Goal: Task Accomplishment & Management: Manage account settings

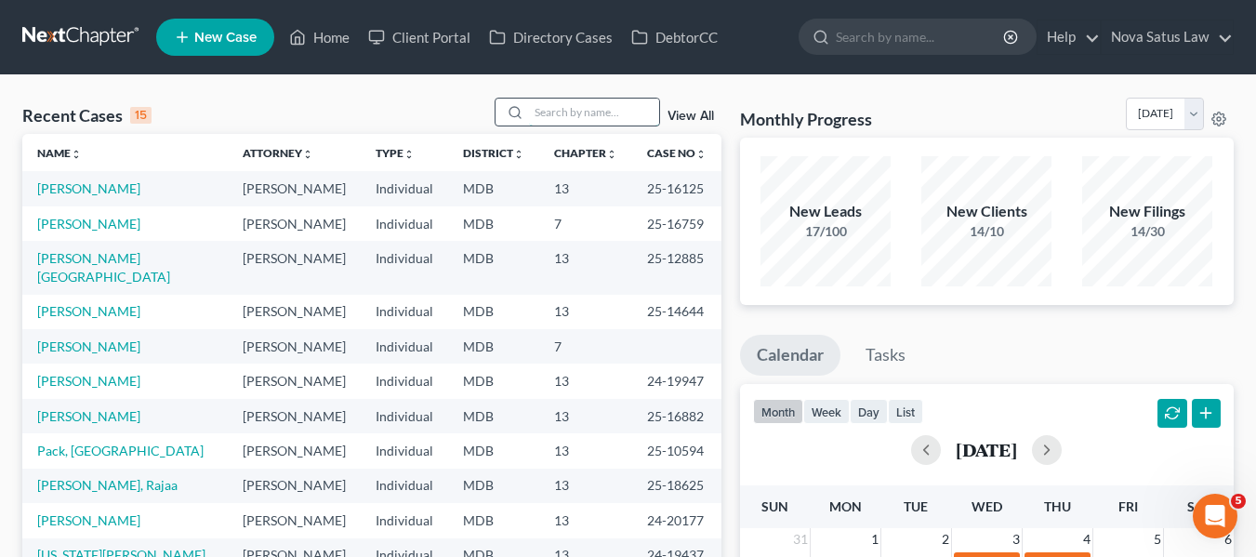
click at [565, 103] on input "search" at bounding box center [594, 112] width 130 height 27
type input "[PERSON_NAME]"
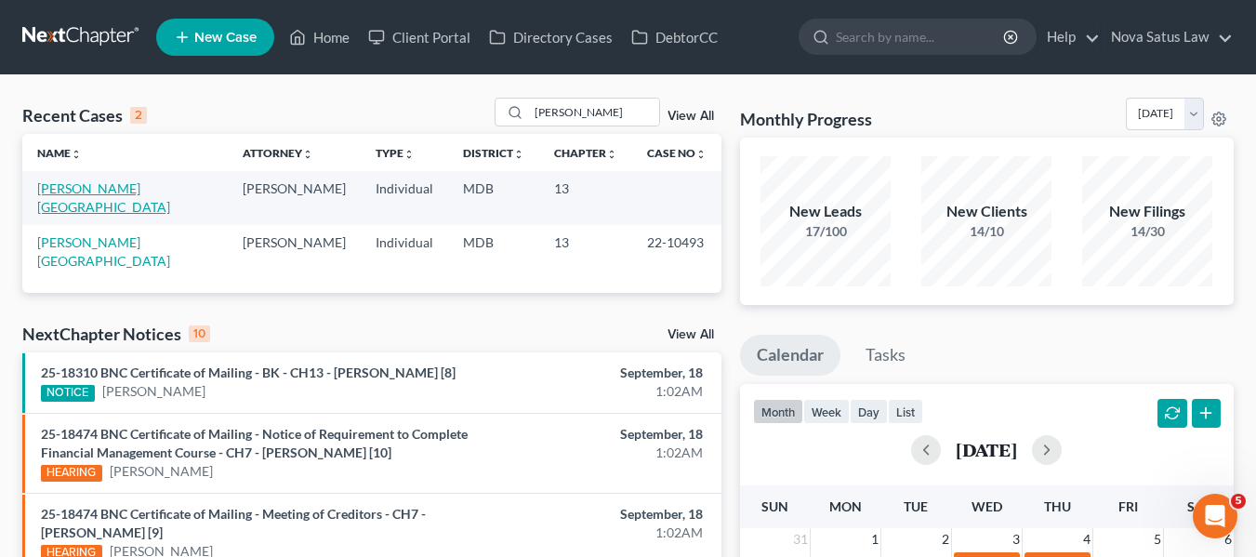
click at [49, 187] on link "[PERSON_NAME][GEOGRAPHIC_DATA]" at bounding box center [103, 197] width 133 height 34
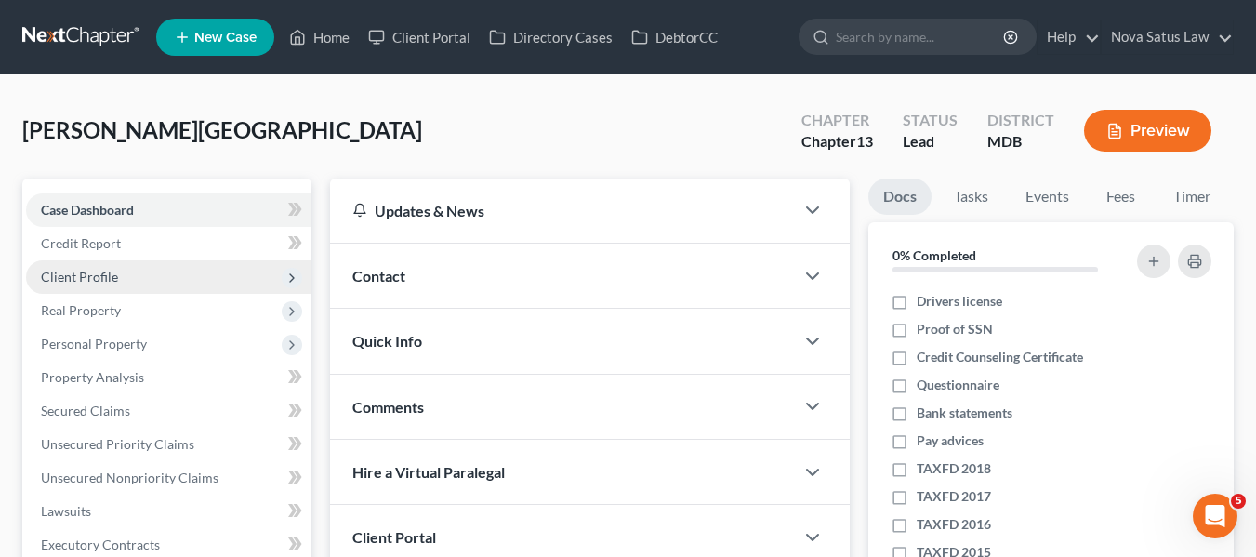
click at [78, 270] on span "Client Profile" at bounding box center [79, 277] width 77 height 16
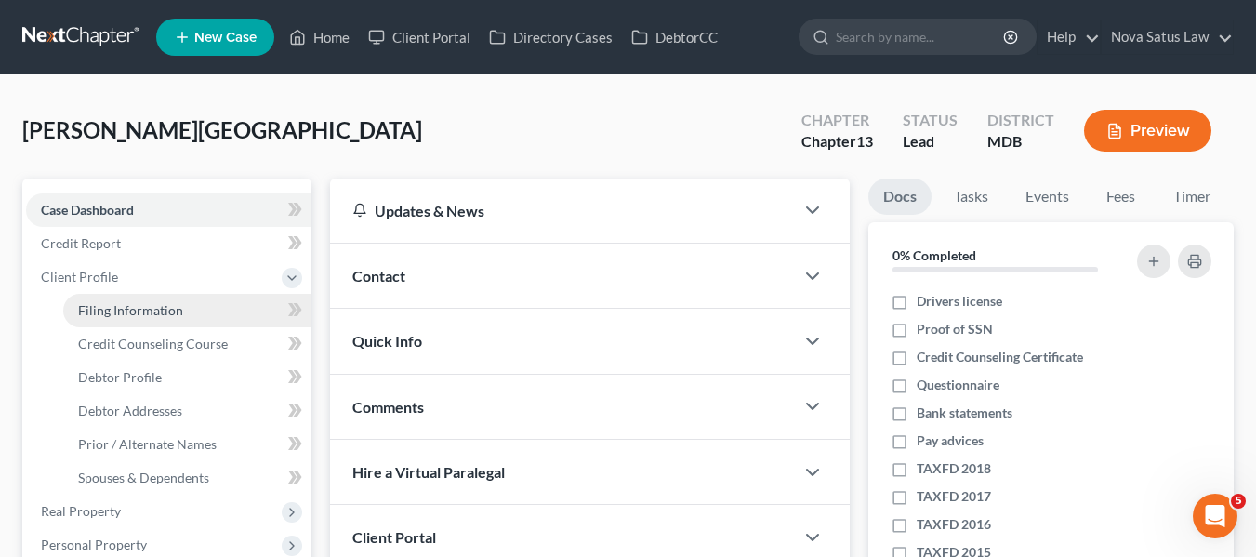
click at [102, 310] on span "Filing Information" at bounding box center [130, 310] width 105 height 16
select select "1"
select select "0"
select select "3"
select select "21"
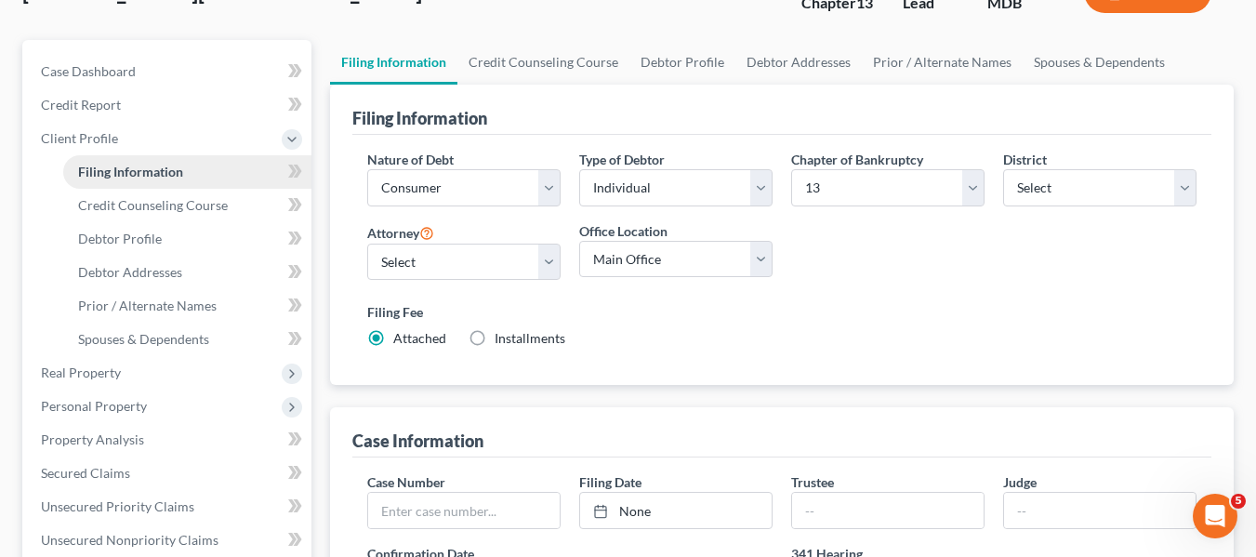
scroll to position [166, 0]
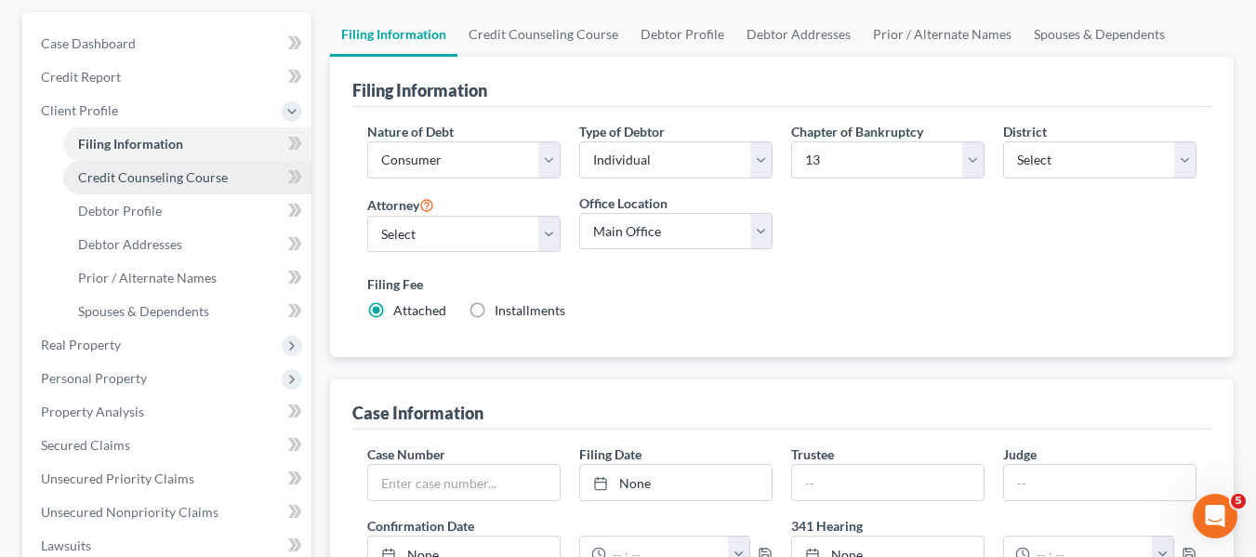
click at [137, 184] on span "Credit Counseling Course" at bounding box center [153, 177] width 150 height 16
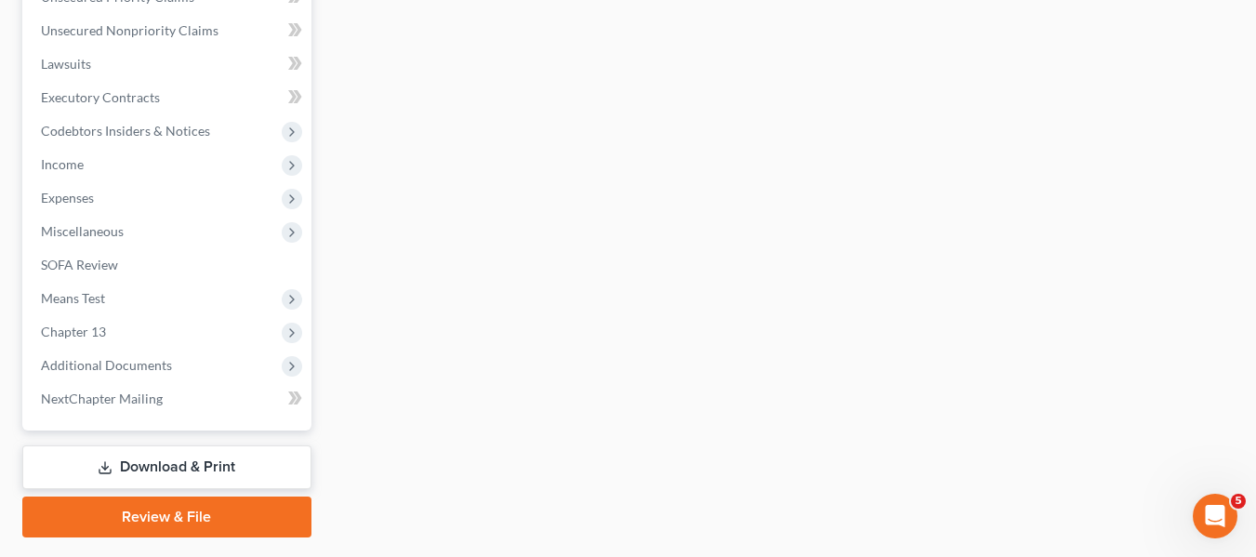
scroll to position [699, 0]
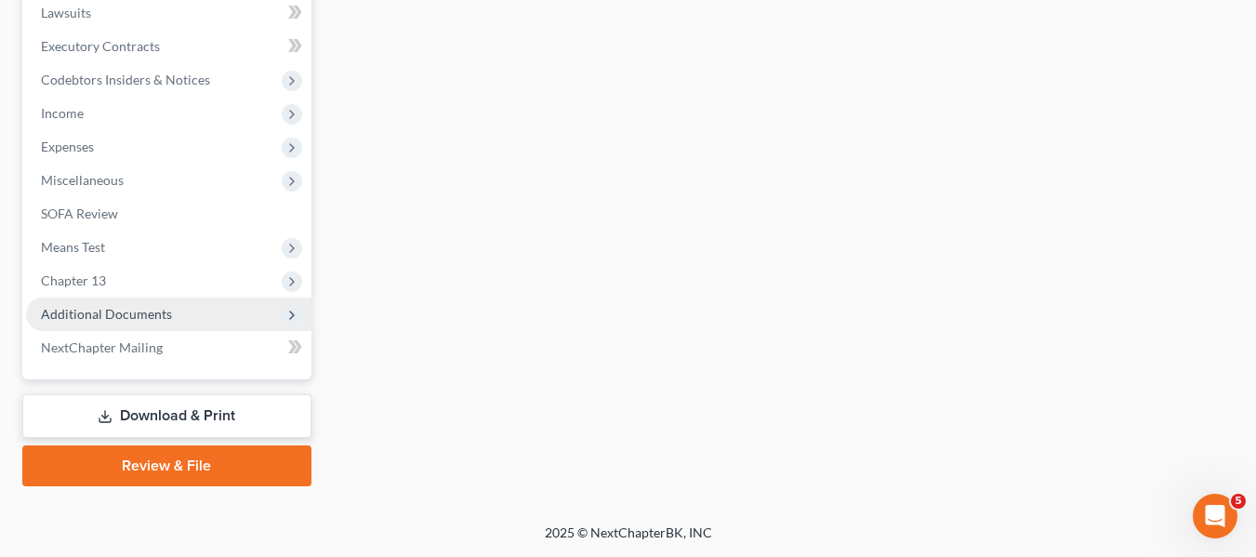
click at [90, 314] on span "Additional Documents" at bounding box center [106, 314] width 131 height 16
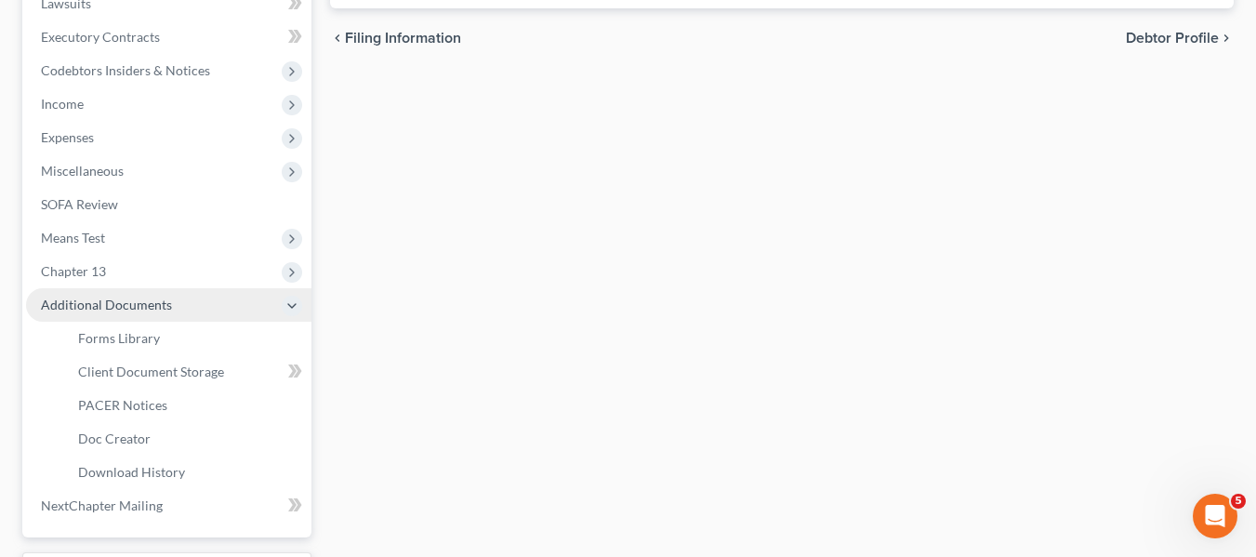
scroll to position [498, 0]
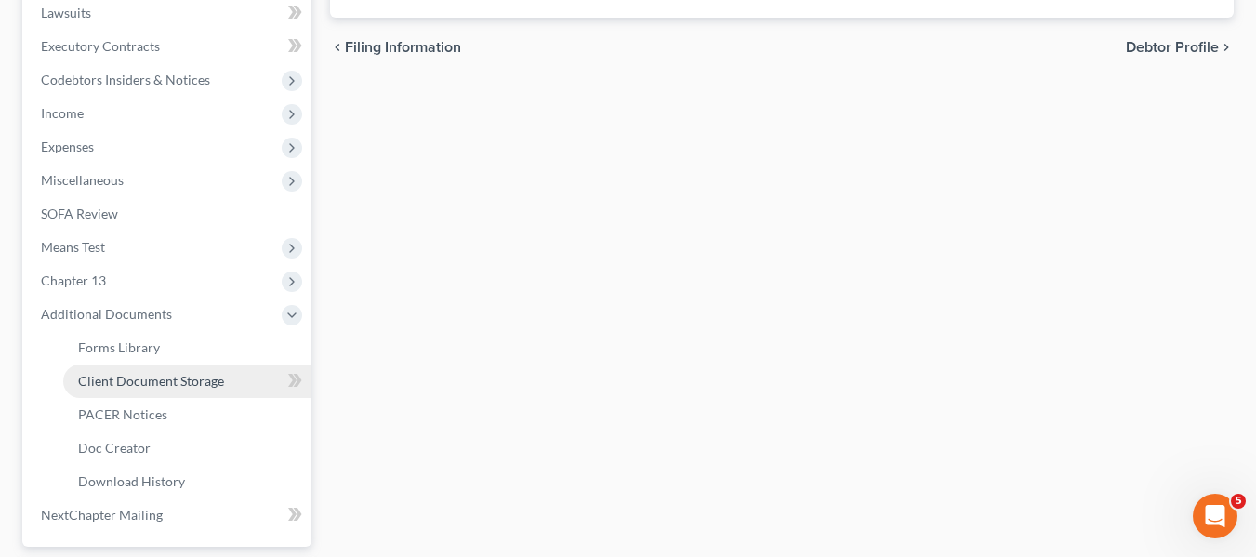
click at [112, 386] on span "Client Document Storage" at bounding box center [151, 381] width 146 height 16
select select "15"
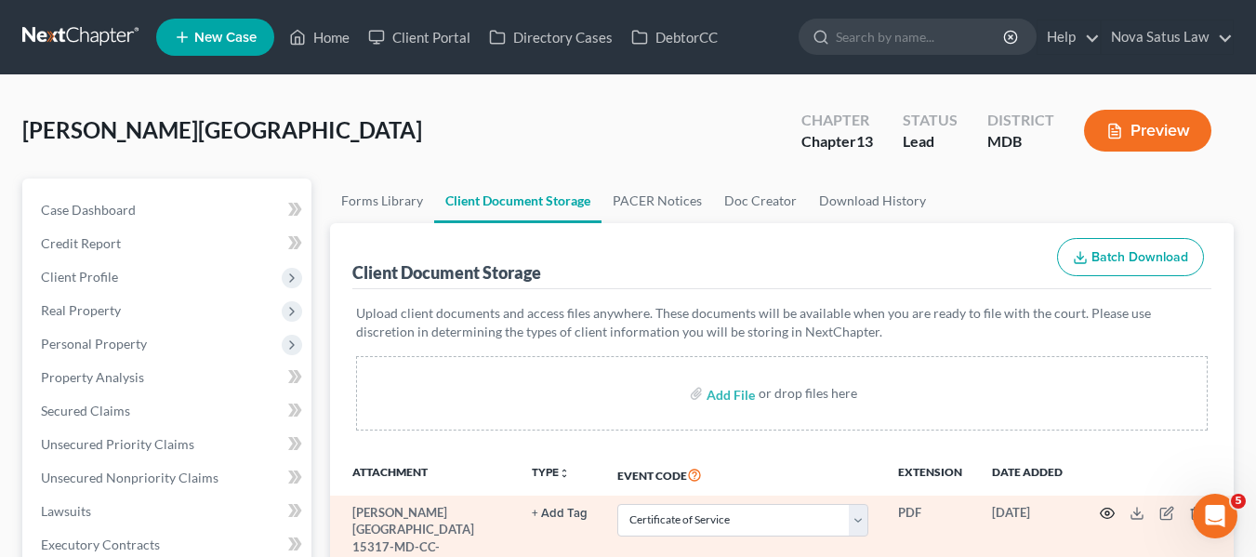
click at [1102, 506] on icon "button" at bounding box center [1107, 513] width 15 height 15
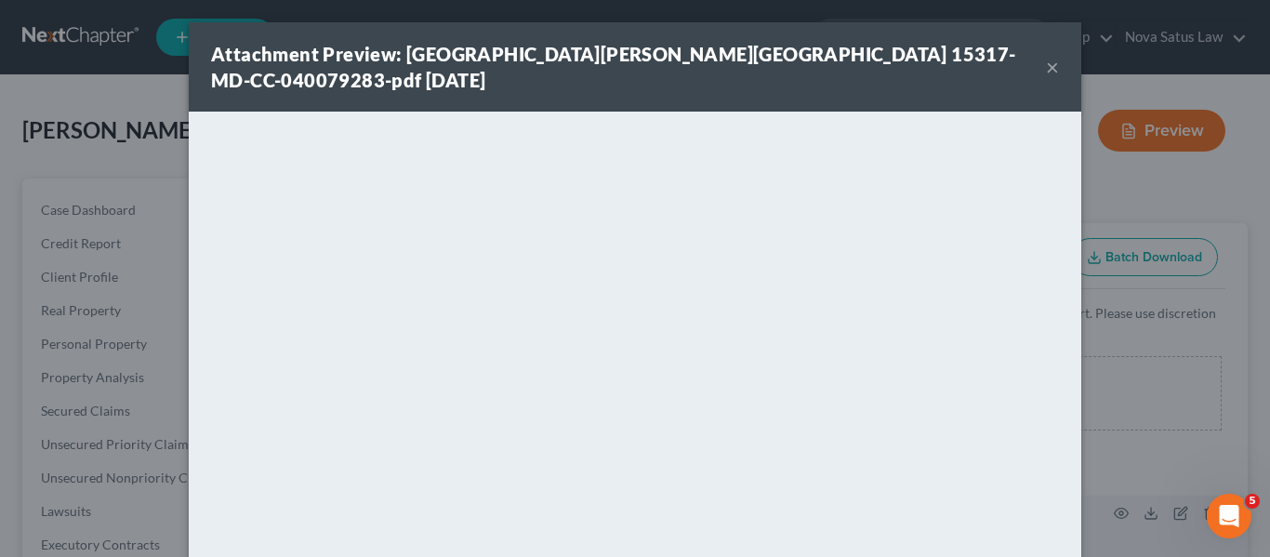
click at [1046, 58] on button "×" at bounding box center [1052, 67] width 13 height 22
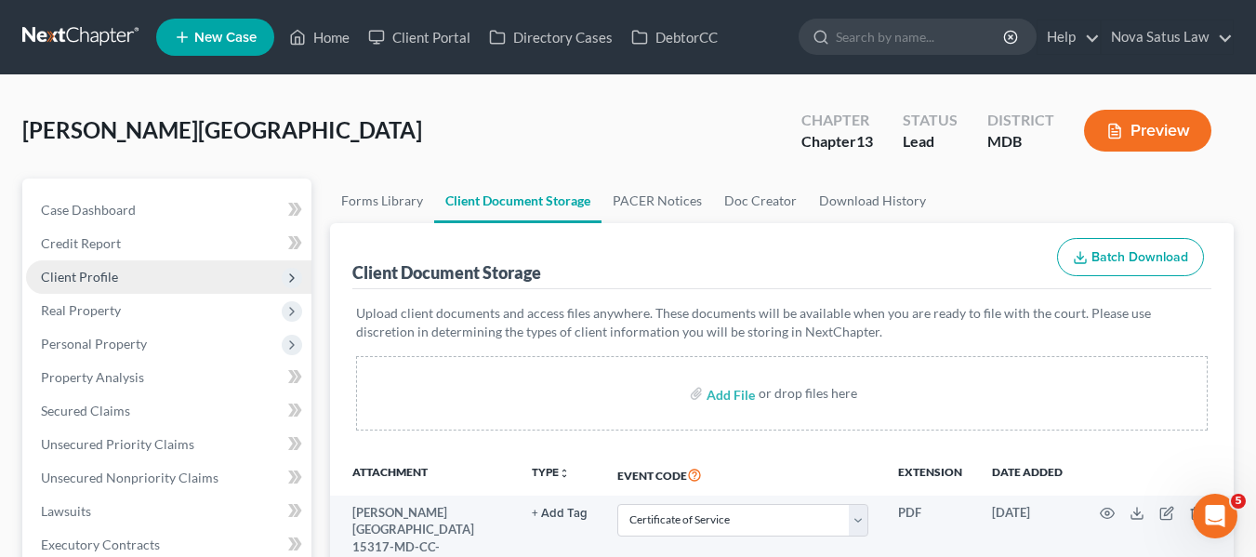
click at [60, 270] on span "Client Profile" at bounding box center [79, 277] width 77 height 16
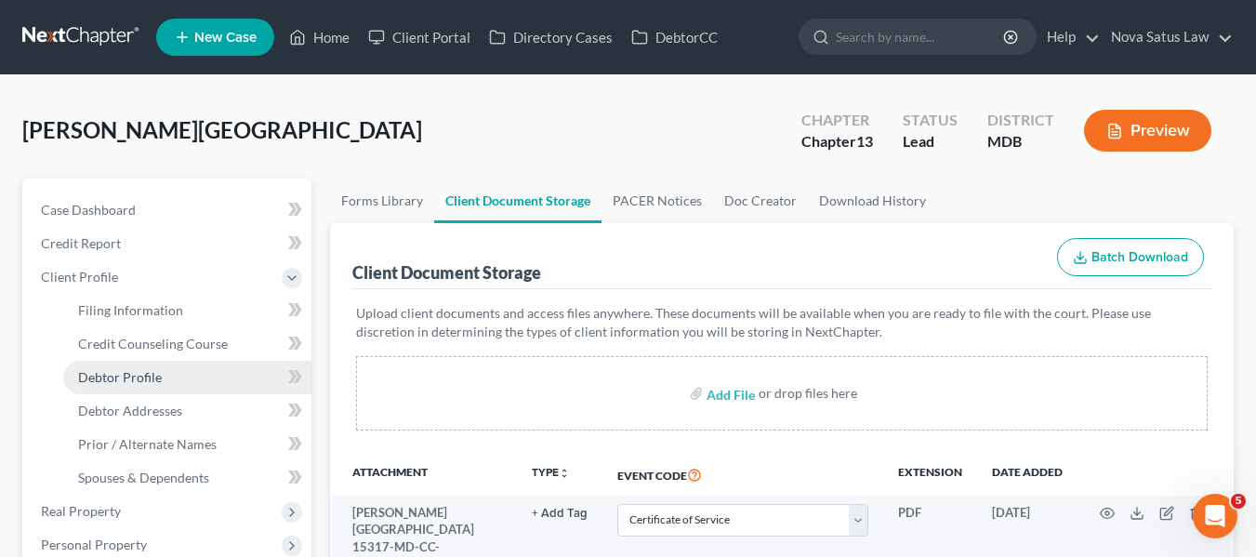
click at [104, 372] on span "Debtor Profile" at bounding box center [120, 377] width 84 height 16
select select "0"
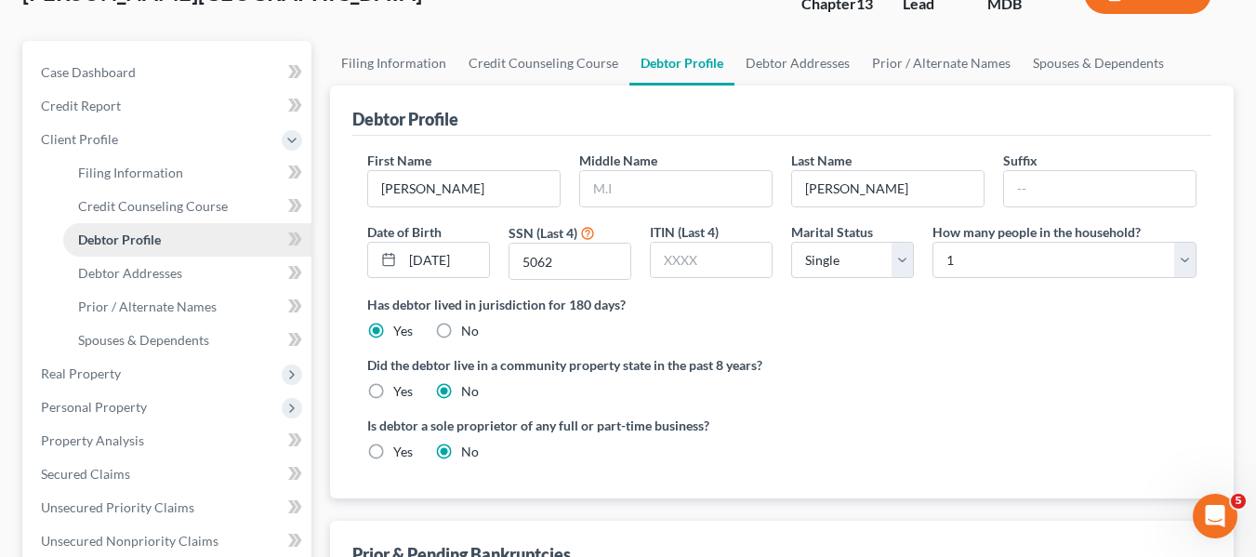
scroll to position [140, 0]
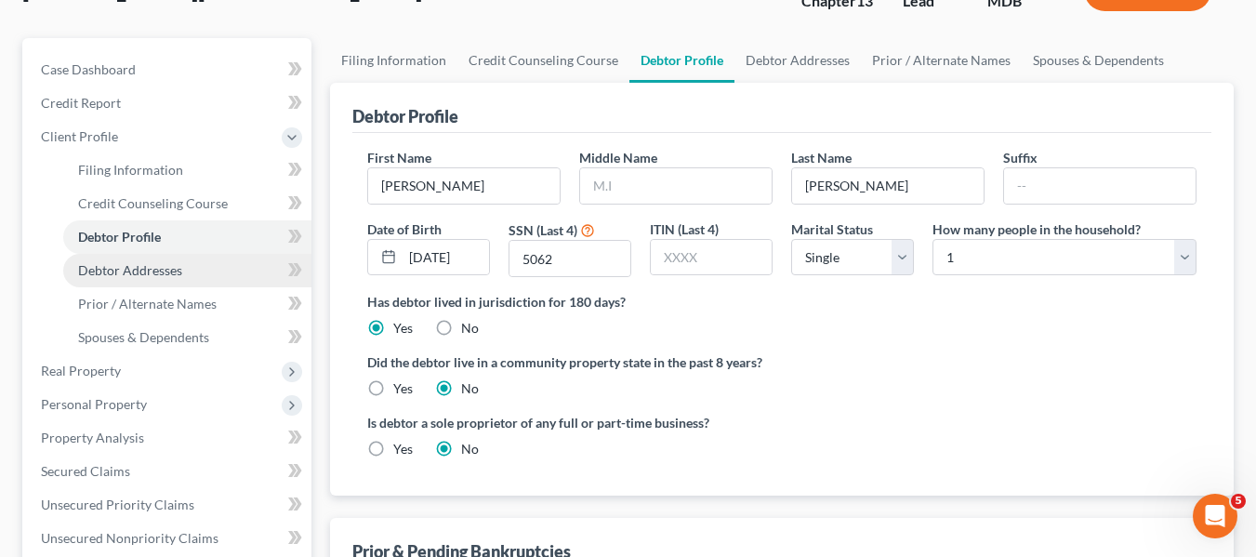
click at [94, 278] on link "Debtor Addresses" at bounding box center [187, 270] width 248 height 33
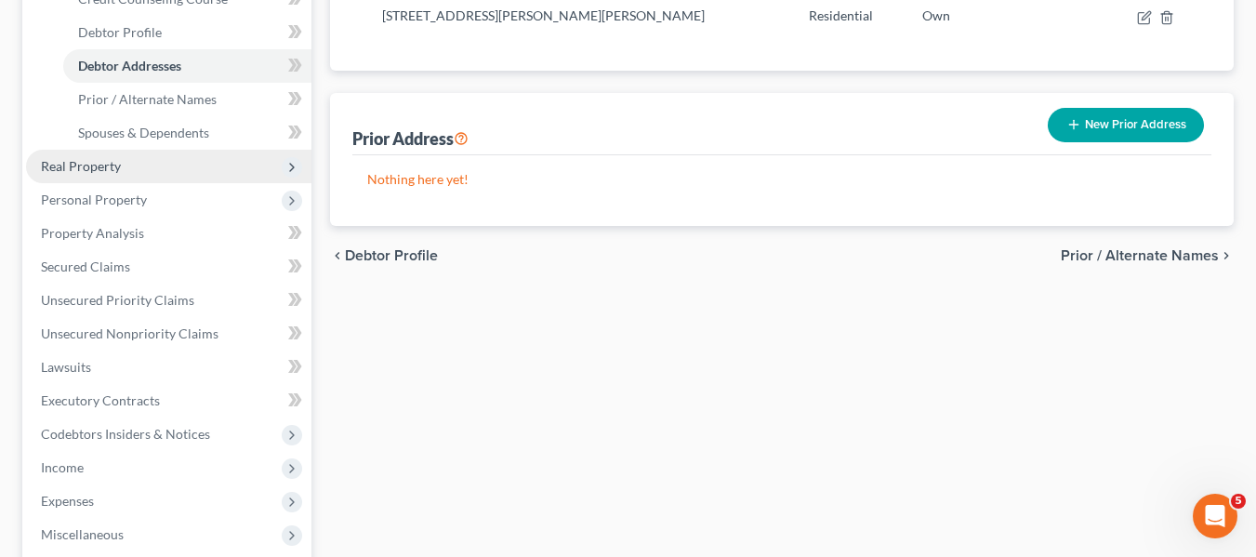
scroll to position [344, 0]
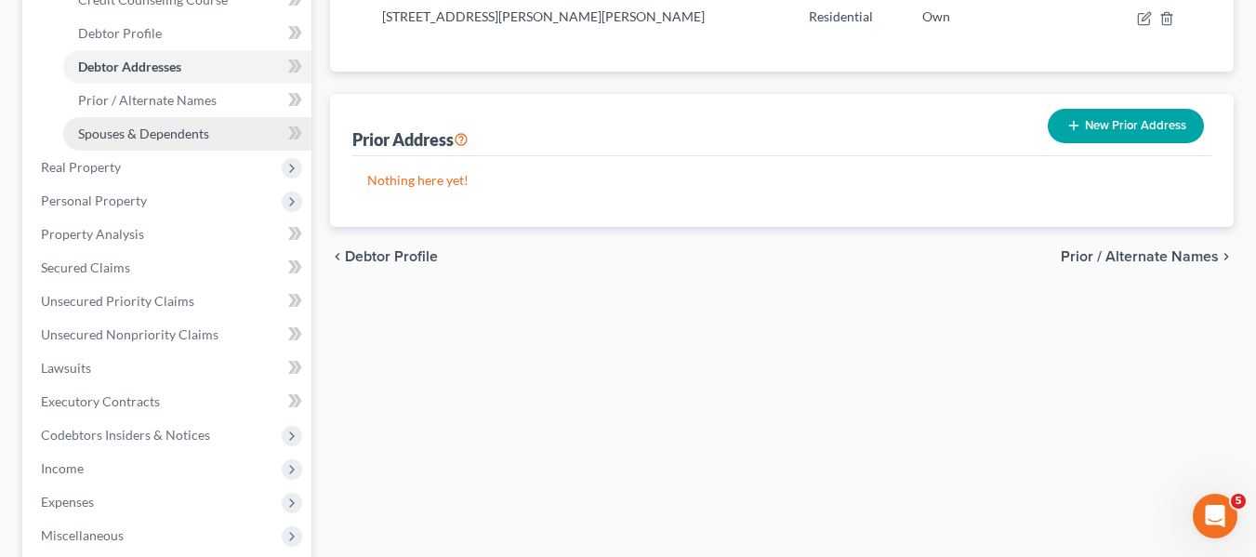
click at [111, 125] on span "Spouses & Dependents" at bounding box center [143, 133] width 131 height 16
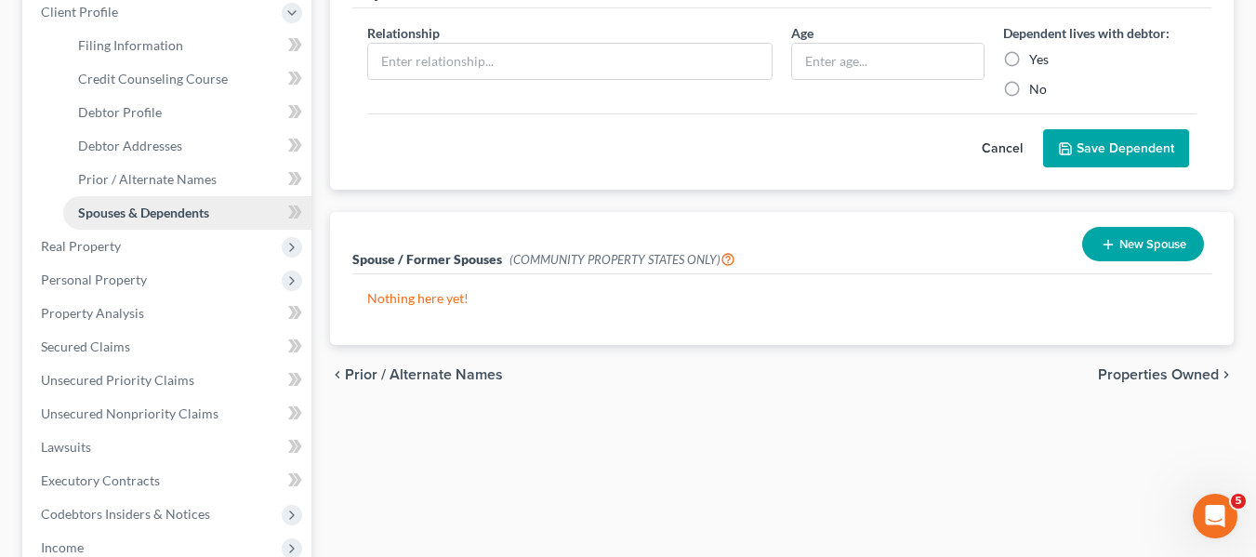
scroll to position [266, 0]
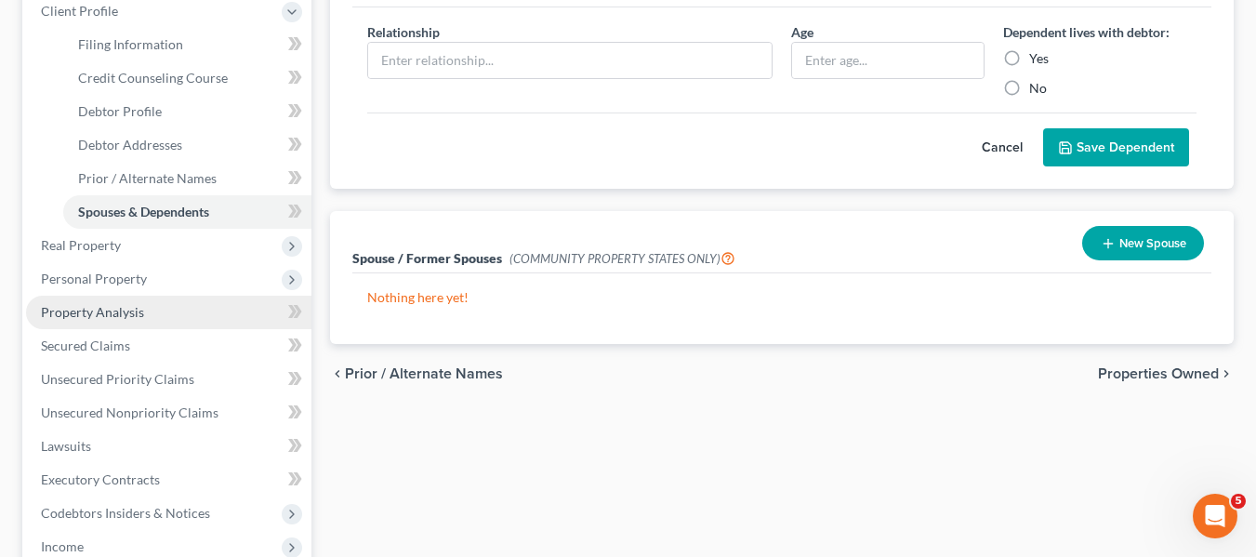
click at [102, 307] on span "Property Analysis" at bounding box center [92, 312] width 103 height 16
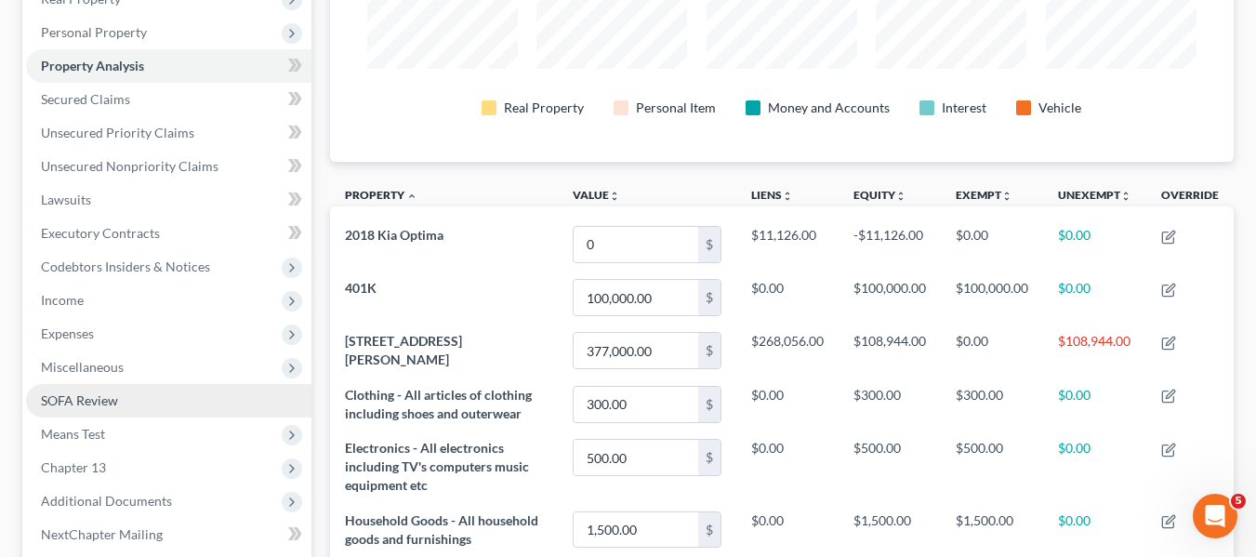
scroll to position [310, 0]
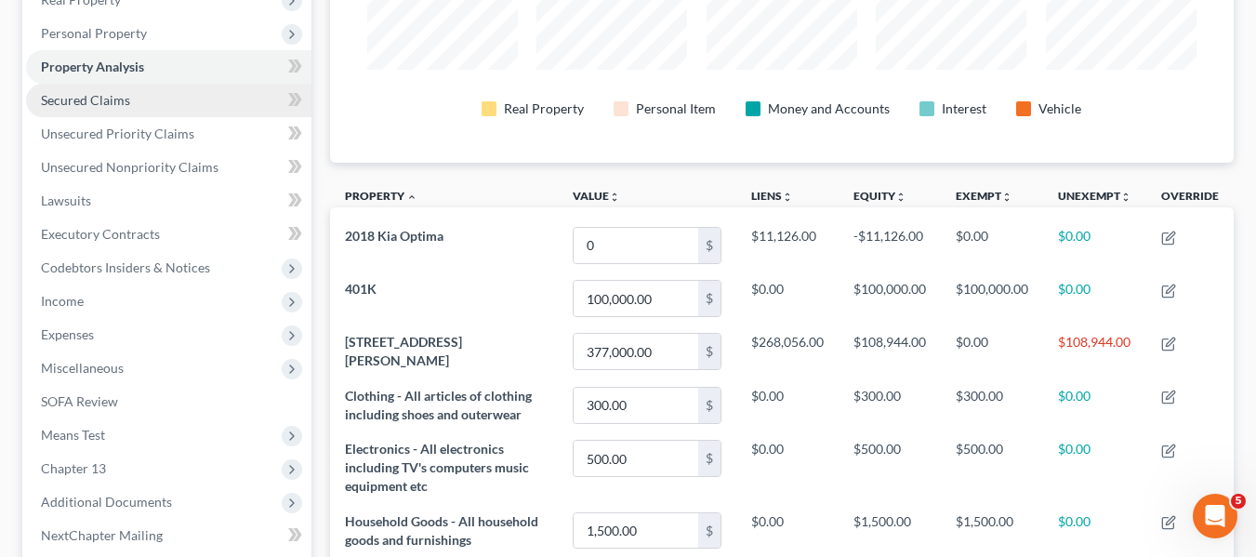
click at [96, 99] on span "Secured Claims" at bounding box center [85, 100] width 89 height 16
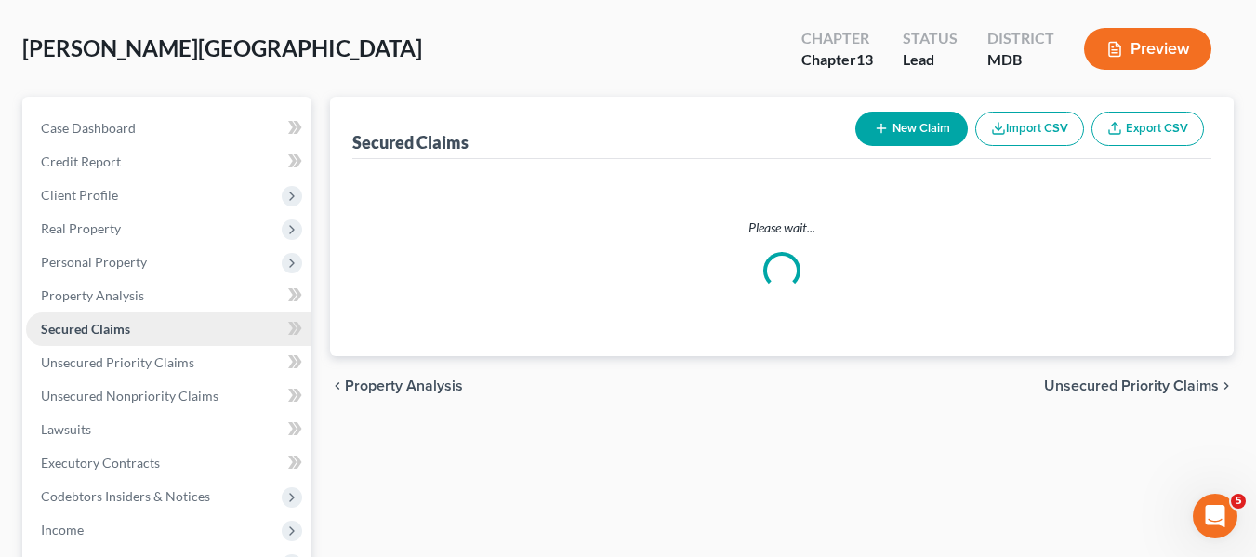
scroll to position [4, 0]
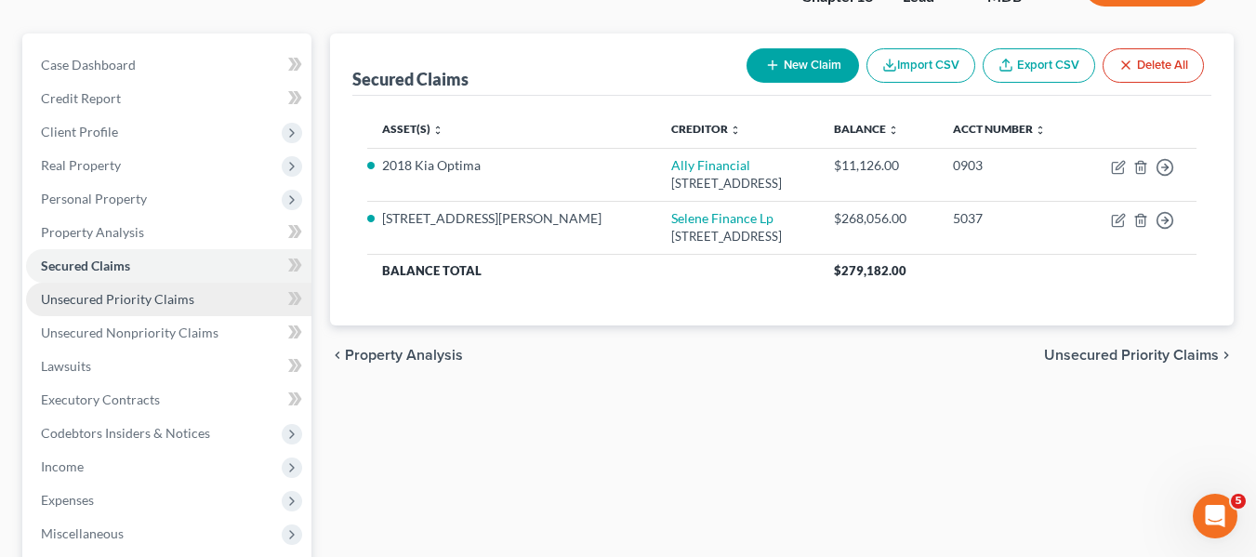
click at [117, 284] on link "Unsecured Priority Claims" at bounding box center [168, 299] width 285 height 33
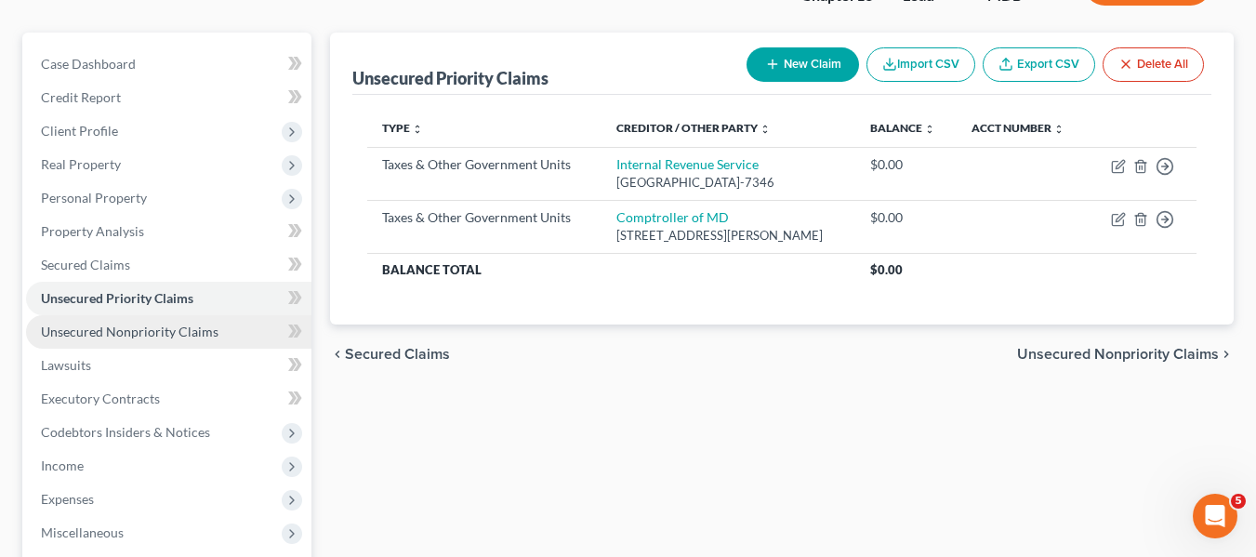
click at [114, 331] on span "Unsecured Nonpriority Claims" at bounding box center [130, 331] width 178 height 16
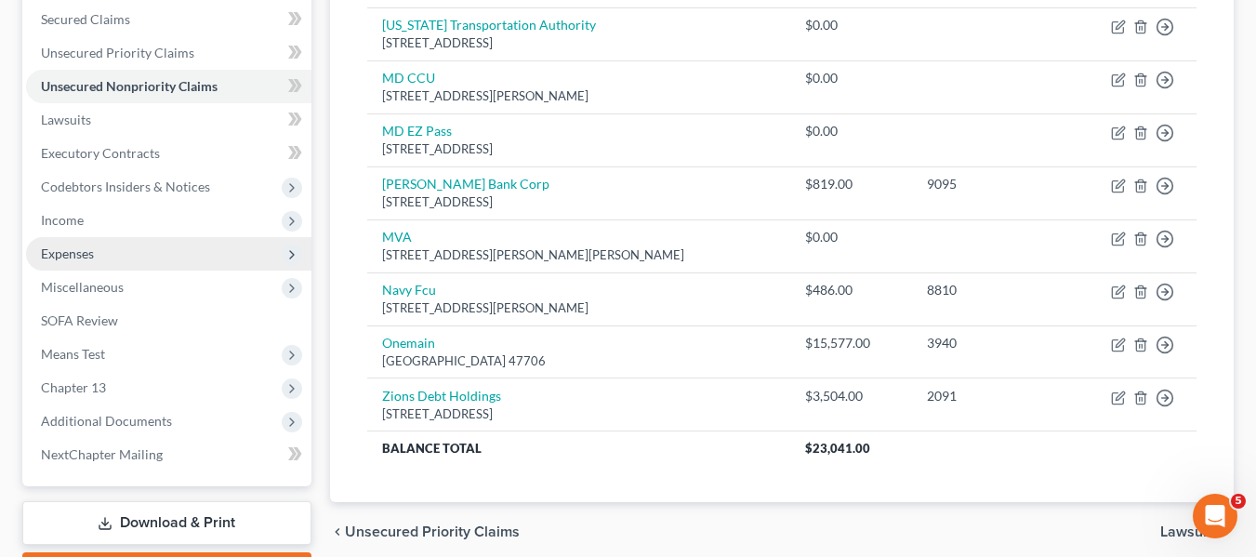
click at [88, 256] on span "Expenses" at bounding box center [67, 253] width 53 height 16
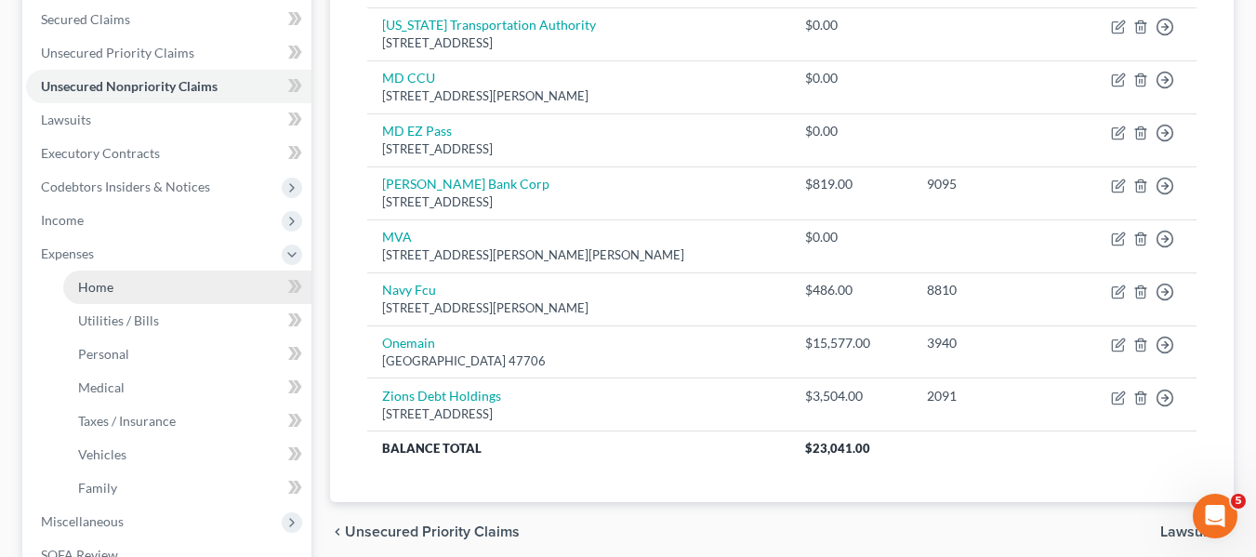
click at [98, 279] on span "Home" at bounding box center [95, 287] width 35 height 16
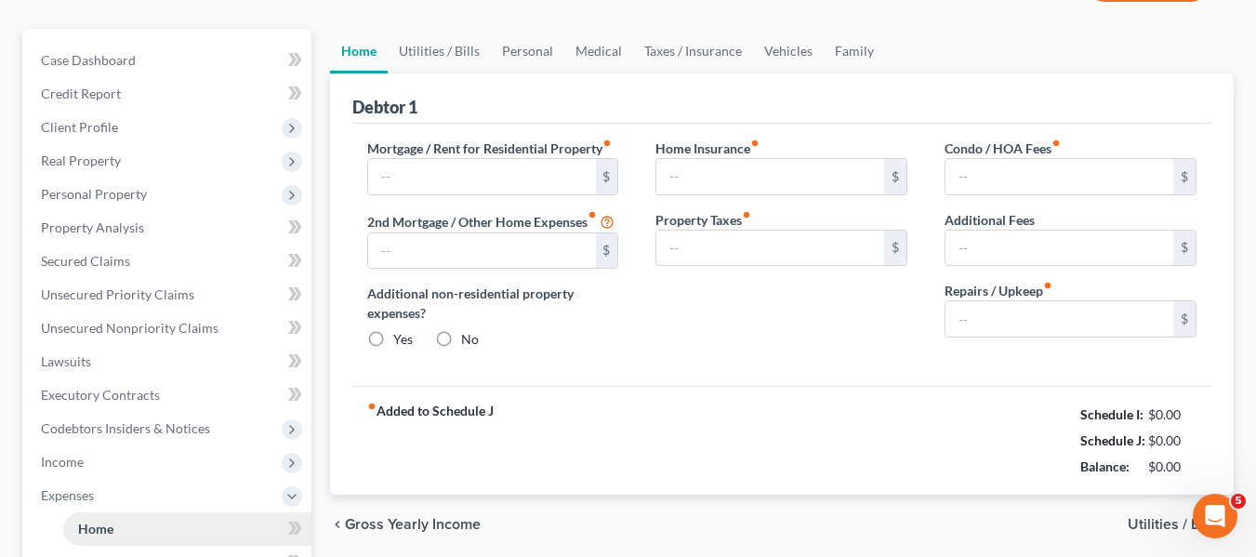
type input "1,425.00"
type input "0.00"
radio input "true"
type input "0.00"
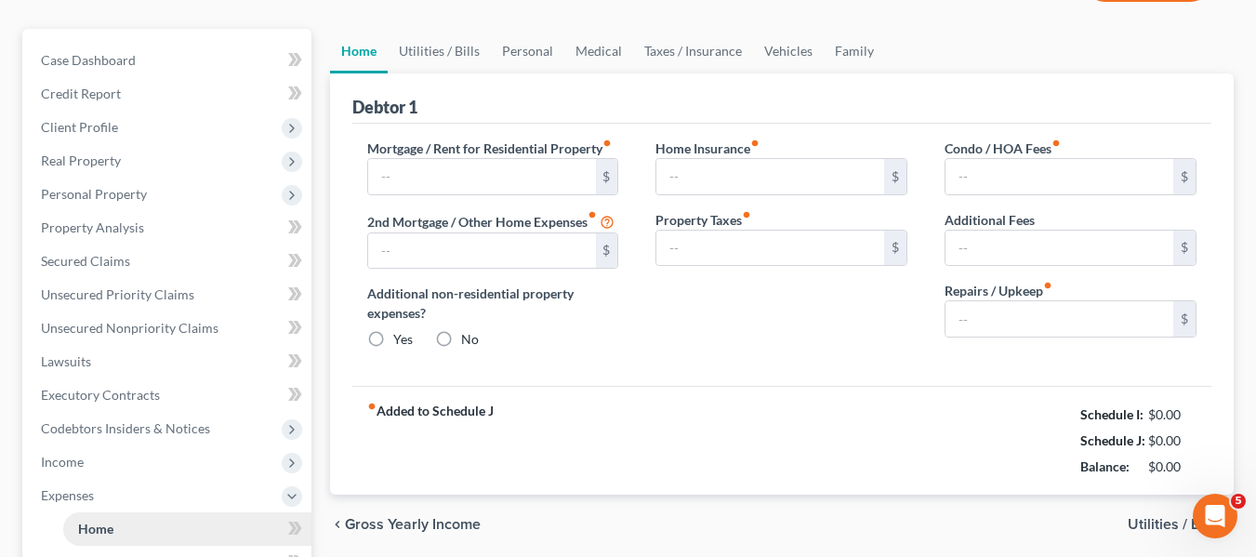
type input "0.00"
type input "150.00"
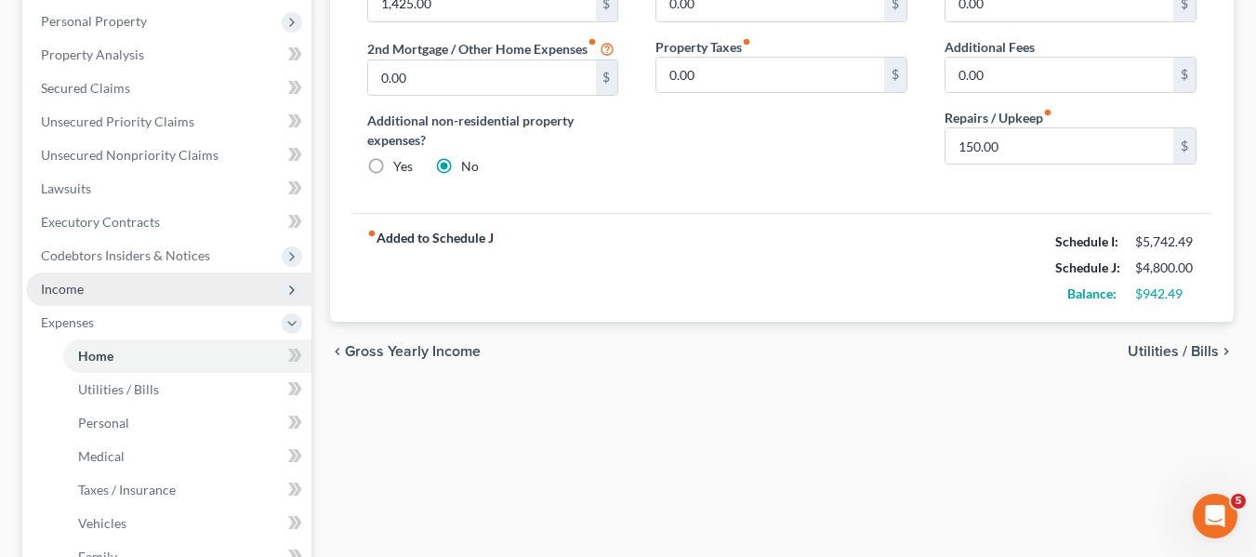
click at [80, 288] on span "Income" at bounding box center [62, 289] width 43 height 16
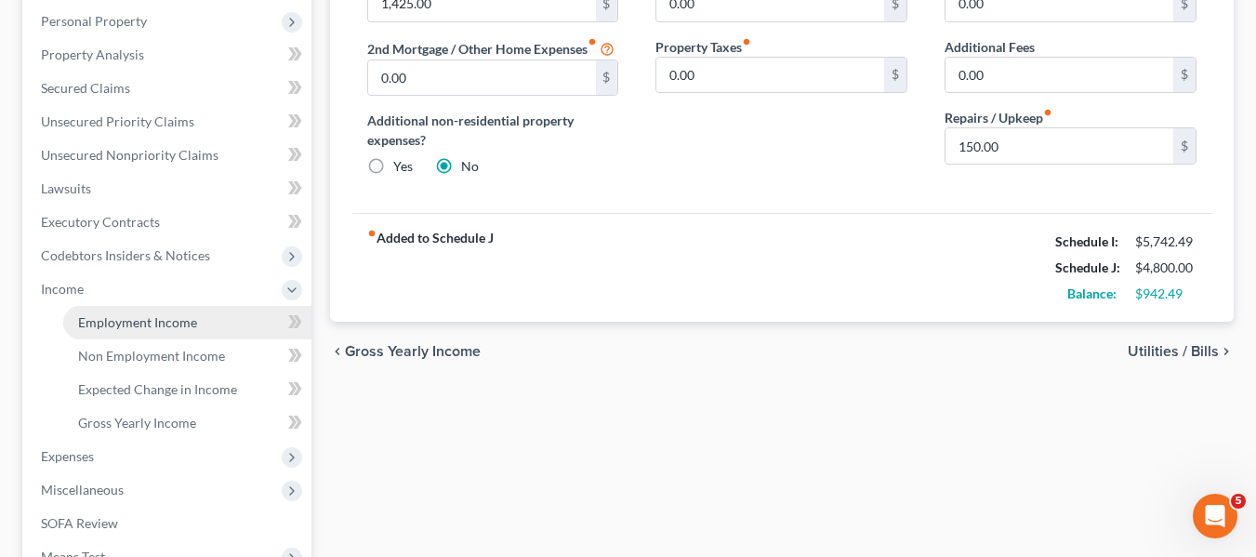
click at [97, 316] on span "Employment Income" at bounding box center [137, 322] width 119 height 16
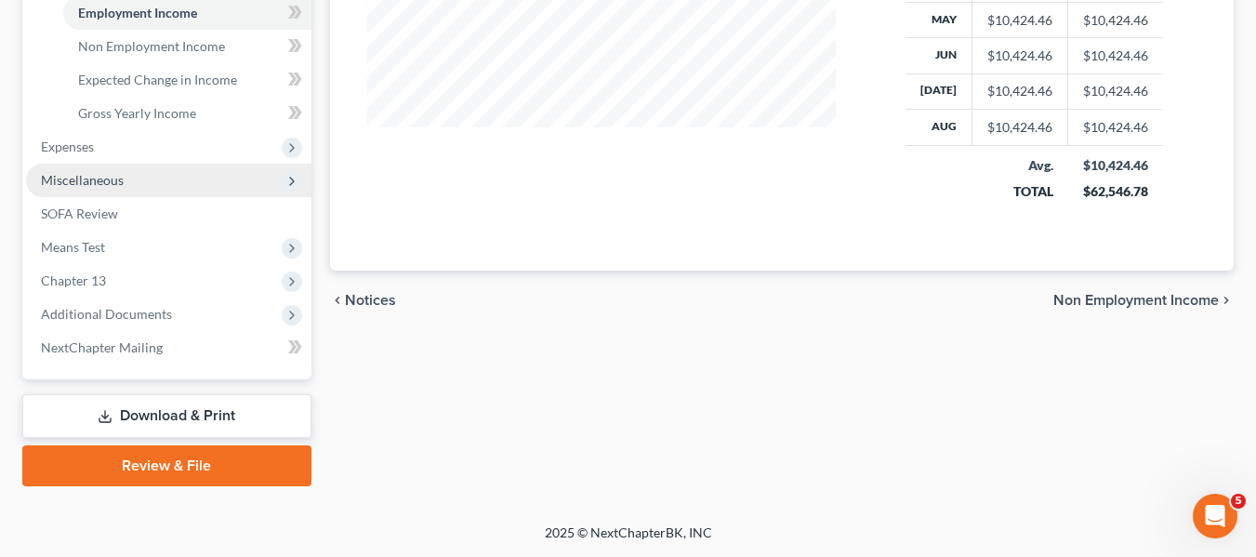
click at [65, 177] on span "Miscellaneous" at bounding box center [82, 180] width 83 height 16
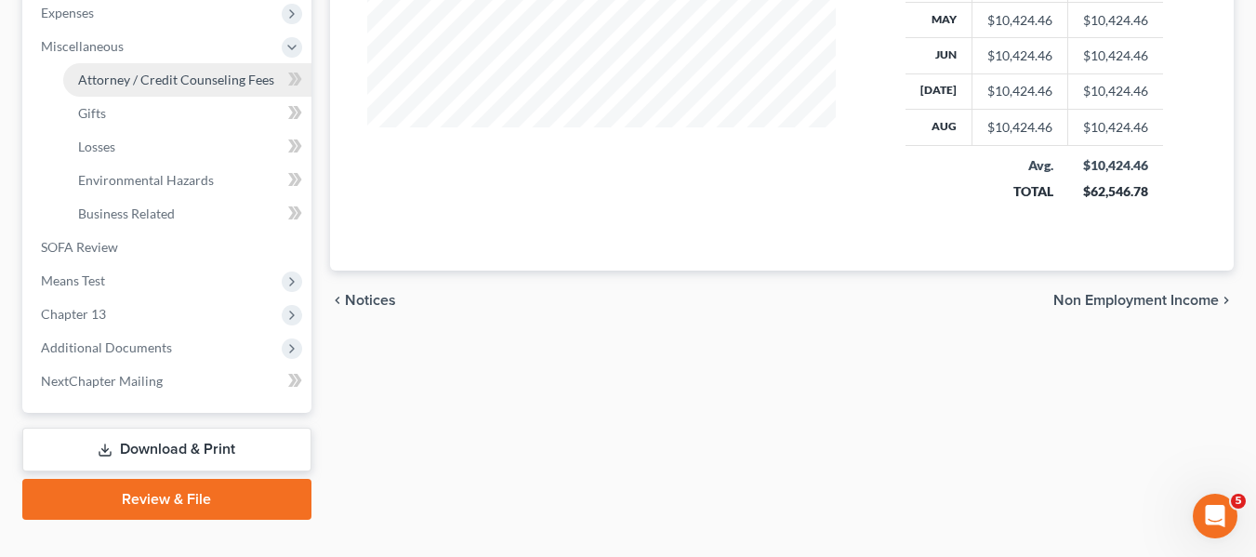
click at [194, 73] on span "Attorney / Credit Counseling Fees" at bounding box center [176, 80] width 196 height 16
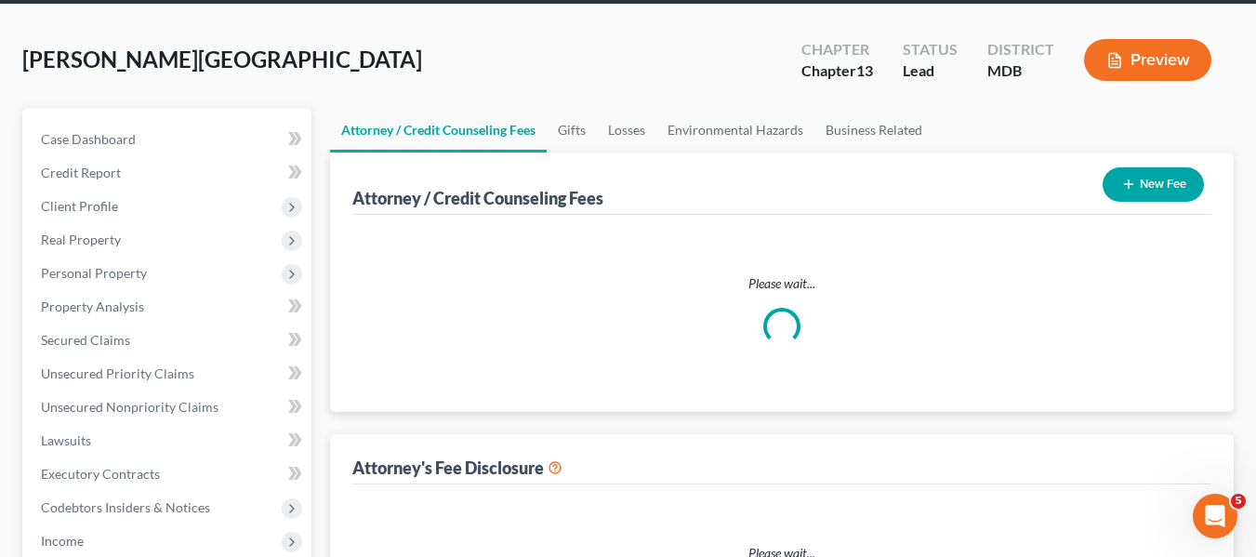
select select "2"
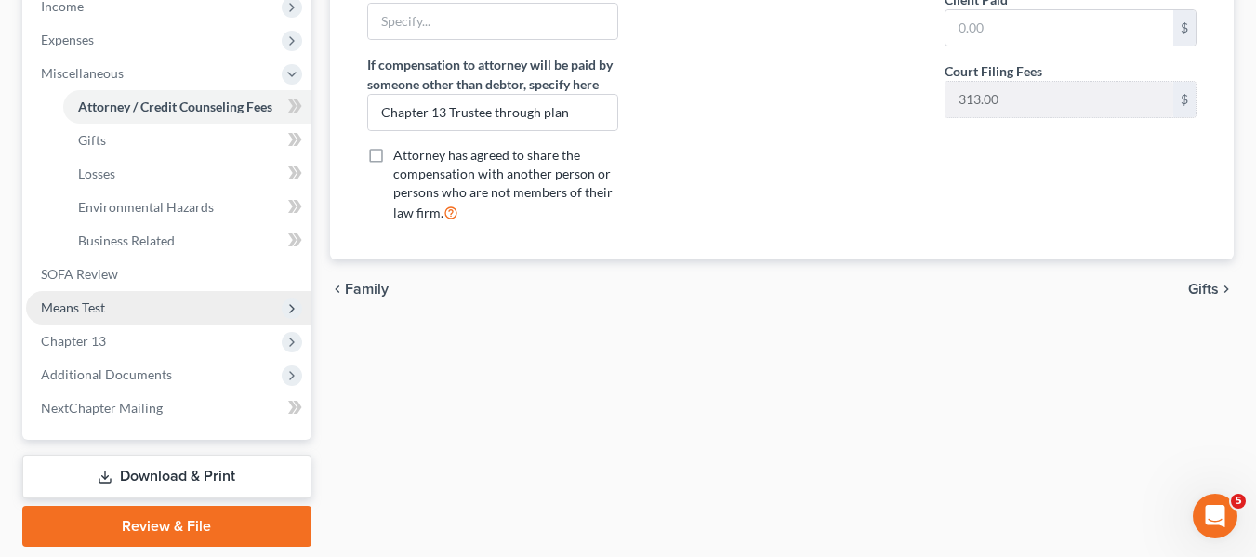
click at [74, 305] on span "Means Test" at bounding box center [73, 307] width 64 height 16
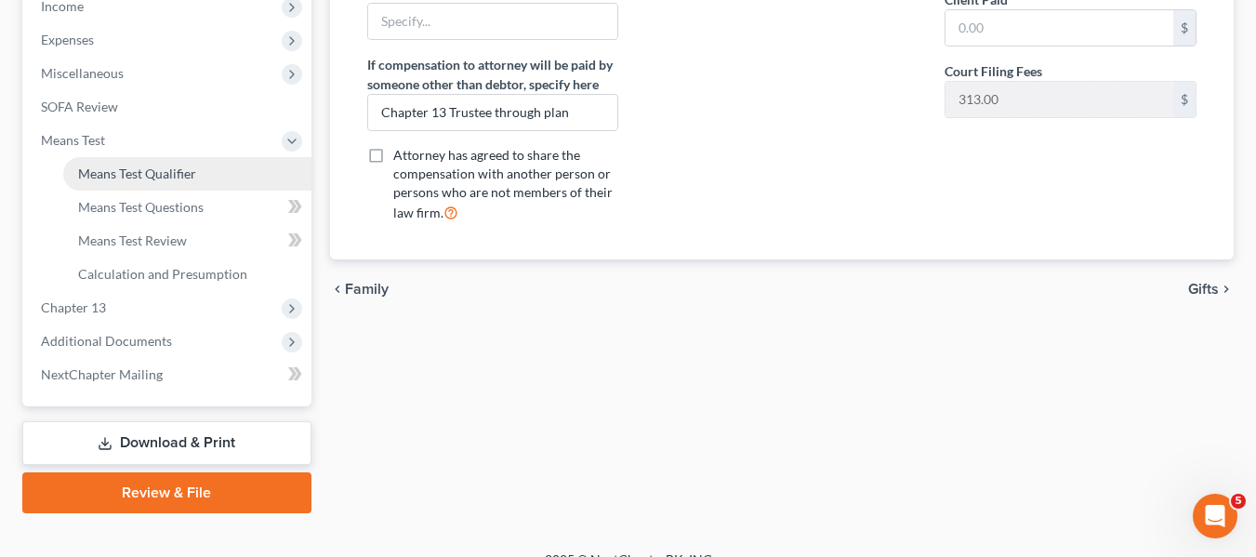
click at [107, 176] on span "Means Test Qualifier" at bounding box center [137, 173] width 118 height 16
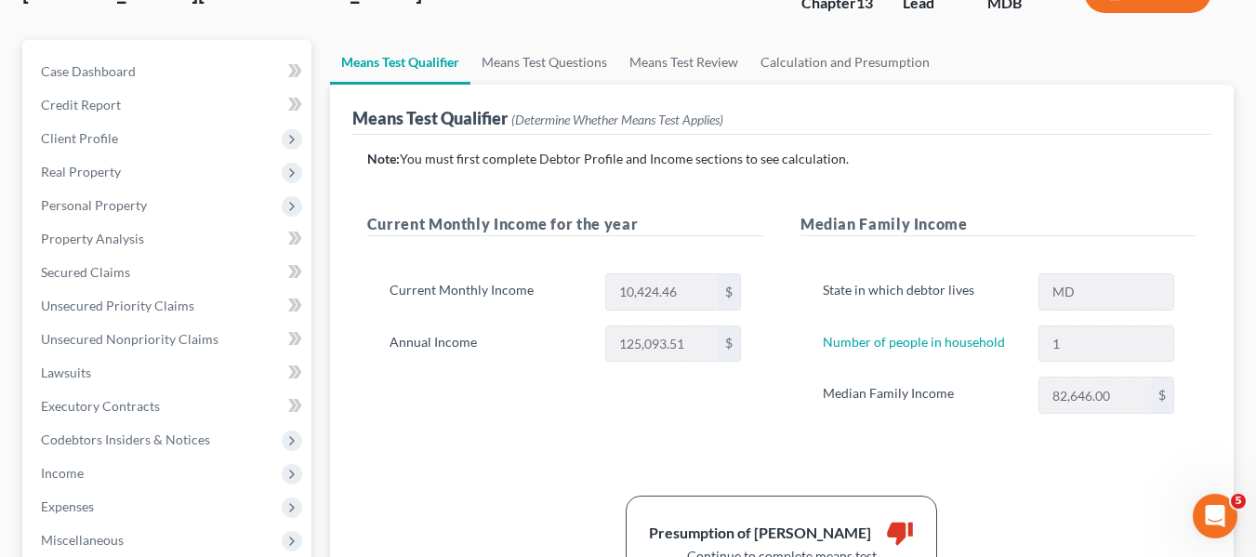
scroll to position [147, 0]
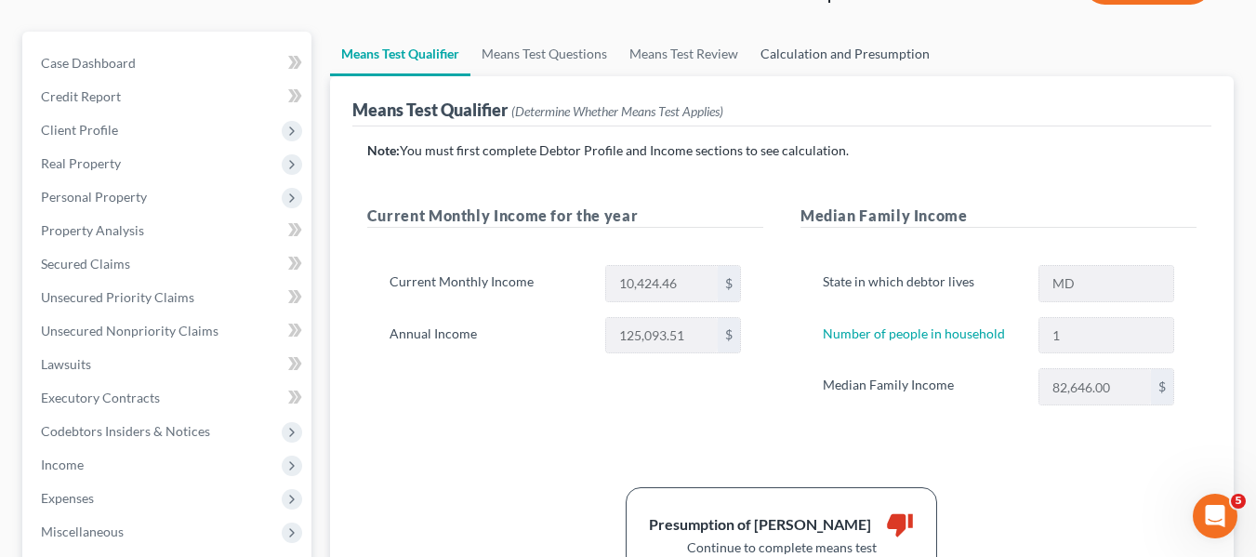
click at [844, 64] on link "Calculation and Presumption" at bounding box center [844, 54] width 191 height 45
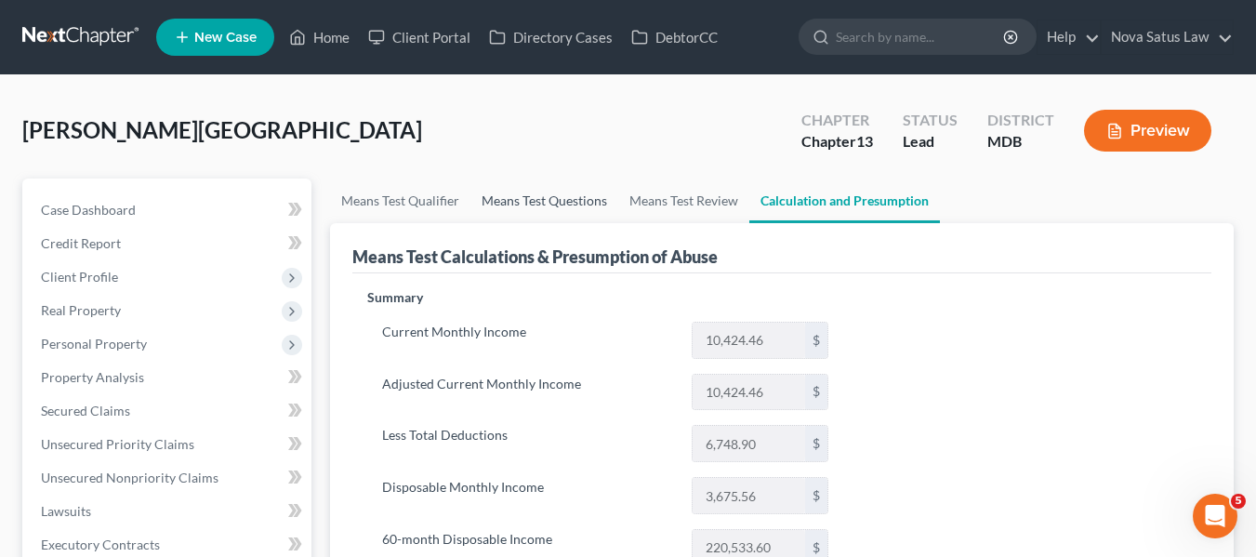
click at [527, 200] on link "Means Test Questions" at bounding box center [544, 200] width 148 height 45
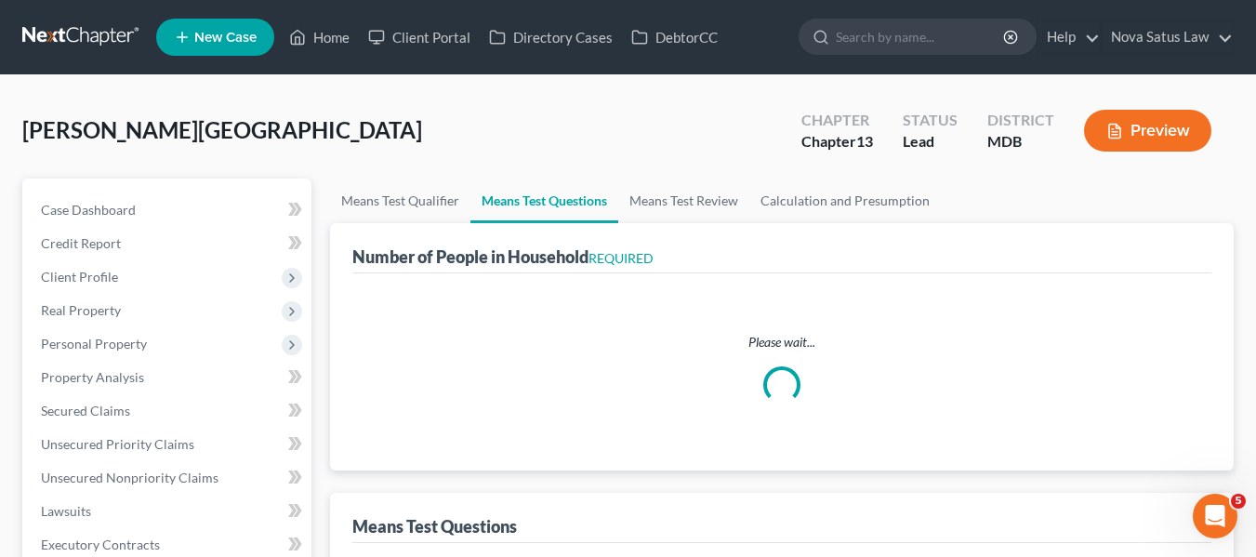
select select "0"
select select "60"
select select "1"
select select "60"
select select "1"
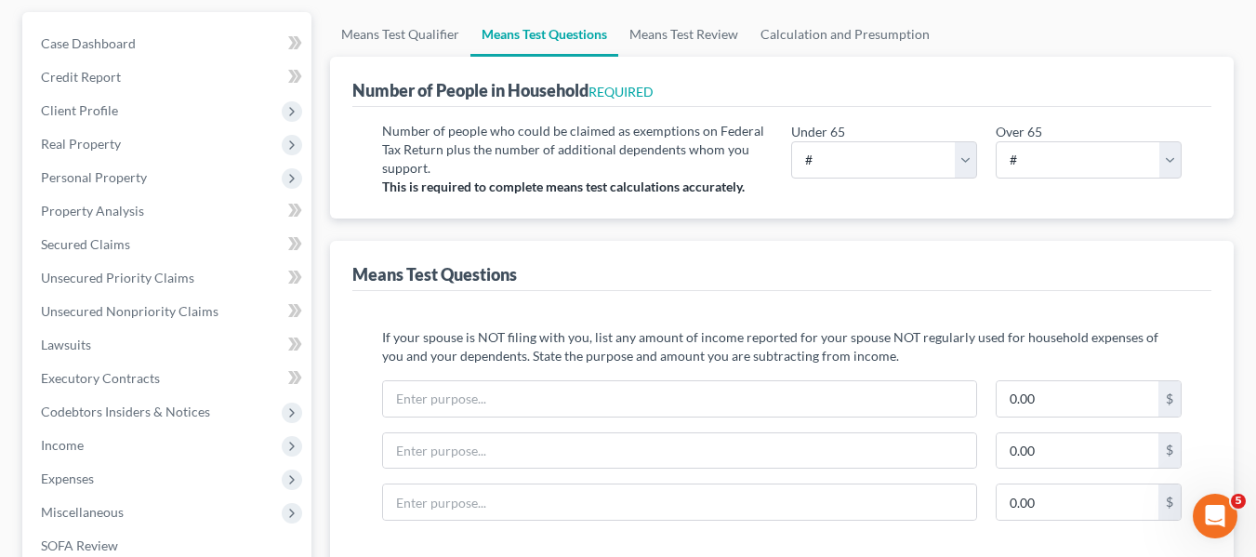
scroll to position [167, 0]
click at [902, 171] on select "# 0 1 2 3 4 5 6 7 8 9 10" at bounding box center [884, 158] width 186 height 37
select select "1"
click at [791, 140] on select "# 0 1 2 3 4 5 6 7 8 9 10" at bounding box center [884, 158] width 186 height 37
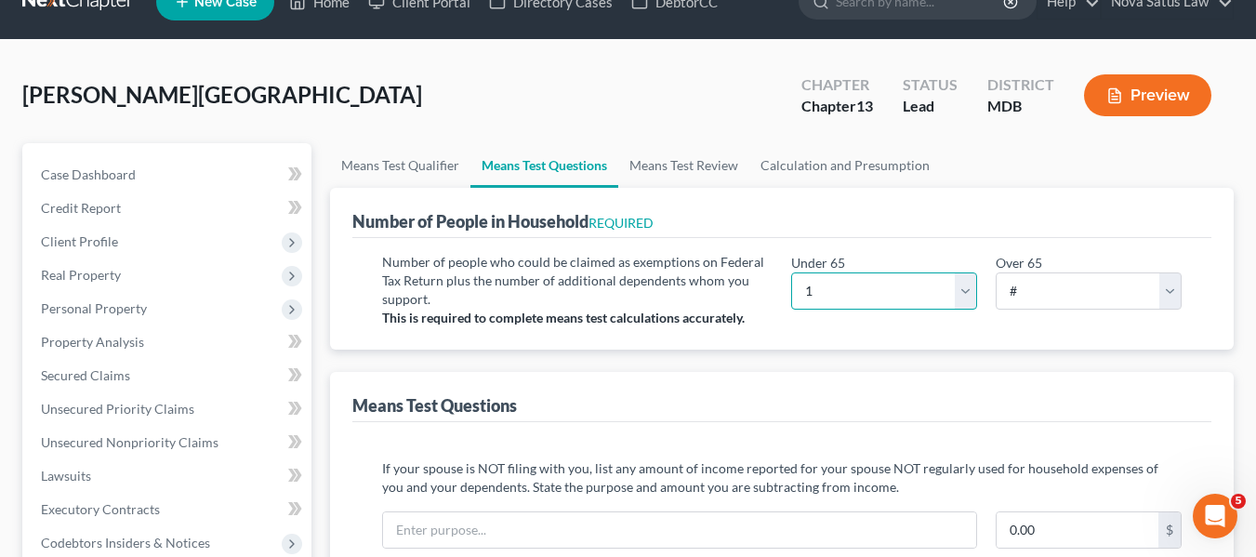
scroll to position [0, 0]
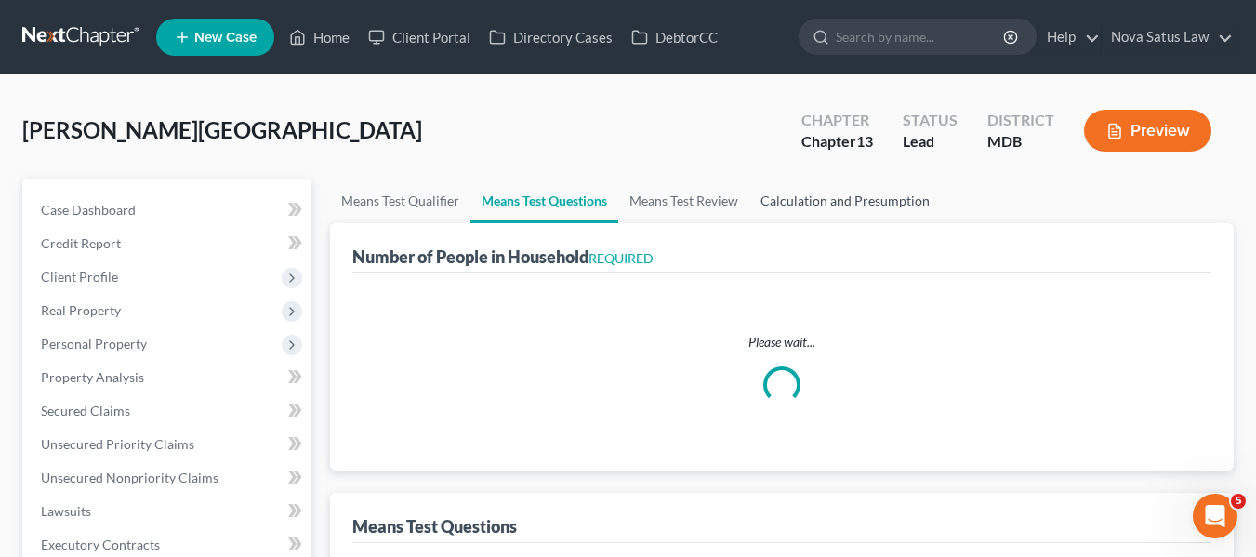
select select "0"
select select "60"
select select "1"
select select "60"
select select "1"
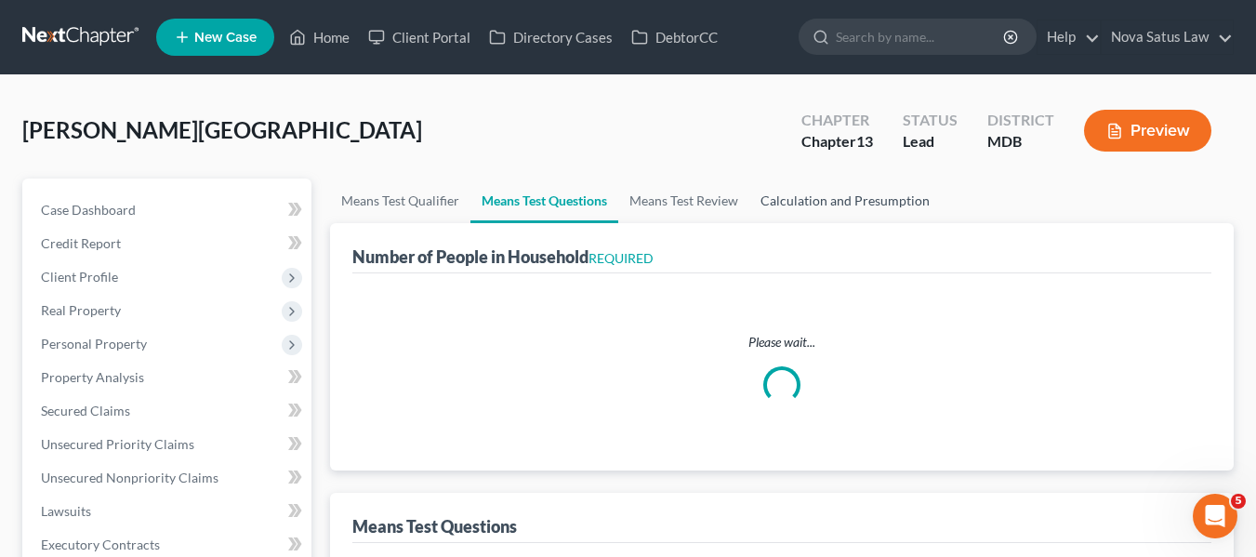
select select "1"
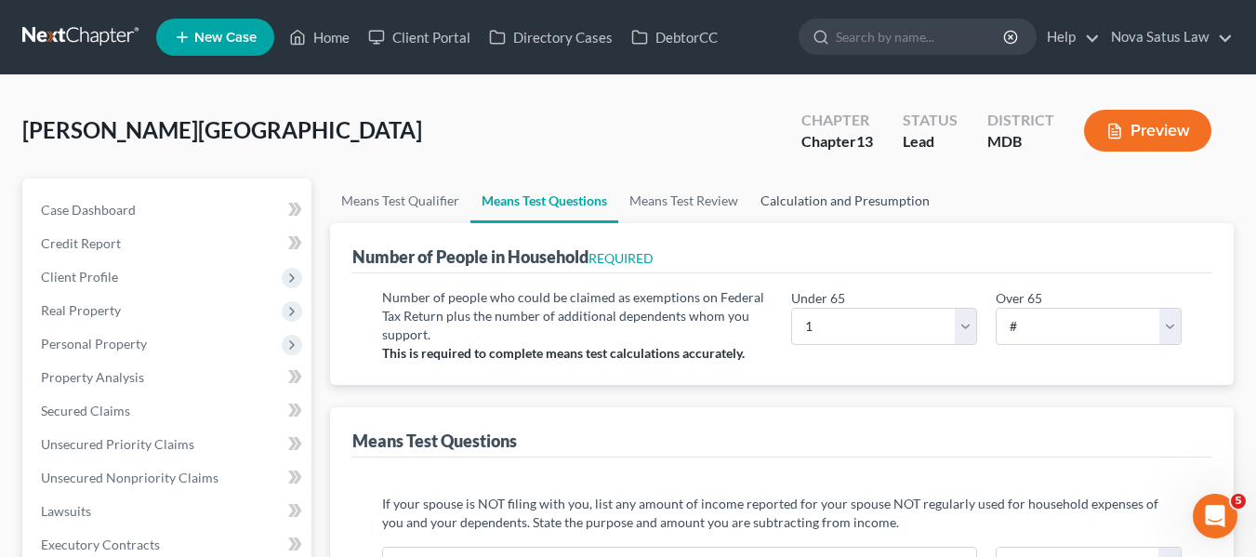
click at [866, 202] on link "Calculation and Presumption" at bounding box center [844, 200] width 191 height 45
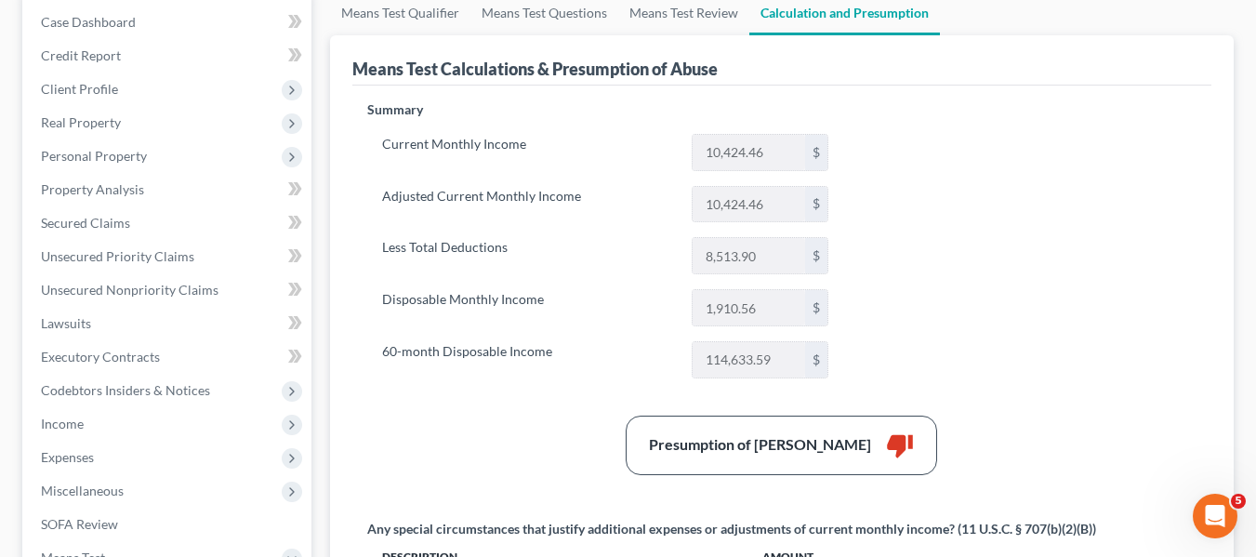
scroll to position [73, 0]
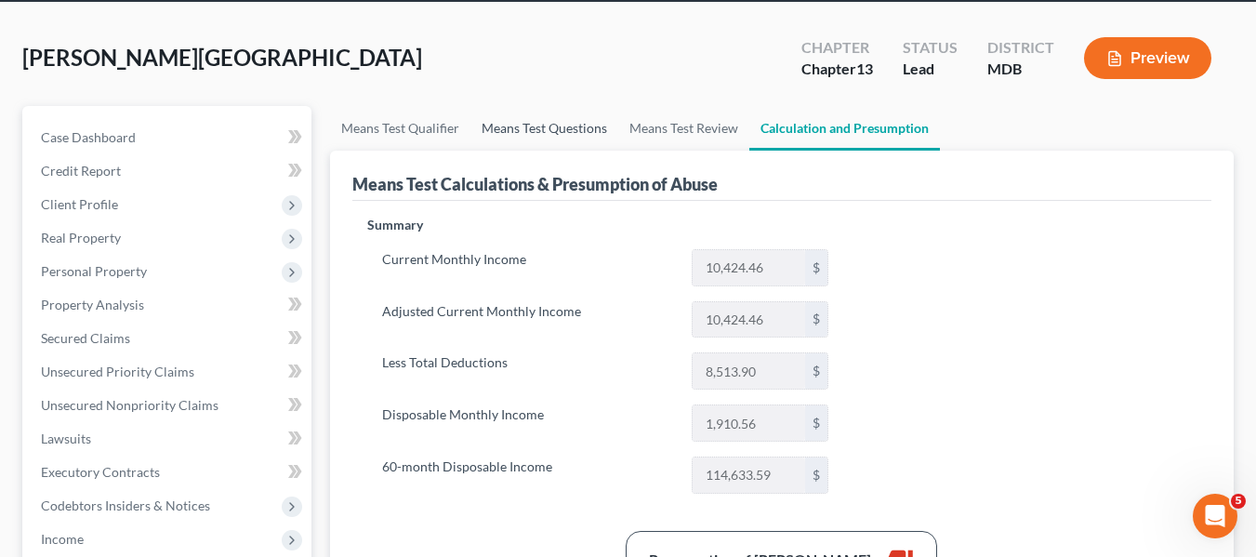
click at [516, 127] on link "Means Test Questions" at bounding box center [544, 128] width 148 height 45
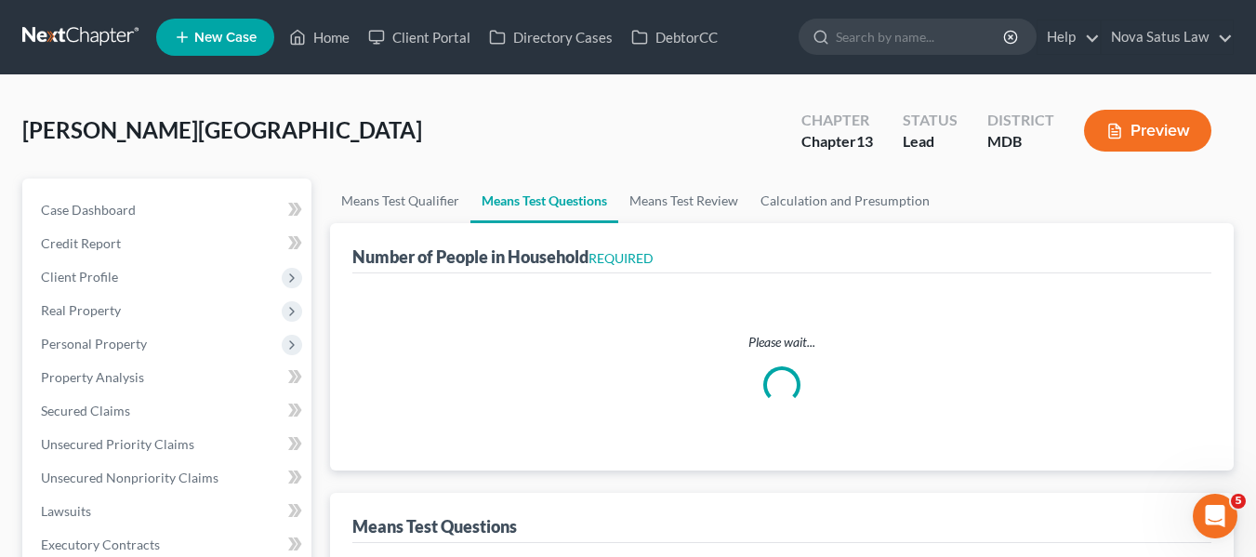
select select "0"
select select "60"
select select "1"
select select "60"
select select "1"
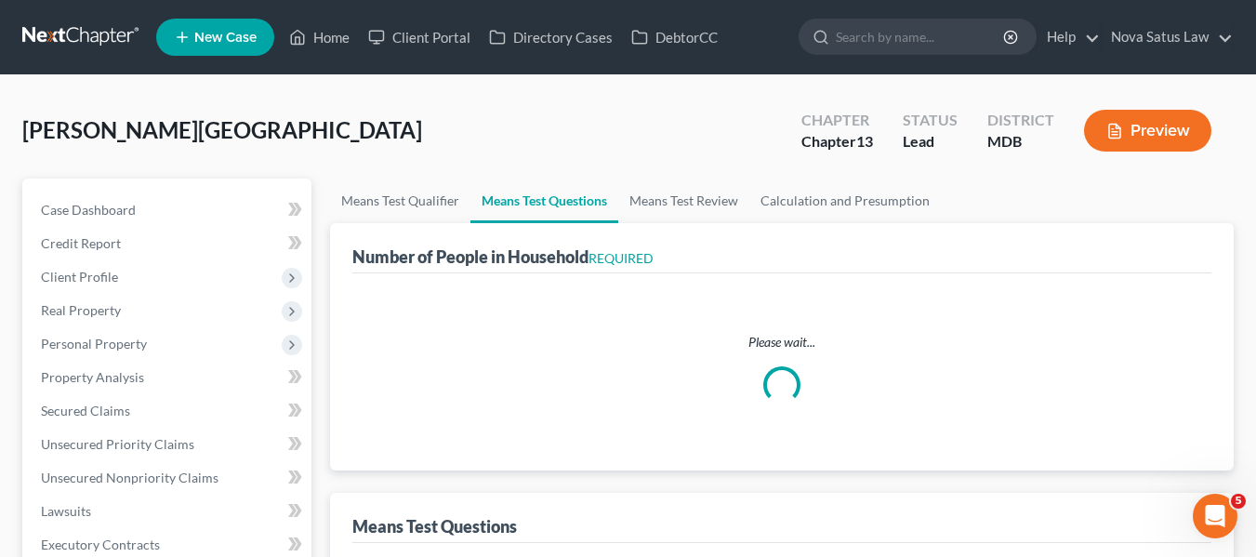
select select "1"
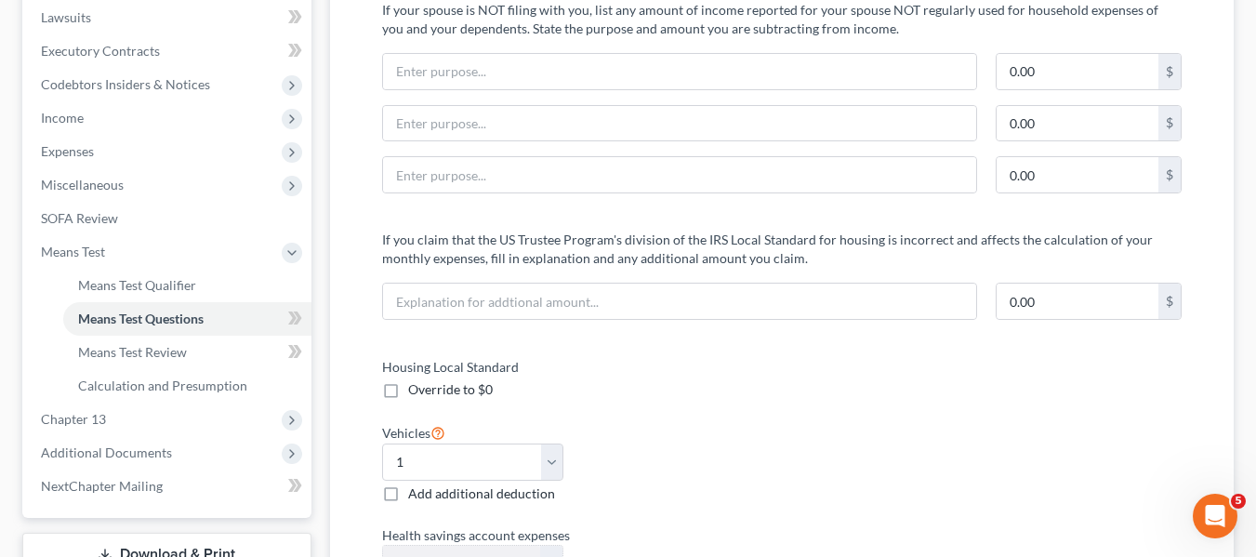
scroll to position [489, 0]
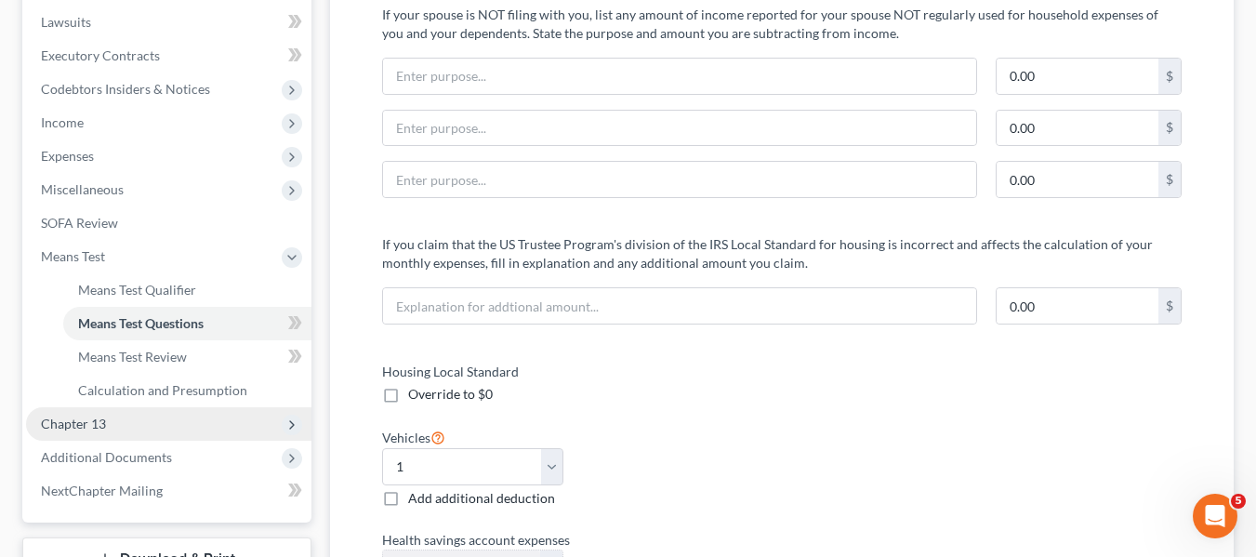
click at [121, 434] on span "Chapter 13" at bounding box center [168, 423] width 285 height 33
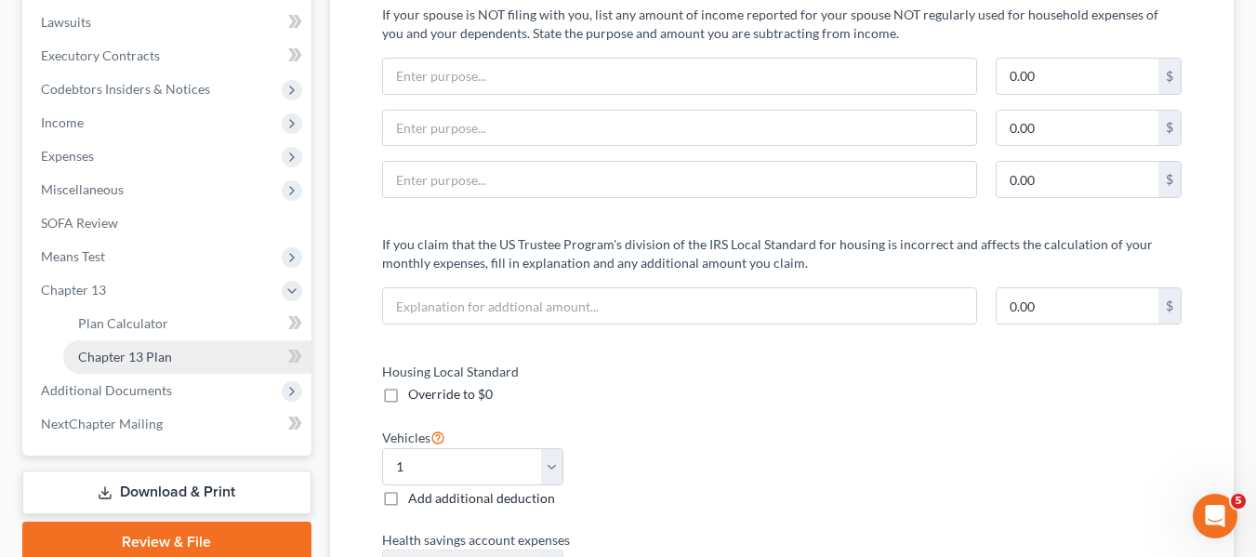
click at [169, 354] on span "Chapter 13 Plan" at bounding box center [125, 357] width 94 height 16
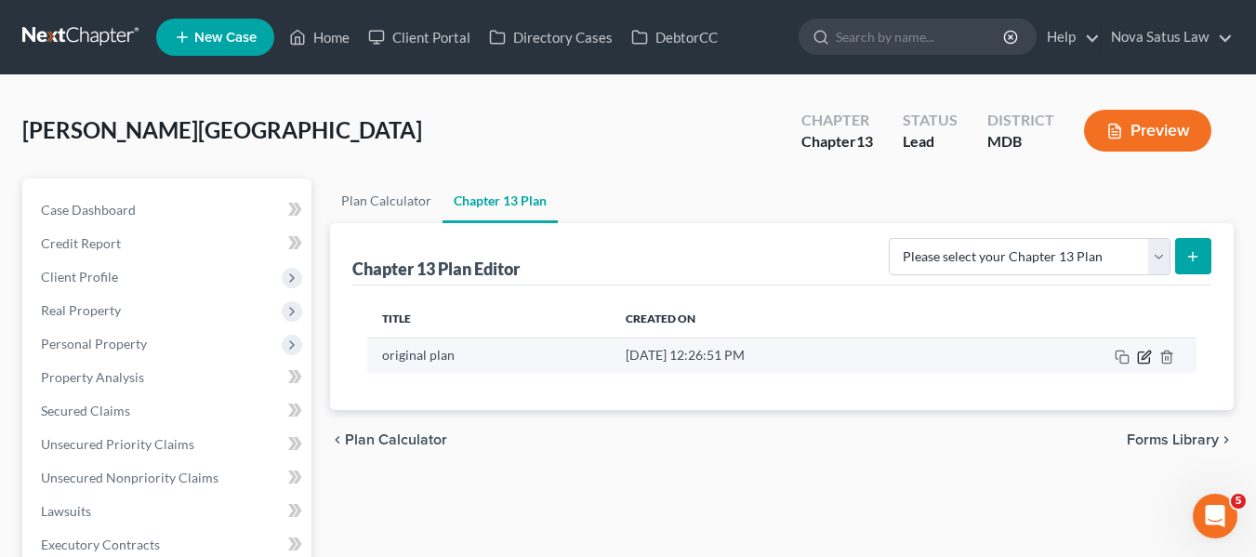
click at [1142, 356] on icon "button" at bounding box center [1145, 354] width 8 height 8
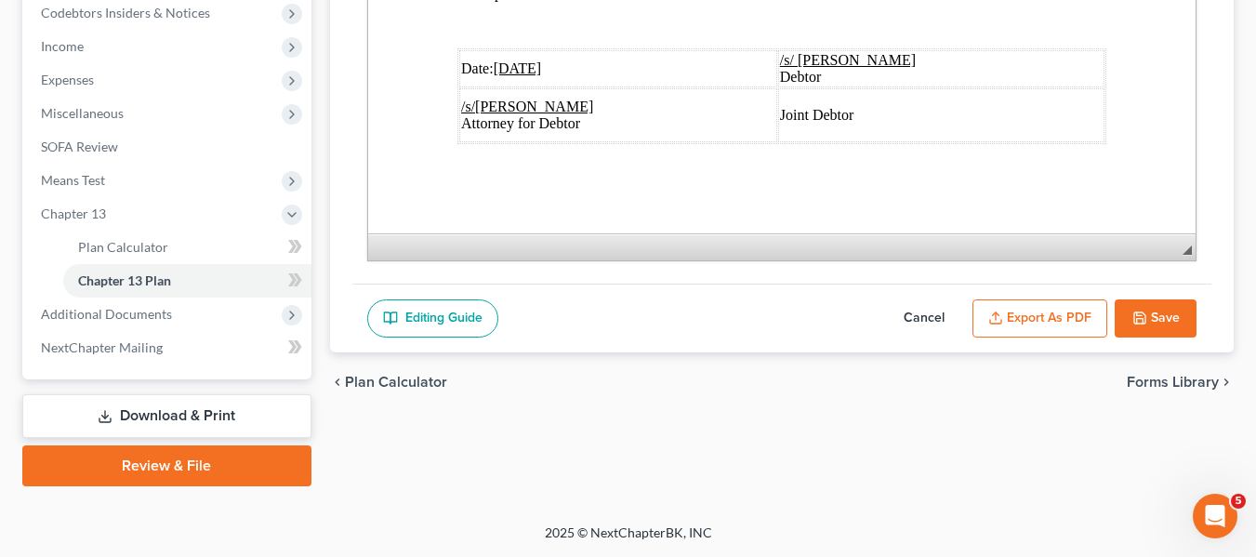
scroll to position [7236, 0]
click at [521, 60] on u "[DATE]" at bounding box center [517, 68] width 48 height 16
click at [1028, 328] on button "Export as PDF" at bounding box center [1039, 318] width 135 height 39
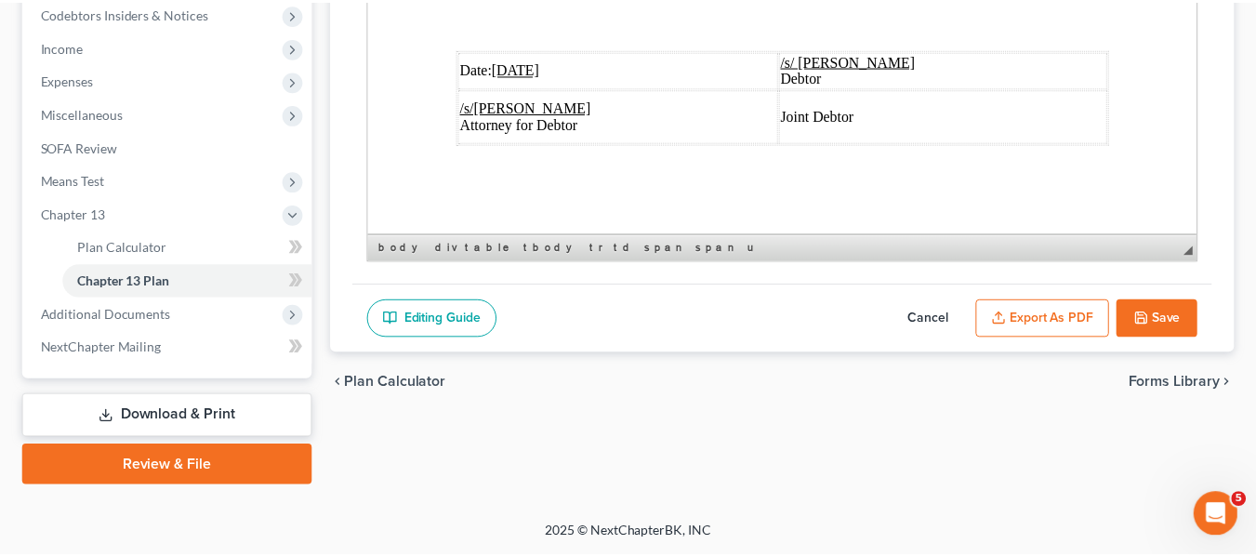
scroll to position [7169, 0]
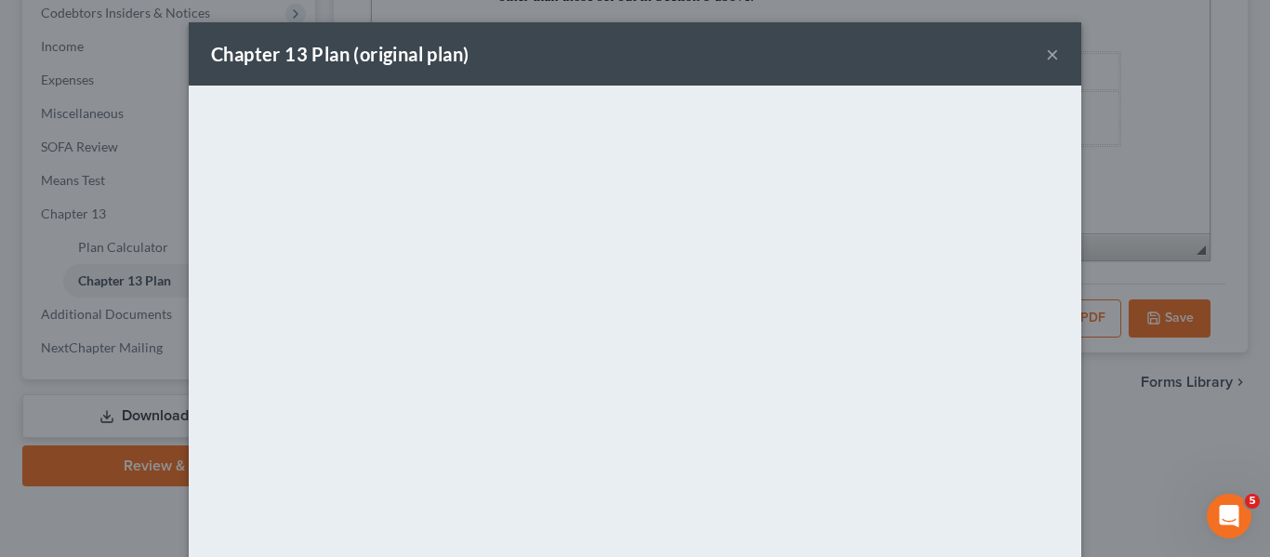
click at [680, 74] on div "Chapter 13 Plan (original plan) ×" at bounding box center [635, 53] width 892 height 63
click at [1048, 57] on button "×" at bounding box center [1052, 54] width 13 height 22
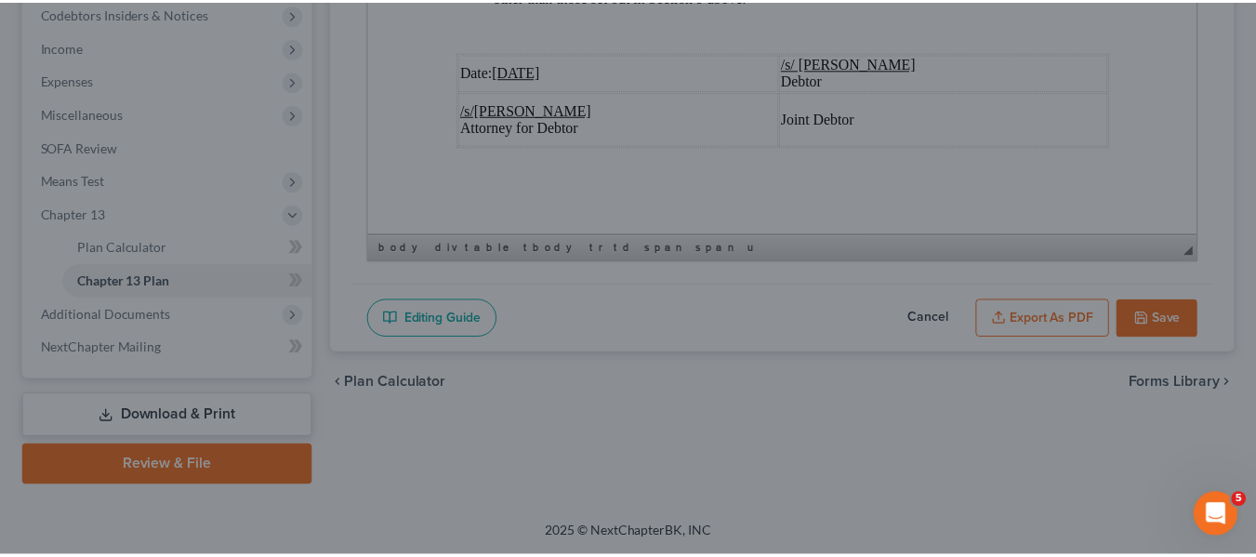
scroll to position [7236, 0]
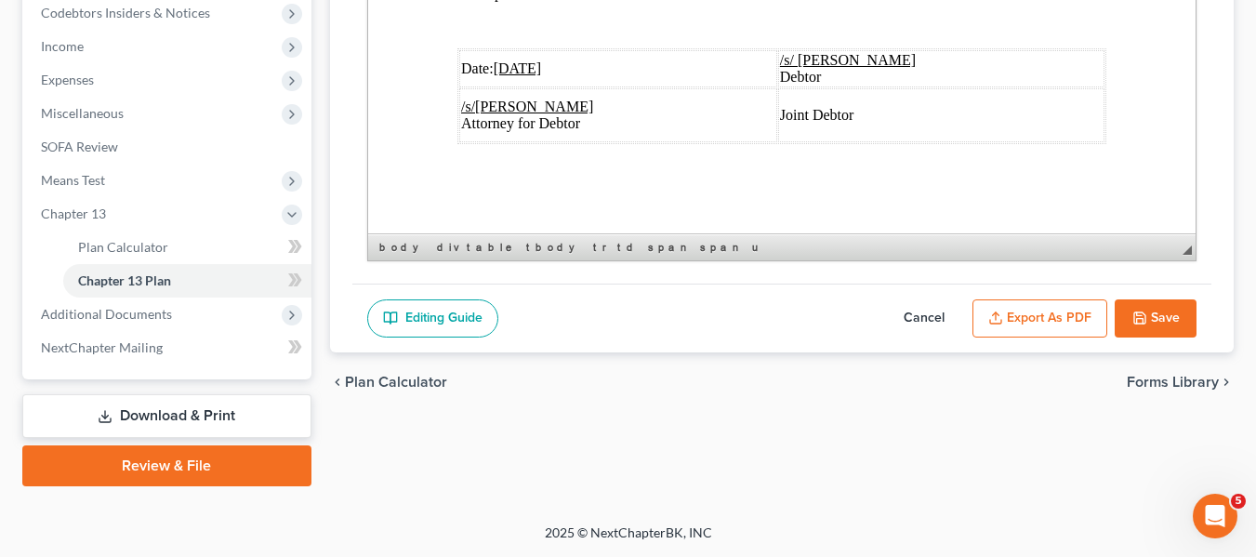
click at [191, 413] on link "Download & Print" at bounding box center [166, 416] width 289 height 44
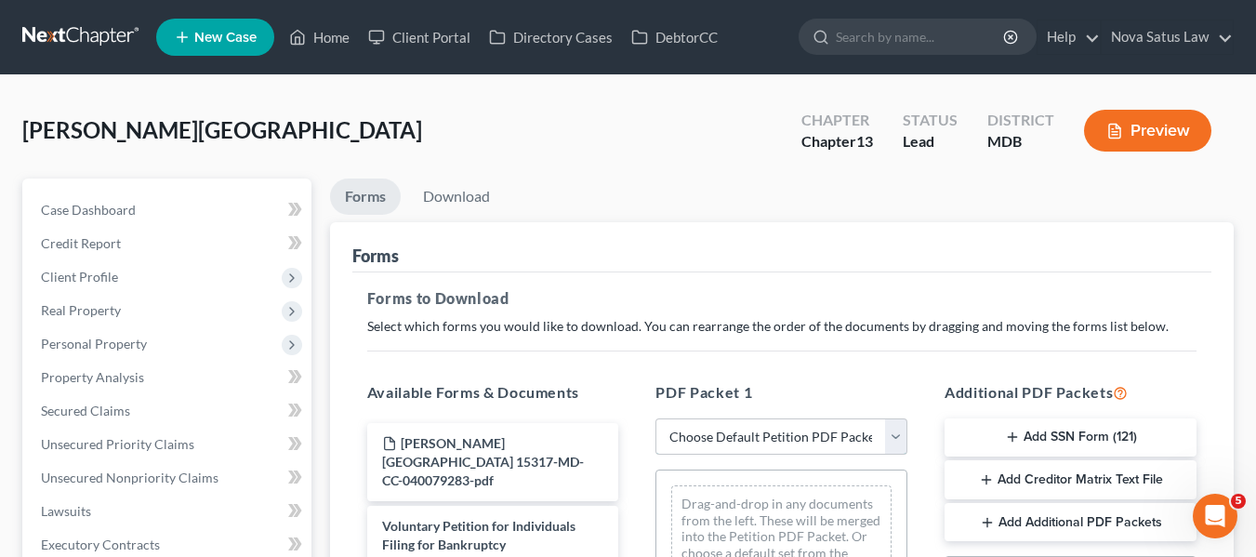
click at [814, 444] on select "Choose Default Petition PDF Packet Complete Bankruptcy Petition (all forms and …" at bounding box center [781, 436] width 252 height 37
select select "0"
click at [655, 418] on select "Choose Default Petition PDF Packet Complete Bankruptcy Petition (all forms and …" at bounding box center [781, 436] width 252 height 37
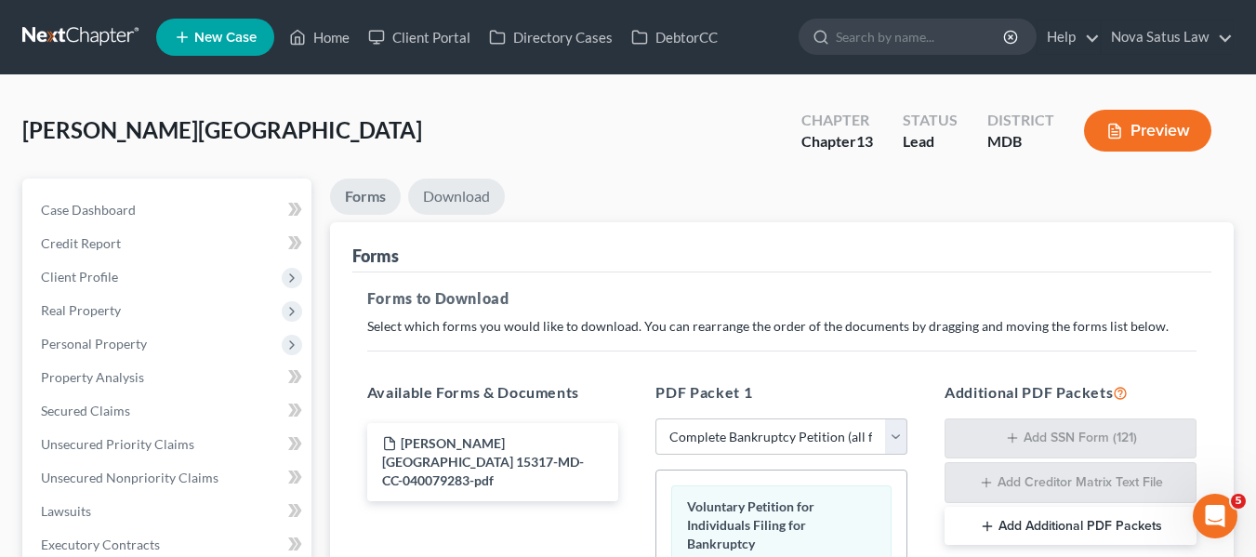
click at [449, 194] on link "Download" at bounding box center [456, 196] width 97 height 36
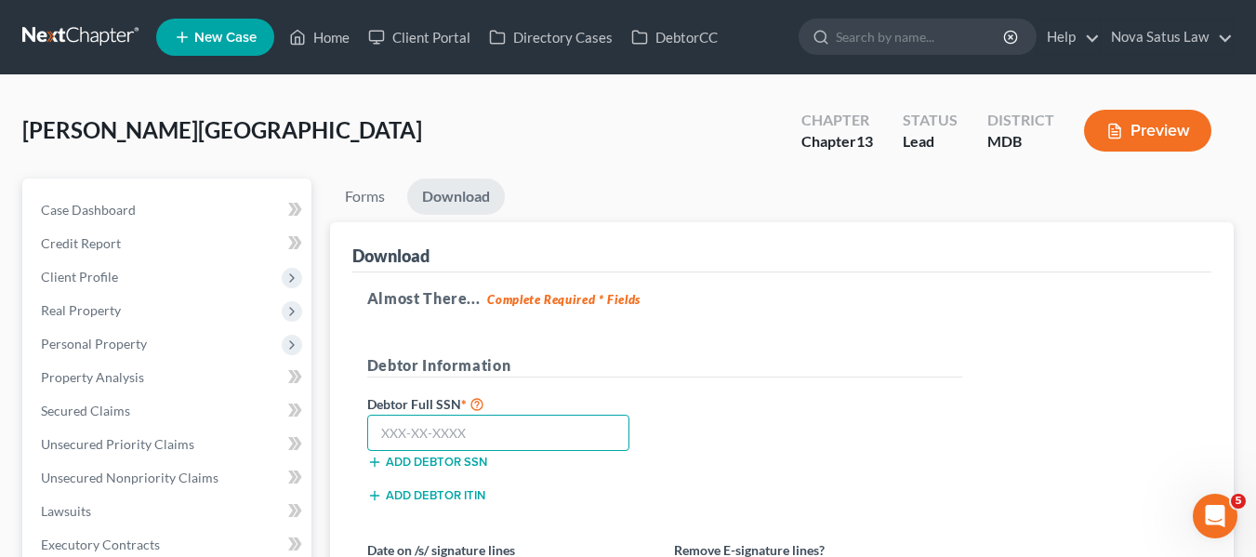
click at [422, 434] on input "text" at bounding box center [498, 433] width 263 height 37
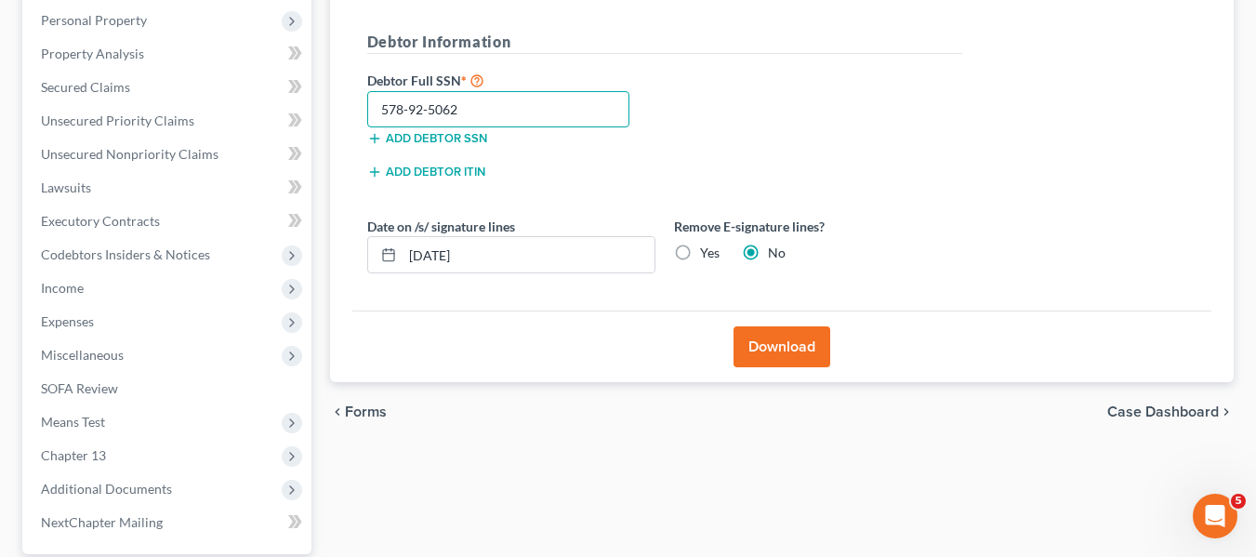
scroll to position [324, 0]
type input "578-92-5062"
click at [763, 342] on button "Download" at bounding box center [781, 345] width 97 height 41
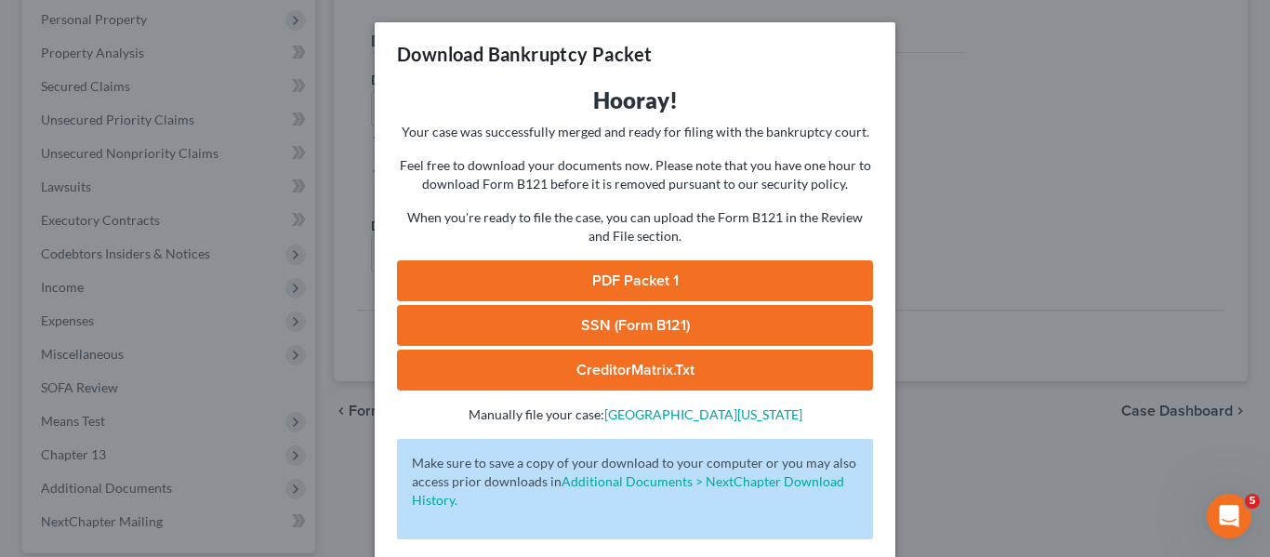
click at [655, 276] on link "PDF Packet 1" at bounding box center [635, 280] width 476 height 41
click at [955, 156] on div "Download Bankruptcy Packet Hooray! Your case was successfully merged and ready …" at bounding box center [635, 278] width 1270 height 557
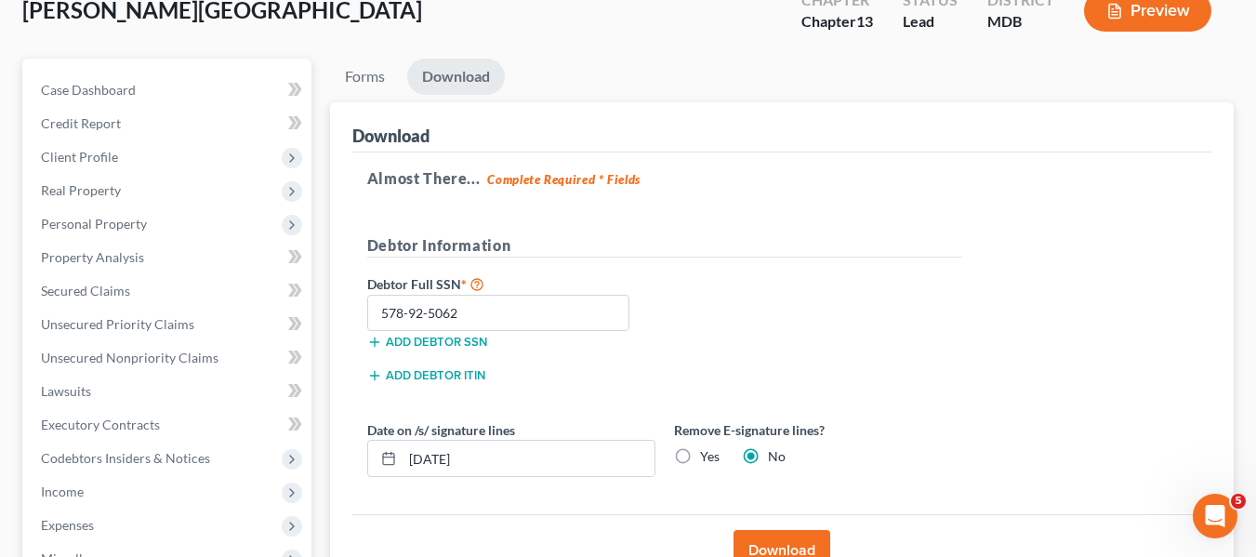
scroll to position [119, 0]
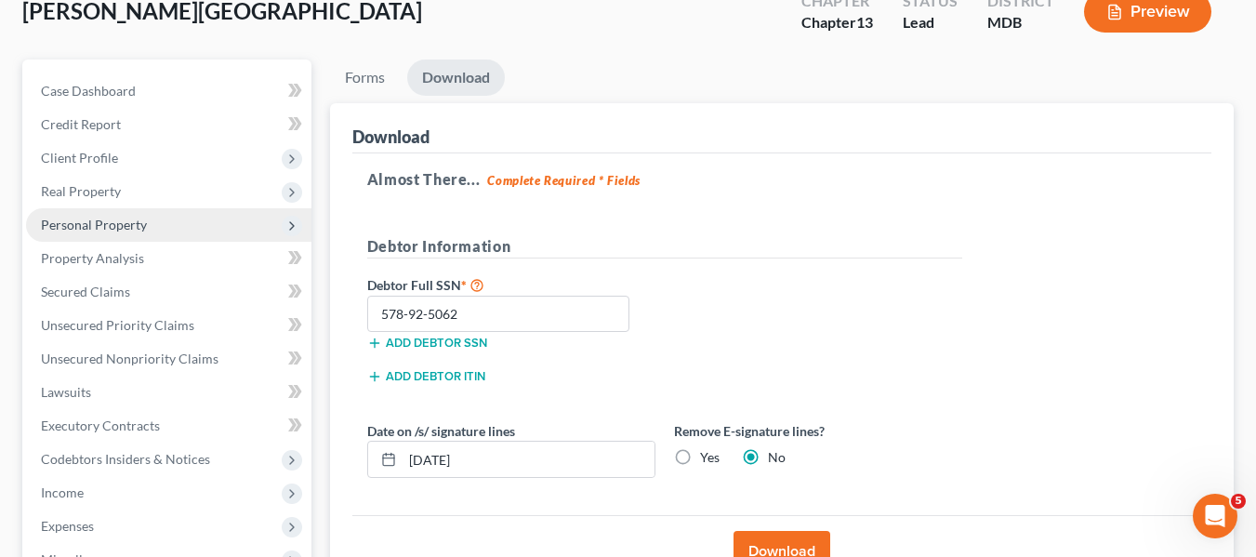
click at [100, 224] on span "Personal Property" at bounding box center [94, 225] width 106 height 16
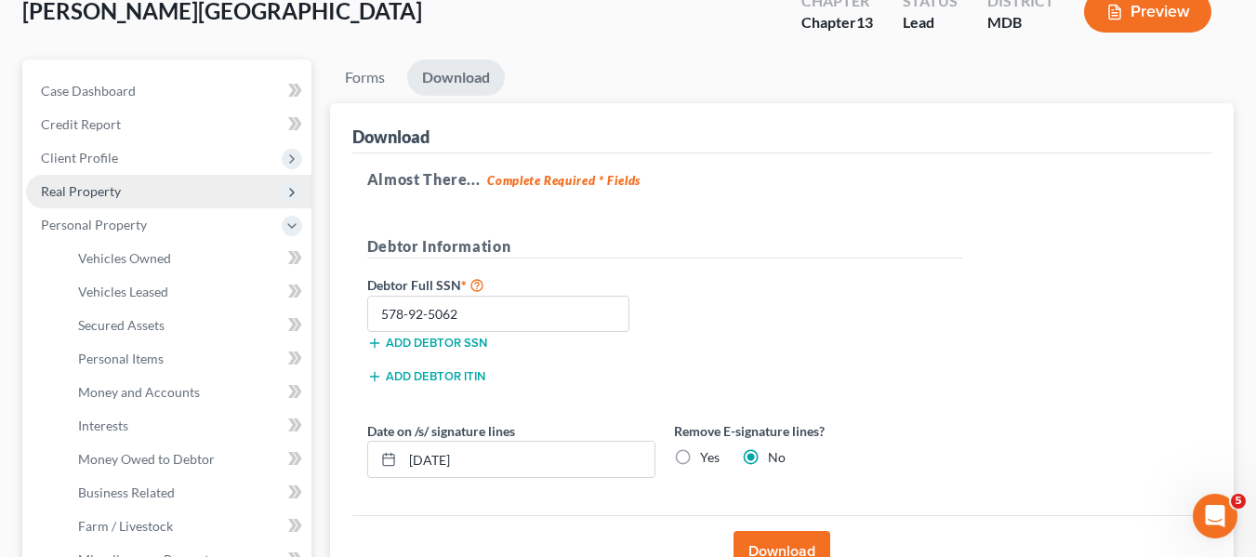
click at [91, 195] on span "Real Property" at bounding box center [81, 191] width 80 height 16
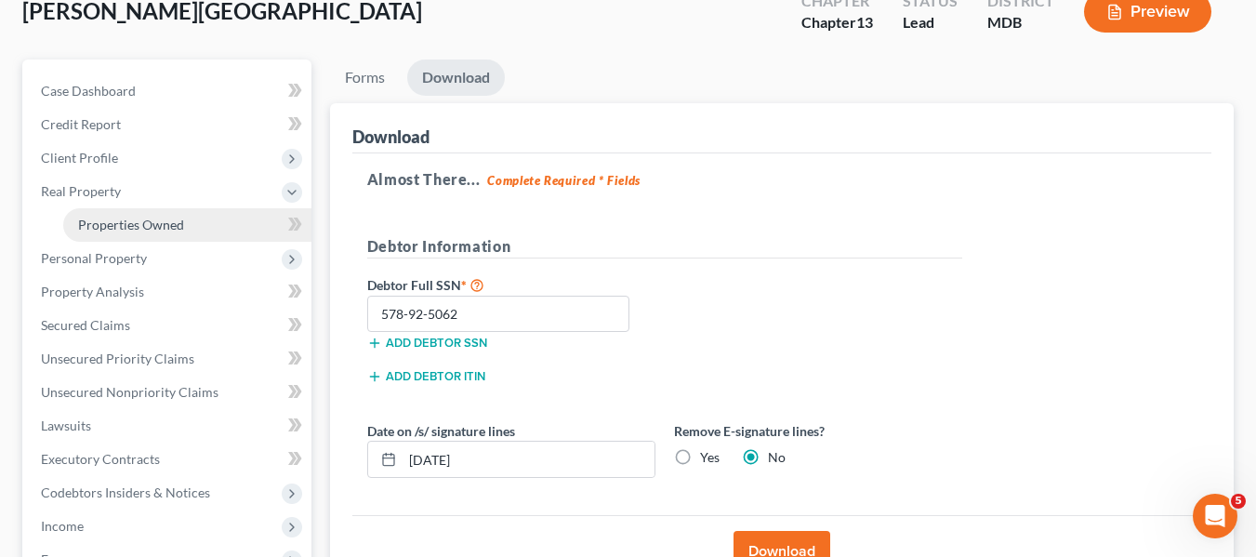
click at [101, 217] on span "Properties Owned" at bounding box center [131, 225] width 106 height 16
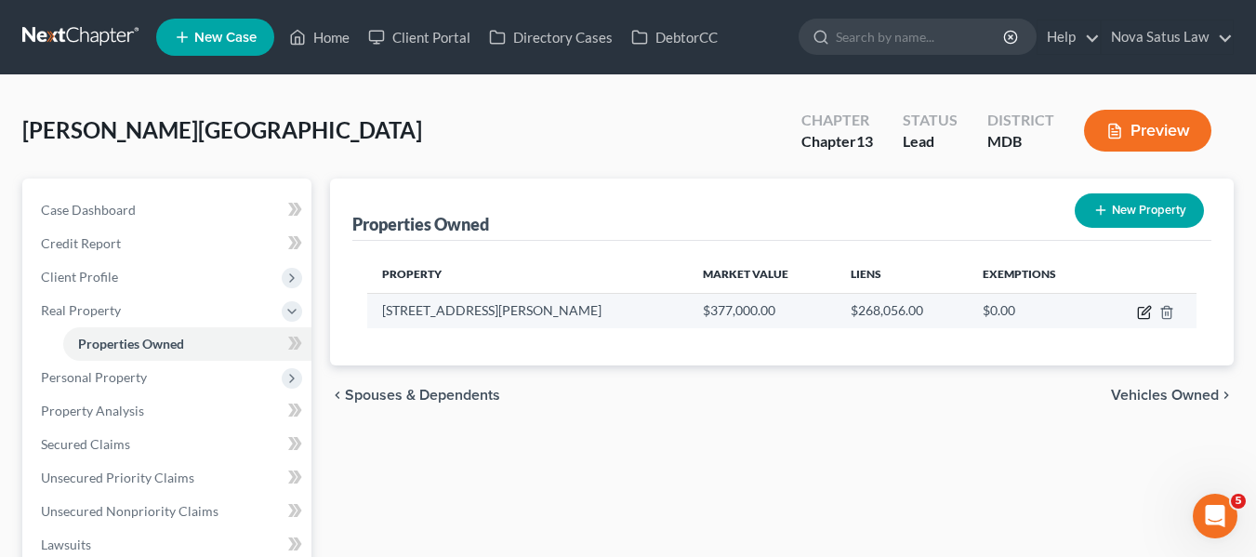
click at [1144, 308] on icon "button" at bounding box center [1144, 312] width 15 height 15
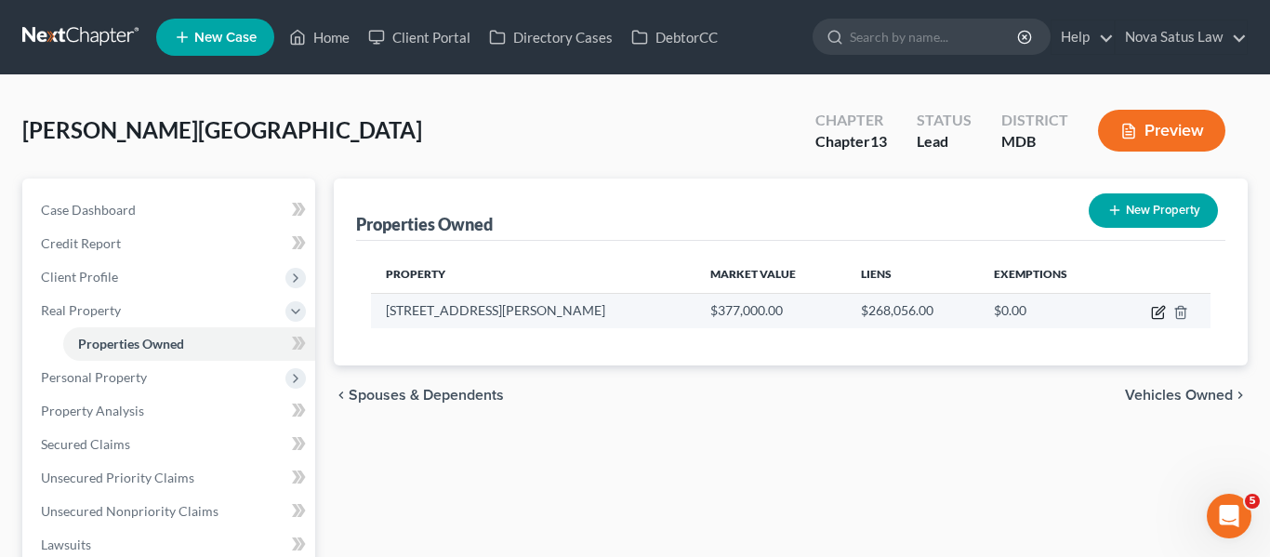
select select "21"
select select "16"
select select "0"
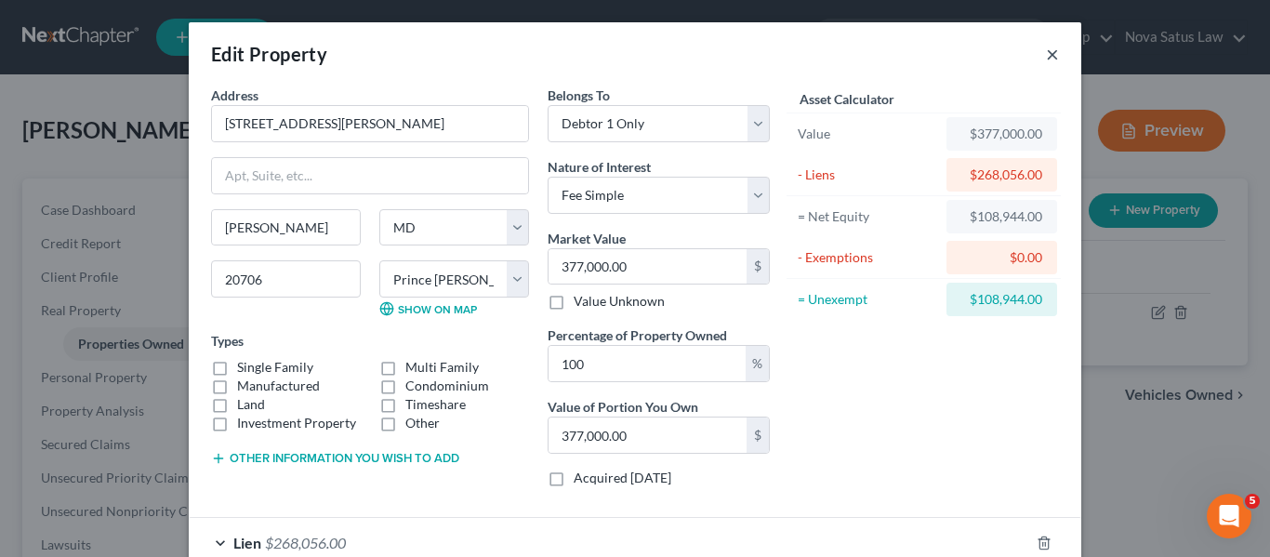
click at [1046, 54] on button "×" at bounding box center [1052, 54] width 13 height 22
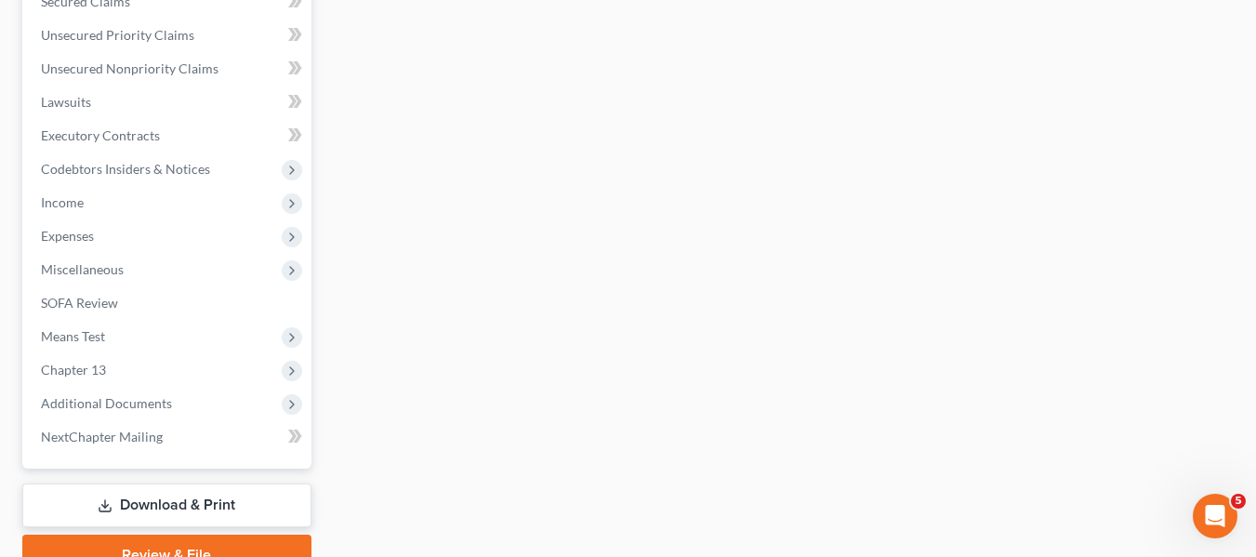
scroll to position [532, 0]
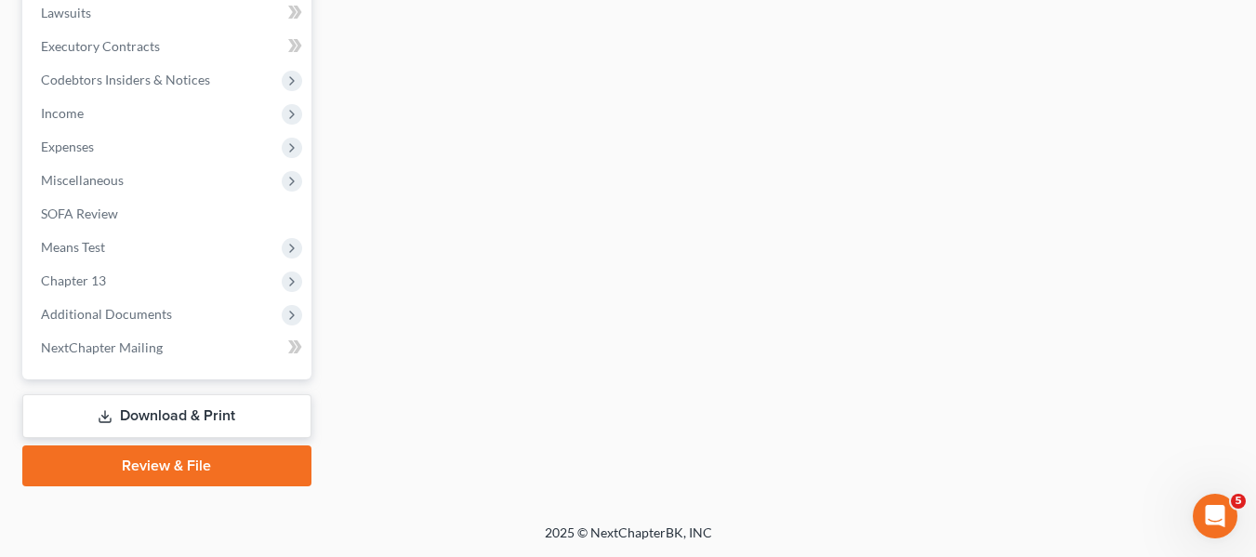
click at [108, 463] on link "Review & File" at bounding box center [166, 465] width 289 height 41
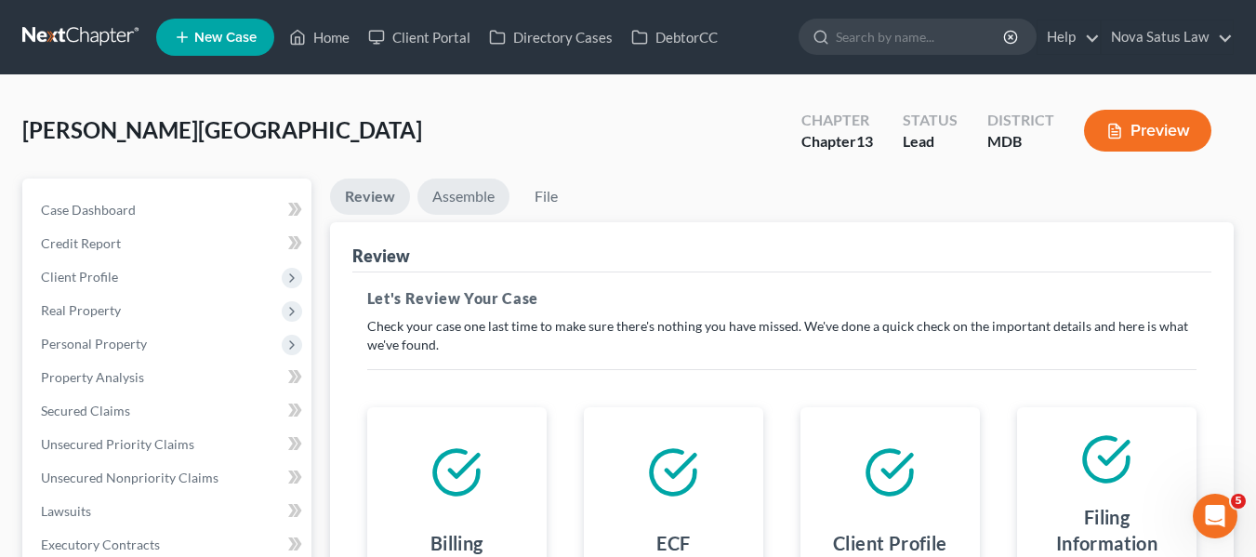
click at [459, 195] on link "Assemble" at bounding box center [463, 196] width 92 height 36
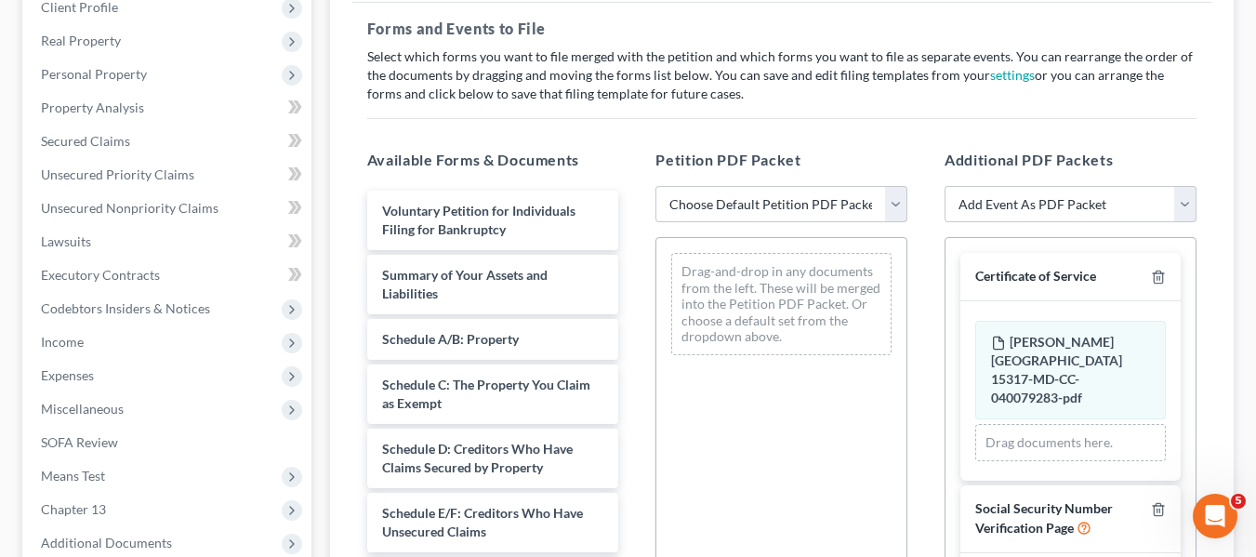
scroll to position [271, 0]
click at [742, 195] on select "Choose Default Petition PDF Packet Emergency Filing (Voluntary Petition and Cre…" at bounding box center [781, 202] width 252 height 37
select select "1"
click at [655, 184] on select "Choose Default Petition PDF Packet Emergency Filing (Voluntary Petition and Cre…" at bounding box center [781, 202] width 252 height 37
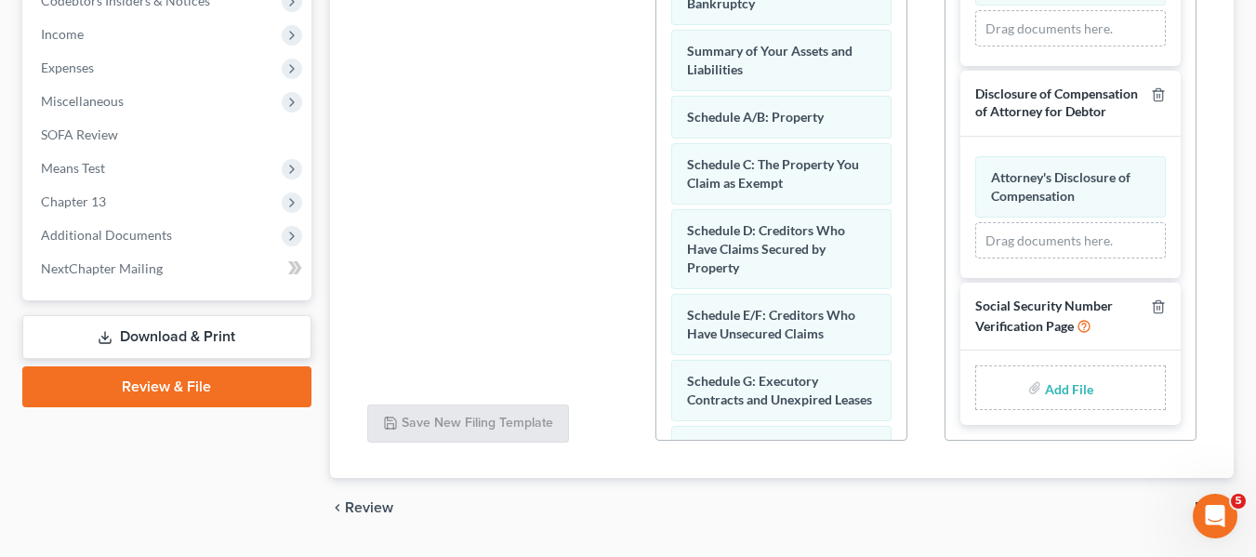
scroll to position [628, 0]
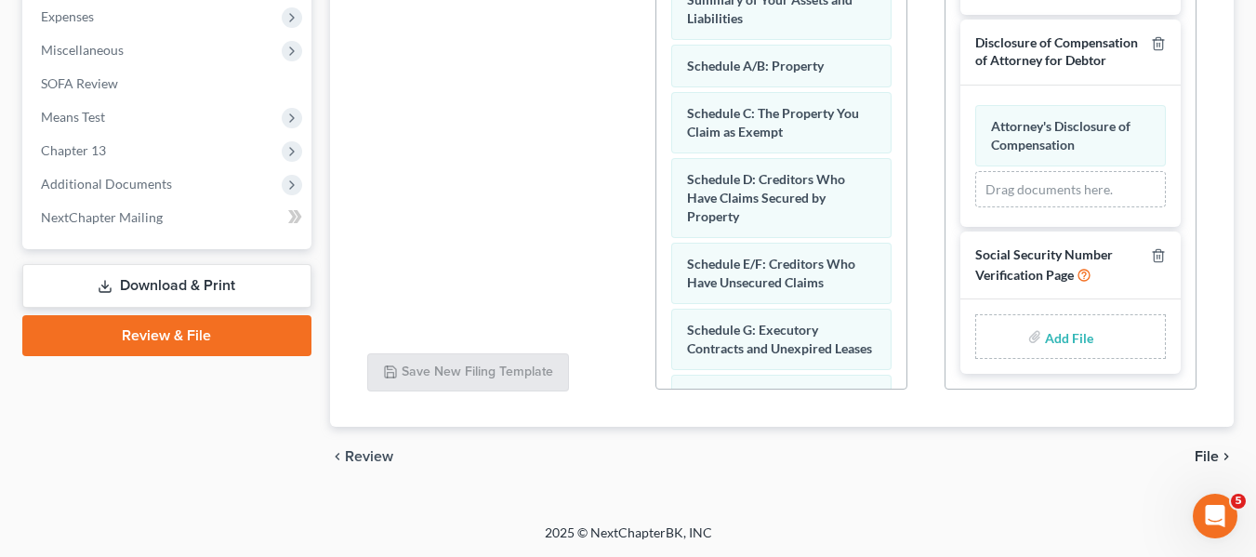
click at [1053, 338] on input "file" at bounding box center [1067, 336] width 45 height 33
type input "C:\fakepath\SSN.pdf"
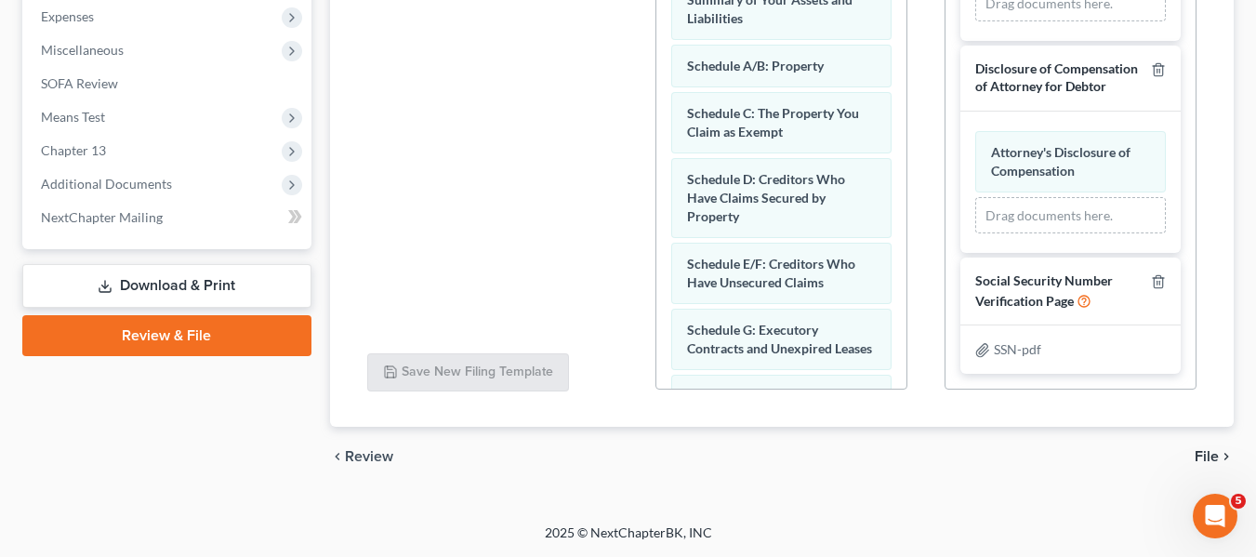
scroll to position [141, 0]
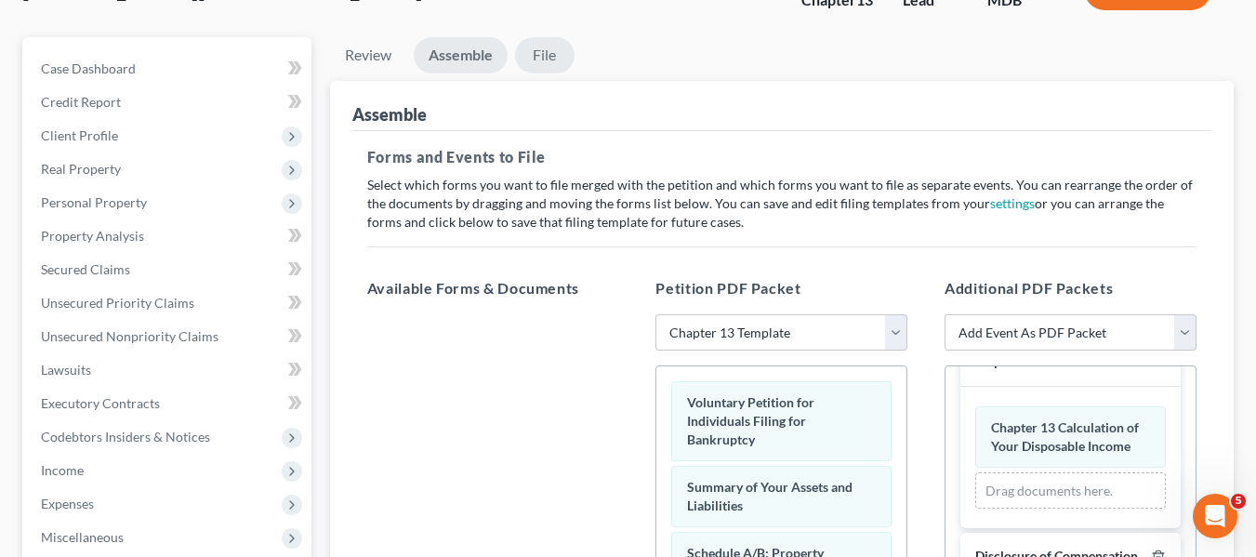
click at [547, 60] on link "File" at bounding box center [544, 55] width 59 height 36
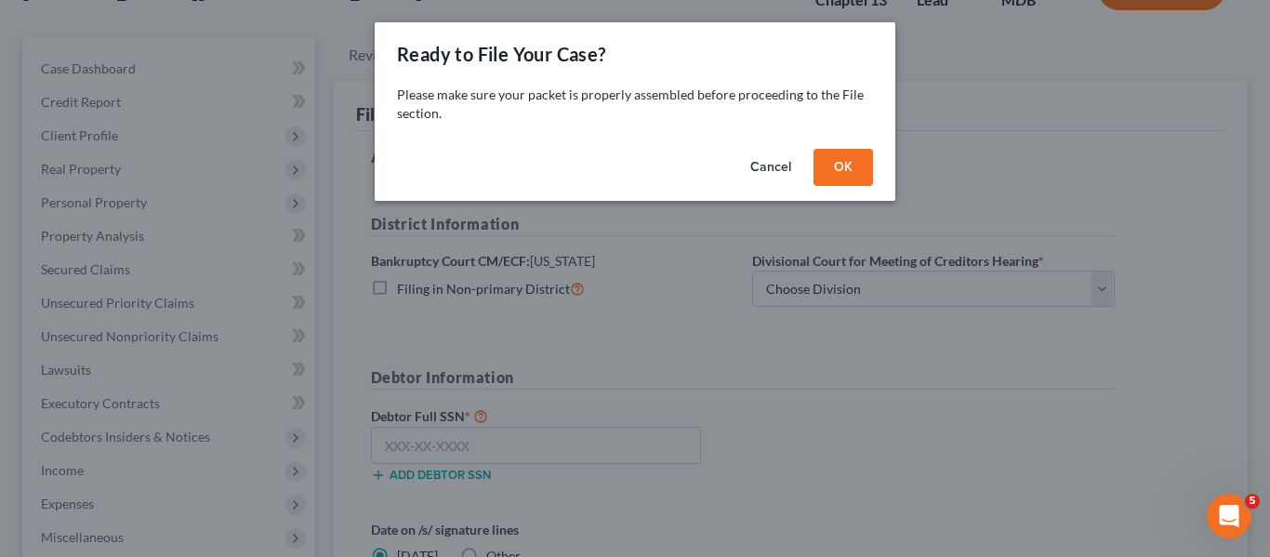
click at [827, 155] on button "OK" at bounding box center [842, 167] width 59 height 37
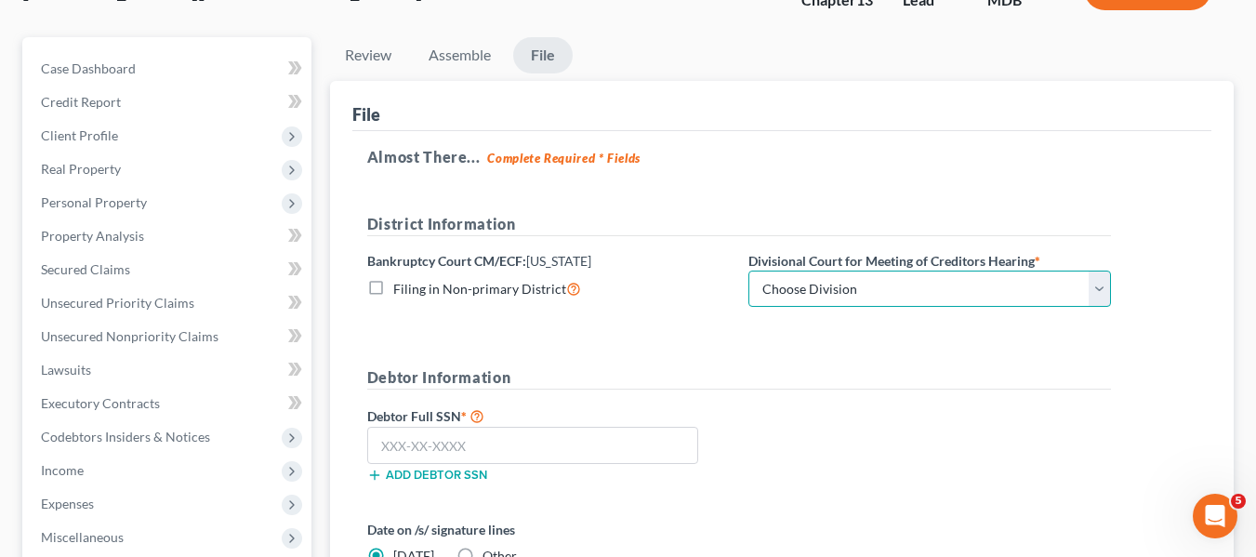
click at [831, 279] on select "Choose Division Baltimore Greenbelt" at bounding box center [929, 288] width 363 height 37
select select "1"
click at [748, 270] on select "Choose Division Baltimore Greenbelt" at bounding box center [929, 288] width 363 height 37
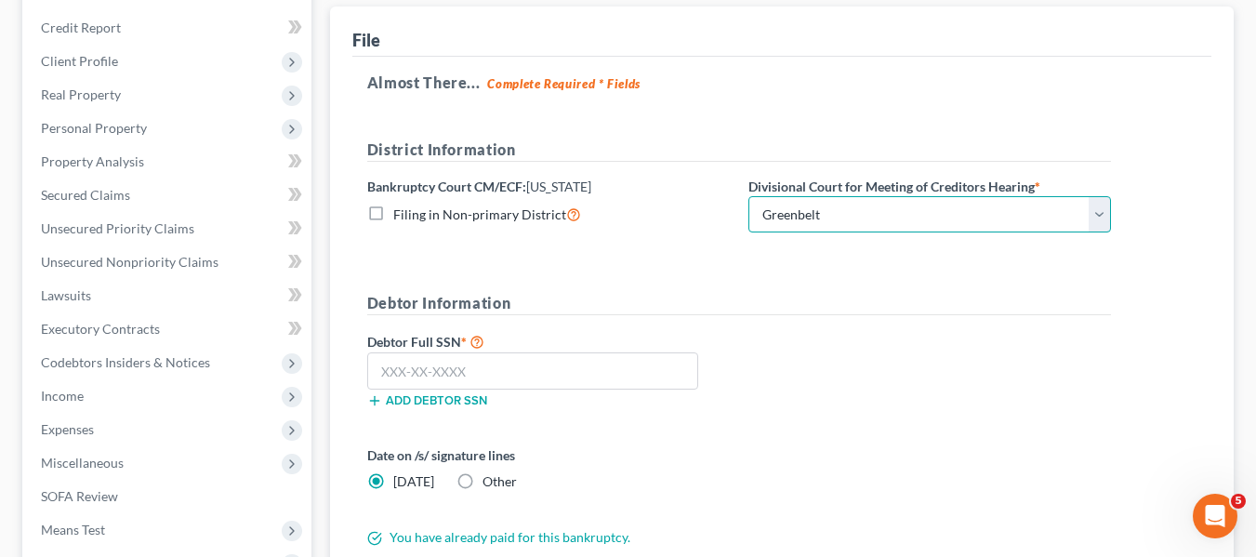
scroll to position [217, 0]
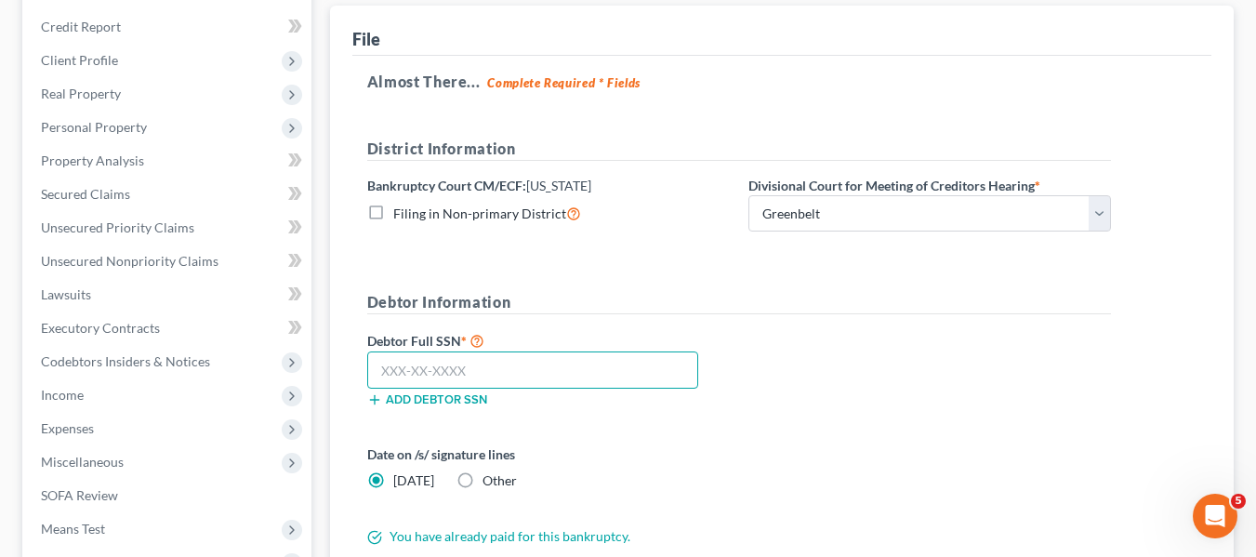
click at [381, 358] on input "text" at bounding box center [532, 369] width 331 height 37
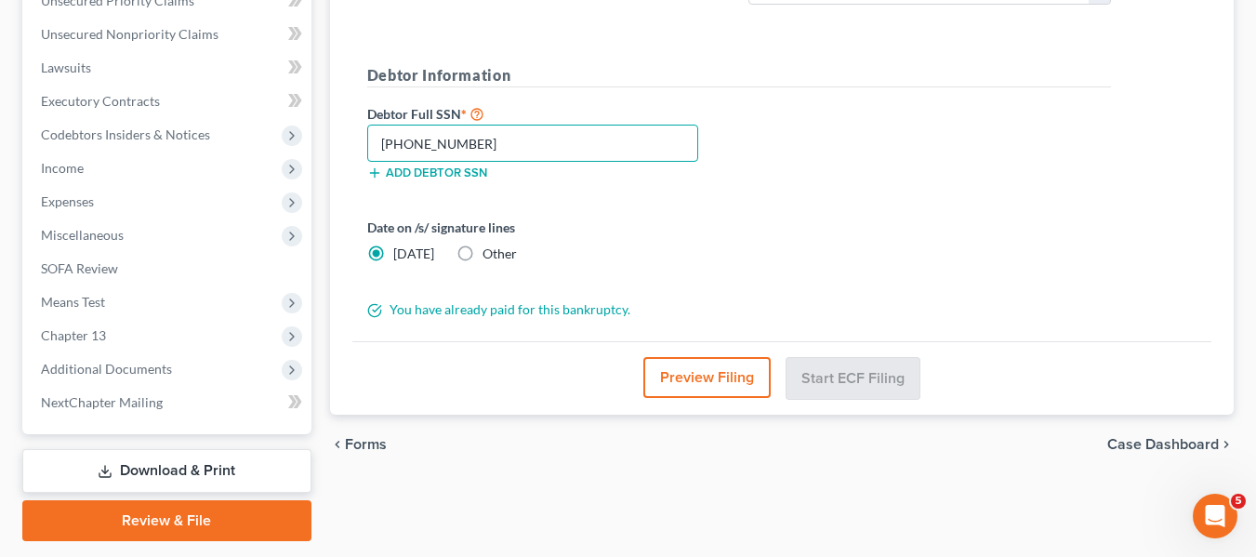
scroll to position [498, 0]
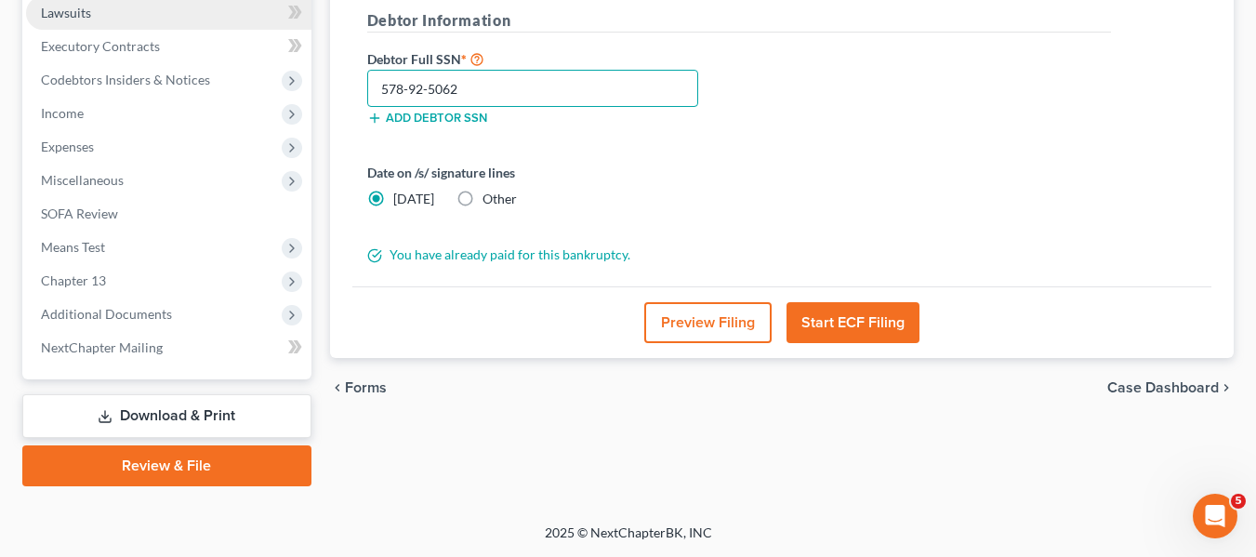
type input "578-92-5062"
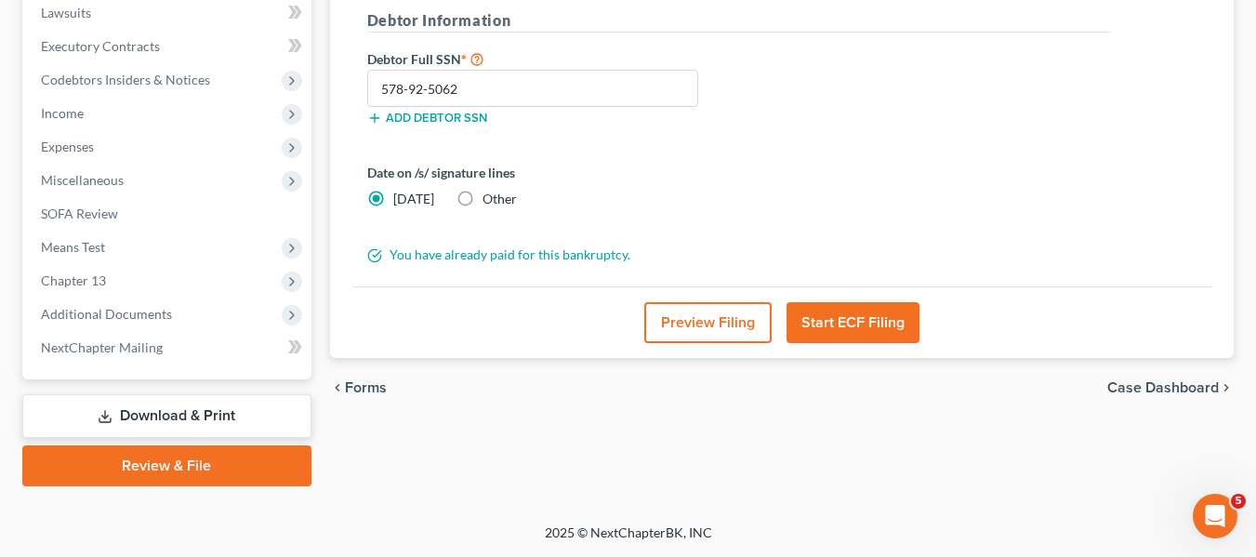
click at [829, 310] on button "Start ECF Filing" at bounding box center [852, 322] width 133 height 41
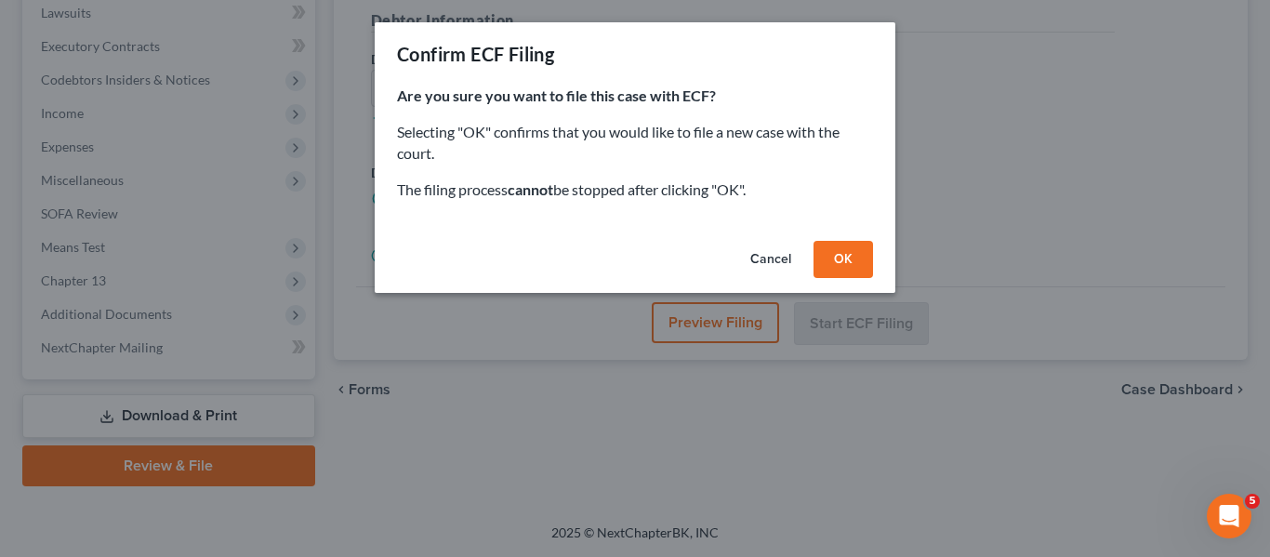
click at [835, 259] on button "OK" at bounding box center [842, 259] width 59 height 37
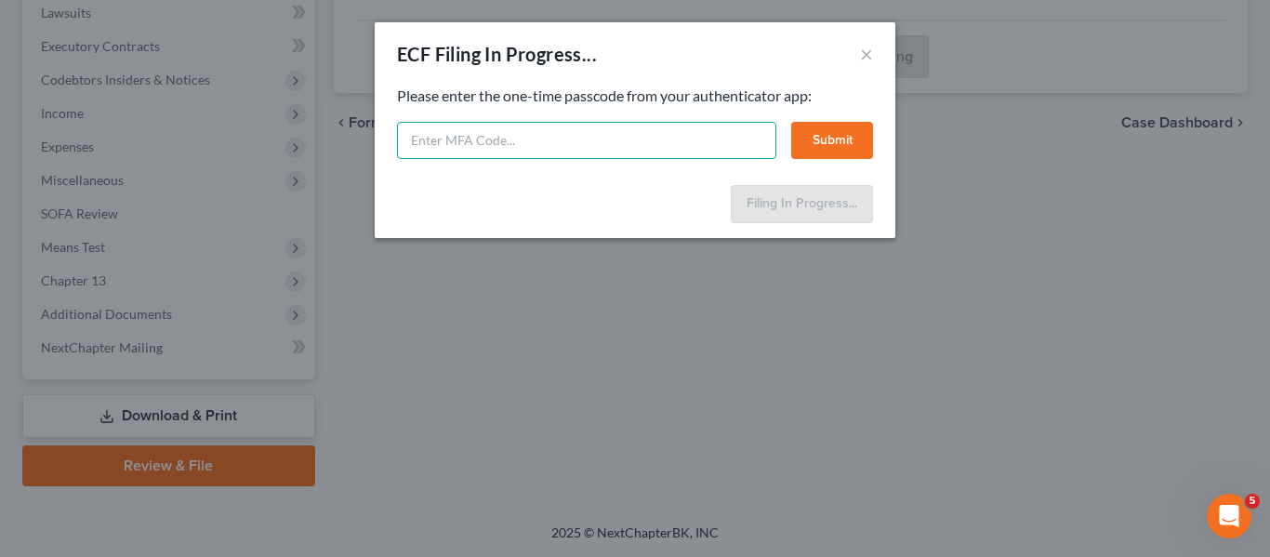
click at [512, 133] on input "text" at bounding box center [586, 140] width 379 height 37
type input "778996"
click at [818, 135] on button "Submit" at bounding box center [832, 140] width 82 height 37
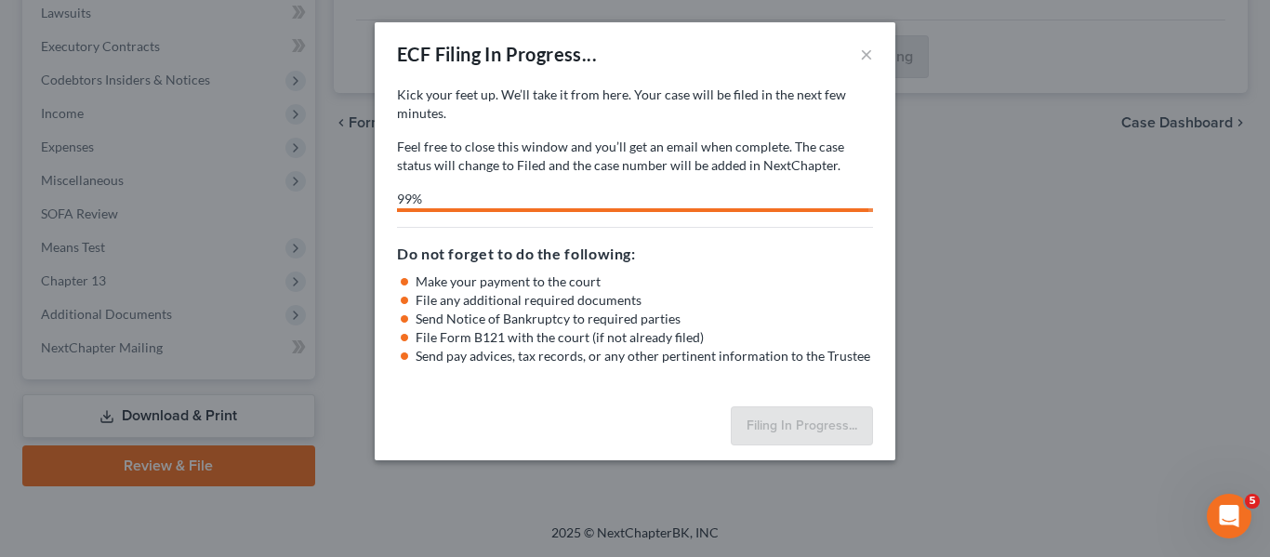
select select "1"
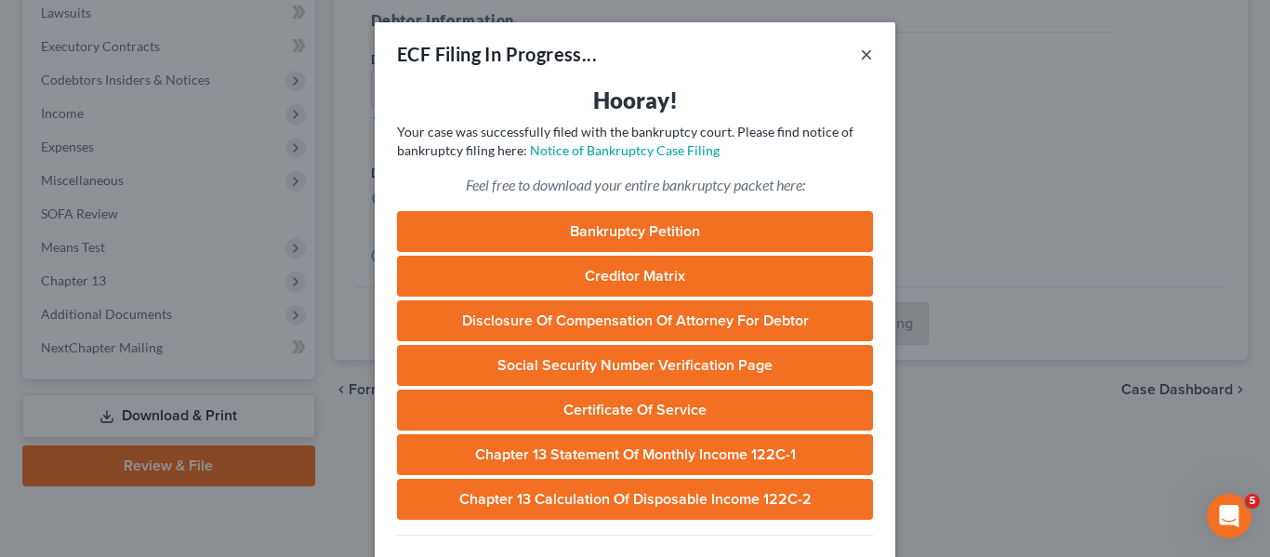
click at [860, 52] on button "×" at bounding box center [866, 54] width 13 height 22
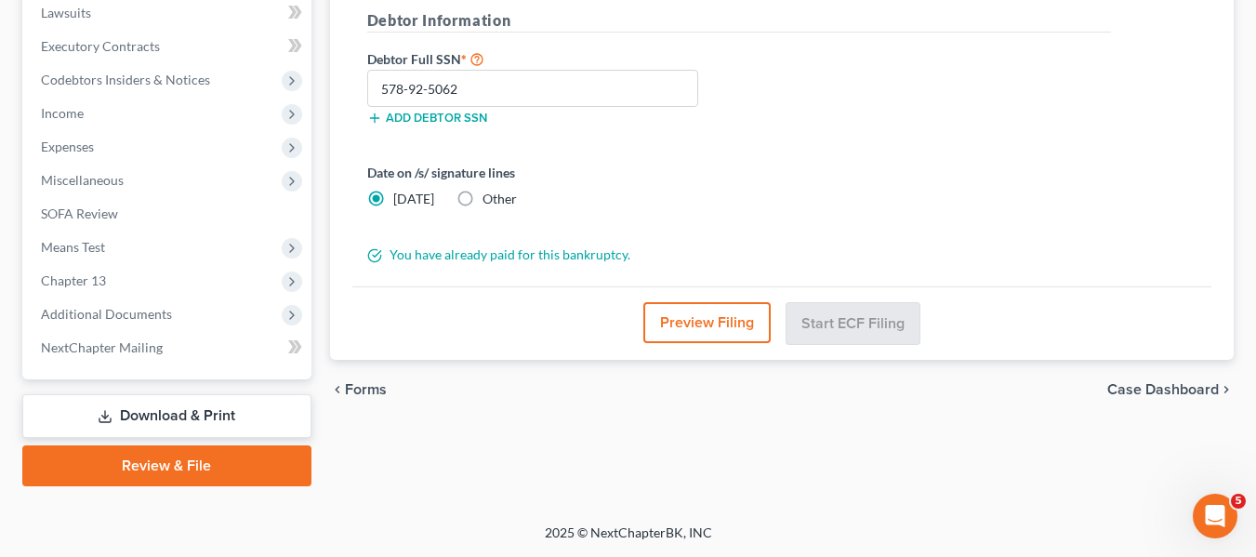
scroll to position [0, 0]
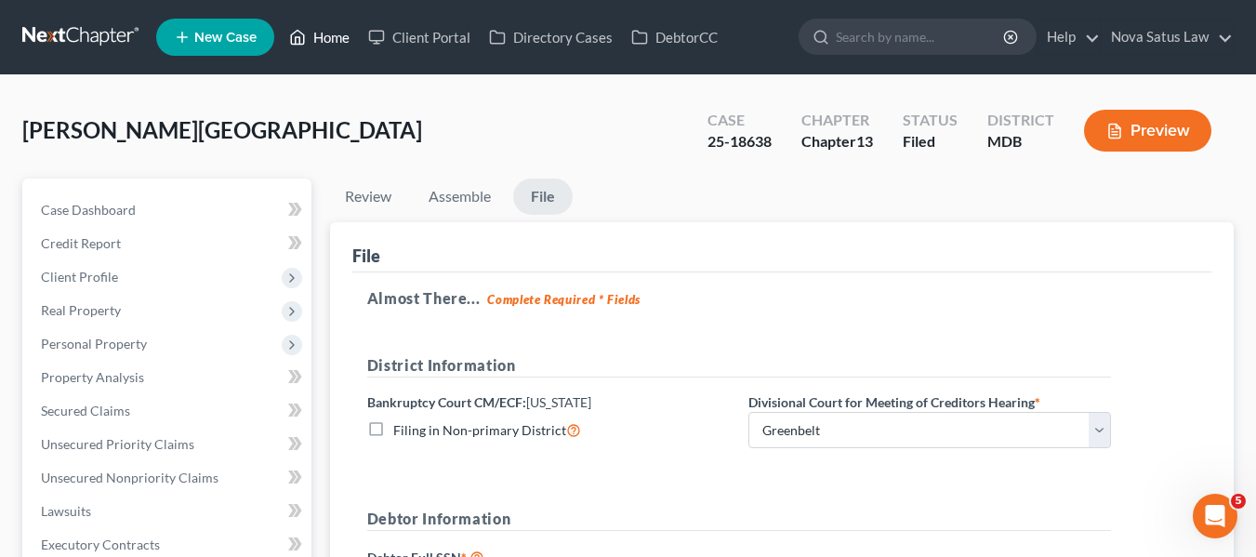
click at [324, 38] on link "Home" at bounding box center [319, 36] width 79 height 33
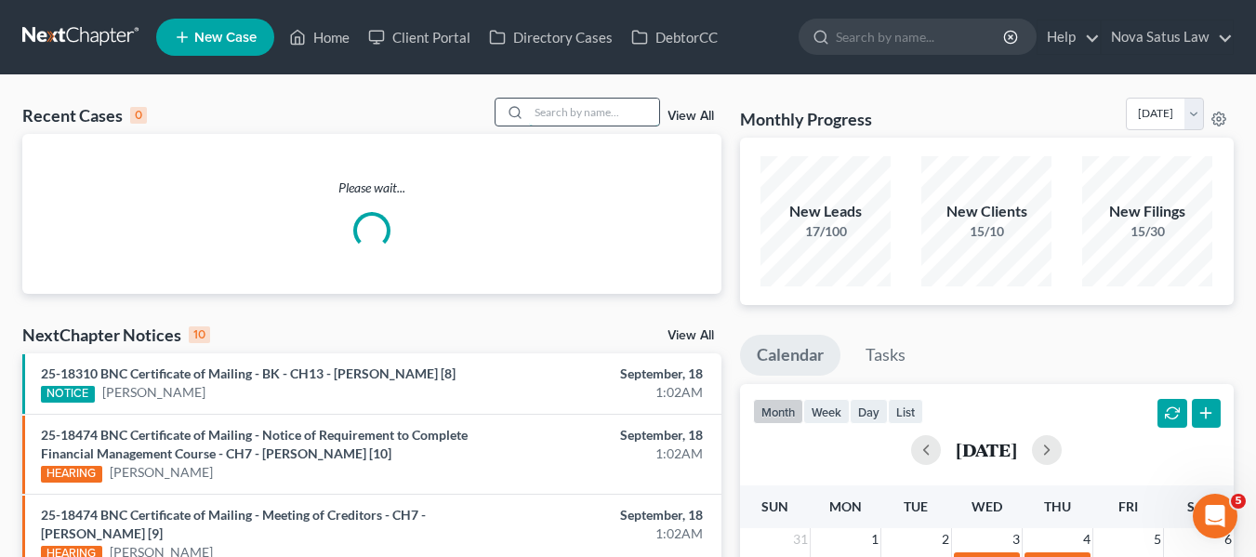
click at [556, 100] on input "search" at bounding box center [594, 112] width 130 height 27
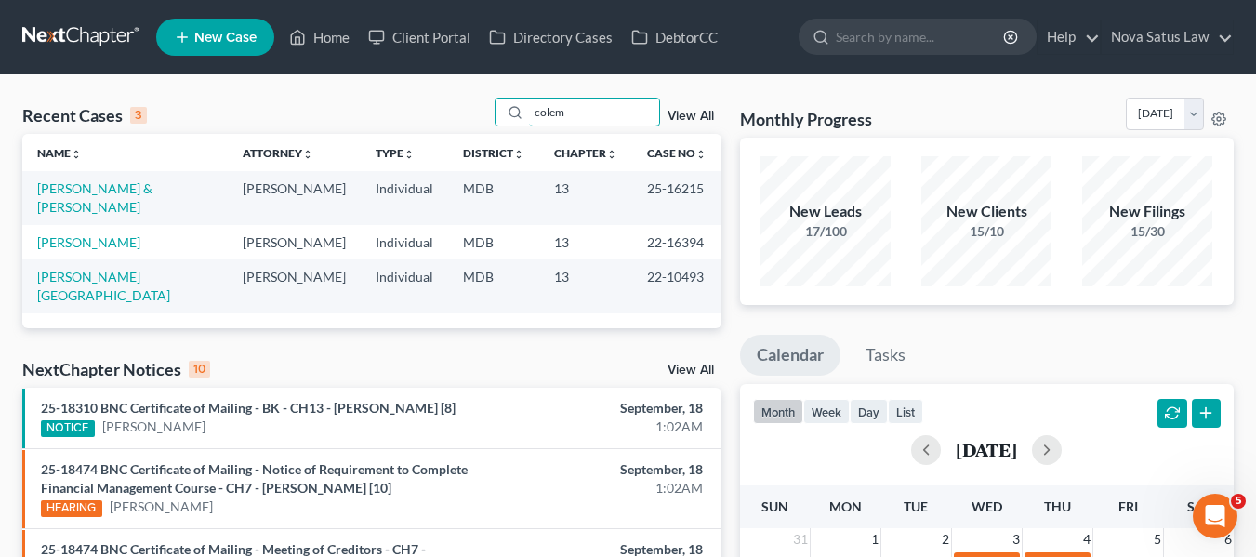
type input "colem"
click at [59, 179] on td "Coleman, Eyanna & Marcello" at bounding box center [124, 197] width 205 height 53
click at [62, 184] on link "[PERSON_NAME] & [PERSON_NAME]" at bounding box center [94, 197] width 115 height 34
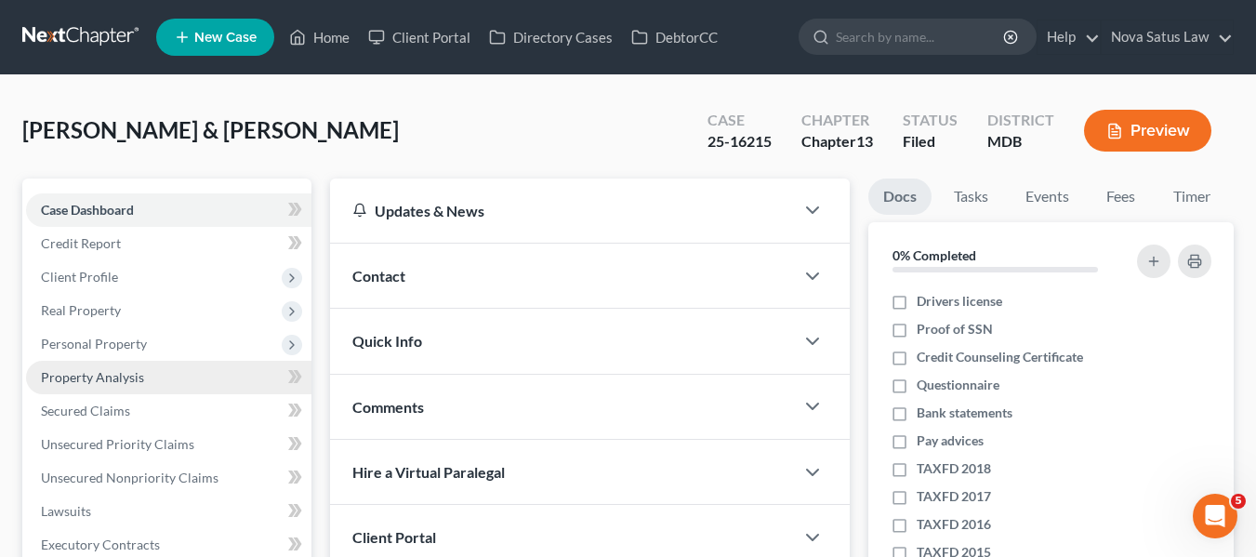
click at [60, 367] on link "Property Analysis" at bounding box center [168, 377] width 285 height 33
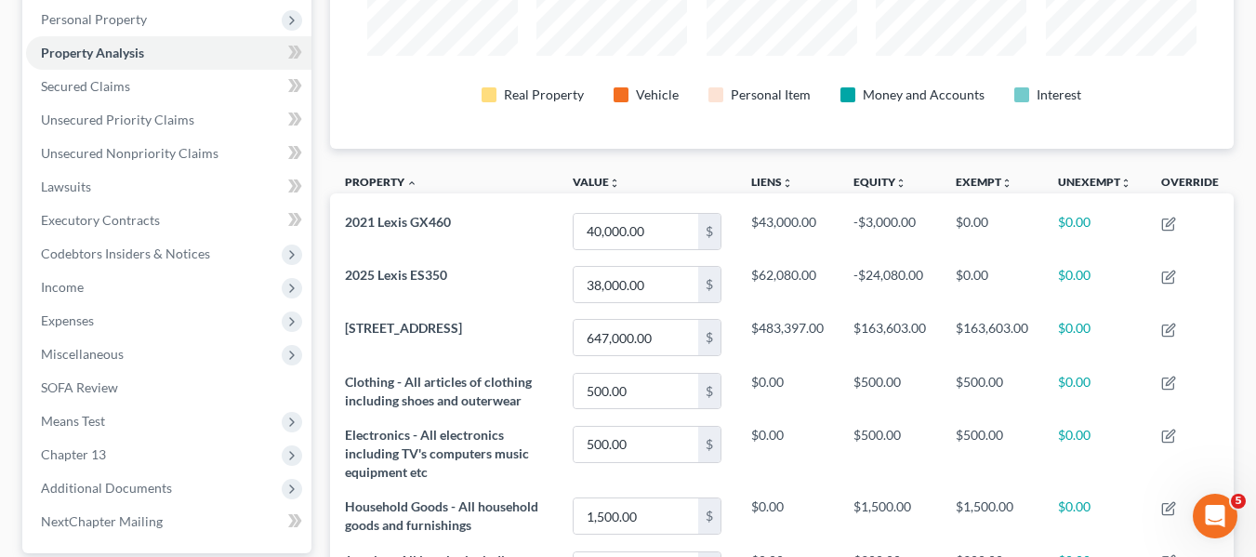
scroll to position [326, 0]
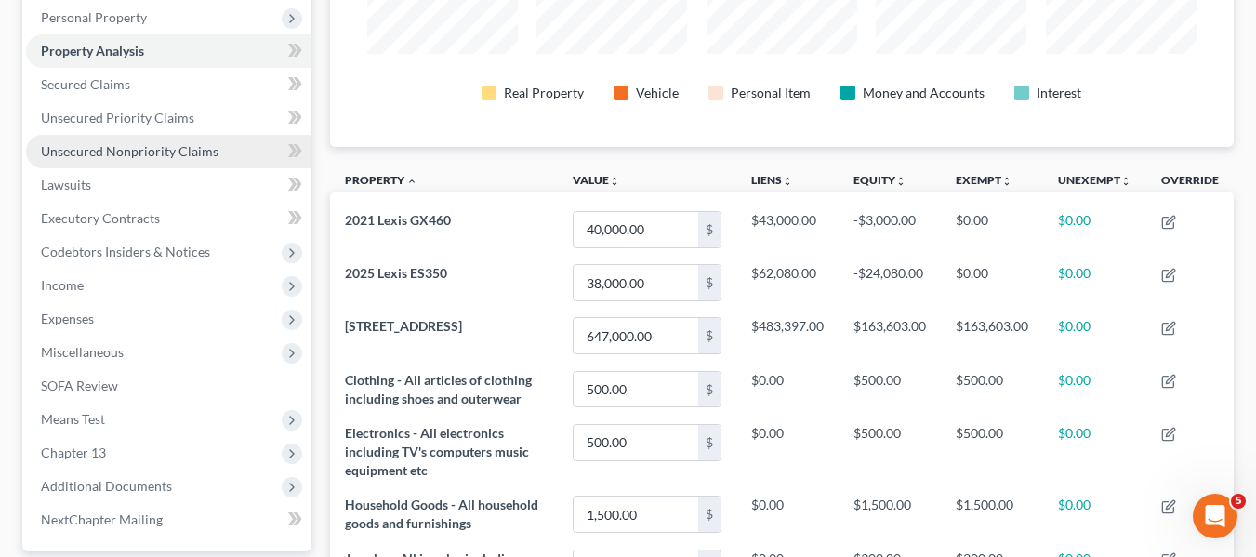
click at [132, 157] on span "Unsecured Nonpriority Claims" at bounding box center [130, 151] width 178 height 16
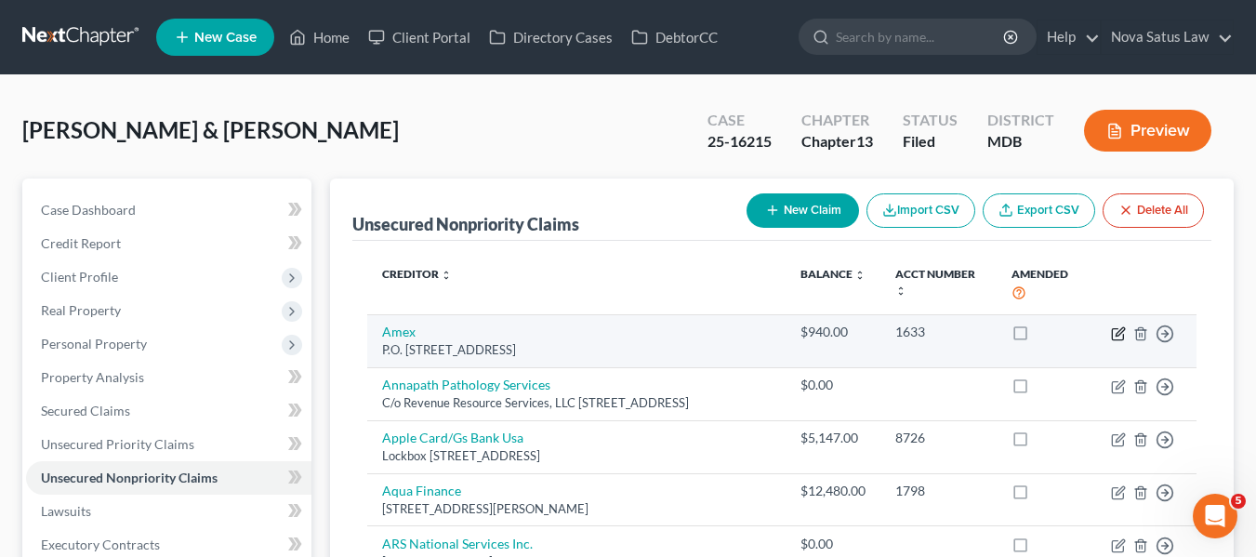
click at [1123, 333] on icon "button" at bounding box center [1118, 333] width 15 height 15
select select "9"
select select "2"
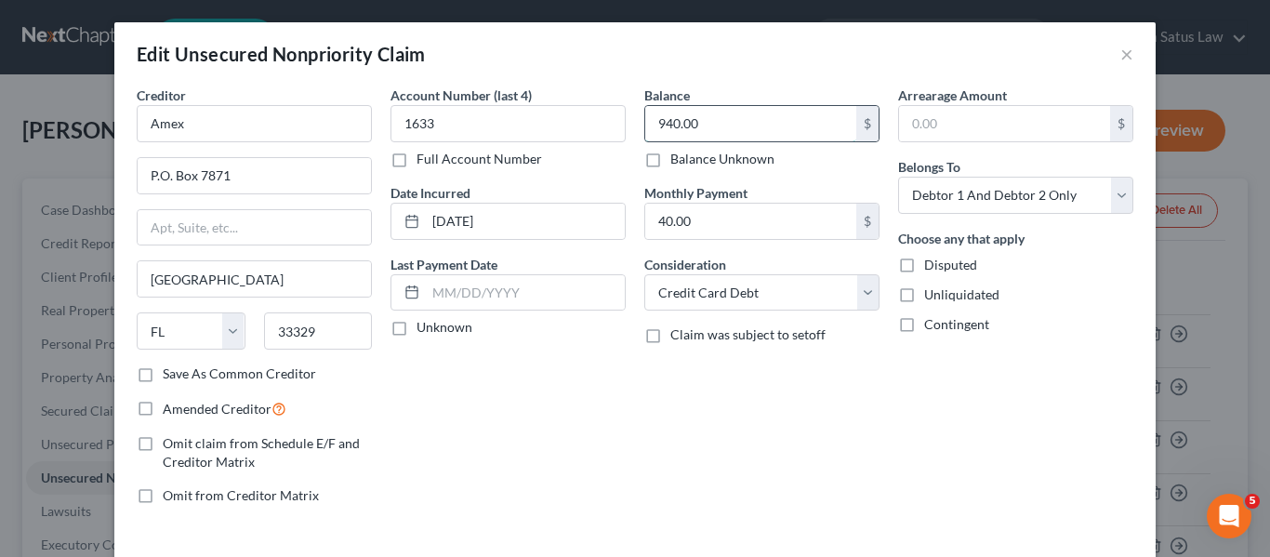
click at [696, 134] on input "940.00" at bounding box center [750, 123] width 211 height 35
type input "900.97"
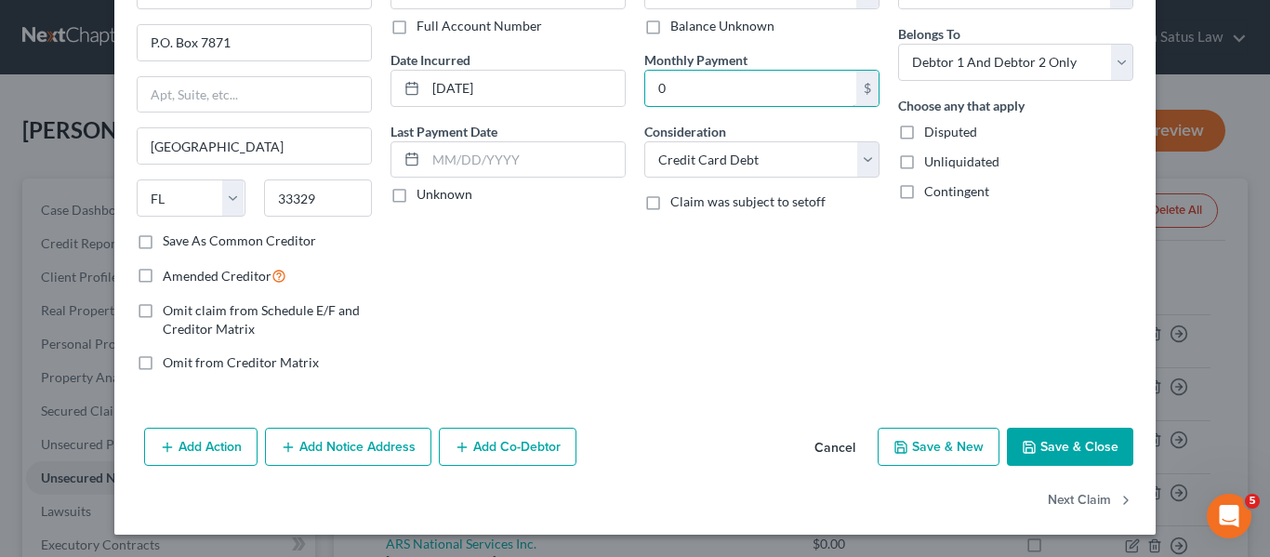
type input "0"
click at [1032, 443] on button "Save & Close" at bounding box center [1070, 447] width 126 height 39
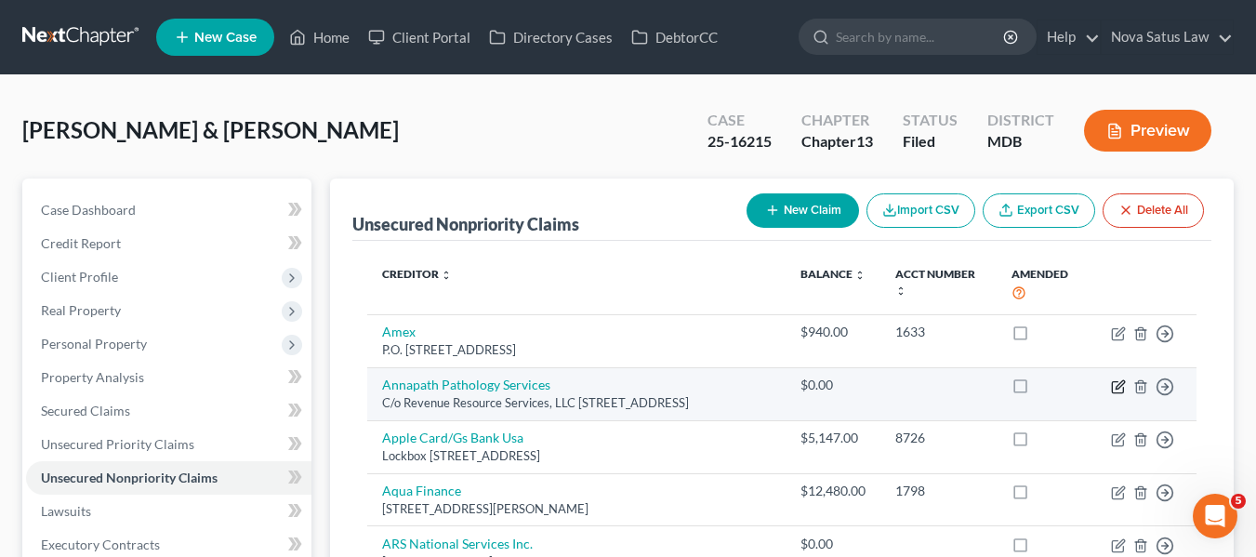
click at [1116, 388] on icon "button" at bounding box center [1119, 384] width 8 height 8
select select "21"
select select "2"
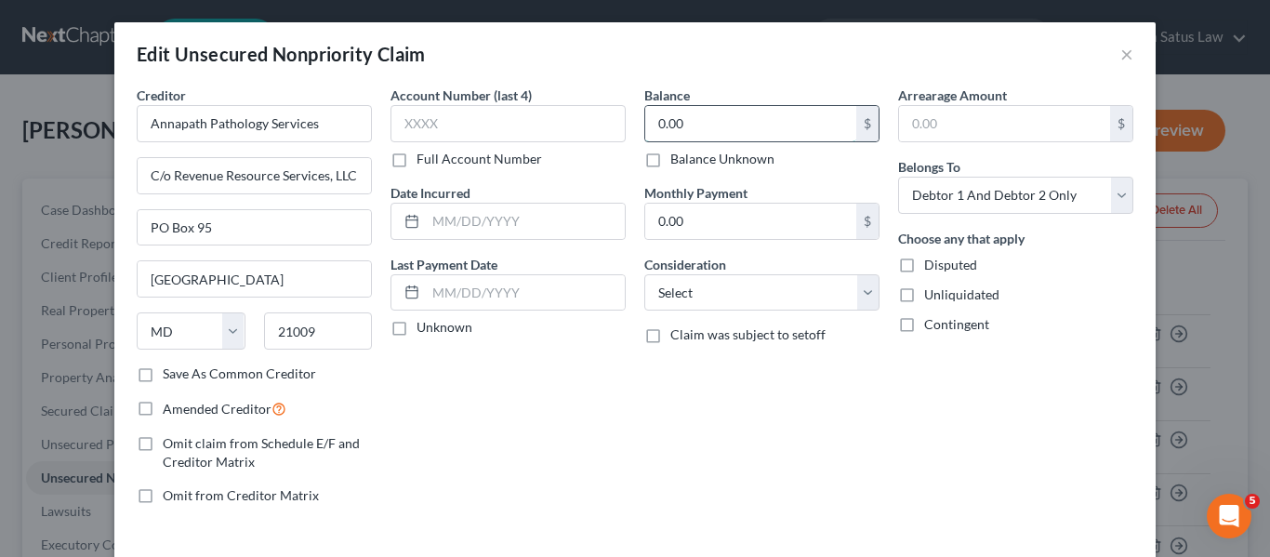
click at [732, 125] on input "0.00" at bounding box center [750, 123] width 211 height 35
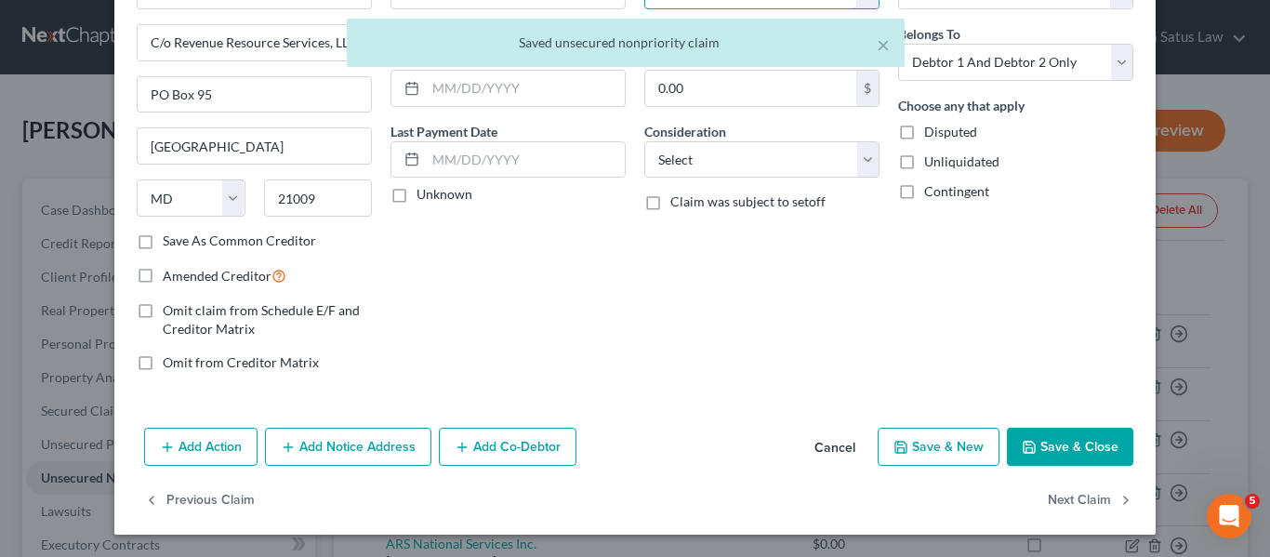
type input "169.78"
click at [1015, 441] on button "Save & Close" at bounding box center [1070, 447] width 126 height 39
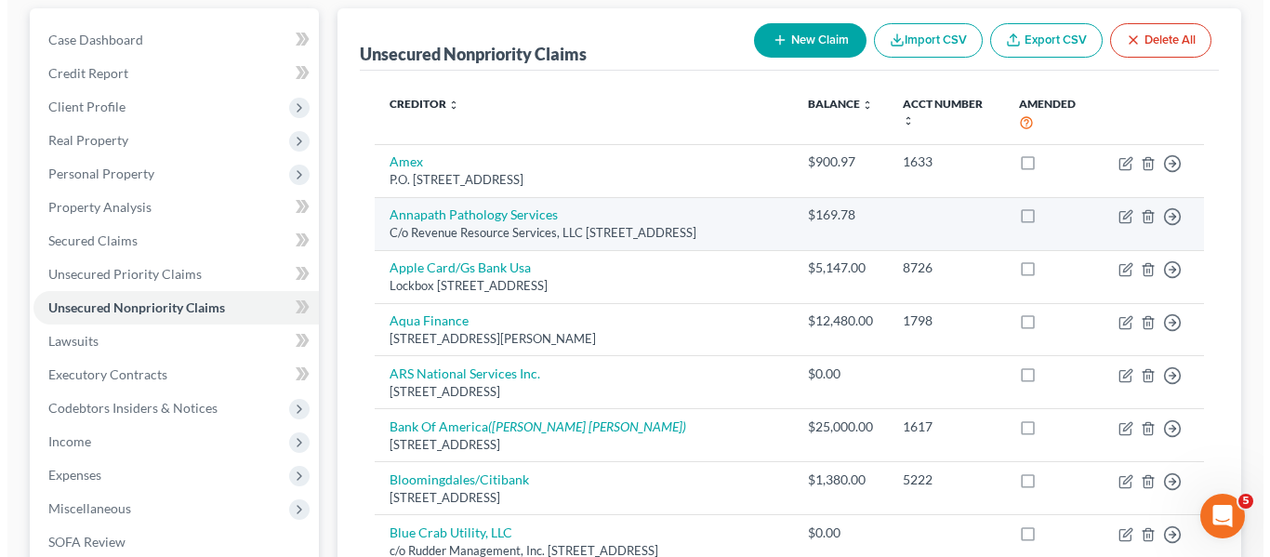
scroll to position [172, 0]
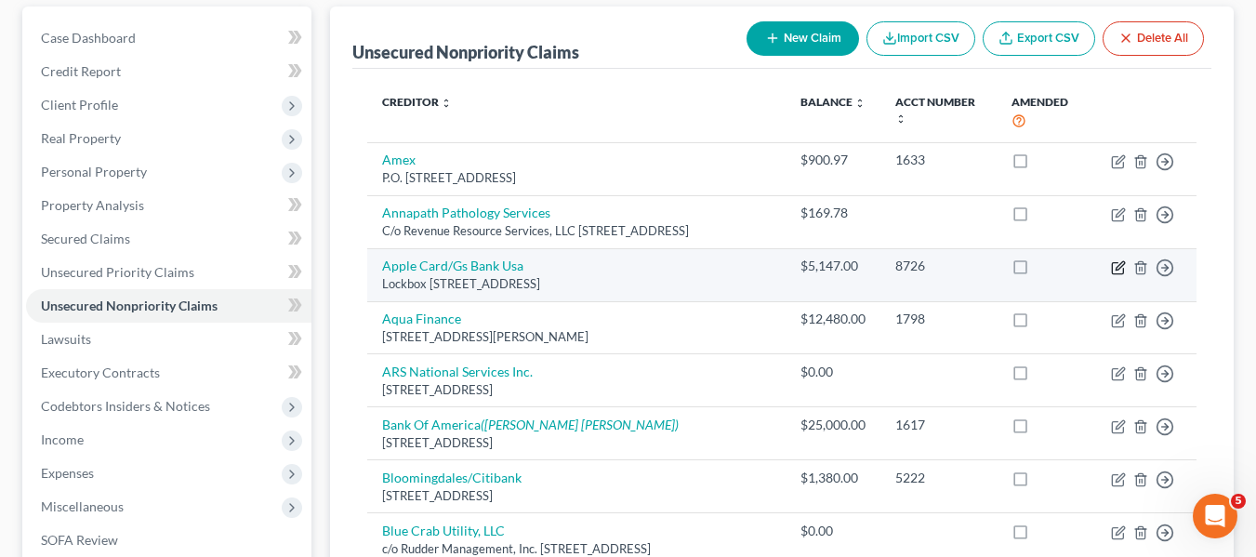
click at [1123, 260] on icon "button" at bounding box center [1118, 267] width 15 height 15
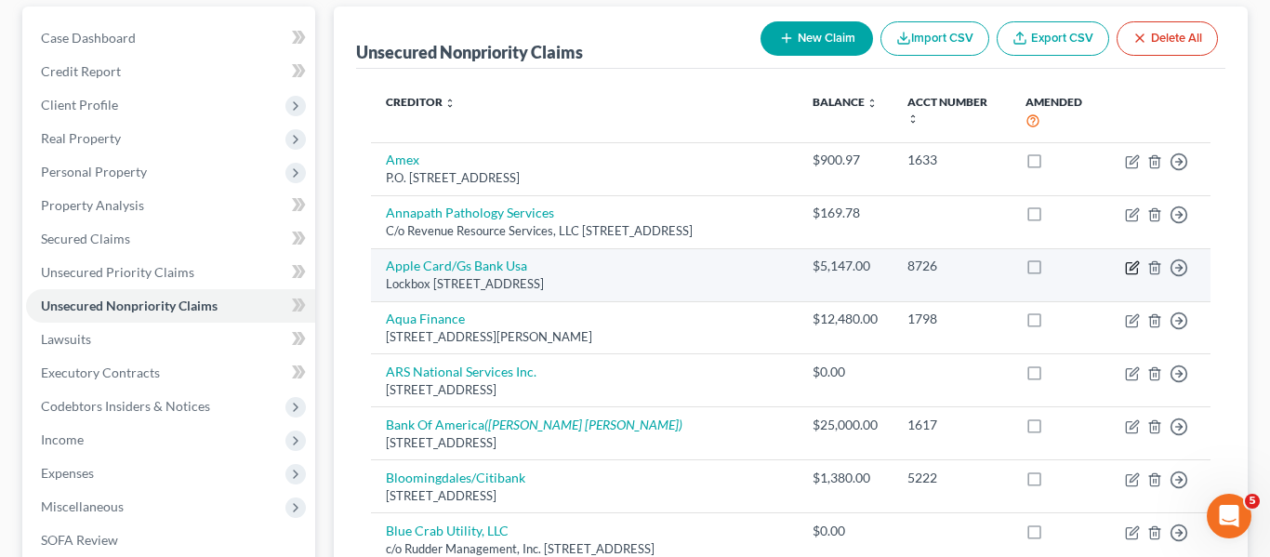
select select "39"
select select "2"
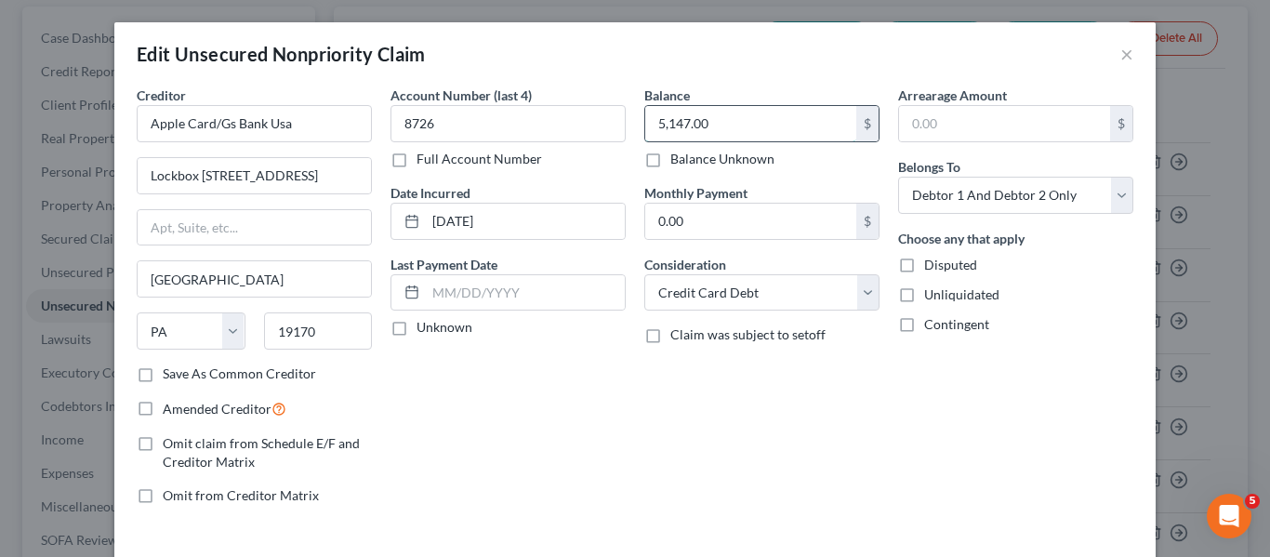
click at [780, 107] on input "5,147.00" at bounding box center [750, 123] width 211 height 35
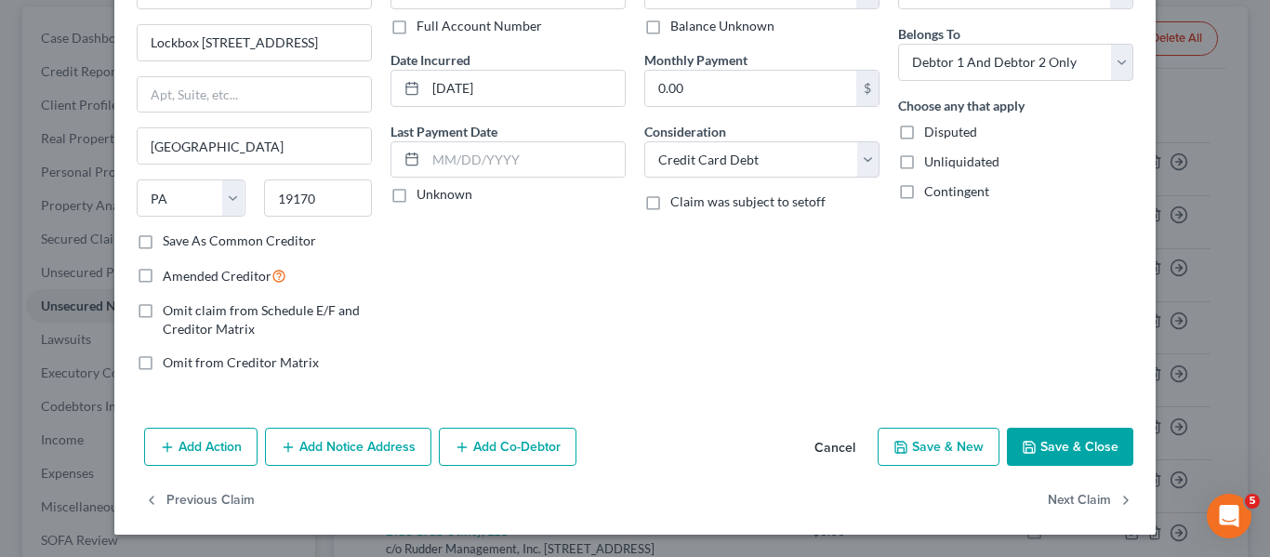
click at [1023, 433] on button "Save & Close" at bounding box center [1070, 447] width 126 height 39
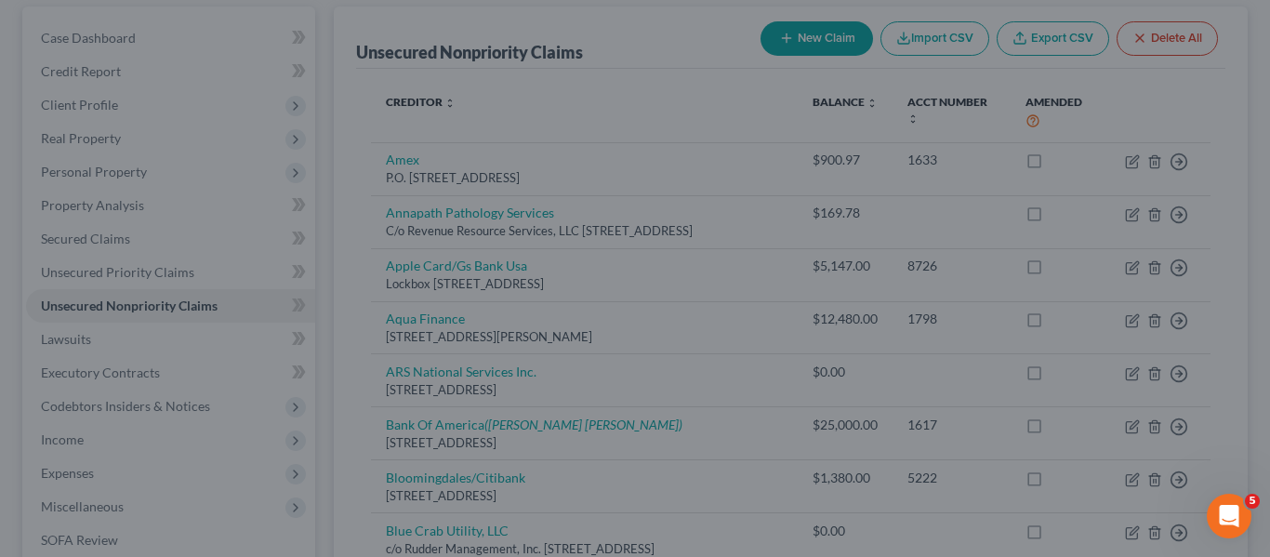
type input "0.00"
type input "0"
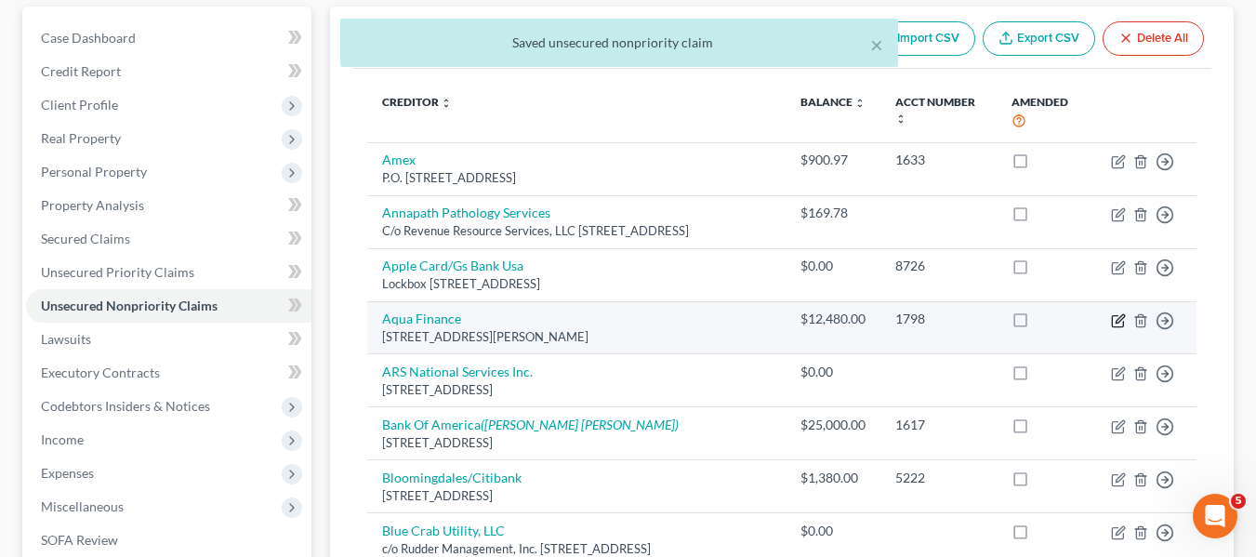
click at [1121, 323] on icon "button" at bounding box center [1118, 320] width 15 height 15
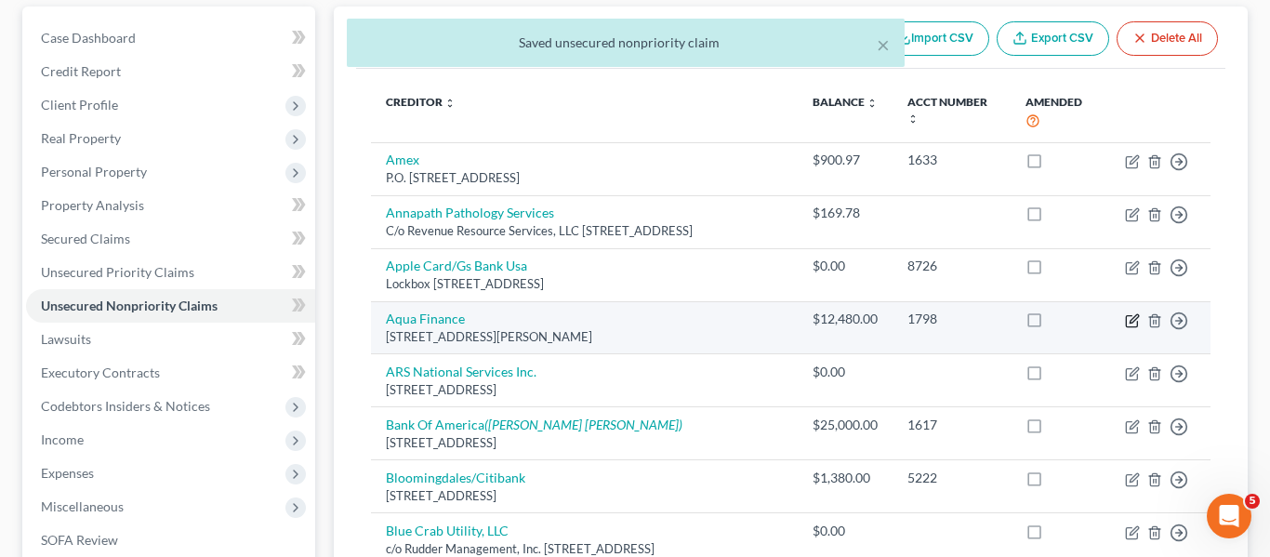
select select "52"
select select "2"
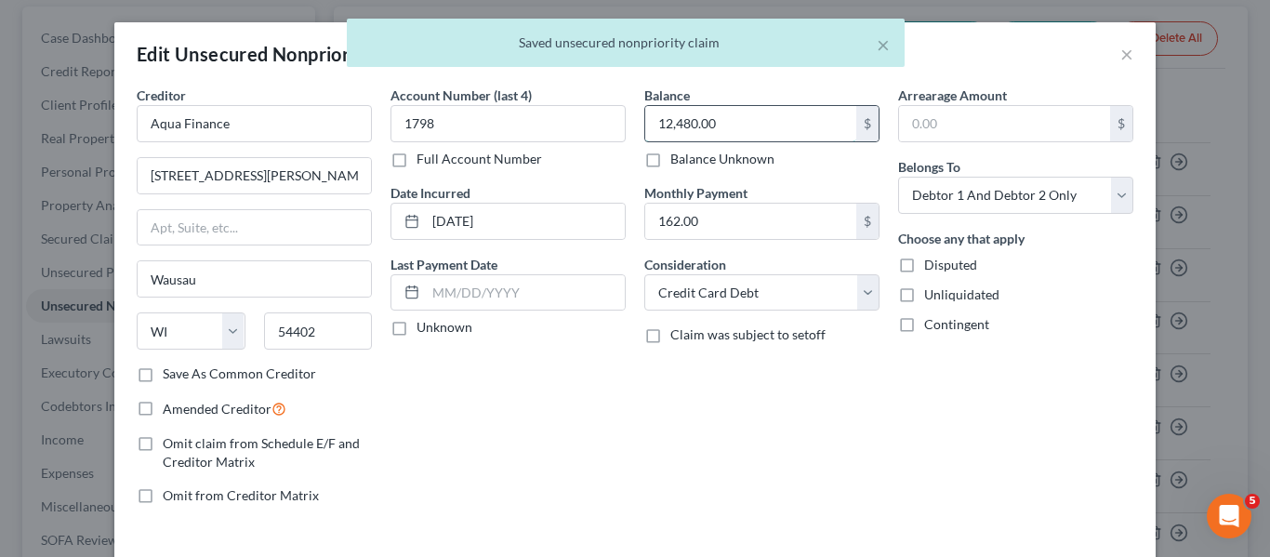
click at [806, 125] on input "12,480.00" at bounding box center [750, 123] width 211 height 35
type input "0"
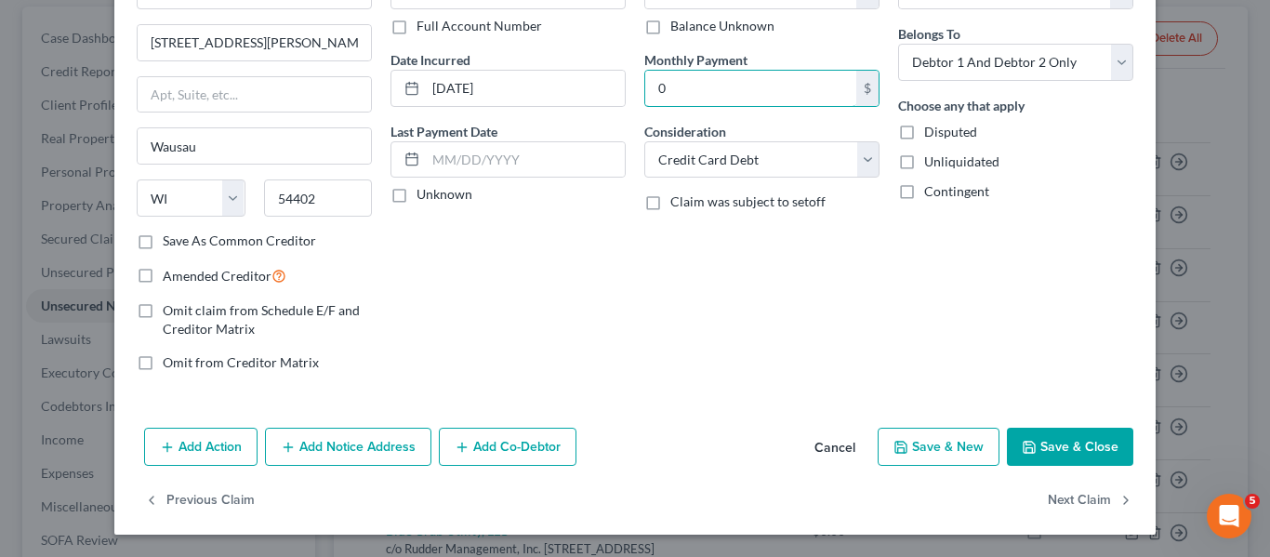
type input "0"
click at [1030, 451] on icon "button" at bounding box center [1029, 447] width 15 height 15
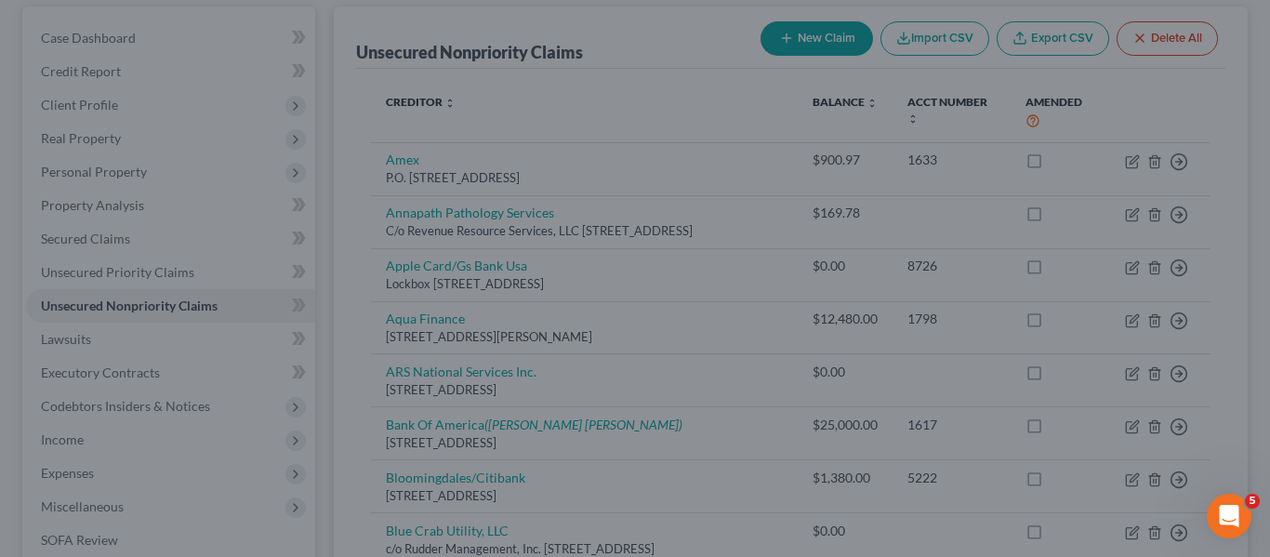
type input "0.00"
type input "0"
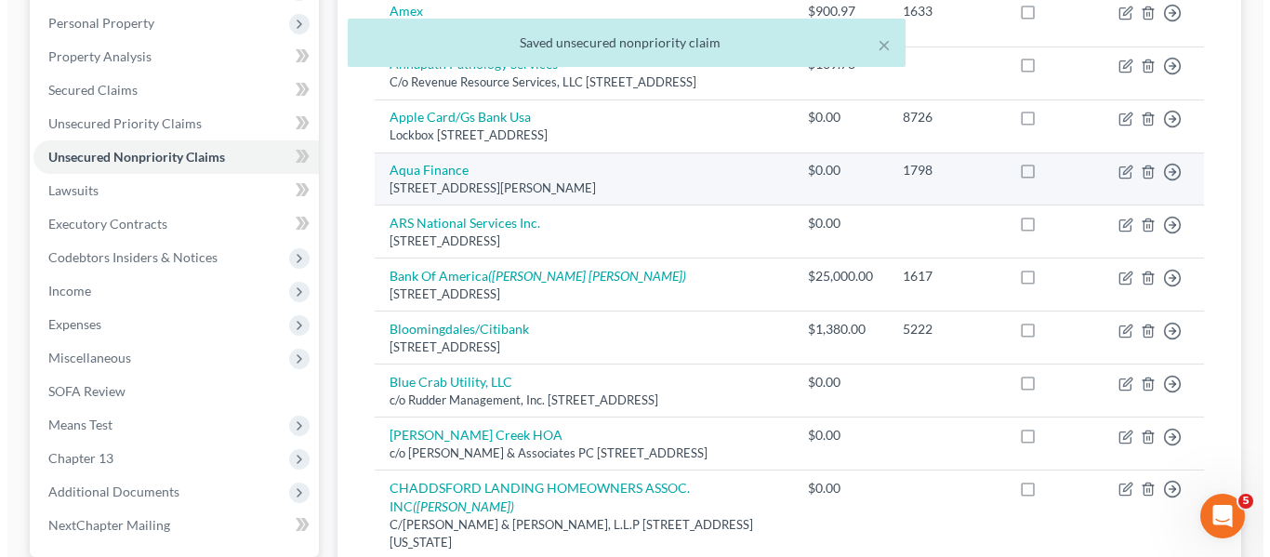
scroll to position [322, 0]
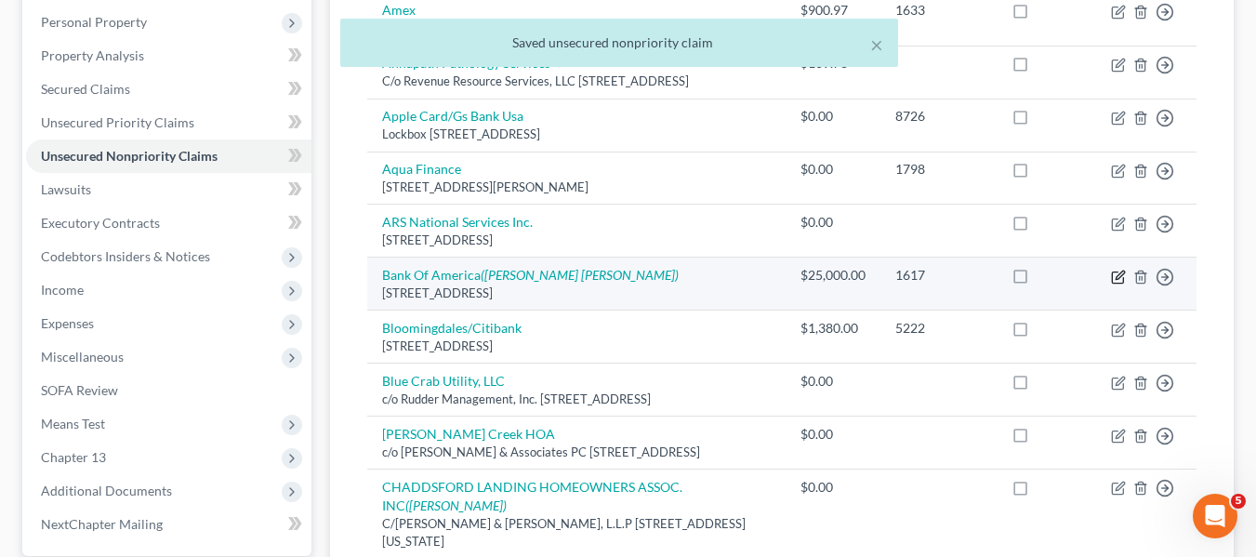
click at [1115, 277] on icon "button" at bounding box center [1118, 277] width 15 height 15
select select "7"
select select "2"
select select "0"
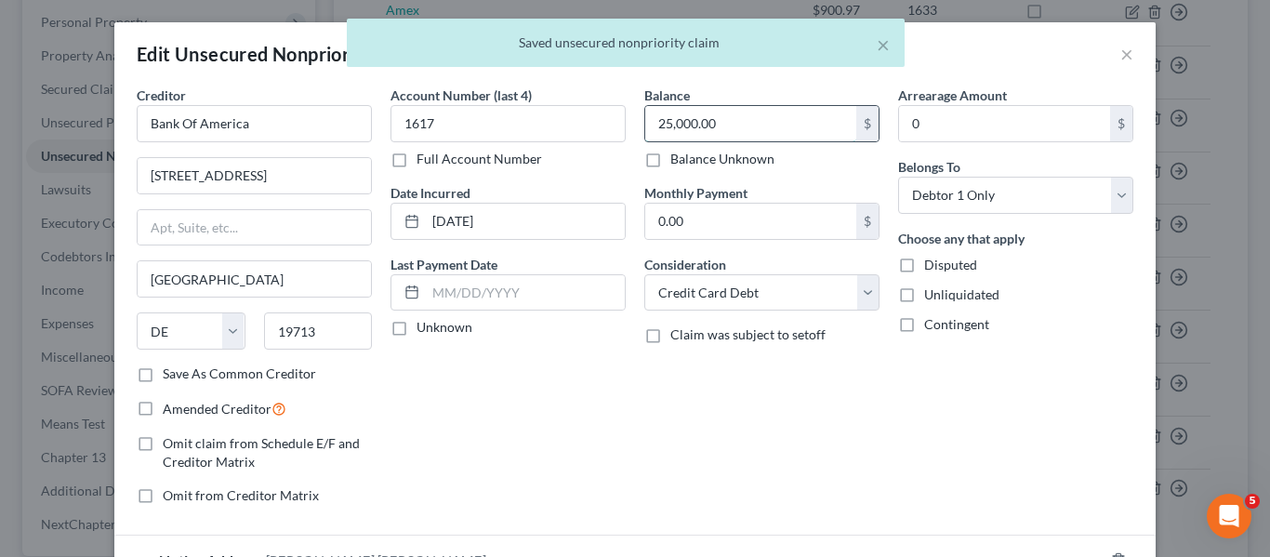
click at [712, 122] on input "25,000.00" at bounding box center [750, 123] width 211 height 35
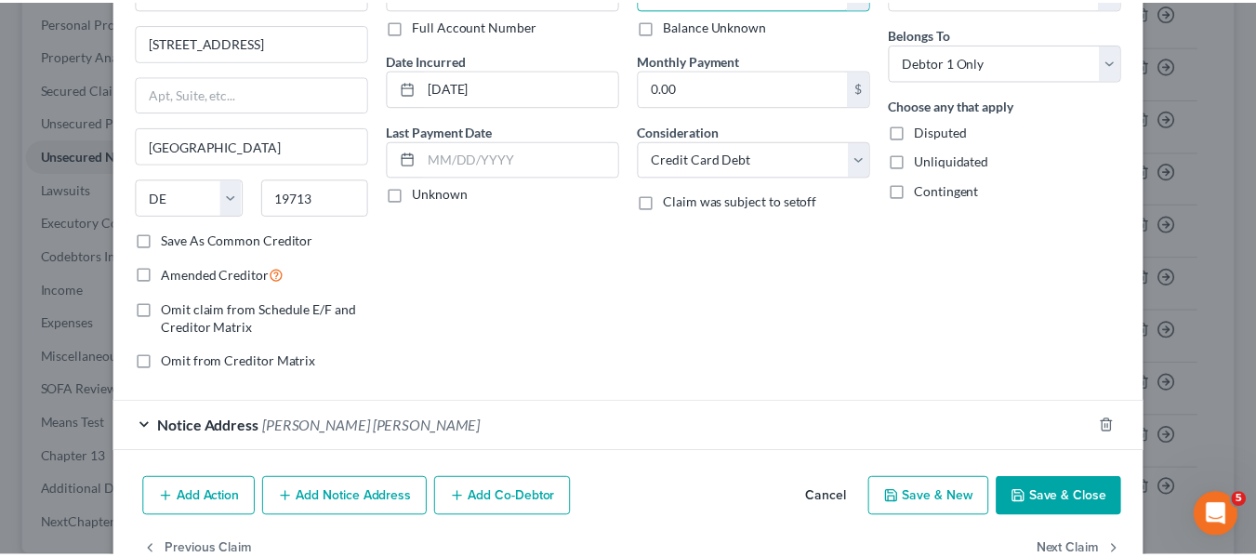
scroll to position [135, 0]
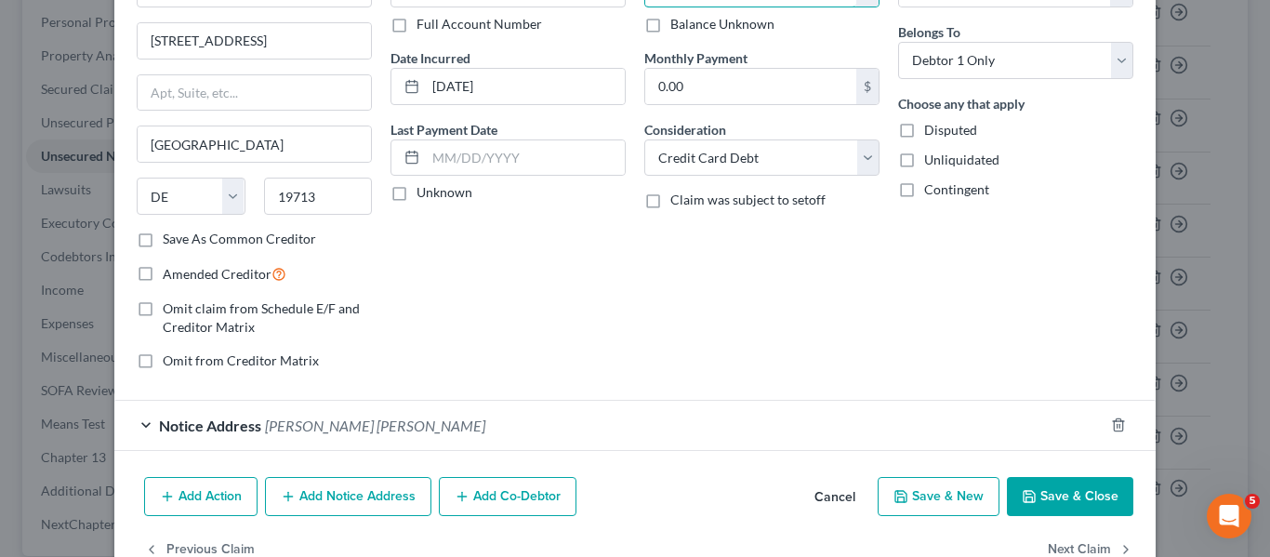
type input "27,267.57"
click at [1016, 484] on button "Save & Close" at bounding box center [1070, 496] width 126 height 39
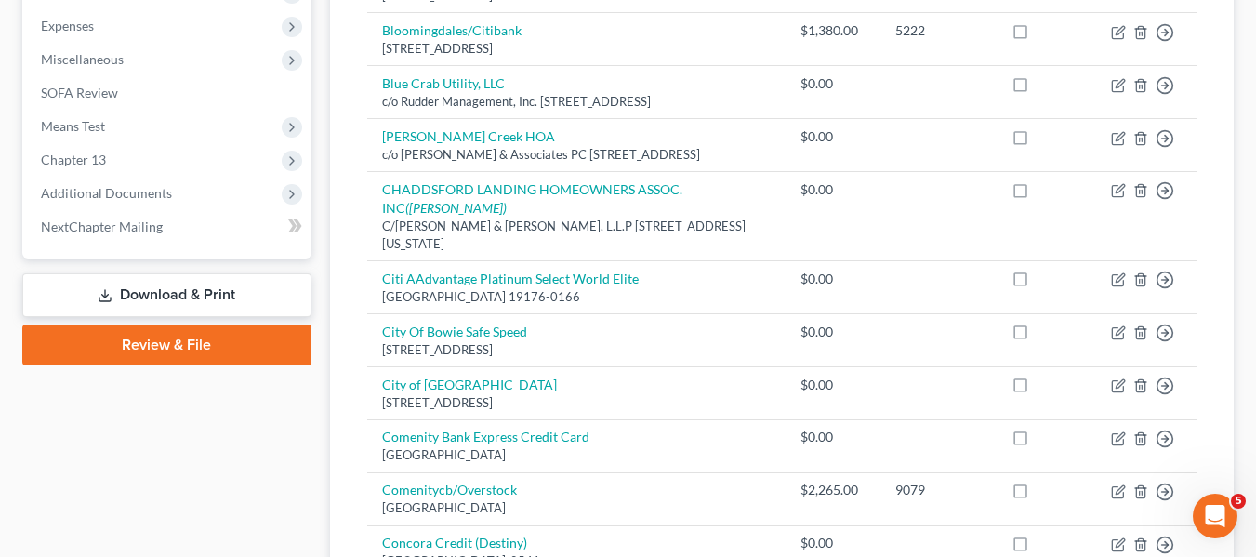
scroll to position [620, 0]
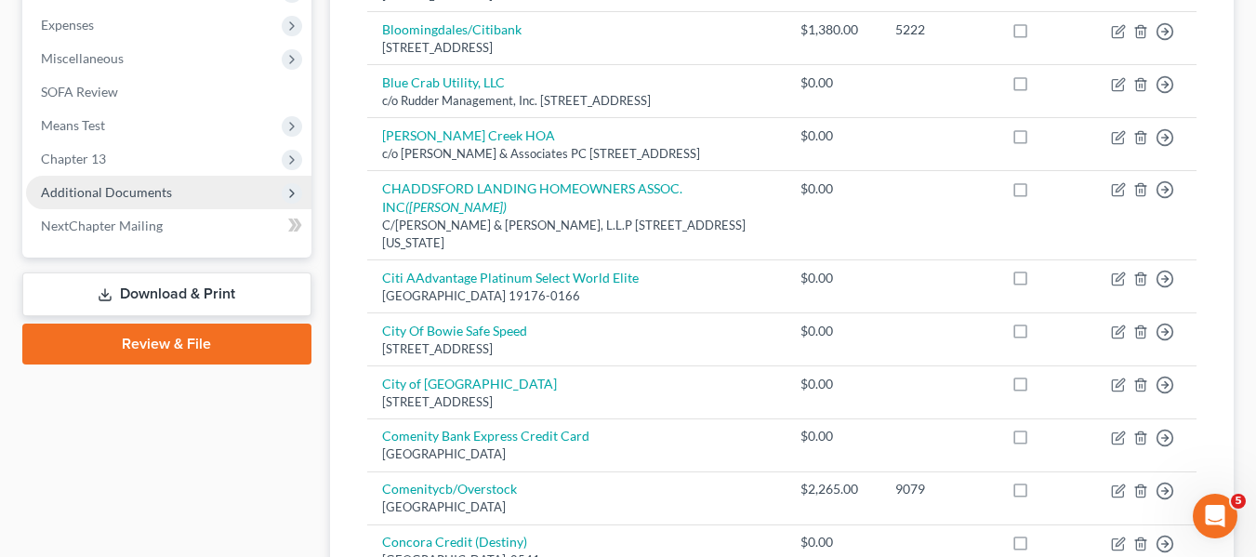
click at [125, 191] on span "Additional Documents" at bounding box center [106, 192] width 131 height 16
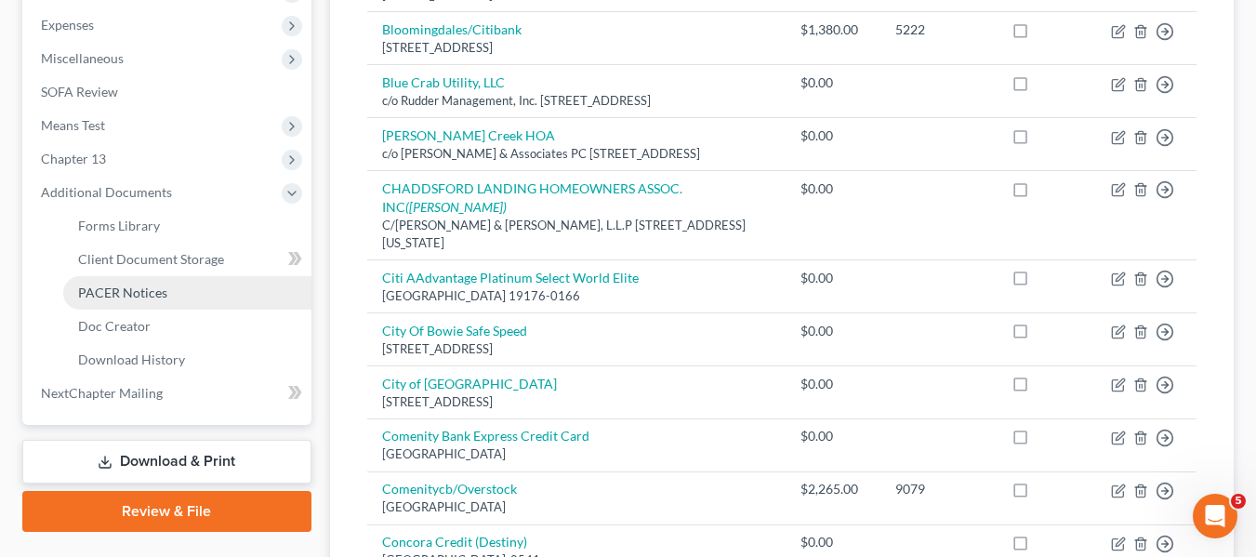
click at [125, 286] on span "PACER Notices" at bounding box center [122, 292] width 89 height 16
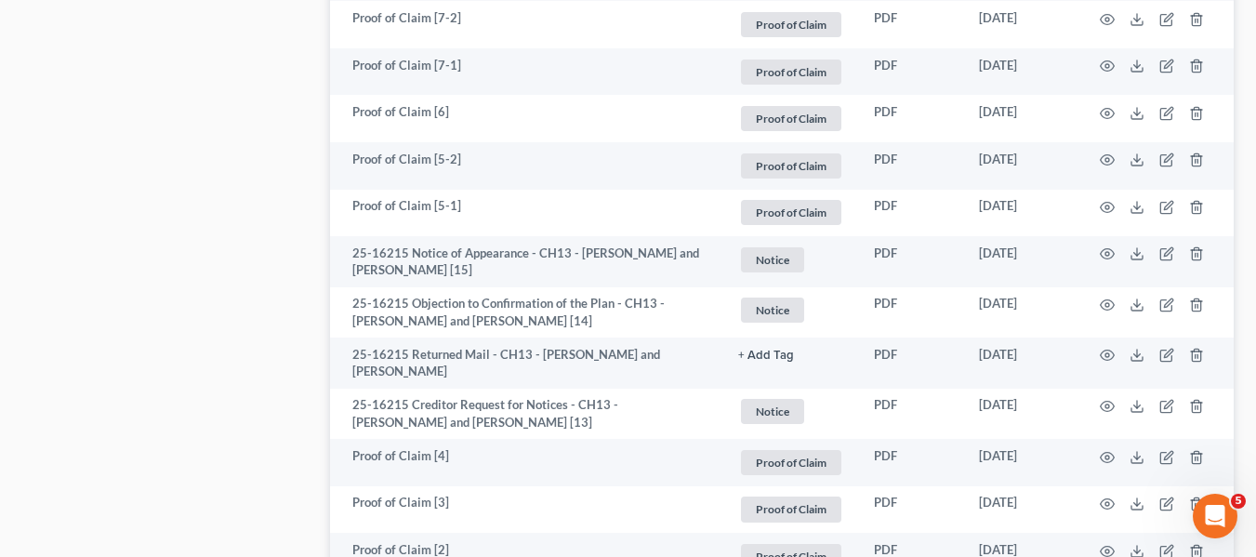
scroll to position [2523, 0]
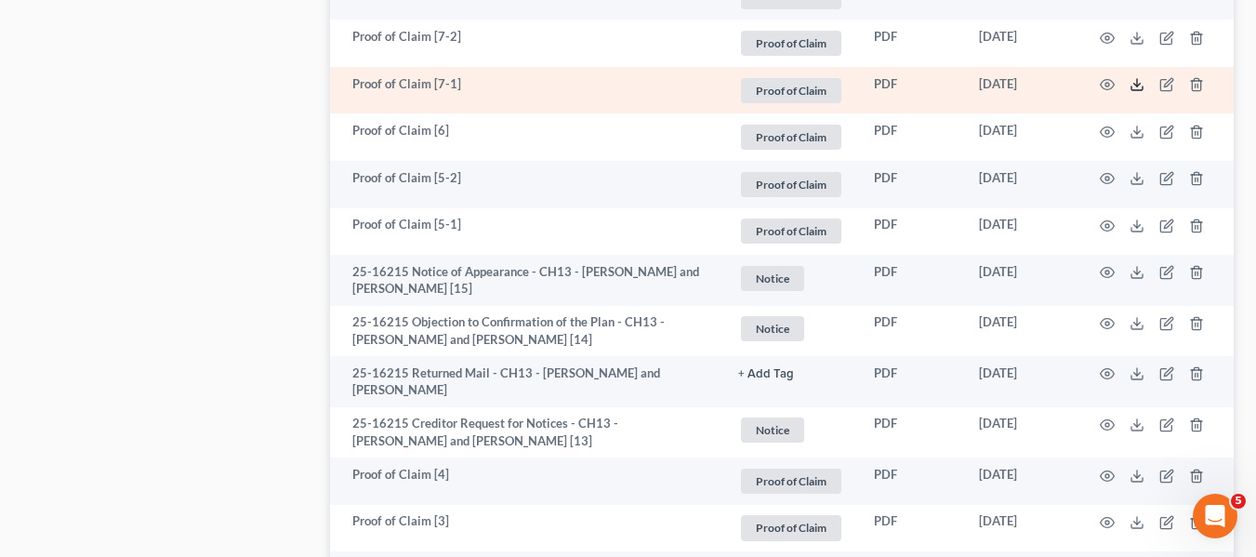
click at [1136, 81] on icon at bounding box center [1136, 84] width 15 height 15
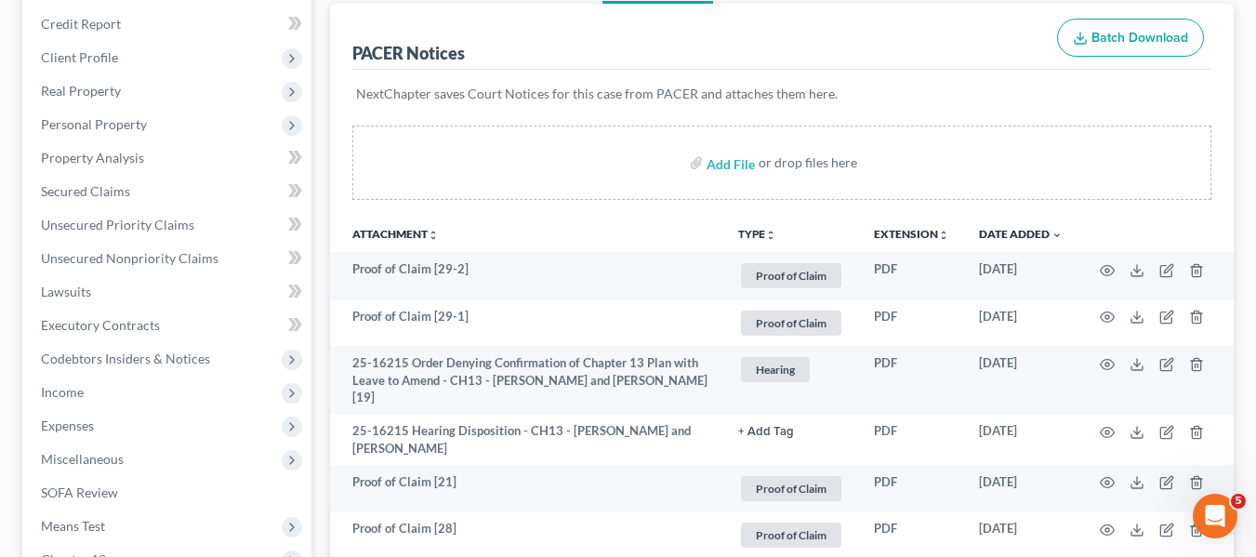
scroll to position [218, 0]
click at [114, 206] on link "Secured Claims" at bounding box center [168, 192] width 285 height 33
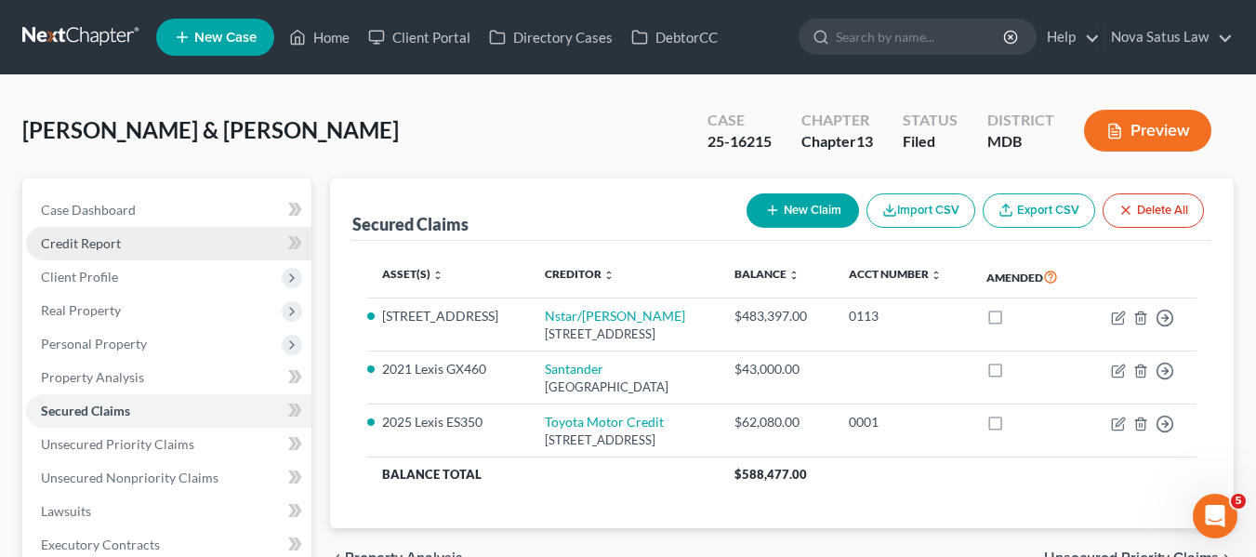
scroll to position [263, 0]
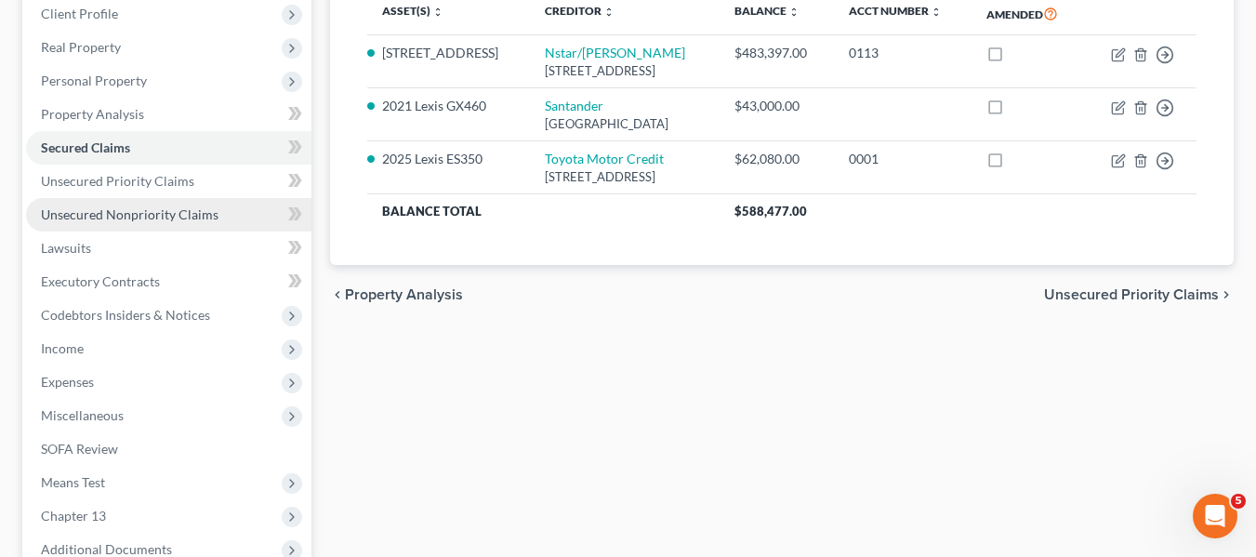
click at [149, 215] on span "Unsecured Nonpriority Claims" at bounding box center [130, 214] width 178 height 16
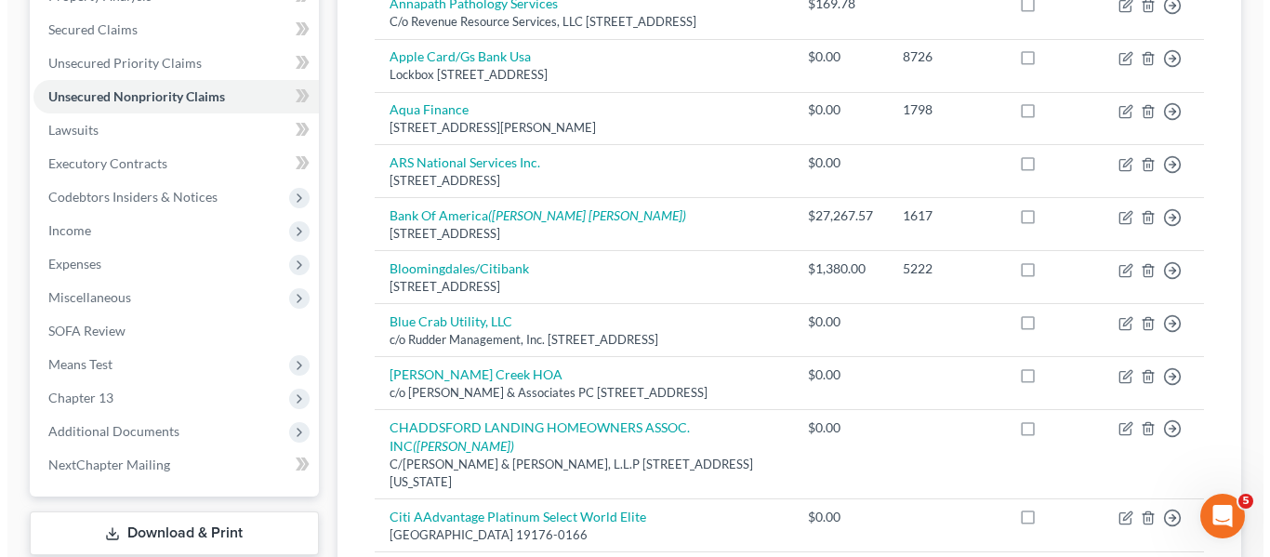
scroll to position [382, 0]
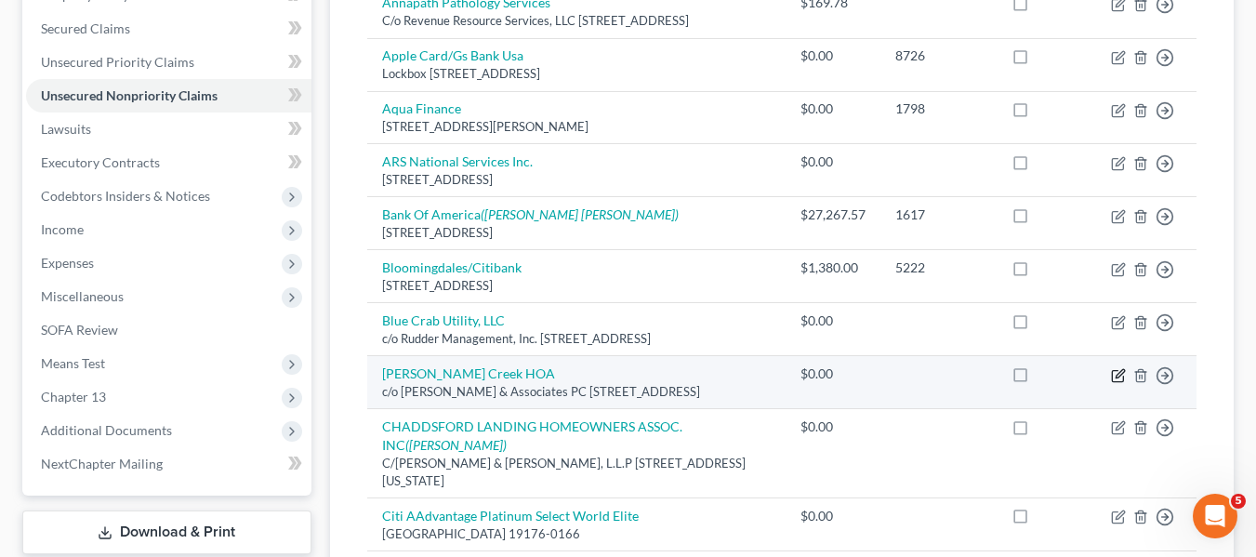
click at [1115, 379] on icon "button" at bounding box center [1118, 375] width 15 height 15
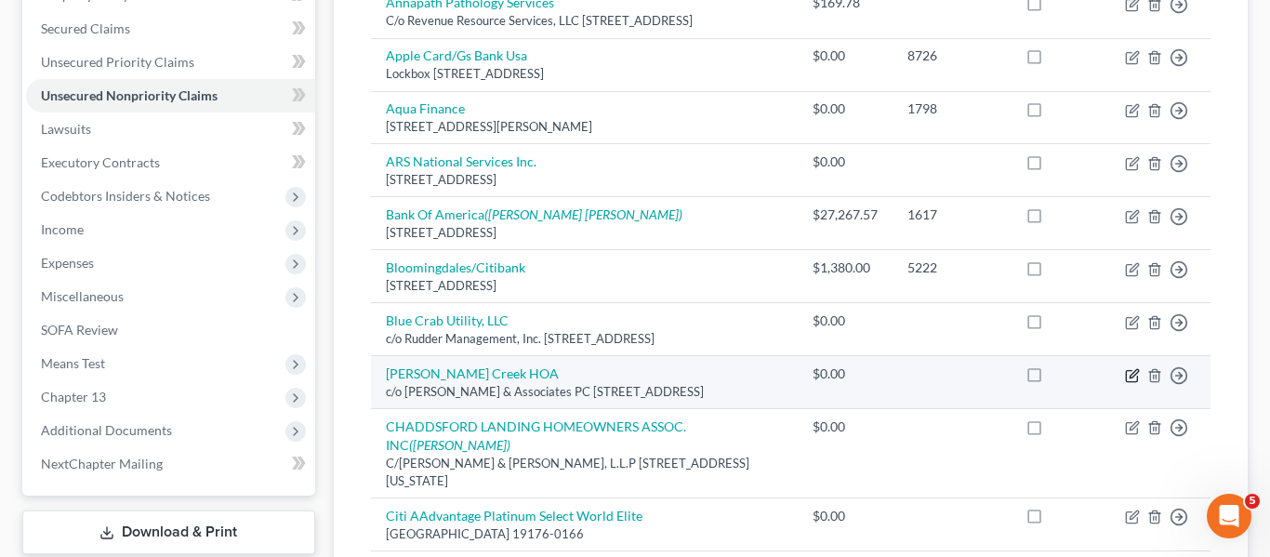
select select "21"
select select "2"
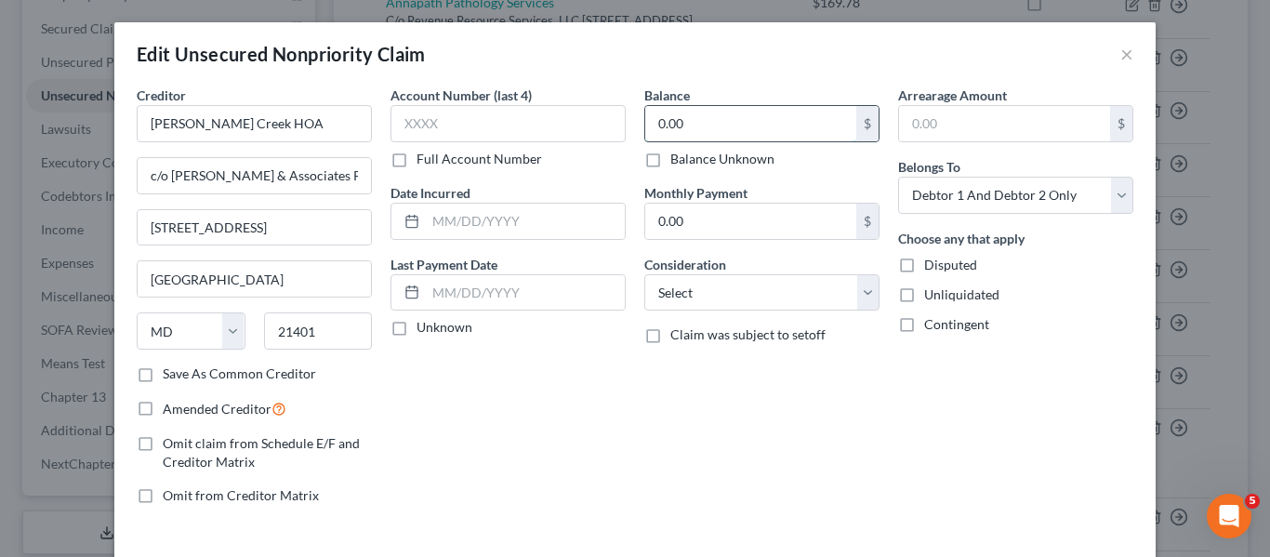
click at [708, 118] on input "0.00" at bounding box center [750, 123] width 211 height 35
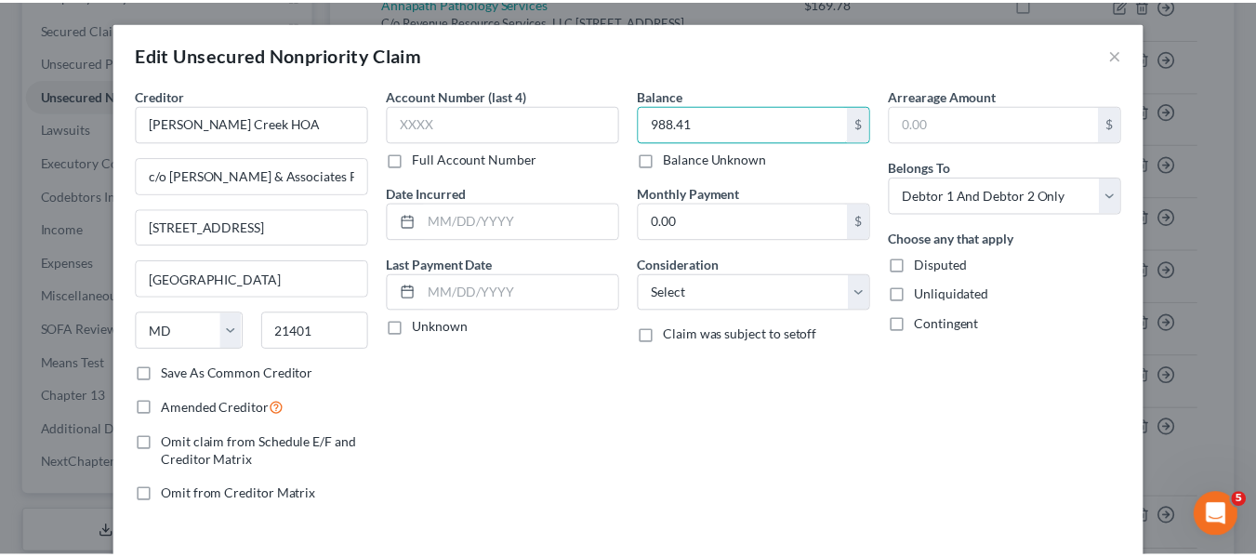
scroll to position [133, 0]
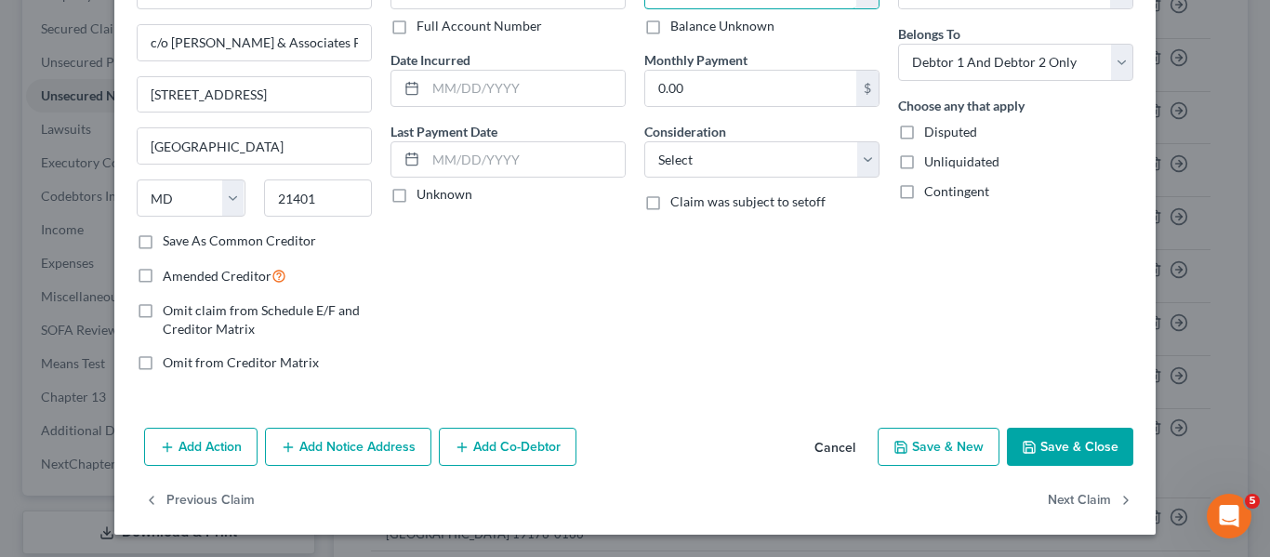
type input "988.41"
click at [1022, 448] on icon "button" at bounding box center [1029, 447] width 15 height 15
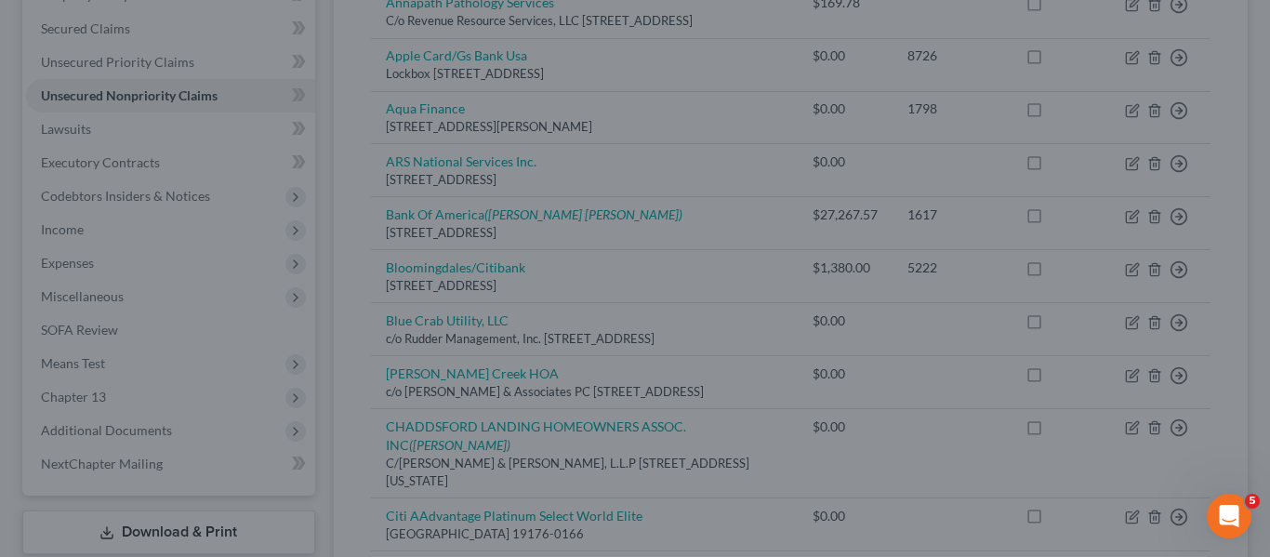
type input "0"
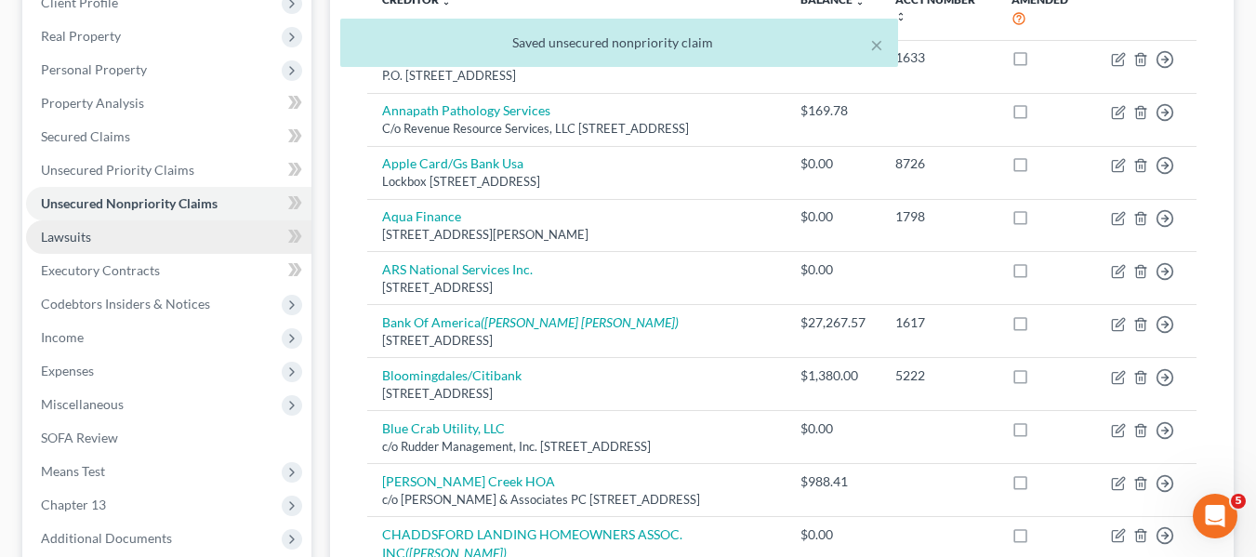
scroll to position [273, 0]
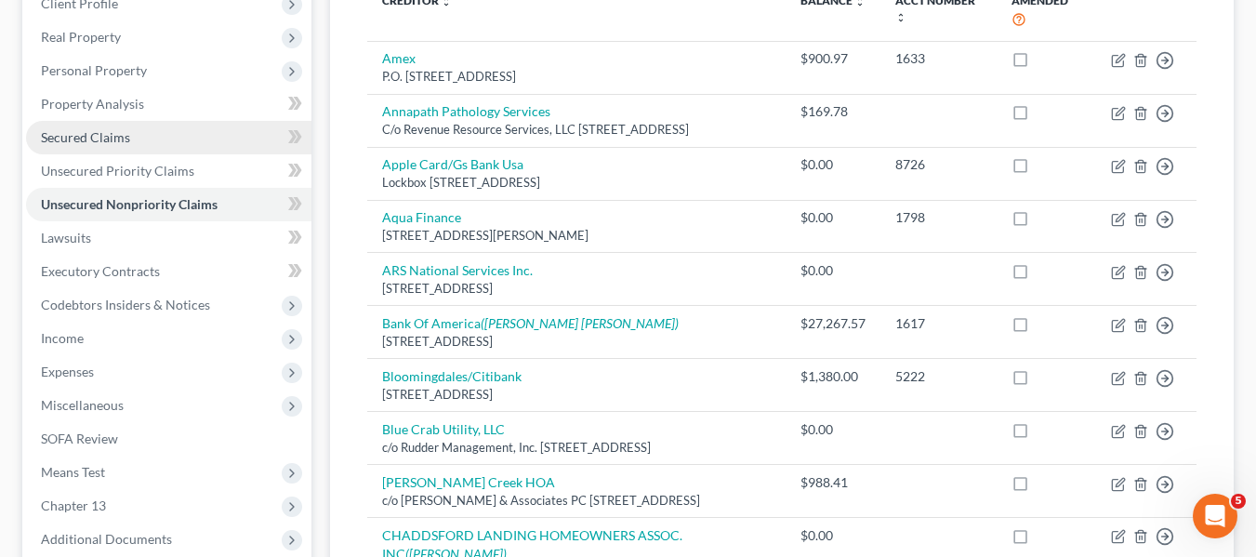
click at [106, 125] on link "Secured Claims" at bounding box center [168, 137] width 285 height 33
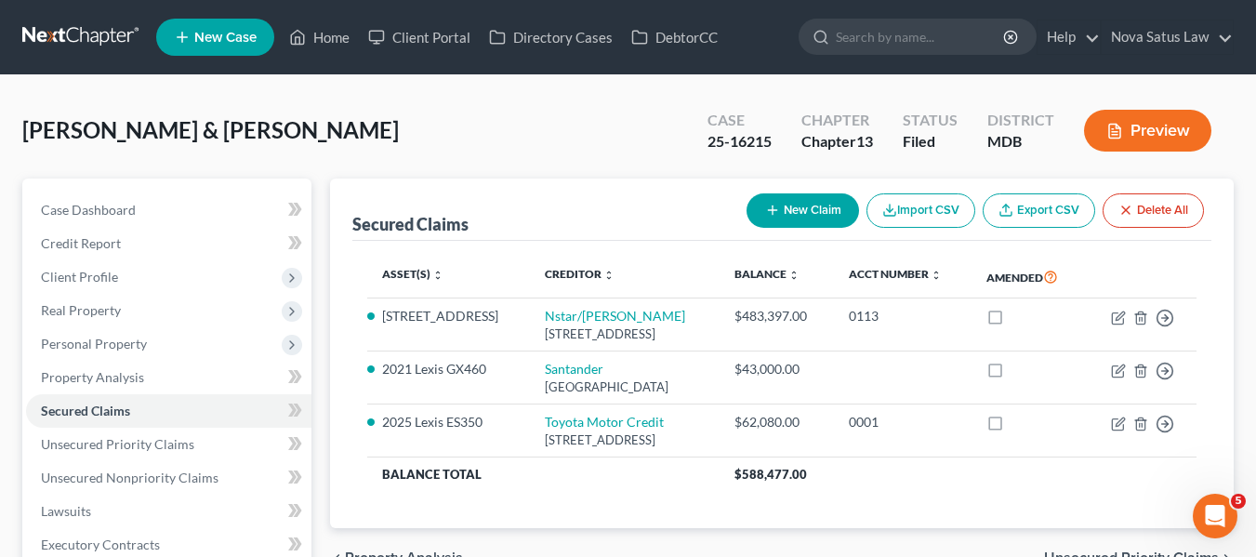
click at [777, 211] on button "New Claim" at bounding box center [802, 210] width 112 height 34
select select "2"
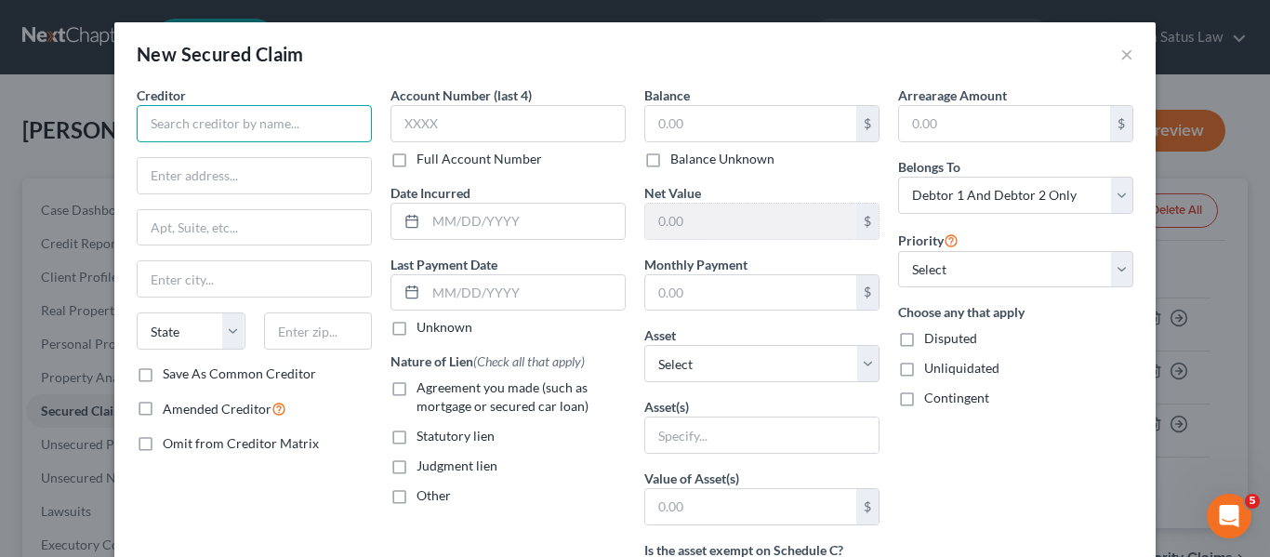
click at [229, 132] on input "text" at bounding box center [254, 123] width 235 height 37
type input "Cantor Creek HOA"
click at [663, 119] on input "text" at bounding box center [750, 123] width 211 height 35
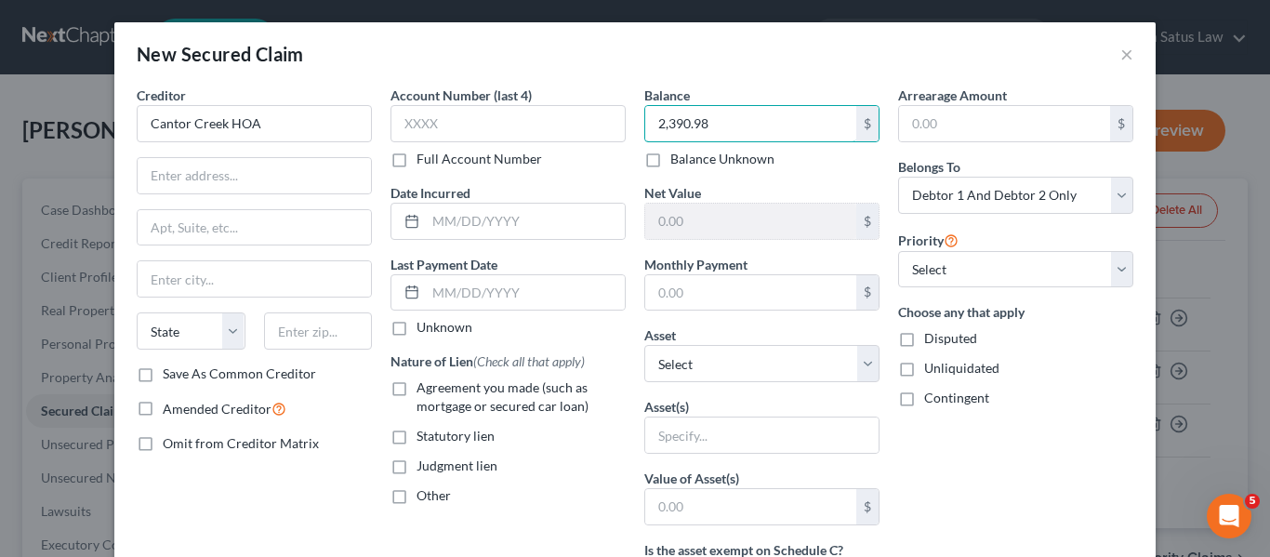
type input "2,390.98"
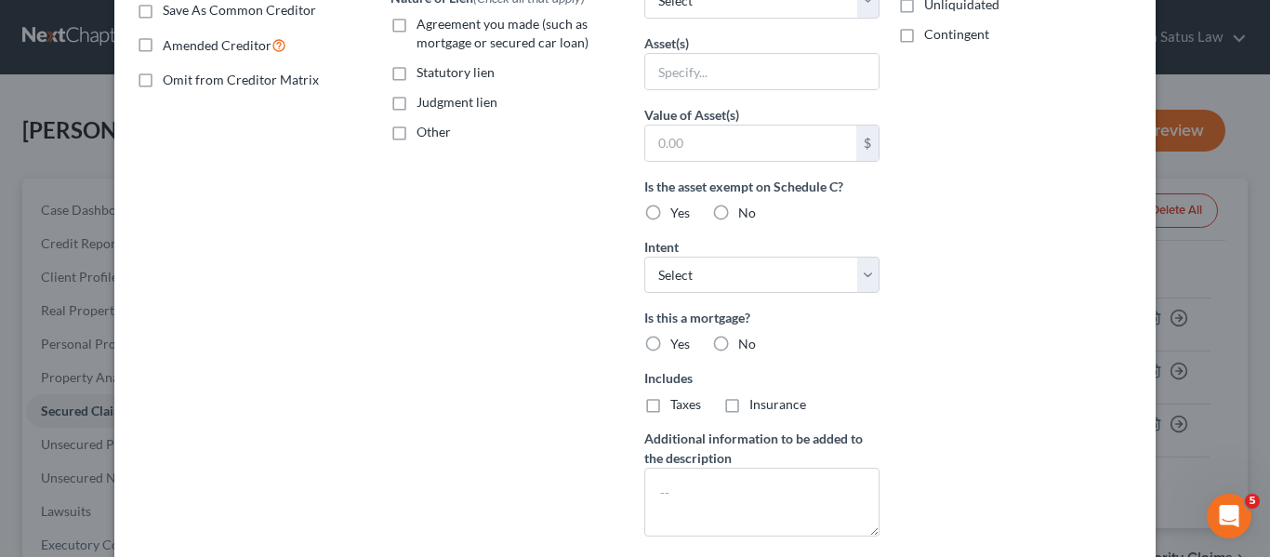
scroll to position [475, 0]
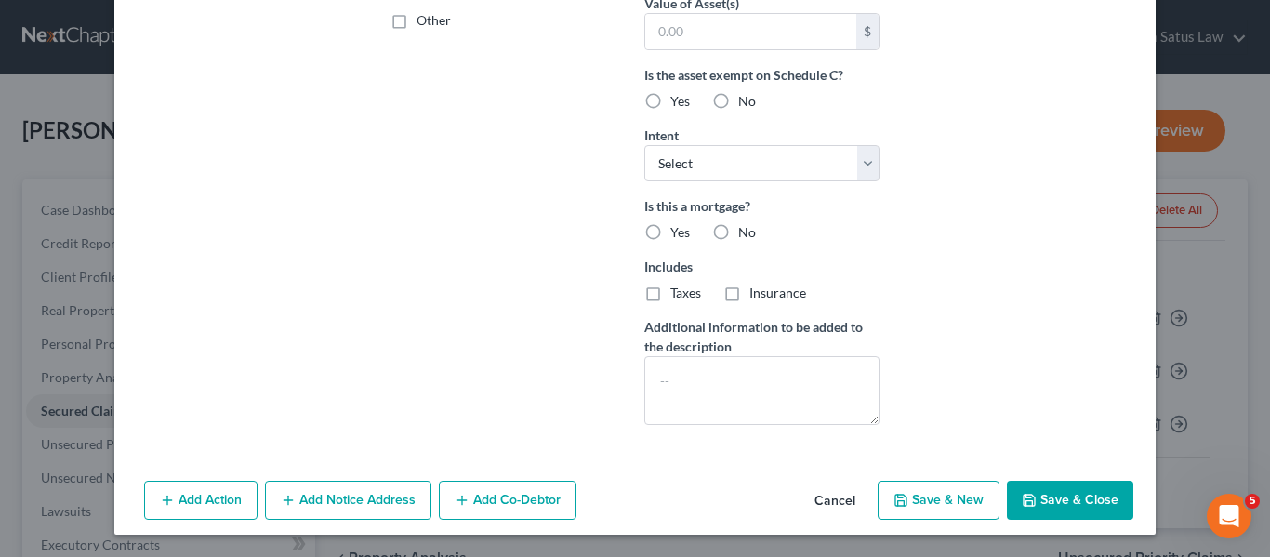
click at [1063, 487] on button "Save & Close" at bounding box center [1070, 500] width 126 height 39
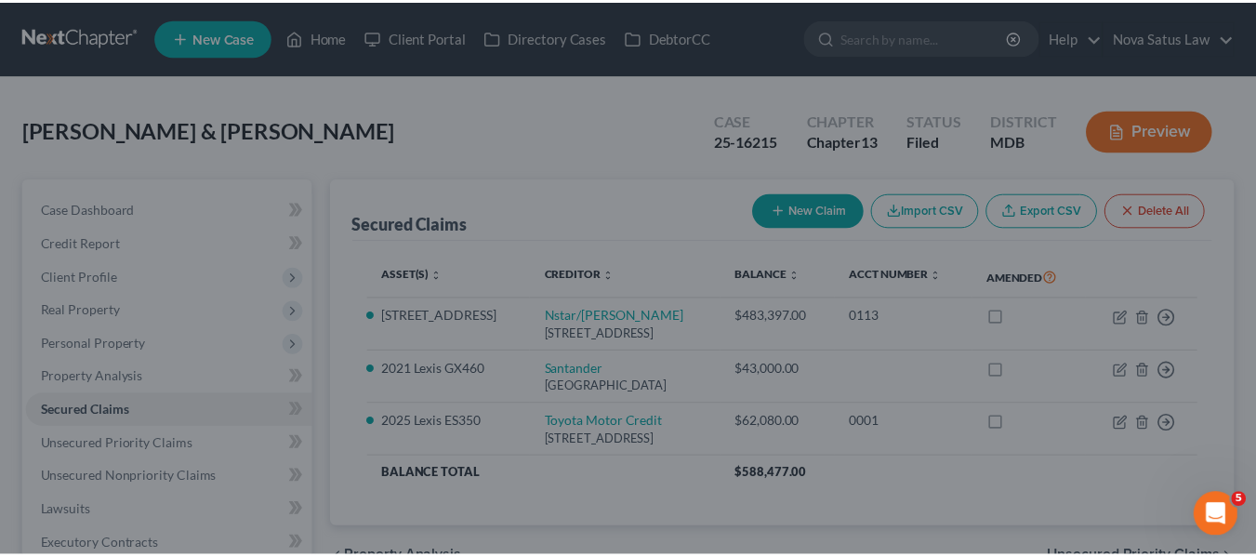
scroll to position [272, 0]
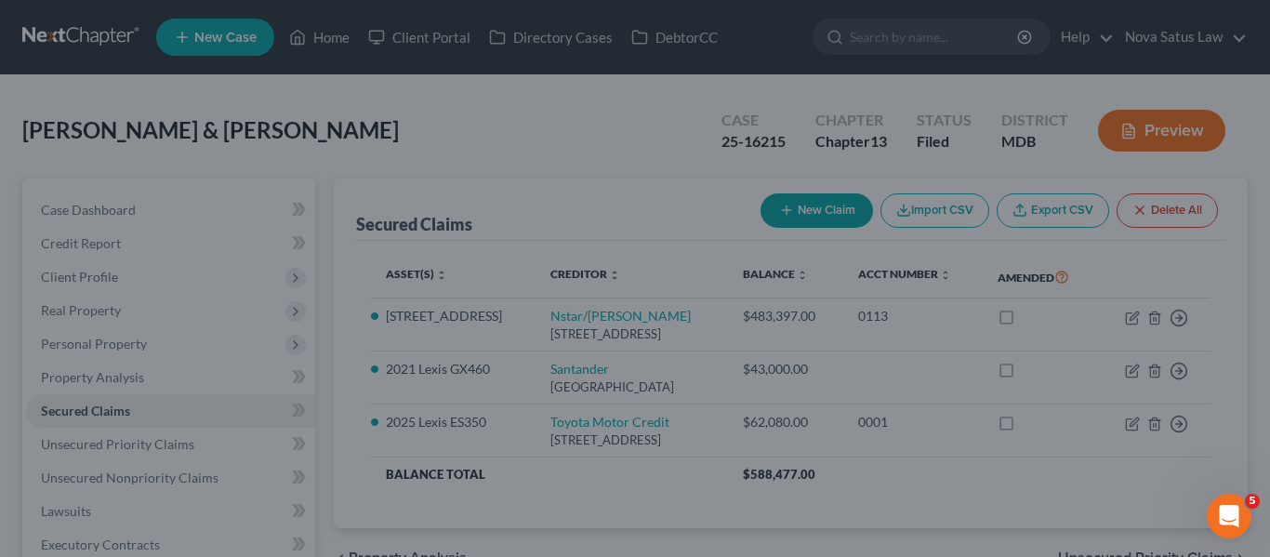
type input "0"
type input "0.00"
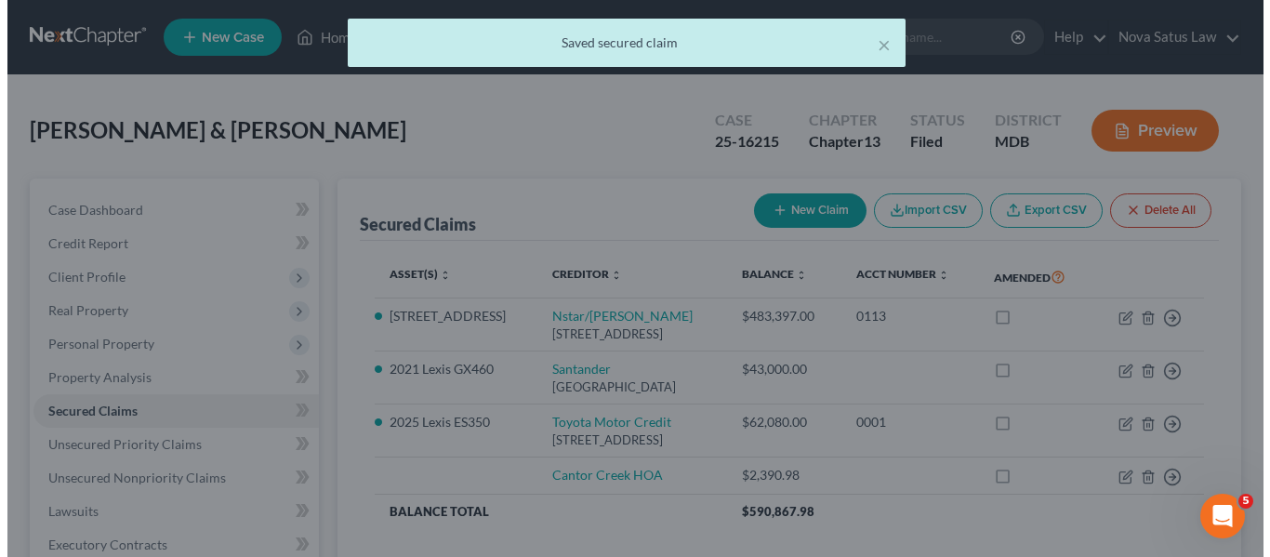
scroll to position [0, 0]
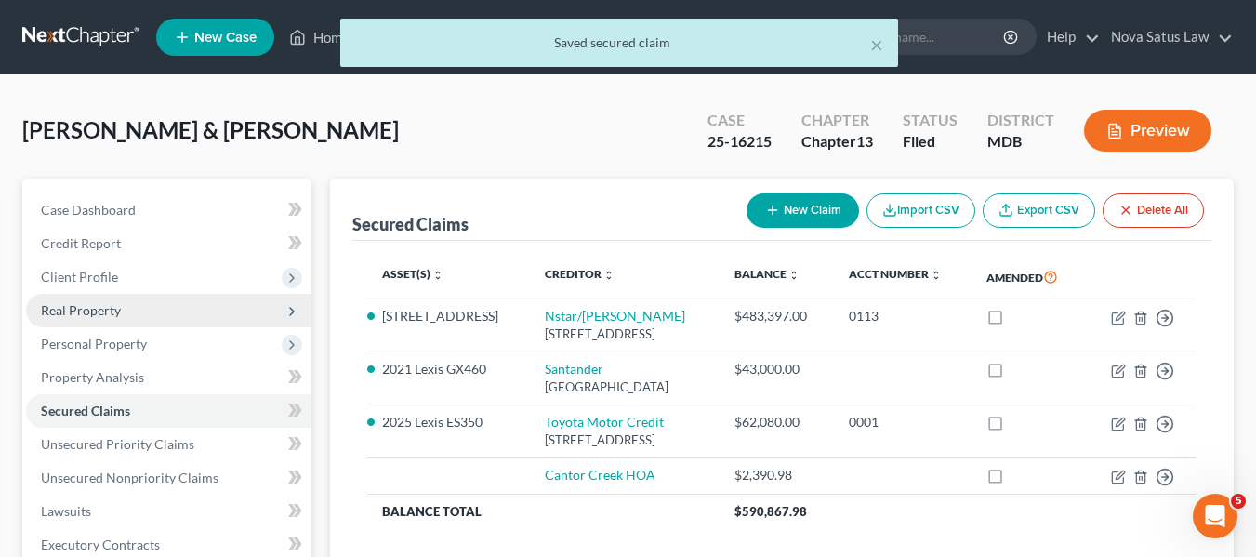
click at [119, 305] on span "Real Property" at bounding box center [81, 310] width 80 height 16
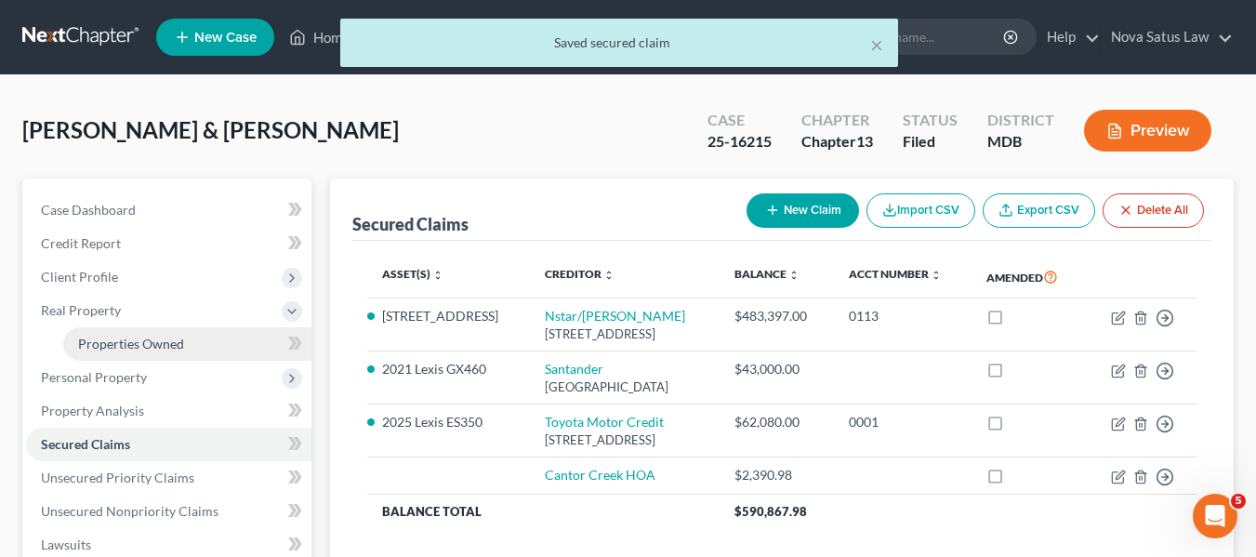
click at [143, 345] on span "Properties Owned" at bounding box center [131, 344] width 106 height 16
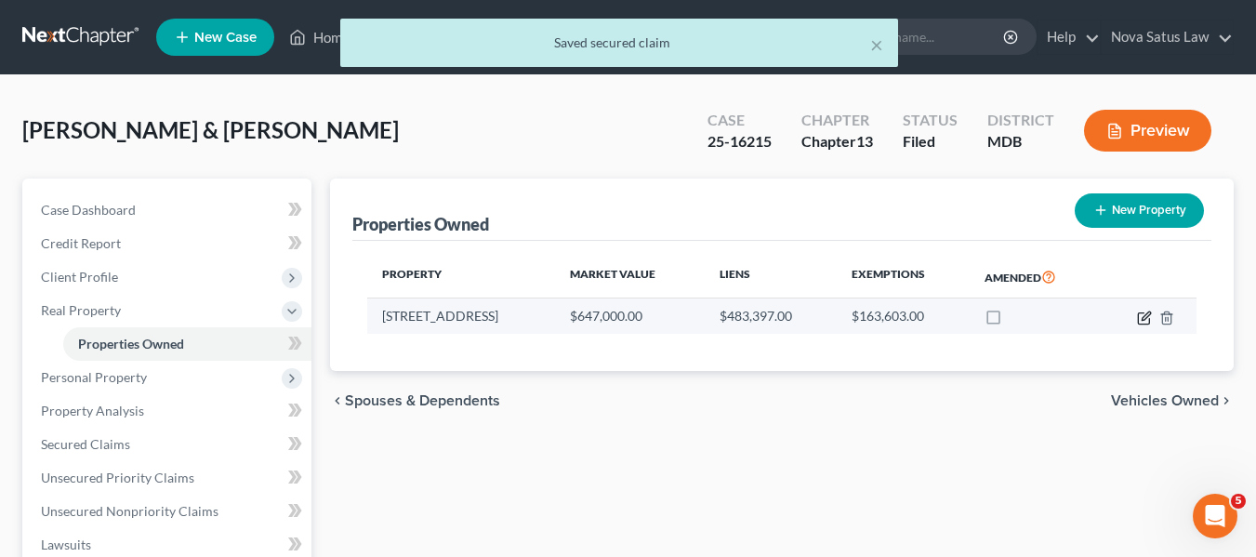
click at [1141, 319] on icon "button" at bounding box center [1145, 315] width 8 height 8
select select "21"
select select "16"
select select "2"
select select "5"
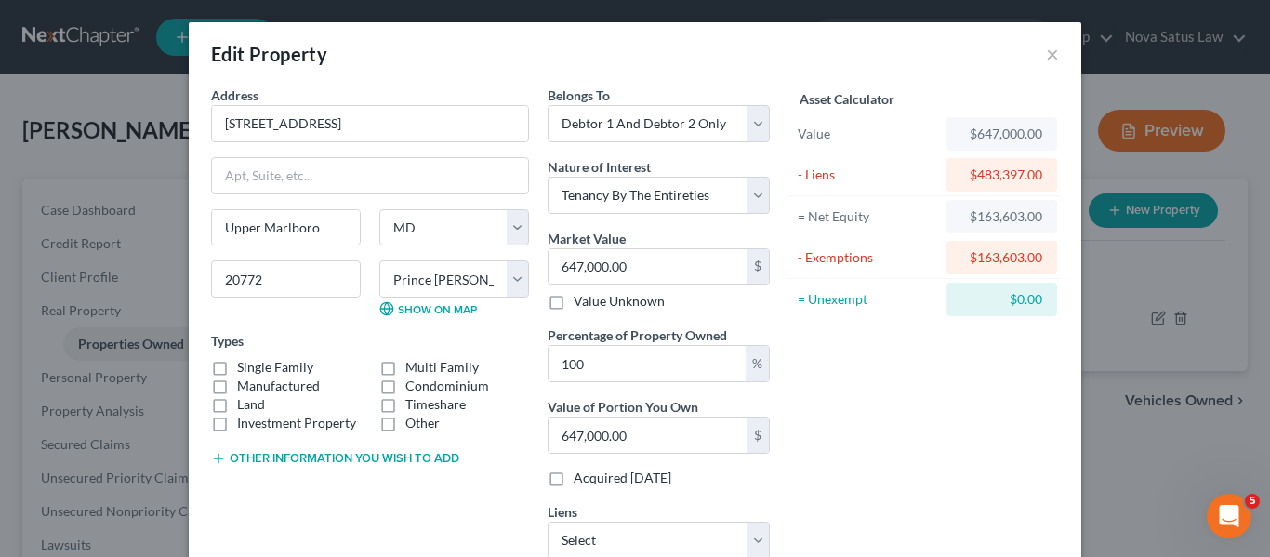
scroll to position [235, 0]
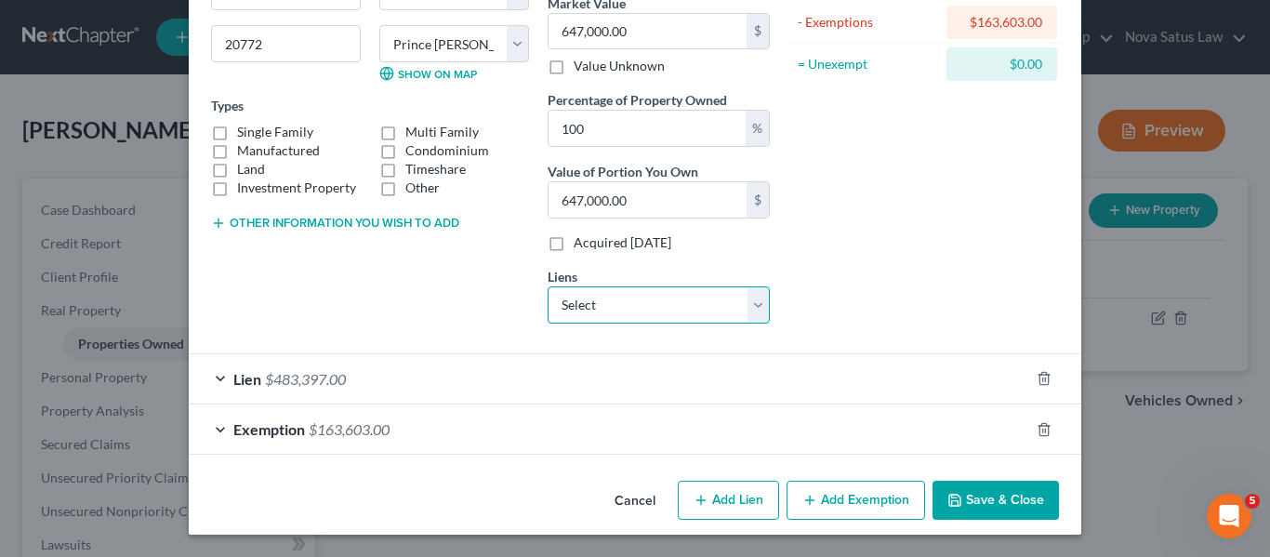
click at [666, 316] on select "Select Cantor Creek HOA - $2,390.98" at bounding box center [659, 304] width 222 height 37
select select "2"
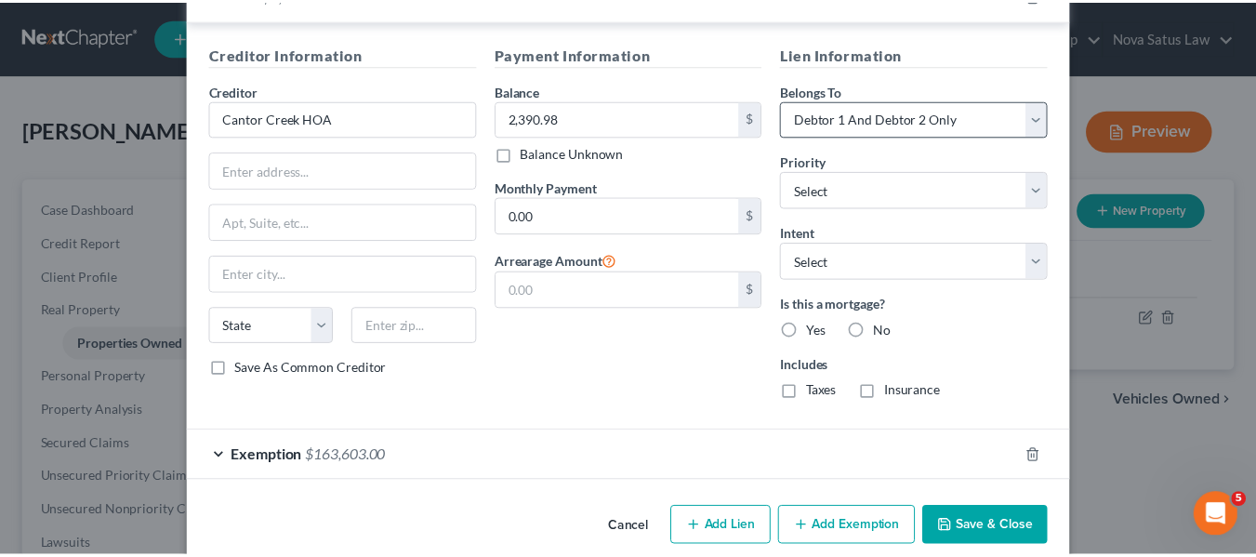
scroll to position [626, 0]
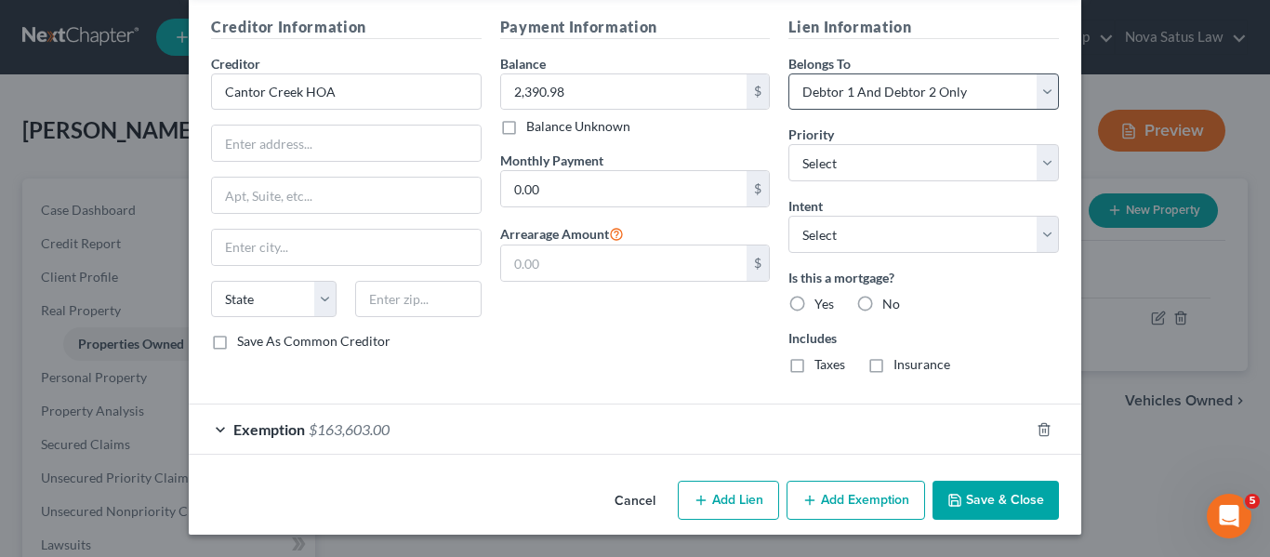
click at [946, 487] on button "Save & Close" at bounding box center [995, 500] width 126 height 39
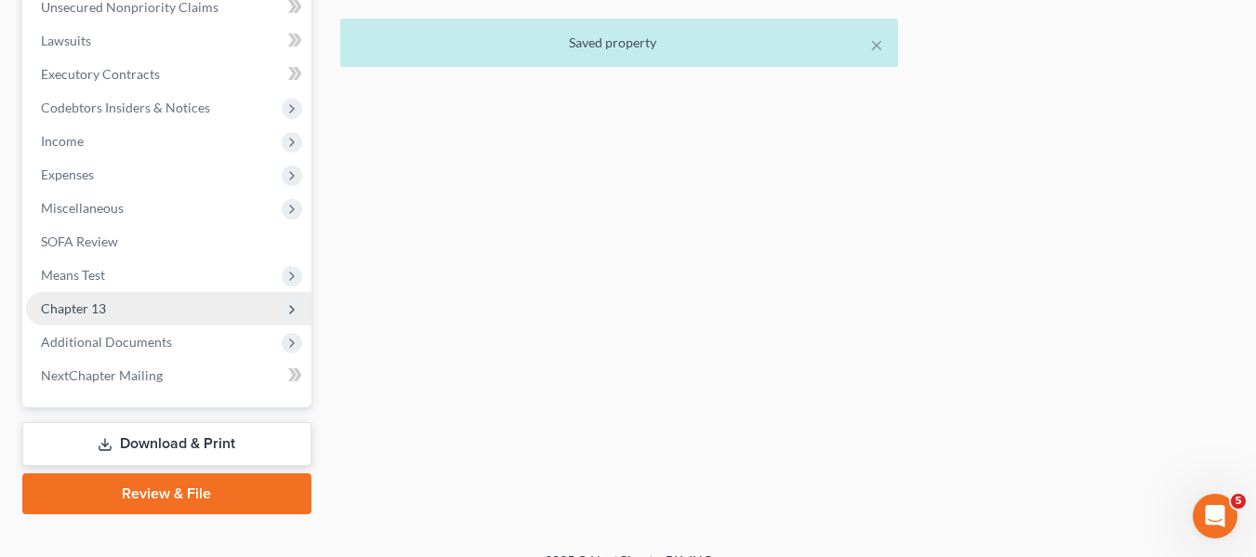
scroll to position [505, 0]
click at [107, 315] on span "Chapter 13" at bounding box center [168, 307] width 285 height 33
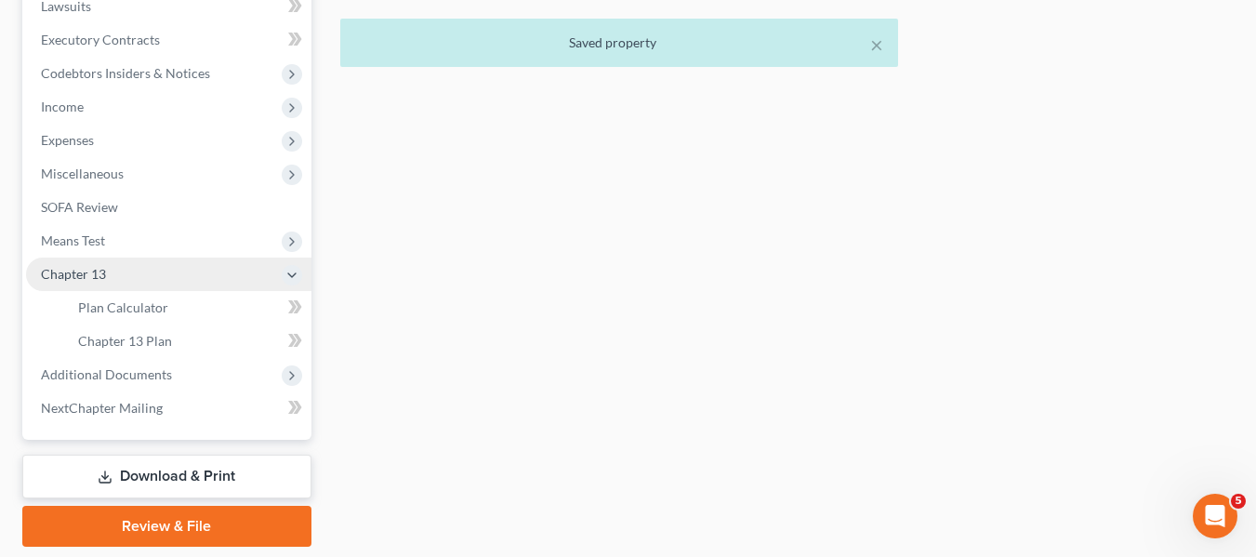
scroll to position [471, 0]
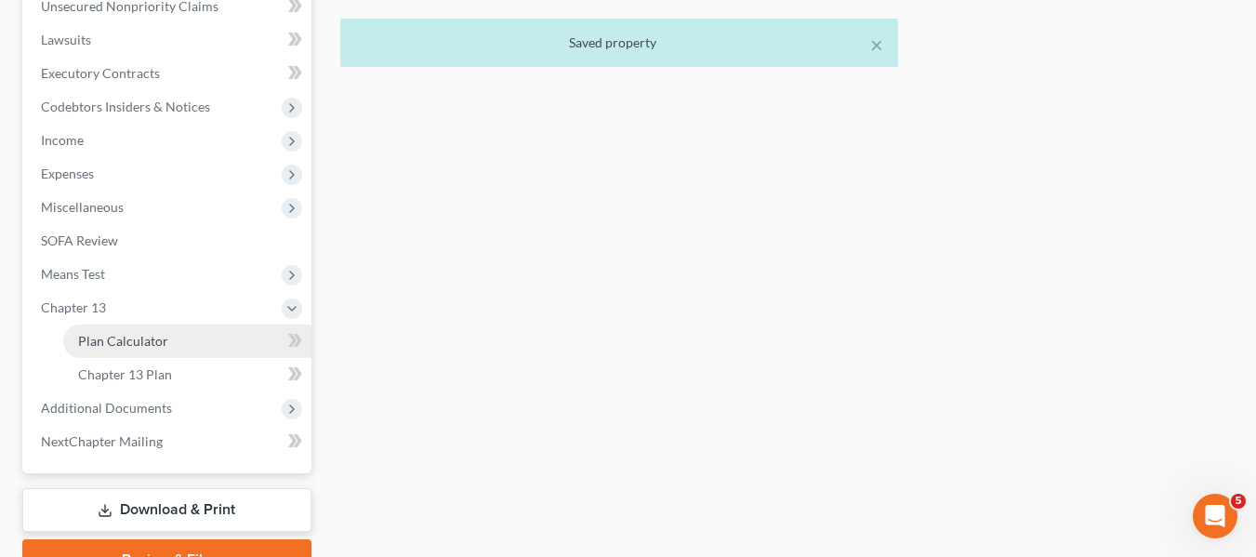
click at [122, 350] on link "Plan Calculator" at bounding box center [187, 340] width 248 height 33
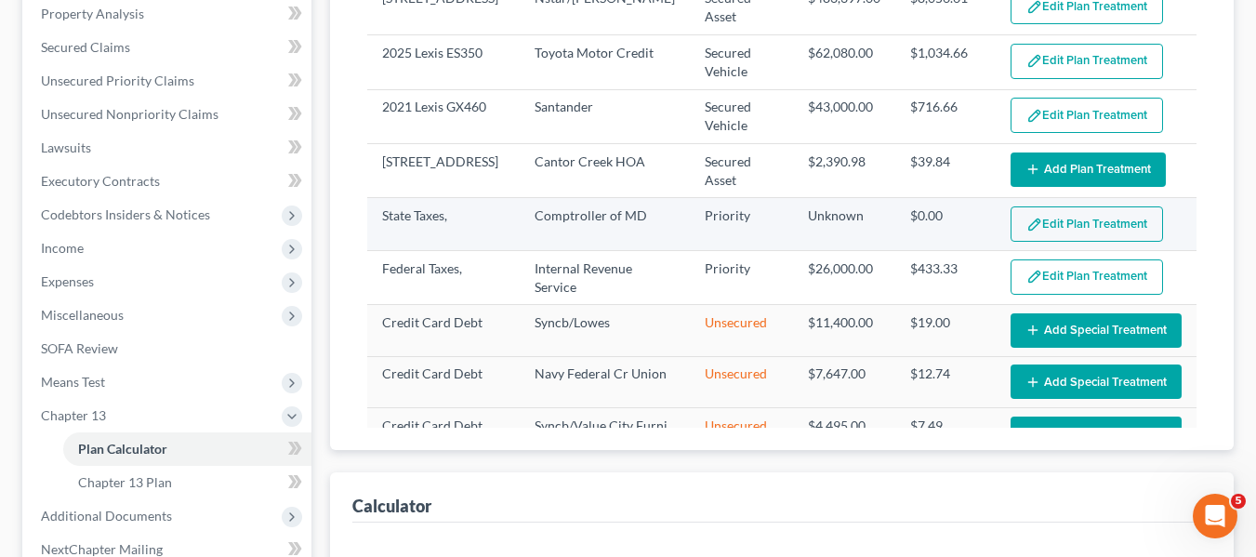
select select "59"
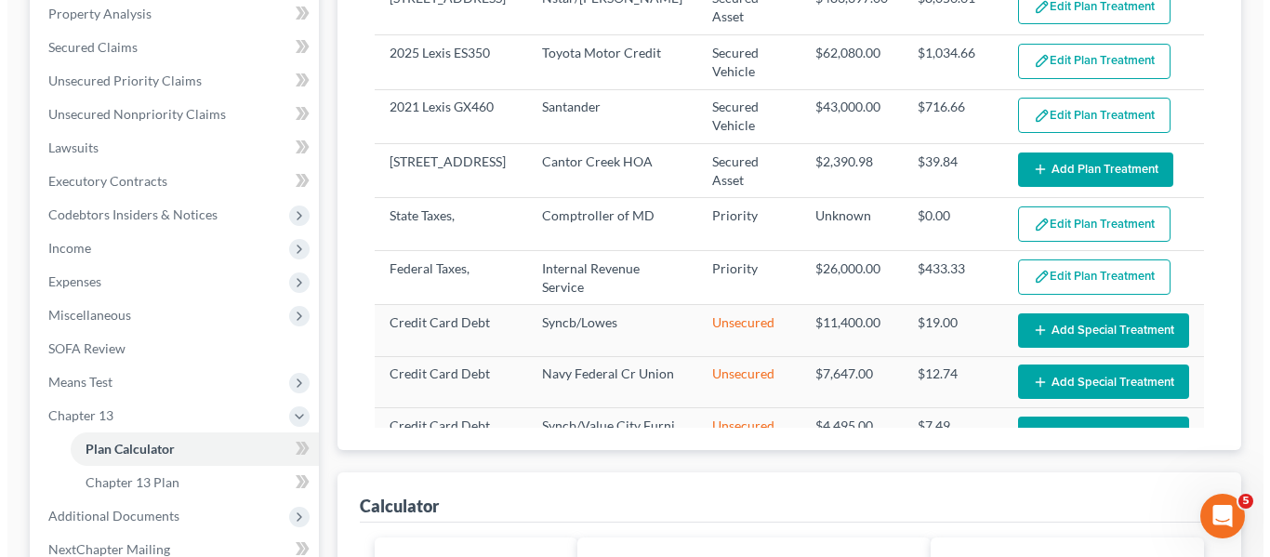
scroll to position [364, 0]
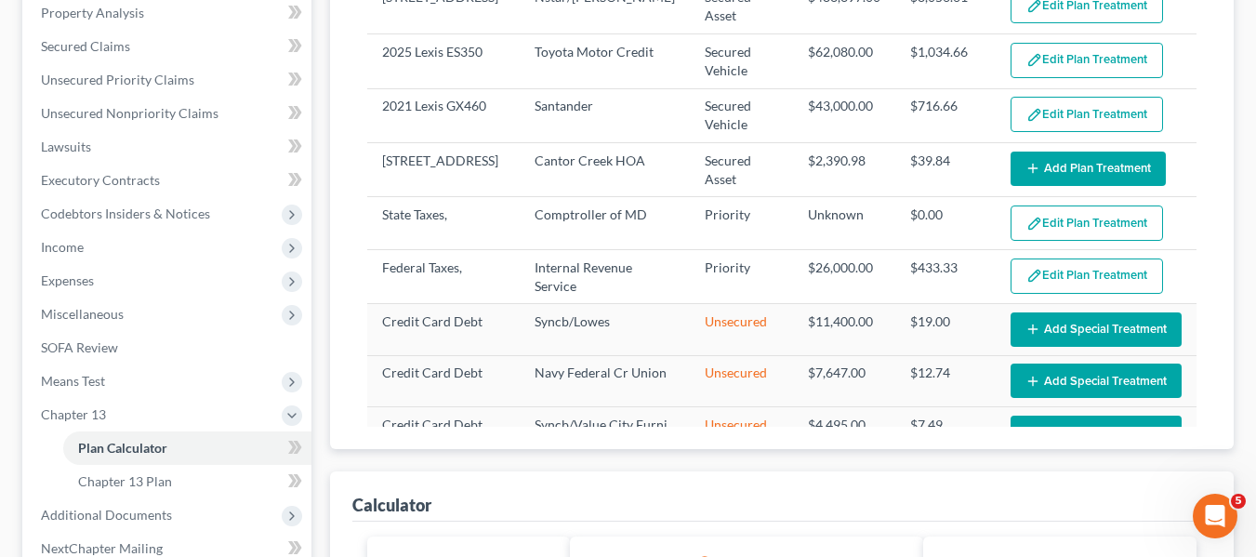
click at [1087, 159] on button "Add Plan Treatment" at bounding box center [1087, 169] width 155 height 34
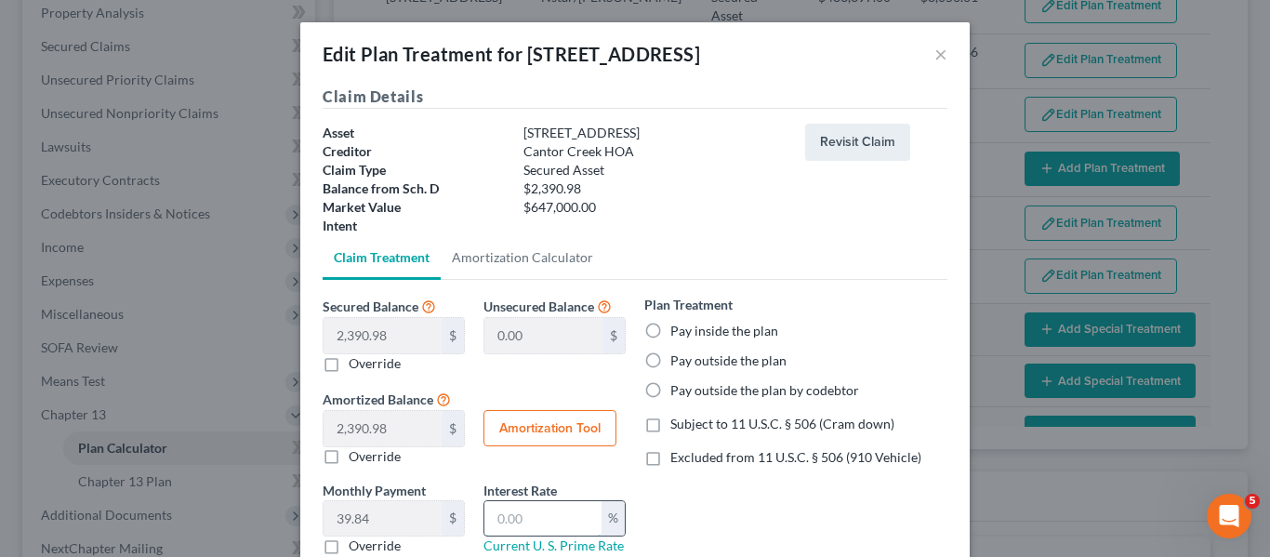
click at [484, 521] on input "text" at bounding box center [542, 518] width 117 height 35
type input "6.0"
click at [670, 329] on label "Pay inside the plan" at bounding box center [724, 331] width 108 height 19
click at [678, 329] on input "Pay inside the plan" at bounding box center [684, 328] width 12 height 12
radio input "true"
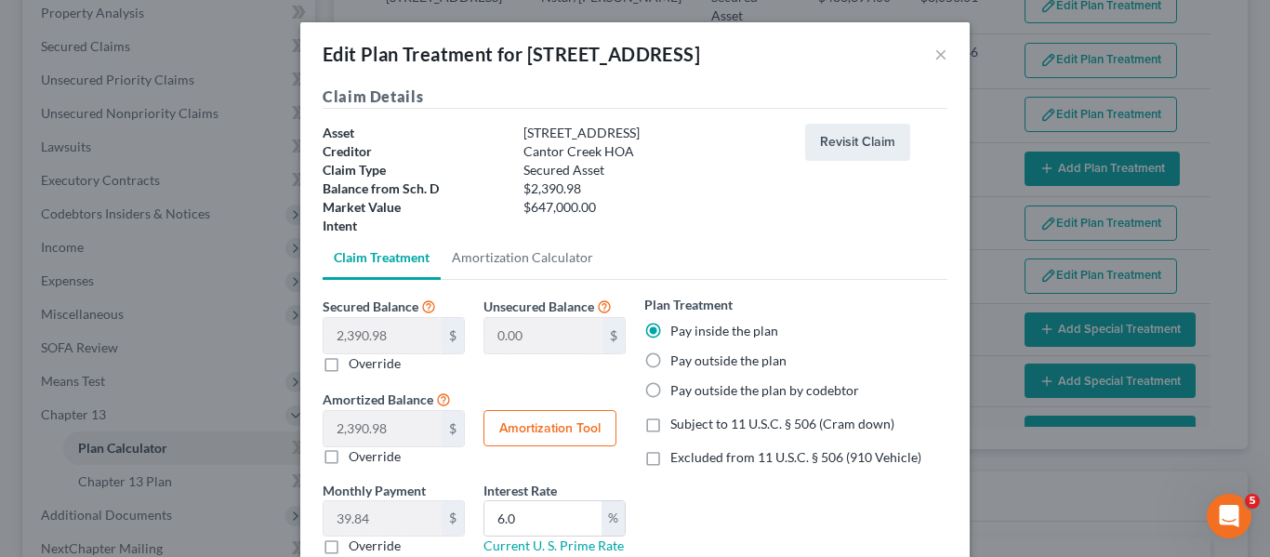
click at [537, 418] on button "Amortization Tool" at bounding box center [549, 428] width 133 height 37
type input "2,390.98"
type input "6.0"
type input "60"
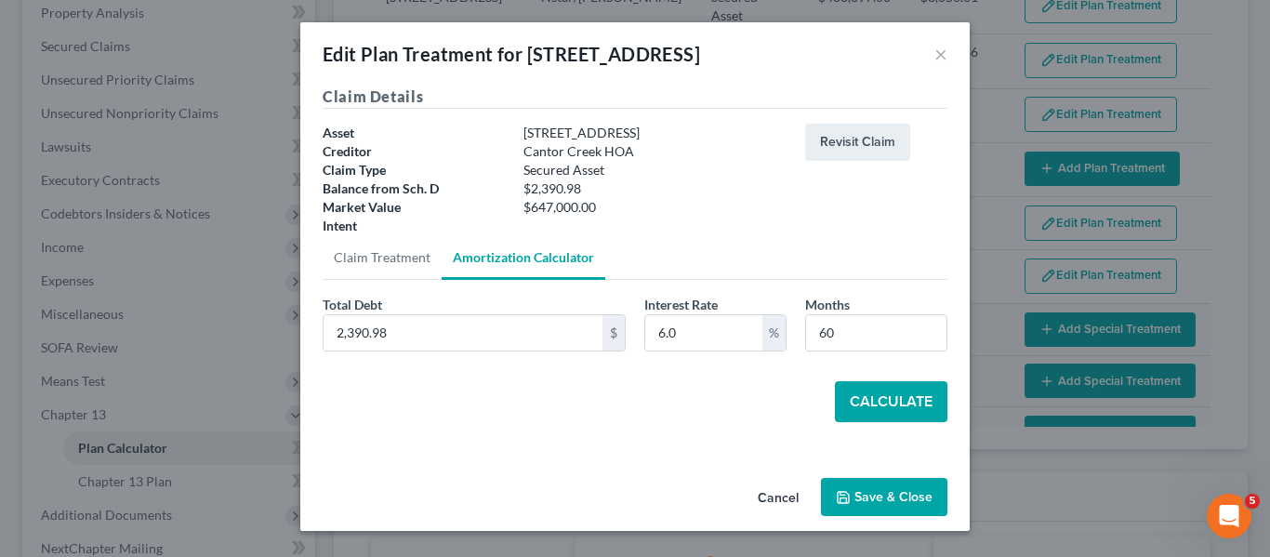
click at [877, 402] on button "Calculate" at bounding box center [891, 401] width 112 height 41
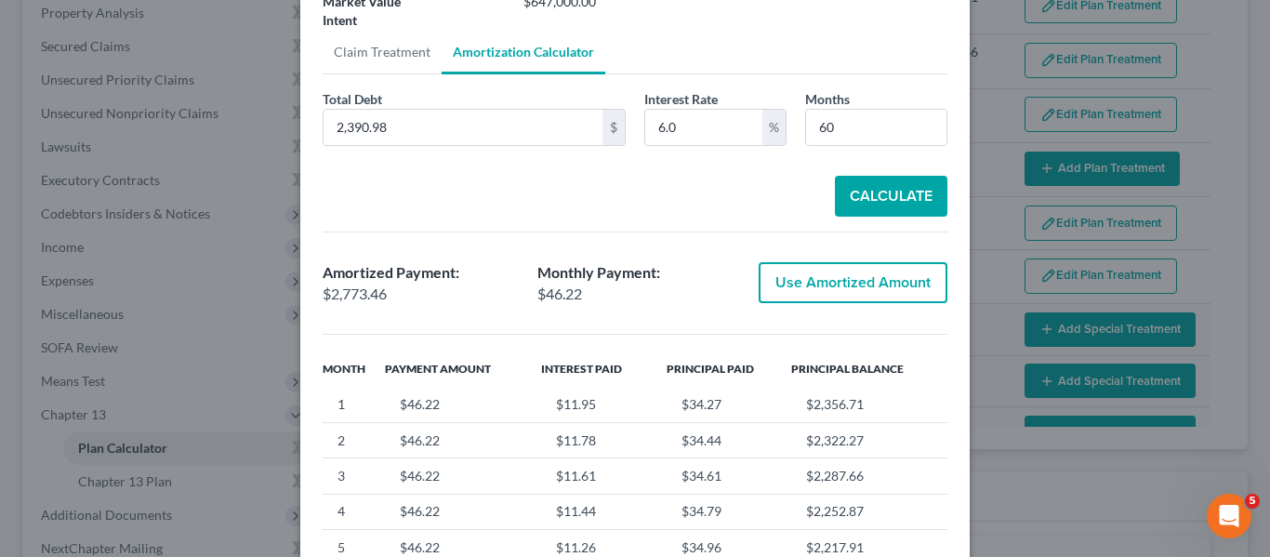
scroll to position [206, 0]
click at [829, 277] on button "Use Amortized Amount" at bounding box center [853, 281] width 189 height 41
type input "2,773.46"
checkbox input "true"
type input "46.22"
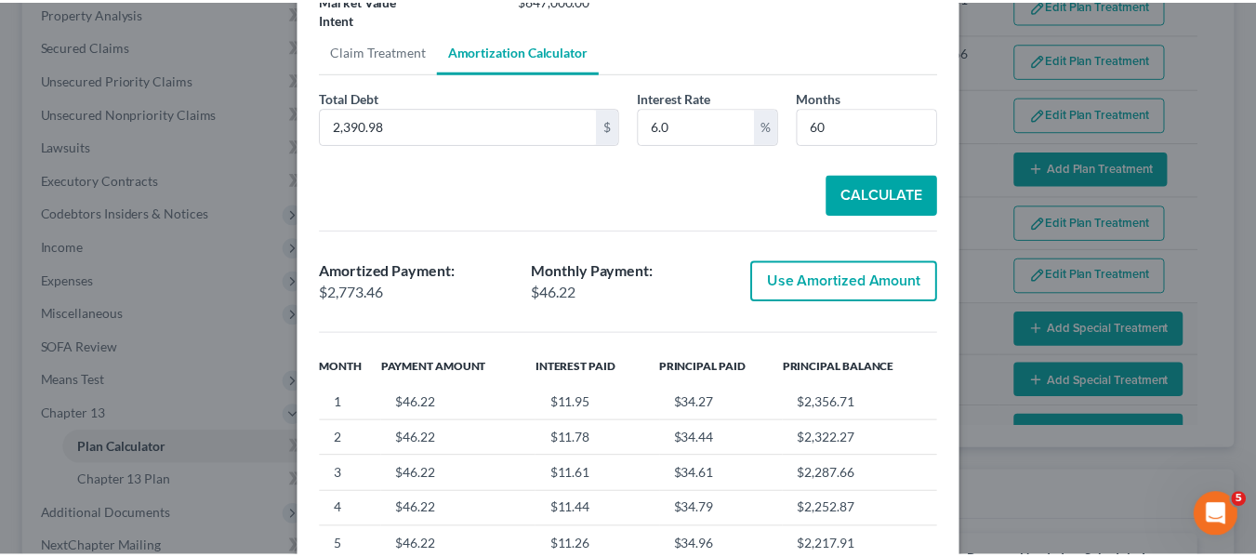
scroll to position [130, 0]
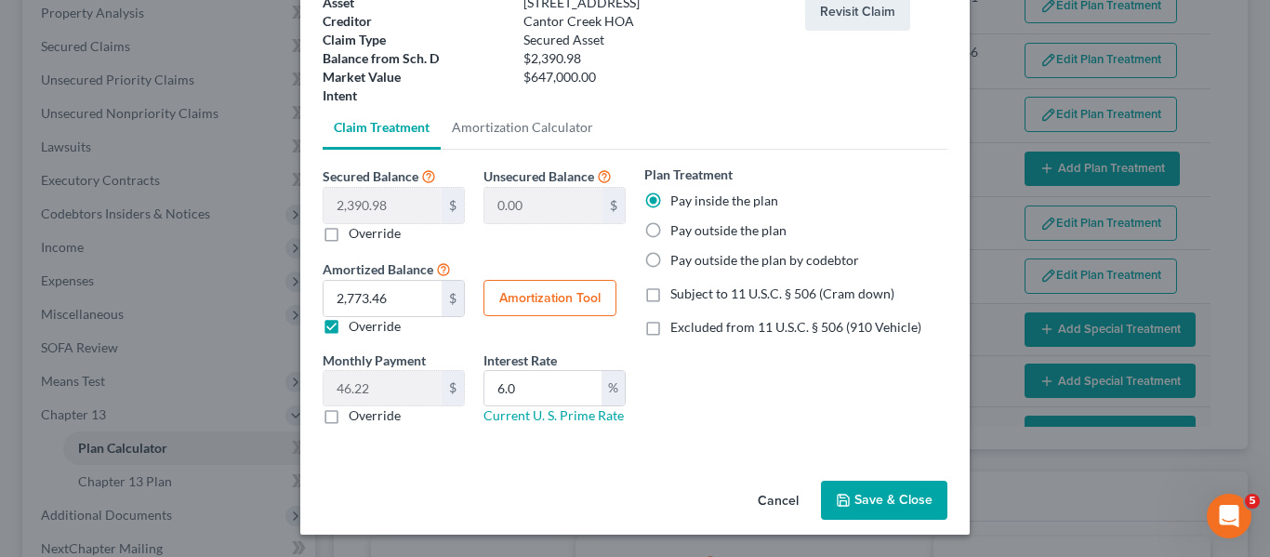
click at [853, 505] on button "Save & Close" at bounding box center [884, 500] width 126 height 39
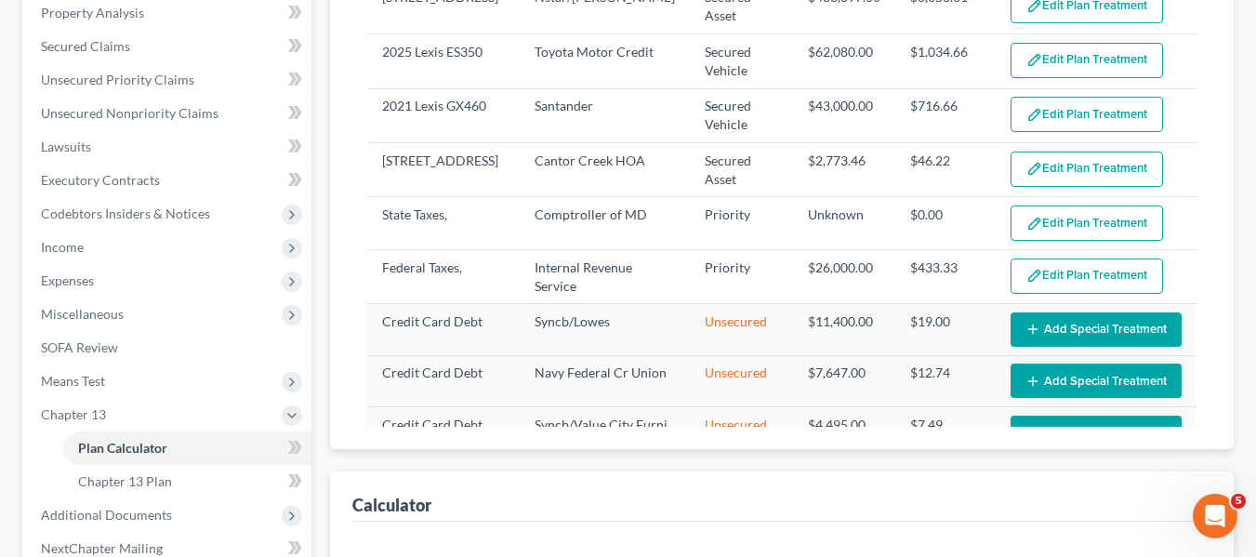
select select "59"
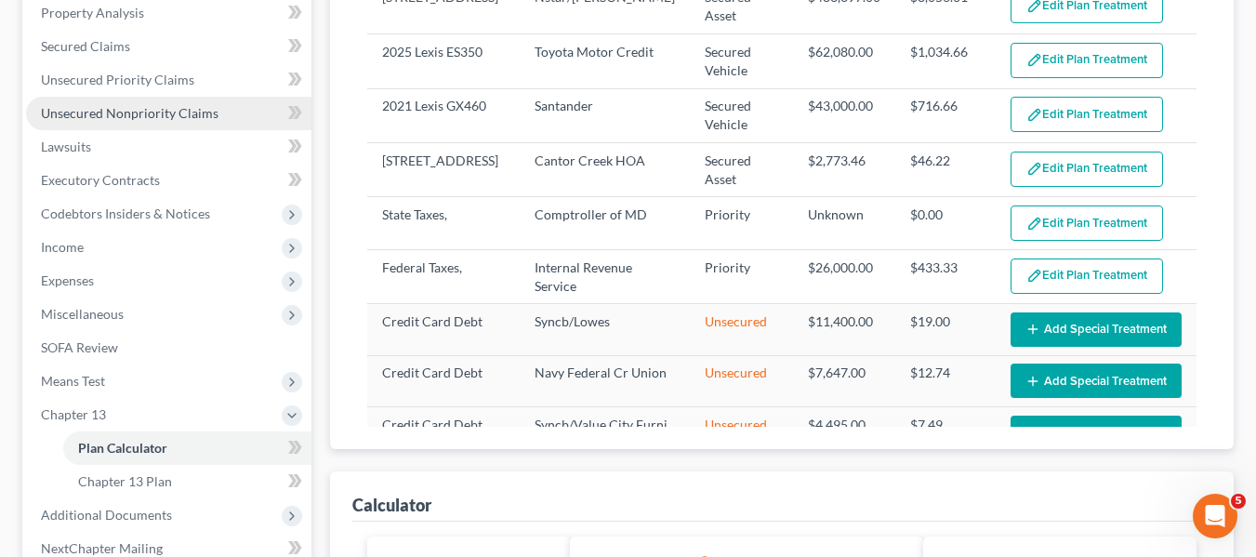
click at [124, 116] on span "Unsecured Nonpriority Claims" at bounding box center [130, 113] width 178 height 16
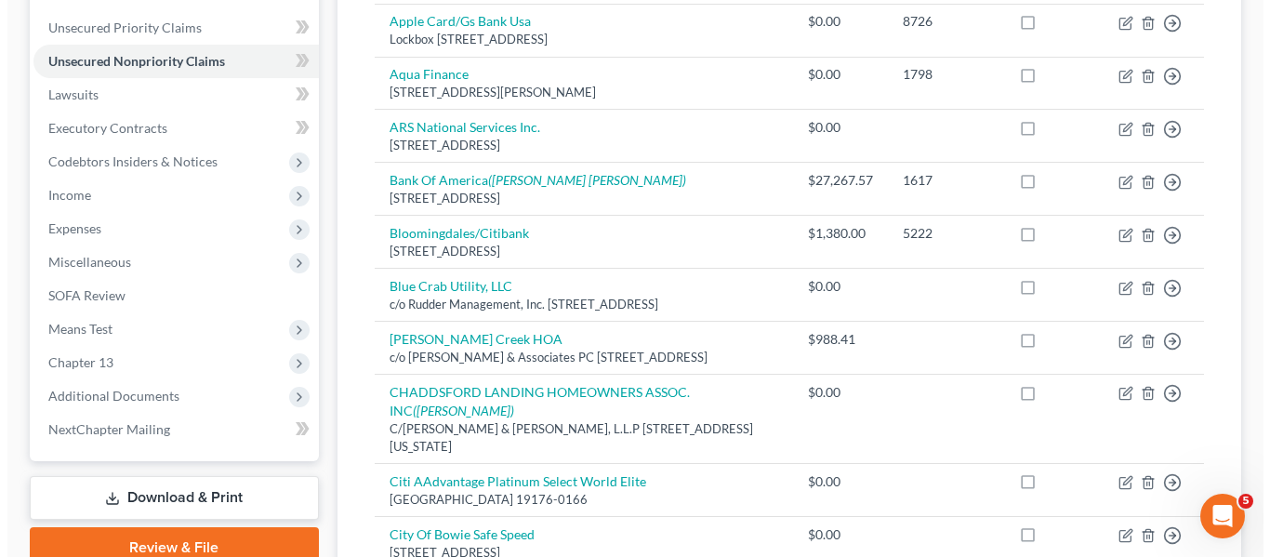
scroll to position [417, 0]
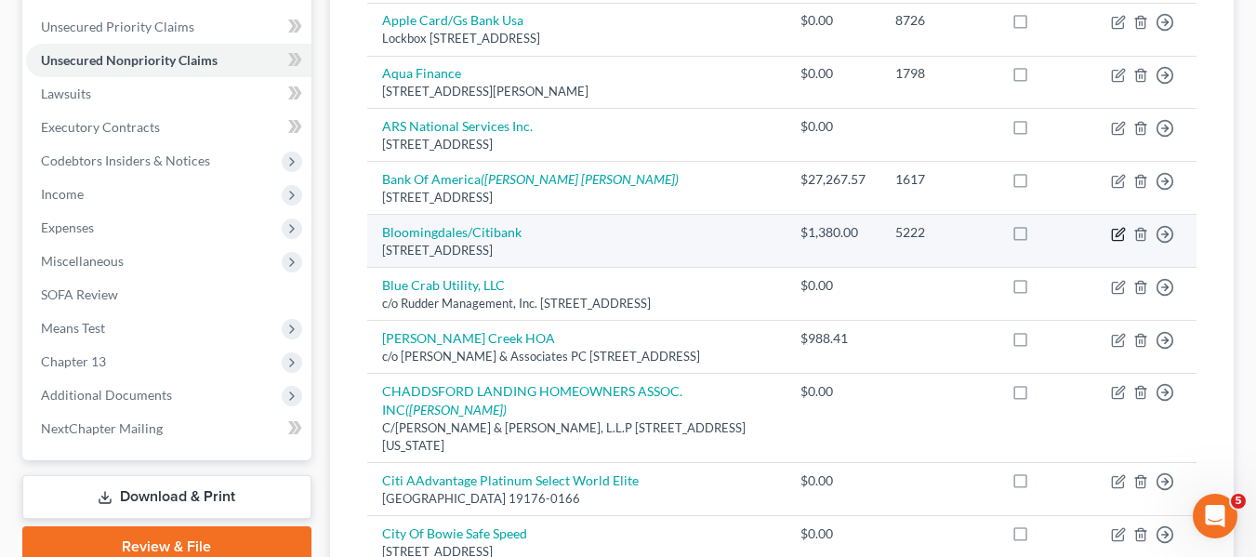
click at [1124, 232] on icon "button" at bounding box center [1118, 234] width 15 height 15
select select "36"
select select "2"
select select "0"
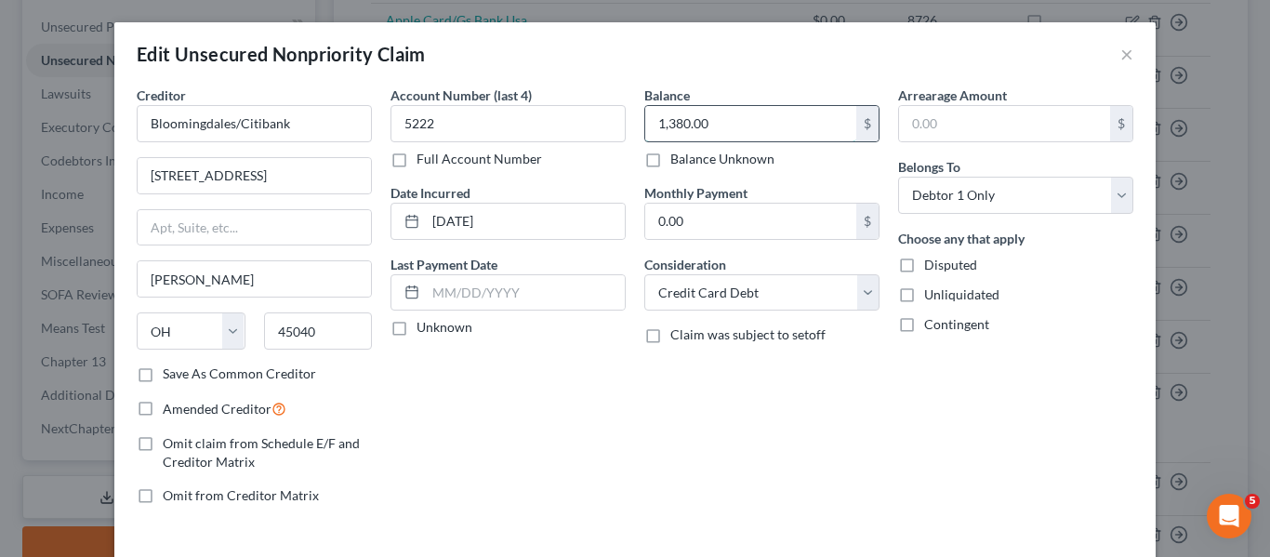
click at [756, 125] on input "1,380.00" at bounding box center [750, 123] width 211 height 35
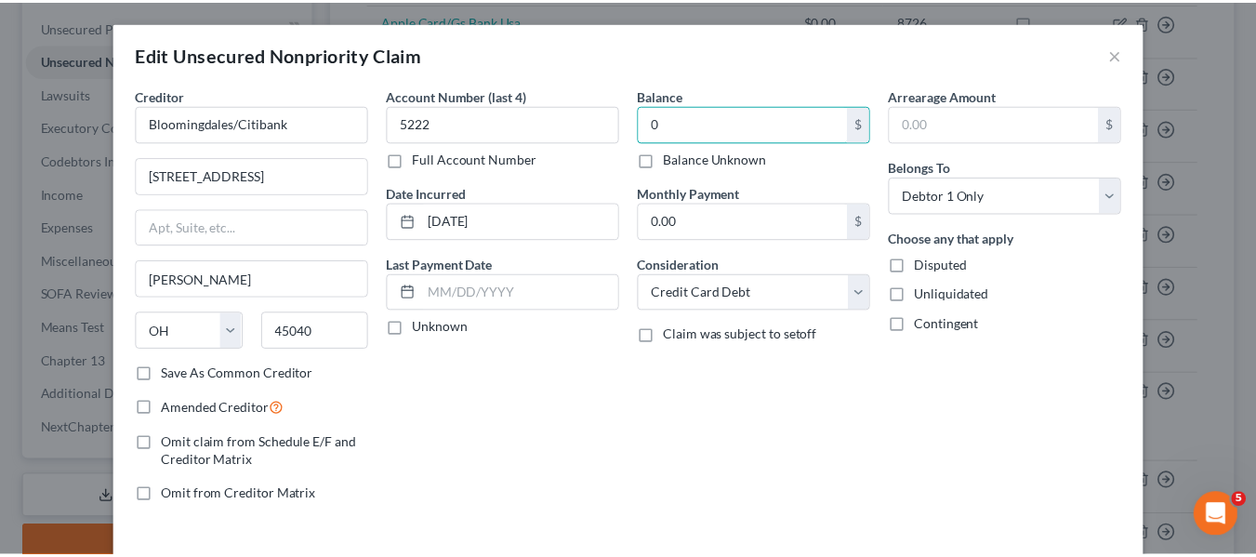
scroll to position [133, 0]
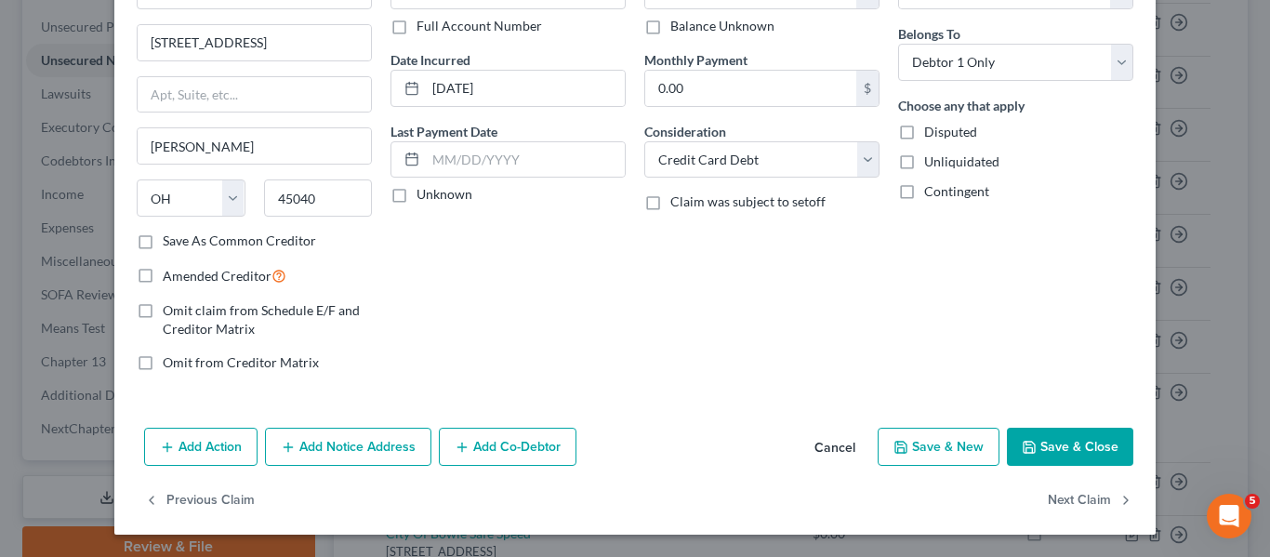
click at [1037, 430] on button "Save & Close" at bounding box center [1070, 447] width 126 height 39
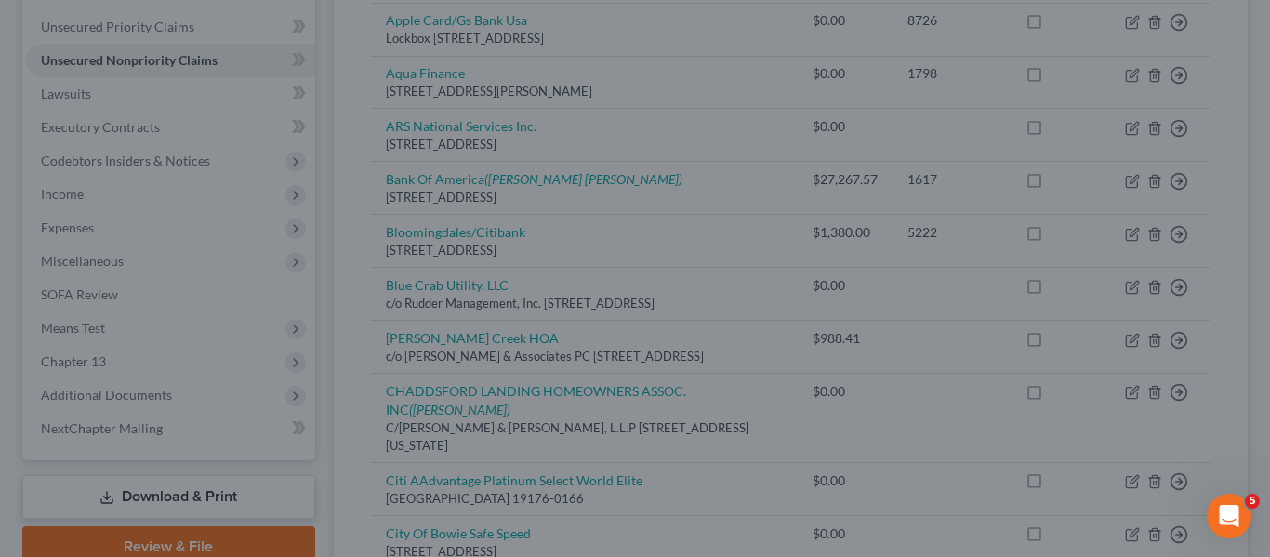
type input "0.00"
type input "0"
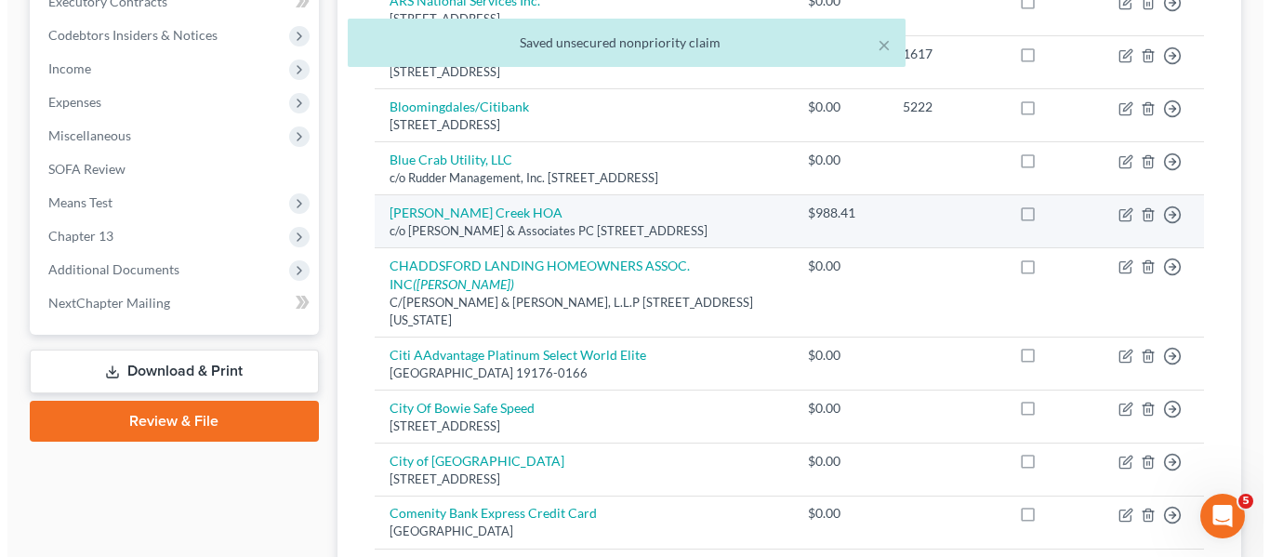
scroll to position [623, 0]
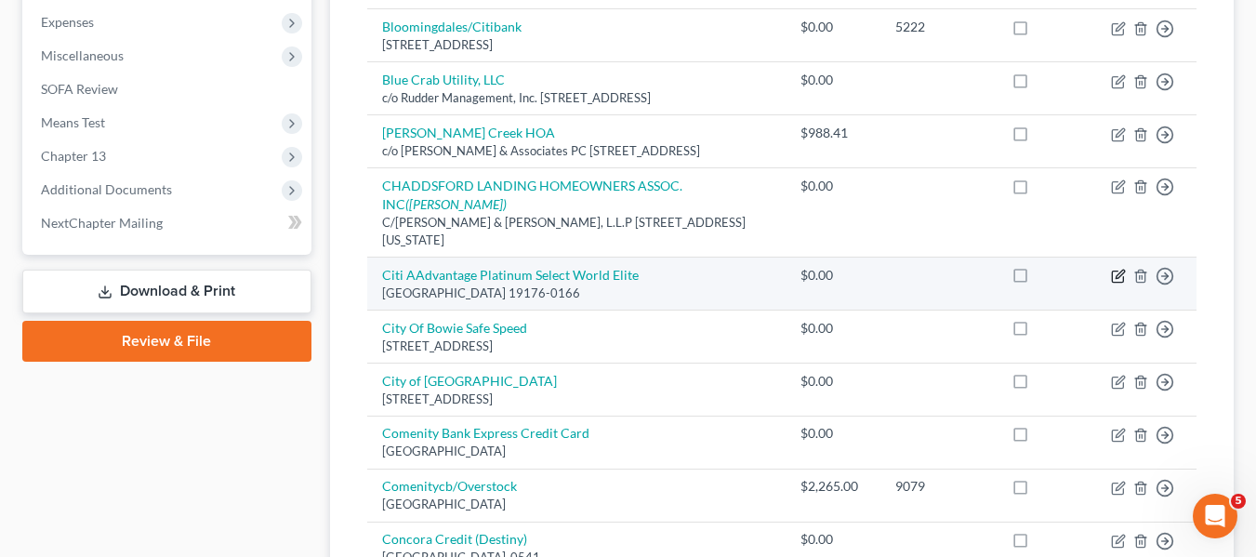
click at [1114, 284] on icon "button" at bounding box center [1118, 276] width 15 height 15
select select "39"
select select "2"
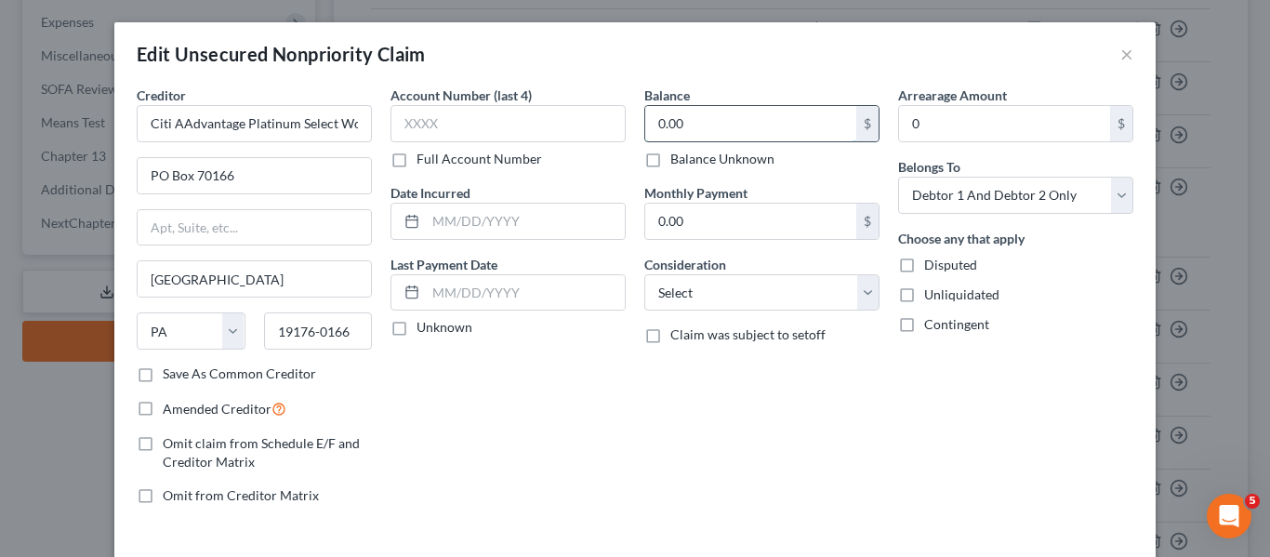
click at [769, 128] on input "0.00" at bounding box center [750, 123] width 211 height 35
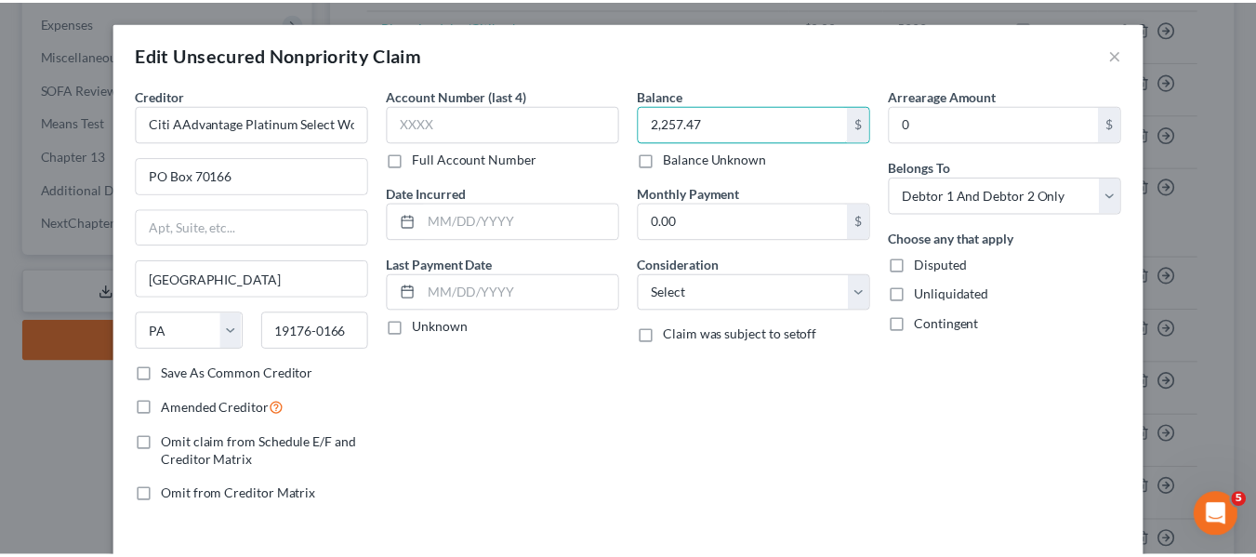
scroll to position [133, 0]
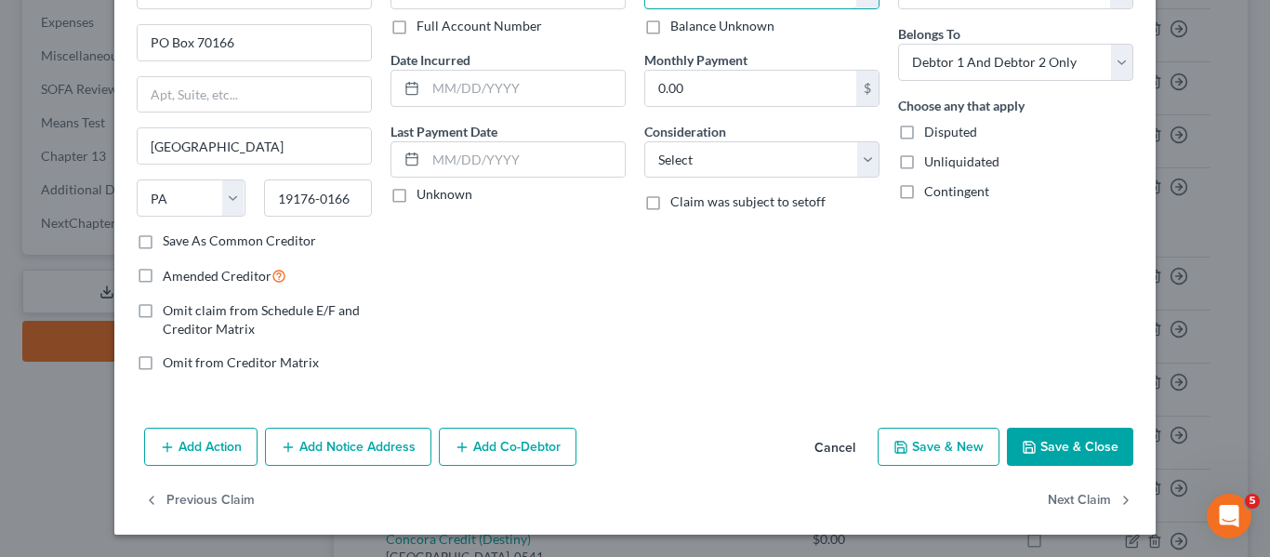
type input "2,257.47"
click at [1044, 455] on button "Save & Close" at bounding box center [1070, 447] width 126 height 39
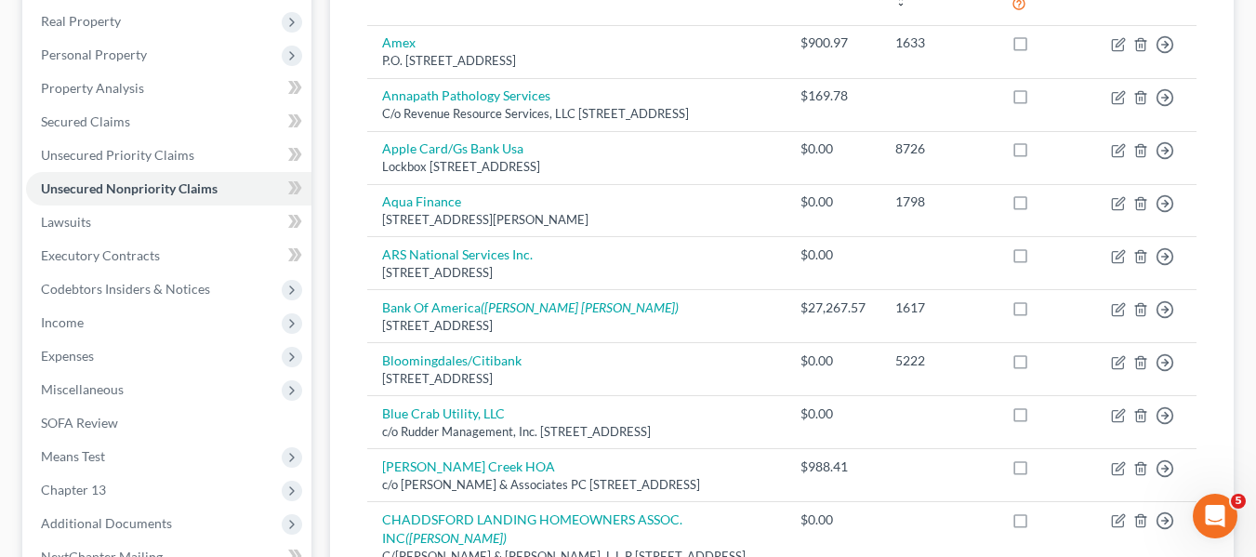
scroll to position [288, 0]
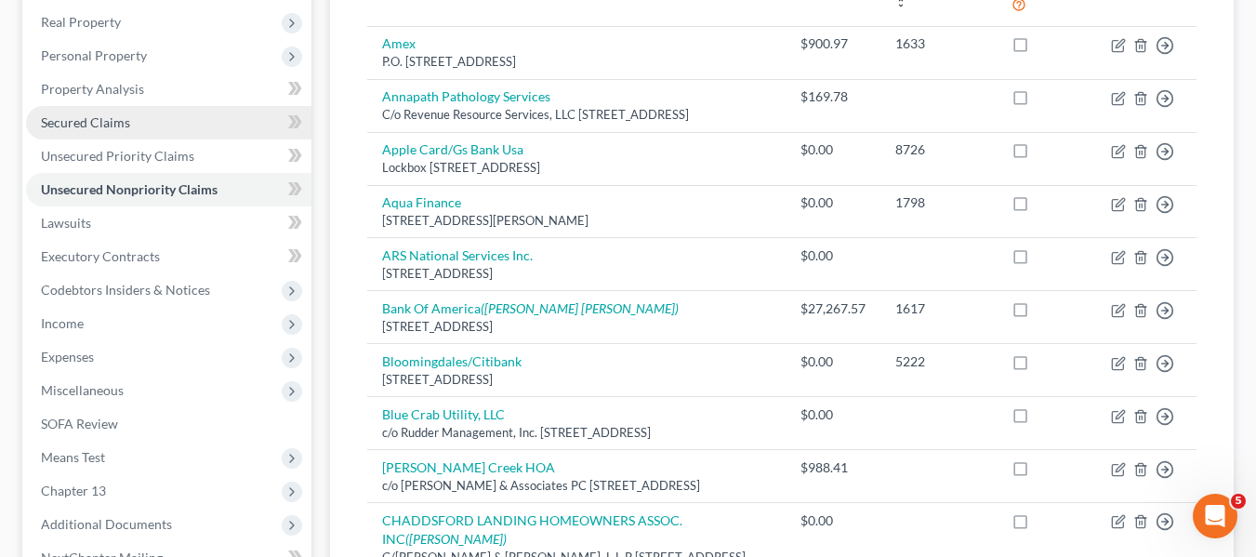
click at [126, 132] on link "Secured Claims" at bounding box center [168, 122] width 285 height 33
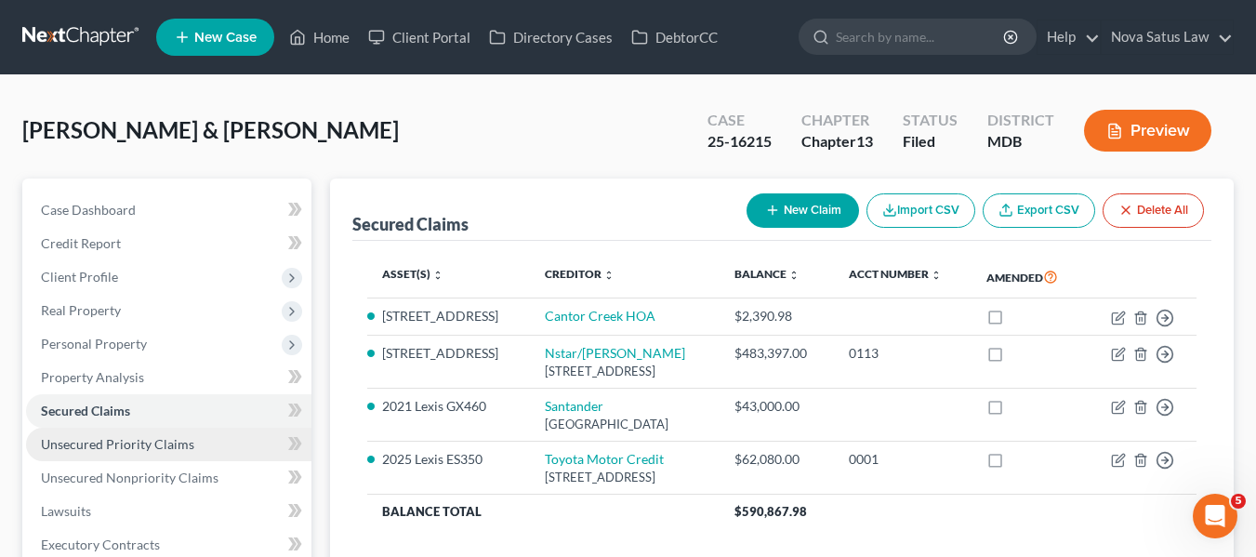
click at [202, 433] on link "Unsecured Priority Claims" at bounding box center [168, 444] width 285 height 33
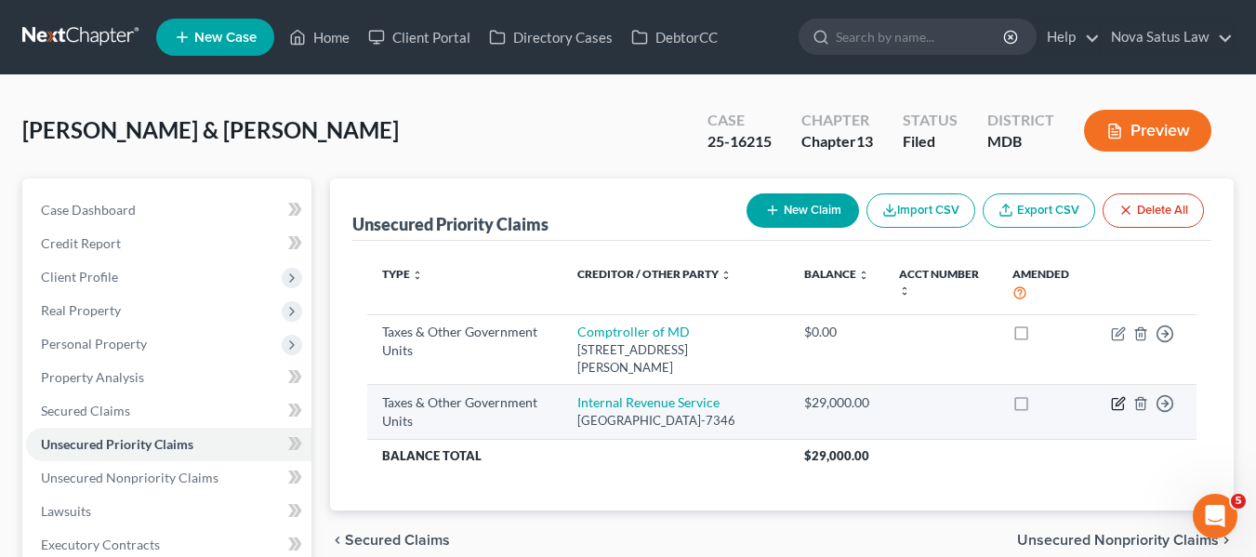
click at [1115, 405] on icon "button" at bounding box center [1118, 403] width 15 height 15
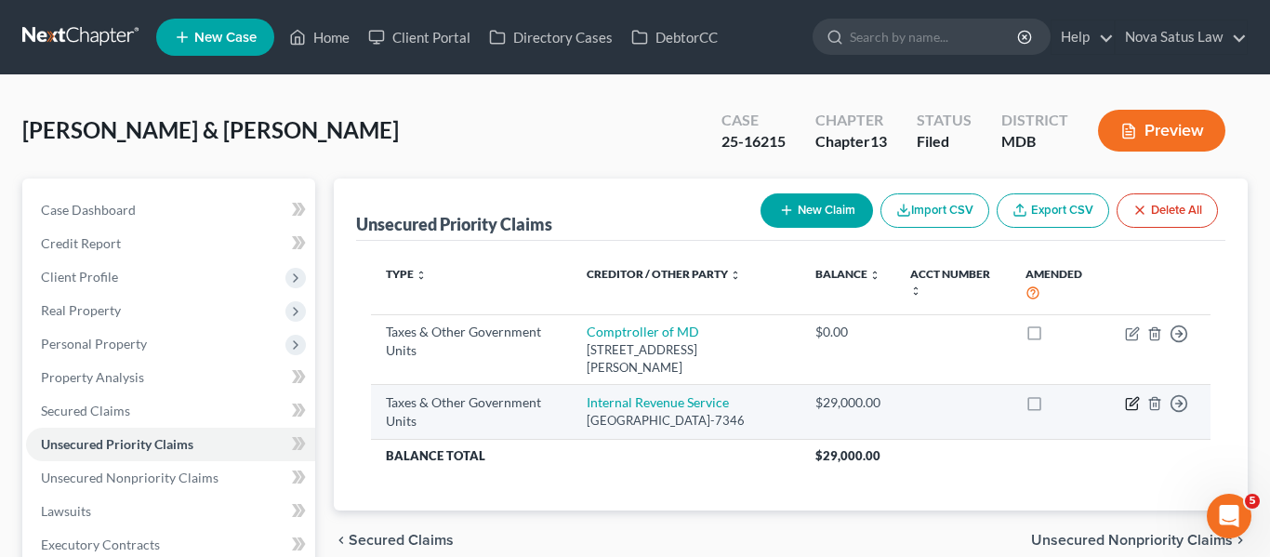
select select "0"
select select "39"
select select "2"
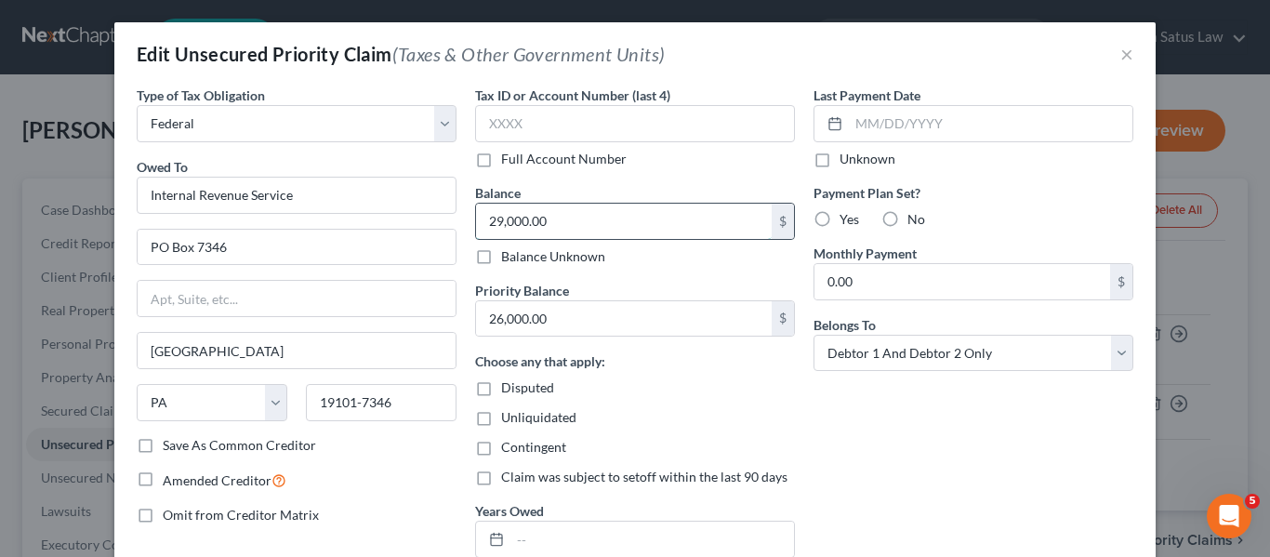
click at [574, 224] on input "29,000.00" at bounding box center [624, 221] width 296 height 35
type input "29,731.41"
click at [575, 308] on input "26,000.00" at bounding box center [624, 318] width 296 height 35
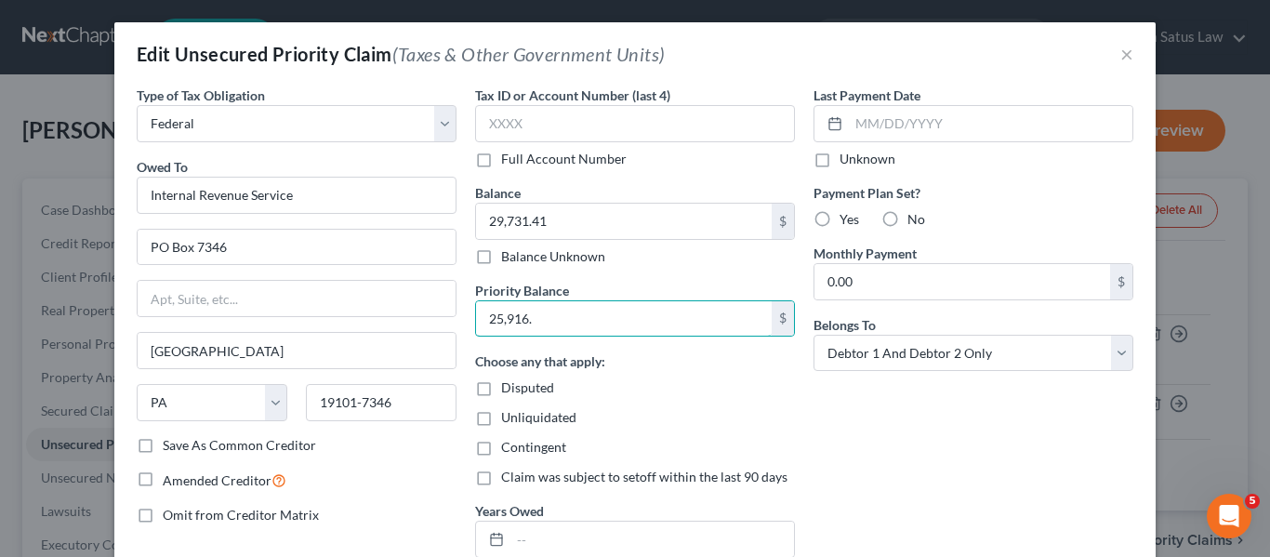
type input "25,916."
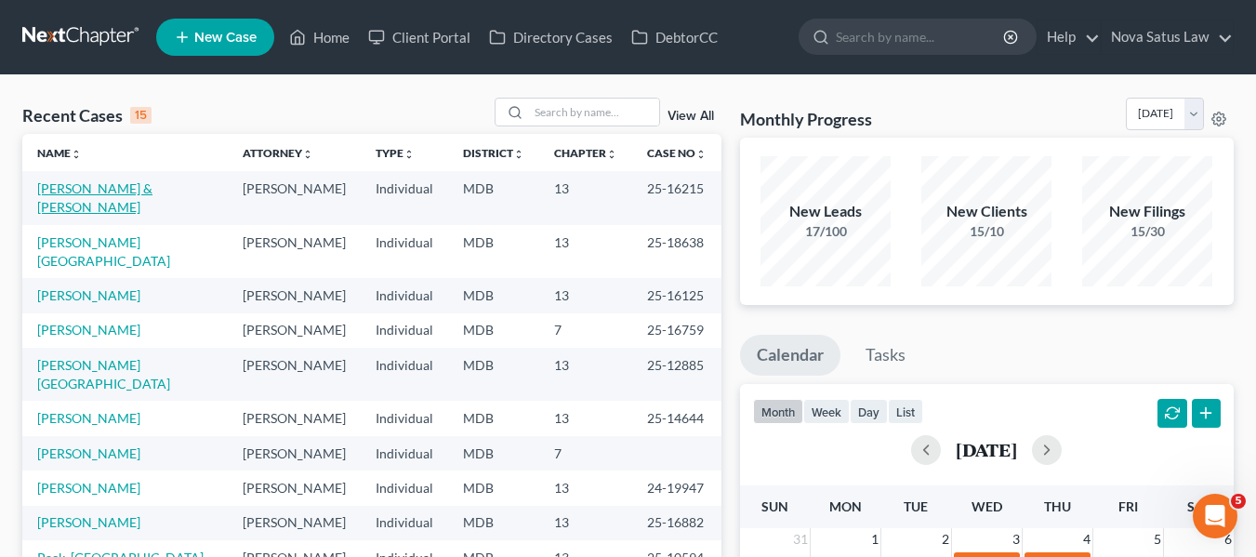
click at [53, 185] on link "Coleman, Eyanna & Marcello" at bounding box center [94, 197] width 115 height 34
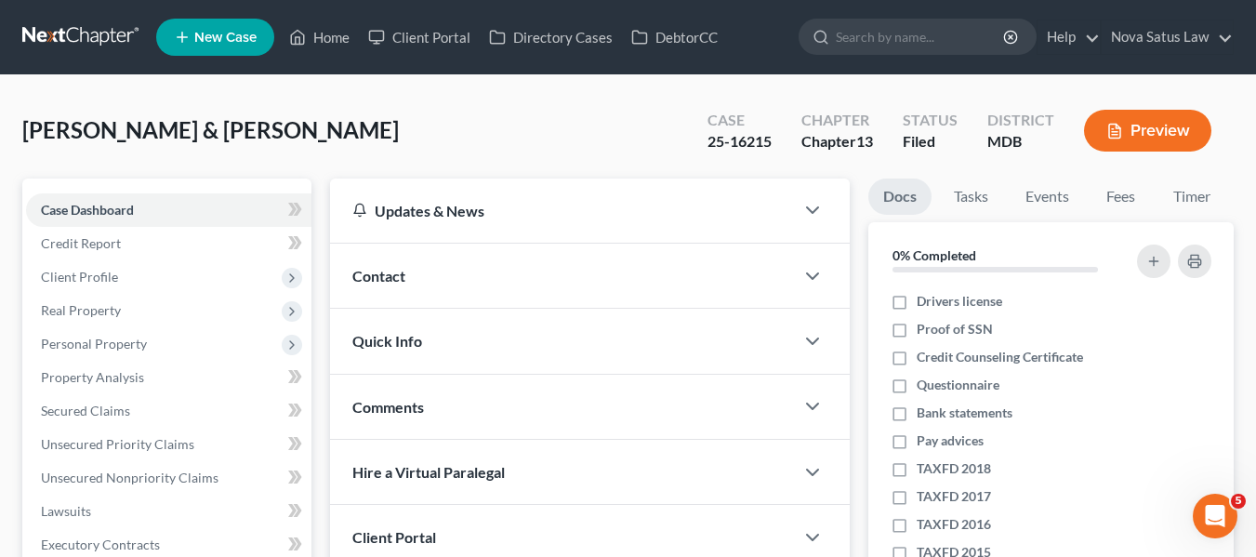
scroll to position [98, 0]
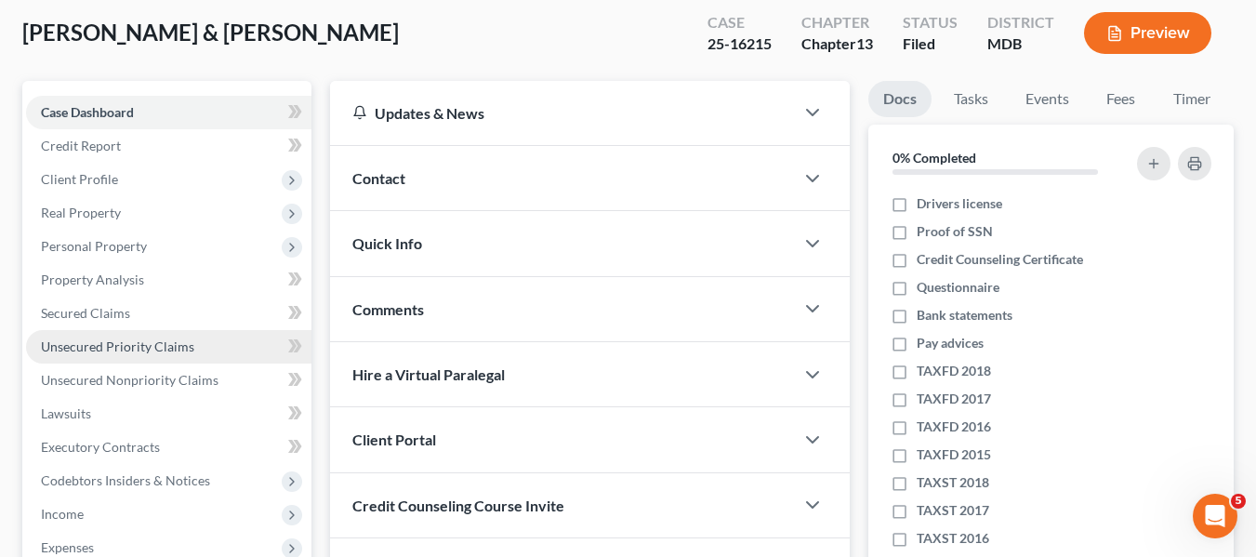
click at [94, 341] on span "Unsecured Priority Claims" at bounding box center [117, 346] width 153 height 16
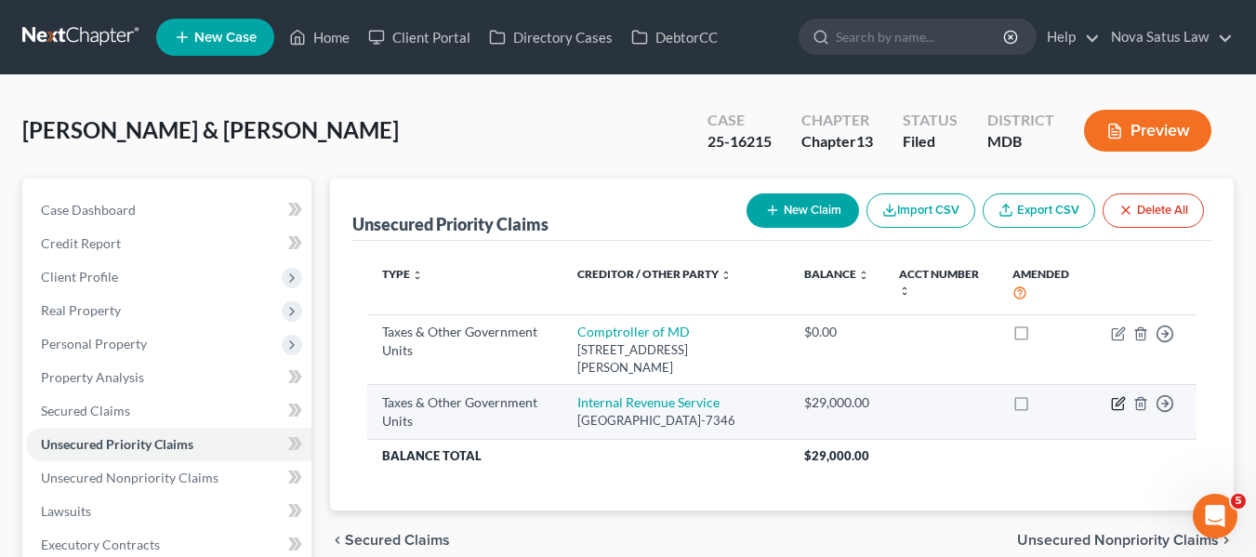
click at [1119, 404] on icon "button" at bounding box center [1119, 402] width 8 height 8
select select "0"
select select "39"
select select "2"
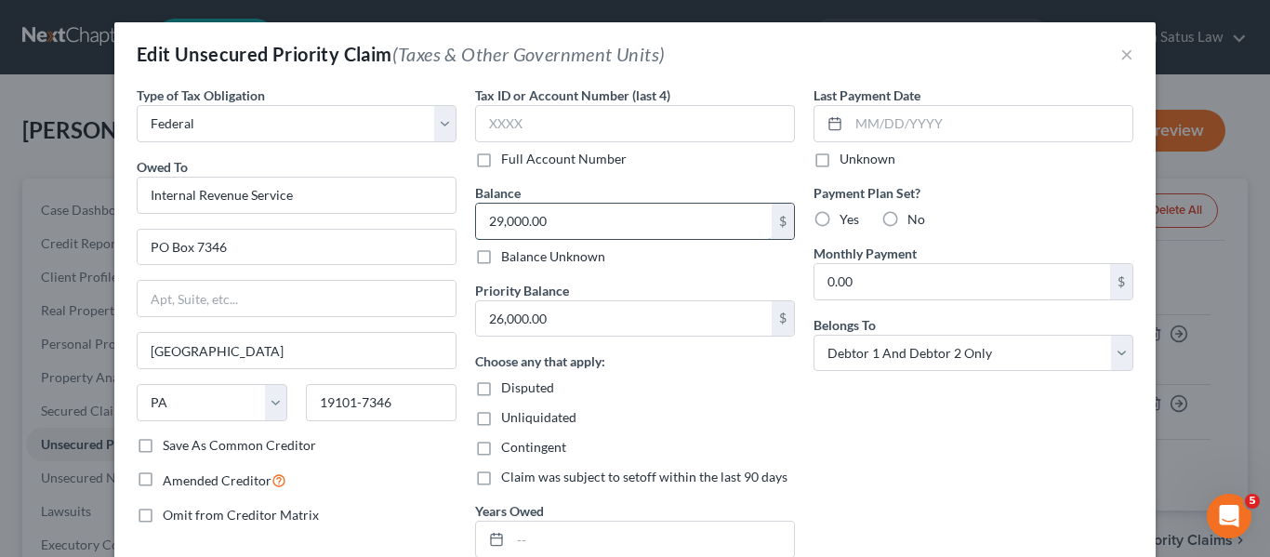
click at [608, 217] on input "29,000.00" at bounding box center [624, 221] width 296 height 35
type input "29,731.41"
click at [580, 320] on input "26,000.00" at bounding box center [624, 318] width 296 height 35
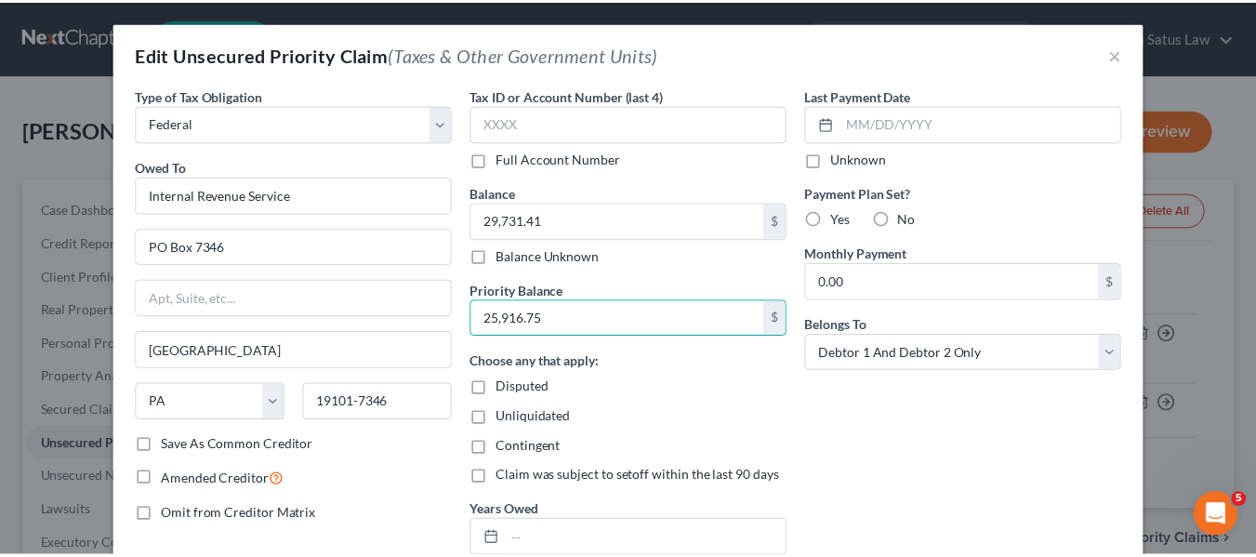
scroll to position [186, 0]
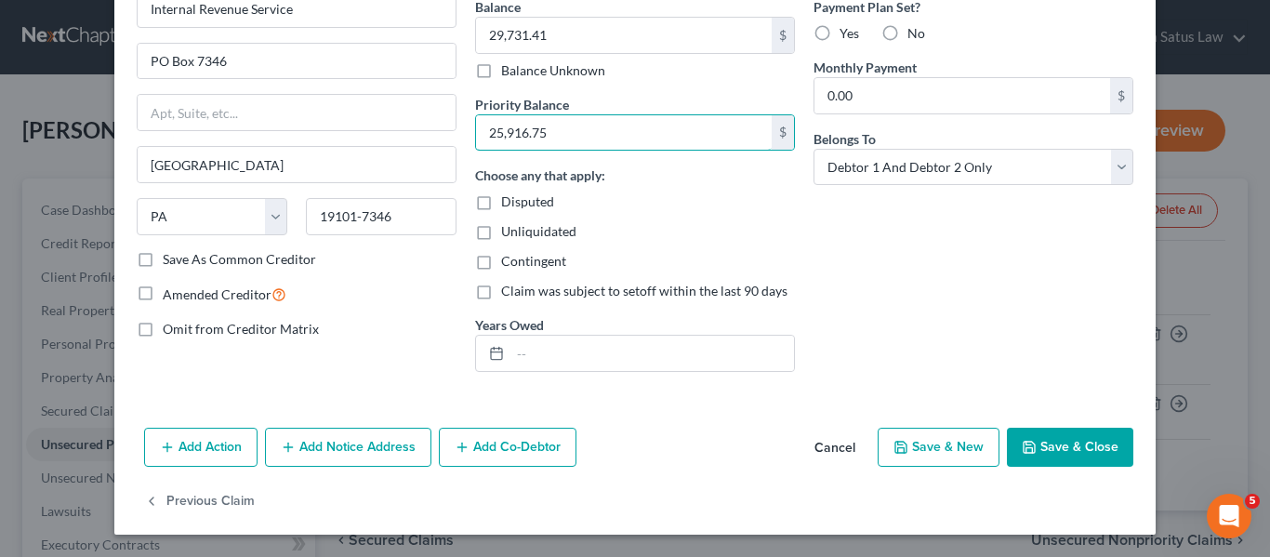
type input "25,916.75"
click at [1030, 431] on button "Save & Close" at bounding box center [1070, 447] width 126 height 39
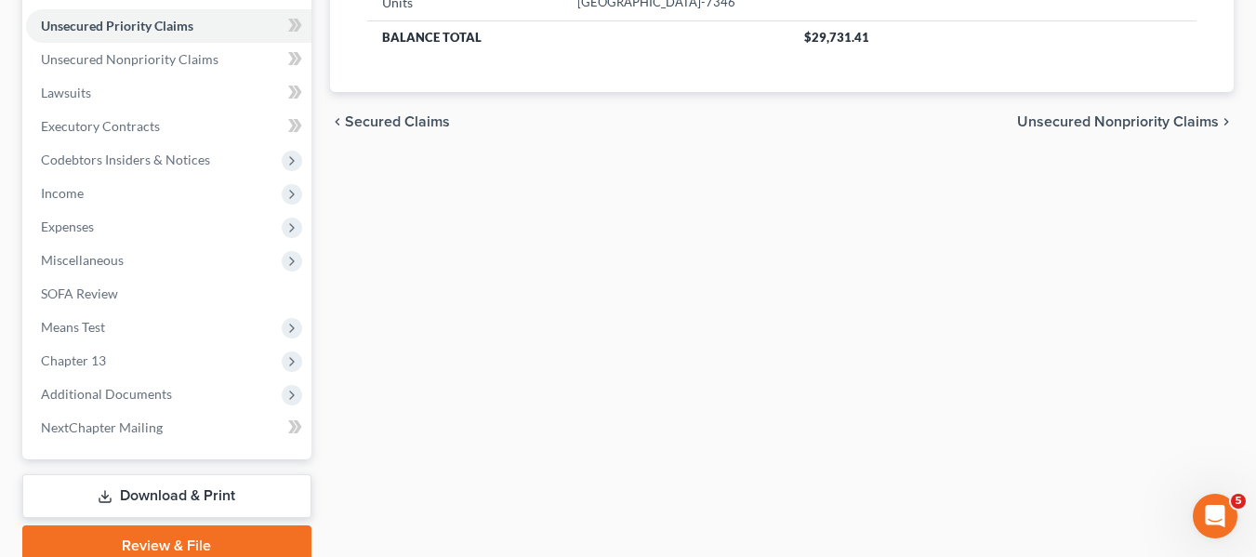
scroll to position [498, 0]
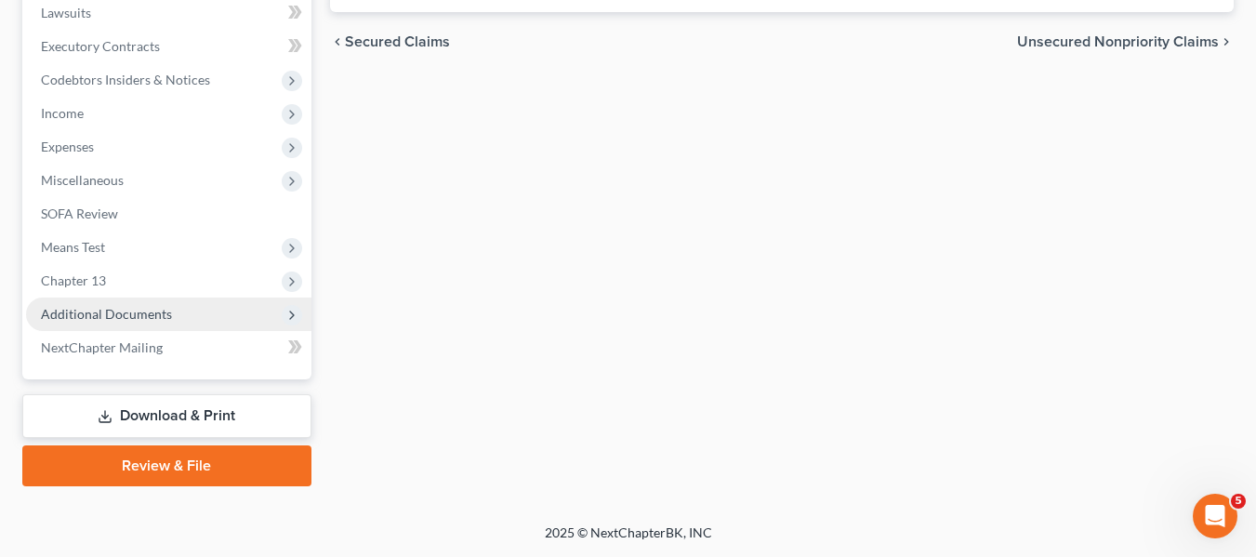
click at [118, 308] on span "Additional Documents" at bounding box center [106, 314] width 131 height 16
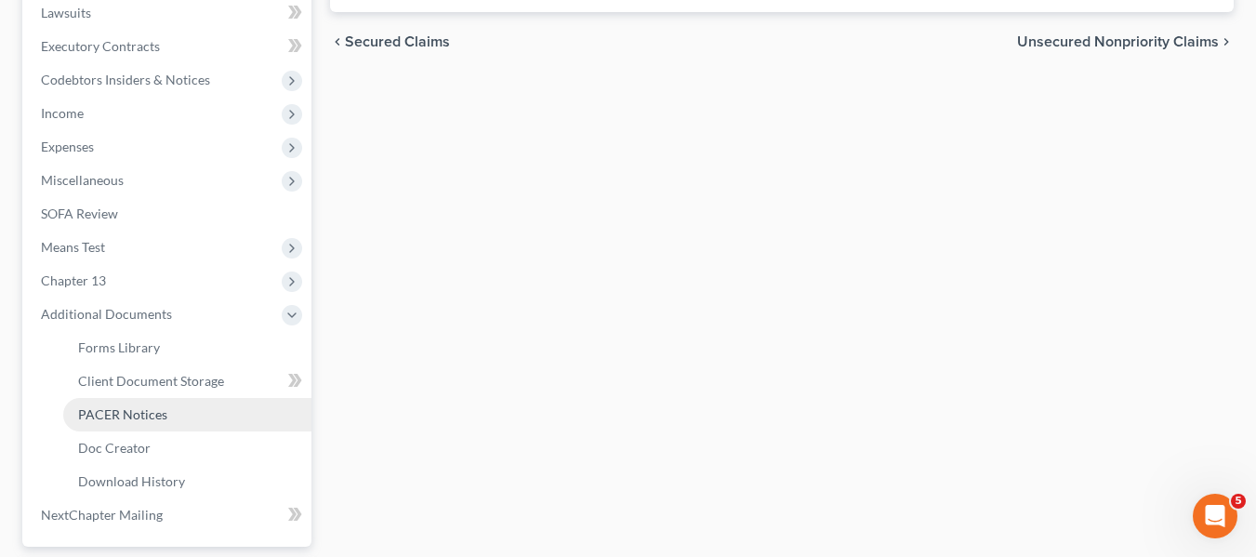
click at [119, 419] on span "PACER Notices" at bounding box center [122, 414] width 89 height 16
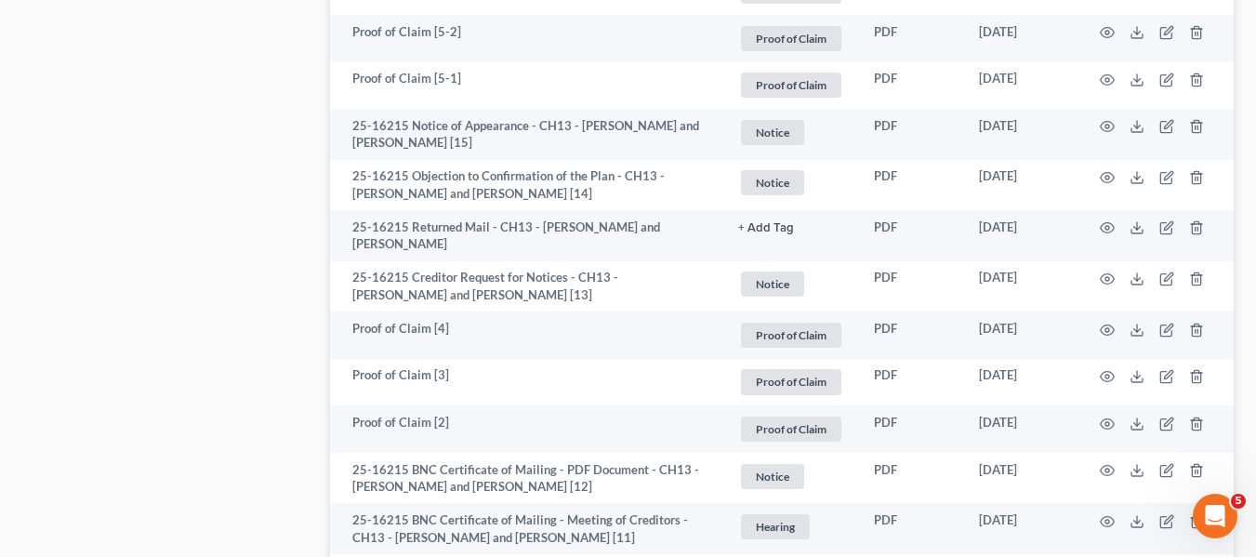
scroll to position [2670, 0]
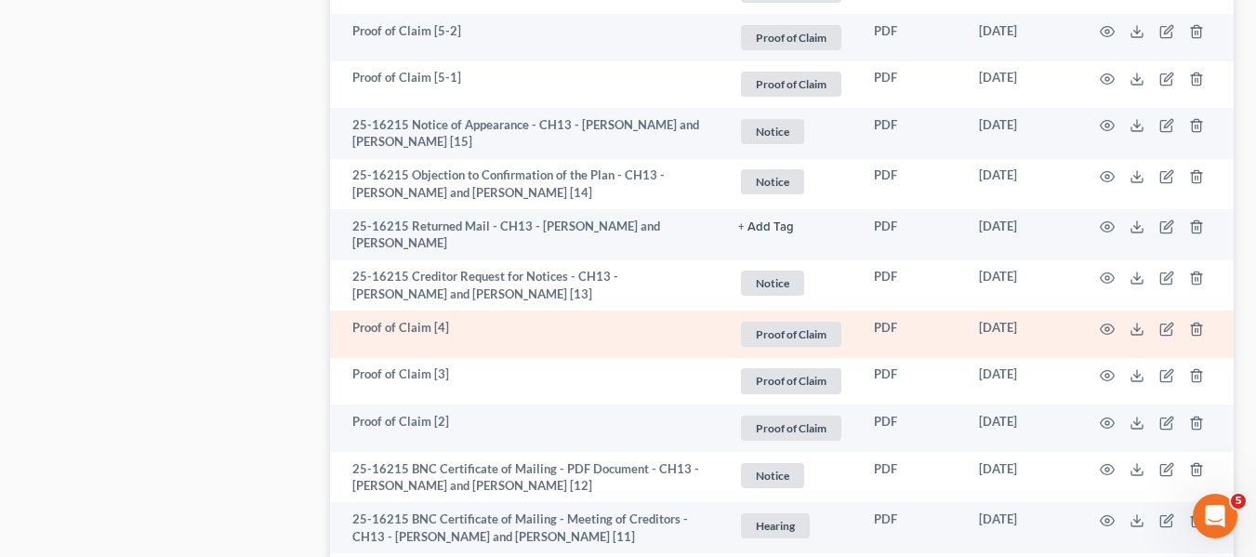
click at [1144, 320] on td at bounding box center [1155, 333] width 156 height 47
click at [1135, 325] on icon at bounding box center [1136, 329] width 15 height 15
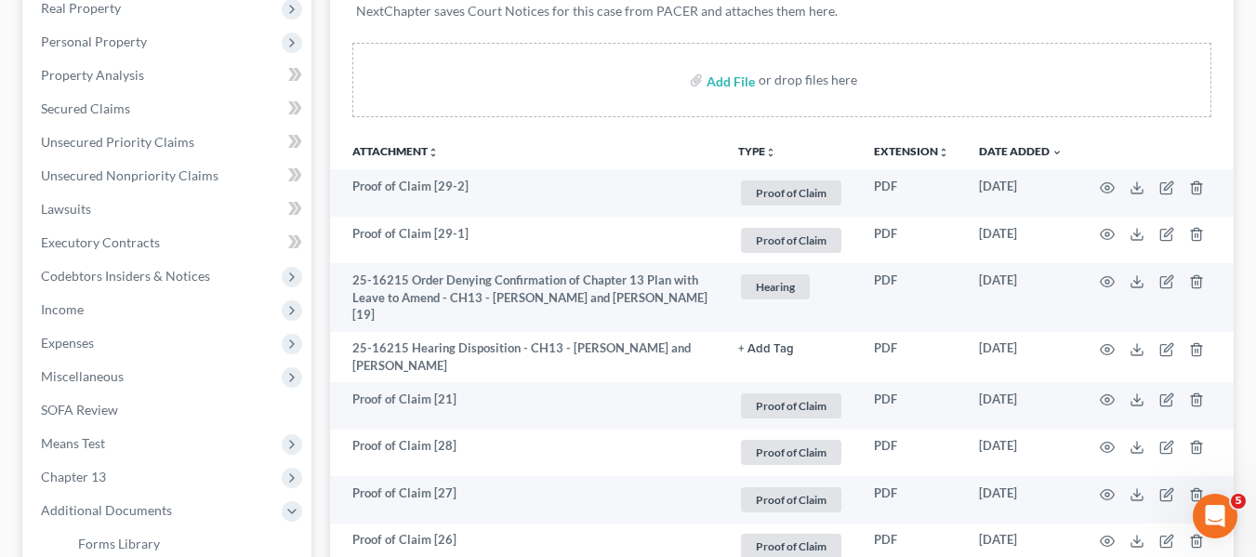
scroll to position [301, 0]
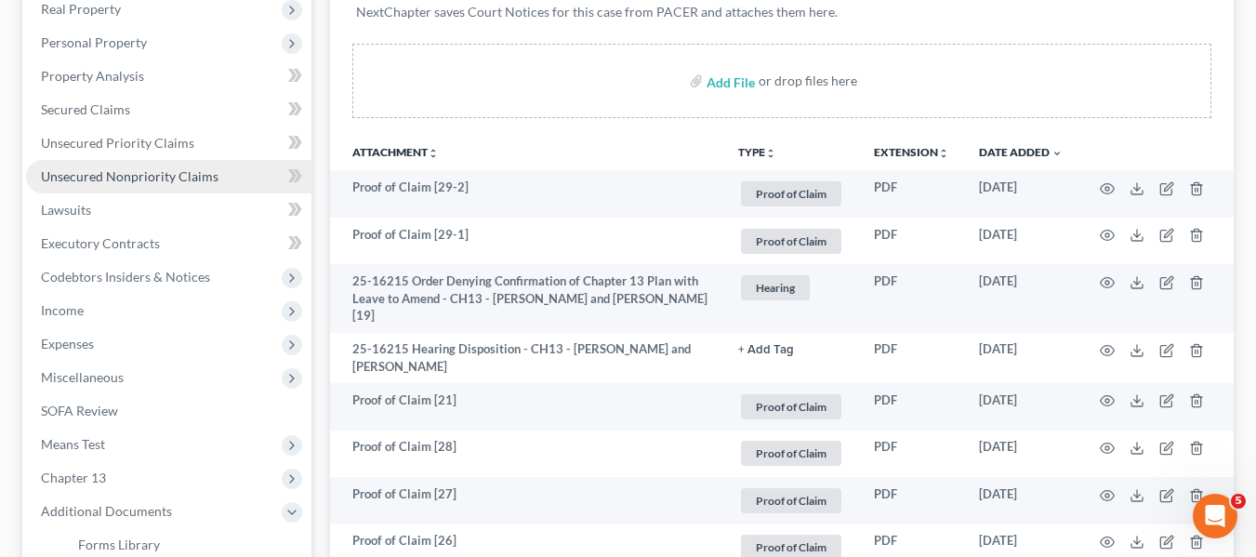
click at [122, 183] on span "Unsecured Nonpriority Claims" at bounding box center [130, 176] width 178 height 16
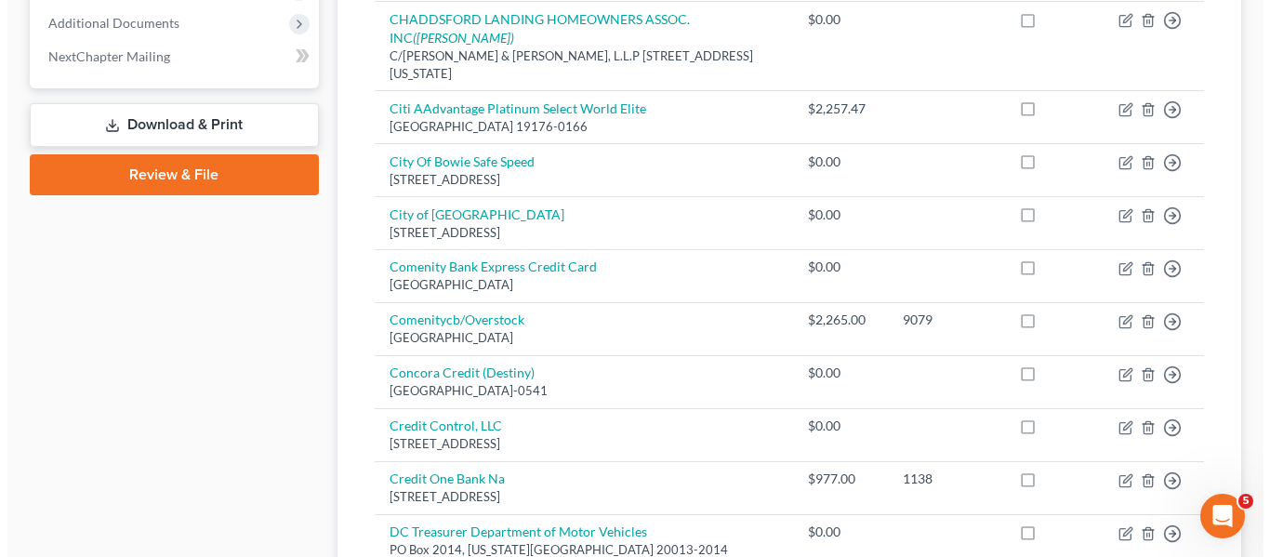
scroll to position [791, 0]
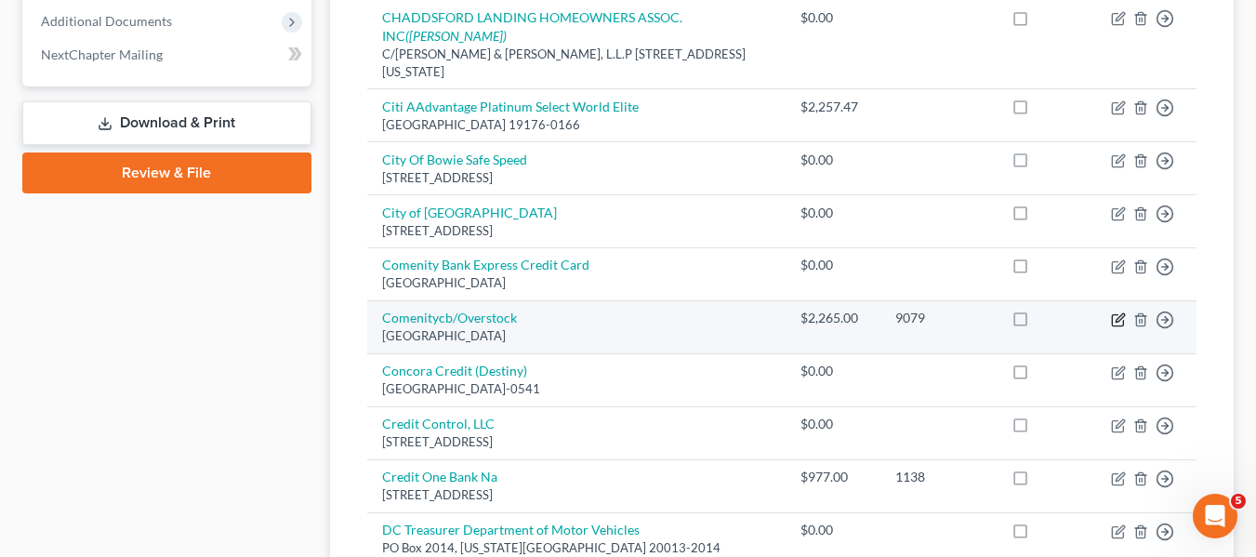
click at [1115, 327] on icon "button" at bounding box center [1118, 319] width 15 height 15
select select "36"
select select "2"
select select "0"
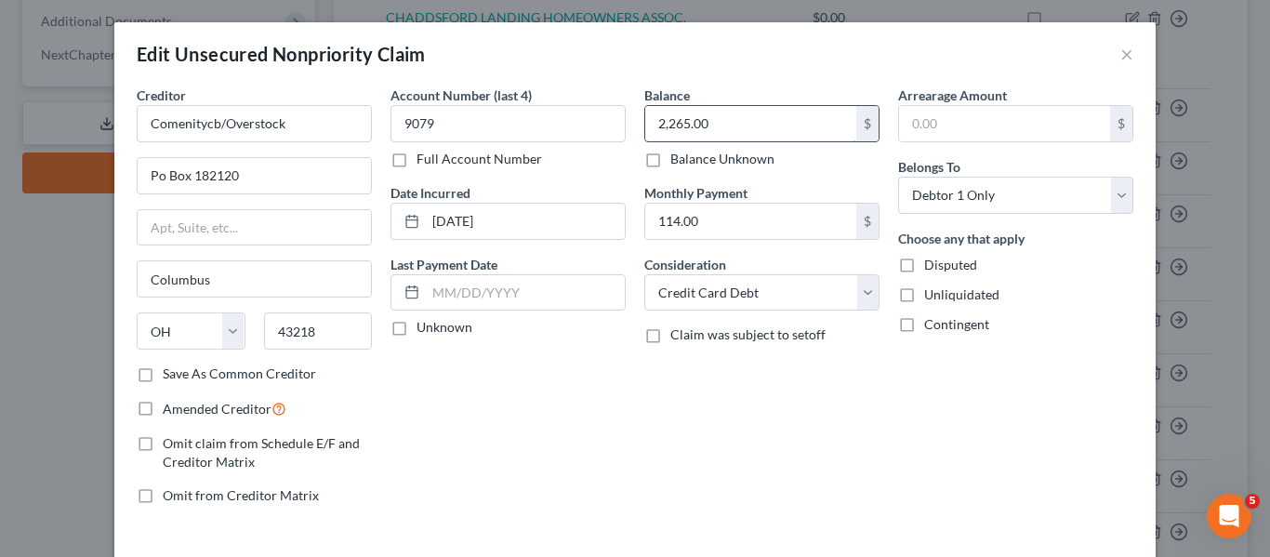
click at [759, 135] on input "2,265.00" at bounding box center [750, 123] width 211 height 35
type input "0"
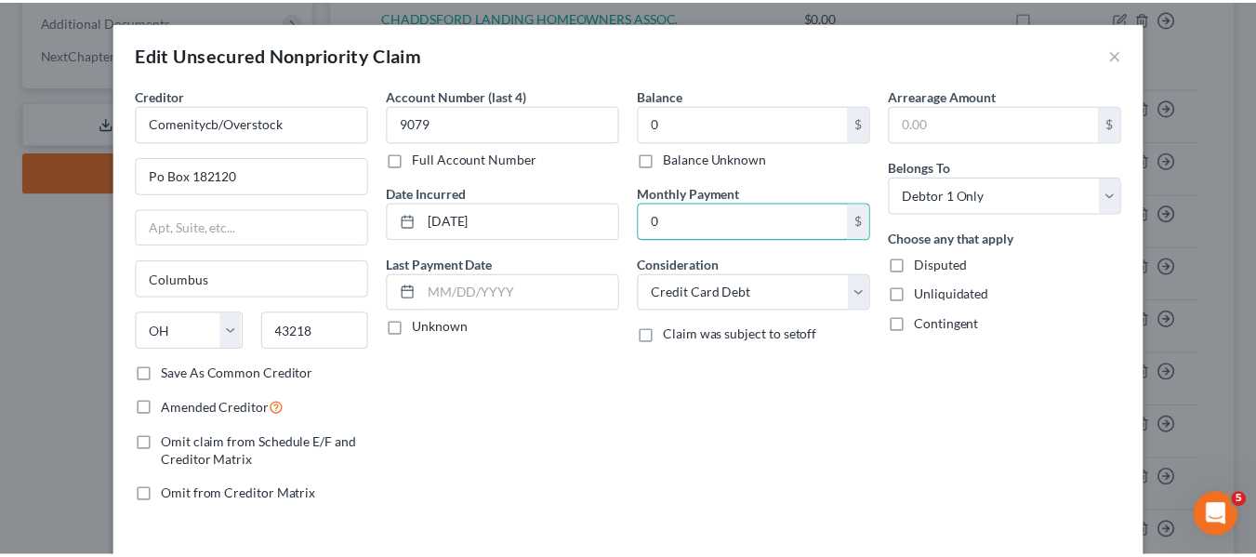
scroll to position [133, 0]
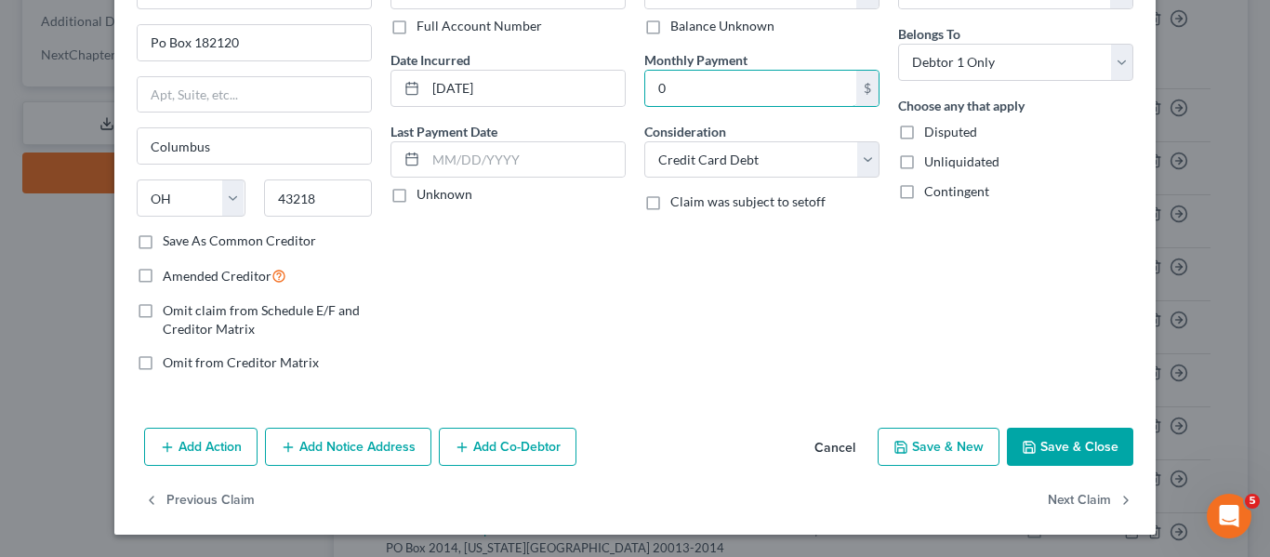
type input "0"
click at [1022, 440] on icon "button" at bounding box center [1029, 447] width 15 height 15
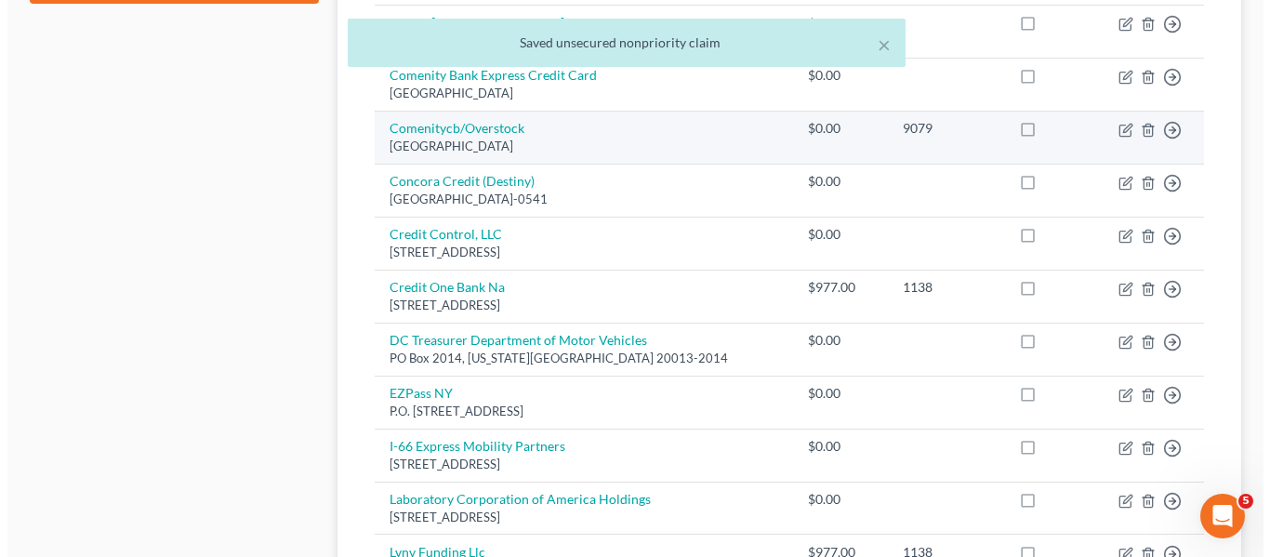
scroll to position [982, 0]
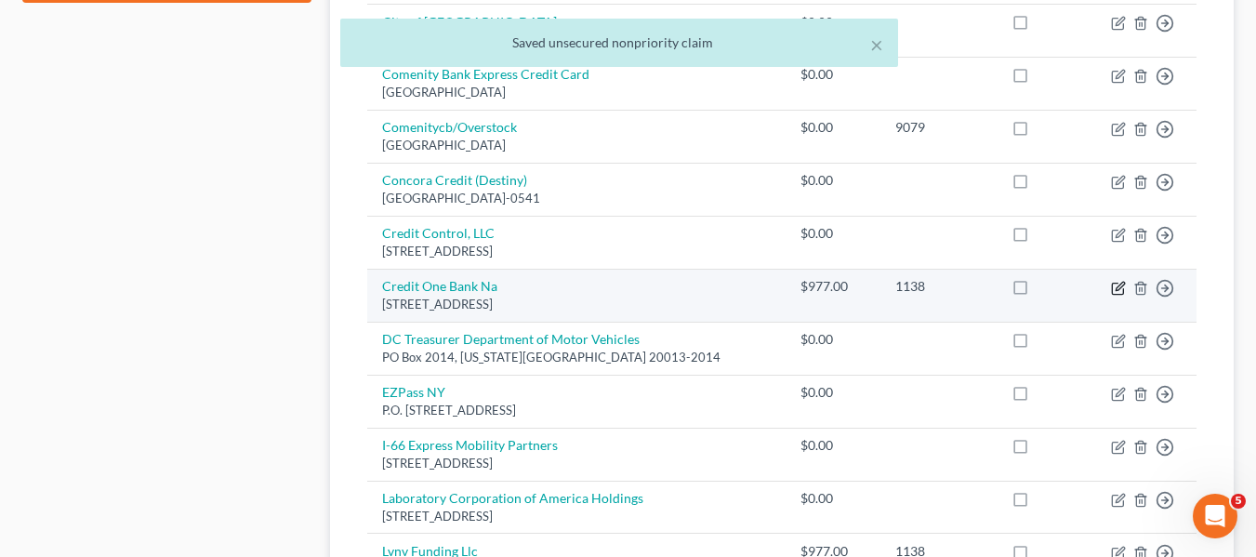
click at [1115, 296] on icon "button" at bounding box center [1118, 288] width 15 height 15
select select "31"
select select "2"
select select "0"
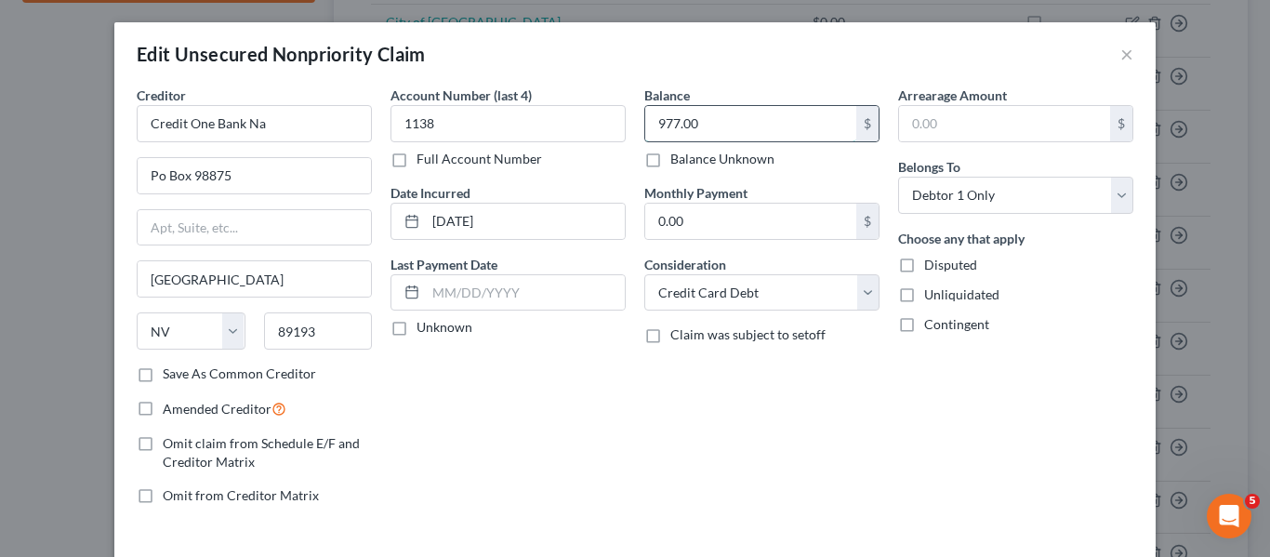
click at [727, 132] on input "977.00" at bounding box center [750, 123] width 211 height 35
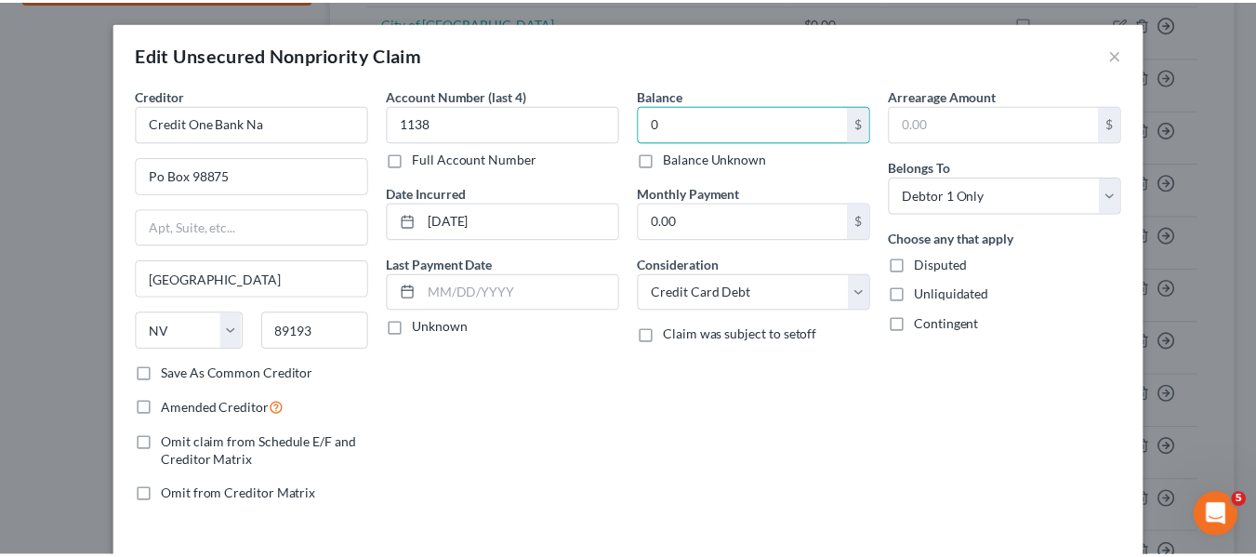
scroll to position [133, 0]
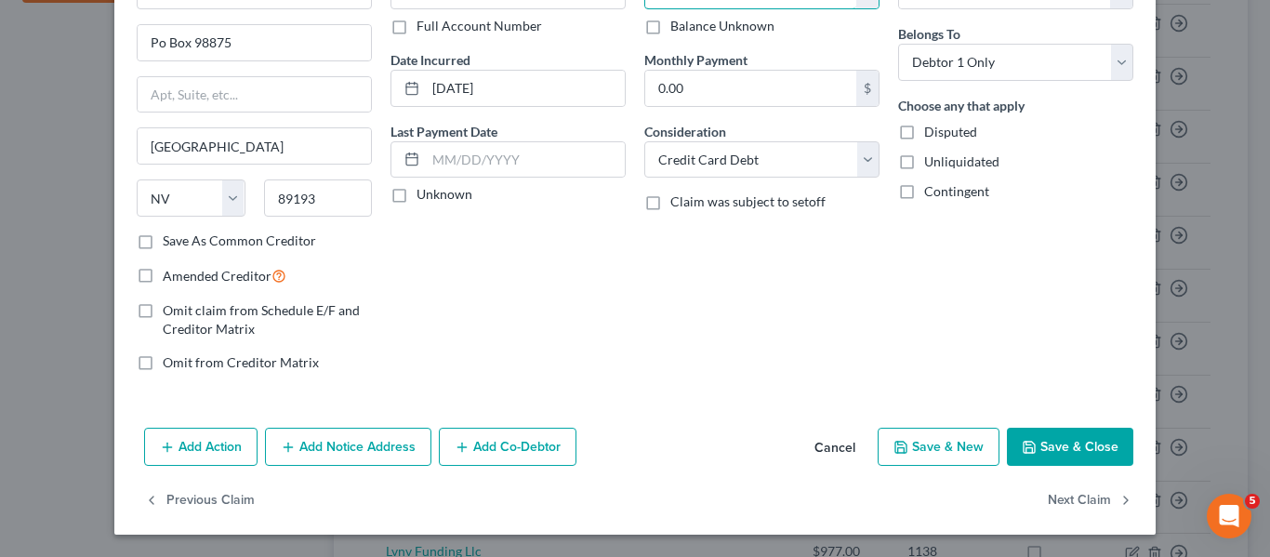
type input "0"
click at [1031, 447] on icon "button" at bounding box center [1029, 447] width 15 height 15
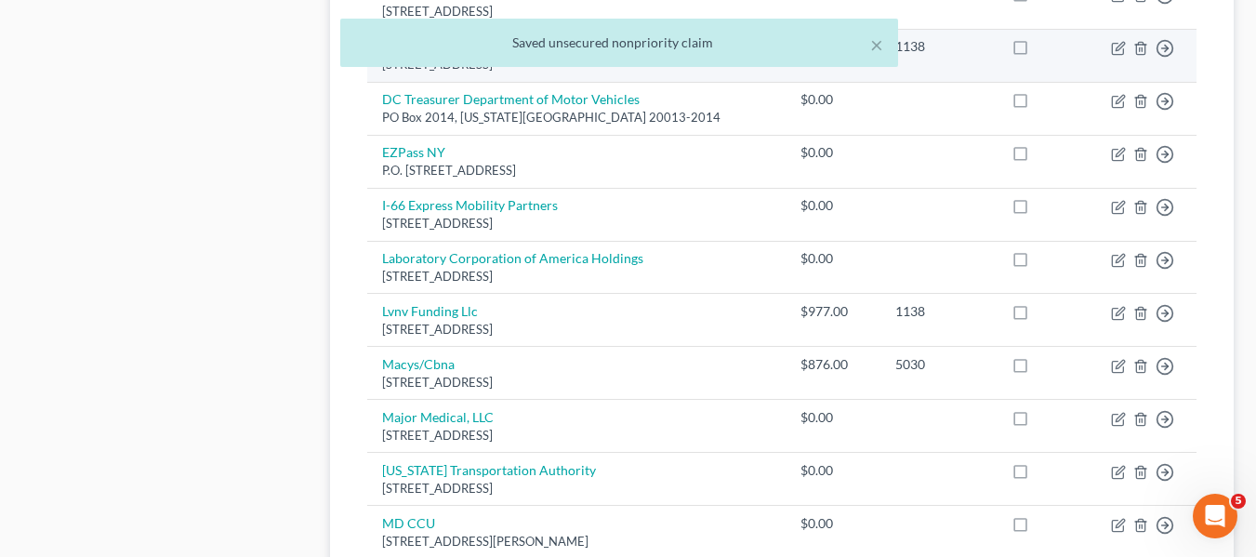
scroll to position [1222, 0]
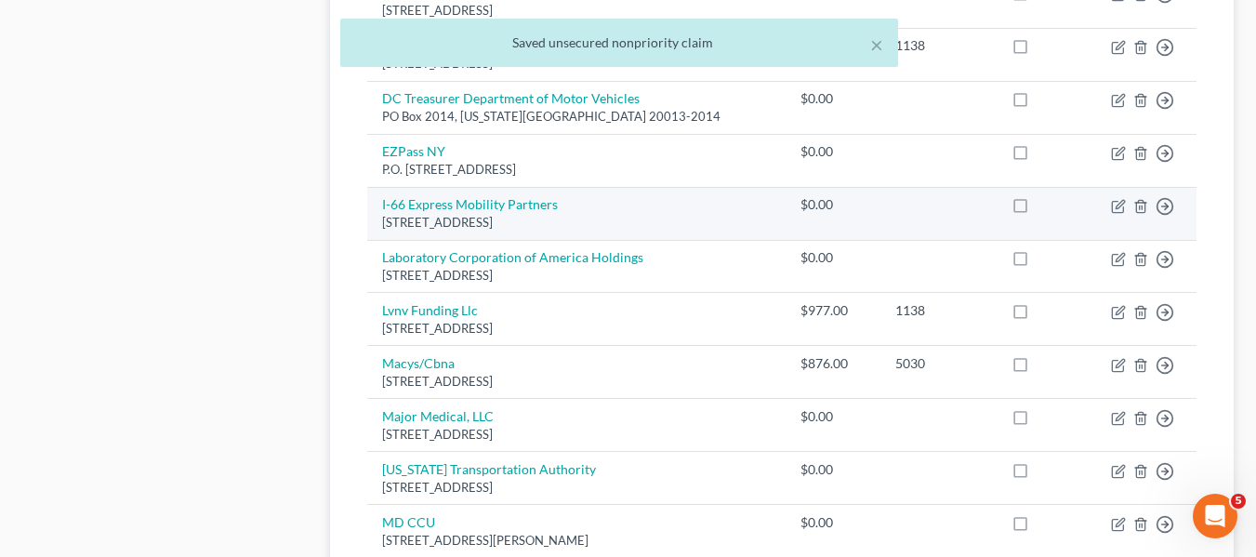
click at [745, 231] on div "PO Box 17099, San Antonio, TX 78217" at bounding box center [576, 223] width 389 height 18
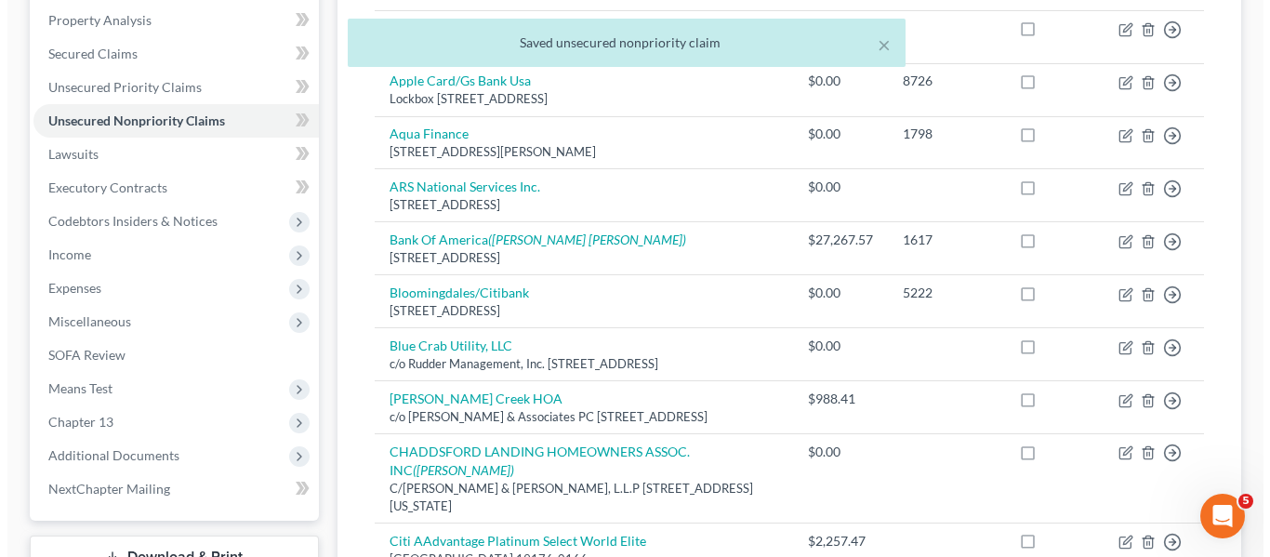
scroll to position [0, 0]
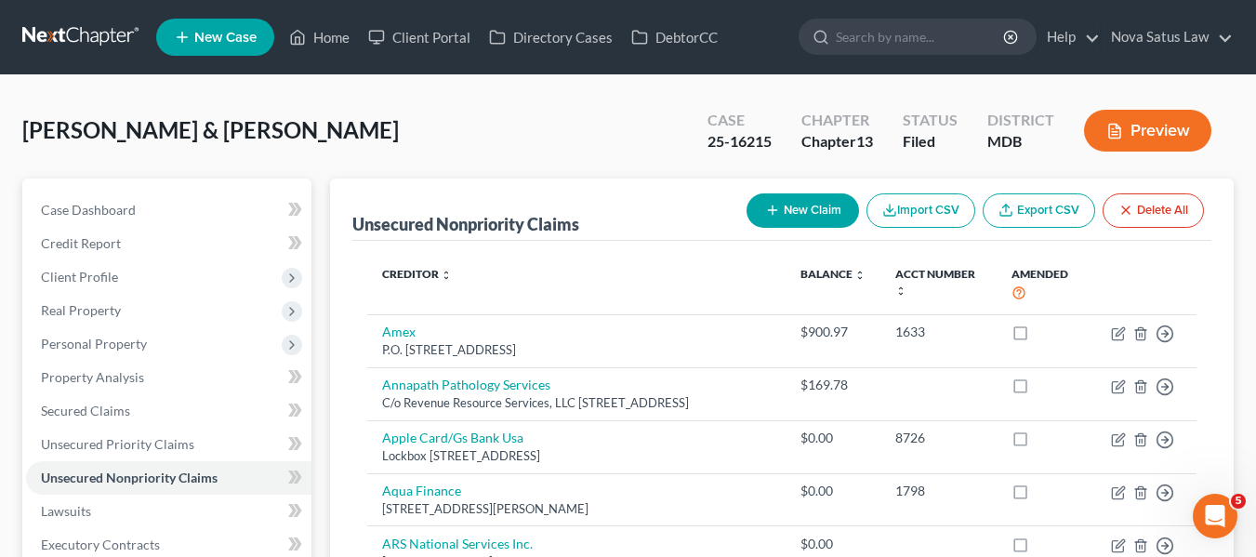
click at [765, 216] on icon "button" at bounding box center [772, 210] width 15 height 15
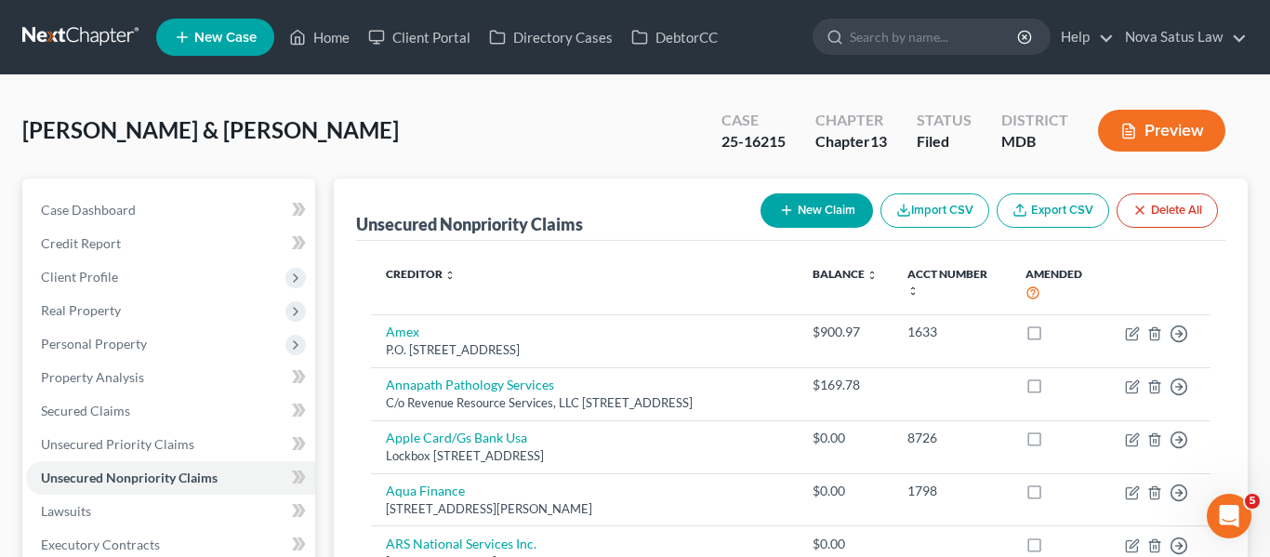
select select "2"
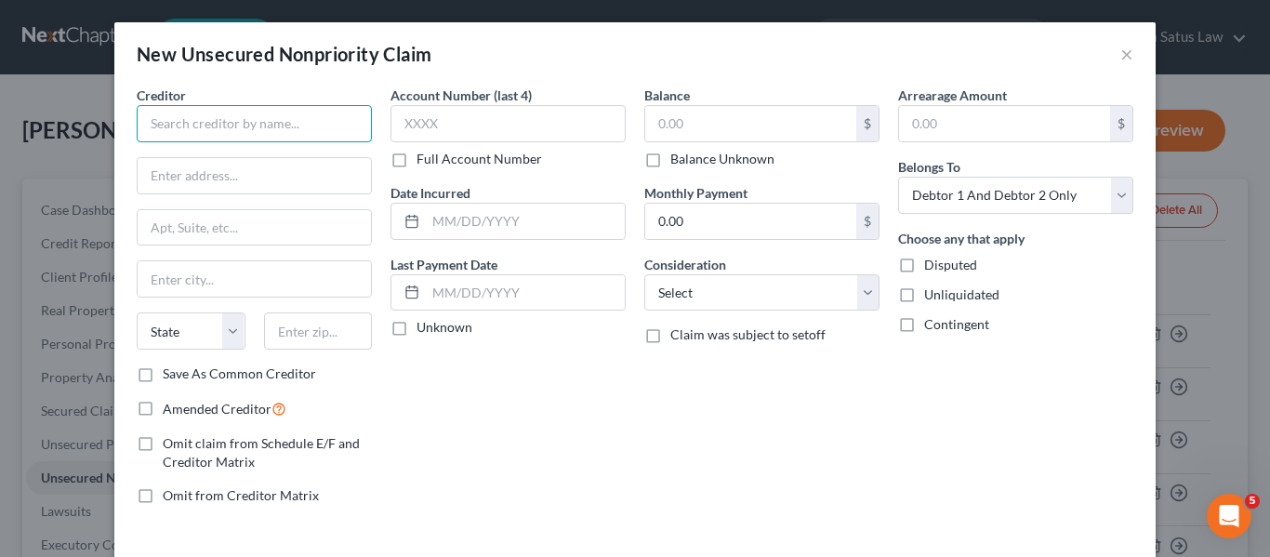
click at [241, 126] on input "text" at bounding box center [254, 123] width 235 height 37
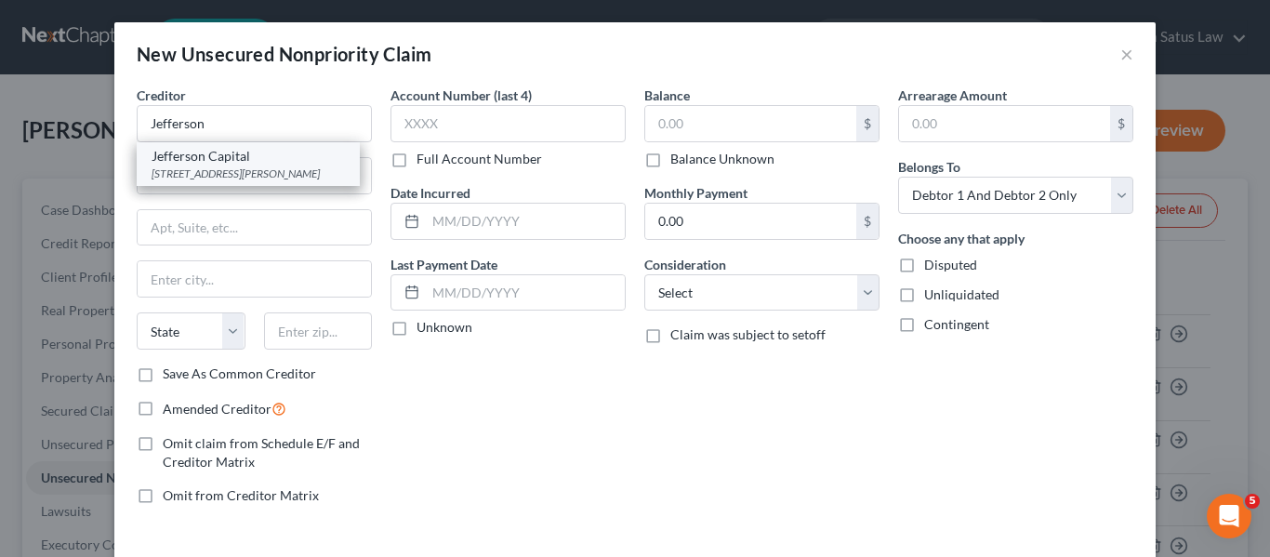
click at [244, 168] on div "[STREET_ADDRESS][PERSON_NAME]" at bounding box center [248, 173] width 193 height 16
type input "Jefferson Capital"
type input "16 [PERSON_NAME]"
type input "Saint Cloud"
select select "24"
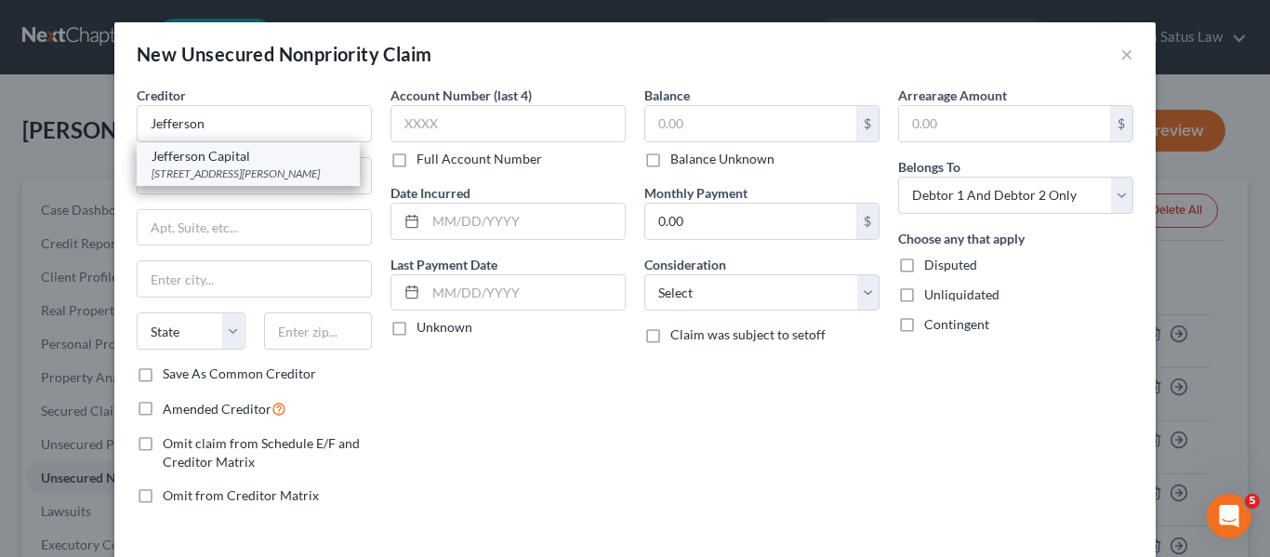
type input "56303"
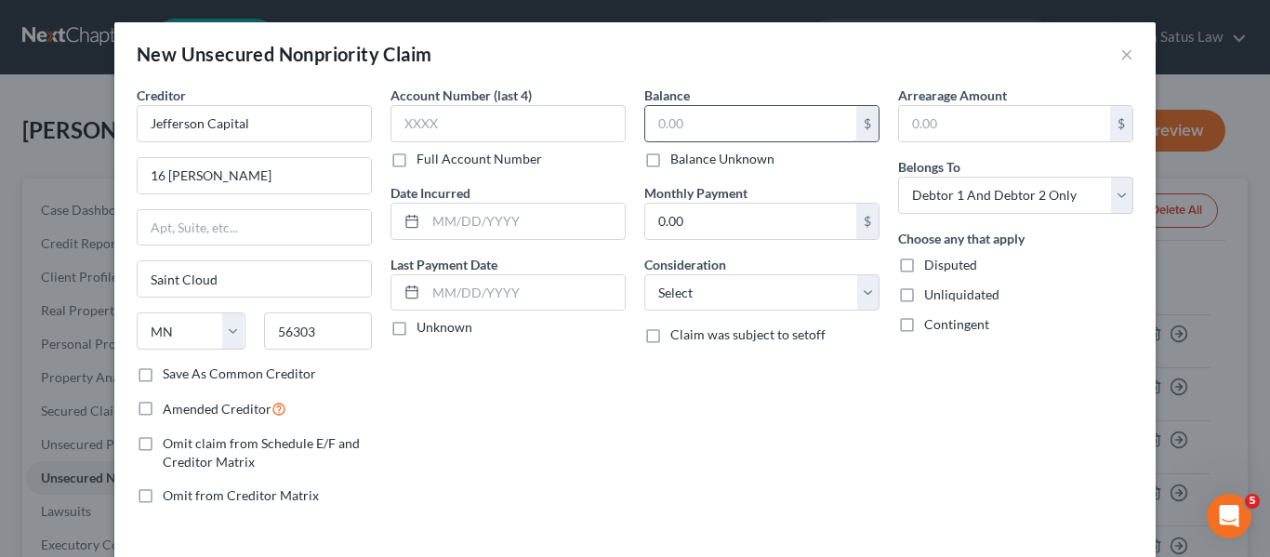
click at [695, 112] on input "text" at bounding box center [750, 123] width 211 height 35
click at [653, 130] on input "text" at bounding box center [750, 123] width 211 height 35
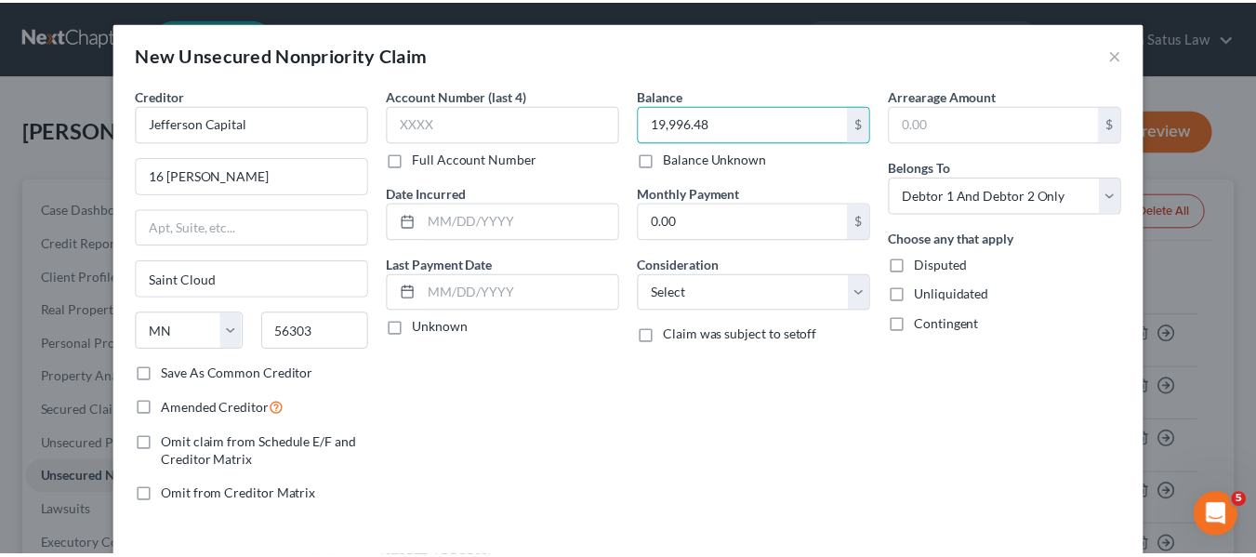
scroll to position [79, 0]
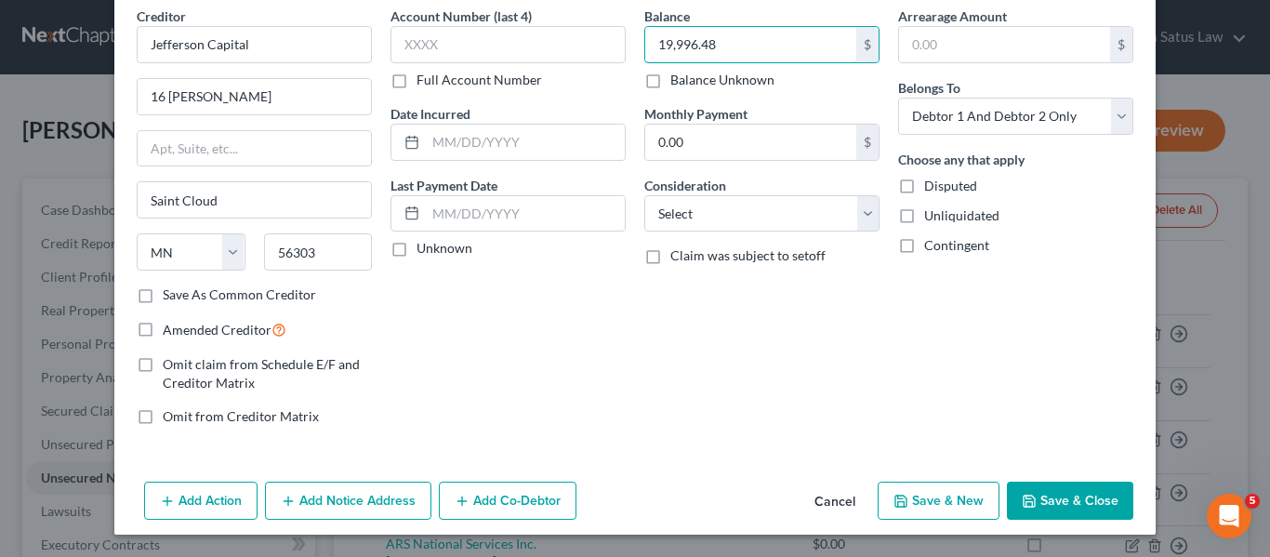
type input "19,996.48"
click at [1023, 506] on icon "button" at bounding box center [1028, 500] width 11 height 11
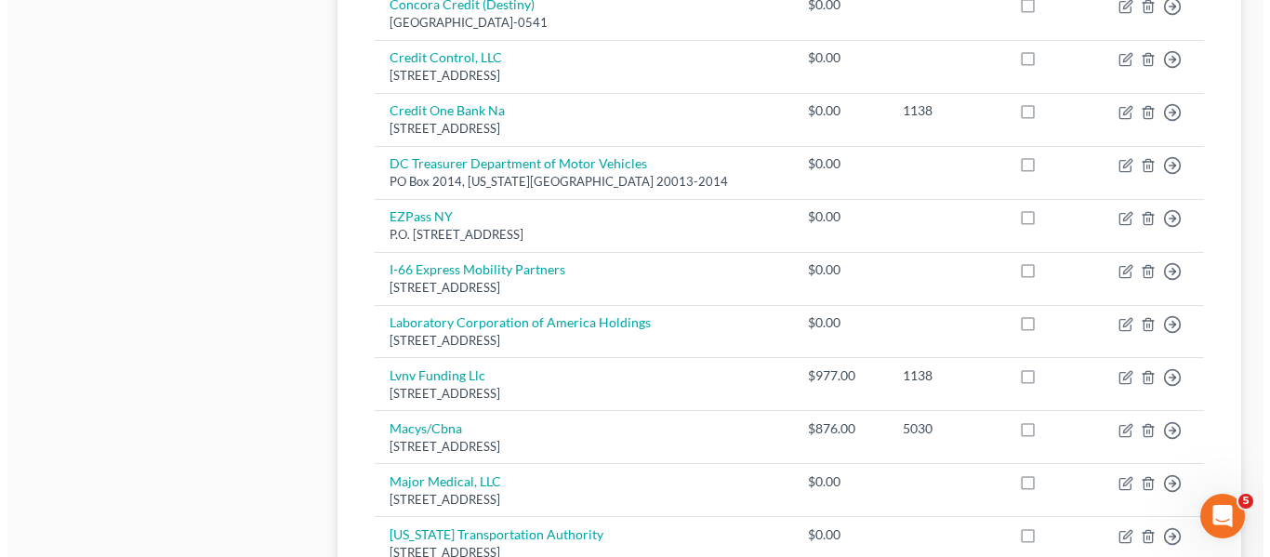
scroll to position [1158, 0]
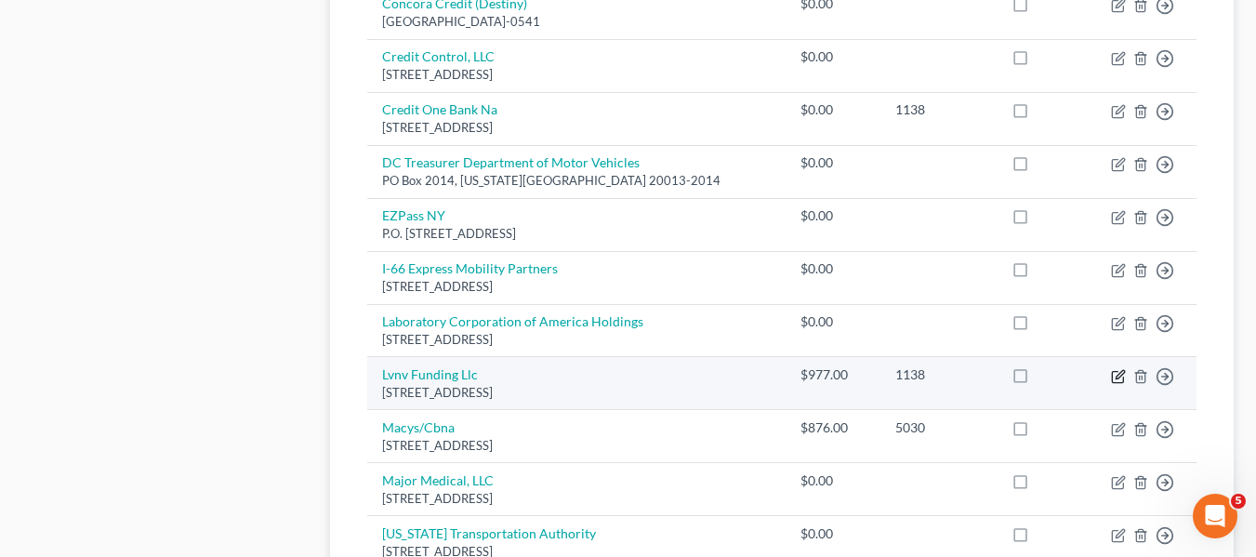
click at [1114, 384] on icon "button" at bounding box center [1118, 376] width 15 height 15
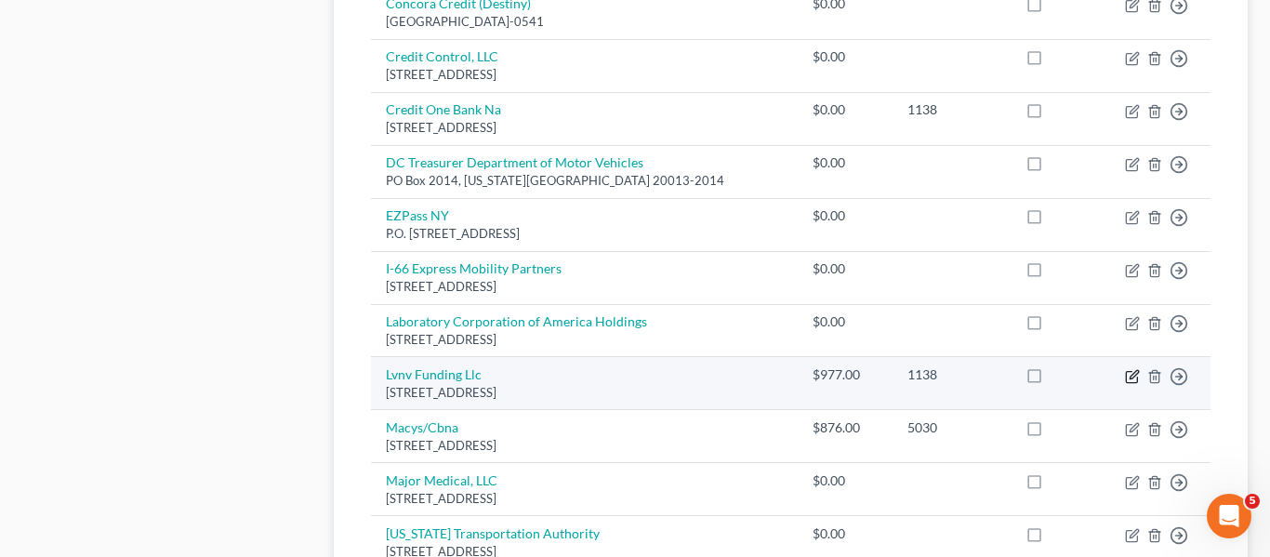
select select "42"
select select "0"
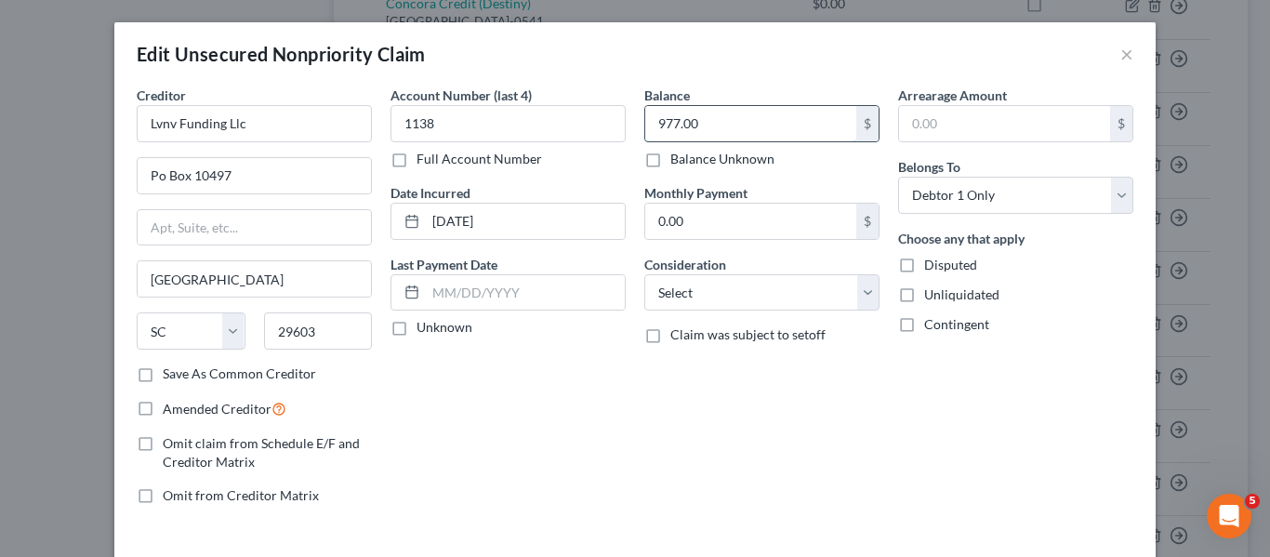
click at [732, 113] on input "977.00" at bounding box center [750, 123] width 211 height 35
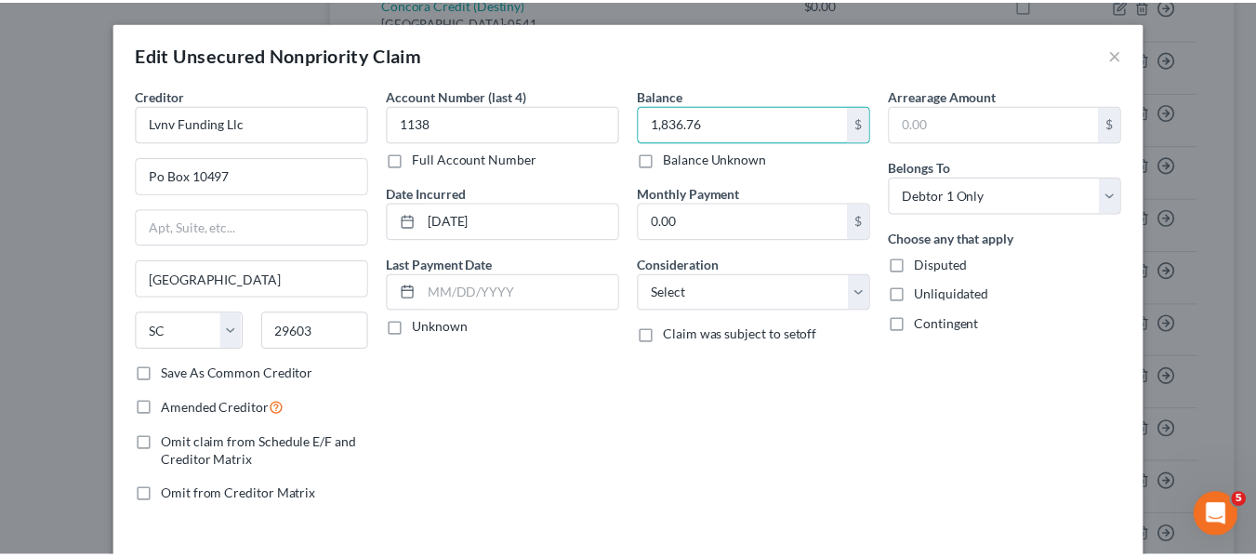
scroll to position [133, 0]
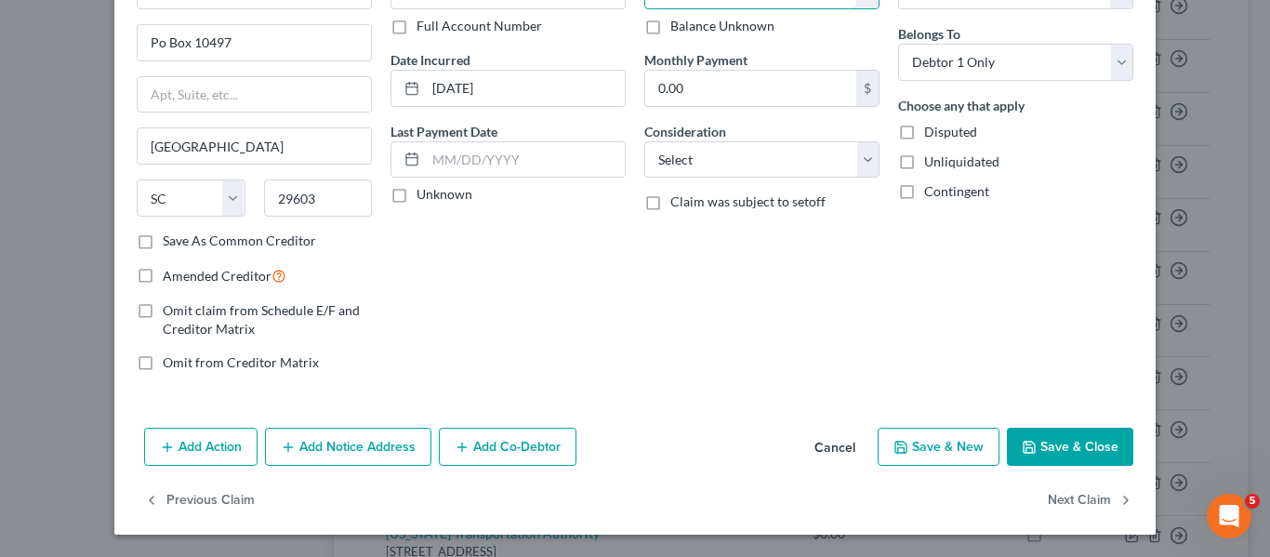
type input "1,836.76"
click at [1031, 453] on icon "button" at bounding box center [1029, 447] width 15 height 15
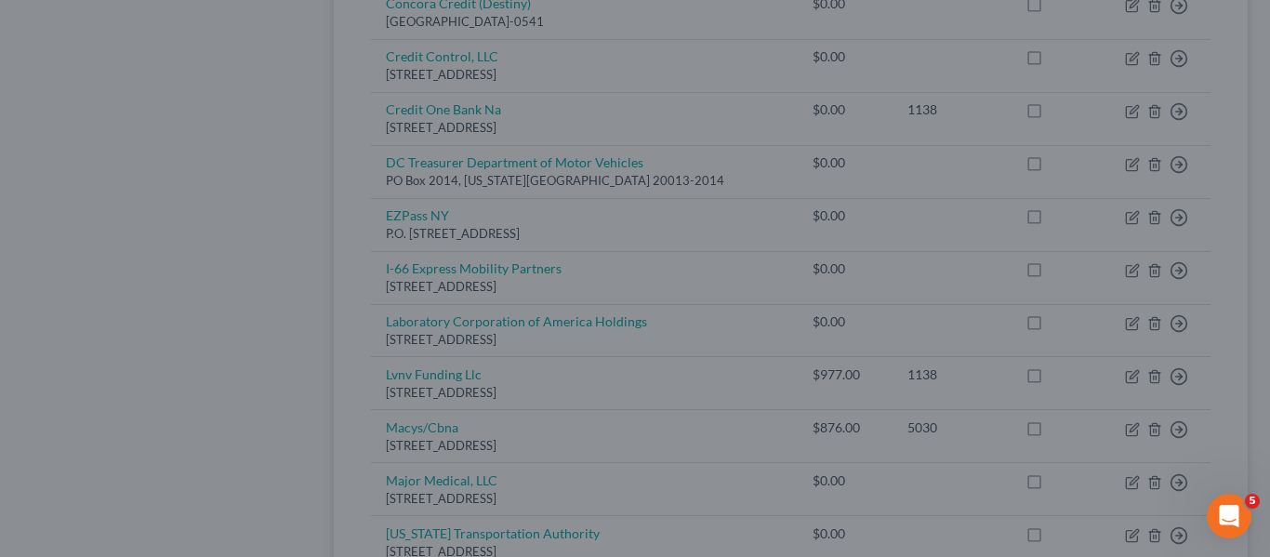
type input "0"
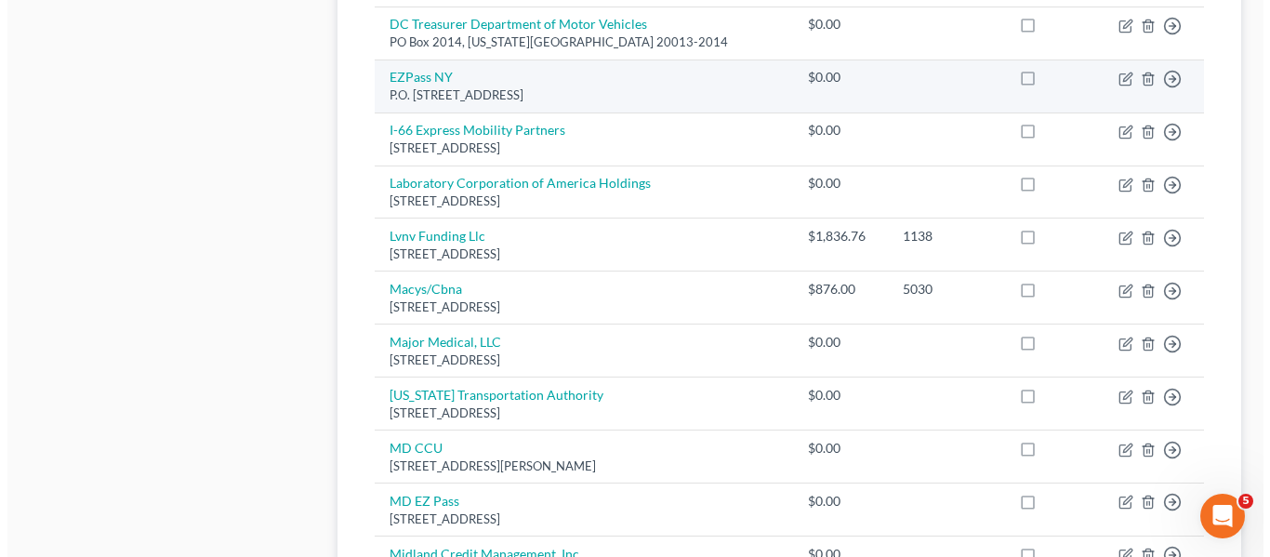
scroll to position [1338, 0]
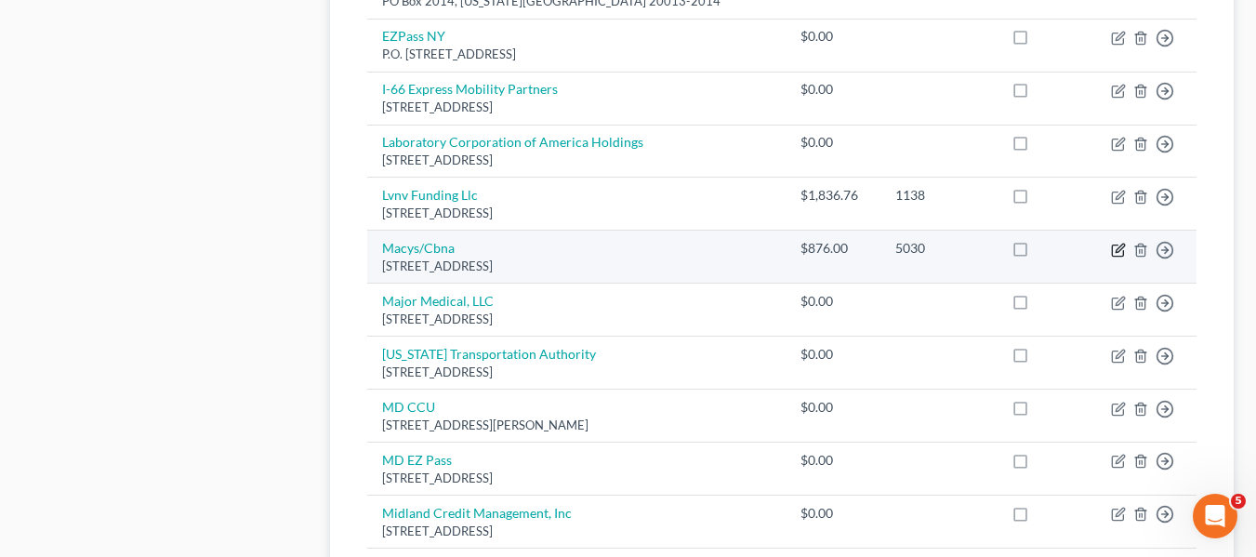
click at [1114, 257] on icon "button" at bounding box center [1118, 250] width 15 height 15
select select "36"
select select "2"
select select "1"
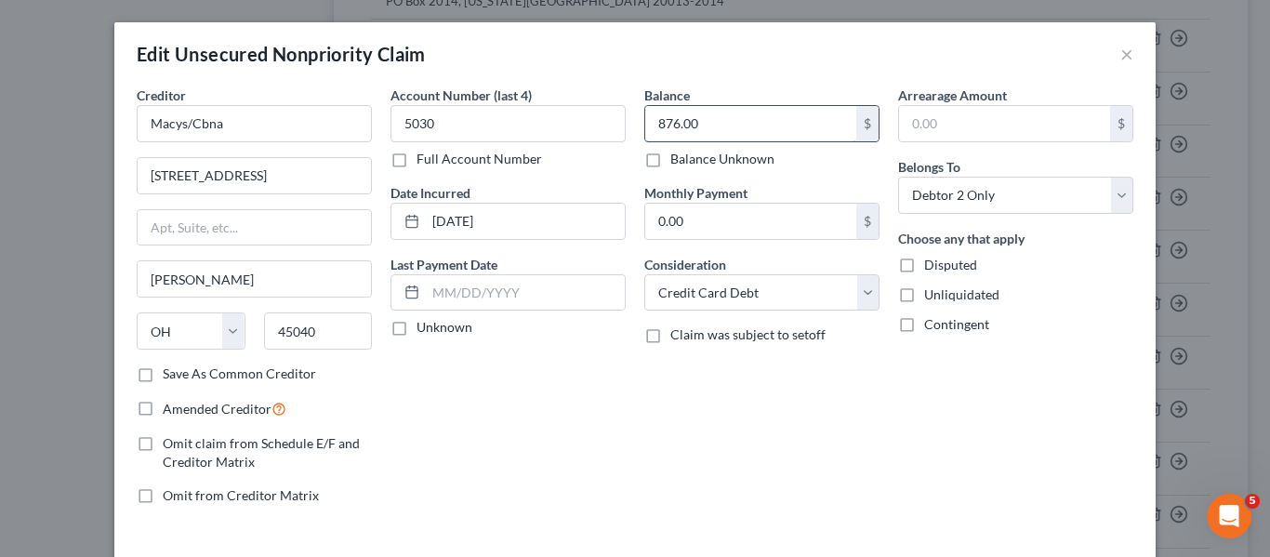
click at [726, 125] on input "876.00" at bounding box center [750, 123] width 211 height 35
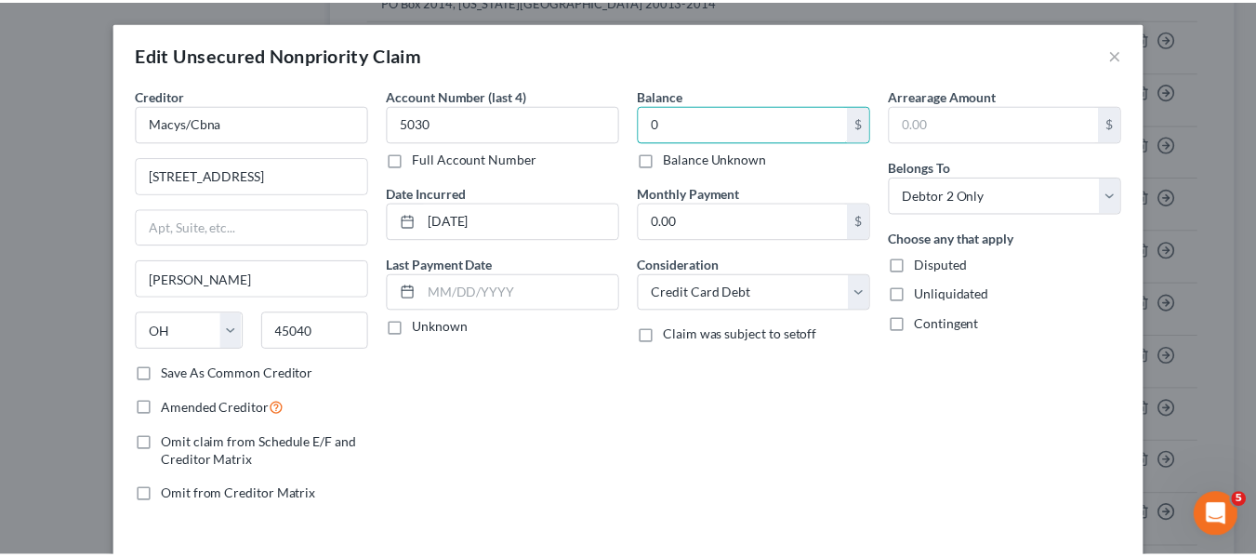
scroll to position [133, 0]
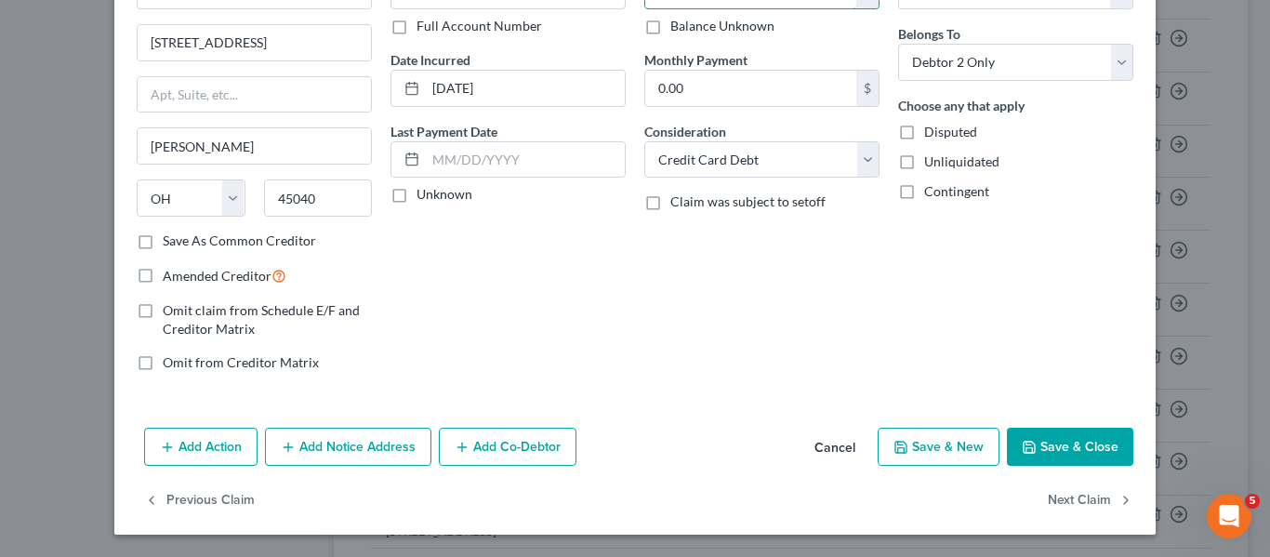
type input "0"
click at [1022, 440] on icon "button" at bounding box center [1029, 447] width 15 height 15
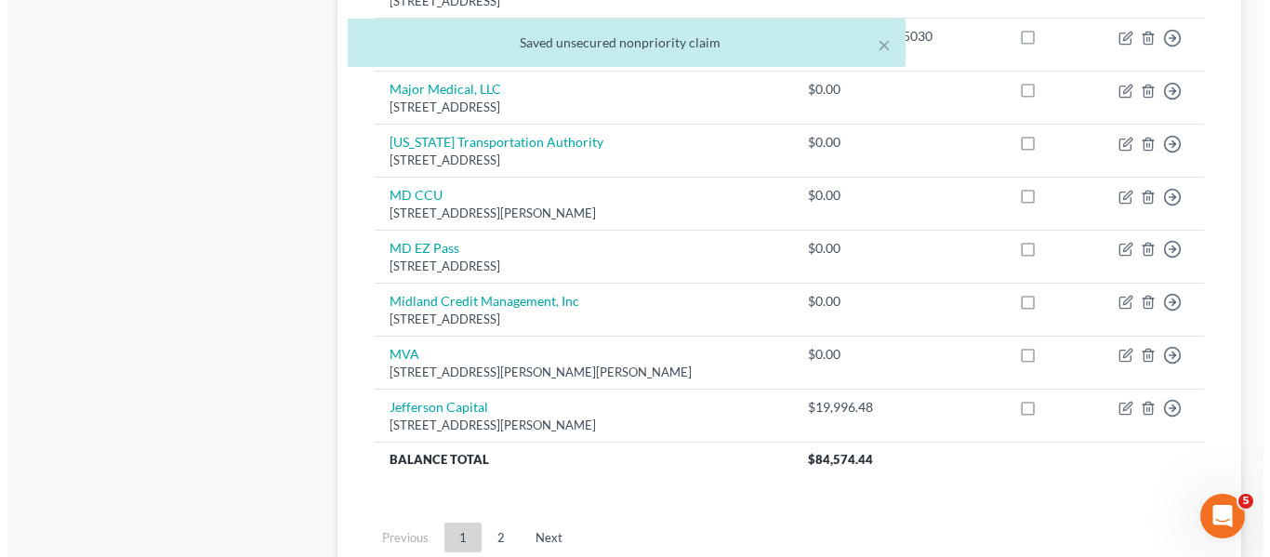
scroll to position [1550, 0]
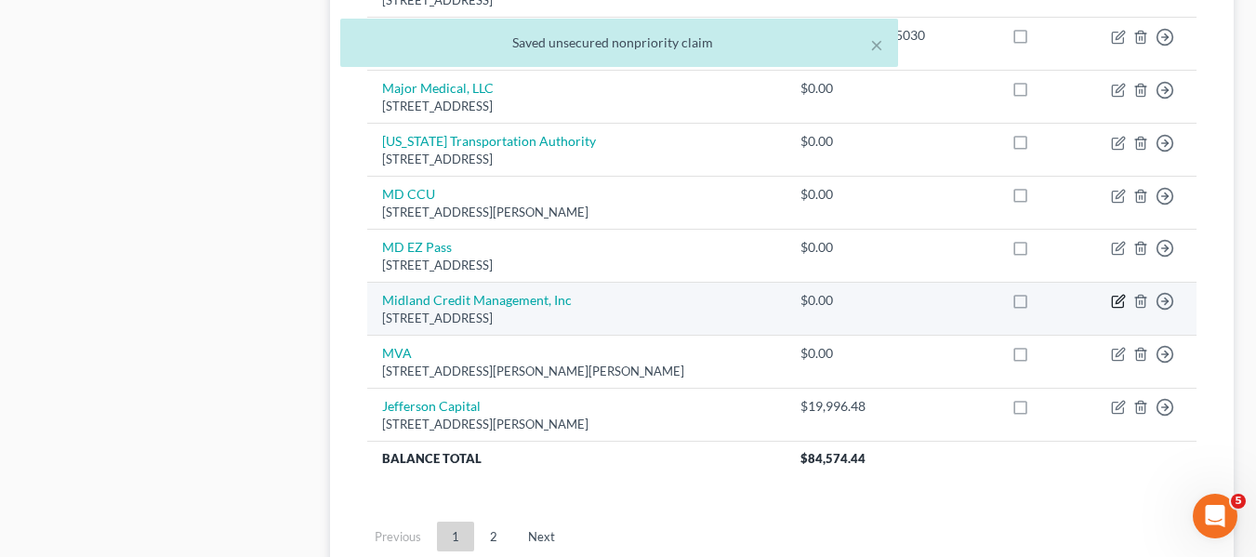
click at [1118, 309] on icon "button" at bounding box center [1118, 301] width 15 height 15
select select "23"
select select "2"
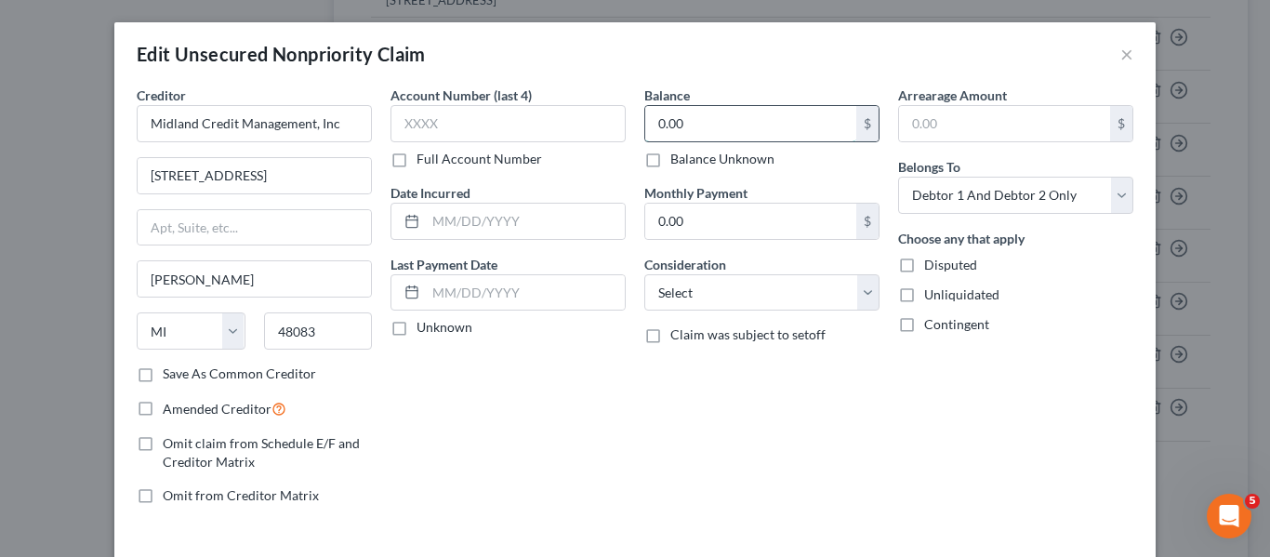
click at [743, 125] on input "0.00" at bounding box center [750, 123] width 211 height 35
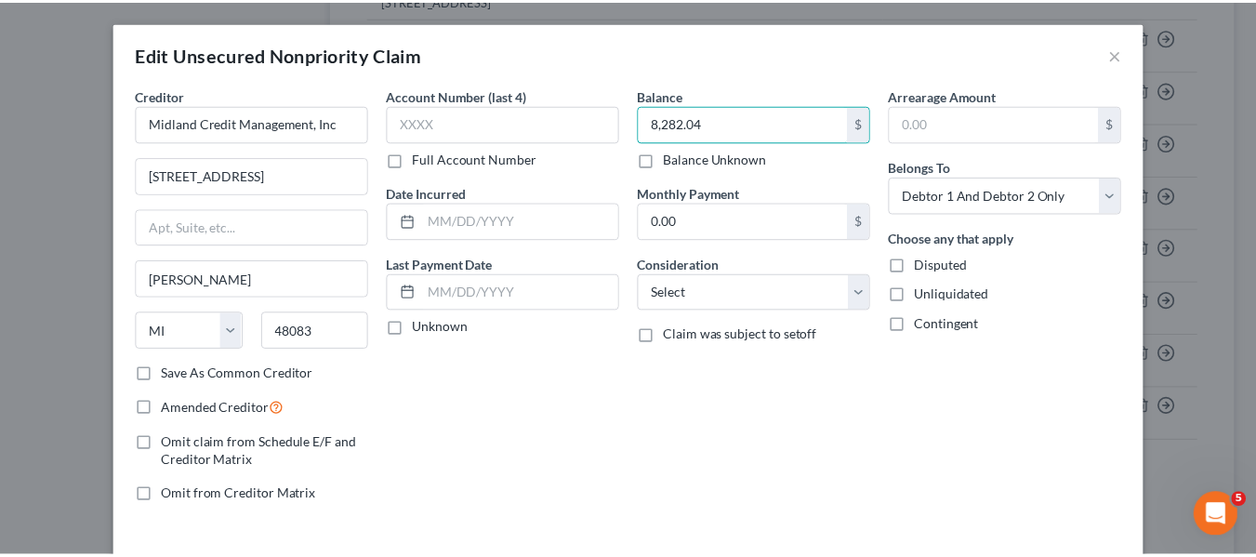
scroll to position [133, 0]
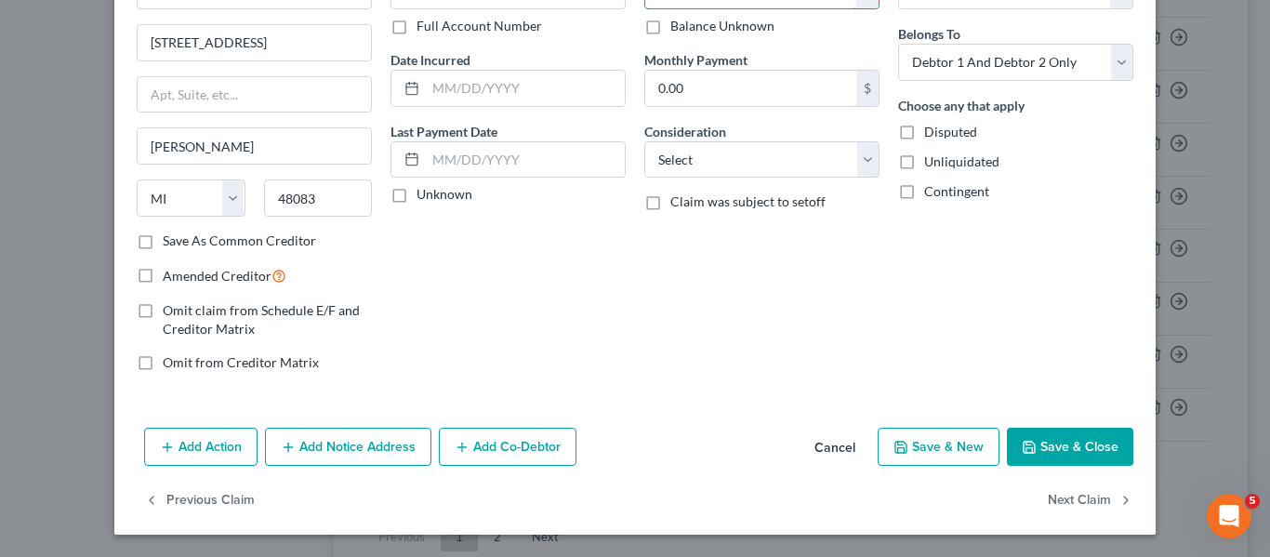
type input "8,282.04"
click at [1055, 434] on button "Save & Close" at bounding box center [1070, 447] width 126 height 39
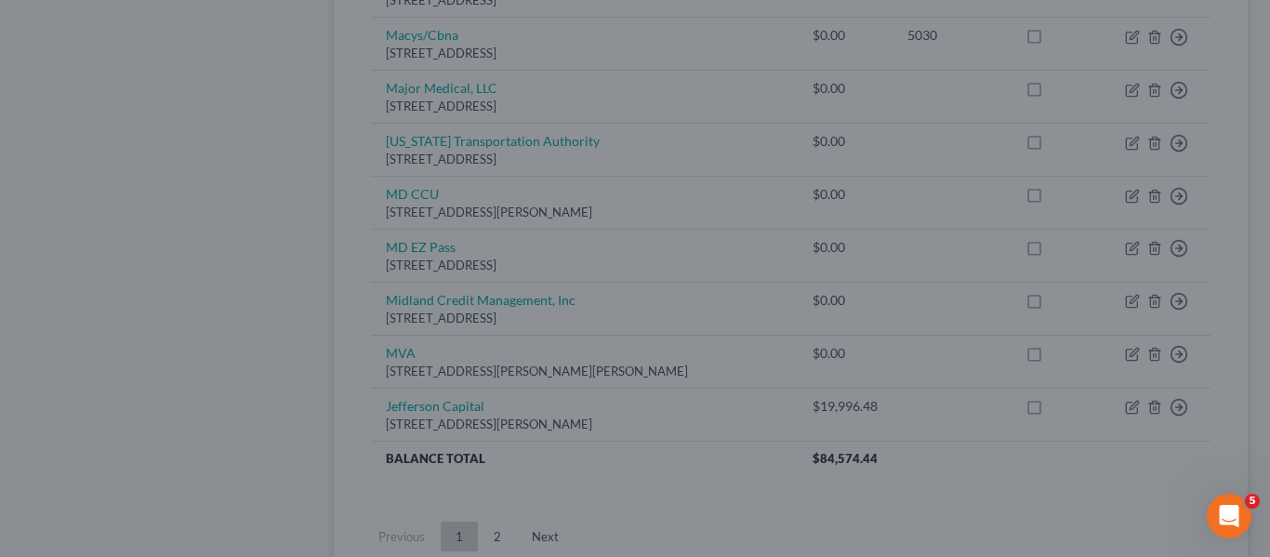
type input "0"
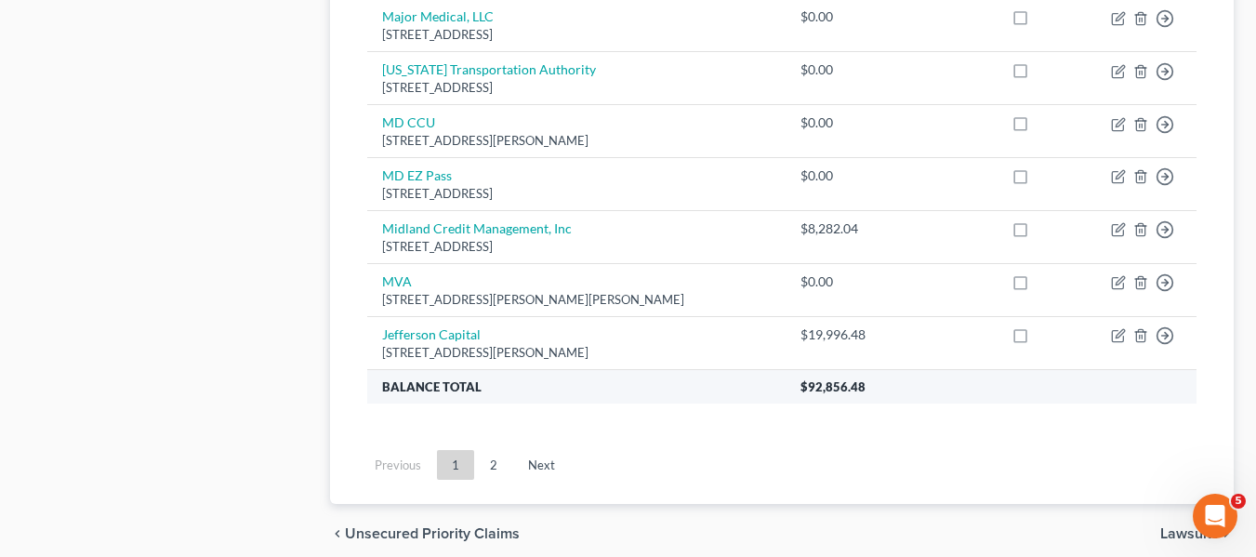
scroll to position [1629, 0]
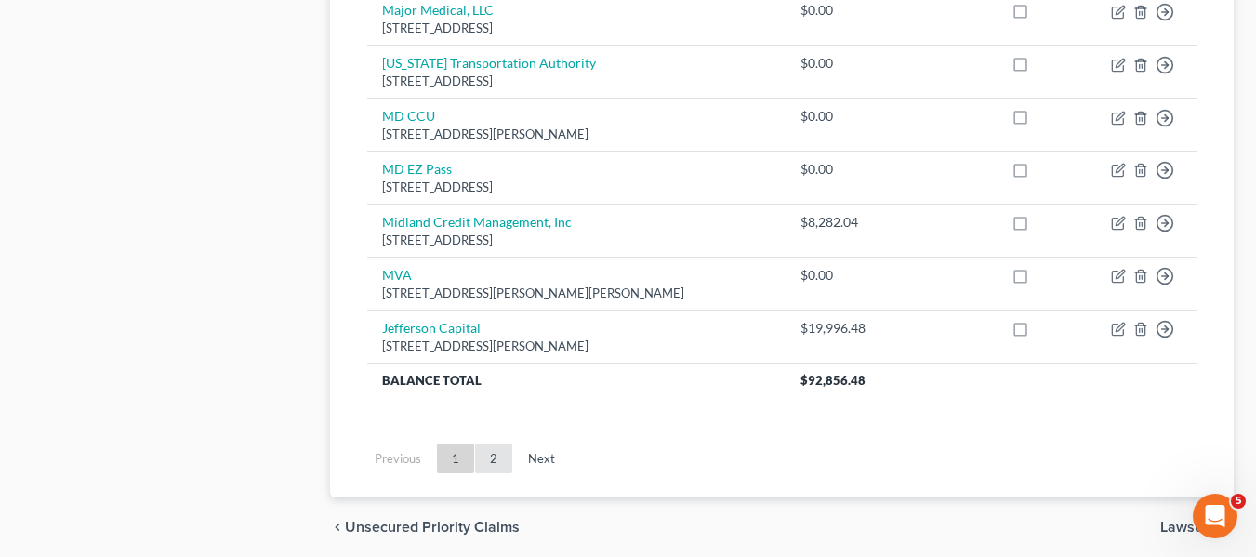
click at [493, 473] on link "2" at bounding box center [493, 458] width 37 height 30
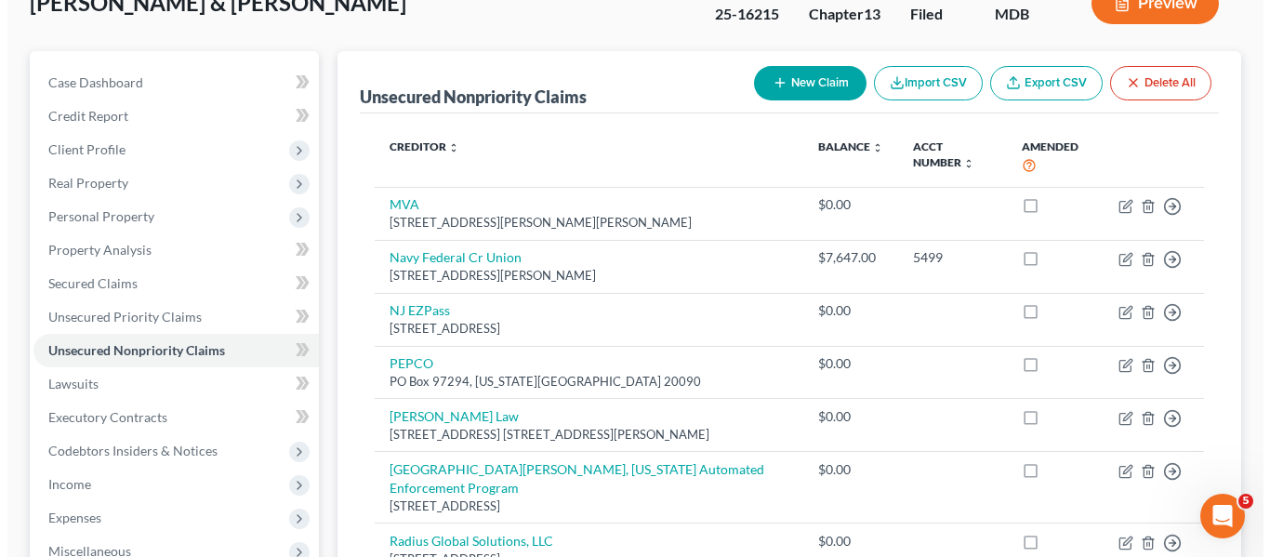
scroll to position [132, 0]
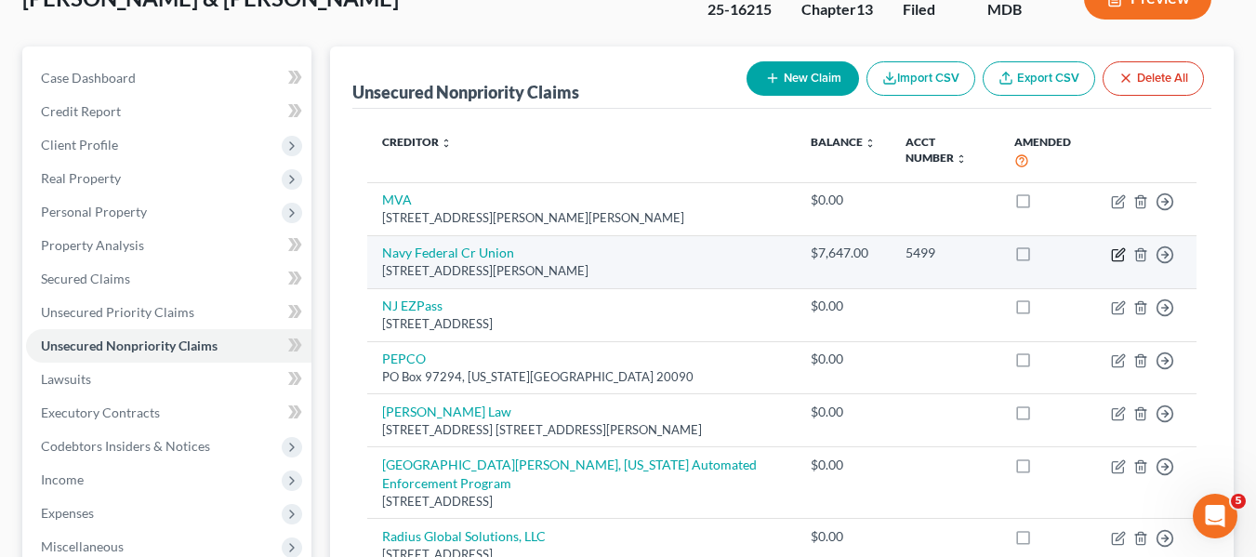
click at [1120, 254] on icon "button" at bounding box center [1119, 252] width 8 height 8
select select "48"
select select "2"
select select "0"
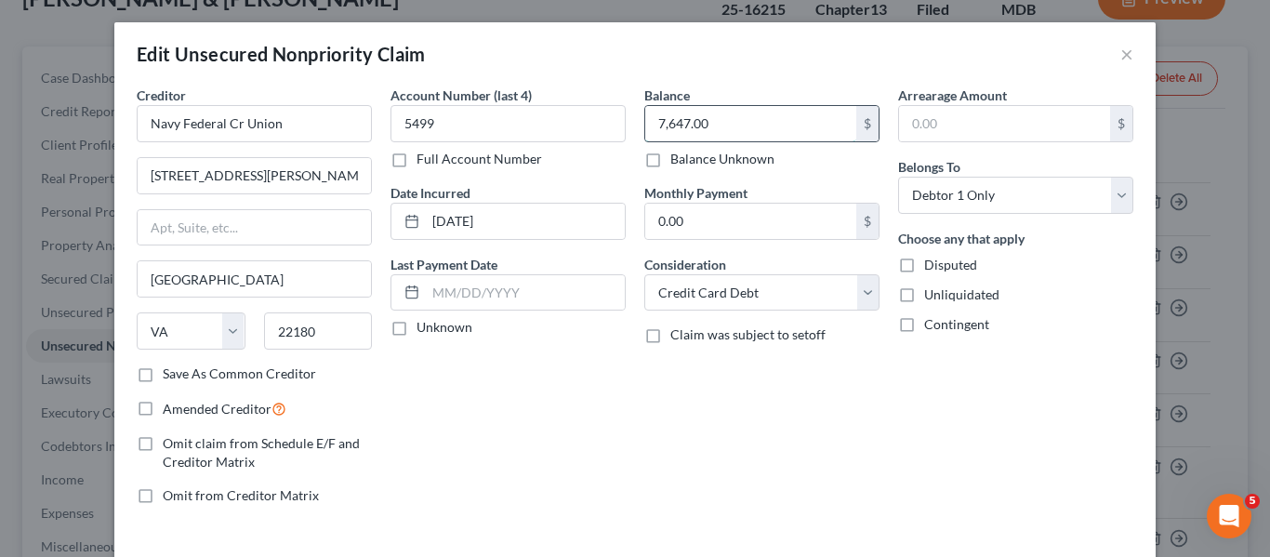
click at [779, 111] on input "7,647.00" at bounding box center [750, 123] width 211 height 35
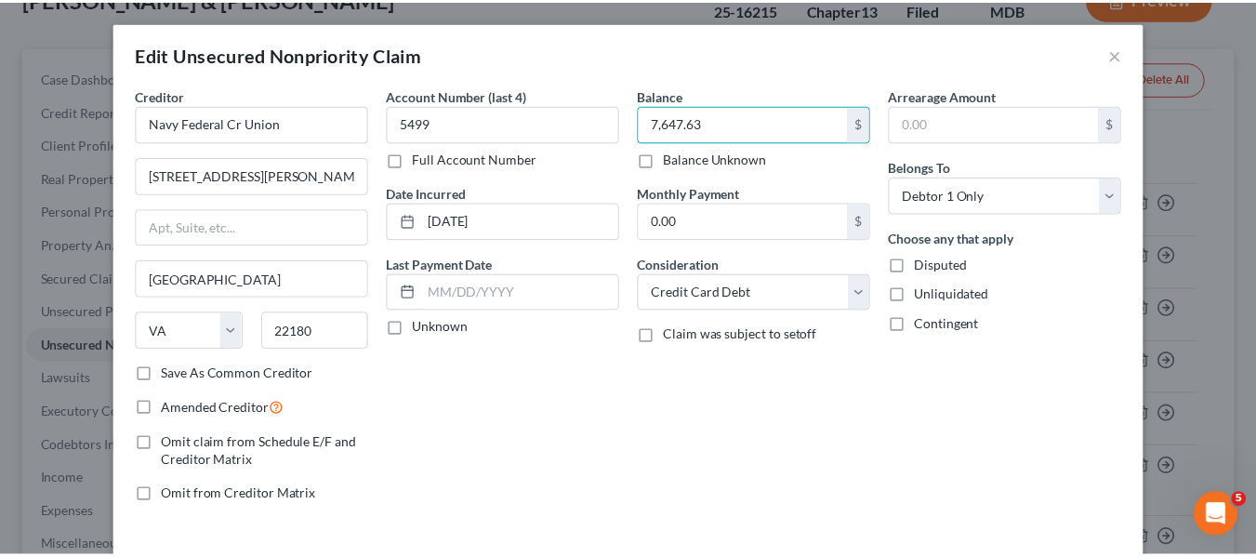
scroll to position [133, 0]
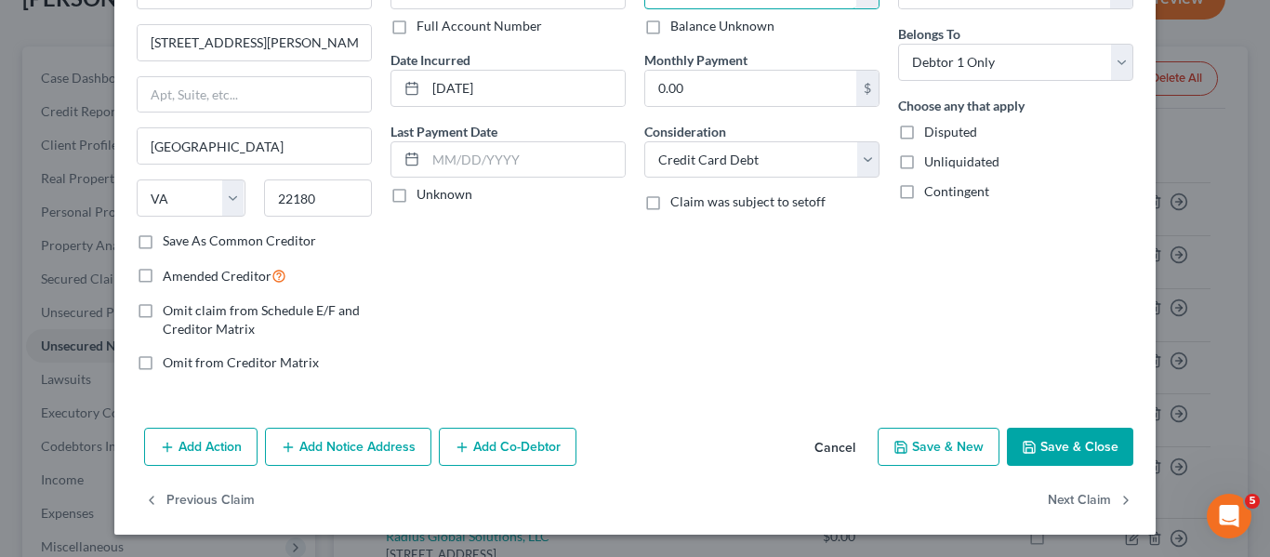
type input "7,647.63"
click at [1036, 448] on button "Save & Close" at bounding box center [1070, 447] width 126 height 39
type input "0"
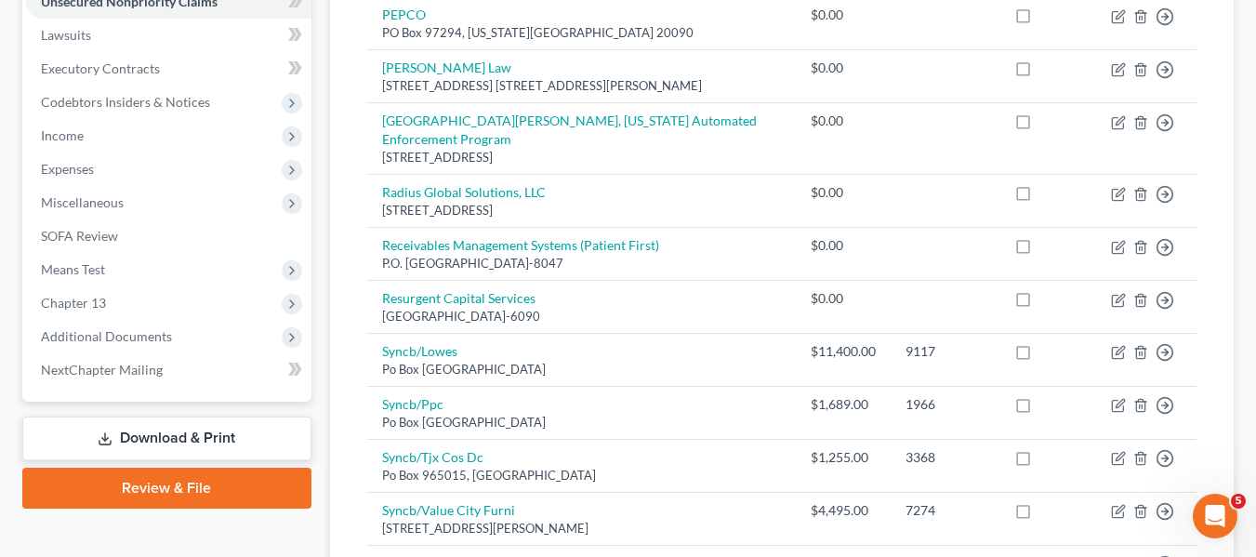
scroll to position [477, 0]
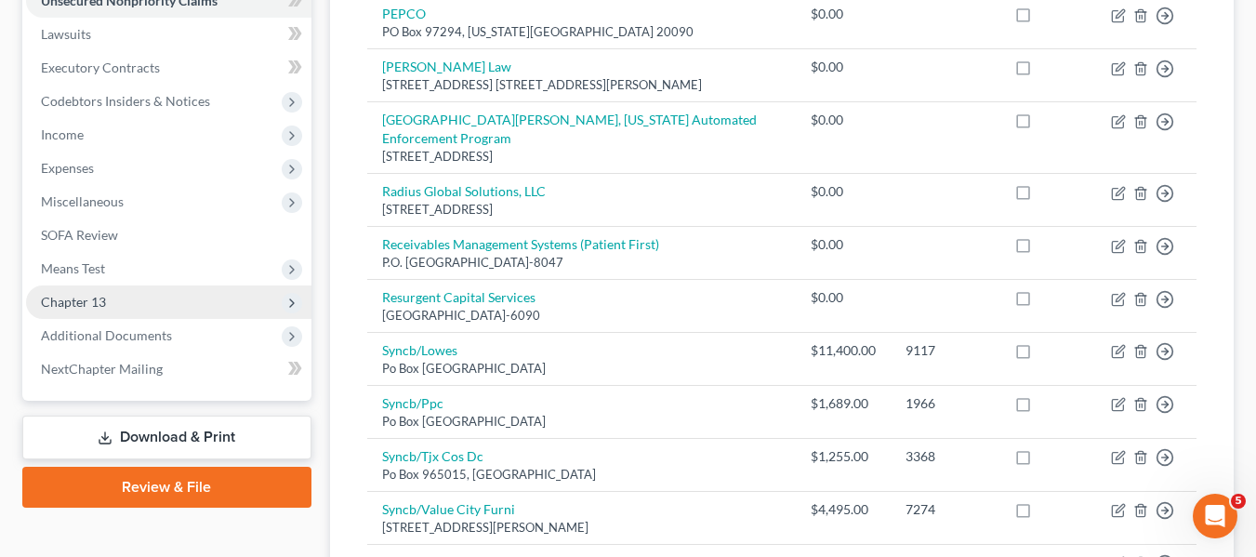
click at [86, 309] on span "Chapter 13" at bounding box center [73, 302] width 65 height 16
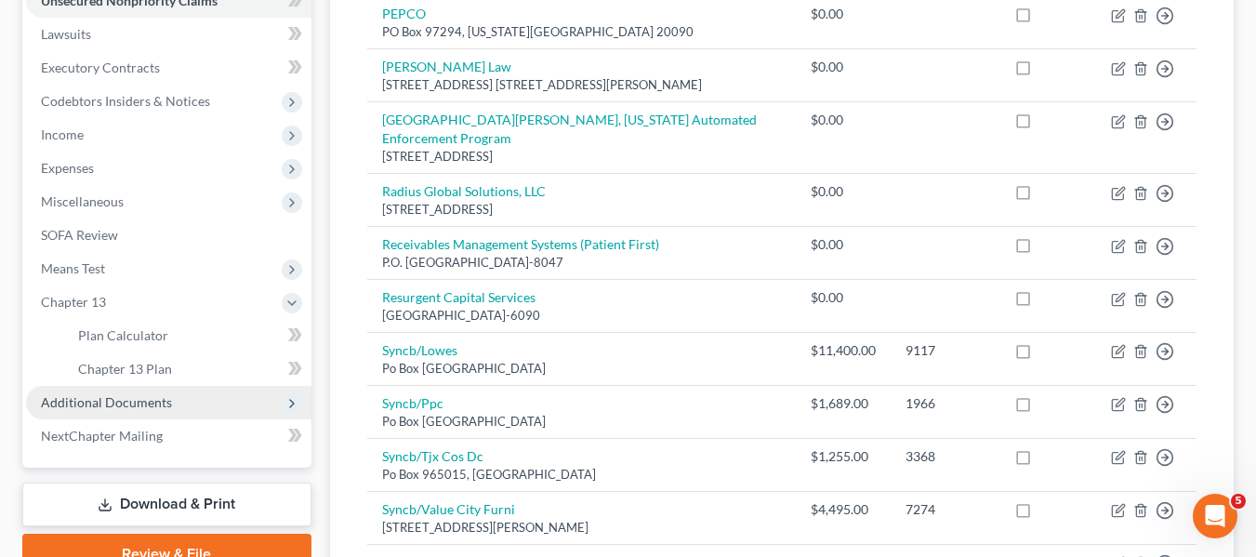
click at [73, 405] on span "Additional Documents" at bounding box center [106, 402] width 131 height 16
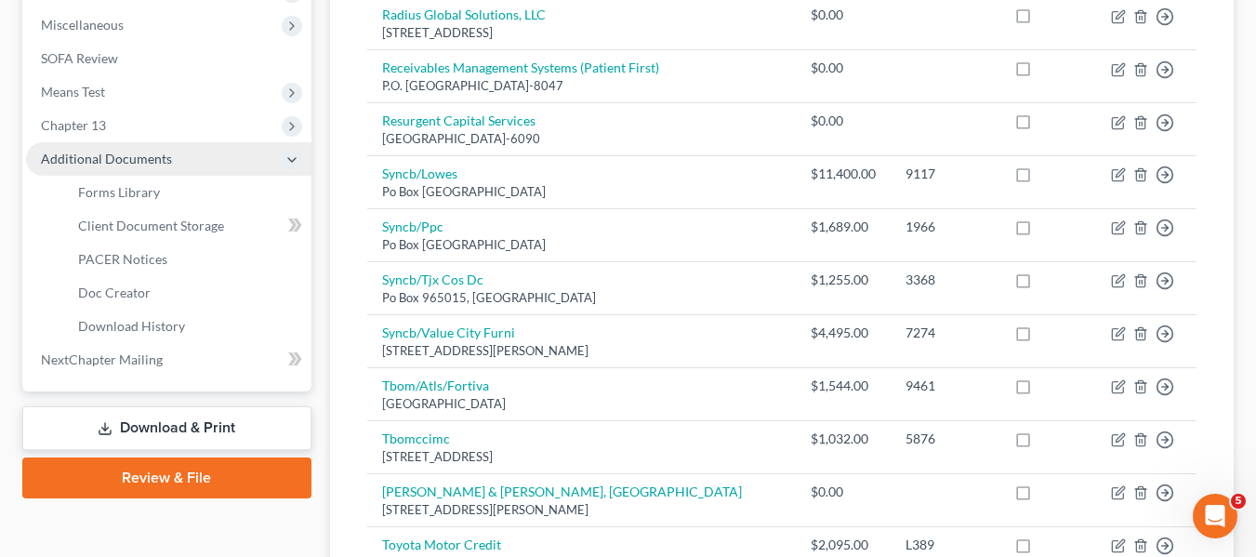
scroll to position [656, 0]
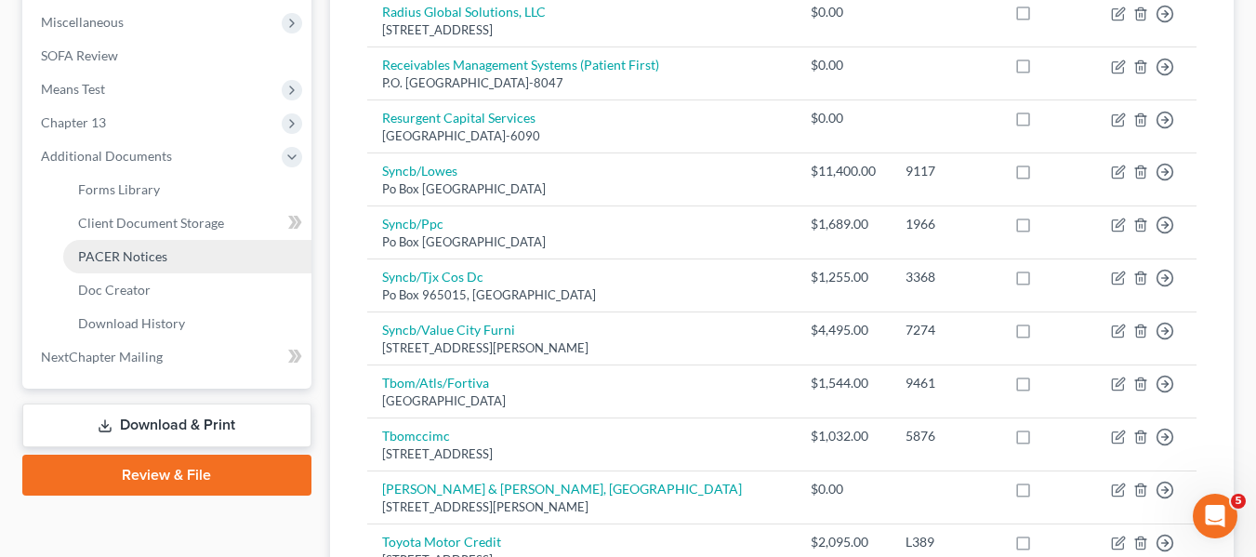
click at [105, 263] on span "PACER Notices" at bounding box center [122, 256] width 89 height 16
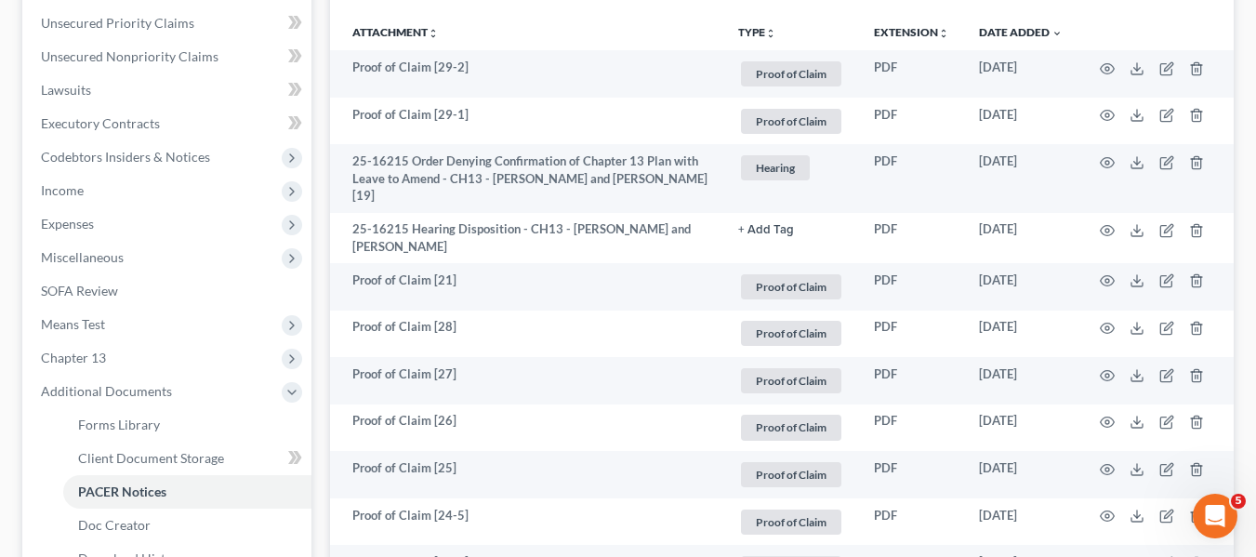
scroll to position [422, 0]
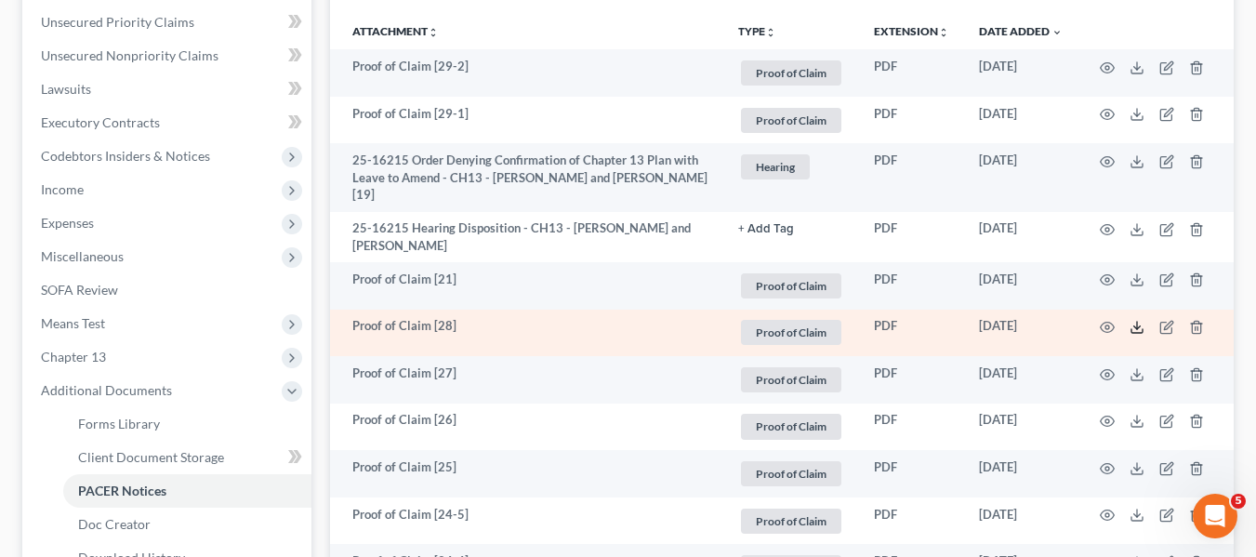
click at [1137, 324] on line at bounding box center [1137, 325] width 0 height 7
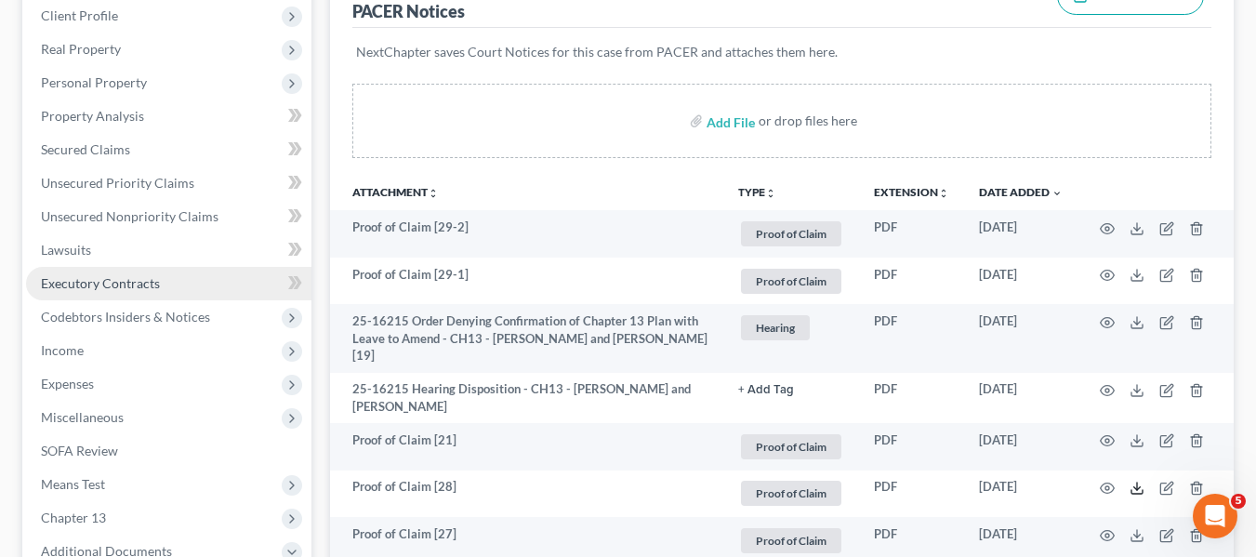
scroll to position [260, 0]
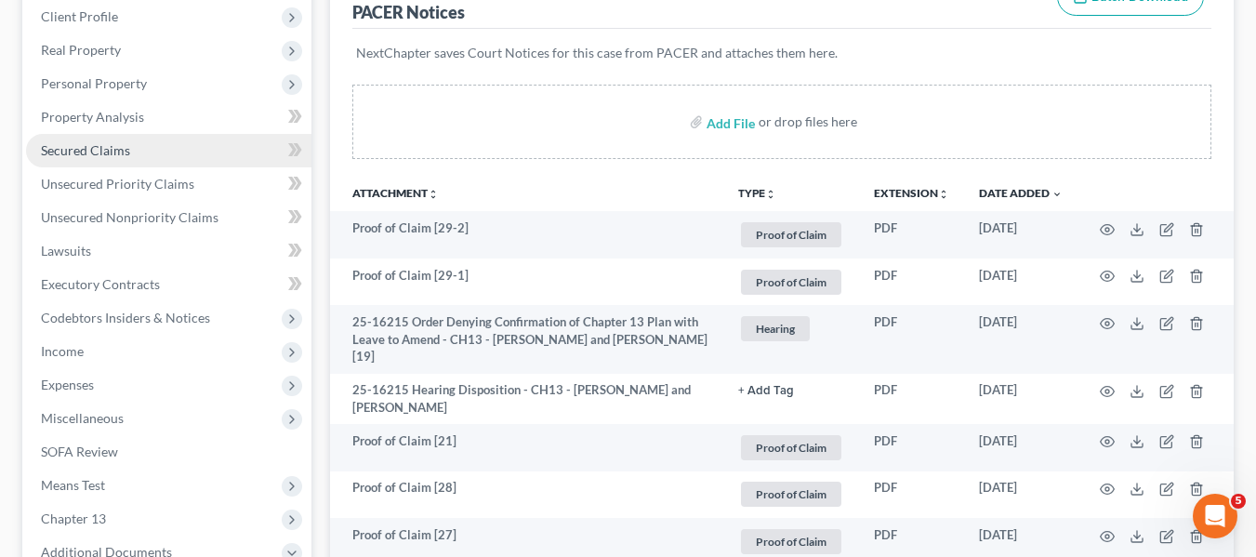
click at [145, 156] on link "Secured Claims" at bounding box center [168, 150] width 285 height 33
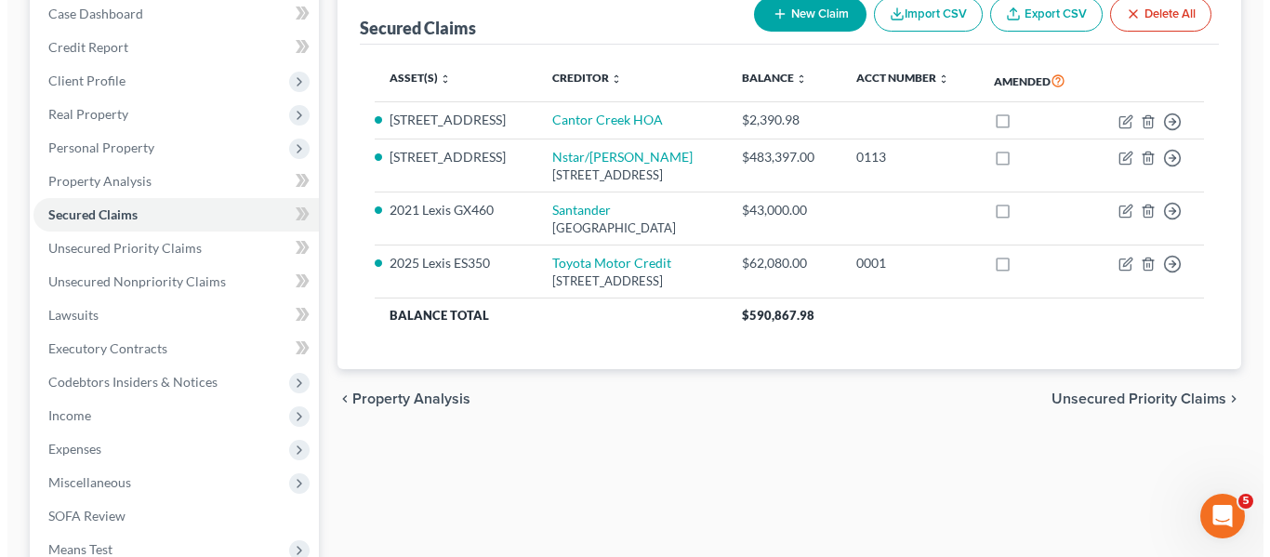
scroll to position [203, 0]
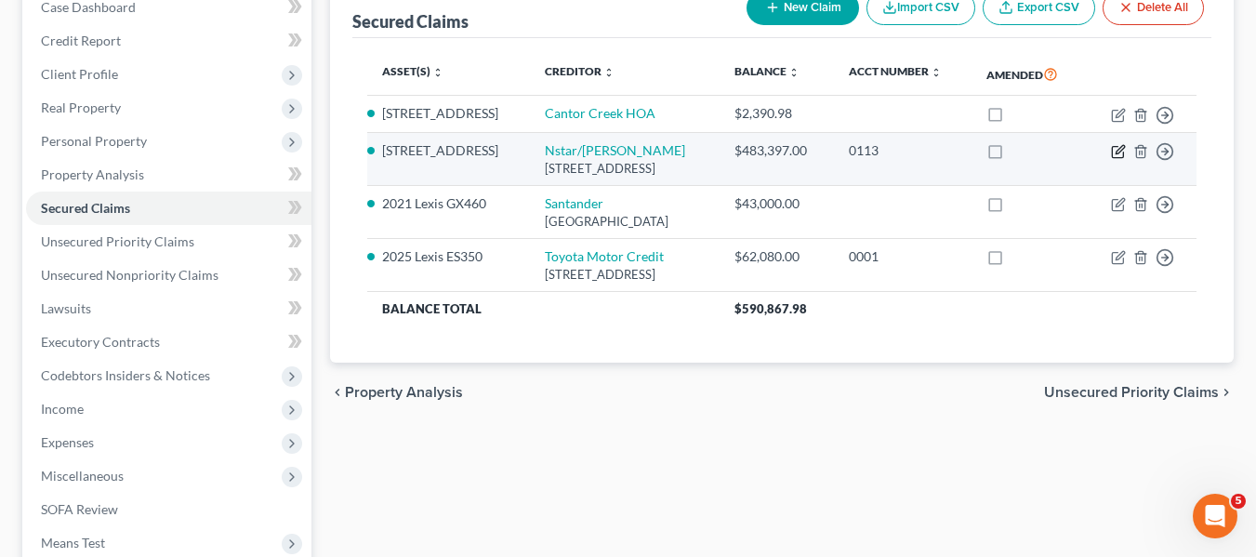
click at [1116, 159] on icon "button" at bounding box center [1118, 151] width 15 height 15
select select "45"
select select "2"
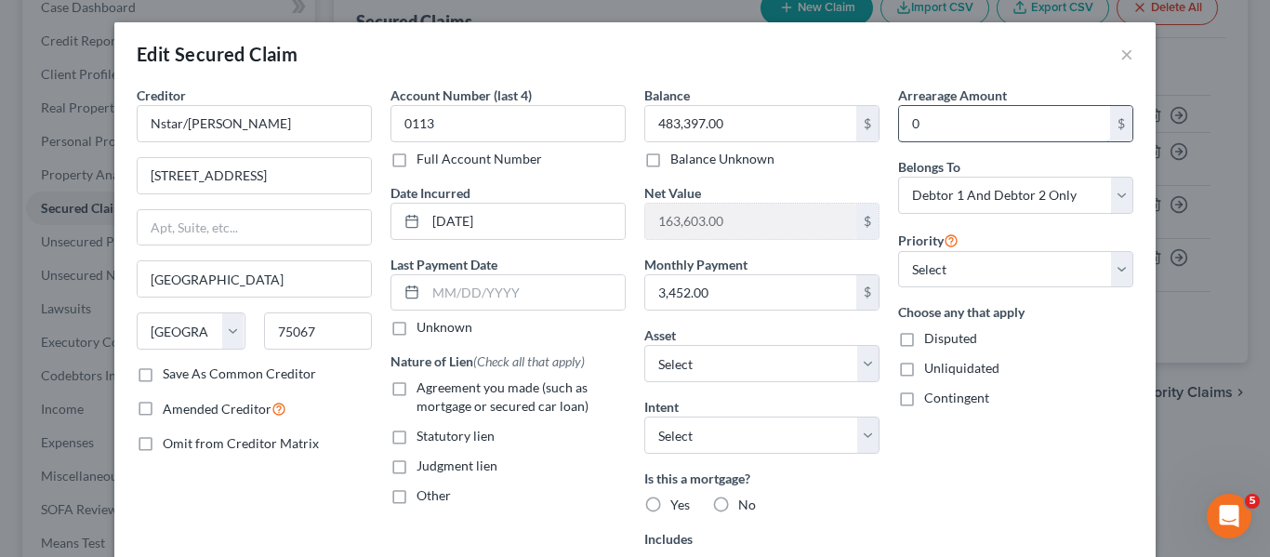
click at [958, 112] on input "0" at bounding box center [1004, 123] width 211 height 35
type input "8,498.17"
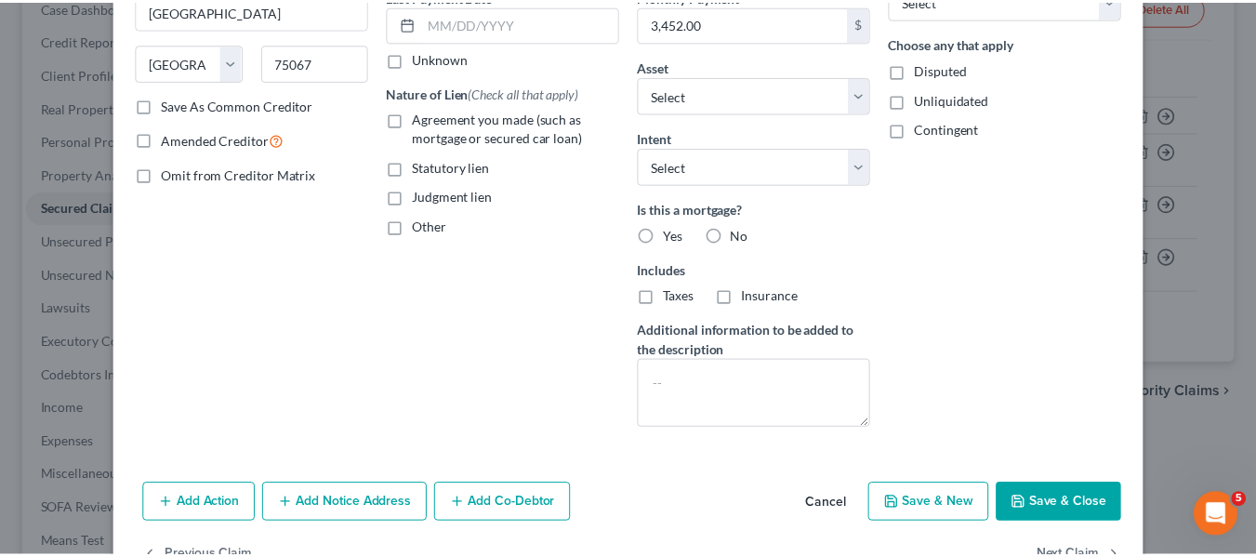
scroll to position [325, 0]
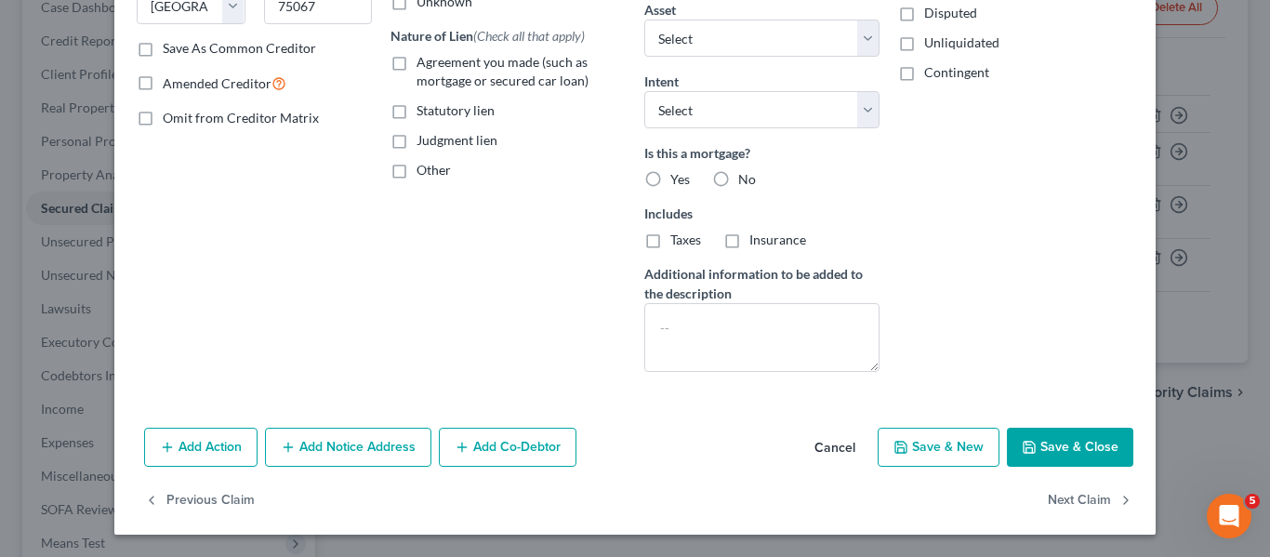
click at [1055, 453] on button "Save & Close" at bounding box center [1070, 447] width 126 height 39
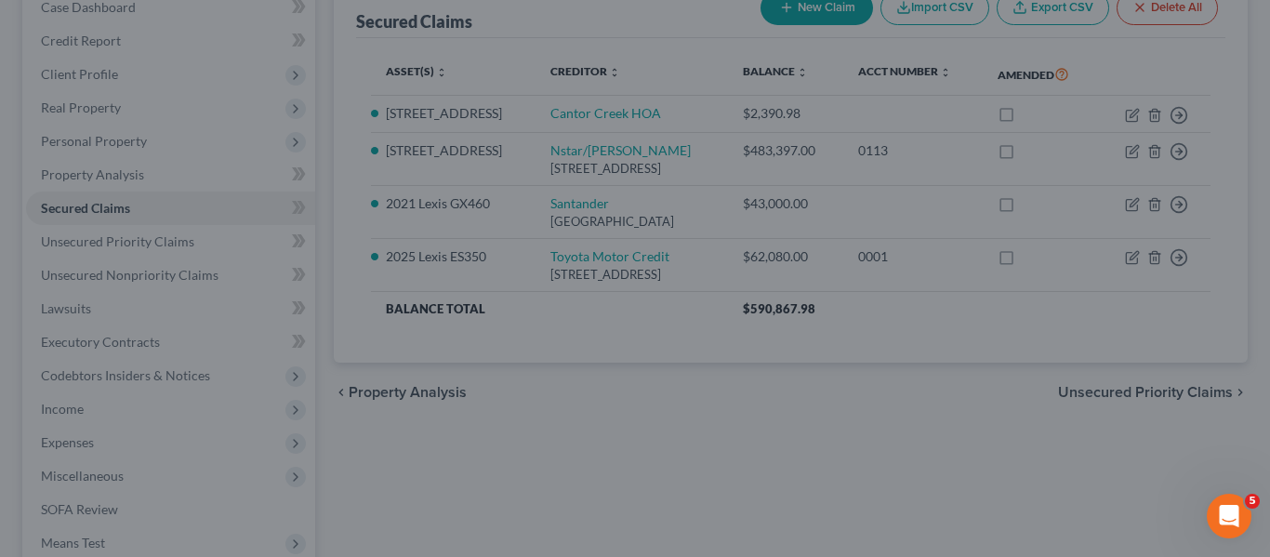
select select "2"
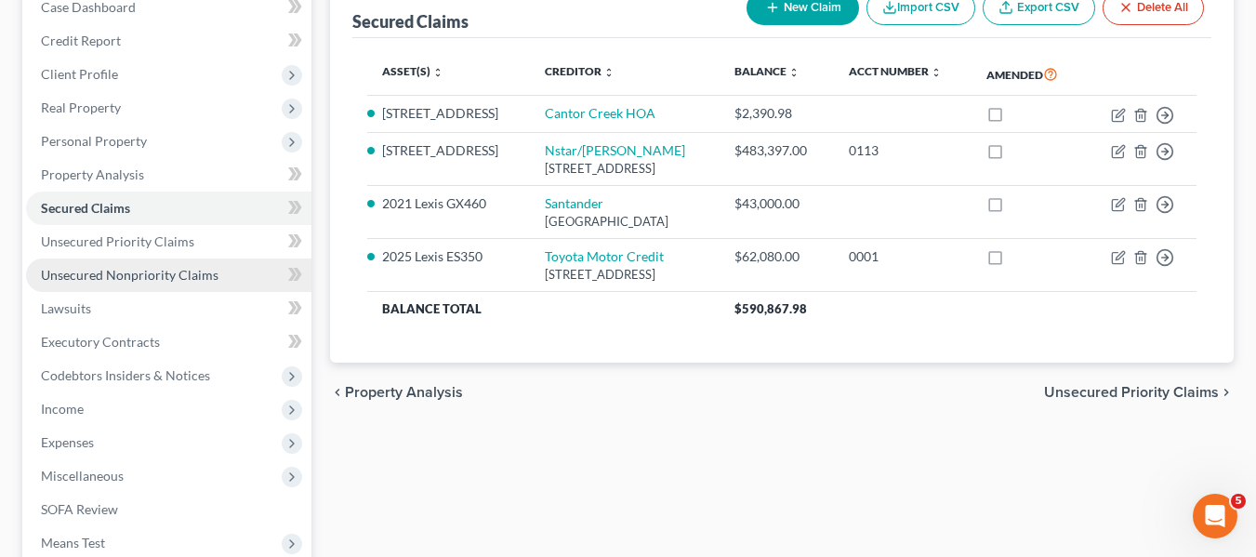
click at [166, 265] on link "Unsecured Nonpriority Claims" at bounding box center [168, 274] width 285 height 33
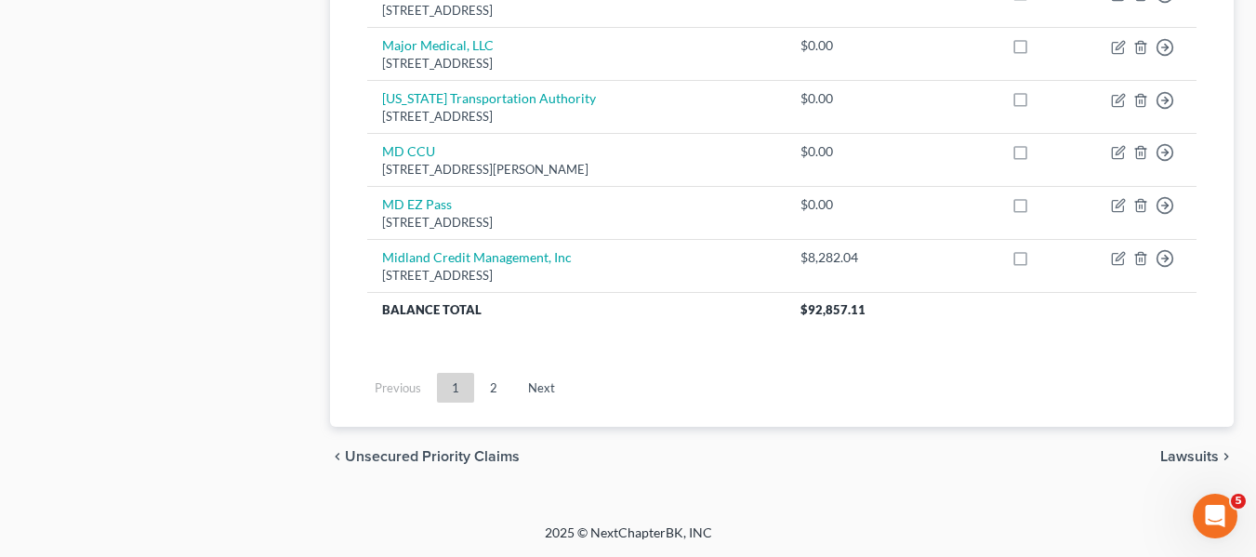
scroll to position [1664, 0]
click at [493, 388] on link "2" at bounding box center [493, 388] width 37 height 30
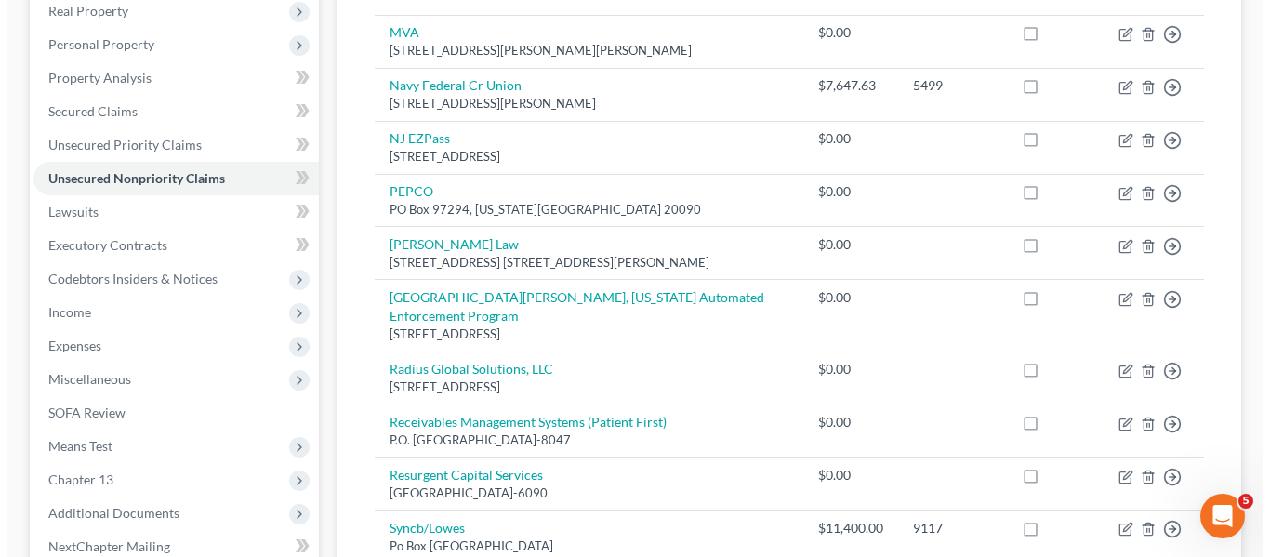
scroll to position [0, 0]
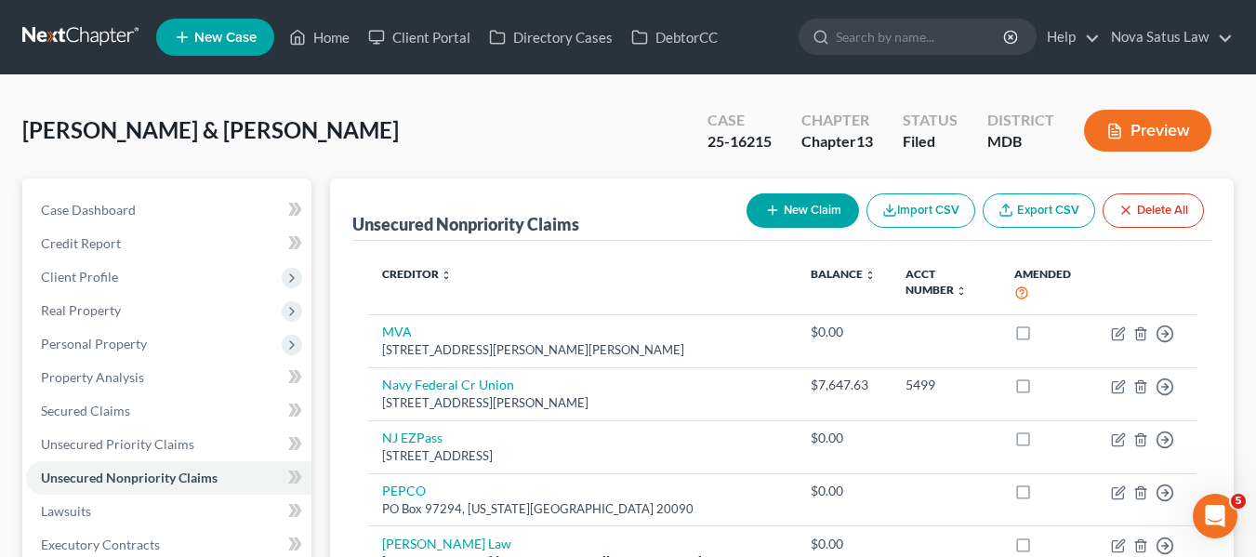
click at [784, 204] on button "New Claim" at bounding box center [802, 210] width 112 height 34
select select "2"
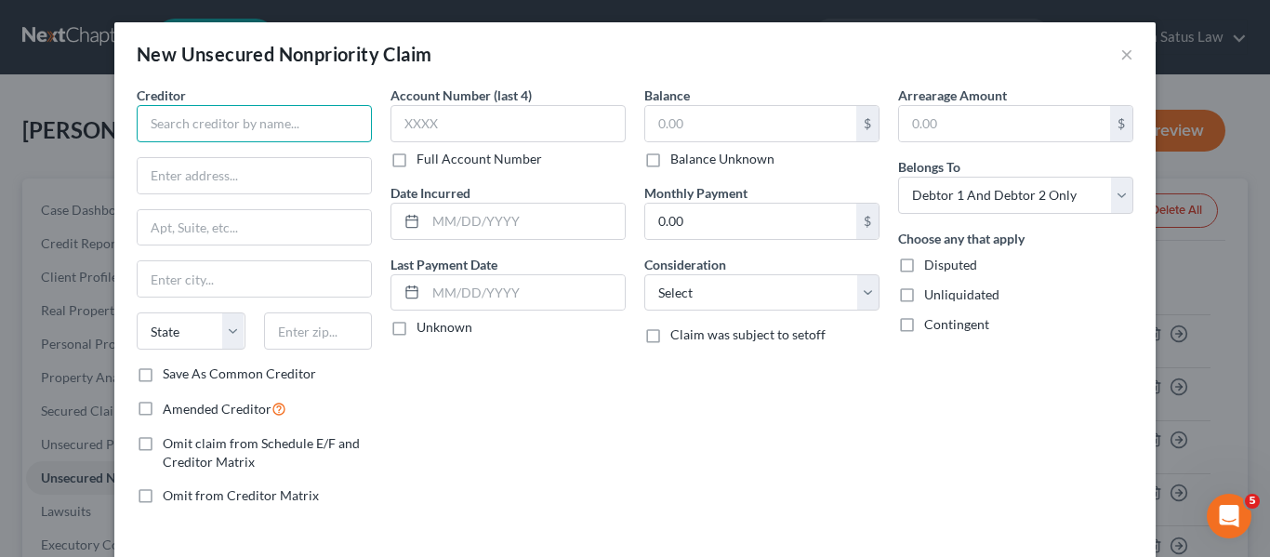
click at [288, 136] on input "text" at bounding box center [254, 123] width 235 height 37
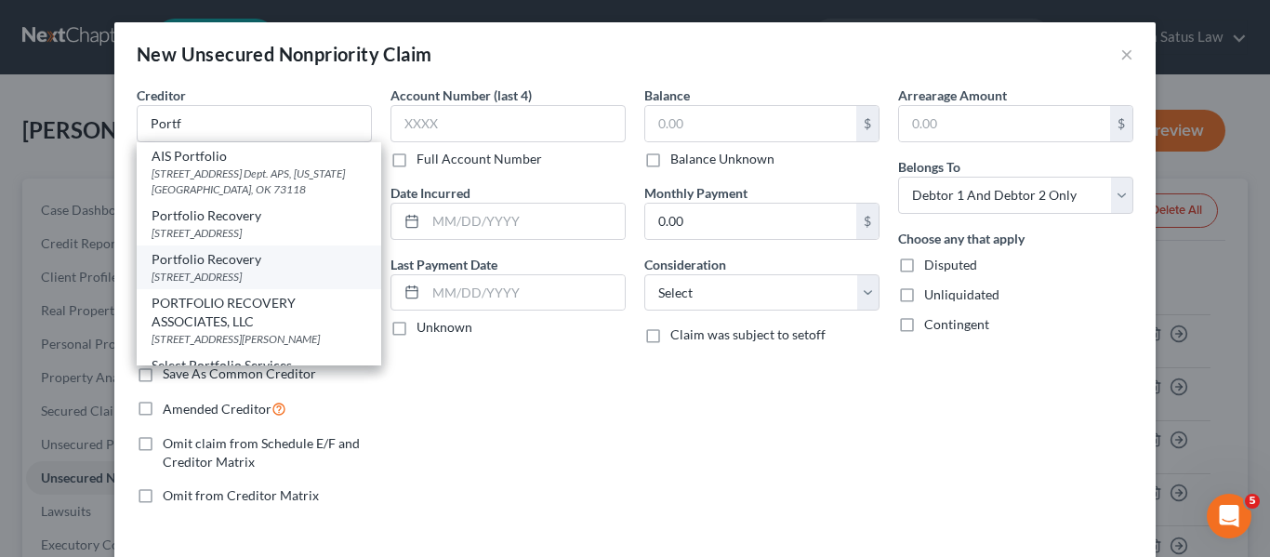
click at [223, 269] on div "Portfolio Recovery" at bounding box center [259, 259] width 215 height 19
type input "Portfolio Recovery"
type input "[STREET_ADDRESS]"
type input "[GEOGRAPHIC_DATA]"
select select "48"
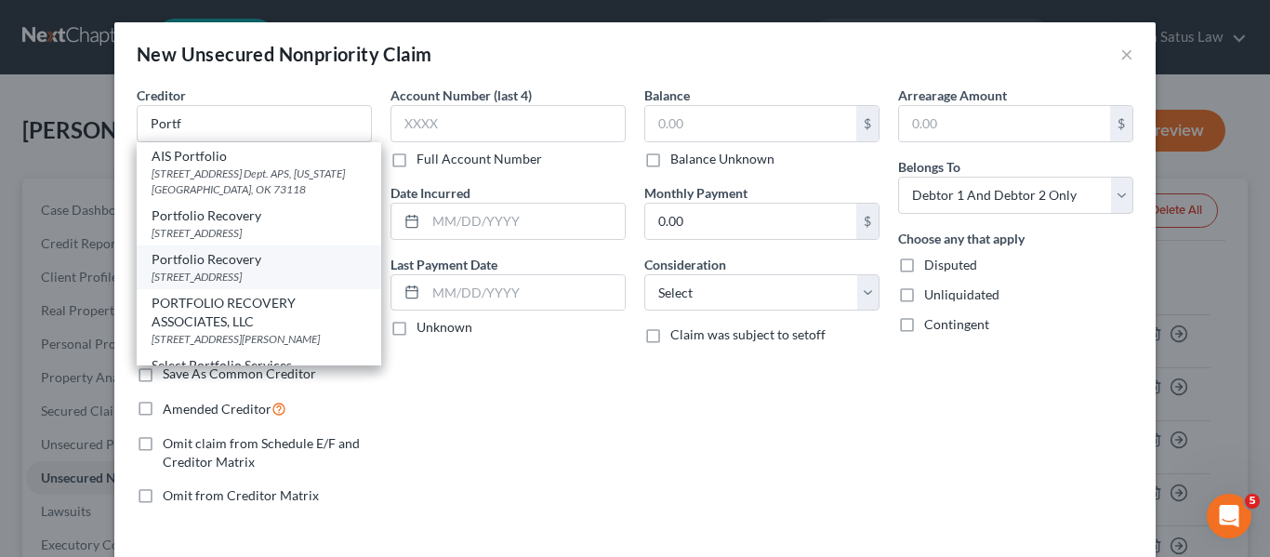
type input "23502"
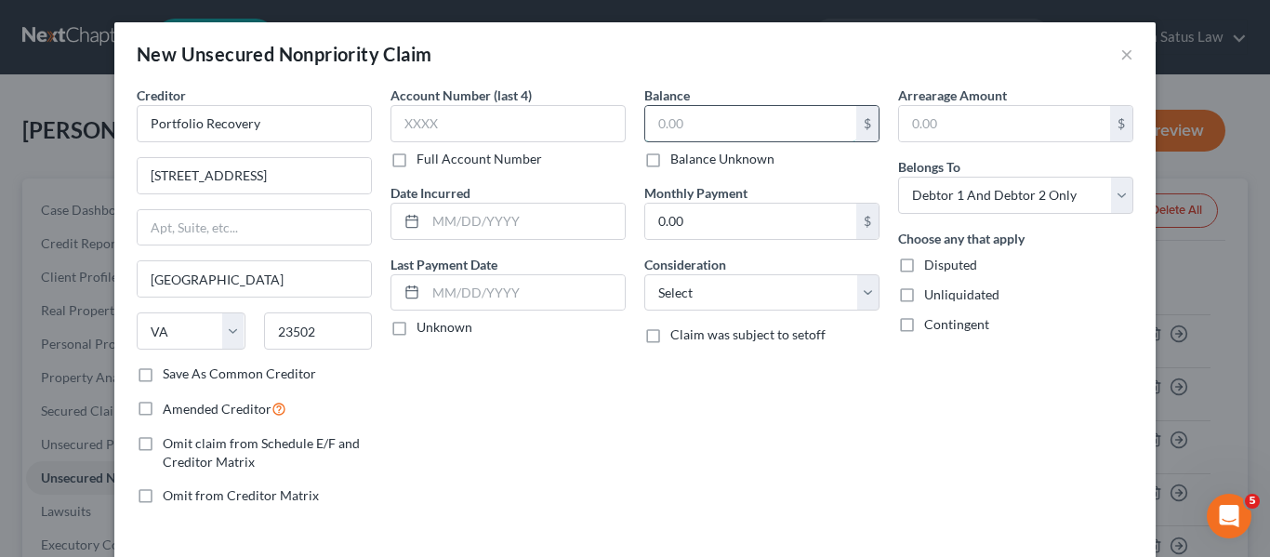
click at [694, 117] on input "text" at bounding box center [750, 123] width 211 height 35
type input "1,544.8"
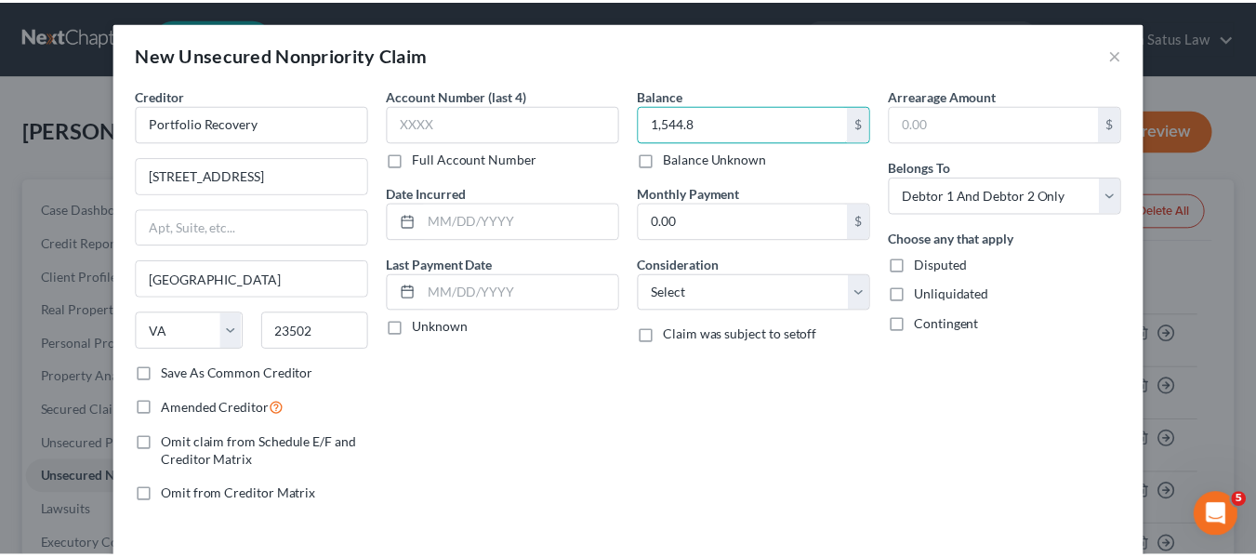
scroll to position [79, 0]
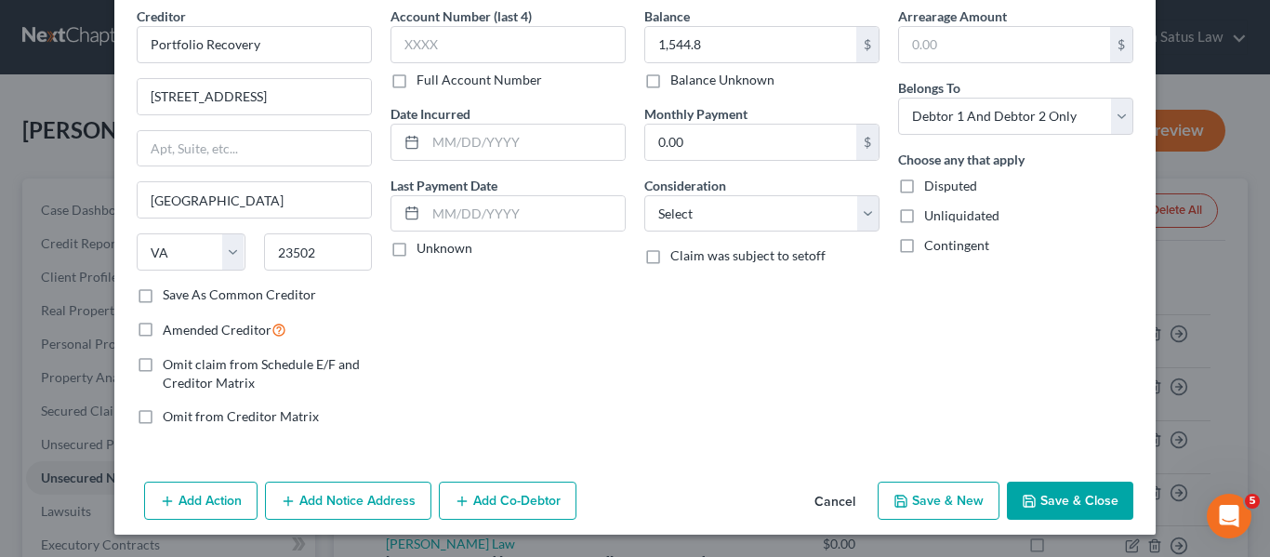
click at [1036, 502] on button "Save & Close" at bounding box center [1070, 501] width 126 height 39
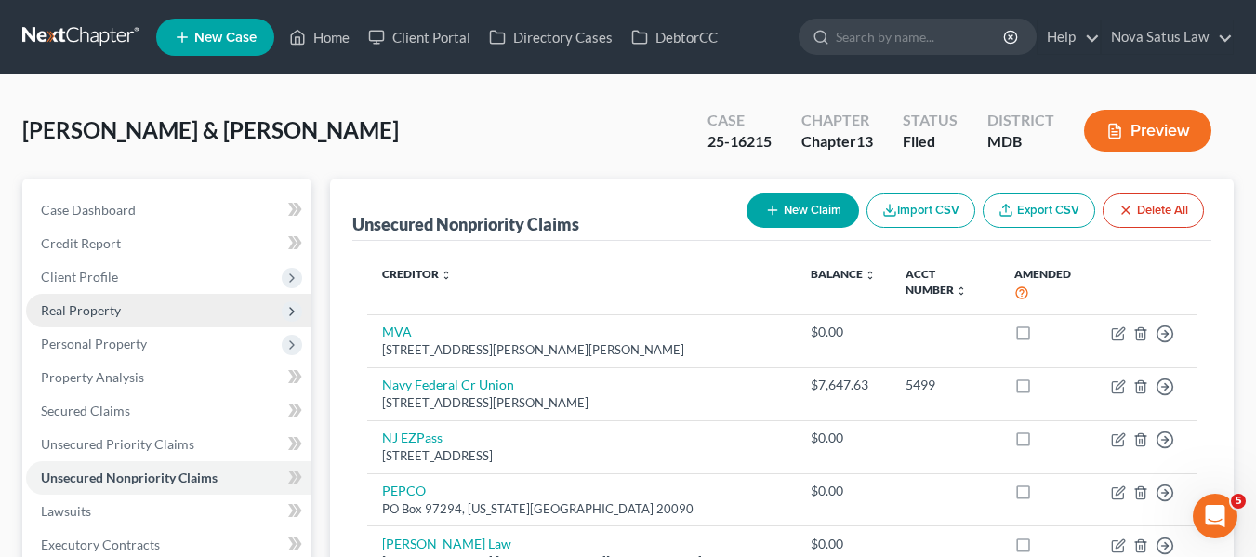
click at [87, 316] on span "Real Property" at bounding box center [81, 310] width 80 height 16
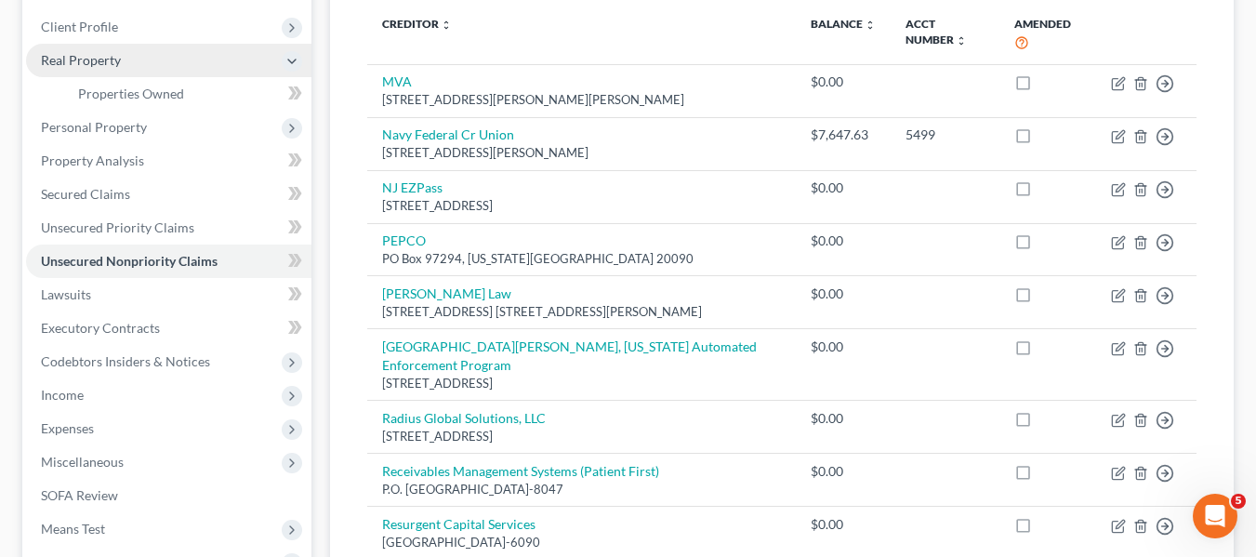
scroll to position [251, 0]
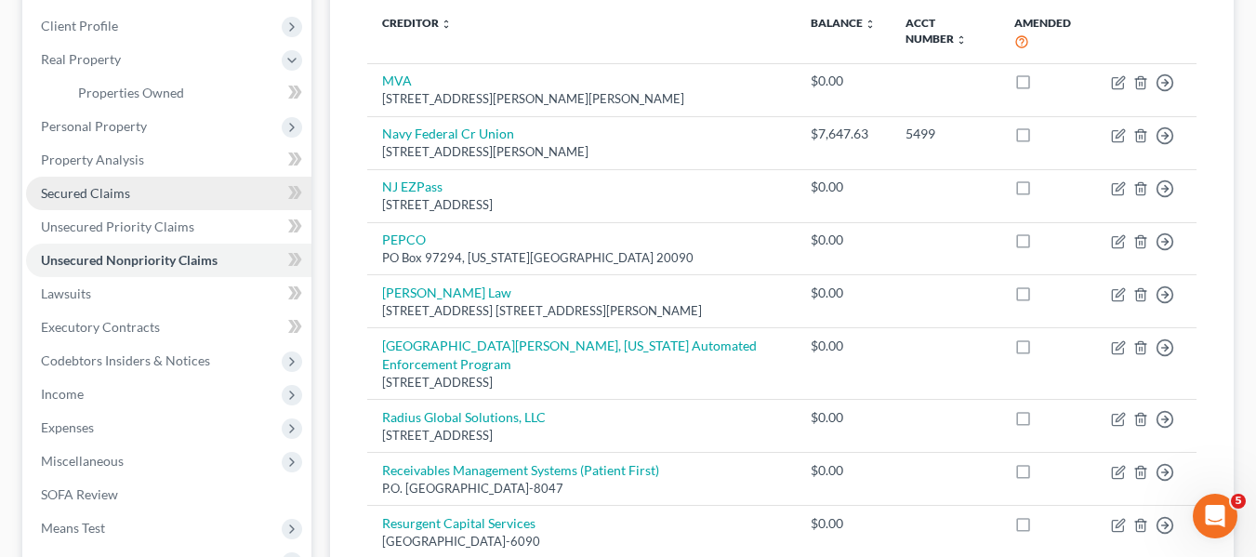
click at [81, 194] on span "Secured Claims" at bounding box center [85, 193] width 89 height 16
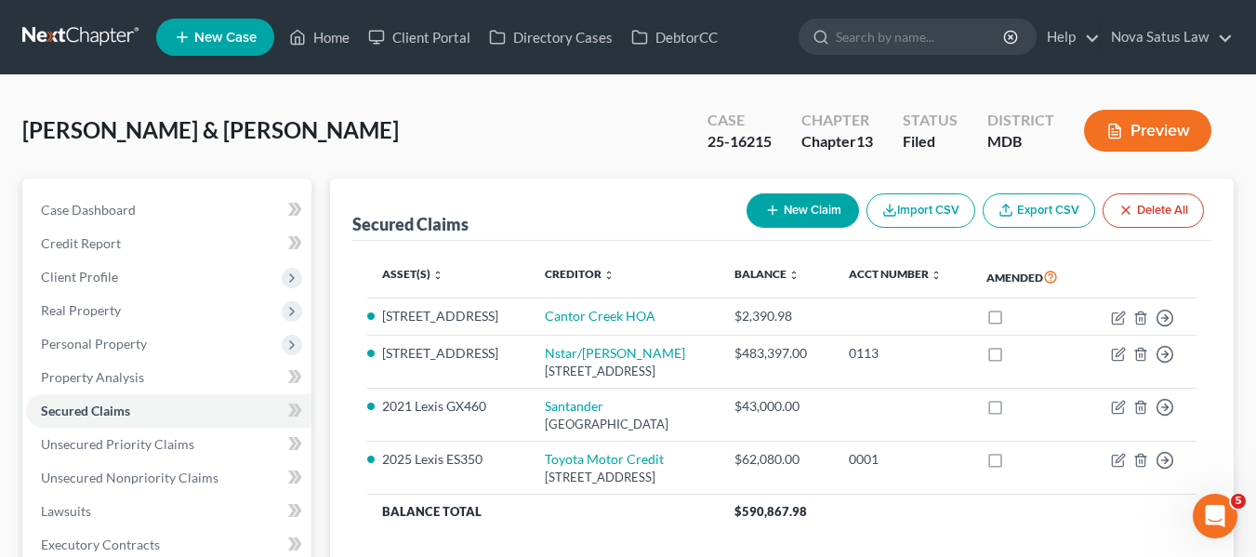
click at [765, 207] on icon "button" at bounding box center [772, 210] width 15 height 15
select select "2"
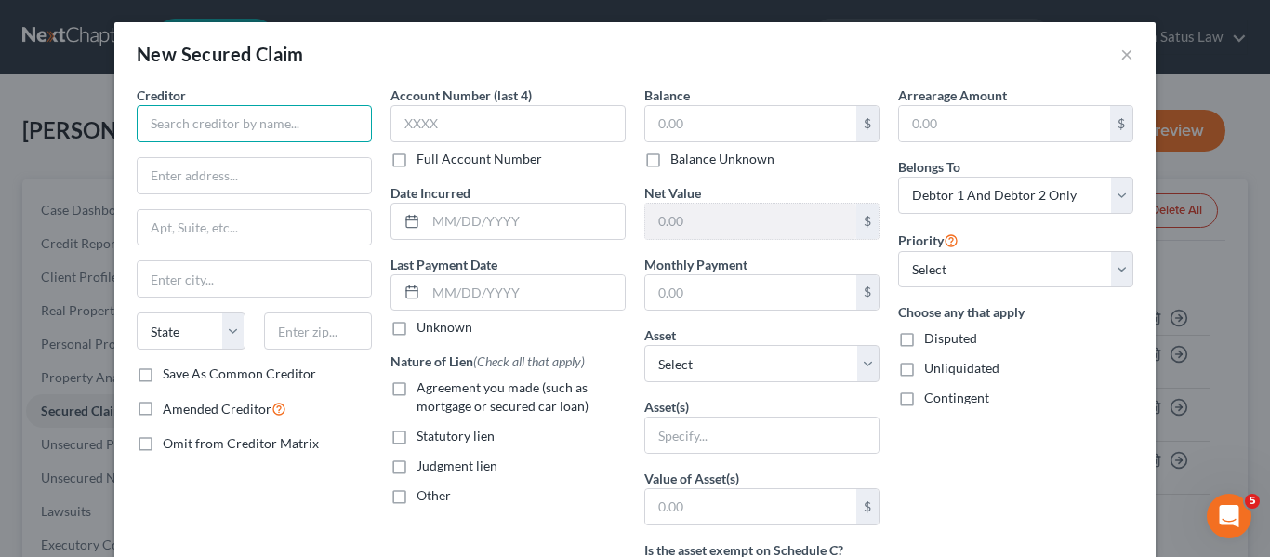
click at [236, 115] on input "text" at bounding box center [254, 123] width 235 height 37
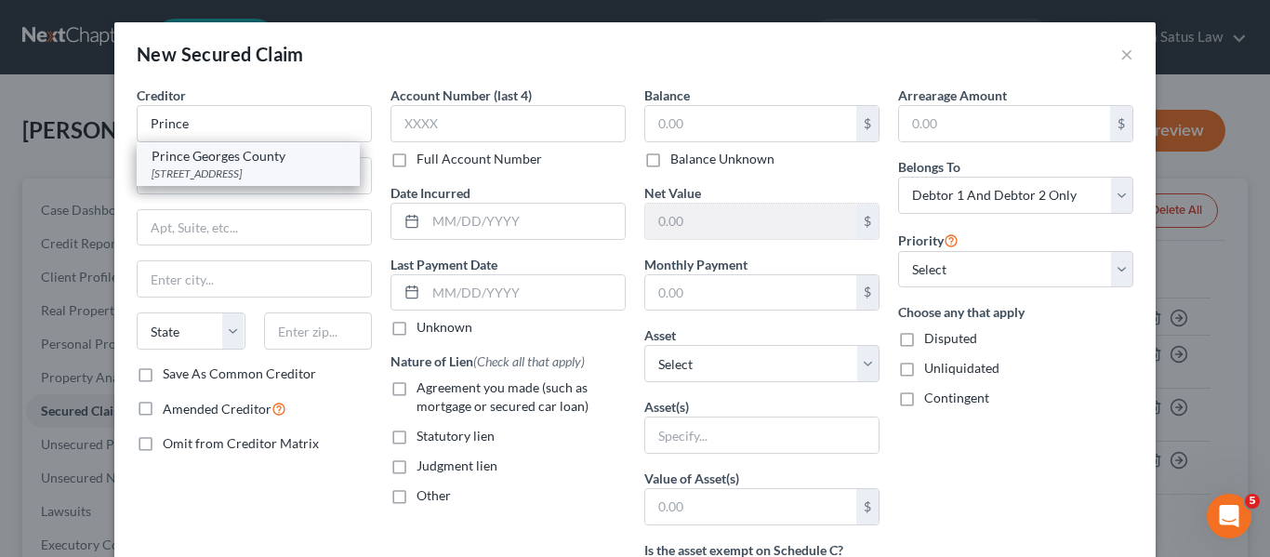
click at [253, 159] on div "Prince Georges County" at bounding box center [248, 156] width 193 height 19
type input "Prince Georges County"
type input "PO Box 17578"
type input "[GEOGRAPHIC_DATA]"
select select "21"
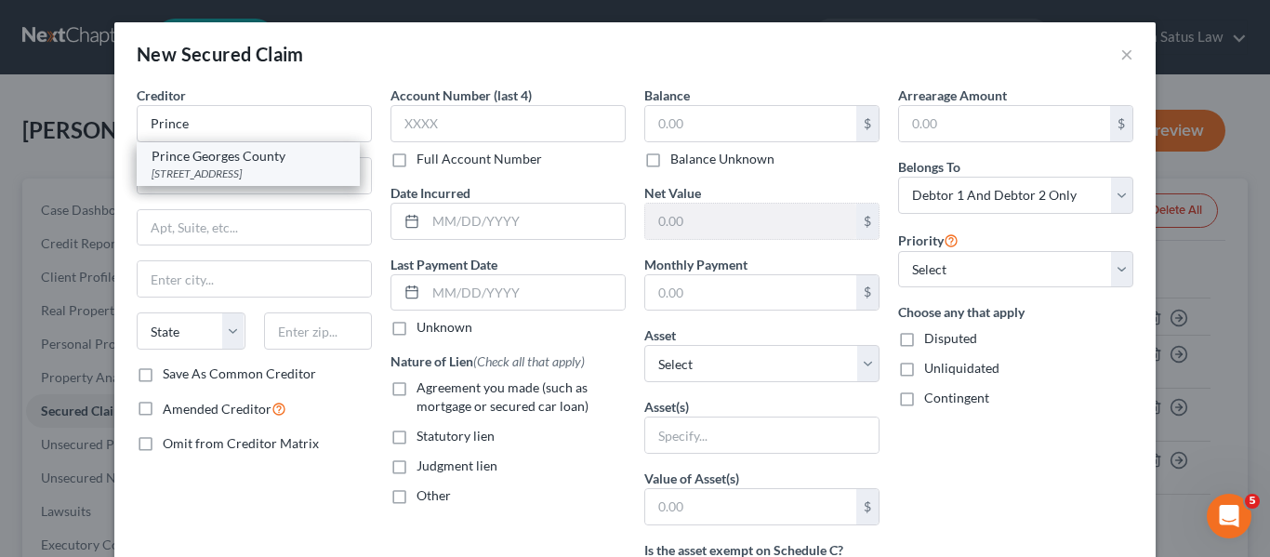
type input "21297-1578"
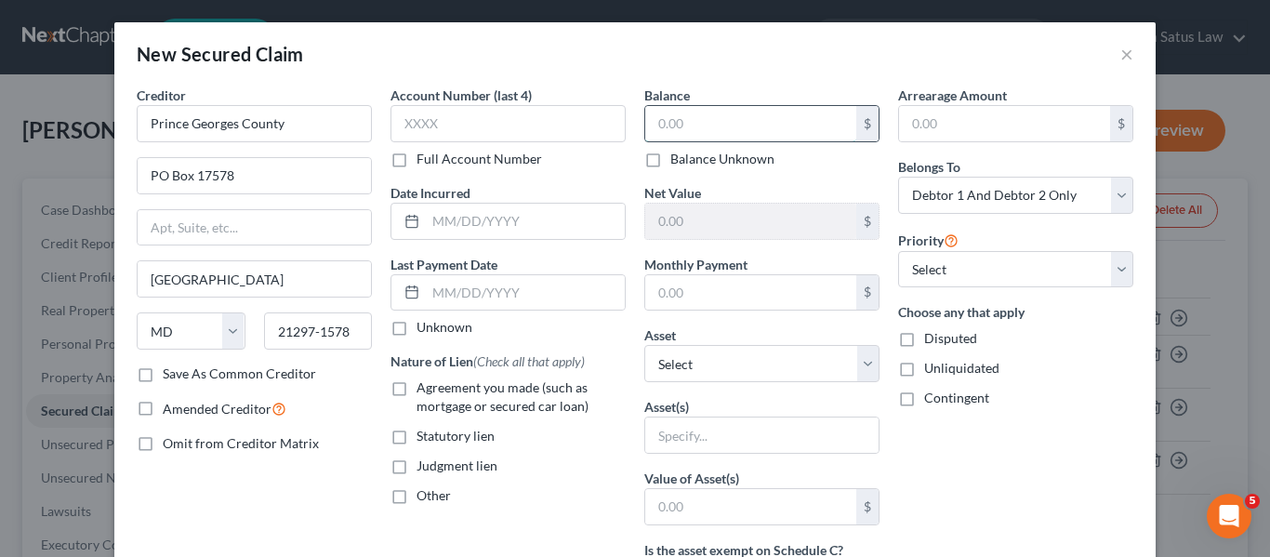
click at [655, 115] on input "text" at bounding box center [750, 123] width 211 height 35
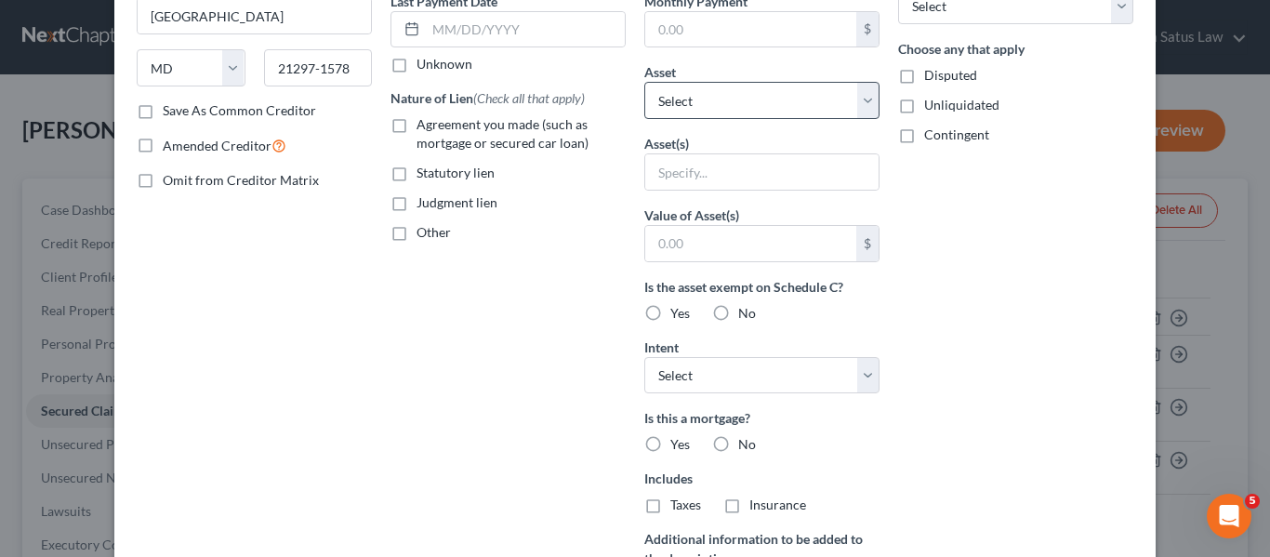
scroll to position [475, 0]
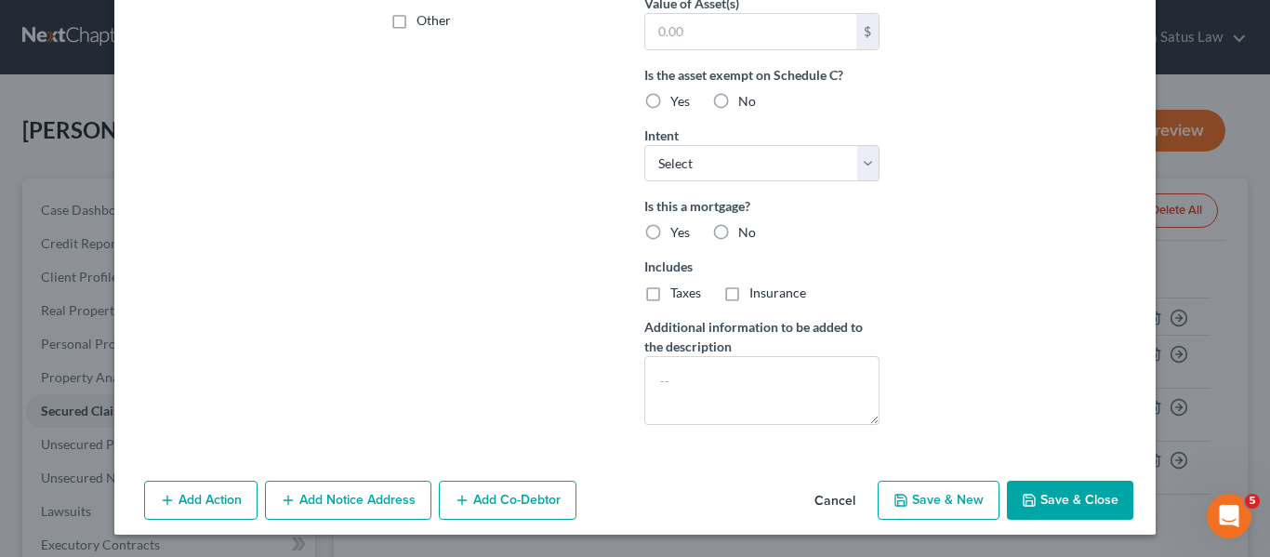
type input "8,528.92"
click at [1022, 494] on icon "button" at bounding box center [1029, 500] width 15 height 15
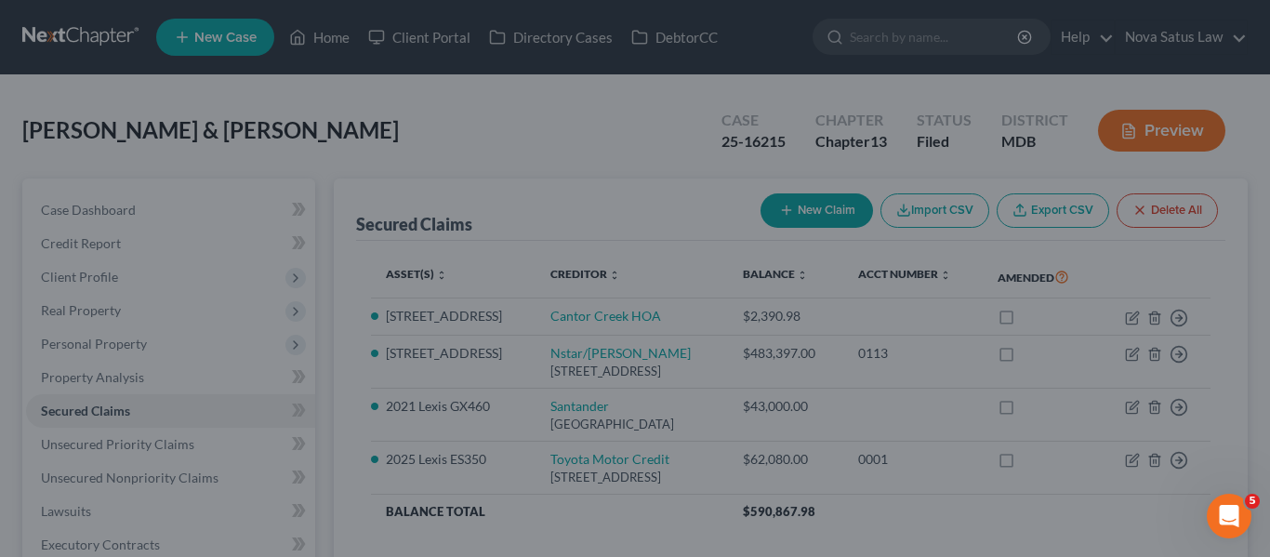
scroll to position [272, 0]
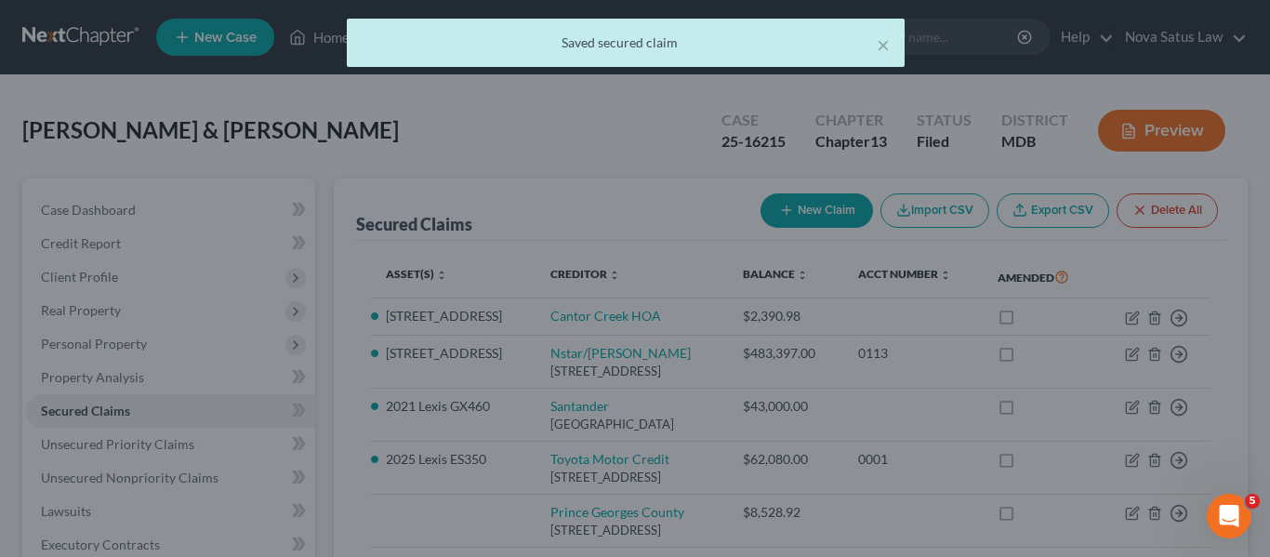
type input "0"
type input "0.00"
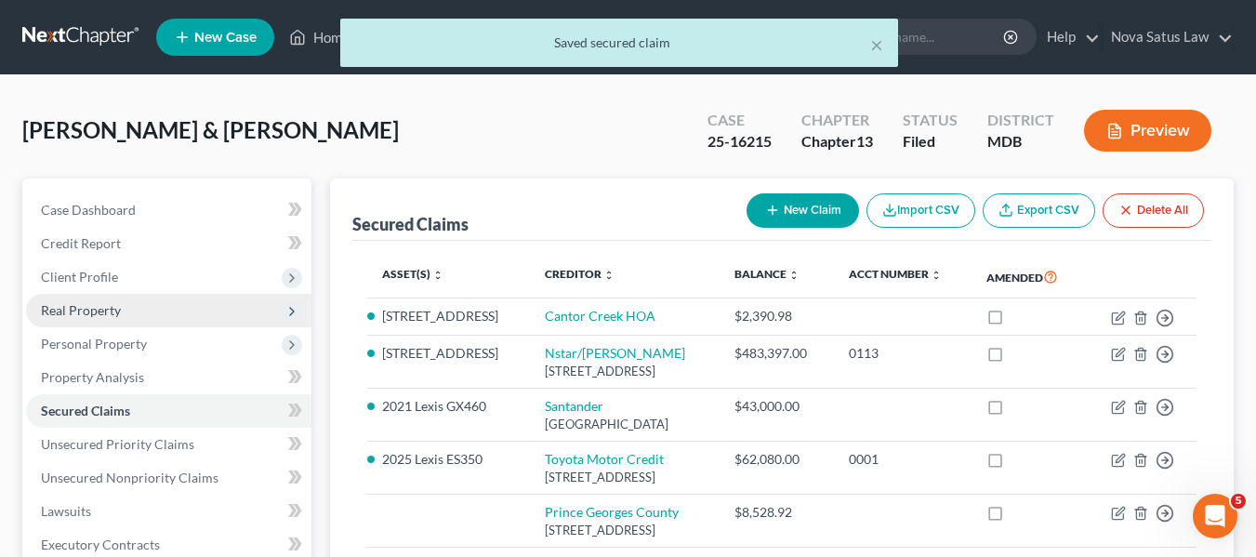
click at [47, 302] on span "Real Property" at bounding box center [81, 310] width 80 height 16
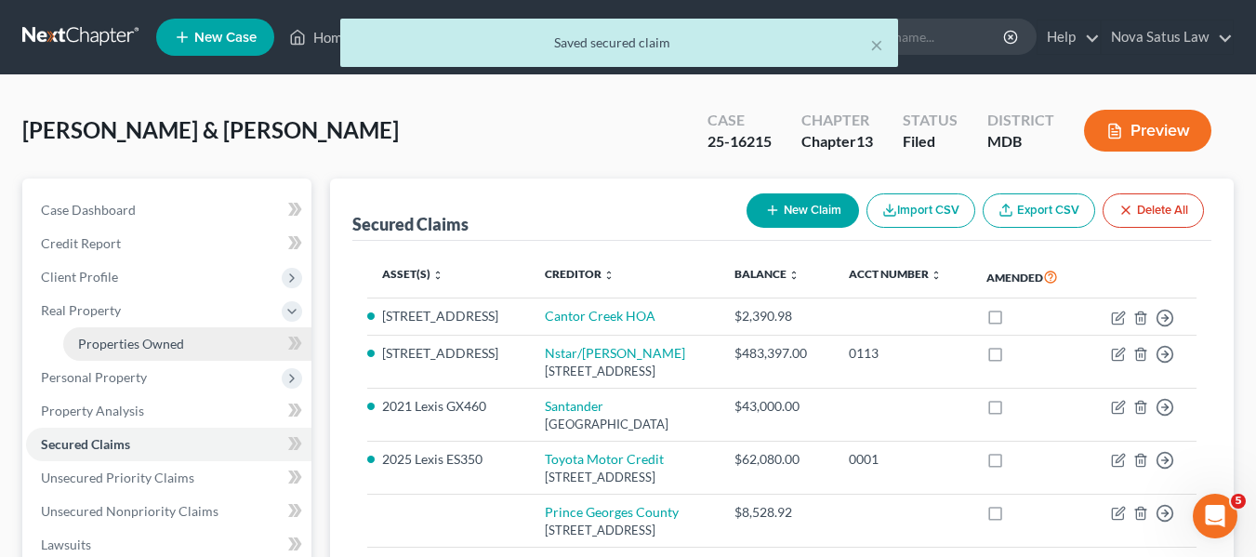
click at [87, 336] on span "Properties Owned" at bounding box center [131, 344] width 106 height 16
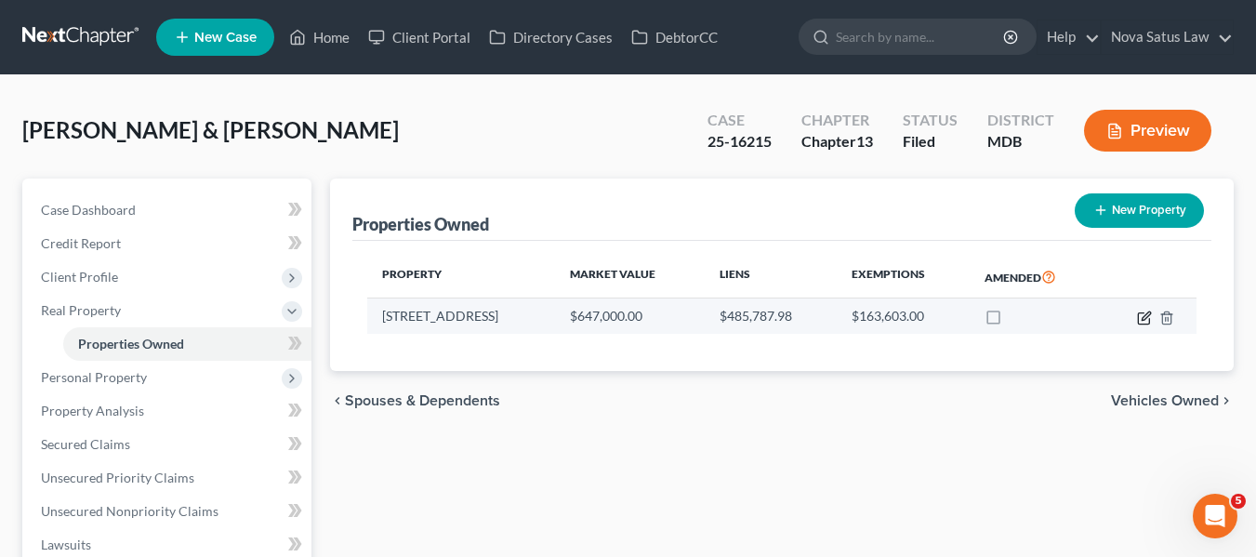
click at [1145, 316] on icon "button" at bounding box center [1144, 317] width 15 height 15
select select "21"
select select "2"
select select "5"
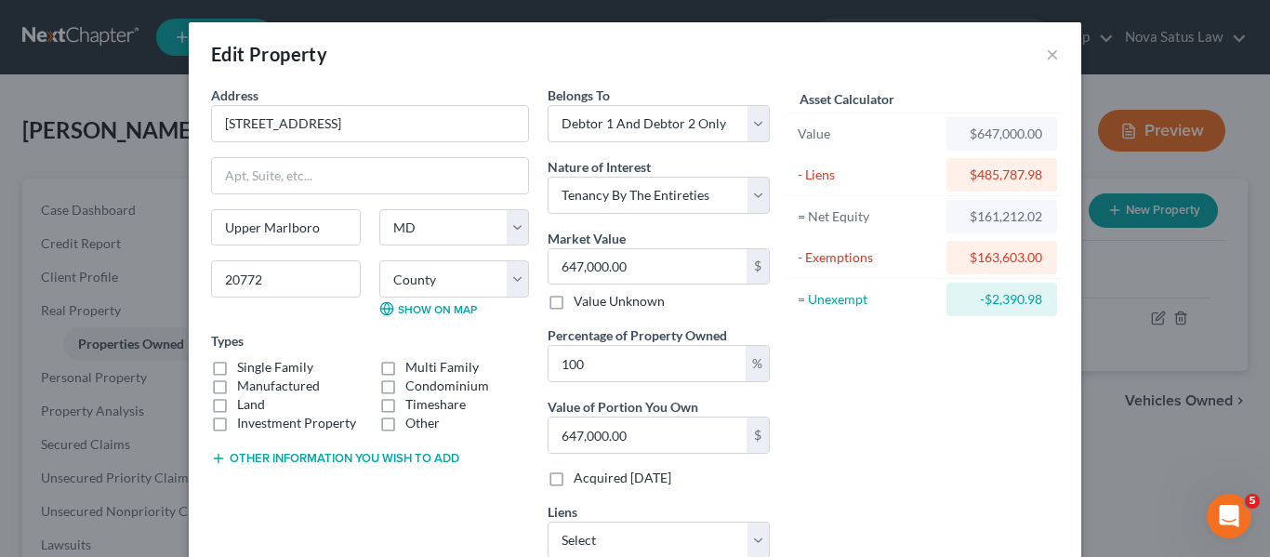
scroll to position [285, 0]
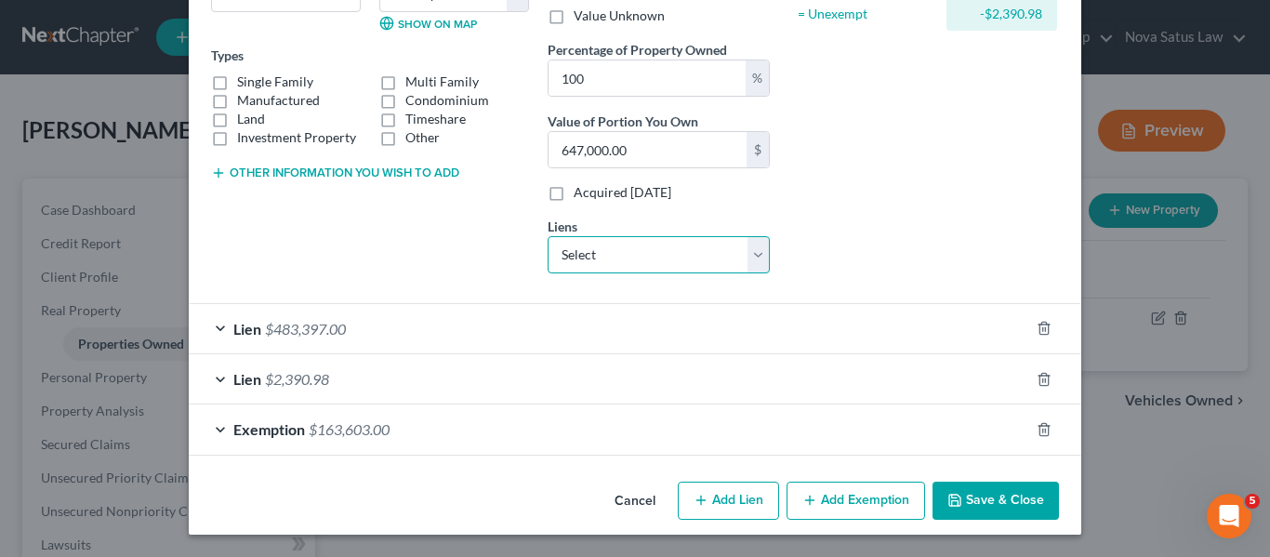
click at [653, 258] on select "Select Prince Georges County - $8,528.92" at bounding box center [659, 254] width 222 height 37
select select "21"
select select "2"
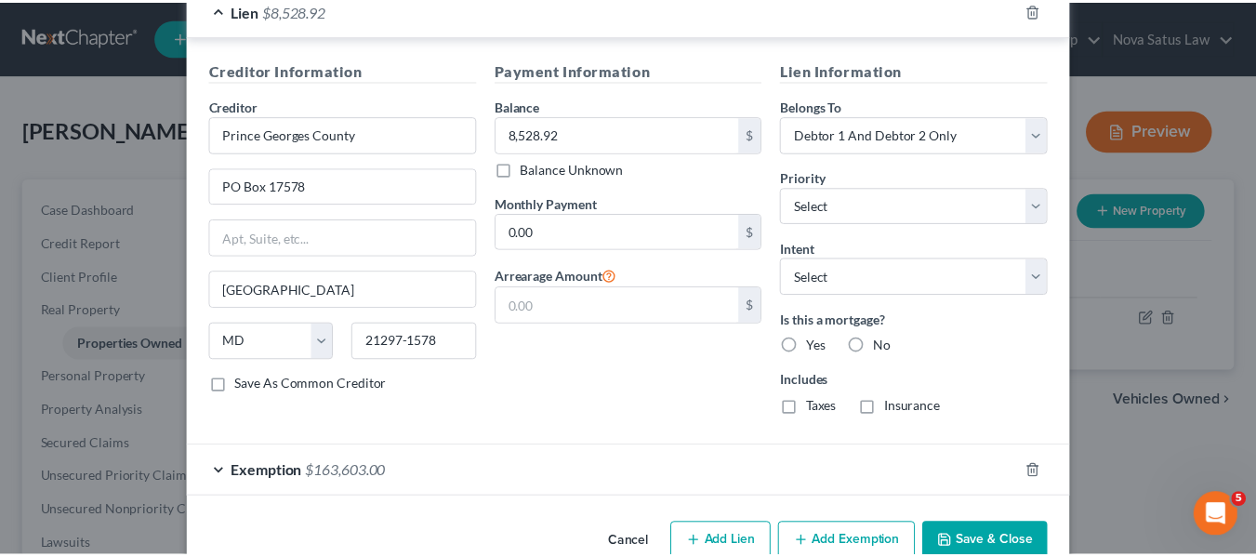
scroll to position [676, 0]
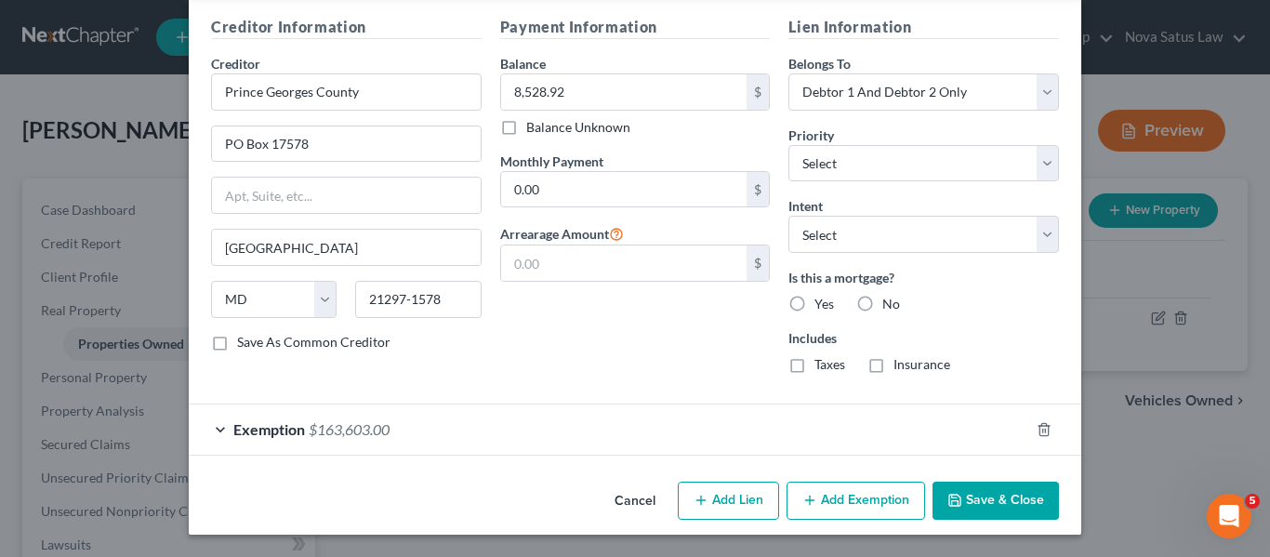
click at [956, 497] on icon "button" at bounding box center [954, 500] width 15 height 15
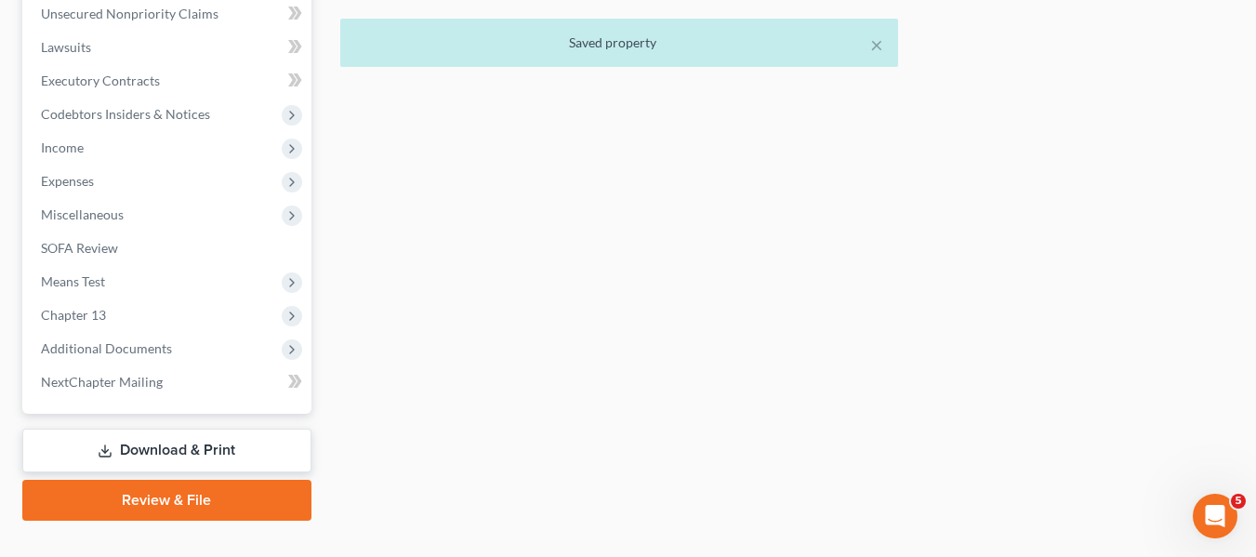
scroll to position [532, 0]
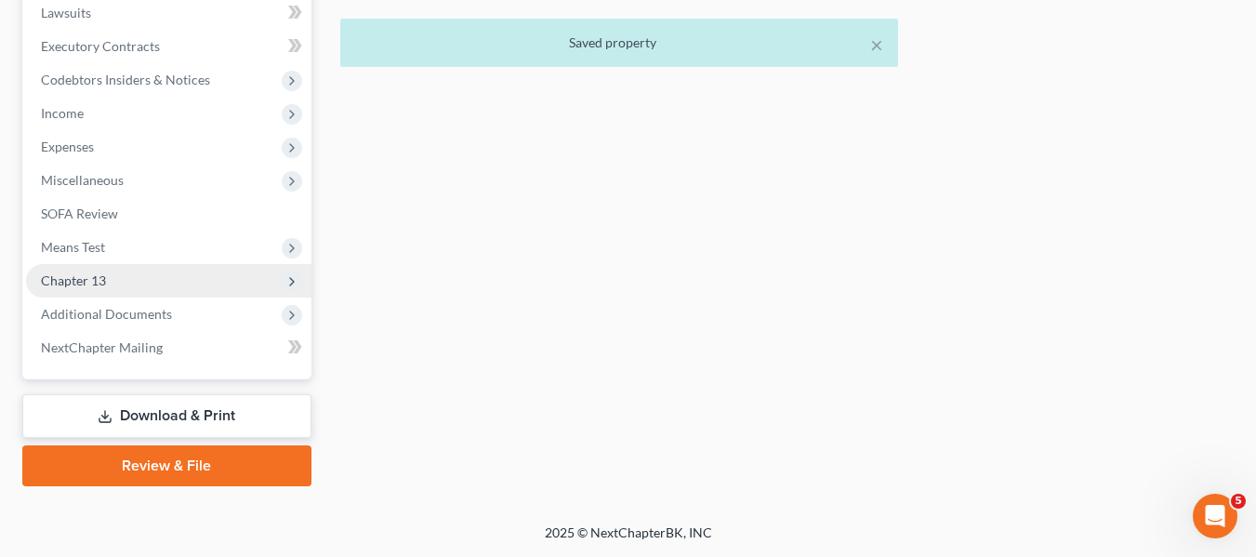
click at [100, 289] on span "Chapter 13" at bounding box center [168, 280] width 285 height 33
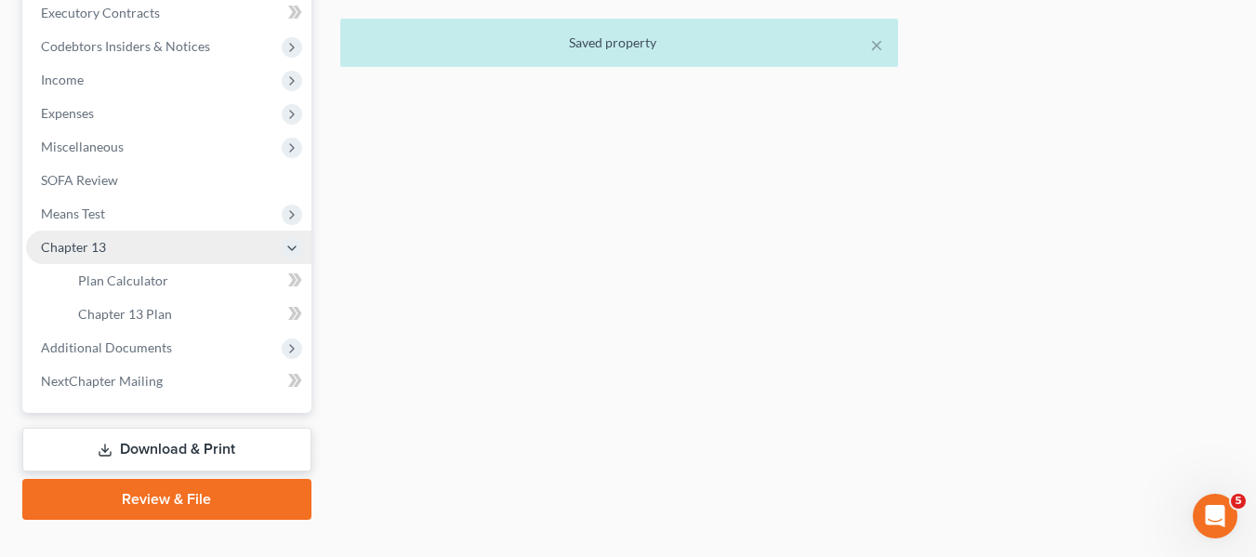
scroll to position [498, 0]
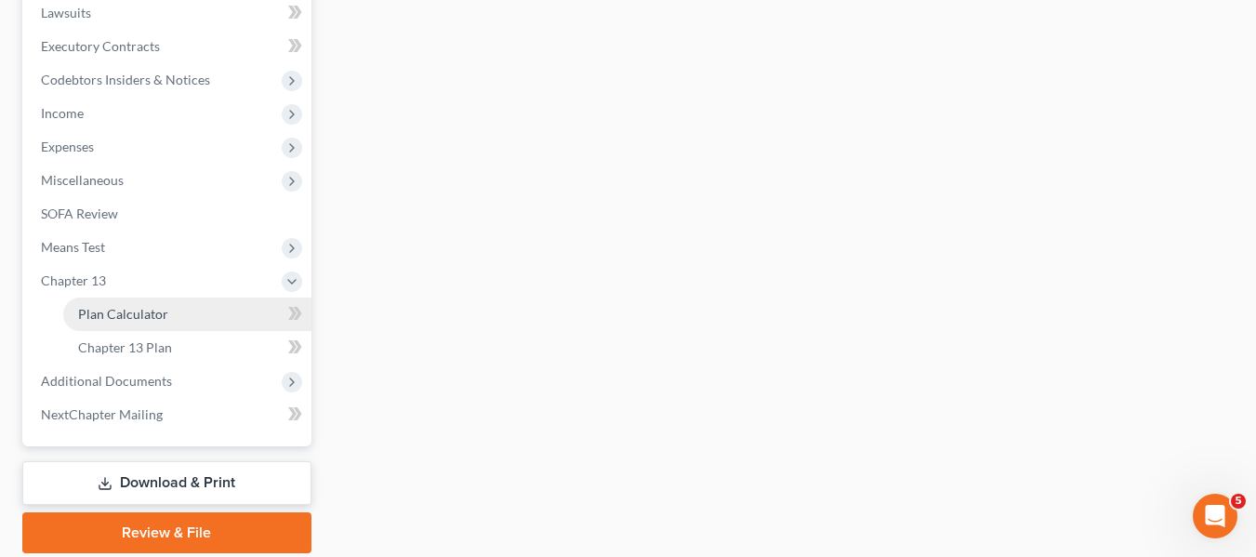
click at [106, 313] on span "Plan Calculator" at bounding box center [123, 314] width 90 height 16
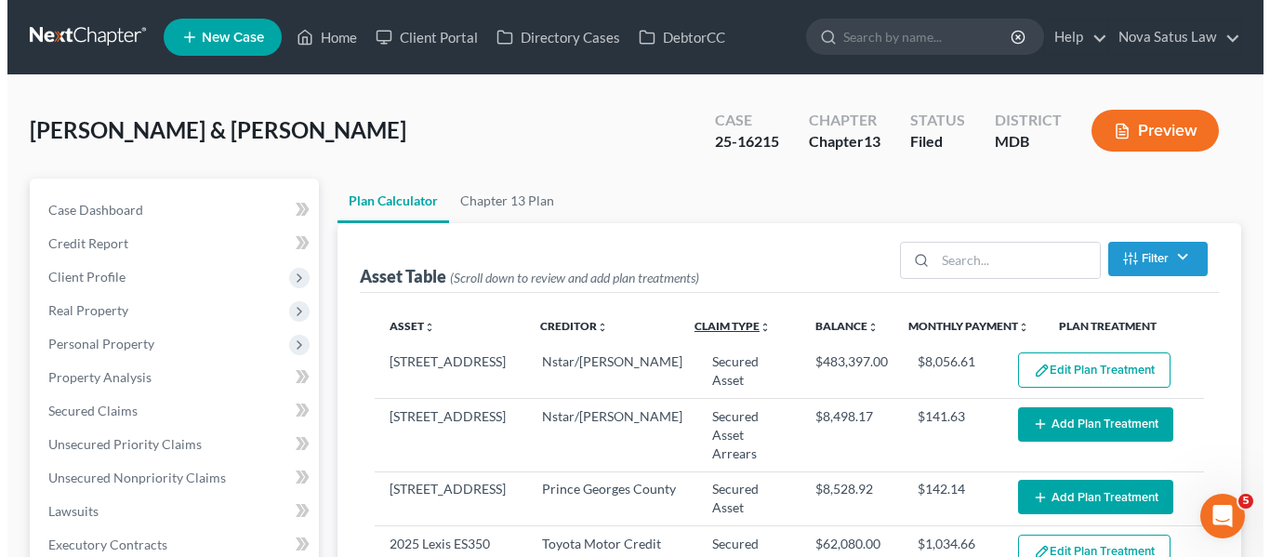
scroll to position [157, 0]
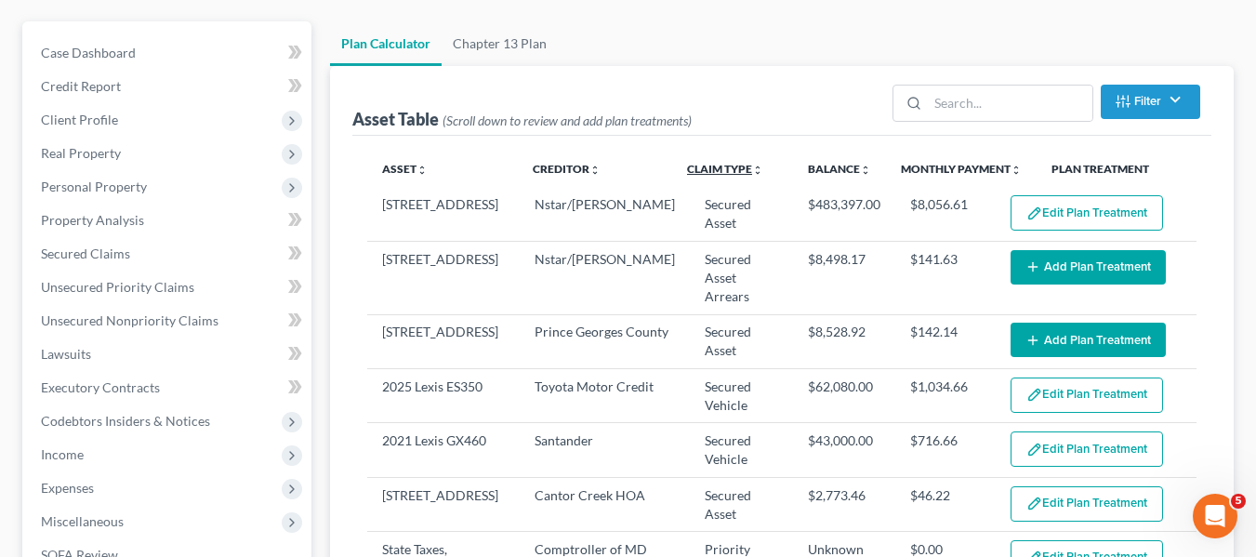
select select "59"
click at [1046, 268] on button "Add Plan Treatment" at bounding box center [1087, 267] width 155 height 34
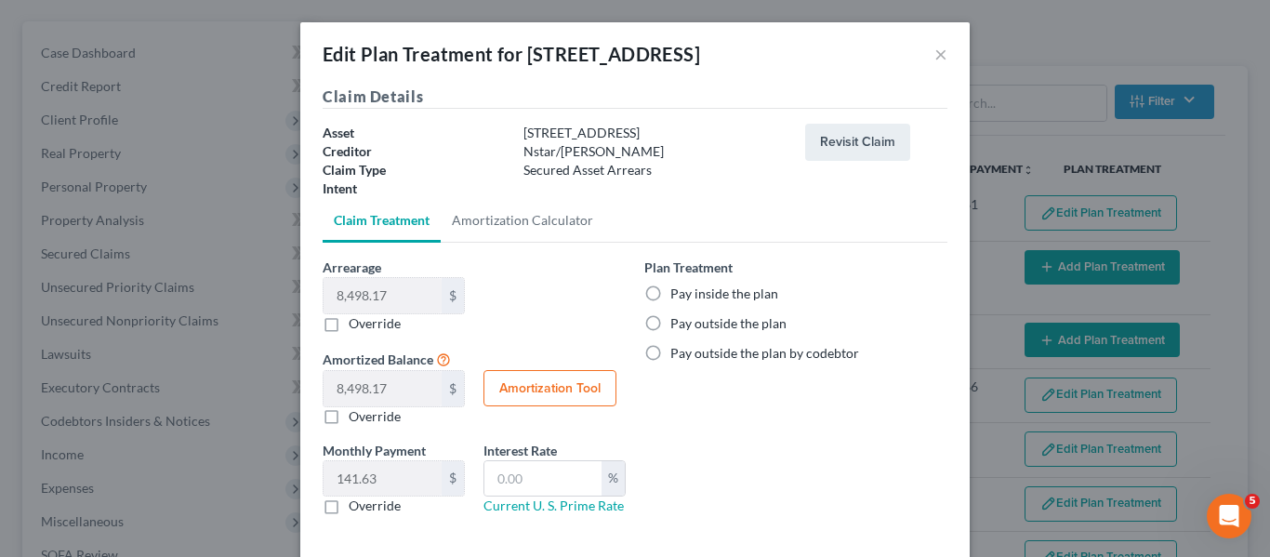
click at [670, 291] on label "Pay inside the plan" at bounding box center [724, 293] width 108 height 19
click at [678, 291] on input "Pay inside the plan" at bounding box center [684, 290] width 12 height 12
radio input "true"
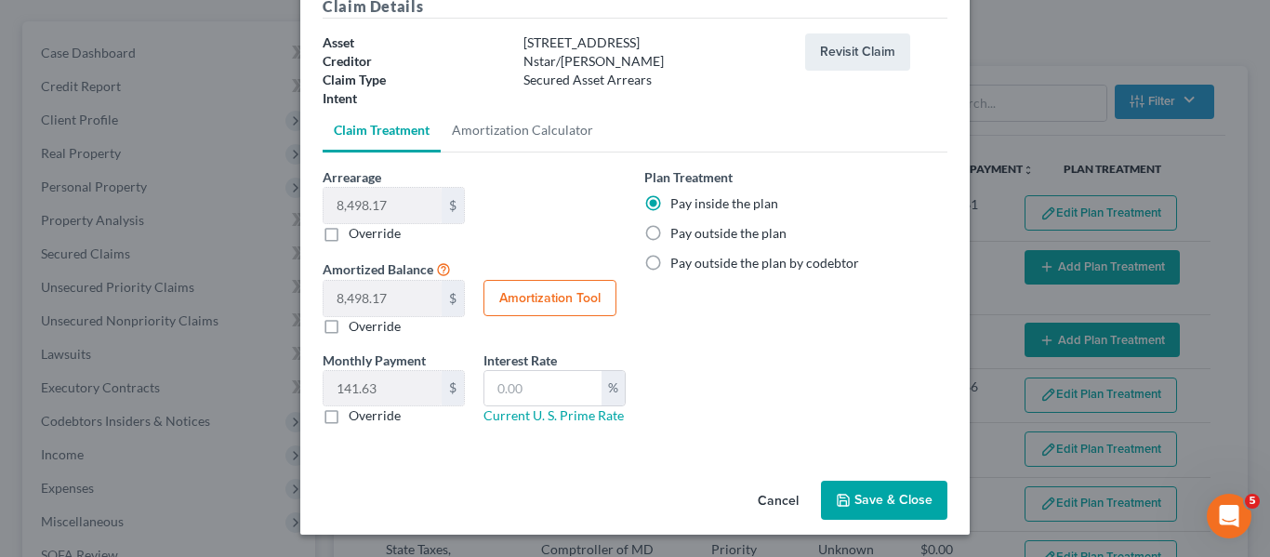
click at [848, 511] on button "Save & Close" at bounding box center [884, 500] width 126 height 39
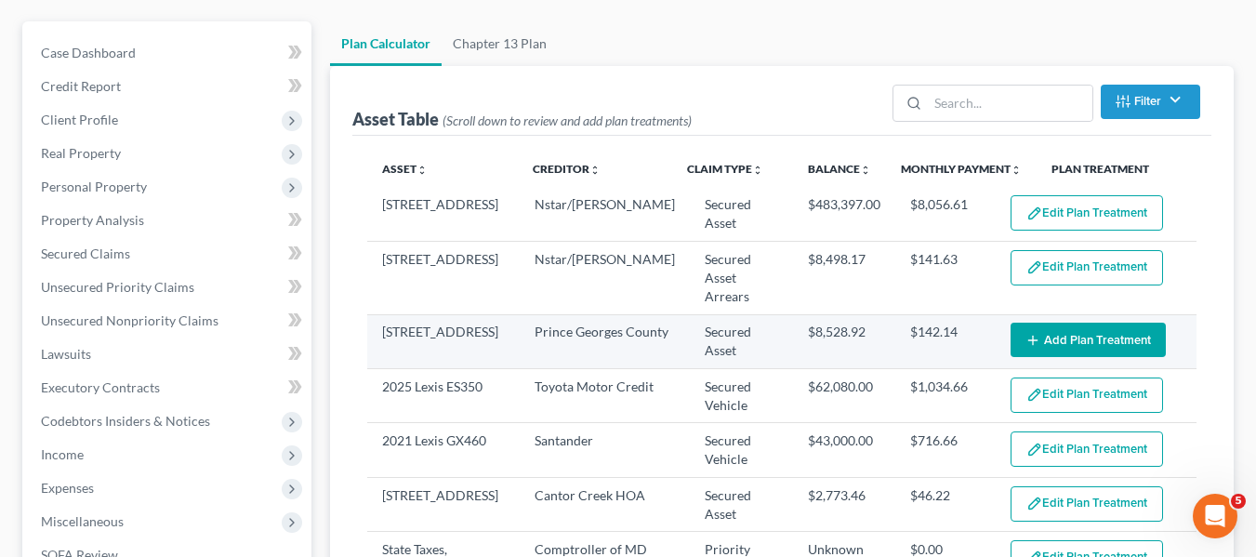
select select "59"
click at [1062, 323] on button "Add Plan Treatment" at bounding box center [1087, 340] width 155 height 34
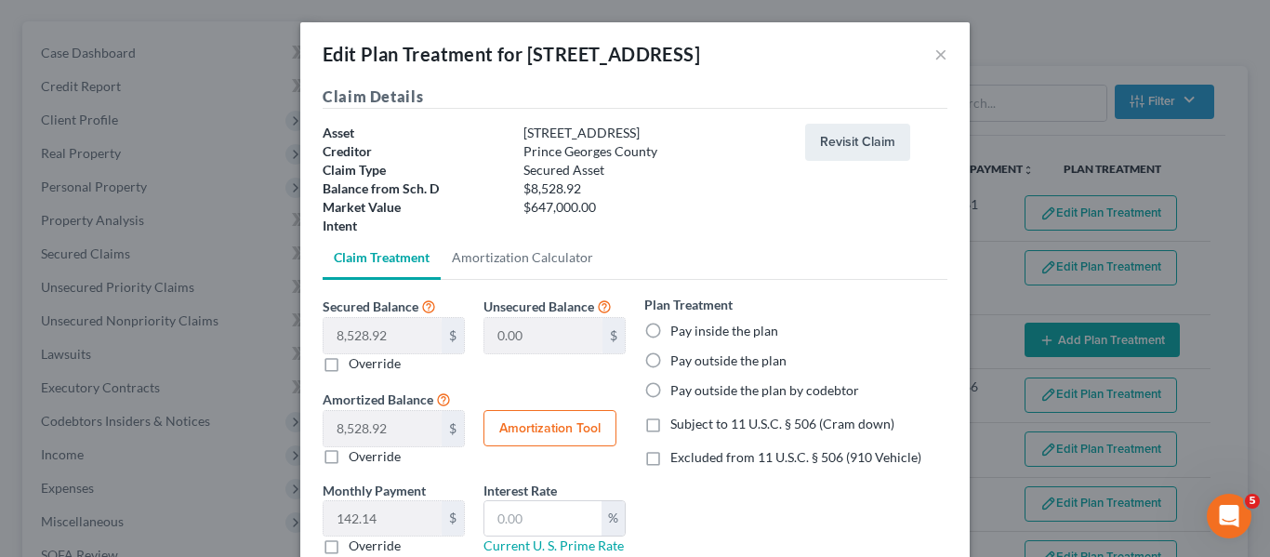
click at [670, 360] on label "Pay outside the plan" at bounding box center [728, 360] width 116 height 19
click at [678, 360] on input "Pay outside the plan" at bounding box center [684, 357] width 12 height 12
radio input "true"
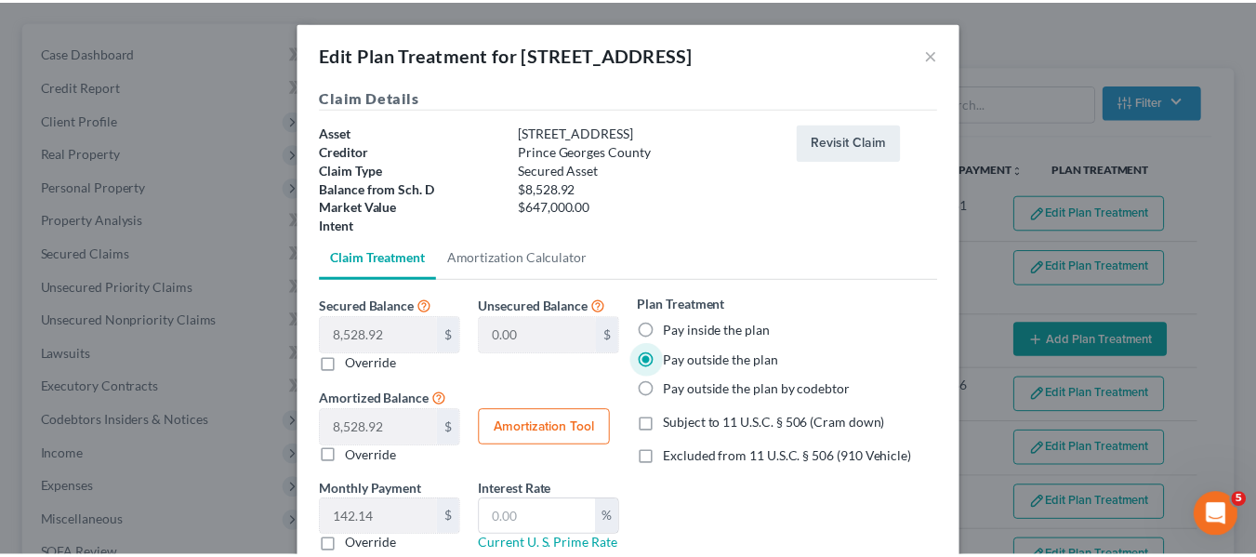
scroll to position [130, 0]
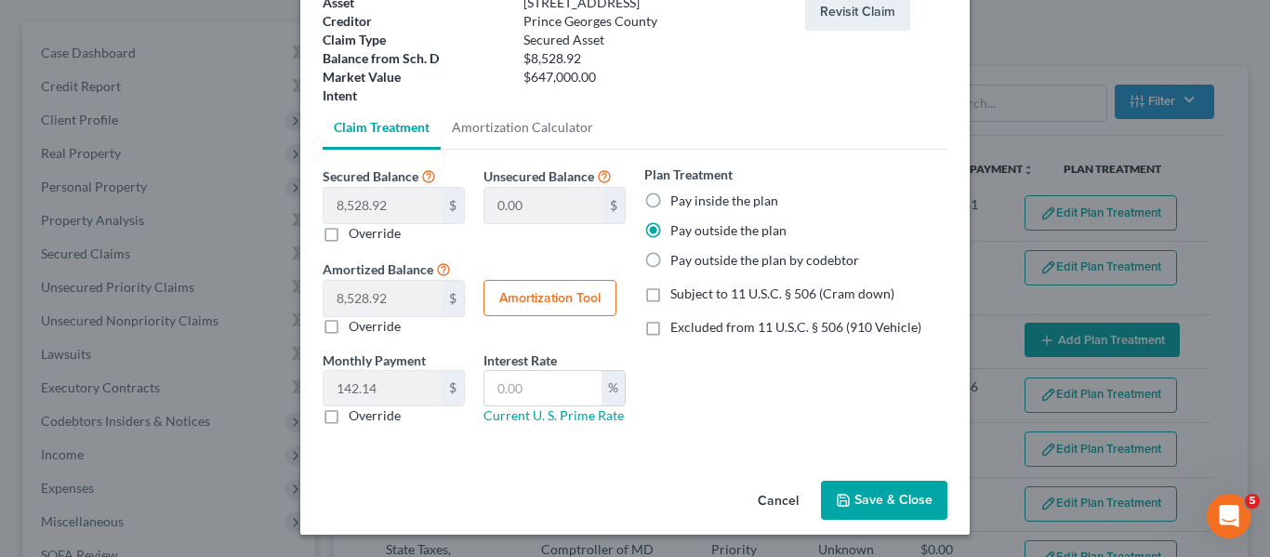
click at [833, 490] on button "Save & Close" at bounding box center [884, 500] width 126 height 39
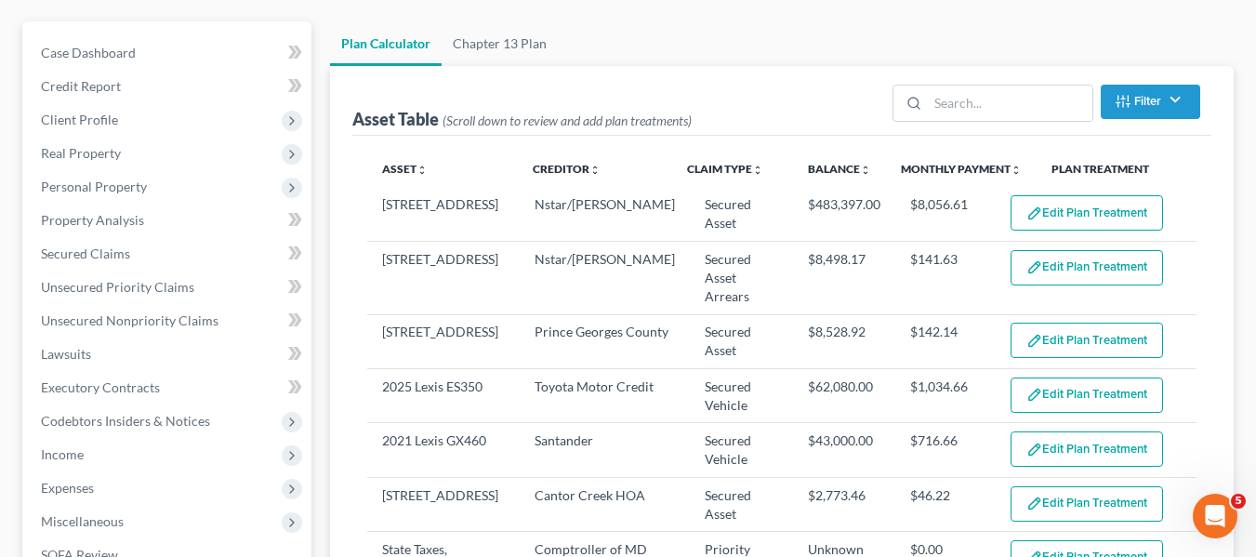
select select "59"
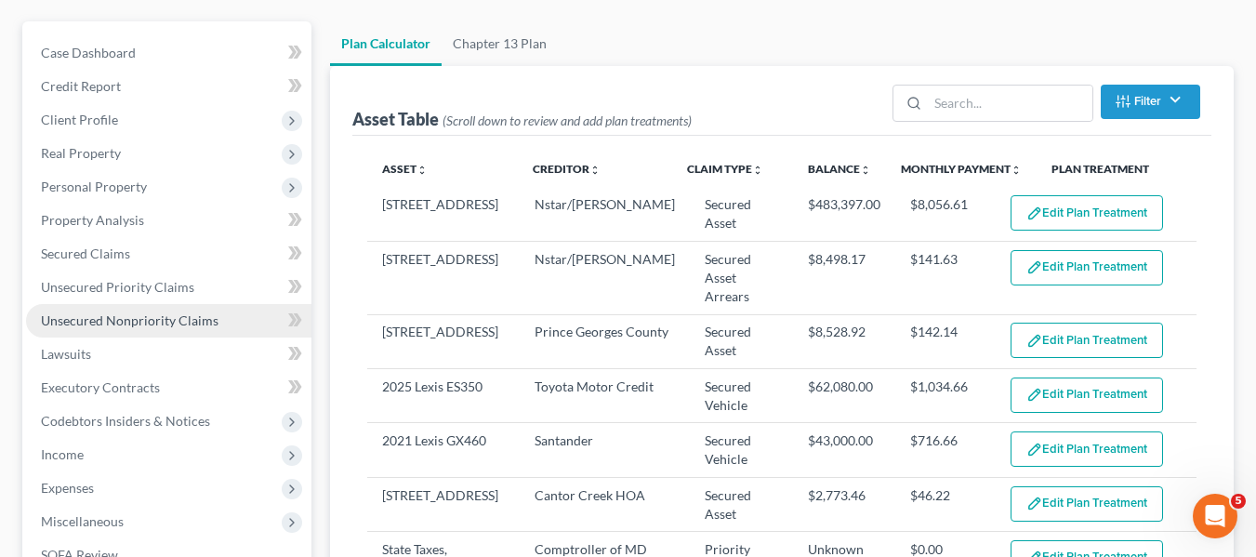
click at [126, 315] on span "Unsecured Nonpriority Claims" at bounding box center [130, 320] width 178 height 16
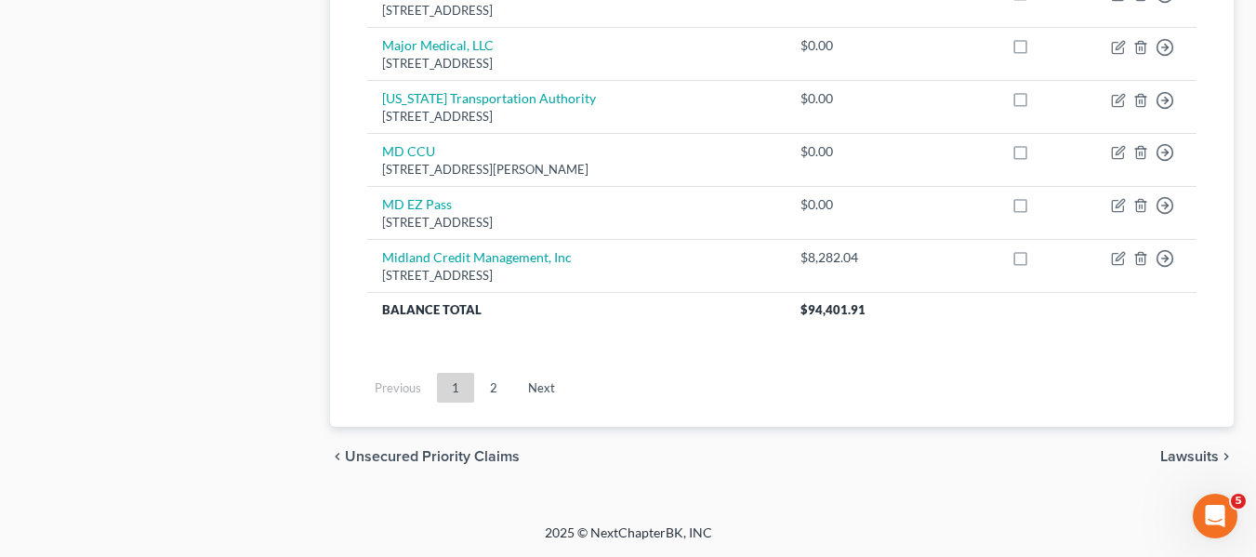
scroll to position [1664, 0]
click at [494, 380] on link "2" at bounding box center [493, 388] width 37 height 30
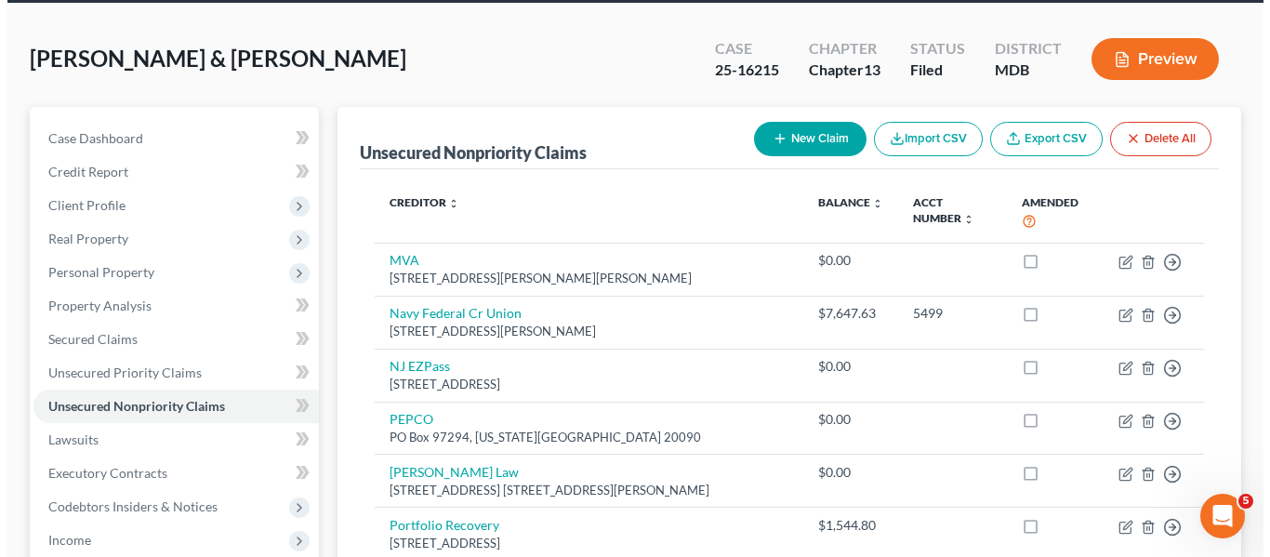
scroll to position [71, 0]
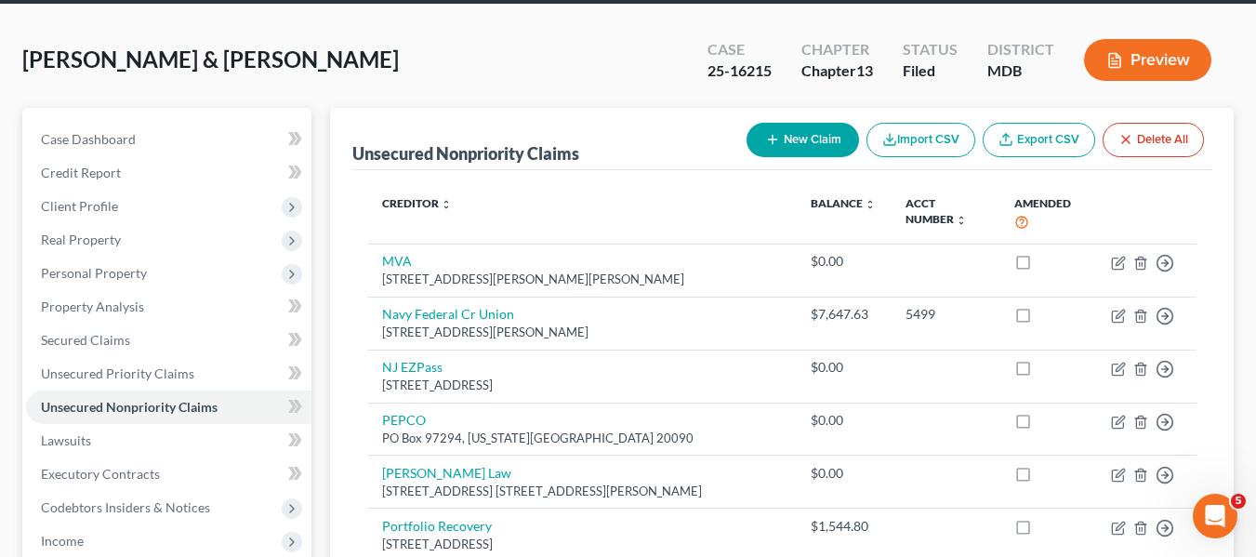
click at [775, 140] on icon "button" at bounding box center [772, 139] width 15 height 15
select select "2"
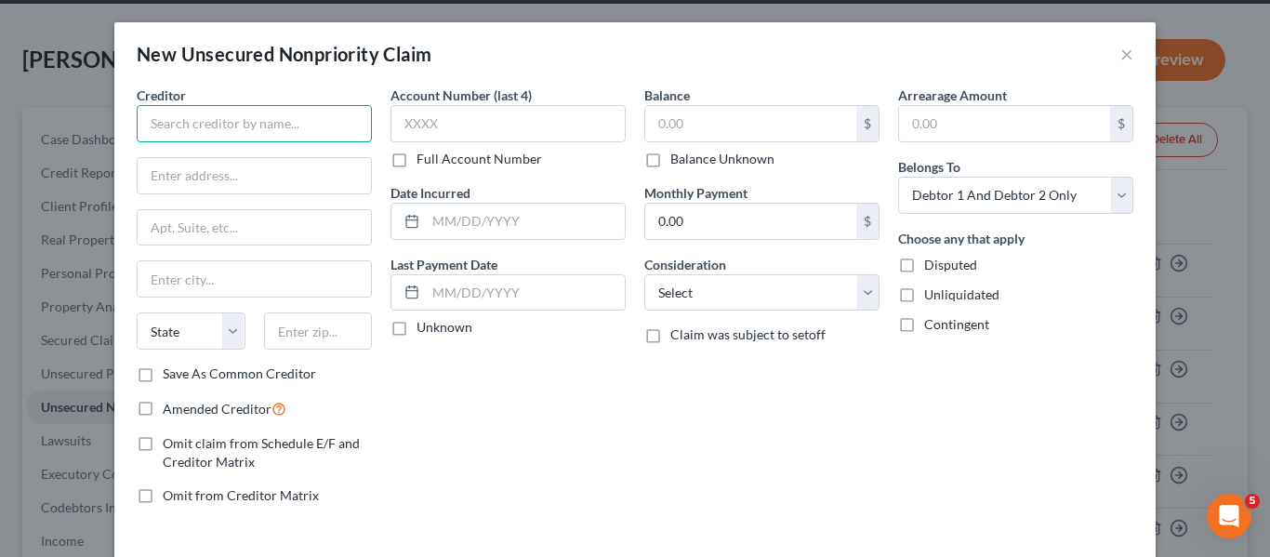
click at [246, 109] on input "text" at bounding box center [254, 123] width 235 height 37
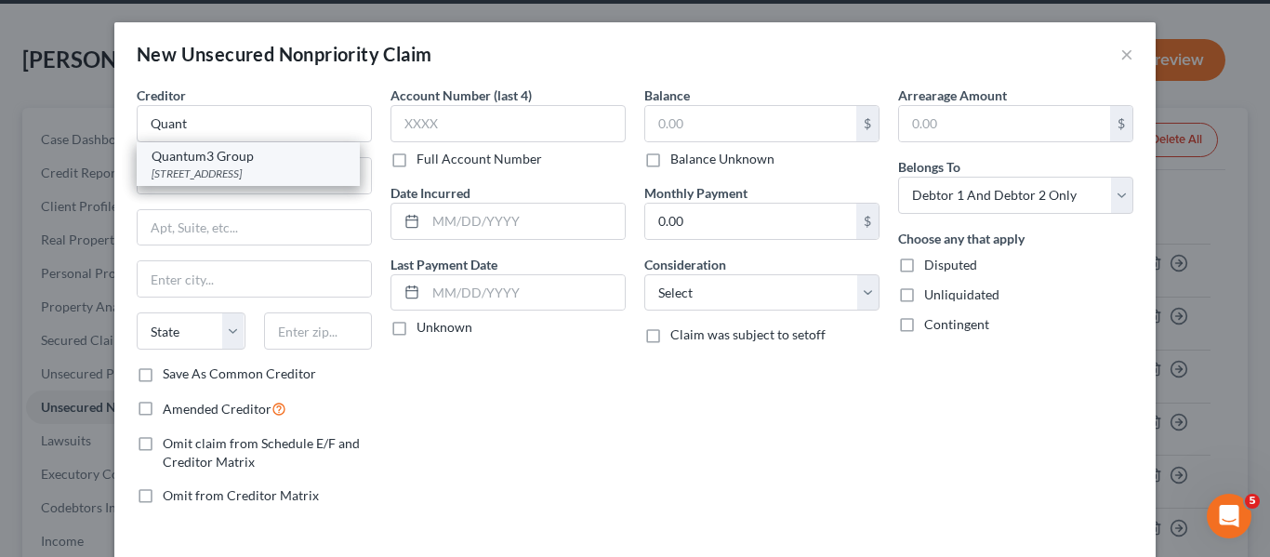
click at [231, 171] on div "PO Box 788, Kirkland, WA 98083-0788" at bounding box center [248, 173] width 193 height 16
type input "Quantum3 Group"
type input "PO Box 788"
type input "Kirkland"
select select "50"
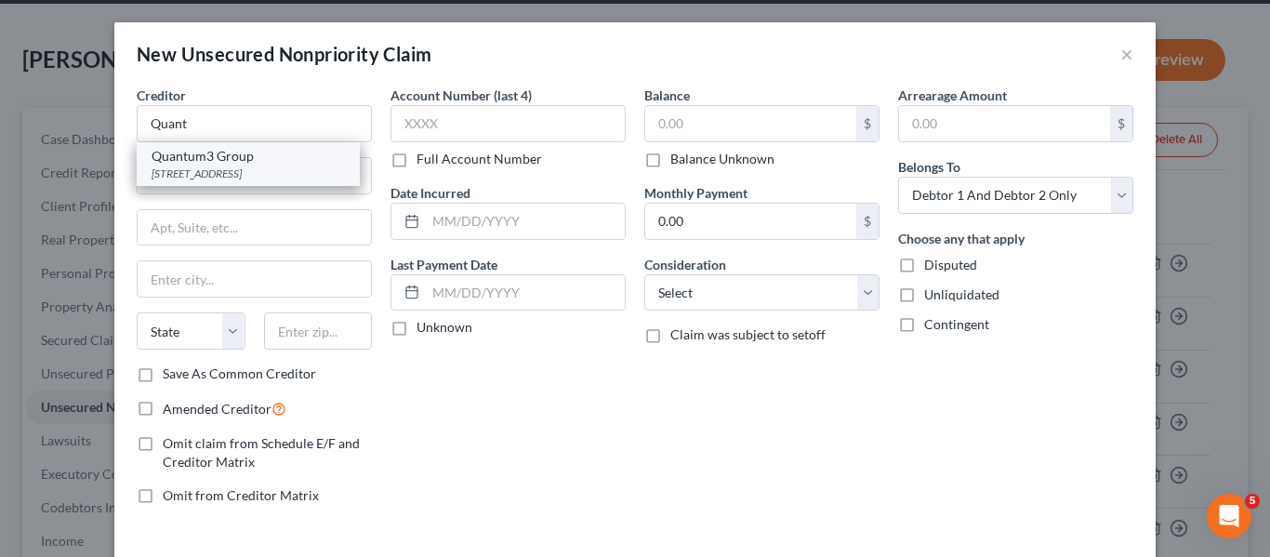
type input "98083-0788"
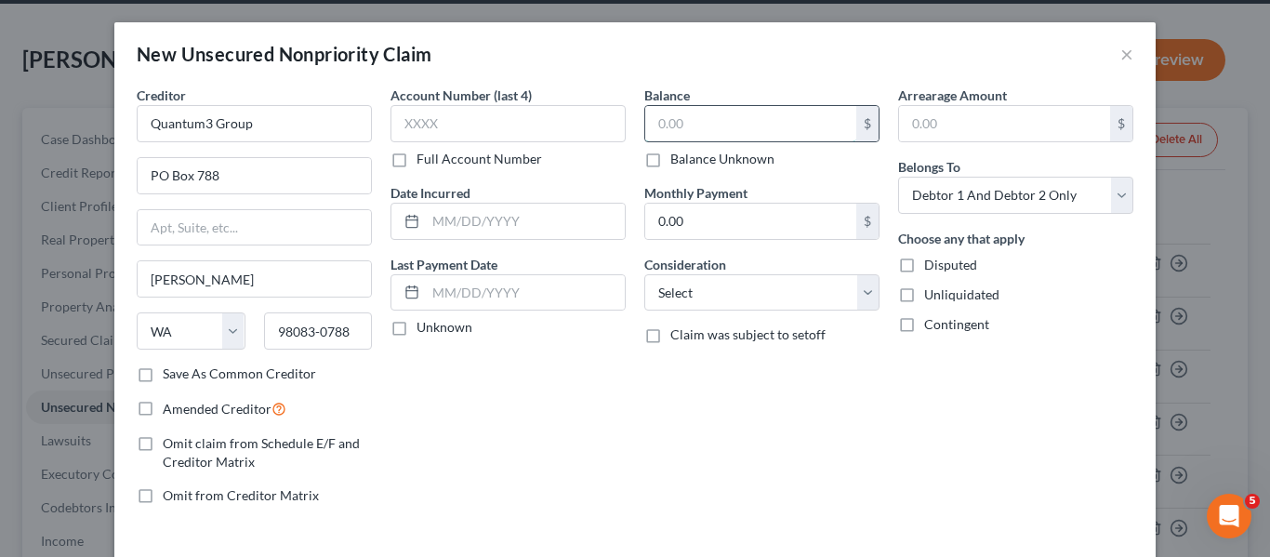
click at [684, 122] on input "text" at bounding box center [750, 123] width 211 height 35
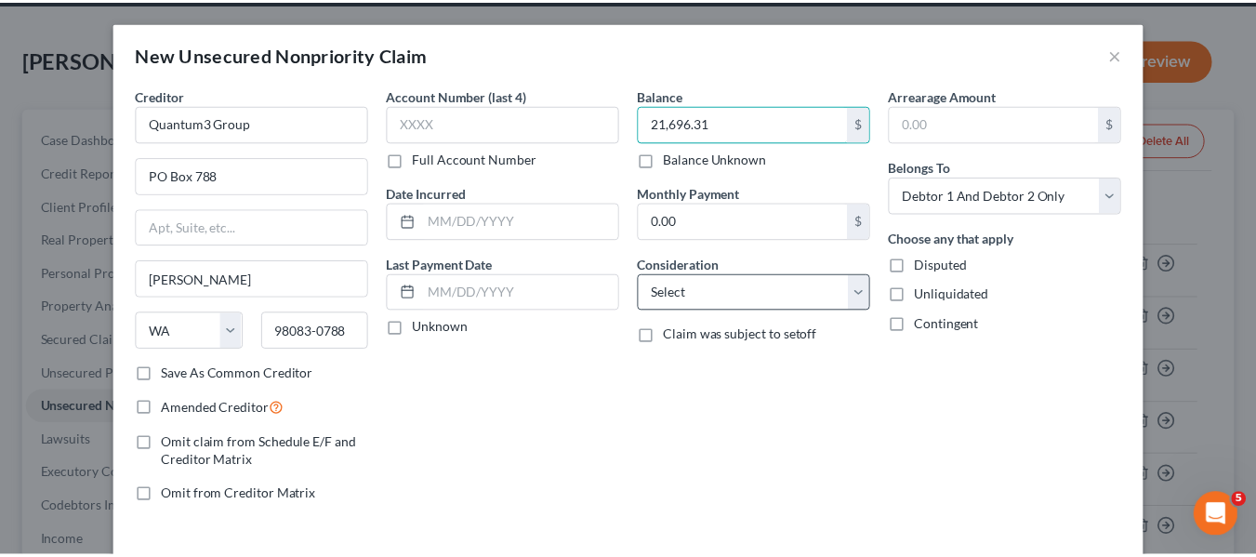
scroll to position [79, 0]
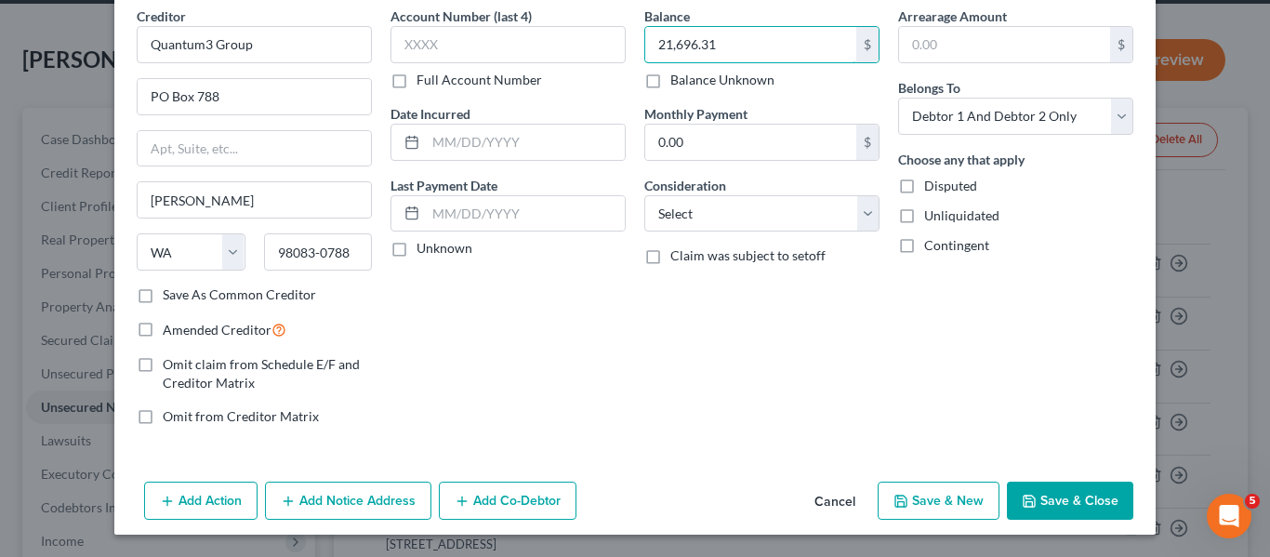
type input "21,696.31"
click at [1065, 499] on button "Save & Close" at bounding box center [1070, 501] width 126 height 39
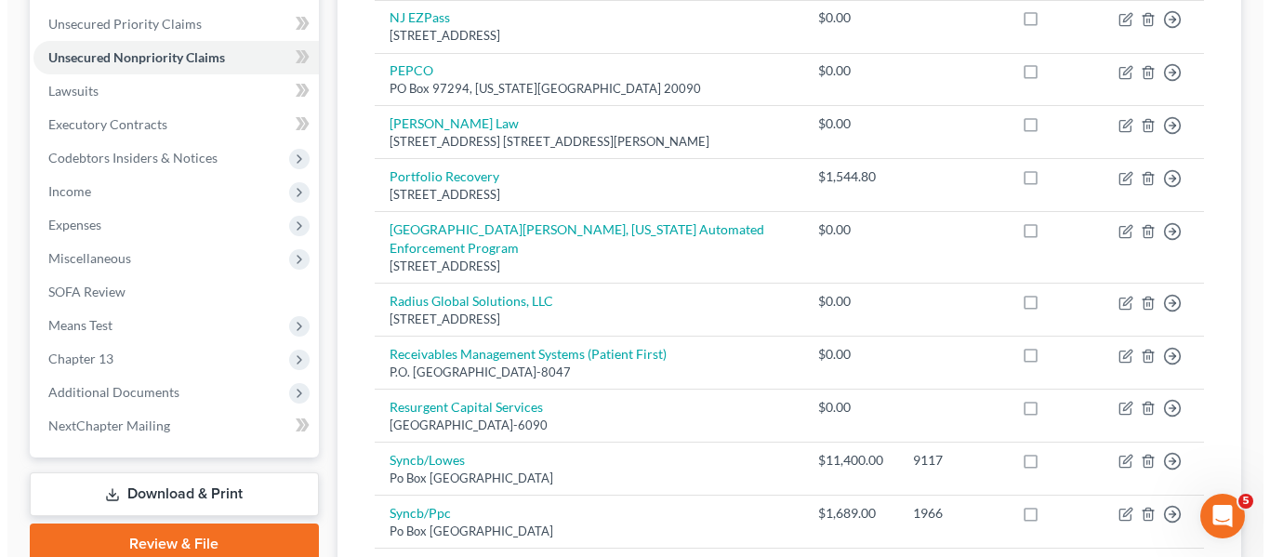
scroll to position [517, 0]
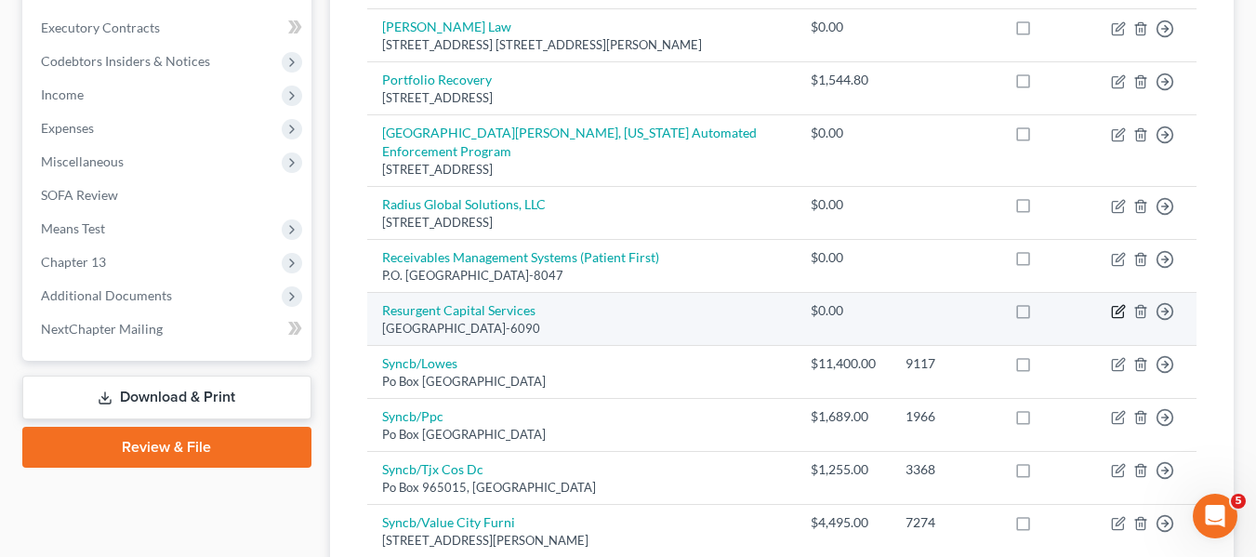
click at [1115, 310] on icon "button" at bounding box center [1118, 311] width 15 height 15
select select "23"
select select "2"
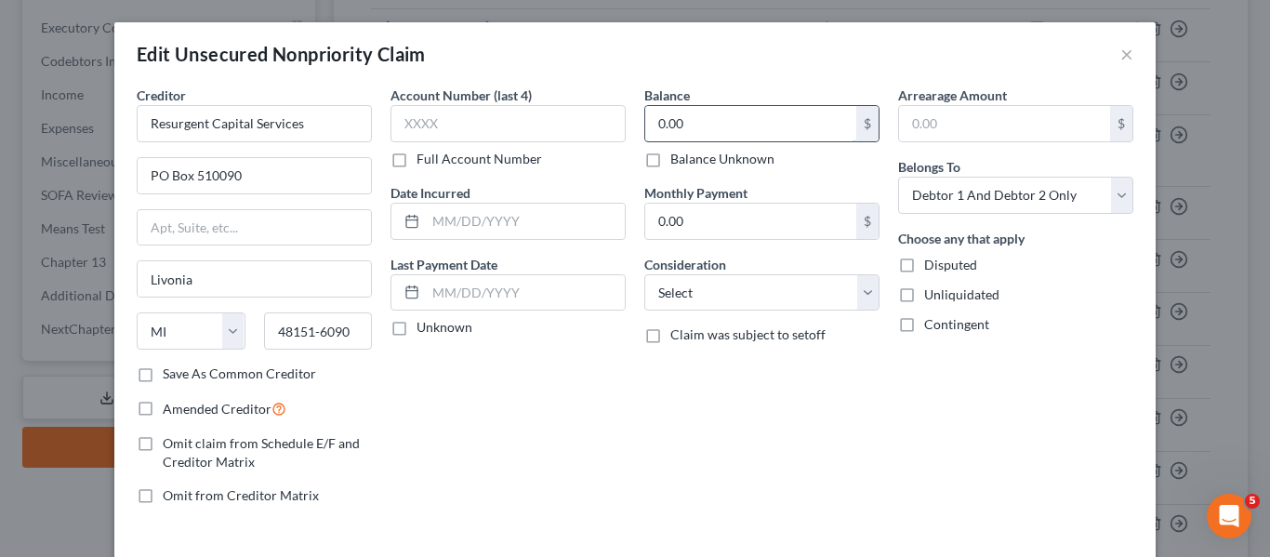
click at [729, 124] on input "0.00" at bounding box center [750, 123] width 211 height 35
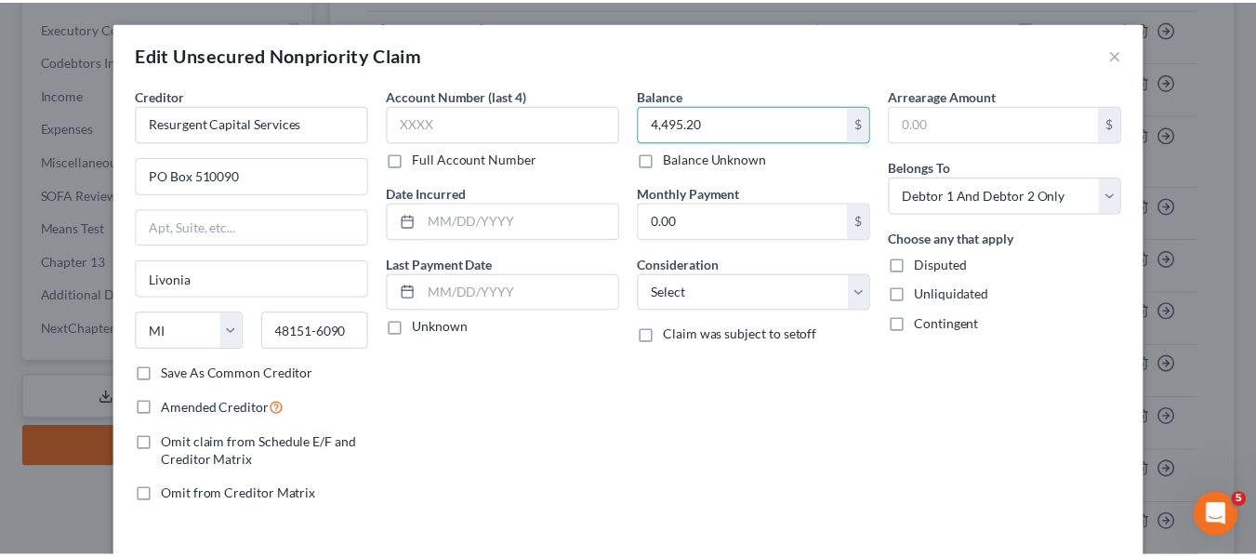
scroll to position [133, 0]
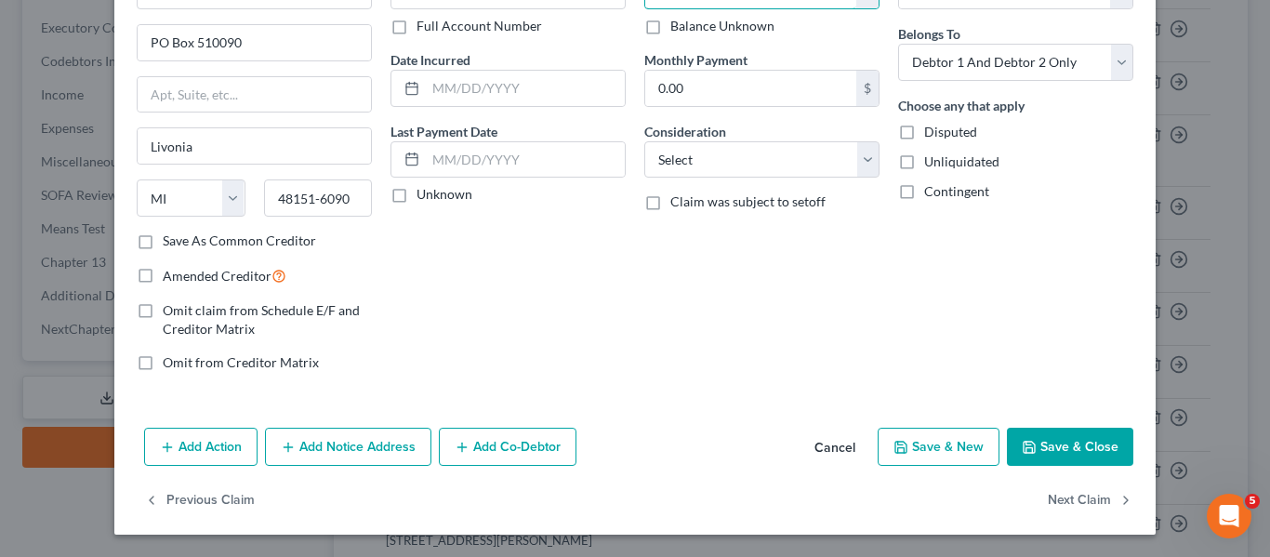
type input "4,495.20"
click at [1023, 448] on icon "button" at bounding box center [1029, 447] width 15 height 15
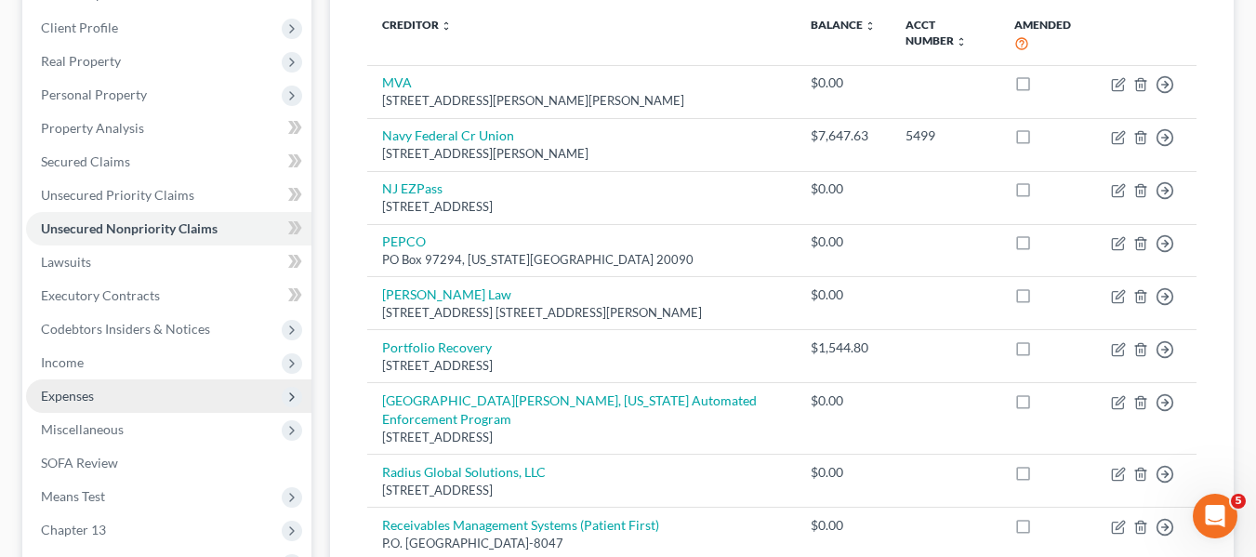
scroll to position [248, 0]
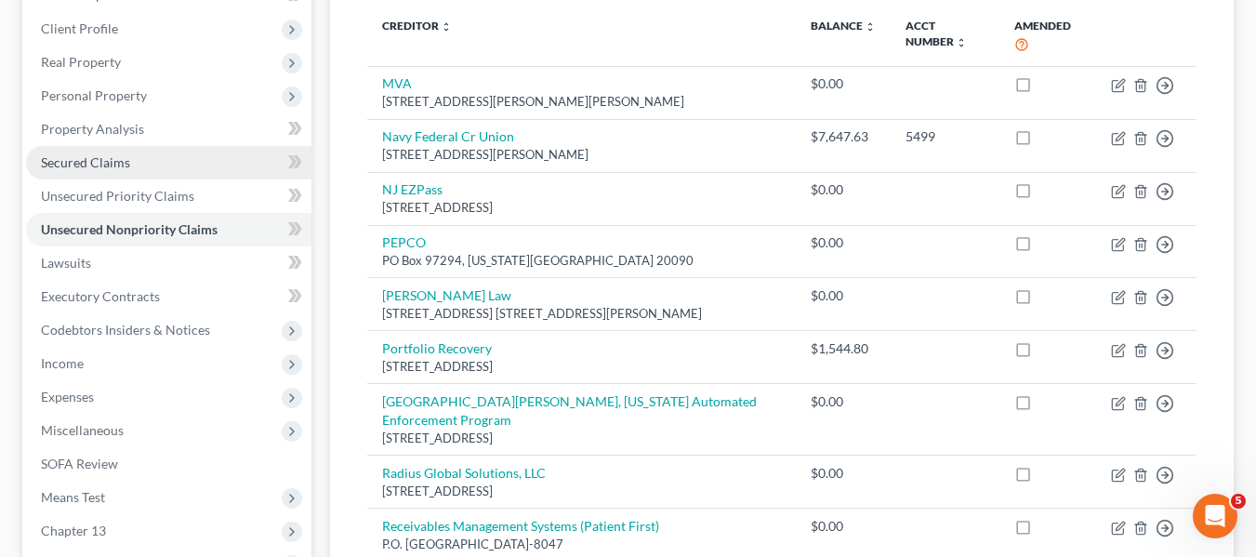
click at [75, 151] on link "Secured Claims" at bounding box center [168, 162] width 285 height 33
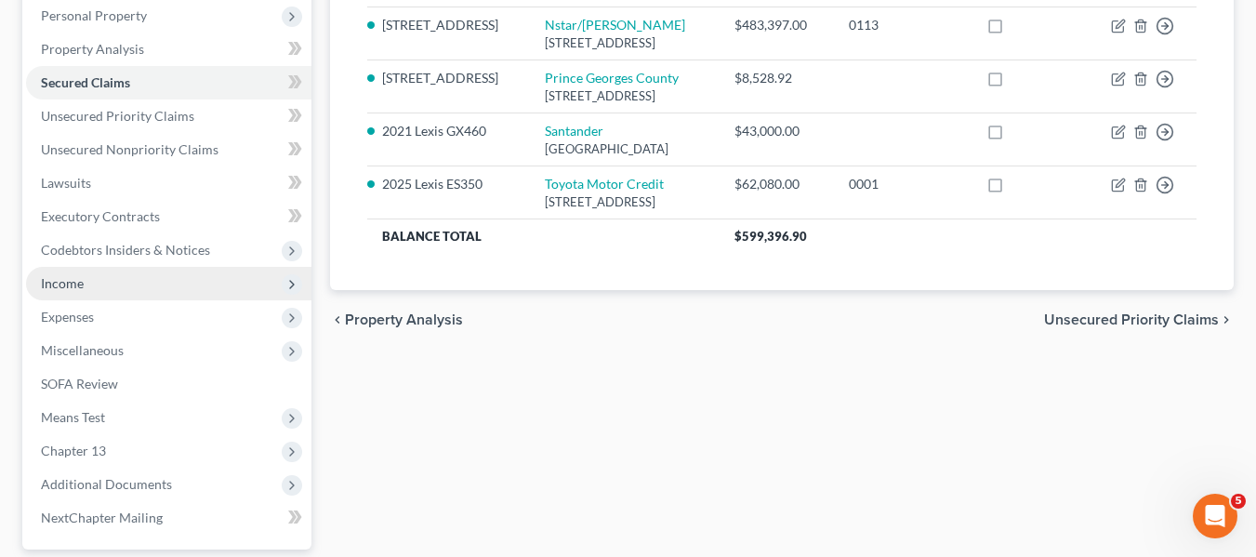
scroll to position [498, 0]
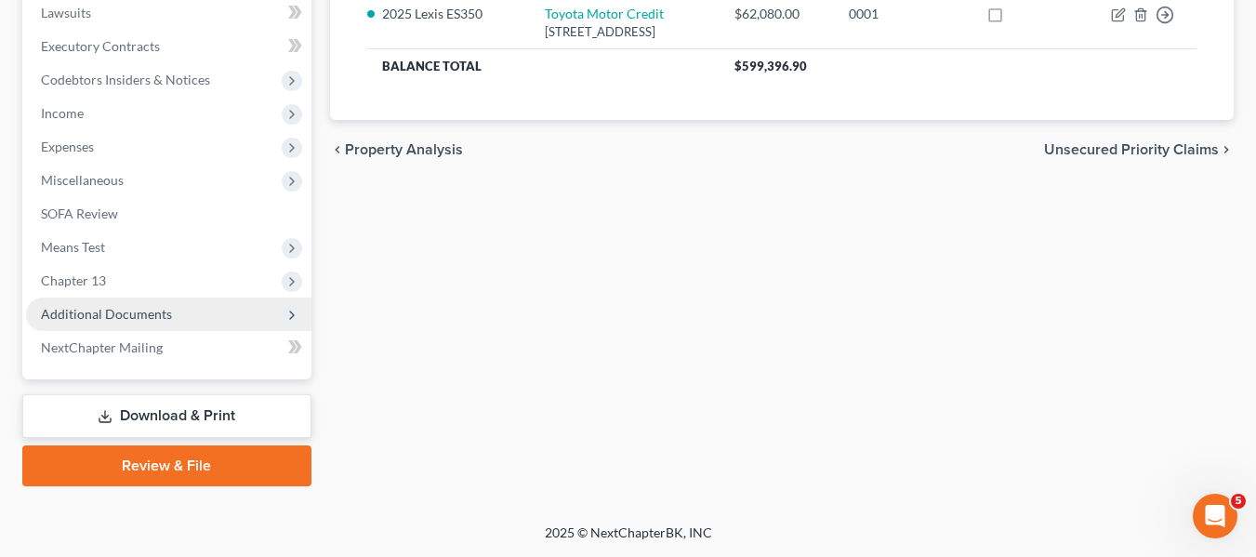
click at [128, 315] on span "Additional Documents" at bounding box center [106, 314] width 131 height 16
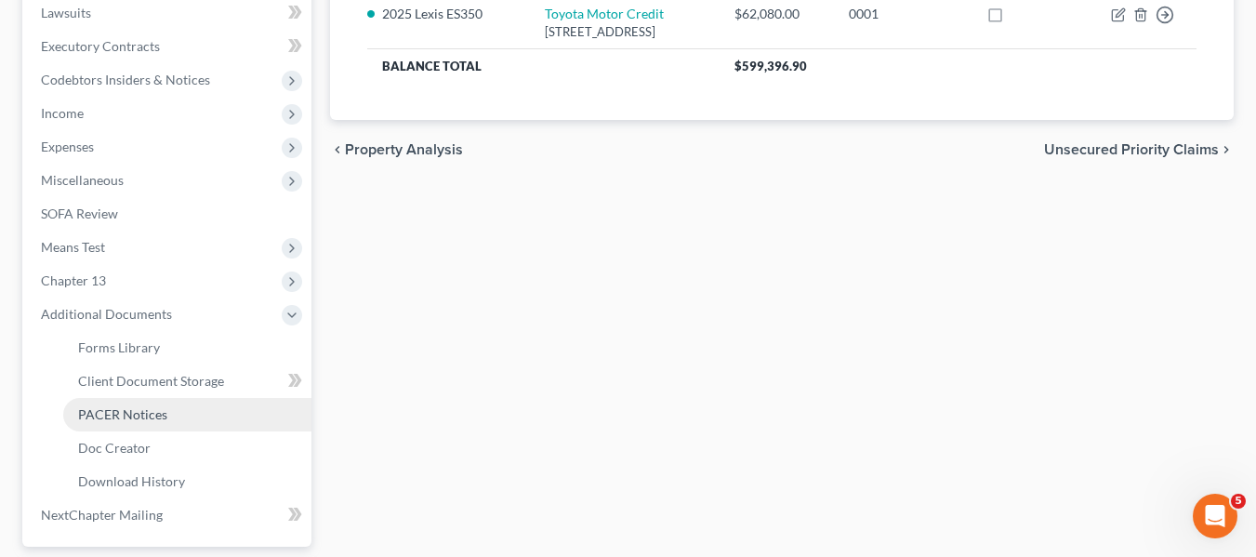
click at [138, 401] on link "PACER Notices" at bounding box center [187, 414] width 248 height 33
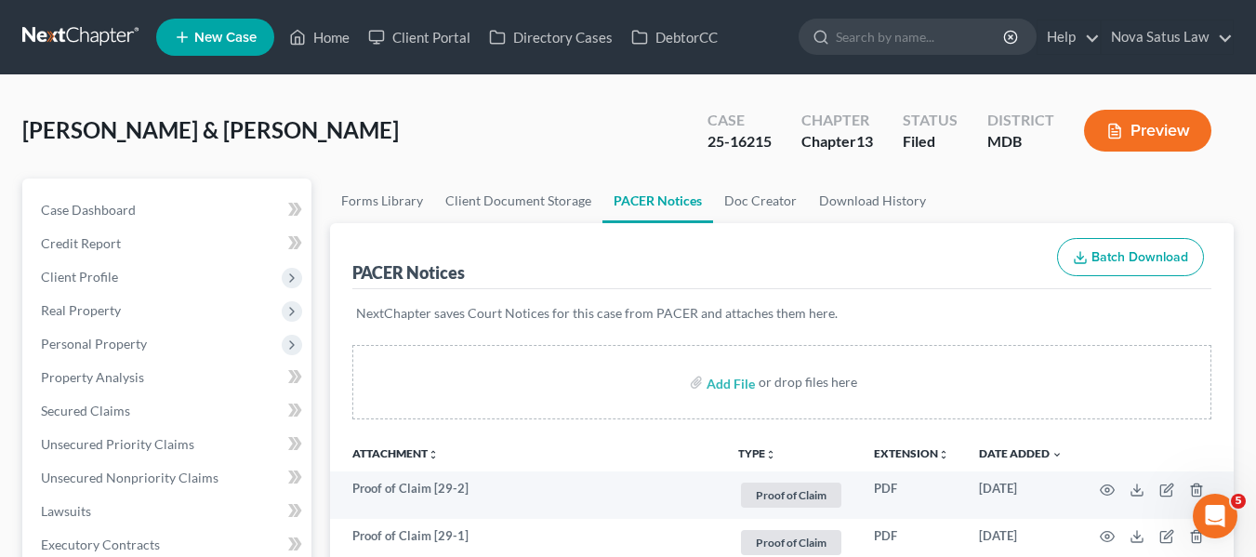
click at [849, 340] on div "NextChapter saves Court Notices for this case from PACER and attaches them here." at bounding box center [781, 324] width 859 height 71
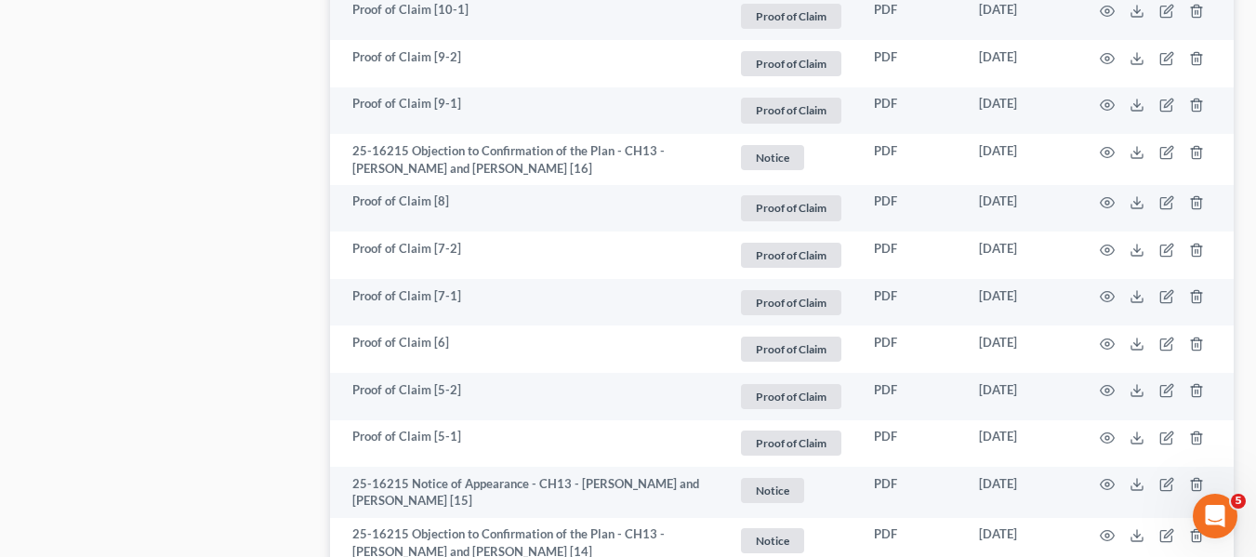
scroll to position [2310, 0]
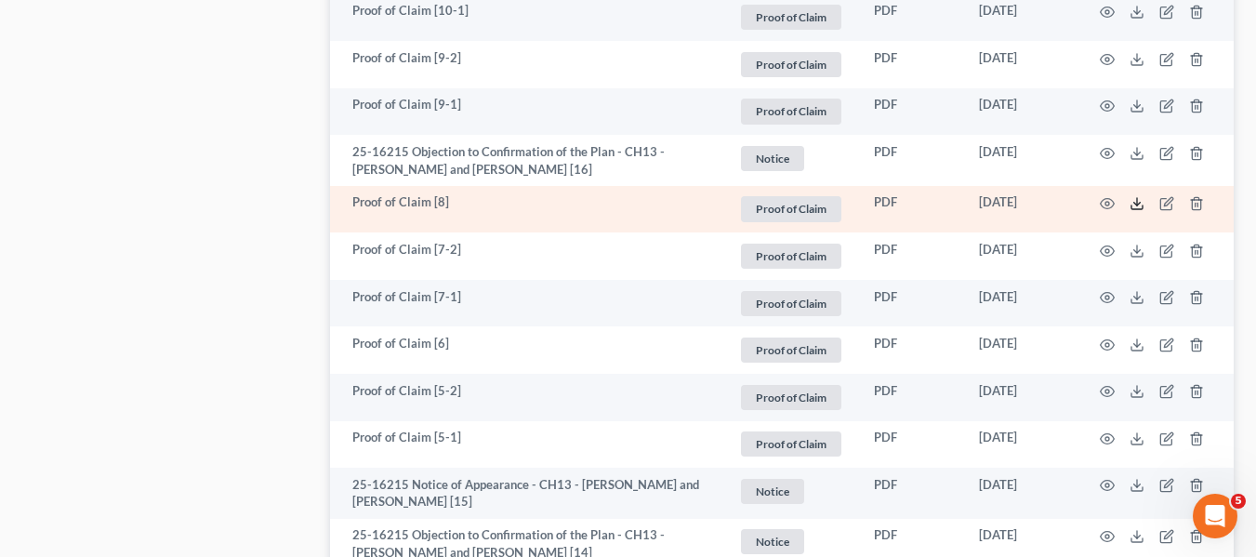
click at [1141, 200] on icon at bounding box center [1136, 203] width 15 height 15
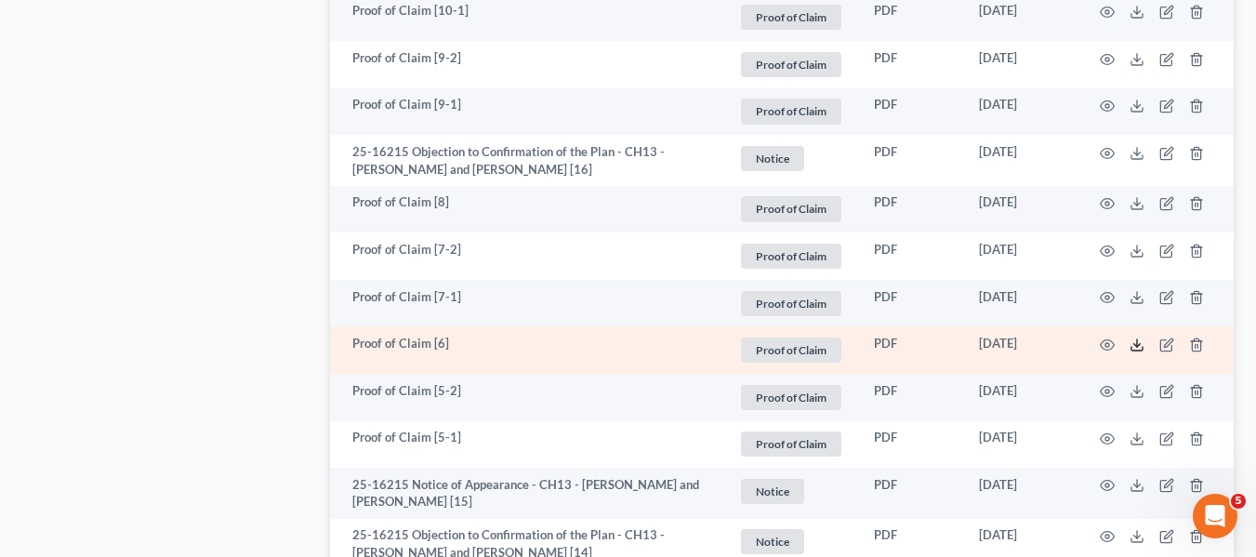
click at [1141, 350] on icon at bounding box center [1136, 349] width 11 height 4
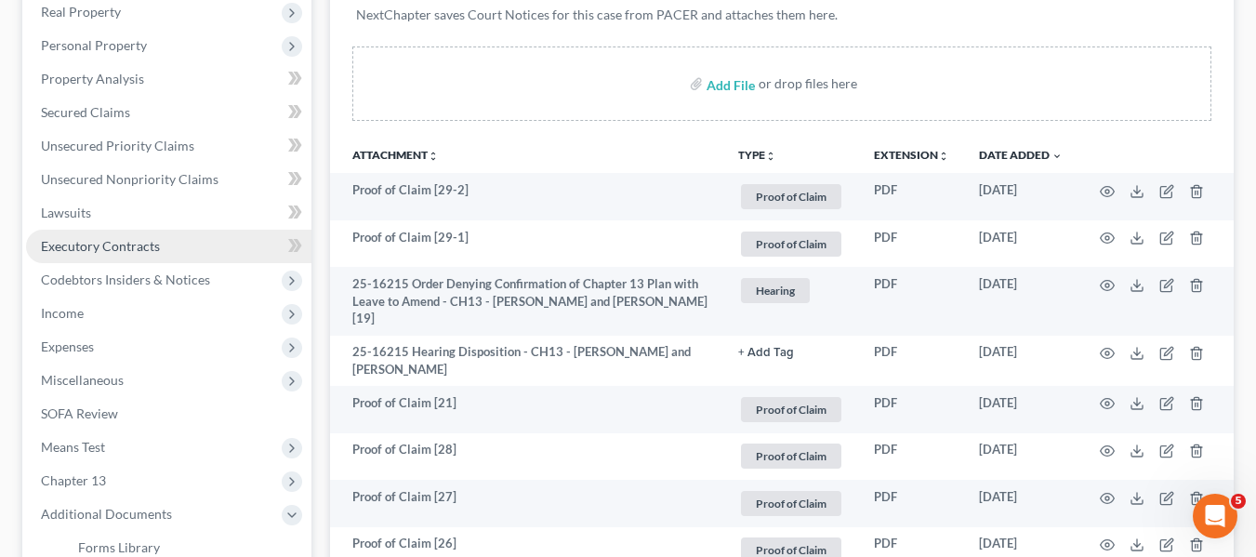
scroll to position [297, 0]
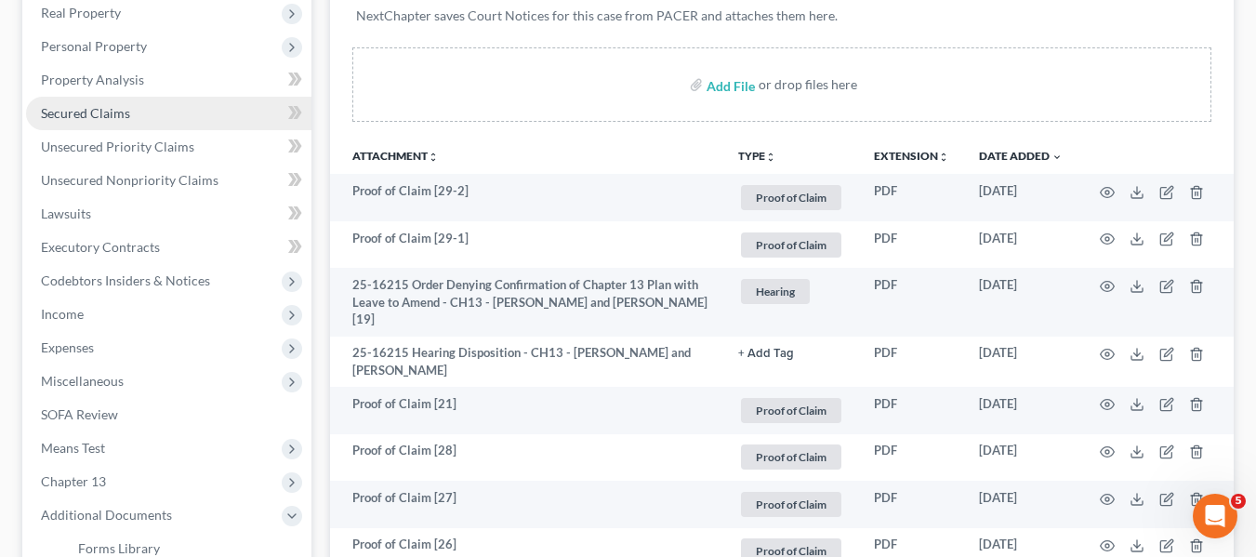
click at [156, 109] on link "Secured Claims" at bounding box center [168, 113] width 285 height 33
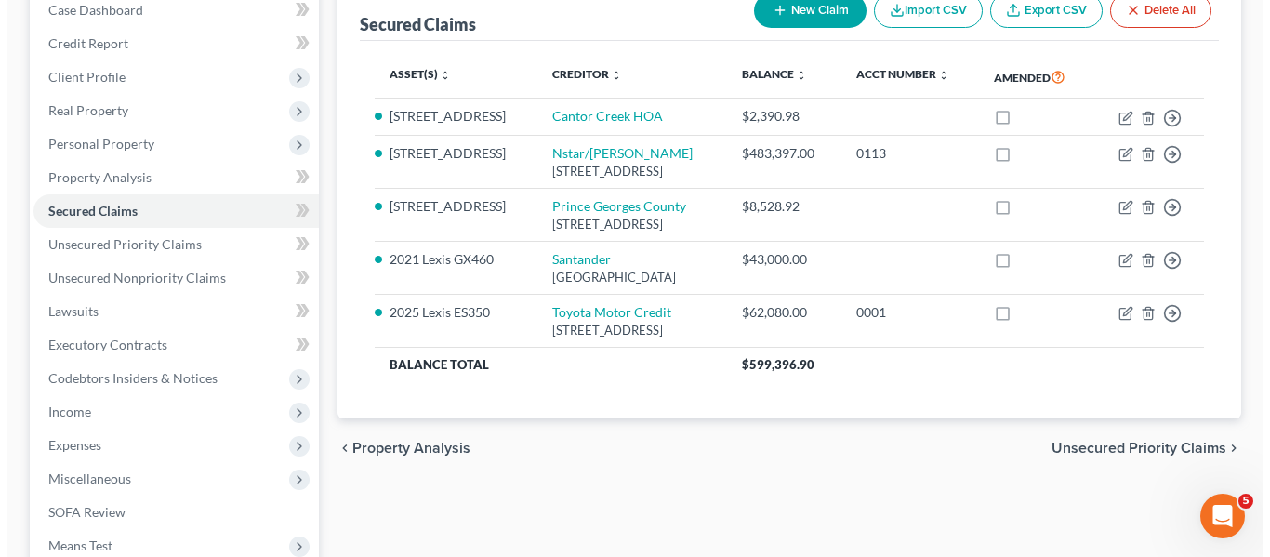
scroll to position [199, 0]
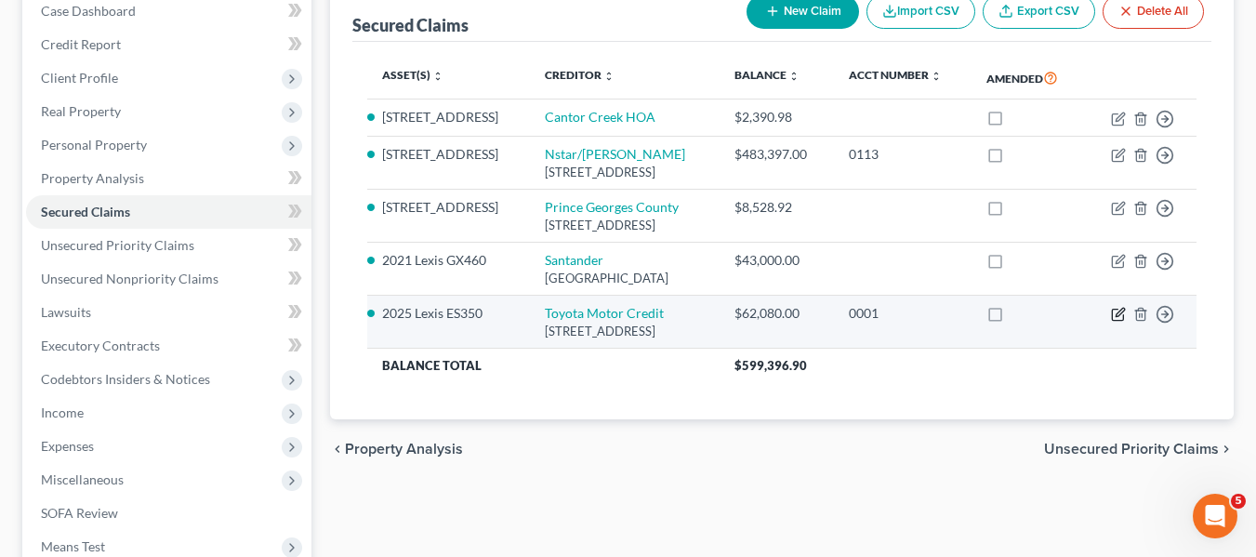
click at [1116, 322] on icon "button" at bounding box center [1118, 314] width 15 height 15
select select "22"
select select "2"
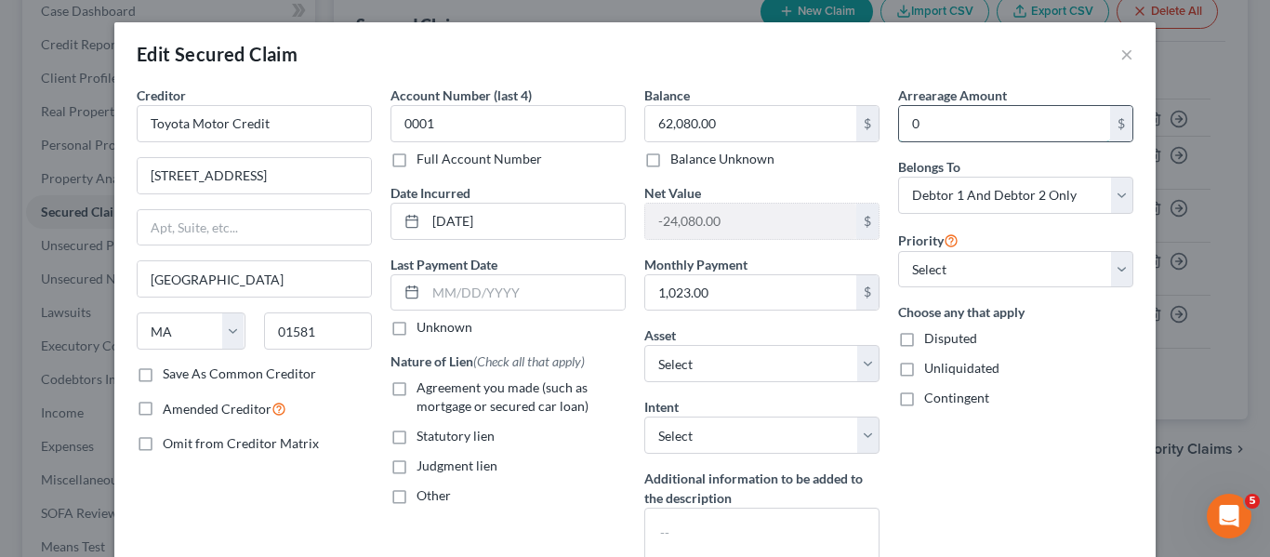
click at [982, 130] on input "0" at bounding box center [1004, 123] width 211 height 35
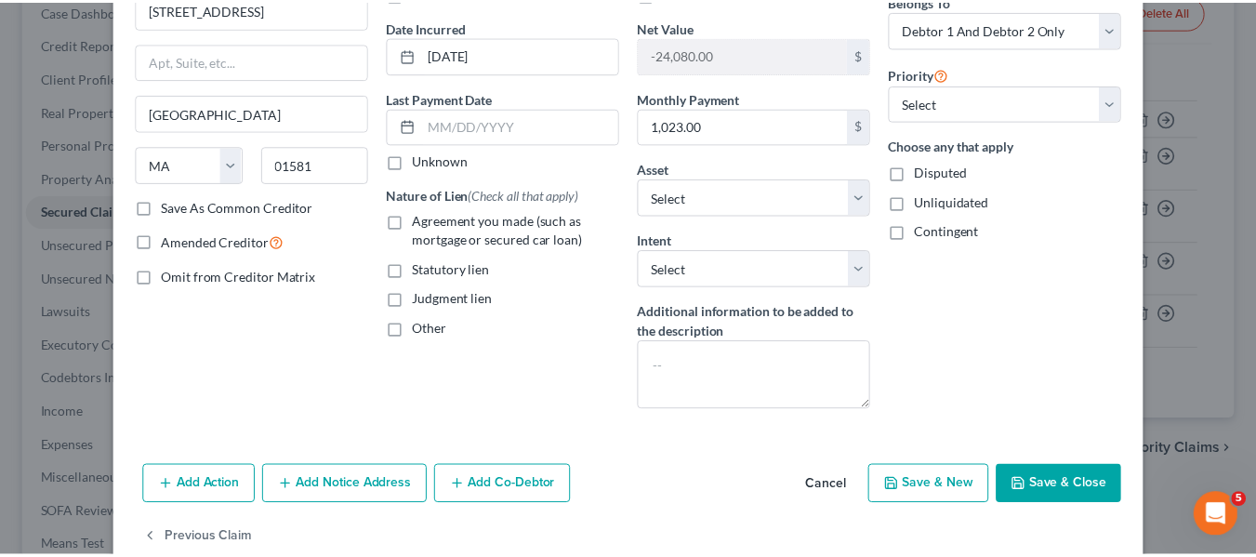
scroll to position [205, 0]
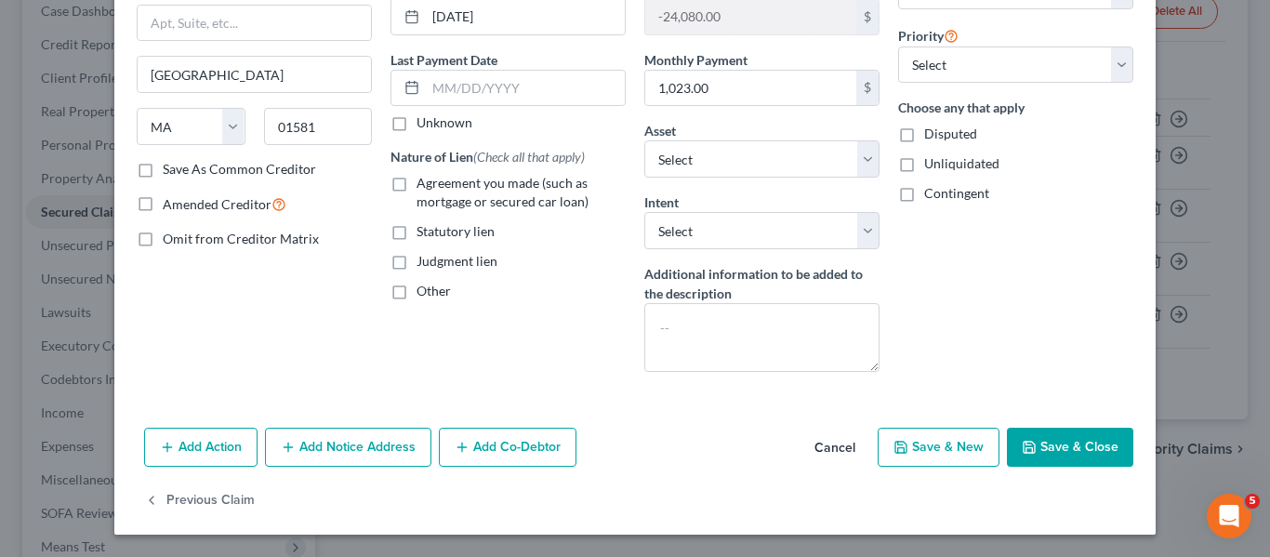
type input "1,074.53"
click at [1041, 453] on button "Save & Close" at bounding box center [1070, 447] width 126 height 39
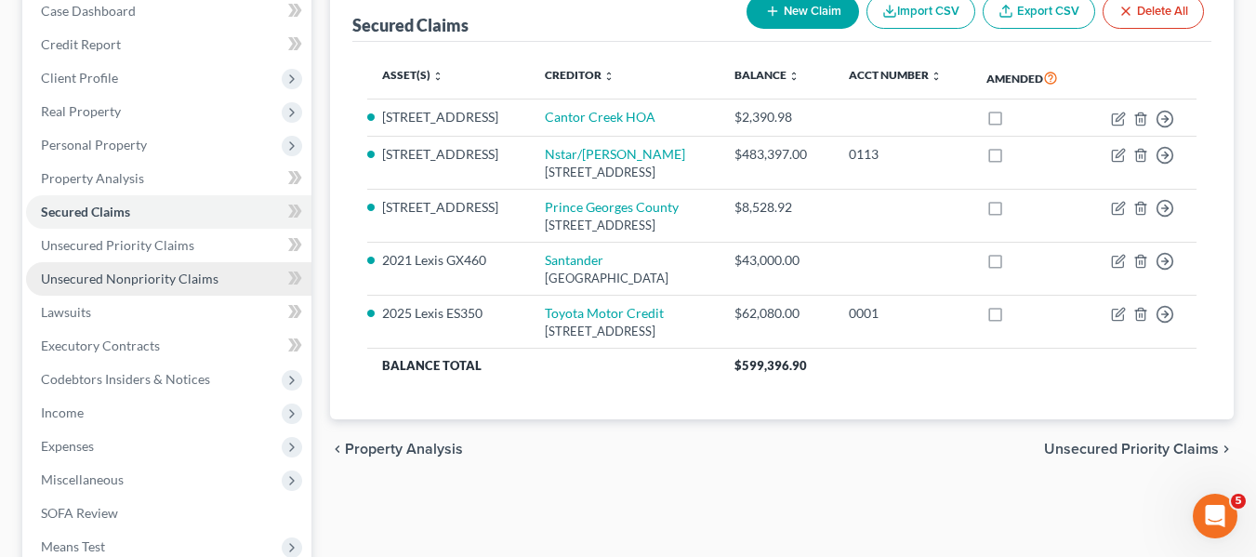
scroll to position [498, 0]
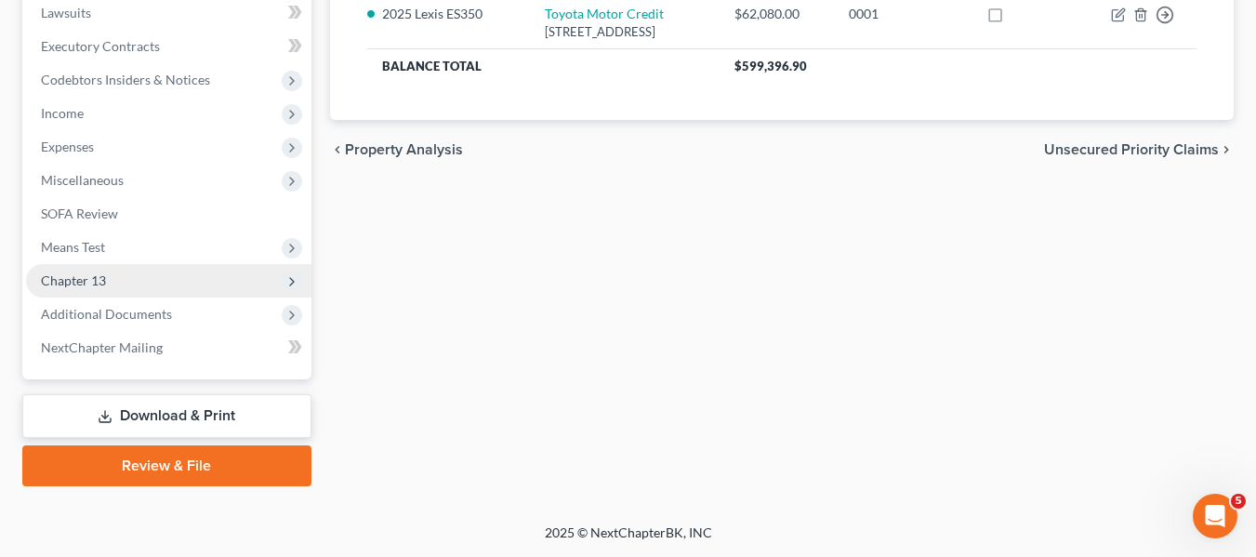
click at [132, 278] on span "Chapter 13" at bounding box center [168, 280] width 285 height 33
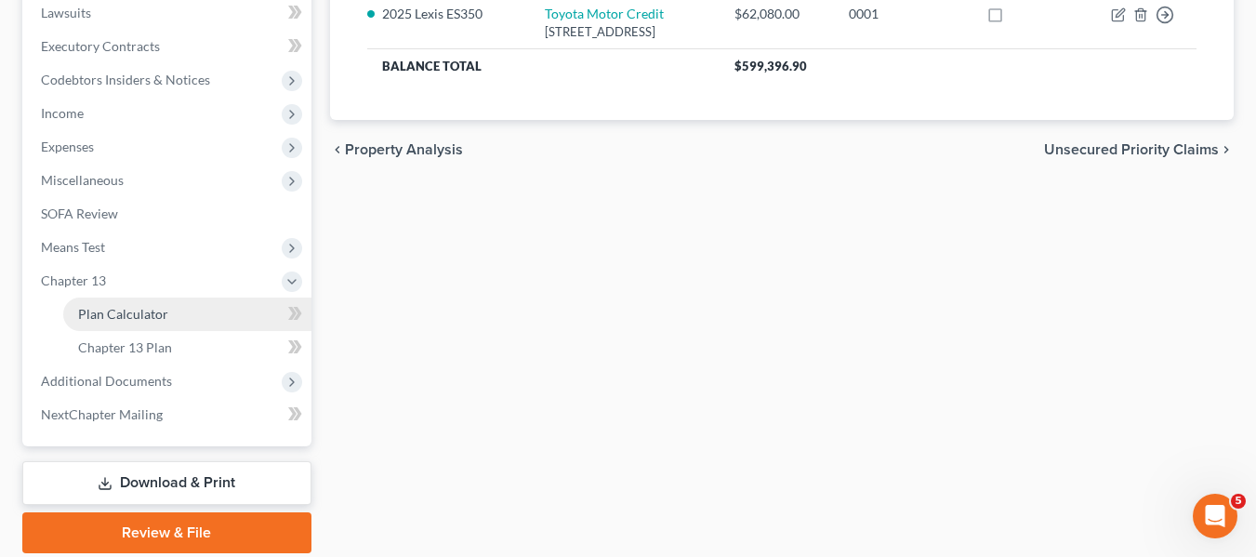
click at [139, 308] on span "Plan Calculator" at bounding box center [123, 314] width 90 height 16
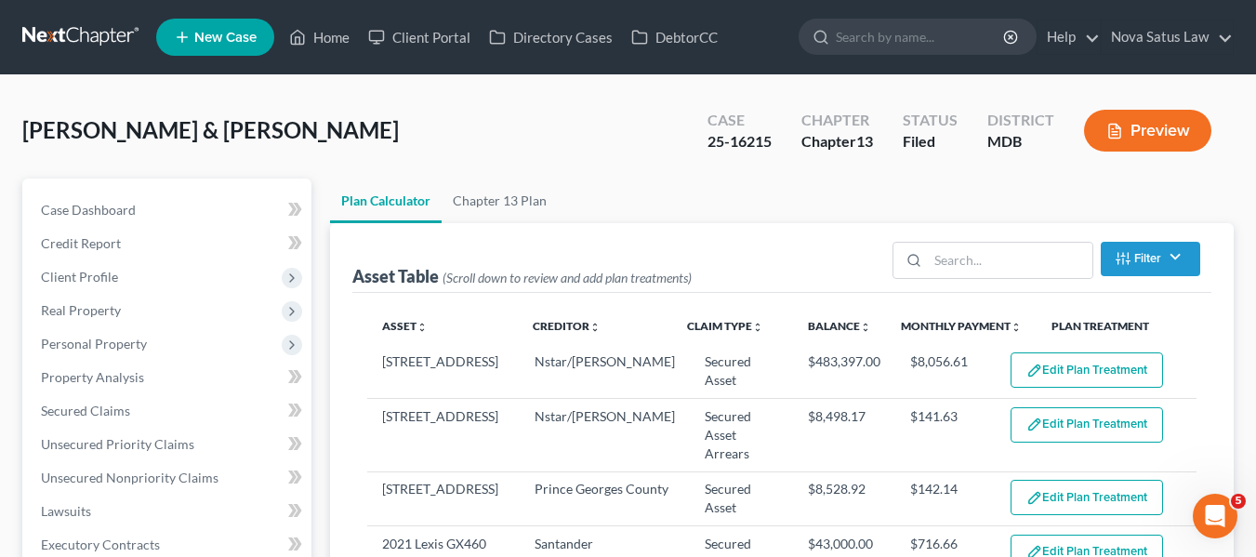
select select "59"
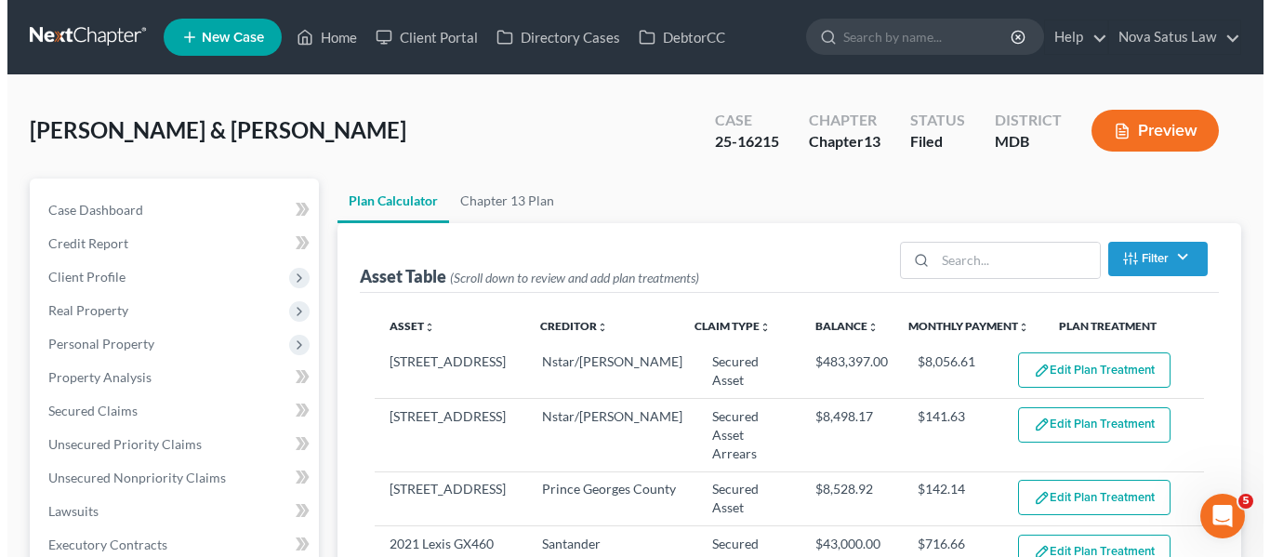
scroll to position [487, 0]
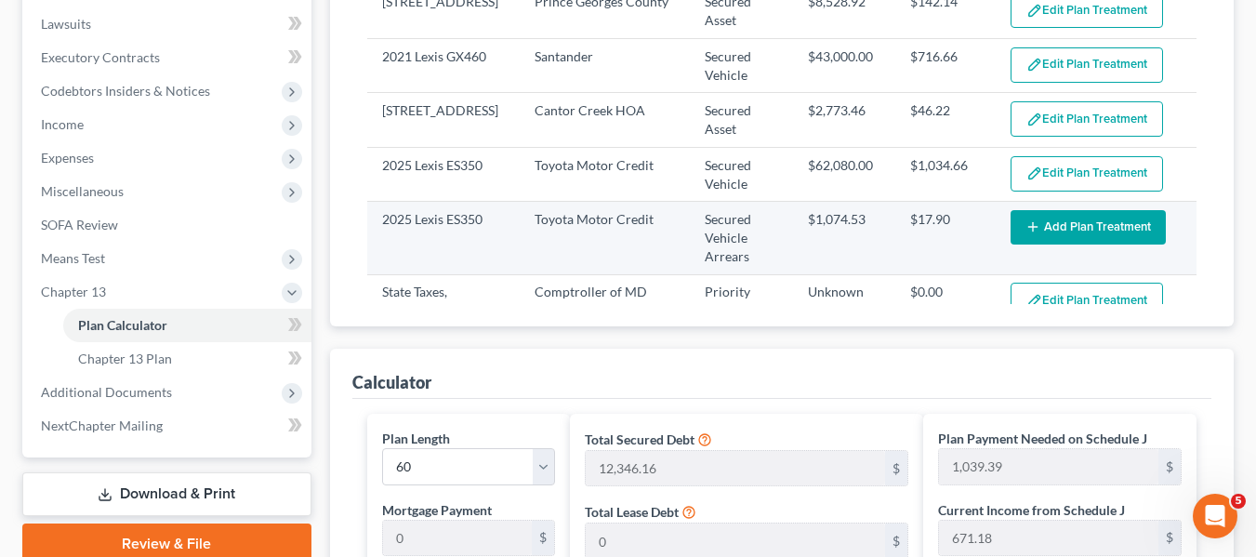
click at [1028, 223] on button "Add Plan Treatment" at bounding box center [1087, 227] width 155 height 34
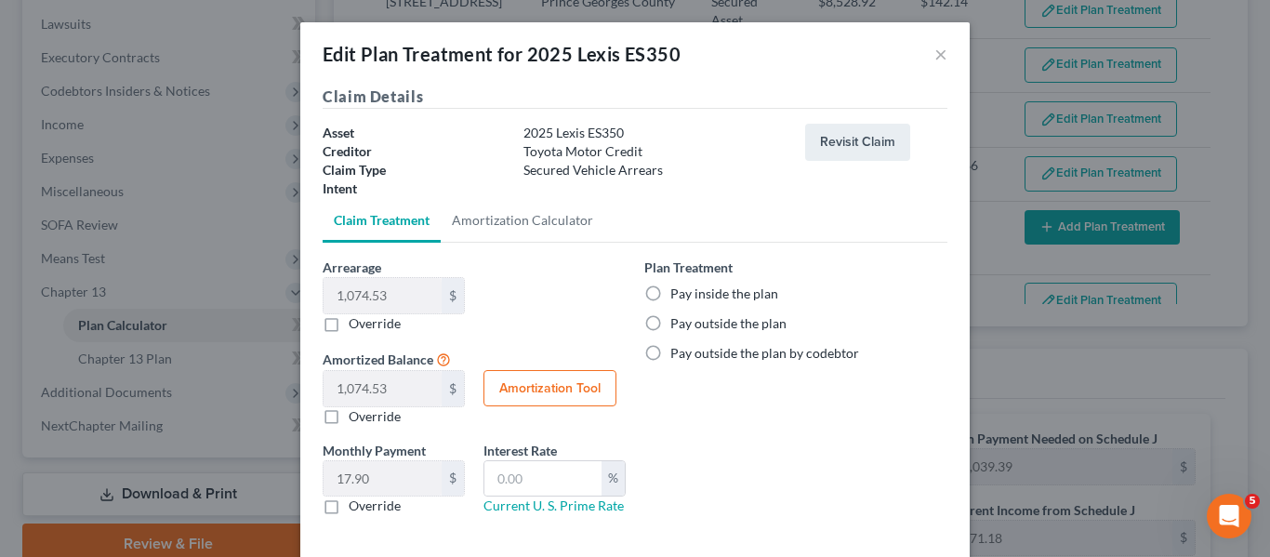
click at [670, 292] on label "Pay inside the plan" at bounding box center [724, 293] width 108 height 19
click at [678, 292] on input "Pay inside the plan" at bounding box center [684, 290] width 12 height 12
radio input "true"
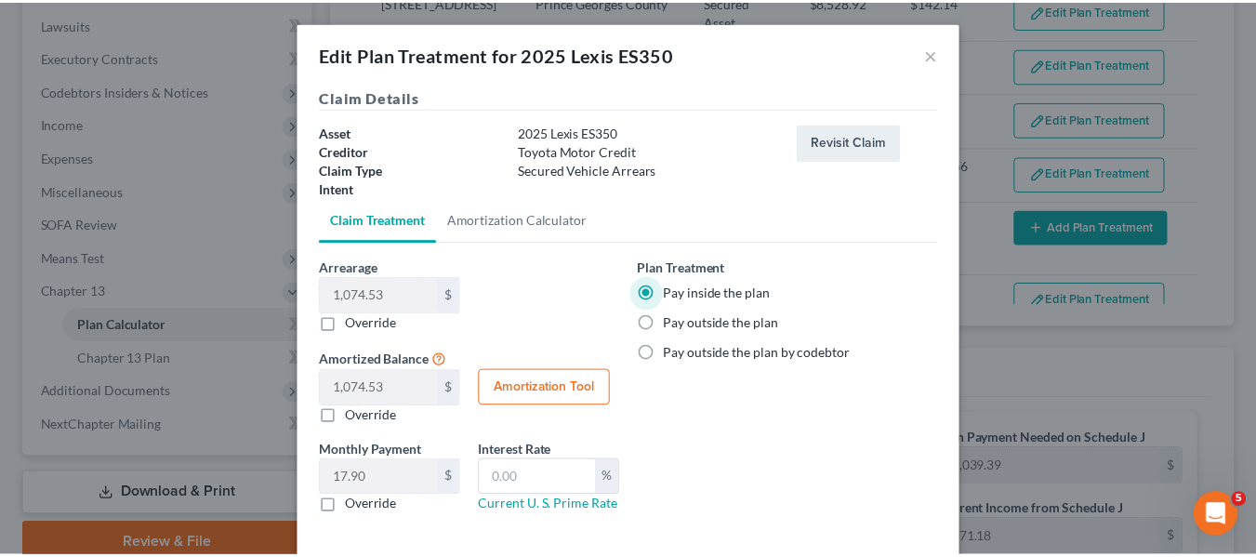
scroll to position [90, 0]
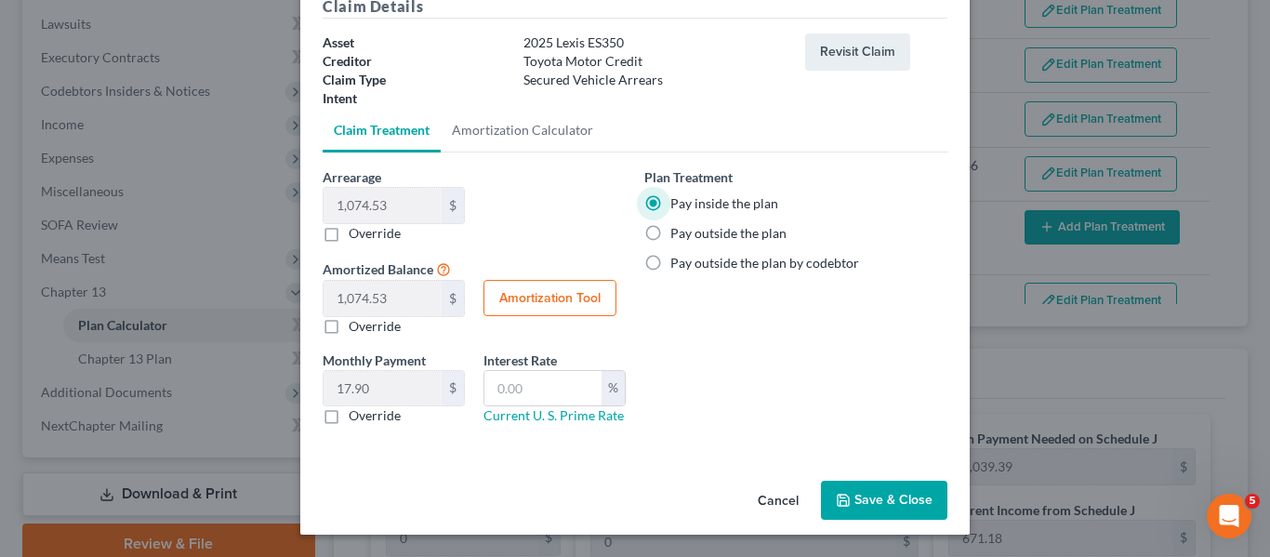
click at [881, 497] on button "Save & Close" at bounding box center [884, 500] width 126 height 39
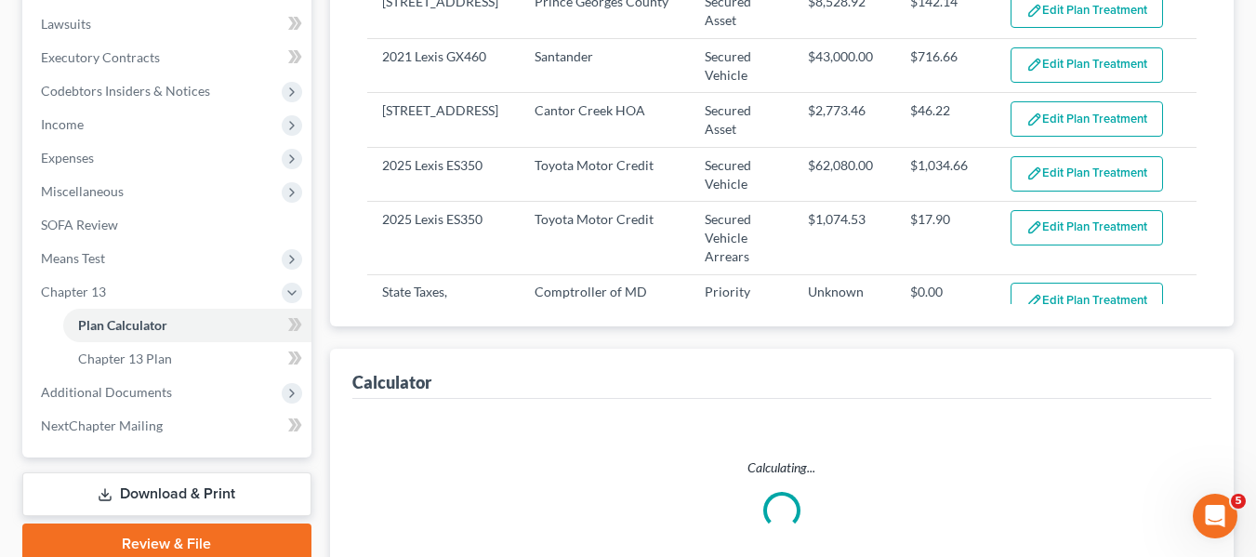
select select "59"
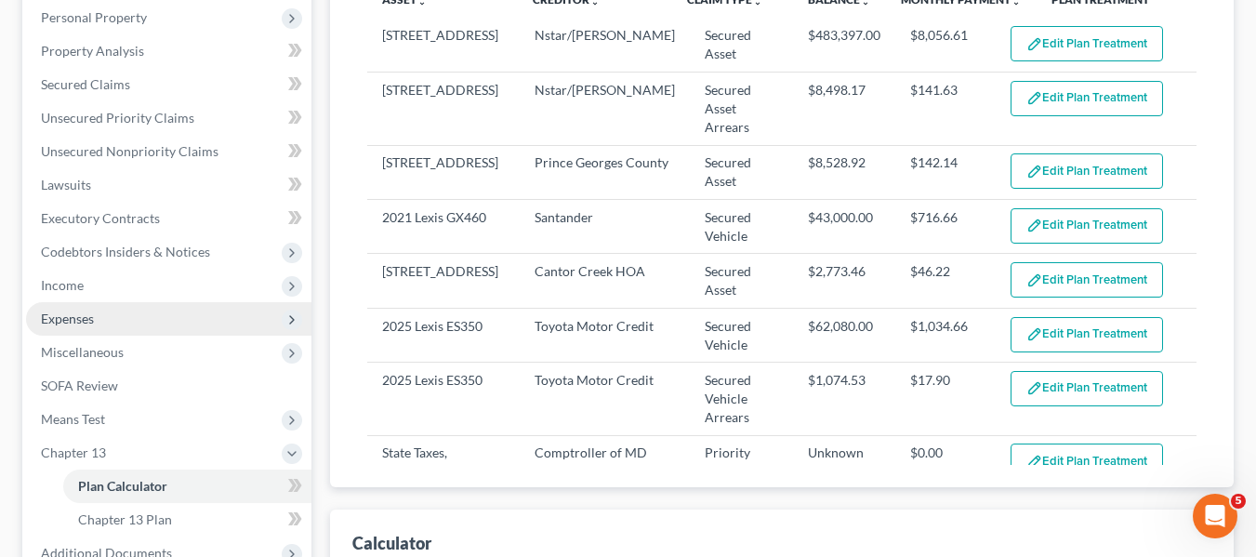
scroll to position [325, 0]
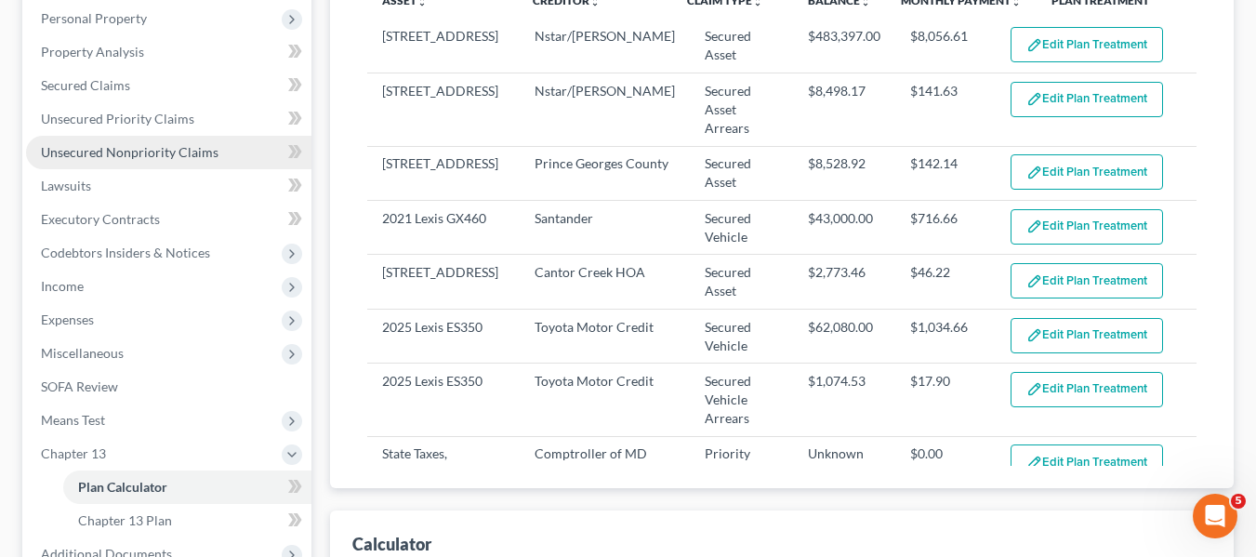
click at [175, 147] on span "Unsecured Nonpriority Claims" at bounding box center [130, 152] width 178 height 16
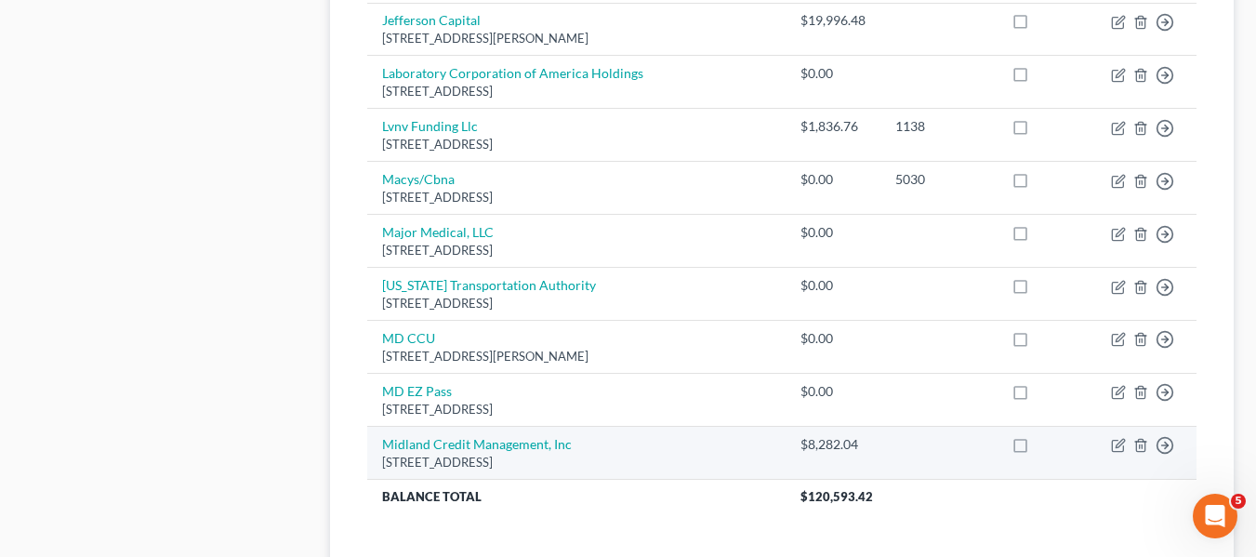
scroll to position [1664, 0]
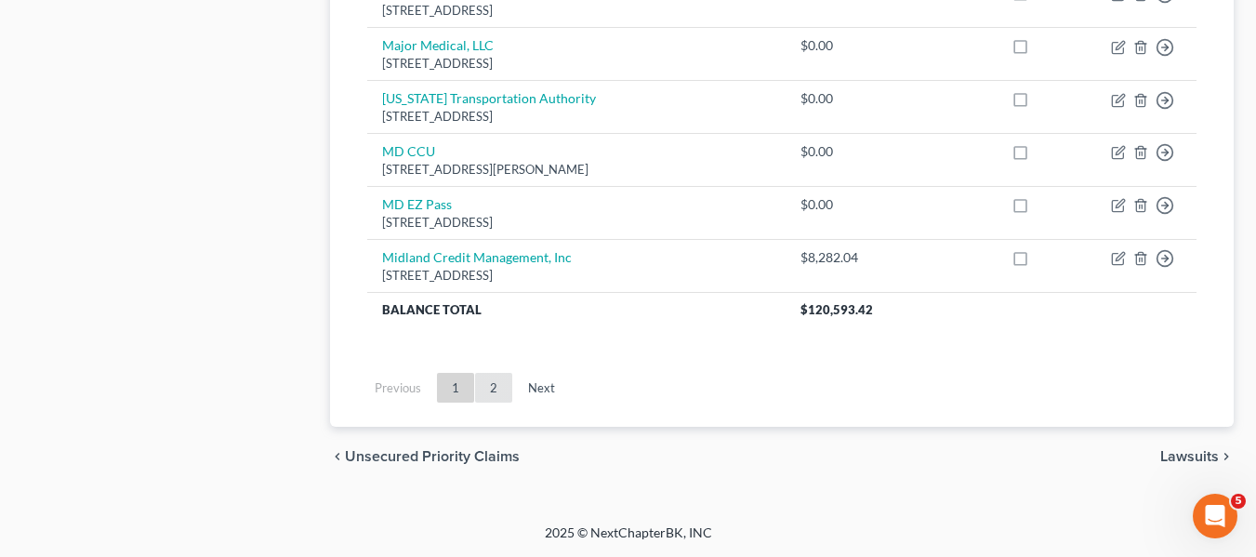
click at [489, 387] on link "2" at bounding box center [493, 388] width 37 height 30
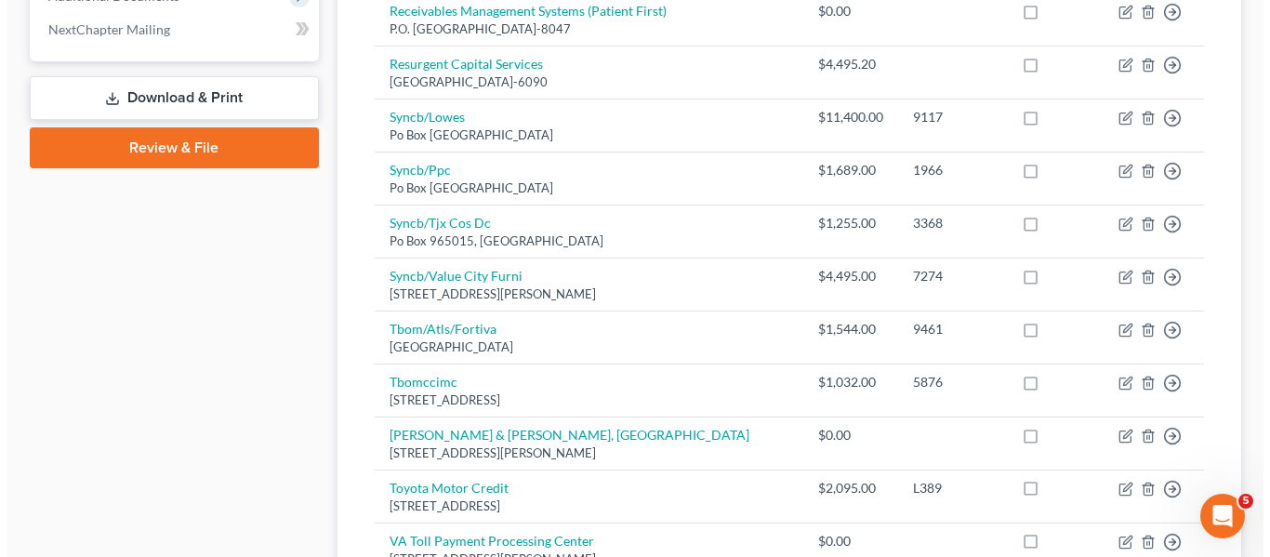
scroll to position [787, 0]
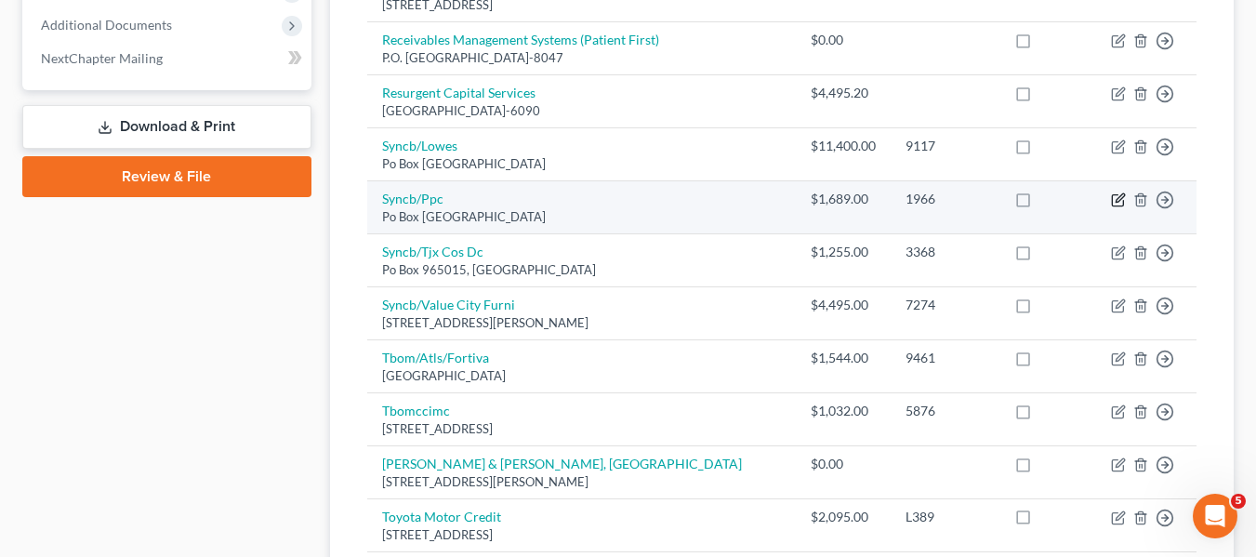
click at [1116, 197] on icon "button" at bounding box center [1118, 199] width 15 height 15
select select "9"
select select "2"
select select "0"
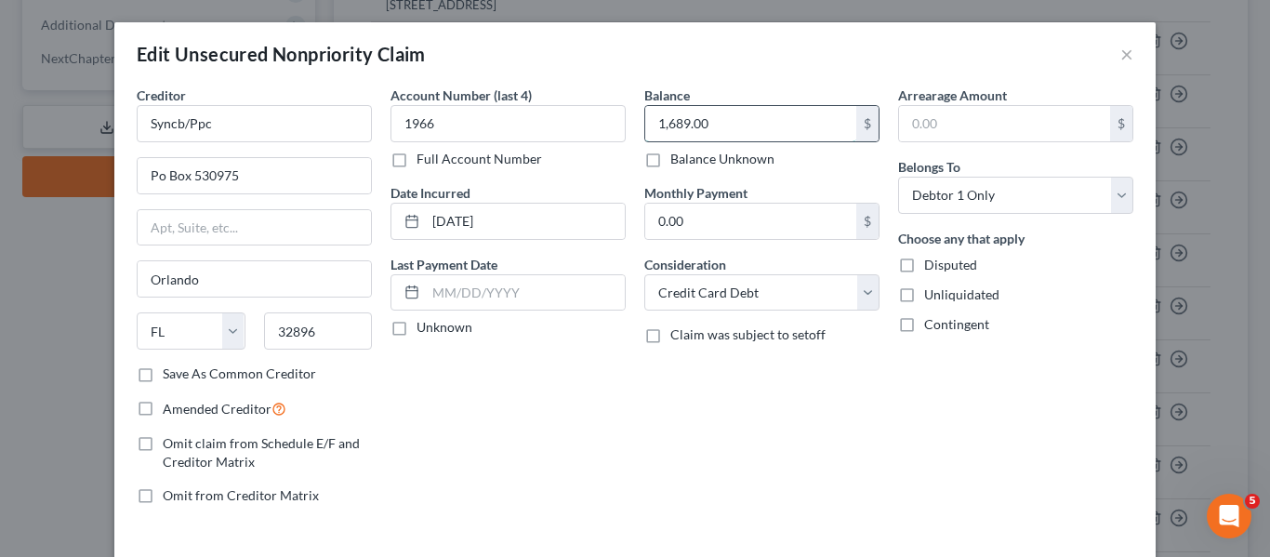
click at [759, 110] on input "1,689.00" at bounding box center [750, 123] width 211 height 35
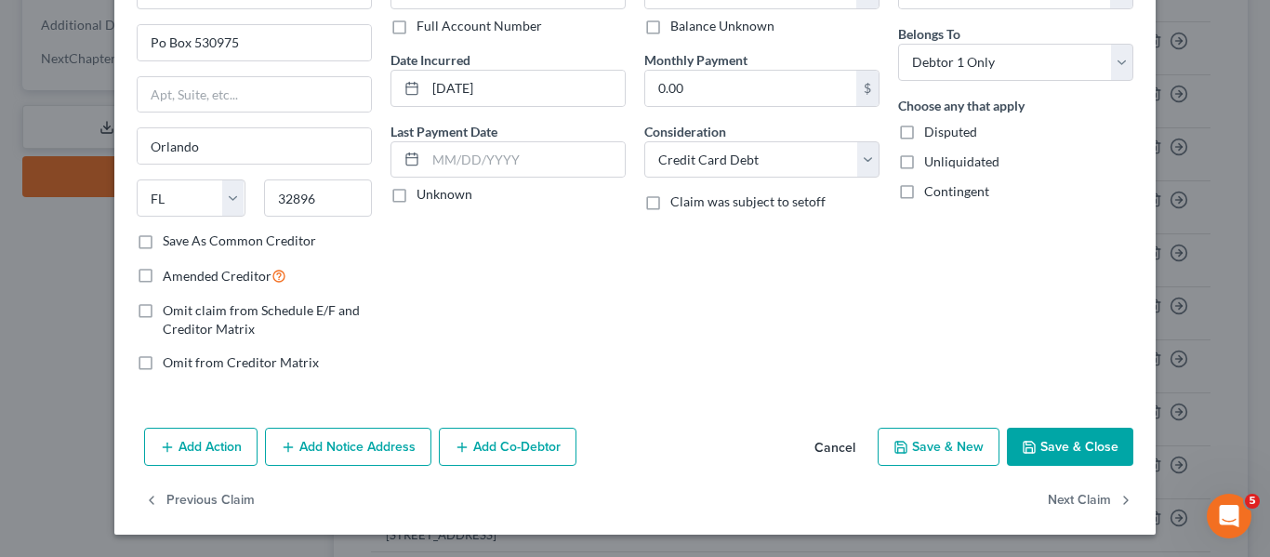
click at [1017, 438] on button "Save & Close" at bounding box center [1070, 447] width 126 height 39
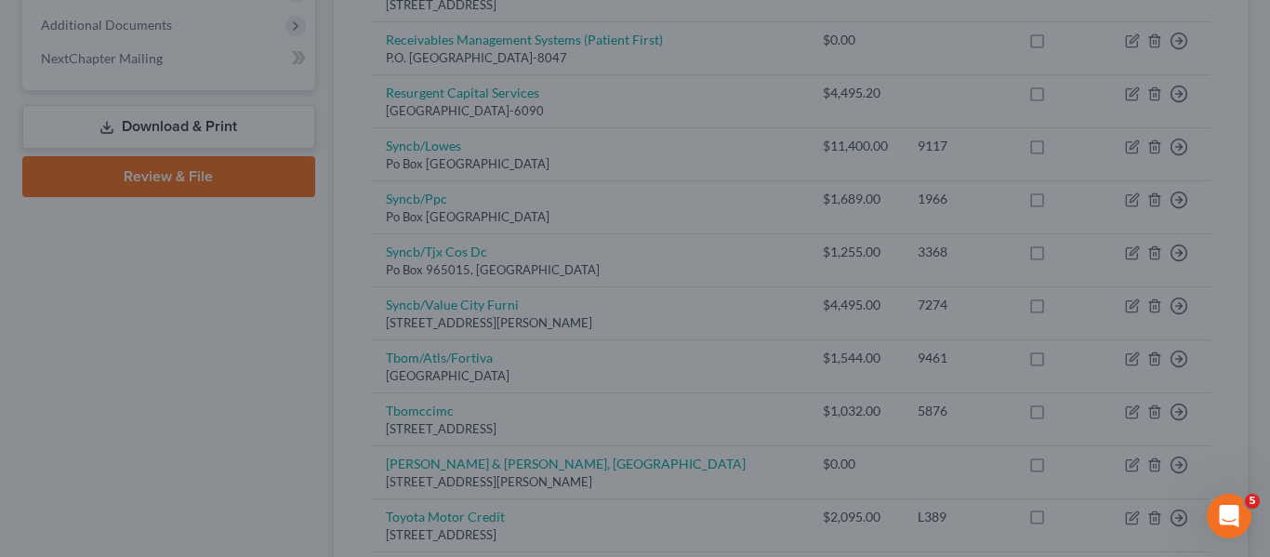
type input "0.00"
type input "0"
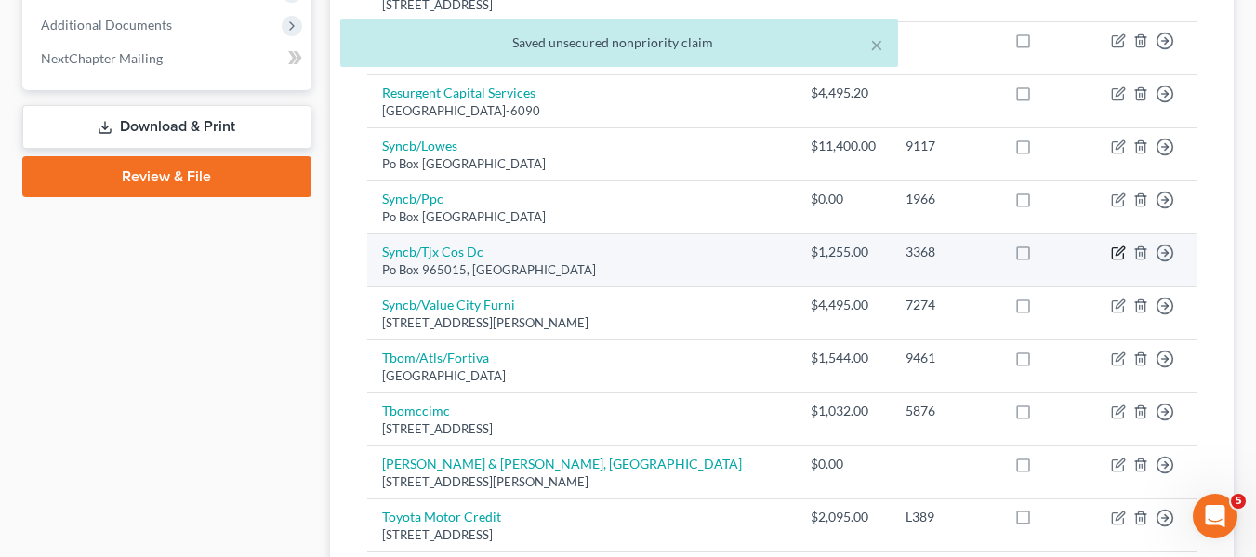
click at [1117, 251] on icon "button" at bounding box center [1118, 252] width 15 height 15
select select "9"
select select "2"
select select "0"
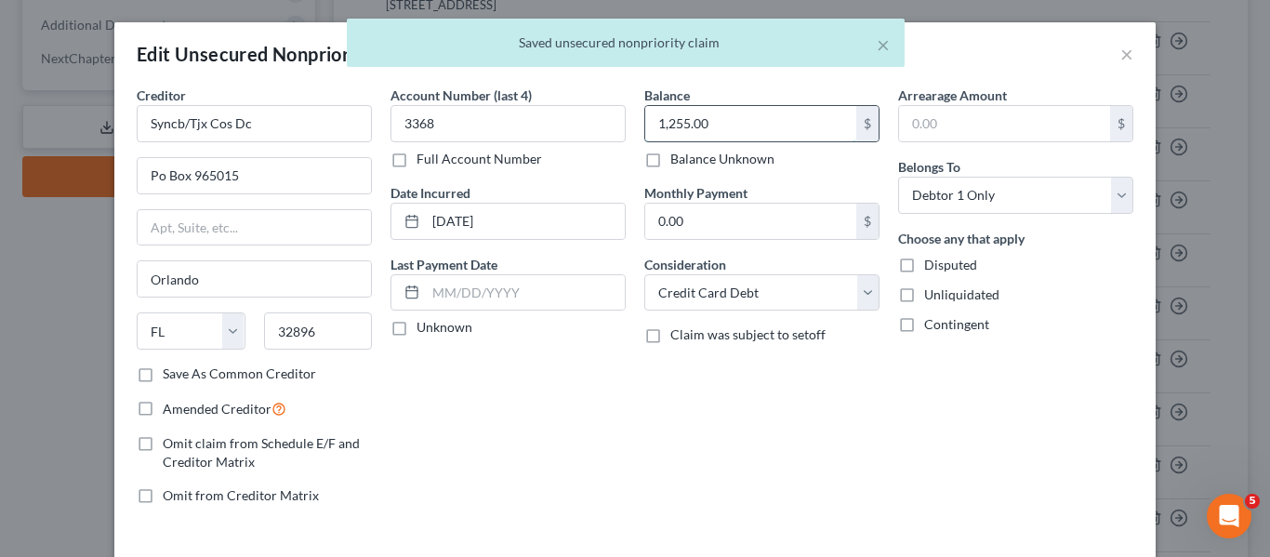
click at [769, 119] on input "1,255.00" at bounding box center [750, 123] width 211 height 35
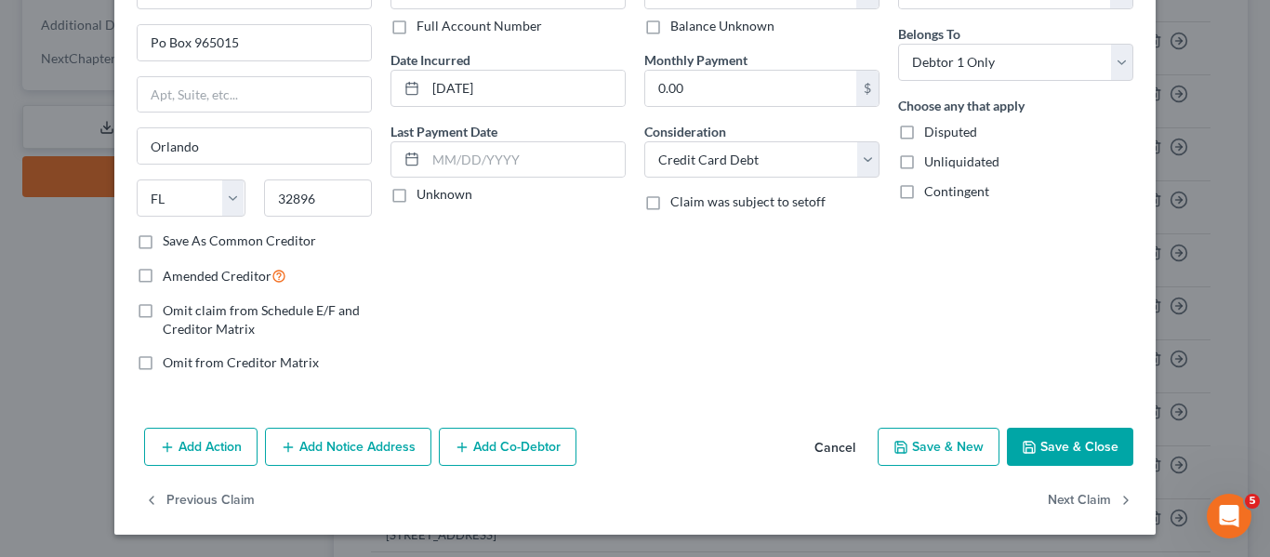
click at [1034, 438] on button "Save & Close" at bounding box center [1070, 447] width 126 height 39
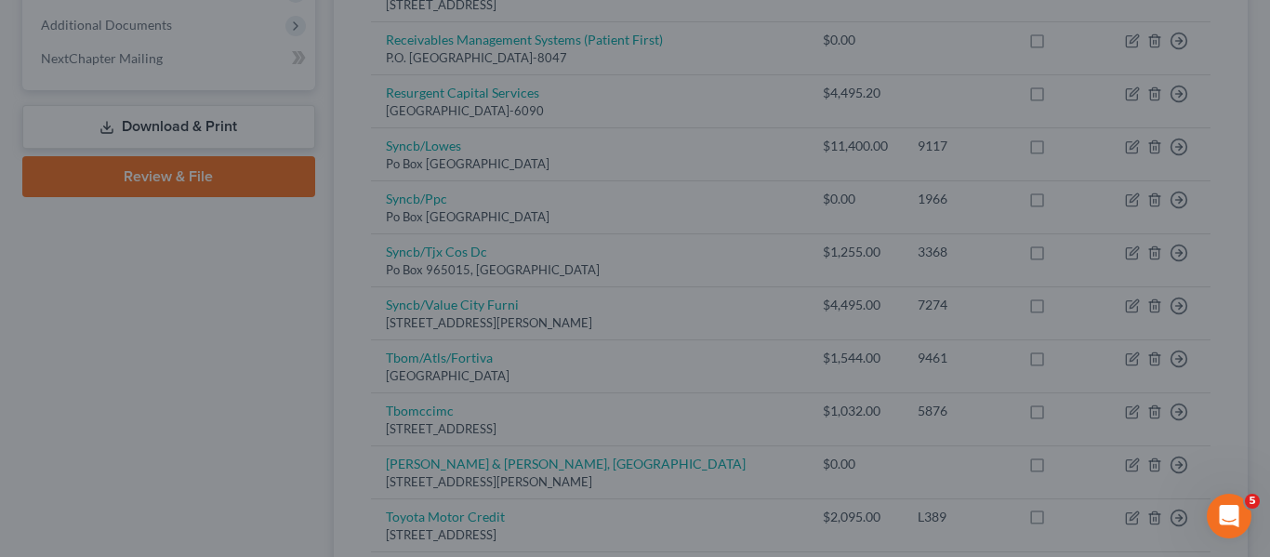
type input "0.00"
type input "0"
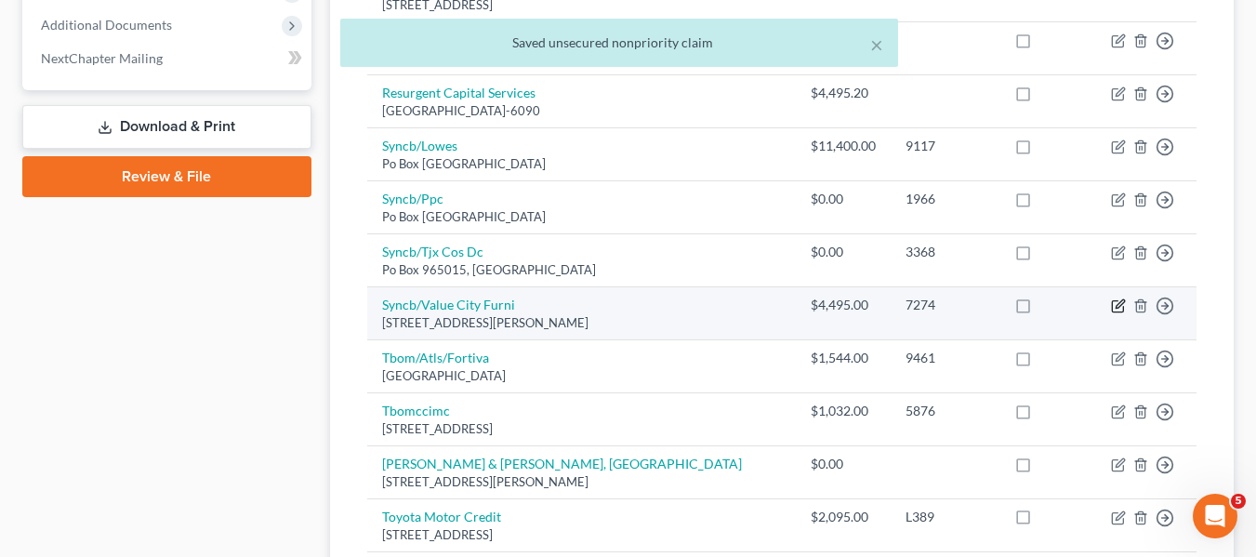
click at [1115, 307] on icon "button" at bounding box center [1118, 305] width 15 height 15
select select "36"
select select "2"
select select "1"
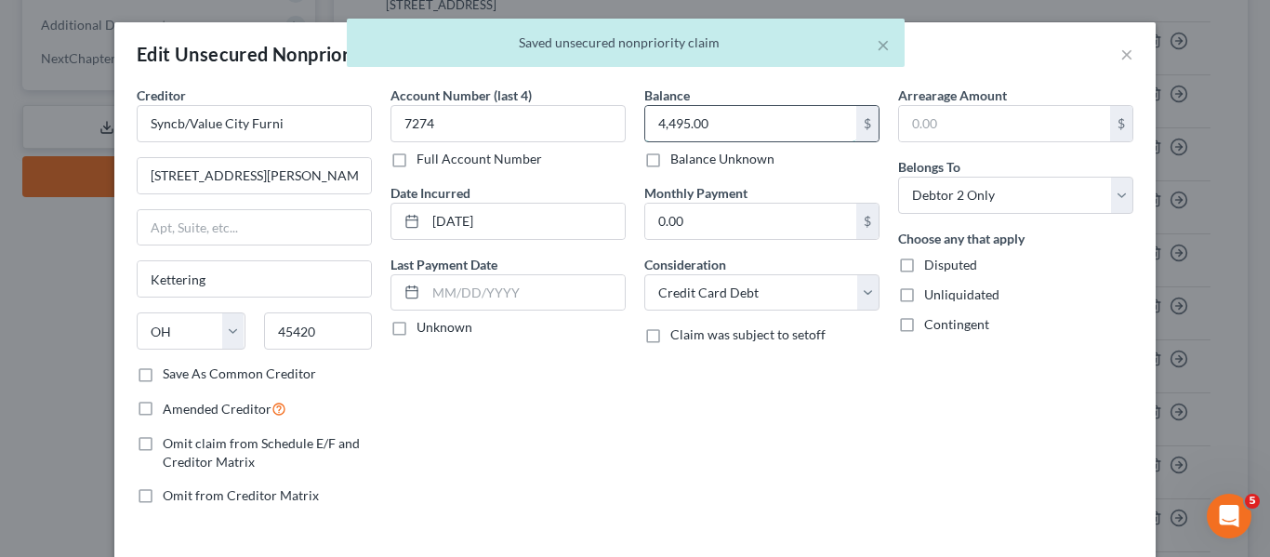
click at [762, 134] on input "4,495.00" at bounding box center [750, 123] width 211 height 35
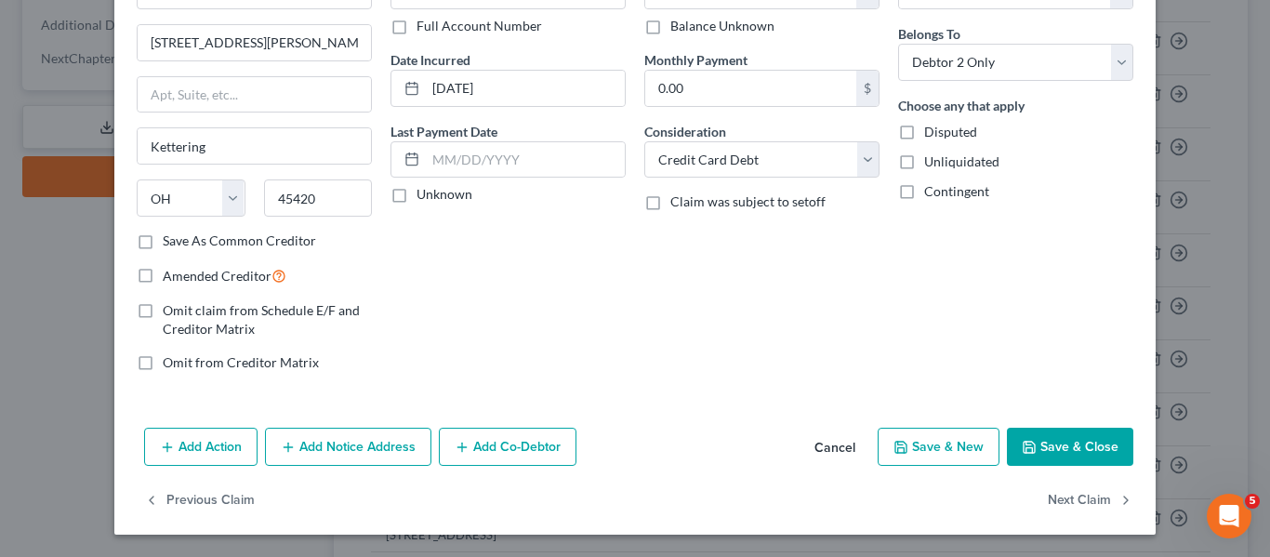
click at [1049, 438] on button "Save & Close" at bounding box center [1070, 447] width 126 height 39
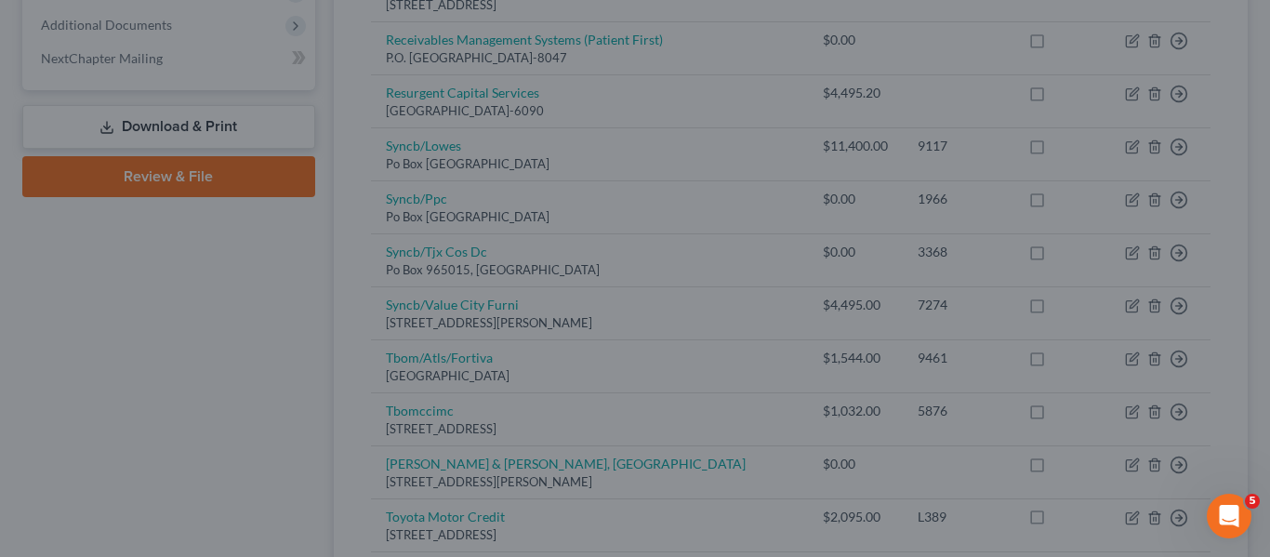
type input "0.00"
type input "0"
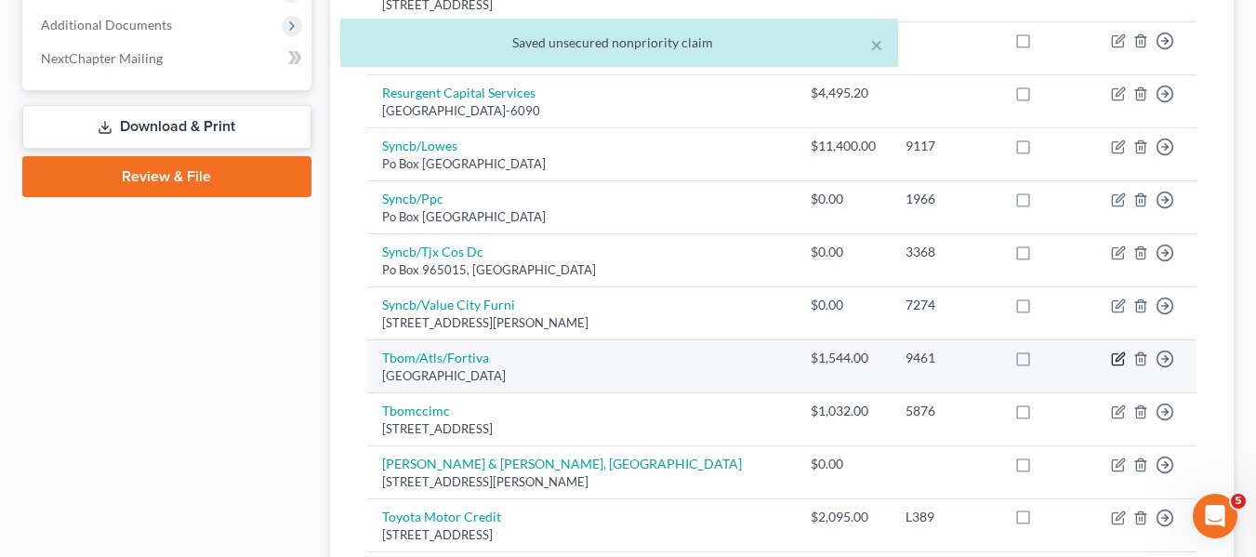
click at [1118, 354] on icon "button" at bounding box center [1118, 358] width 15 height 15
select select "10"
select select "2"
select select "1"
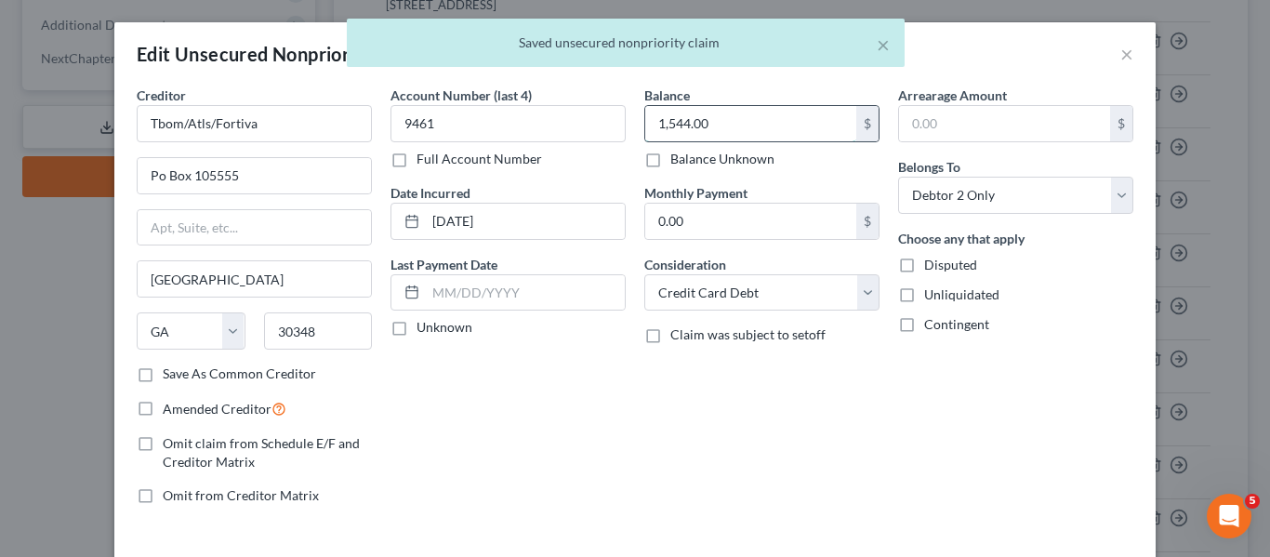
click at [738, 112] on input "1,544.00" at bounding box center [750, 123] width 211 height 35
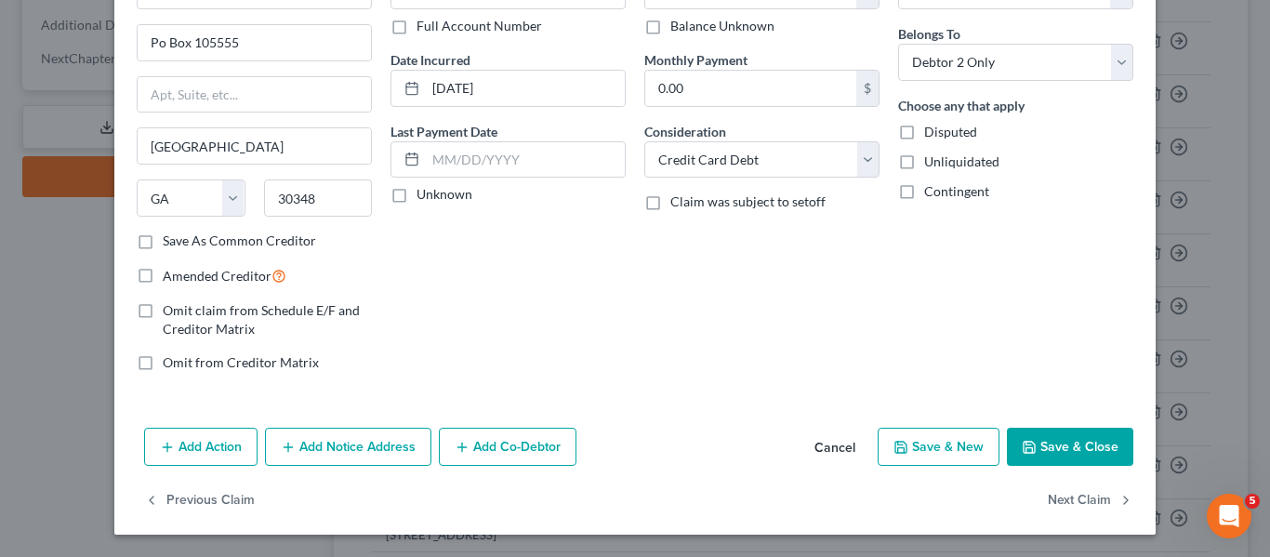
click at [1029, 441] on icon "button" at bounding box center [1029, 447] width 15 height 15
type input "0.00"
type input "0"
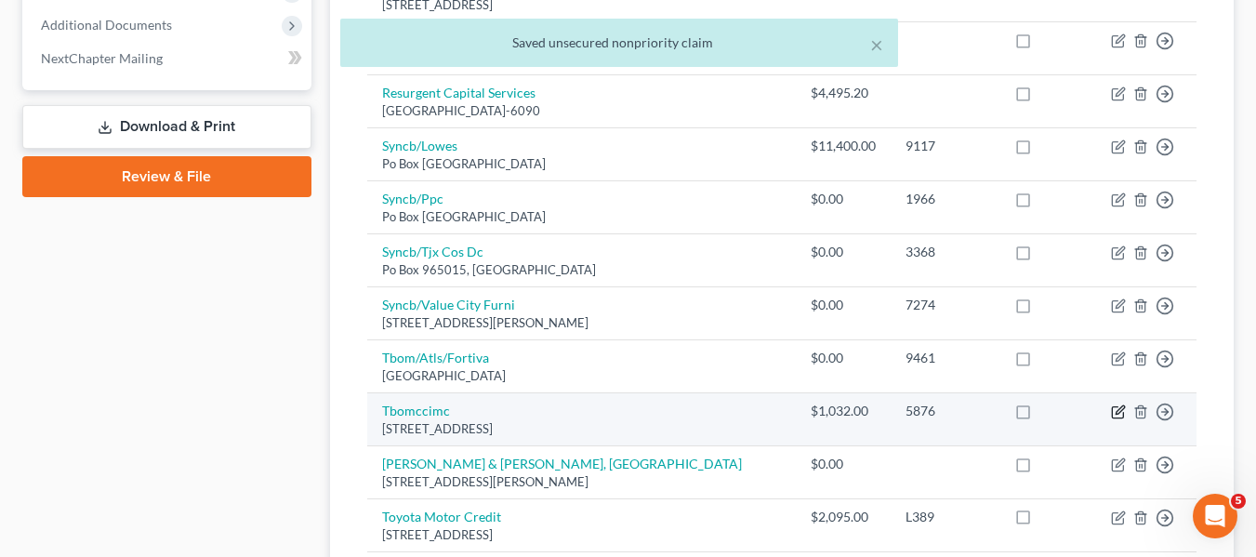
click at [1121, 410] on icon "button" at bounding box center [1118, 411] width 15 height 15
select select "38"
select select "2"
select select "0"
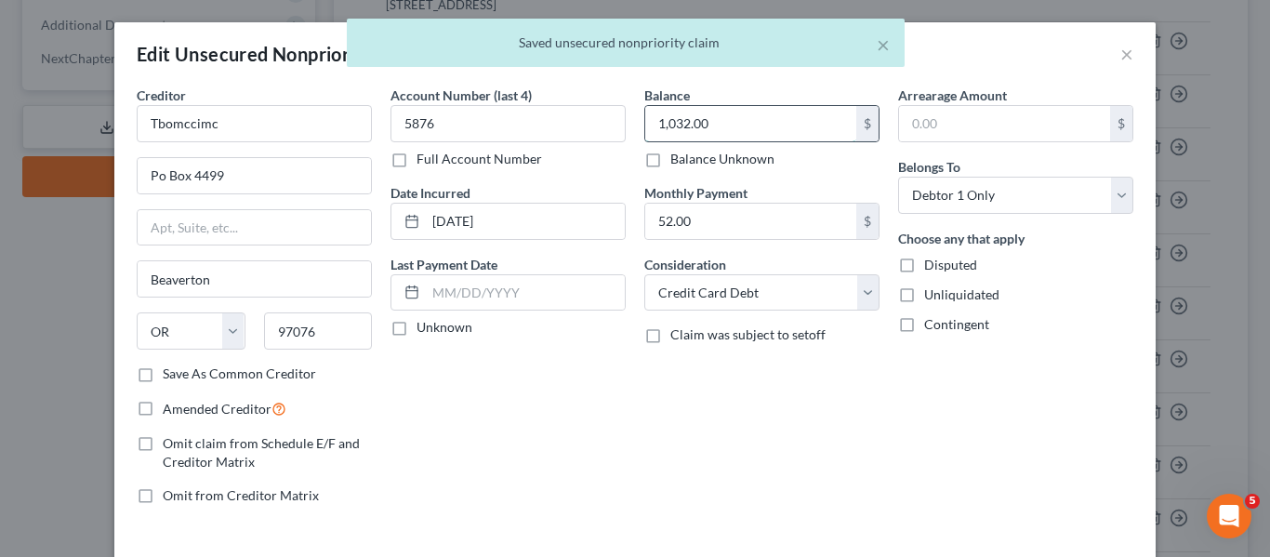
click at [792, 114] on input "1,032.00" at bounding box center [750, 123] width 211 height 35
type input "0"
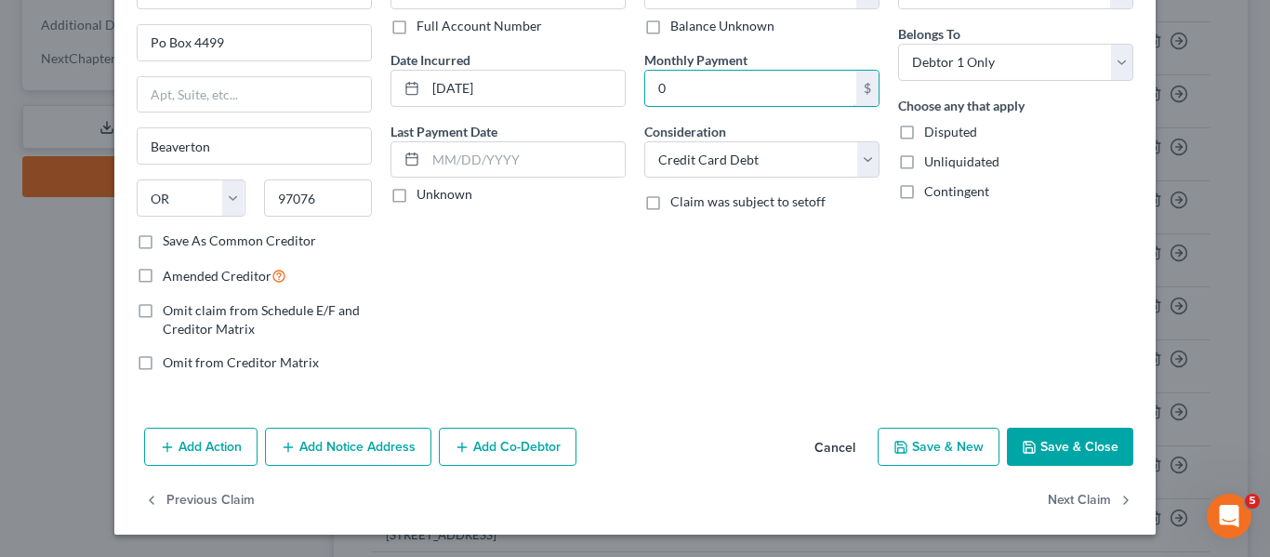
type input "0"
click at [1036, 453] on button "Save & Close" at bounding box center [1070, 447] width 126 height 39
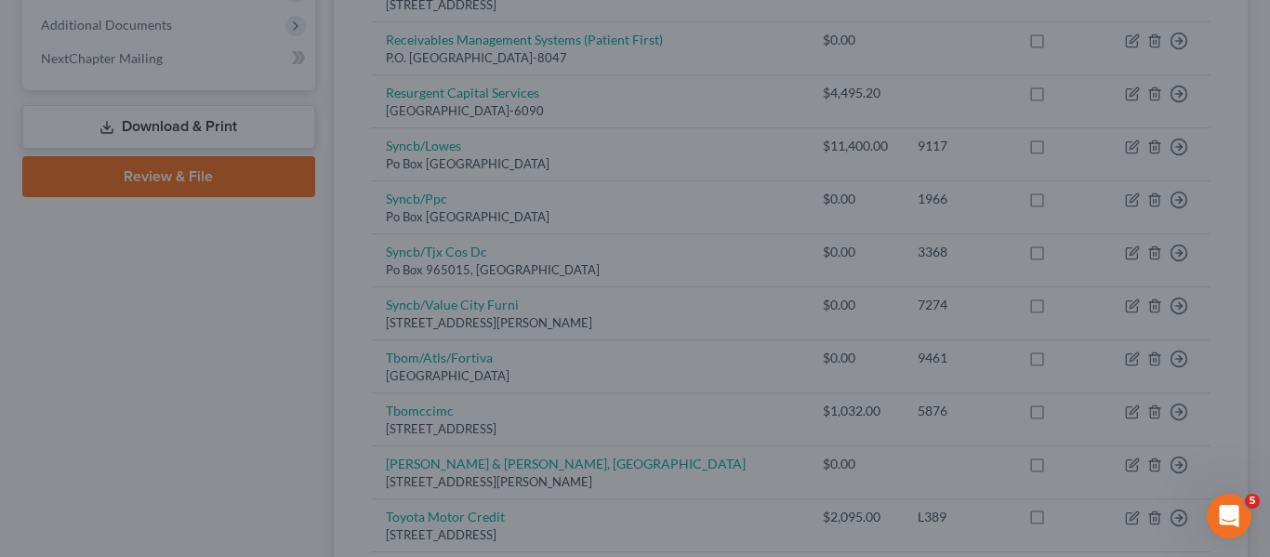
type input "0.00"
type input "0"
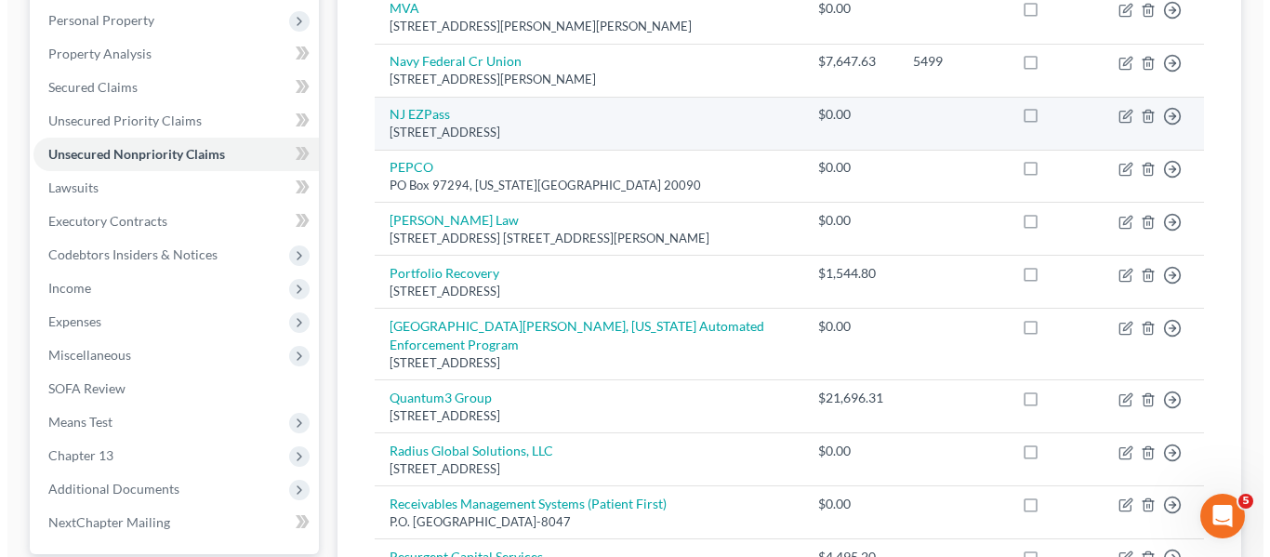
scroll to position [0, 0]
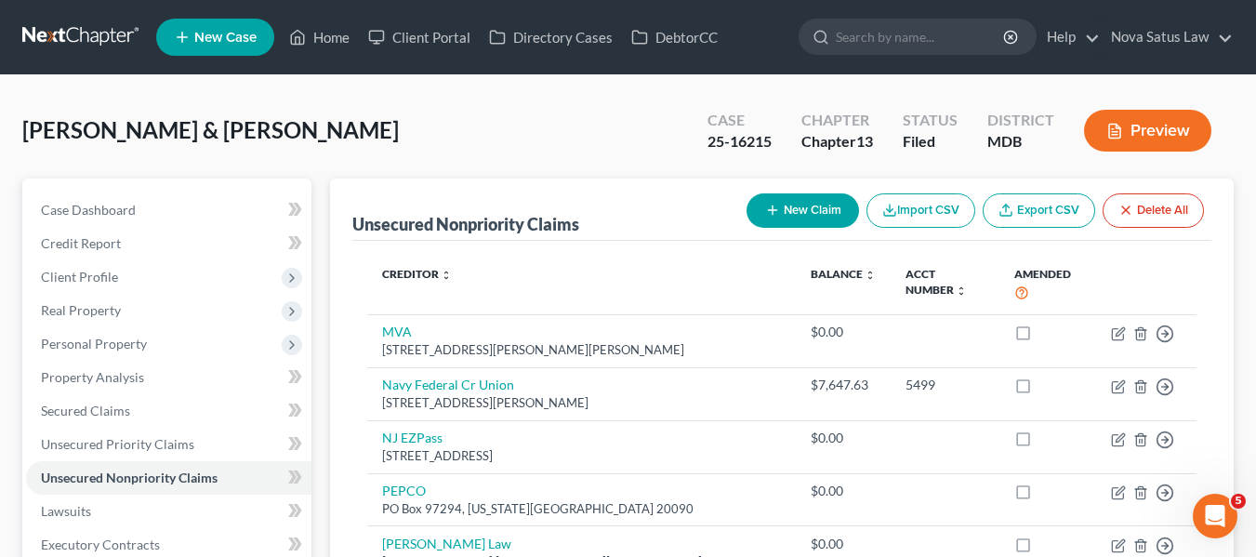
click at [780, 212] on button "New Claim" at bounding box center [802, 210] width 112 height 34
select select "2"
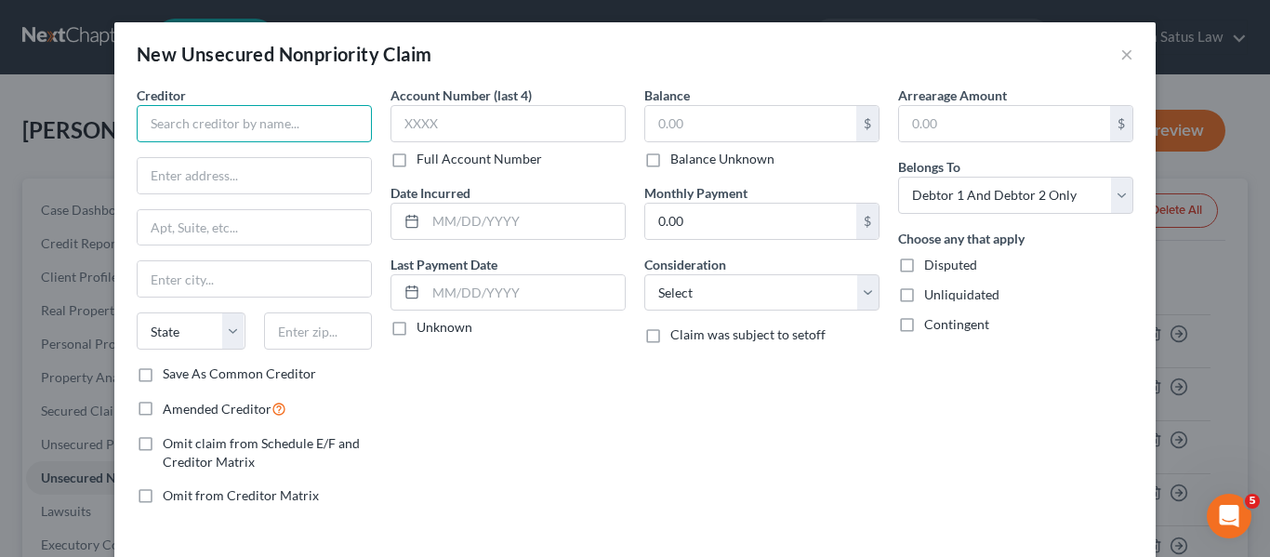
click at [231, 124] on input "text" at bounding box center [254, 123] width 235 height 37
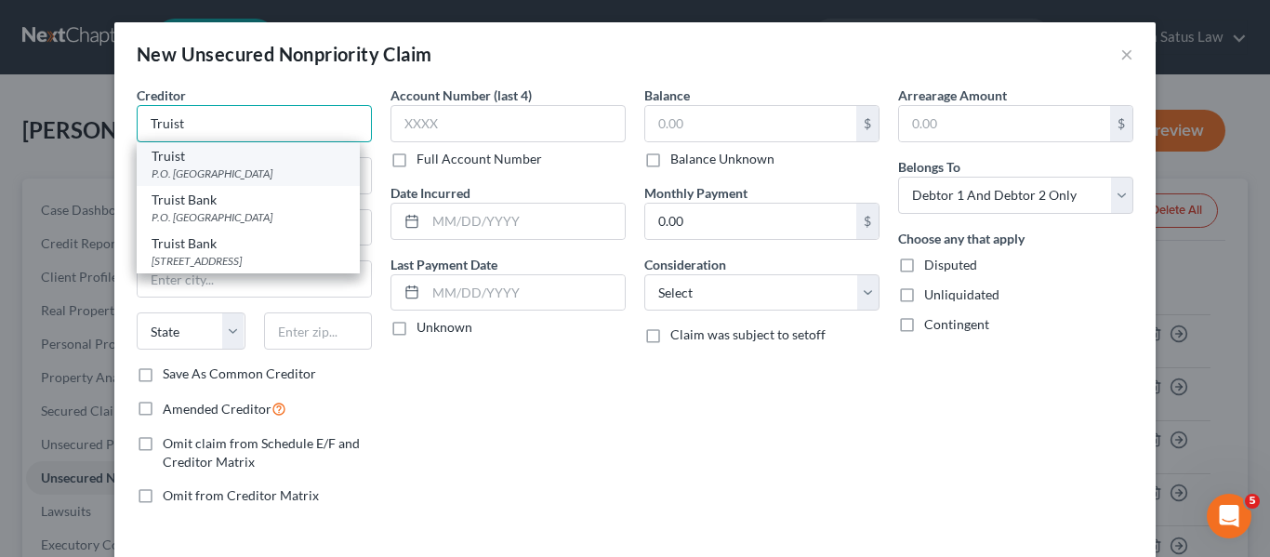
type input "Truist"
click at [236, 159] on div "Truist" at bounding box center [248, 156] width 193 height 19
type input "P.O. Box 85092"
type input "Richmond"
select select "48"
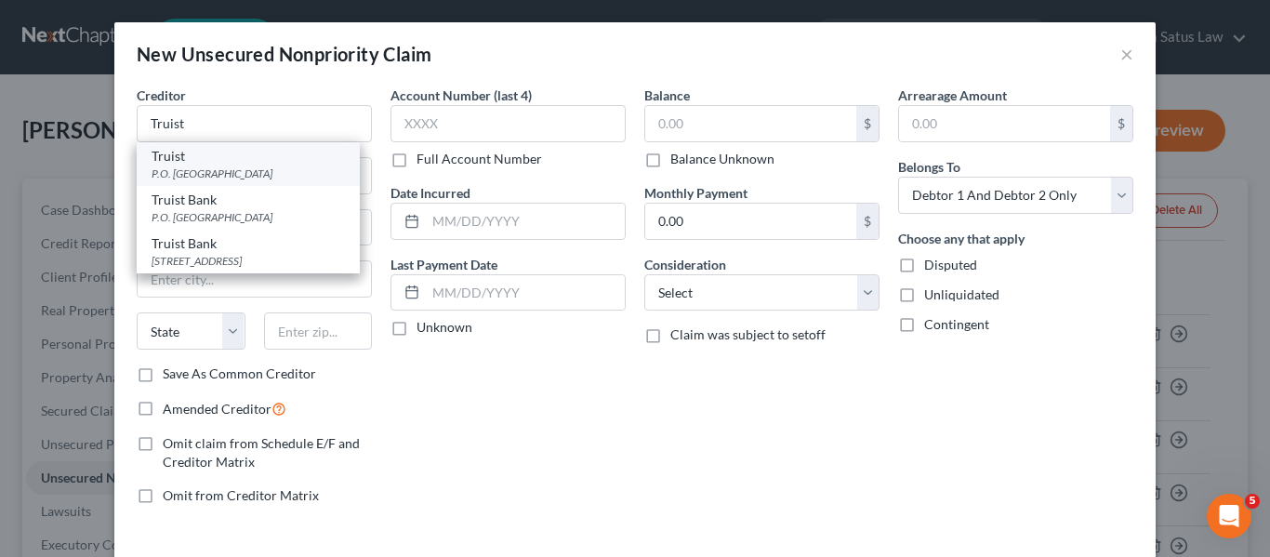
type input "23286"
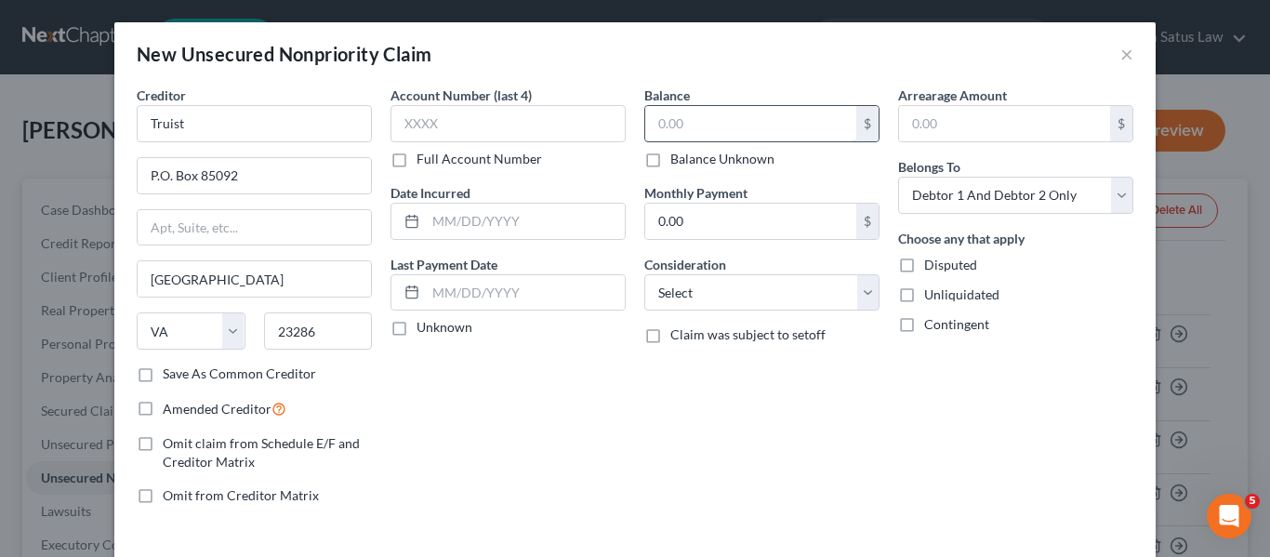
click at [701, 108] on input "text" at bounding box center [750, 123] width 211 height 35
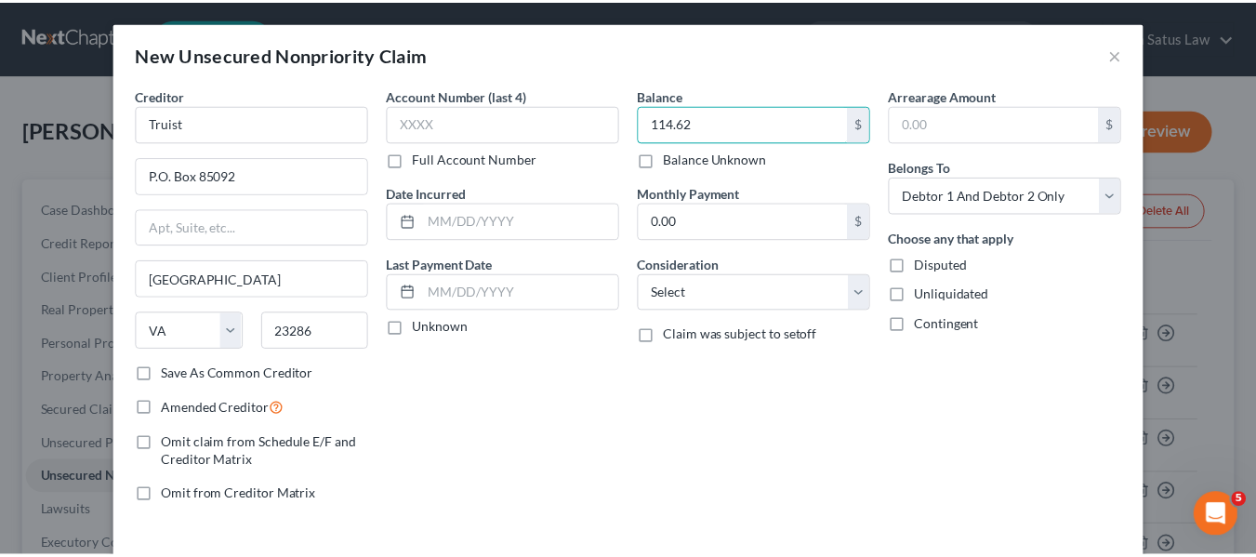
scroll to position [79, 0]
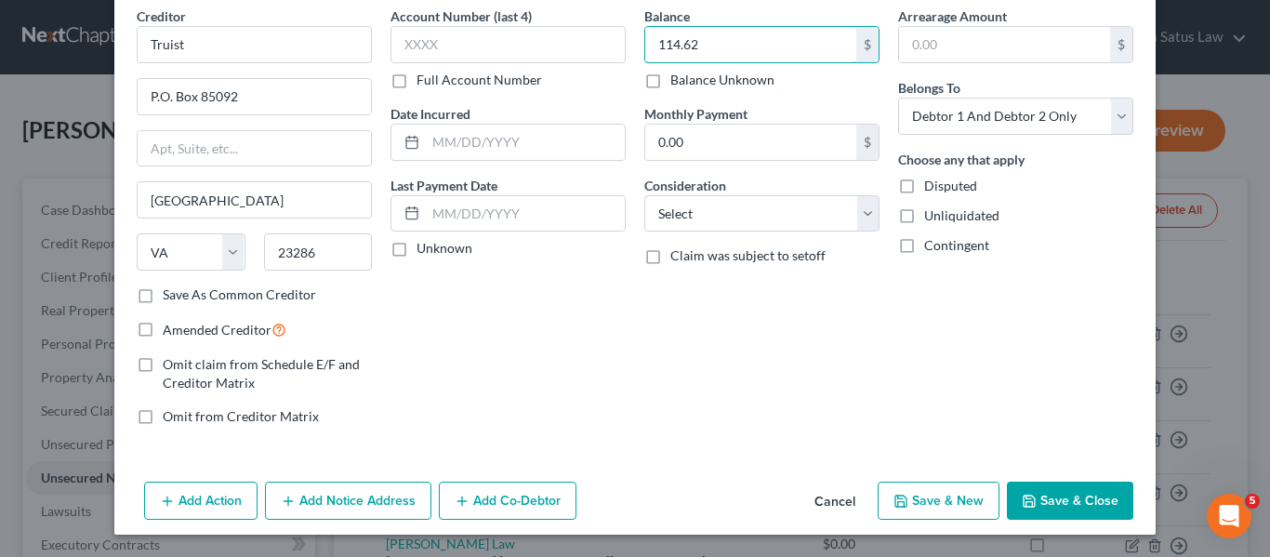
type input "114.62"
click at [1054, 499] on button "Save & Close" at bounding box center [1070, 501] width 126 height 39
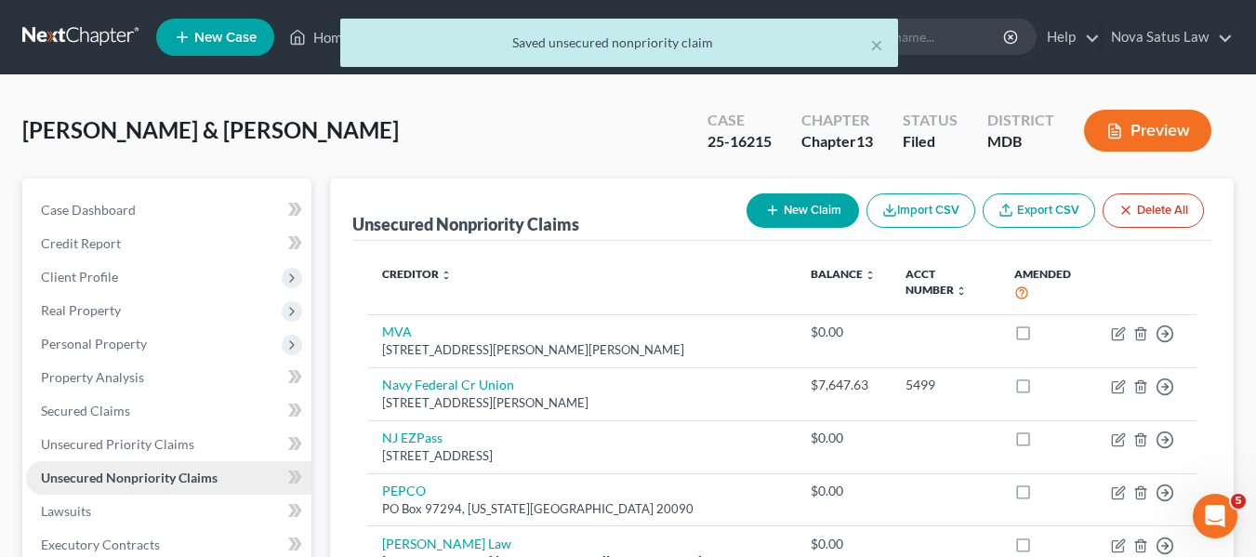
click at [185, 465] on link "Unsecured Nonpriority Claims" at bounding box center [168, 477] width 285 height 33
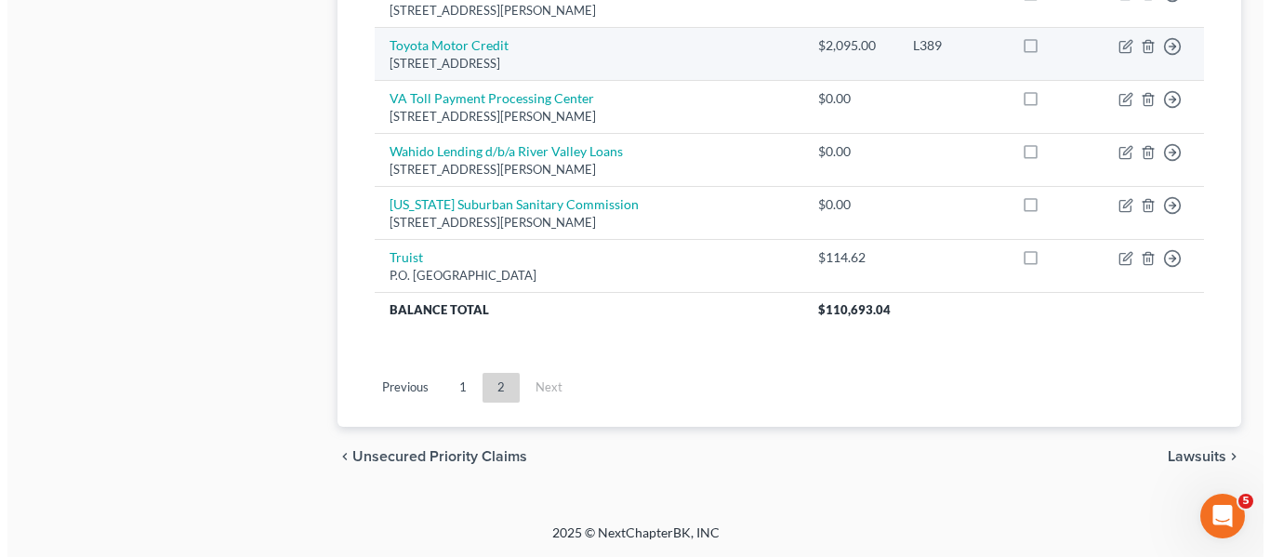
scroll to position [1106, 0]
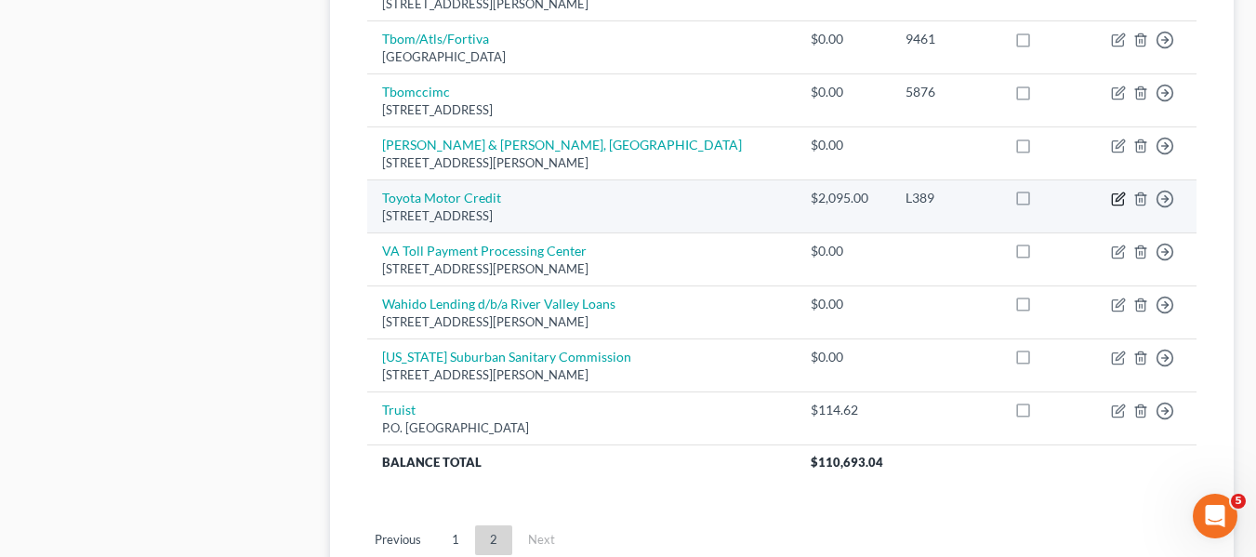
click at [1117, 196] on icon "button" at bounding box center [1118, 198] width 15 height 15
select select "22"
select select "2"
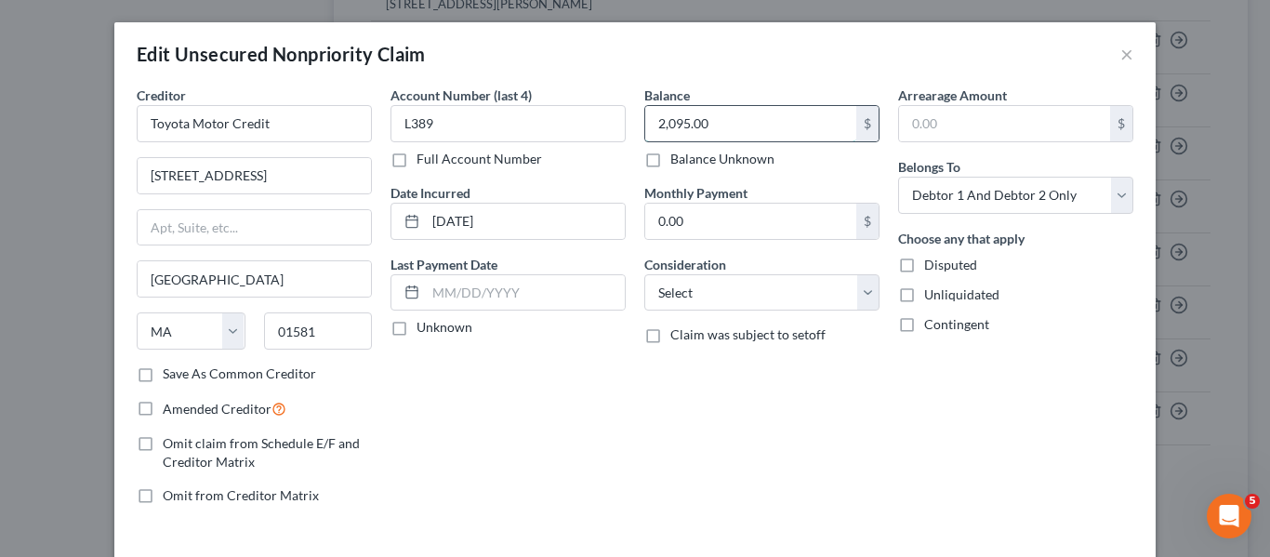
click at [741, 118] on input "2,095.00" at bounding box center [750, 123] width 211 height 35
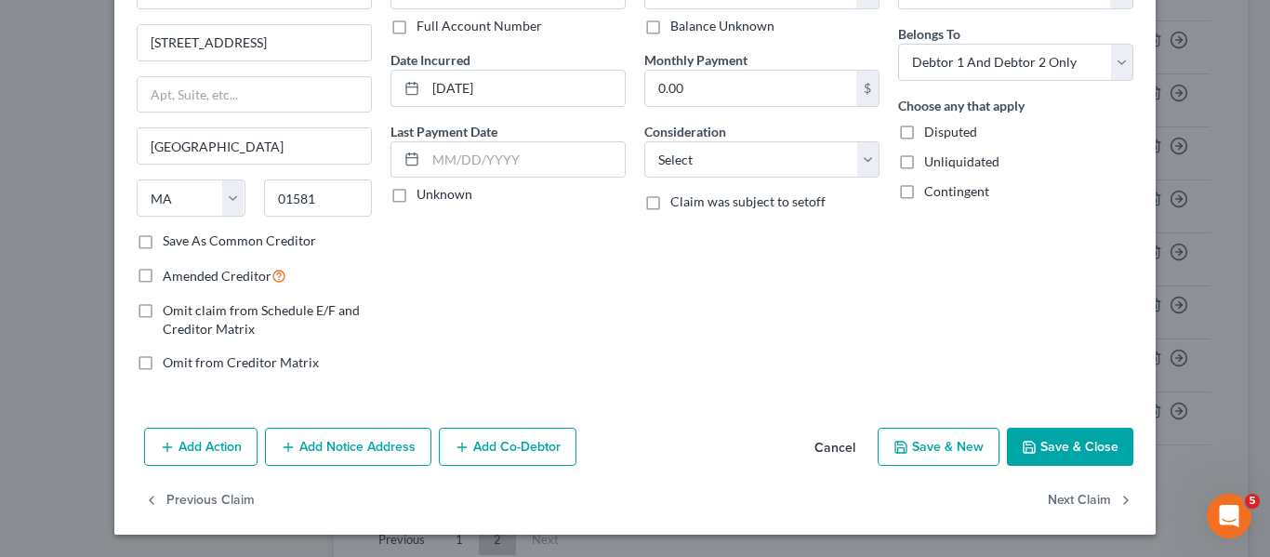
click at [1012, 439] on button "Save & Close" at bounding box center [1070, 447] width 126 height 39
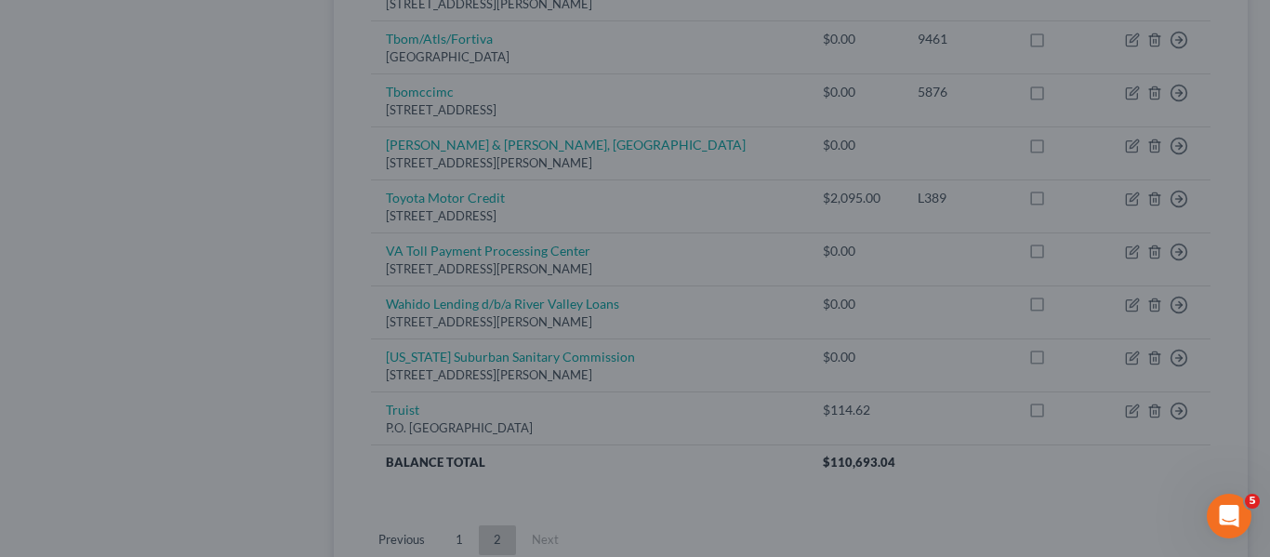
type input "0.00"
type input "0"
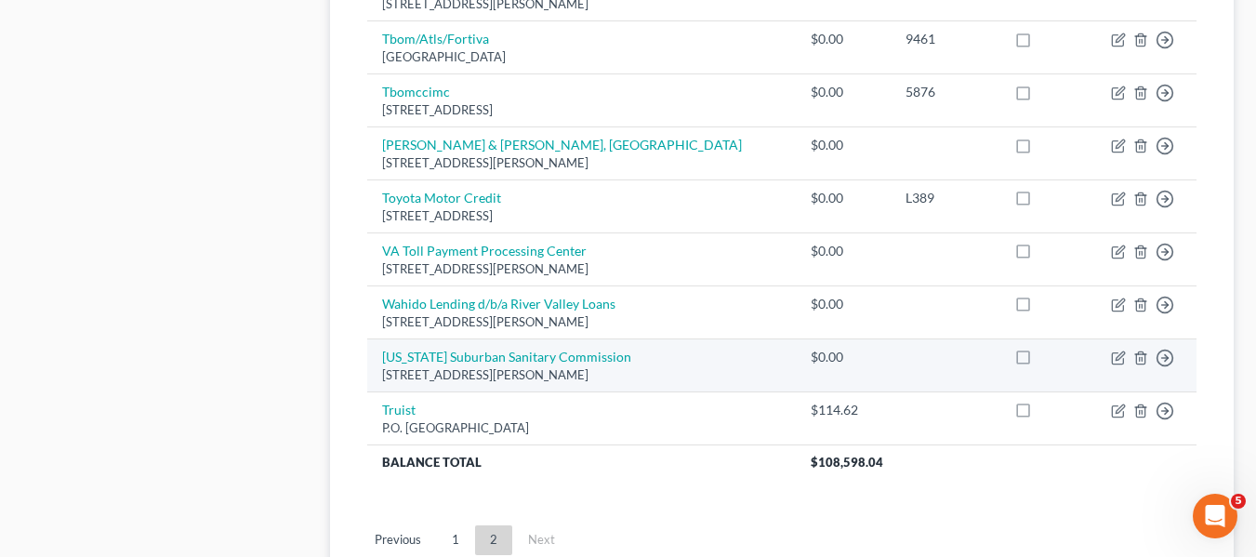
click at [1128, 356] on td "Move to D Move to E Move to G Move to Notice Only" at bounding box center [1146, 364] width 100 height 53
click at [1121, 356] on icon "button" at bounding box center [1118, 357] width 15 height 15
select select "21"
select select "2"
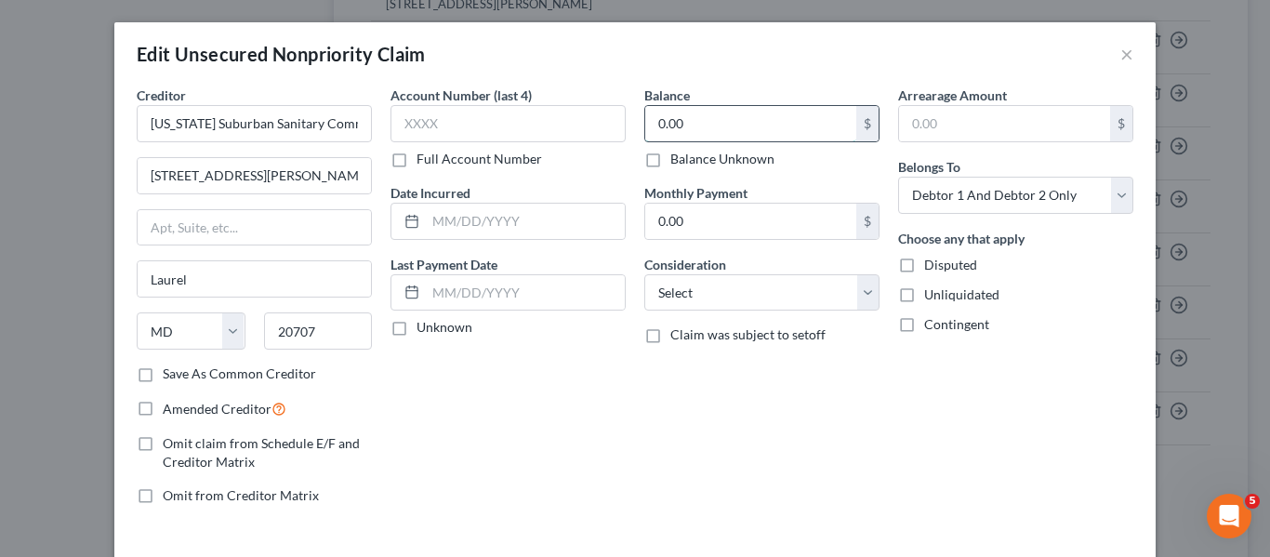
click at [779, 120] on input "0.00" at bounding box center [750, 123] width 211 height 35
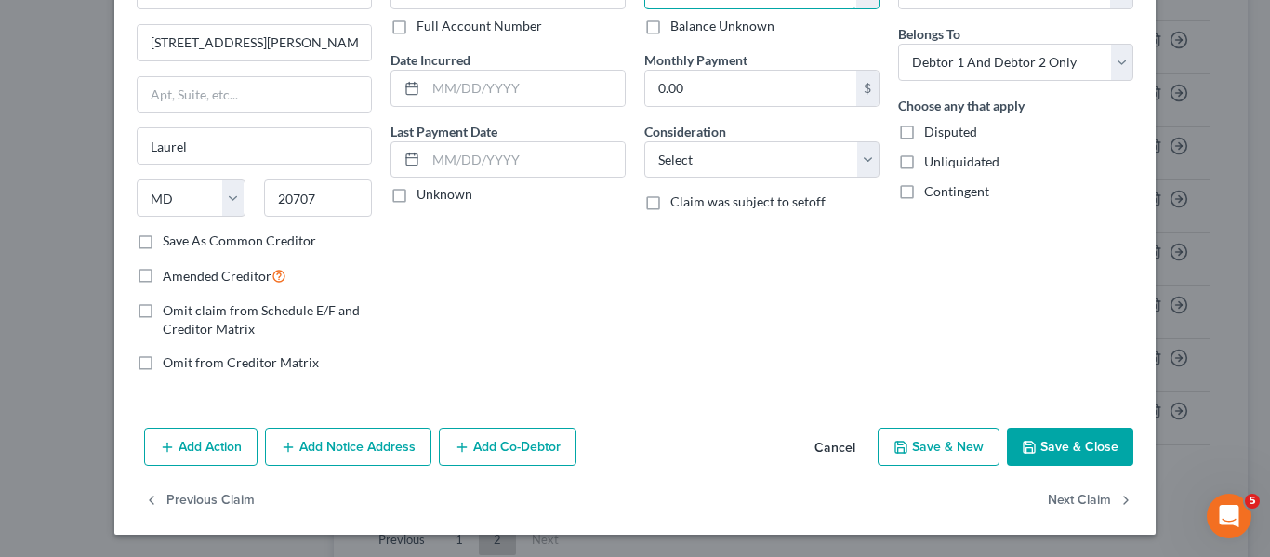
type input "1,792.37"
click at [1039, 429] on button "Save & Close" at bounding box center [1070, 447] width 126 height 39
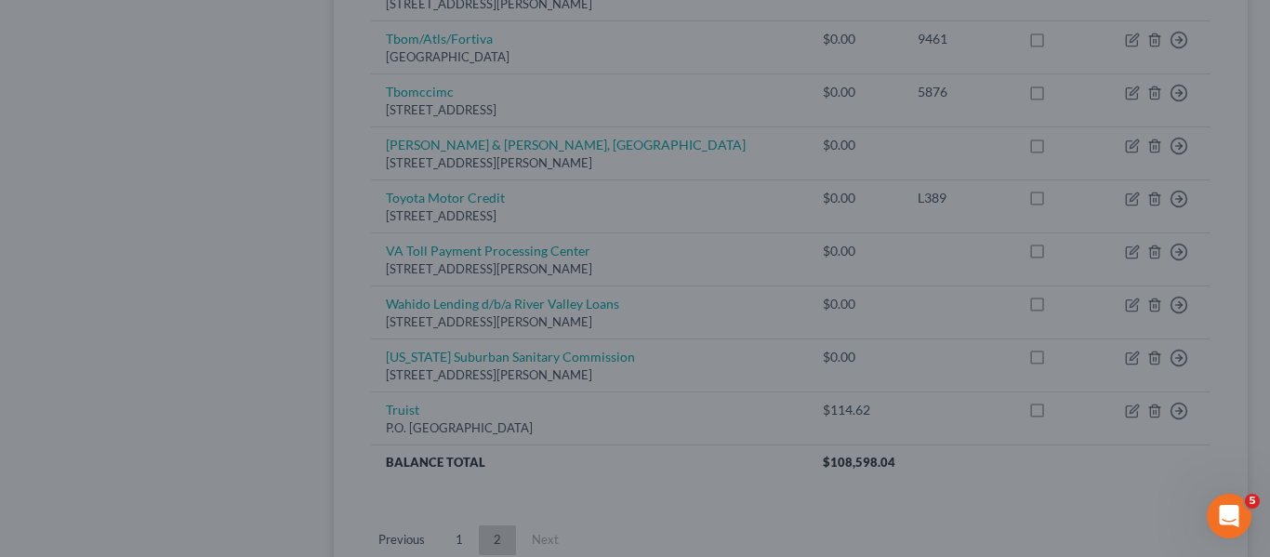
type input "0"
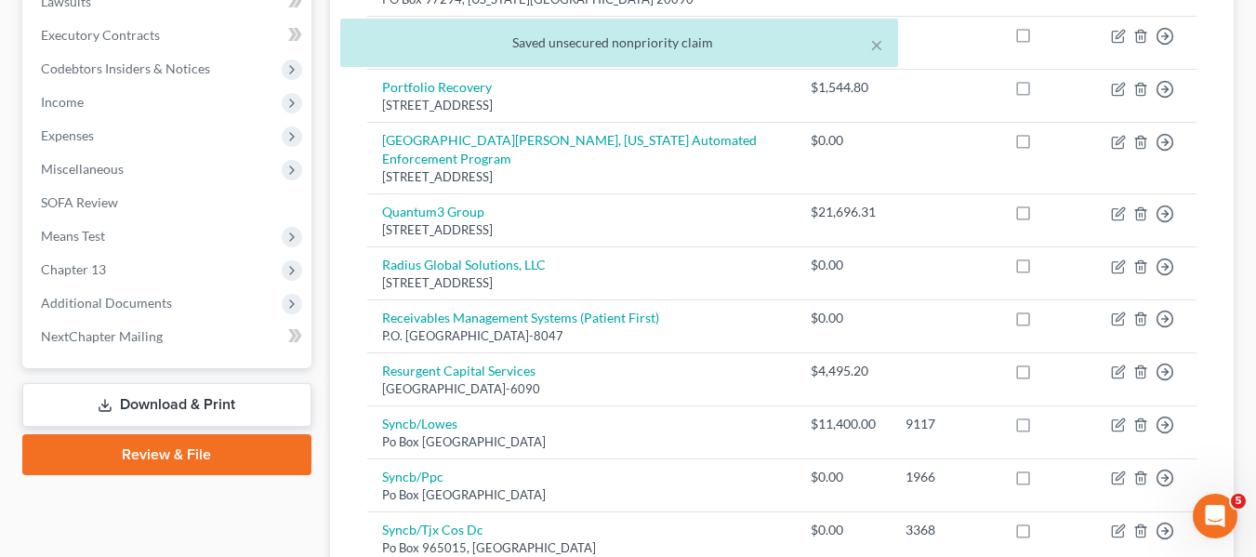
scroll to position [508, 0]
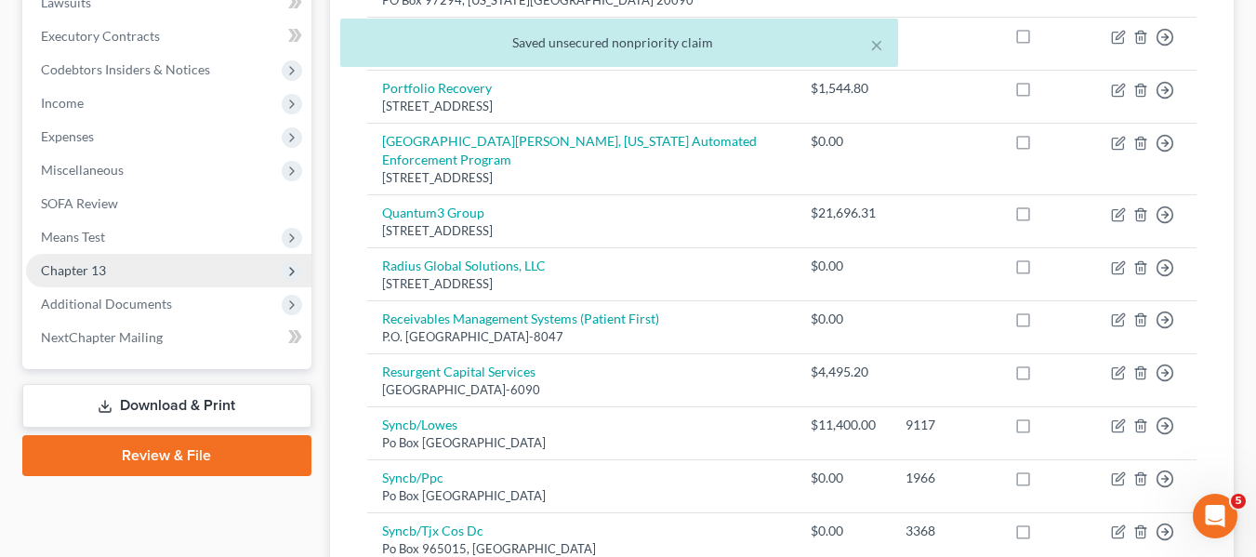
click at [81, 271] on span "Chapter 13" at bounding box center [73, 270] width 65 height 16
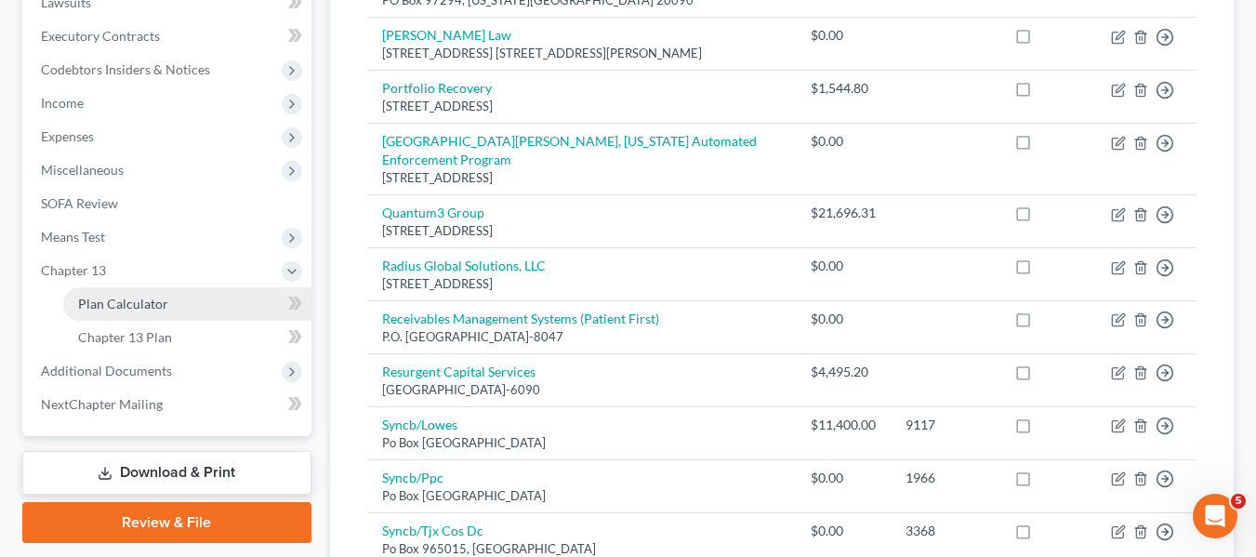
click at [99, 296] on span "Plan Calculator" at bounding box center [123, 304] width 90 height 16
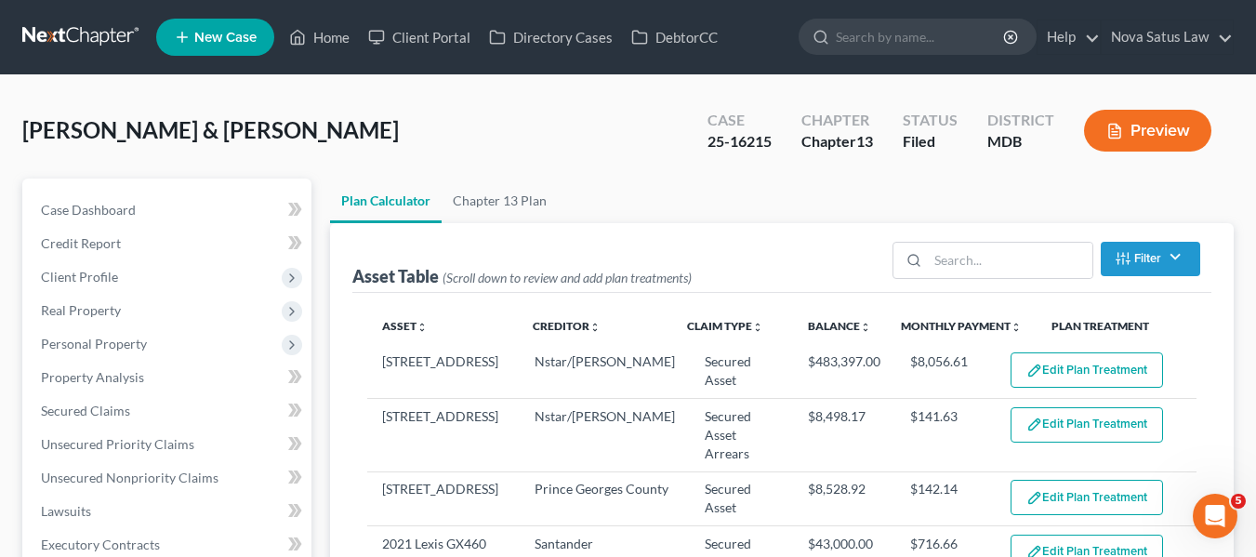
select select "59"
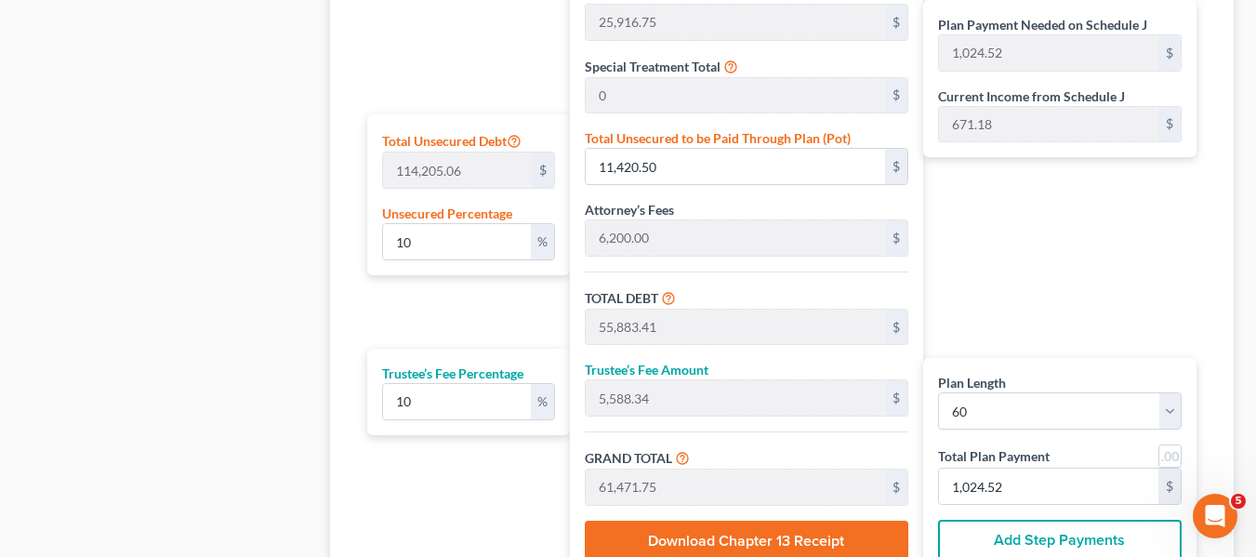
scroll to position [1080, 0]
click at [441, 244] on input "10" at bounding box center [457, 240] width 148 height 35
type input "5"
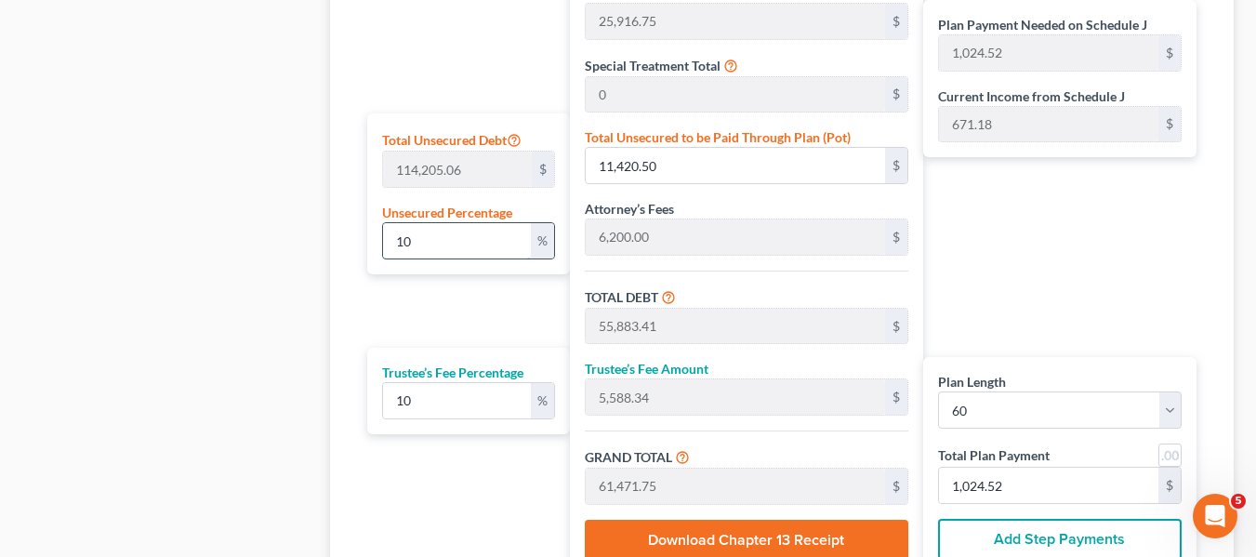
type input "5,710.25"
type input "50,173.16"
type input "5,017.31"
type input "55,190.47"
type input "919.84"
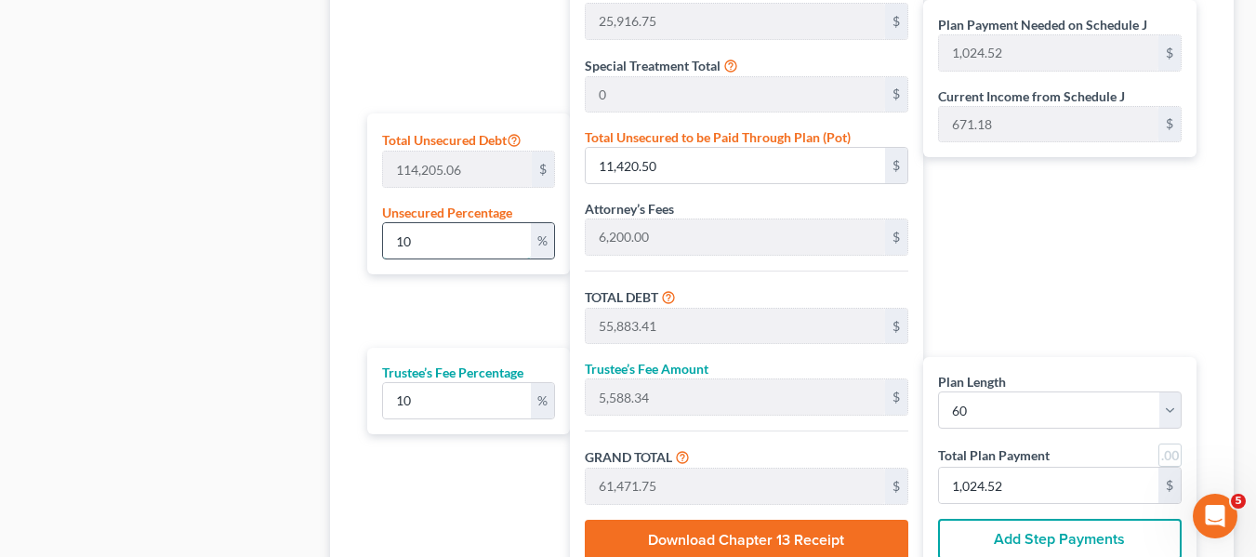
type input "919.84"
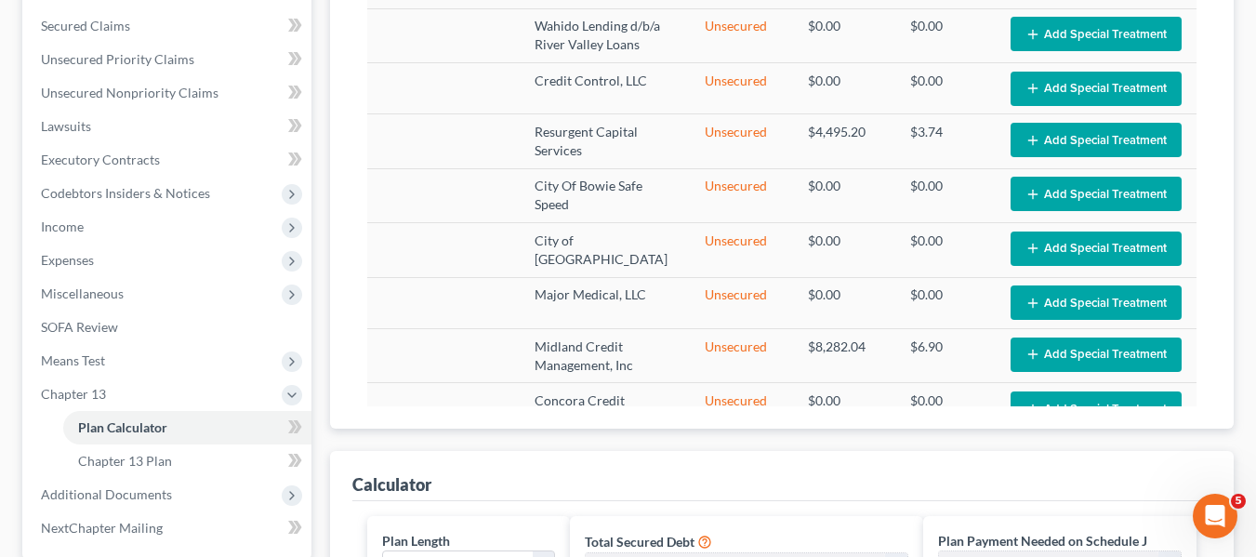
scroll to position [872, 0]
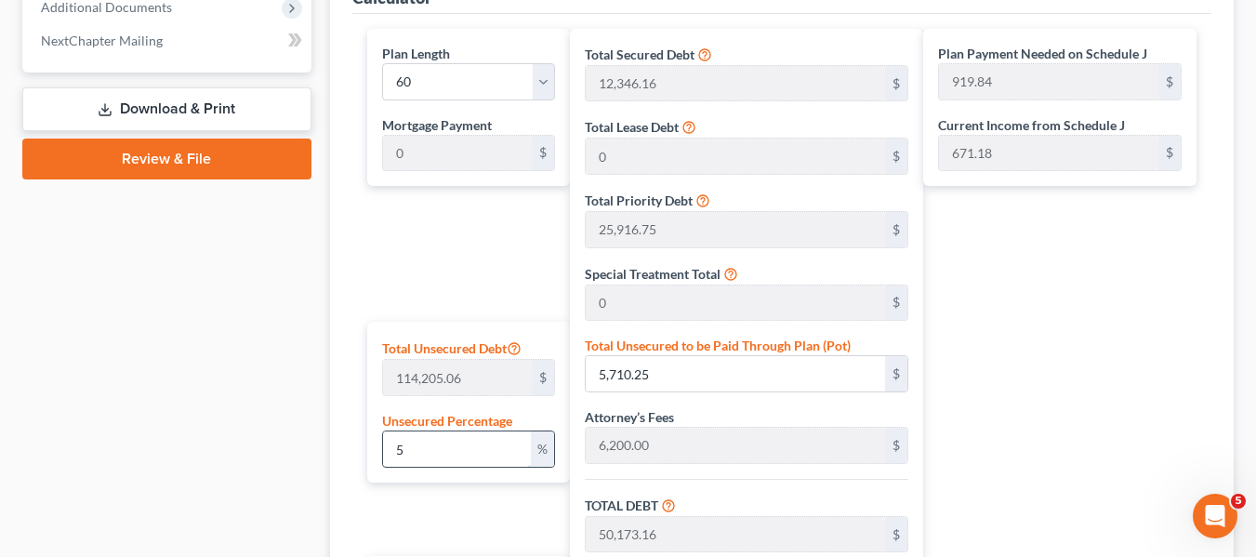
click at [488, 458] on input "5" at bounding box center [457, 448] width 148 height 35
type input "1"
type input "1,142.05"
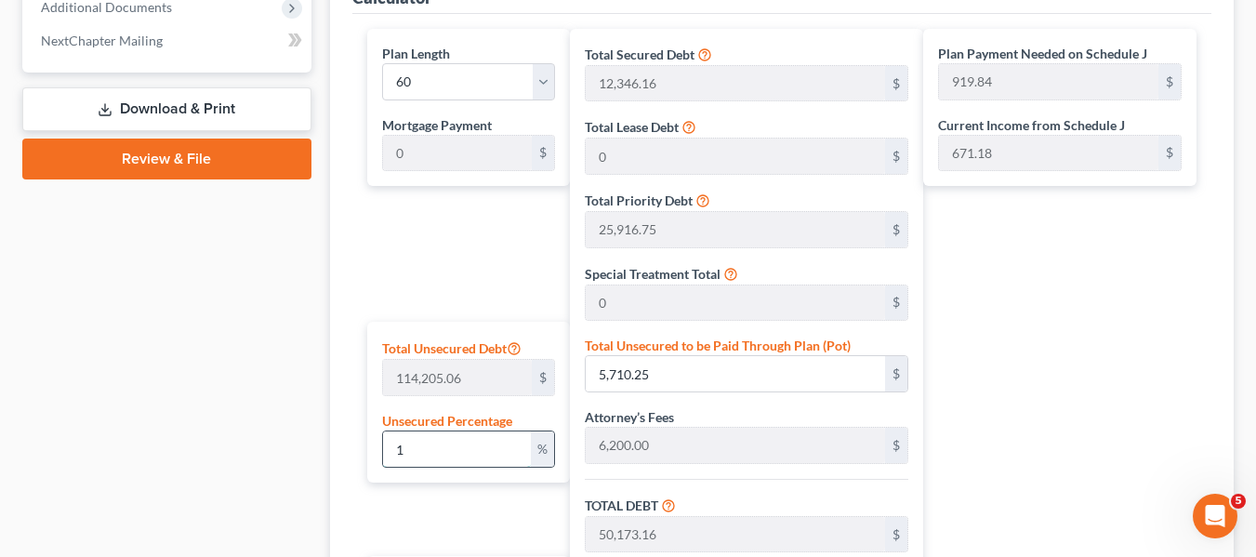
type input "45,604.96"
type input "4,560.49"
type input "50,165.45"
type input "836.09"
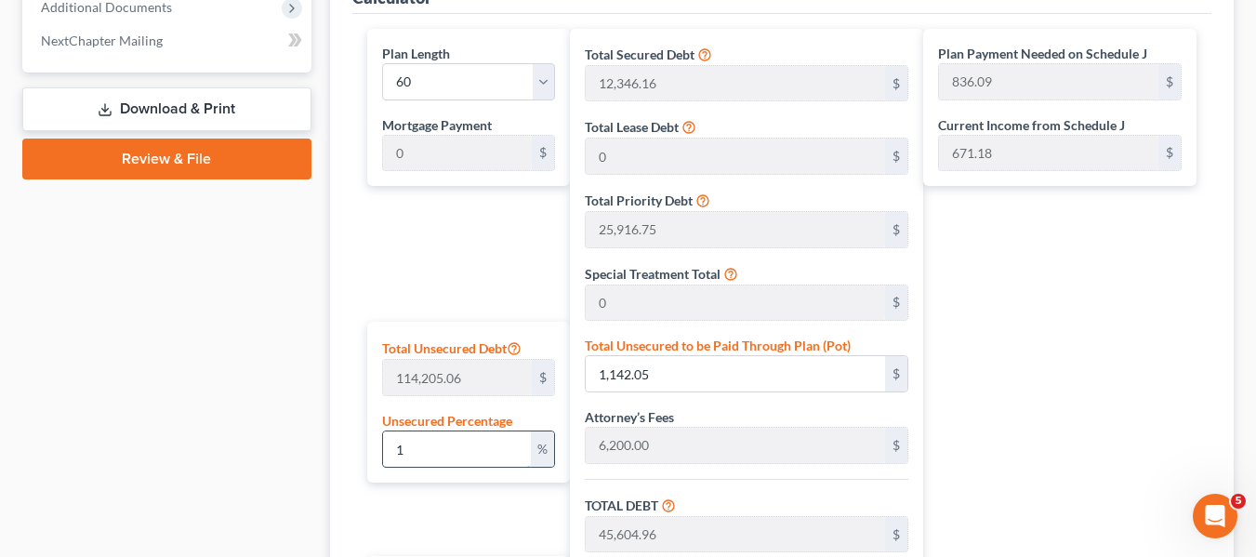
type input "10"
type input "11,420.50"
type input "55,883.41"
type input "5,588.34"
type input "61,471.75"
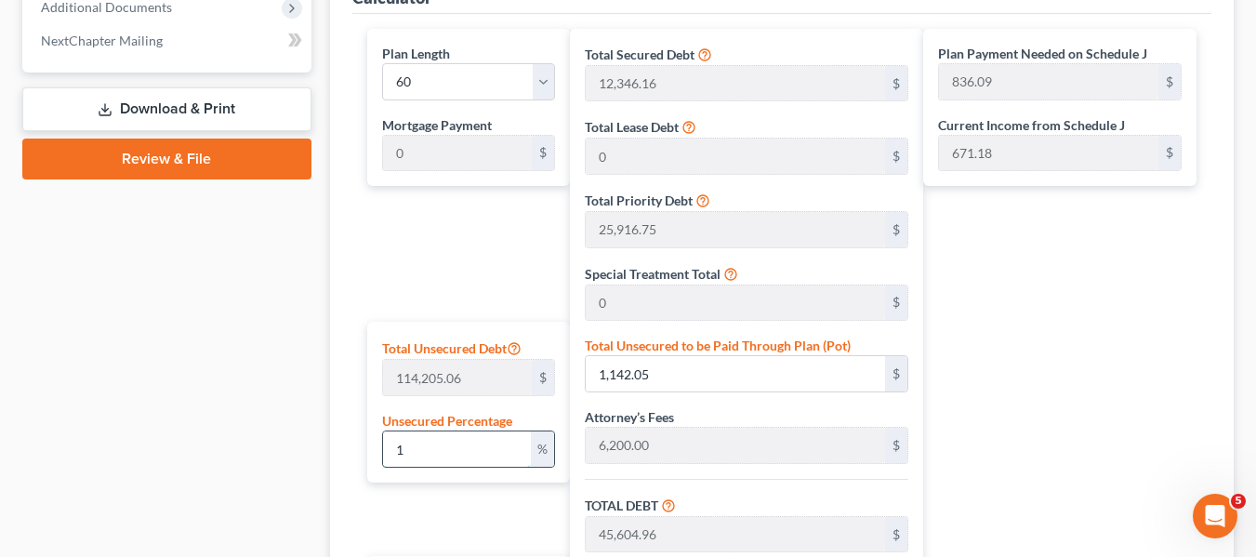
type input "1,024.52"
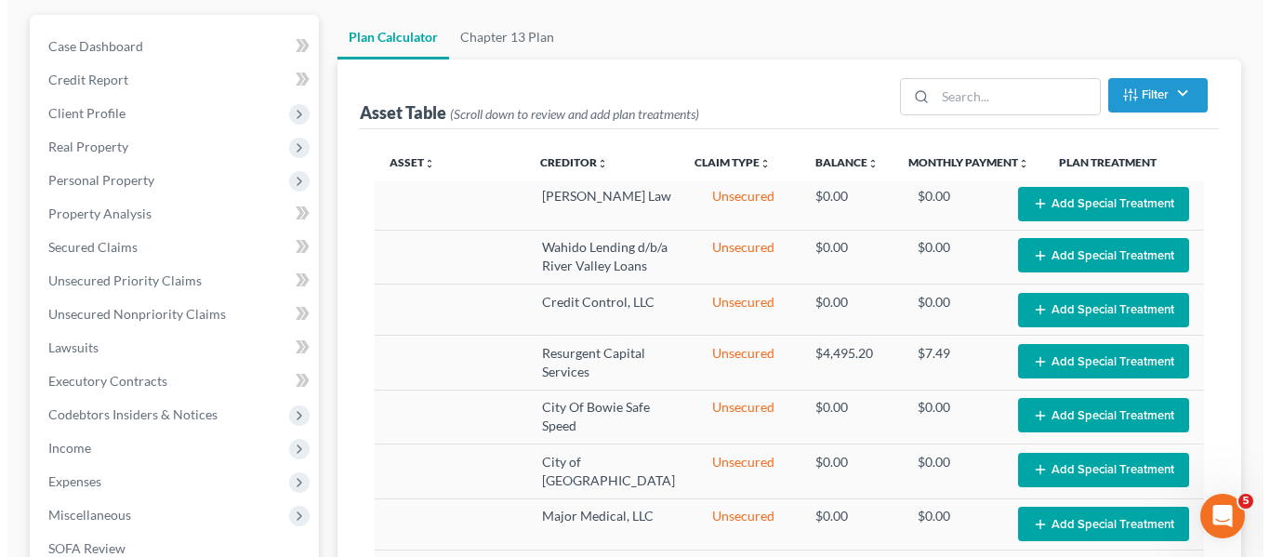
scroll to position [0, 0]
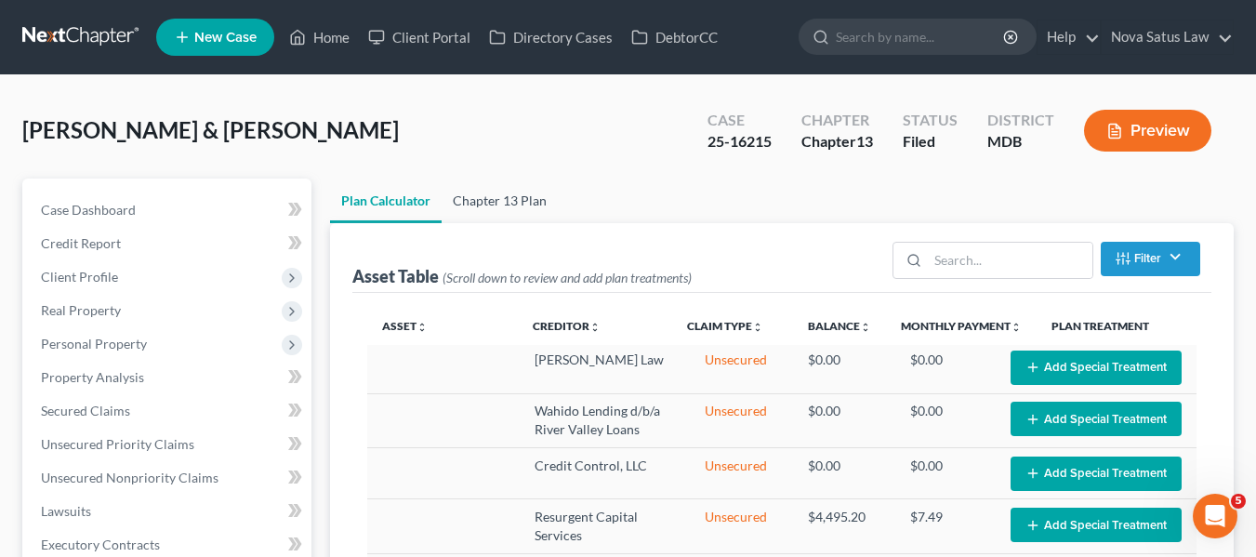
click at [491, 199] on link "Chapter 13 Plan" at bounding box center [500, 200] width 116 height 45
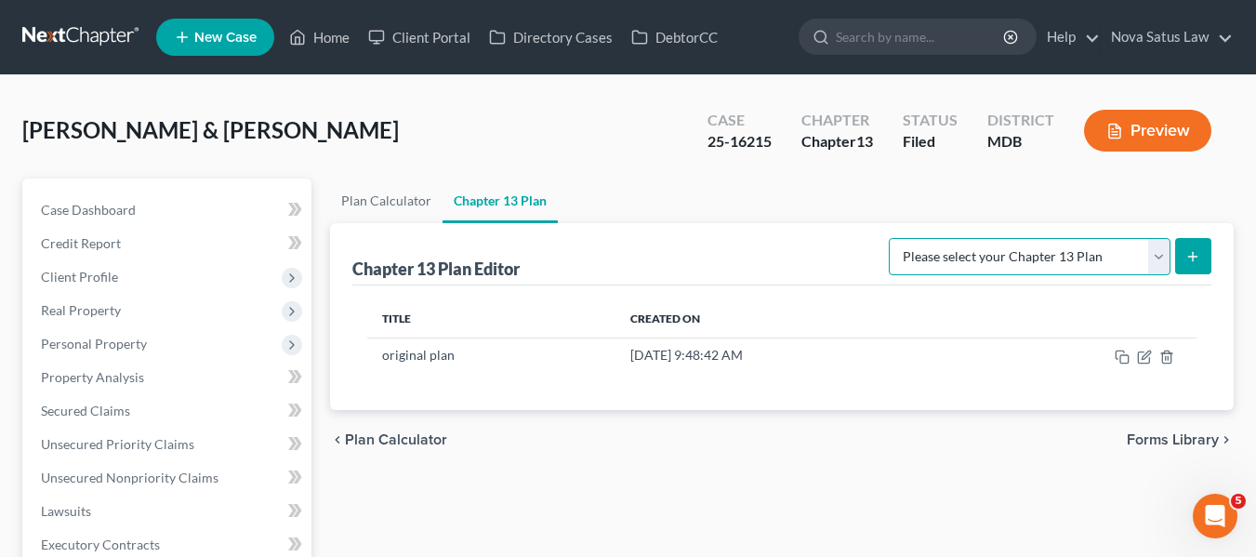
click at [1094, 248] on select "Please select your Chapter 13 Plan District of Maryland District of Maryland - …" at bounding box center [1030, 256] width 282 height 37
select select "1"
click at [895, 238] on select "Please select your Chapter 13 Plan District of Maryland District of Maryland - …" at bounding box center [1030, 256] width 282 height 37
click at [1188, 256] on icon "submit" at bounding box center [1192, 256] width 15 height 15
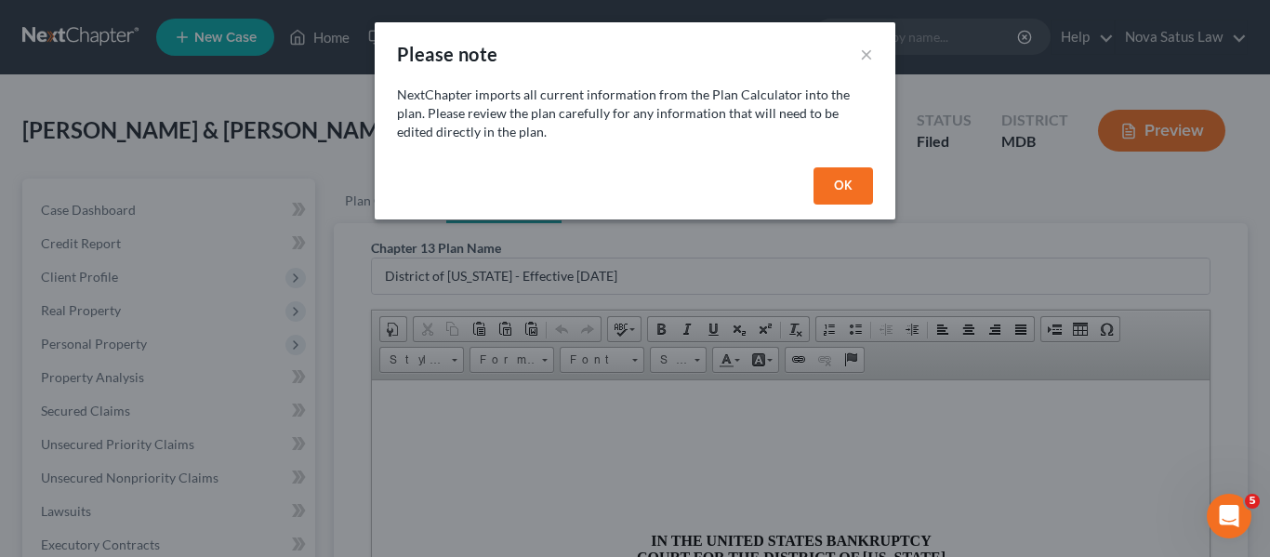
click at [842, 181] on button "OK" at bounding box center [842, 185] width 59 height 37
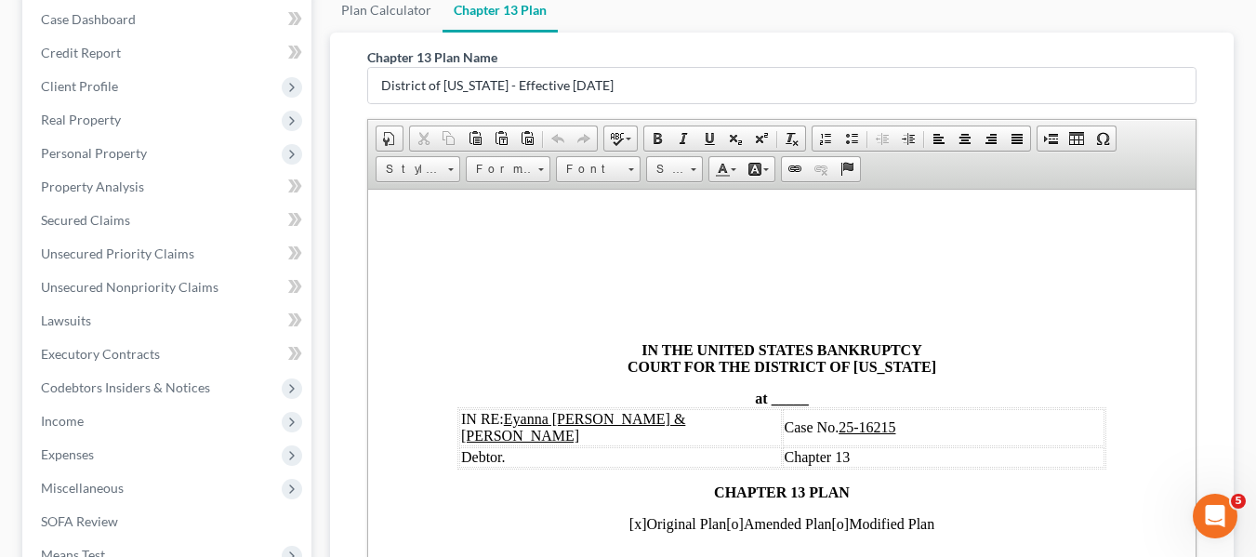
scroll to position [191, 0]
click at [767, 396] on span at bounding box center [769, 397] width 4 height 16
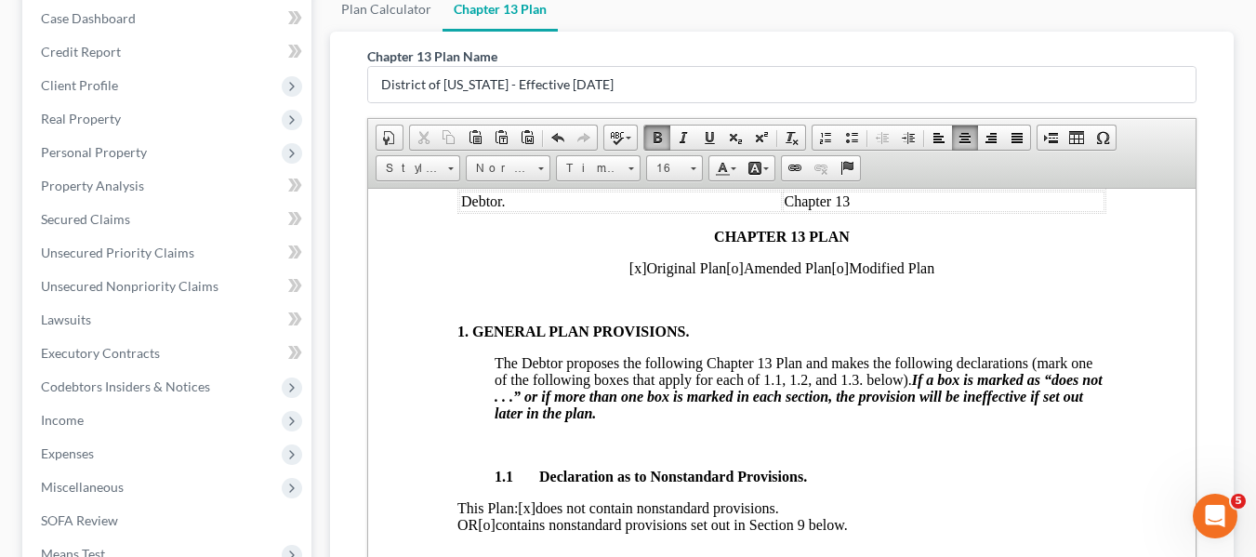
scroll to position [256, 0]
click at [628, 264] on span "[x]" at bounding box center [637, 266] width 18 height 16
click at [628, 262] on span "[x]" at bounding box center [637, 266] width 18 height 16
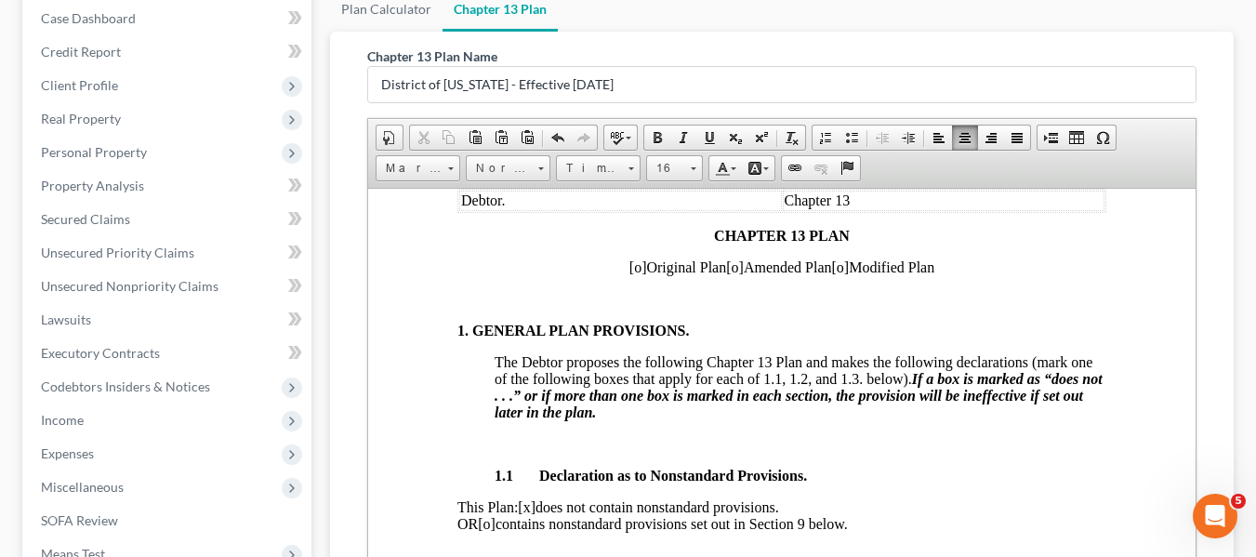
click at [725, 266] on span "[o]" at bounding box center [734, 266] width 18 height 16
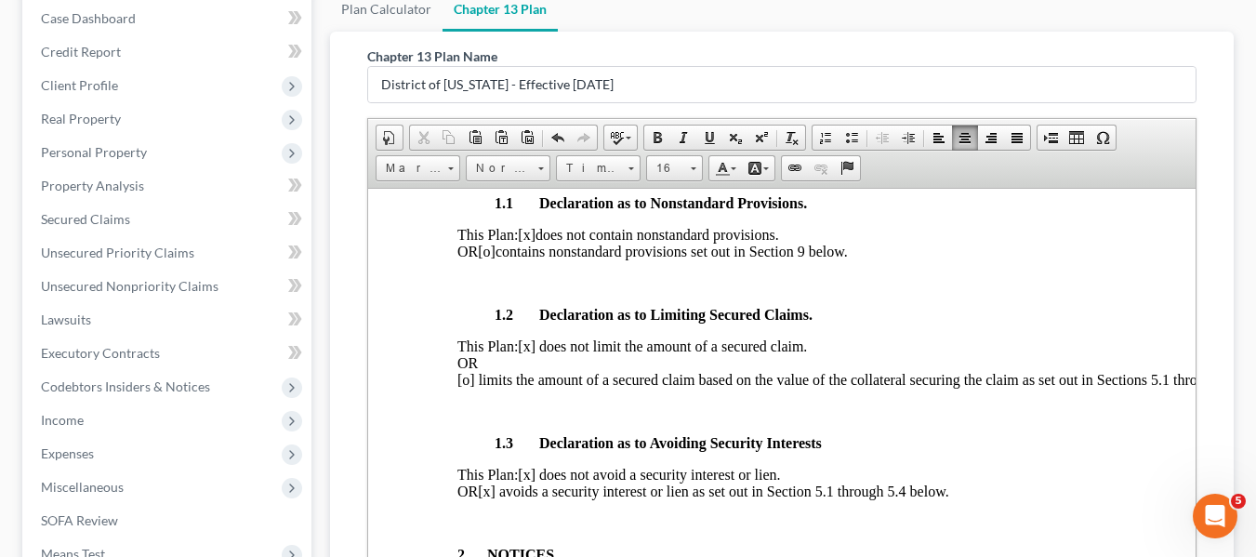
scroll to position [554, 0]
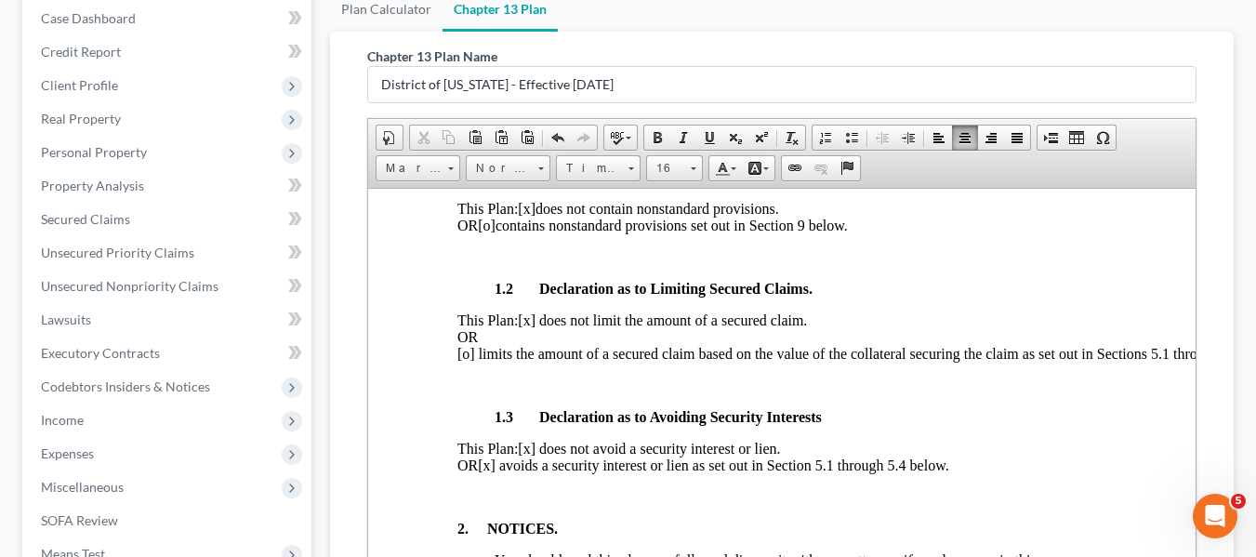
click at [541, 472] on span "[x] avoids a security interest or lien as set out in Section 5.1 through 5.4 be…" at bounding box center [712, 464] width 470 height 16
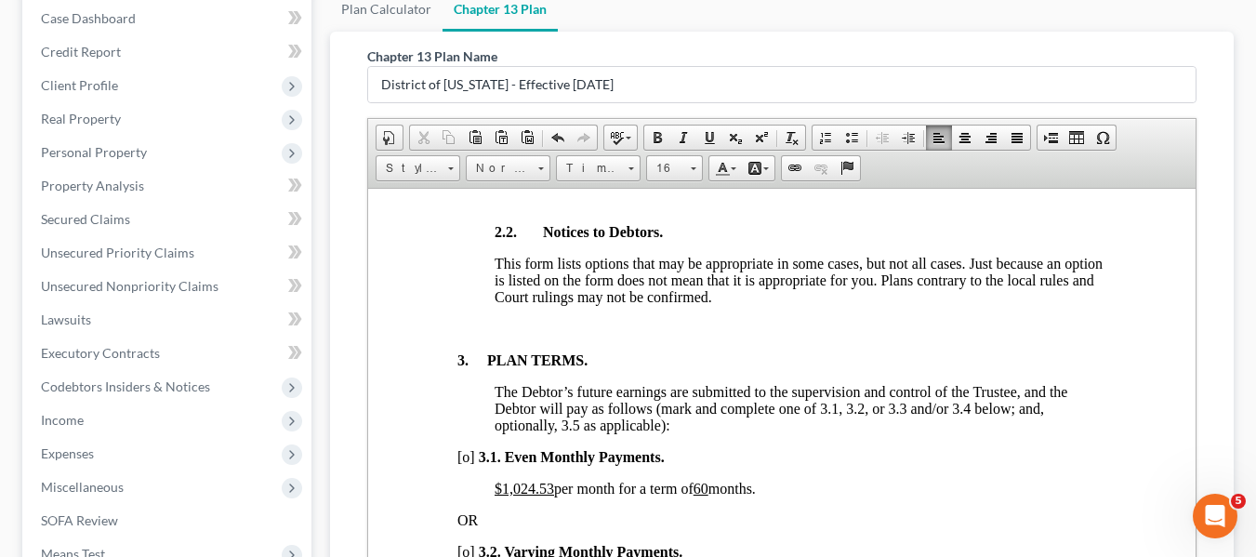
scroll to position [1173, 0]
click at [503, 495] on u "$1,024.53" at bounding box center [523, 487] width 59 height 16
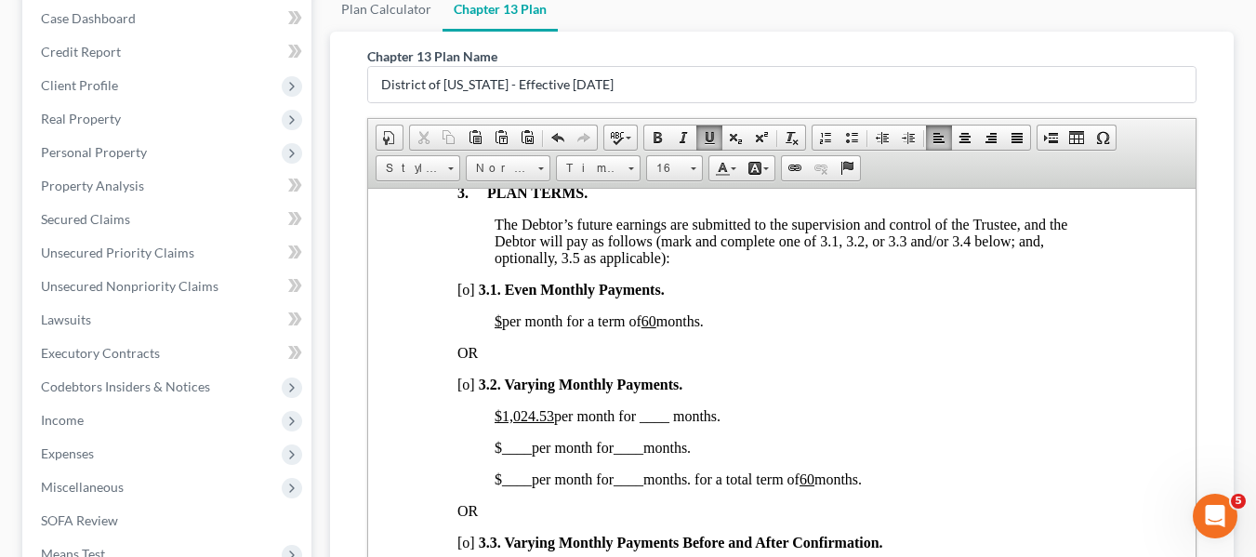
scroll to position [1340, 0]
click at [655, 327] on u "60" at bounding box center [647, 319] width 15 height 16
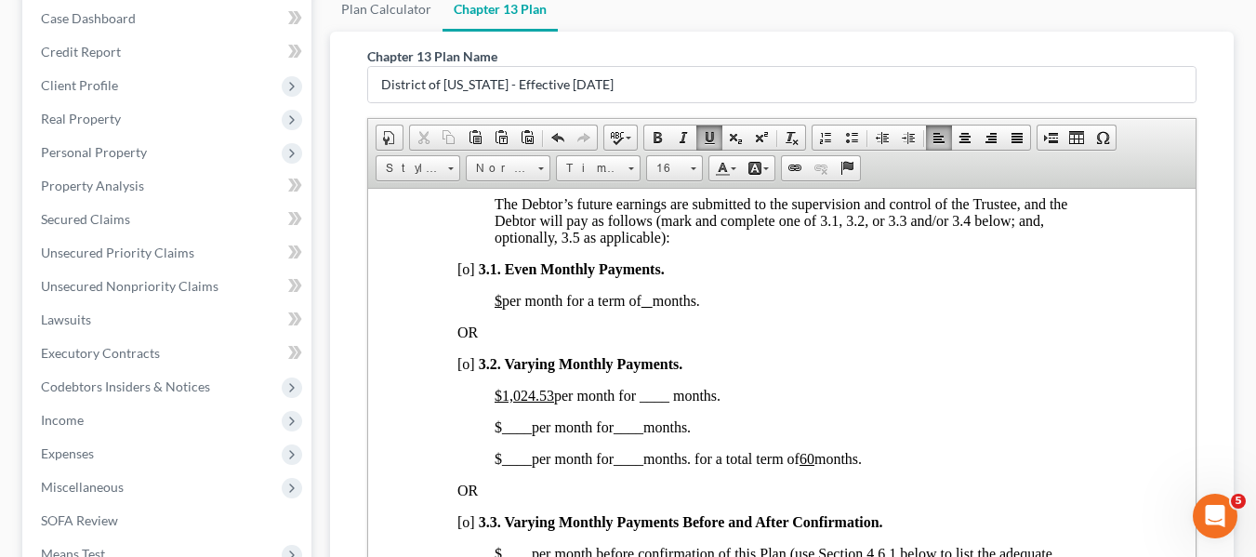
click at [459, 371] on span "[o]" at bounding box center [465, 363] width 18 height 16
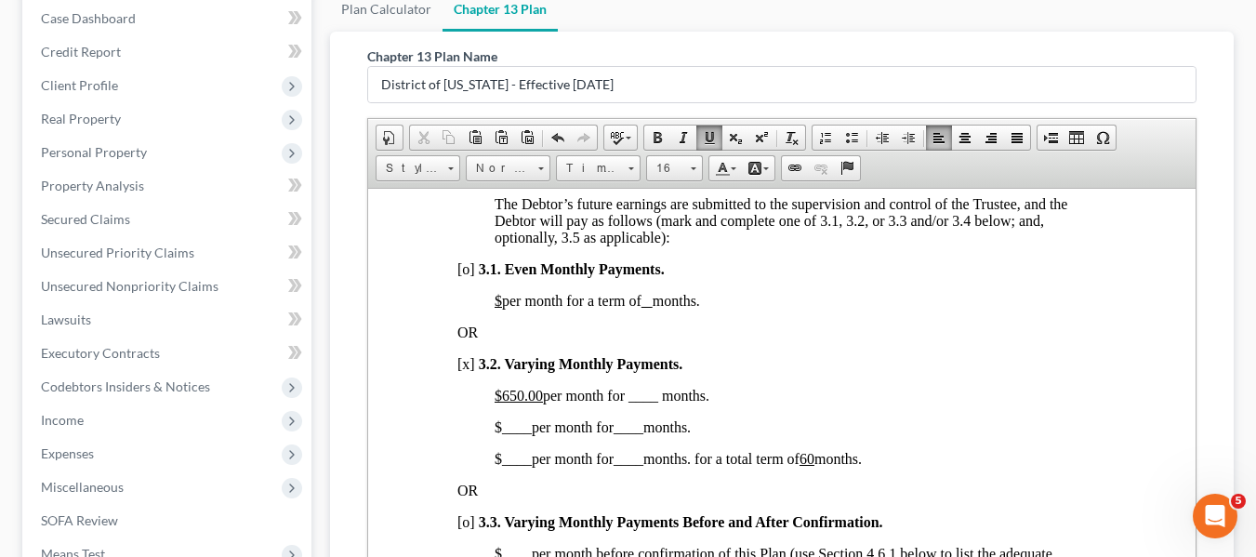
click at [628, 402] on span "$650.00 per month for ____ months." at bounding box center [601, 395] width 215 height 16
click at [498, 434] on span "$ ____ per month for ____ months." at bounding box center [592, 426] width 196 height 16
click at [631, 434] on span "____" at bounding box center [639, 426] width 30 height 16
click at [733, 435] on p "$850.00 per month for 12 _ months." at bounding box center [800, 426] width 612 height 17
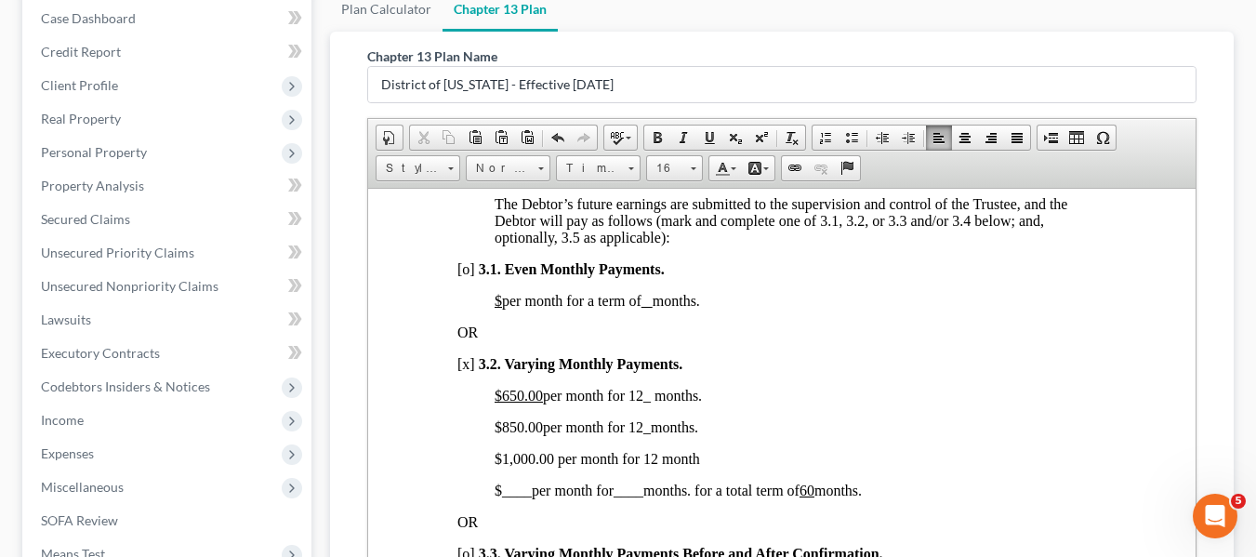
click at [502, 497] on span "____" at bounding box center [516, 490] width 30 height 16
click at [643, 497] on span "____" at bounding box center [650, 490] width 30 height 16
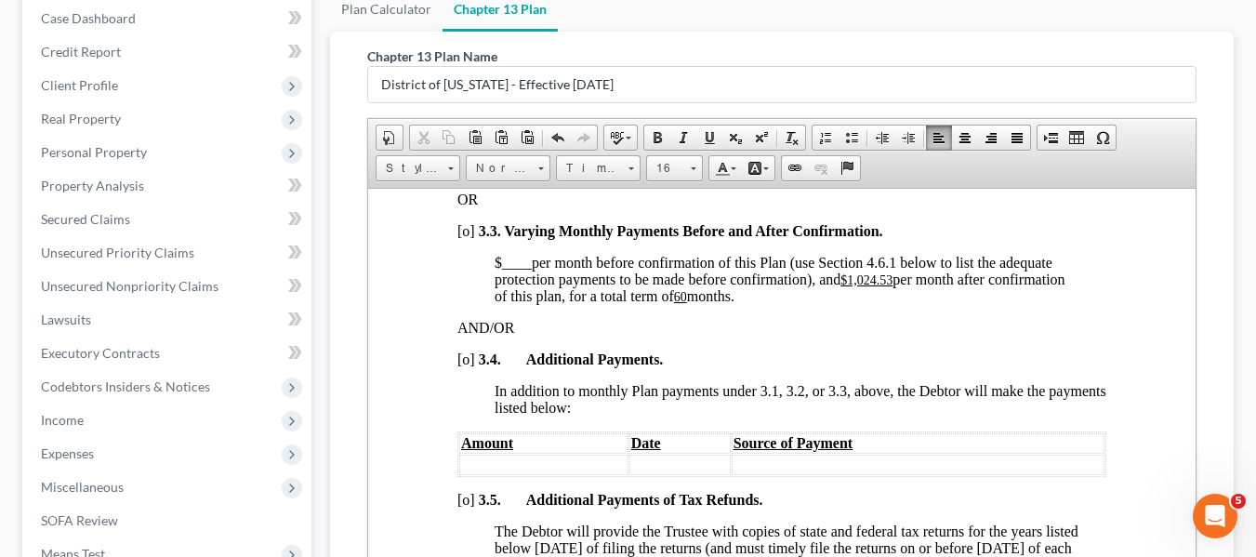
scroll to position [1682, 0]
click at [850, 287] on u "$1,024.53" at bounding box center [865, 280] width 52 height 14
click at [612, 304] on u "60" at bounding box center [605, 297] width 13 height 14
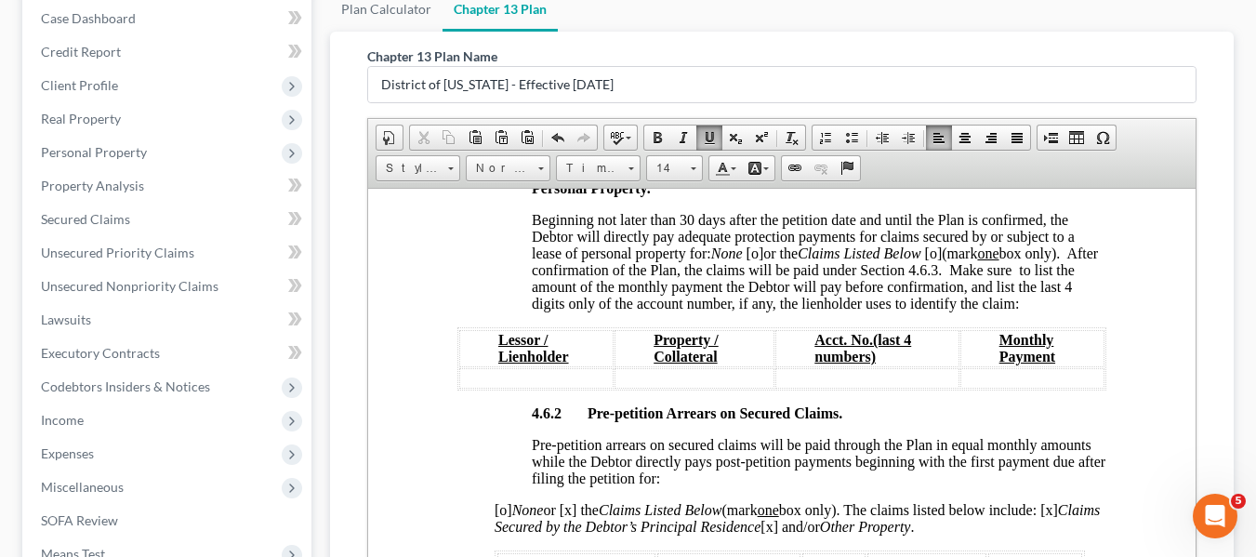
scroll to position [3192, 0]
click at [755, 259] on span "[o]" at bounding box center [754, 252] width 18 height 16
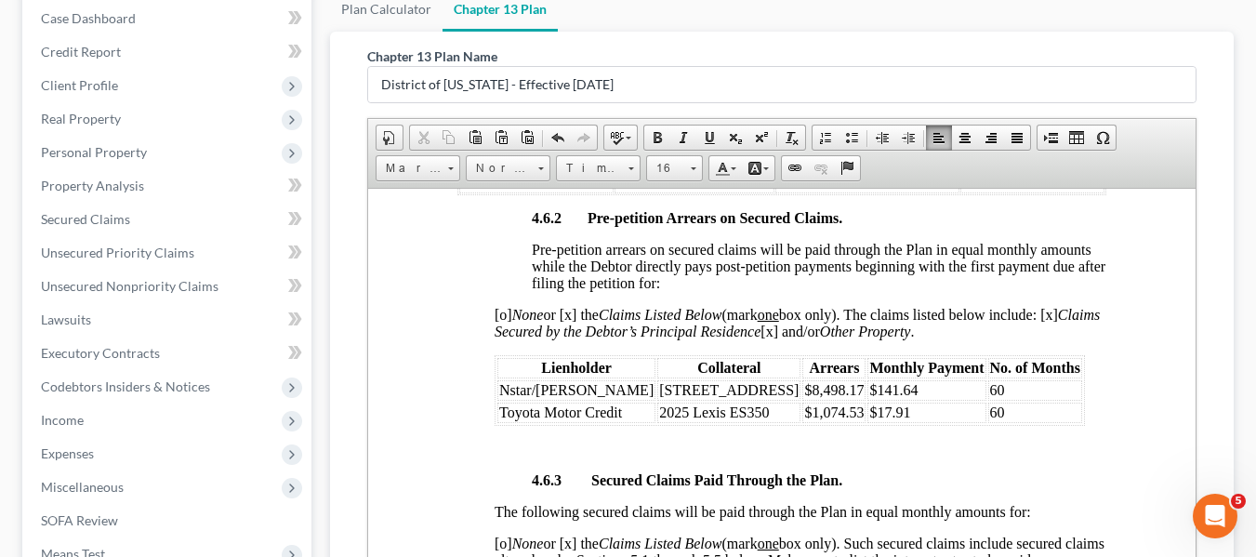
scroll to position [3387, 0]
click at [885, 399] on td "$141.64" at bounding box center [925, 388] width 118 height 20
click at [780, 337] on icon "Claims Secured by the Debtor’s Principal Residence" at bounding box center [796, 321] width 605 height 33
click at [909, 399] on td "$141.64" at bounding box center [925, 388] width 118 height 20
click at [887, 421] on td "$17.91" at bounding box center [925, 411] width 118 height 20
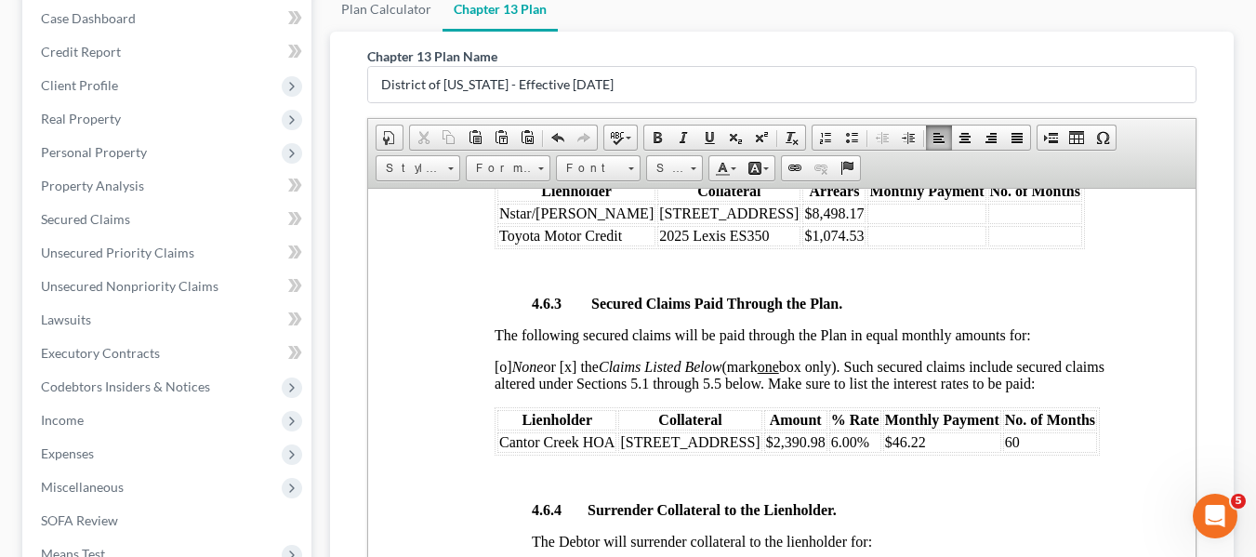
scroll to position [3564, 0]
click at [918, 451] on td "$46.22" at bounding box center [941, 440] width 118 height 20
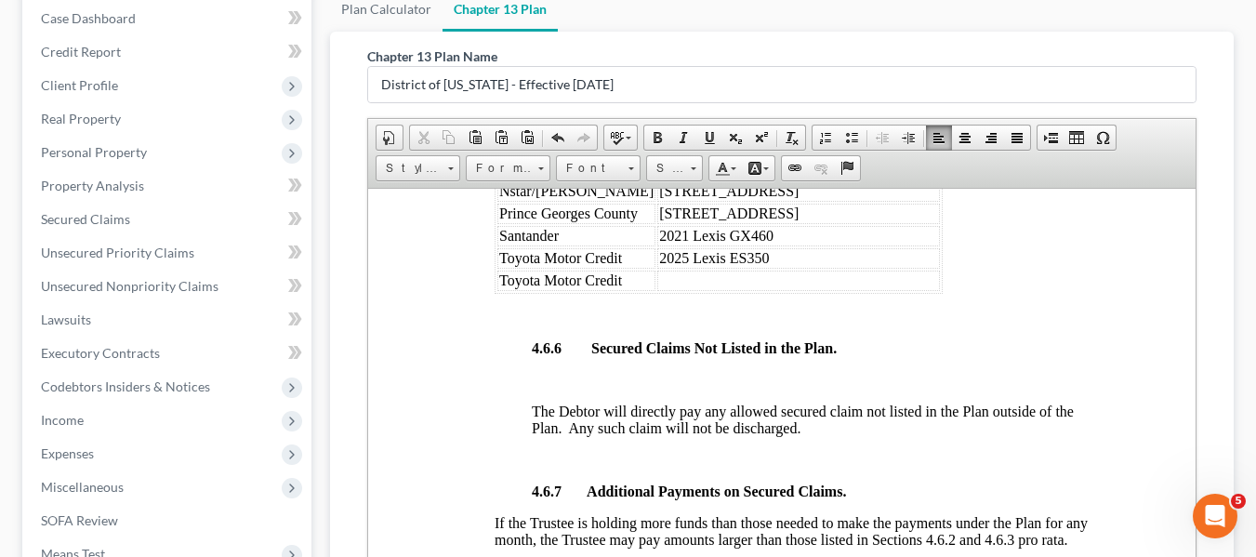
scroll to position [4311, 0]
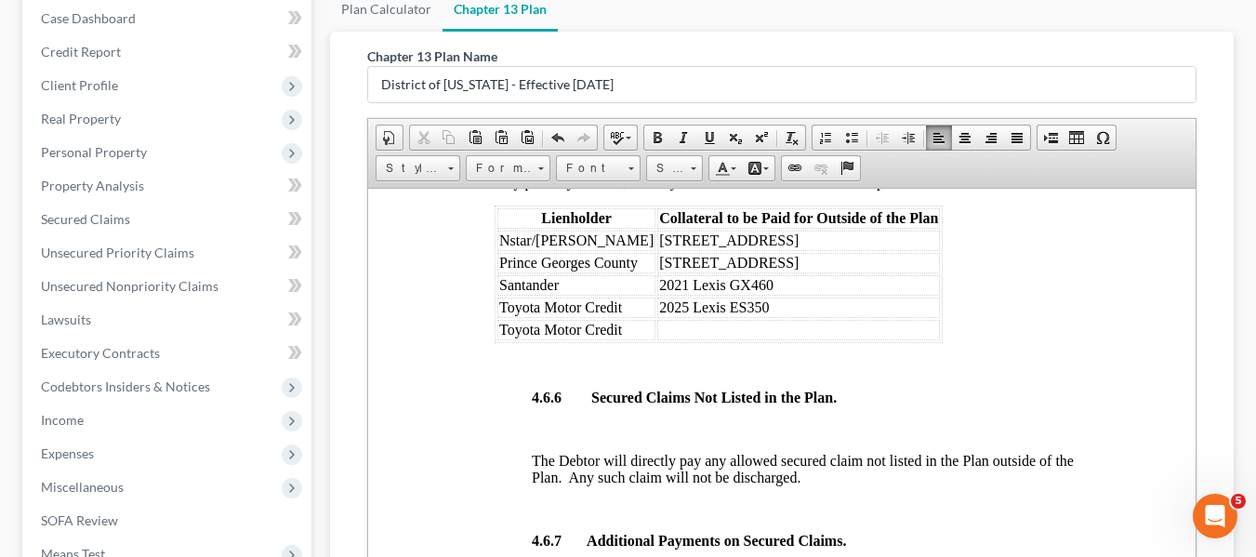
click at [498, 247] on span "Nstar/Cooper" at bounding box center [575, 239] width 154 height 16
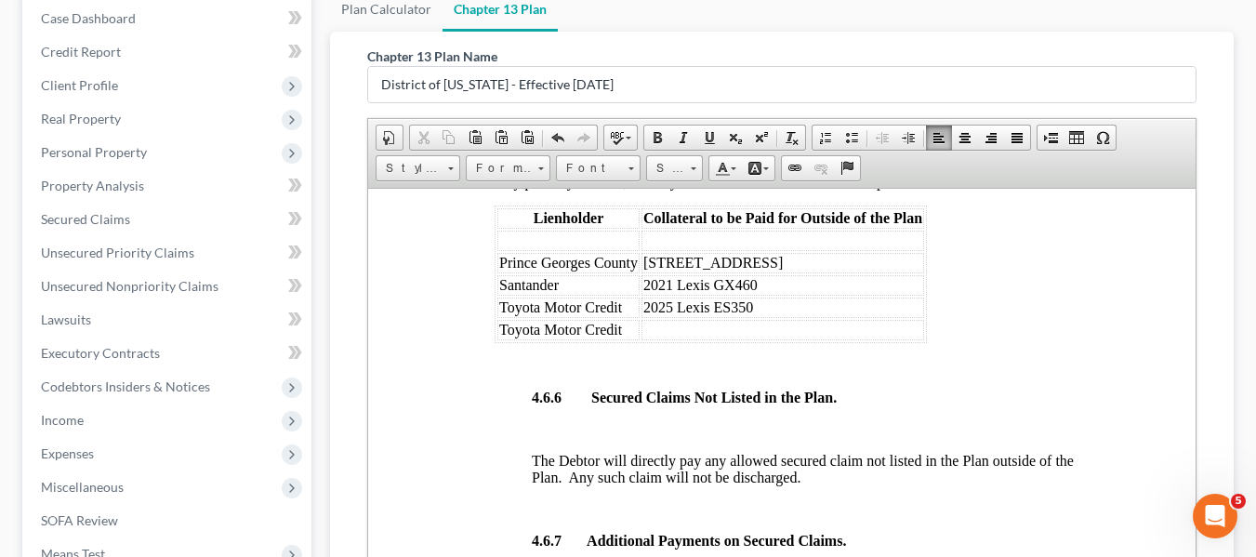
click at [501, 314] on span "Toyota Motor Credit" at bounding box center [559, 306] width 123 height 16
click at [502, 336] on span "Toyota Motor Credit" at bounding box center [559, 329] width 123 height 16
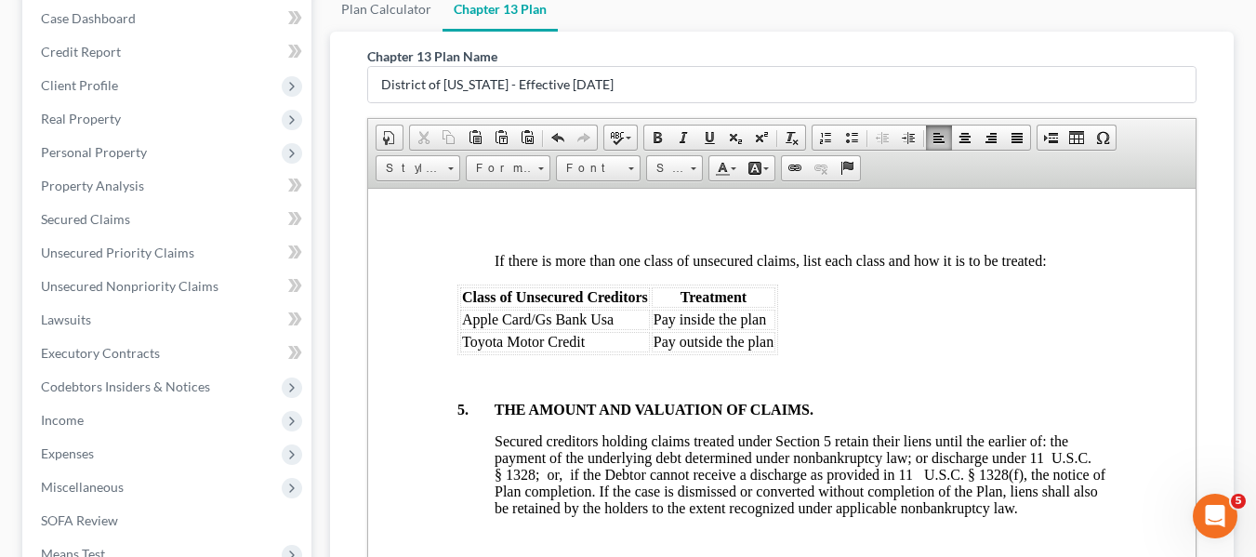
scroll to position [4910, 0]
click at [466, 325] on span "Apple Card/Gs Bank Usa" at bounding box center [537, 318] width 152 height 16
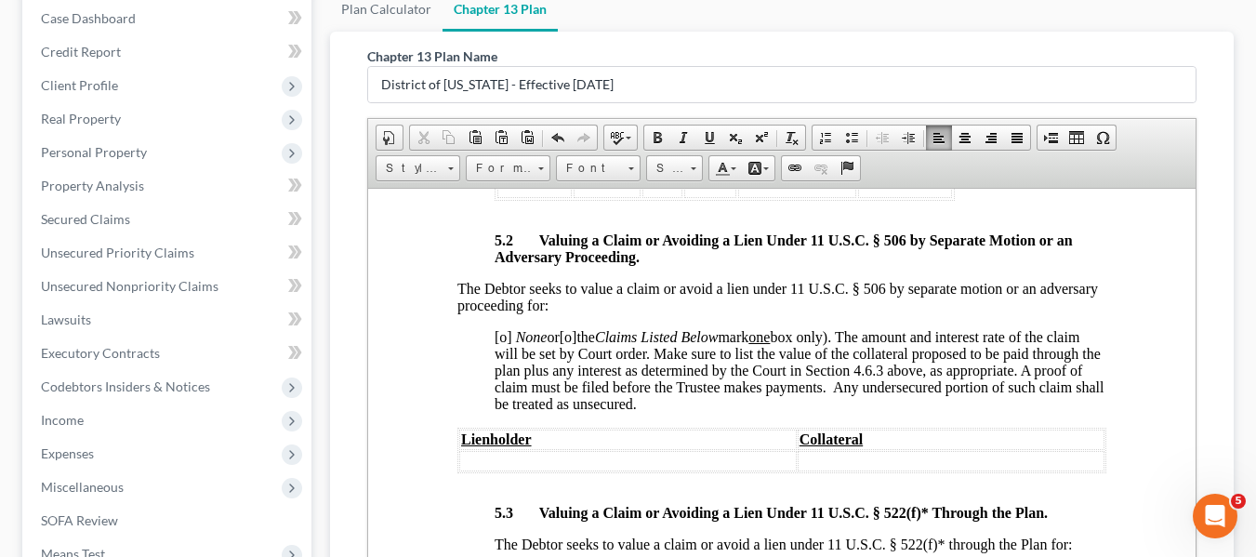
scroll to position [5552, 0]
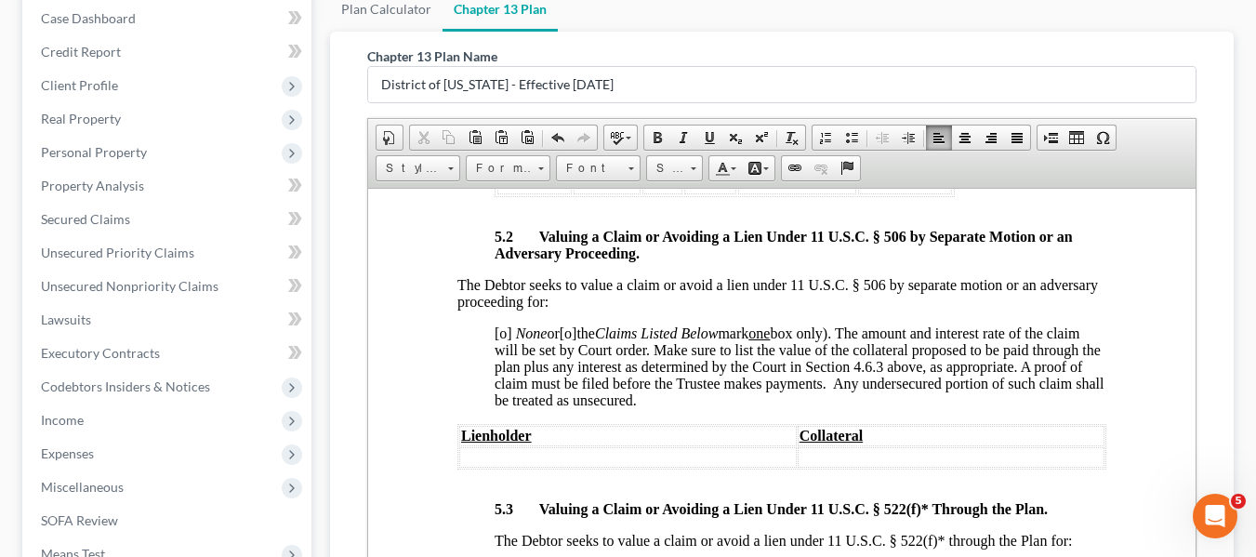
click at [503, 340] on span "[o]" at bounding box center [503, 332] width 18 height 16
click at [499, 340] on span "[o]" at bounding box center [503, 332] width 18 height 16
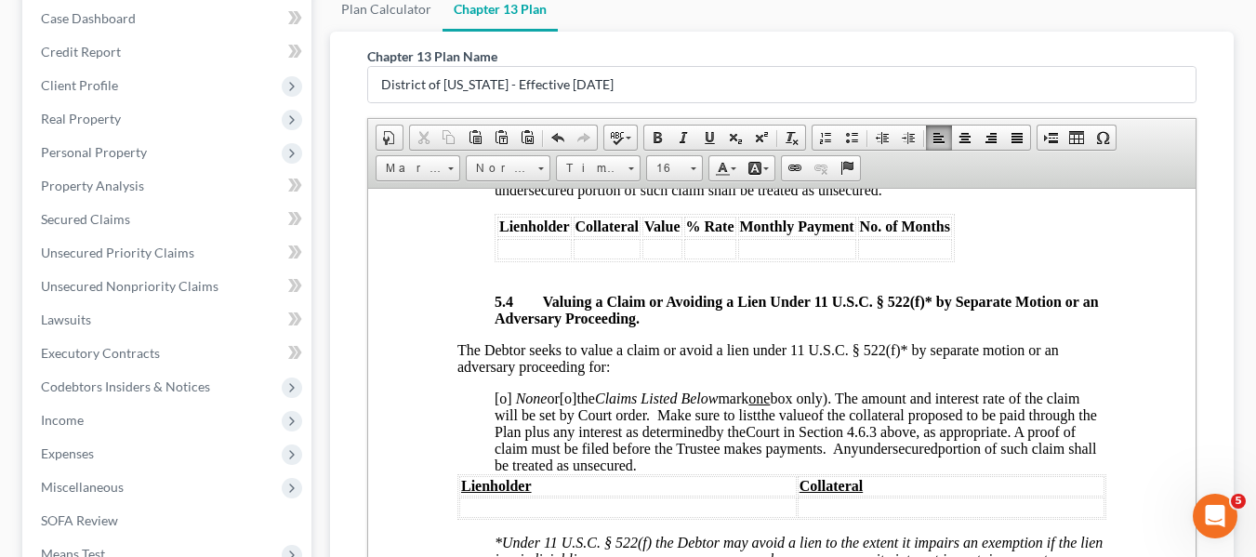
scroll to position [6052, 0]
click at [499, 404] on span "[o]" at bounding box center [503, 397] width 18 height 16
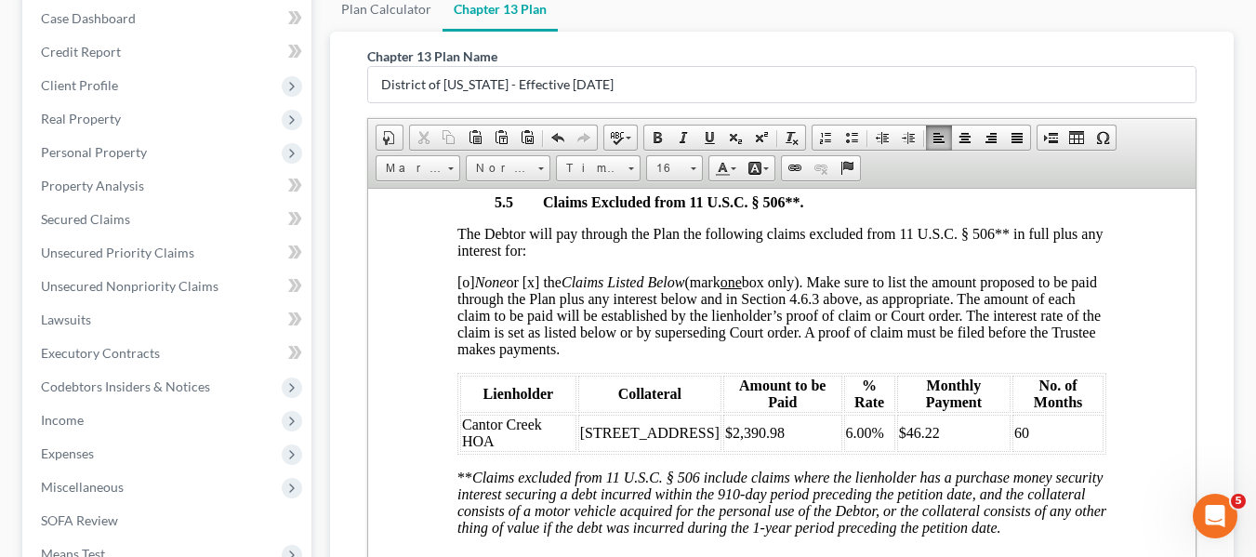
scroll to position [6472, 0]
click at [499, 411] on th "Lienholder" at bounding box center [517, 392] width 116 height 37
click at [460, 350] on span "[o] None or [x] the Claims Listed Below (mark one box only). Make sure to list …" at bounding box center [777, 313] width 643 height 83
click at [535, 349] on span "[x] None or [x] the Claims Listed Below (mark one box only). Make sure to list …" at bounding box center [777, 313] width 643 height 83
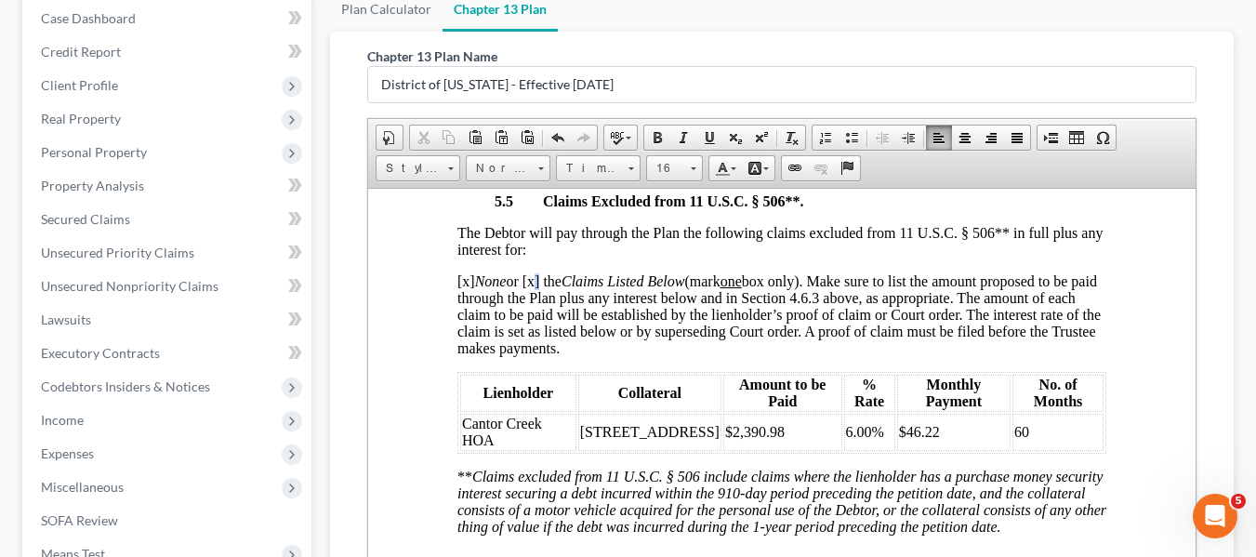
click at [535, 349] on span "[x] None or [x] the Claims Listed Below (mark one box only). Make sure to list …" at bounding box center [777, 313] width 643 height 83
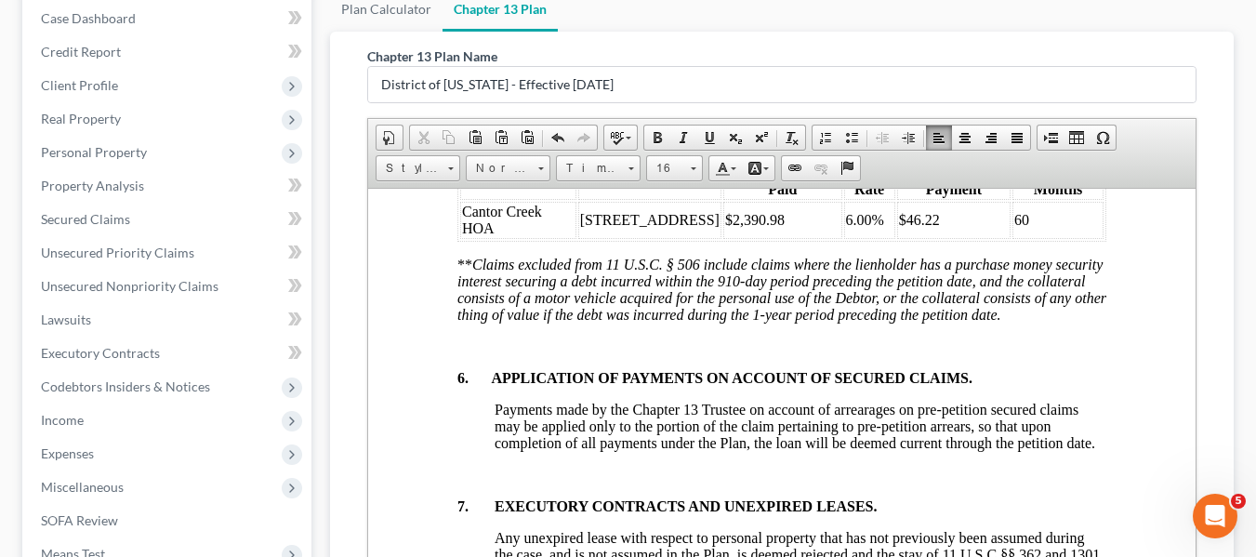
scroll to position [6685, 0]
click at [461, 234] on span "Cantor Creek HOA" at bounding box center [501, 218] width 80 height 33
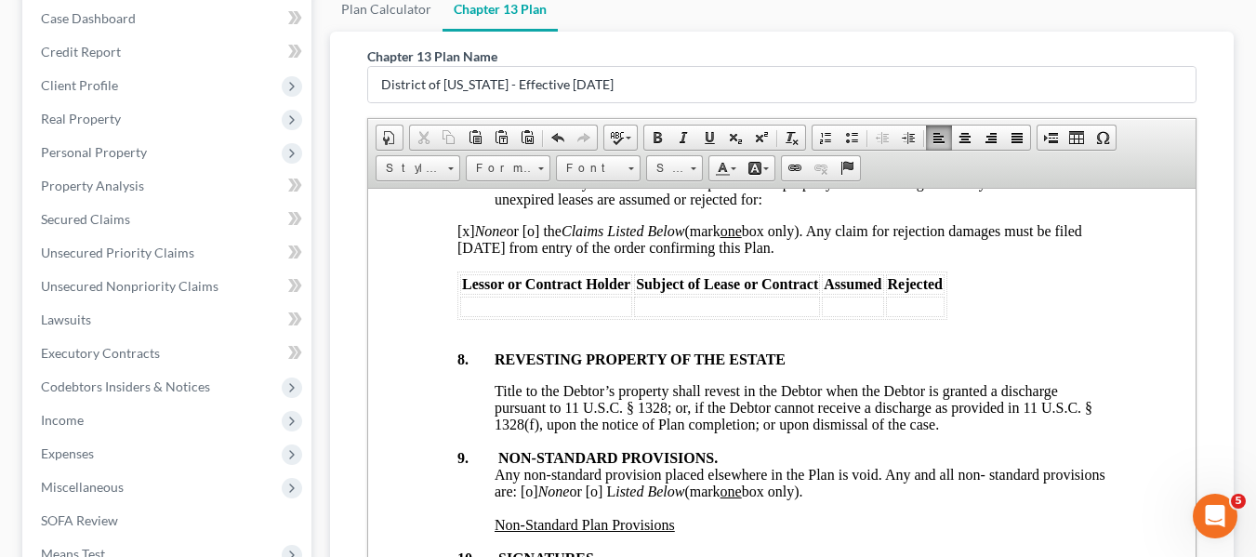
scroll to position [7189, 0]
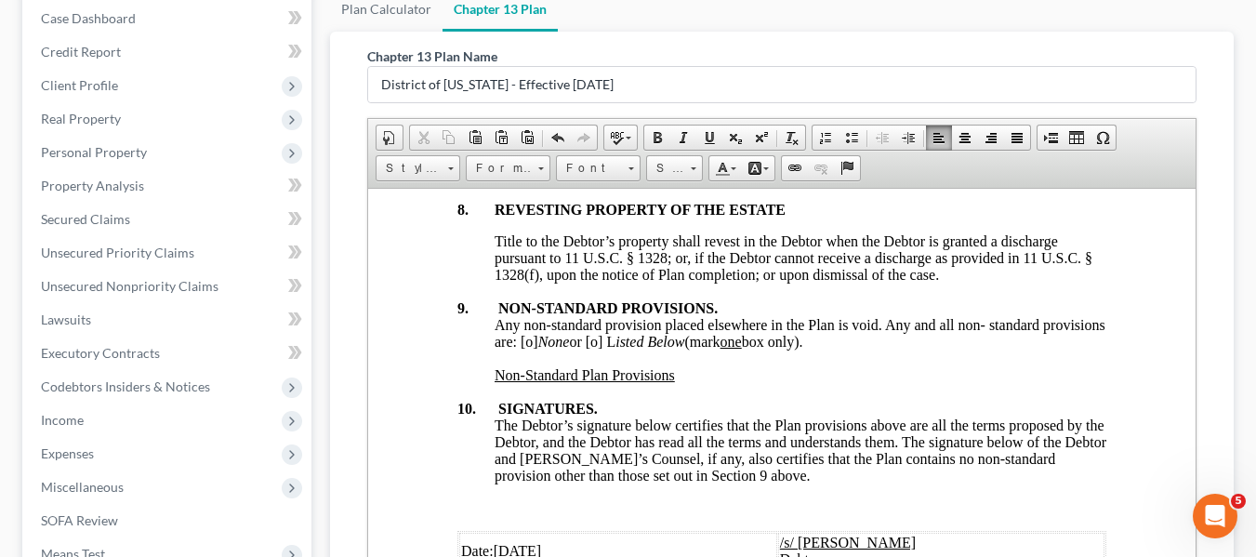
click at [592, 349] on span "Any non-standard provision placed elsewhere in the Plan is void. Any and all no…" at bounding box center [799, 332] width 611 height 33
click at [635, 93] on input "District of [US_STATE] - Effective [DATE]" at bounding box center [781, 84] width 827 height 35
type input "D"
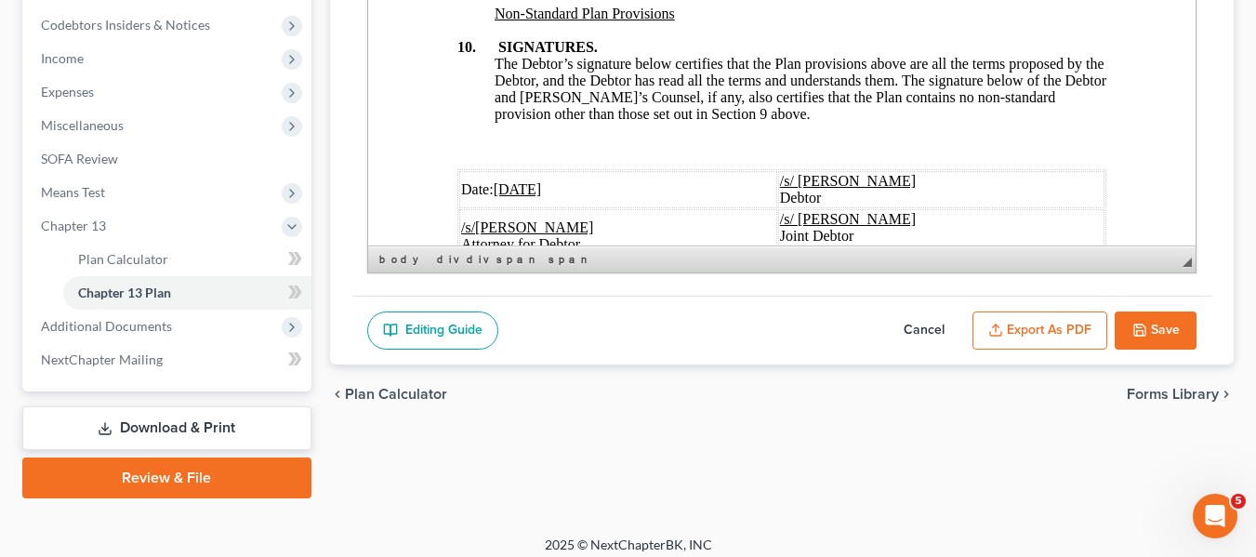
scroll to position [565, 0]
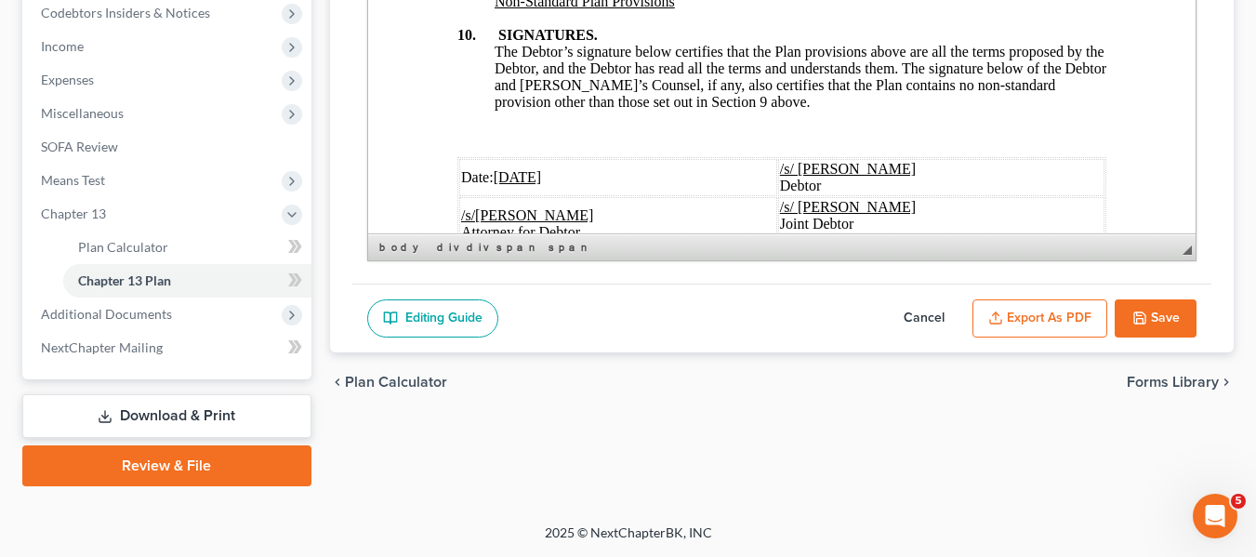
type input "amended plan 091825"
click at [1036, 317] on button "Export as PDF" at bounding box center [1039, 318] width 135 height 39
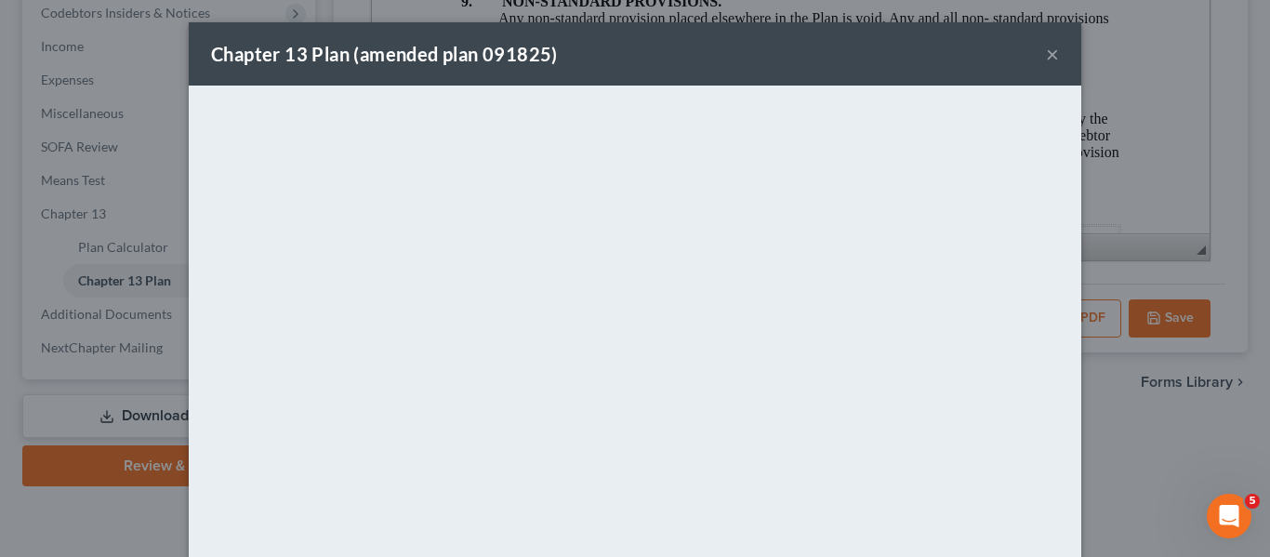
click at [1046, 51] on button "×" at bounding box center [1052, 54] width 13 height 22
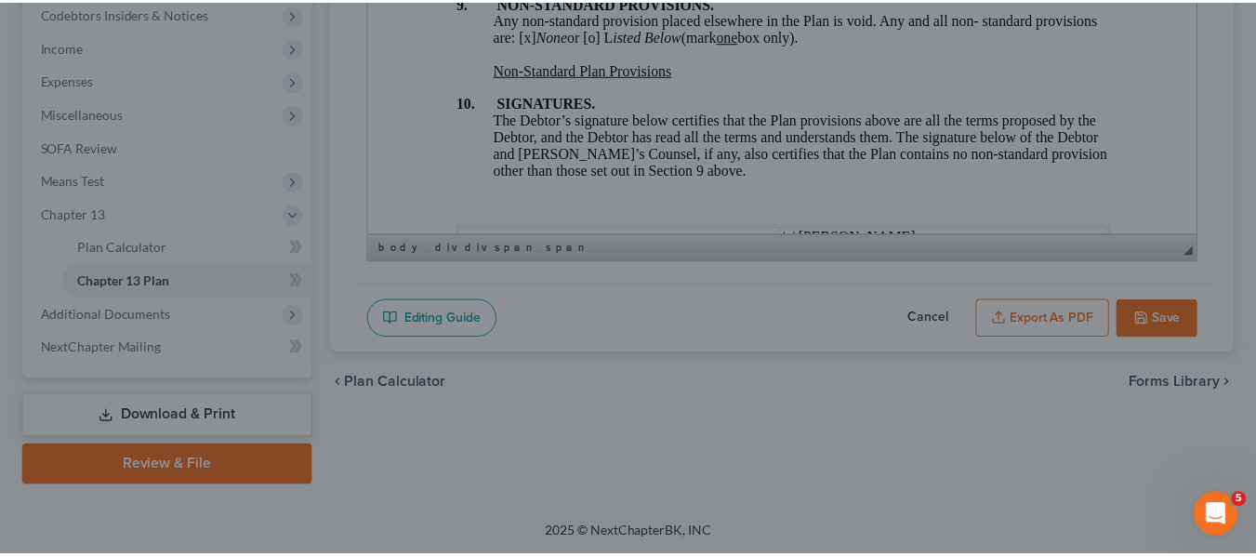
scroll to position [7189, 0]
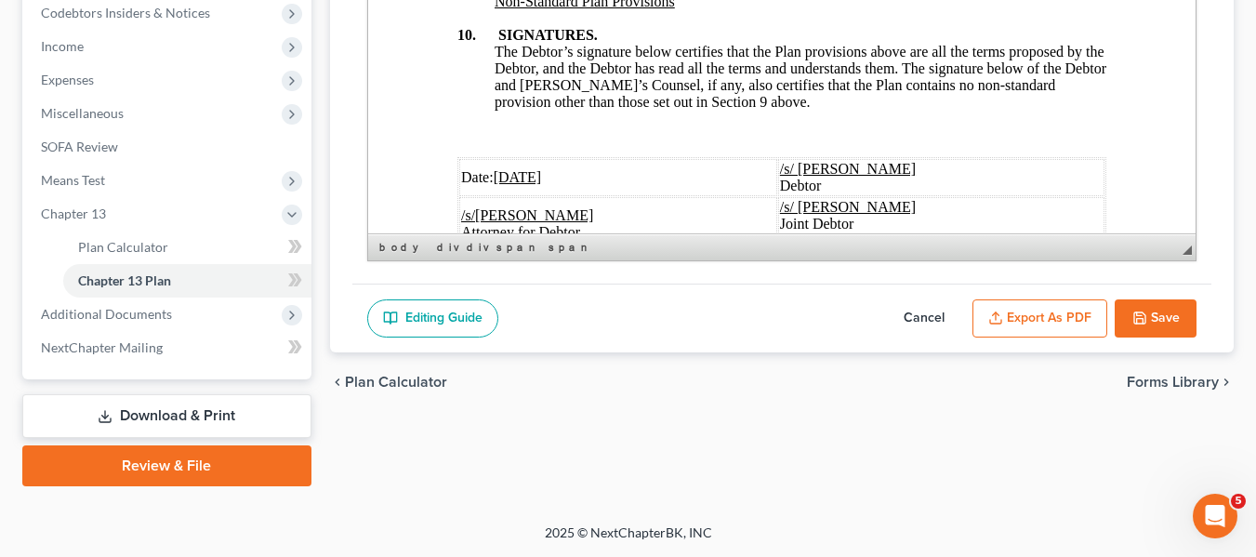
click at [1141, 323] on icon "button" at bounding box center [1139, 317] width 11 height 11
select select "1"
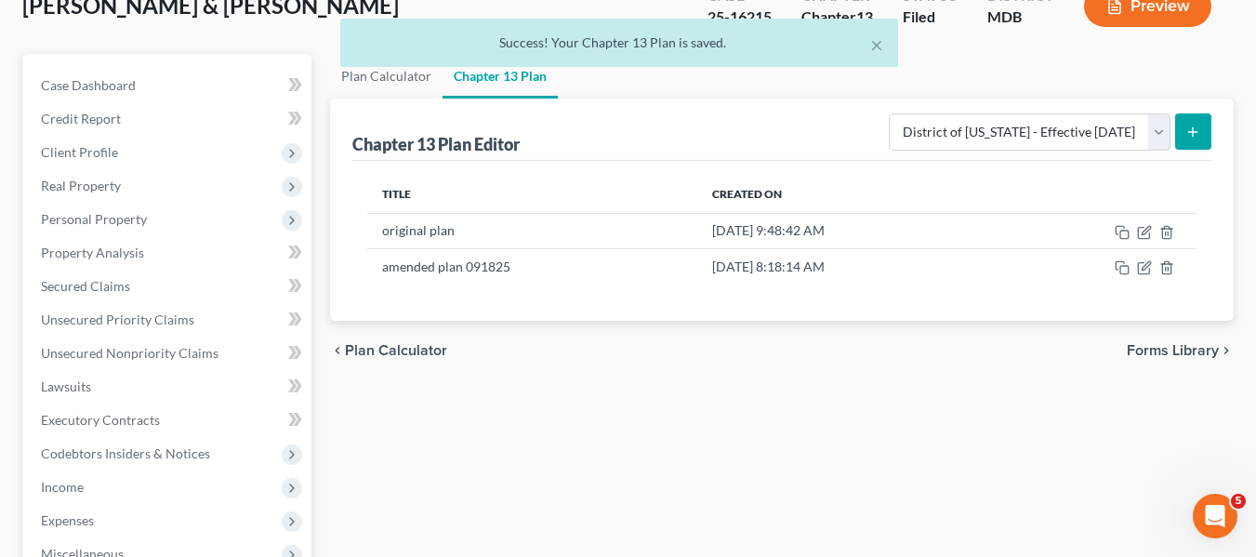
scroll to position [0, 0]
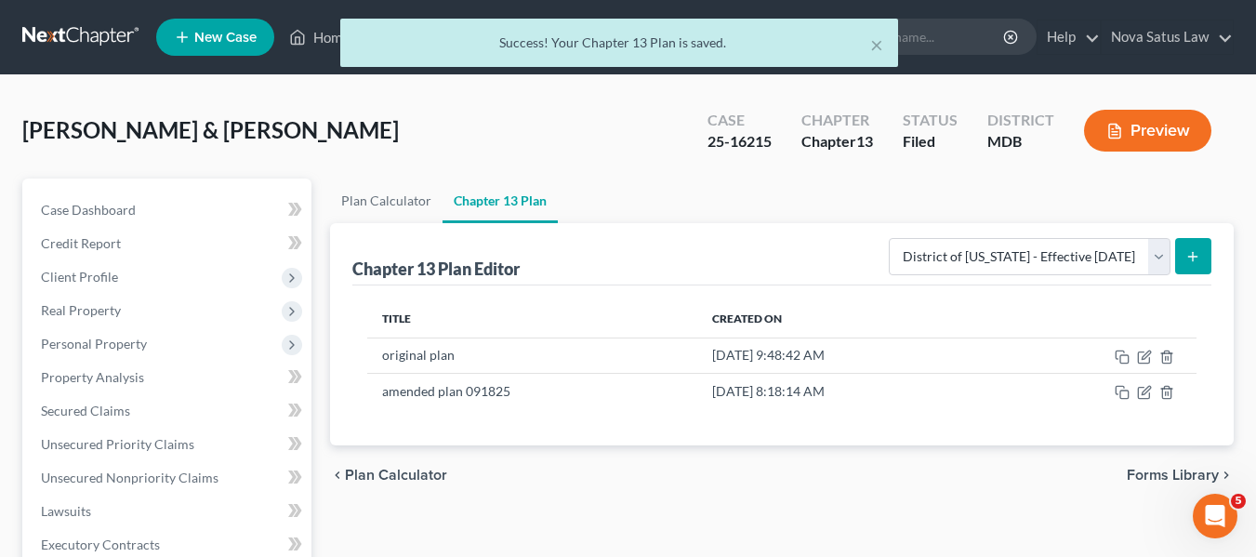
click at [323, 38] on div "× Success! Your Chapter 13 Plan is saved." at bounding box center [619, 48] width 1256 height 58
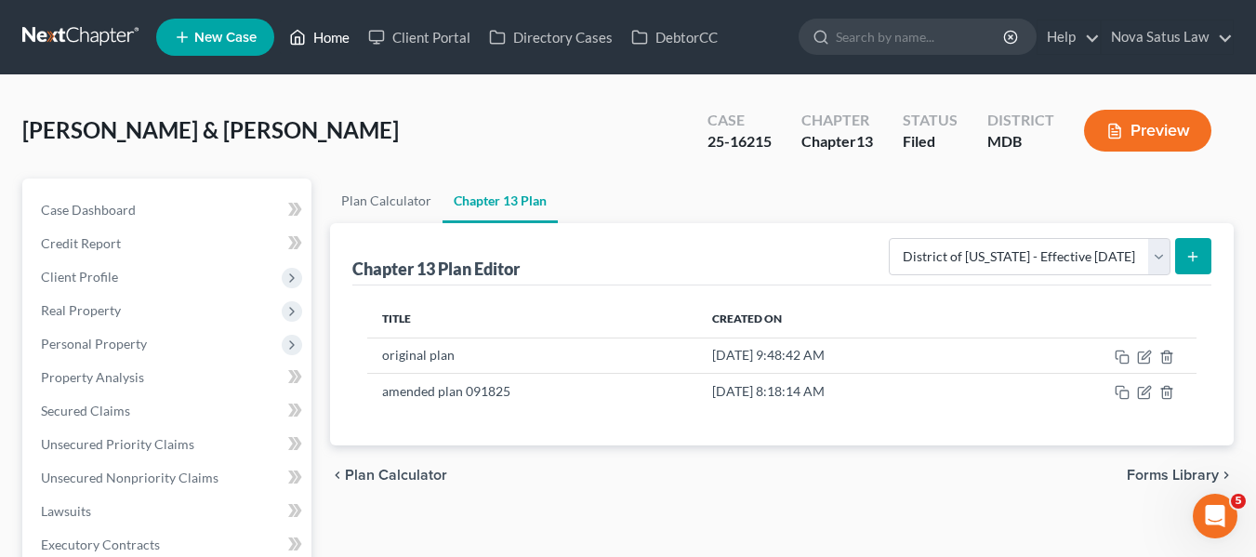
click at [323, 38] on link "Home" at bounding box center [319, 36] width 79 height 33
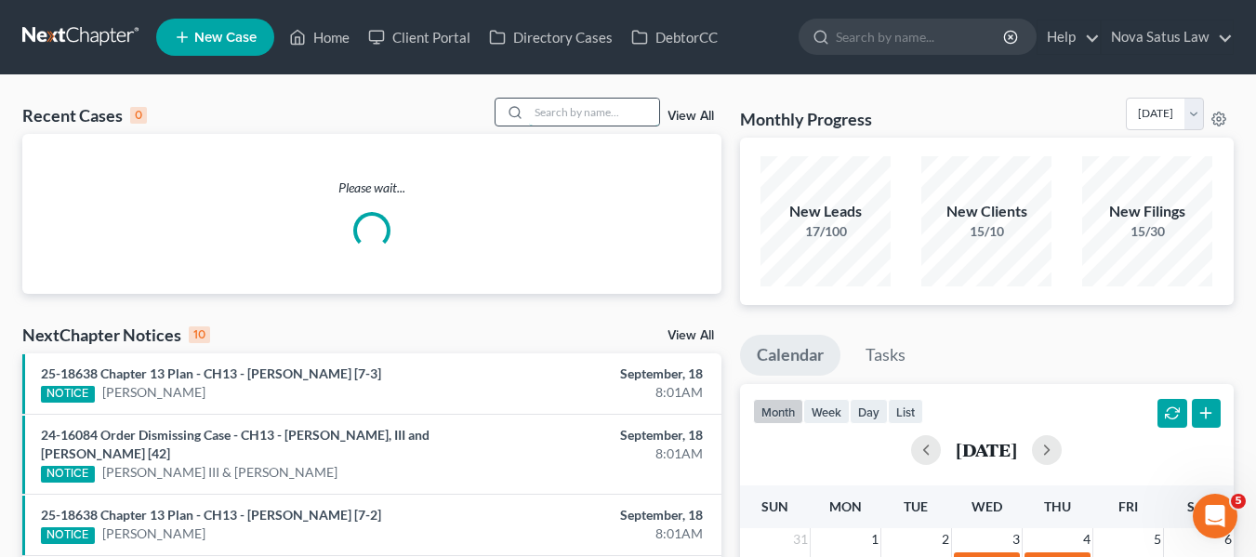
click at [535, 111] on input "search" at bounding box center [594, 112] width 130 height 27
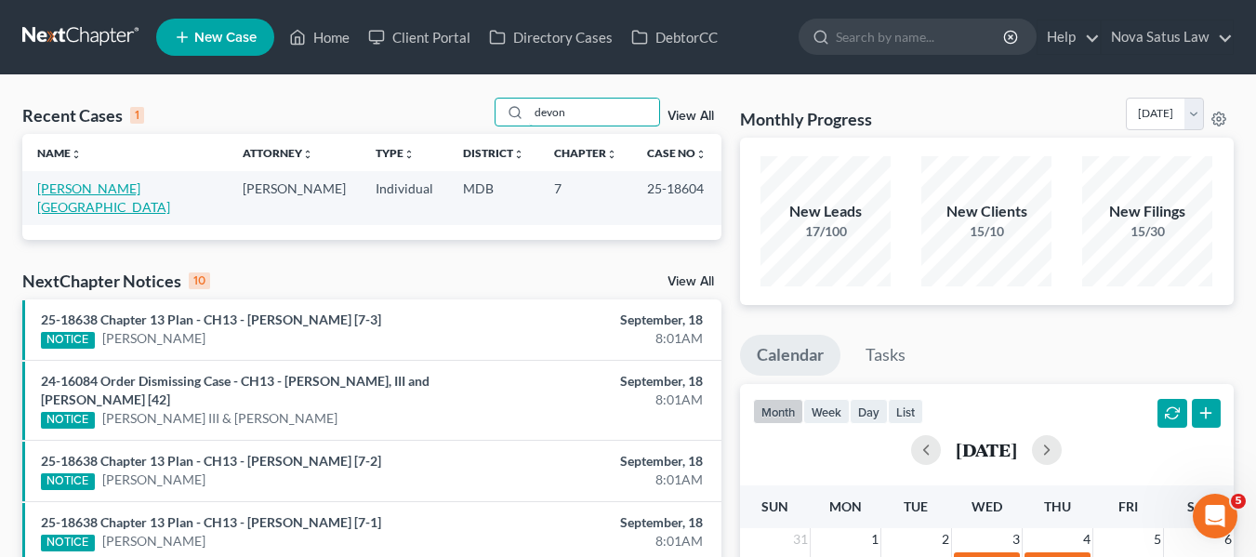
type input "devon"
click at [55, 188] on link "Harris, Devon" at bounding box center [103, 197] width 133 height 34
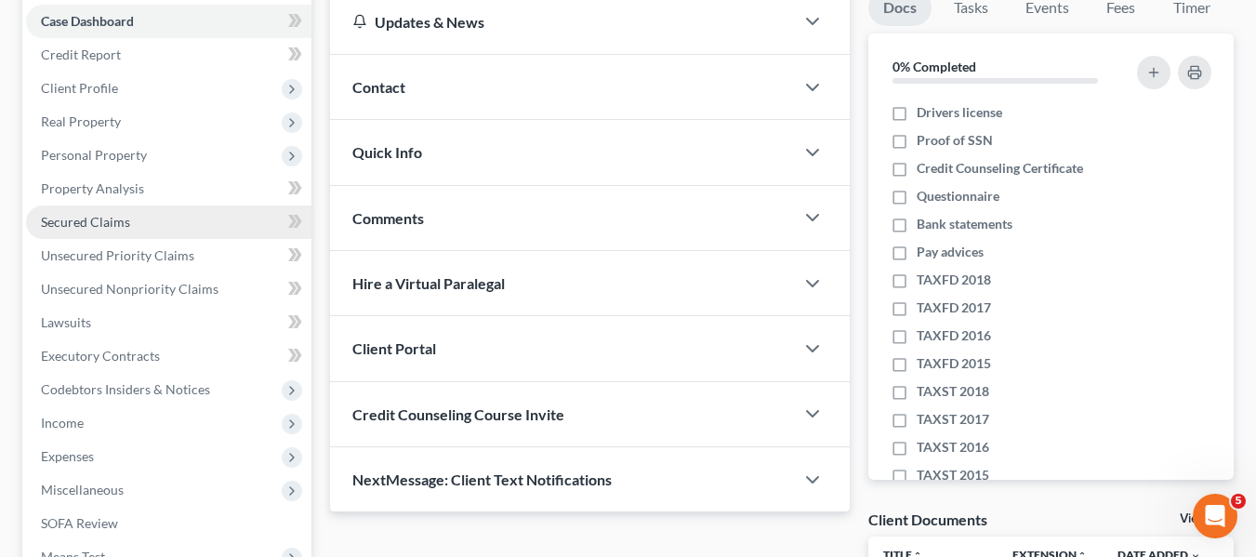
scroll to position [190, 0]
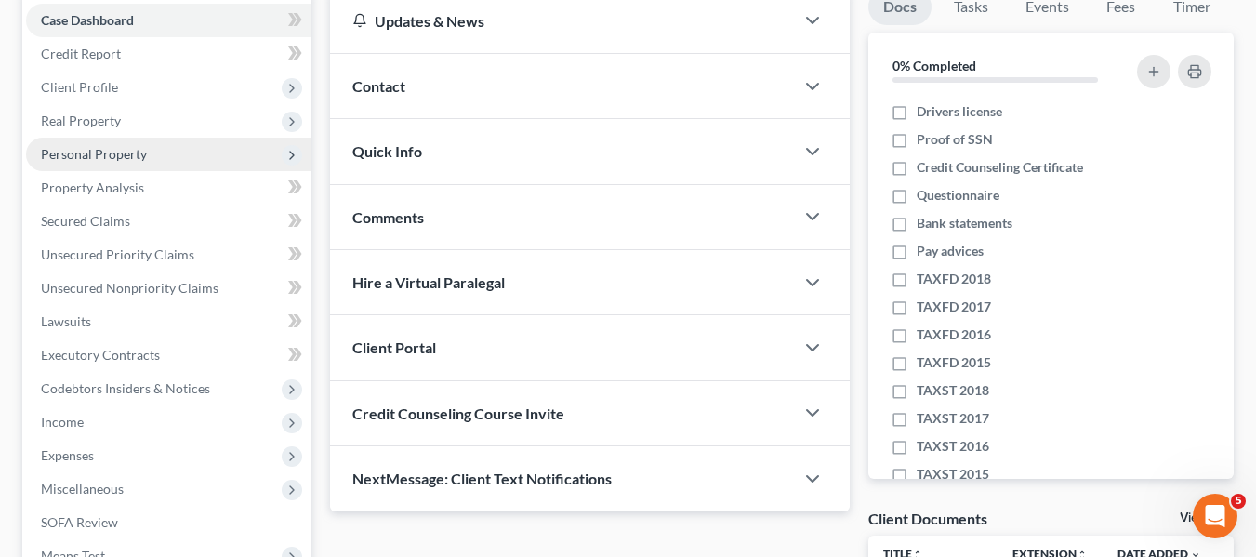
click at [72, 156] on span "Personal Property" at bounding box center [94, 154] width 106 height 16
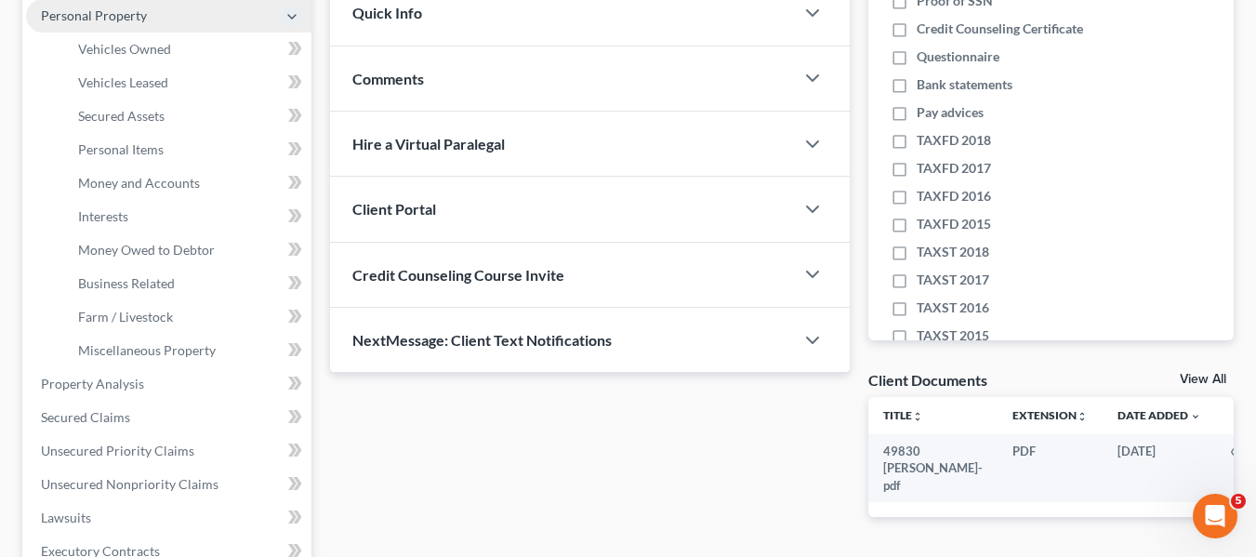
scroll to position [329, 0]
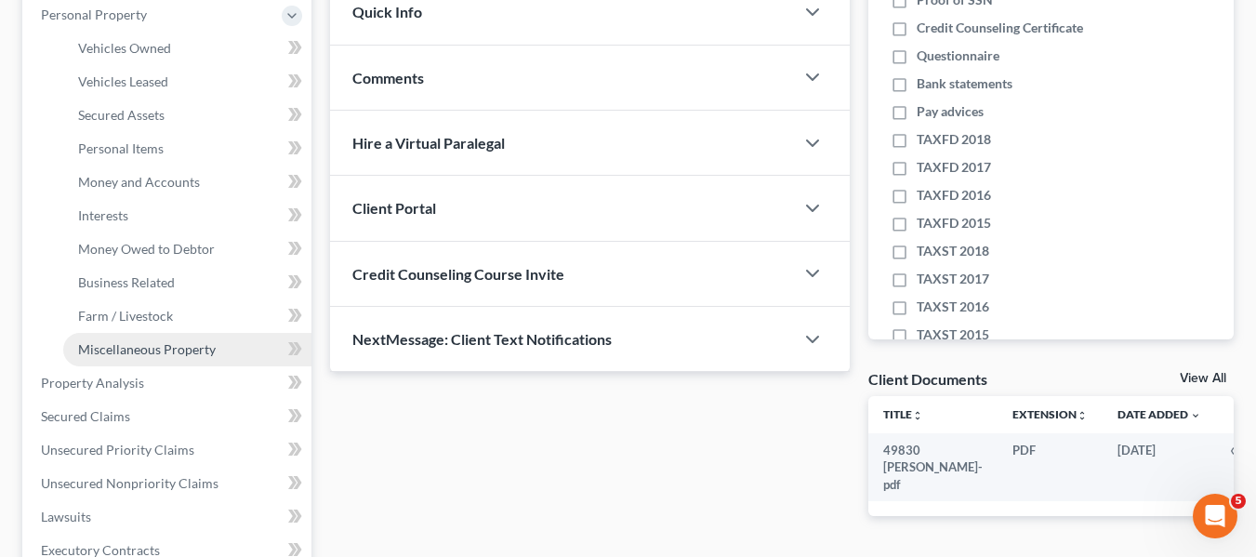
click at [120, 348] on span "Miscellaneous Property" at bounding box center [147, 349] width 138 height 16
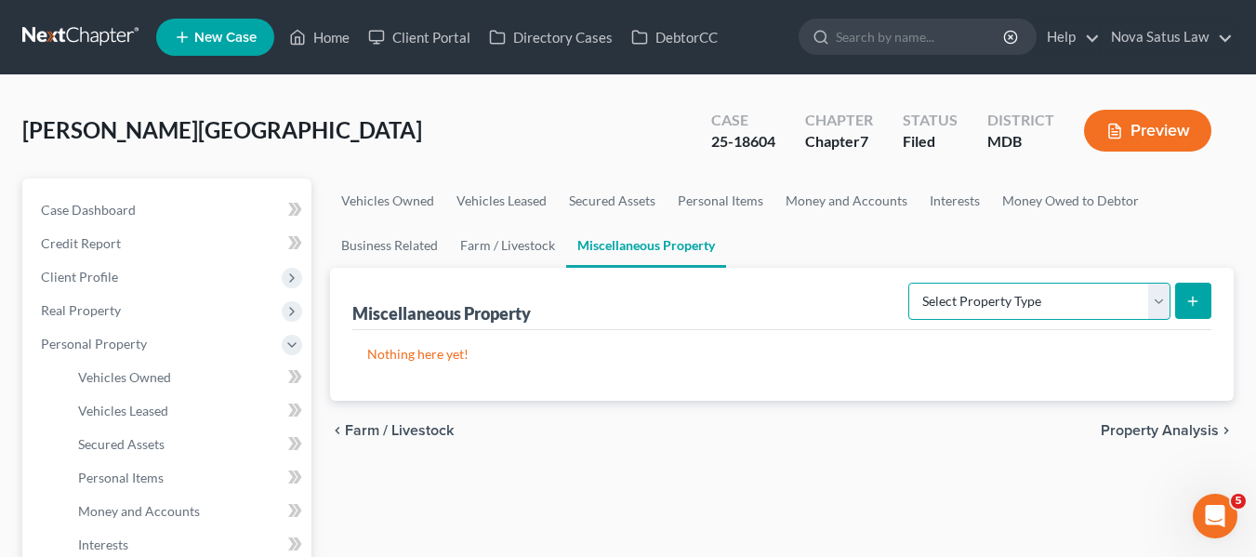
click at [957, 292] on select "Select Property Type Assigned for Creditor Benefit [DATE] Holding for Another N…" at bounding box center [1039, 301] width 262 height 37
select select "not_yet_listed"
click at [908, 283] on select "Select Property Type Assigned for Creditor Benefit [DATE] Holding for Another N…" at bounding box center [1039, 301] width 262 height 37
click at [1186, 297] on icon "submit" at bounding box center [1192, 301] width 15 height 15
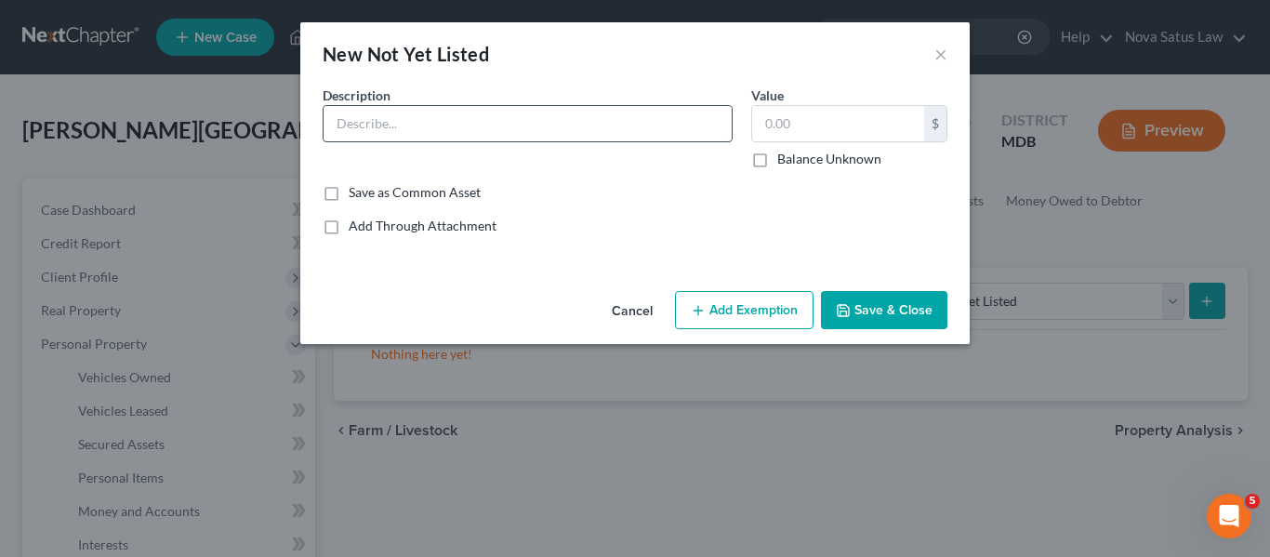
click at [424, 119] on input "text" at bounding box center [527, 123] width 408 height 35
type input "Cryto Currency"
click at [817, 133] on input "text" at bounding box center [838, 123] width 172 height 35
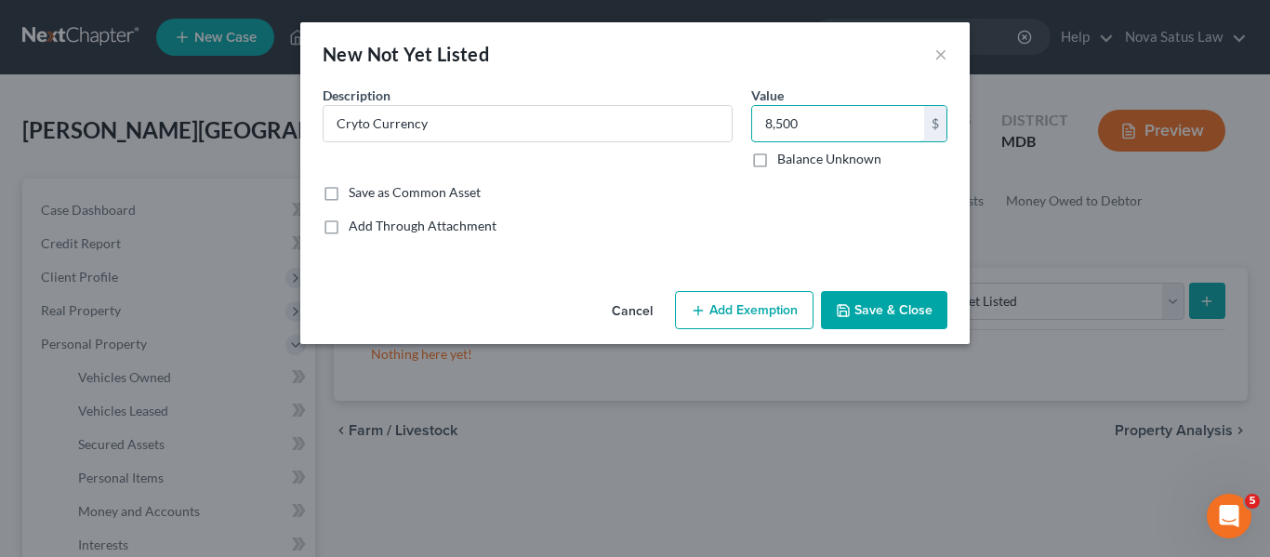
type input "8,500"
click at [862, 308] on button "Save & Close" at bounding box center [884, 310] width 126 height 39
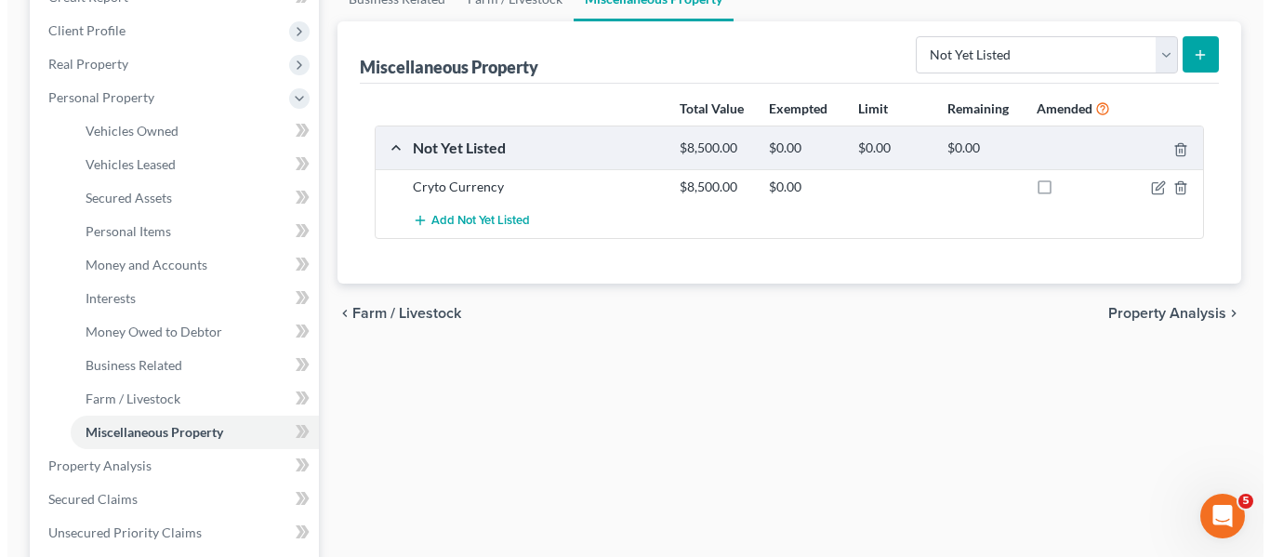
scroll to position [247, 0]
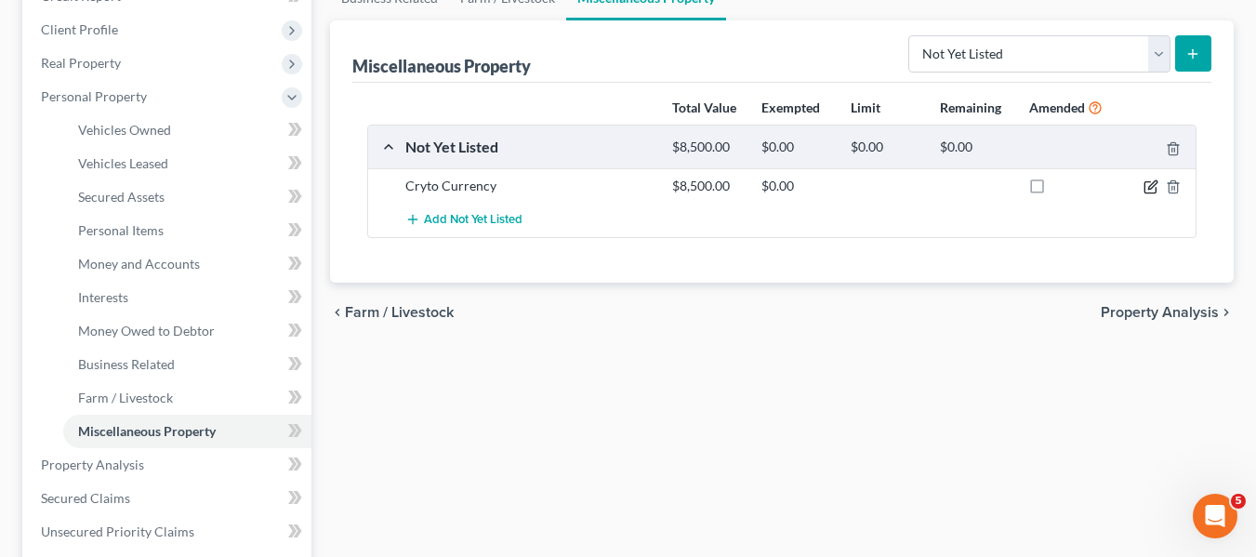
click at [1143, 189] on icon "button" at bounding box center [1150, 186] width 15 height 15
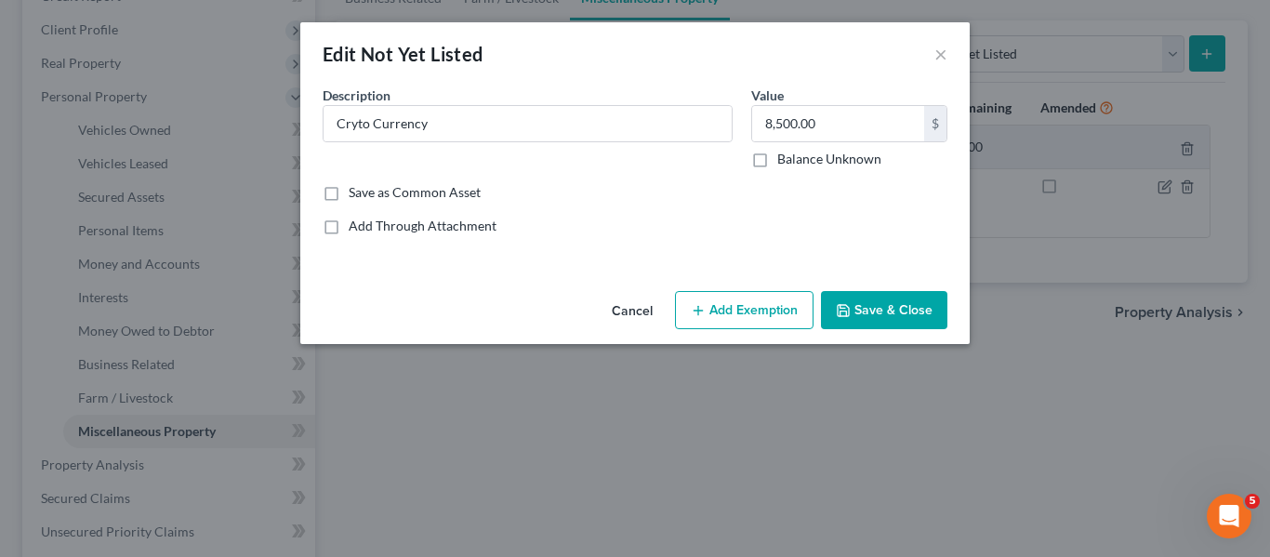
click at [732, 301] on button "Add Exemption" at bounding box center [744, 310] width 139 height 39
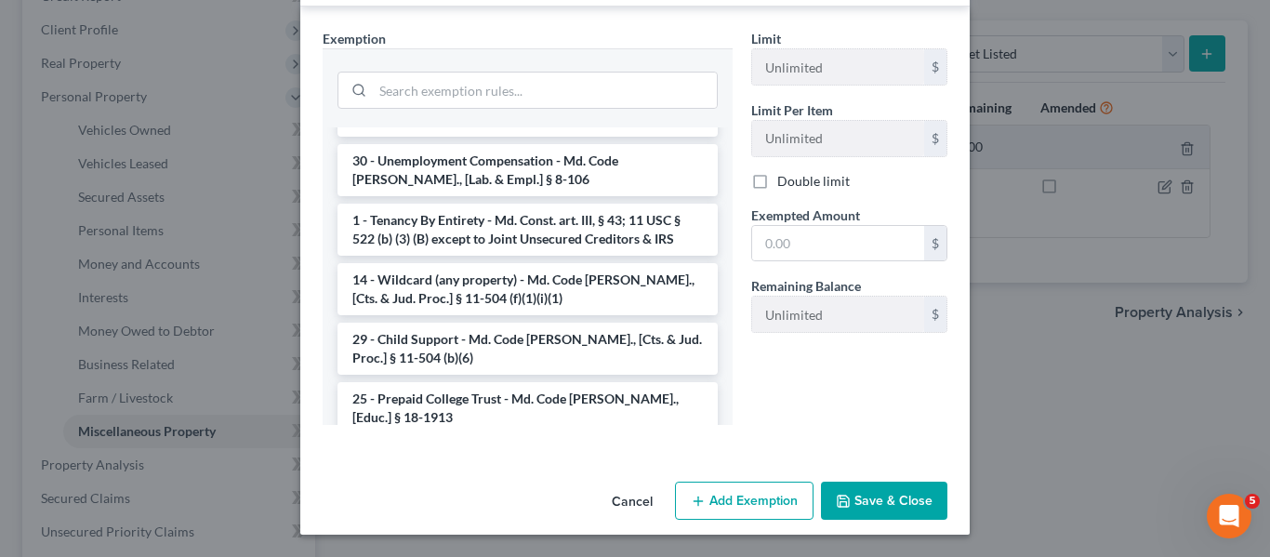
scroll to position [895, 0]
click at [403, 264] on li "14 - Wildcard (any property) - Md. Code Ann., [Cts. & Jud. Proc.] § 11-504 (f)(…" at bounding box center [527, 288] width 380 height 52
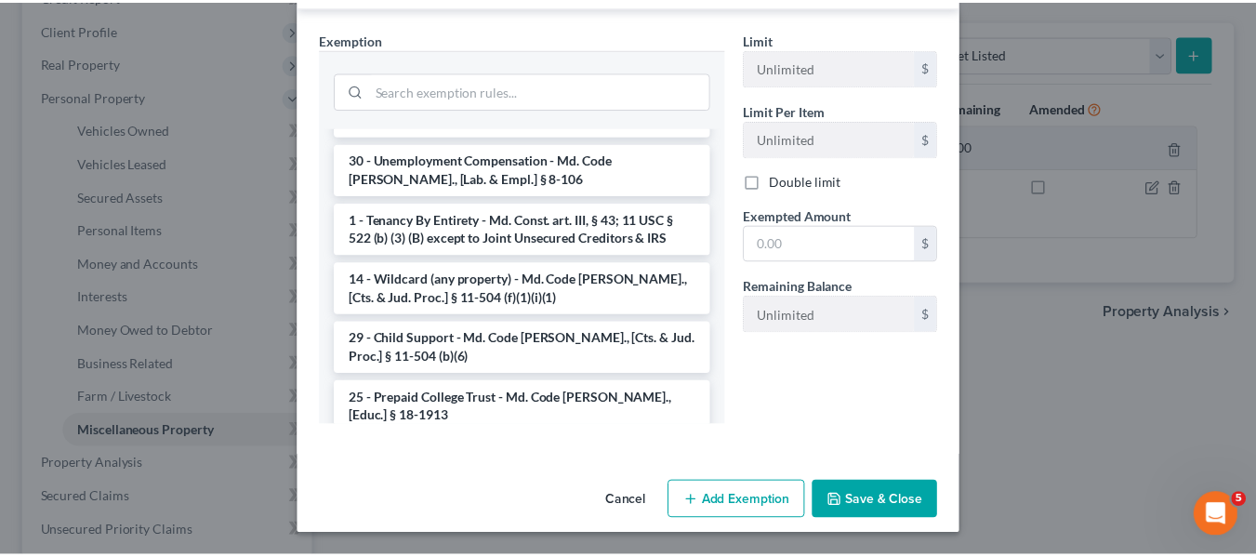
scroll to position [221, 0]
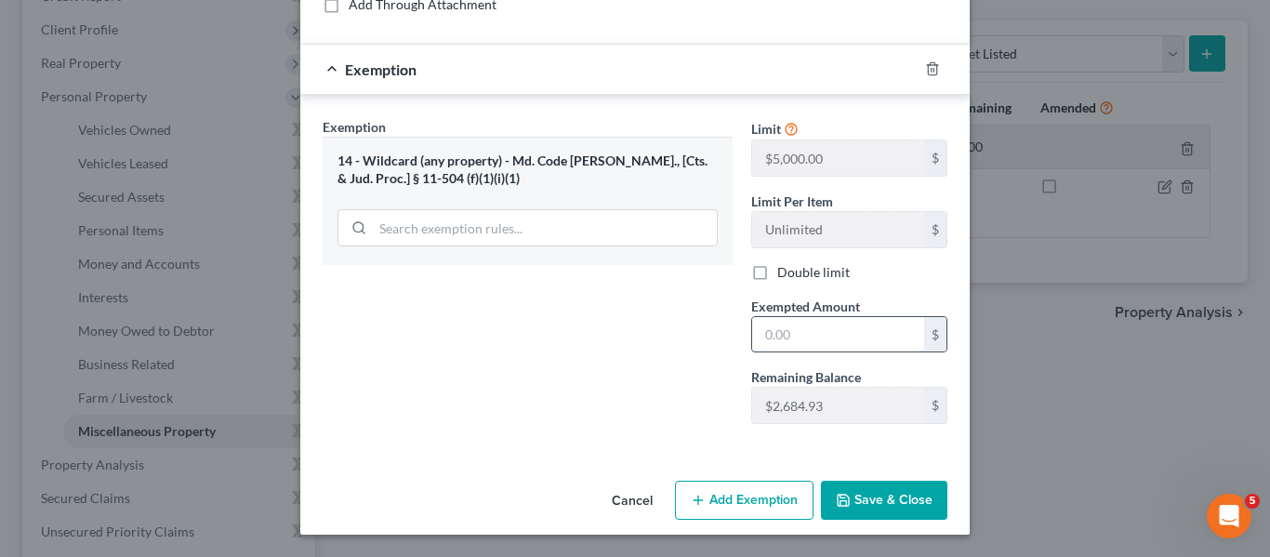
click at [792, 336] on input "text" at bounding box center [838, 334] width 172 height 35
type input "2,684.93"
click at [867, 495] on button "Save & Close" at bounding box center [884, 500] width 126 height 39
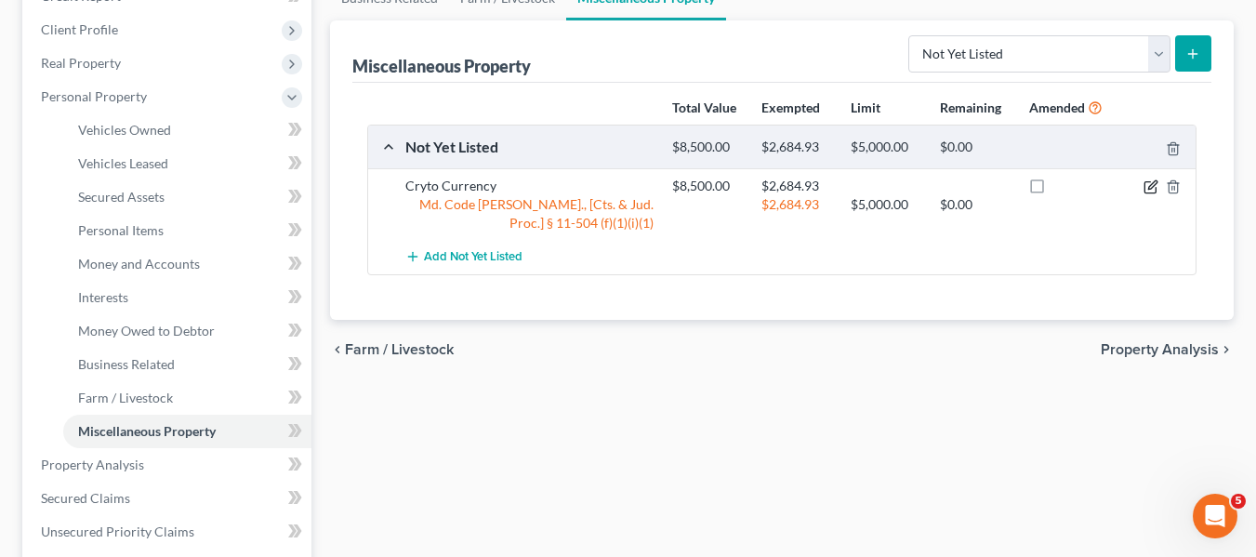
click at [1153, 182] on icon "button" at bounding box center [1150, 186] width 15 height 15
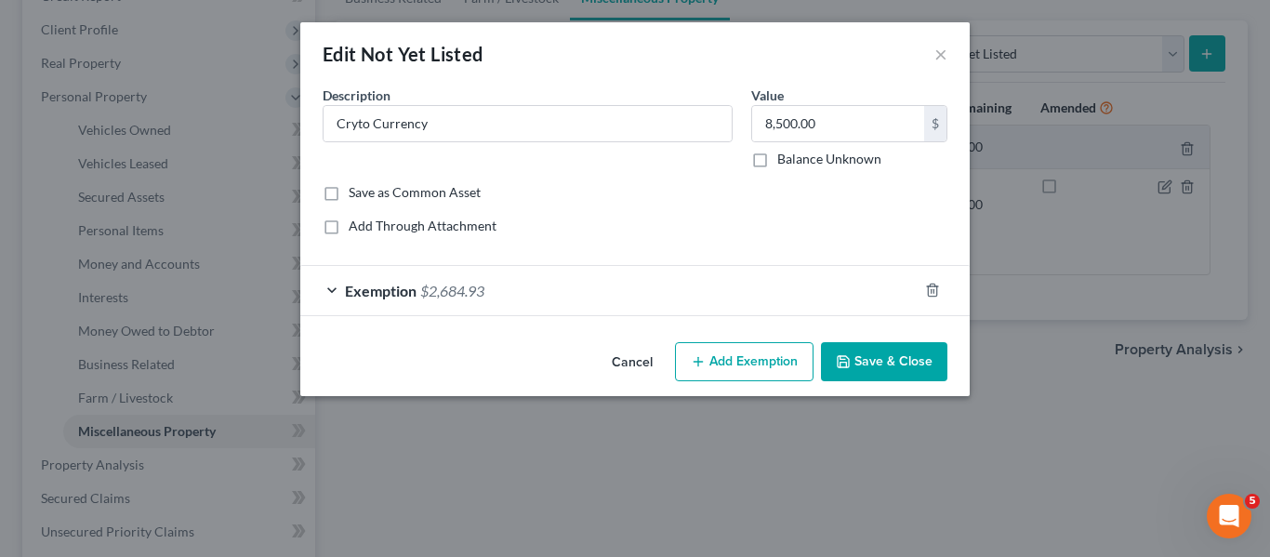
click at [869, 353] on button "Save & Close" at bounding box center [884, 361] width 126 height 39
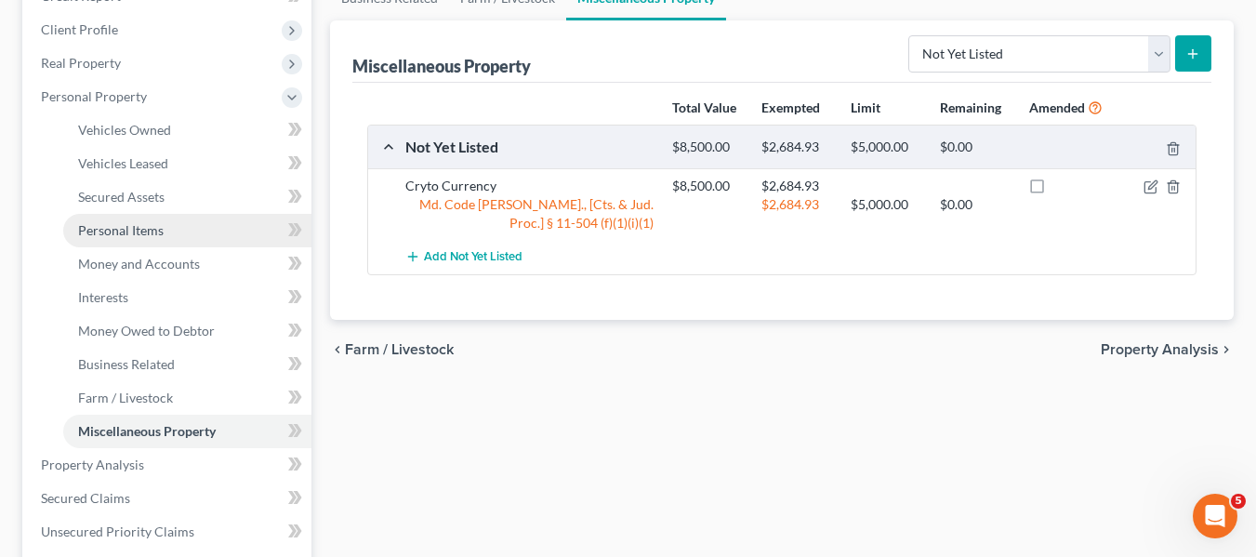
click at [171, 235] on link "Personal Items" at bounding box center [187, 230] width 248 height 33
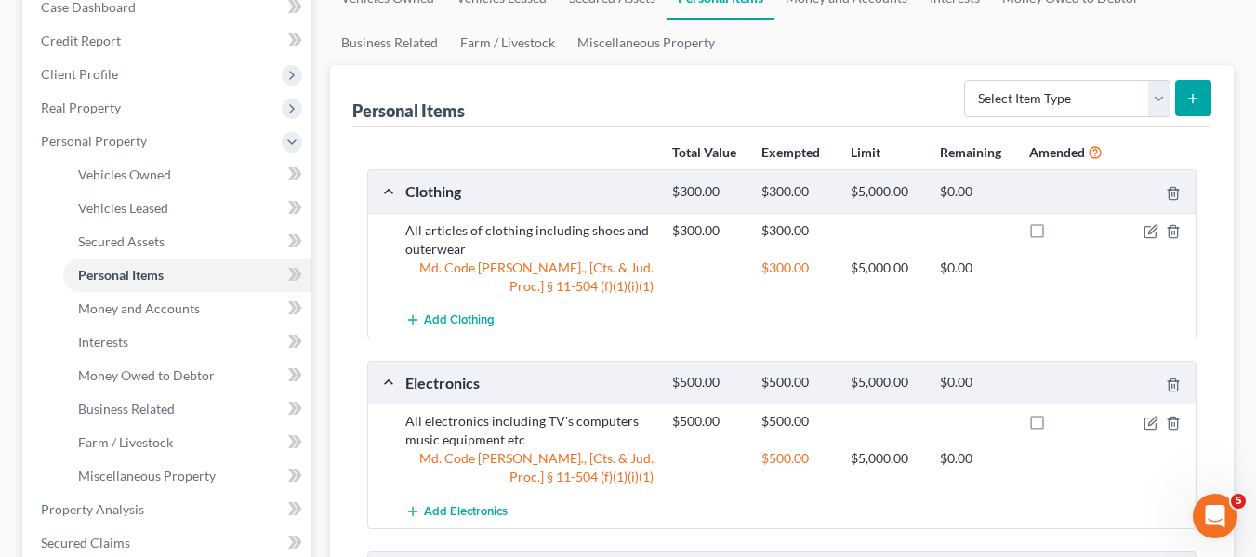
scroll to position [202, 0]
click at [163, 177] on span "Vehicles Owned" at bounding box center [124, 175] width 93 height 16
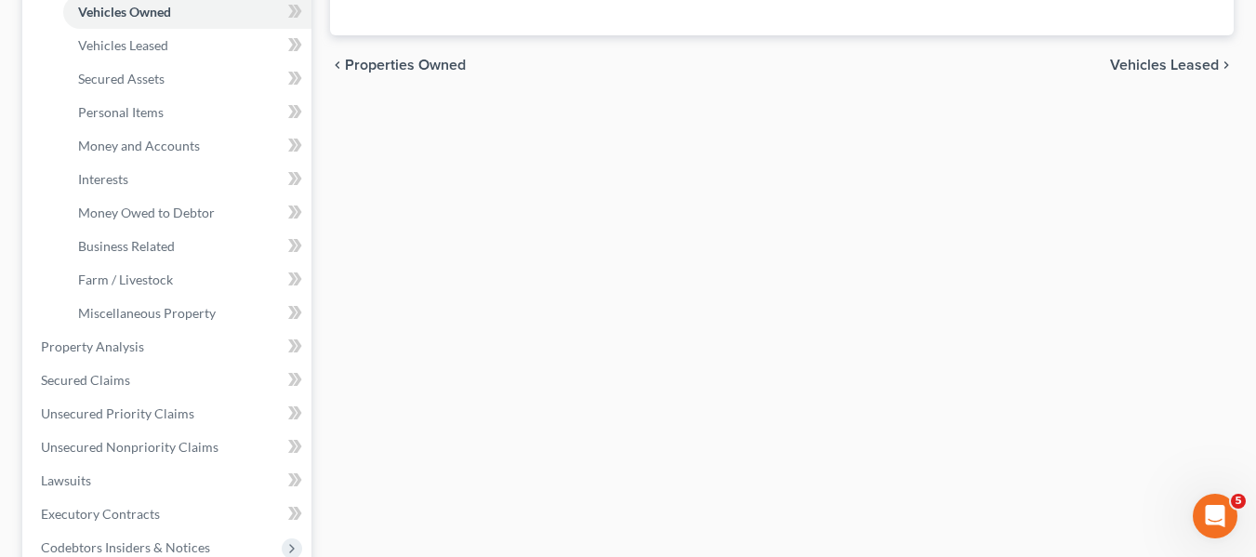
scroll to position [366, 0]
click at [137, 156] on link "Money and Accounts" at bounding box center [187, 144] width 248 height 33
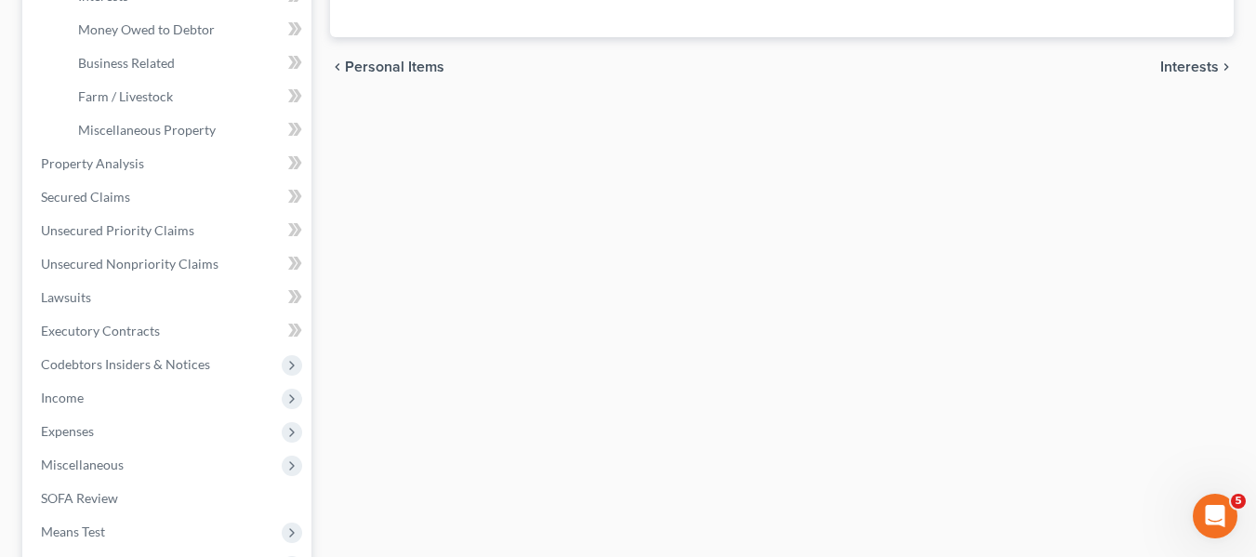
scroll to position [549, 0]
click at [167, 126] on span "Miscellaneous Property" at bounding box center [147, 129] width 138 height 16
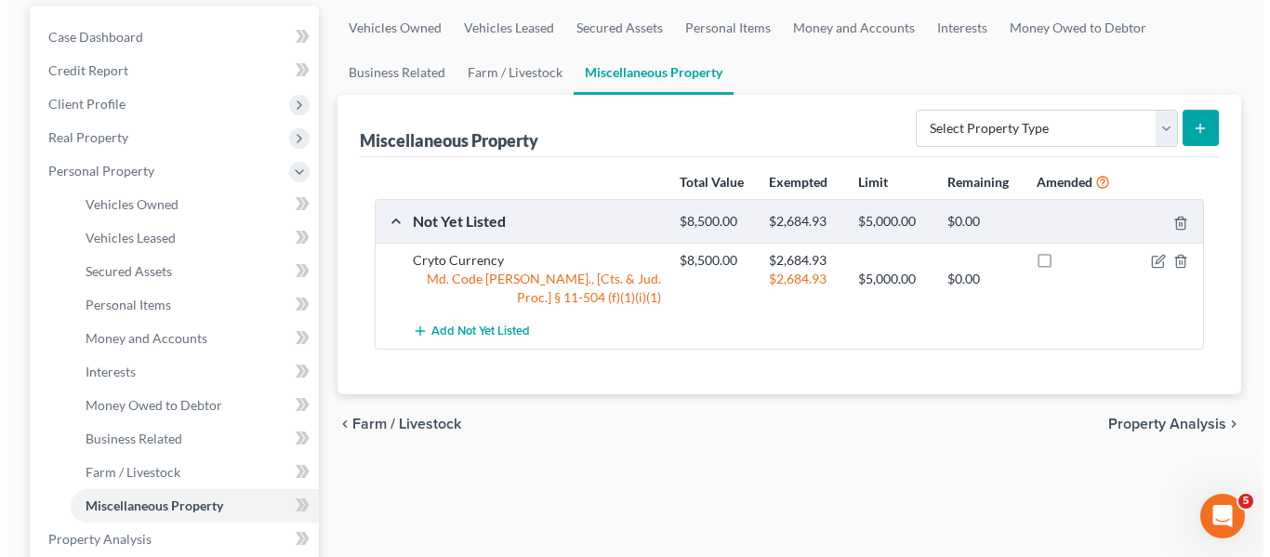
scroll to position [174, 0]
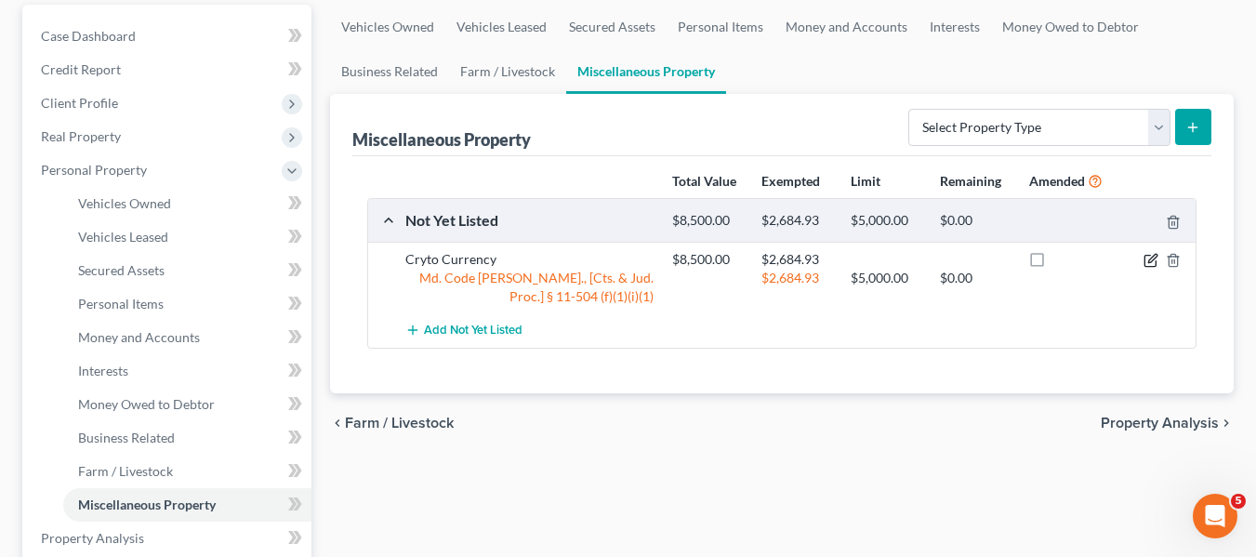
click at [1148, 261] on icon "button" at bounding box center [1150, 260] width 15 height 15
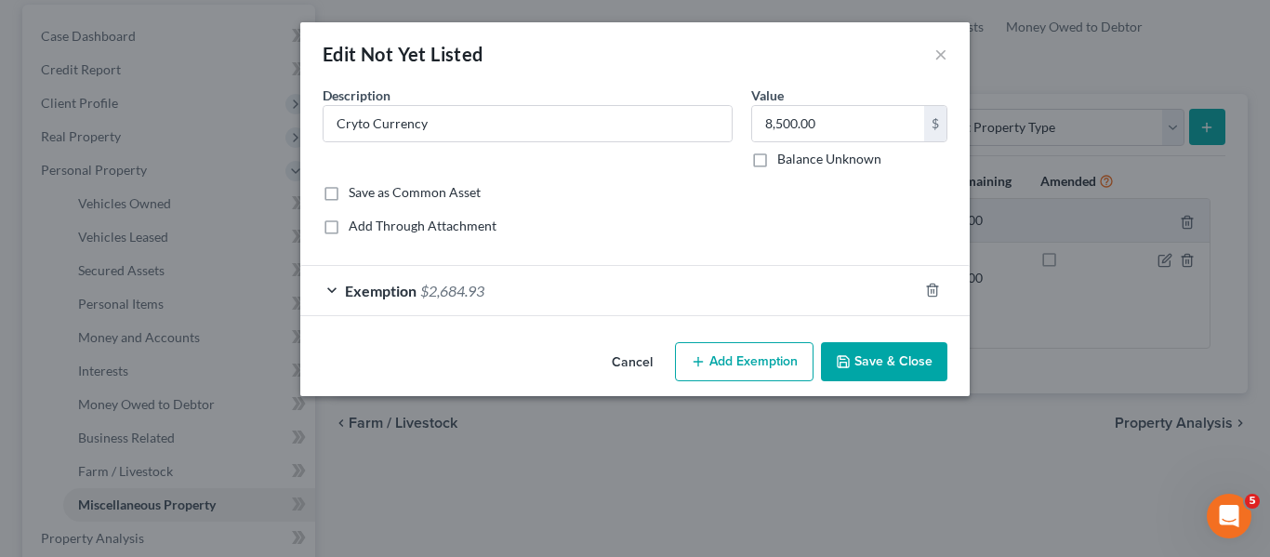
click at [706, 370] on button "Add Exemption" at bounding box center [744, 361] width 139 height 39
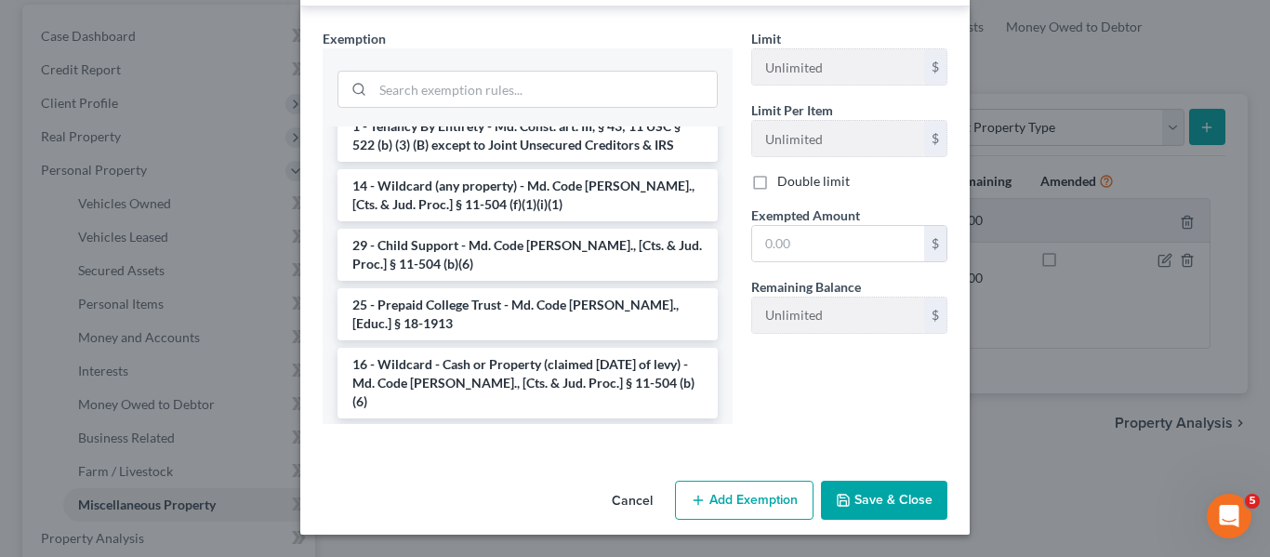
scroll to position [988, 0]
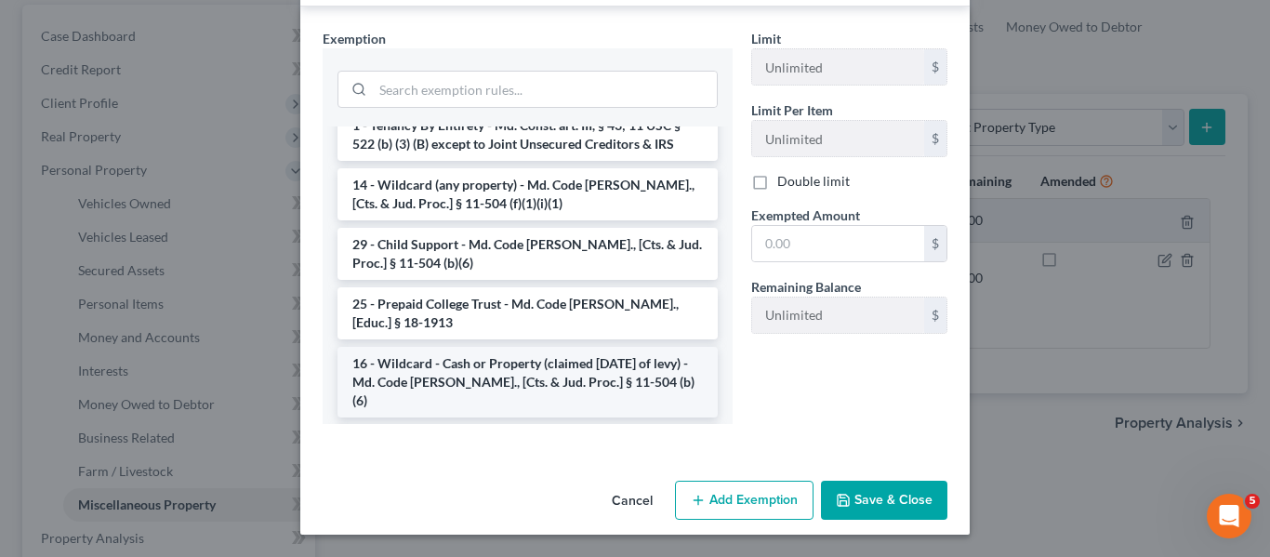
click at [465, 347] on li "16 - Wildcard - Cash or Property (claimed within Thirty Days of levy) - Md. Cod…" at bounding box center [527, 382] width 380 height 71
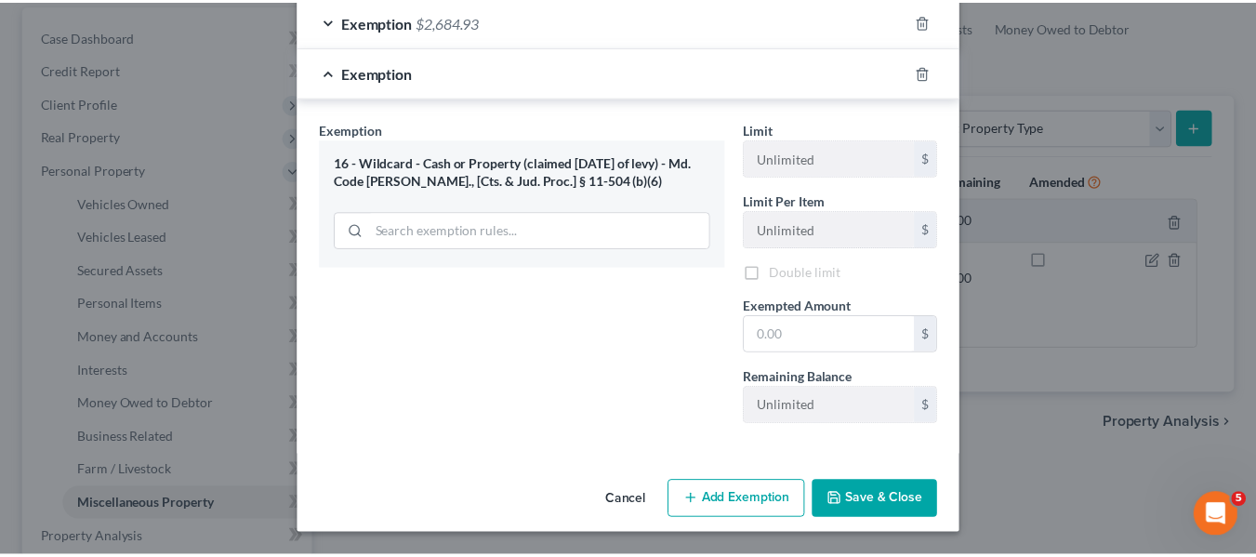
scroll to position [271, 0]
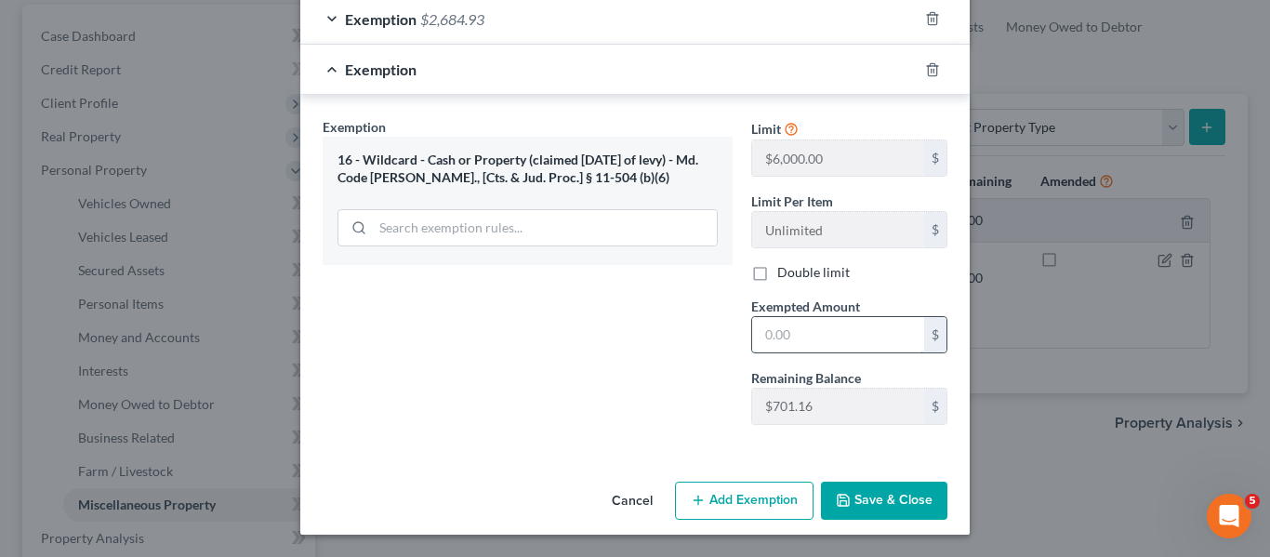
click at [833, 322] on input "text" at bounding box center [838, 334] width 172 height 35
type input "701.16"
click at [886, 493] on button "Save & Close" at bounding box center [884, 501] width 126 height 39
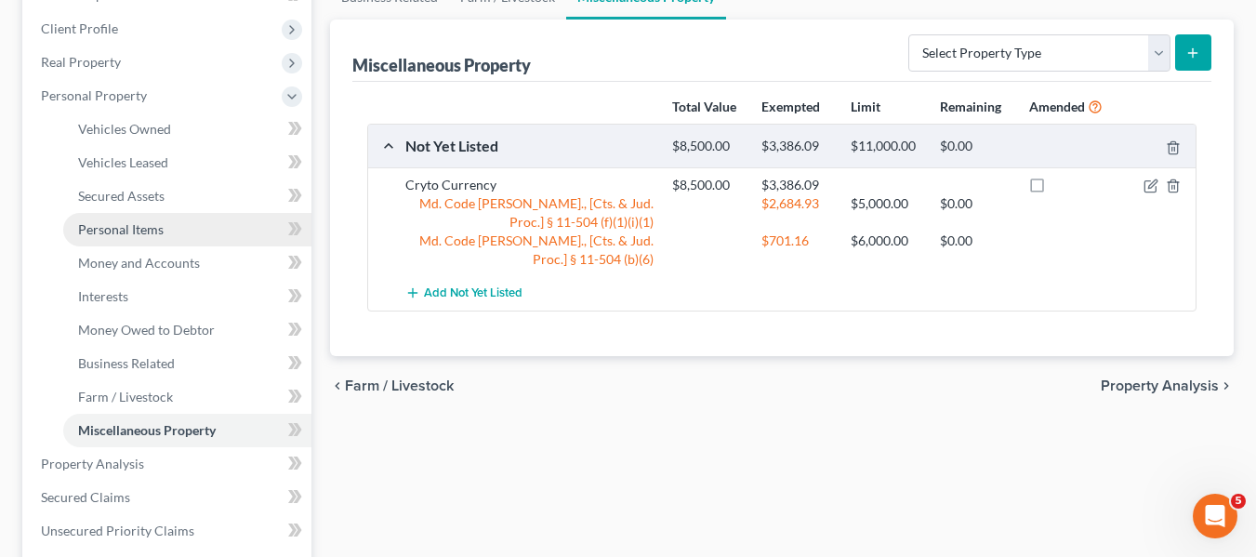
scroll to position [250, 0]
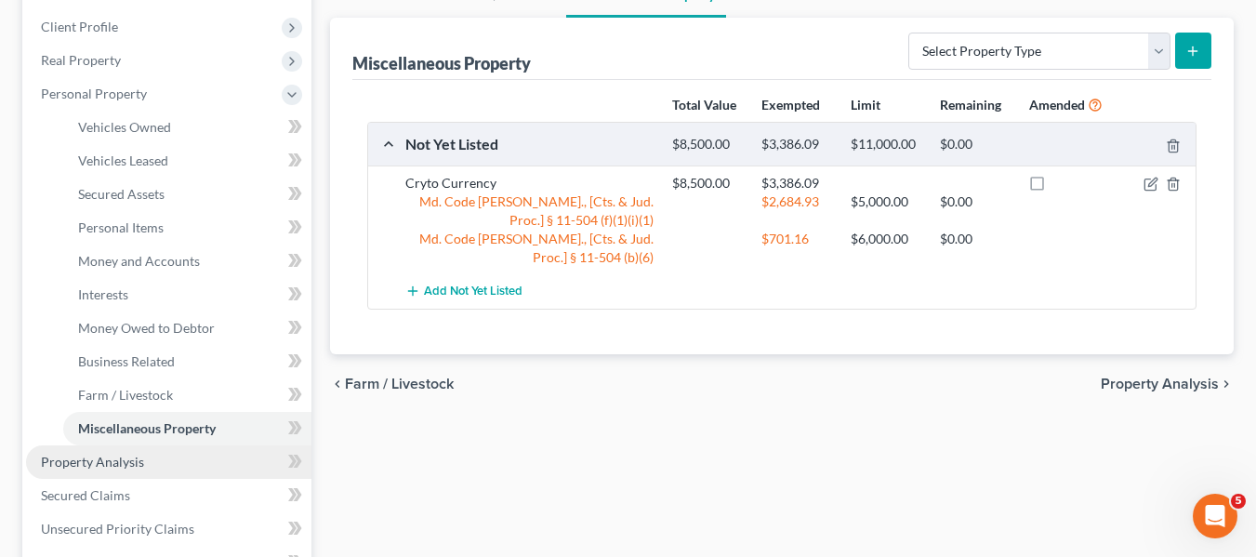
click at [123, 468] on span "Property Analysis" at bounding box center [92, 462] width 103 height 16
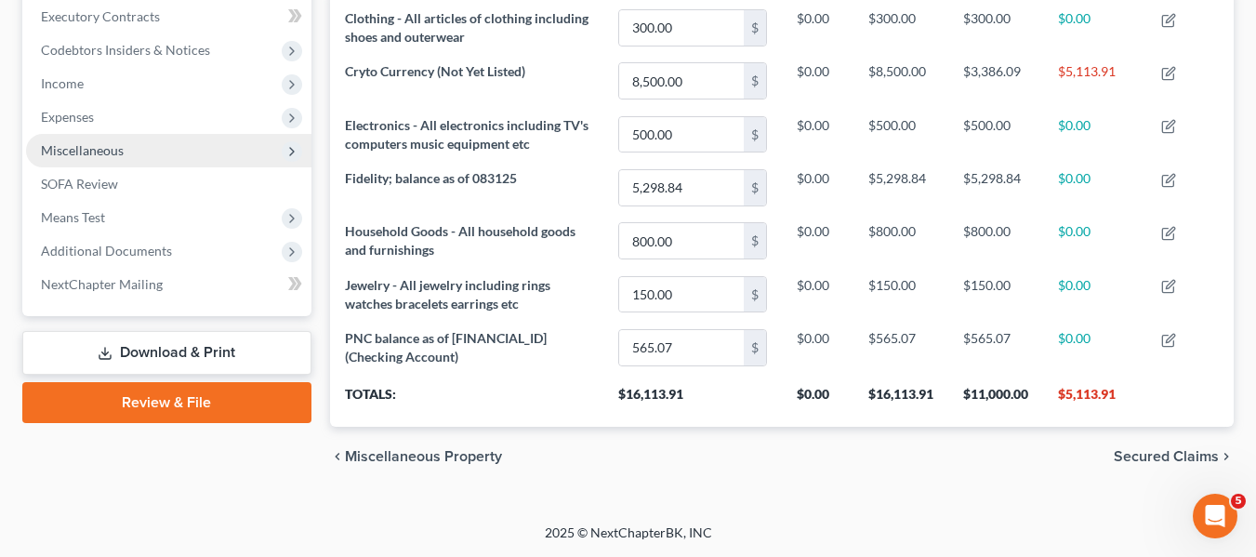
scroll to position [320, 0]
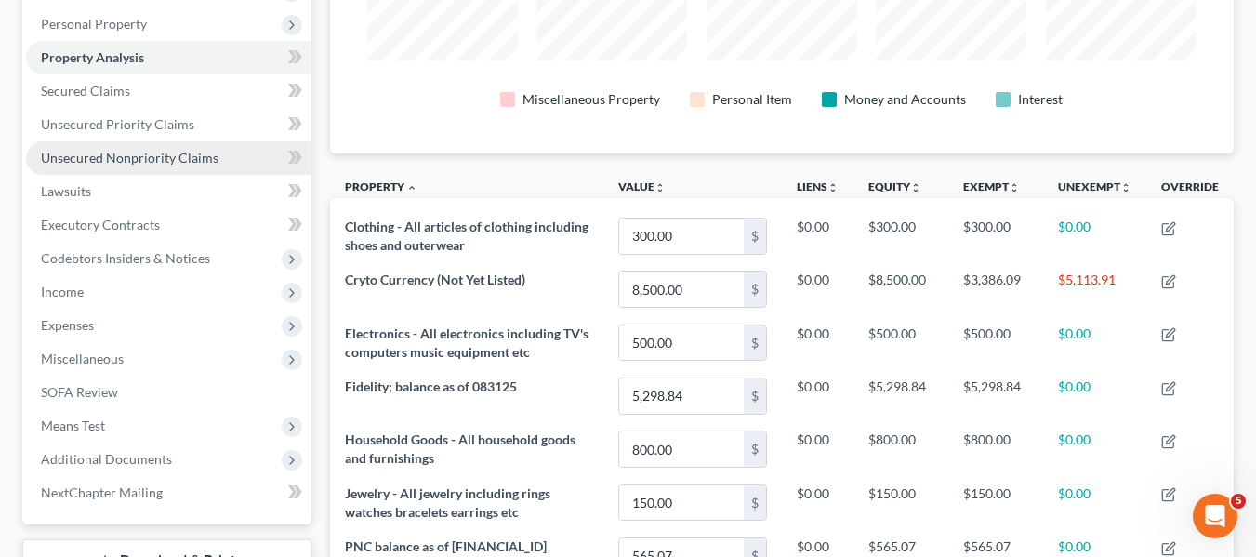
click at [123, 168] on link "Unsecured Nonpriority Claims" at bounding box center [168, 157] width 285 height 33
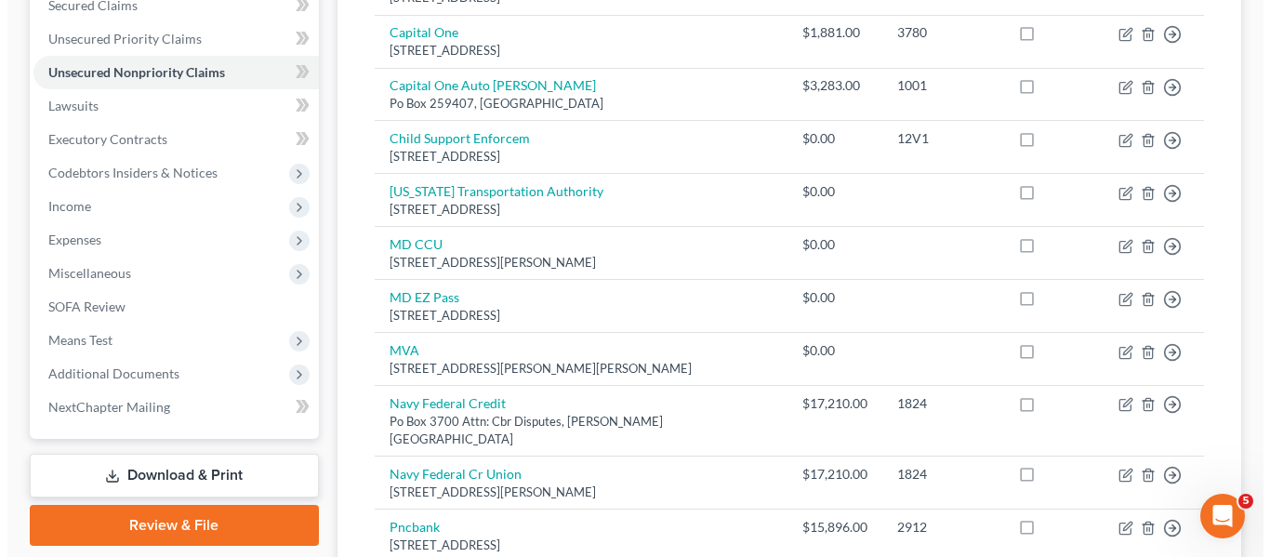
scroll to position [631, 0]
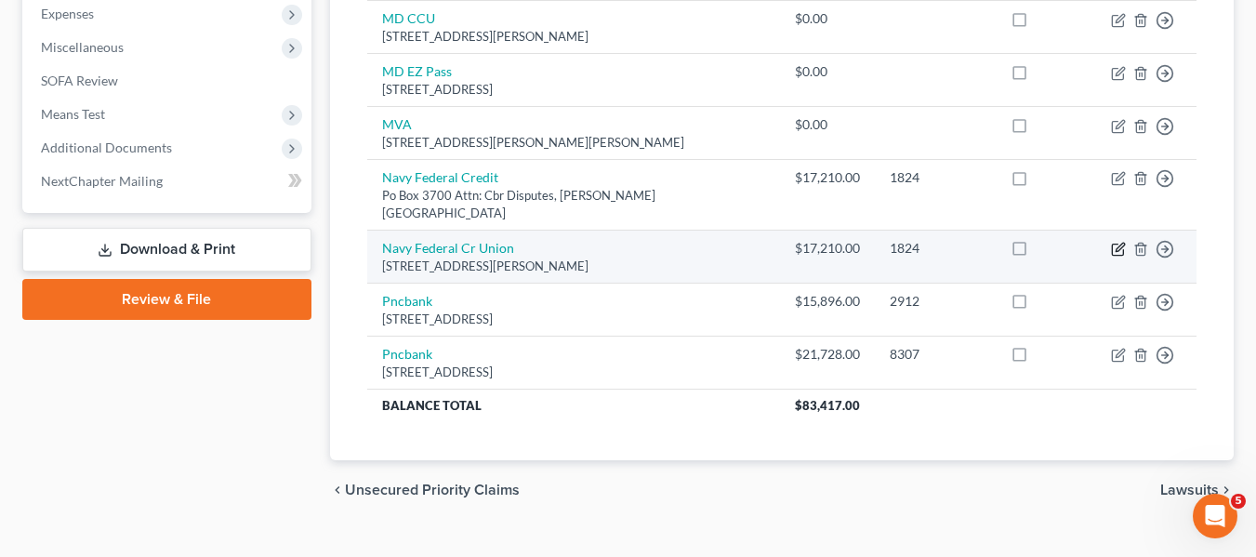
click at [1116, 242] on icon "button" at bounding box center [1118, 249] width 15 height 15
select select "48"
select select "0"
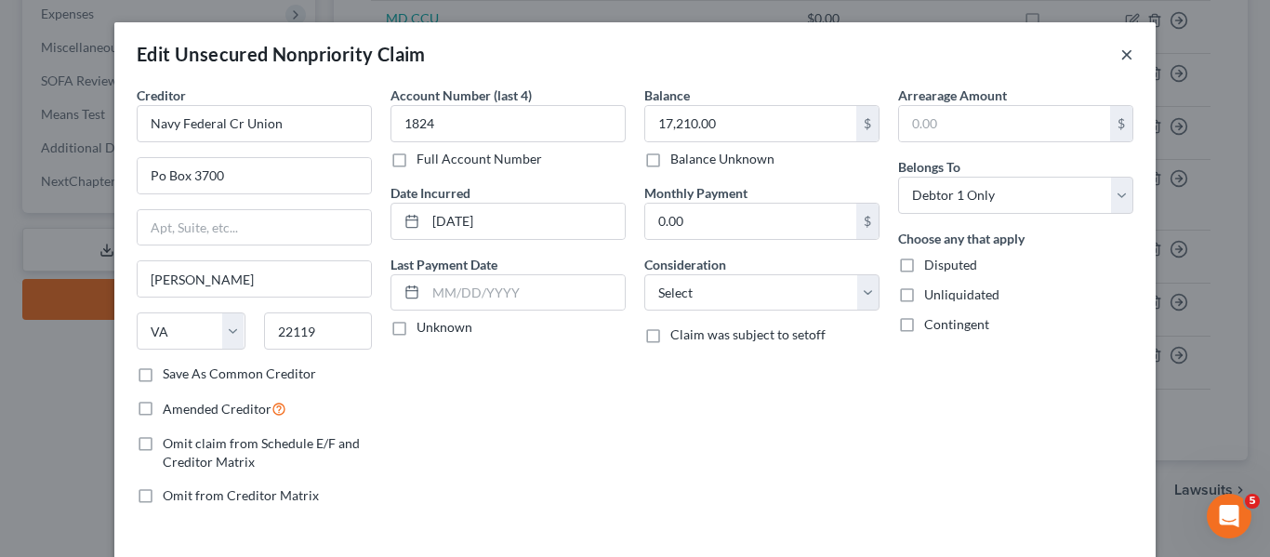
click at [1124, 46] on button "×" at bounding box center [1126, 54] width 13 height 22
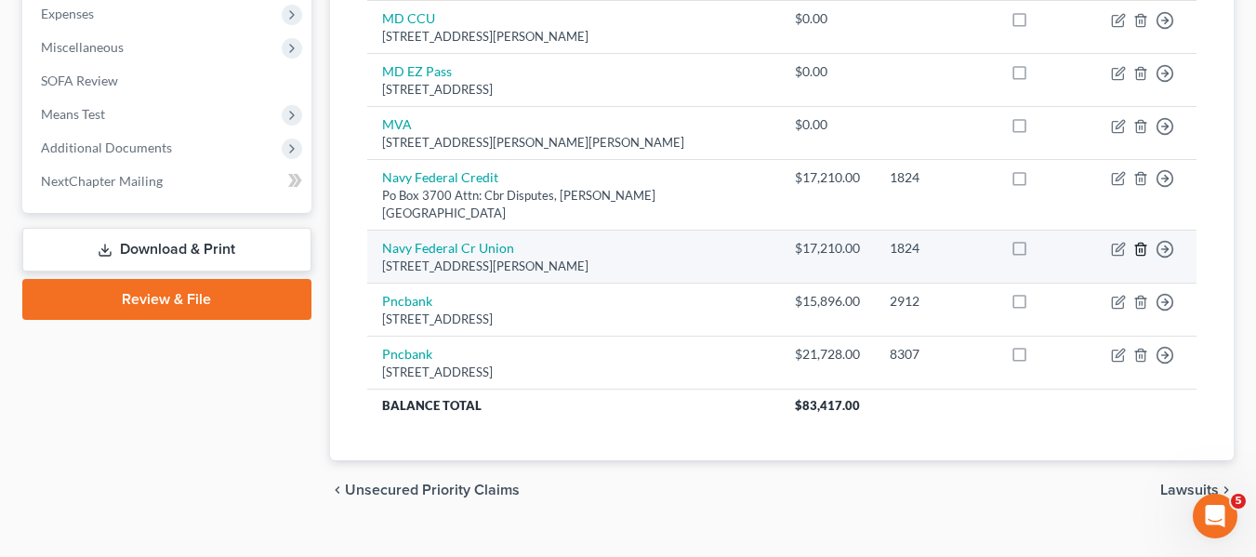
click at [1141, 245] on polyline "button" at bounding box center [1140, 245] width 11 height 0
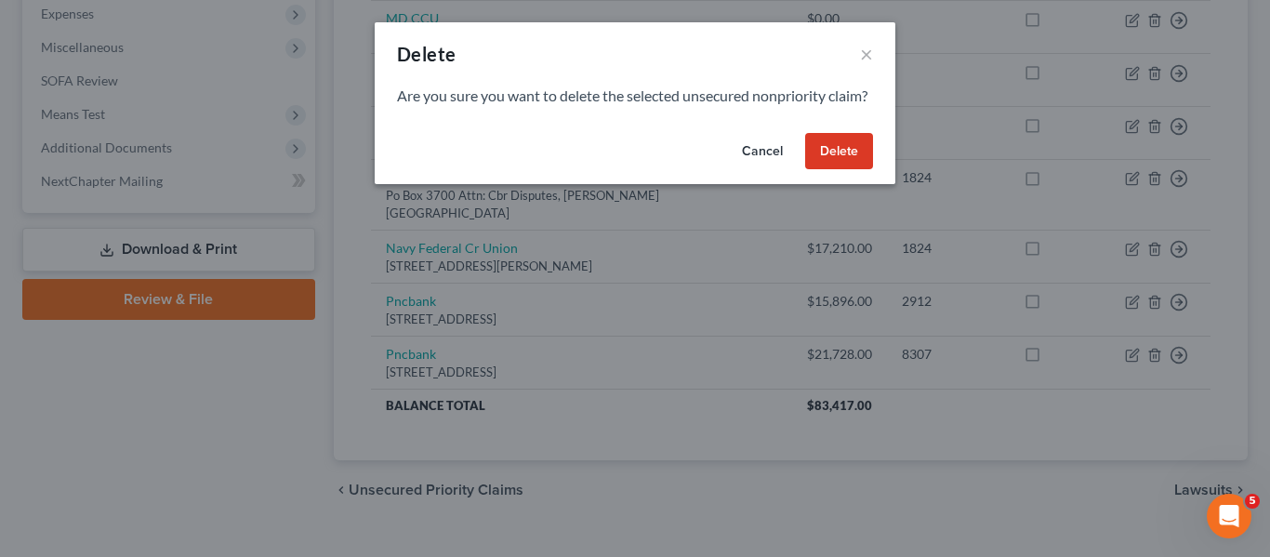
click at [841, 170] on button "Delete" at bounding box center [839, 151] width 68 height 37
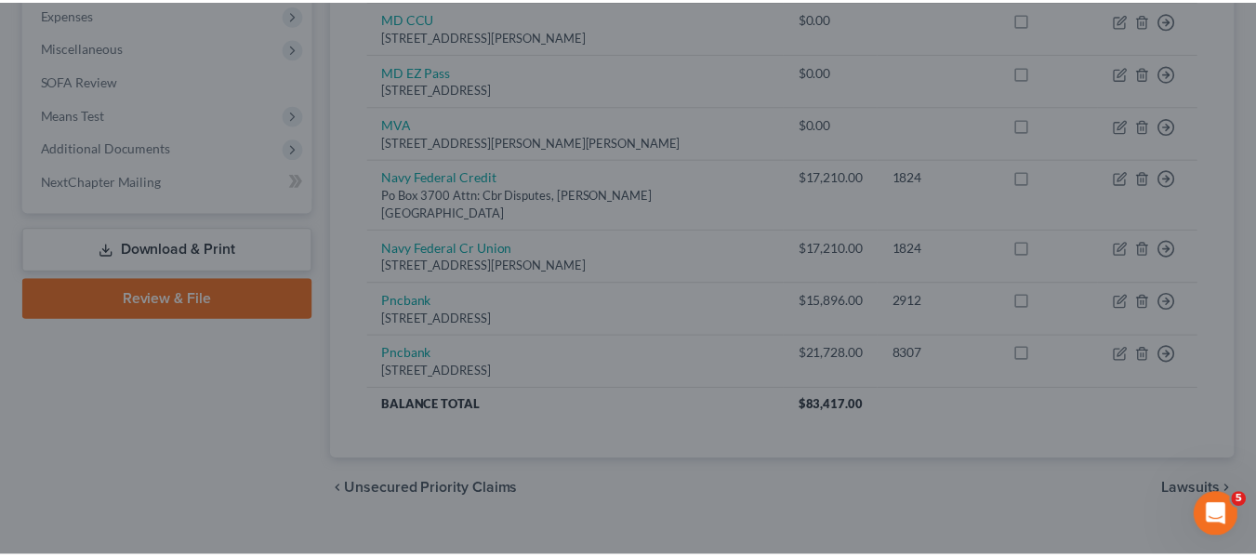
scroll to position [578, 0]
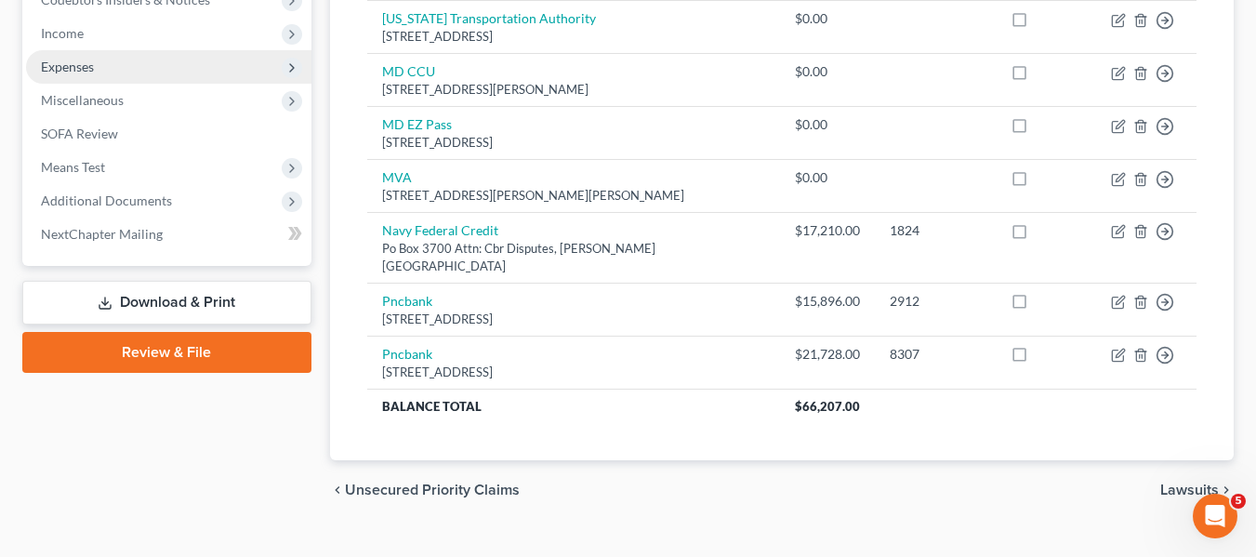
click at [149, 58] on span "Expenses" at bounding box center [168, 66] width 285 height 33
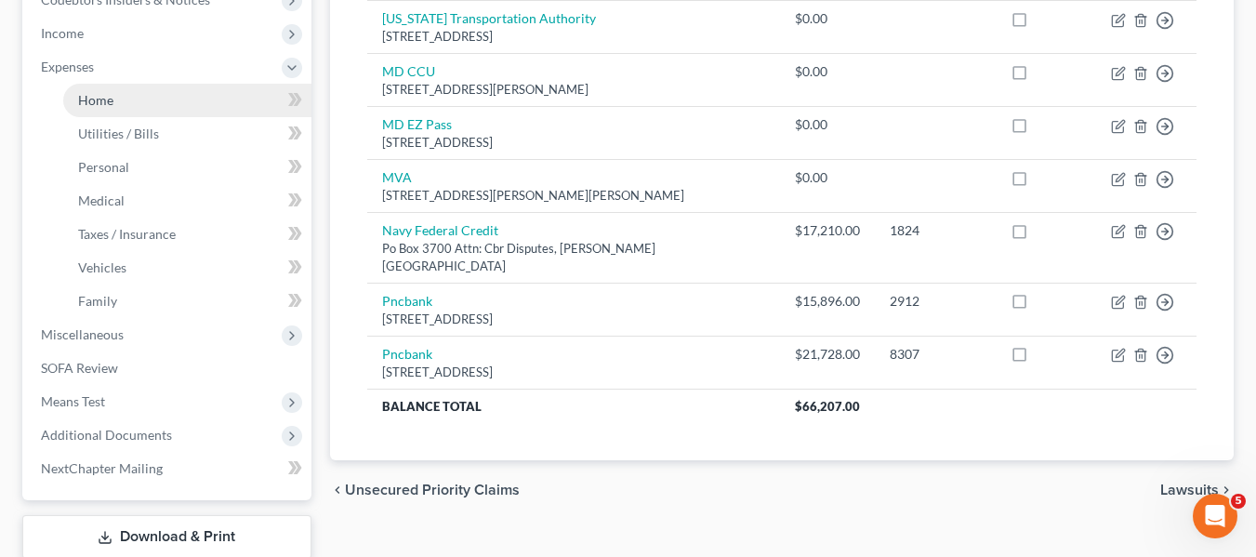
click at [147, 99] on link "Home" at bounding box center [187, 100] width 248 height 33
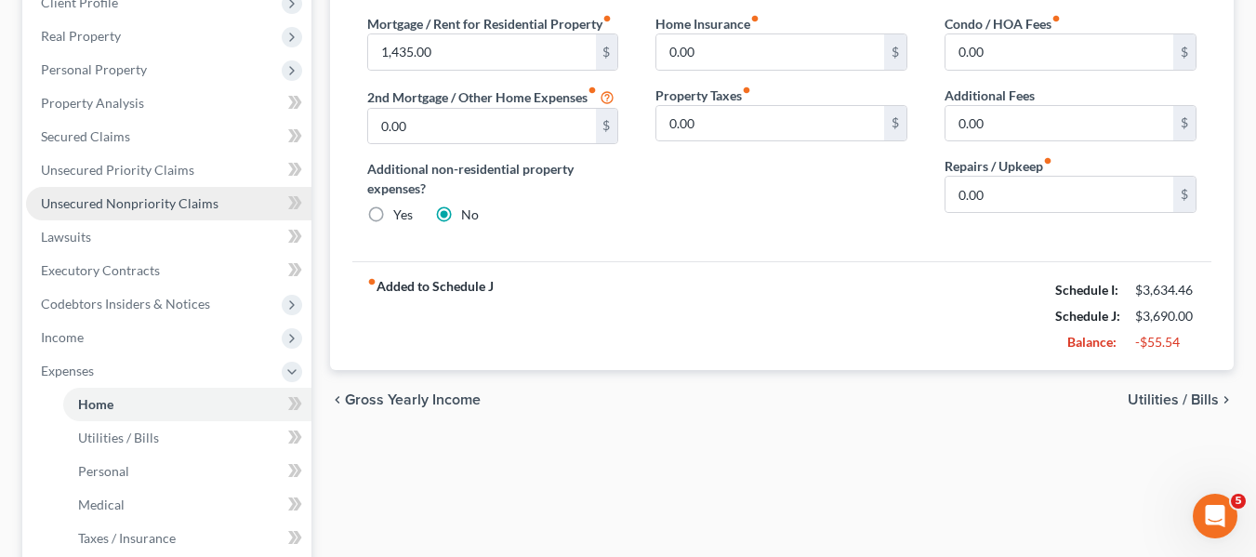
scroll to position [242, 0]
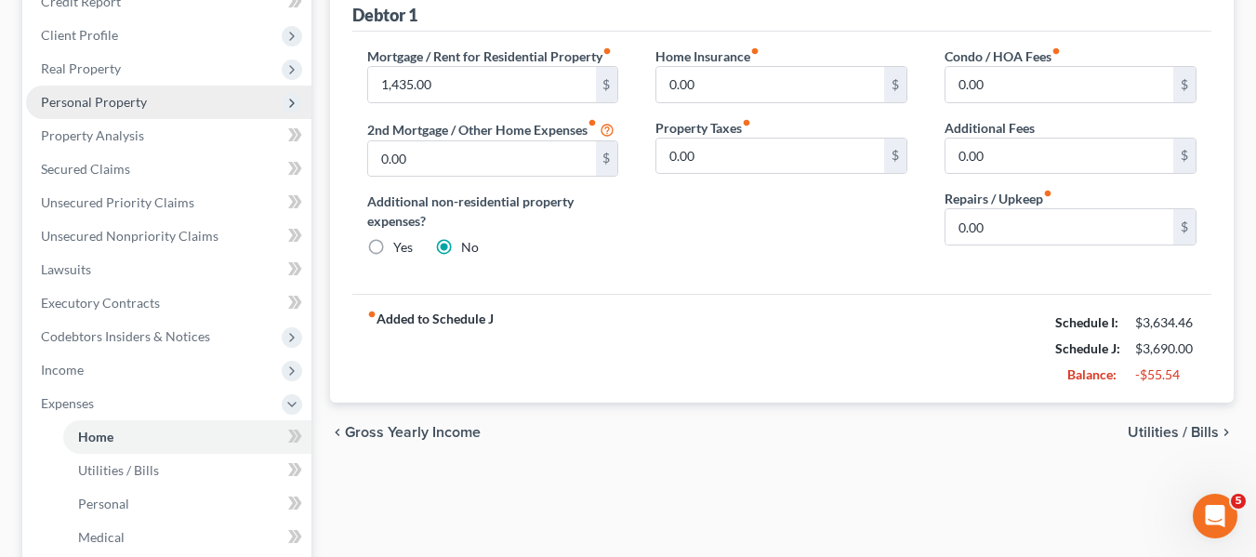
click at [80, 109] on span "Personal Property" at bounding box center [94, 102] width 106 height 16
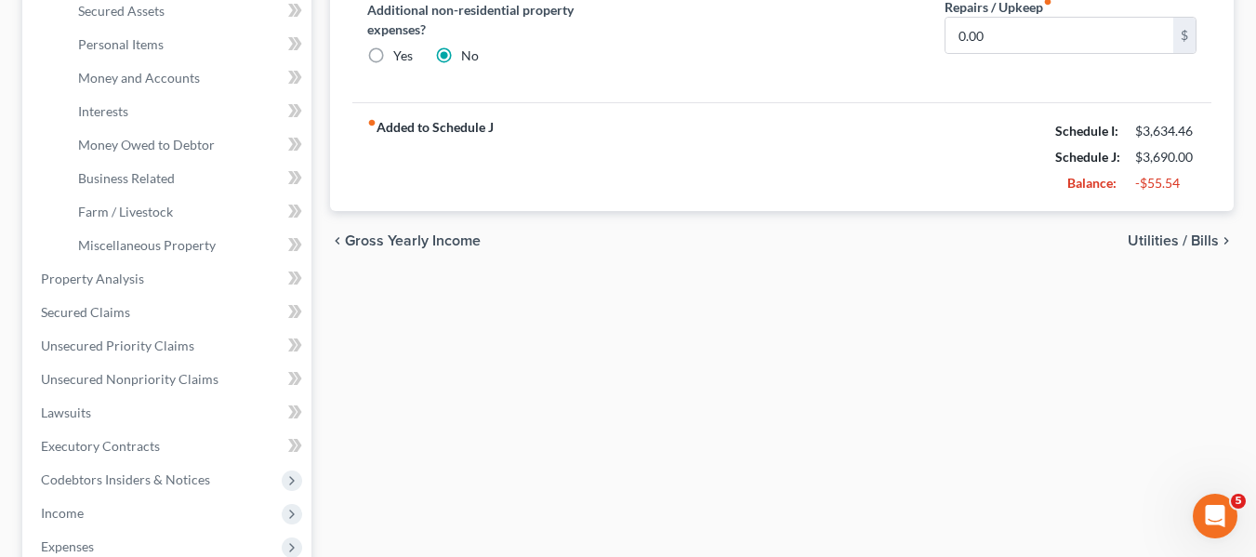
scroll to position [434, 0]
click at [180, 247] on span "Miscellaneous Property" at bounding box center [147, 244] width 138 height 16
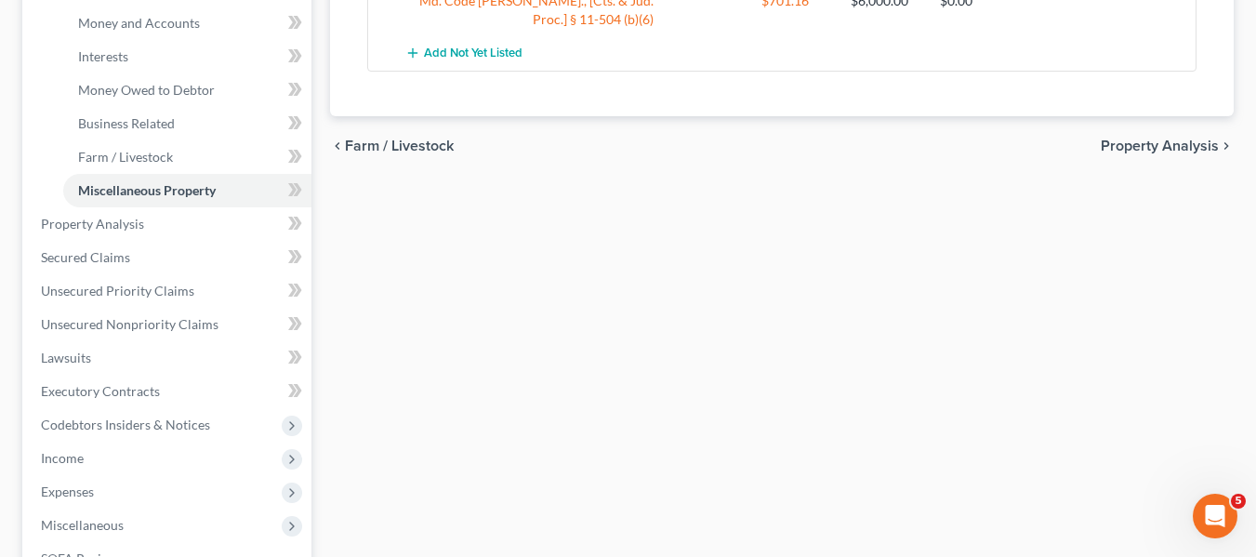
scroll to position [489, 0]
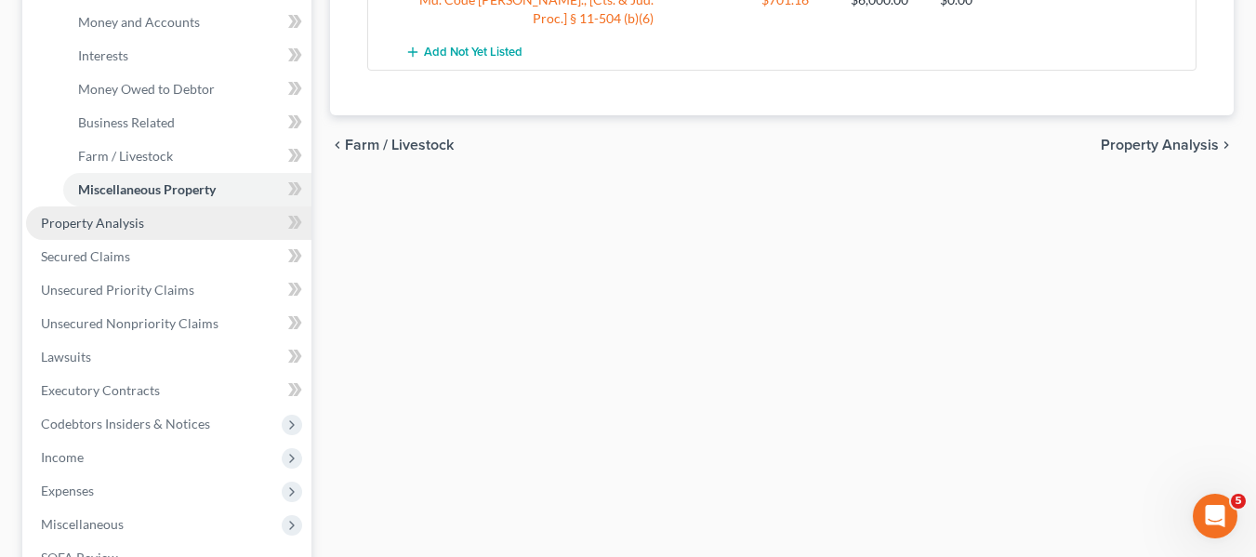
click at [130, 226] on span "Property Analysis" at bounding box center [92, 223] width 103 height 16
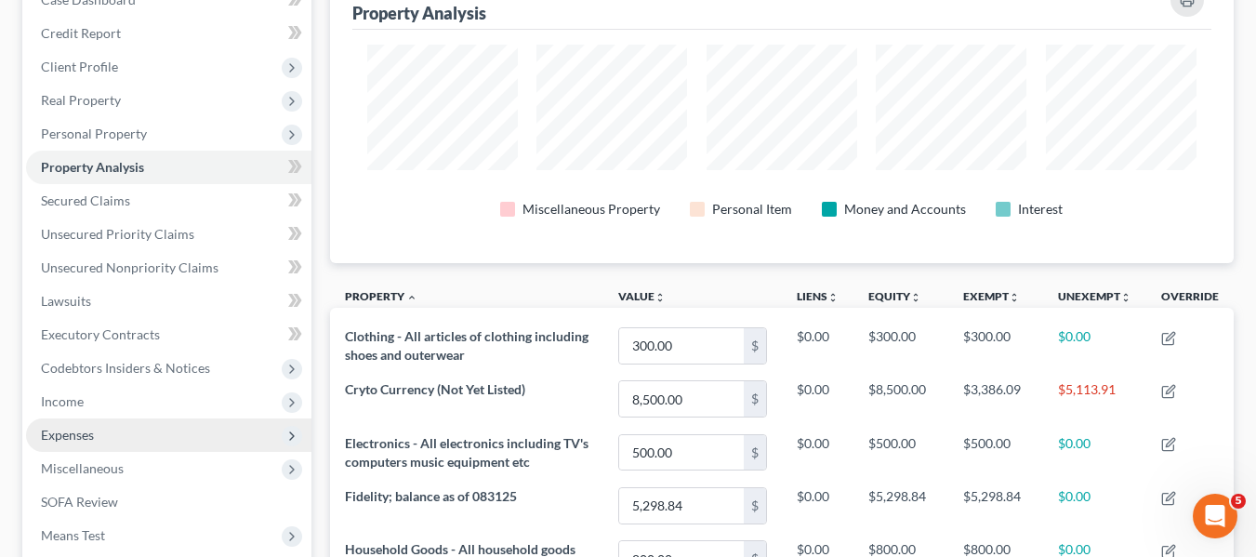
scroll to position [211, 0]
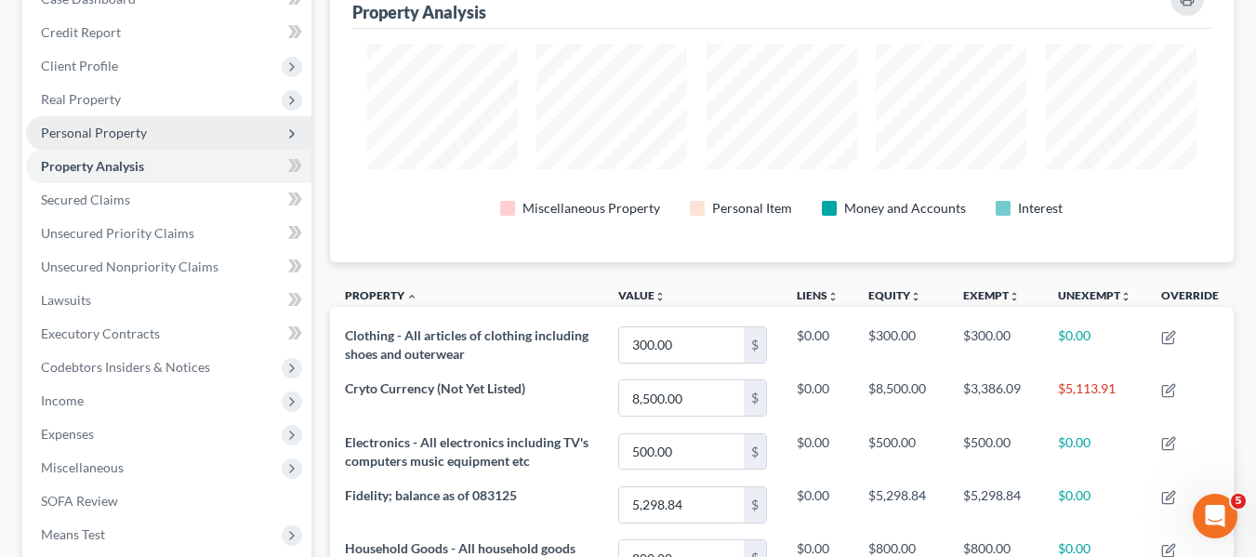
click at [126, 128] on span "Personal Property" at bounding box center [94, 133] width 106 height 16
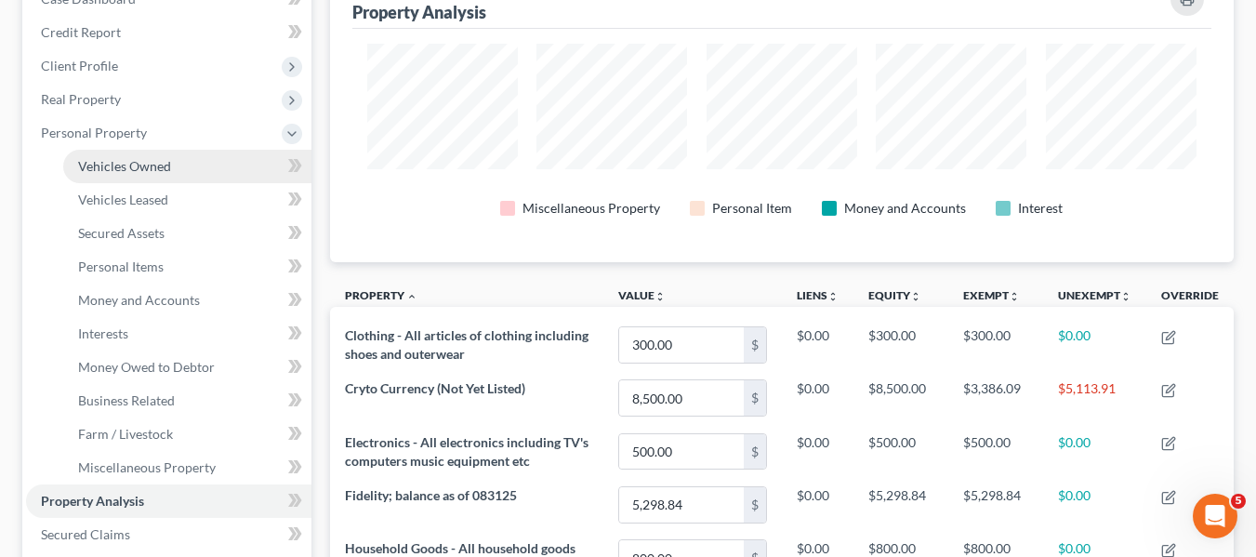
click at [139, 168] on span "Vehicles Owned" at bounding box center [124, 166] width 93 height 16
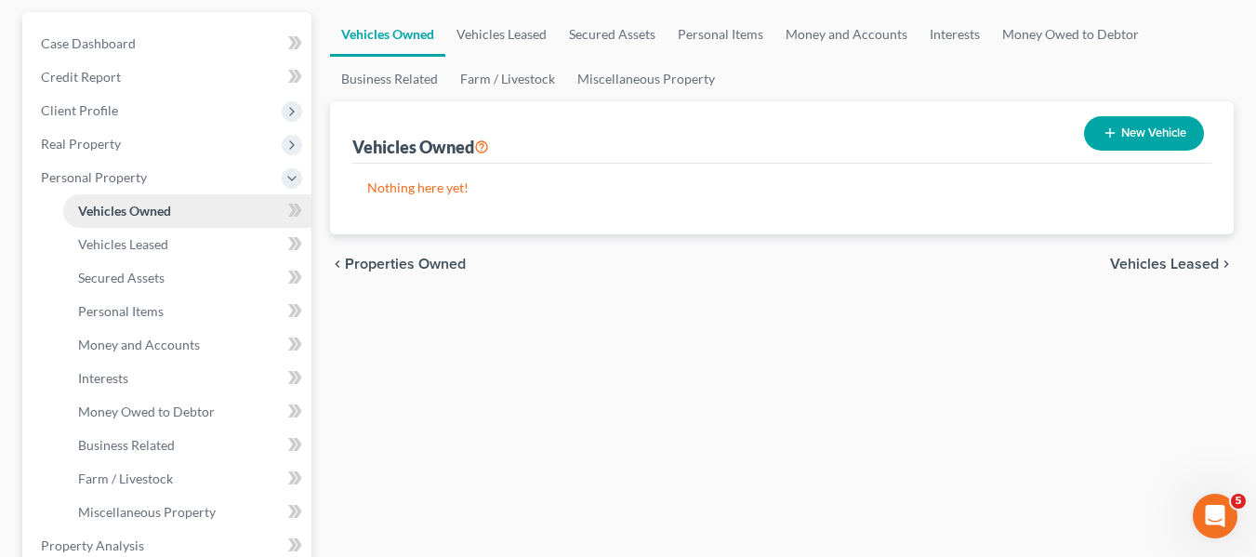
scroll to position [172, 0]
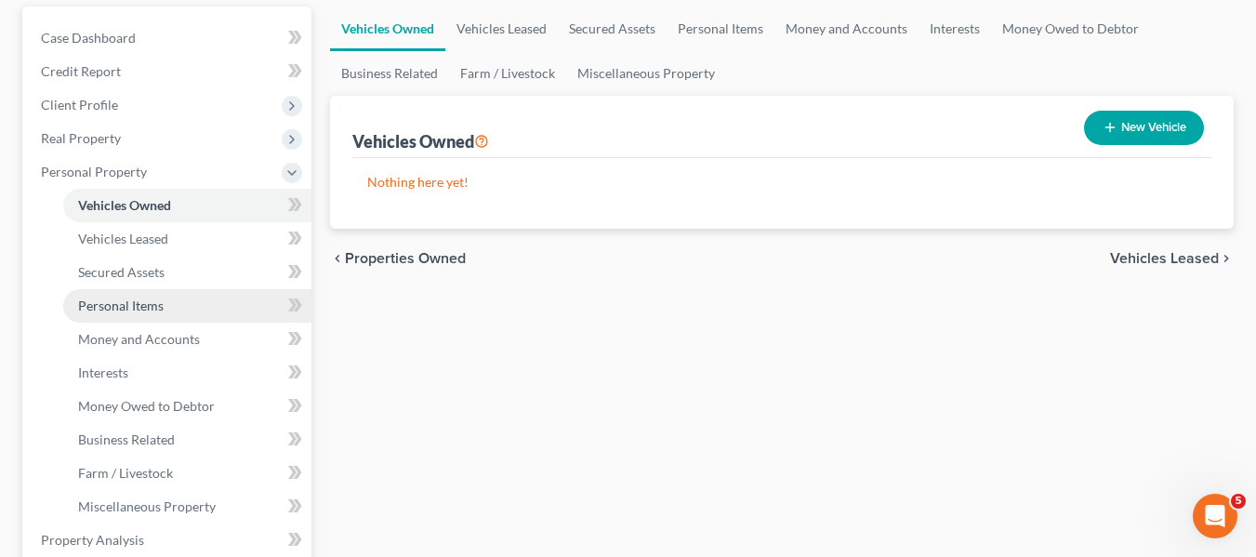
click at [129, 307] on span "Personal Items" at bounding box center [121, 305] width 86 height 16
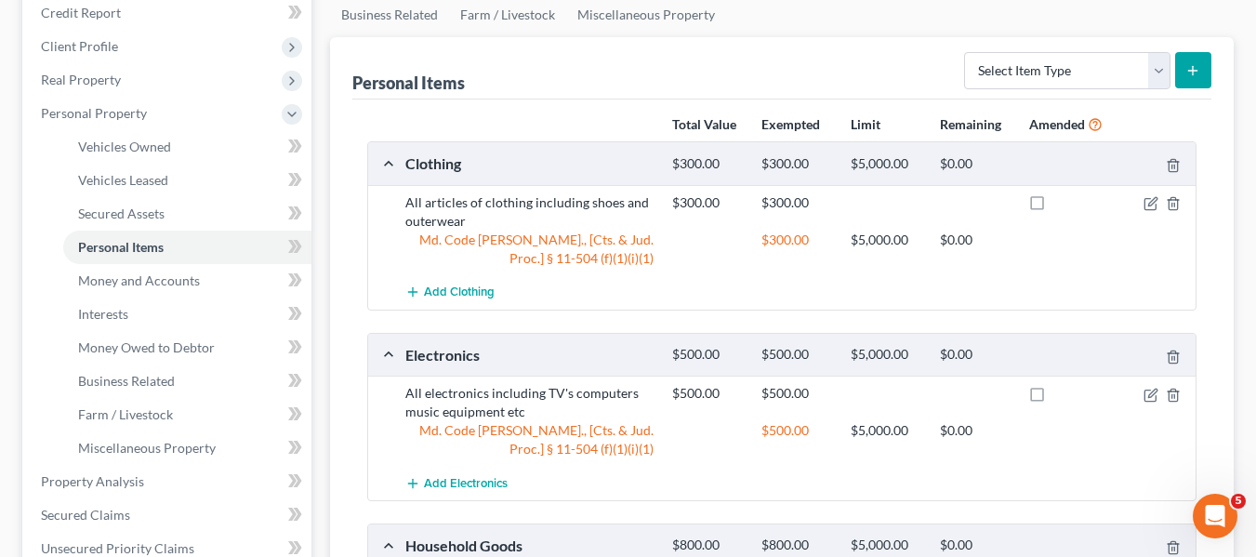
scroll to position [231, 0]
click at [1146, 199] on icon "button" at bounding box center [1150, 202] width 15 height 15
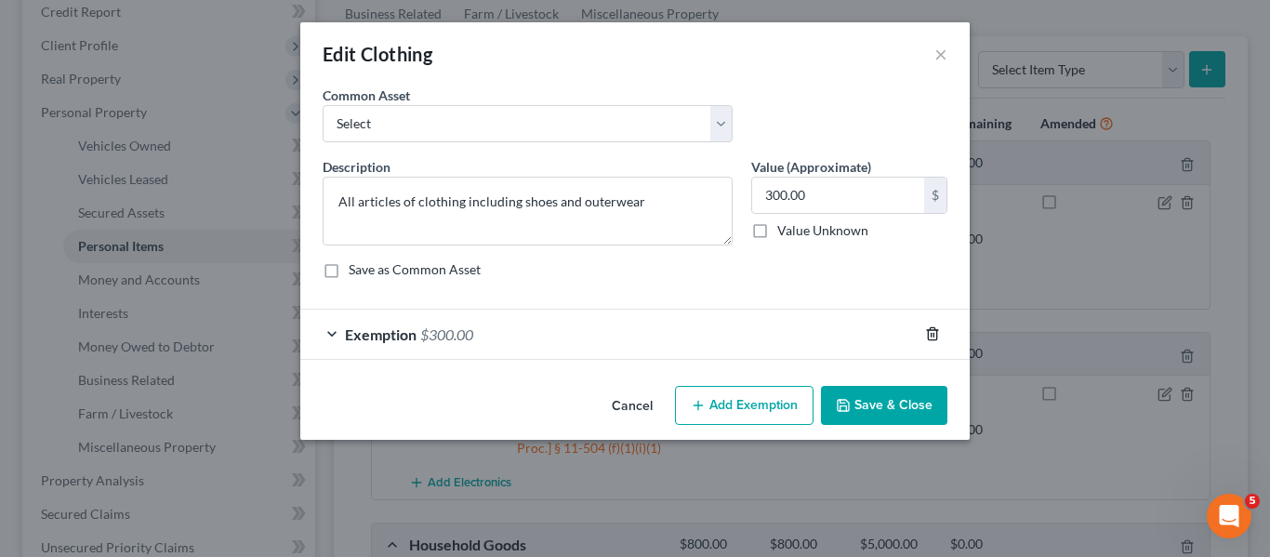
click at [934, 333] on icon "button" at bounding box center [932, 333] width 15 height 15
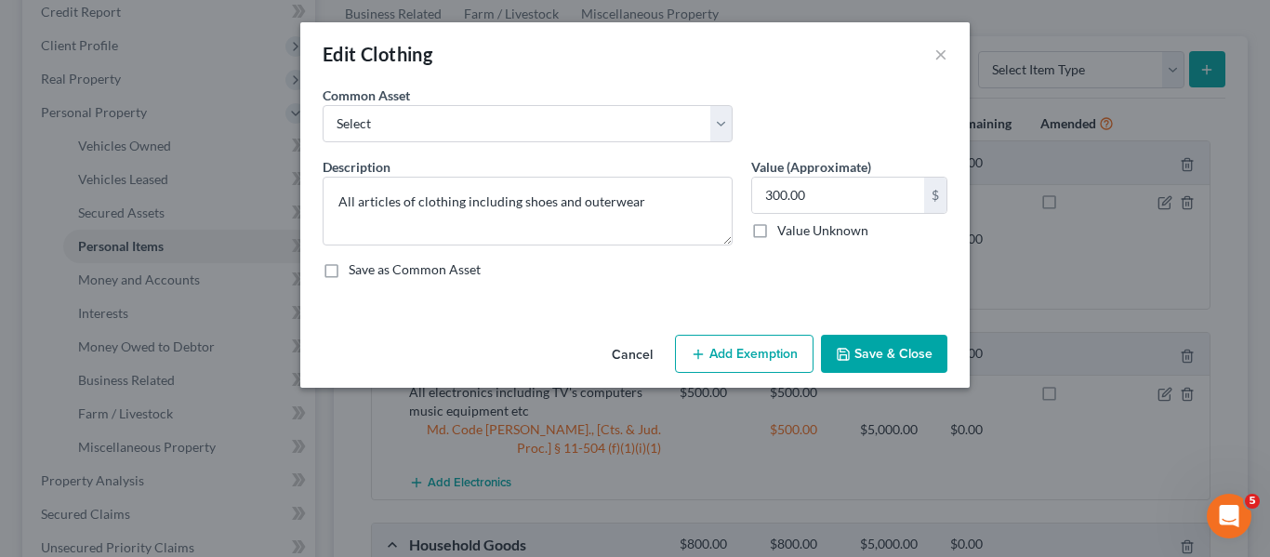
click at [857, 355] on button "Save & Close" at bounding box center [884, 354] width 126 height 39
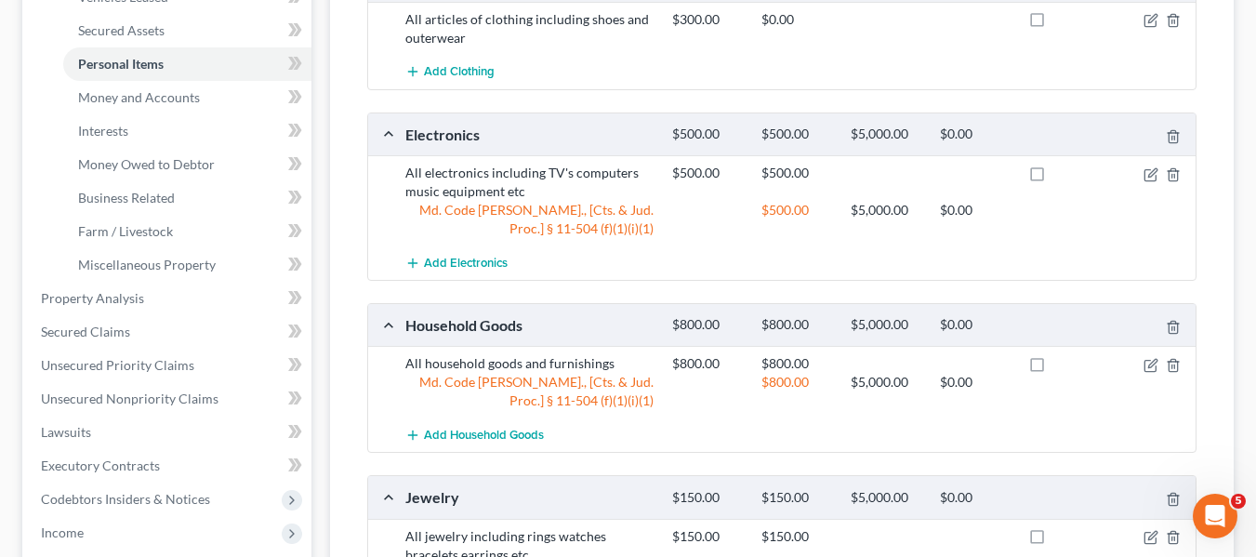
scroll to position [416, 0]
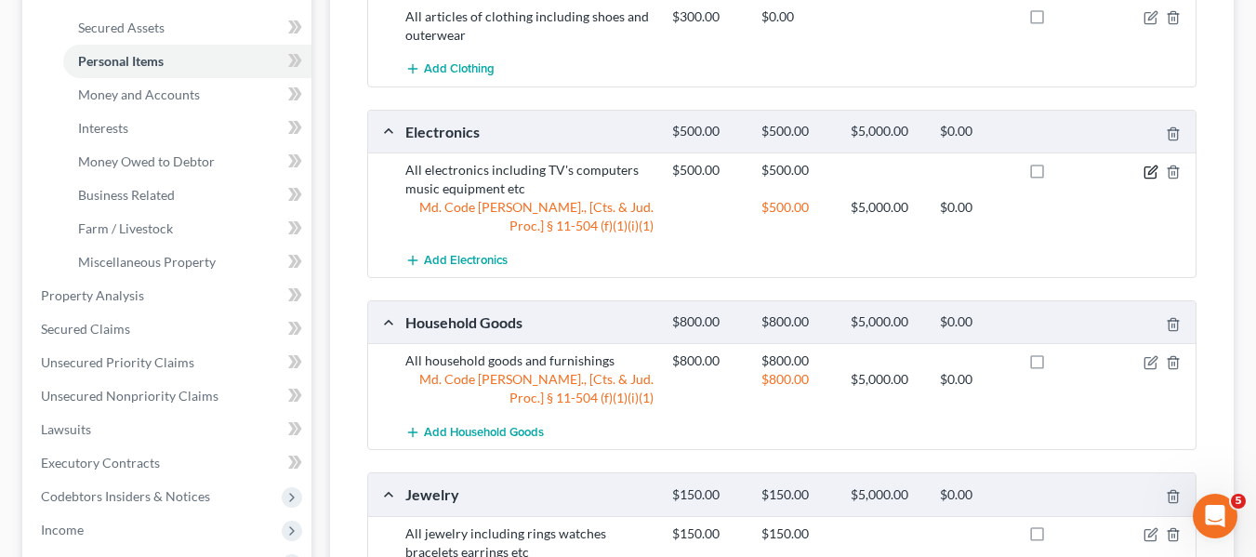
click at [1146, 172] on icon "button" at bounding box center [1150, 172] width 15 height 15
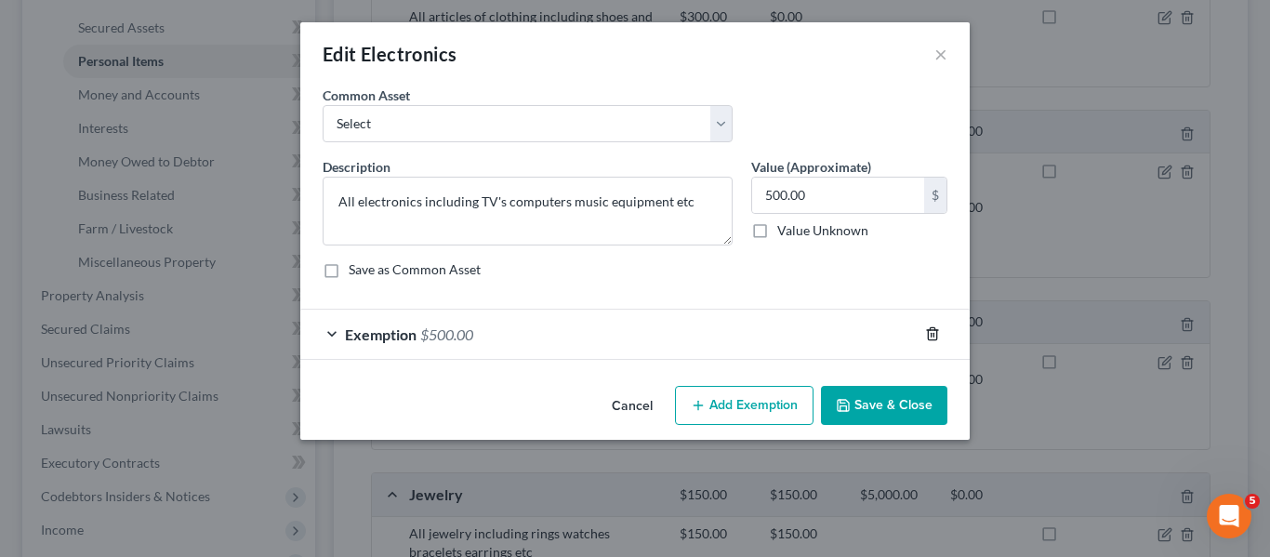
click at [930, 333] on icon "button" at bounding box center [932, 333] width 15 height 15
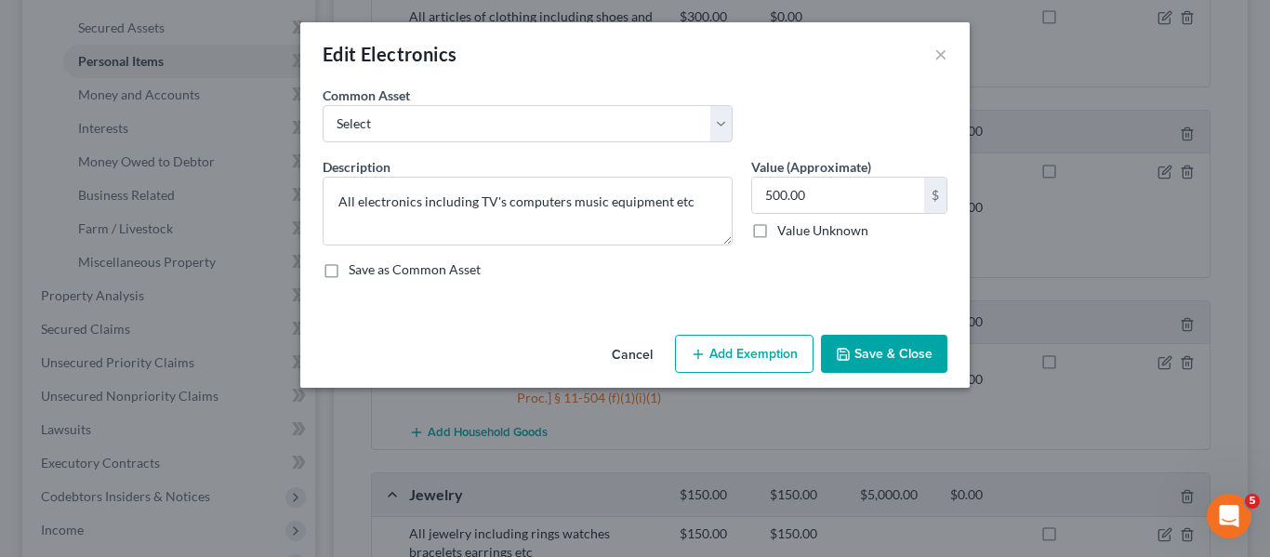
click at [907, 351] on button "Save & Close" at bounding box center [884, 354] width 126 height 39
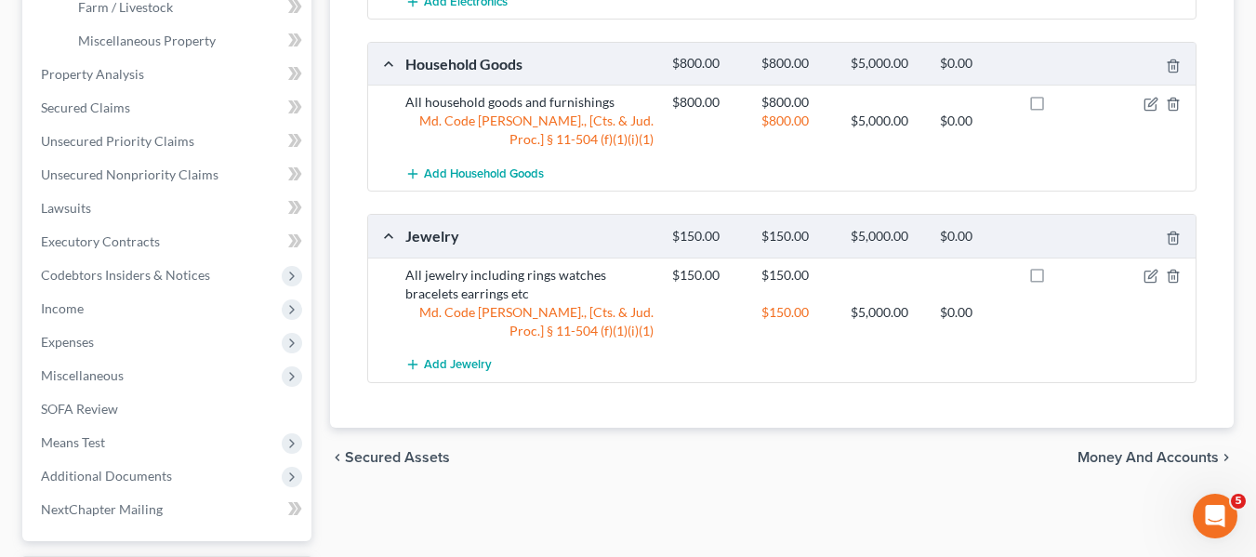
scroll to position [639, 0]
click at [1146, 105] on icon "button" at bounding box center [1150, 103] width 15 height 15
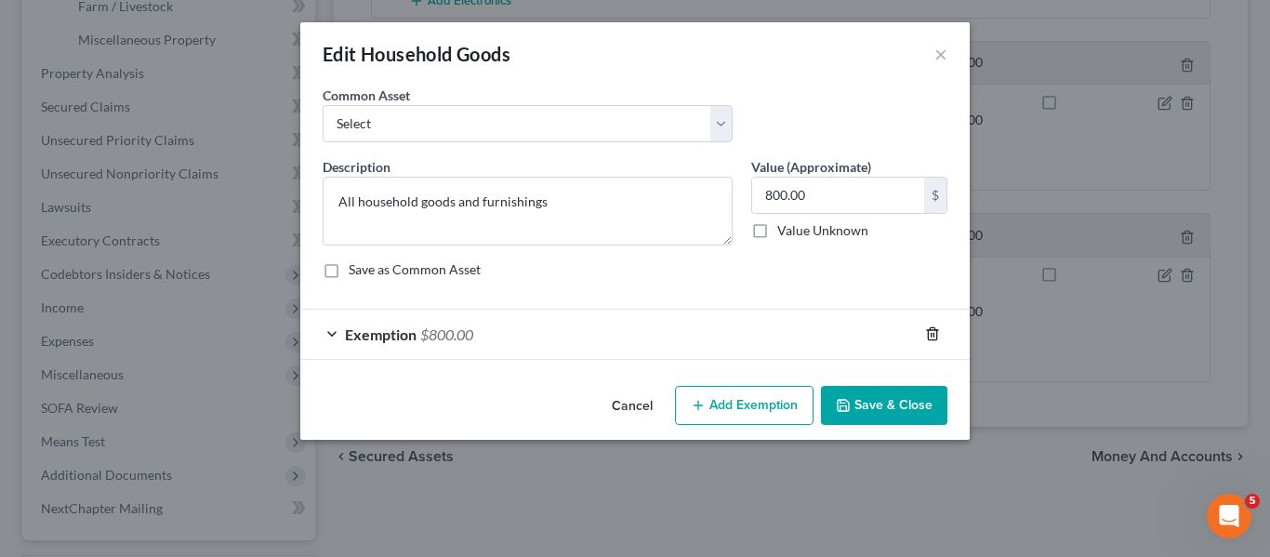
click at [933, 336] on line "button" at bounding box center [933, 336] width 0 height 4
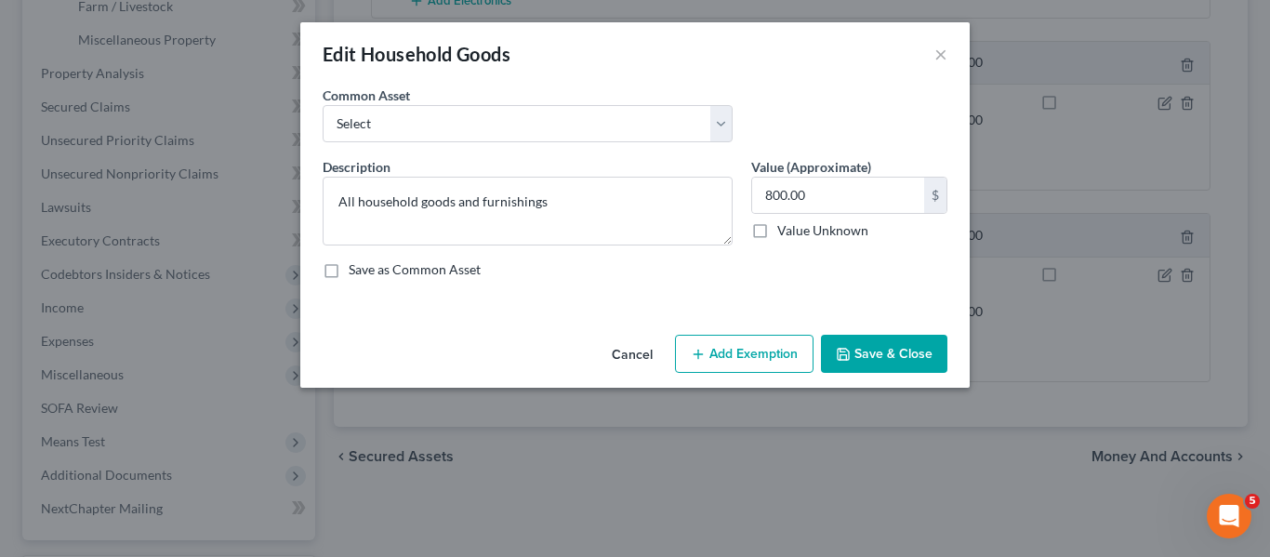
click at [903, 352] on button "Save & Close" at bounding box center [884, 354] width 126 height 39
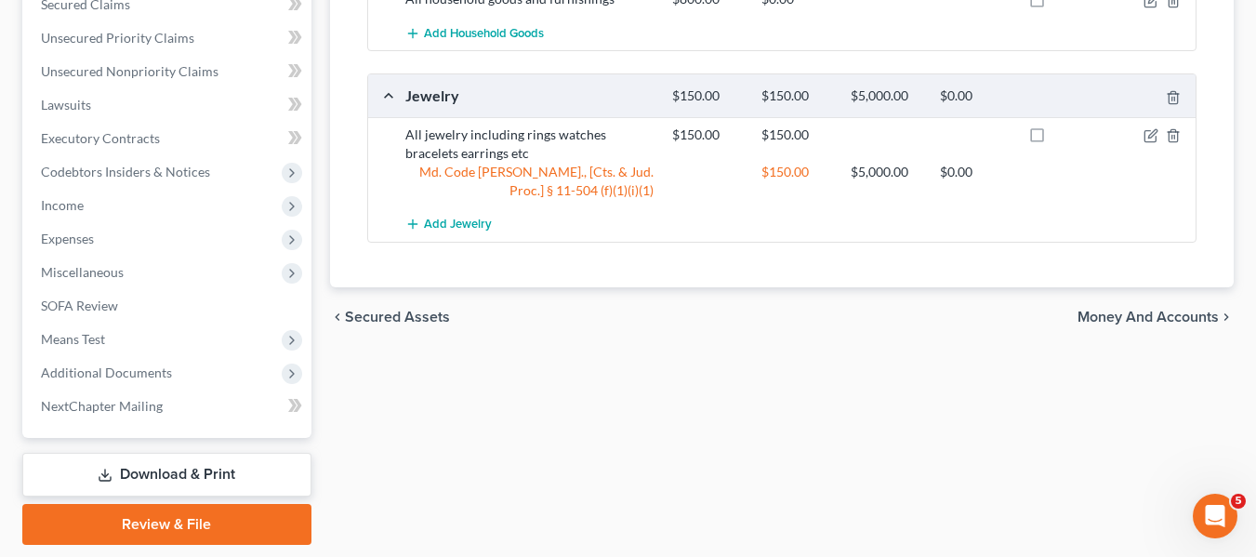
scroll to position [799, 0]
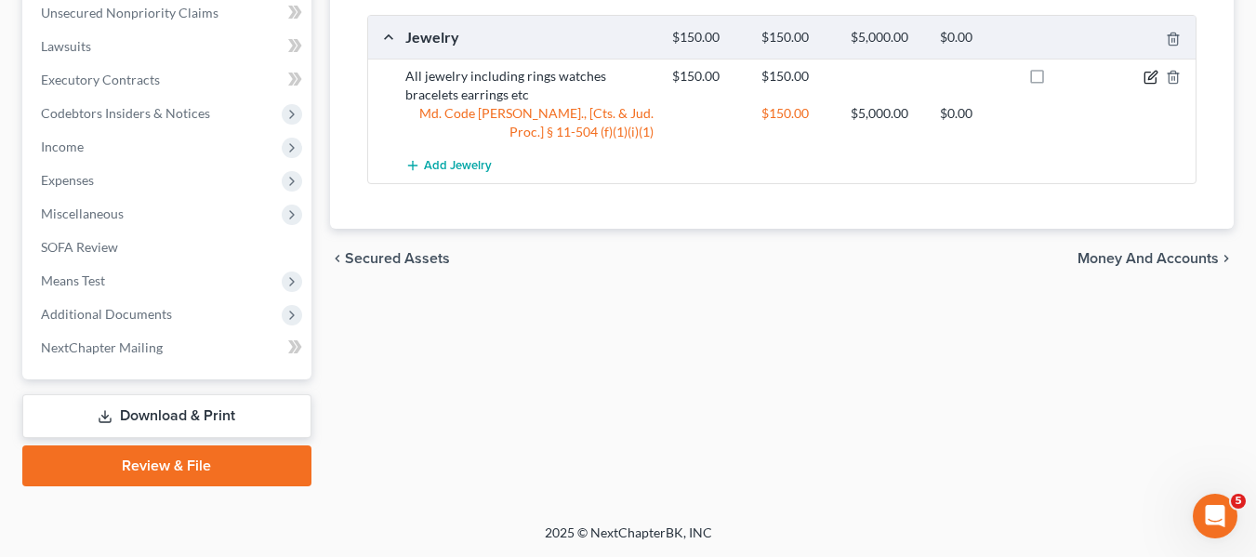
click at [1153, 78] on icon "button" at bounding box center [1152, 75] width 8 height 8
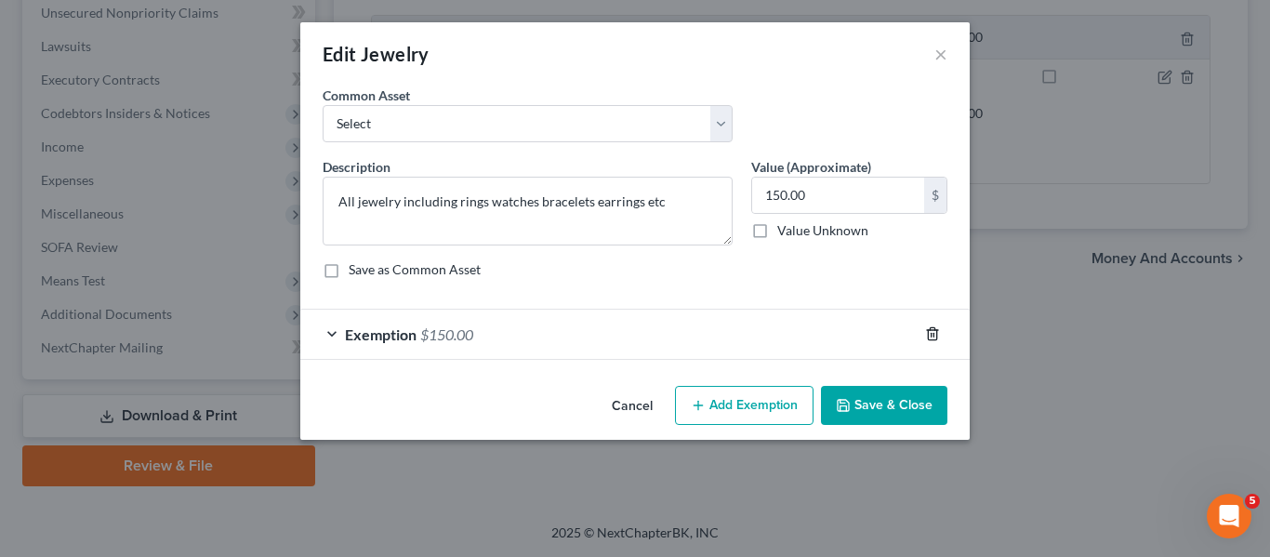
click at [931, 336] on line "button" at bounding box center [931, 336] width 0 height 4
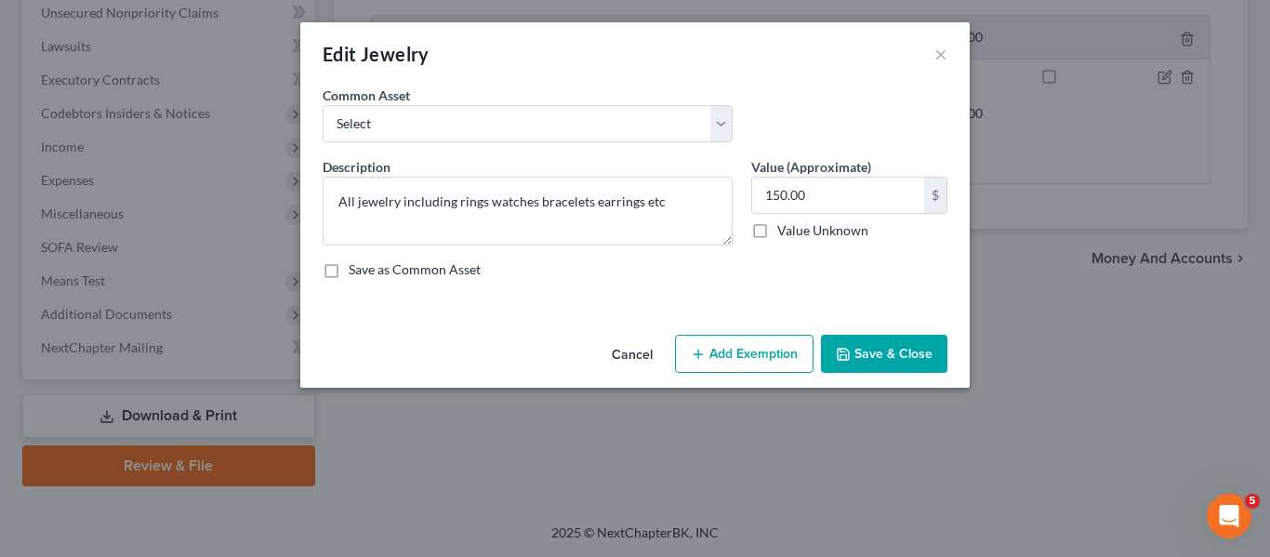
click at [865, 358] on button "Save & Close" at bounding box center [884, 354] width 126 height 39
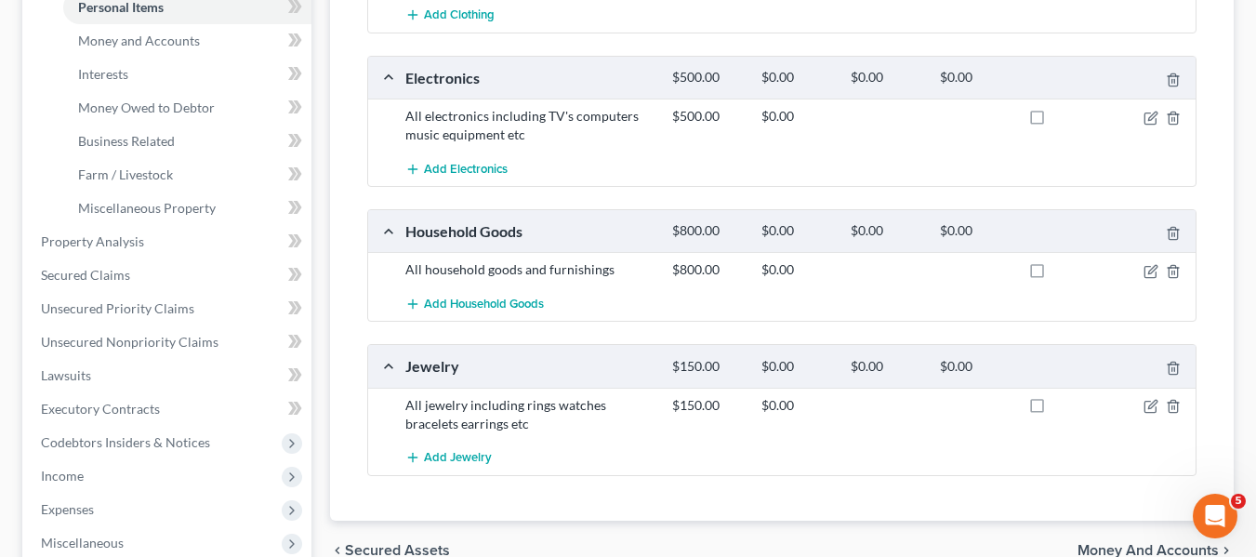
scroll to position [468, 0]
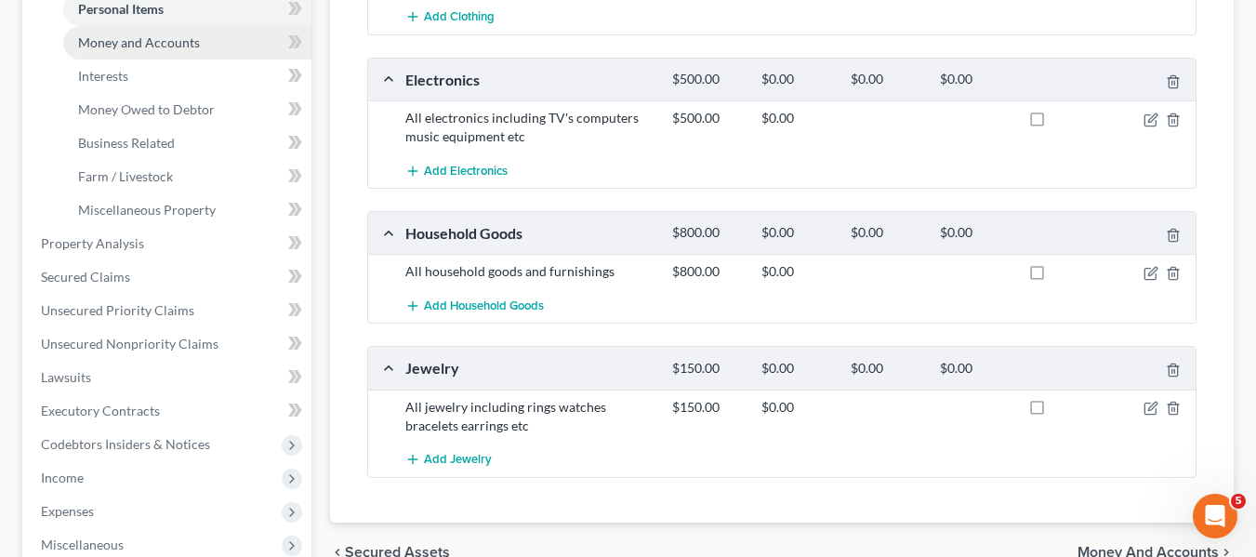
click at [115, 47] on span "Money and Accounts" at bounding box center [139, 42] width 122 height 16
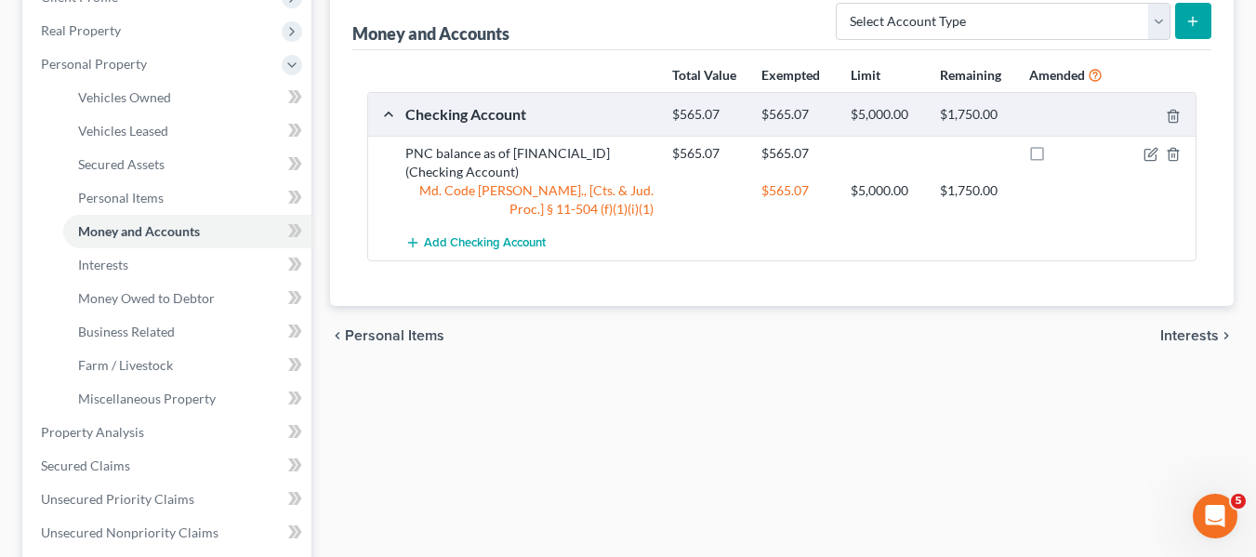
scroll to position [282, 0]
click at [1155, 147] on icon "button" at bounding box center [1152, 150] width 8 height 8
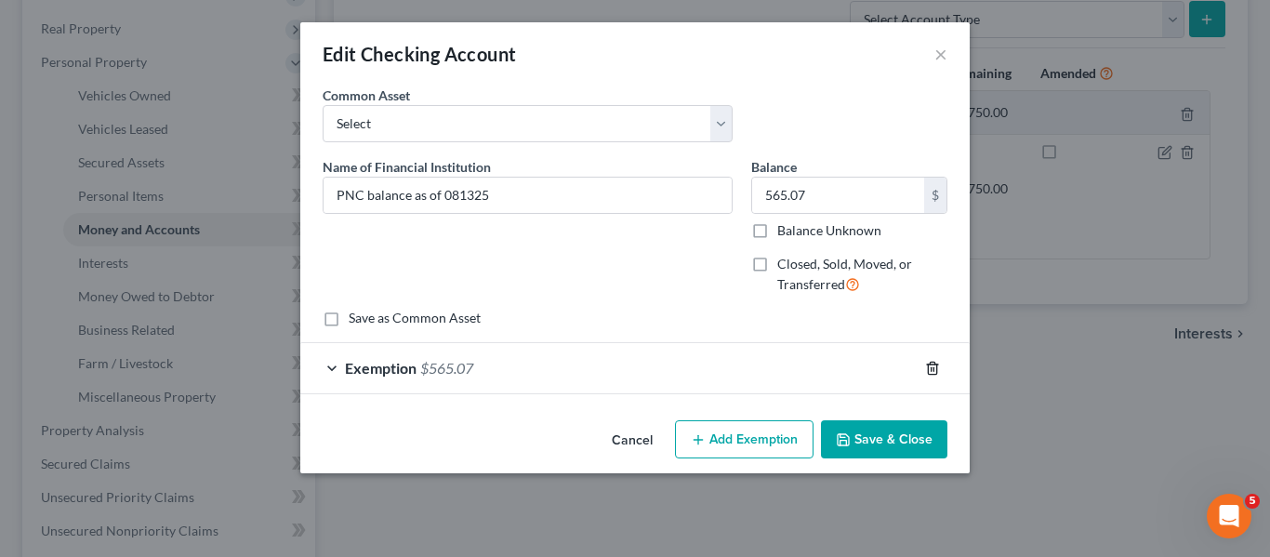
click at [936, 368] on icon "button" at bounding box center [932, 368] width 8 height 12
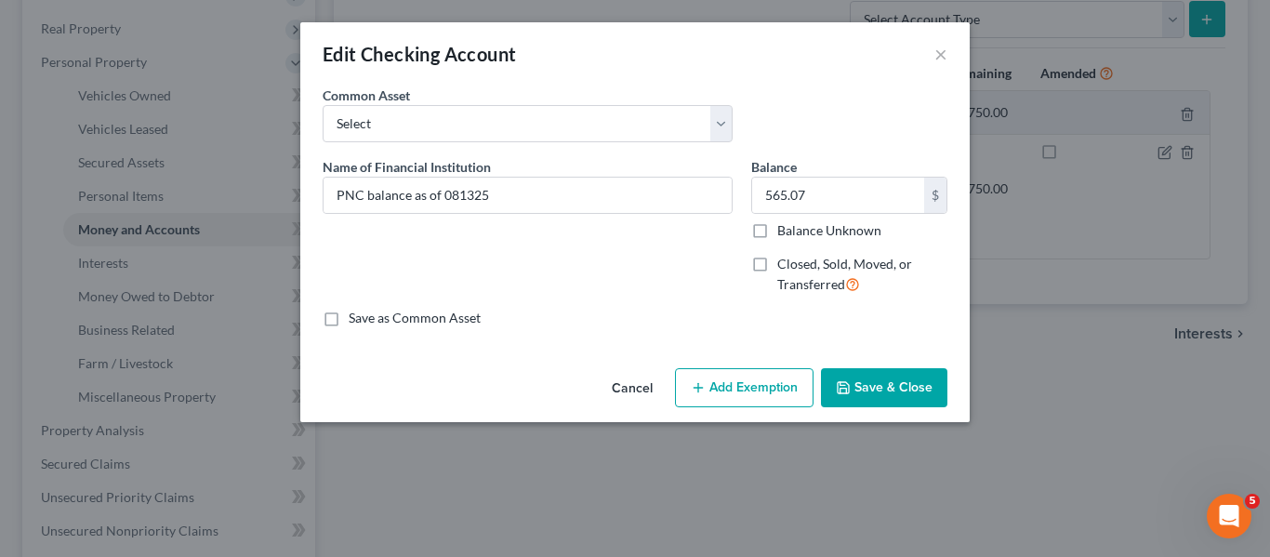
click at [909, 393] on button "Save & Close" at bounding box center [884, 387] width 126 height 39
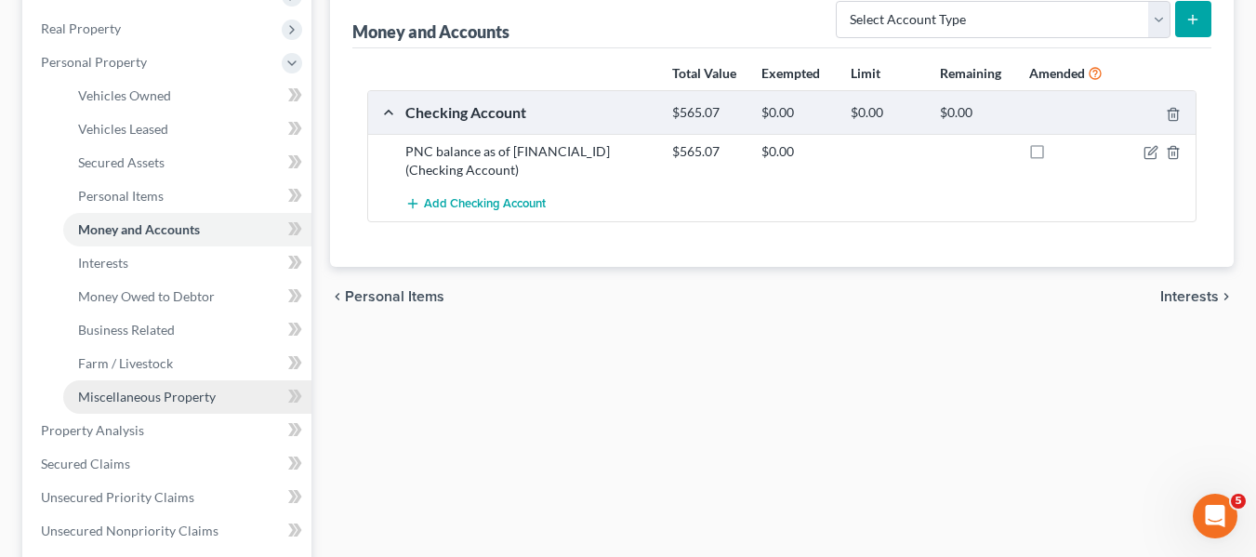
click at [120, 409] on link "Miscellaneous Property" at bounding box center [187, 396] width 248 height 33
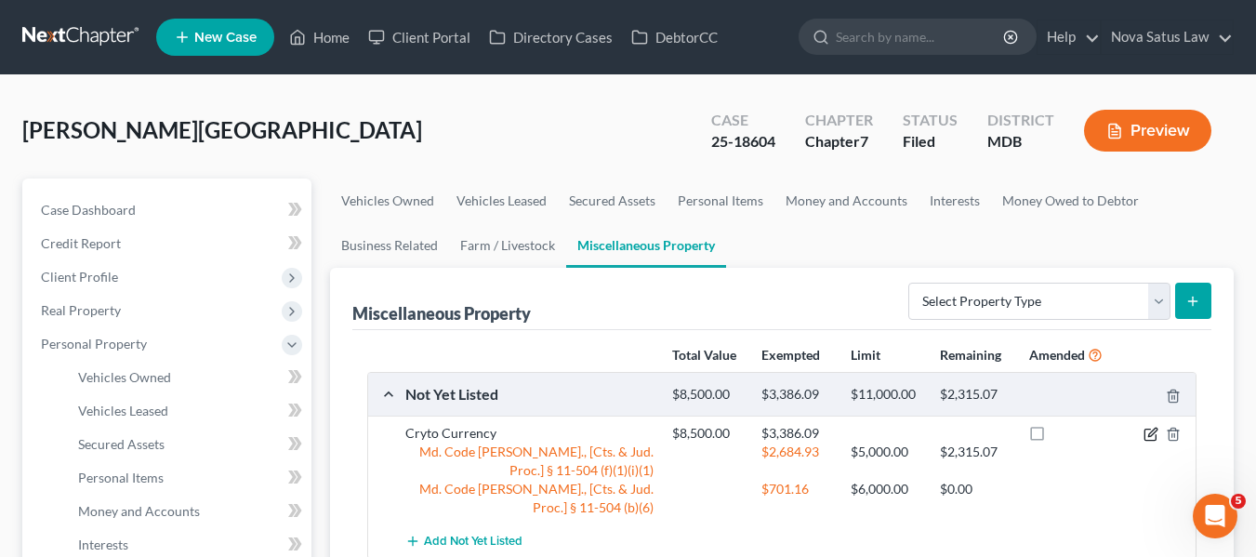
click at [1150, 428] on icon "button" at bounding box center [1150, 434] width 15 height 15
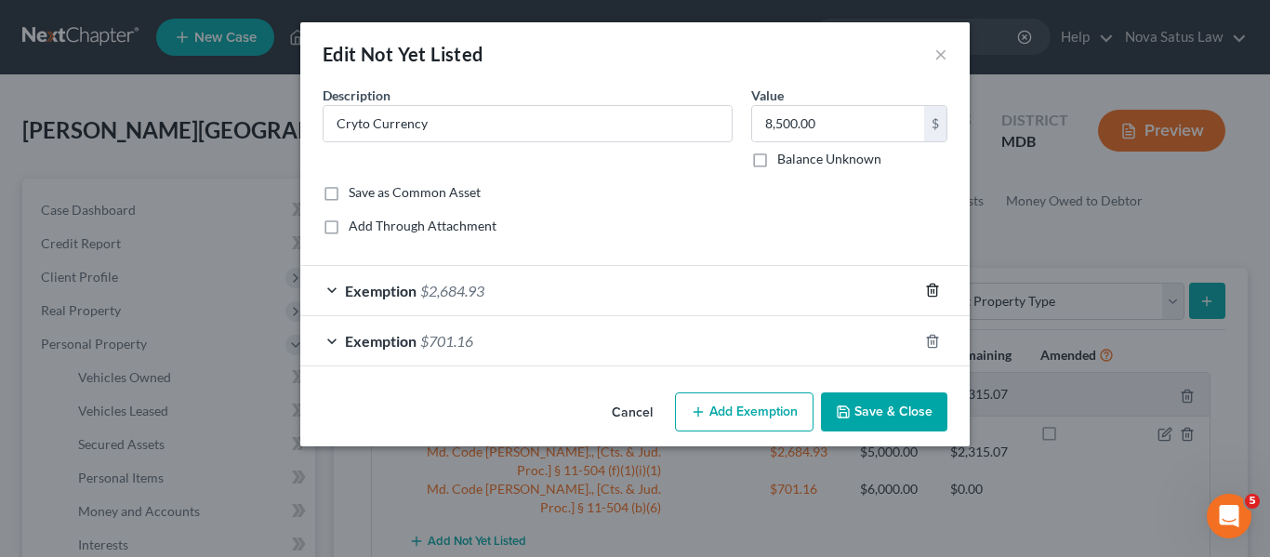
click at [936, 287] on icon "button" at bounding box center [932, 290] width 8 height 12
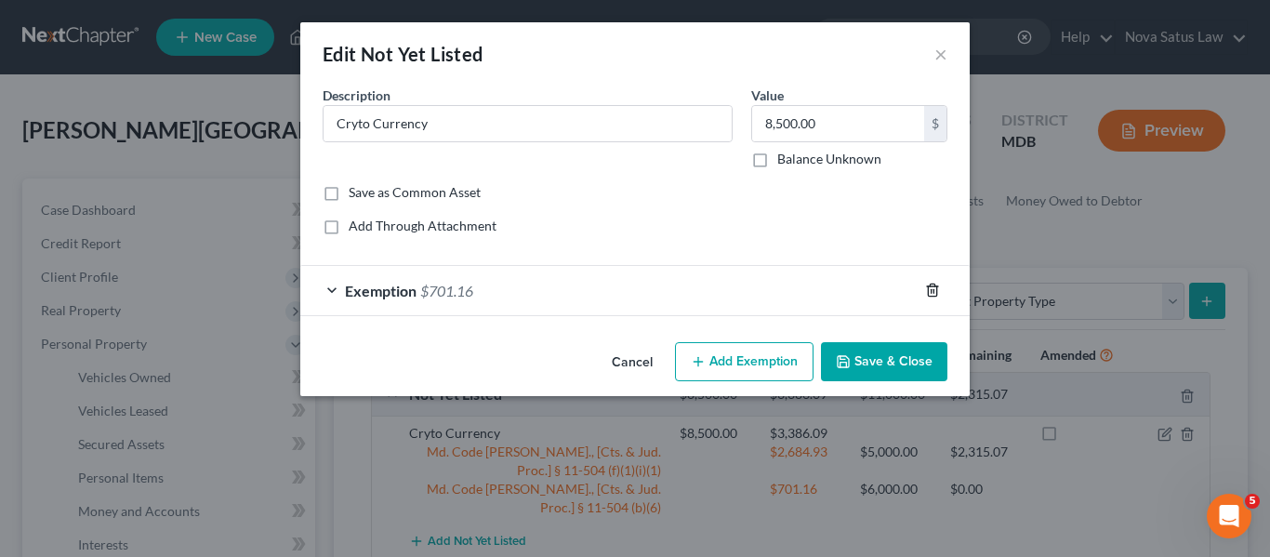
click at [936, 287] on icon "button" at bounding box center [932, 290] width 8 height 12
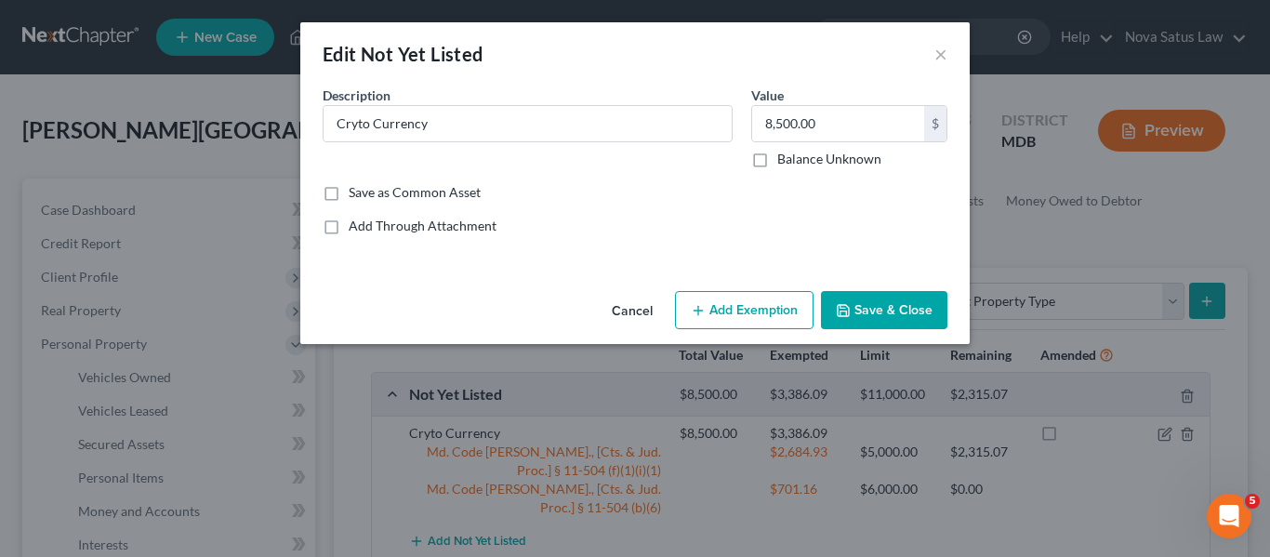
click at [762, 302] on button "Add Exemption" at bounding box center [744, 310] width 139 height 39
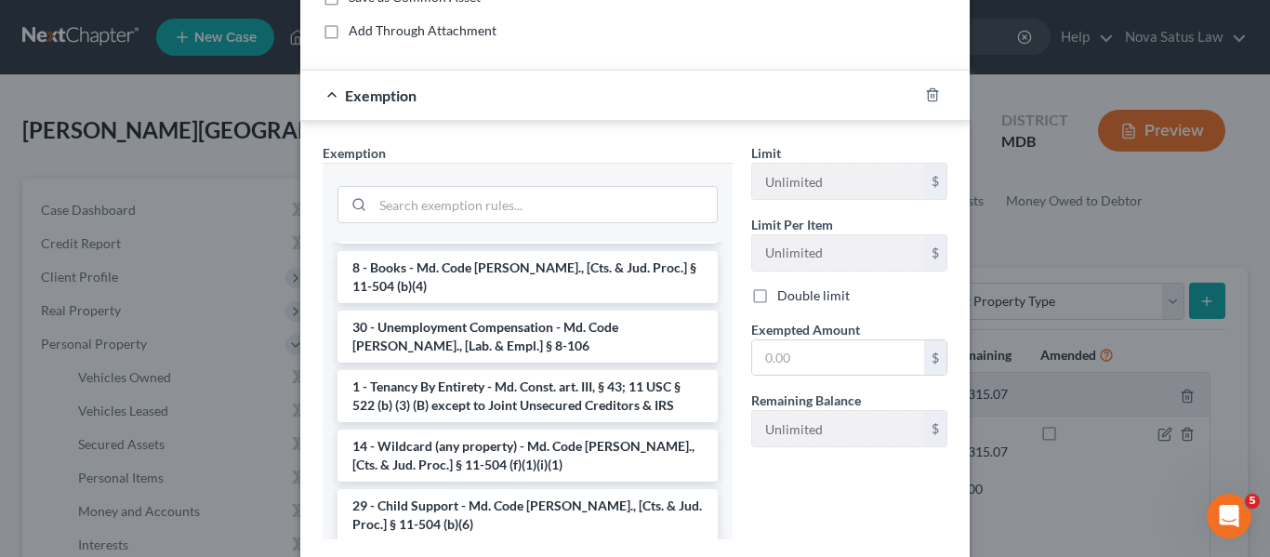
scroll to position [867, 0]
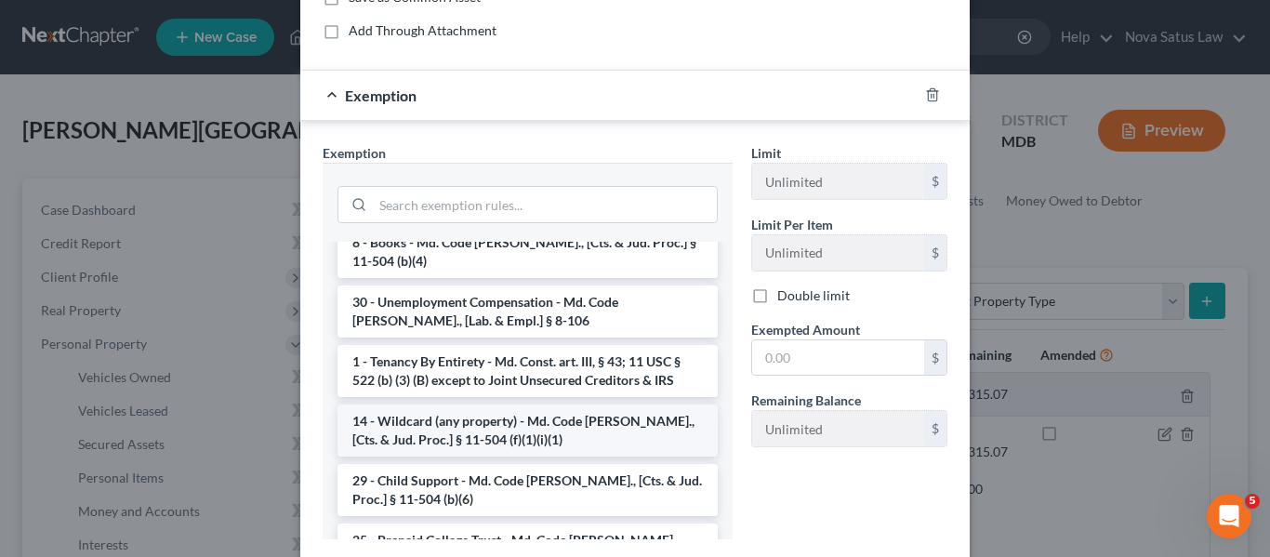
click at [482, 404] on li "14 - Wildcard (any property) - Md. Code Ann., [Cts. & Jud. Proc.] § 11-504 (f)(…" at bounding box center [527, 430] width 380 height 52
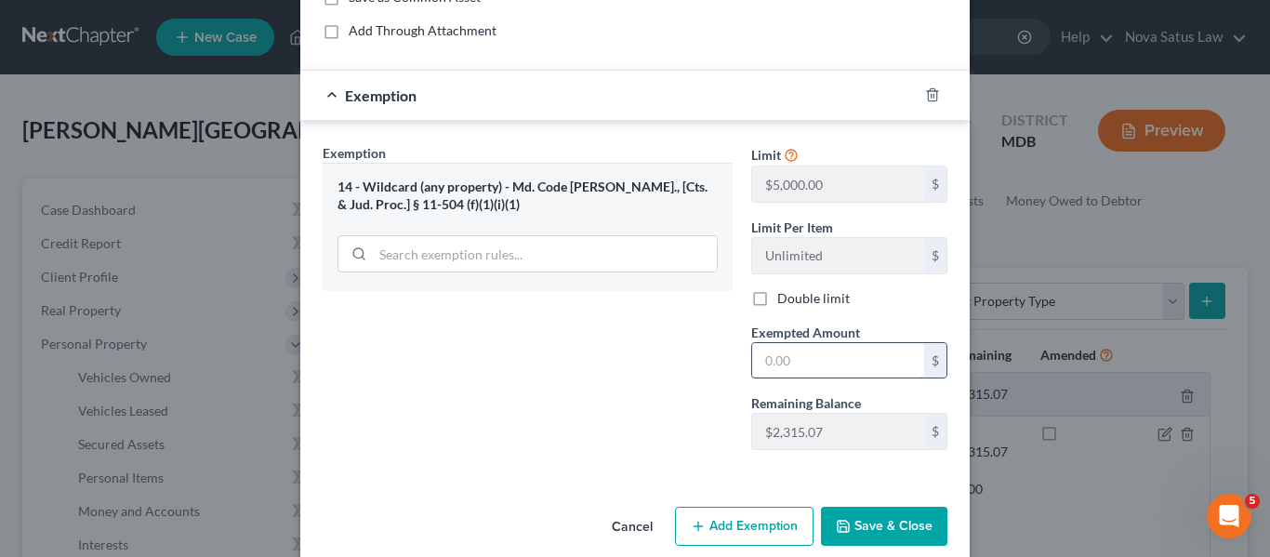
click at [788, 365] on input "text" at bounding box center [838, 360] width 172 height 35
type input "2,315.07"
click at [865, 521] on button "Save & Close" at bounding box center [884, 526] width 126 height 39
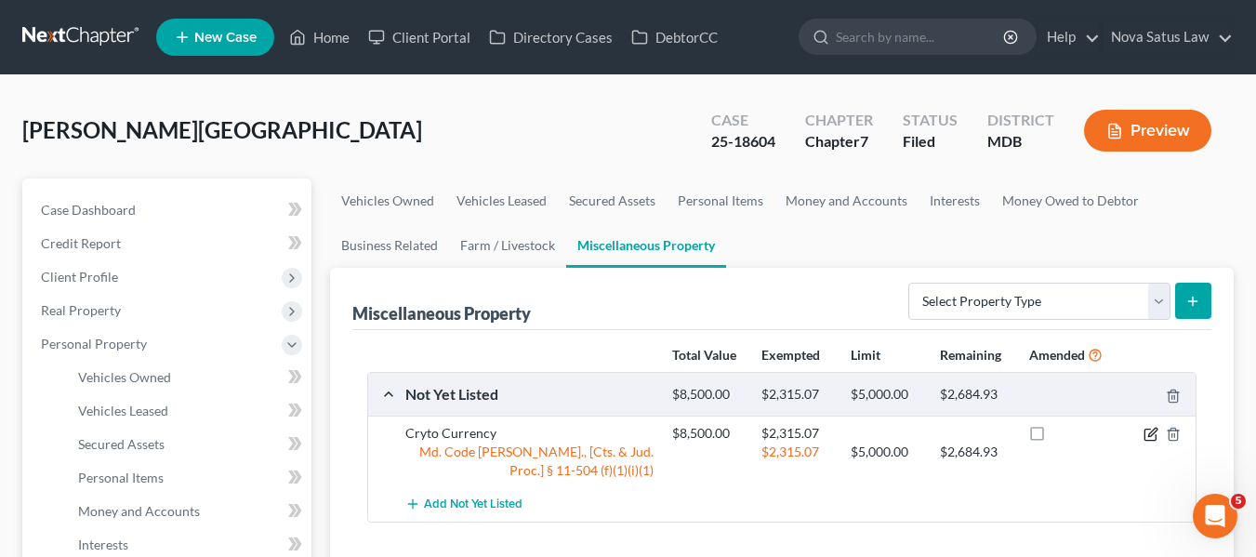
click at [1146, 430] on icon "button" at bounding box center [1150, 434] width 15 height 15
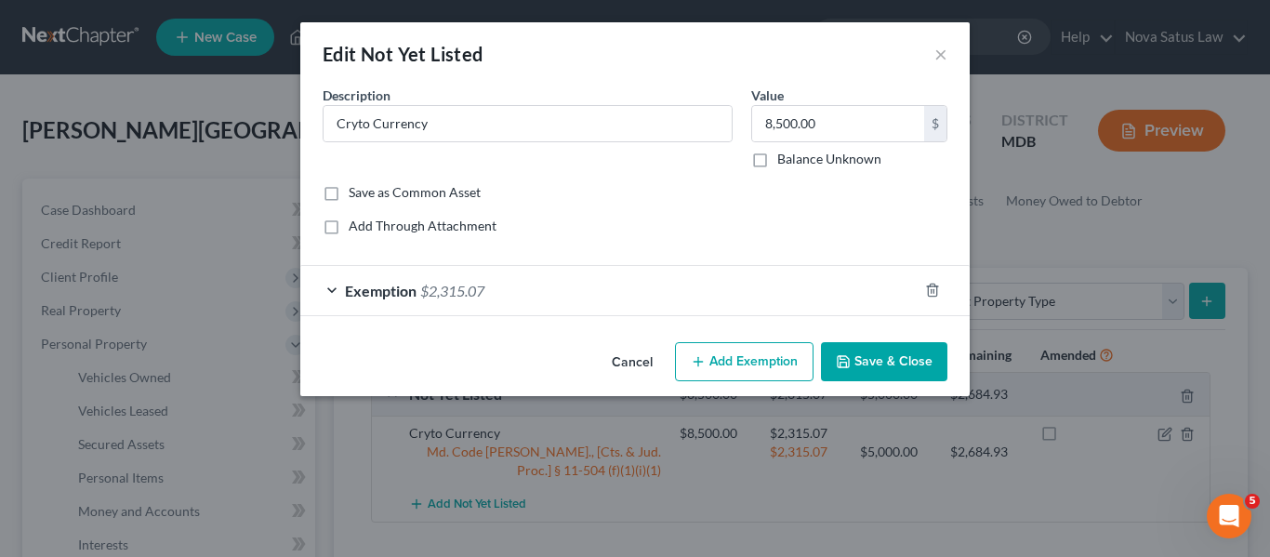
click at [705, 370] on button "Add Exemption" at bounding box center [744, 361] width 139 height 39
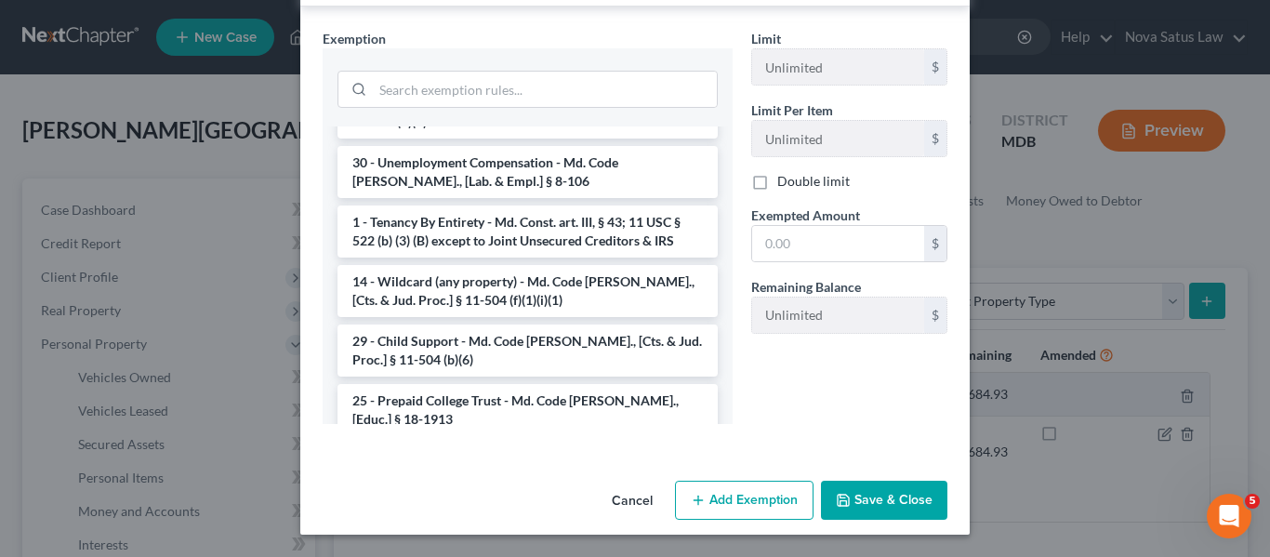
scroll to position [892, 0]
click at [491, 264] on li "14 - Wildcard (any property) - Md. Code Ann., [Cts. & Jud. Proc.] § 11-504 (f)(…" at bounding box center [527, 290] width 380 height 52
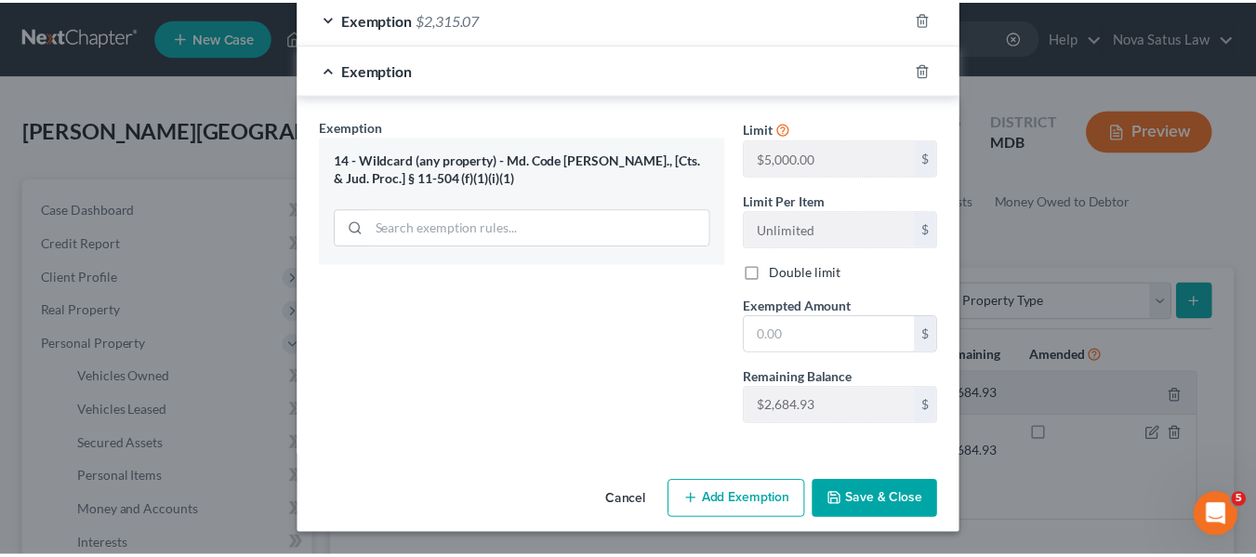
scroll to position [271, 0]
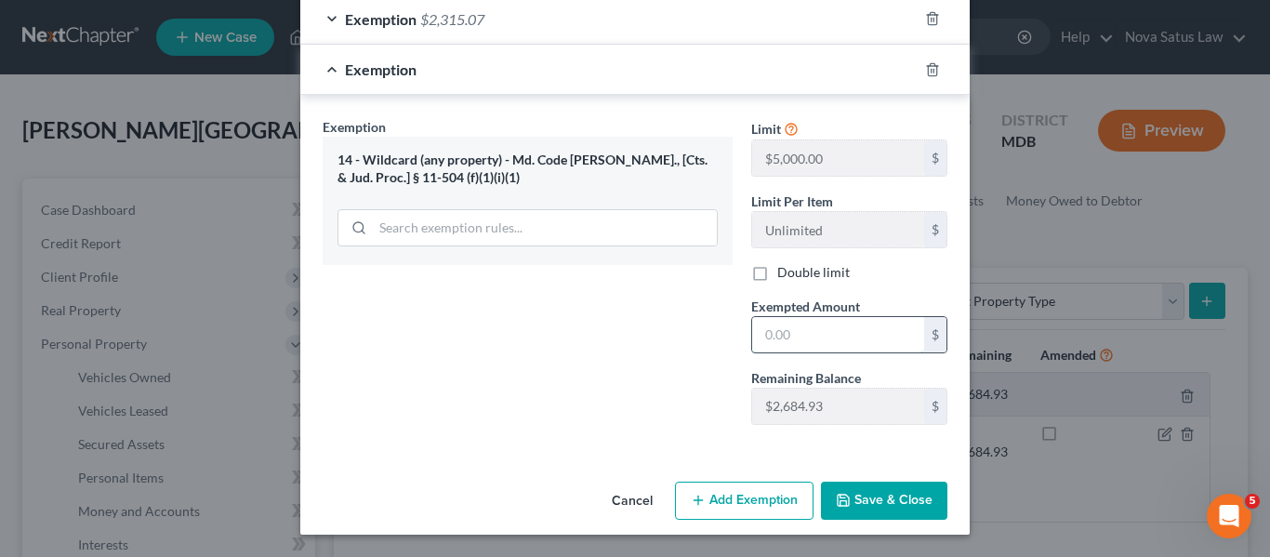
click at [776, 321] on input "text" at bounding box center [838, 334] width 172 height 35
type input "2,684.93"
click at [841, 498] on icon "button" at bounding box center [843, 500] width 15 height 15
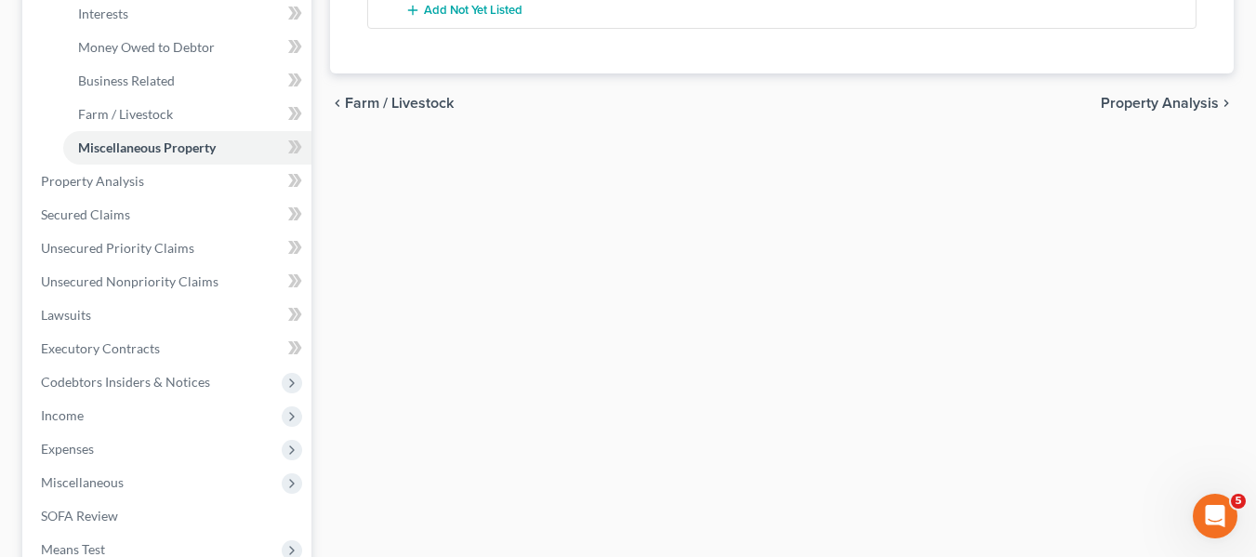
scroll to position [532, 0]
click at [161, 179] on link "Property Analysis" at bounding box center [168, 180] width 285 height 33
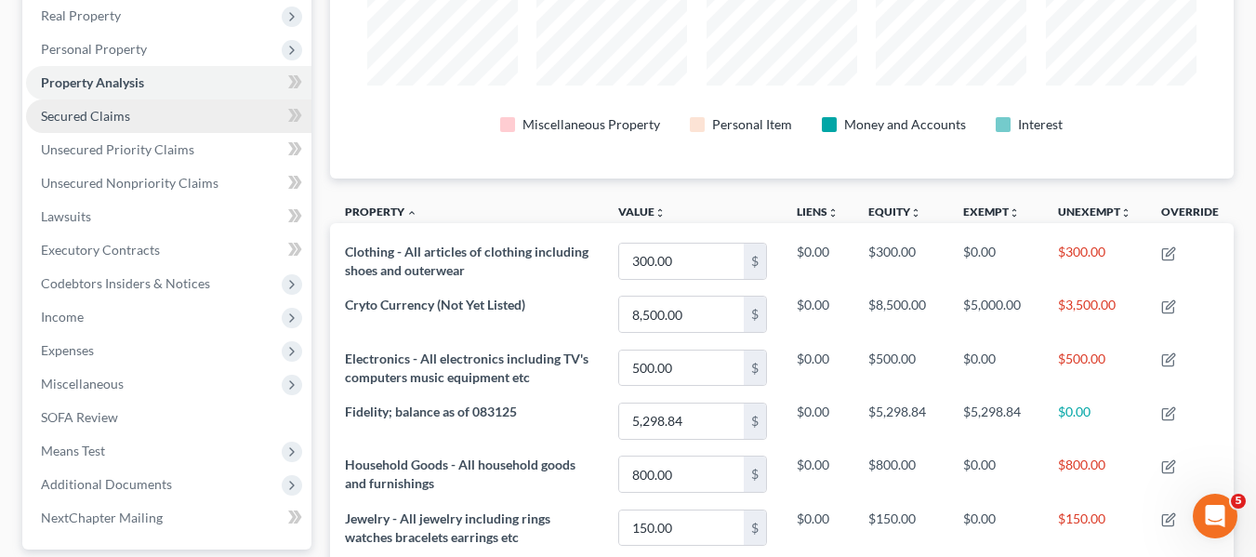
scroll to position [291, 0]
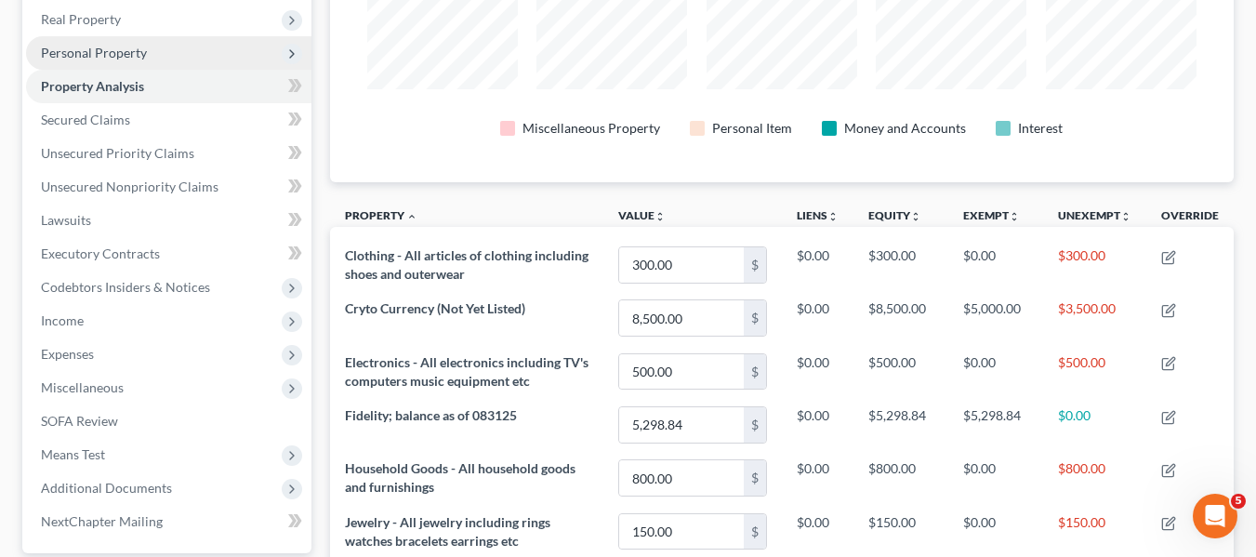
click at [108, 49] on span "Personal Property" at bounding box center [94, 53] width 106 height 16
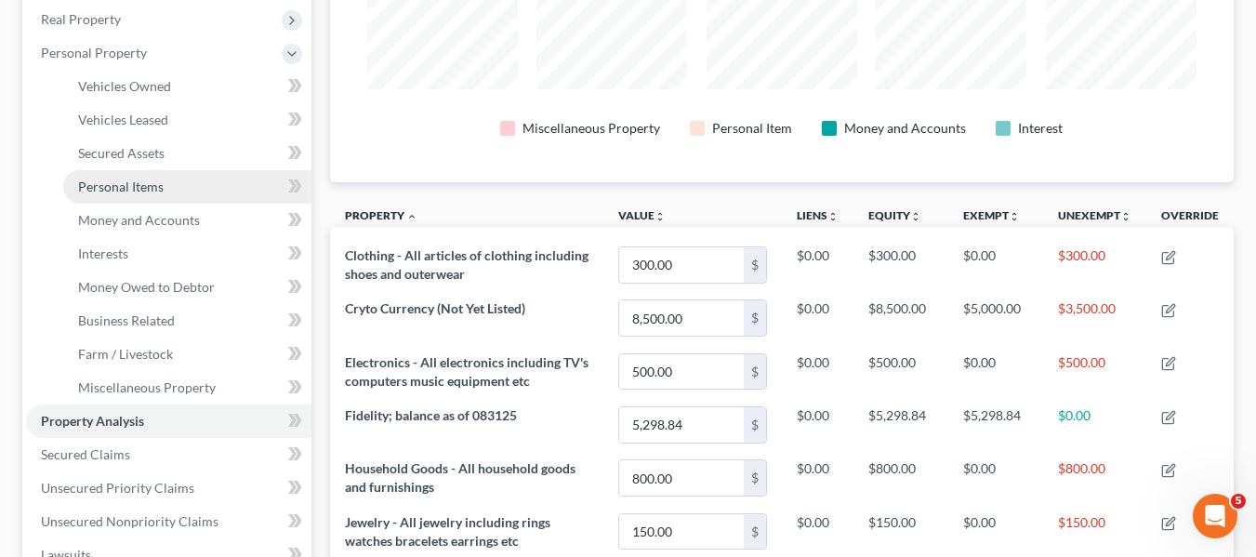
click at [134, 183] on span "Personal Items" at bounding box center [121, 186] width 86 height 16
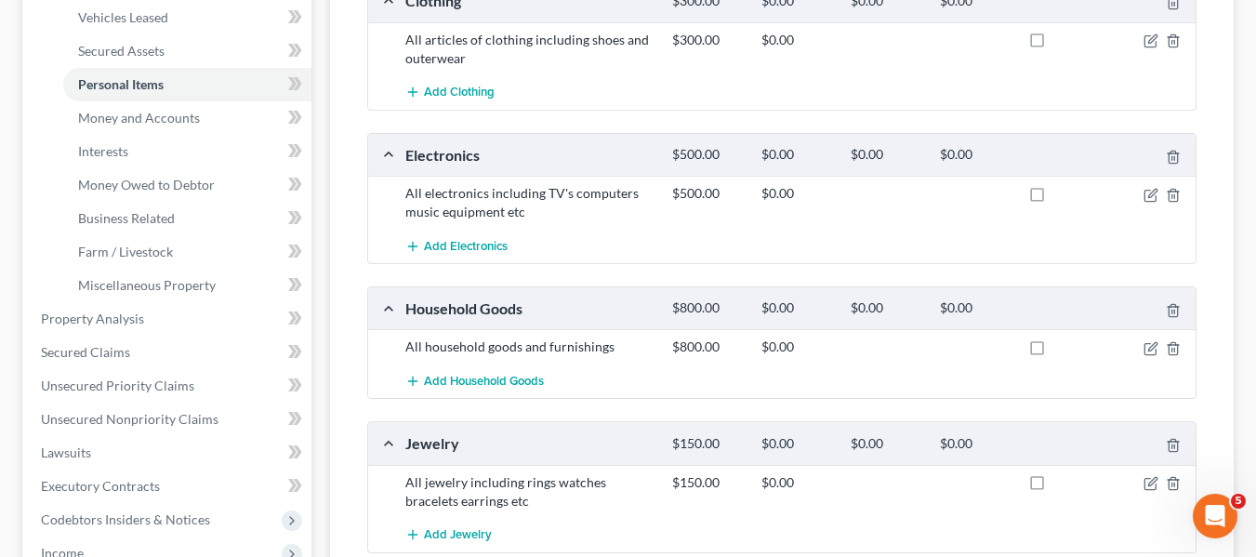
scroll to position [378, 0]
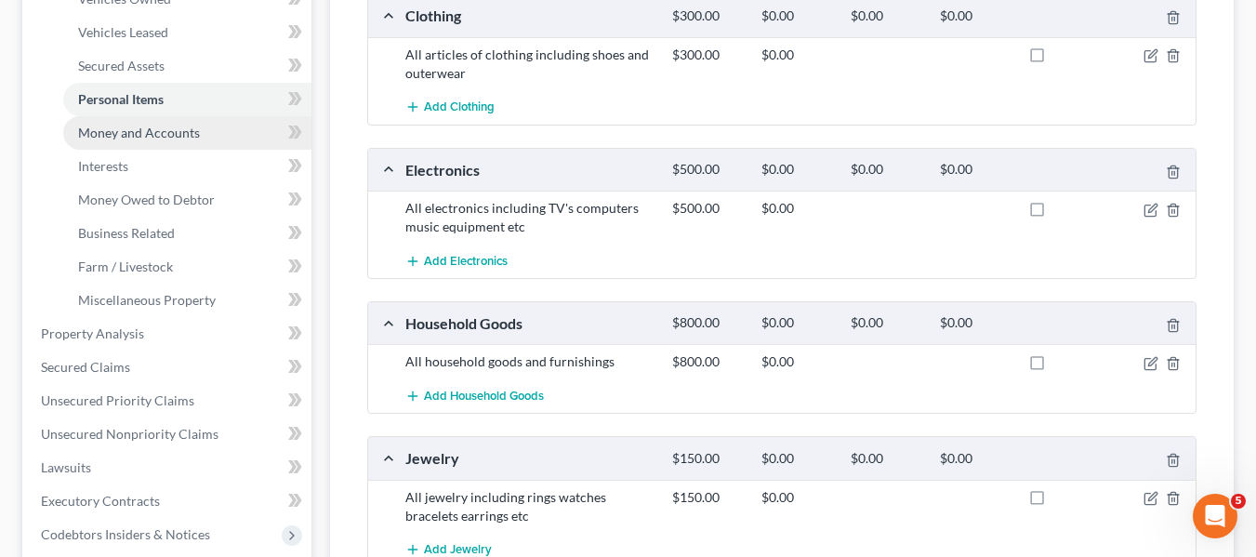
click at [178, 128] on span "Money and Accounts" at bounding box center [139, 133] width 122 height 16
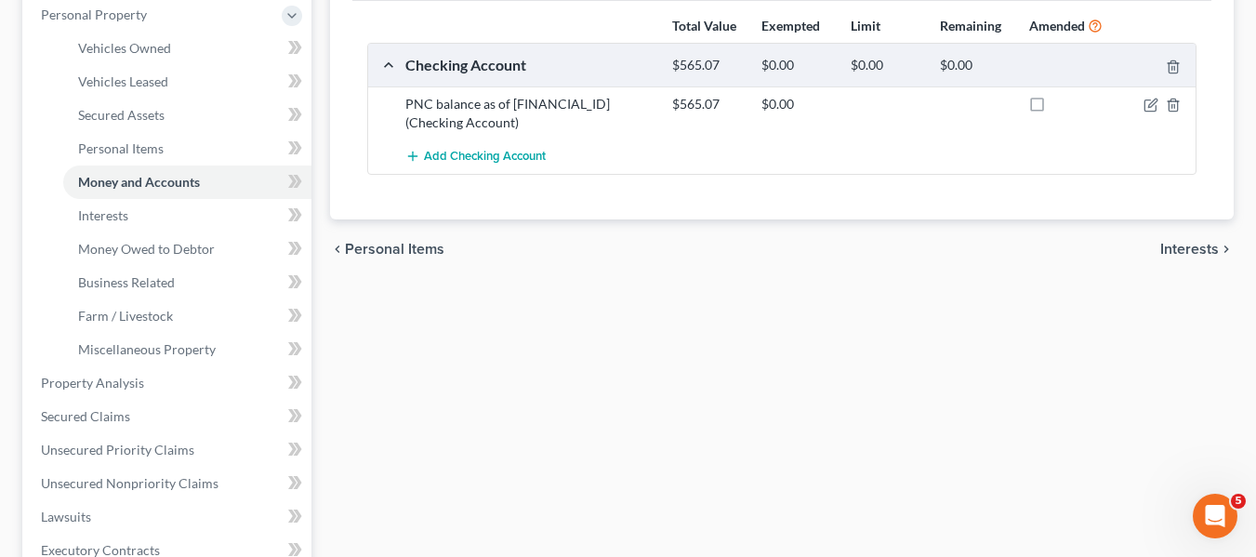
scroll to position [330, 0]
click at [149, 204] on link "Interests" at bounding box center [187, 214] width 248 height 33
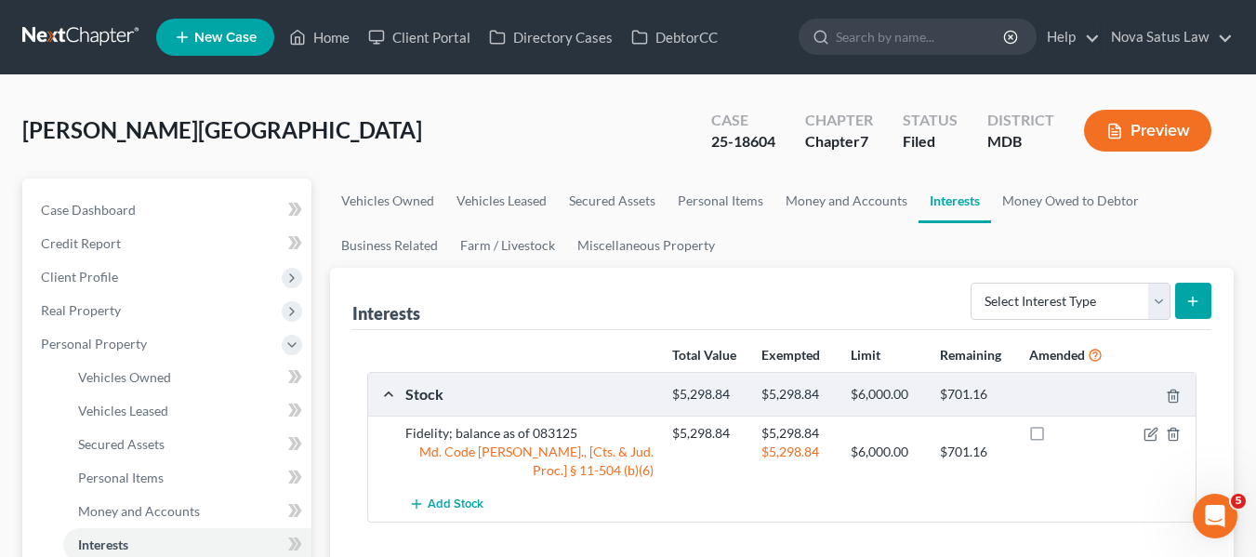
scroll to position [178, 0]
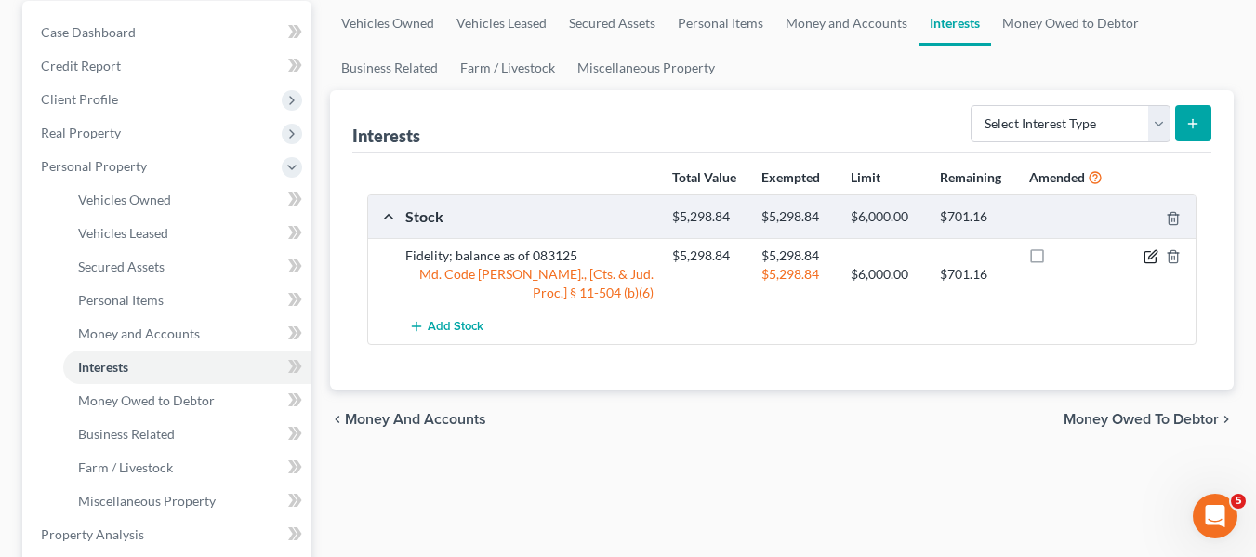
click at [1148, 257] on icon "button" at bounding box center [1150, 256] width 15 height 15
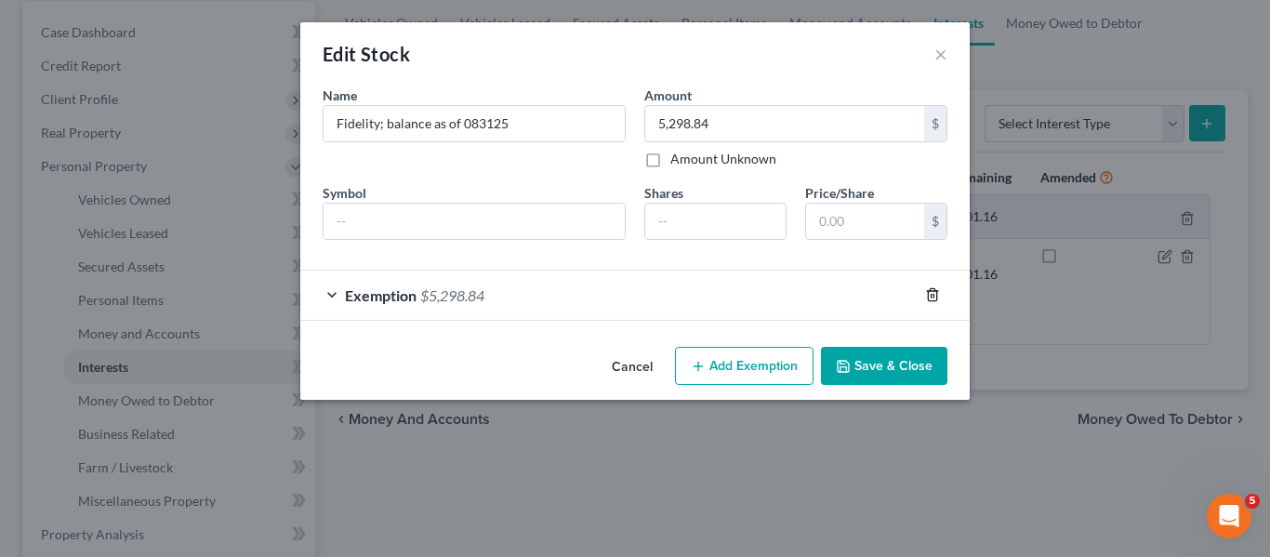
click at [928, 294] on icon "button" at bounding box center [932, 295] width 8 height 12
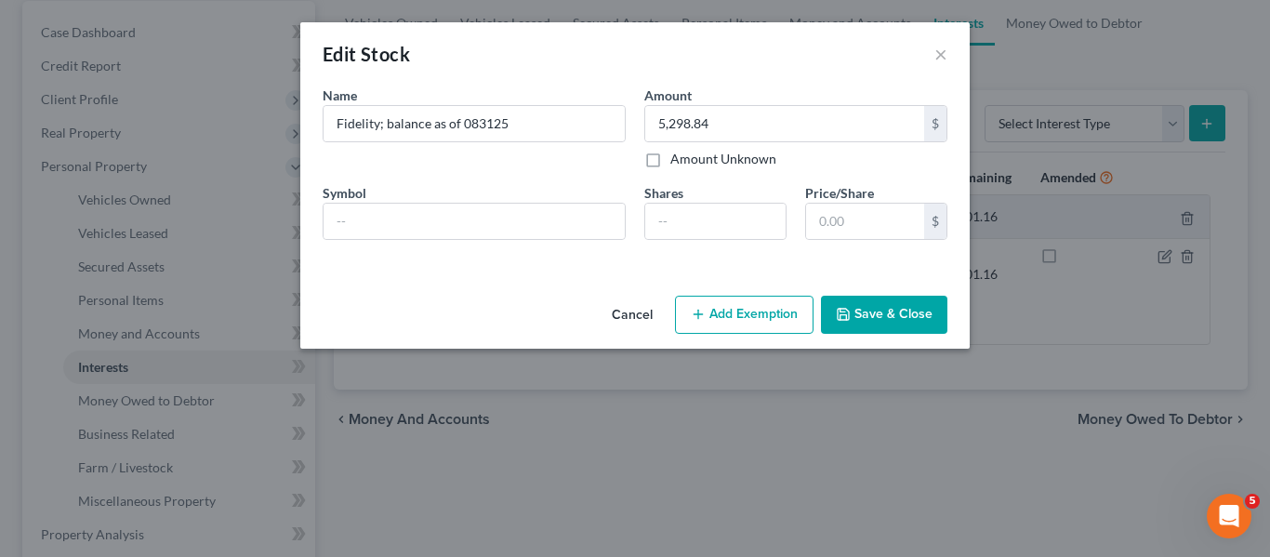
click at [884, 310] on button "Save & Close" at bounding box center [884, 315] width 126 height 39
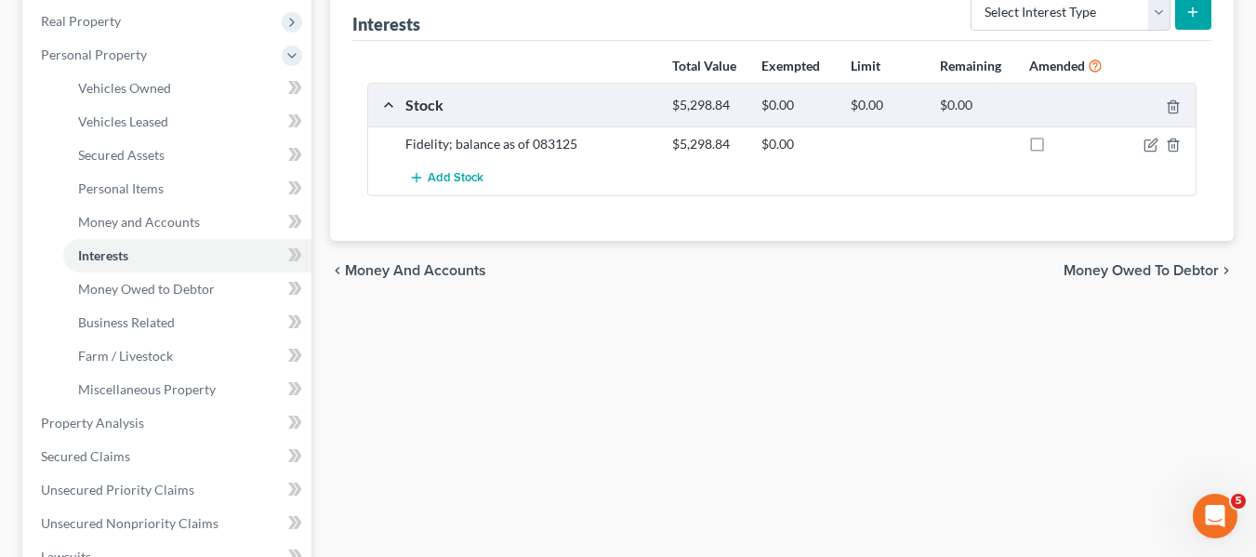
scroll to position [290, 0]
click at [170, 390] on span "Miscellaneous Property" at bounding box center [147, 388] width 138 height 16
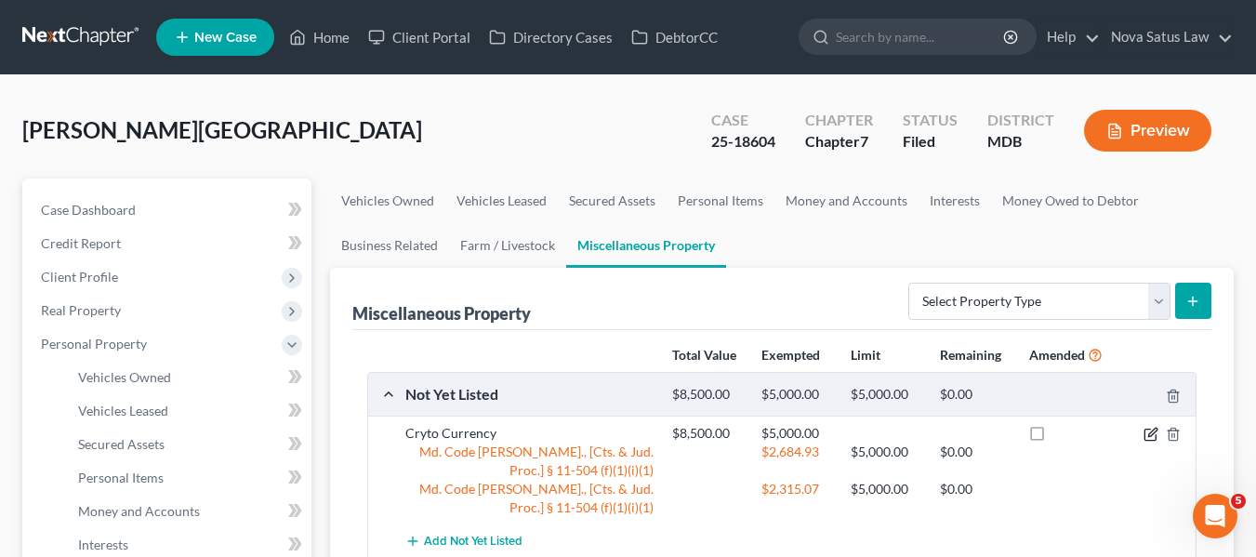
click at [1144, 436] on icon "button" at bounding box center [1149, 434] width 11 height 11
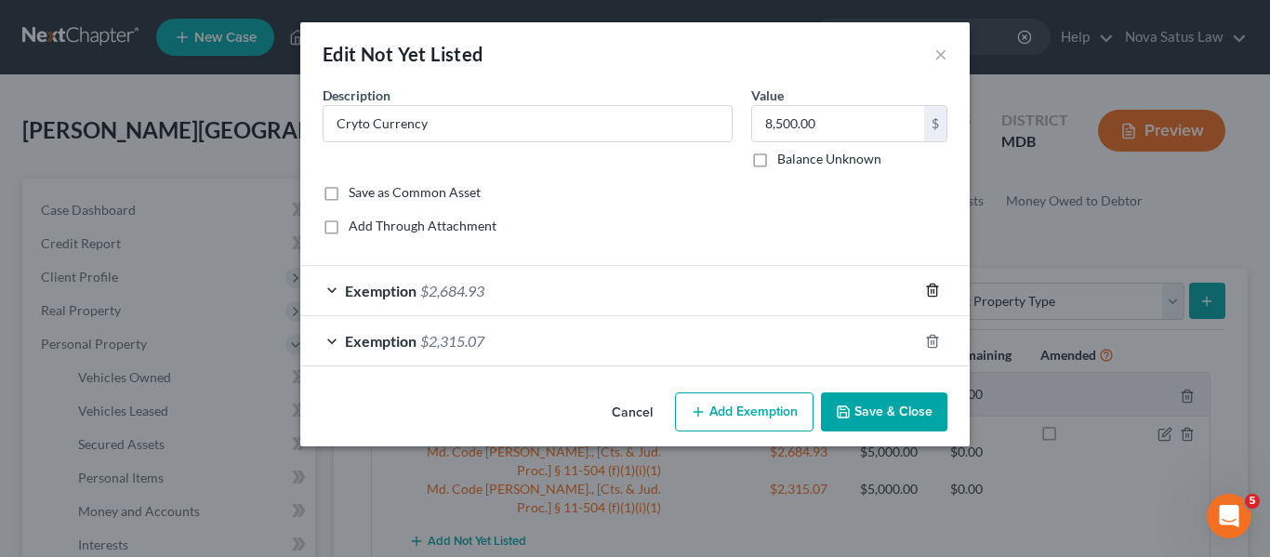
click at [933, 291] on line "button" at bounding box center [933, 292] width 0 height 4
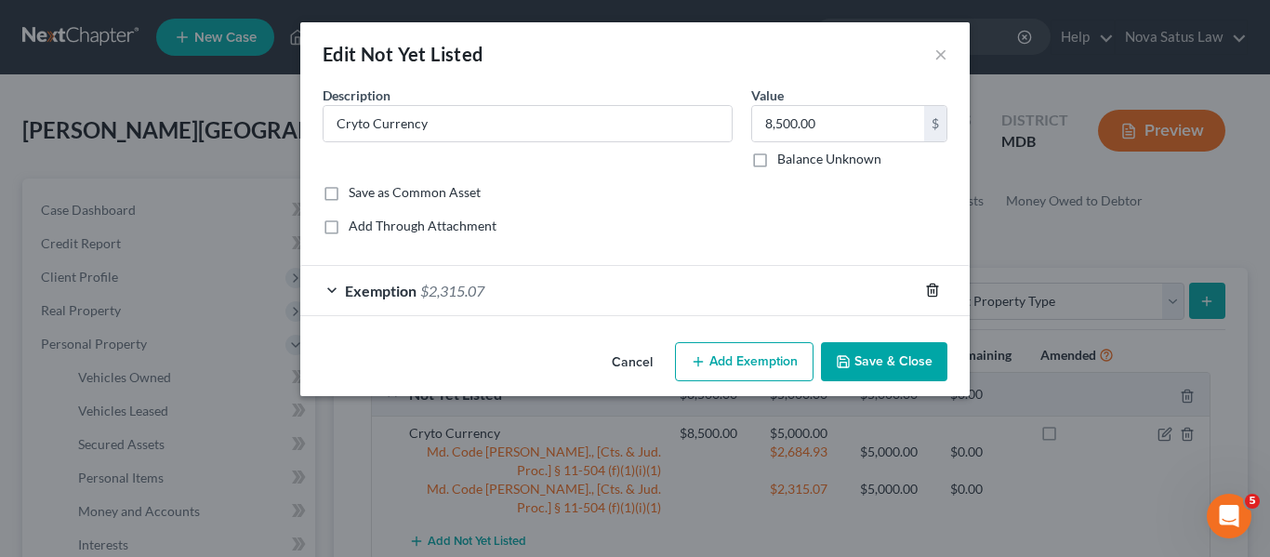
click at [933, 291] on line "button" at bounding box center [933, 292] width 0 height 4
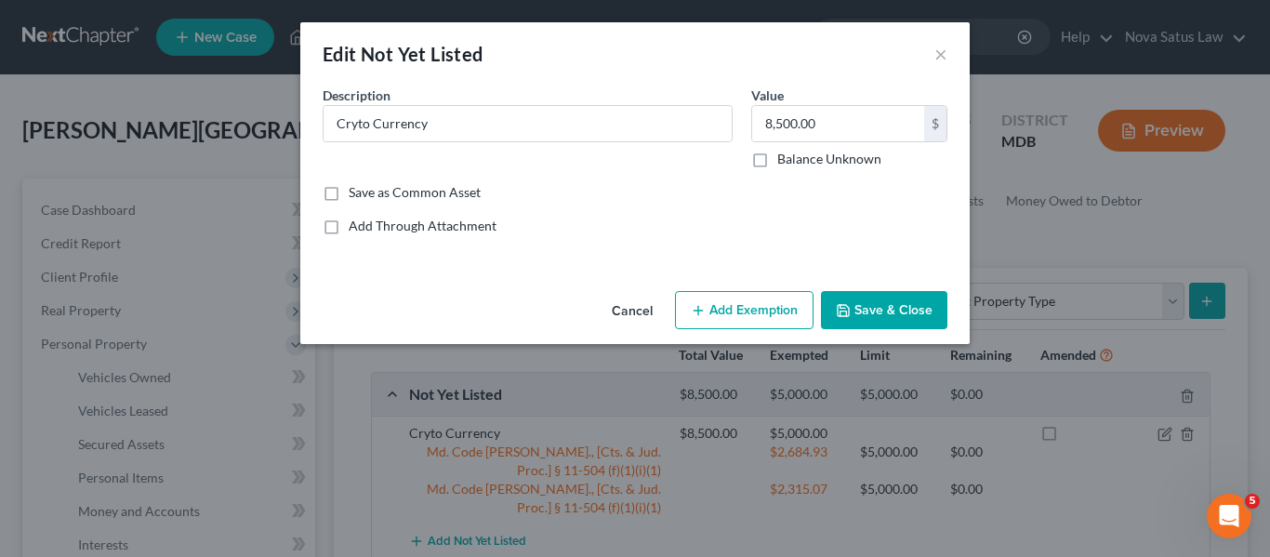
click at [917, 301] on button "Save & Close" at bounding box center [884, 310] width 126 height 39
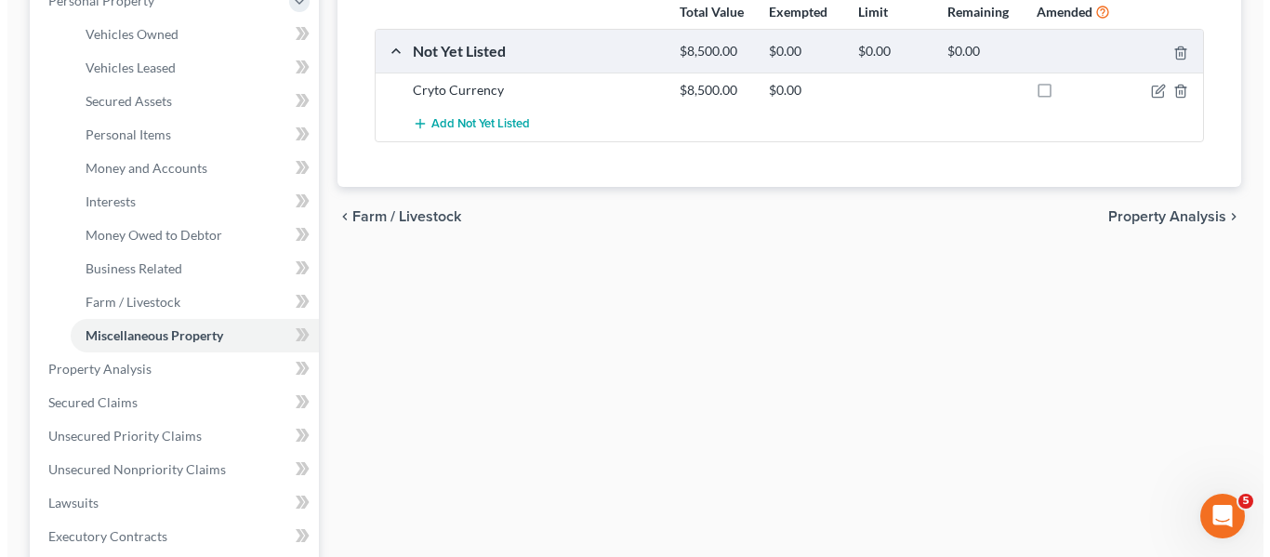
scroll to position [344, 0]
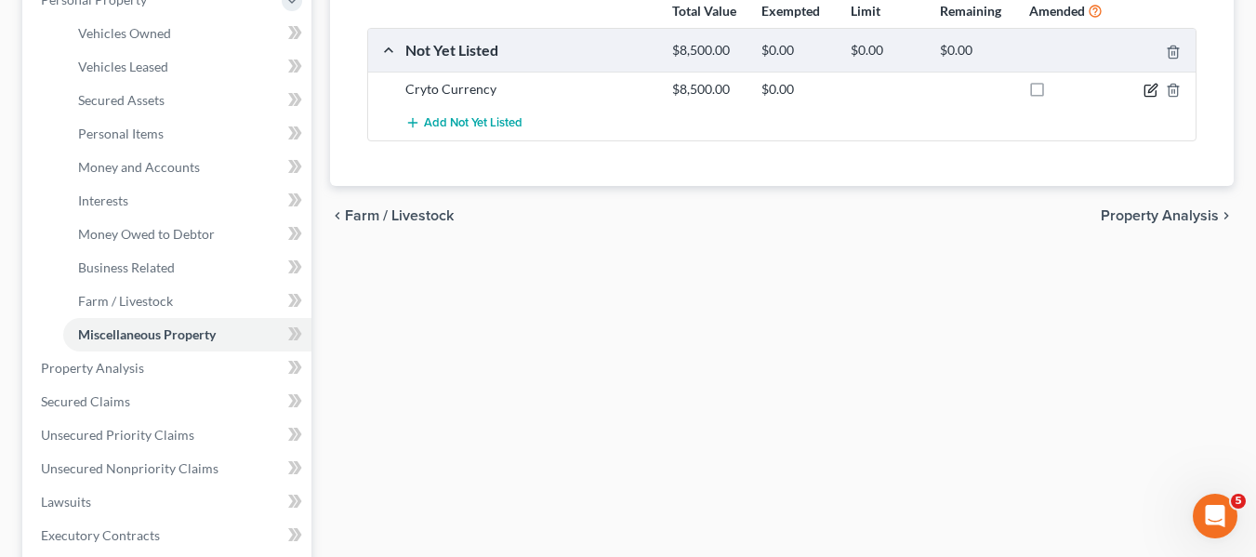
click at [1151, 94] on icon "button" at bounding box center [1150, 90] width 15 height 15
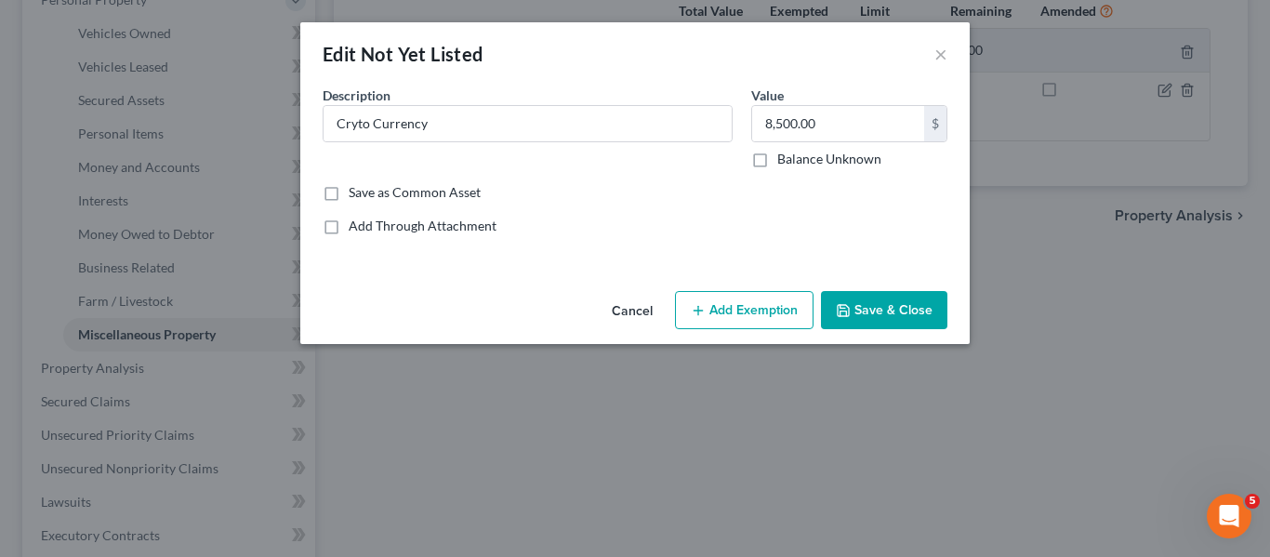
click at [738, 319] on button "Add Exemption" at bounding box center [744, 310] width 139 height 39
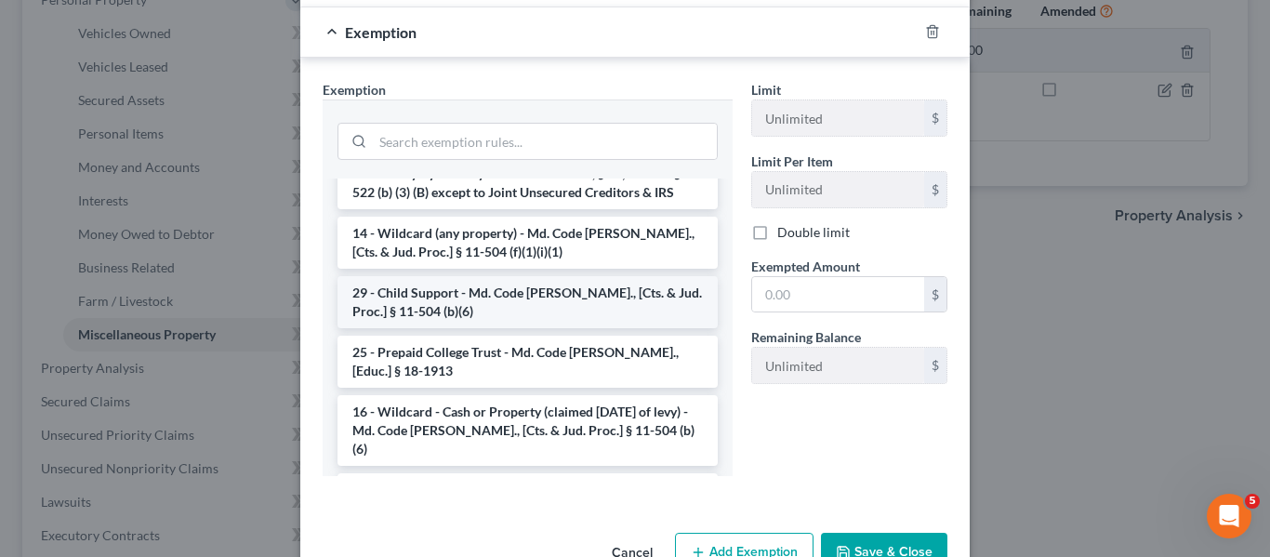
scroll to position [993, 0]
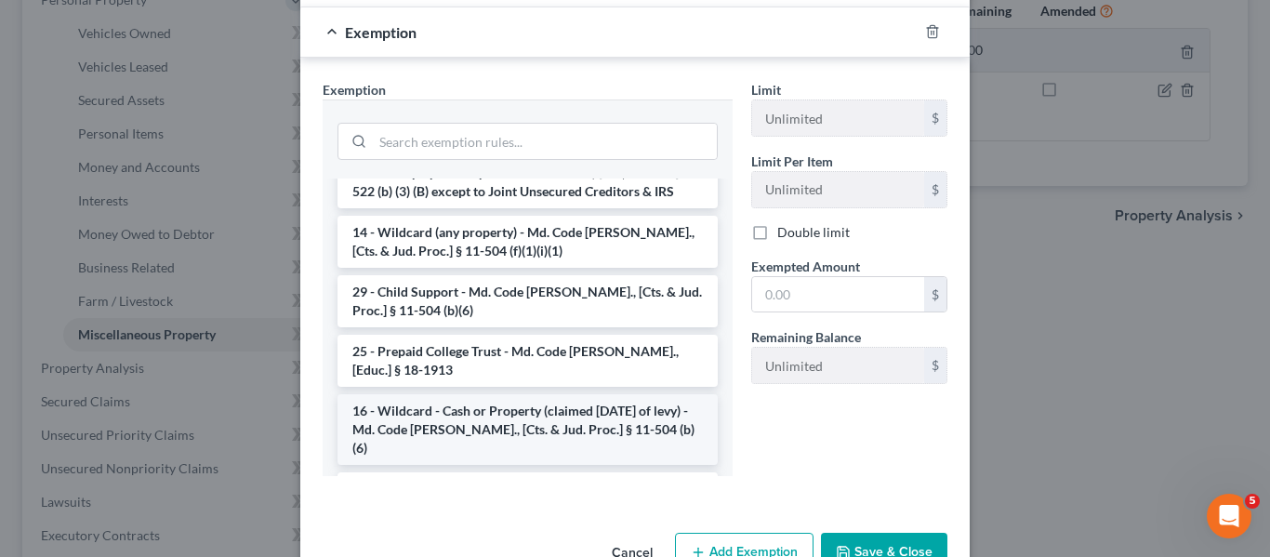
click at [481, 394] on li "16 - Wildcard - Cash or Property (claimed within Thirty Days of levy) - Md. Cod…" at bounding box center [527, 429] width 380 height 71
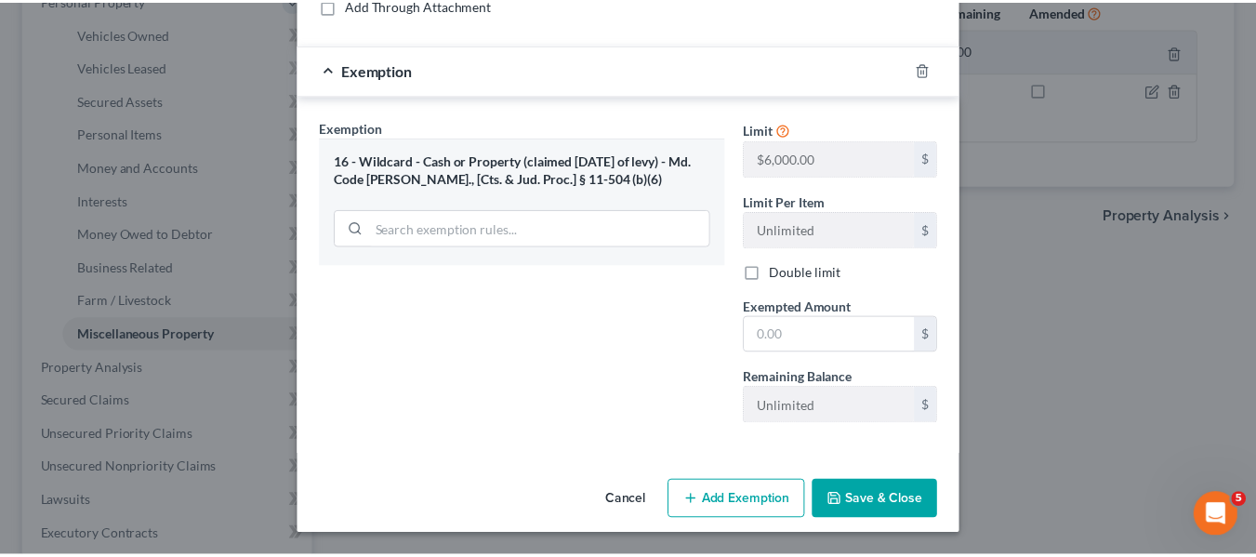
scroll to position [221, 0]
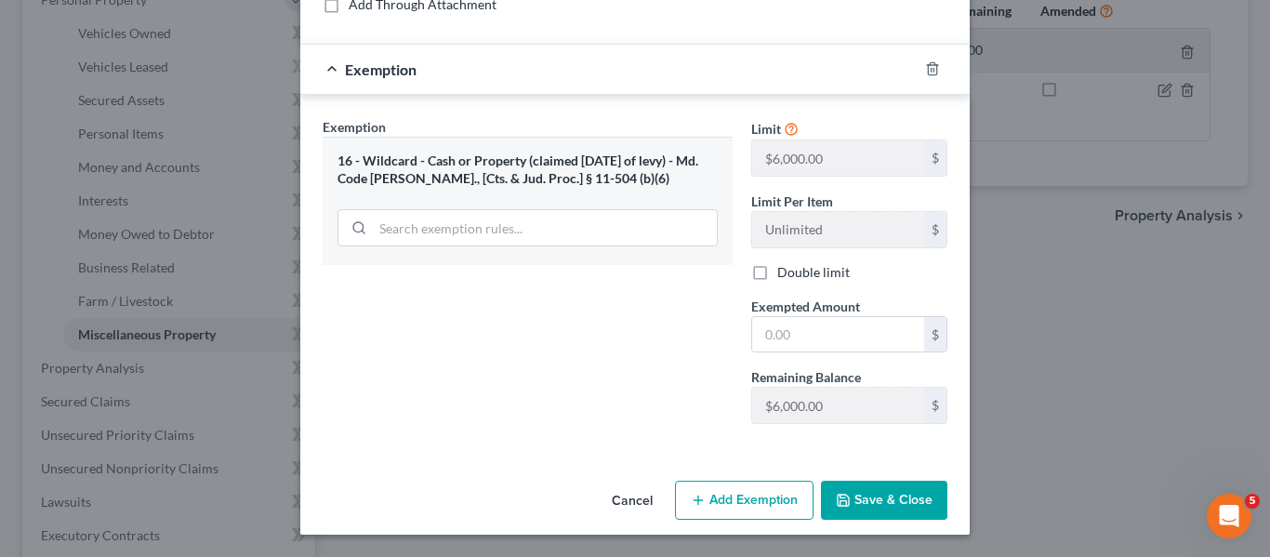
click at [809, 356] on div "Limit $6,000.00 $ Limit Per Item Unlimited $ Double limit Exempted Amount * $ R…" at bounding box center [849, 278] width 215 height 322
click at [809, 348] on input "text" at bounding box center [838, 334] width 172 height 35
type input "6,000"
click at [845, 496] on icon "button" at bounding box center [843, 500] width 15 height 15
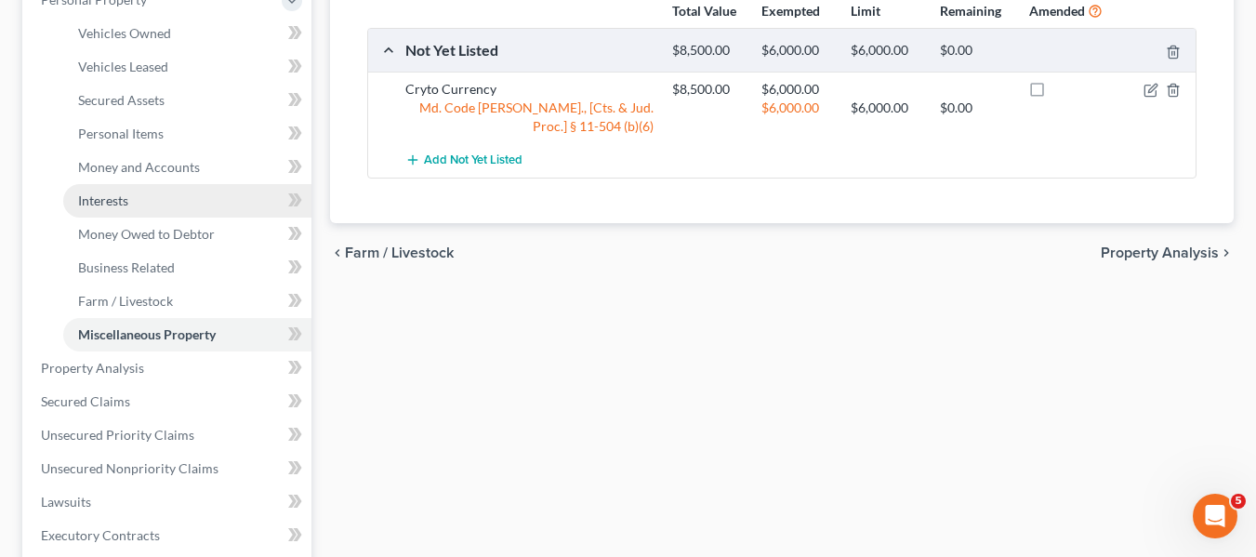
click at [154, 195] on link "Interests" at bounding box center [187, 200] width 248 height 33
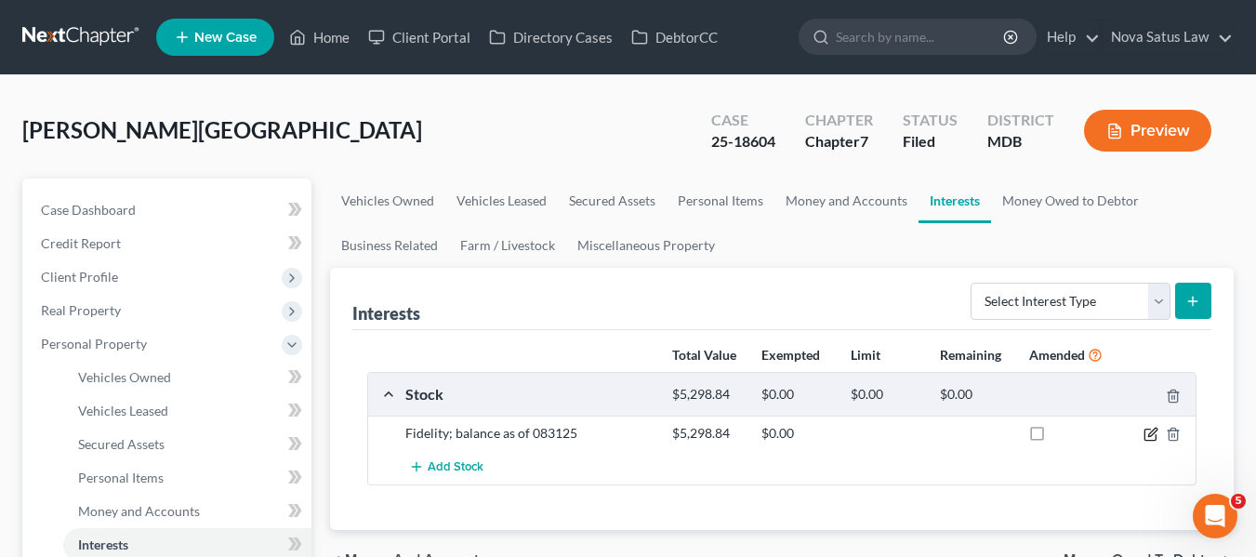
click at [1149, 429] on icon "button" at bounding box center [1149, 434] width 11 height 11
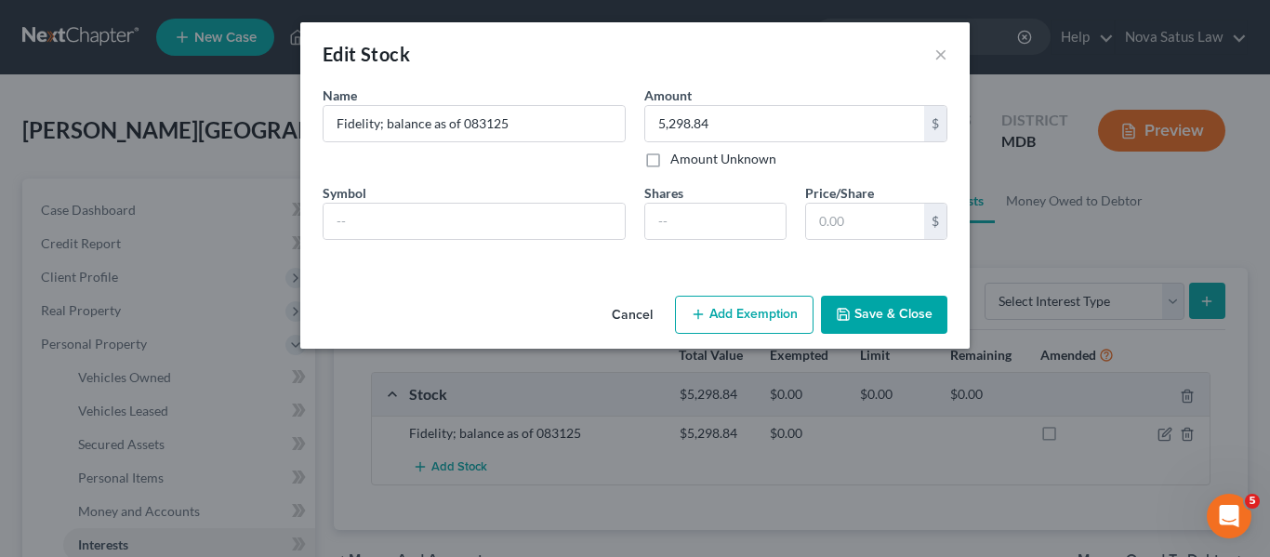
click at [748, 300] on button "Add Exemption" at bounding box center [744, 315] width 139 height 39
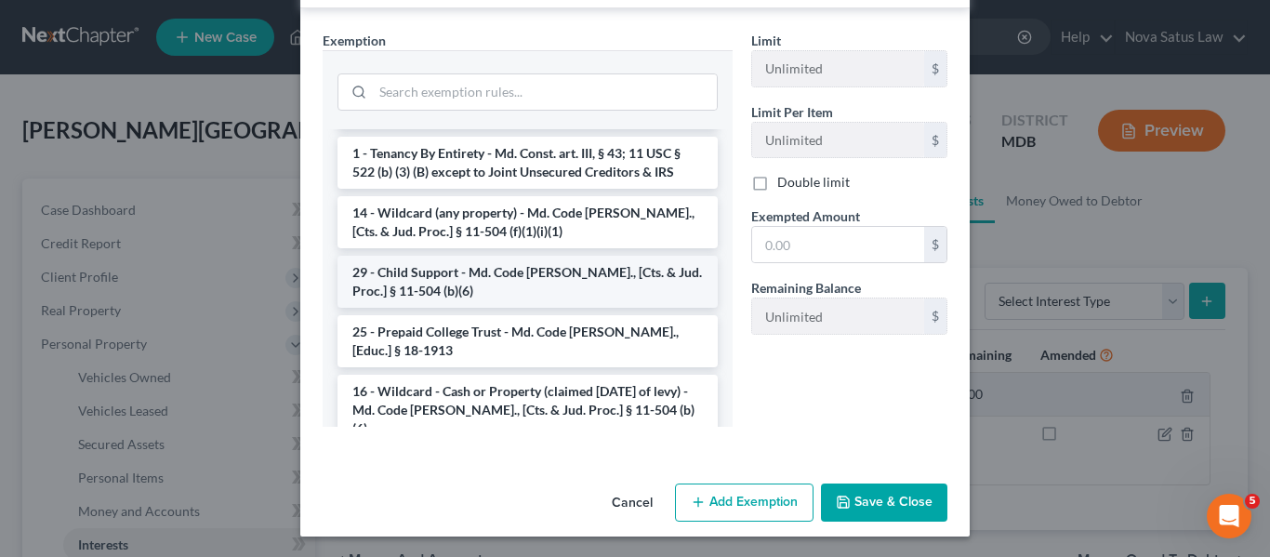
scroll to position [964, 0]
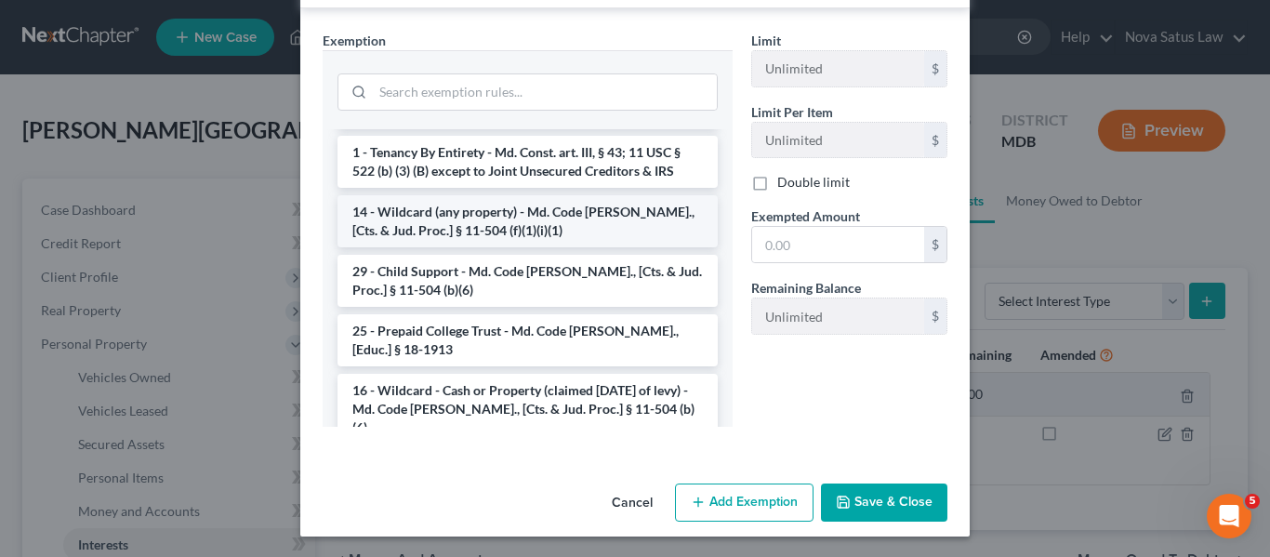
click at [471, 195] on li "14 - Wildcard (any property) - Md. Code Ann., [Cts. & Jud. Proc.] § 11-504 (f)(…" at bounding box center [527, 221] width 380 height 52
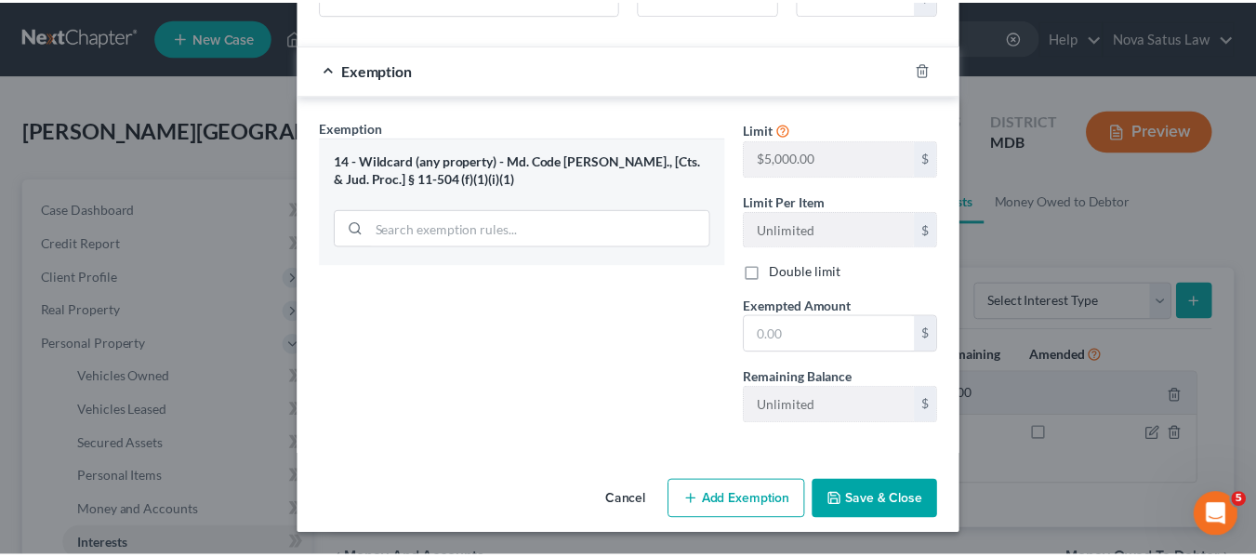
scroll to position [226, 0]
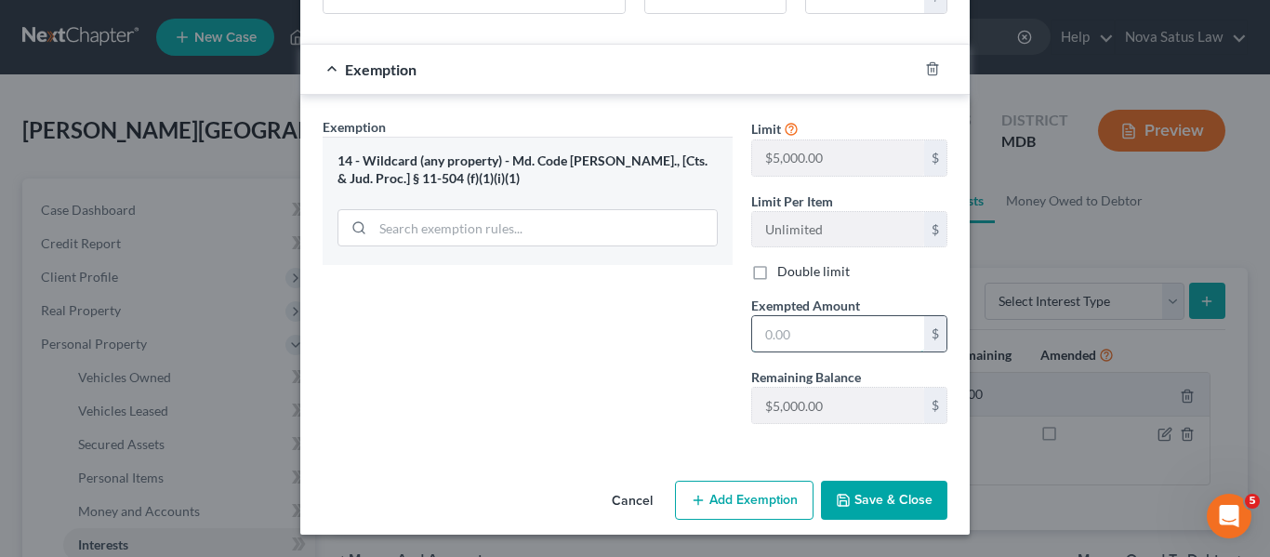
click at [825, 327] on input "text" at bounding box center [838, 333] width 172 height 35
type input "5,000"
click at [850, 490] on button "Save & Close" at bounding box center [884, 500] width 126 height 39
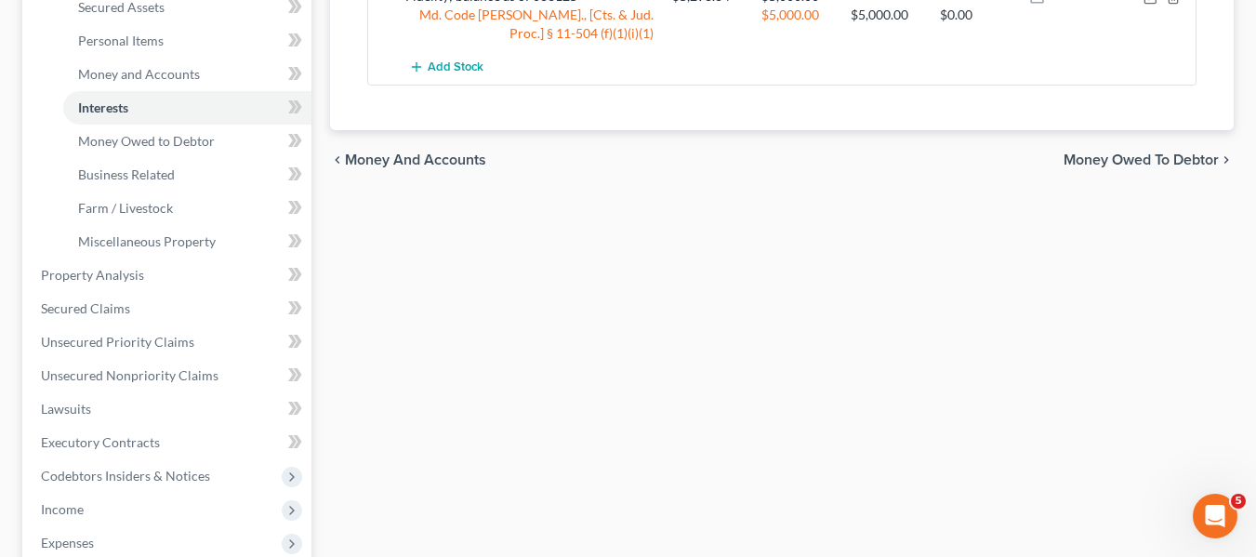
scroll to position [440, 0]
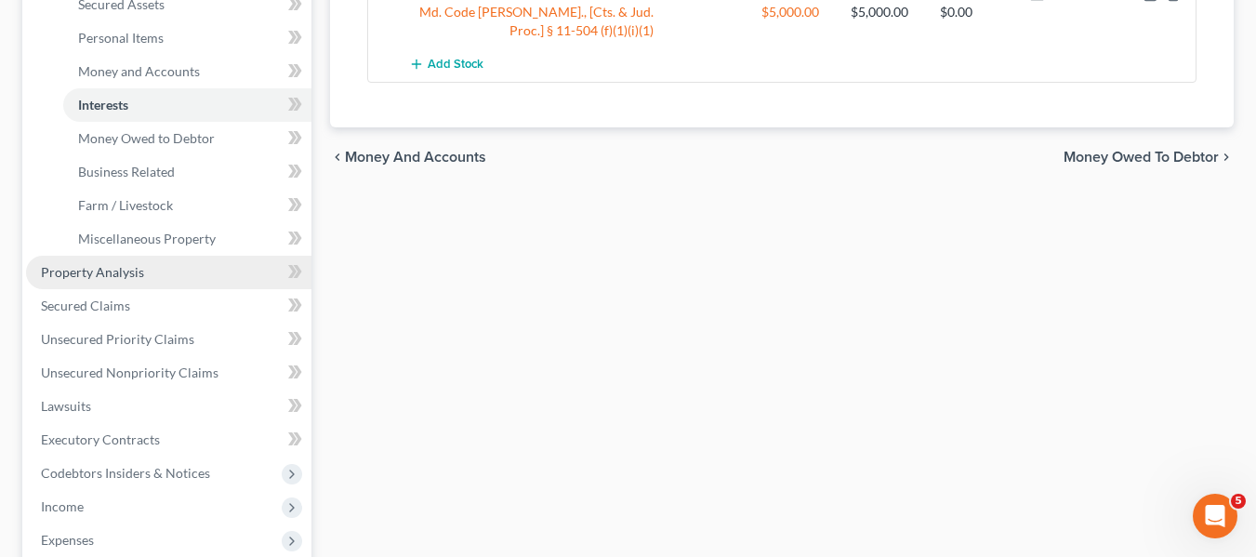
click at [134, 271] on span "Property Analysis" at bounding box center [92, 272] width 103 height 16
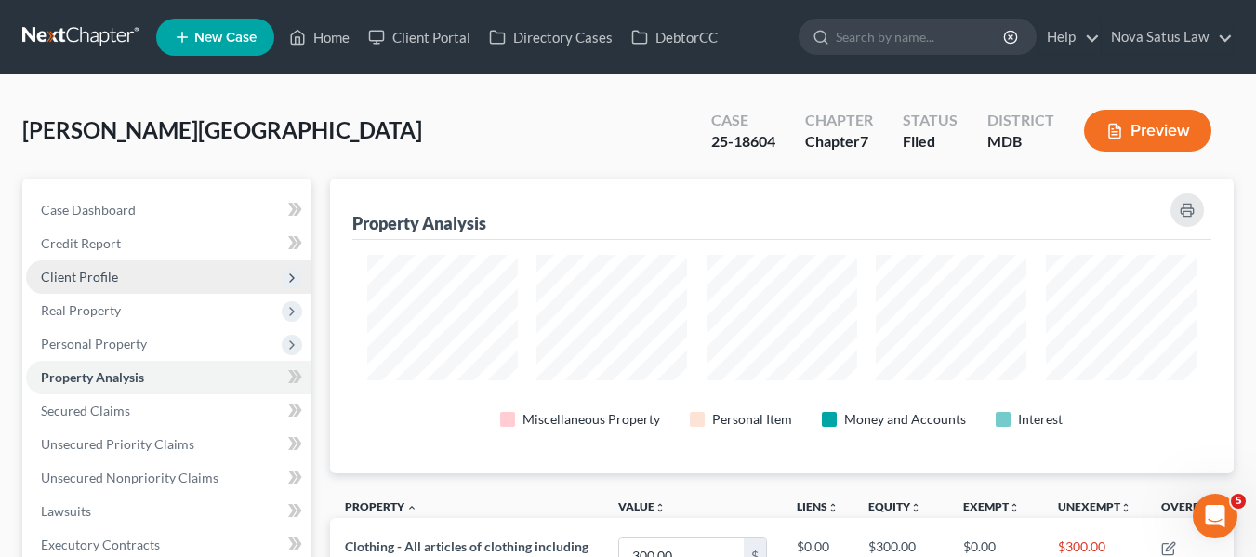
scroll to position [295, 904]
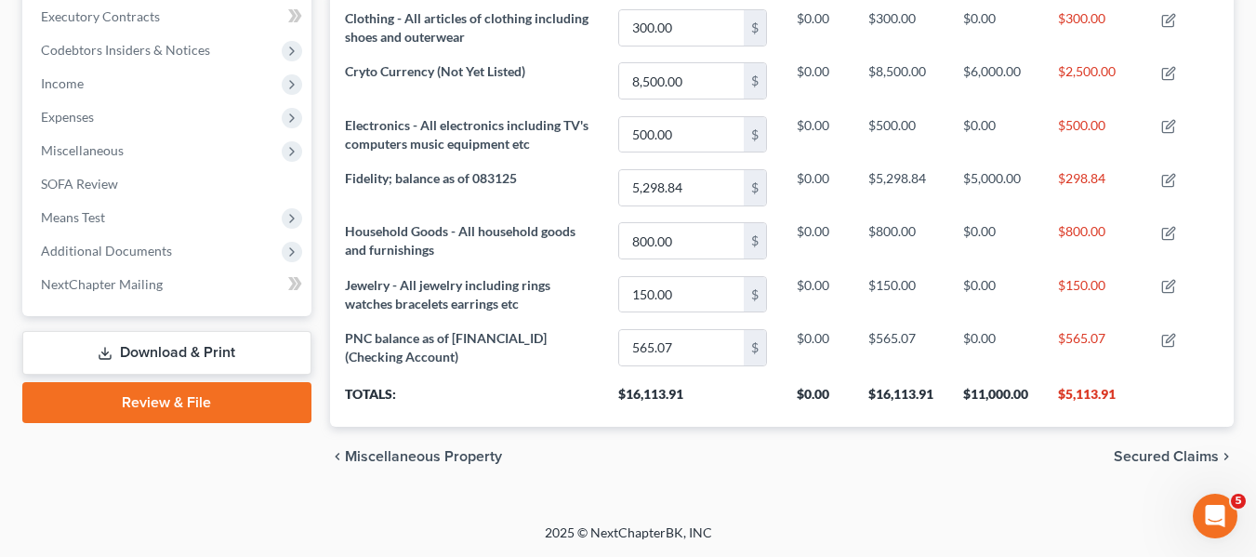
click at [183, 336] on link "Download & Print" at bounding box center [166, 353] width 289 height 44
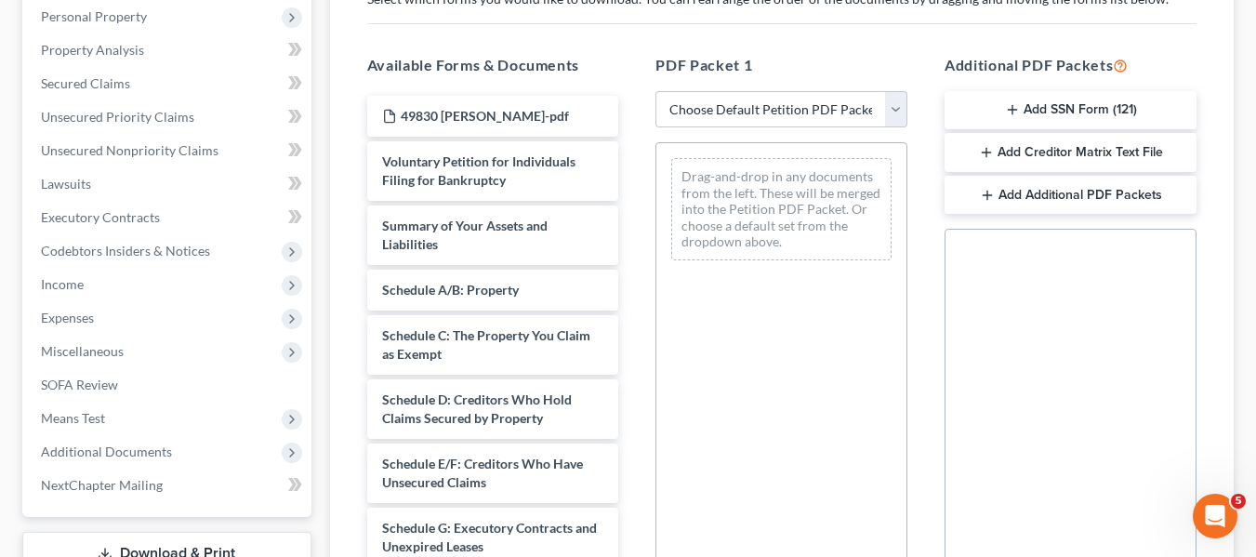
scroll to position [328, 0]
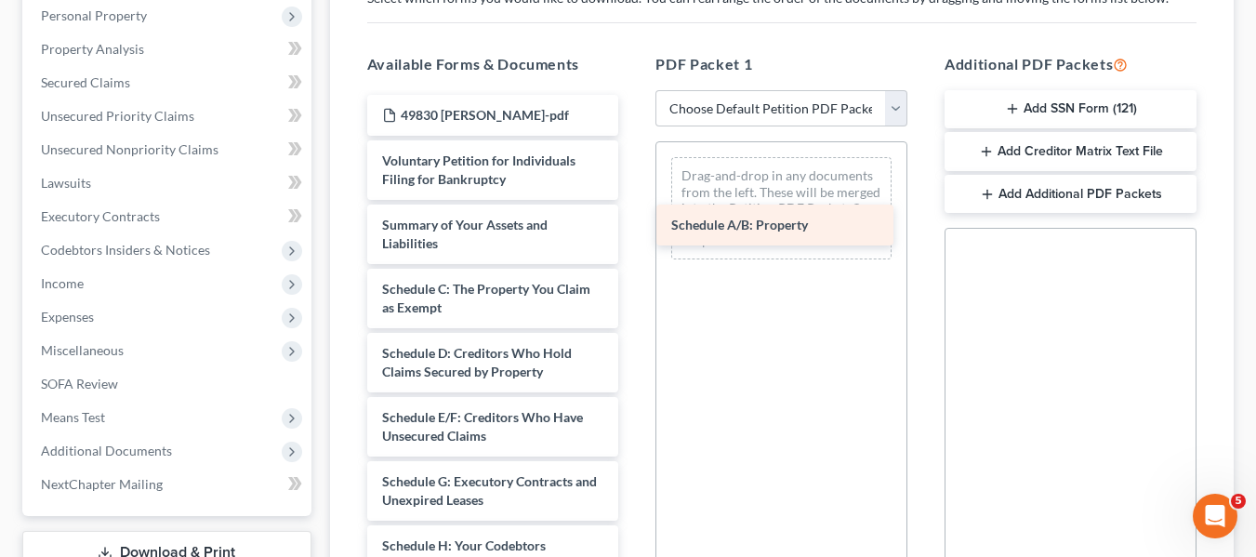
drag, startPoint x: 417, startPoint y: 283, endPoint x: 706, endPoint y: 218, distance: 296.1
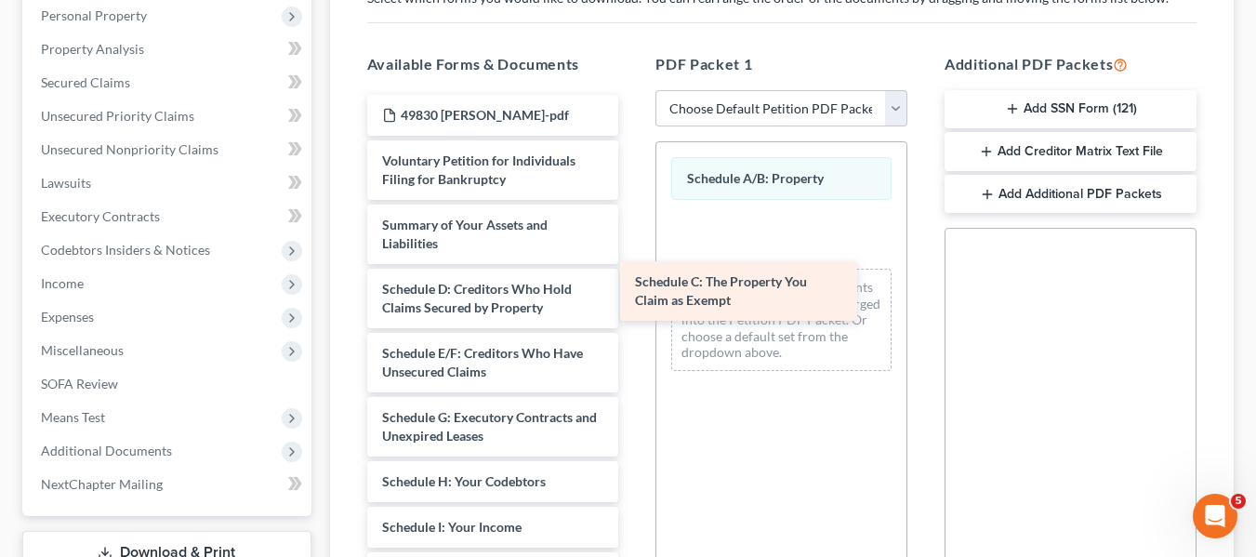
drag, startPoint x: 451, startPoint y: 294, endPoint x: 704, endPoint y: 286, distance: 252.9
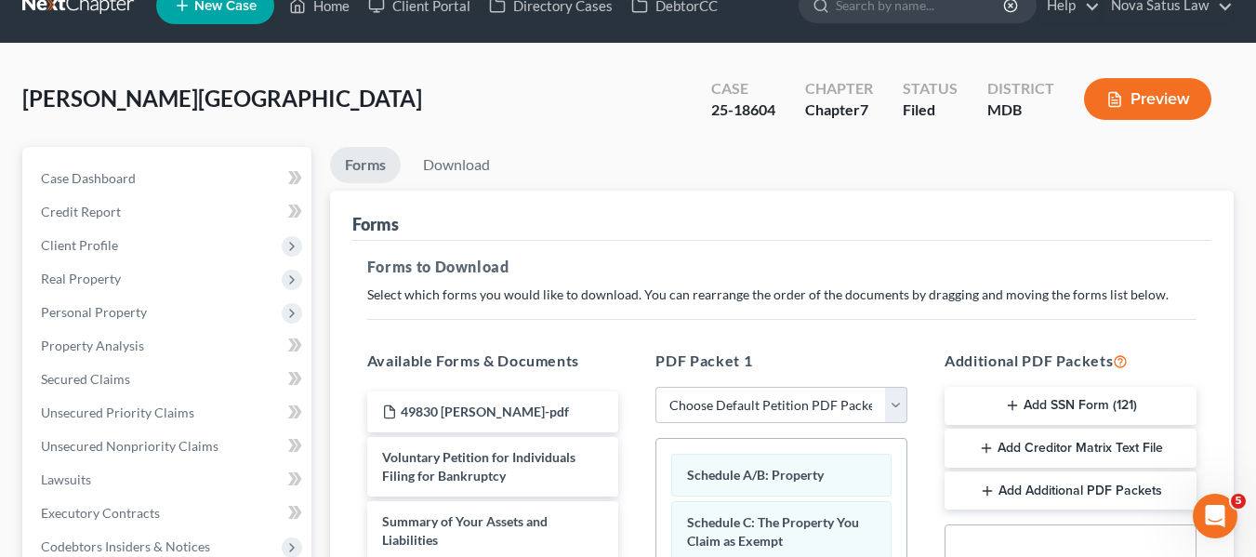
scroll to position [0, 0]
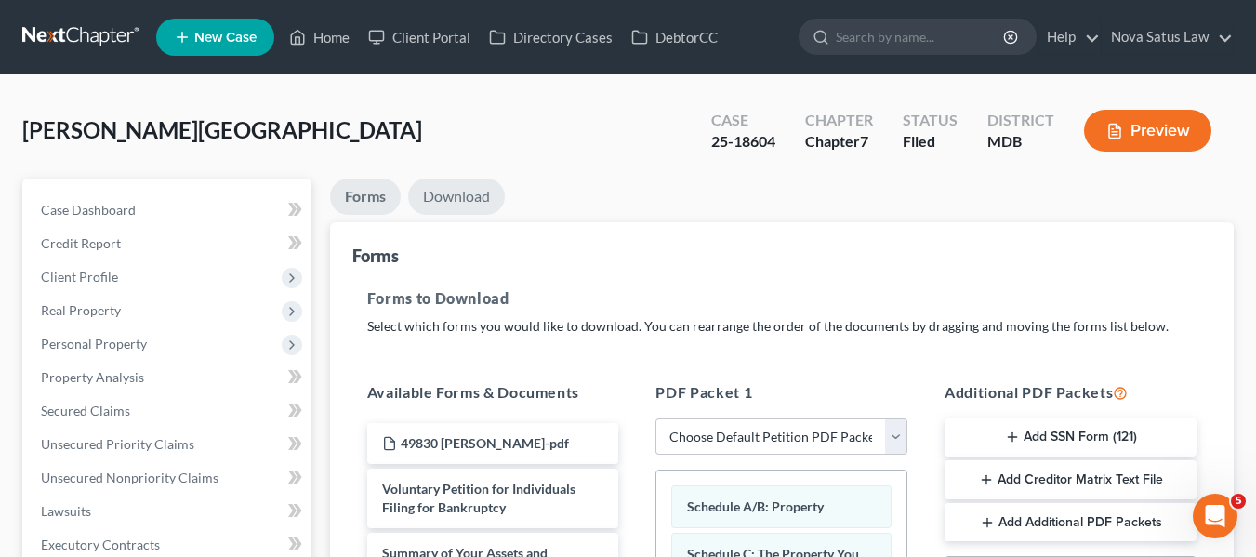
click at [436, 201] on link "Download" at bounding box center [456, 196] width 97 height 36
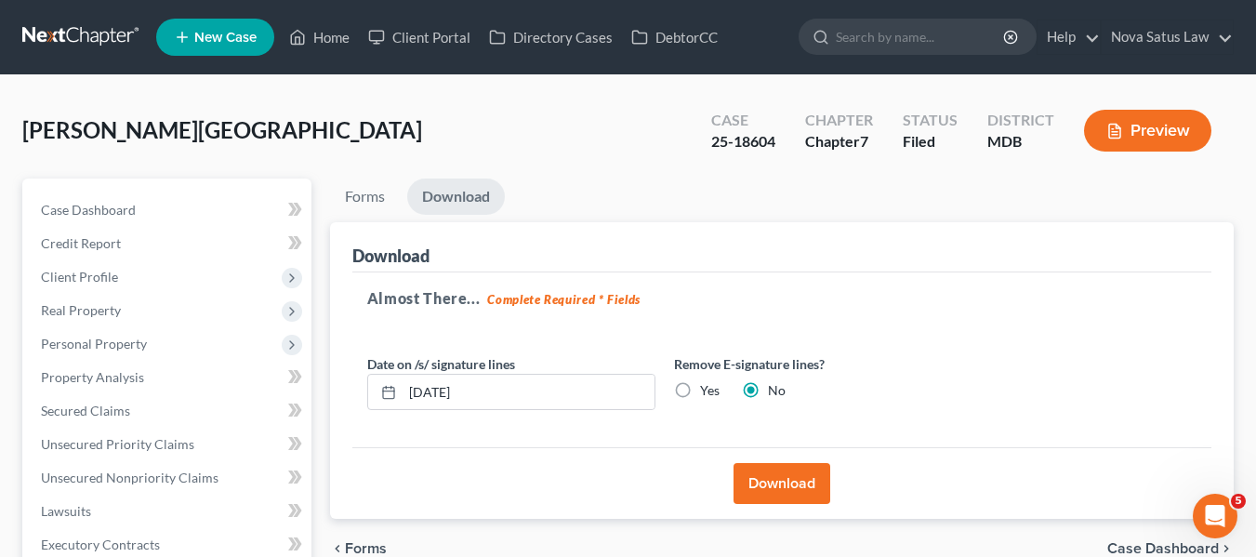
click at [759, 472] on button "Download" at bounding box center [781, 483] width 97 height 41
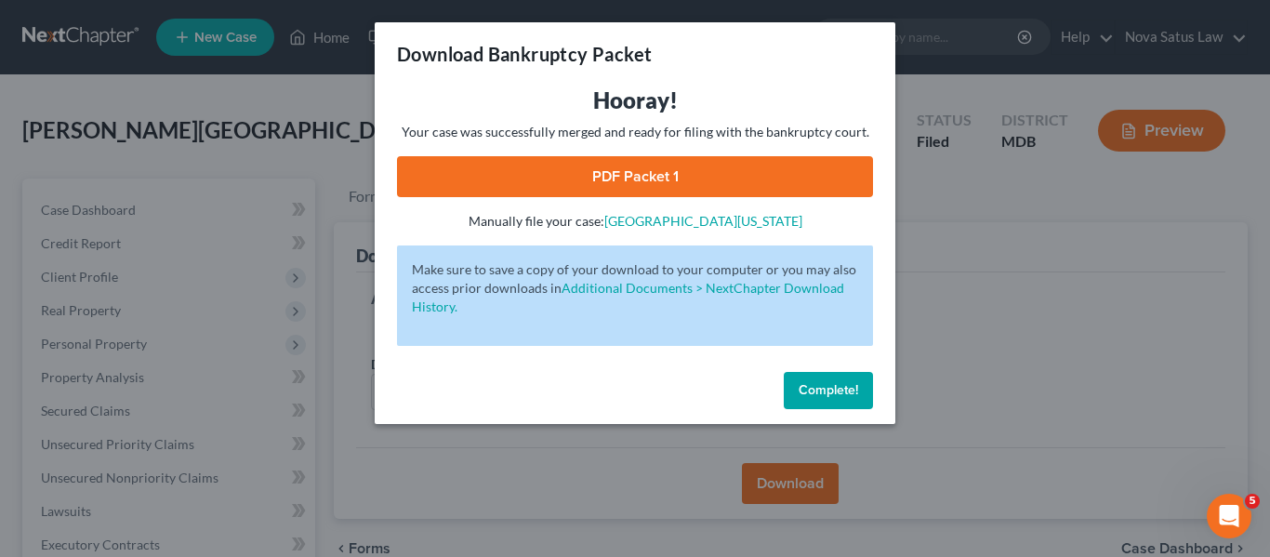
click at [621, 167] on link "PDF Packet 1" at bounding box center [635, 176] width 476 height 41
click at [834, 382] on span "Complete!" at bounding box center [827, 390] width 59 height 16
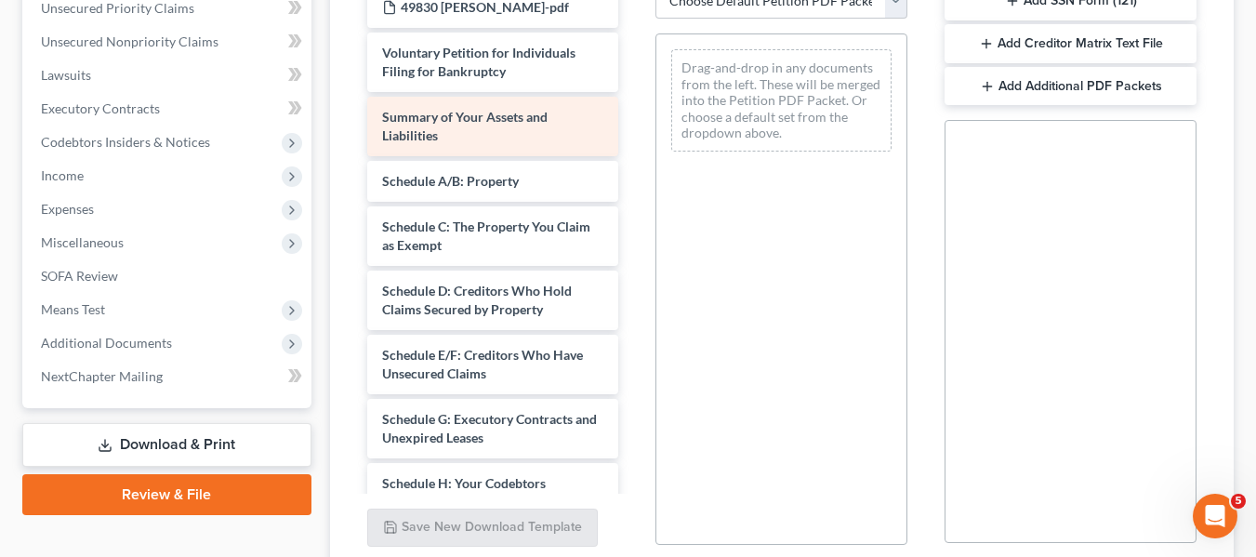
scroll to position [437, 0]
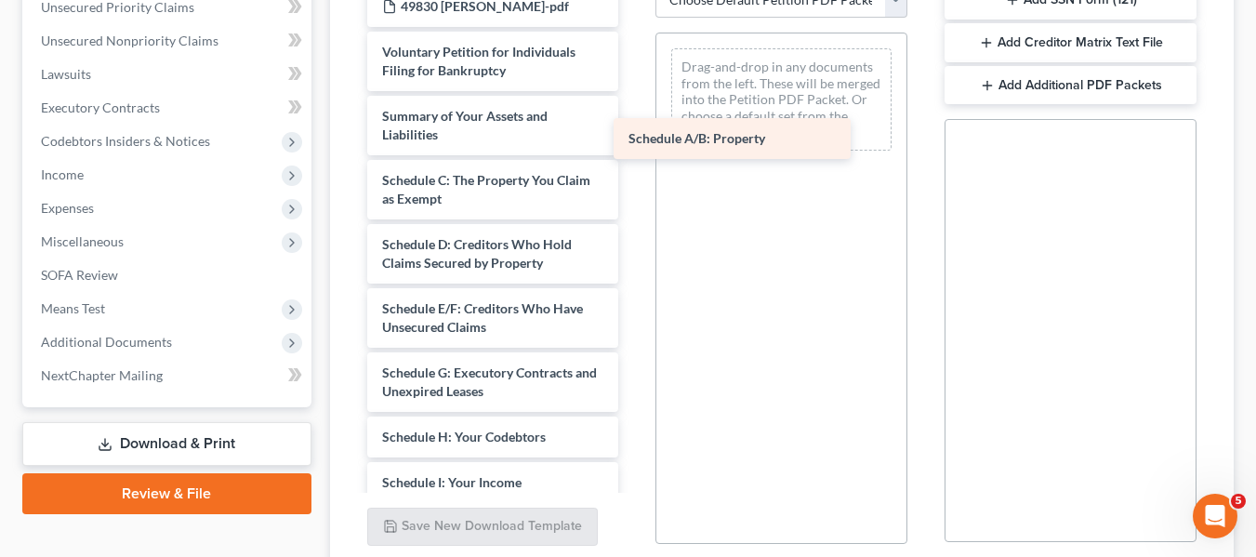
drag, startPoint x: 457, startPoint y: 177, endPoint x: 702, endPoint y: 137, distance: 247.7
click at [634, 137] on div "Schedule A/B: Property 49830 HARRI CCOUN-pdf Voluntary Petition for Individuals…" at bounding box center [493, 514] width 282 height 1057
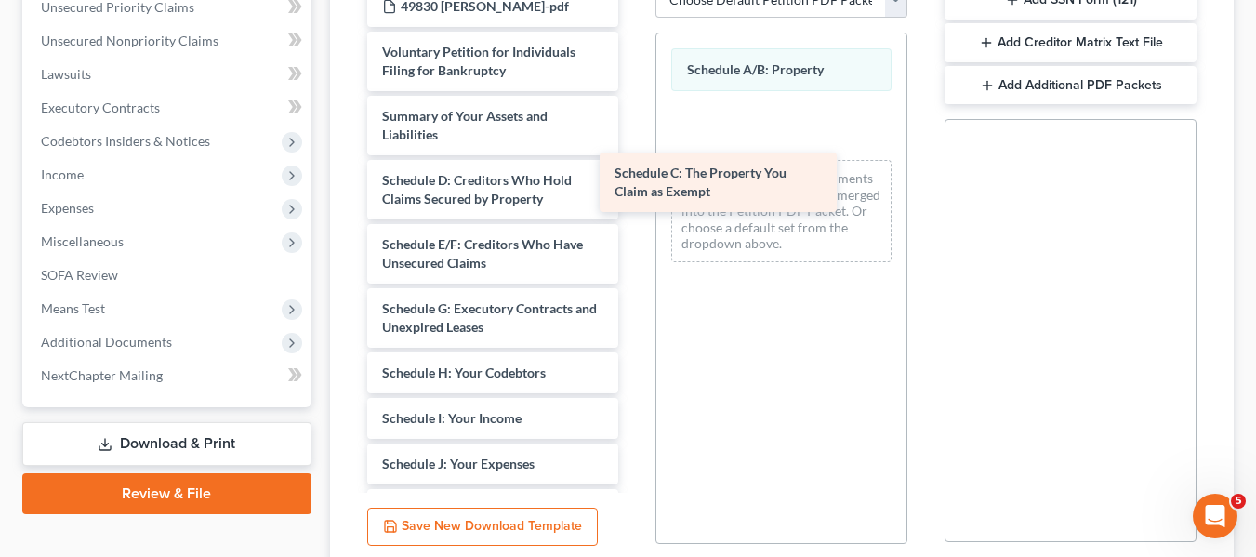
drag, startPoint x: 438, startPoint y: 178, endPoint x: 682, endPoint y: 169, distance: 244.6
click at [634, 169] on div "Schedule C: The Property You Claim as Exempt 49830 HARRI CCOUN-pdf Voluntary Pe…" at bounding box center [493, 482] width 282 height 993
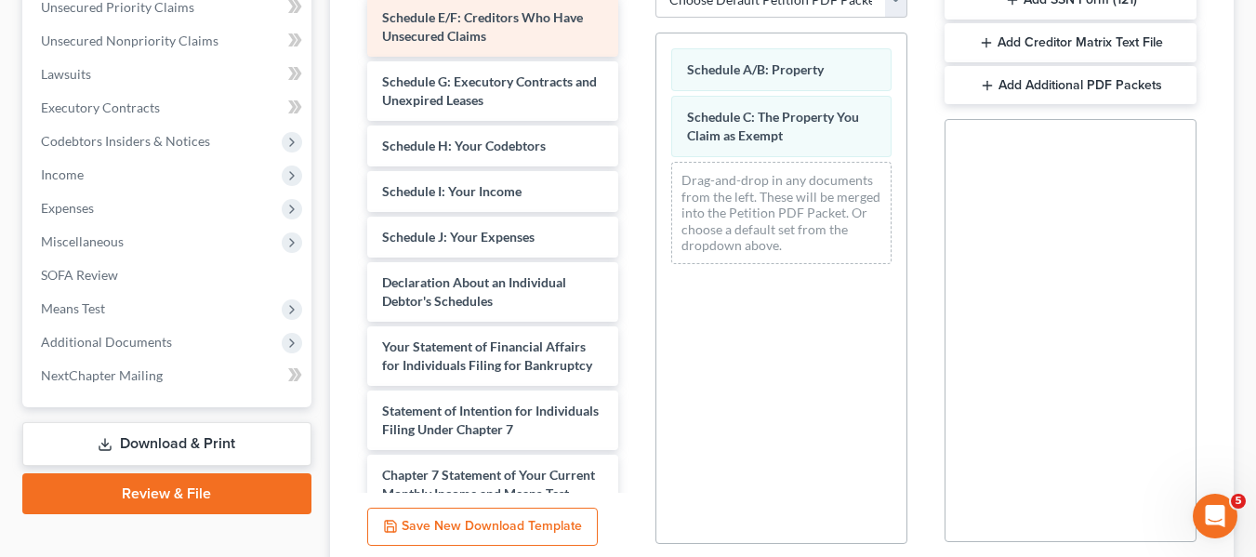
scroll to position [228, 0]
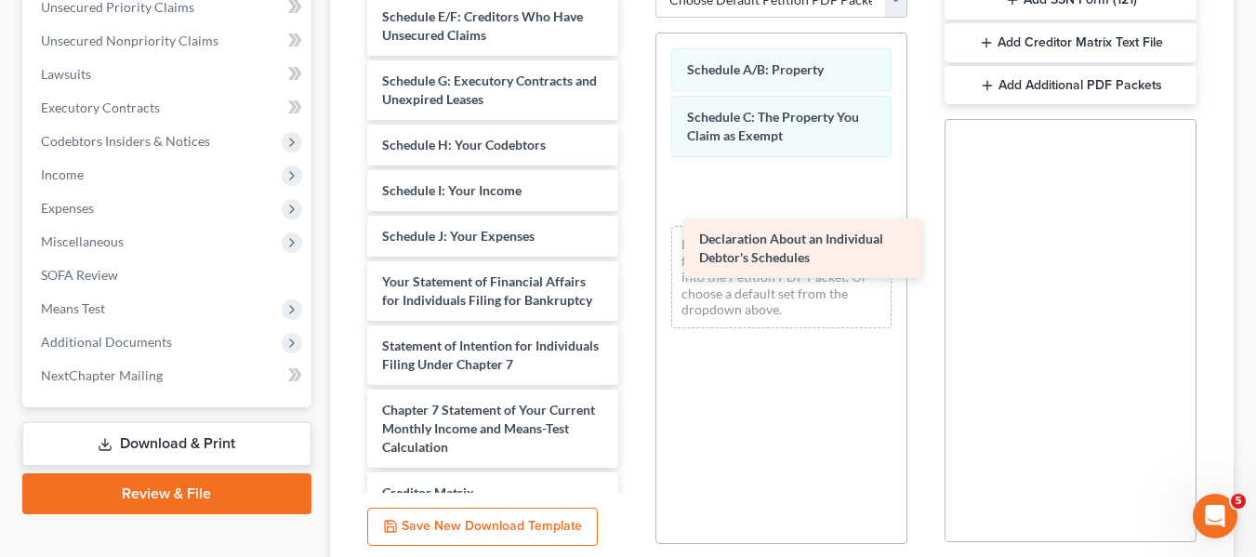
drag, startPoint x: 464, startPoint y: 293, endPoint x: 781, endPoint y: 250, distance: 319.8
click at [634, 250] on div "Declaration About an Individual Debtor's Schedules 49830 HARRI CCOUN-pdf Volunt…" at bounding box center [493, 222] width 282 height 929
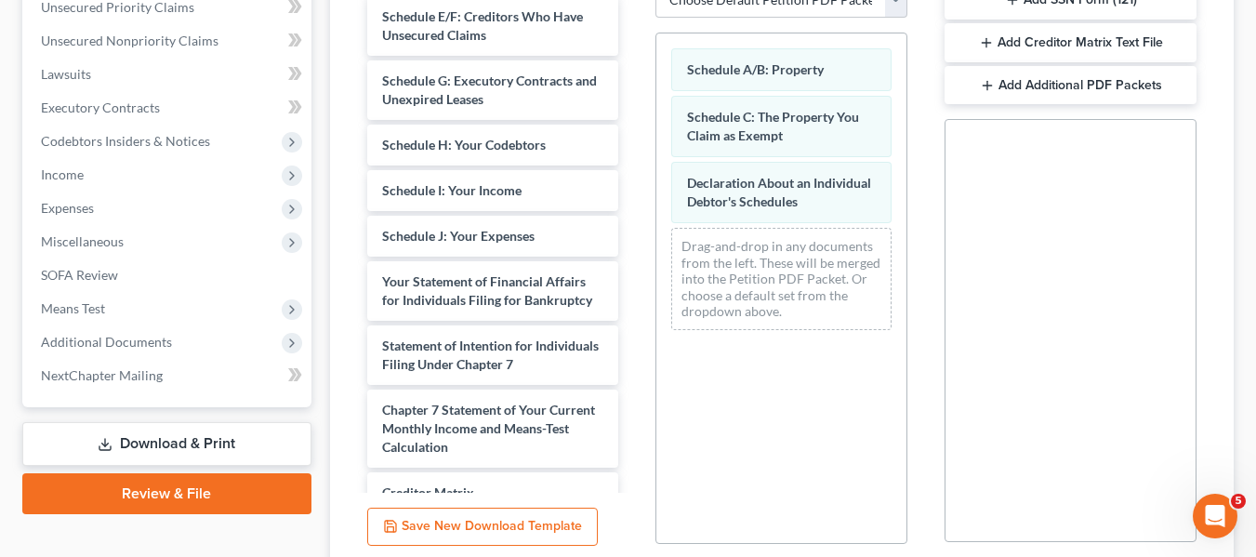
scroll to position [0, 0]
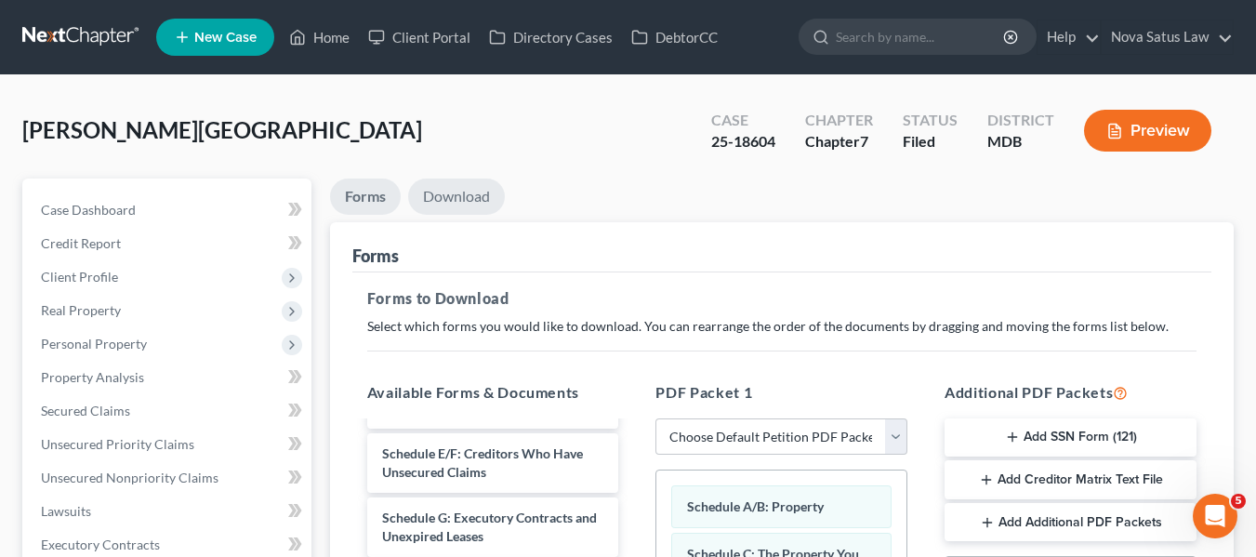
click at [459, 188] on link "Download" at bounding box center [456, 196] width 97 height 36
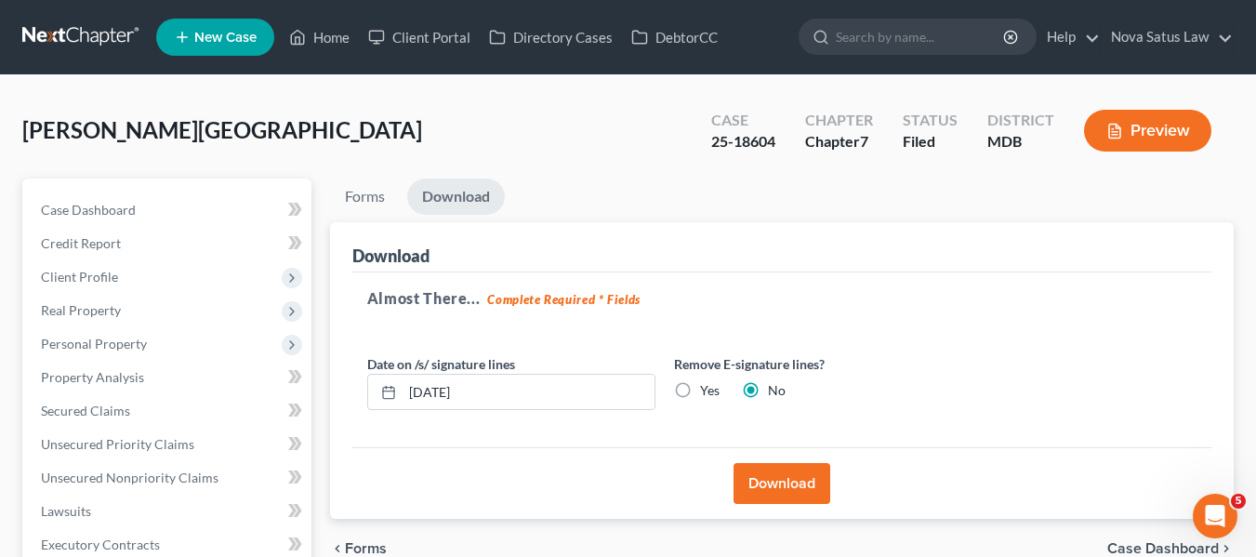
click at [775, 470] on button "Download" at bounding box center [781, 483] width 97 height 41
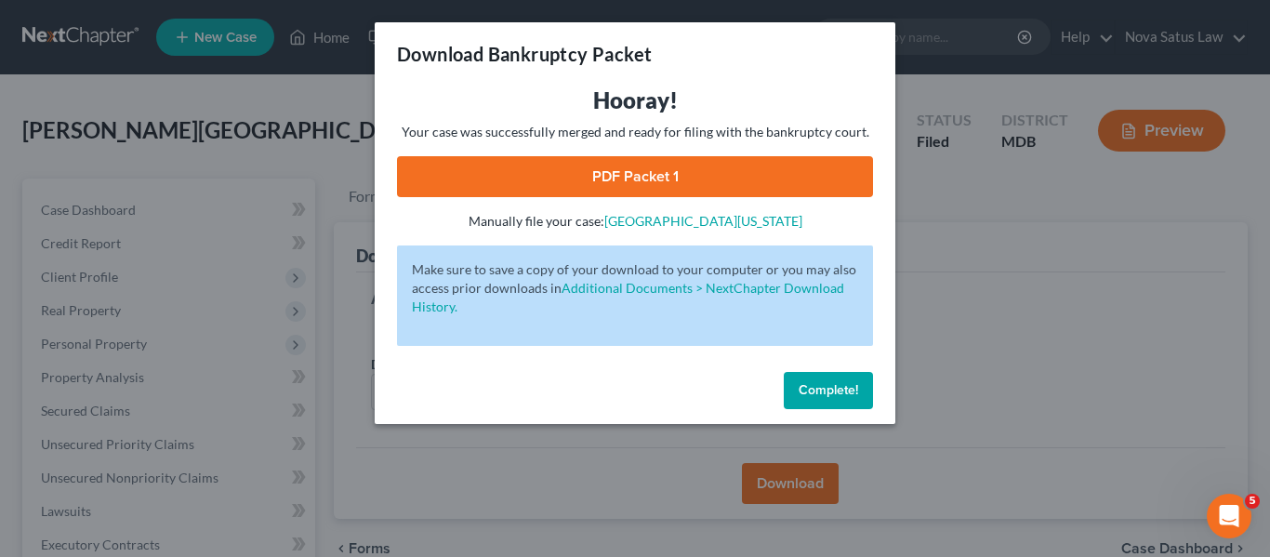
click at [653, 181] on link "PDF Packet 1" at bounding box center [635, 176] width 476 height 41
click at [845, 375] on button "Complete!" at bounding box center [828, 390] width 89 height 37
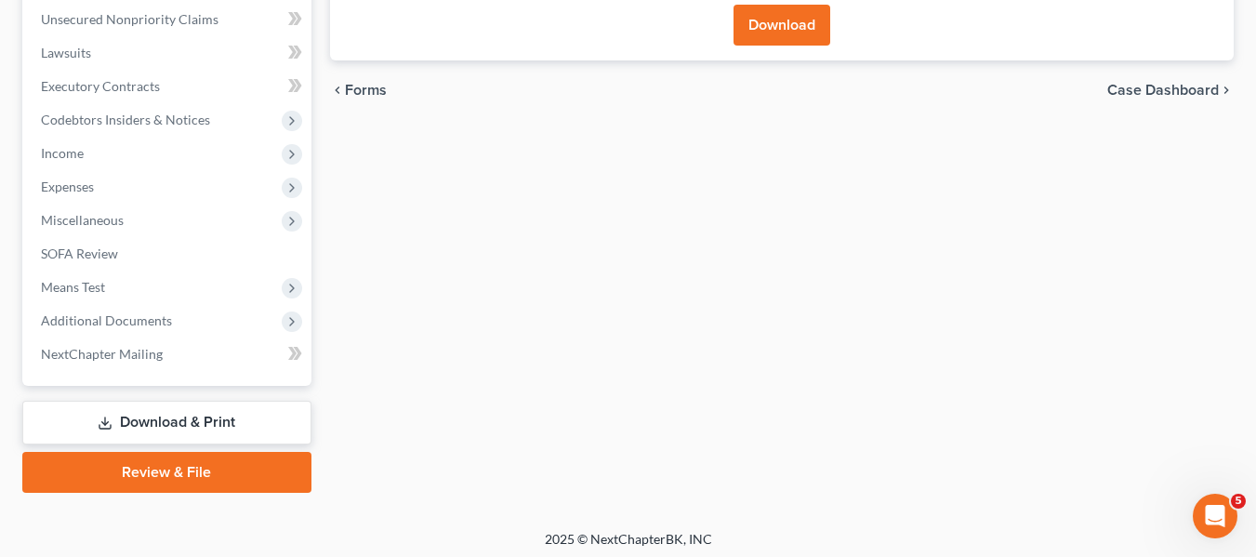
scroll to position [465, 0]
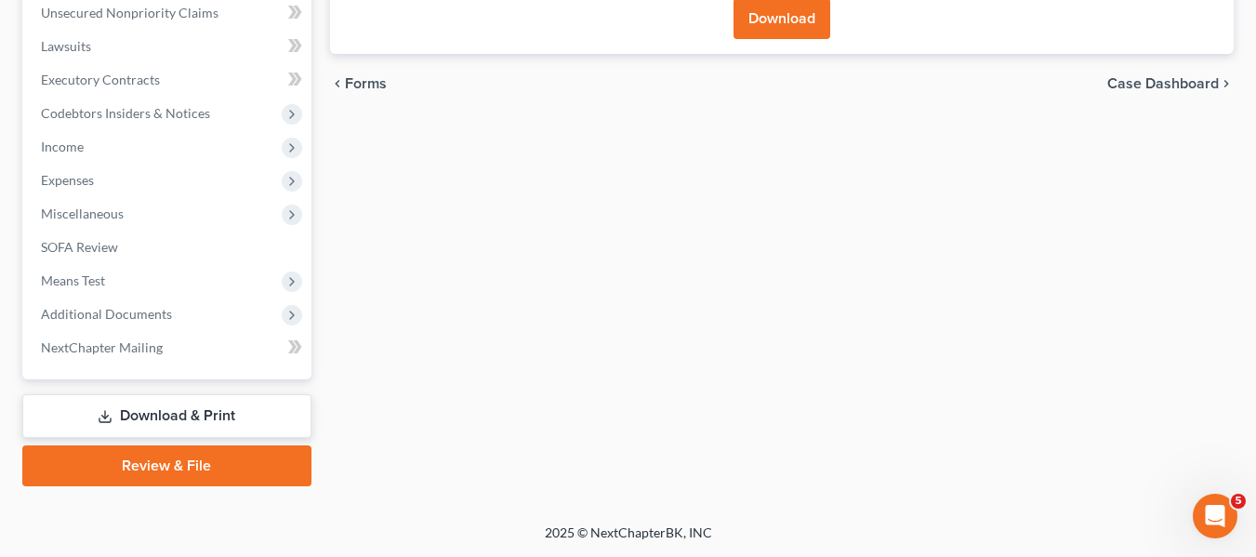
click at [205, 413] on link "Download & Print" at bounding box center [166, 416] width 289 height 44
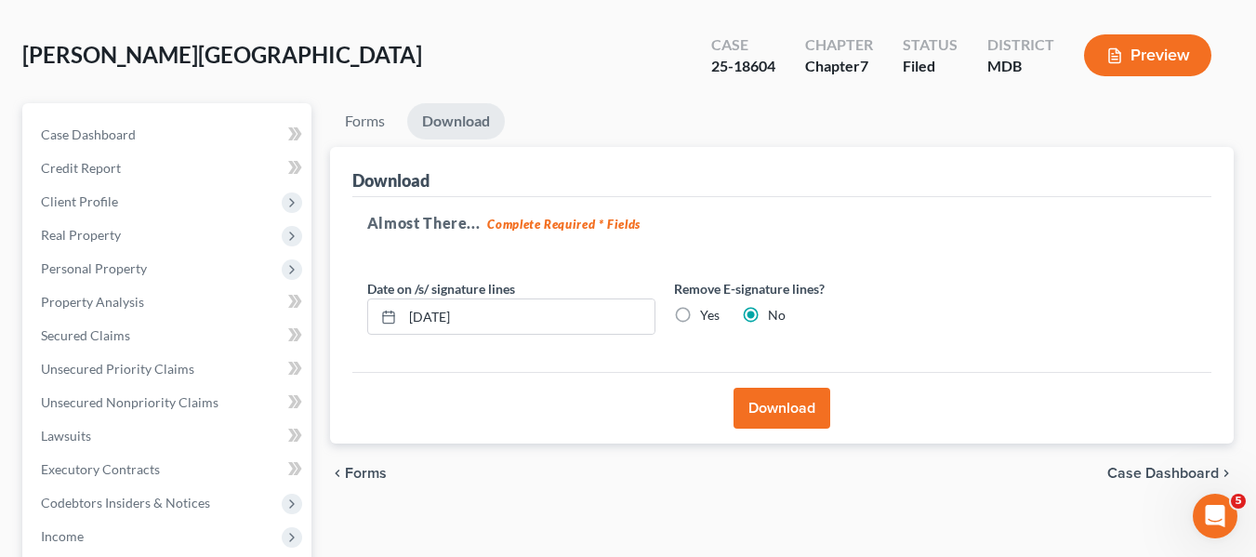
scroll to position [0, 0]
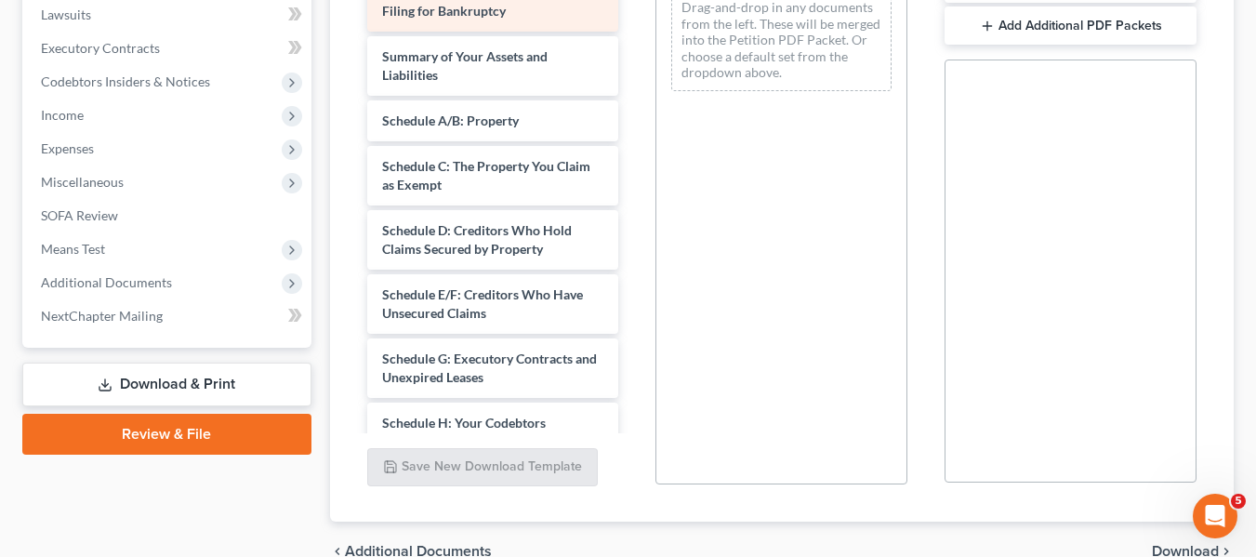
scroll to position [497, 0]
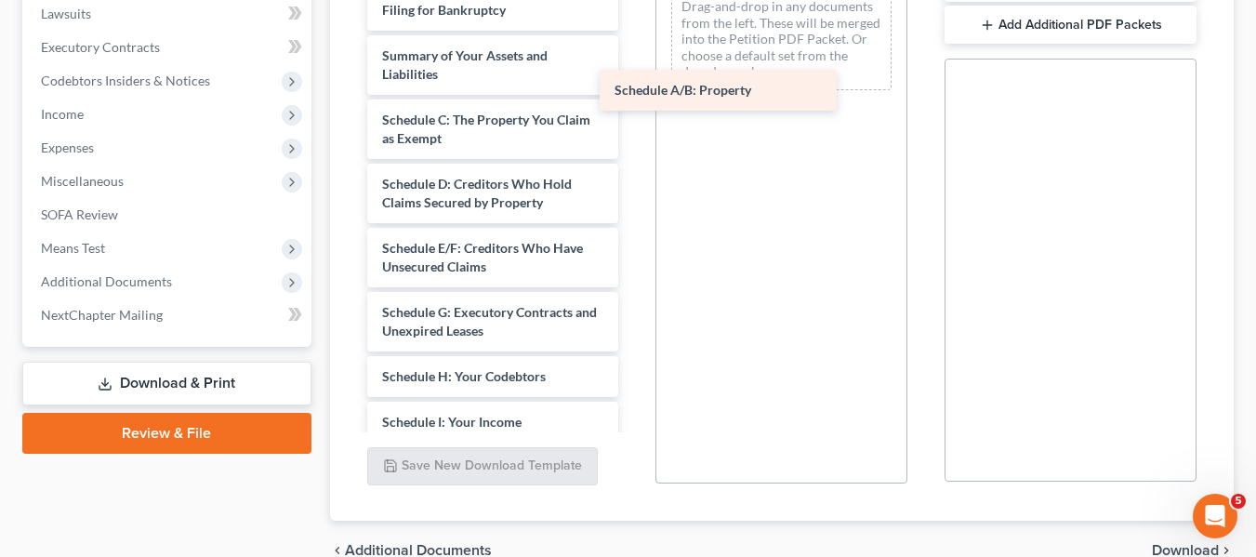
drag, startPoint x: 415, startPoint y: 116, endPoint x: 676, endPoint y: 85, distance: 263.1
click at [634, 85] on div "Schedule A/B: Property 49830 HARRI CCOUN-pdf Voluntary Petition for Individuals…" at bounding box center [493, 454] width 282 height 1057
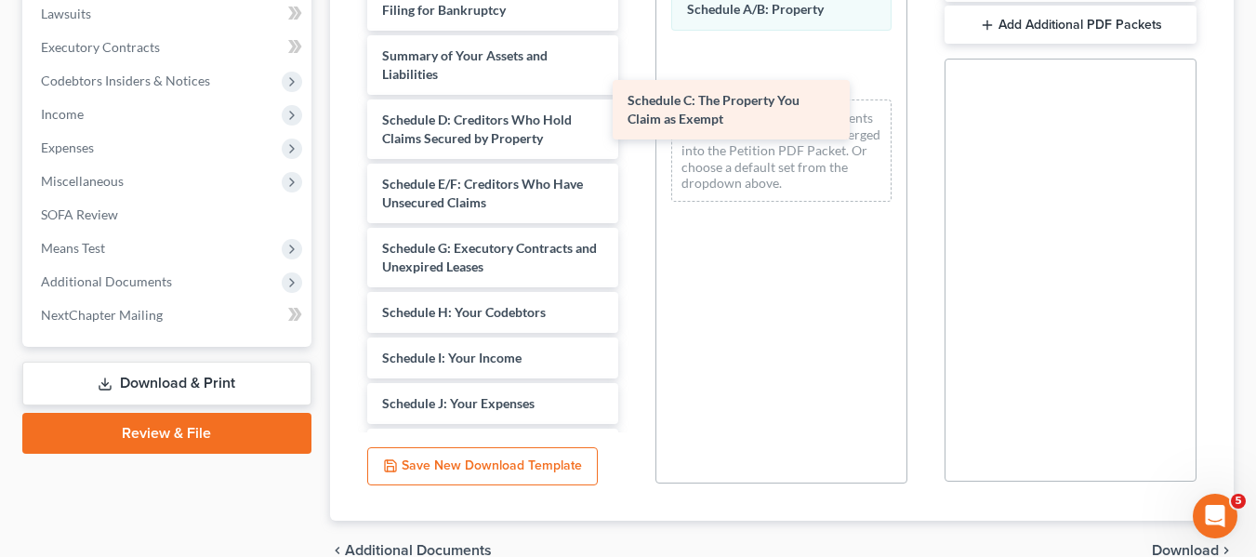
drag, startPoint x: 473, startPoint y: 118, endPoint x: 723, endPoint y: 98, distance: 250.9
click at [634, 98] on div "Schedule C: The Property You Claim as Exempt 49830 [PERSON_NAME]-pdf Voluntary …" at bounding box center [493, 422] width 282 height 993
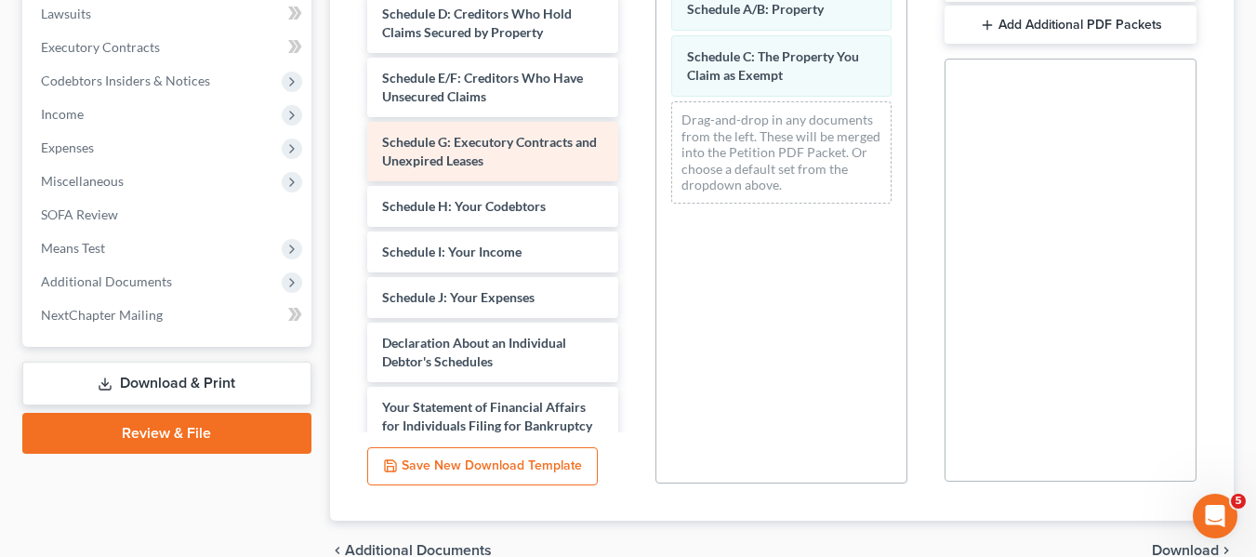
scroll to position [108, 0]
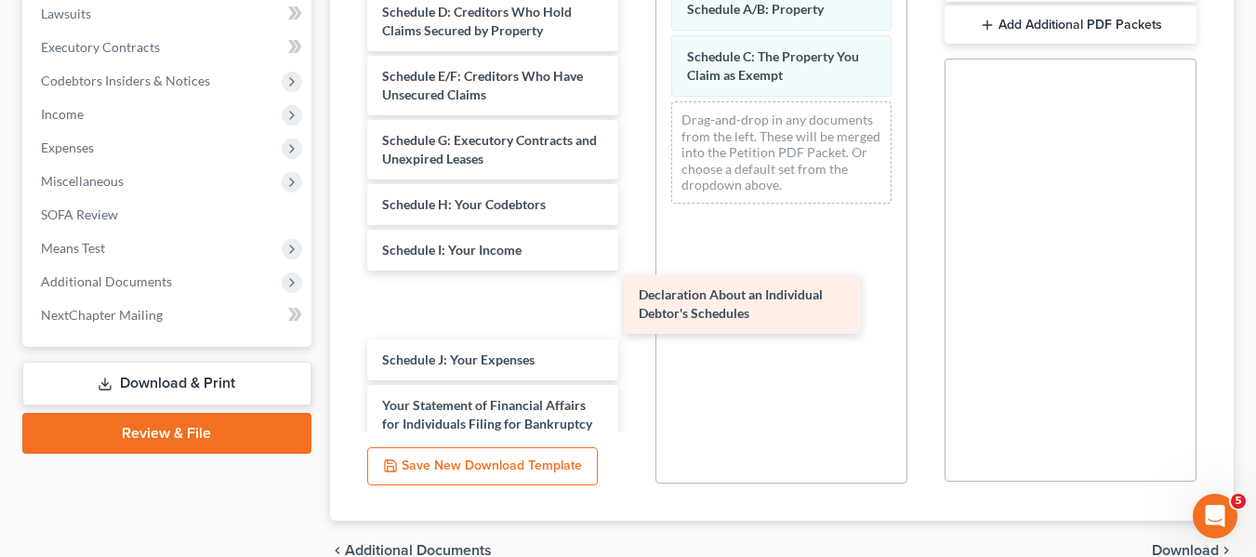
drag, startPoint x: 451, startPoint y: 337, endPoint x: 708, endPoint y: 288, distance: 262.2
click at [634, 288] on div "Declaration About an Individual Debtor's Schedules 49830 HARRI CCOUN-pdf Volunt…" at bounding box center [493, 314] width 282 height 993
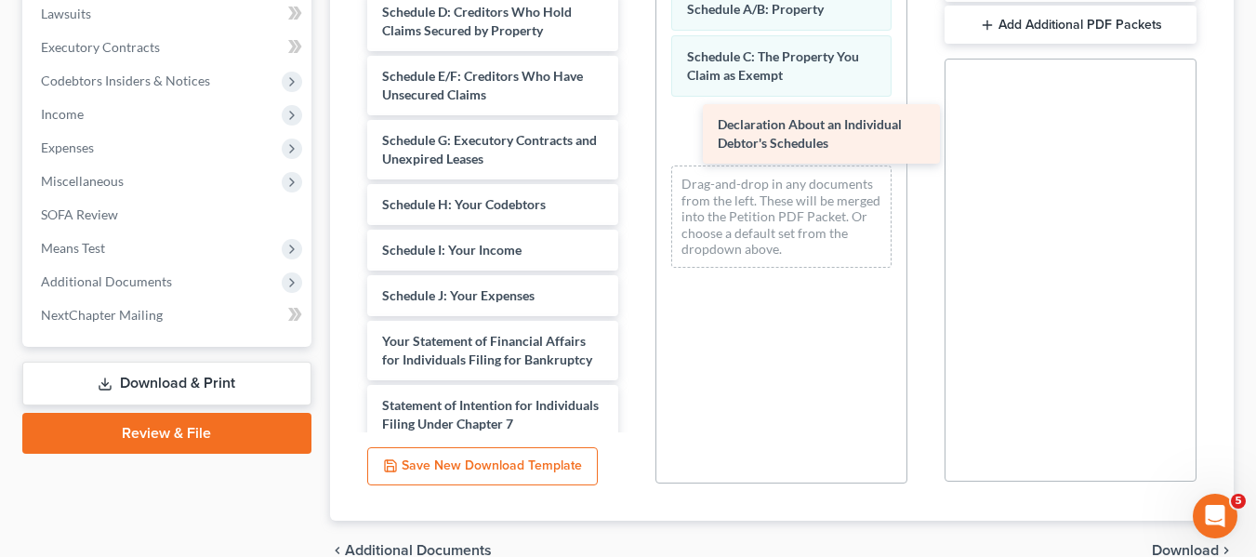
drag, startPoint x: 422, startPoint y: 304, endPoint x: 757, endPoint y: 134, distance: 375.4
click at [634, 134] on div "Declaration About an Individual Debtor's Schedules 49830 HARRI CCOUN-pdf Volunt…" at bounding box center [493, 282] width 282 height 929
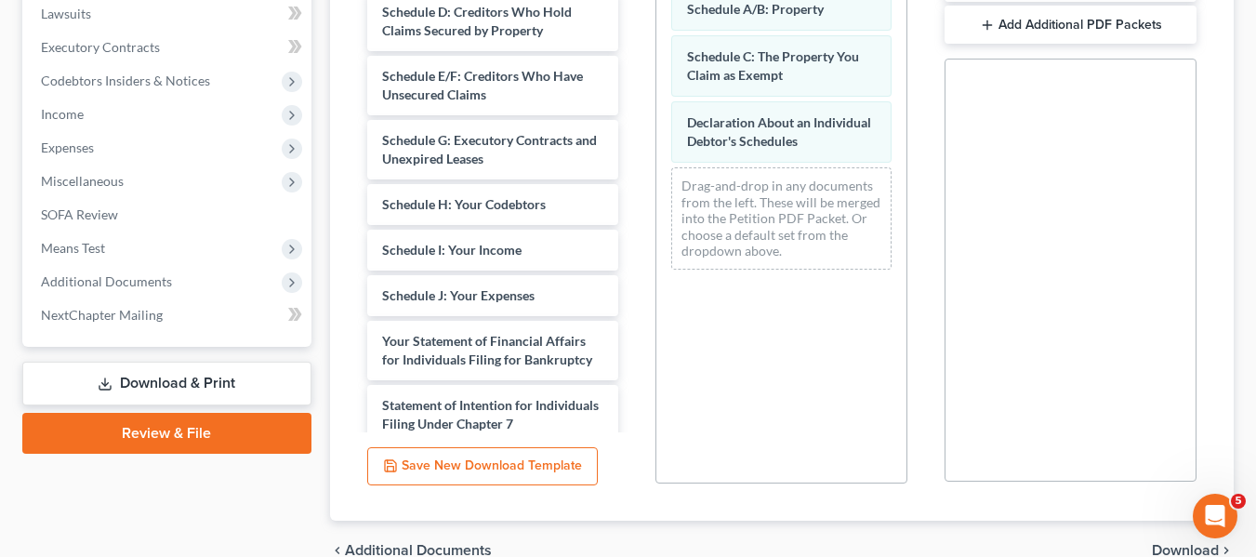
scroll to position [10, 0]
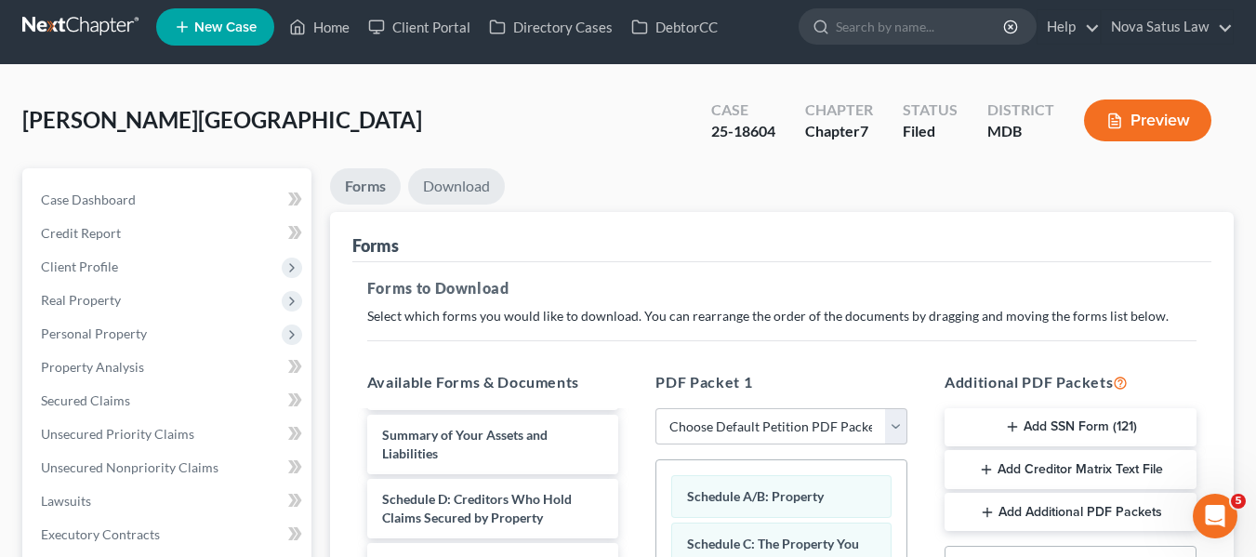
click at [458, 184] on link "Download" at bounding box center [456, 186] width 97 height 36
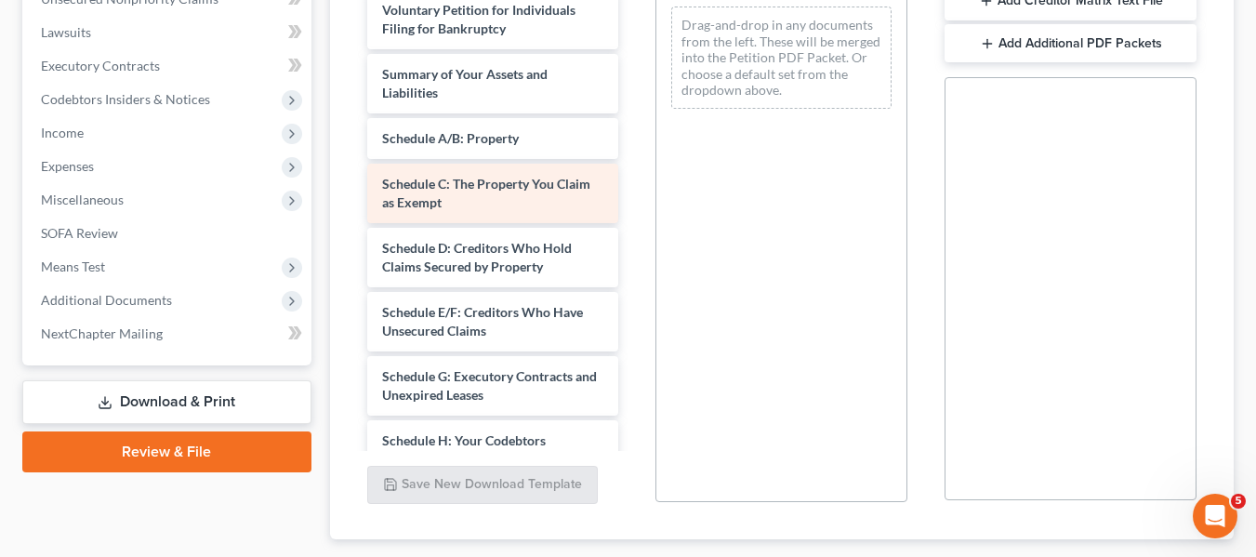
scroll to position [481, 0]
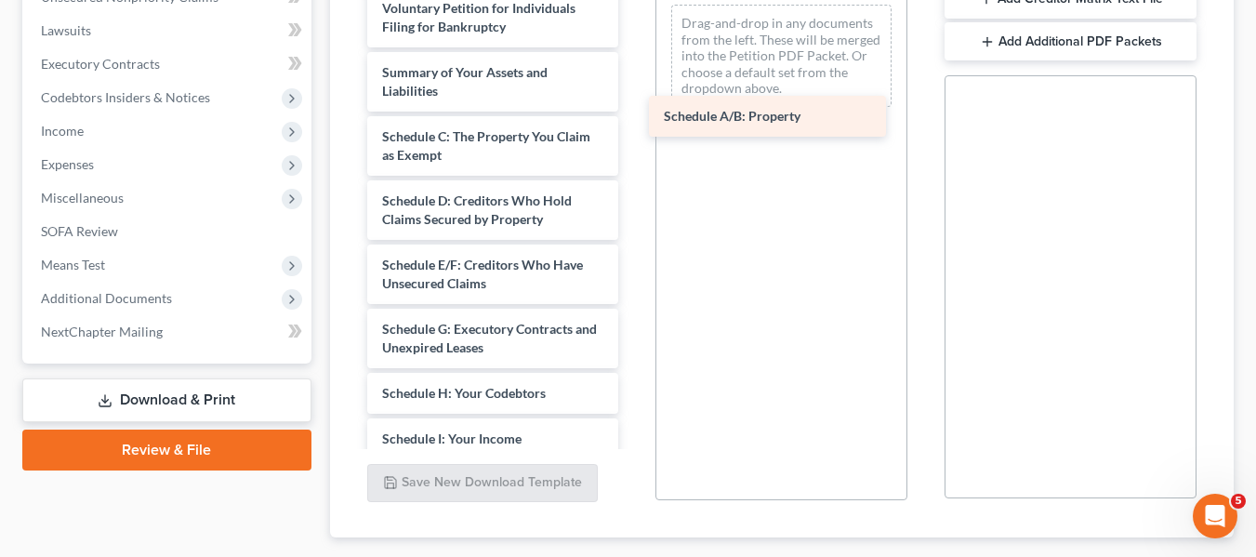
drag, startPoint x: 418, startPoint y: 151, endPoint x: 700, endPoint y: 130, distance: 282.4
click at [634, 130] on div "Schedule A/B: Property 49830 HARRI CCOUN-pdf Voluntary Petition for Individuals…" at bounding box center [493, 470] width 282 height 1057
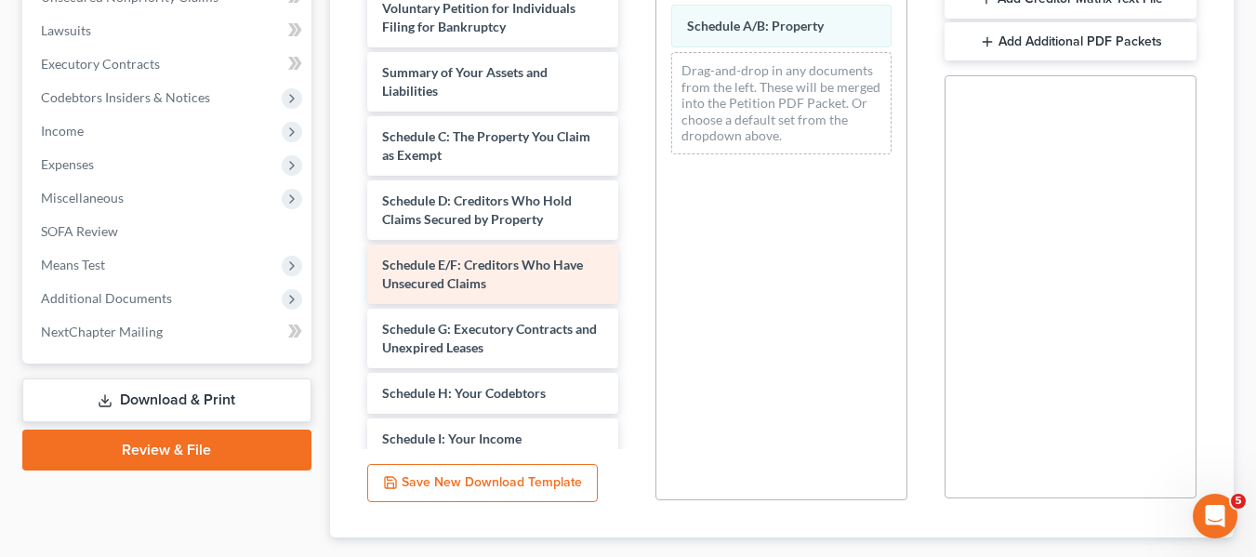
click at [453, 244] on div "Schedule E/F: Creditors Who Have Unsecured Claims" at bounding box center [493, 273] width 252 height 59
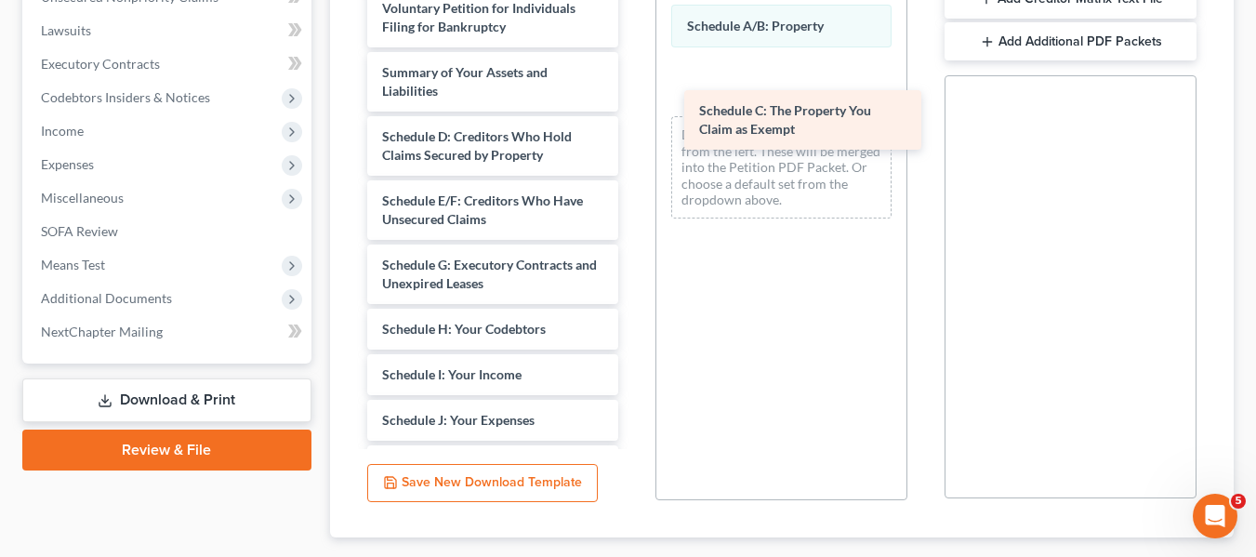
drag, startPoint x: 426, startPoint y: 147, endPoint x: 745, endPoint y: 123, distance: 319.7
click at [634, 123] on div "Schedule C: The Property You Claim as Exempt 49830 [PERSON_NAME]-pdf Voluntary …" at bounding box center [493, 438] width 282 height 993
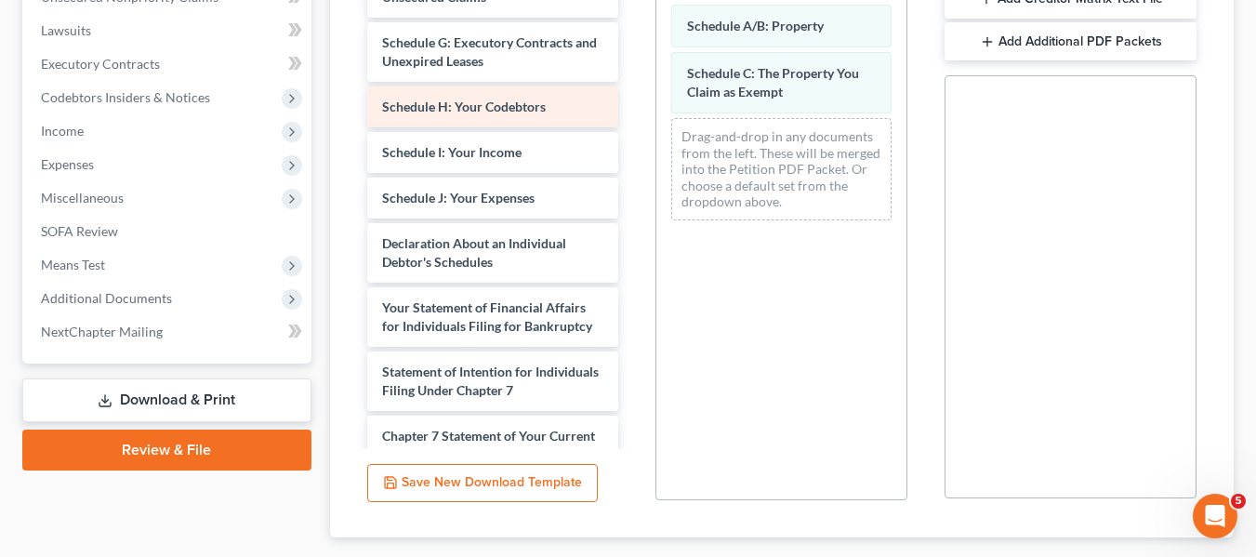
scroll to position [231, 0]
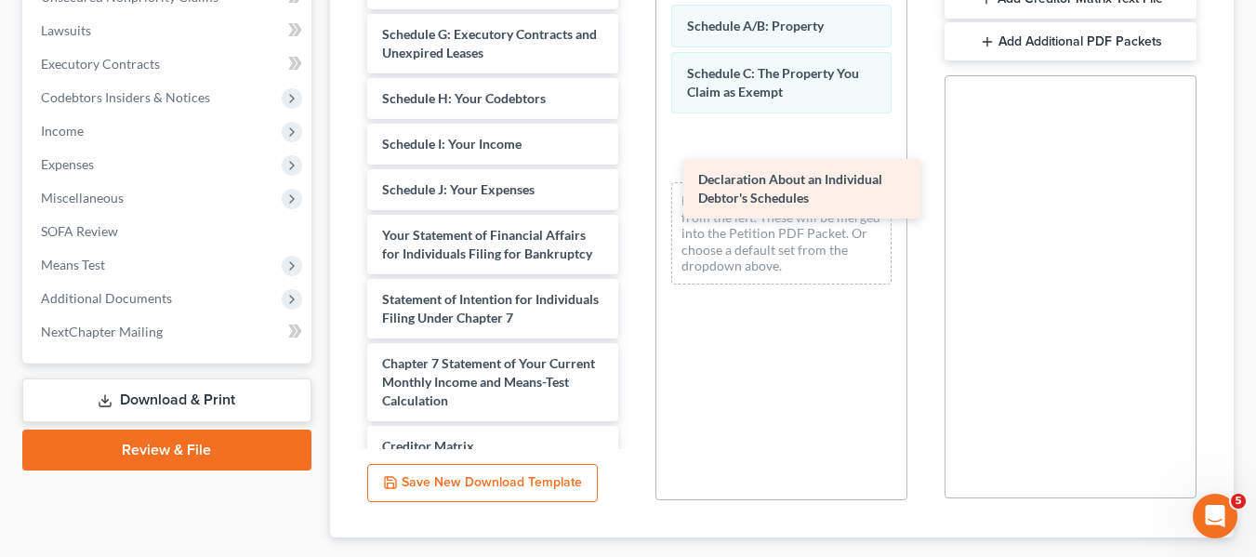
drag, startPoint x: 428, startPoint y: 251, endPoint x: 744, endPoint y: 196, distance: 320.8
click at [634, 196] on div "Declaration About an Individual Debtor's Schedules 49830 HARRI CCOUN-pdf Volunt…" at bounding box center [493, 176] width 282 height 929
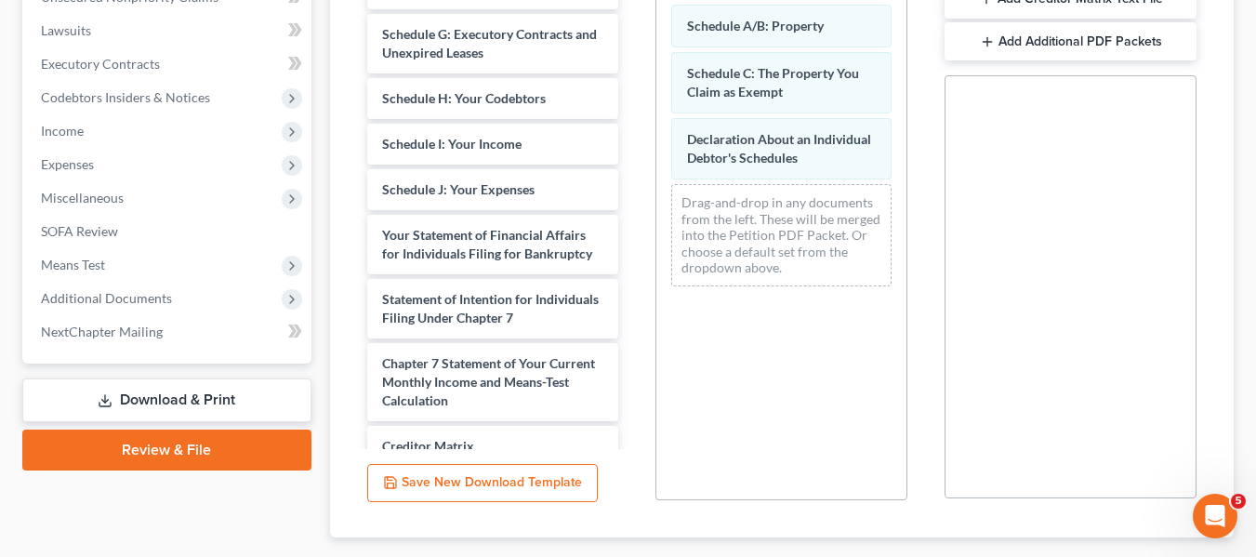
scroll to position [0, 0]
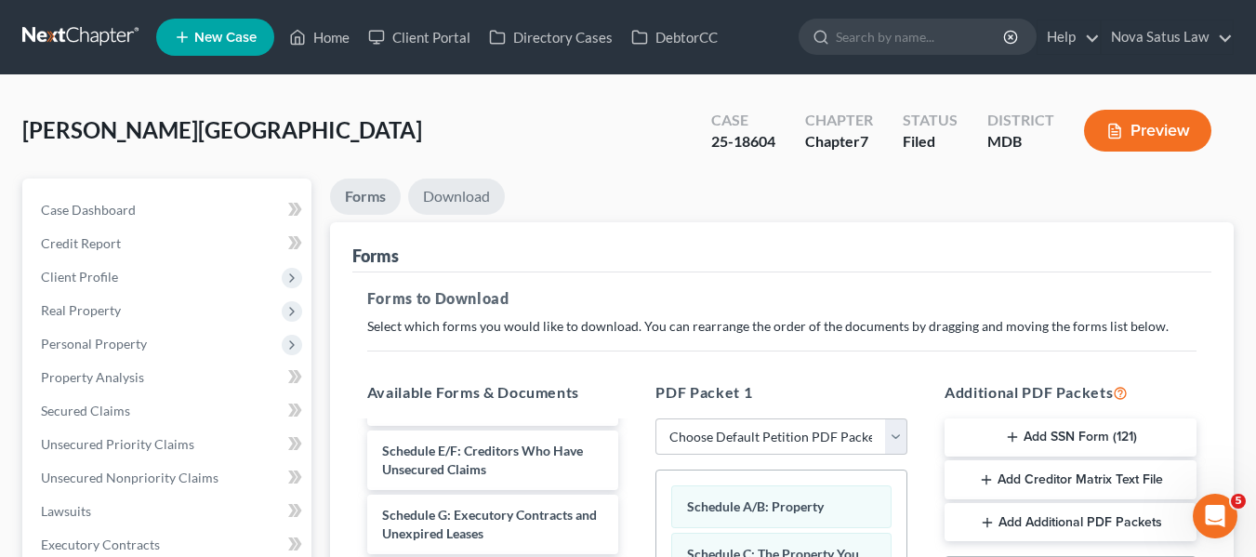
click at [479, 192] on link "Download" at bounding box center [456, 196] width 97 height 36
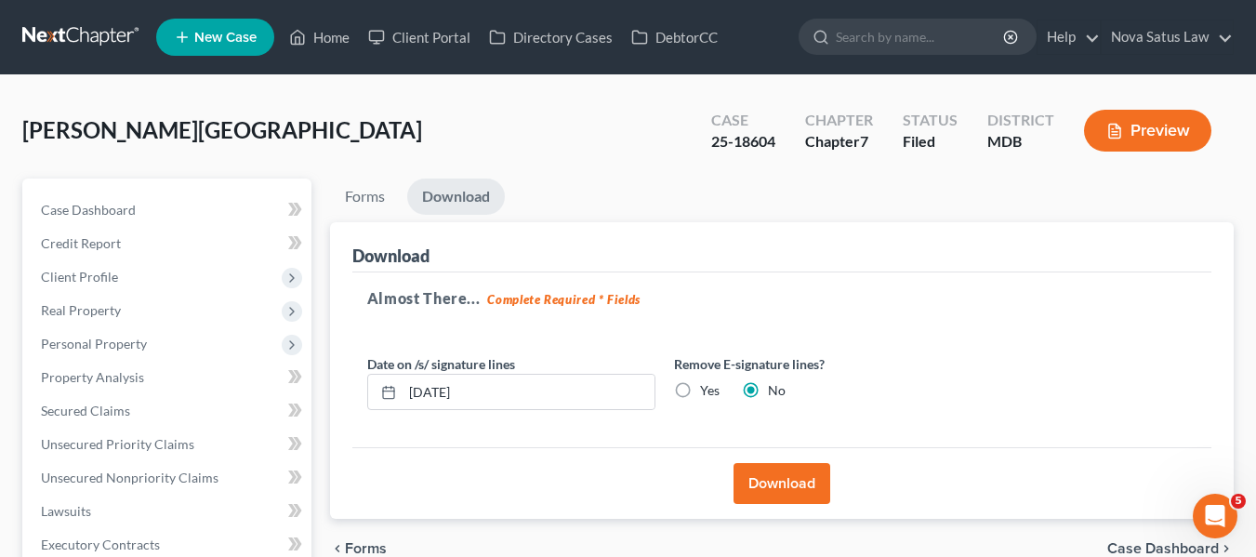
click at [779, 474] on button "Download" at bounding box center [781, 483] width 97 height 41
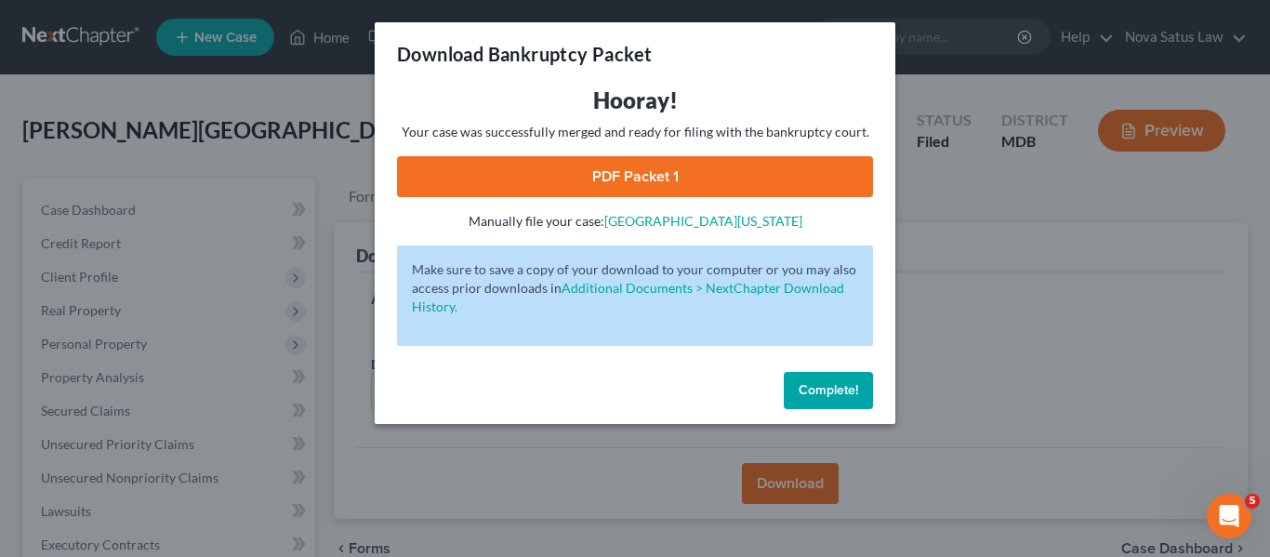
click at [653, 169] on link "PDF Packet 1" at bounding box center [635, 176] width 476 height 41
click at [796, 391] on button "Complete!" at bounding box center [828, 390] width 89 height 37
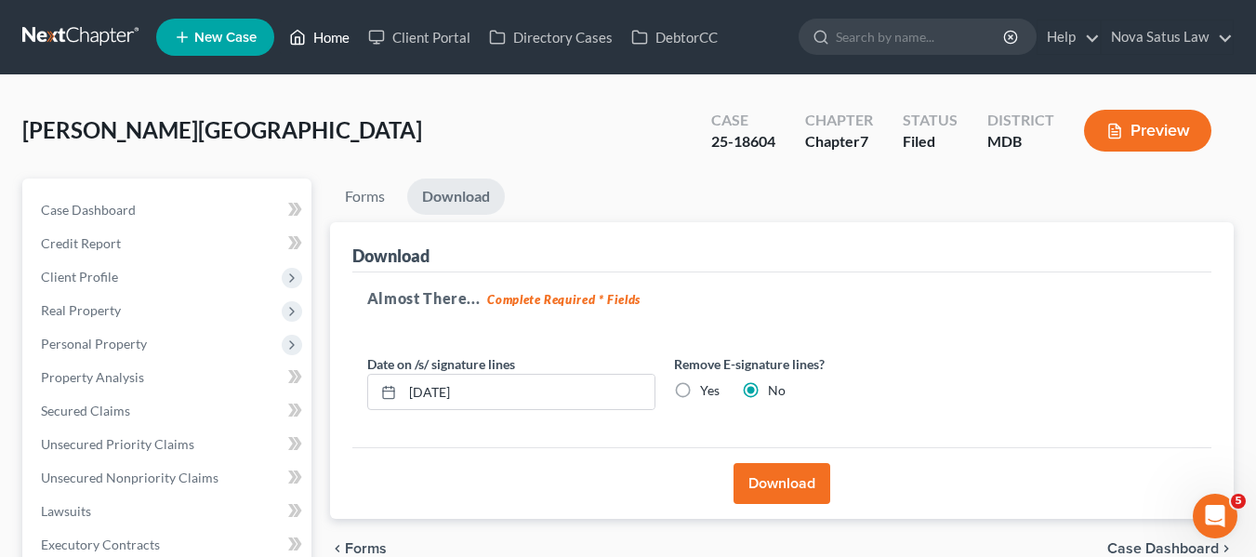
click at [323, 41] on link "Home" at bounding box center [319, 36] width 79 height 33
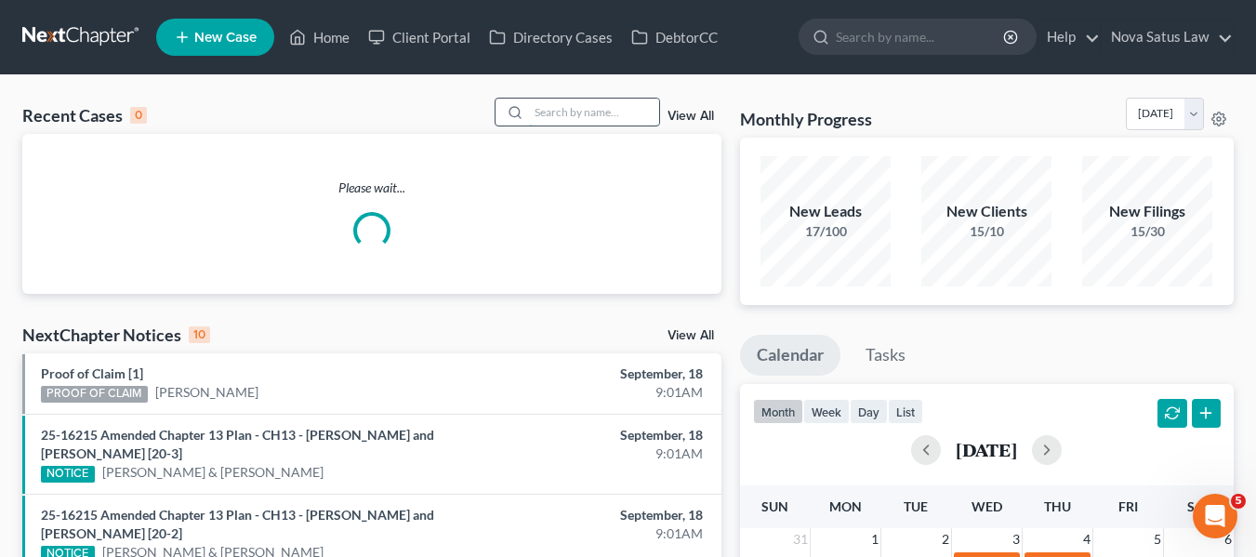
click at [554, 102] on input "search" at bounding box center [594, 112] width 130 height 27
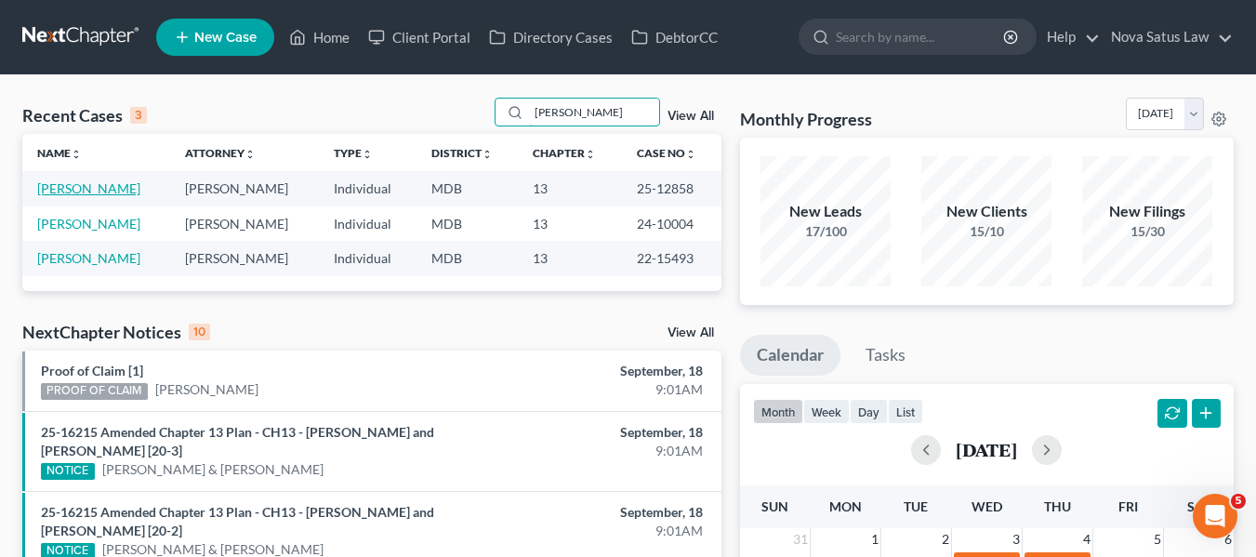
type input "[PERSON_NAME]"
click at [72, 184] on link "[PERSON_NAME]" at bounding box center [88, 188] width 103 height 16
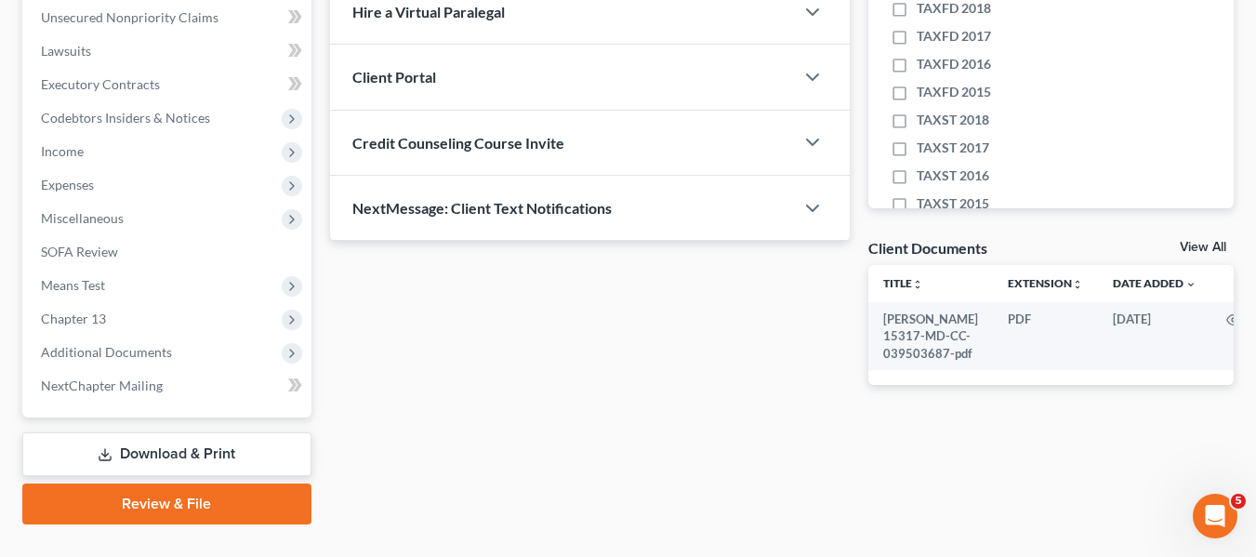
scroll to position [498, 0]
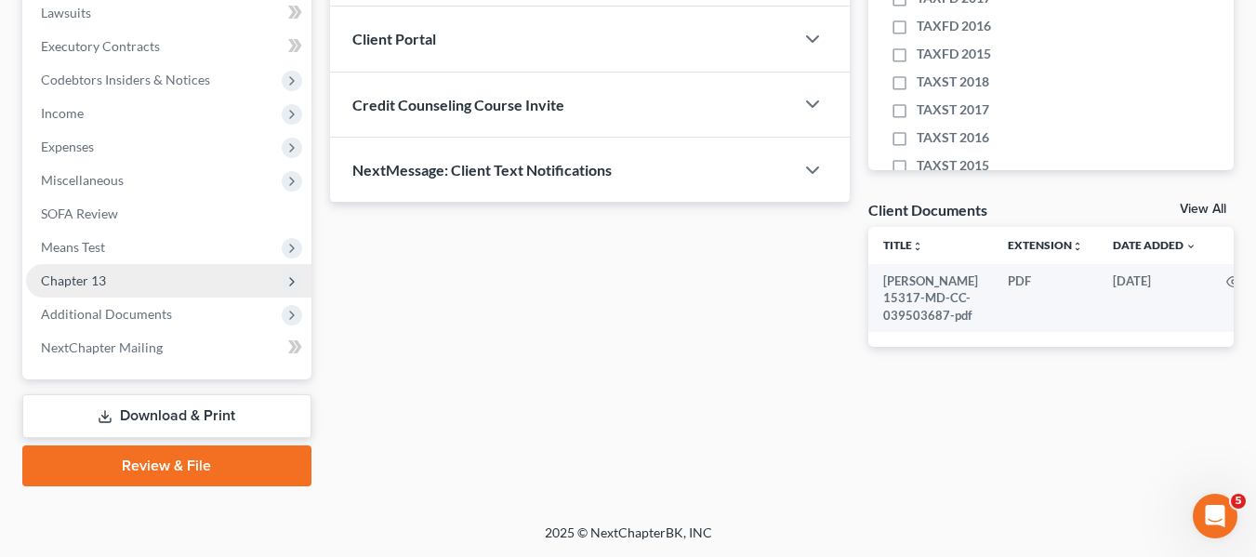
click at [70, 273] on span "Chapter 13" at bounding box center [73, 280] width 65 height 16
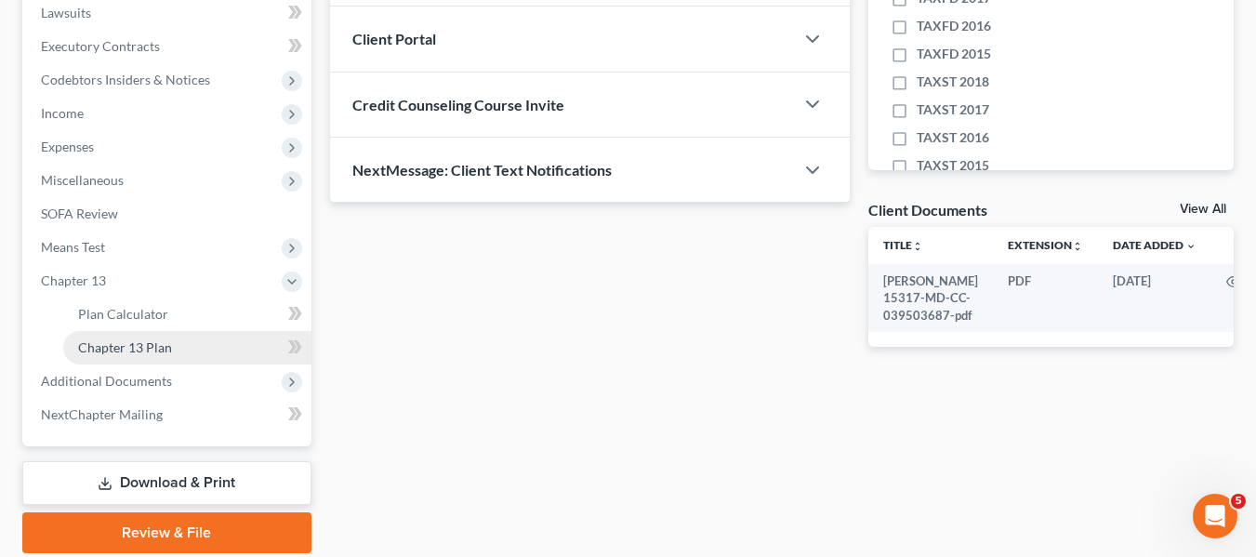
click at [102, 342] on span "Chapter 13 Plan" at bounding box center [125, 347] width 94 height 16
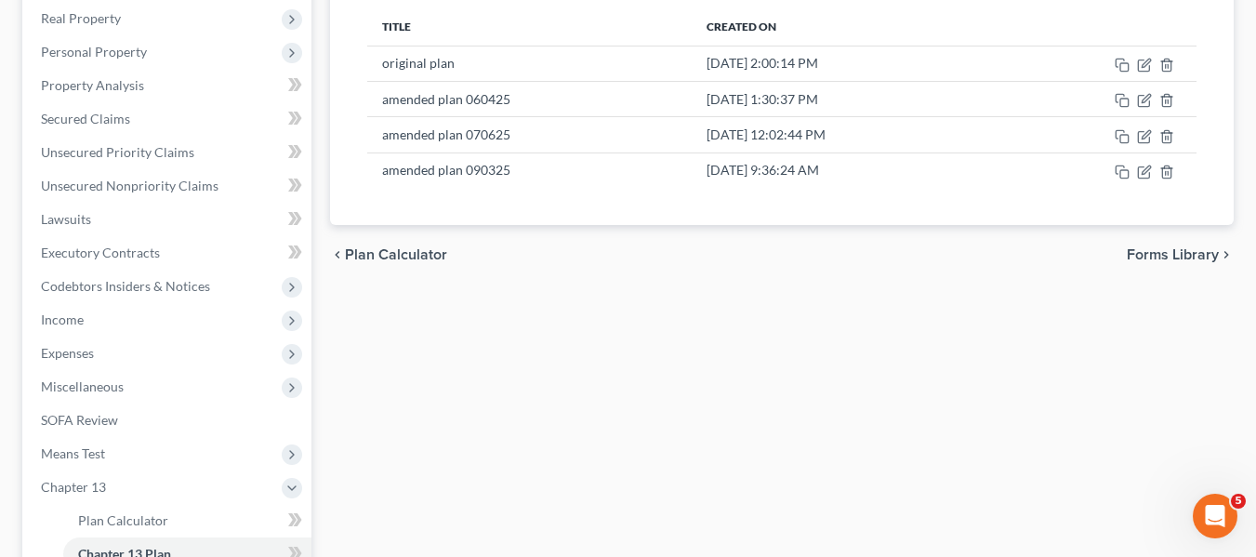
scroll to position [293, 0]
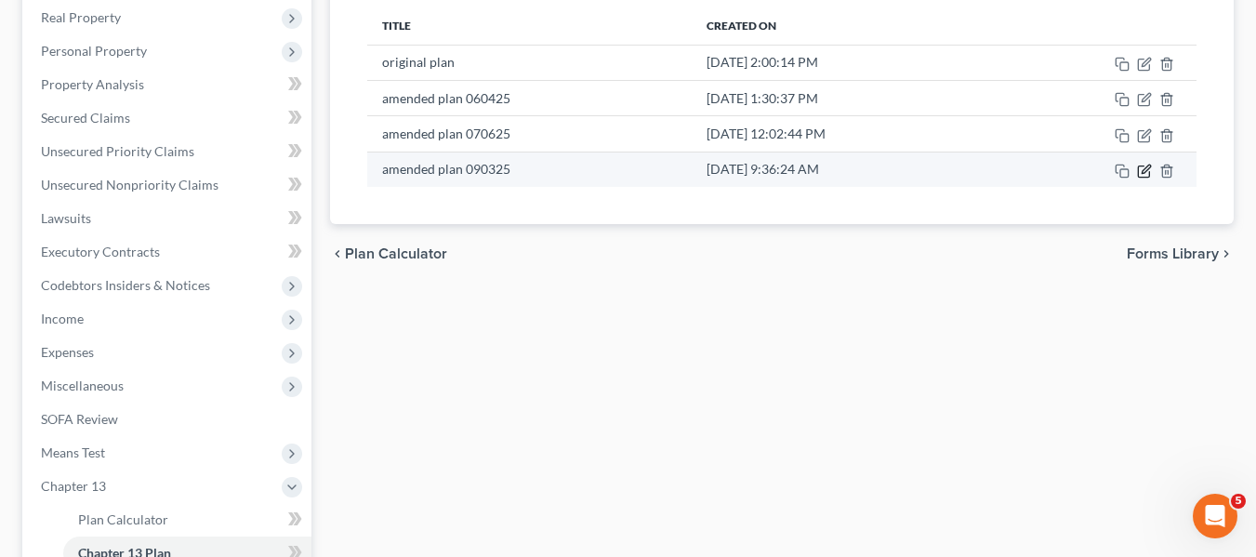
click at [1146, 174] on icon "button" at bounding box center [1144, 171] width 15 height 15
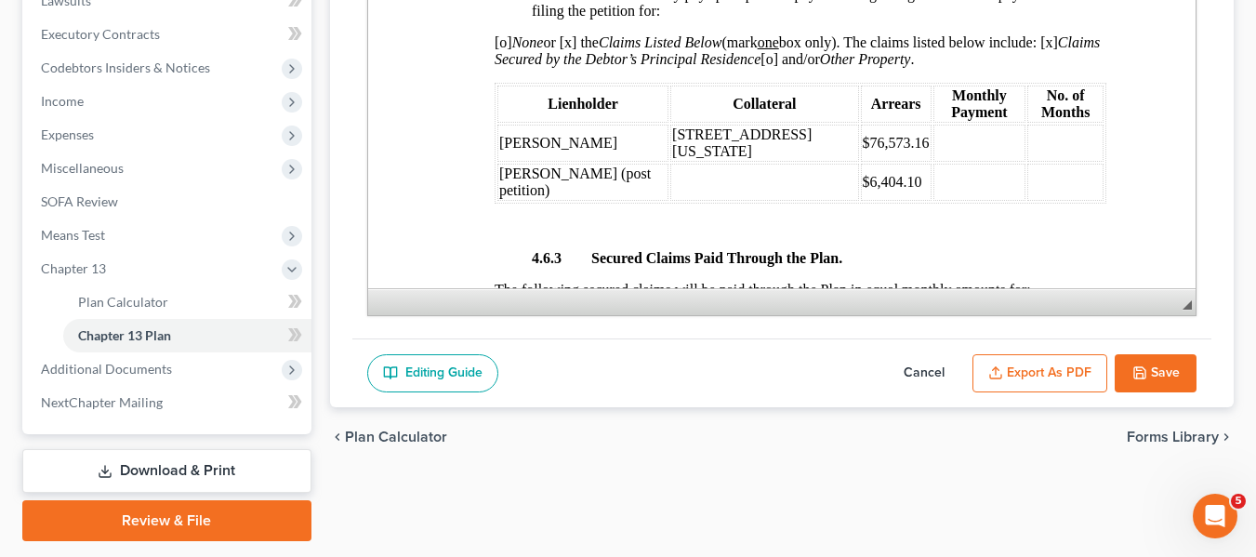
scroll to position [565, 0]
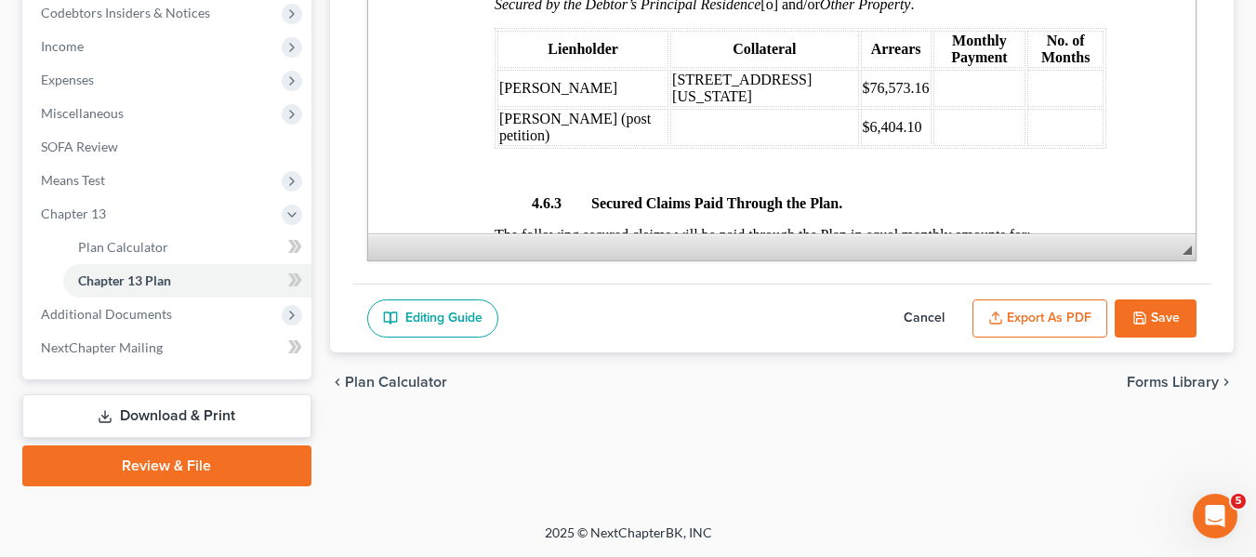
click at [1130, 320] on button "Save" at bounding box center [1156, 318] width 82 height 39
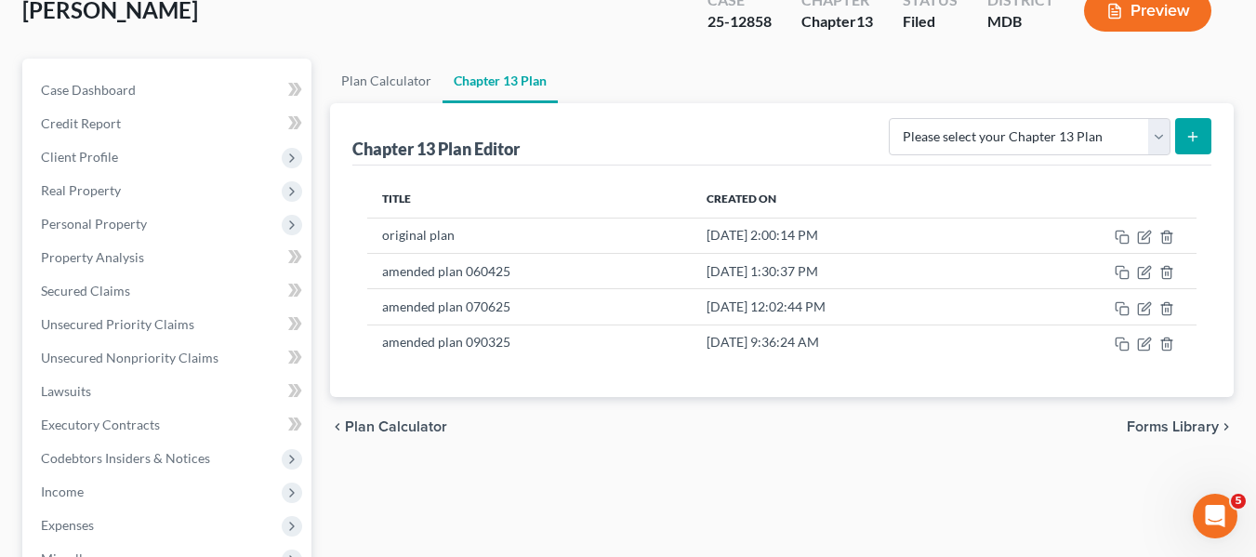
scroll to position [0, 0]
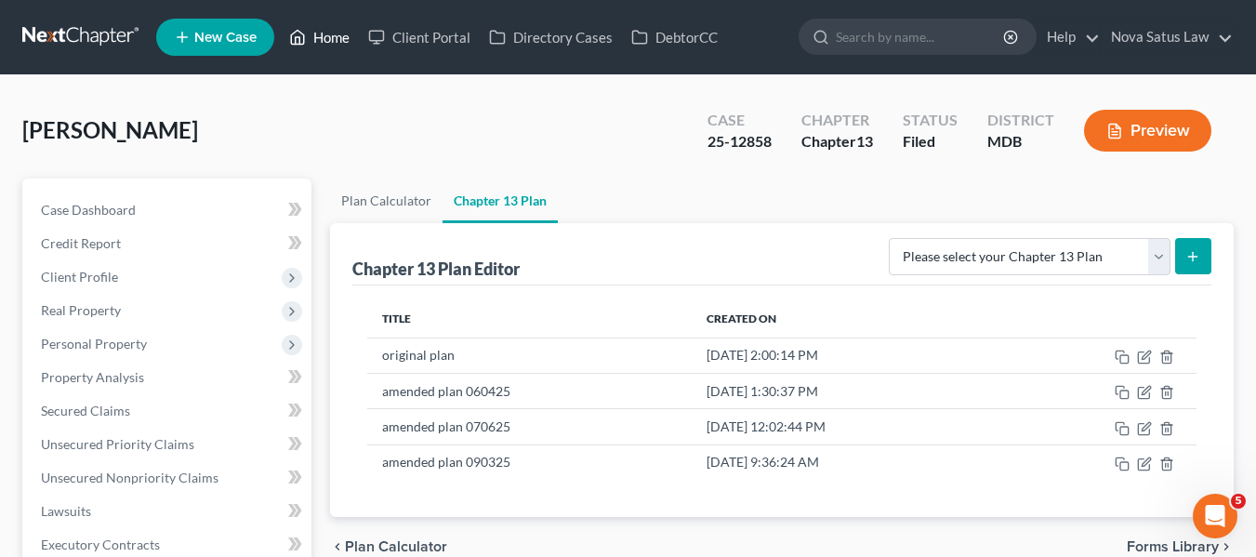
click at [331, 42] on link "Home" at bounding box center [319, 36] width 79 height 33
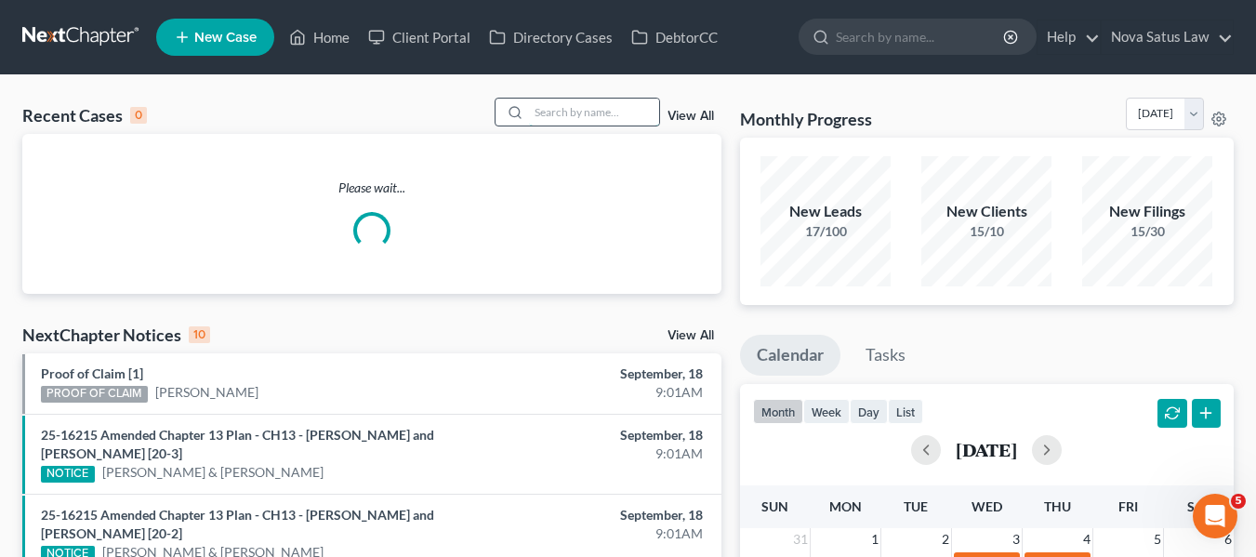
click at [543, 112] on input "search" at bounding box center [594, 112] width 130 height 27
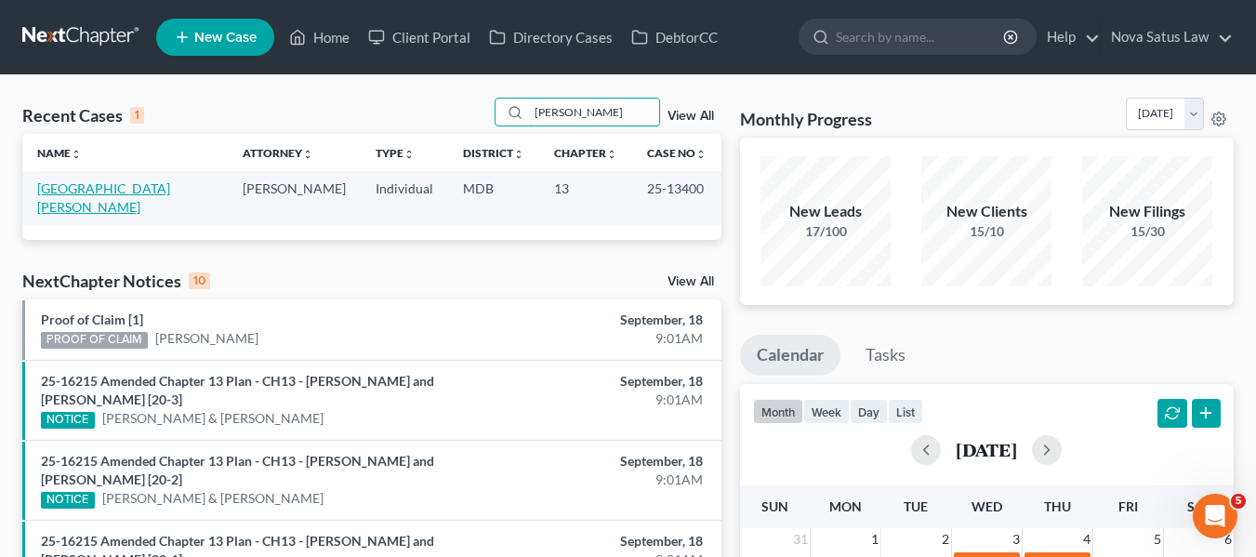
type input "[PERSON_NAME]"
click at [87, 190] on link "[GEOGRAPHIC_DATA][PERSON_NAME]" at bounding box center [103, 197] width 133 height 34
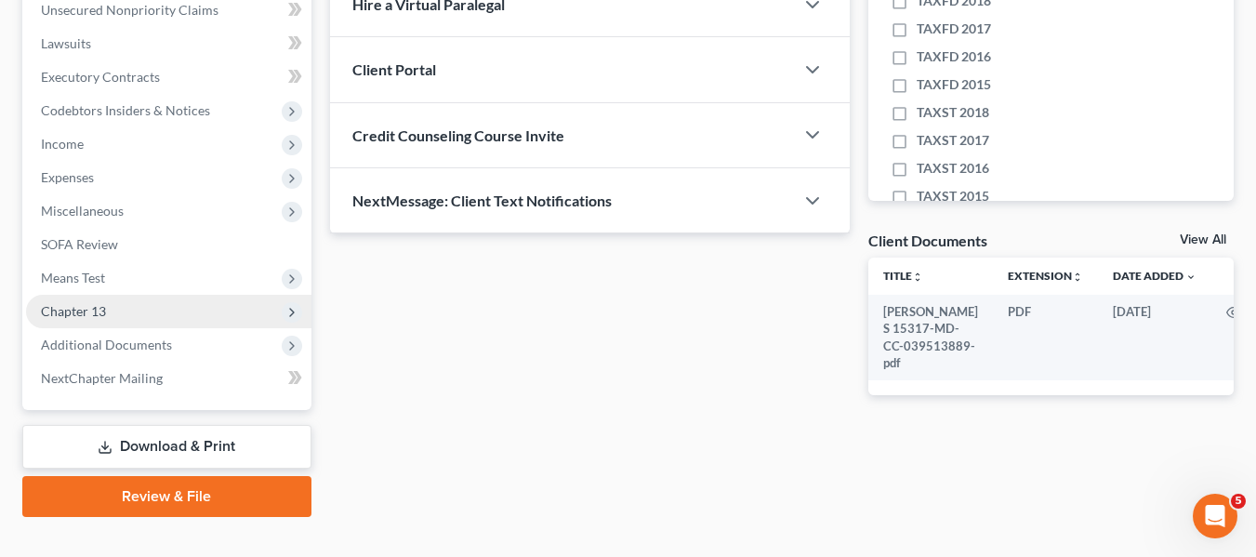
scroll to position [468, 0]
click at [136, 309] on span "Chapter 13" at bounding box center [168, 310] width 285 height 33
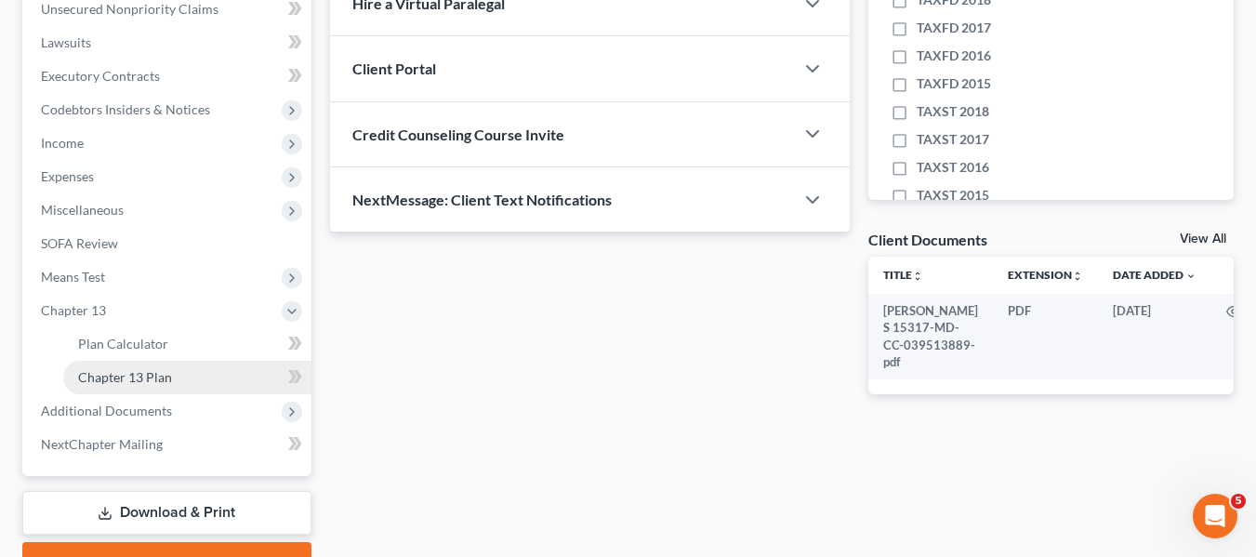
click at [154, 375] on span "Chapter 13 Plan" at bounding box center [125, 377] width 94 height 16
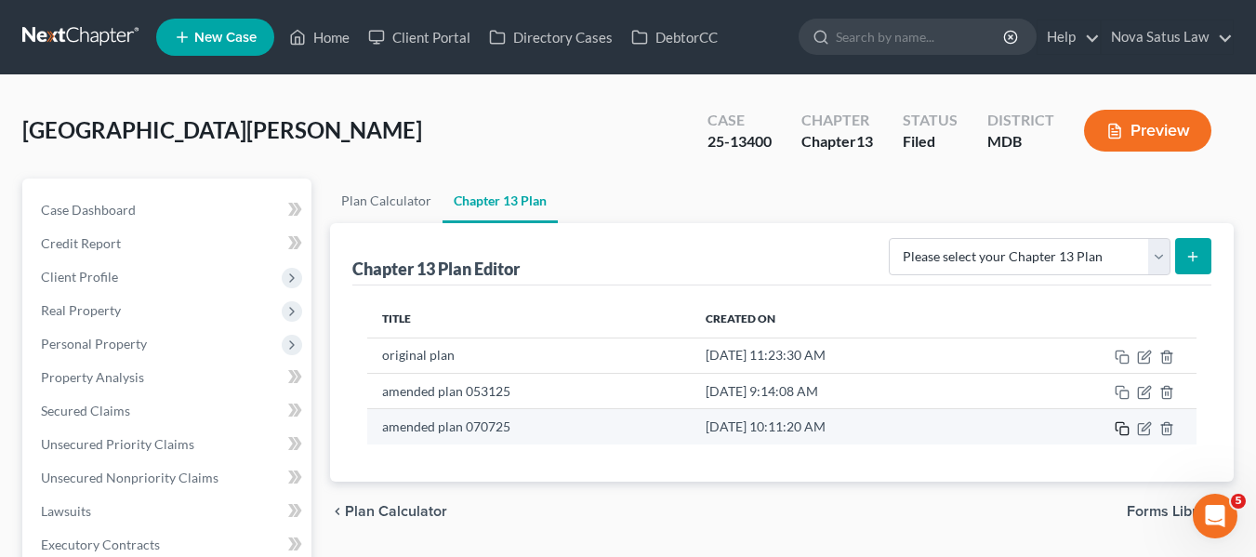
click at [1117, 424] on icon "button" at bounding box center [1122, 428] width 15 height 15
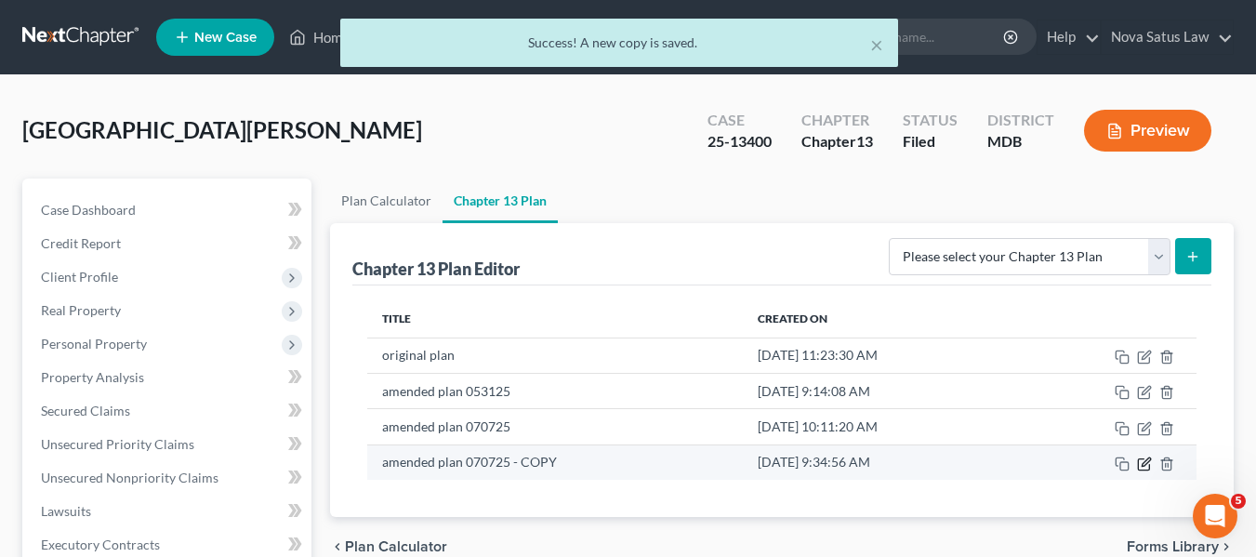
click at [1142, 464] on icon "button" at bounding box center [1145, 461] width 8 height 8
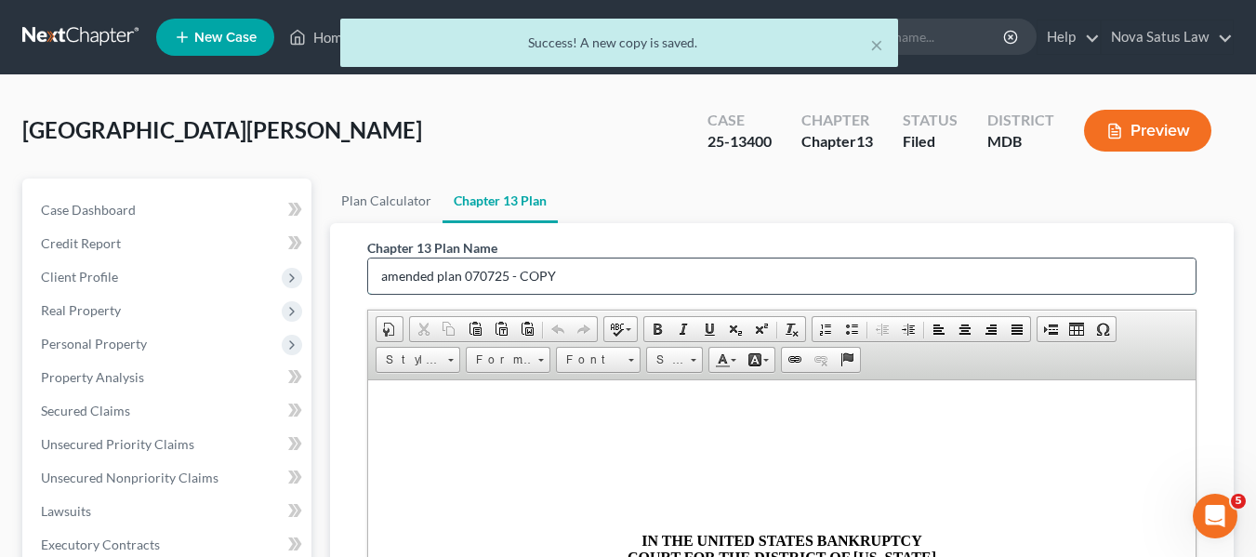
click at [631, 275] on input "amended plan 070725 - COPY" at bounding box center [781, 275] width 827 height 35
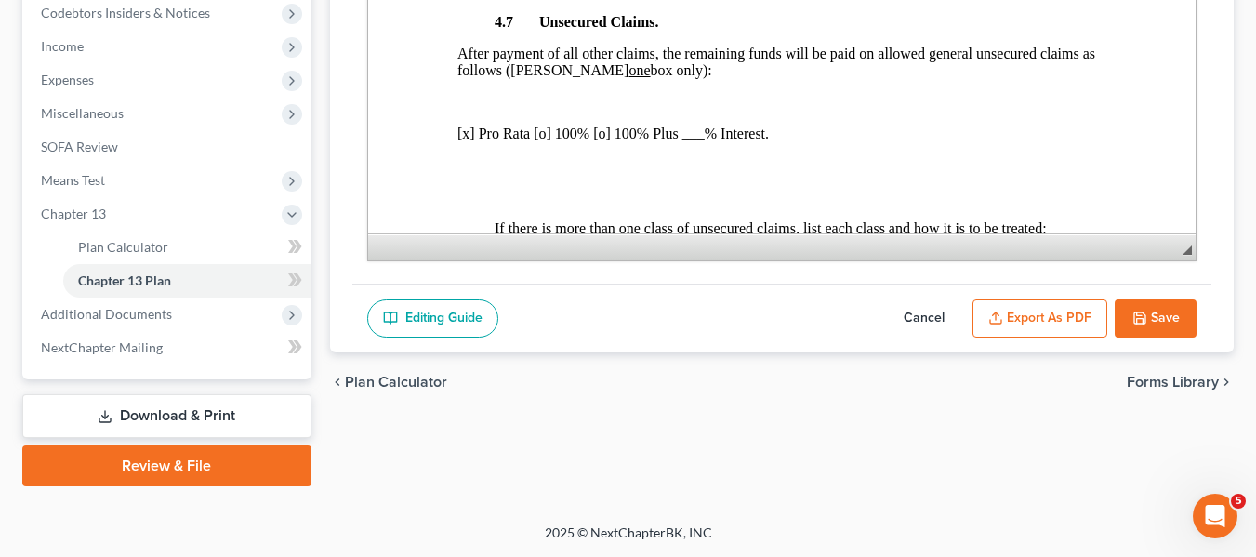
scroll to position [4504, 0]
type input "amended plan 091825"
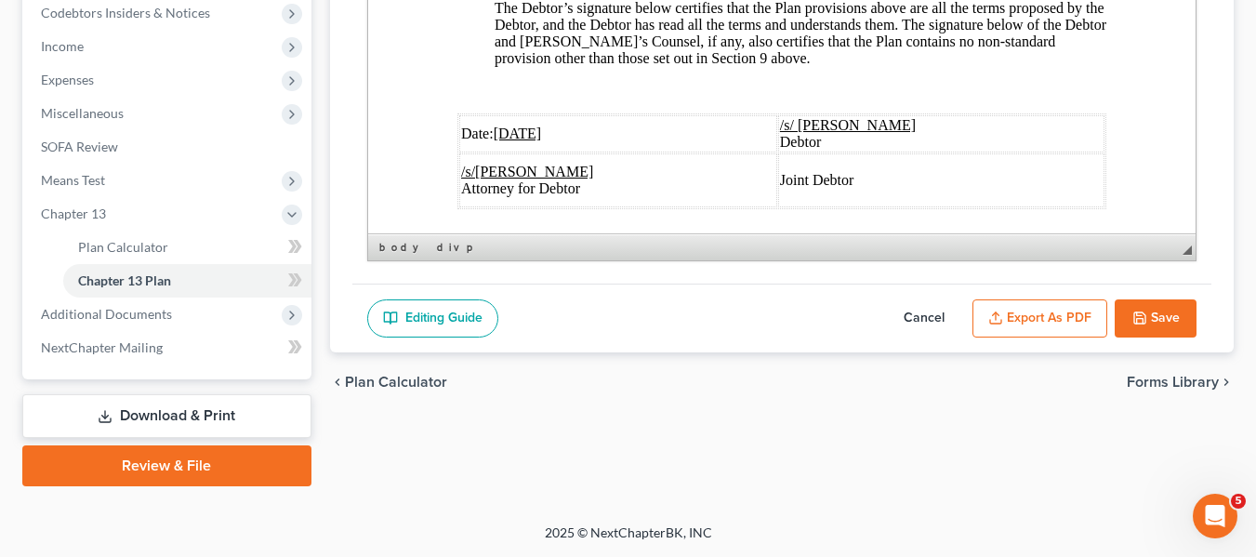
scroll to position [7258, 0]
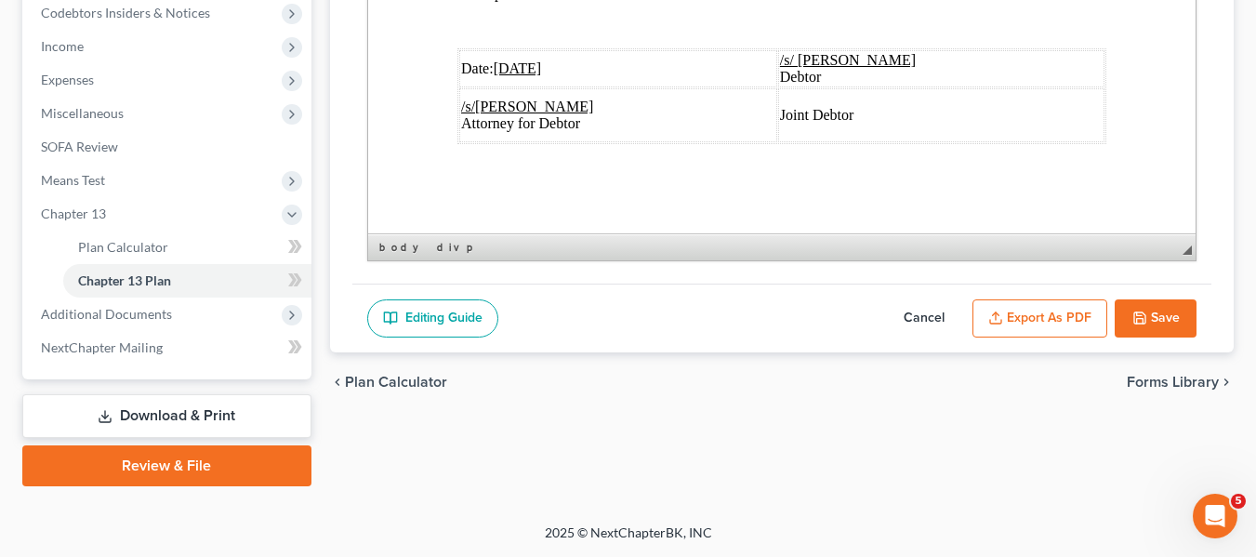
click at [506, 60] on u "[DATE]" at bounding box center [517, 68] width 48 height 16
click at [1001, 310] on icon "button" at bounding box center [995, 317] width 15 height 15
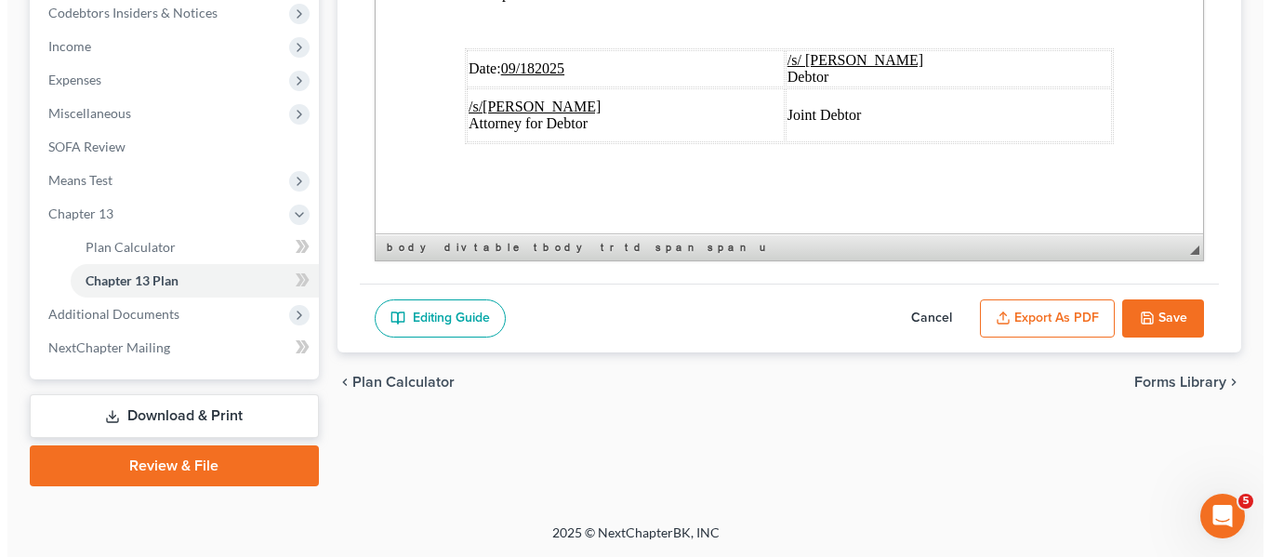
scroll to position [7191, 0]
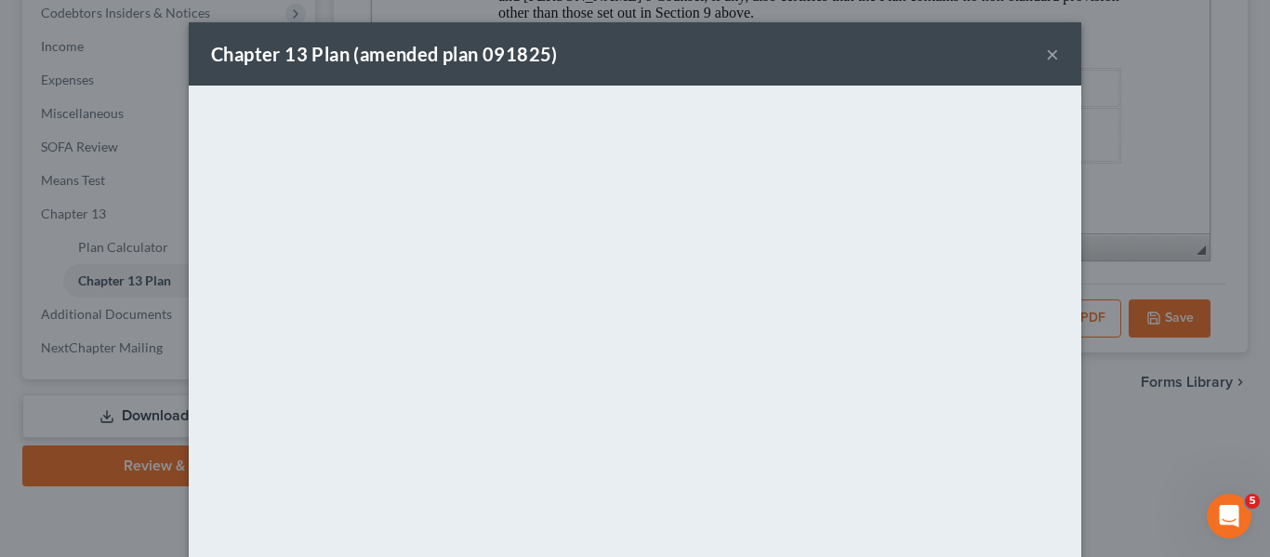
click at [817, 55] on div "Chapter 13 Plan (amended plan 091825) ×" at bounding box center [635, 53] width 892 height 63
click at [1046, 54] on button "×" at bounding box center [1052, 54] width 13 height 22
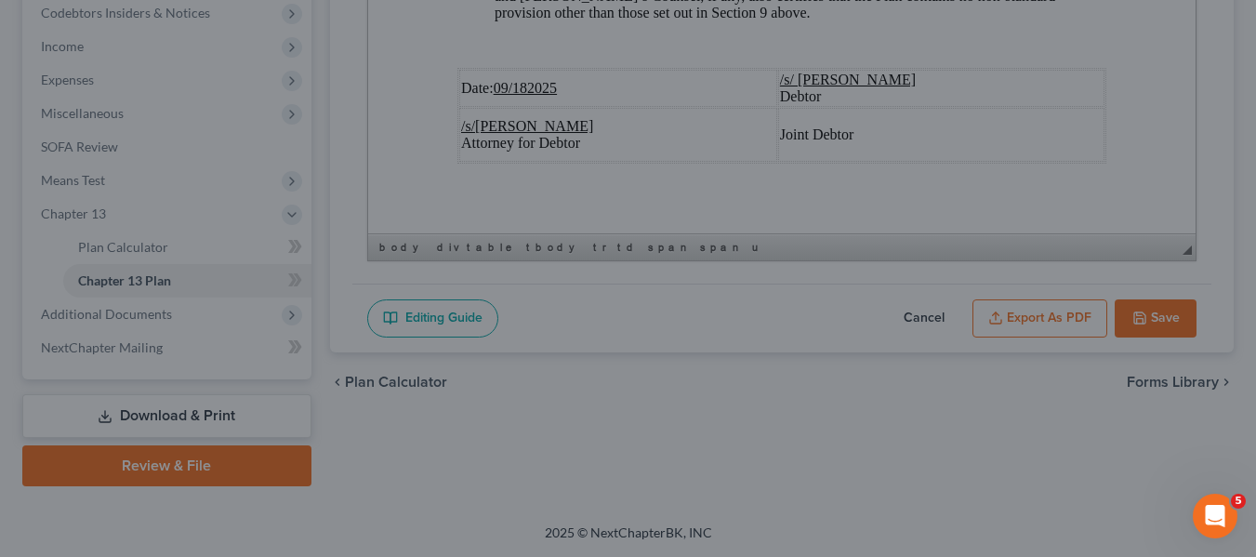
scroll to position [7258, 0]
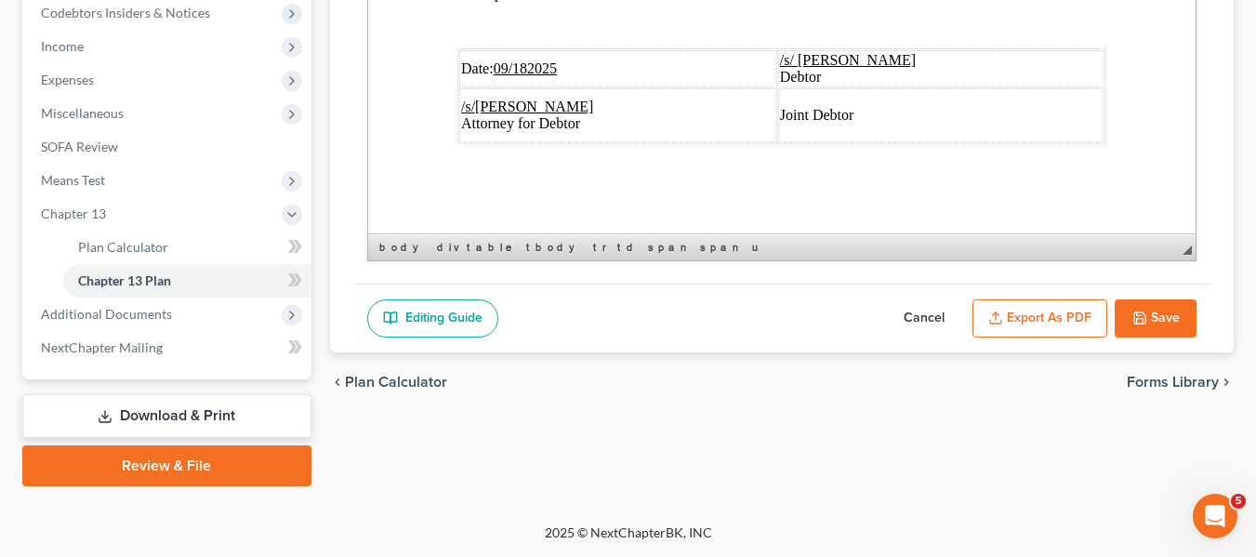
click at [1159, 330] on button "Save" at bounding box center [1156, 318] width 82 height 39
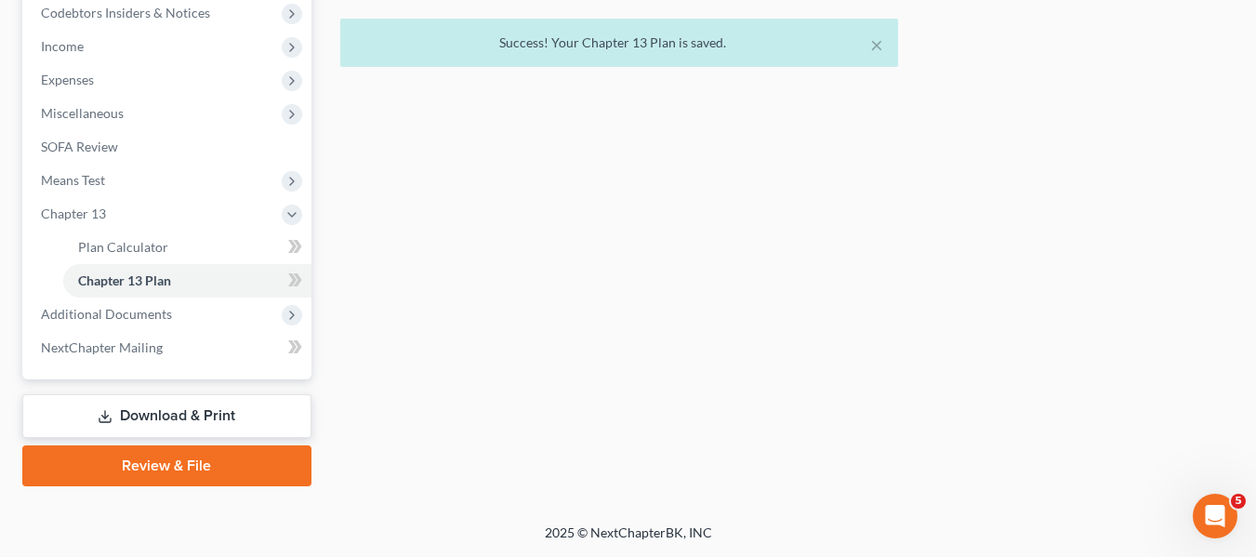
scroll to position [0, 0]
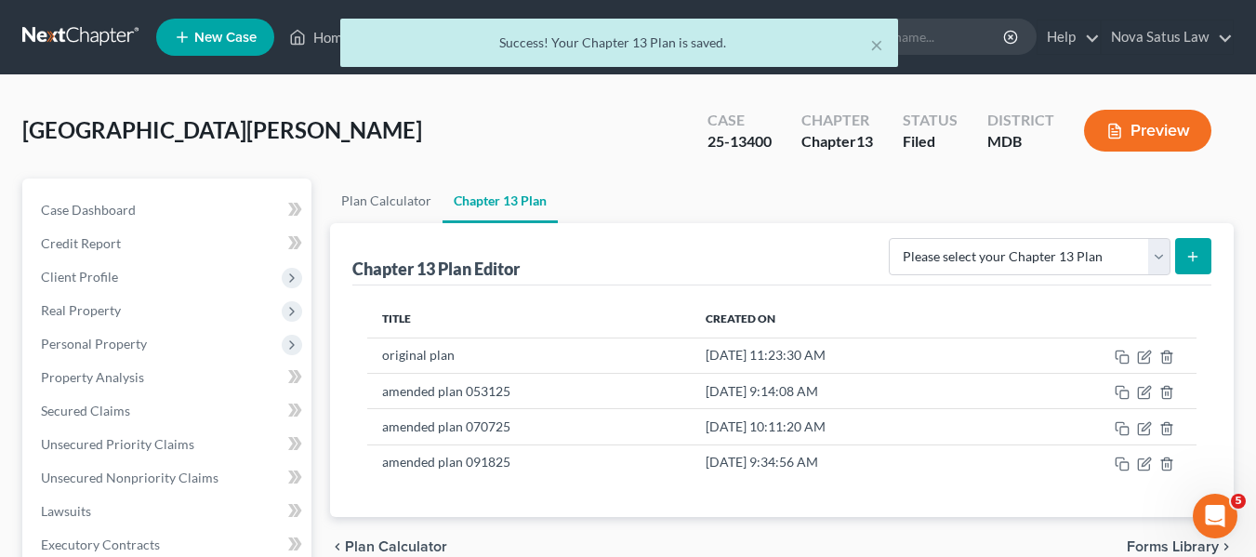
click at [318, 35] on div "× Success! Your Chapter 13 Plan is saved." at bounding box center [619, 48] width 1256 height 58
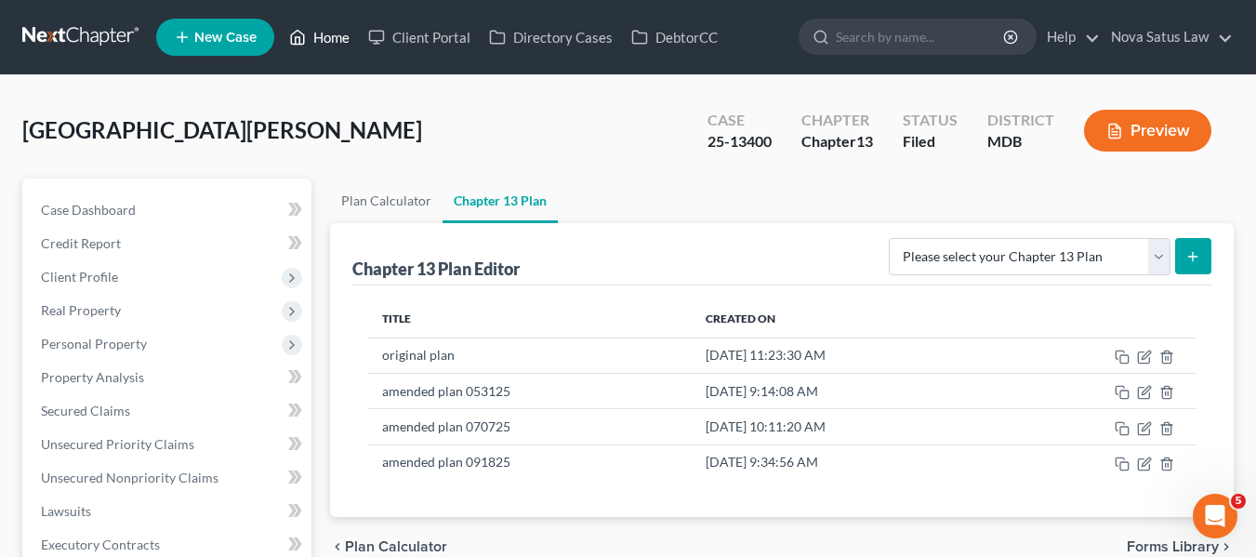
click at [318, 36] on link "Home" at bounding box center [319, 36] width 79 height 33
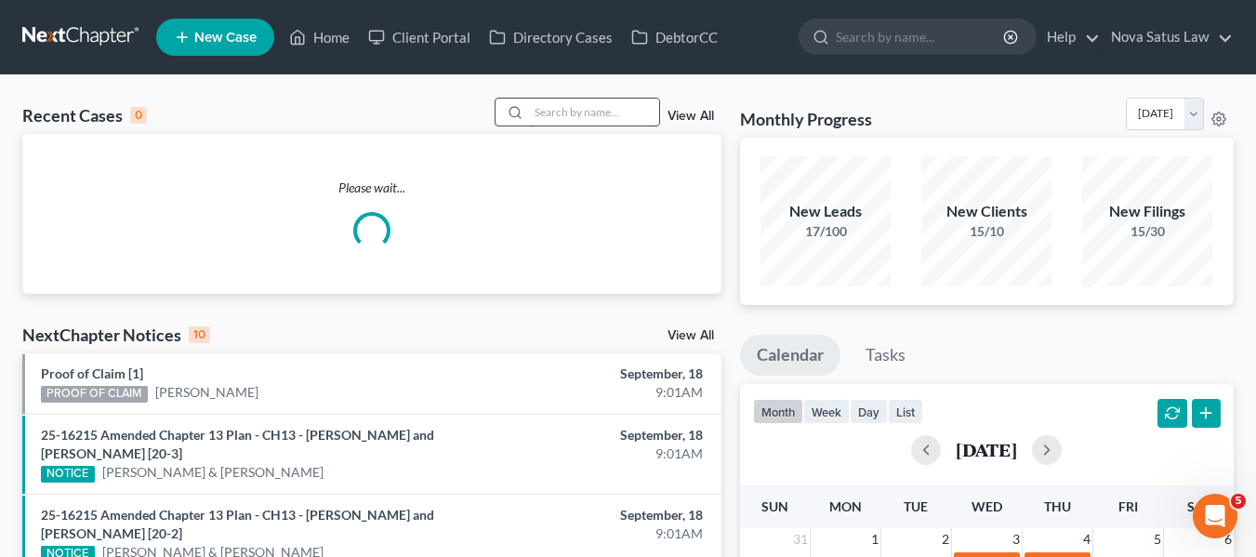
click at [534, 110] on input "search" at bounding box center [594, 112] width 130 height 27
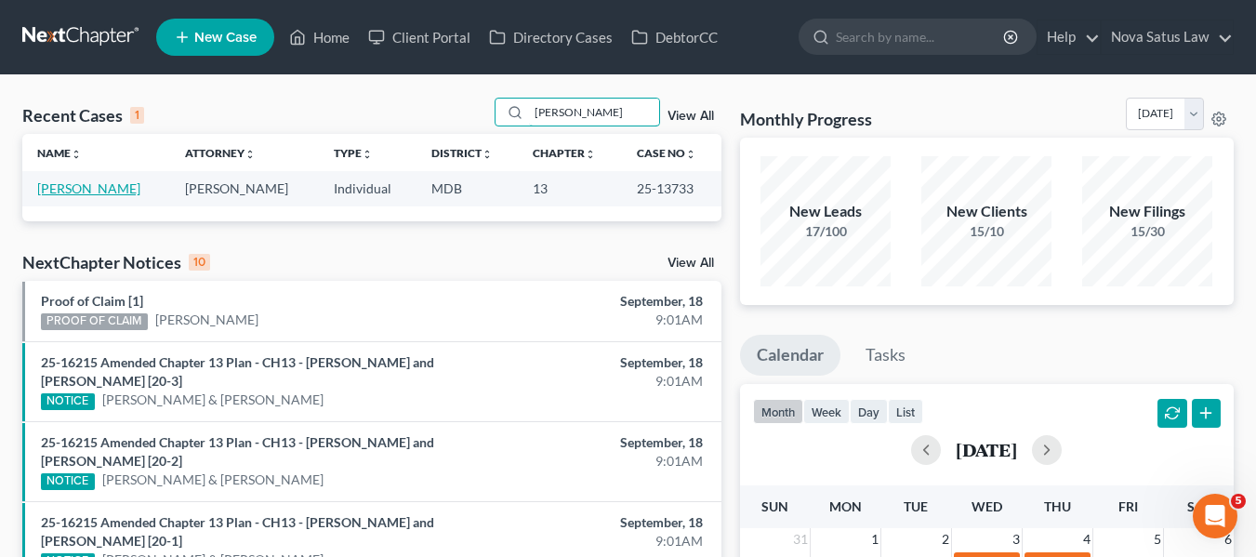
type input "[PERSON_NAME]"
click at [81, 185] on link "[PERSON_NAME]" at bounding box center [88, 188] width 103 height 16
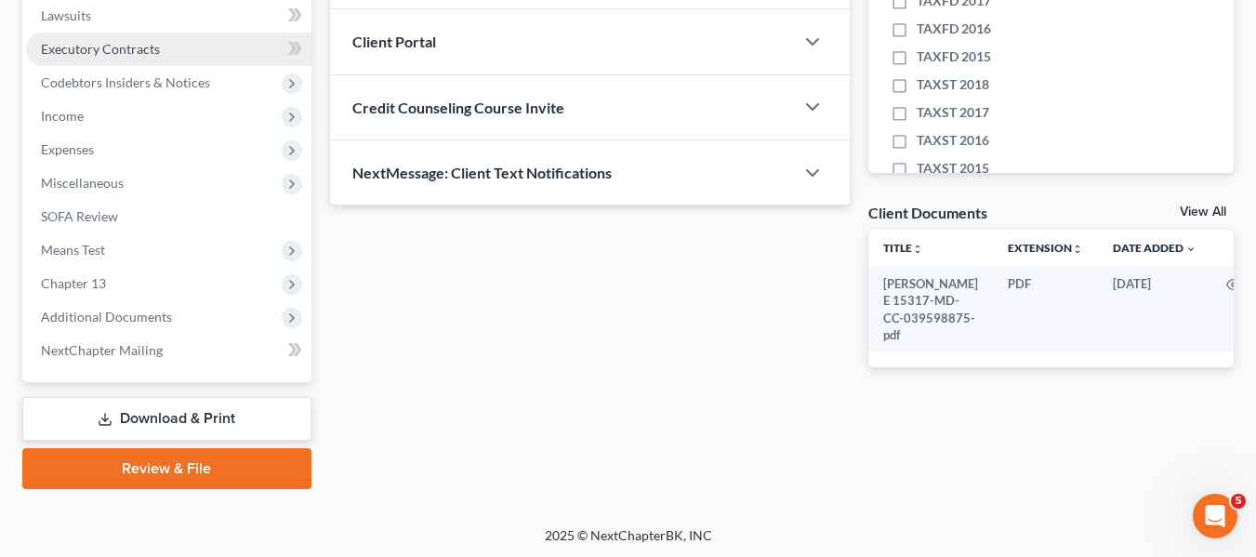
scroll to position [498, 0]
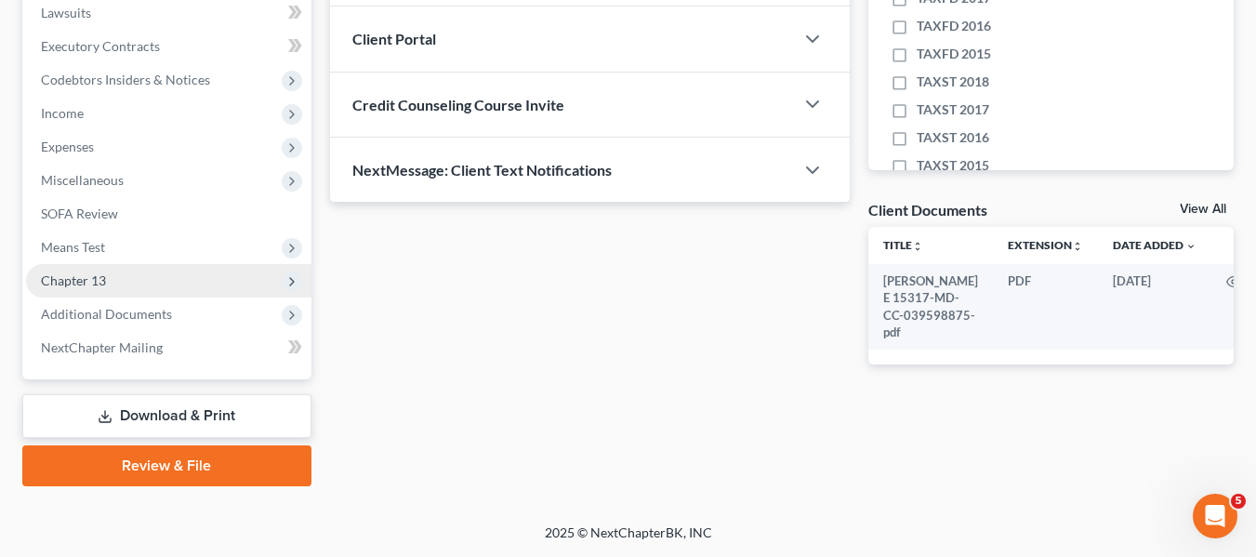
click at [112, 286] on span "Chapter 13" at bounding box center [168, 280] width 285 height 33
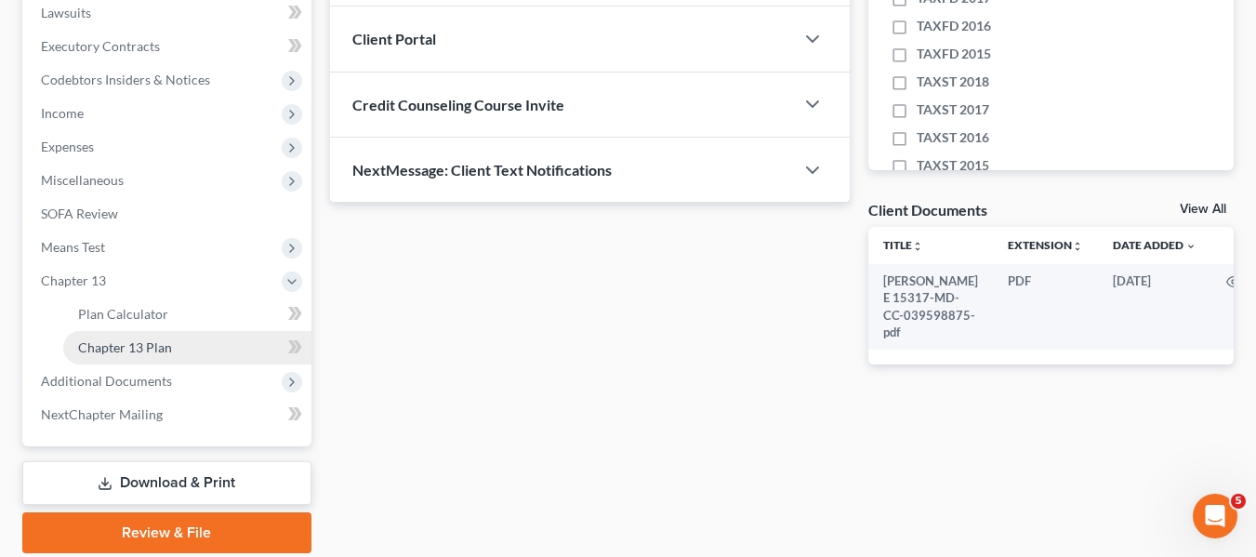
click at [125, 339] on span "Chapter 13 Plan" at bounding box center [125, 347] width 94 height 16
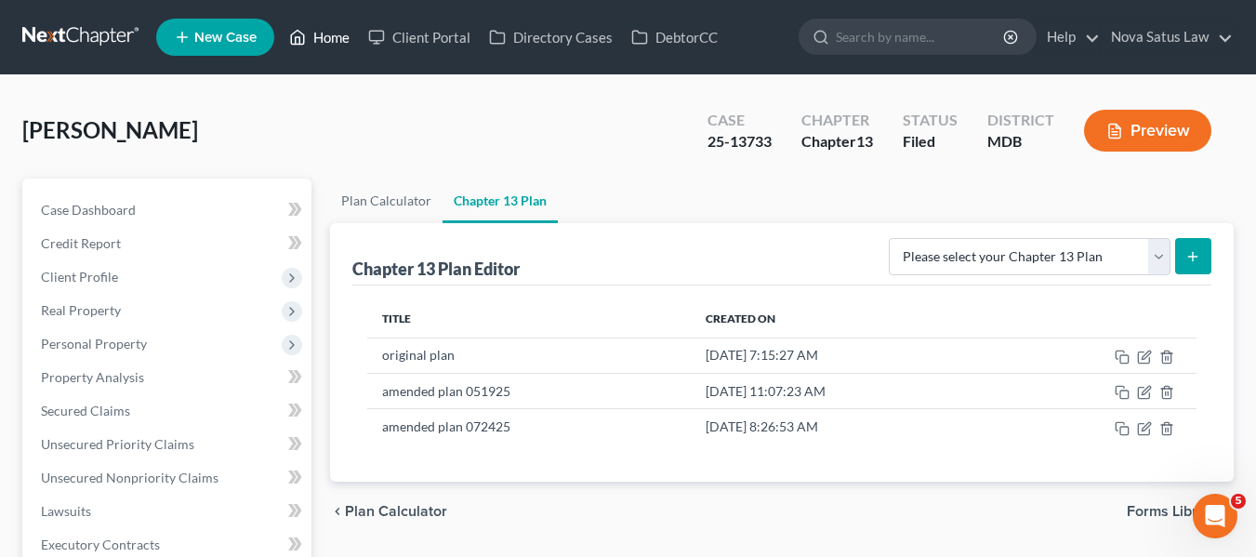
click at [326, 42] on link "Home" at bounding box center [319, 36] width 79 height 33
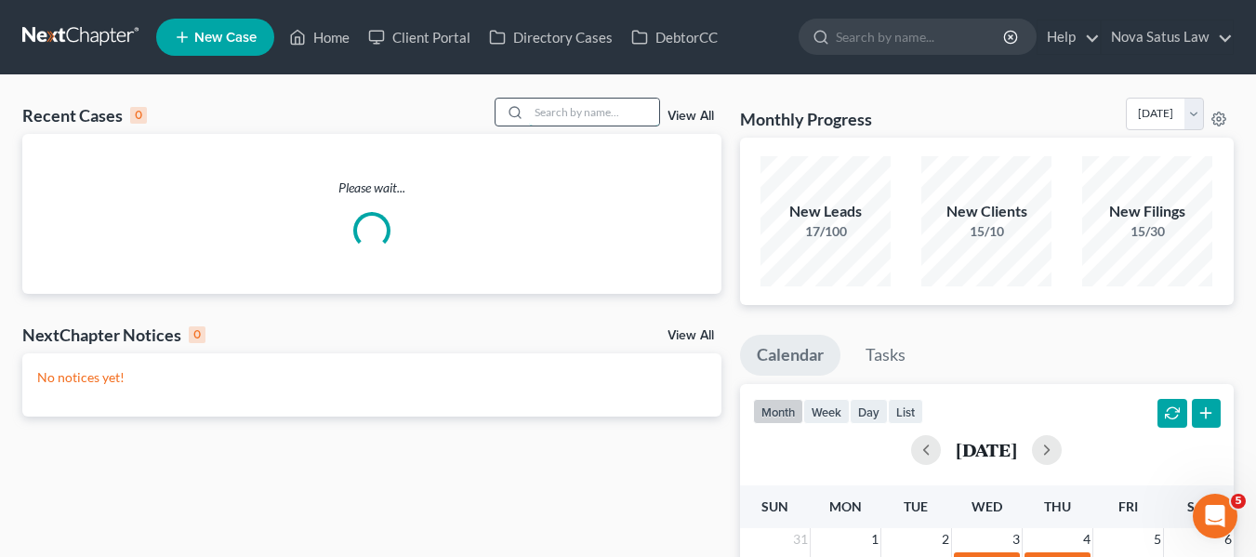
click at [570, 108] on input "search" at bounding box center [594, 112] width 130 height 27
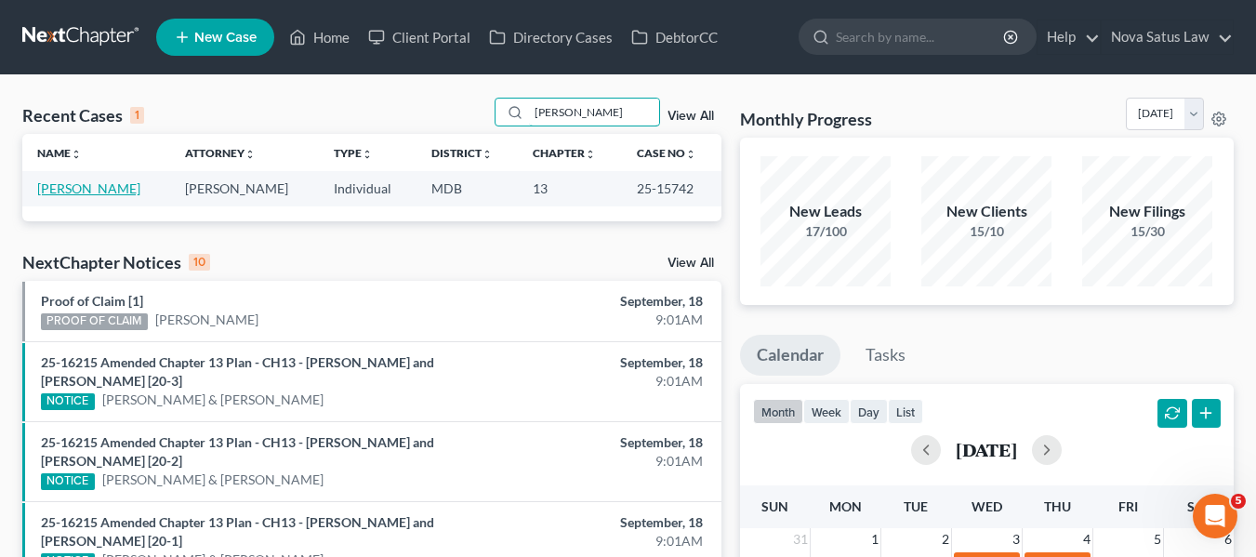
type input "[PERSON_NAME]"
click at [98, 188] on link "[PERSON_NAME]" at bounding box center [88, 188] width 103 height 16
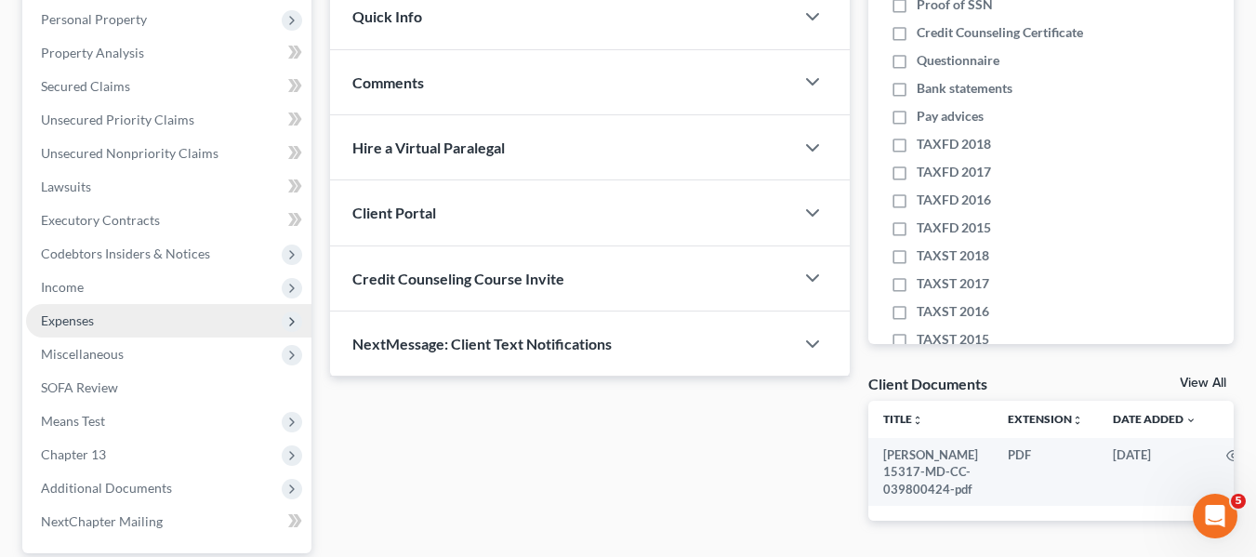
scroll to position [323, 0]
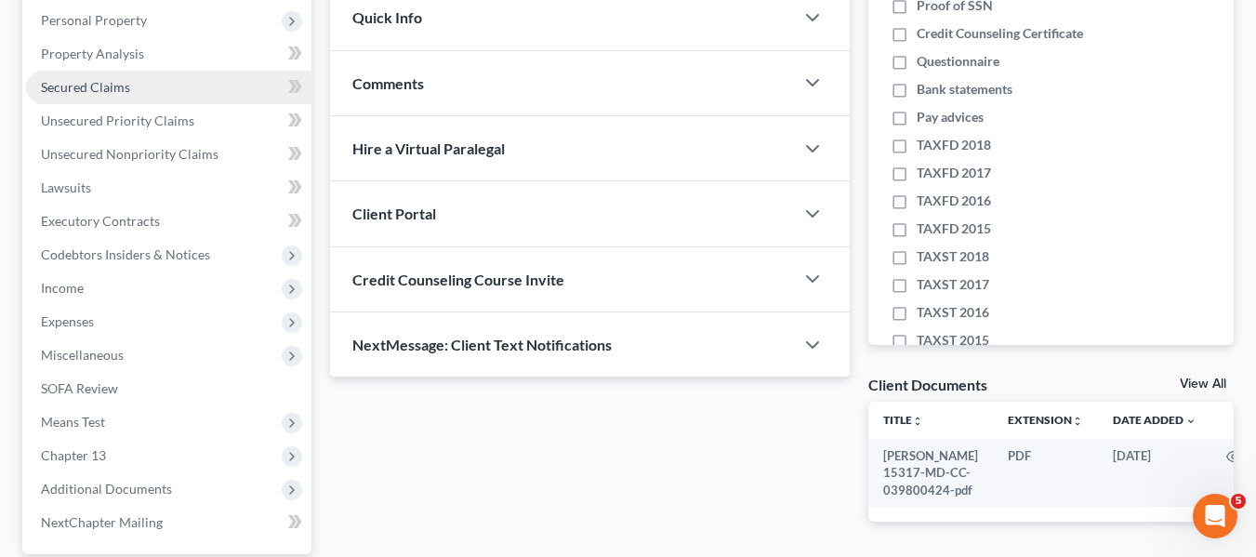
click at [85, 91] on span "Secured Claims" at bounding box center [85, 87] width 89 height 16
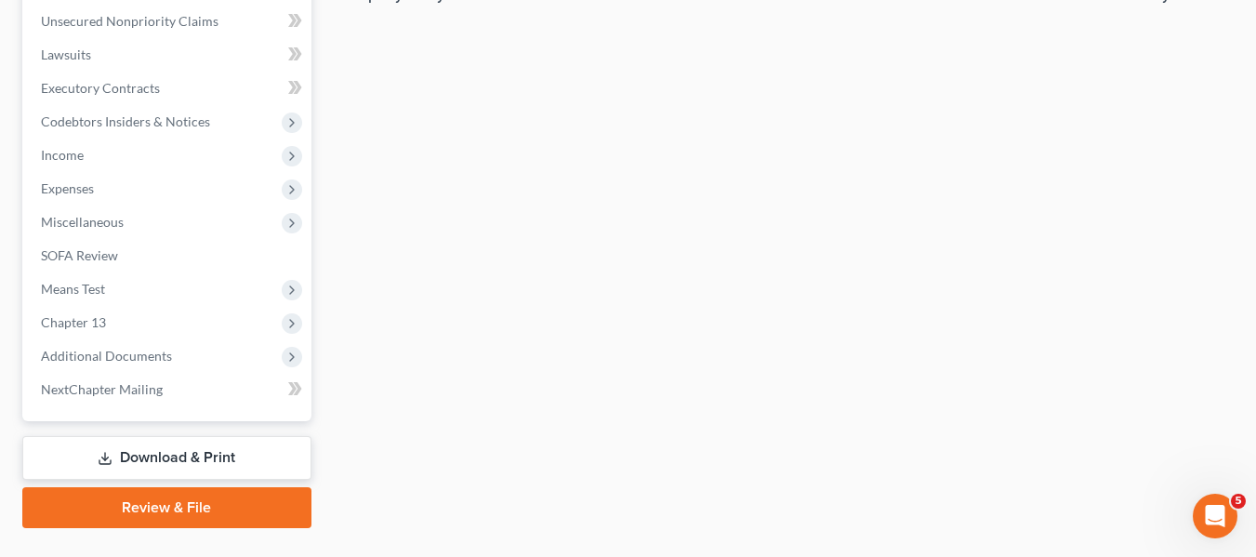
scroll to position [457, 0]
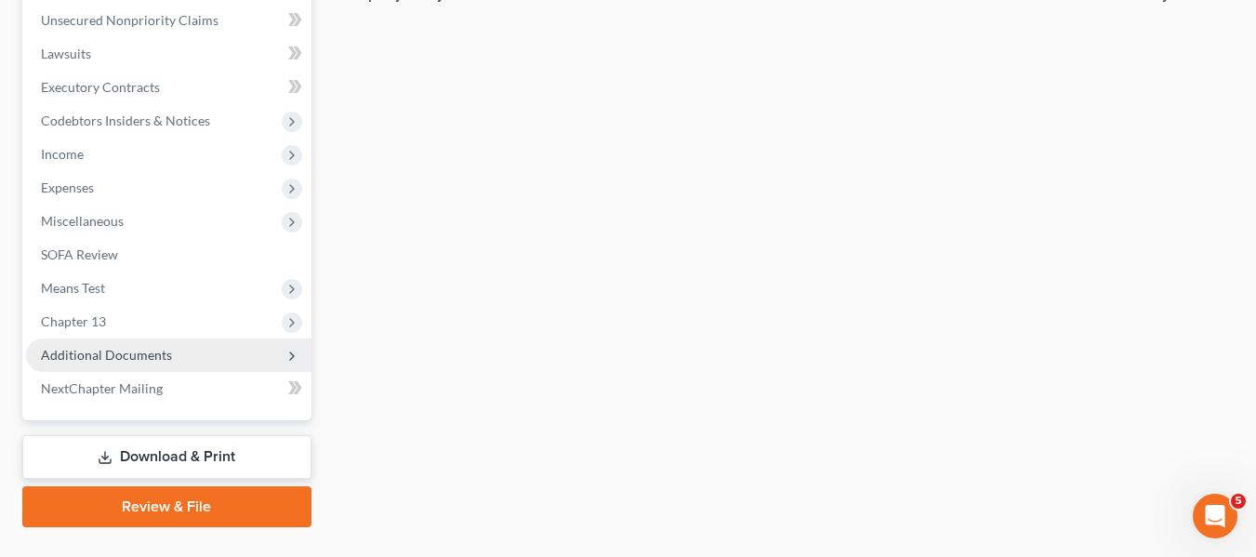
click at [139, 352] on span "Additional Documents" at bounding box center [106, 355] width 131 height 16
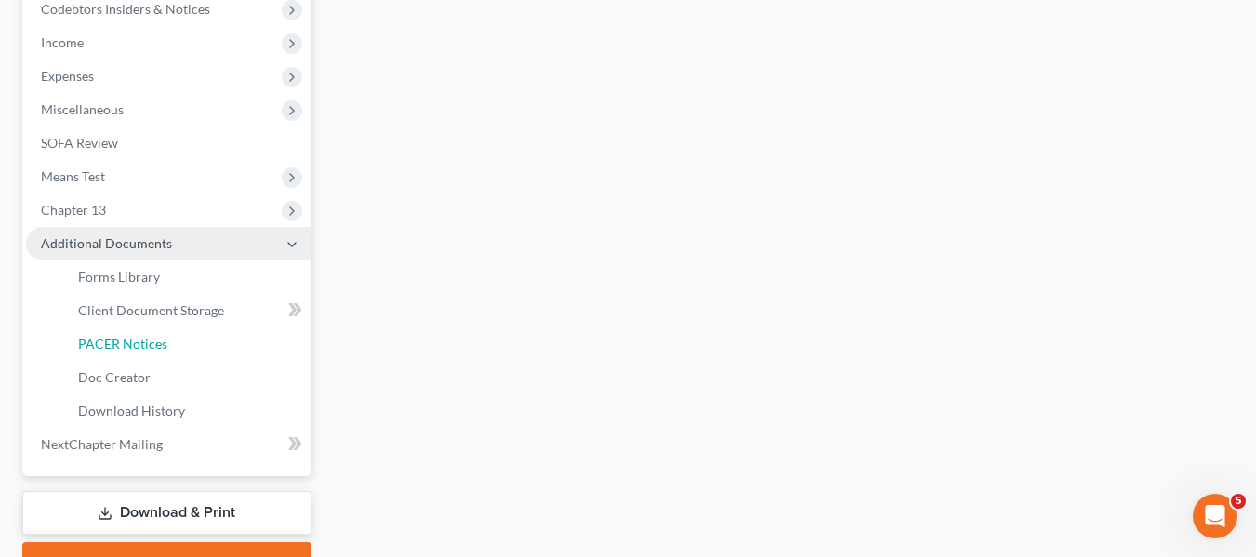
click at [139, 352] on link "PACER Notices" at bounding box center [187, 343] width 248 height 33
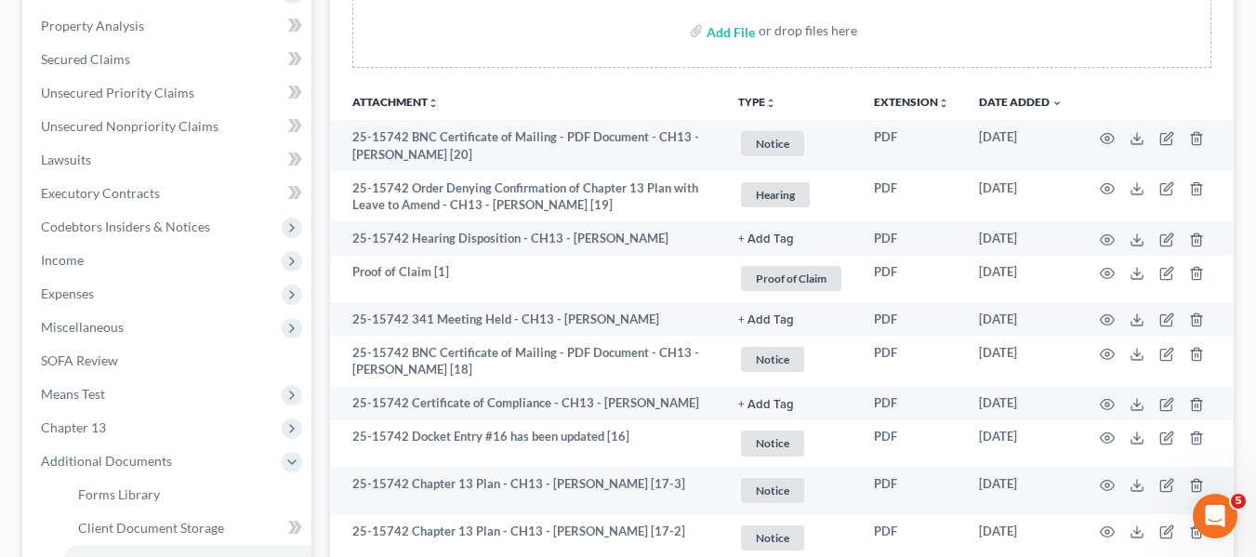
scroll to position [360, 0]
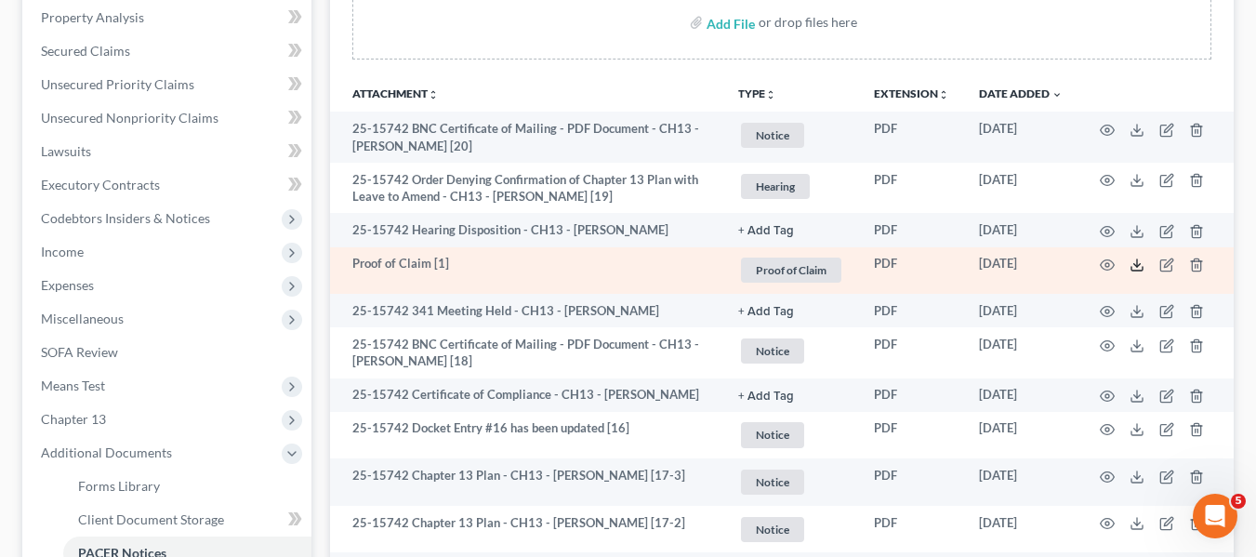
click at [1138, 262] on icon at bounding box center [1136, 264] width 15 height 15
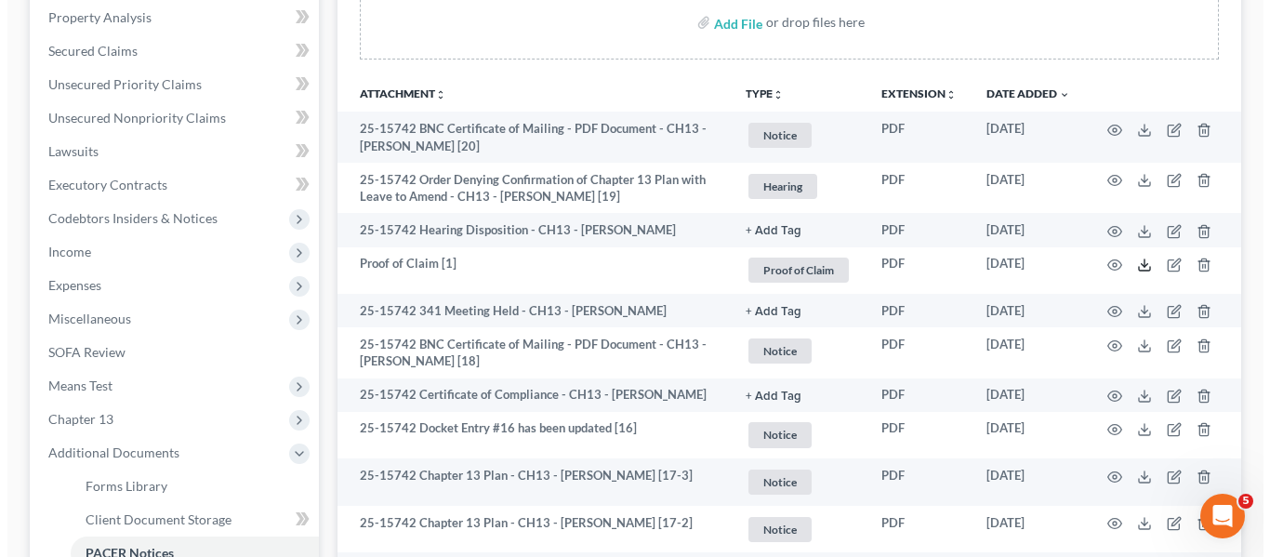
scroll to position [0, 0]
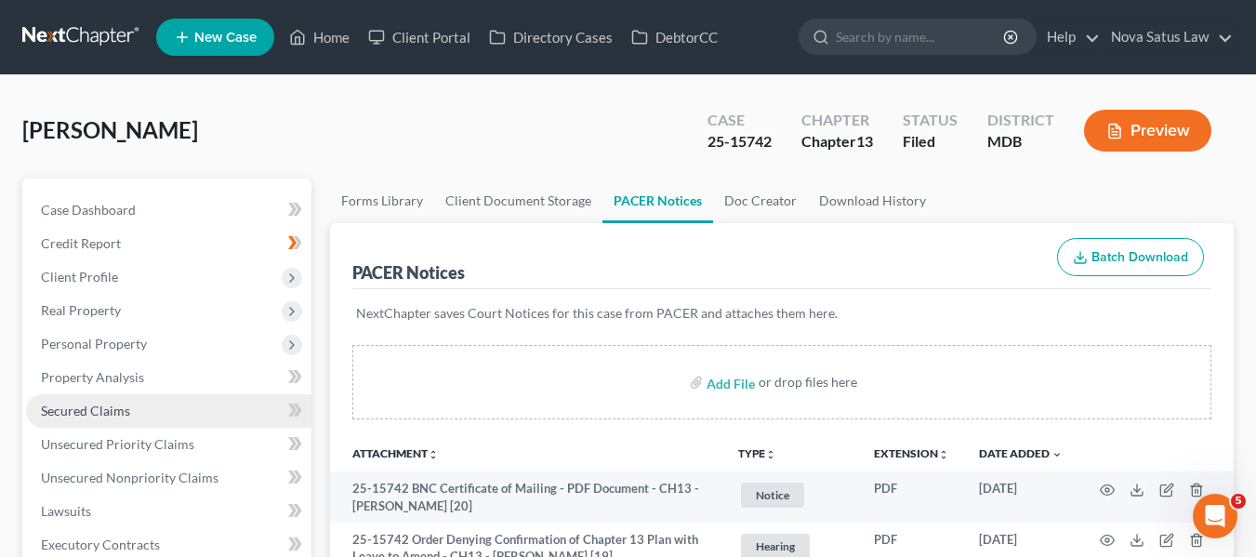
click at [130, 416] on link "Secured Claims" at bounding box center [168, 410] width 285 height 33
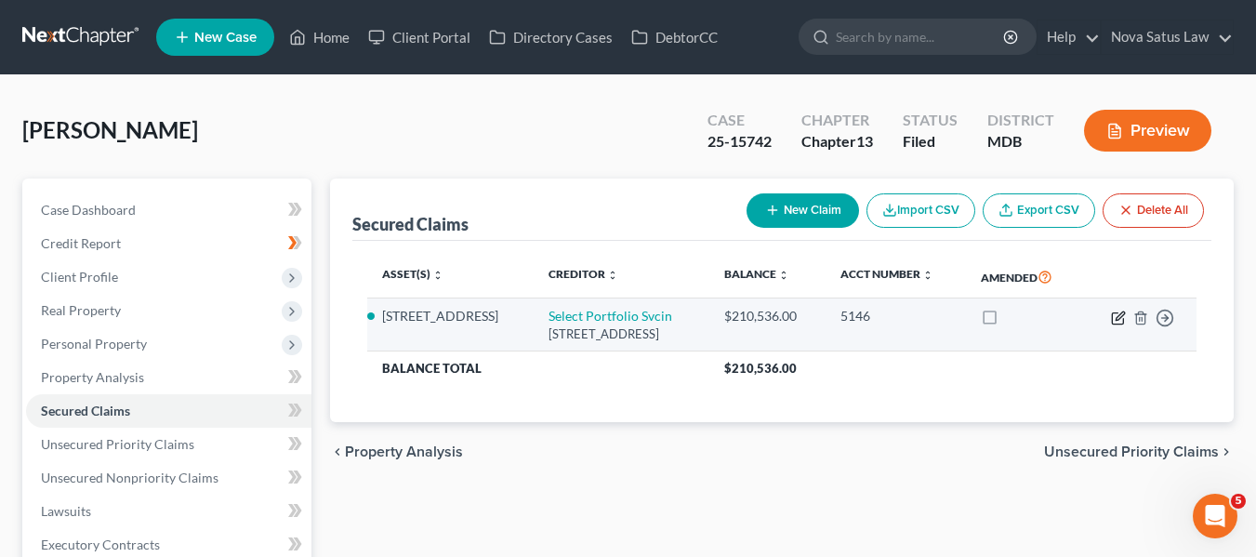
click at [1116, 318] on icon "button" at bounding box center [1119, 315] width 8 height 8
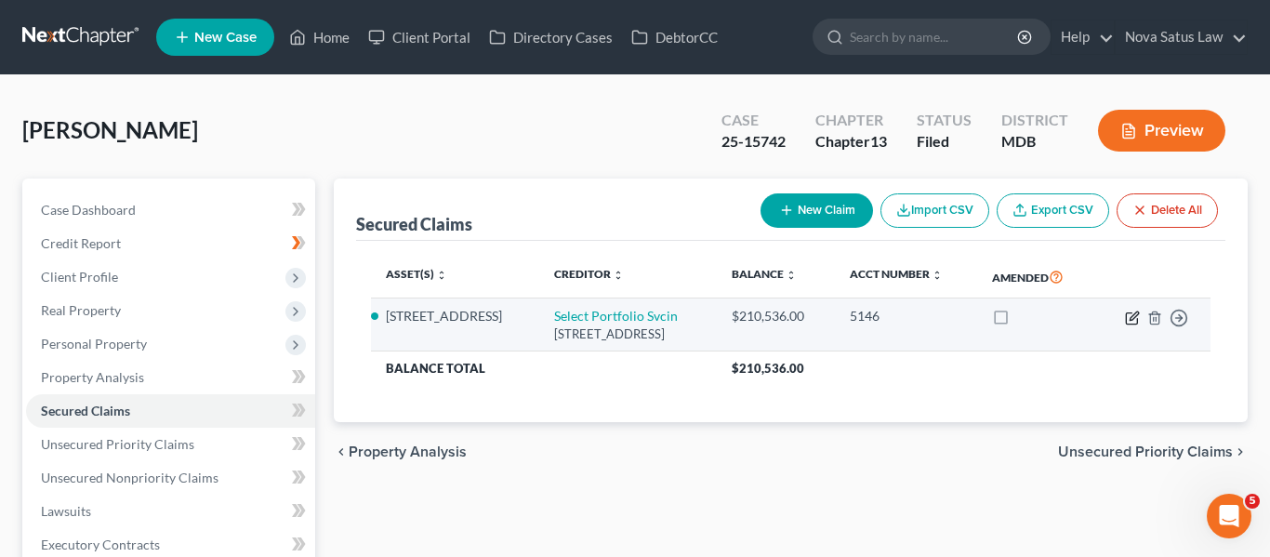
select select "46"
select select "0"
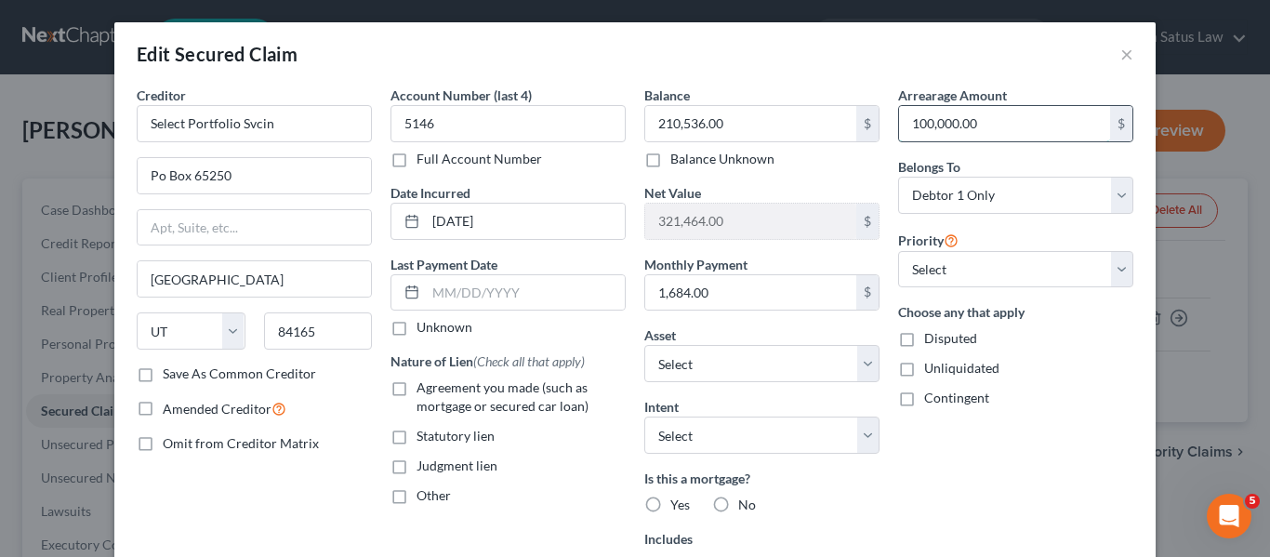
click at [969, 123] on input "100,000.00" at bounding box center [1004, 123] width 211 height 35
type input "99,627.67"
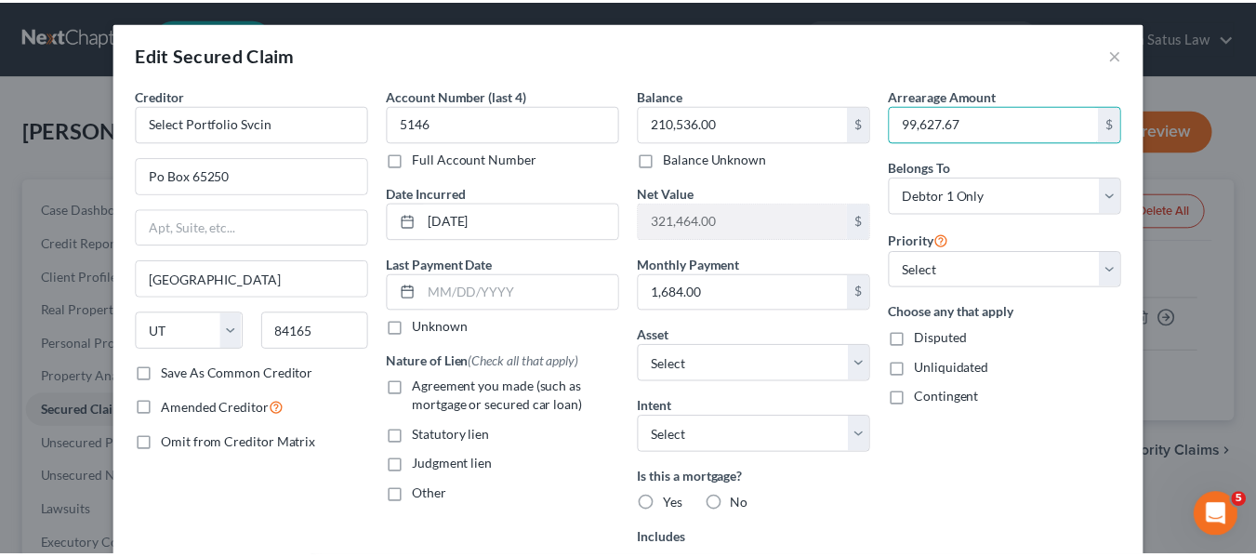
scroll to position [287, 0]
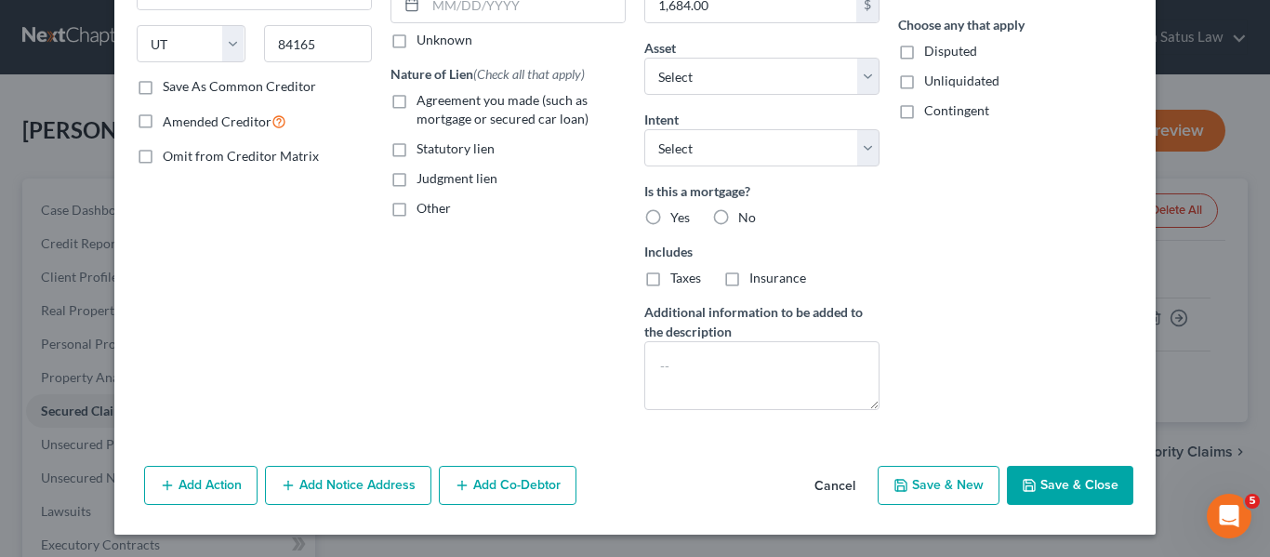
click at [1012, 473] on button "Save & Close" at bounding box center [1070, 485] width 126 height 39
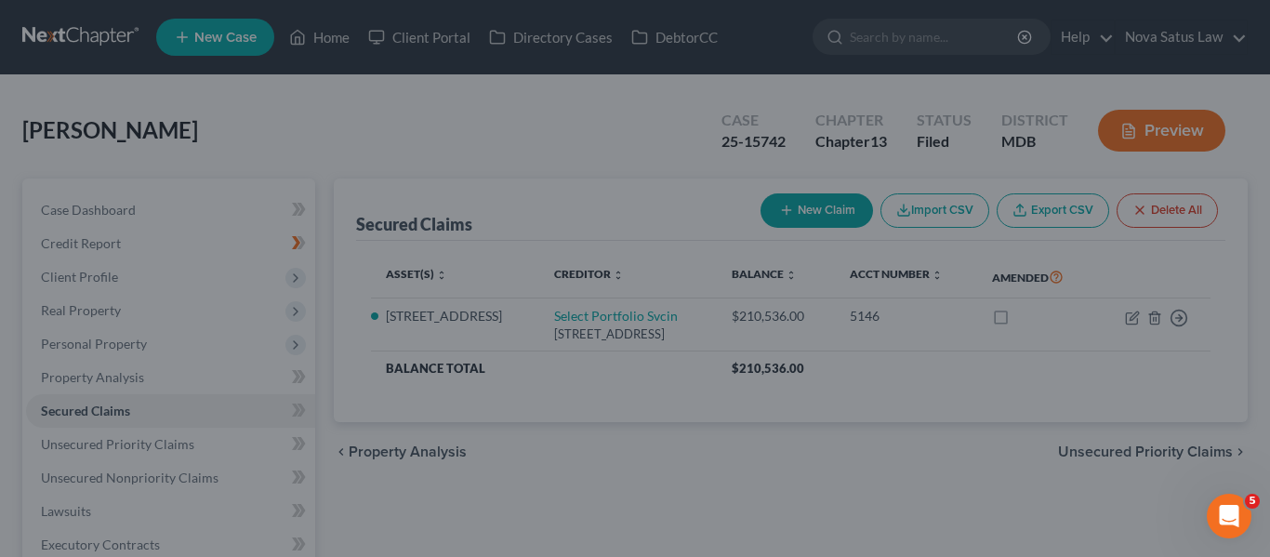
select select "6"
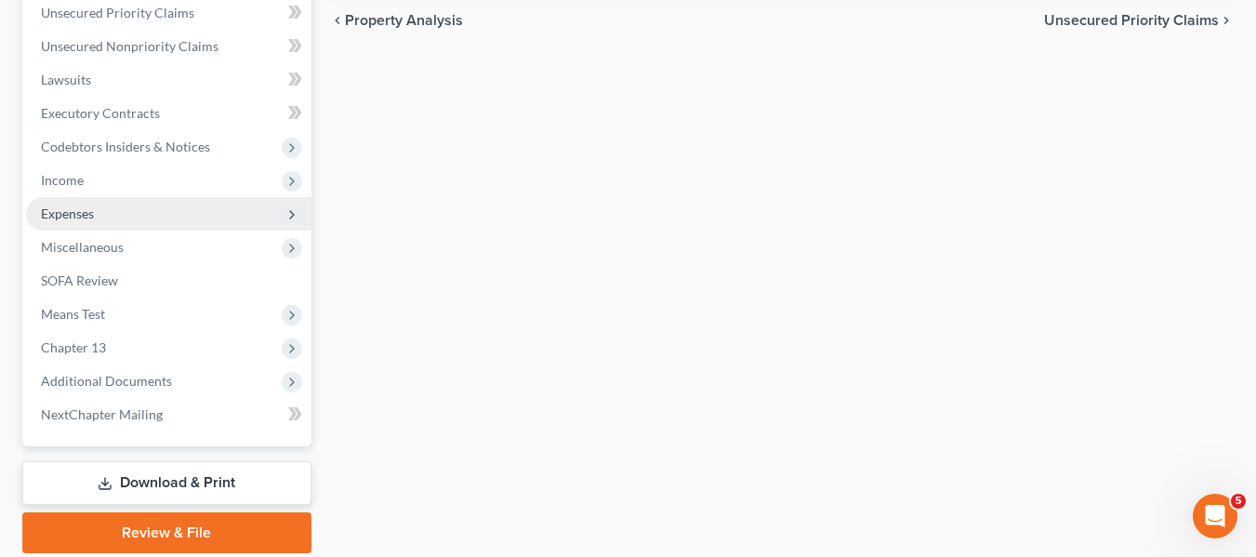
scroll to position [432, 0]
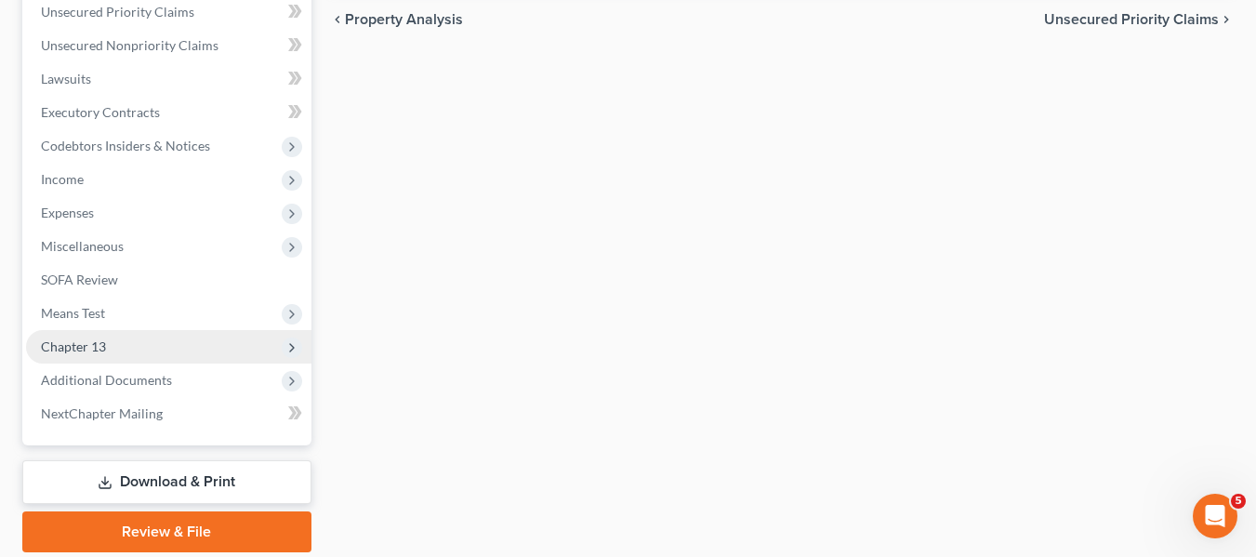
click at [144, 353] on span "Chapter 13" at bounding box center [168, 346] width 285 height 33
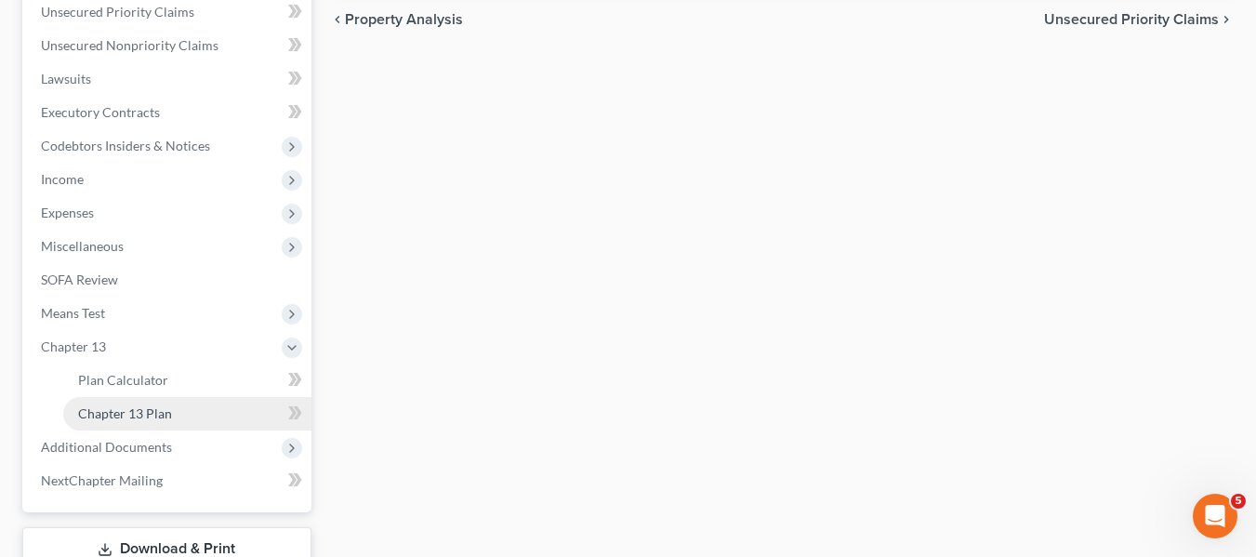
click at [161, 410] on span "Chapter 13 Plan" at bounding box center [125, 413] width 94 height 16
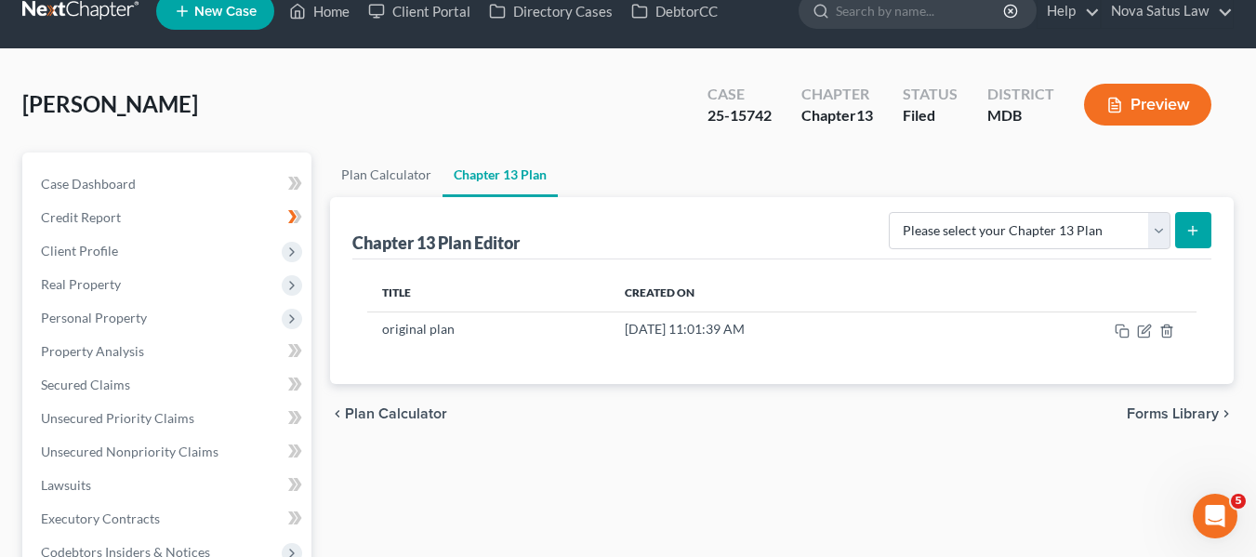
scroll to position [25, 0]
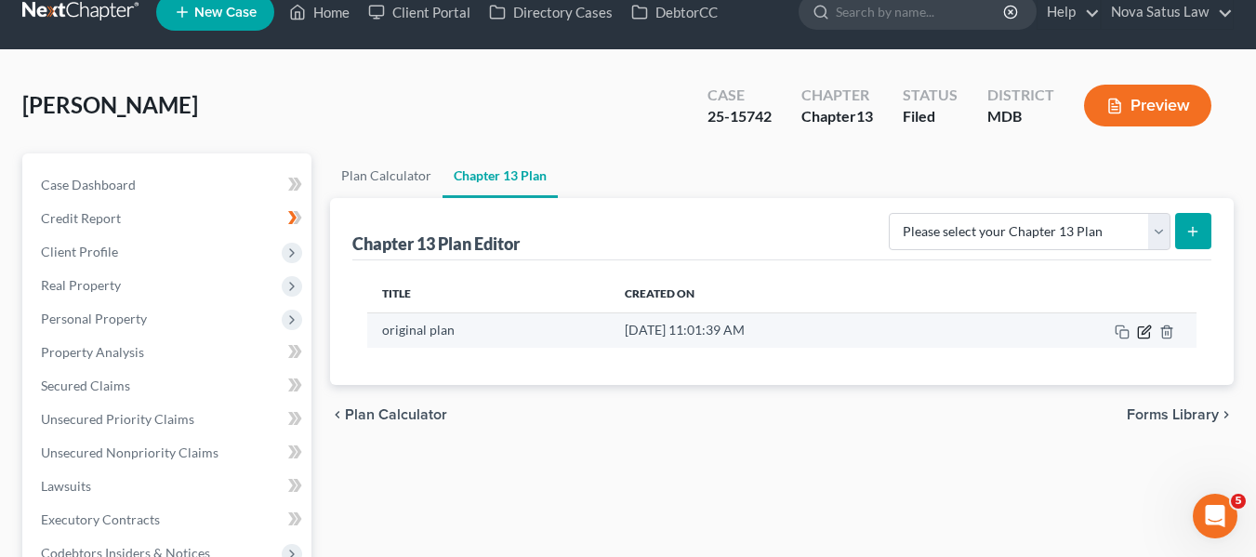
click at [1149, 329] on icon "button" at bounding box center [1145, 329] width 8 height 8
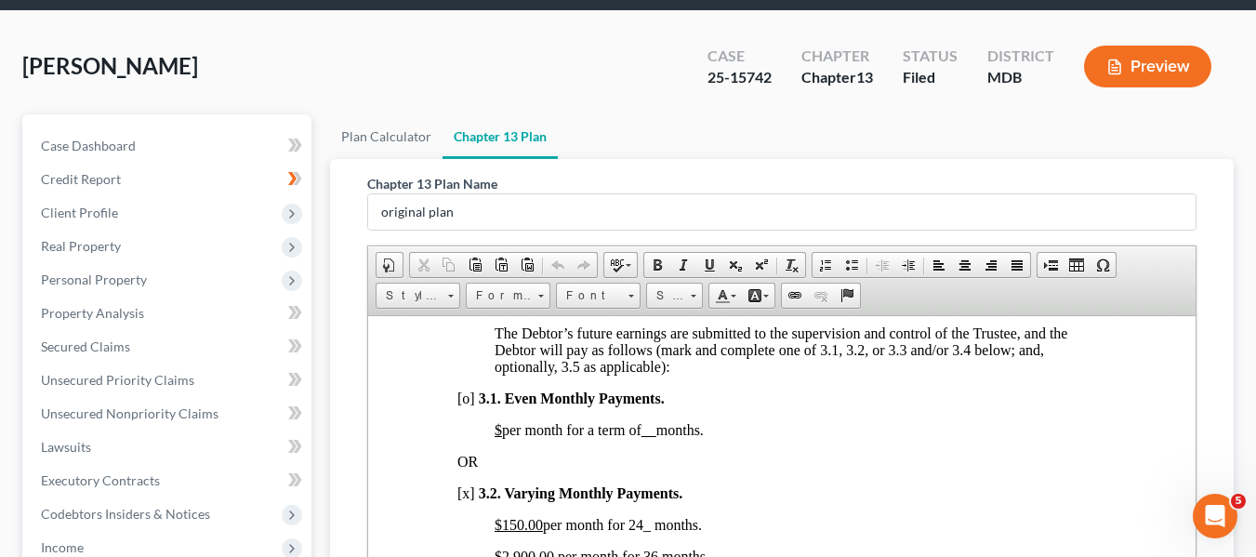
scroll to position [0, 0]
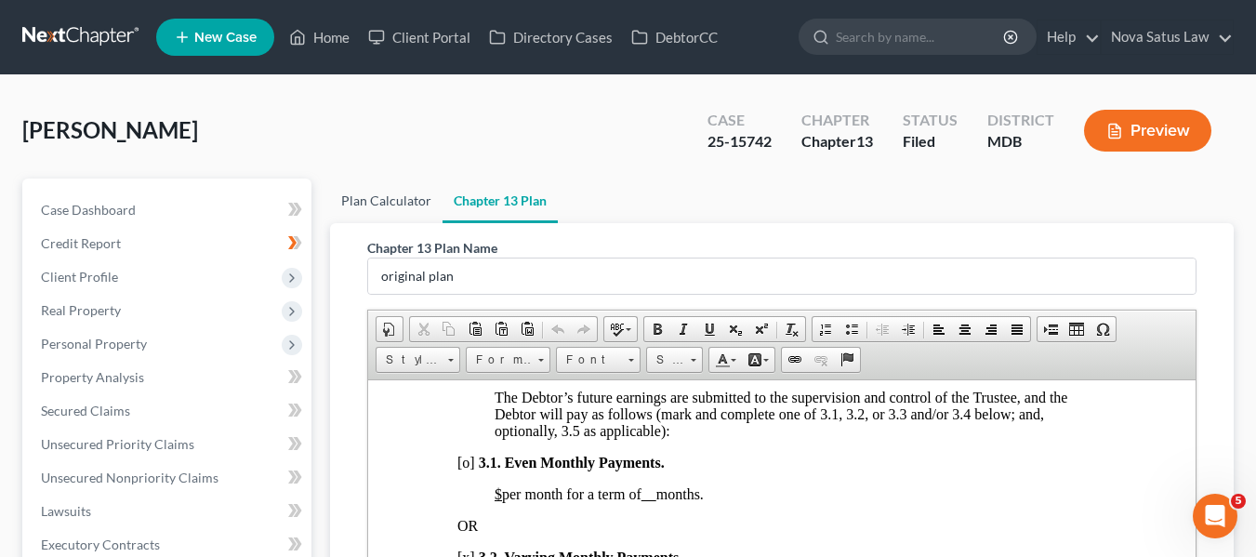
click at [383, 200] on link "Plan Calculator" at bounding box center [386, 200] width 112 height 45
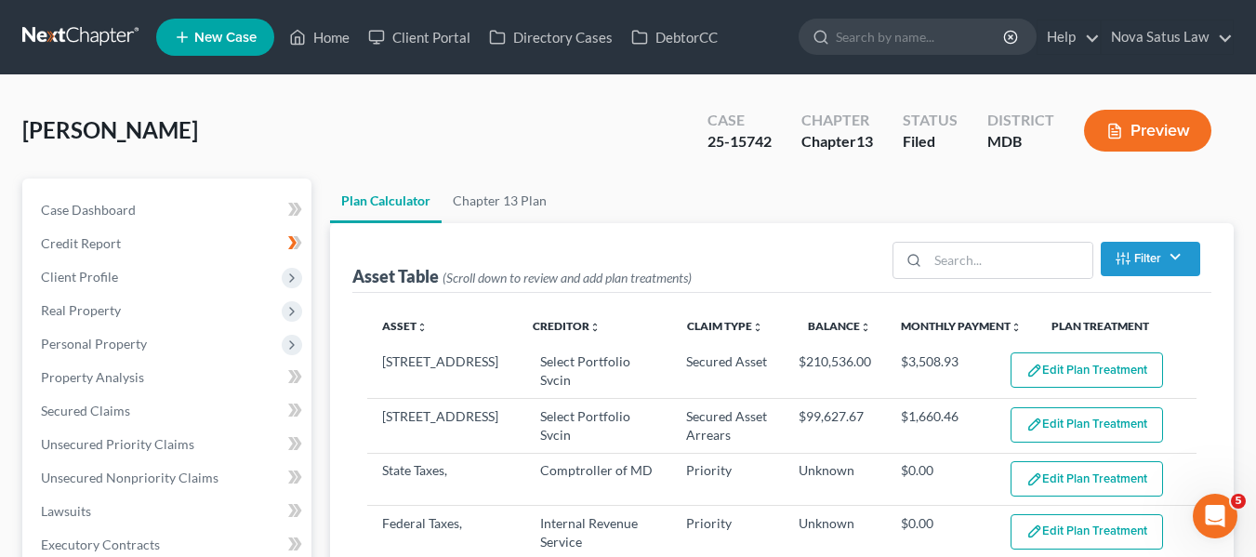
scroll to position [10, 0]
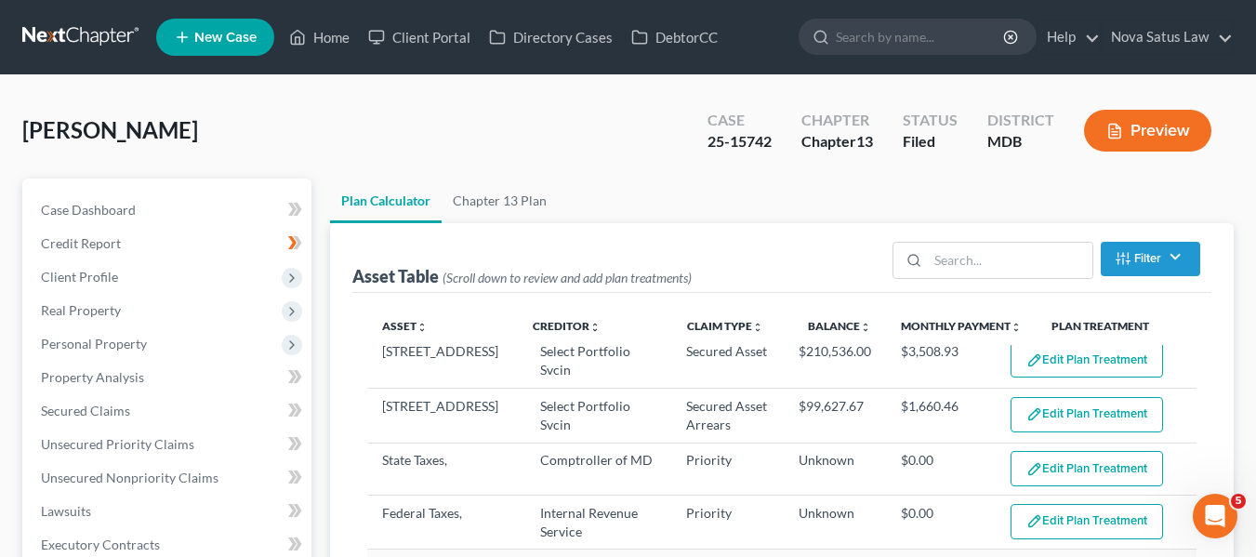
select select "59"
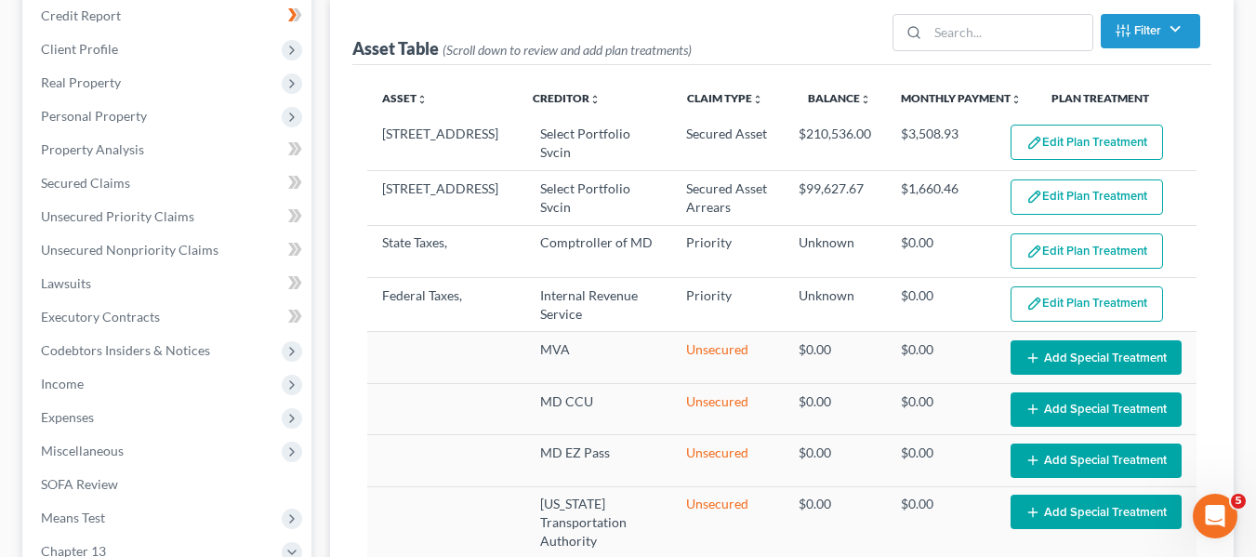
scroll to position [0, 0]
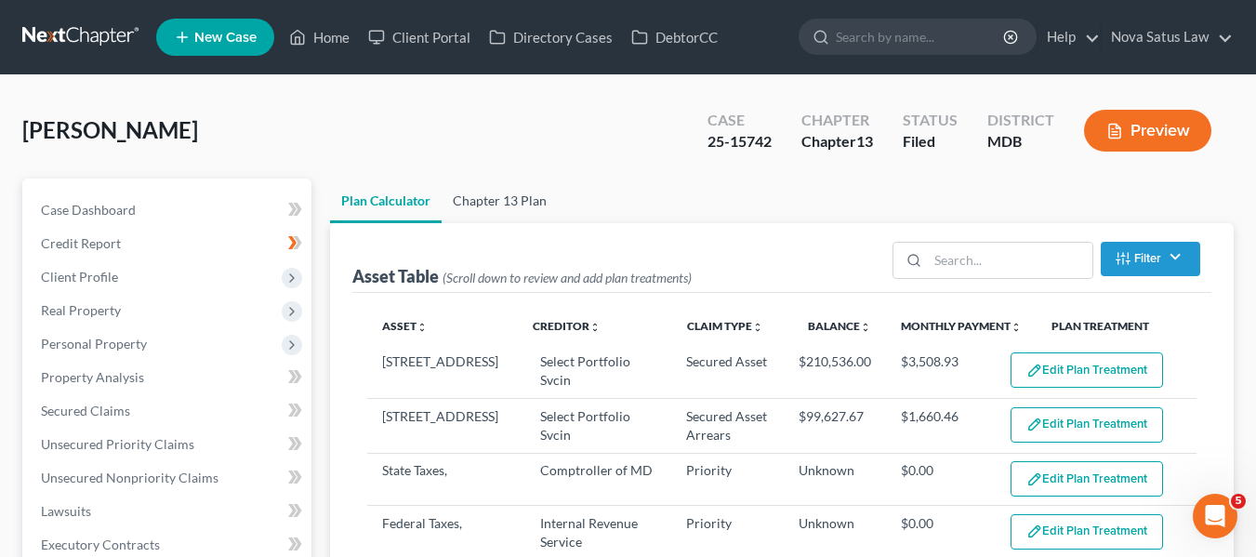
click at [480, 198] on link "Chapter 13 Plan" at bounding box center [500, 200] width 116 height 45
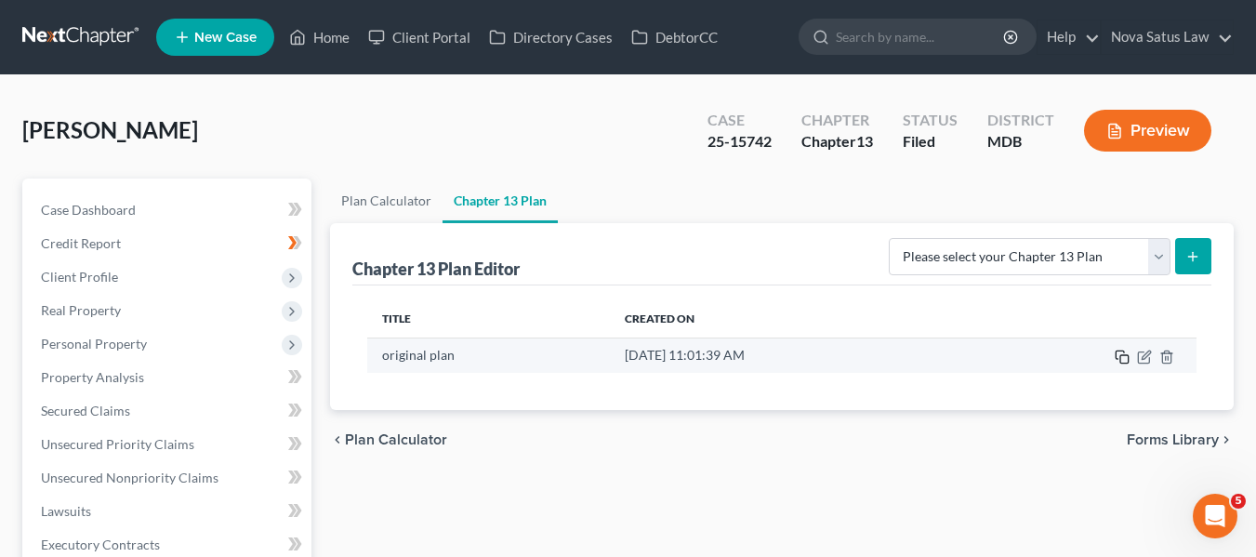
click at [1120, 356] on rect "button" at bounding box center [1124, 359] width 8 height 8
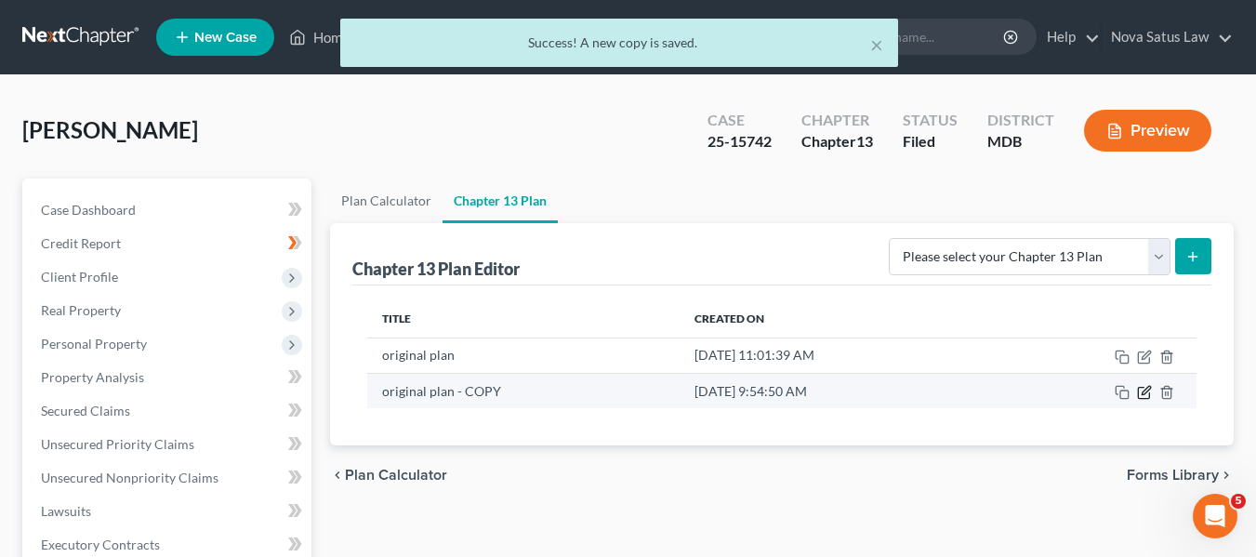
click at [1141, 393] on icon "button" at bounding box center [1144, 392] width 15 height 15
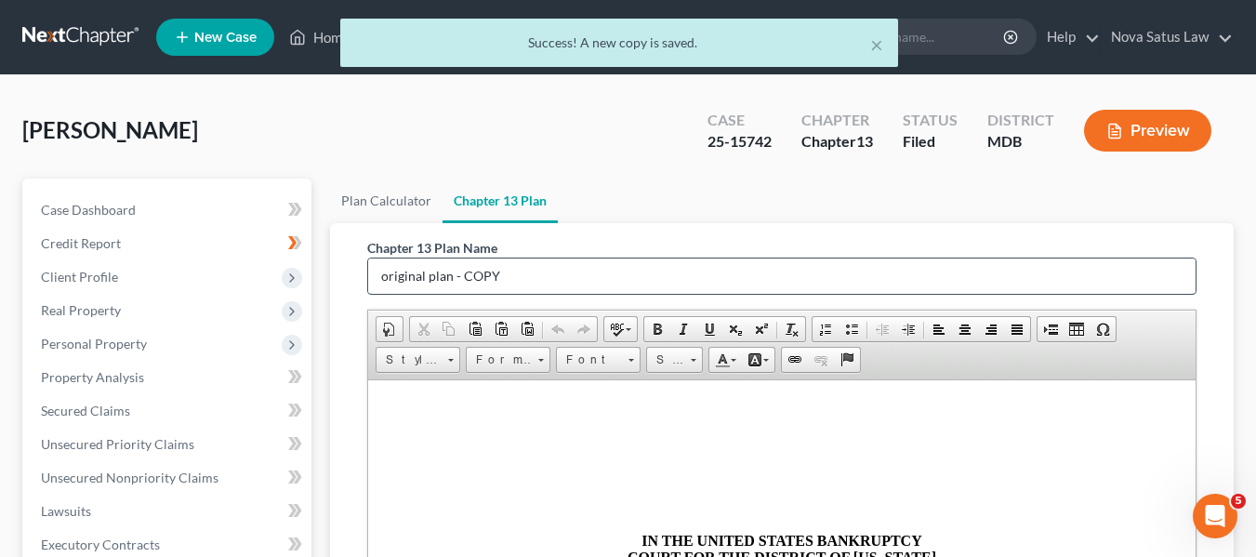
click at [568, 263] on input "original plan - COPY" at bounding box center [781, 275] width 827 height 35
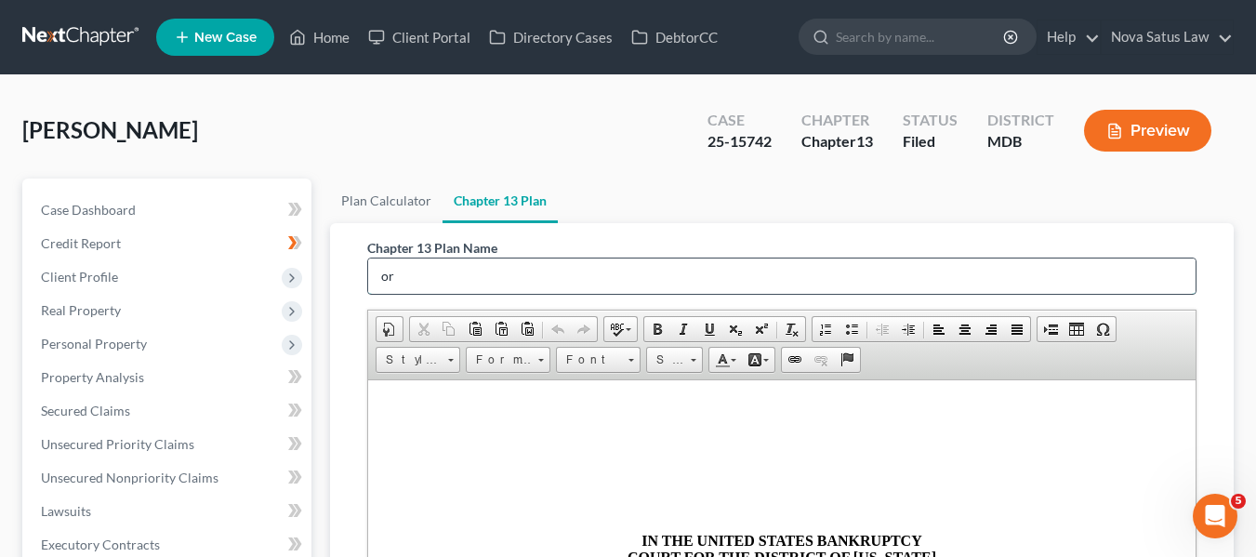
type input "o"
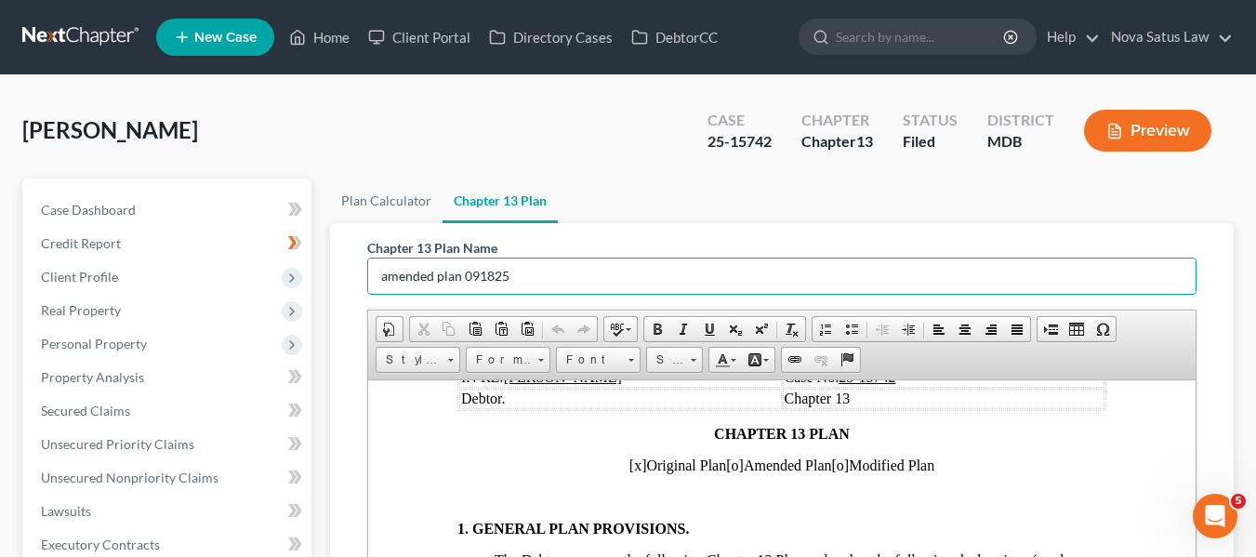
scroll to position [233, 0]
type input "amended plan 091825"
click at [628, 461] on span "[x]" at bounding box center [637, 463] width 18 height 16
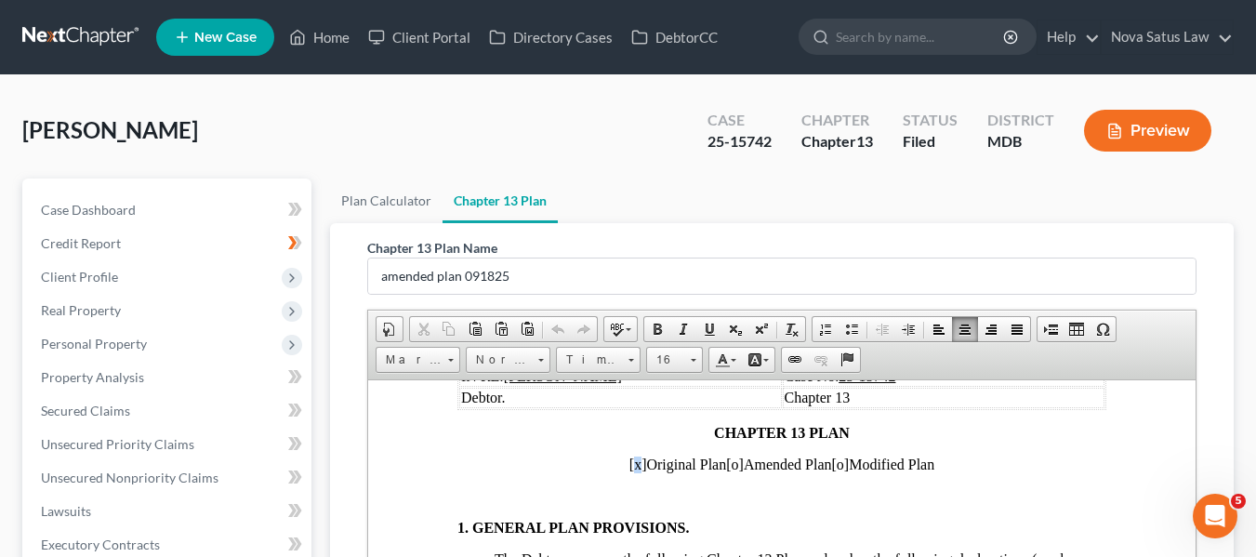
click at [628, 461] on span "[x]" at bounding box center [637, 463] width 18 height 16
click at [725, 465] on span "[o]" at bounding box center [734, 463] width 18 height 16
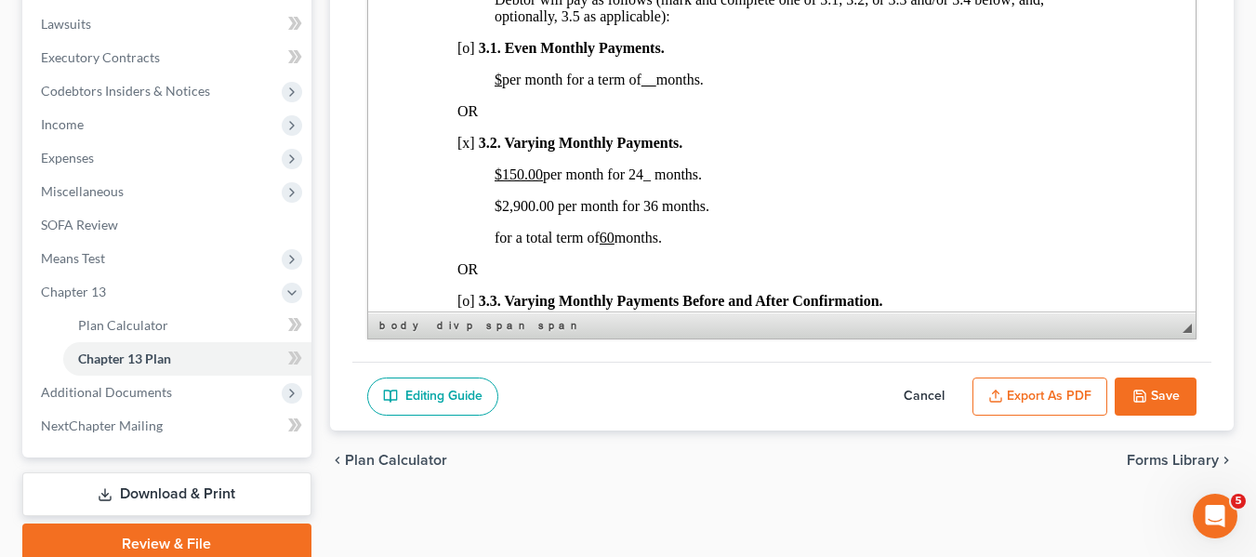
scroll to position [1270, 0]
click at [502, 213] on span "$2,900.00 per month for 36 months." at bounding box center [601, 205] width 215 height 16
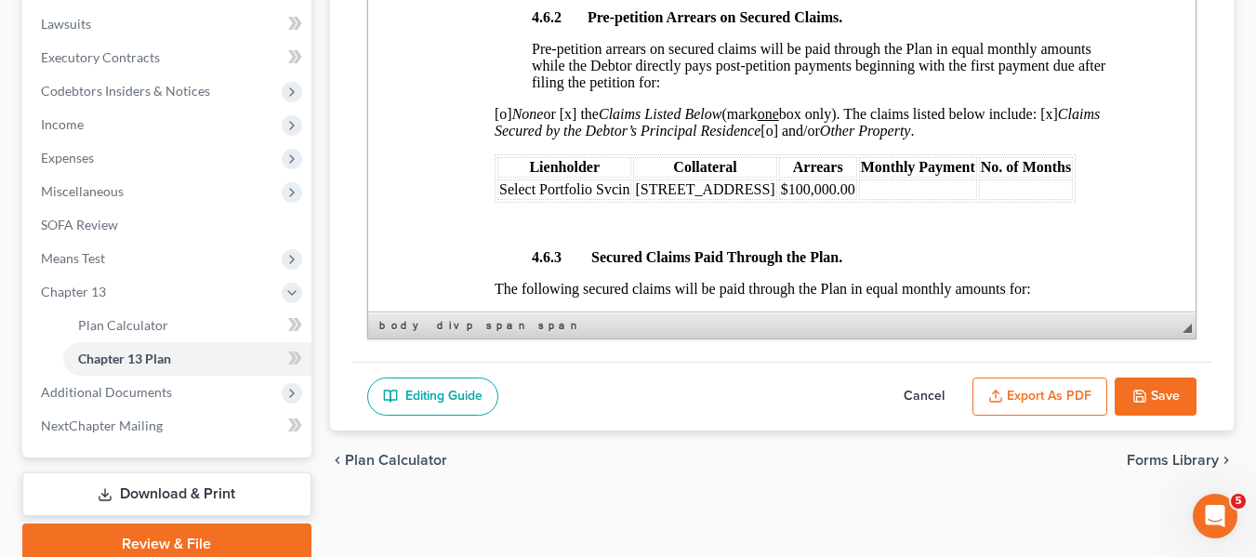
scroll to position [3244, 0]
click at [852, 199] on td "$100,000.00" at bounding box center [817, 188] width 78 height 20
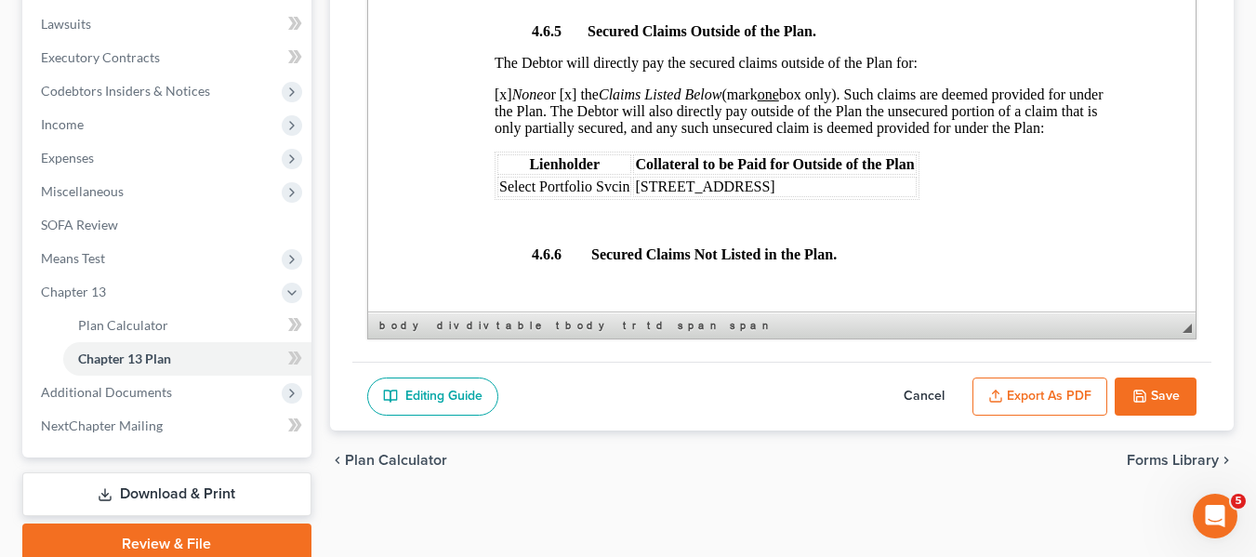
scroll to position [4000, 0]
click at [575, 125] on span "[x] None or [x] the Claims Listed Below (mark one box only). Such claims are de…" at bounding box center [798, 110] width 609 height 49
click at [574, 125] on span "[x] None or [x] the Claims Listed Below (mark one box only). Such claims are de…" at bounding box center [798, 110] width 609 height 49
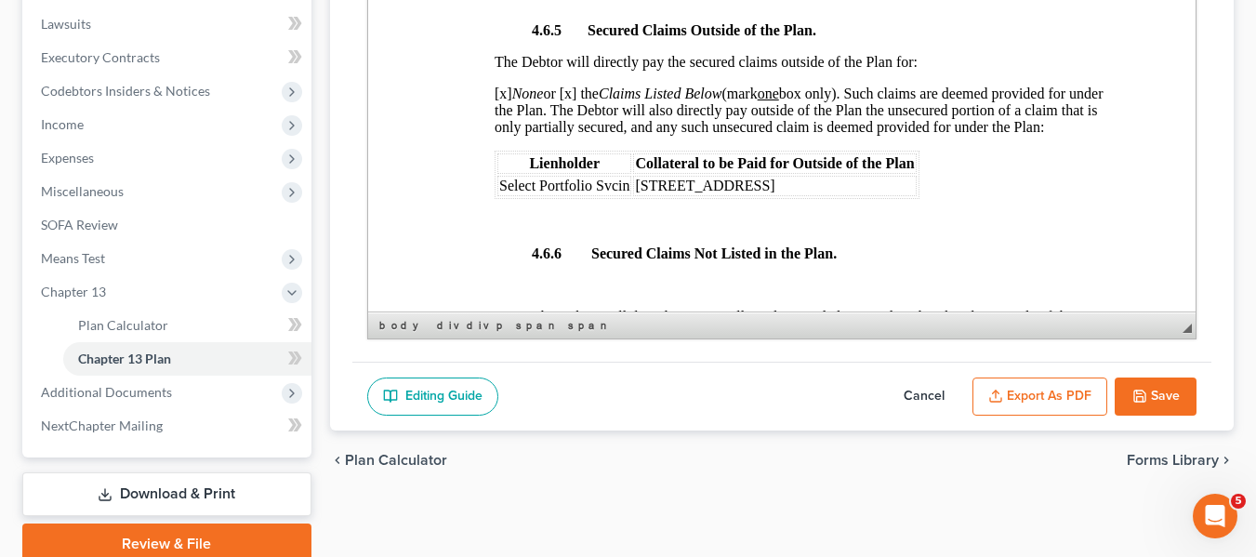
click at [573, 125] on span "[x] None or [x] the Claims Listed Below (mark one box only). Such claims are de…" at bounding box center [798, 110] width 609 height 49
click at [499, 193] on span "Select Portfolio Svcin" at bounding box center [563, 186] width 130 height 16
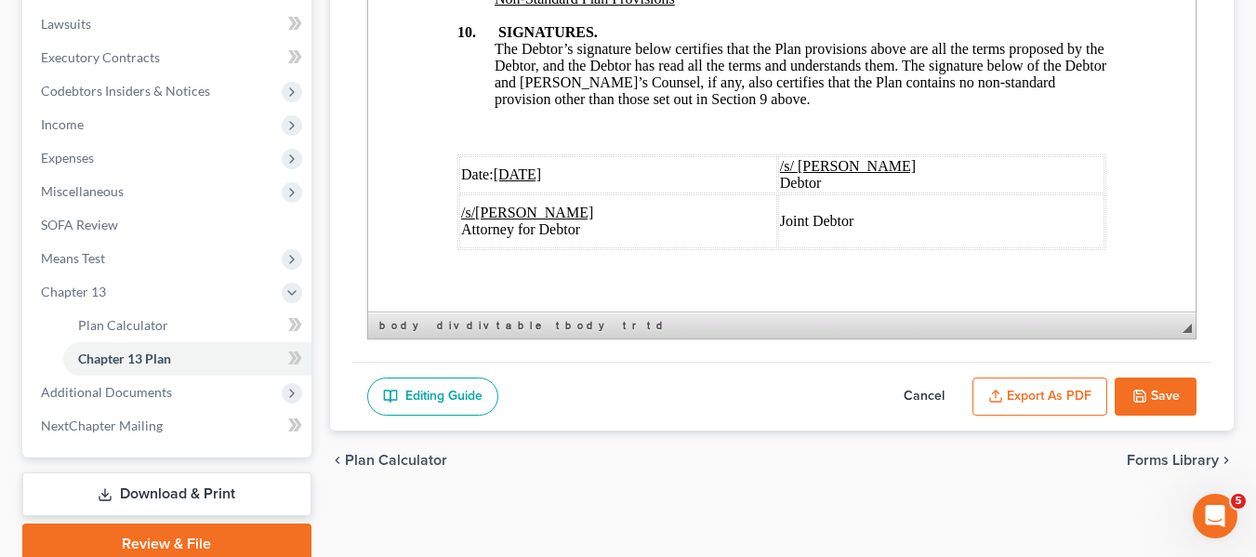
scroll to position [7089, 0]
click at [504, 181] on u "[DATE]" at bounding box center [517, 173] width 48 height 16
click at [1066, 393] on button "Export as PDF" at bounding box center [1039, 396] width 135 height 39
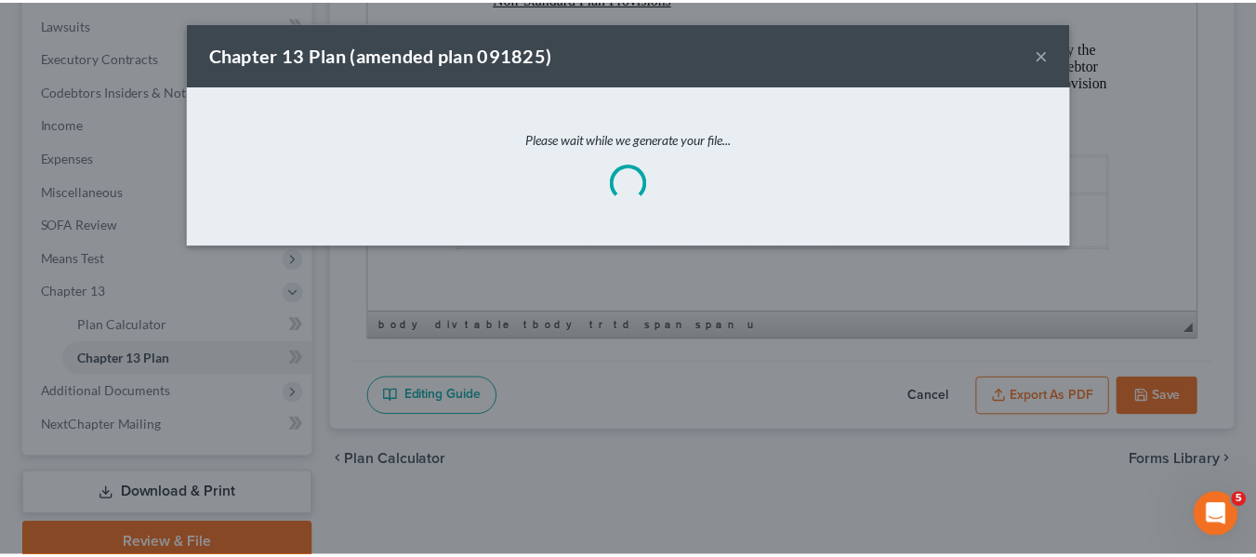
scroll to position [7022, 0]
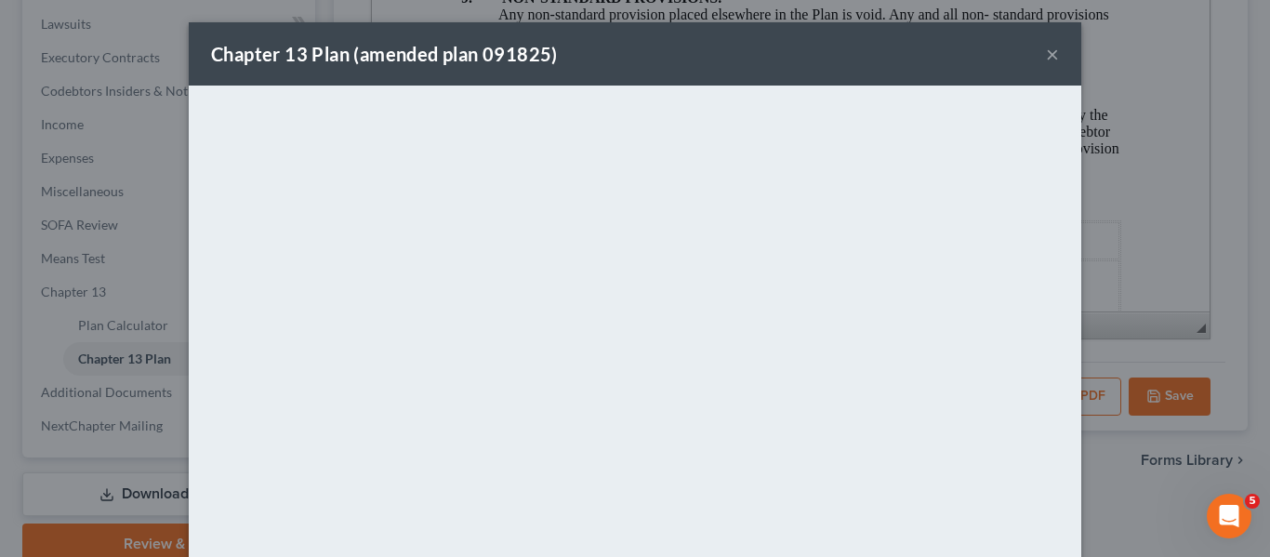
click at [831, 32] on div "Chapter 13 Plan (amended plan 091825) ×" at bounding box center [635, 53] width 892 height 63
click at [1046, 56] on button "×" at bounding box center [1052, 54] width 13 height 22
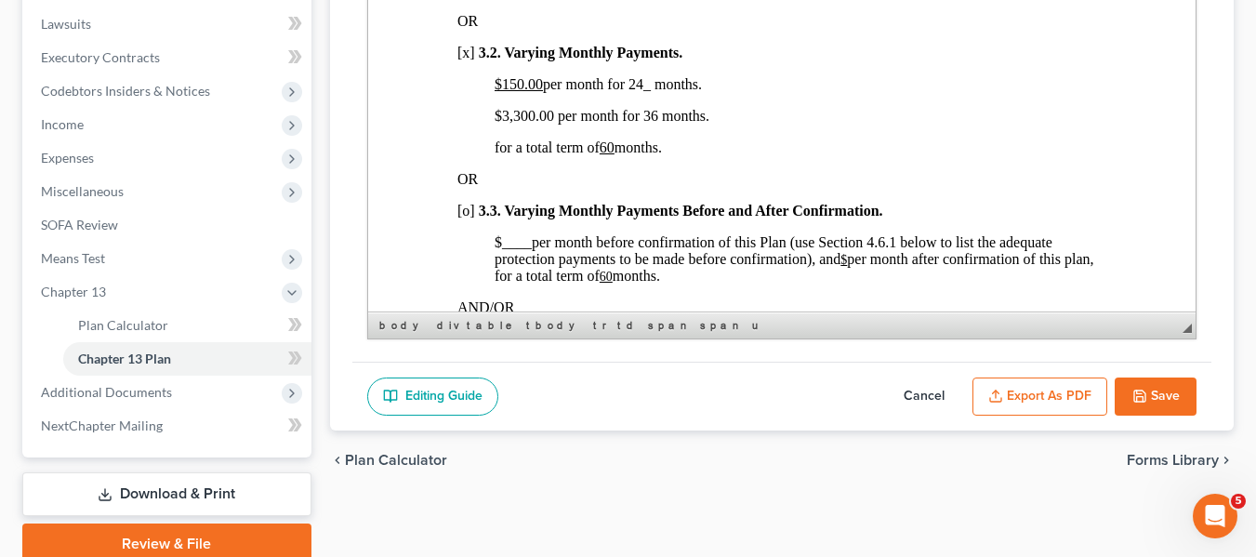
scroll to position [1358, 0]
click at [1148, 409] on button "Save" at bounding box center [1156, 396] width 82 height 39
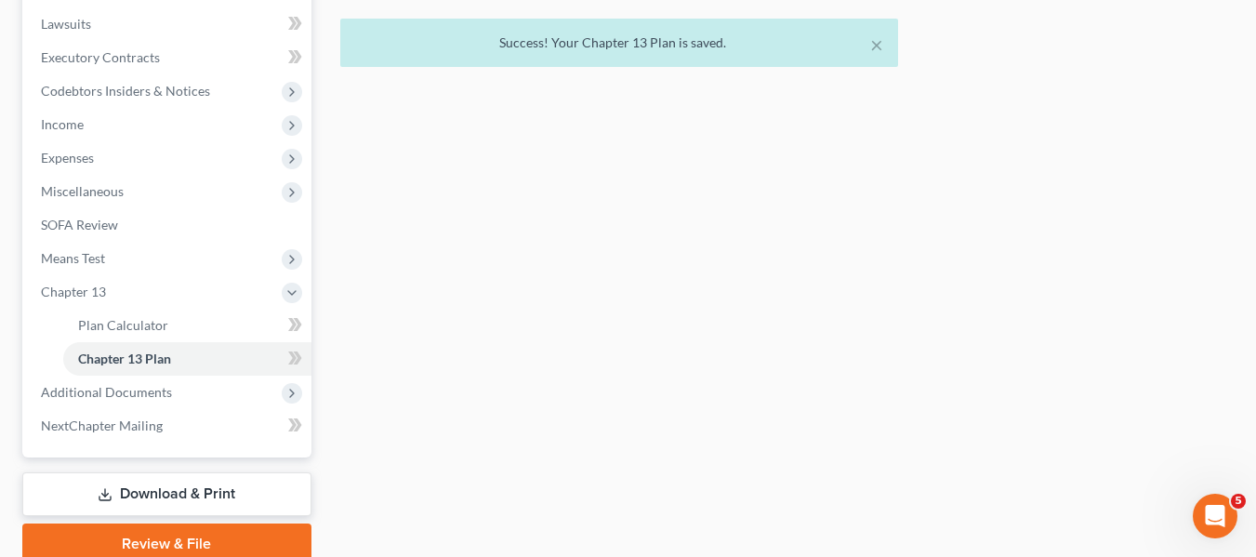
scroll to position [0, 0]
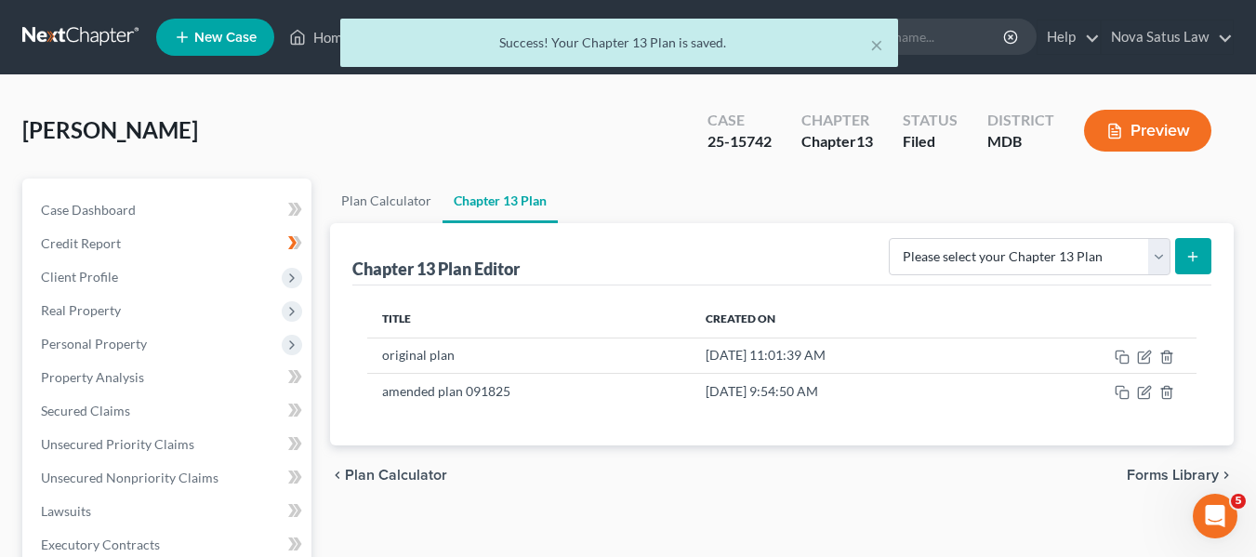
click at [321, 38] on div "× Success! Your Chapter 13 Plan is saved." at bounding box center [619, 48] width 1256 height 58
click at [325, 40] on div "× Success! Your Chapter 13 Plan is saved." at bounding box center [619, 48] width 1256 height 58
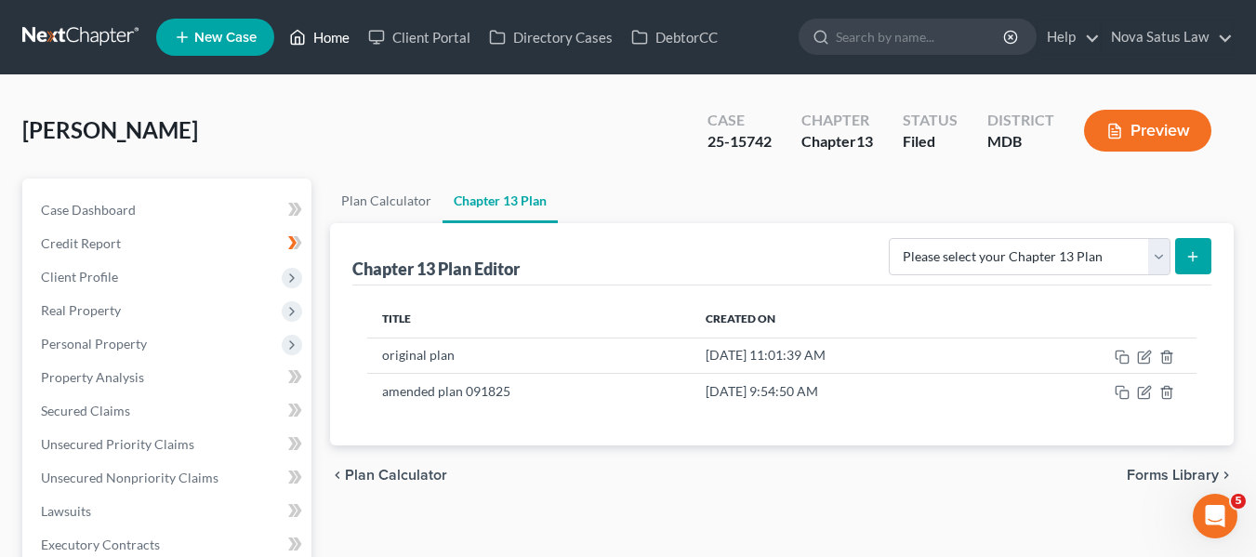
click at [325, 44] on link "Home" at bounding box center [319, 36] width 79 height 33
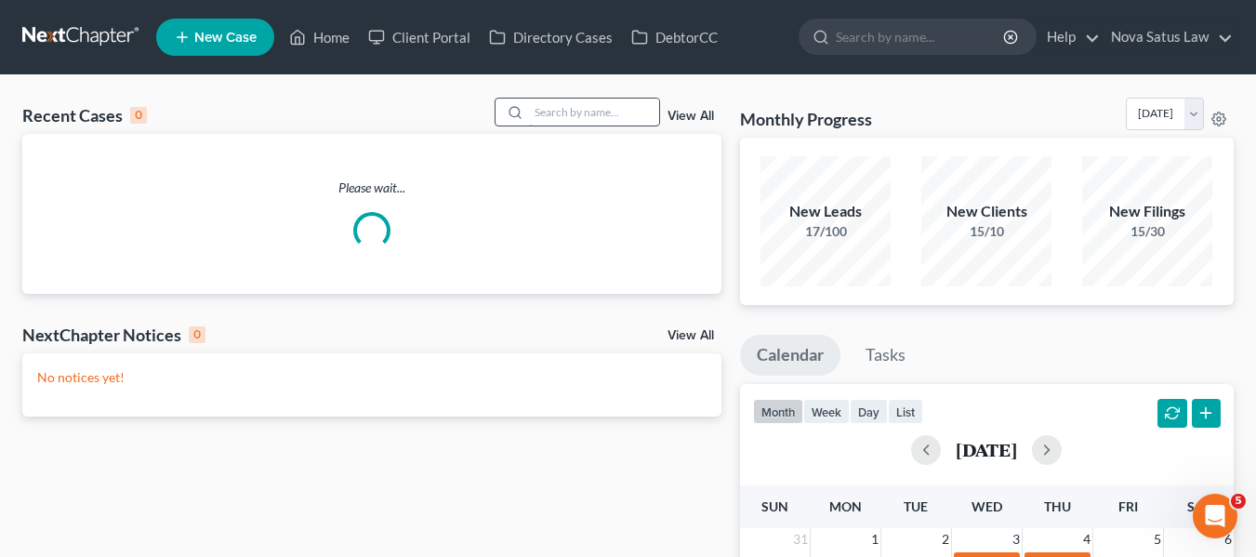
click at [559, 116] on input "search" at bounding box center [594, 112] width 130 height 27
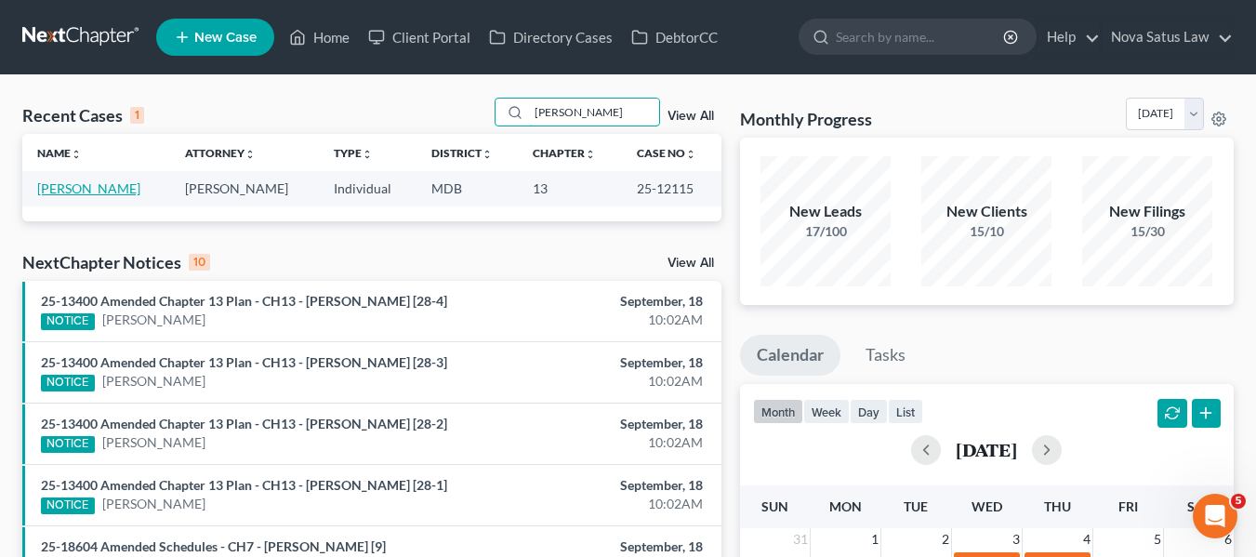
type input "bertha"
click at [103, 187] on link "Mathews, Bertha" at bounding box center [88, 188] width 103 height 16
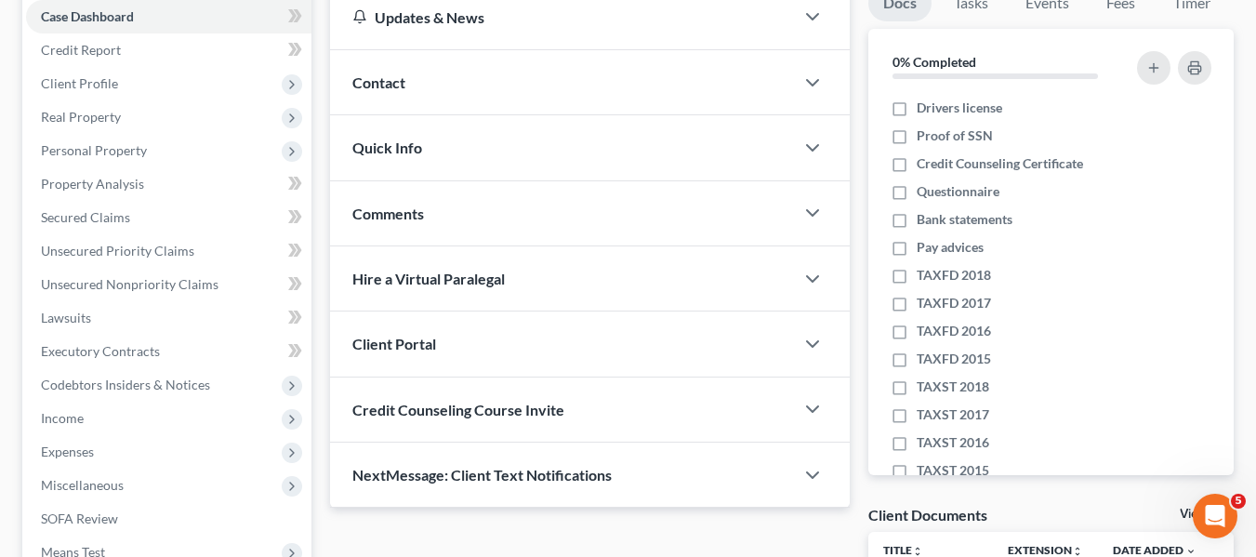
scroll to position [498, 0]
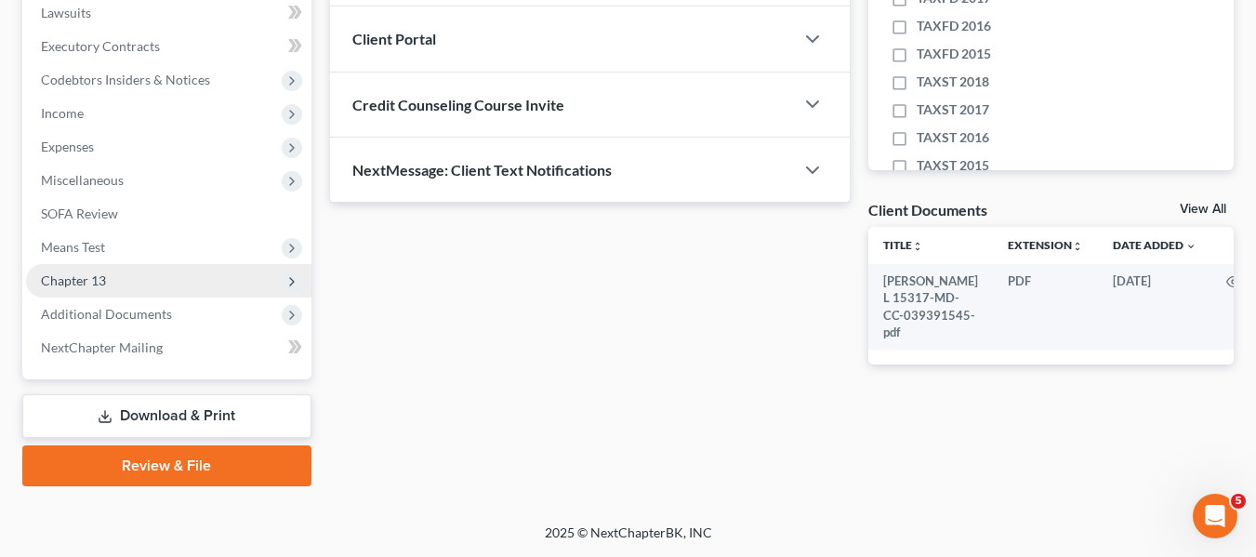
click at [89, 270] on span "Chapter 13" at bounding box center [168, 280] width 285 height 33
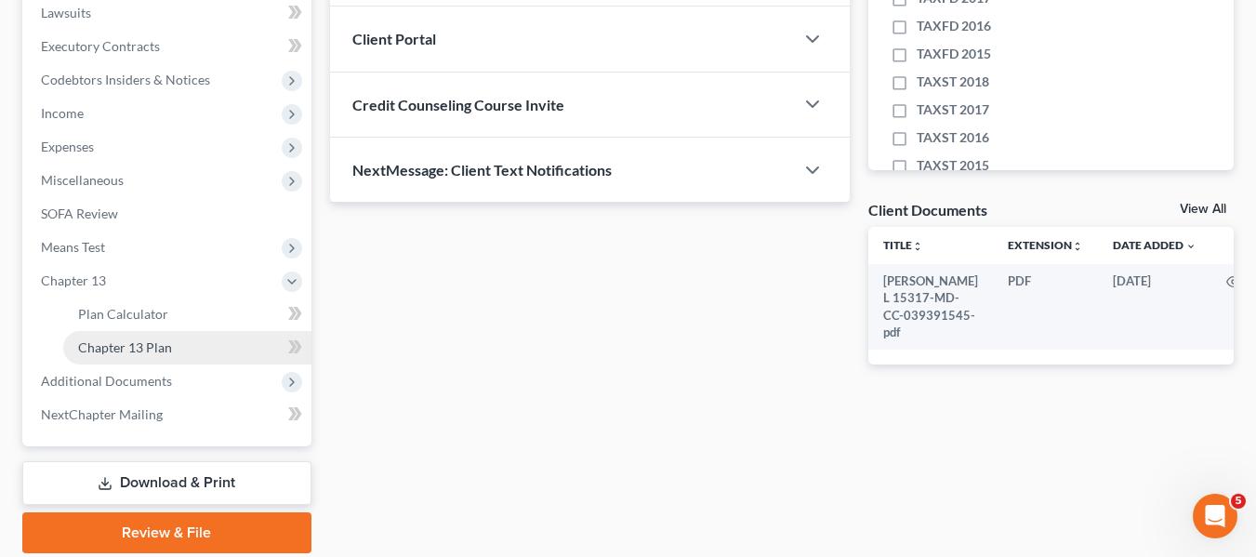
click at [122, 339] on span "Chapter 13 Plan" at bounding box center [125, 347] width 94 height 16
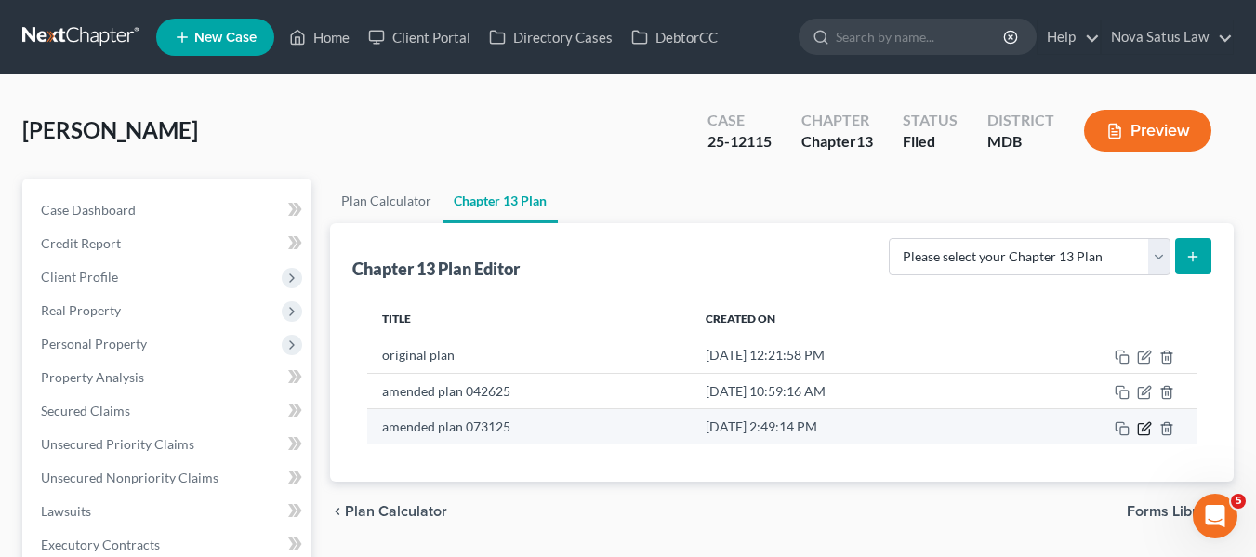
click at [1147, 427] on icon "button" at bounding box center [1145, 426] width 8 height 8
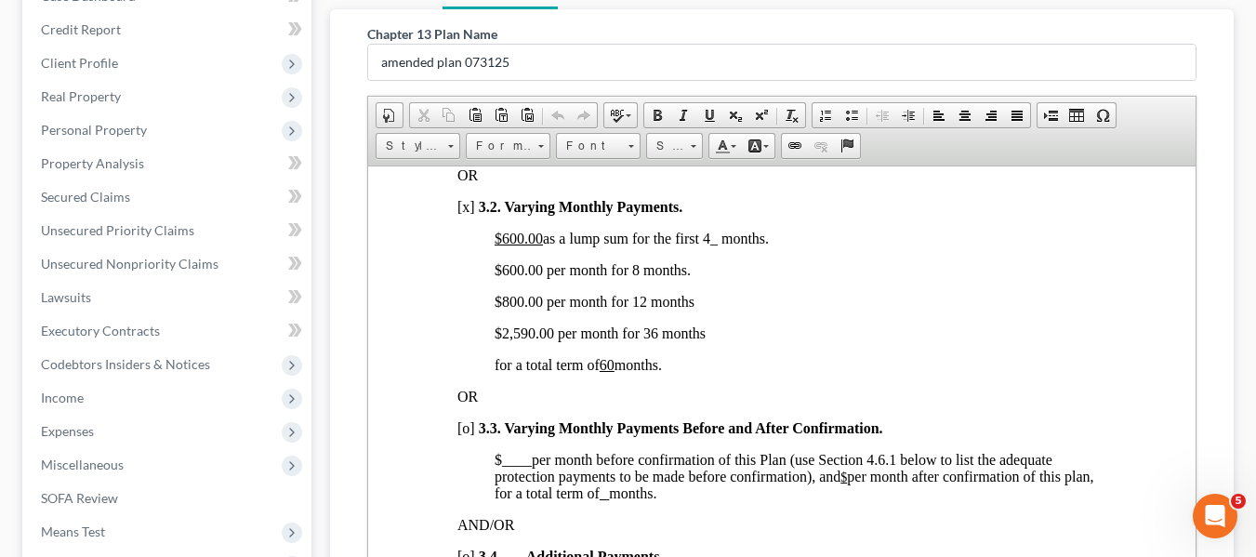
scroll to position [565, 0]
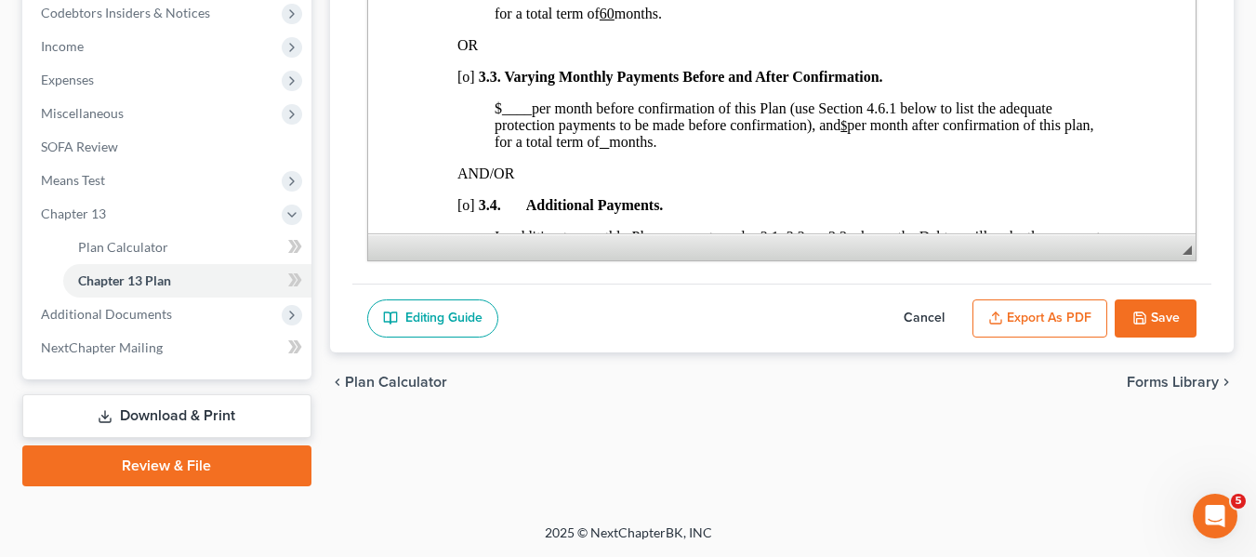
click at [1125, 308] on button "Save" at bounding box center [1156, 318] width 82 height 39
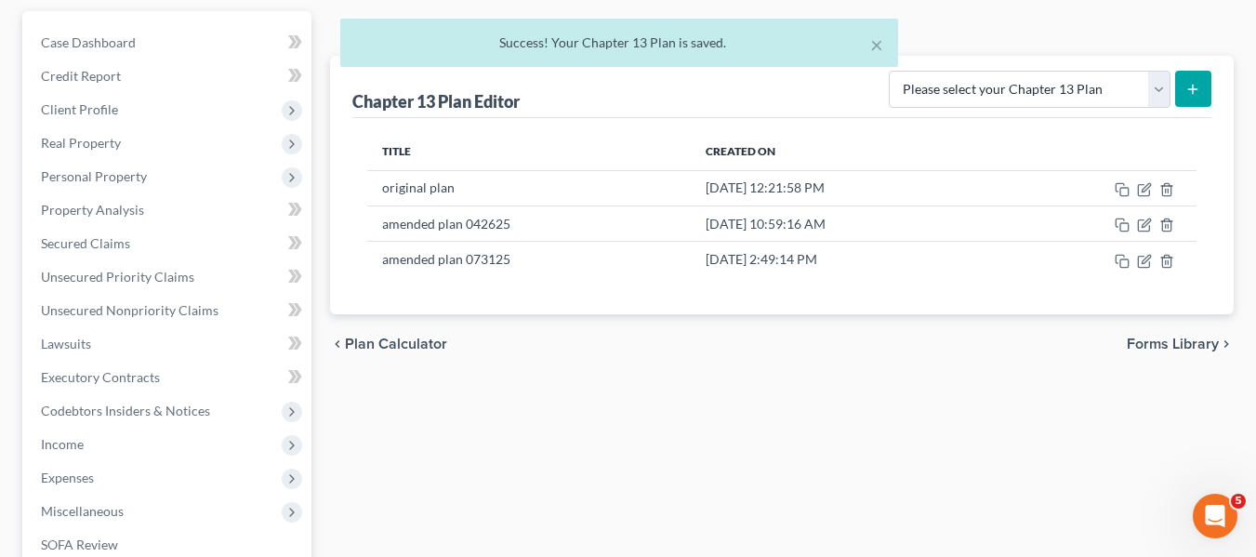
scroll to position [0, 0]
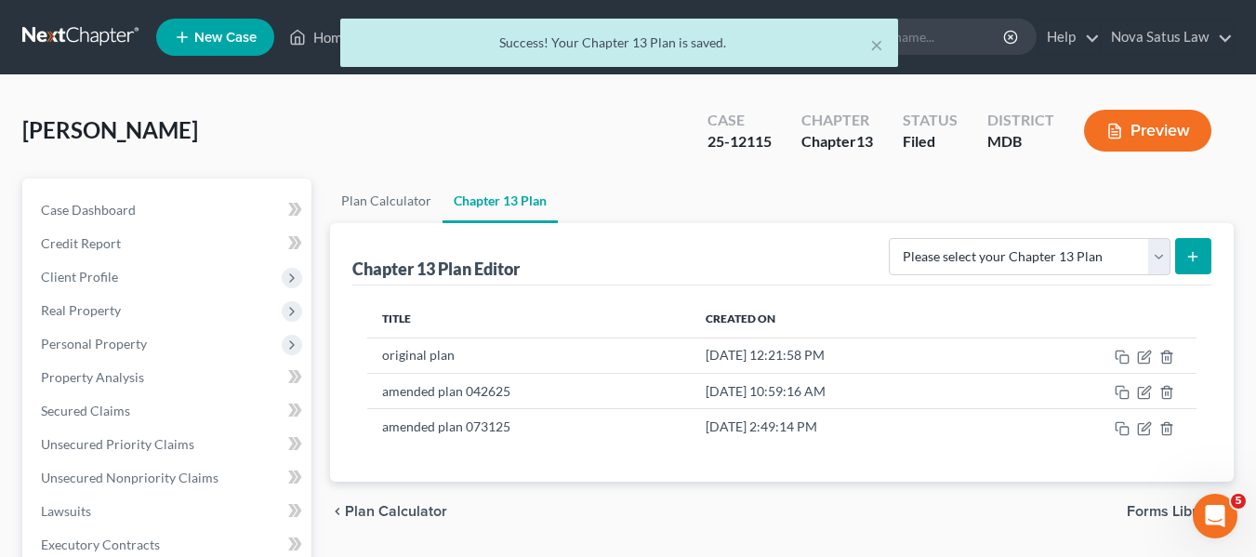
click at [325, 37] on div "× Success! Your Chapter 13 Plan is saved." at bounding box center [619, 48] width 1256 height 58
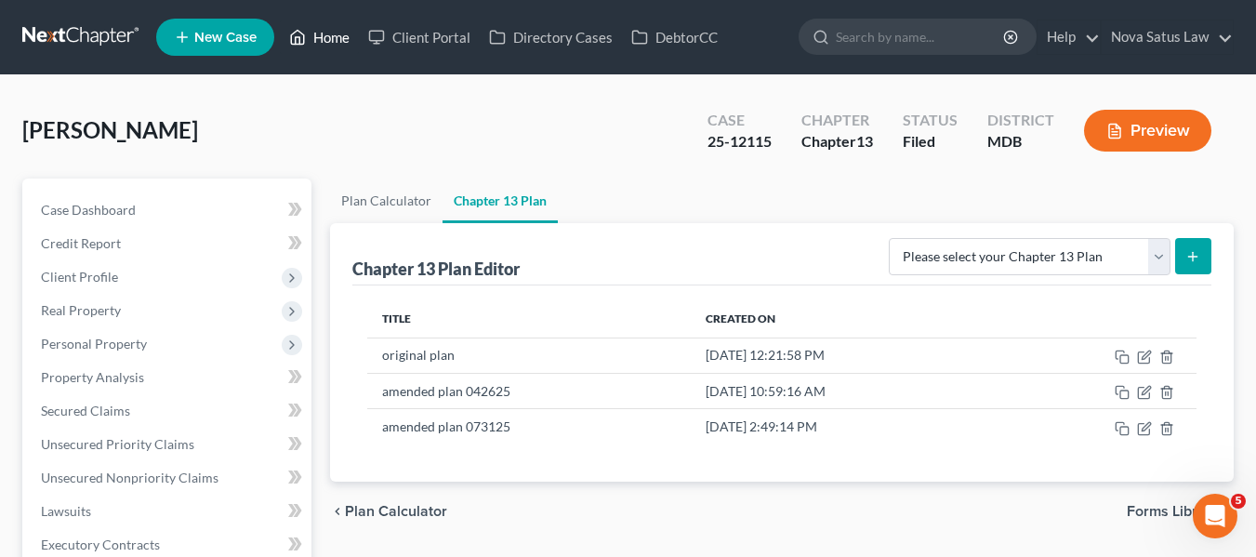
click at [325, 38] on link "Home" at bounding box center [319, 36] width 79 height 33
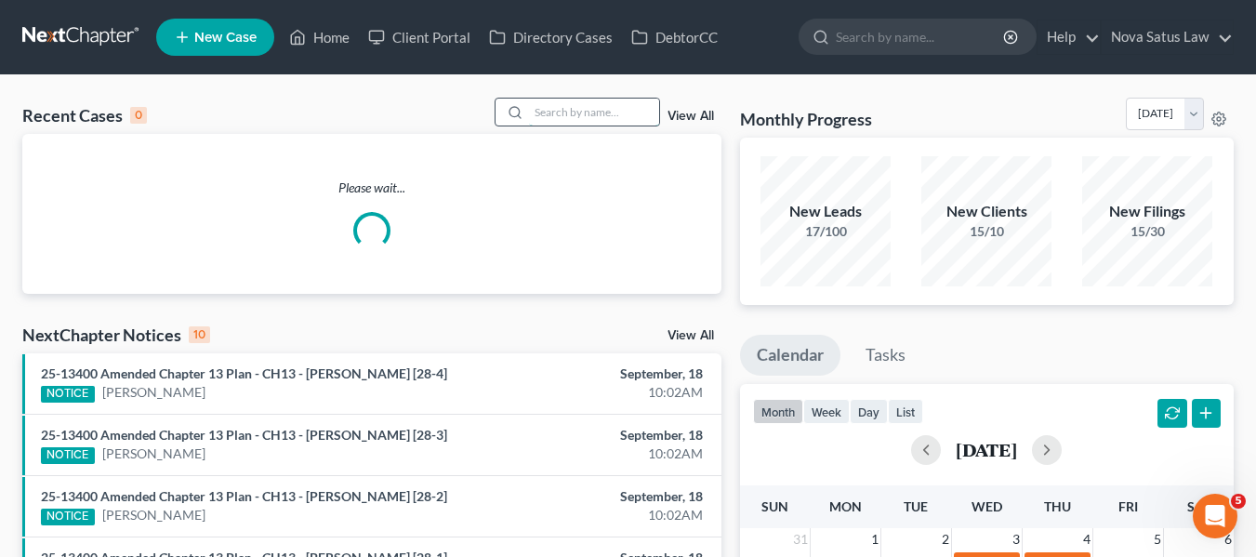
click at [537, 110] on input "search" at bounding box center [594, 112] width 130 height 27
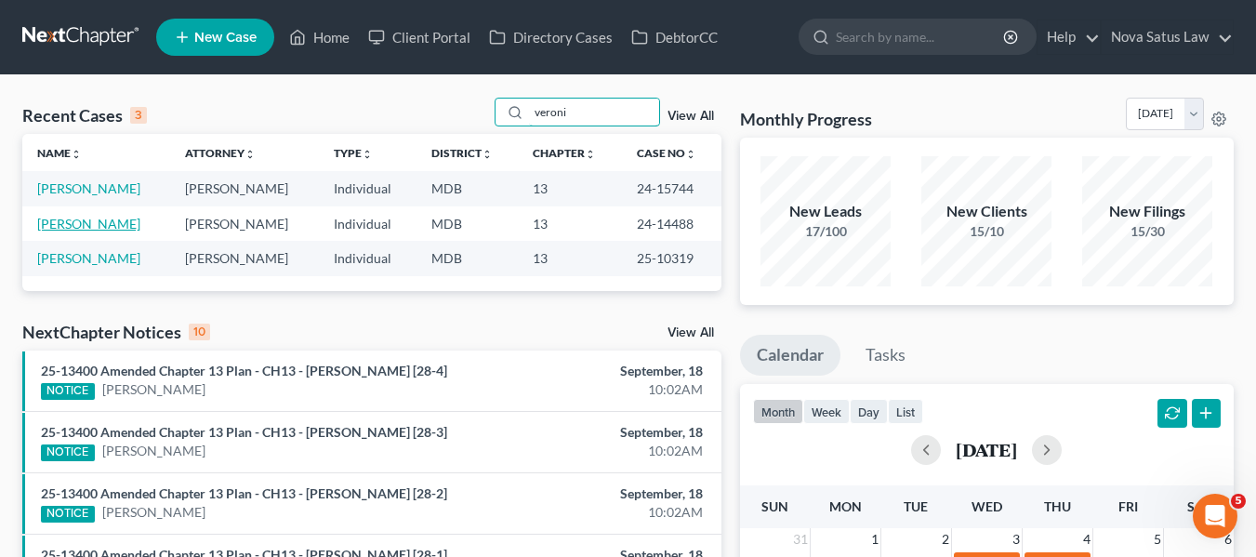
type input "veroni"
click at [93, 219] on link "Holland-Barner, Veronica" at bounding box center [88, 224] width 103 height 16
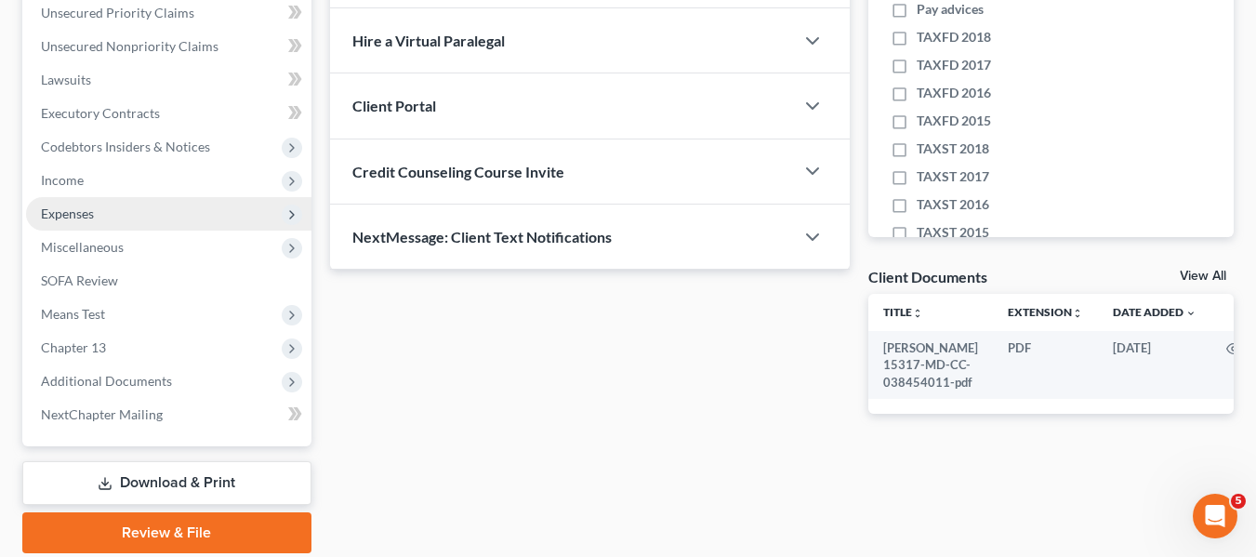
scroll to position [436, 0]
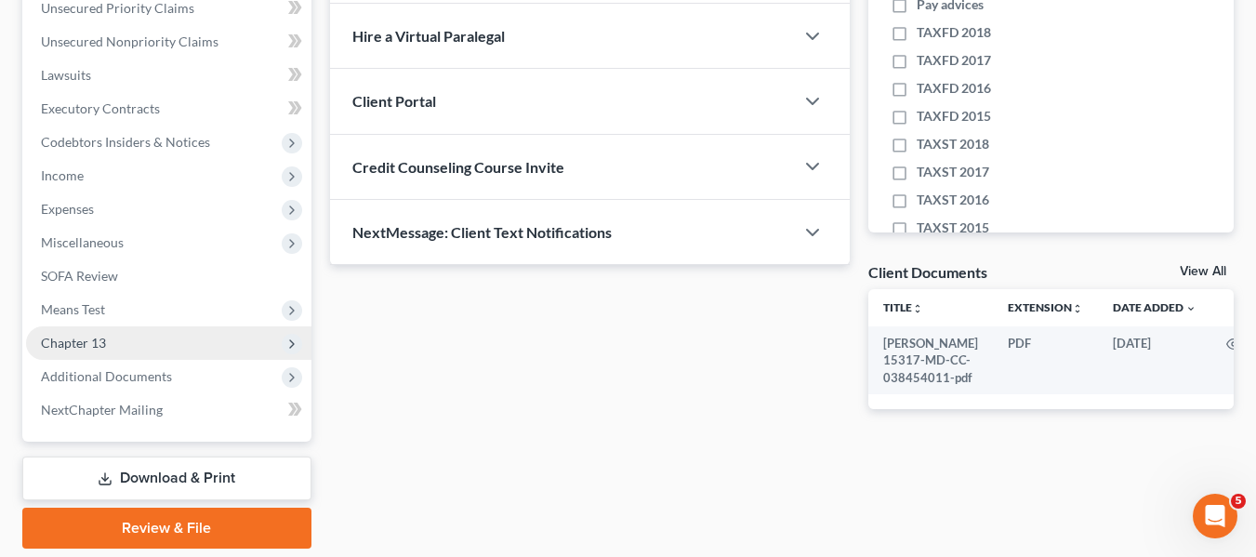
click at [73, 340] on span "Chapter 13" at bounding box center [73, 343] width 65 height 16
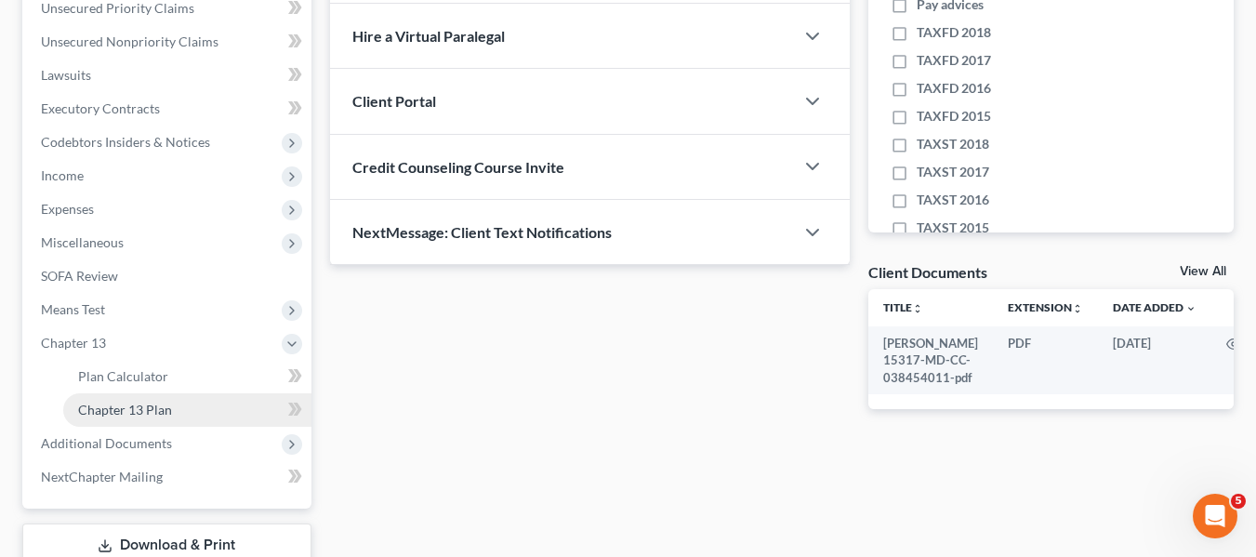
click at [116, 404] on span "Chapter 13 Plan" at bounding box center [125, 410] width 94 height 16
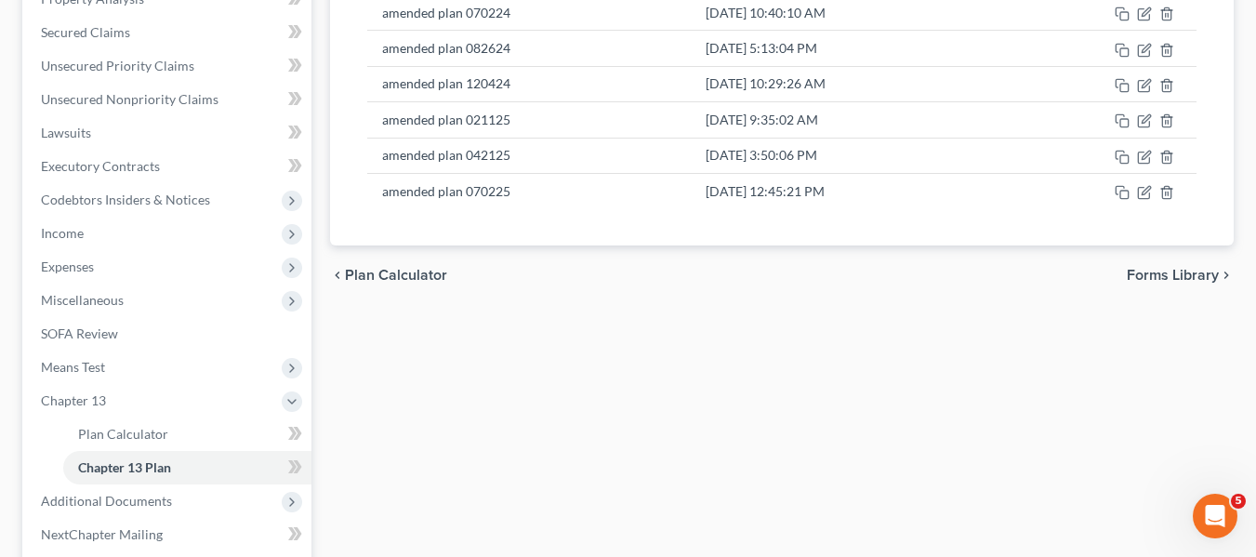
scroll to position [565, 0]
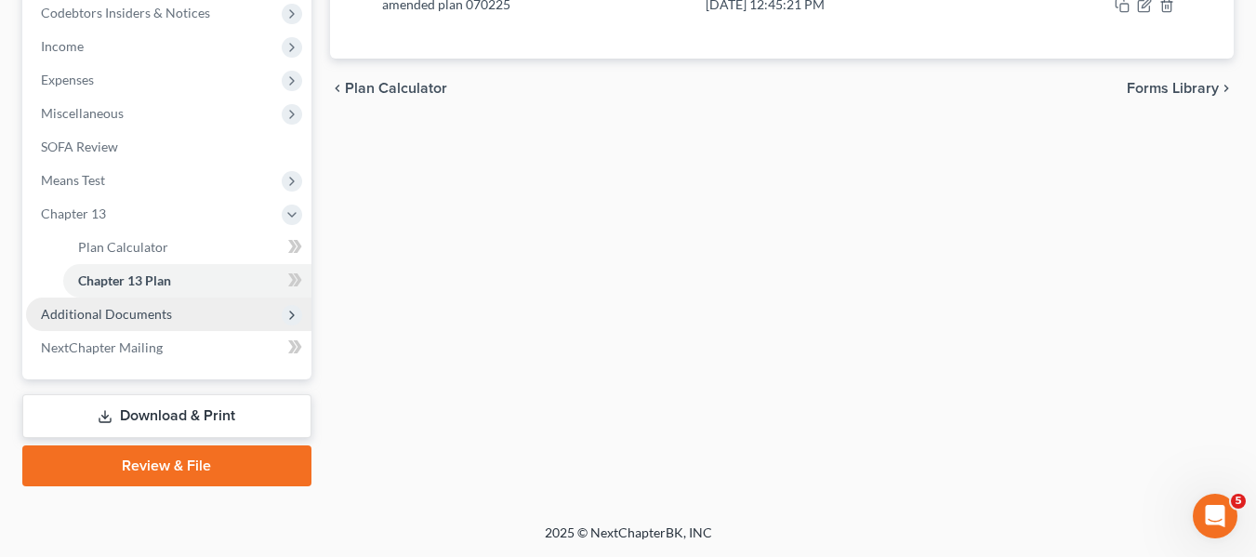
click at [145, 308] on span "Additional Documents" at bounding box center [106, 314] width 131 height 16
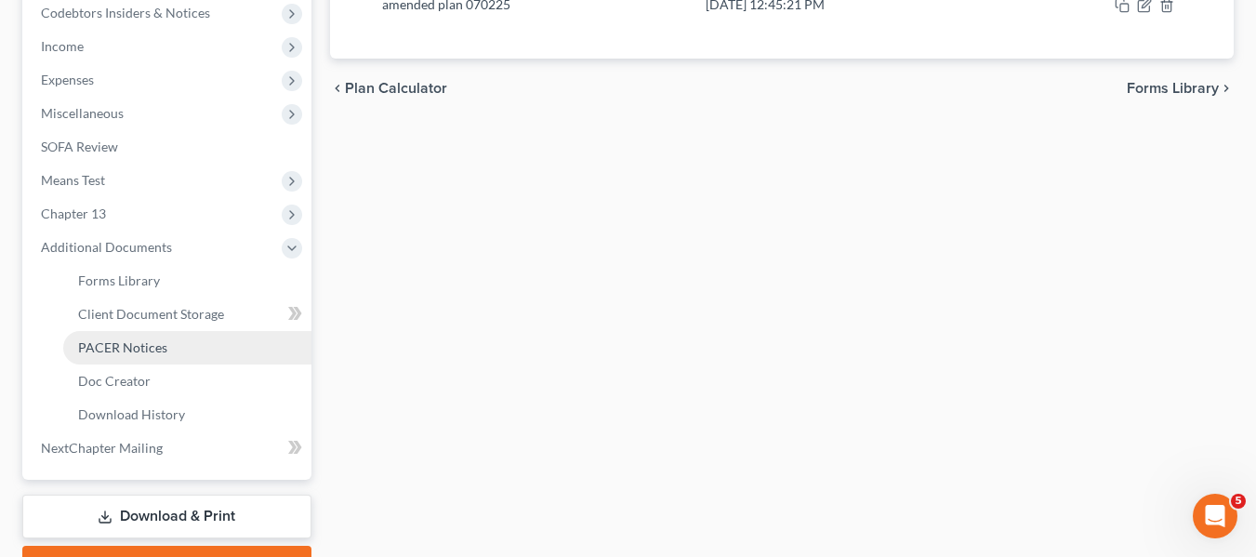
click at [132, 355] on link "PACER Notices" at bounding box center [187, 347] width 248 height 33
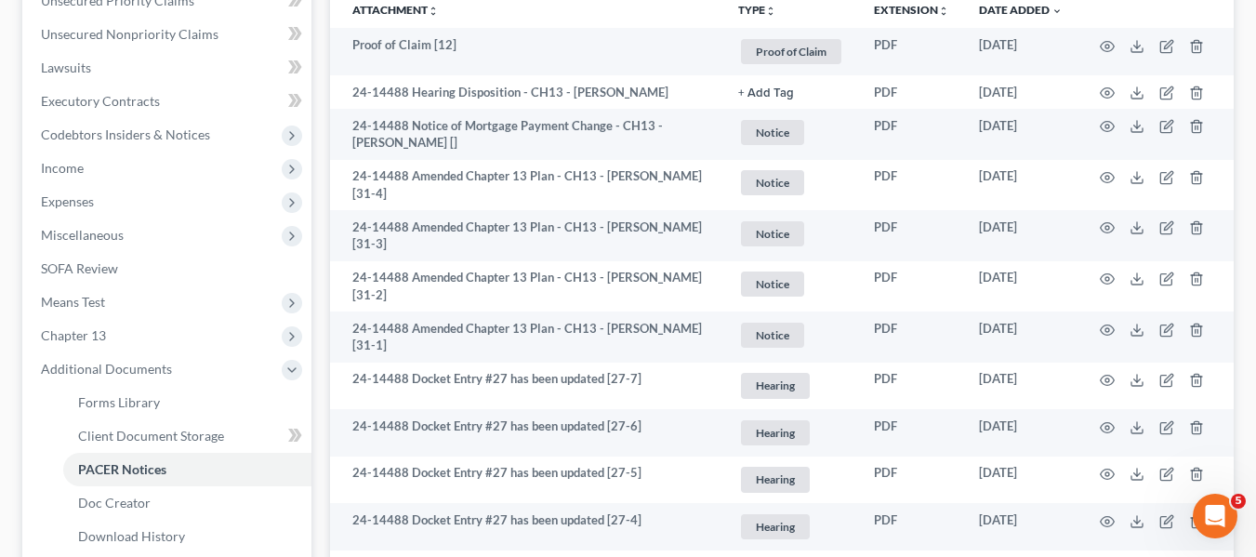
scroll to position [350, 0]
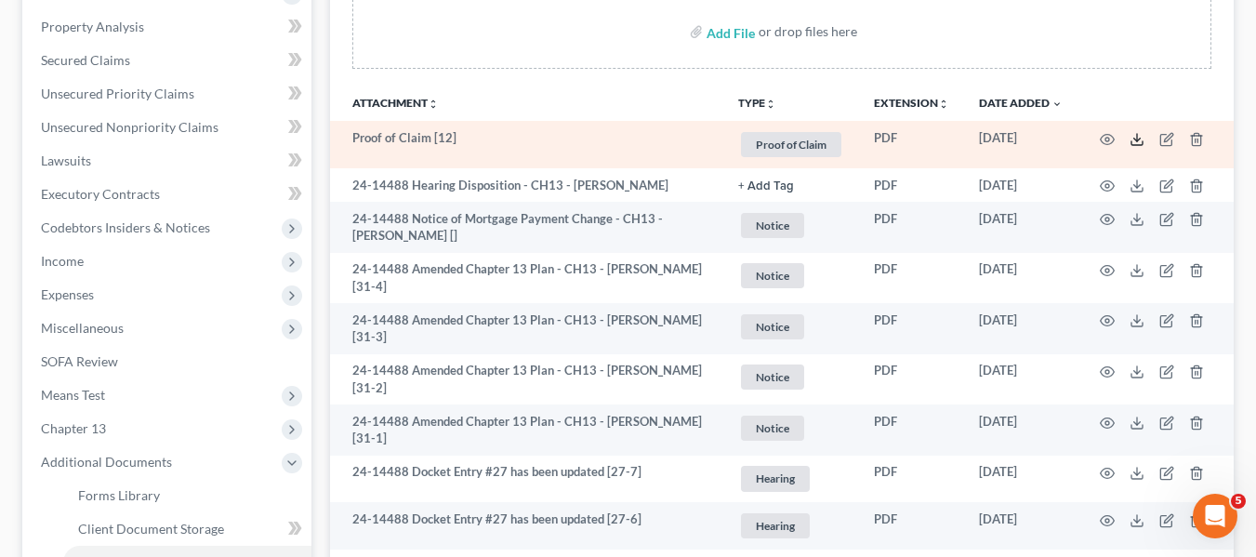
click at [1141, 138] on icon at bounding box center [1136, 139] width 15 height 15
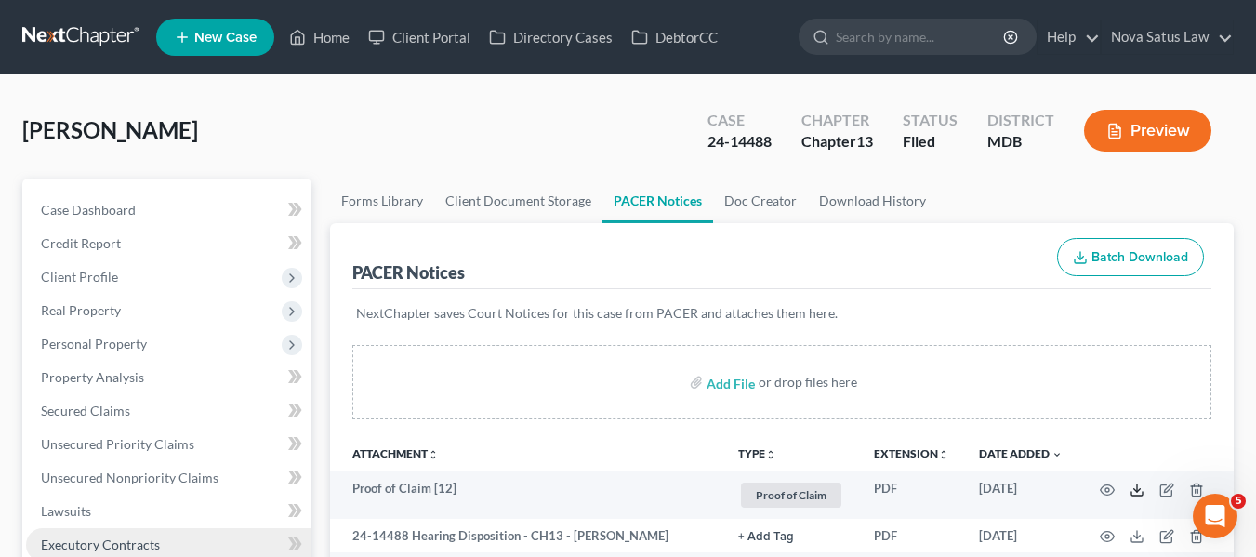
scroll to position [167, 0]
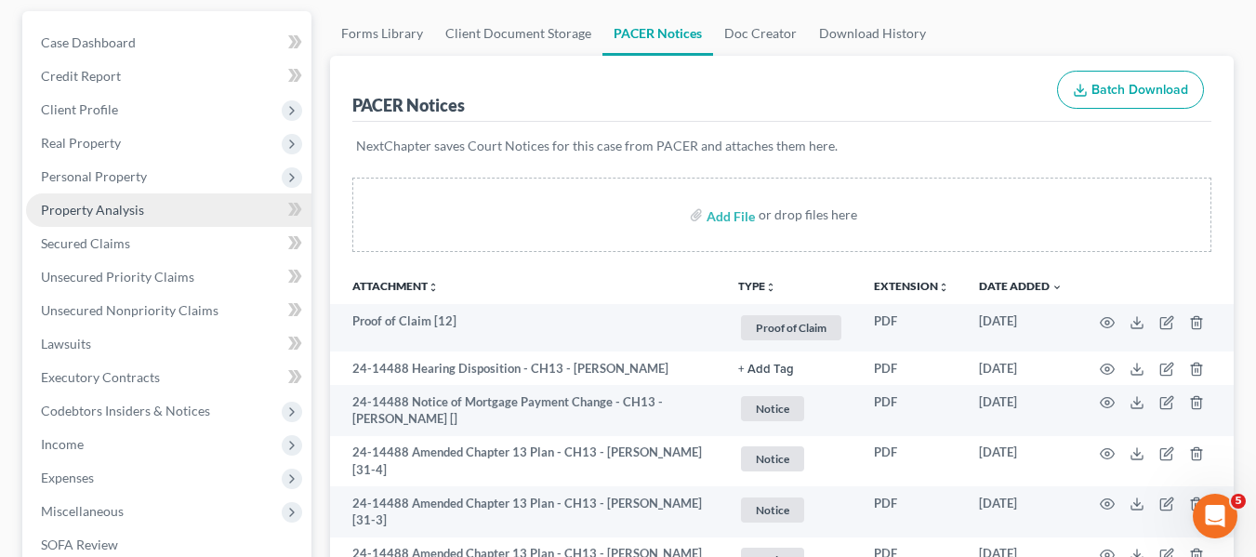
click at [119, 215] on span "Property Analysis" at bounding box center [92, 210] width 103 height 16
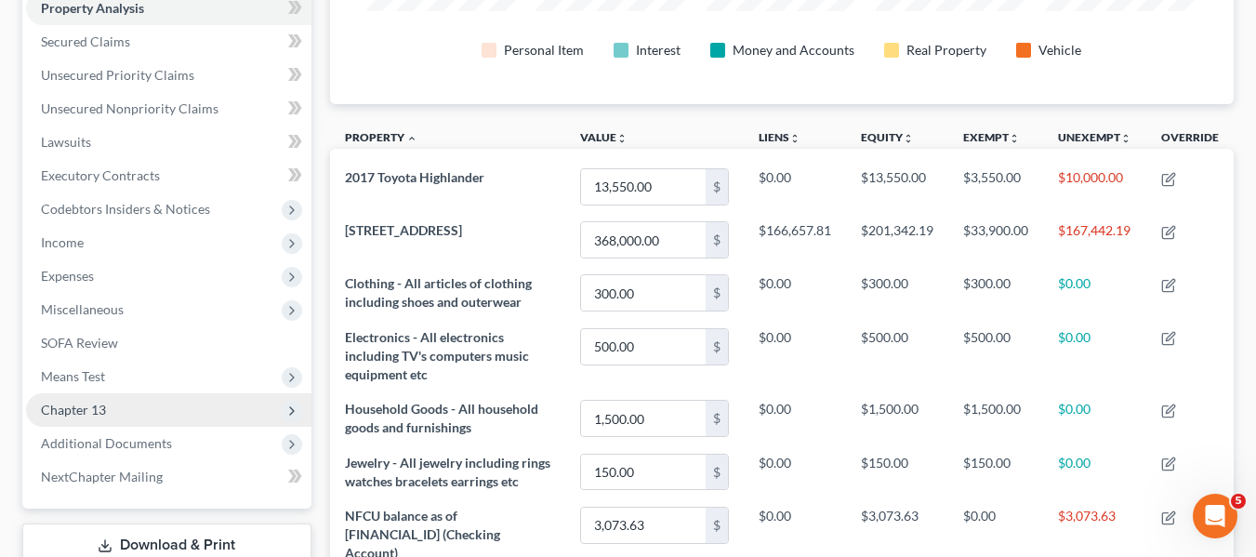
scroll to position [368, 0]
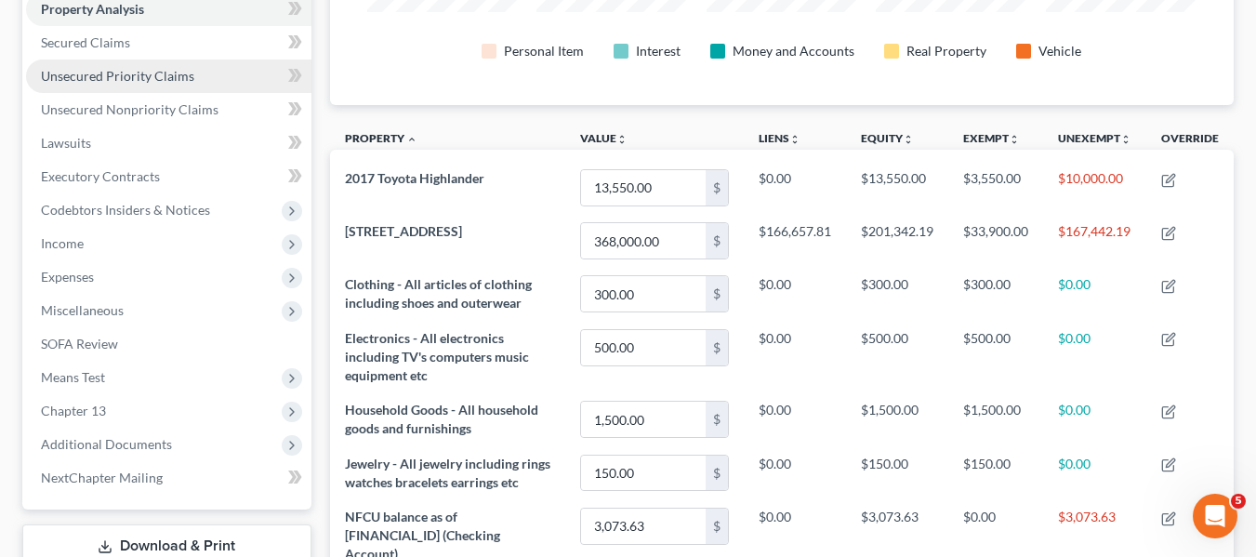
click at [80, 62] on link "Unsecured Priority Claims" at bounding box center [168, 75] width 285 height 33
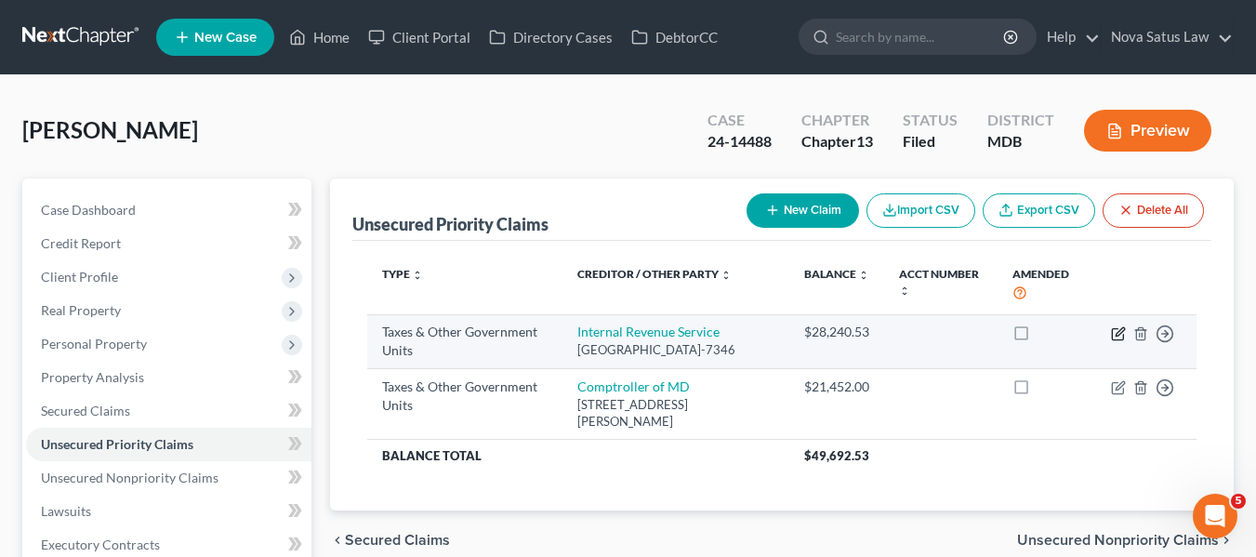
click at [1119, 333] on icon "button" at bounding box center [1118, 333] width 15 height 15
select select "0"
select select "39"
select select "0"
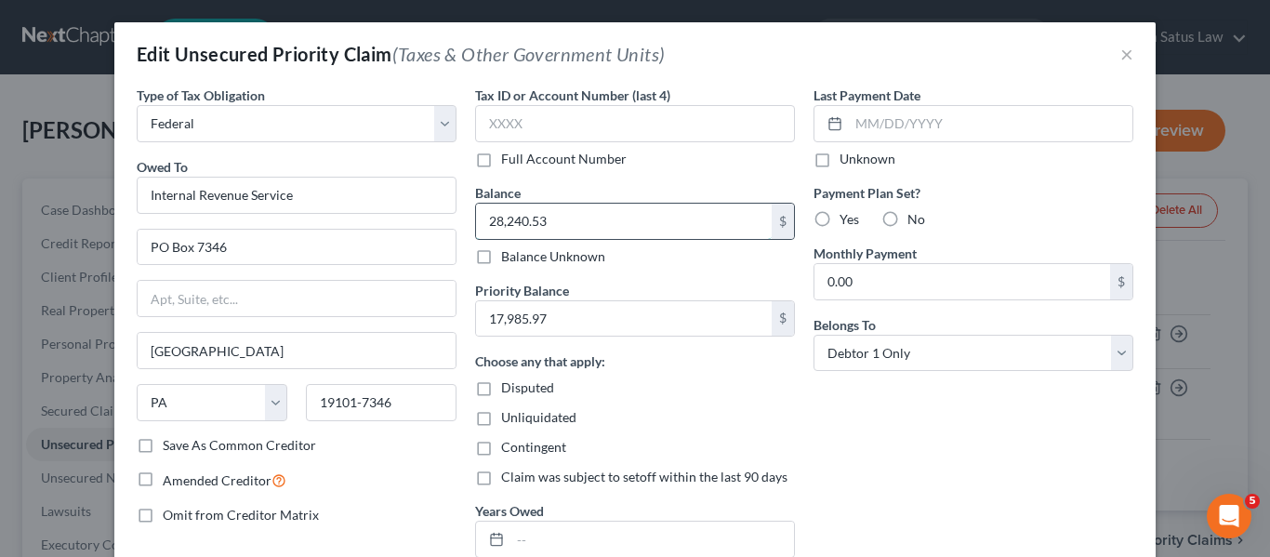
click at [542, 223] on input "28,240.53" at bounding box center [624, 221] width 296 height 35
type input "21,979.01"
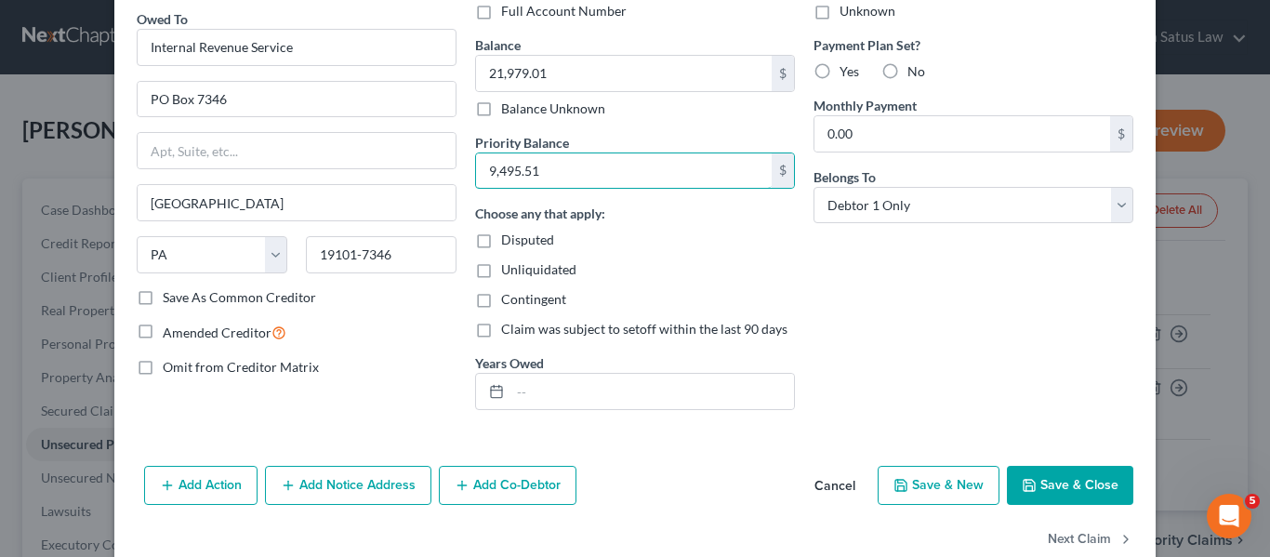
scroll to position [147, 0]
type input "9,495.51"
click at [1035, 486] on button "Save & Close" at bounding box center [1070, 486] width 126 height 39
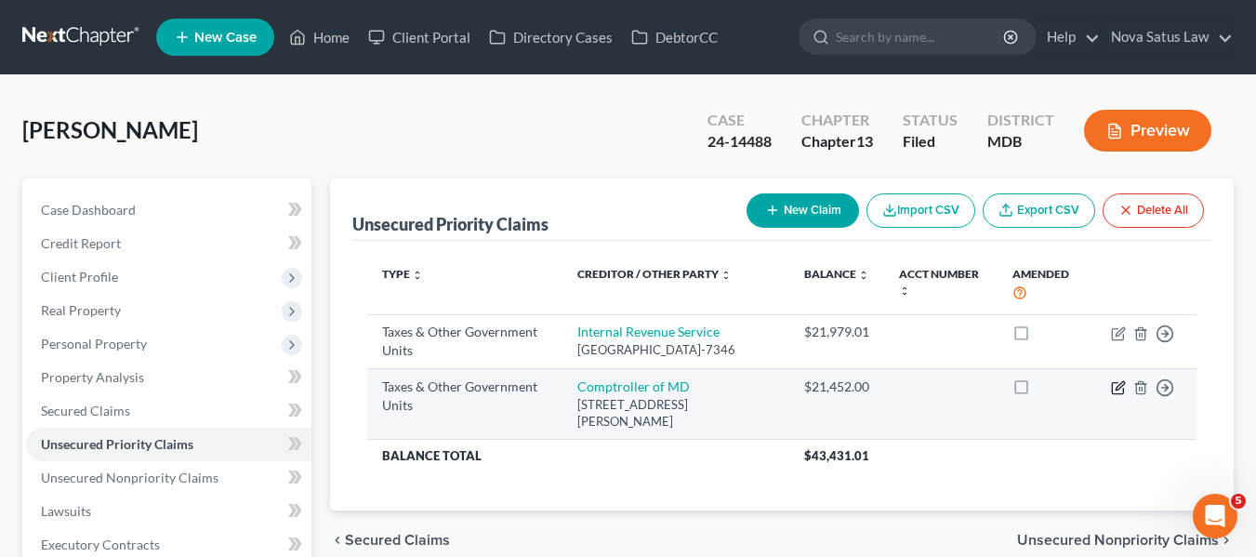
click at [1118, 395] on icon "button" at bounding box center [1118, 387] width 15 height 15
select select "2"
select select "21"
select select "0"
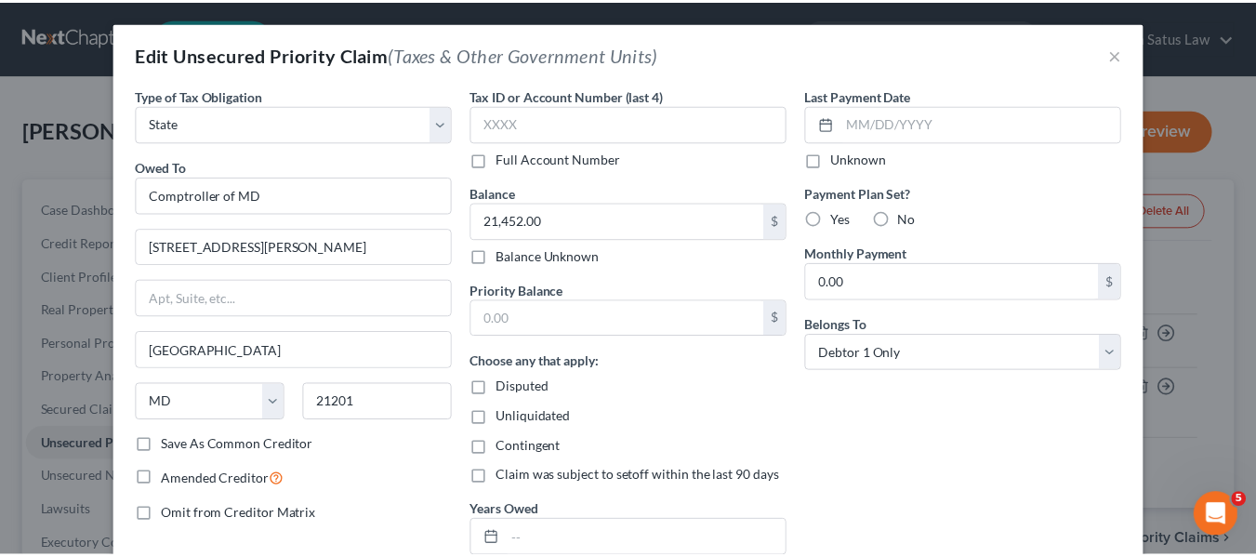
scroll to position [186, 0]
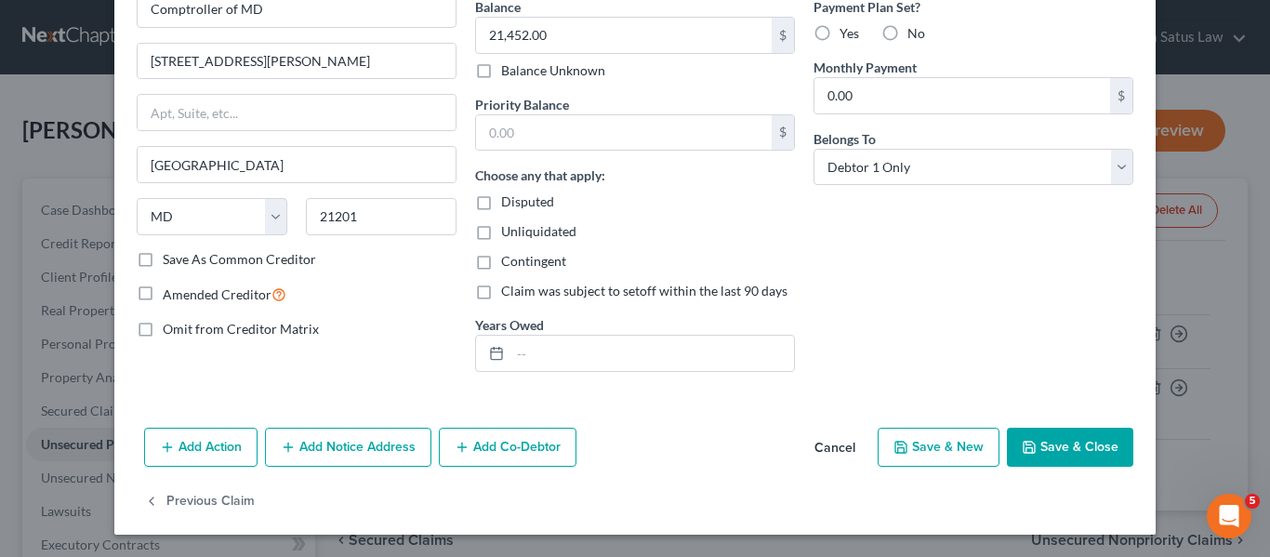
click at [1043, 437] on button "Save & Close" at bounding box center [1070, 447] width 126 height 39
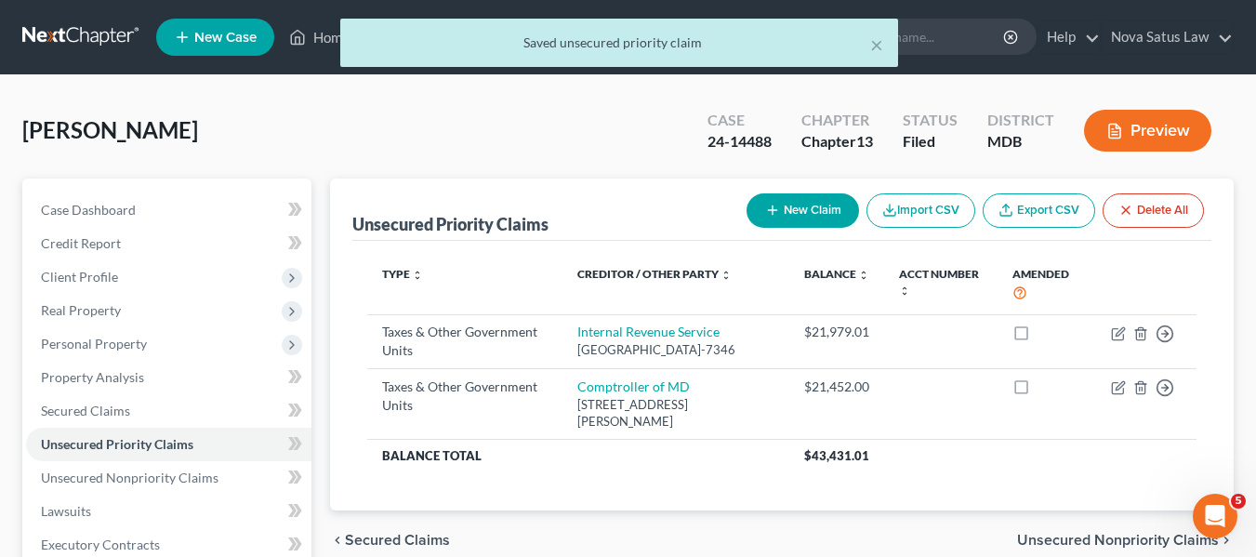
scroll to position [498, 0]
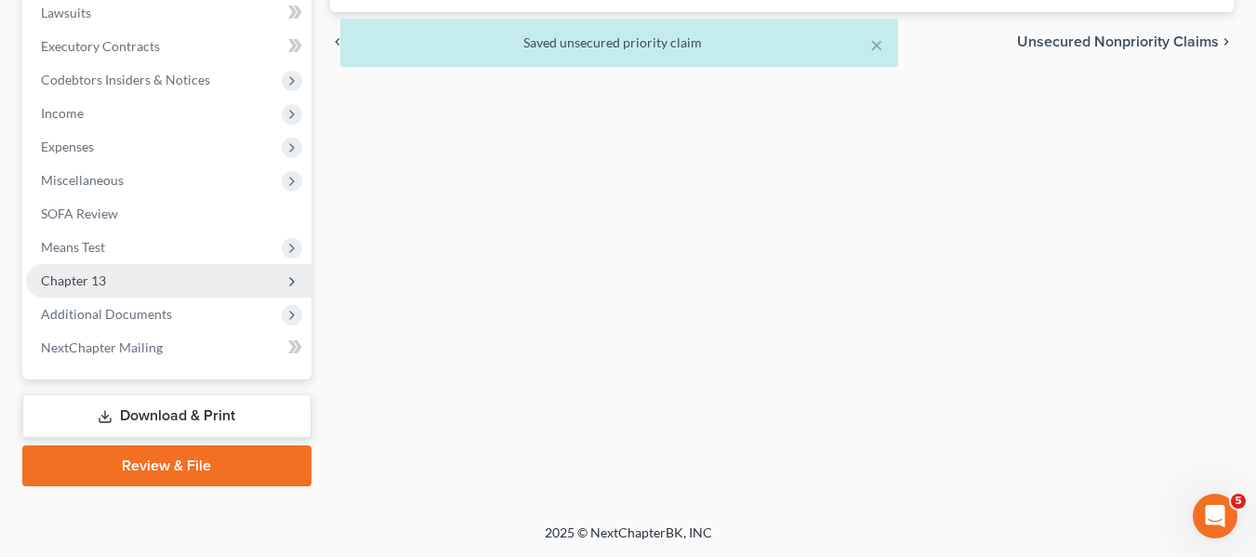
click at [95, 284] on span "Chapter 13" at bounding box center [73, 280] width 65 height 16
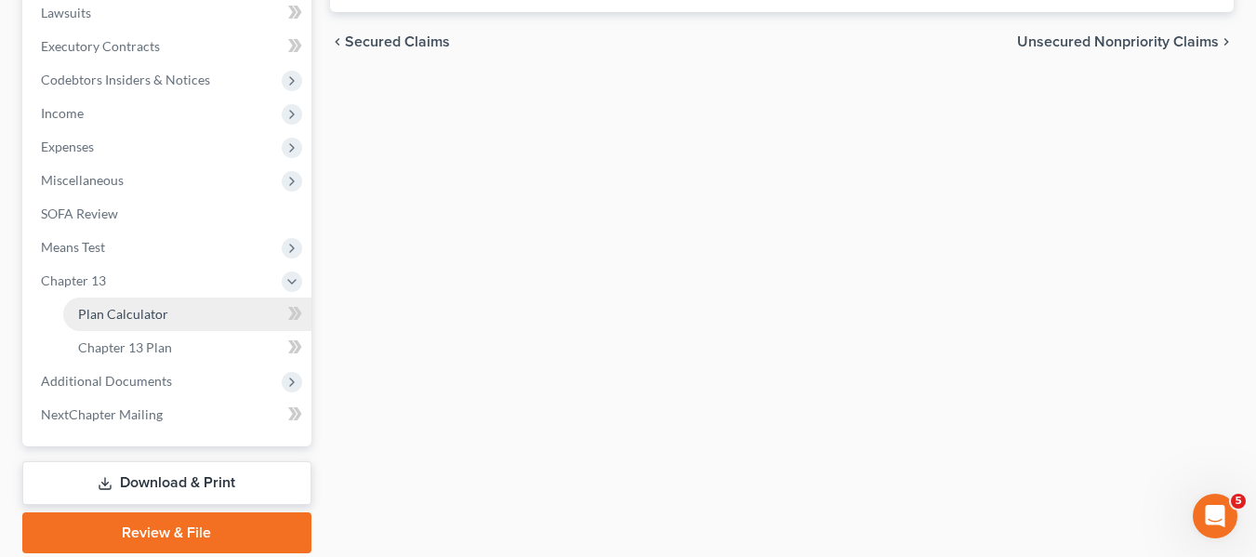
click at [105, 313] on span "Plan Calculator" at bounding box center [123, 314] width 90 height 16
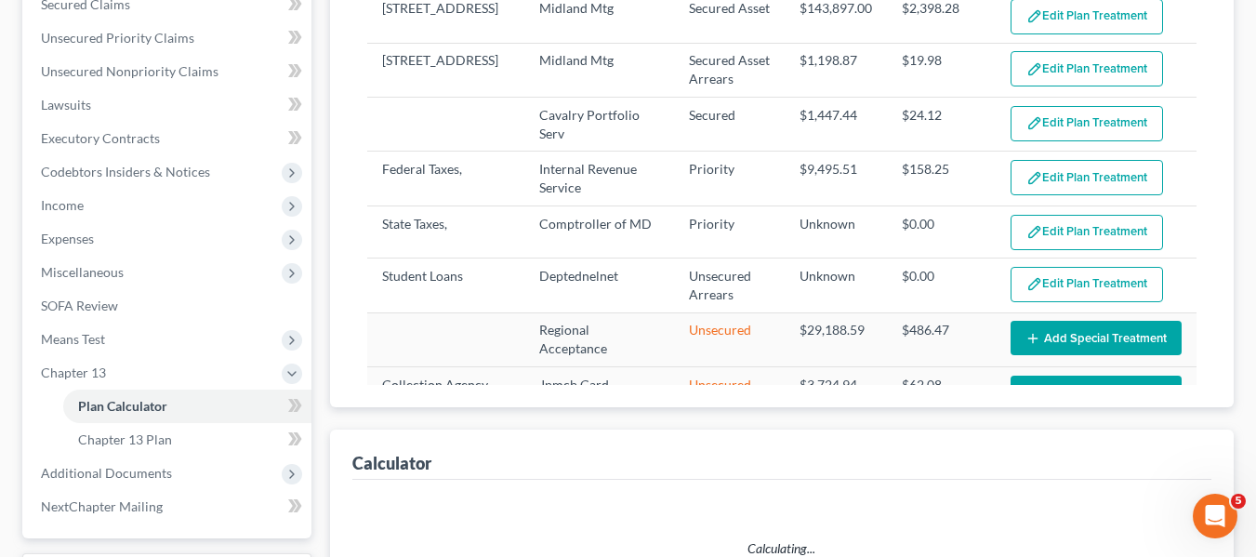
scroll to position [436, 0]
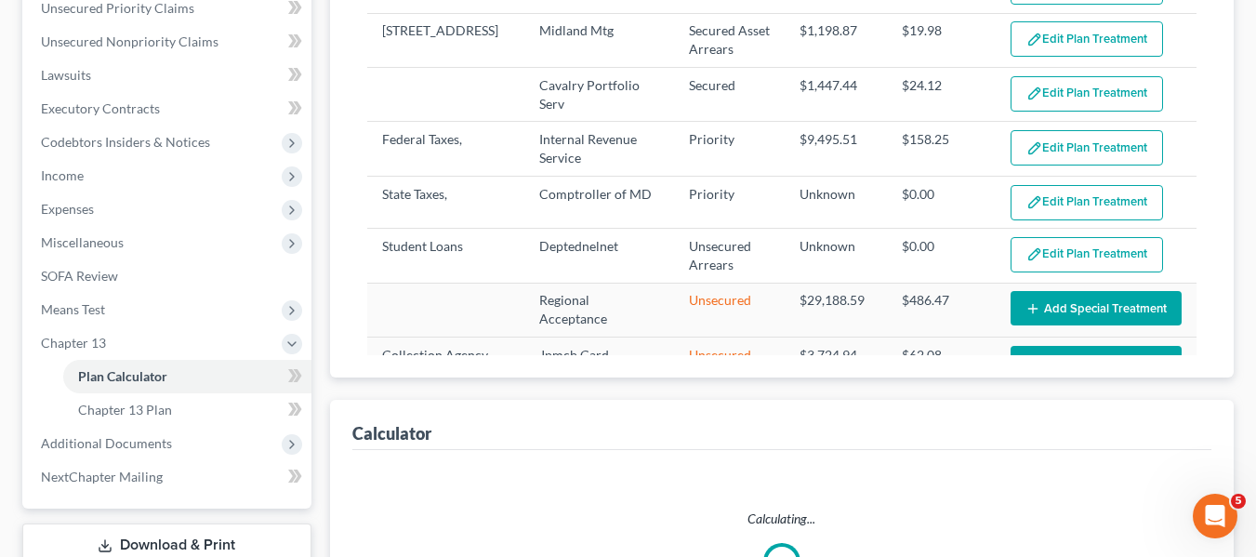
select select "59"
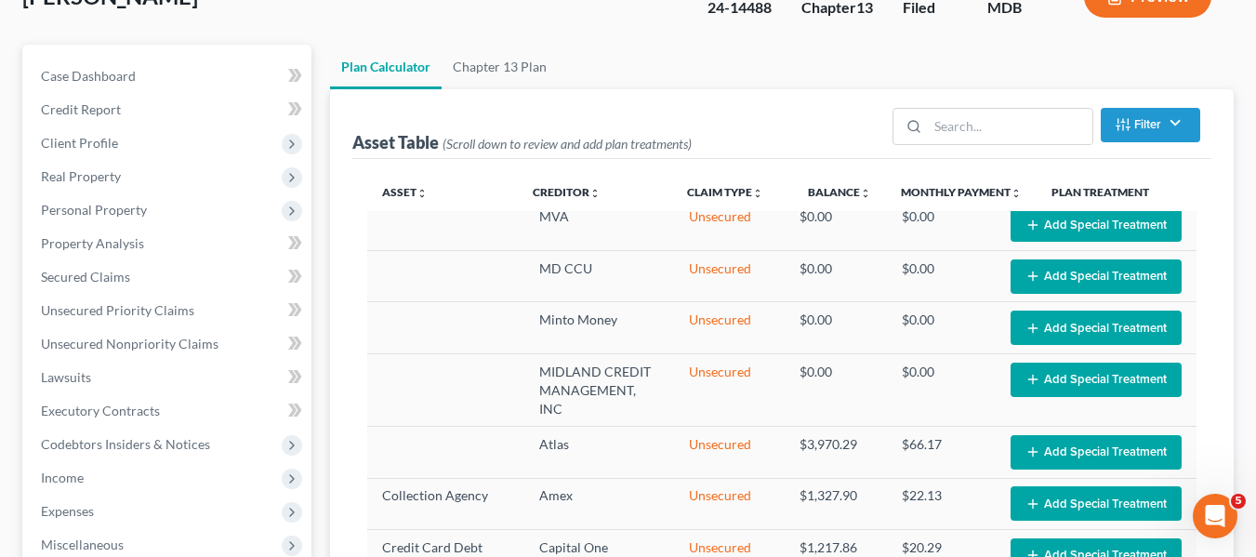
scroll to position [0, 0]
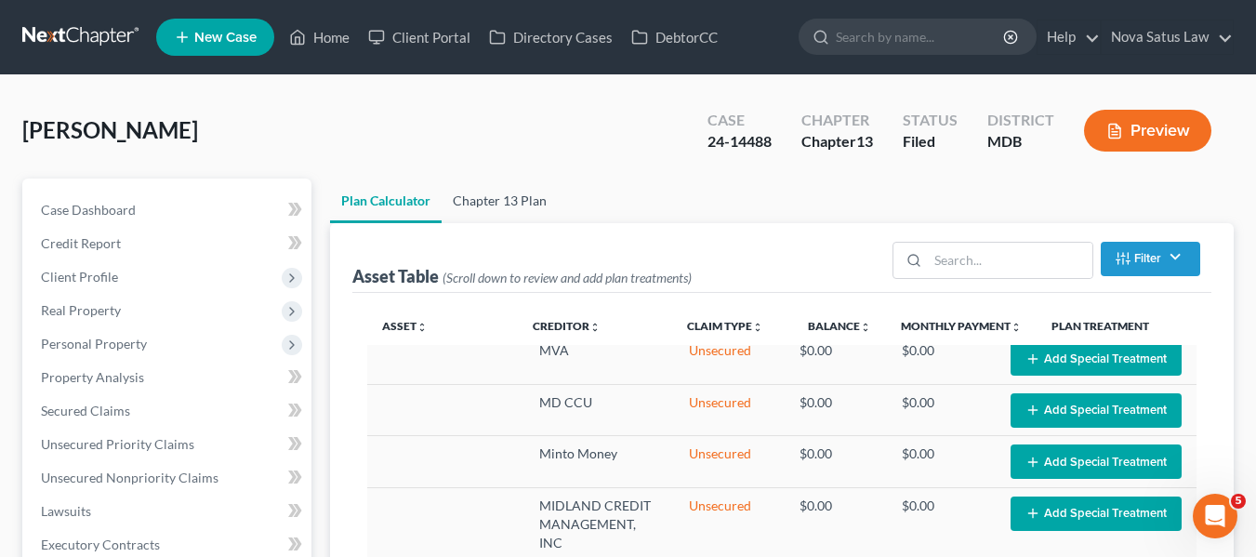
click at [508, 198] on link "Chapter 13 Plan" at bounding box center [500, 200] width 116 height 45
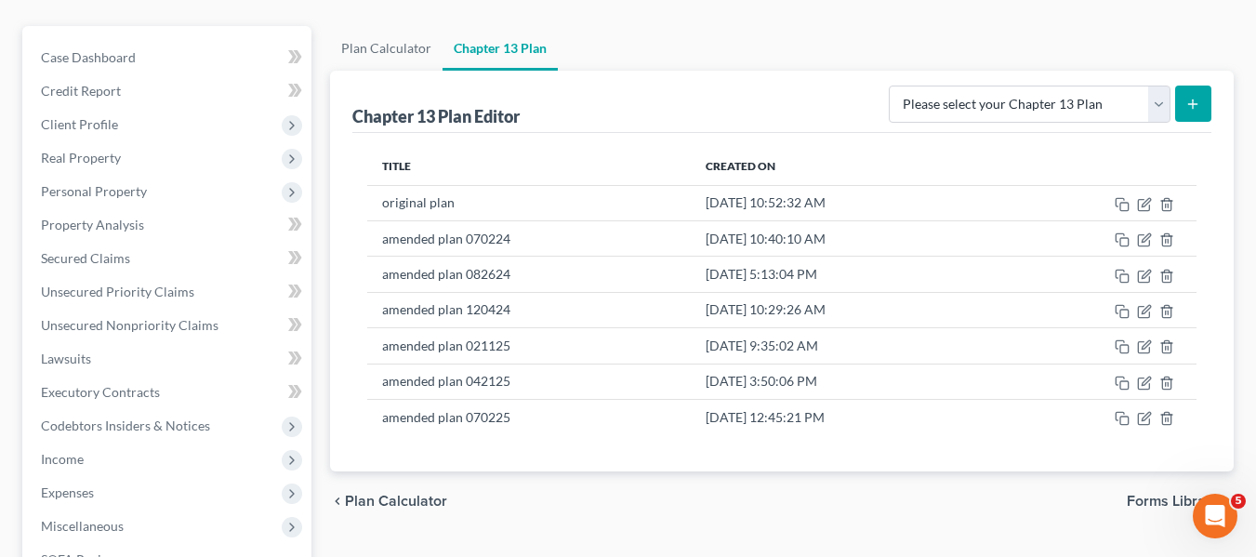
scroll to position [179, 0]
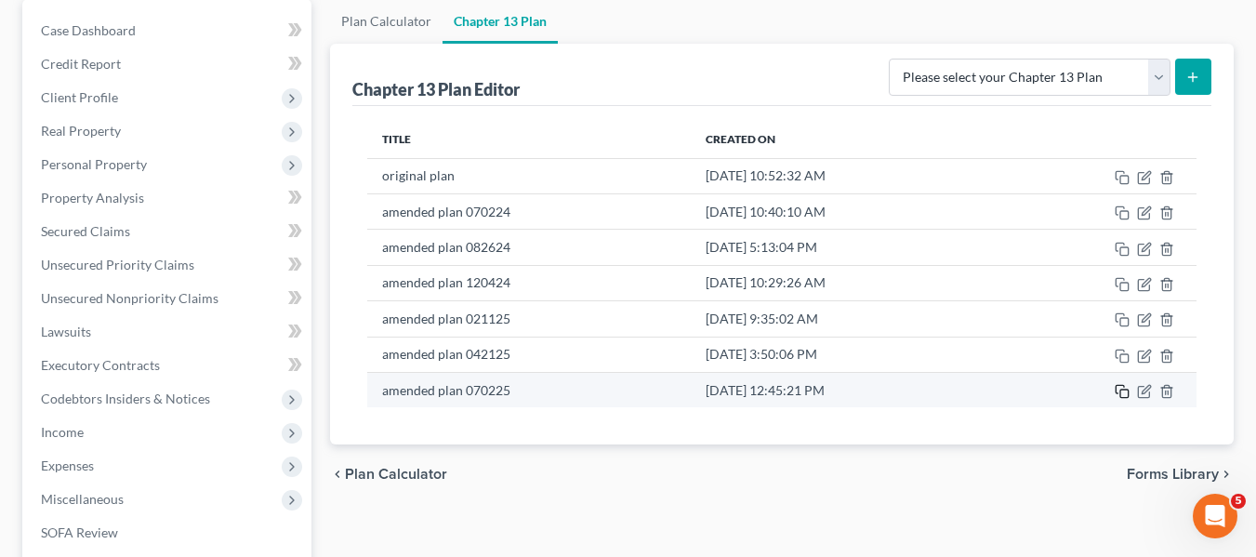
click at [1125, 385] on icon "button" at bounding box center [1122, 391] width 15 height 15
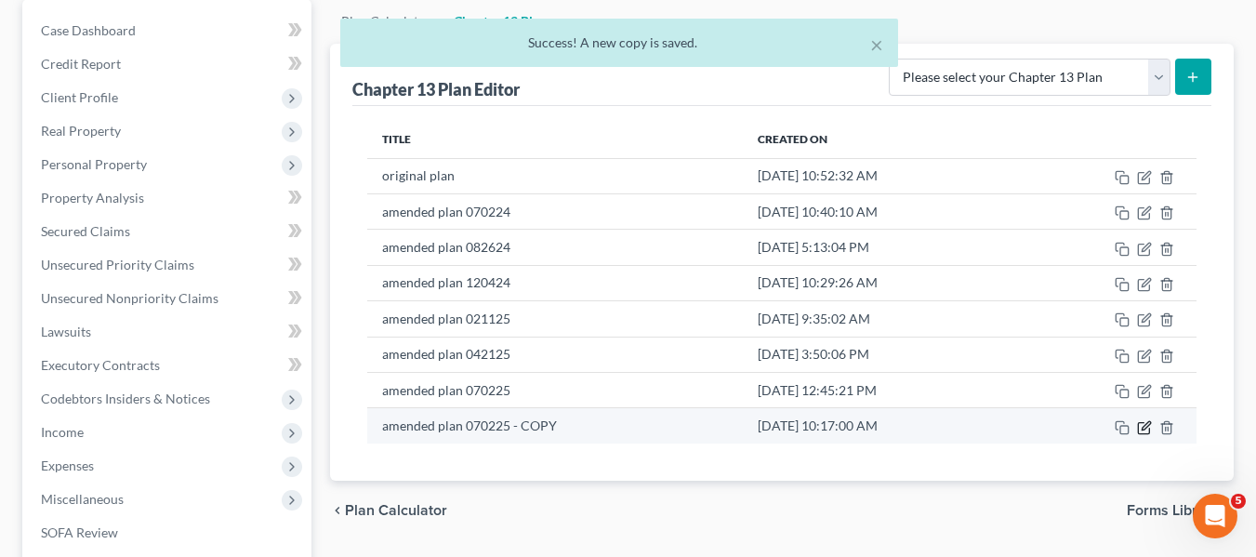
click at [1150, 421] on icon "button" at bounding box center [1145, 425] width 8 height 8
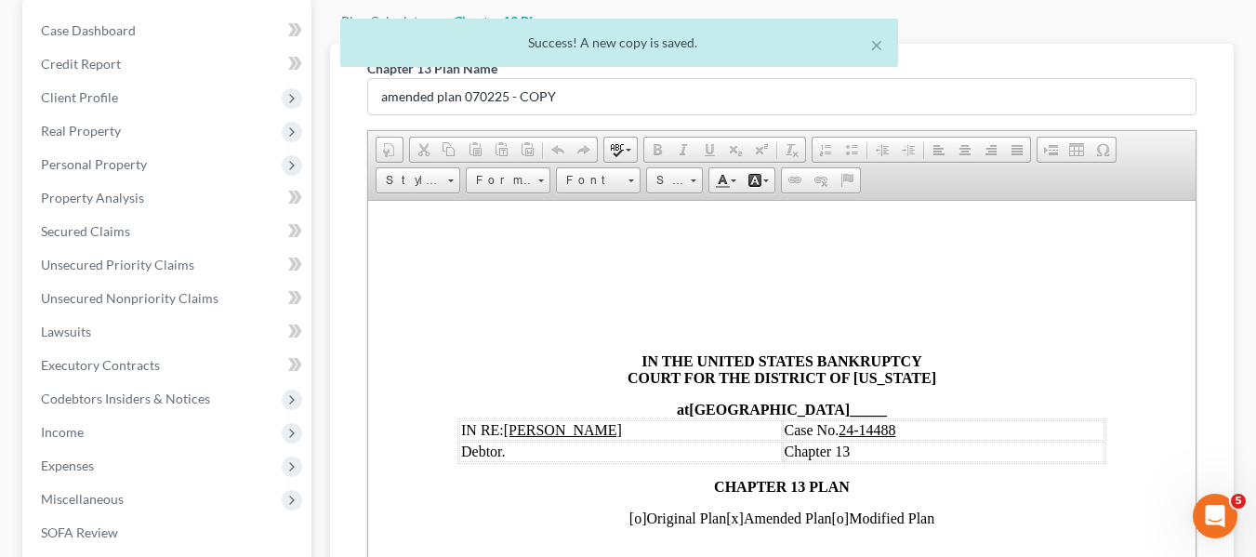
scroll to position [0, 0]
click at [612, 104] on input "amended plan 070225 - COPY" at bounding box center [781, 96] width 827 height 35
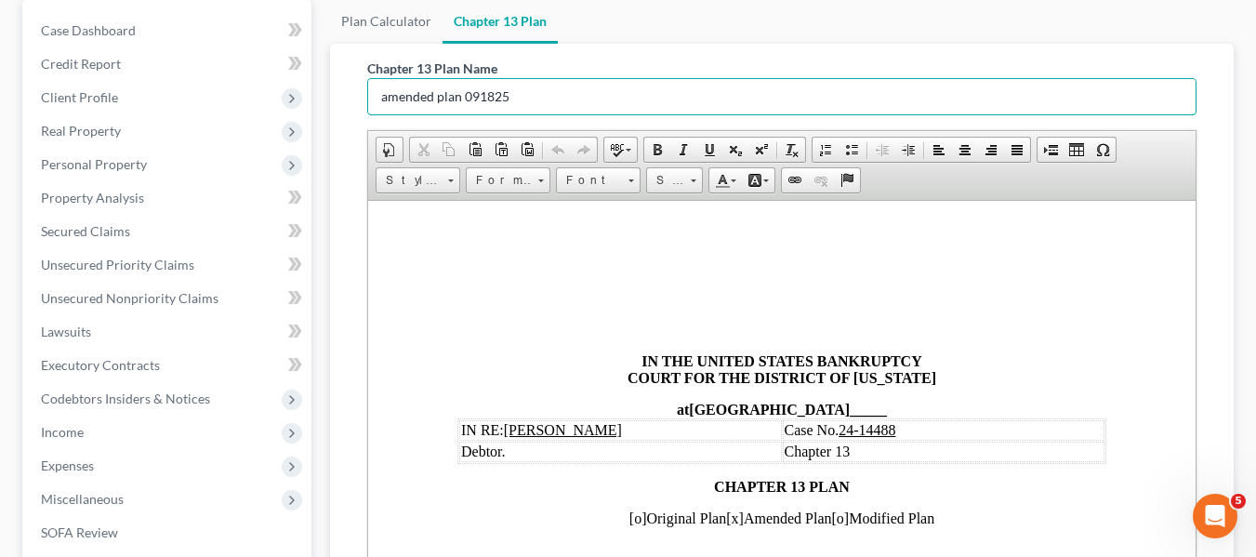
type input "amended plan 091825"
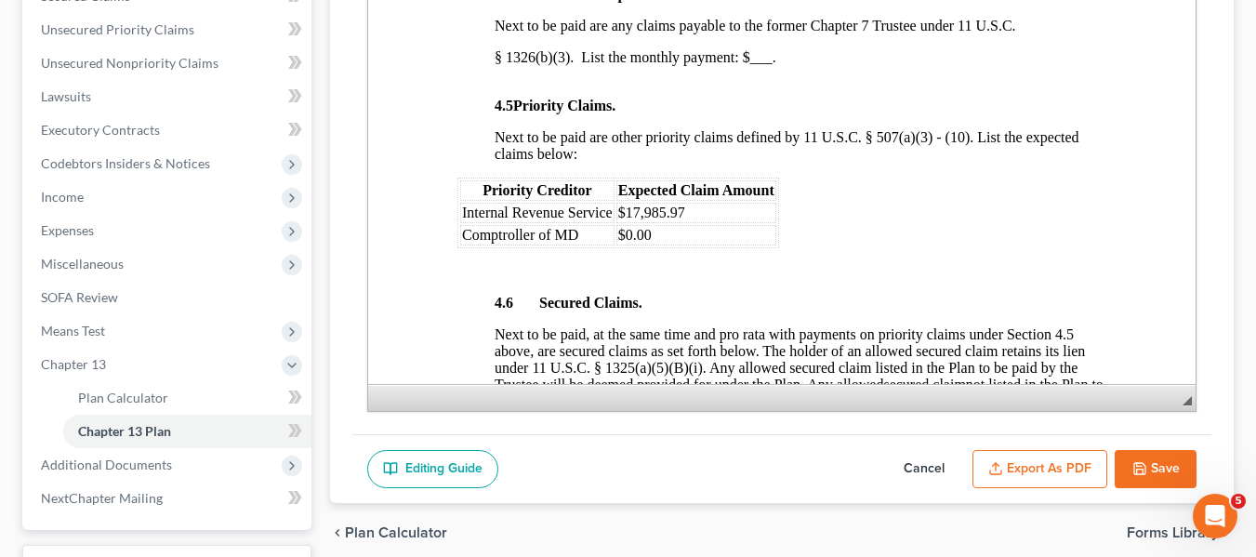
scroll to position [2611, 0]
click at [701, 222] on td "$17,985.97" at bounding box center [695, 212] width 160 height 20
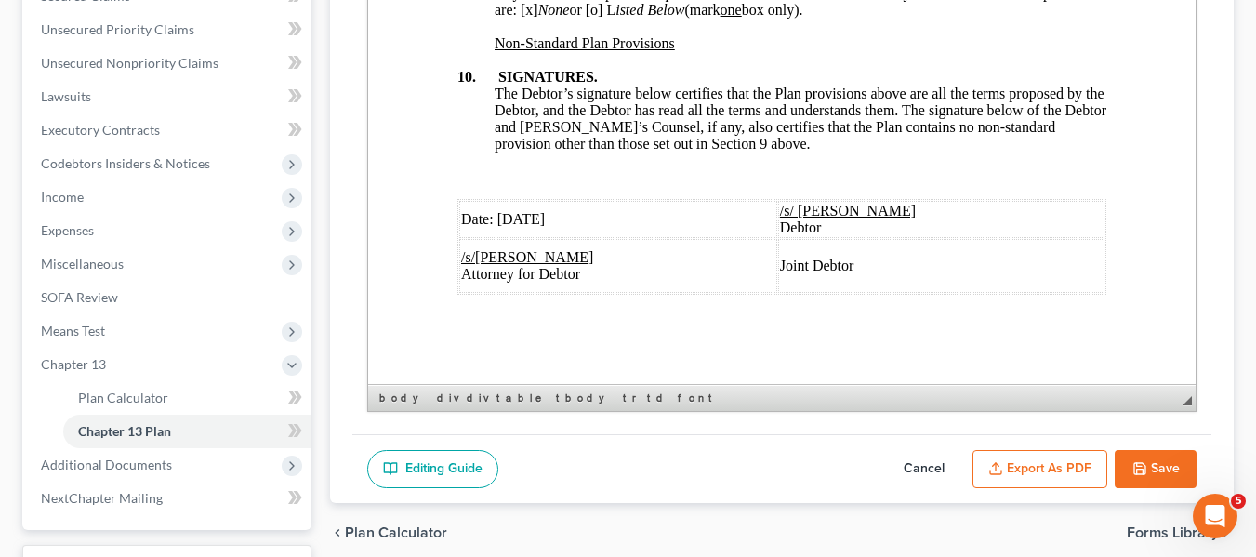
scroll to position [7251, 0]
click at [504, 221] on span "Date: 07/02/2025" at bounding box center [502, 219] width 84 height 16
click at [1140, 474] on icon "button" at bounding box center [1139, 468] width 15 height 15
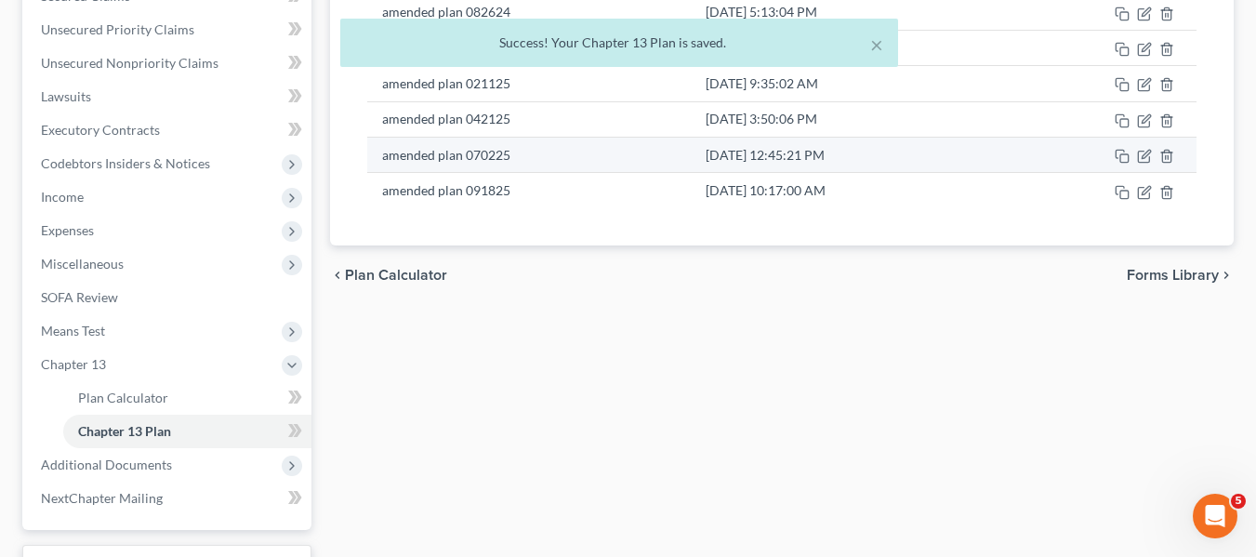
scroll to position [0, 0]
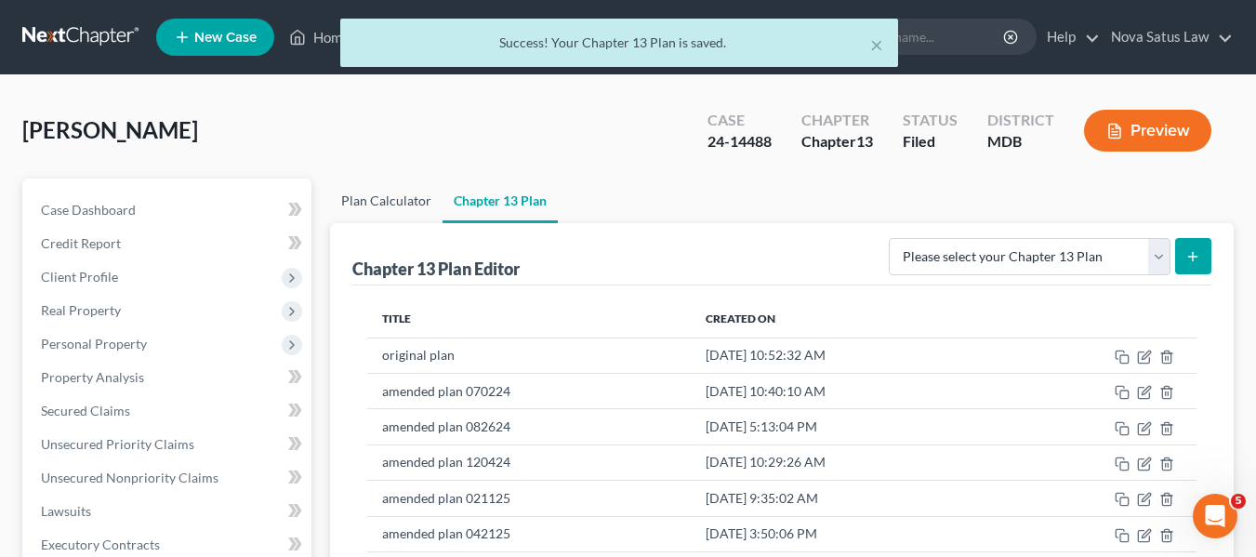
click at [358, 196] on link "Plan Calculator" at bounding box center [386, 200] width 112 height 45
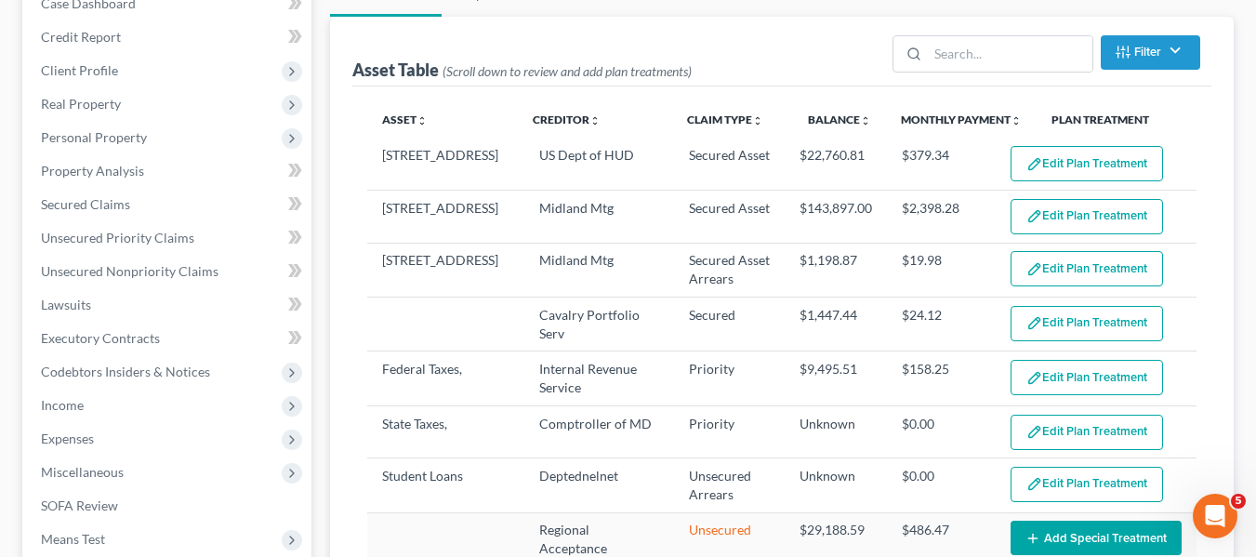
scroll to position [258, 0]
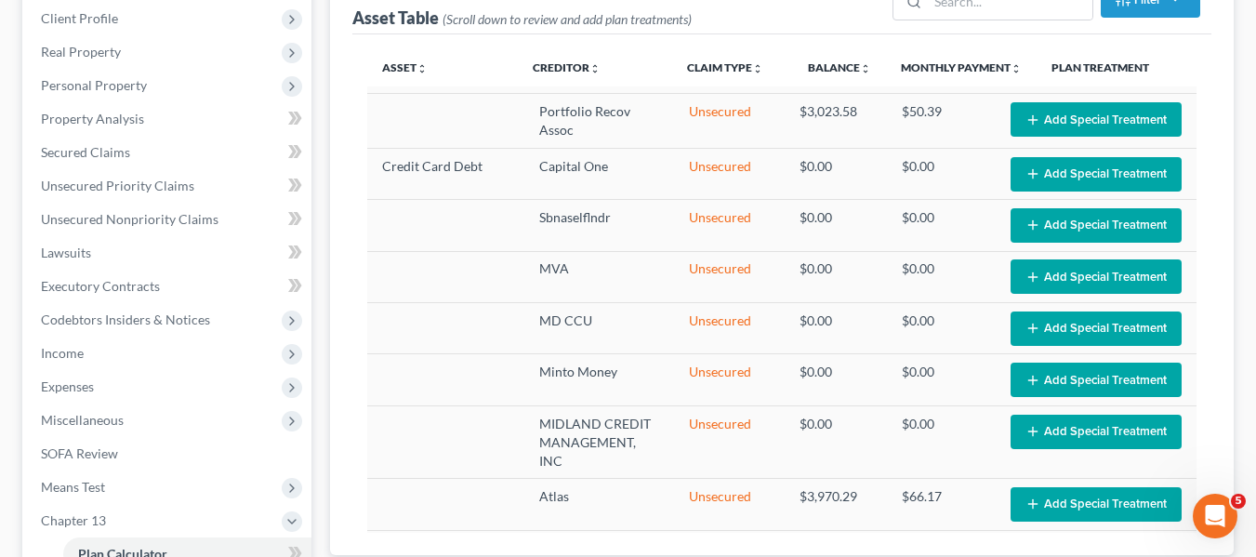
select select "59"
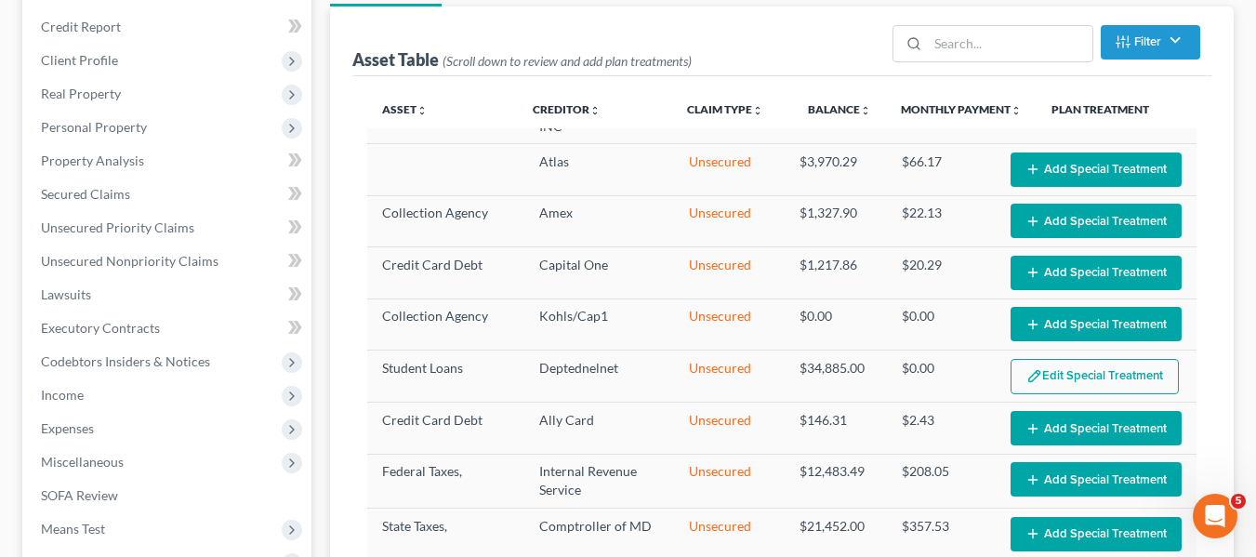
scroll to position [0, 0]
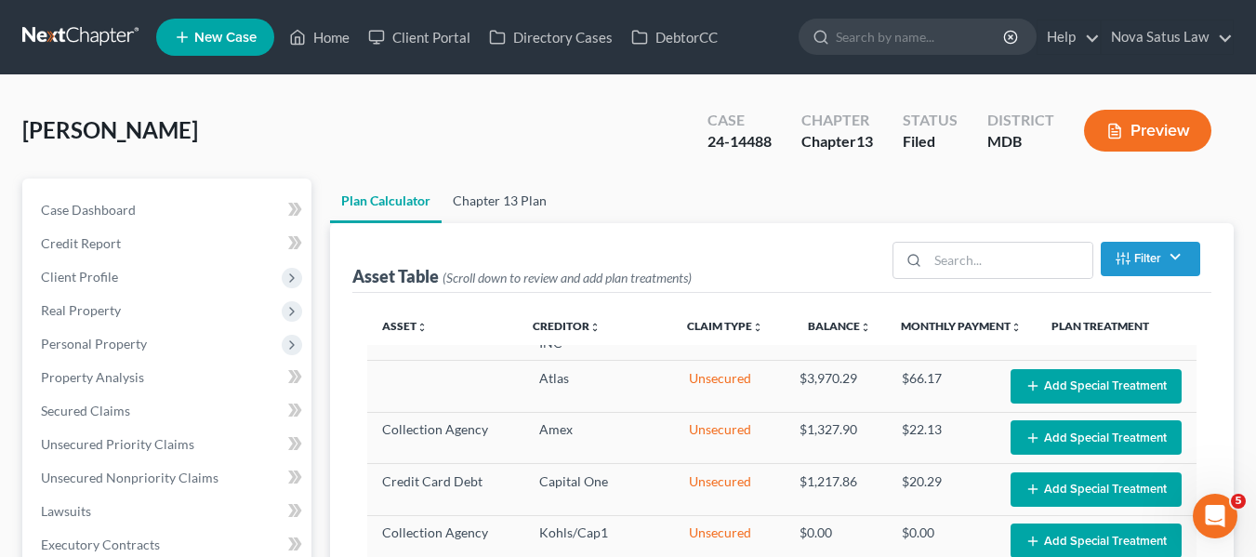
click at [517, 196] on link "Chapter 13 Plan" at bounding box center [500, 200] width 116 height 45
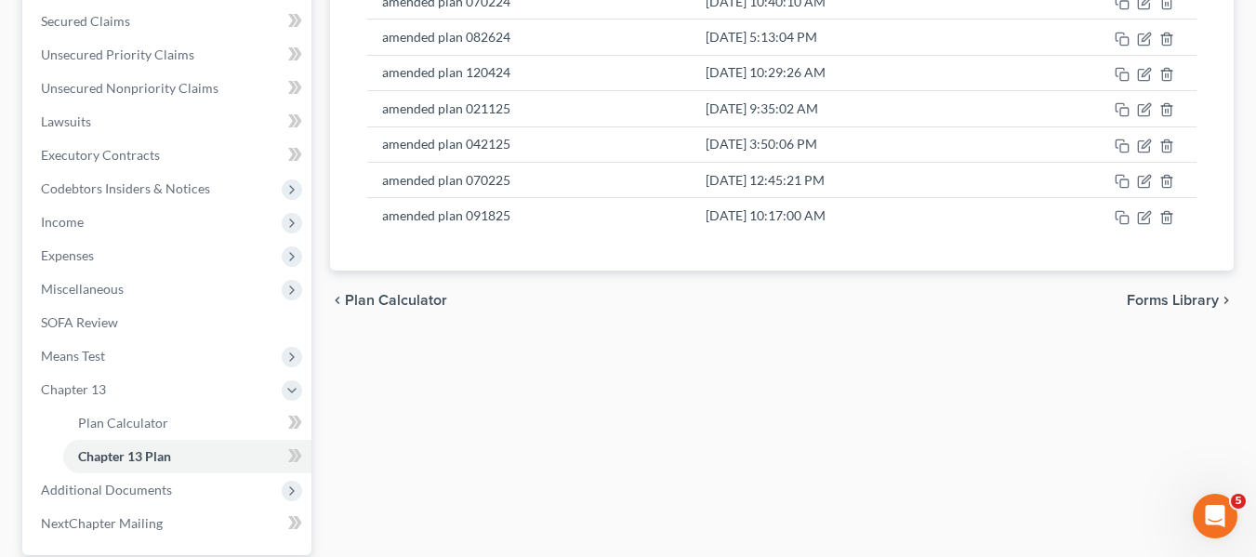
scroll to position [392, 0]
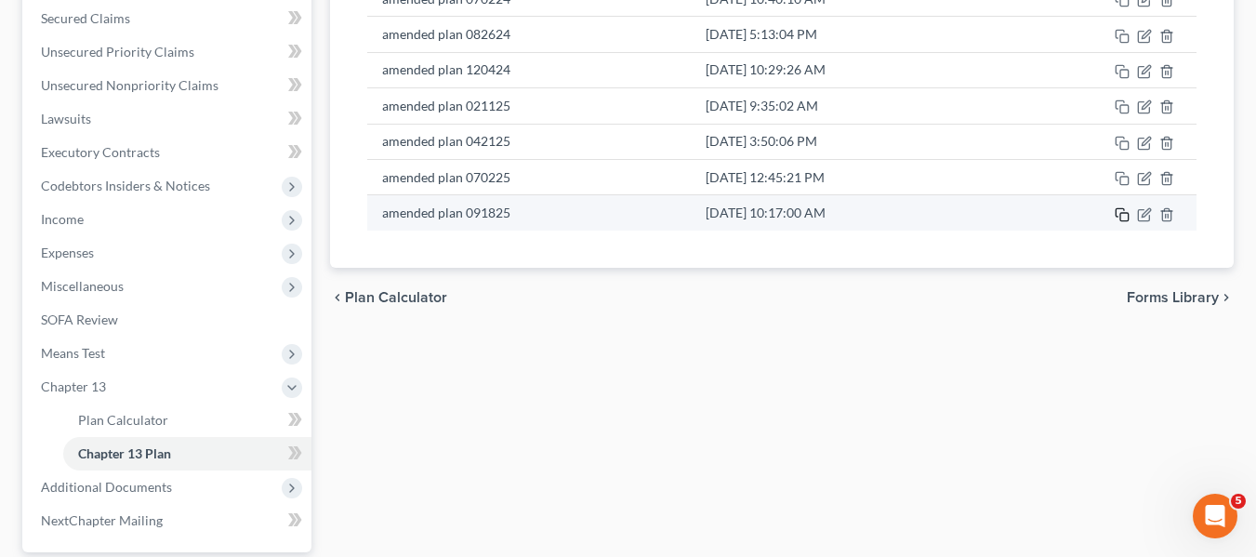
click at [1125, 217] on icon "button" at bounding box center [1122, 214] width 15 height 15
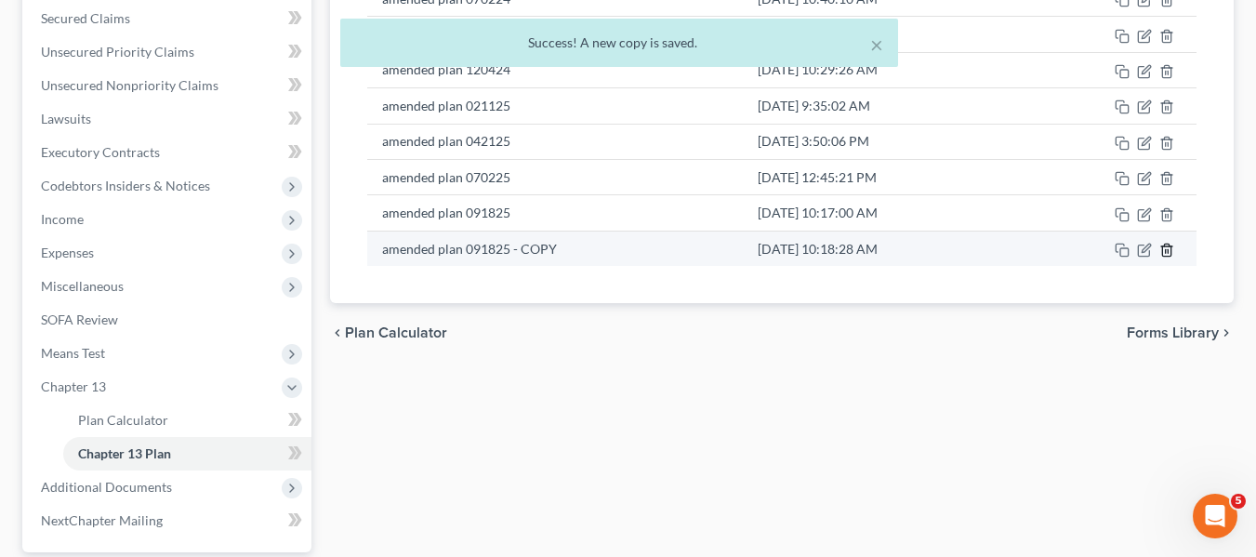
click at [1166, 250] on line "button" at bounding box center [1166, 251] width 0 height 4
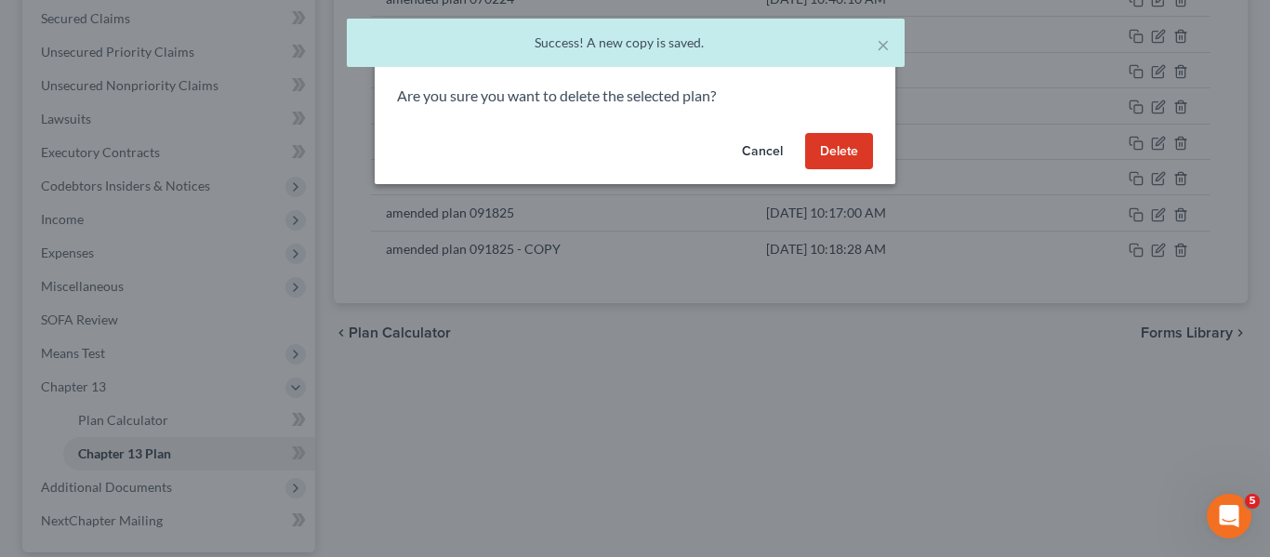
click at [843, 169] on button "Delete" at bounding box center [839, 151] width 68 height 37
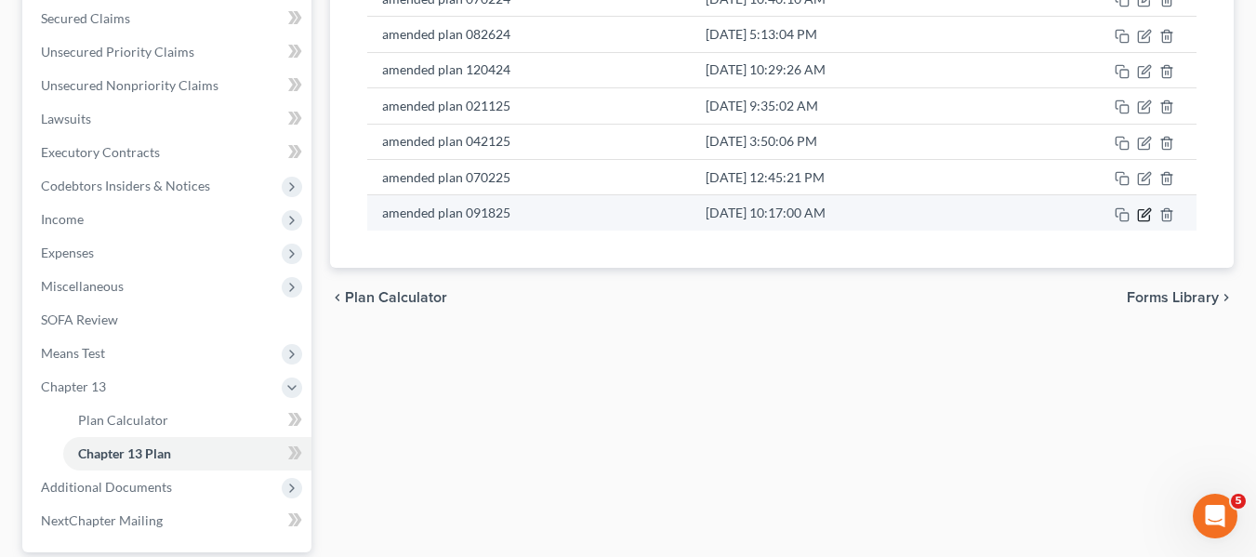
click at [1150, 208] on icon "button" at bounding box center [1145, 212] width 8 height 8
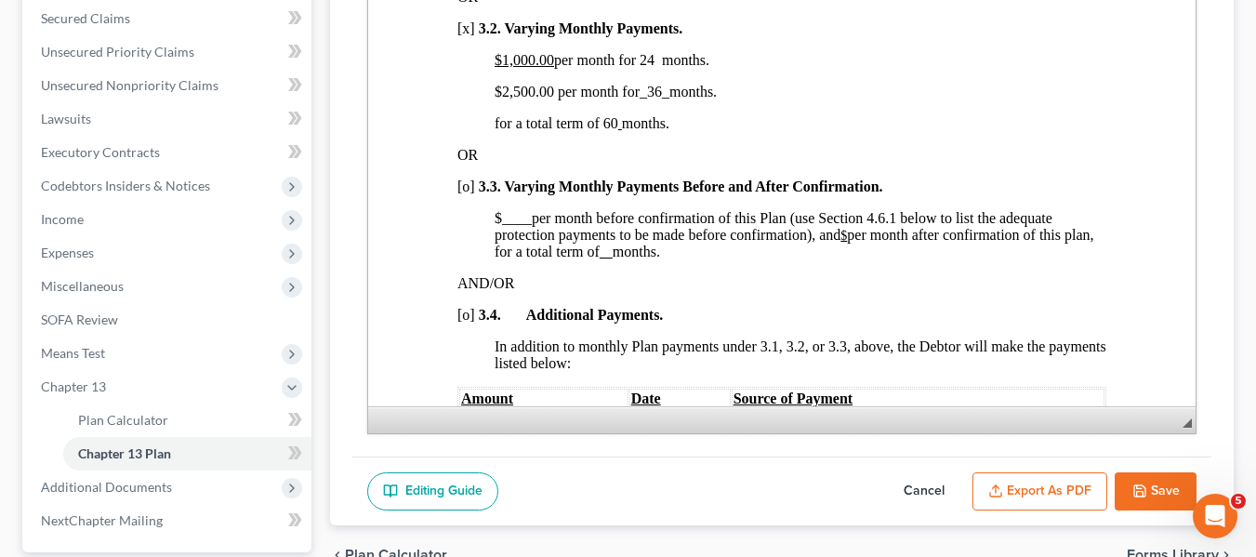
scroll to position [1479, 0]
click at [499, 99] on span "$2,500.00 per month for _36_ months." at bounding box center [605, 91] width 222 height 16
click at [647, 67] on span "$1,000.00 per month for 24 months." at bounding box center [601, 59] width 215 height 16
click at [649, 99] on span "_36_" at bounding box center [654, 91] width 30 height 16
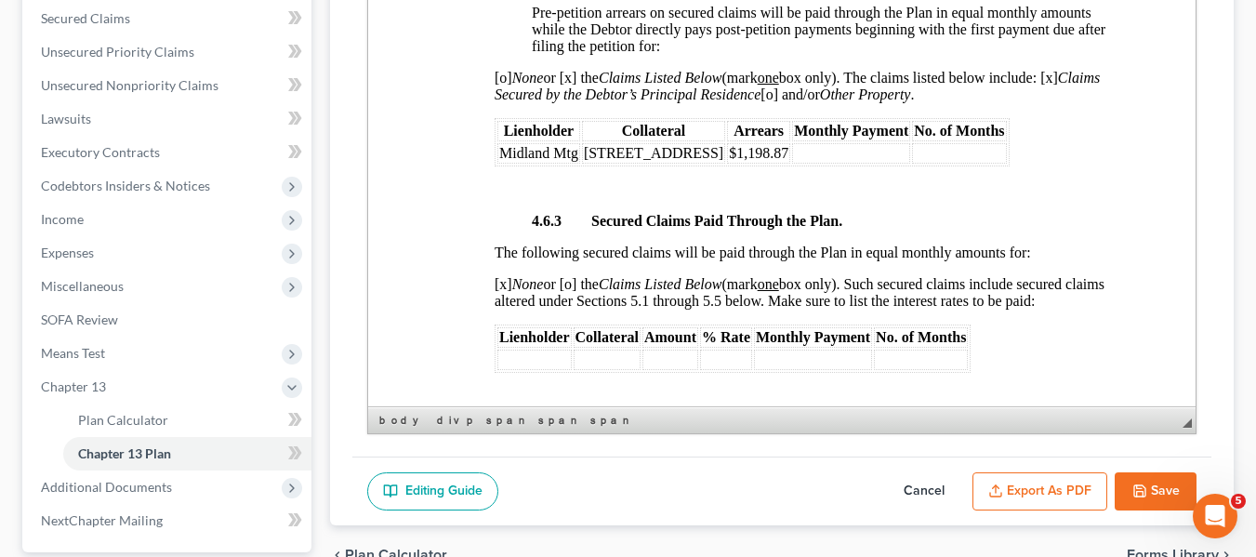
scroll to position [3375, 0]
click at [1002, 495] on icon "button" at bounding box center [995, 490] width 15 height 15
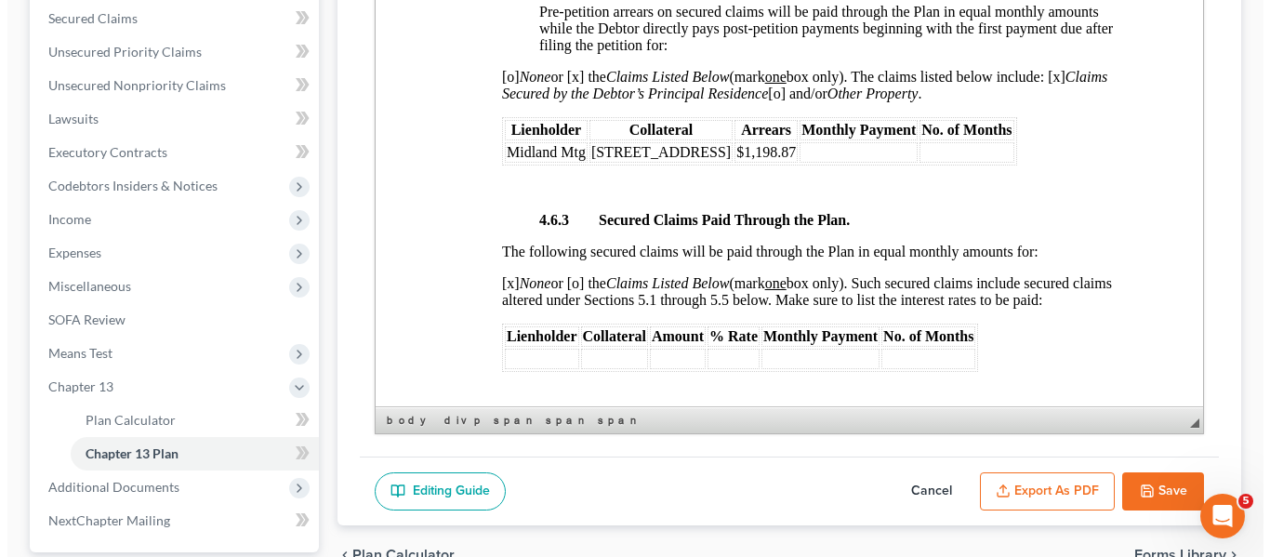
scroll to position [3358, 0]
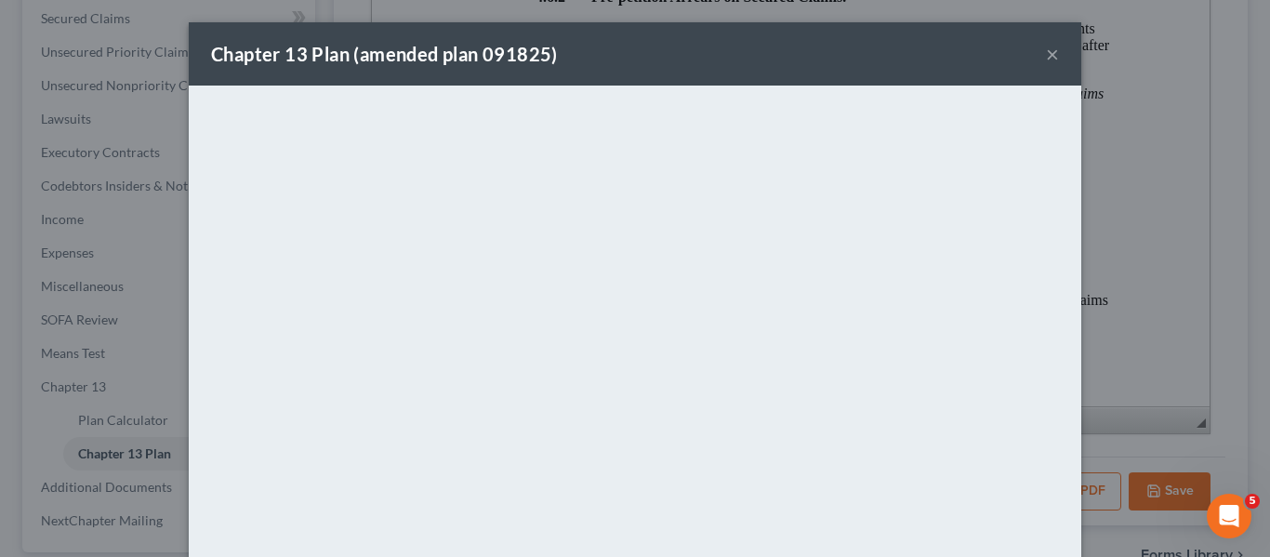
click at [772, 72] on div "Chapter 13 Plan (amended plan 091825) ×" at bounding box center [635, 53] width 892 height 63
click at [1046, 57] on button "×" at bounding box center [1052, 54] width 13 height 22
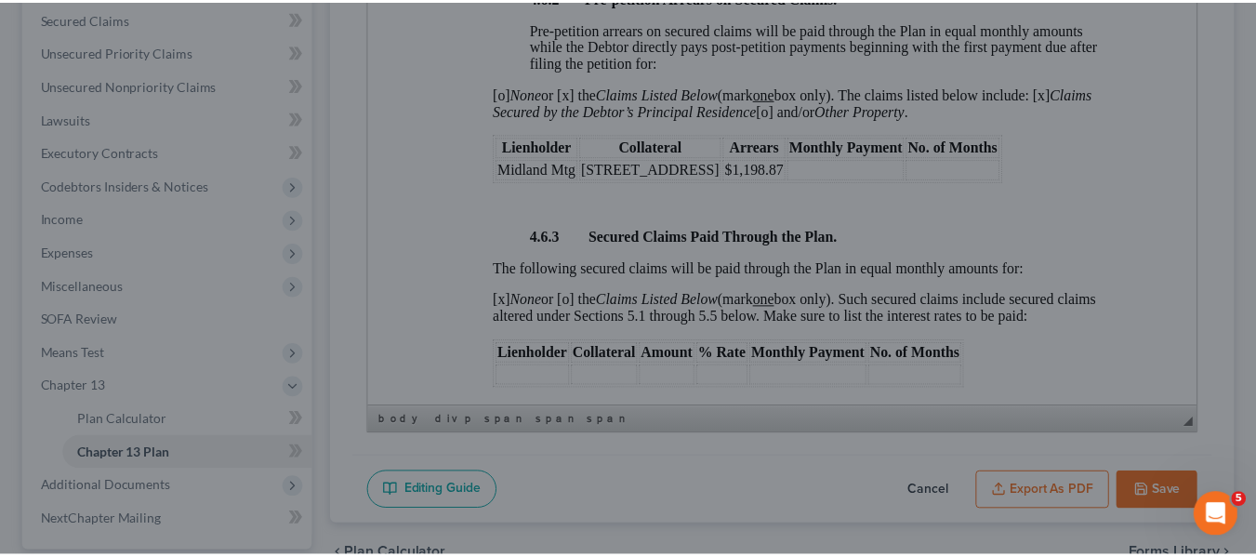
scroll to position [3375, 0]
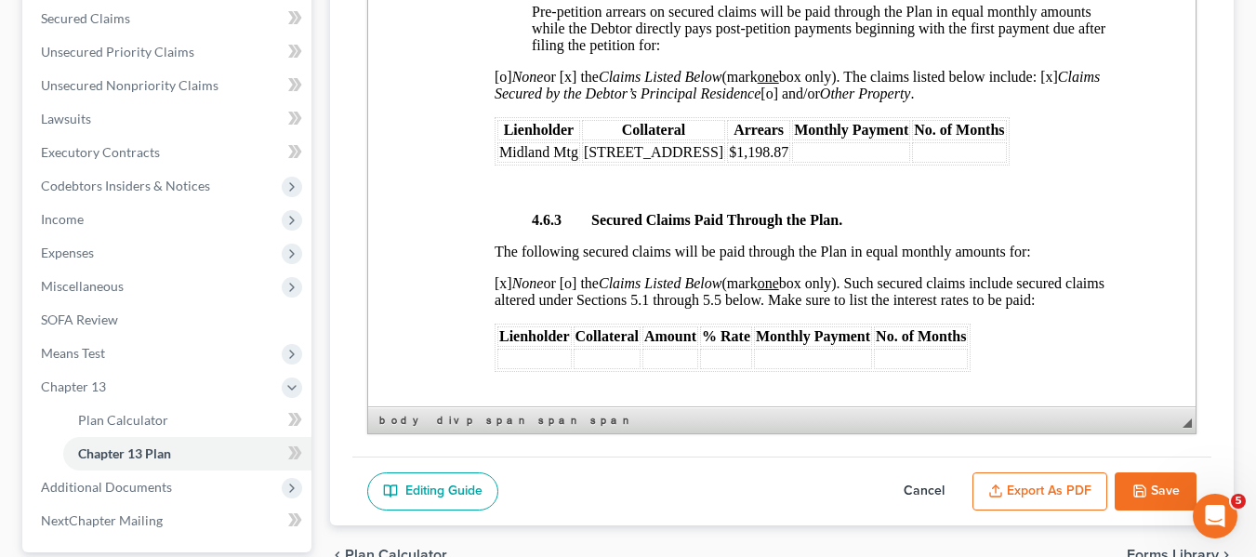
click at [1139, 476] on button "Save" at bounding box center [1156, 491] width 82 height 39
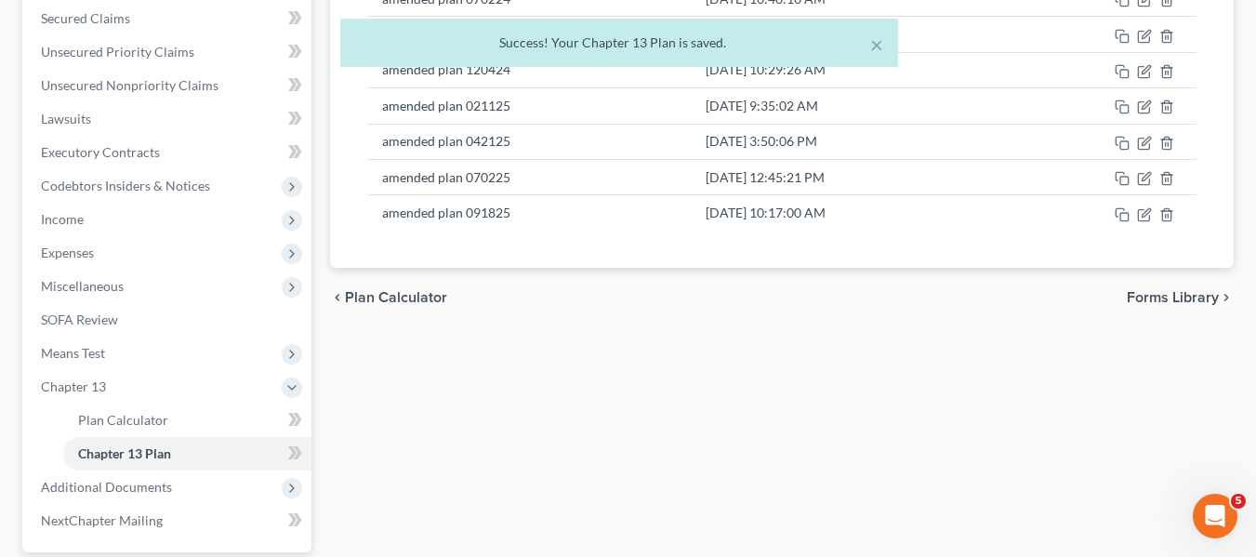
scroll to position [0, 0]
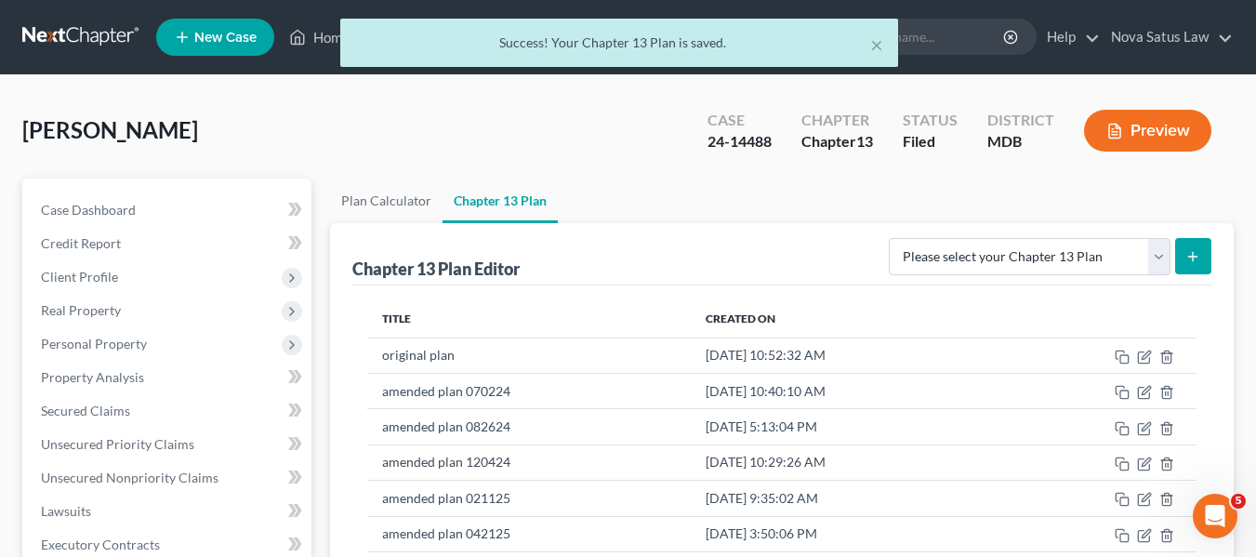
click at [323, 39] on div "× Success! Your Chapter 13 Plan is saved." at bounding box center [619, 48] width 1256 height 58
click at [324, 41] on div "Home New Case Client Portal Directory Cases DebtorCC Nova Satus Law ken@jamesrl…" at bounding box center [628, 561] width 1256 height 1122
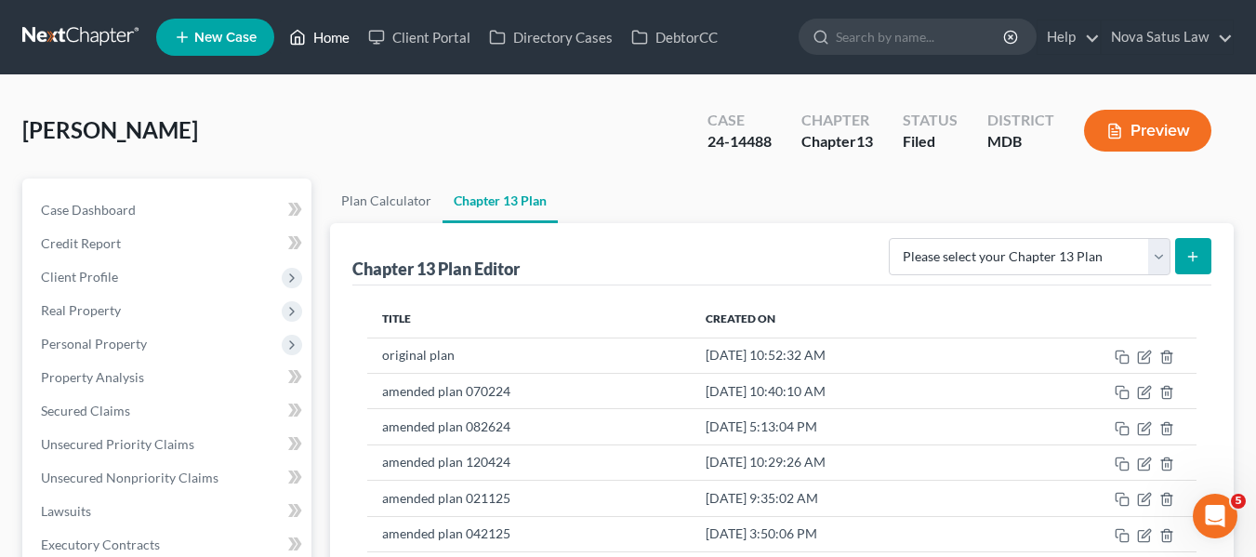
click at [324, 41] on link "Home" at bounding box center [319, 36] width 79 height 33
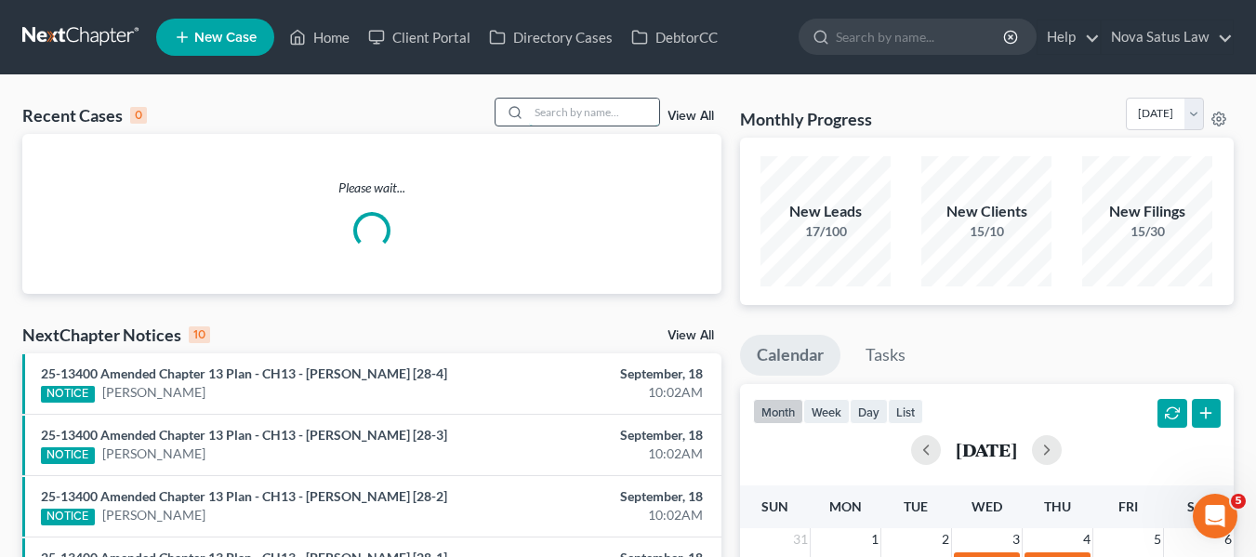
click at [539, 119] on input "search" at bounding box center [594, 112] width 130 height 27
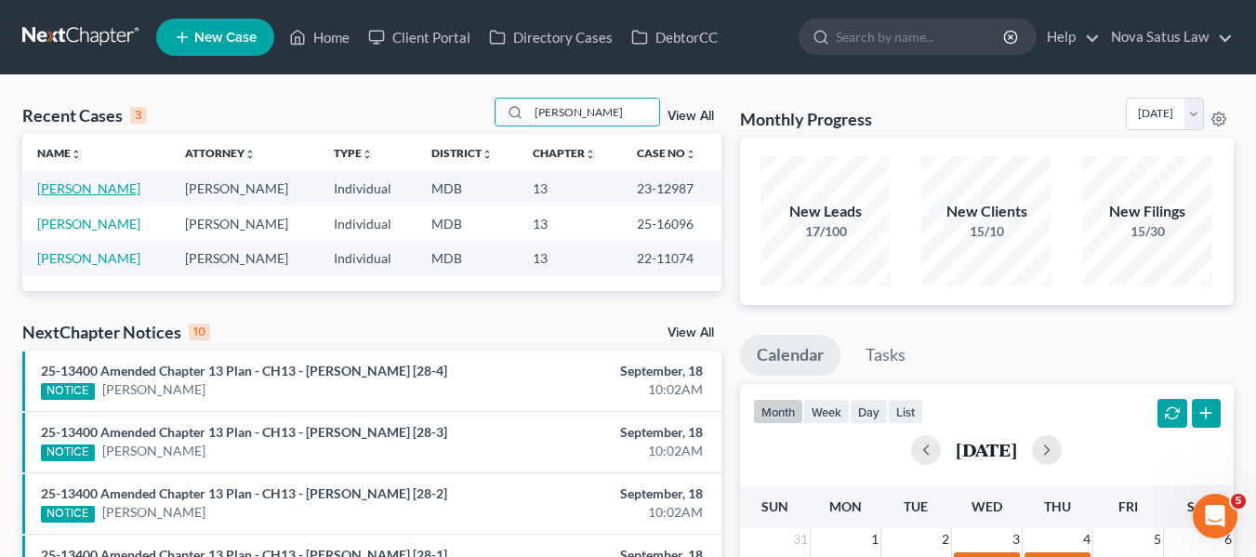
type input "tyner"
click at [54, 187] on link "[PERSON_NAME]" at bounding box center [88, 188] width 103 height 16
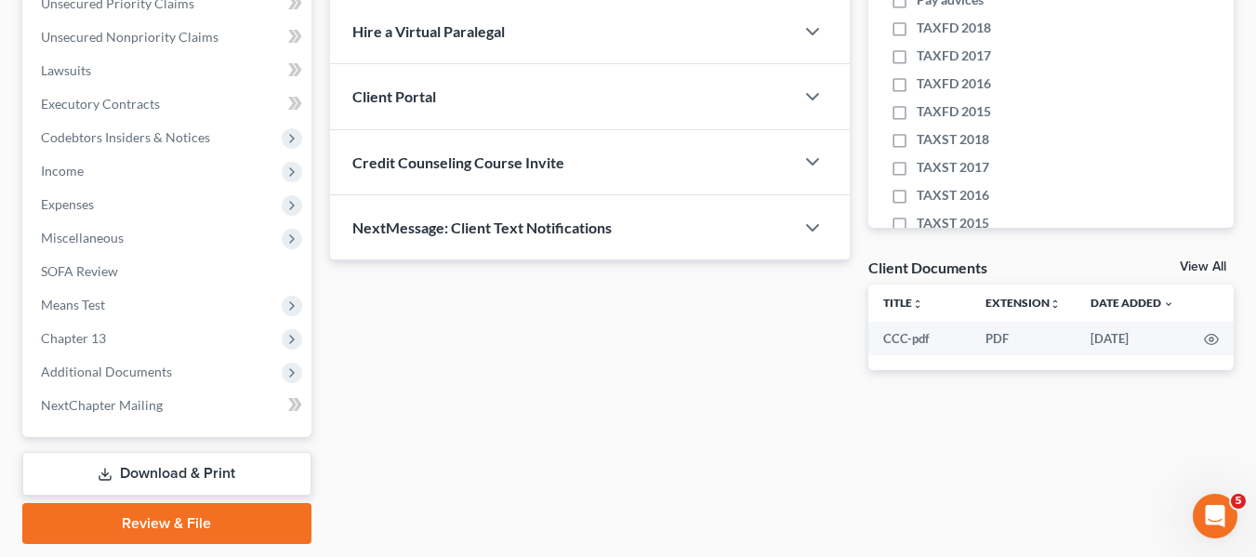
scroll to position [442, 0]
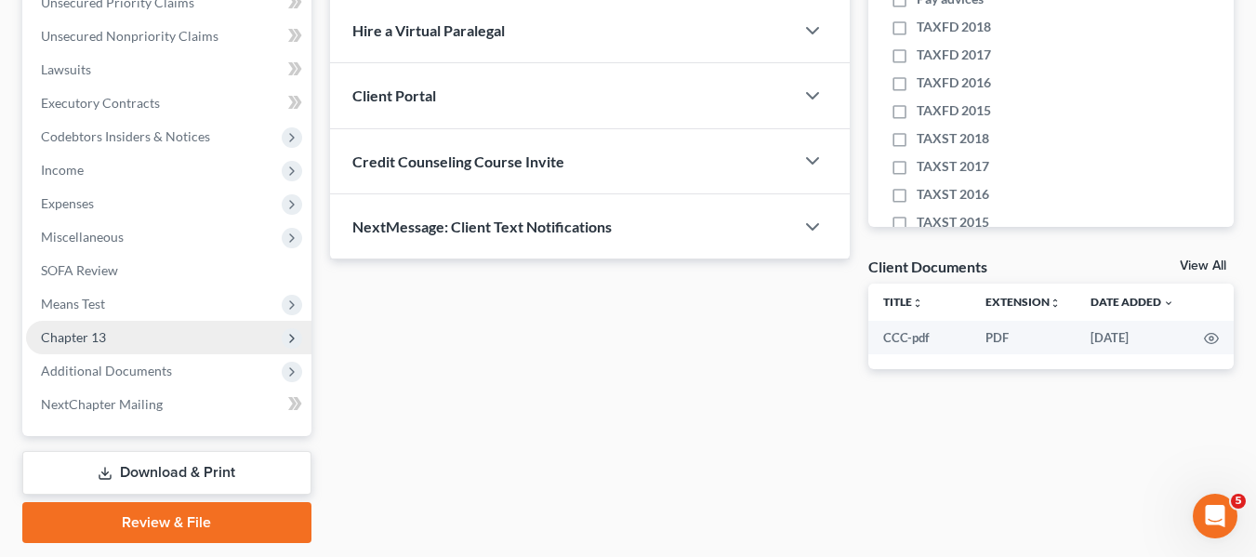
click at [74, 333] on span "Chapter 13" at bounding box center [73, 337] width 65 height 16
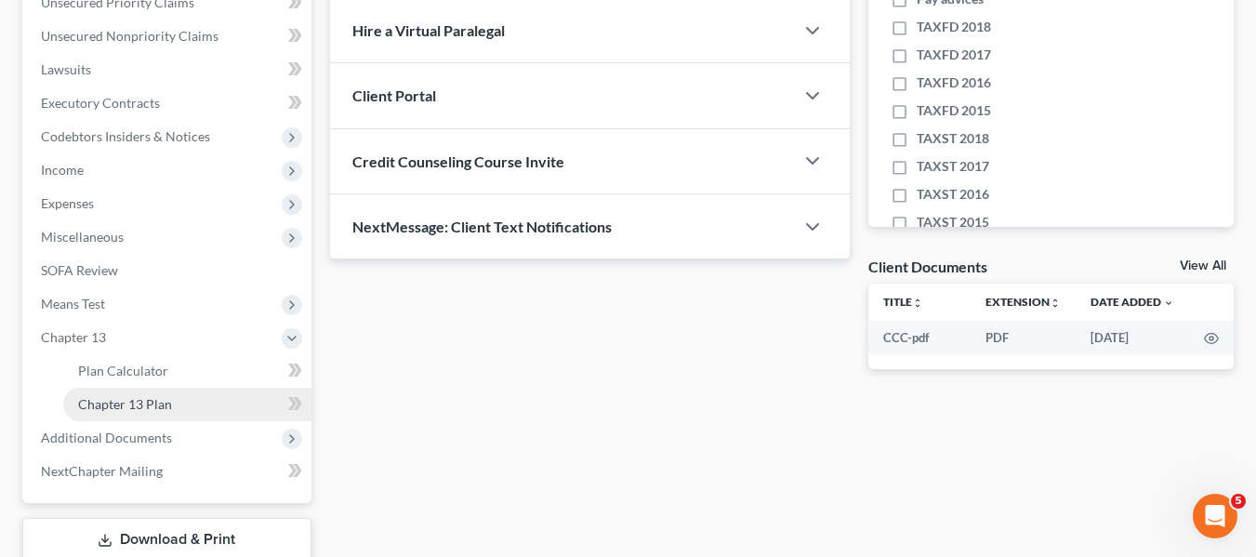
click at [116, 400] on span "Chapter 13 Plan" at bounding box center [125, 404] width 94 height 16
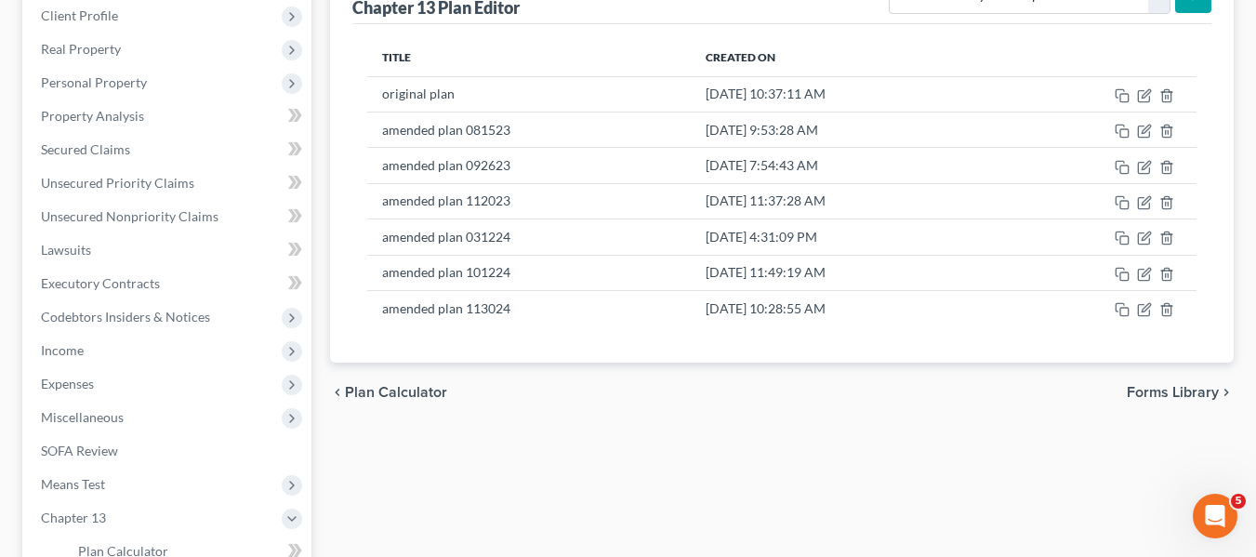
scroll to position [262, 0]
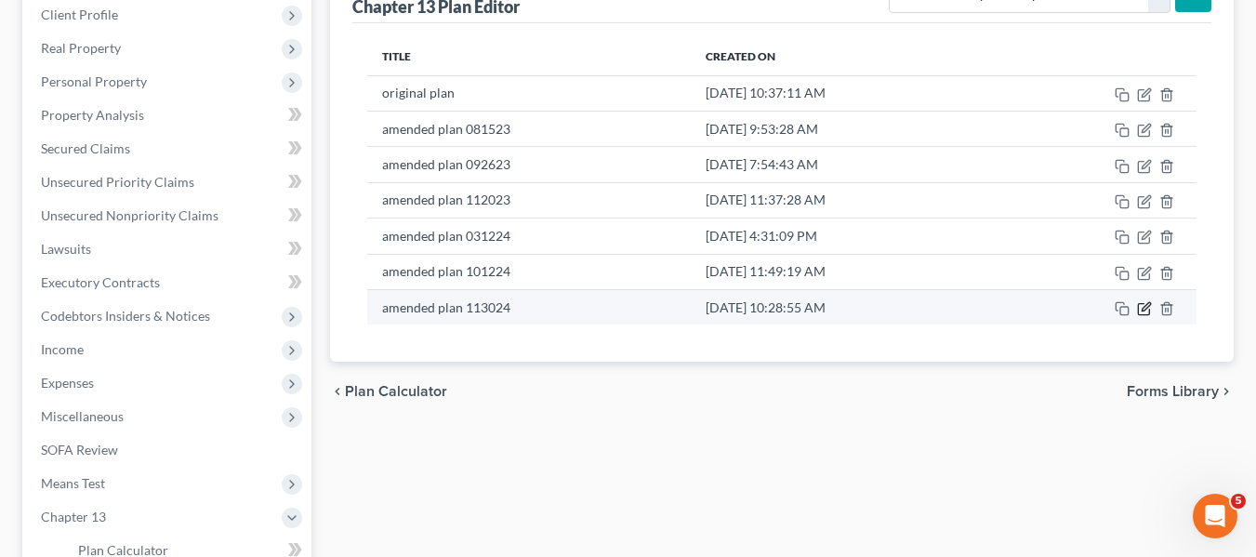
click at [1142, 306] on icon "button" at bounding box center [1144, 308] width 15 height 15
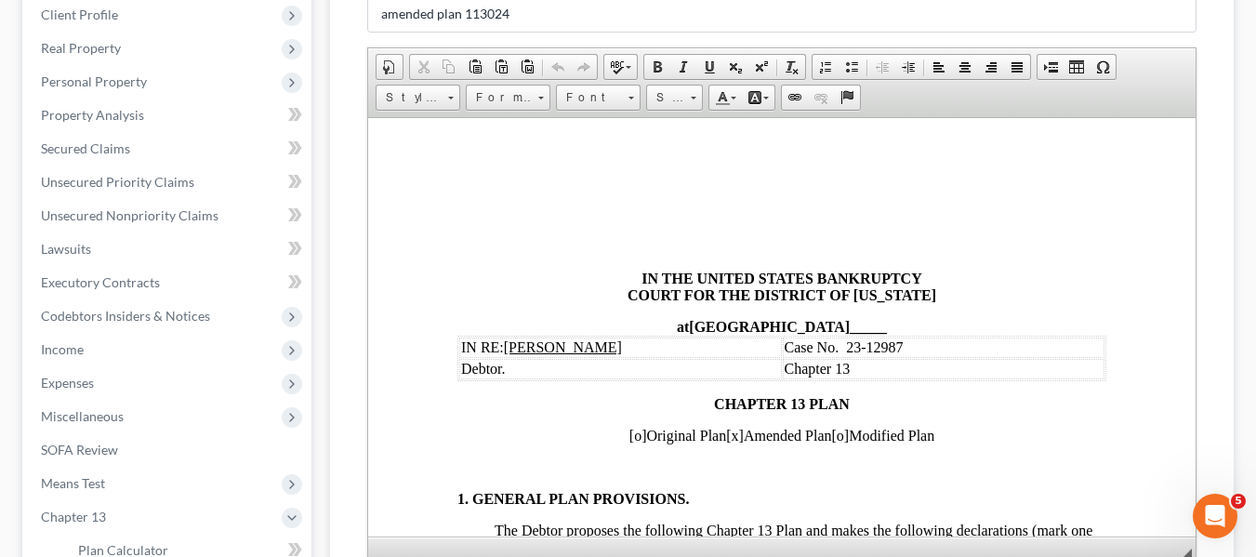
scroll to position [0, 0]
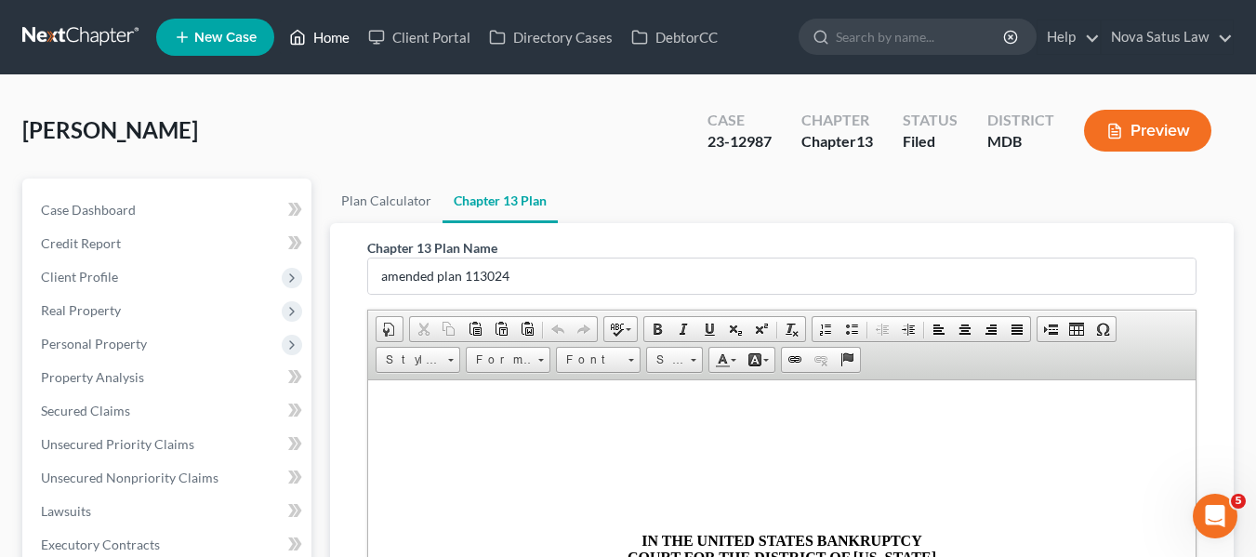
click at [336, 33] on link "Home" at bounding box center [319, 36] width 79 height 33
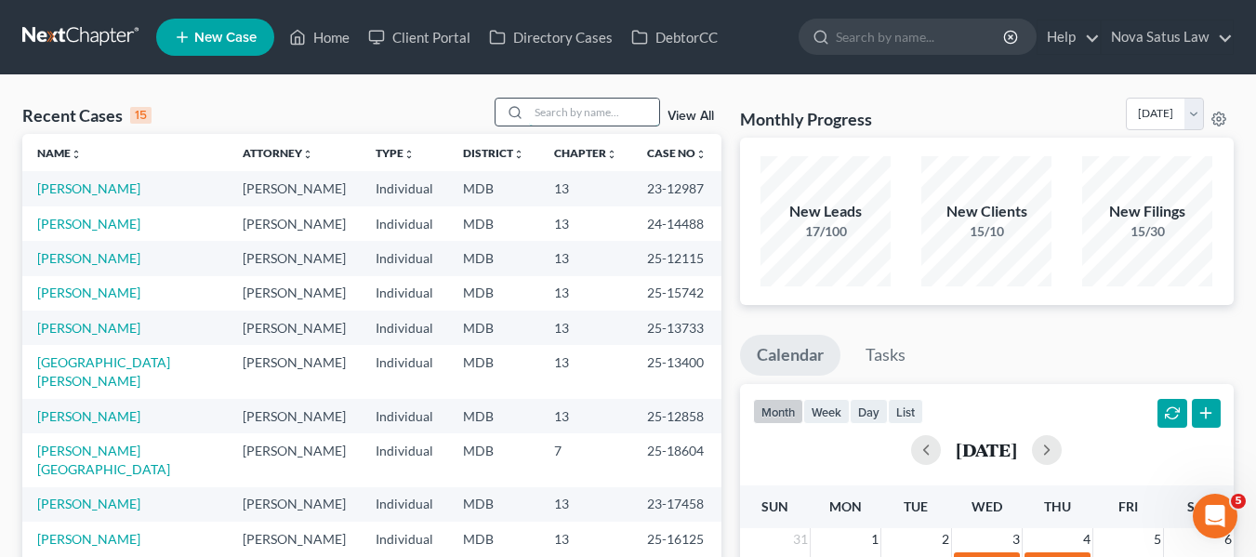
click at [536, 101] on input "search" at bounding box center [594, 112] width 130 height 27
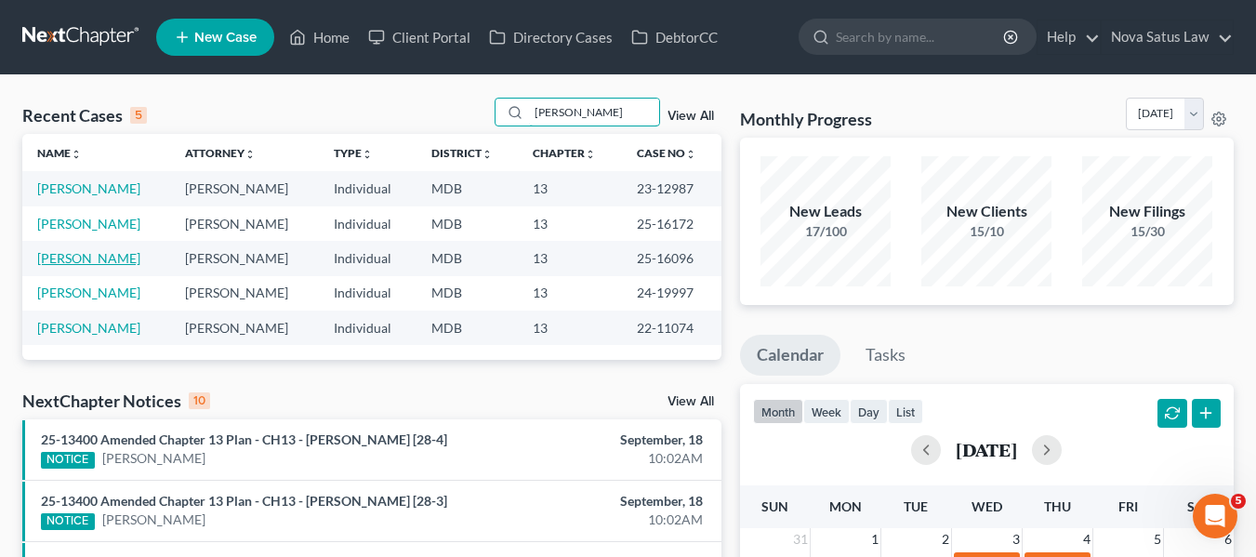
type input "juanita"
click at [70, 257] on link "[PERSON_NAME]" at bounding box center [88, 258] width 103 height 16
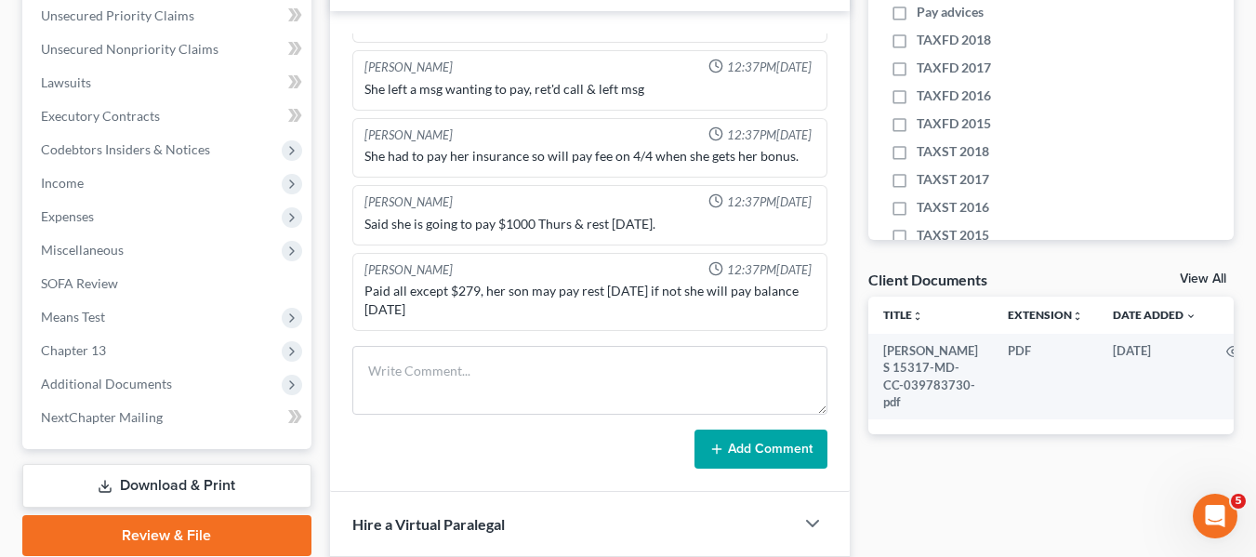
scroll to position [429, 0]
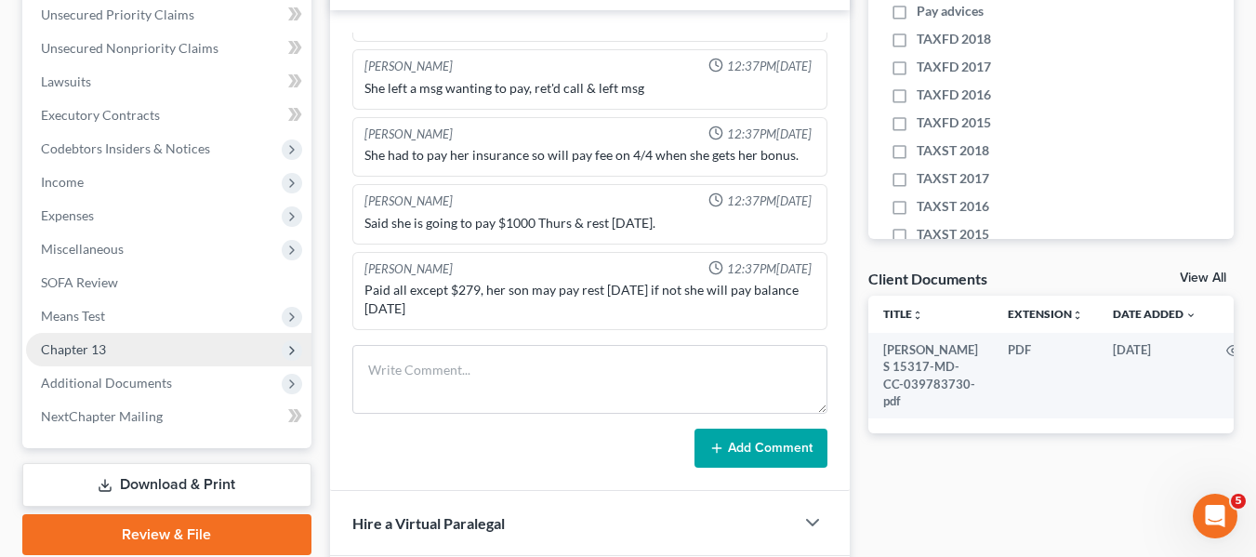
click at [70, 343] on span "Chapter 13" at bounding box center [73, 349] width 65 height 16
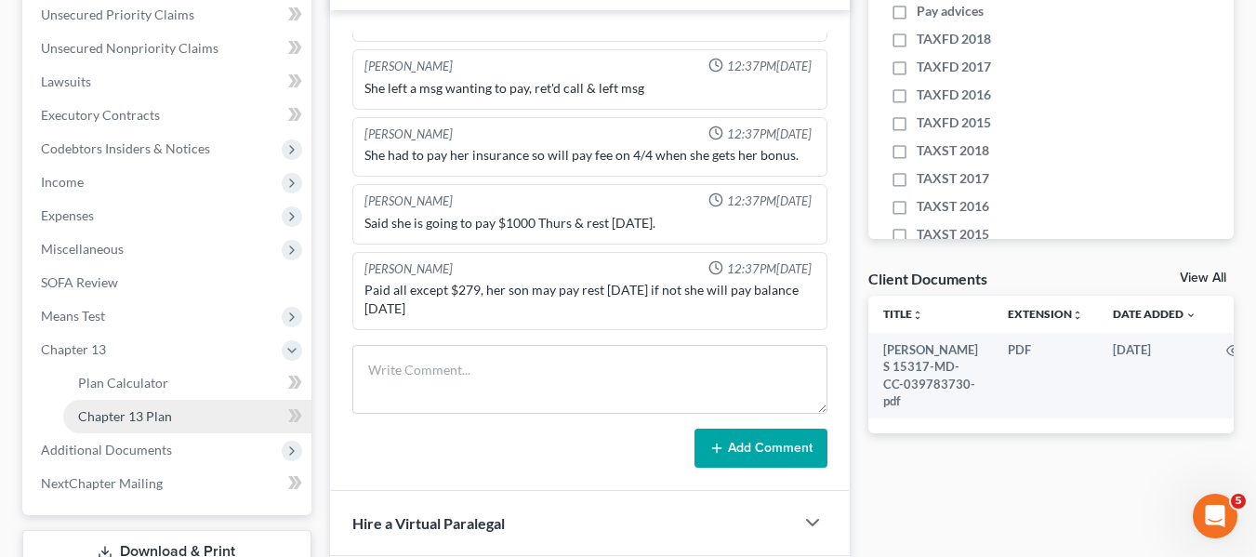
click at [111, 414] on span "Chapter 13 Plan" at bounding box center [125, 416] width 94 height 16
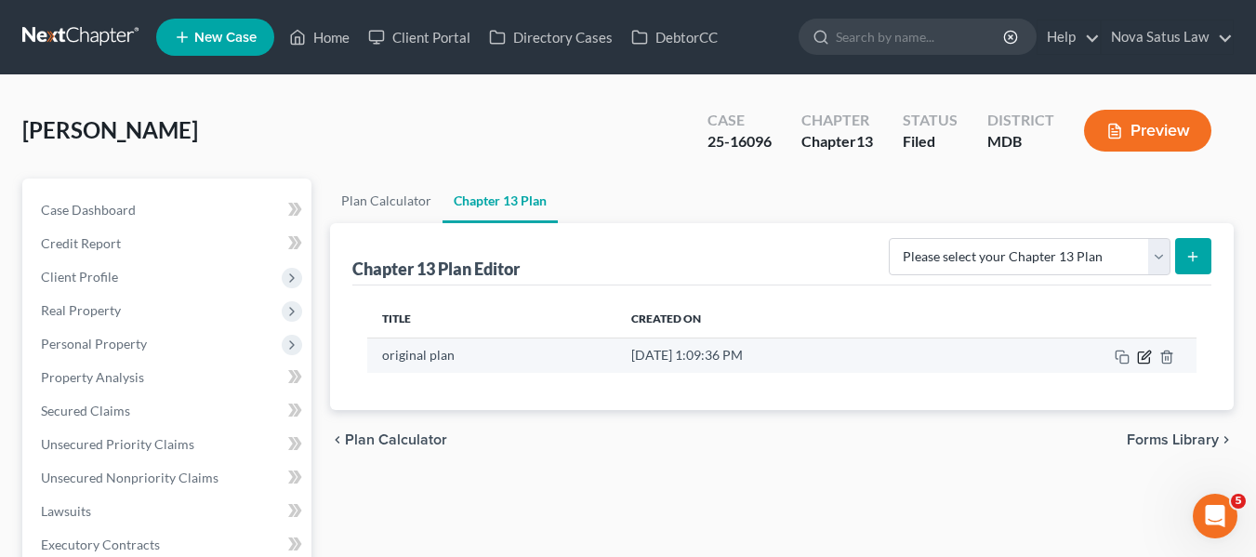
click at [1148, 356] on icon "button" at bounding box center [1144, 357] width 15 height 15
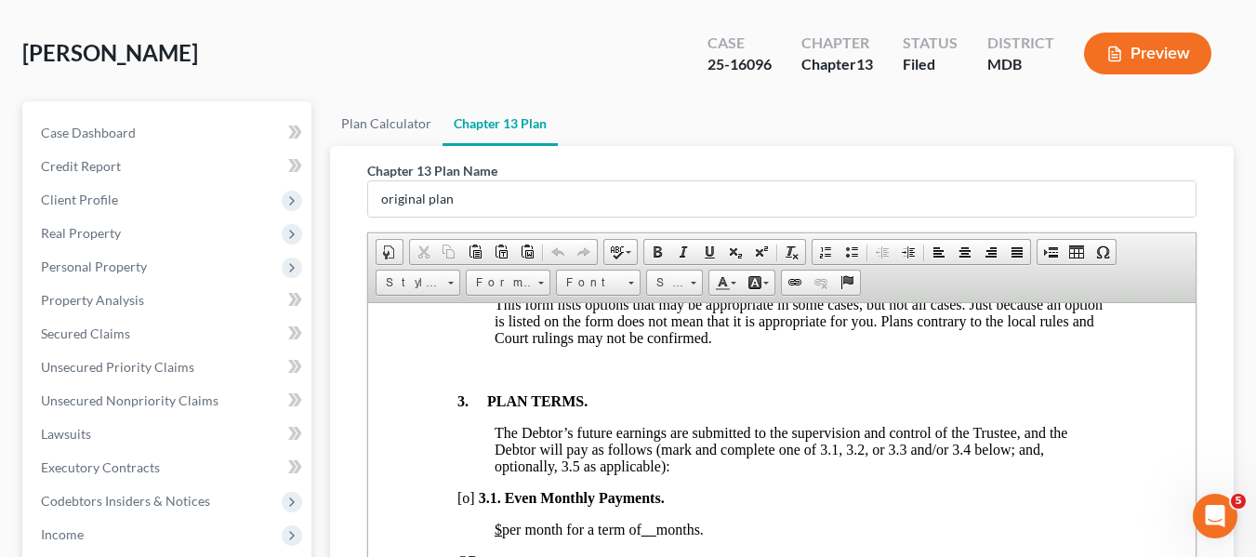
scroll to position [564, 0]
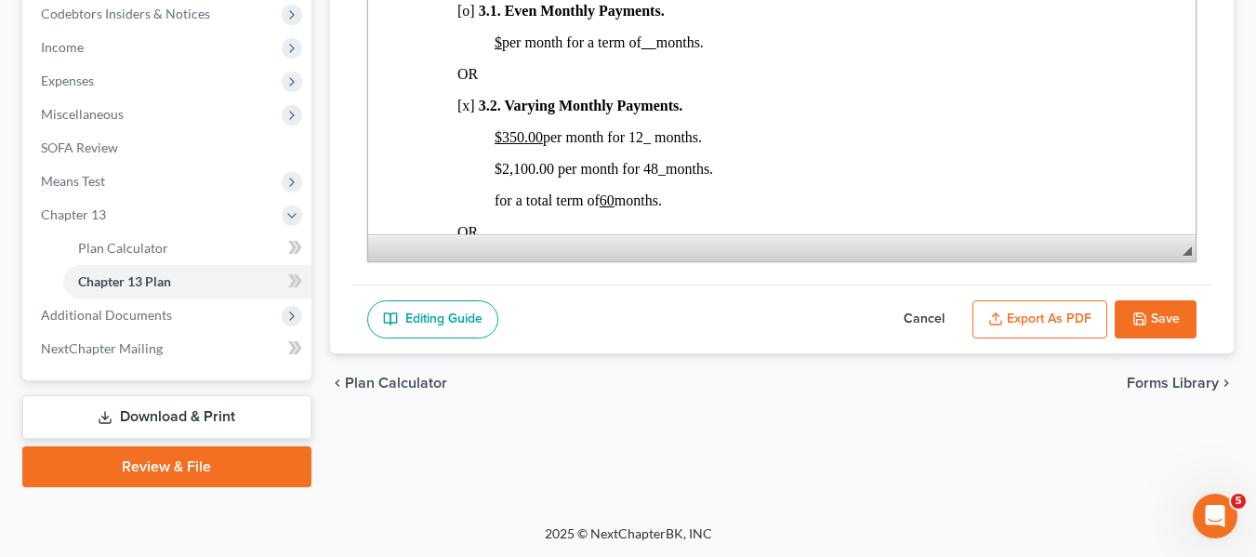
click at [1140, 323] on icon "button" at bounding box center [1139, 318] width 11 height 11
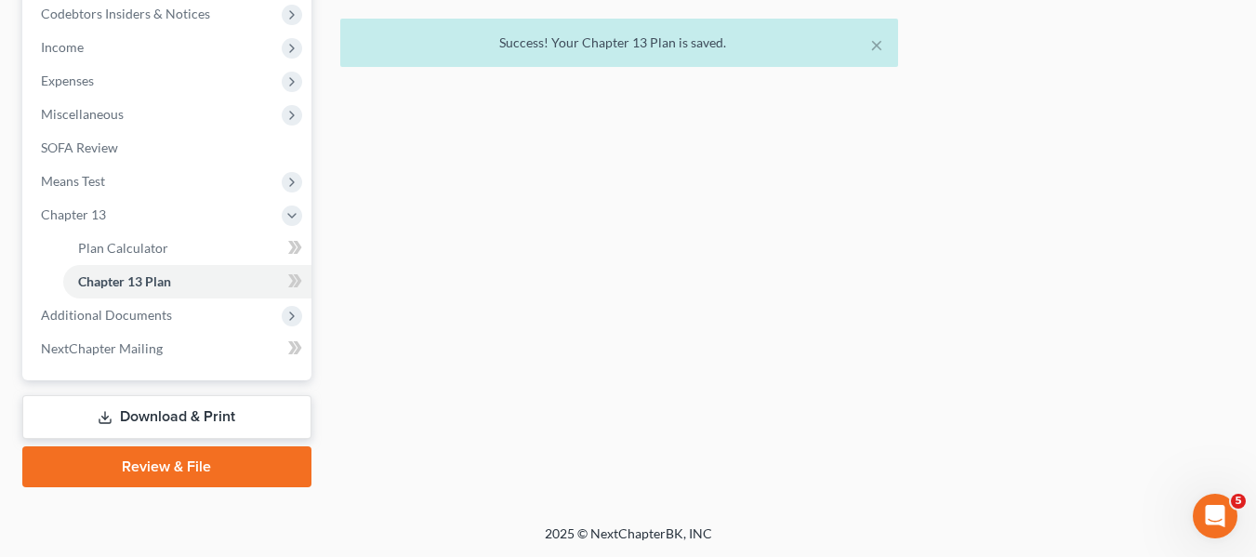
scroll to position [0, 0]
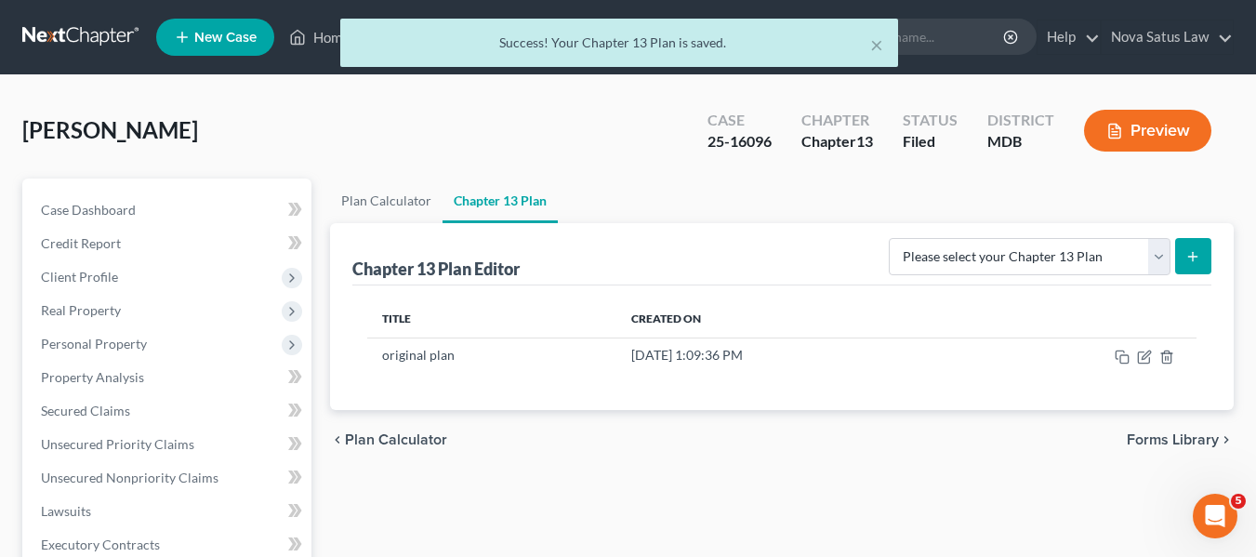
click at [322, 37] on div "× Success! Your Chapter 13 Plan is saved." at bounding box center [619, 48] width 1256 height 58
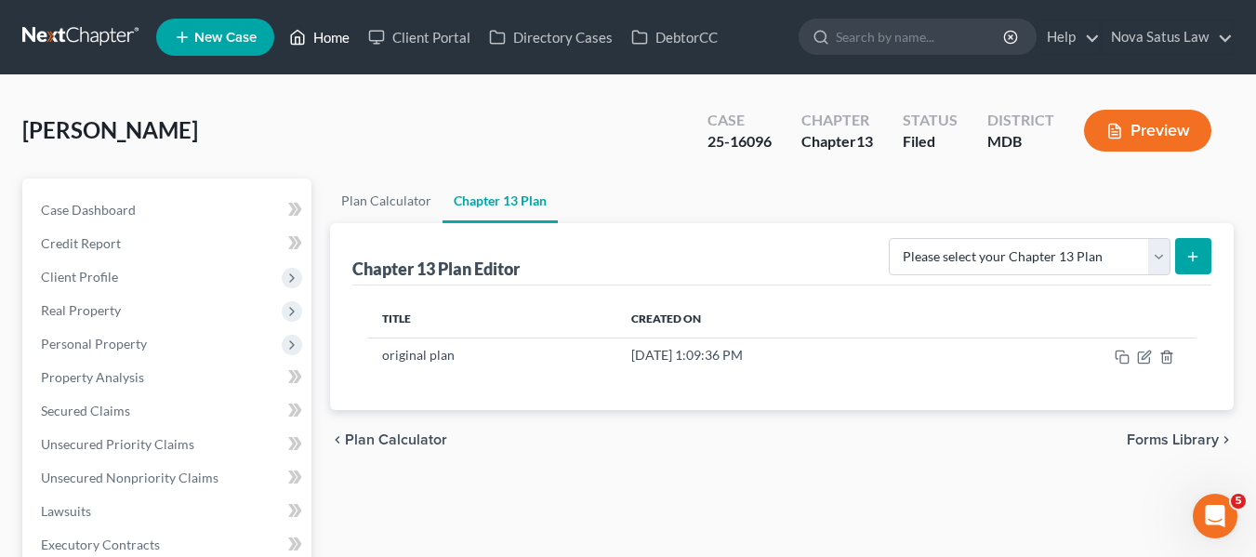
click at [322, 37] on link "Home" at bounding box center [319, 36] width 79 height 33
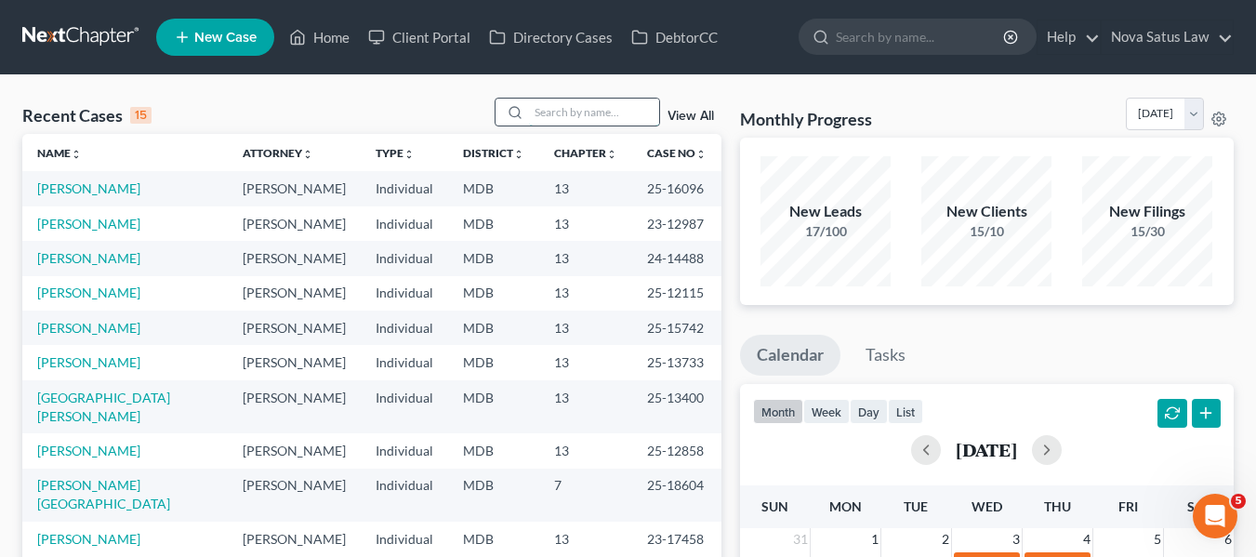
click at [566, 104] on input "search" at bounding box center [594, 112] width 130 height 27
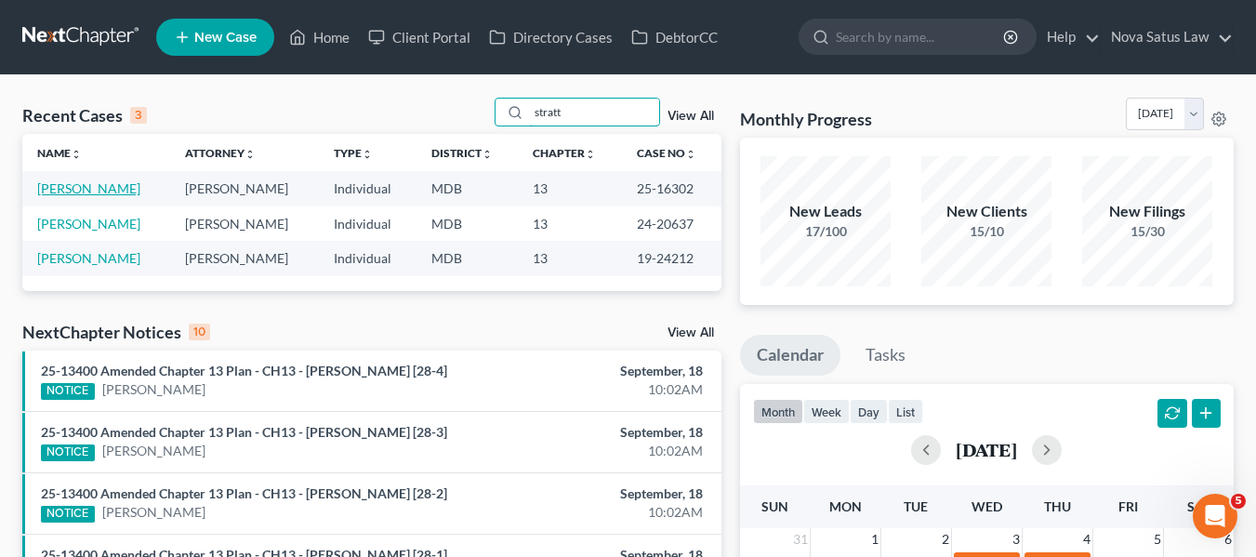
type input "stratt"
click at [74, 186] on link "[PERSON_NAME]" at bounding box center [88, 188] width 103 height 16
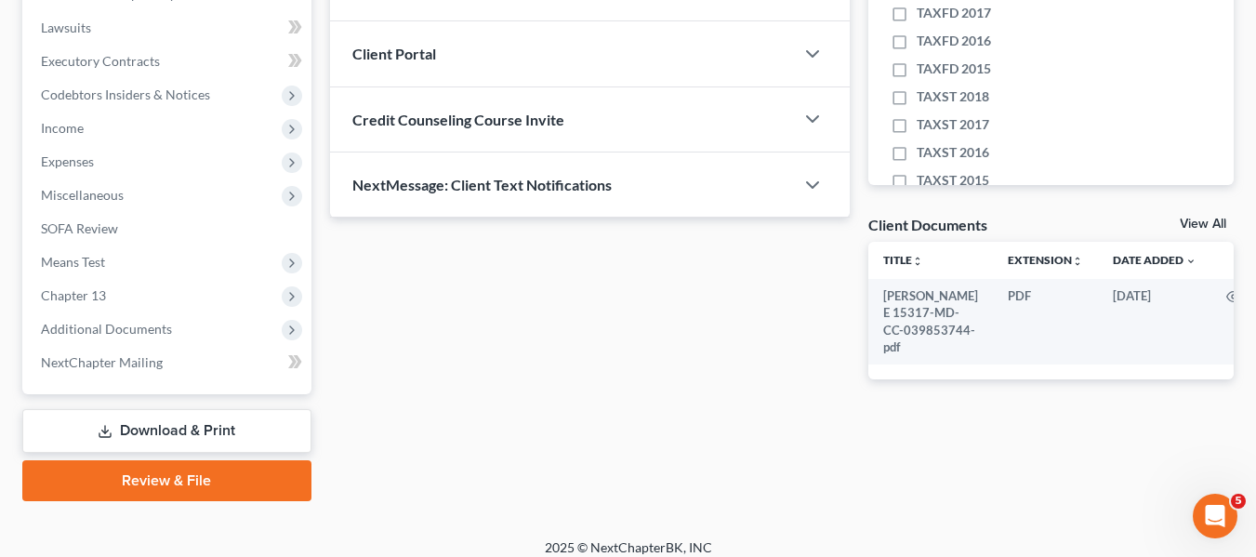
scroll to position [498, 0]
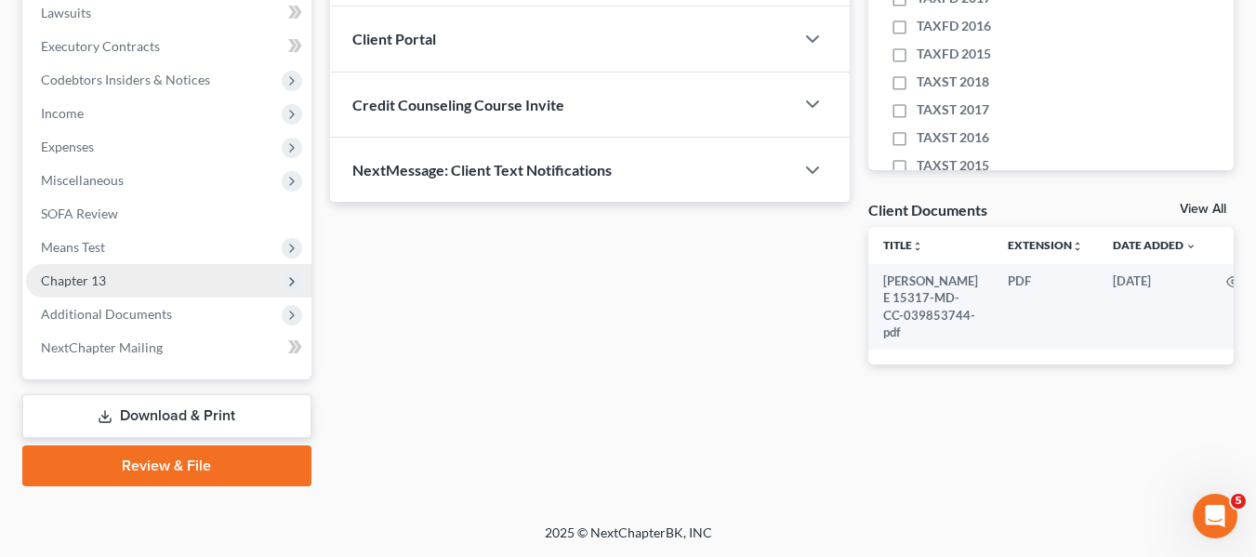
click at [87, 284] on span "Chapter 13" at bounding box center [73, 280] width 65 height 16
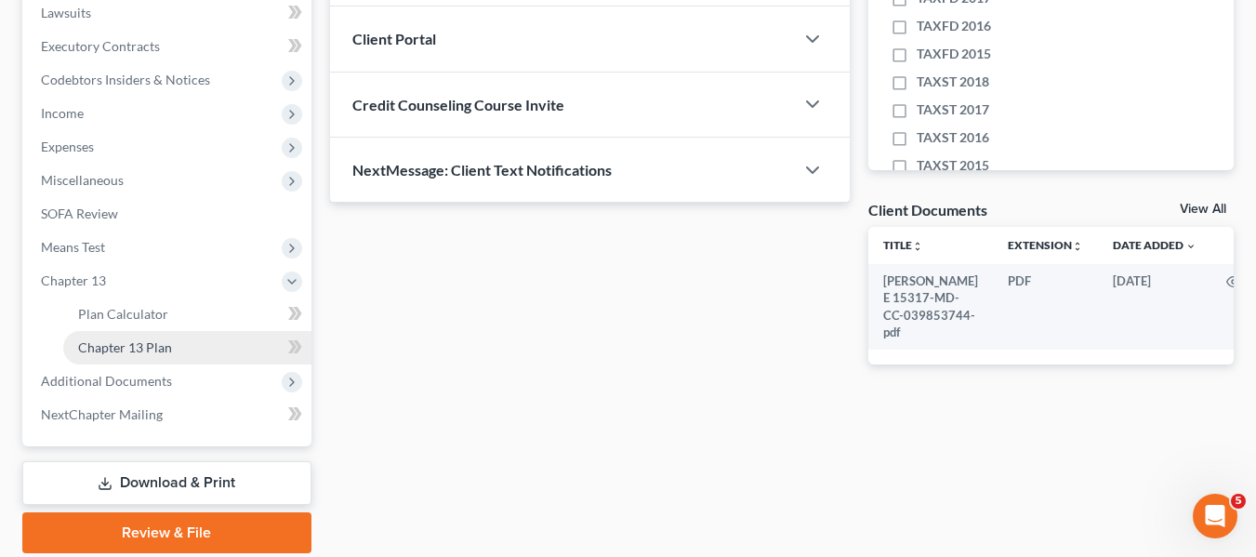
click at [120, 343] on span "Chapter 13 Plan" at bounding box center [125, 347] width 94 height 16
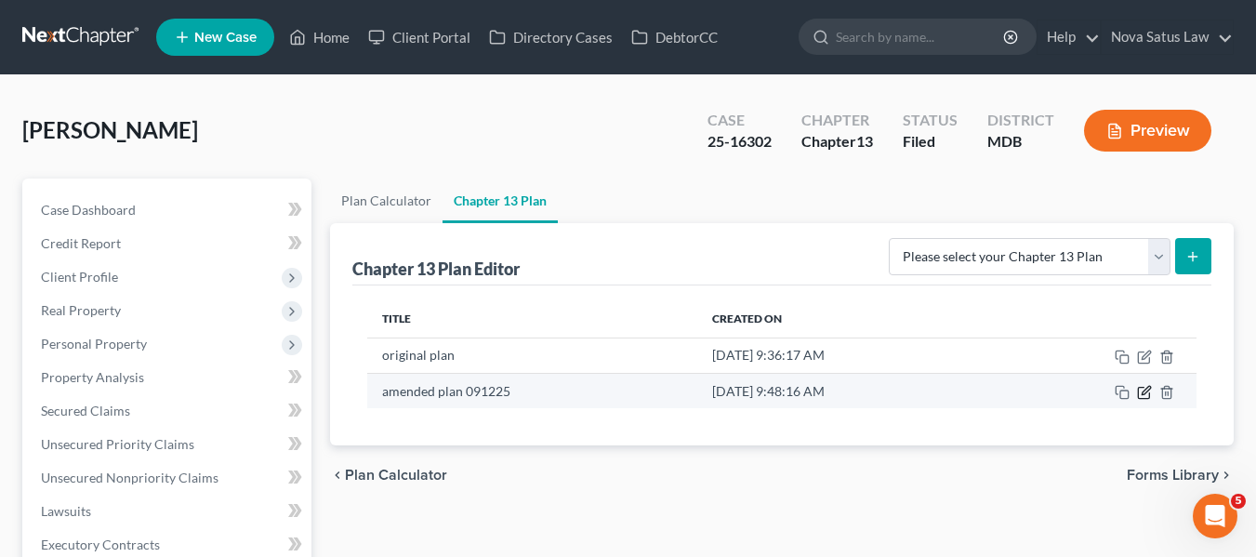
click at [1141, 390] on icon "button" at bounding box center [1144, 392] width 15 height 15
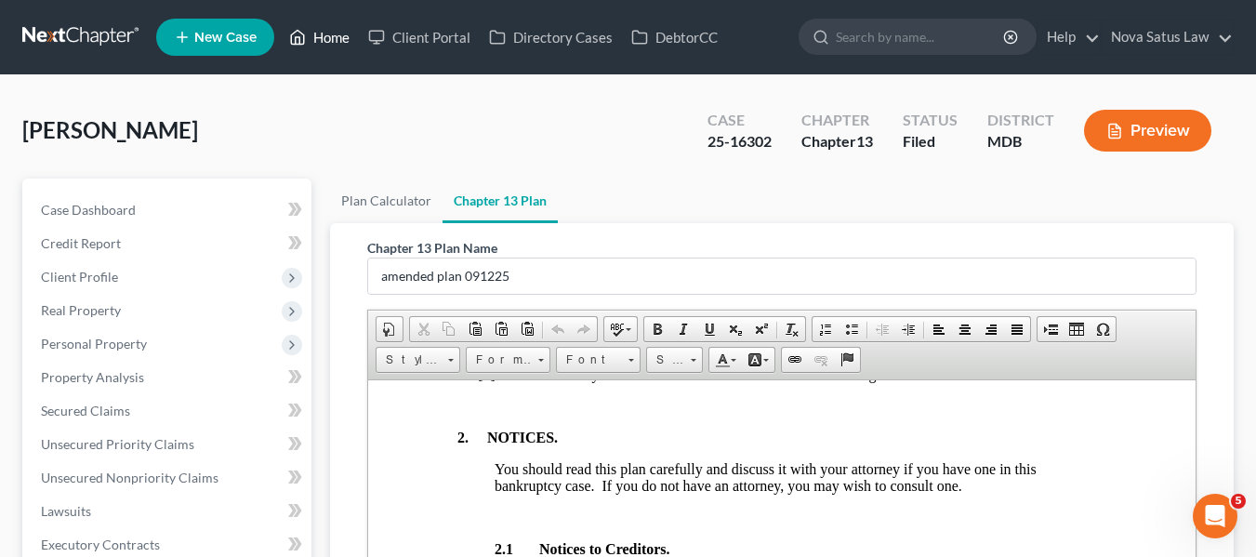
click at [326, 36] on link "Home" at bounding box center [319, 36] width 79 height 33
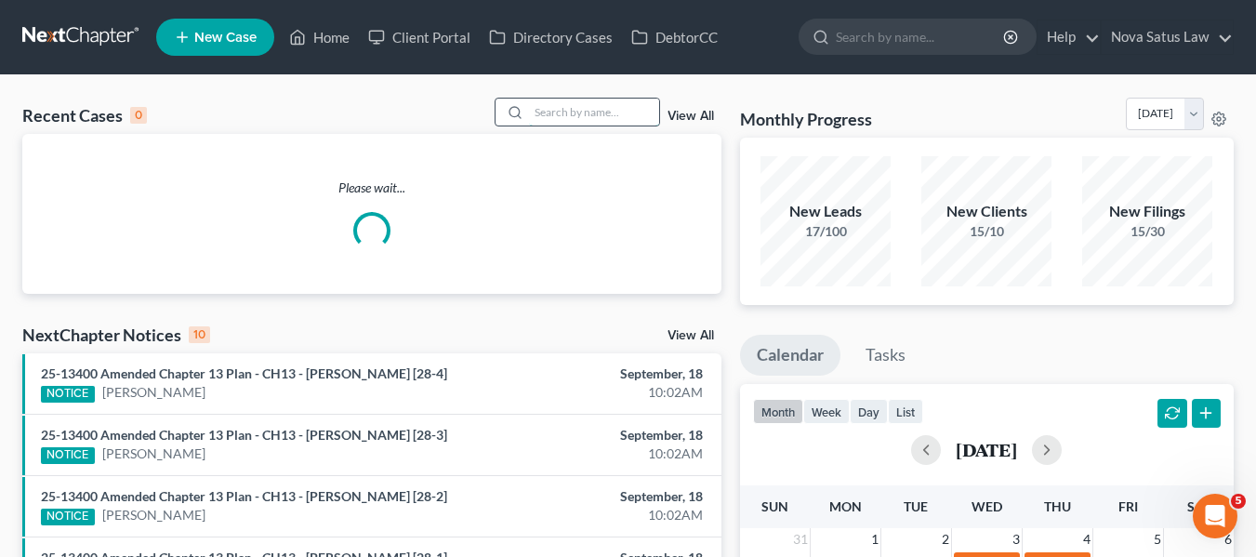
click at [543, 114] on input "search" at bounding box center [594, 112] width 130 height 27
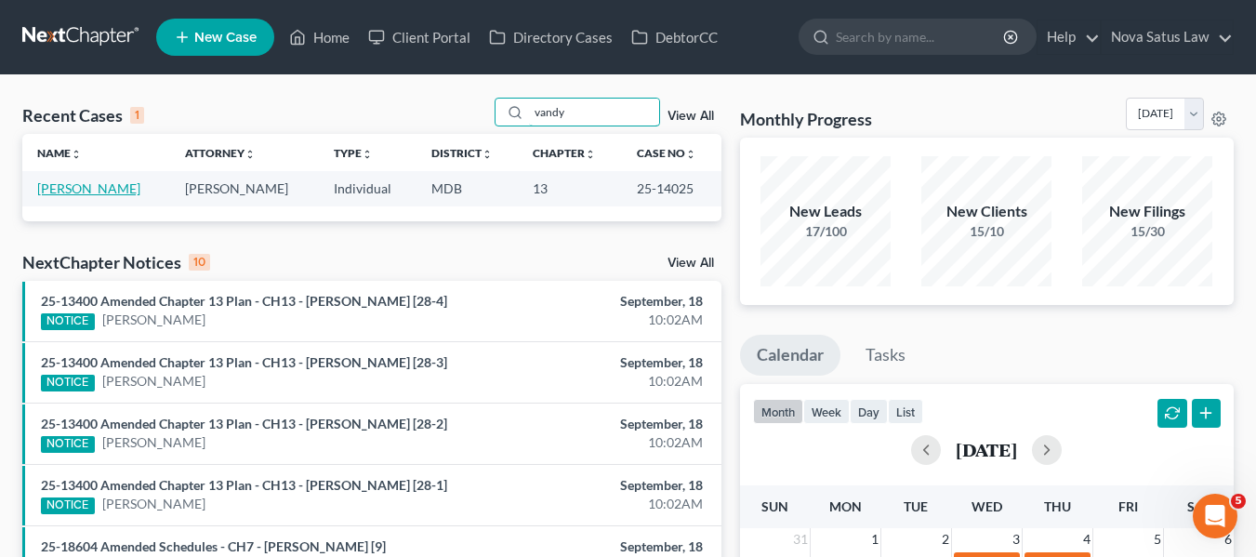
type input "vandy"
click at [74, 191] on link "[PERSON_NAME]" at bounding box center [88, 188] width 103 height 16
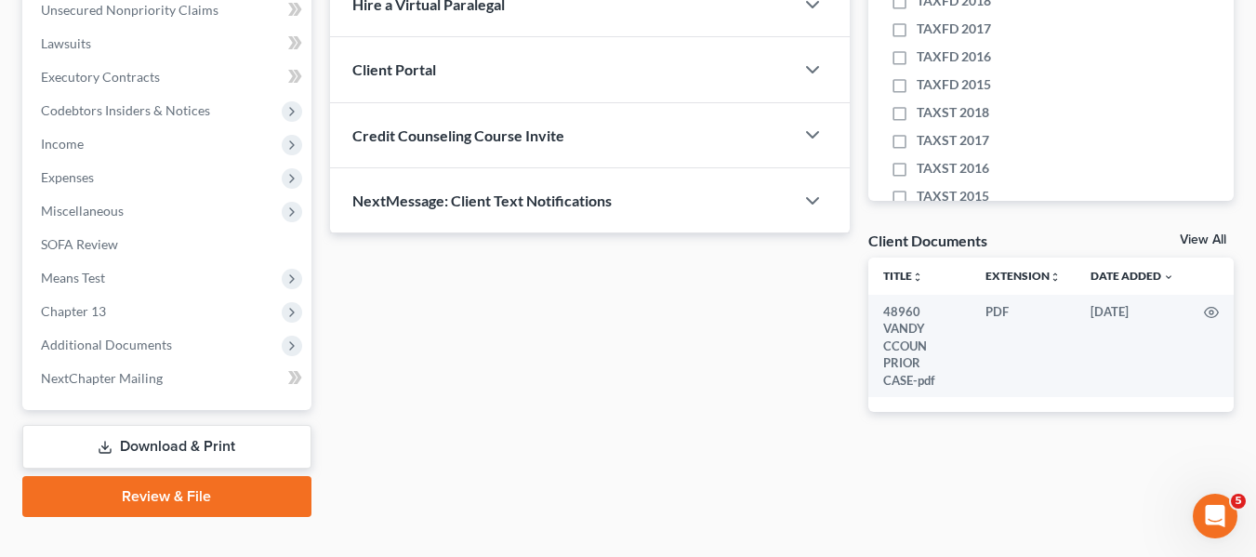
scroll to position [498, 0]
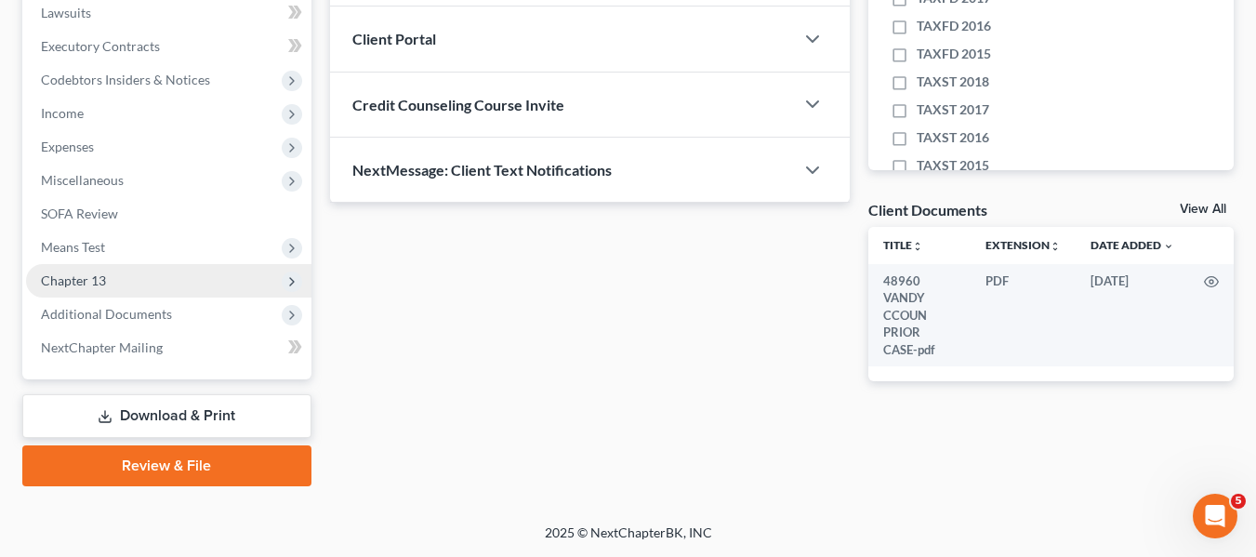
click at [92, 287] on span "Chapter 13" at bounding box center [73, 280] width 65 height 16
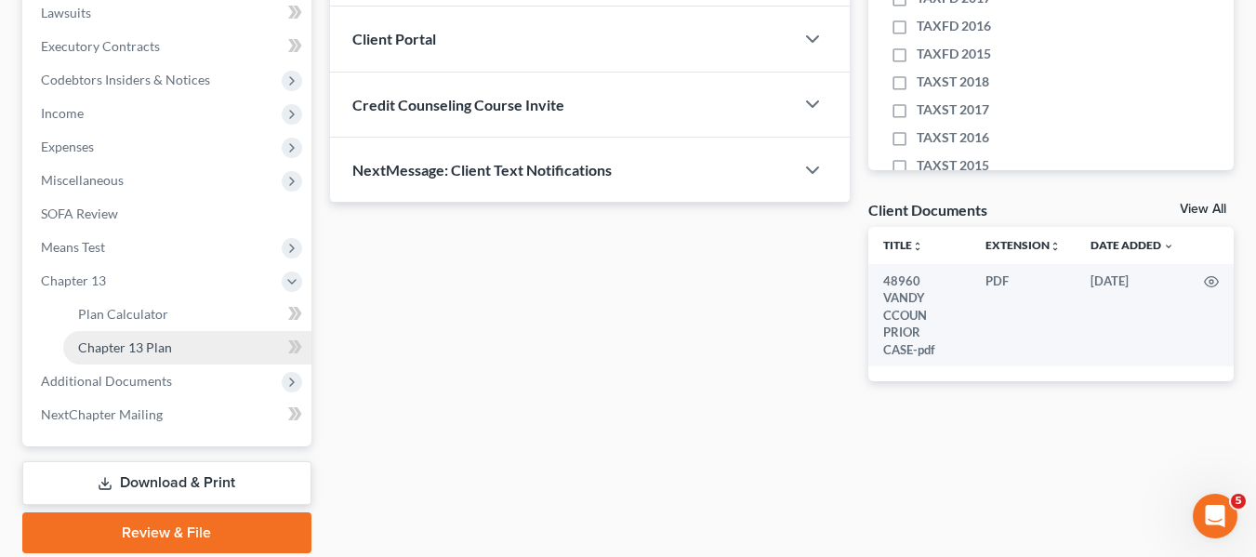
click at [122, 346] on span "Chapter 13 Plan" at bounding box center [125, 347] width 94 height 16
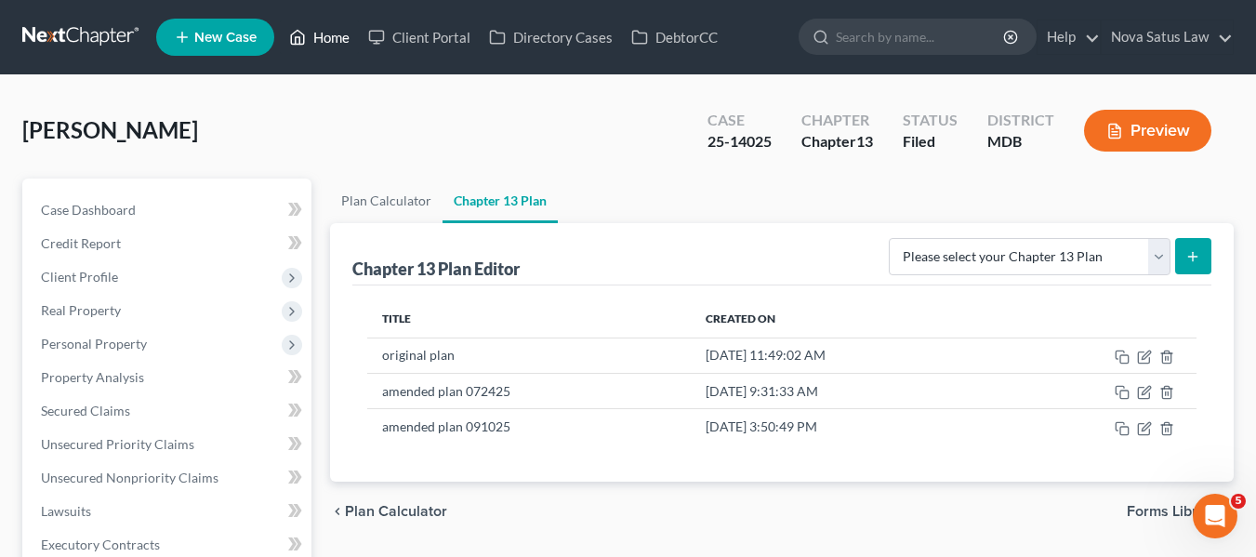
click at [331, 36] on link "Home" at bounding box center [319, 36] width 79 height 33
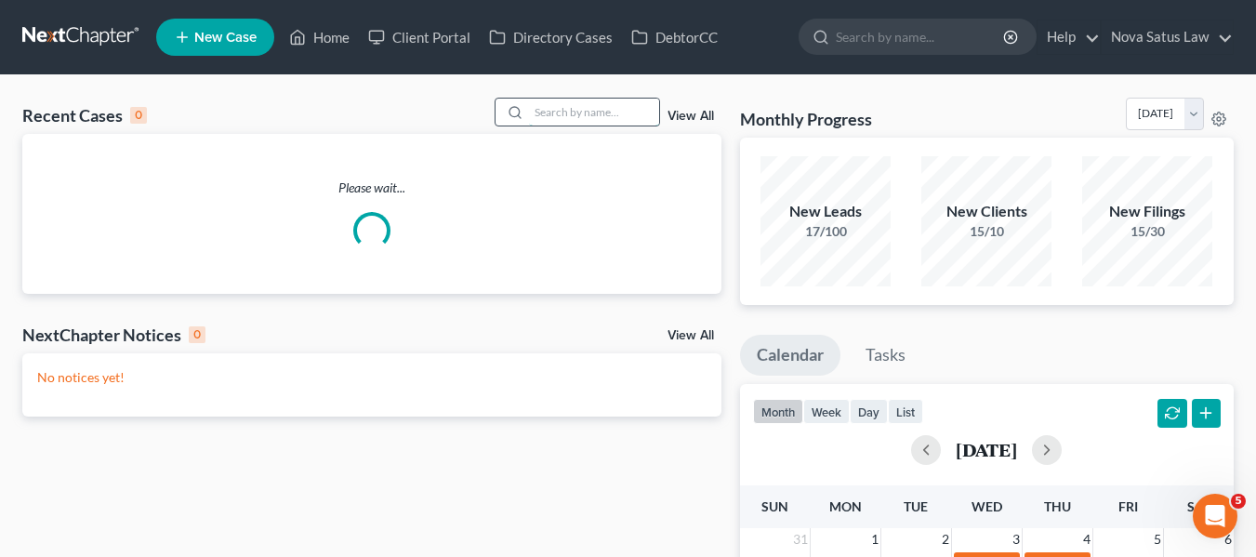
click at [536, 110] on input "search" at bounding box center [594, 112] width 130 height 27
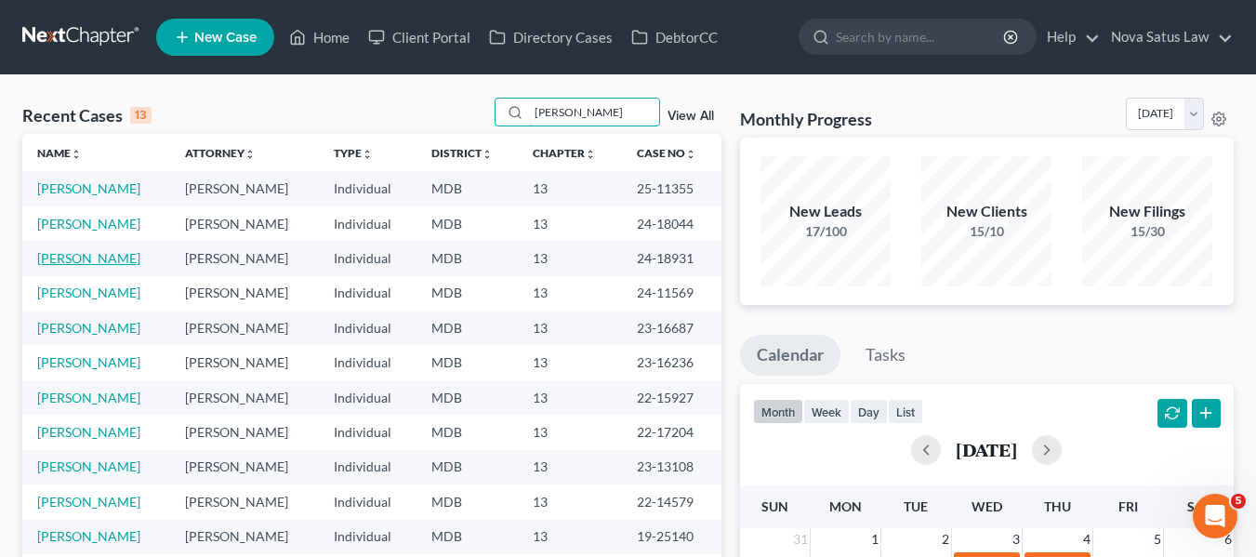
type input "christop"
click at [80, 256] on link "[PERSON_NAME]" at bounding box center [88, 258] width 103 height 16
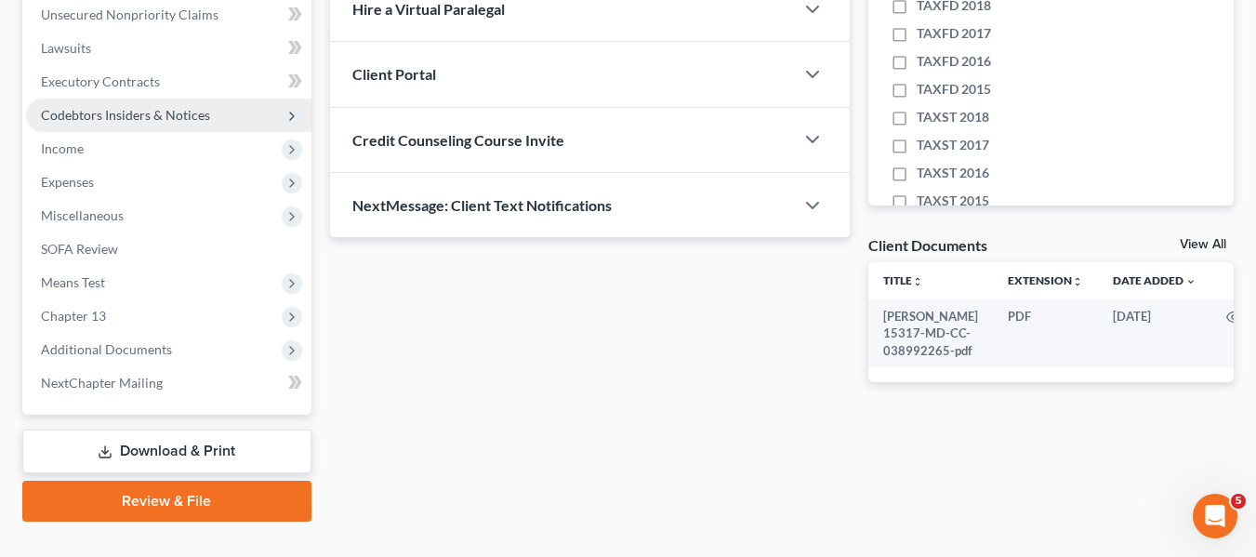
scroll to position [498, 0]
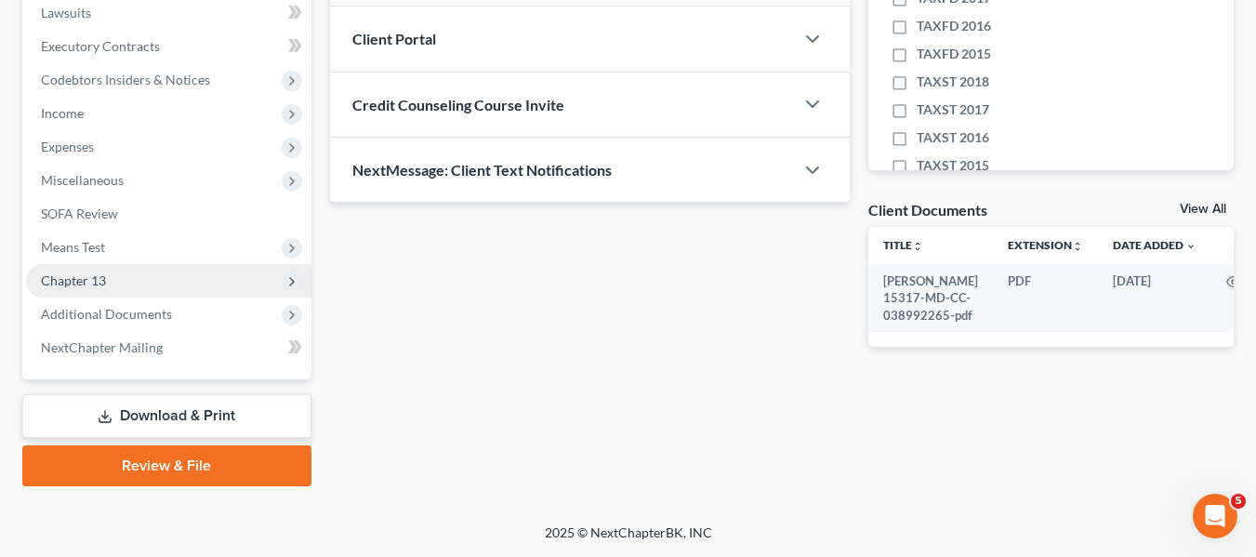
click at [128, 280] on span "Chapter 13" at bounding box center [168, 280] width 285 height 33
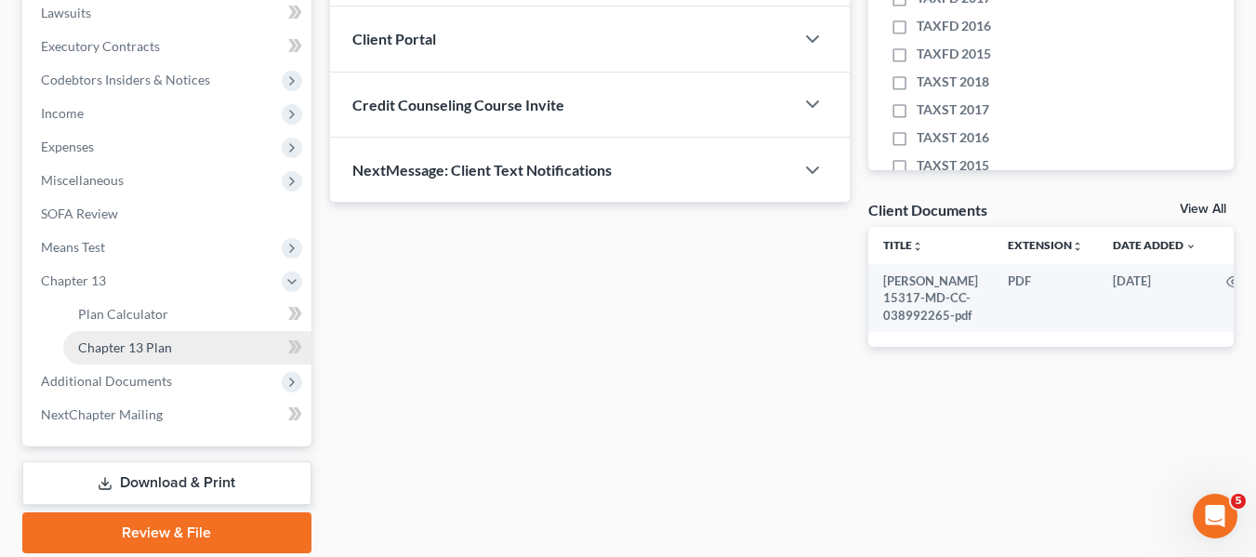
click at [146, 347] on span "Chapter 13 Plan" at bounding box center [125, 347] width 94 height 16
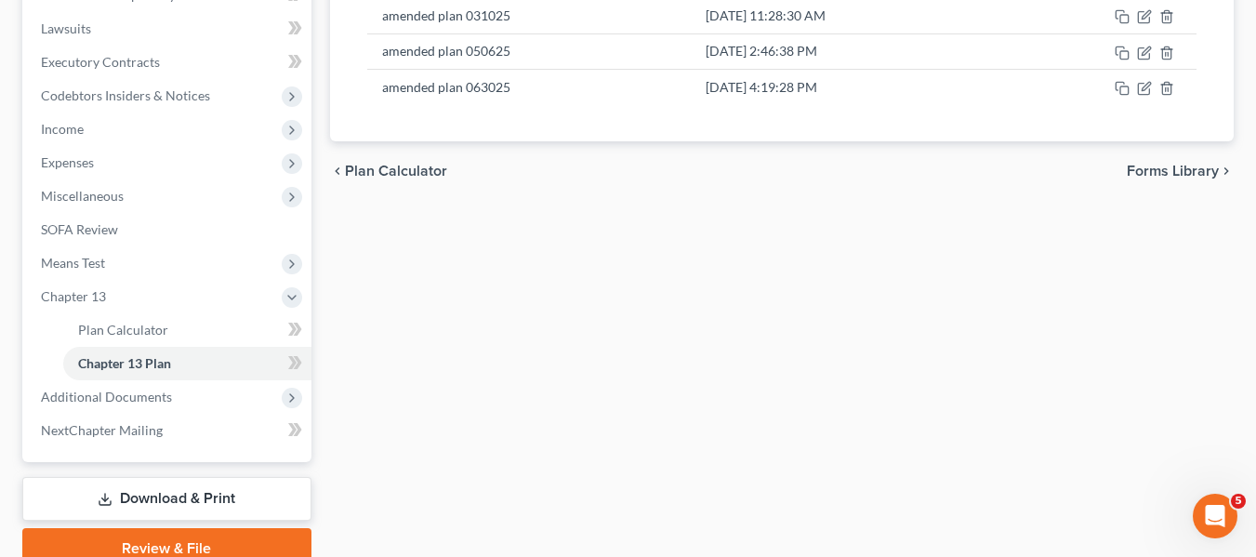
scroll to position [491, 0]
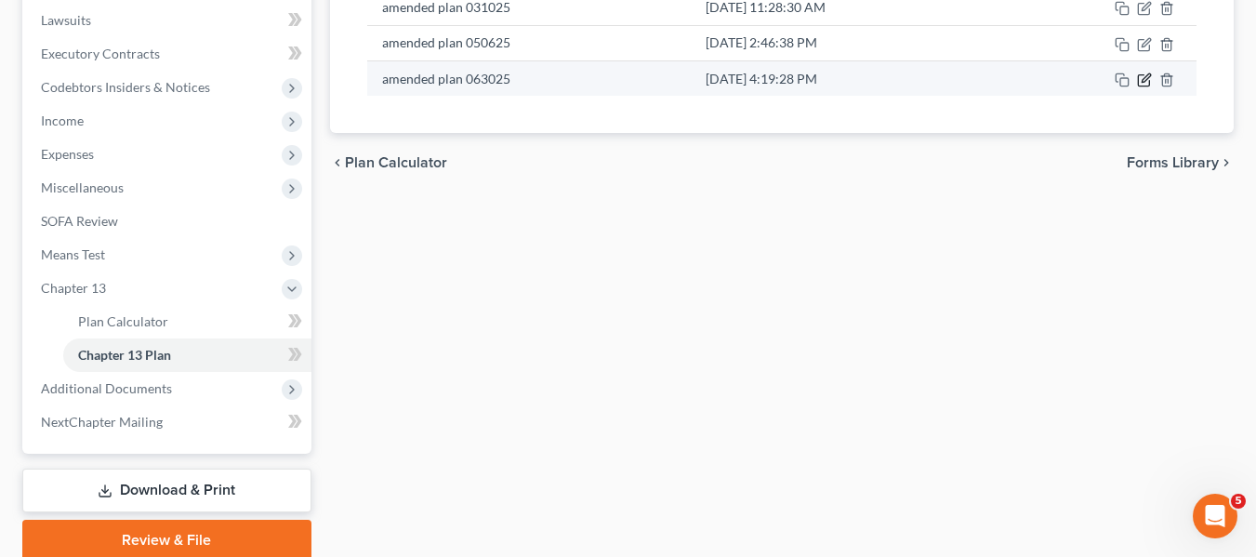
click at [1146, 74] on icon "button" at bounding box center [1144, 80] width 15 height 15
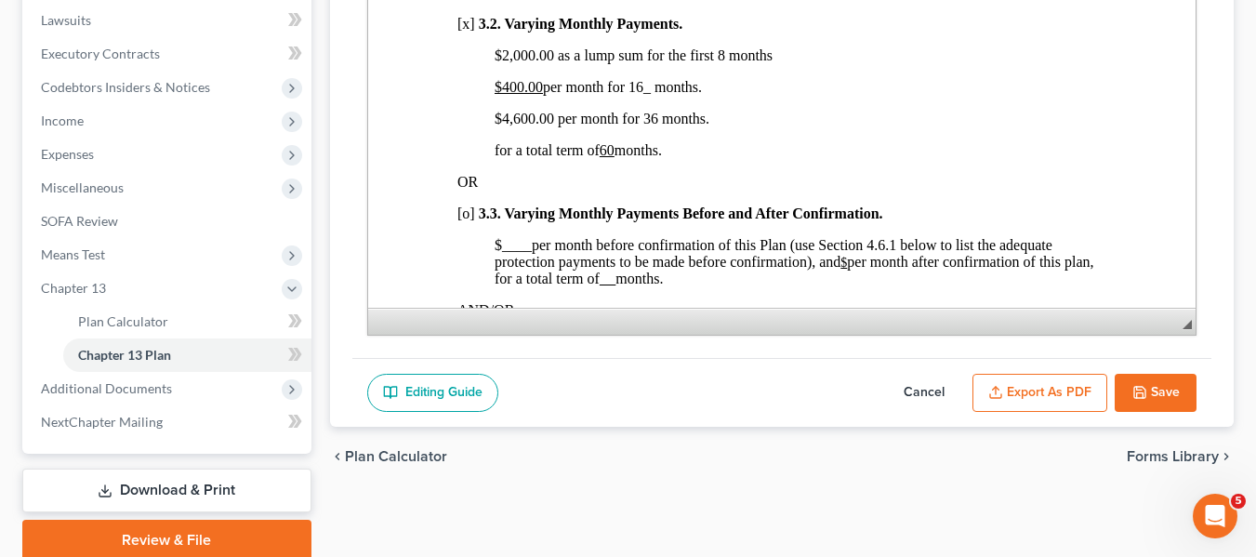
scroll to position [1377, 0]
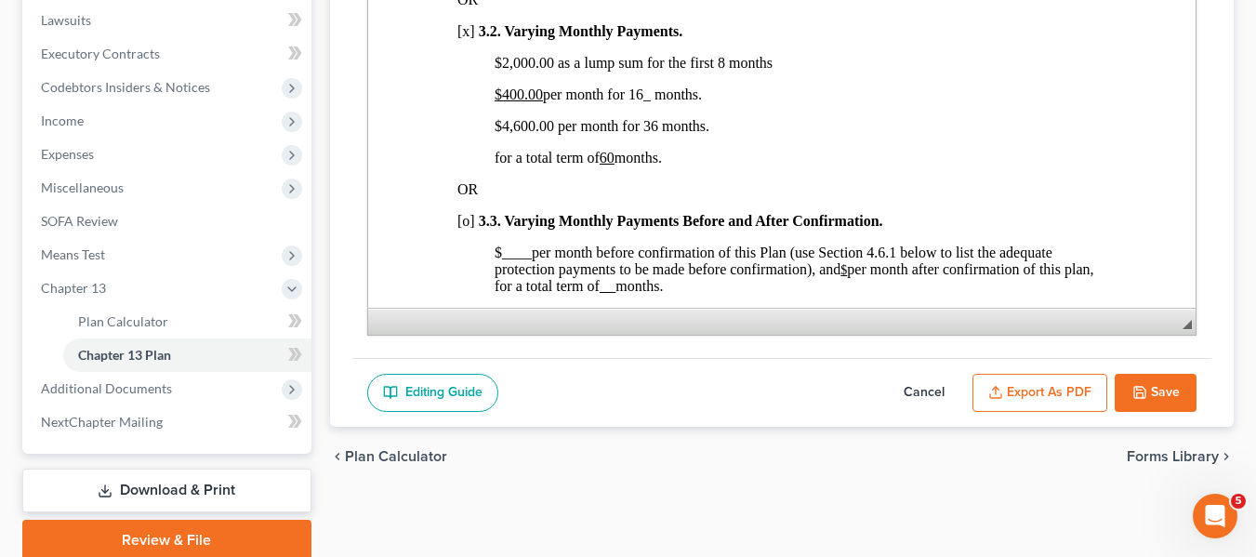
click at [1136, 381] on button "Save" at bounding box center [1156, 393] width 82 height 39
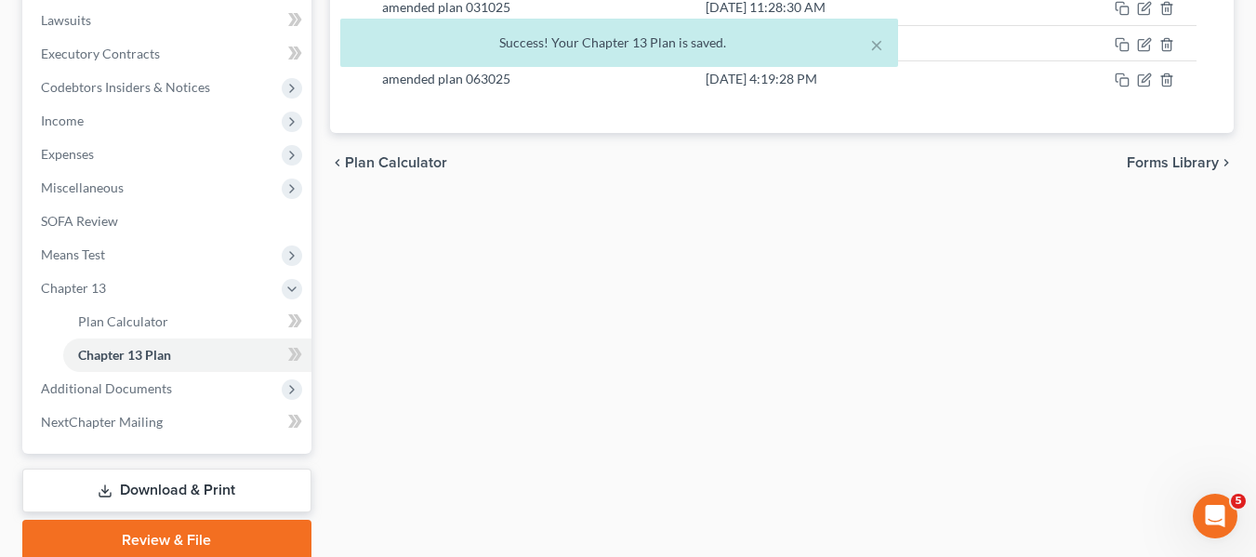
scroll to position [0, 0]
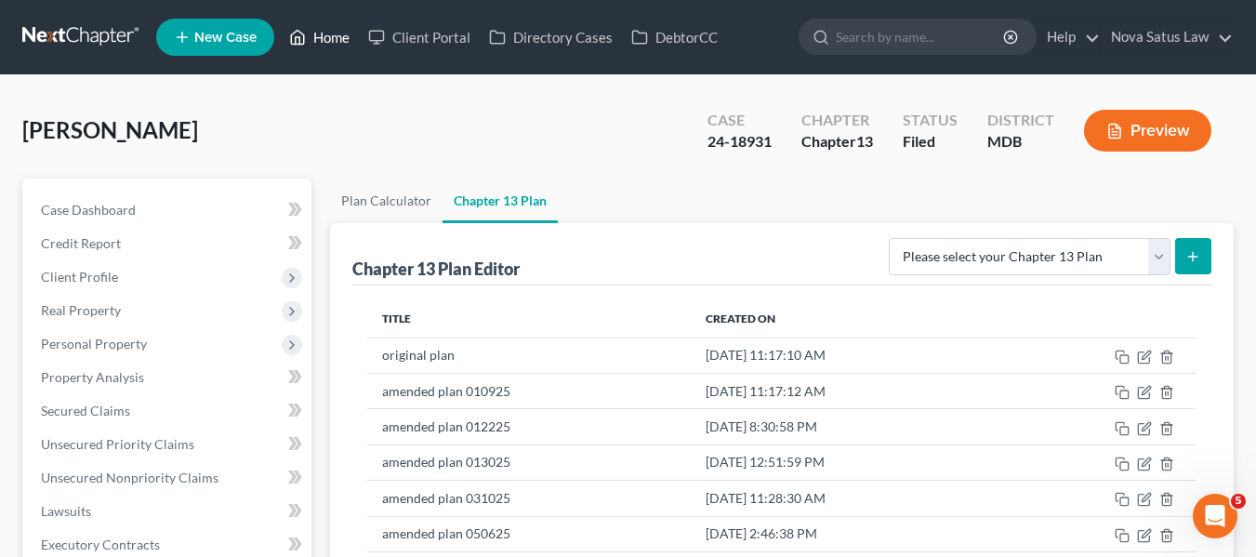
click at [323, 39] on link "Home" at bounding box center [319, 36] width 79 height 33
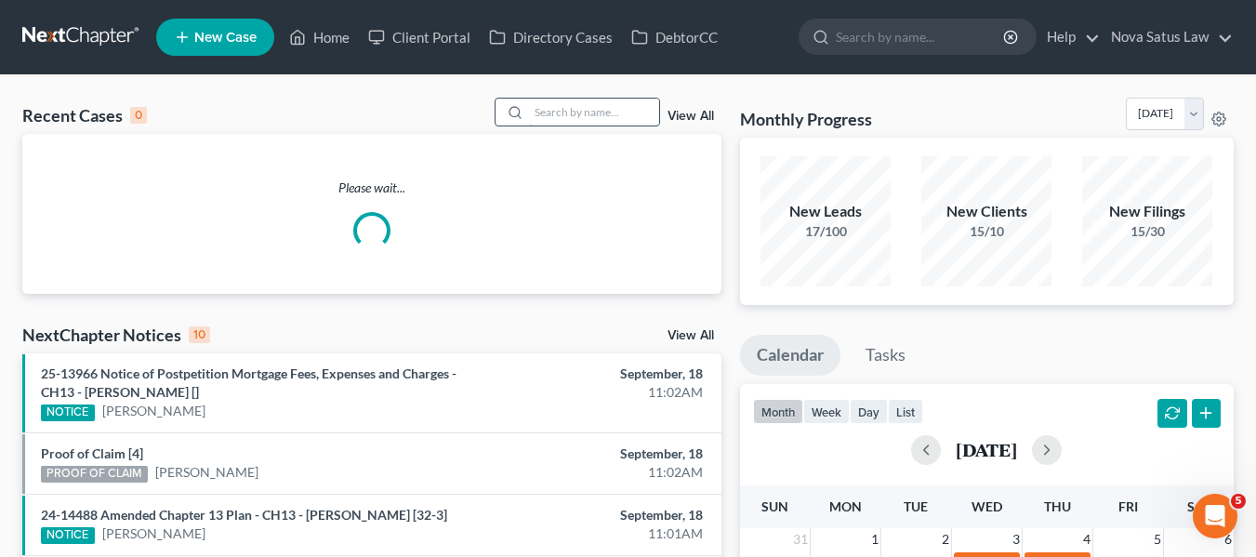
click at [546, 111] on input "search" at bounding box center [594, 112] width 130 height 27
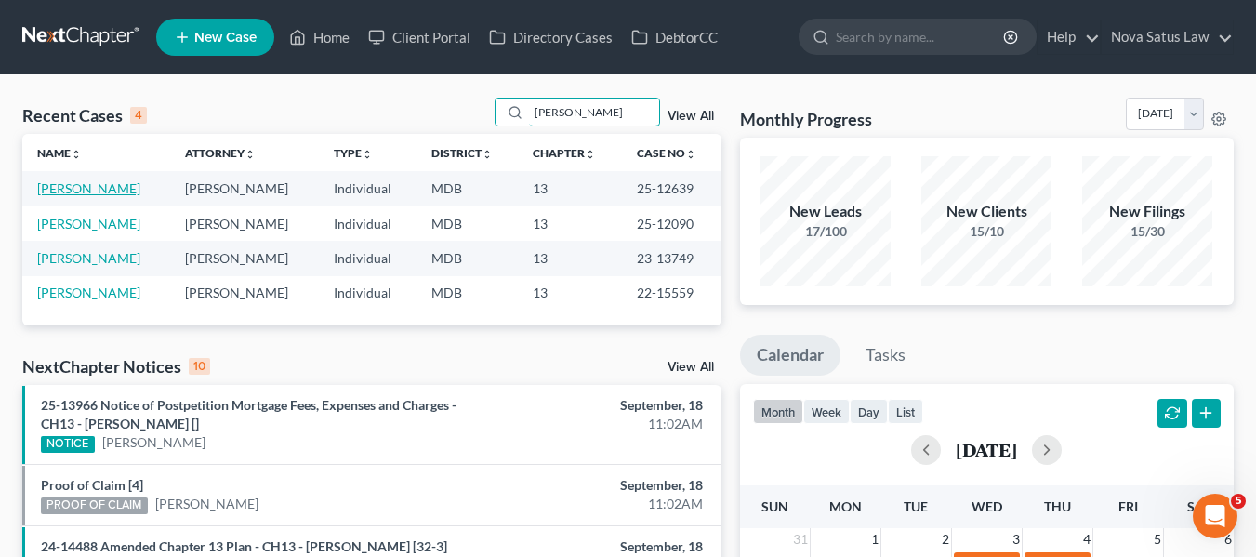
type input "russ"
click at [80, 187] on link "[PERSON_NAME]" at bounding box center [88, 188] width 103 height 16
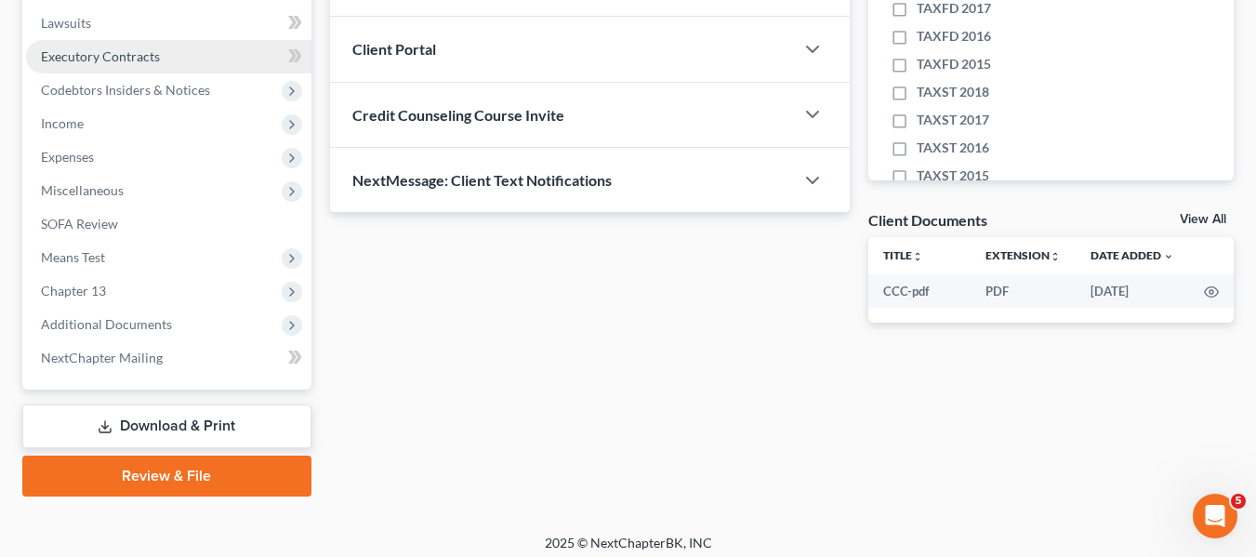
scroll to position [489, 0]
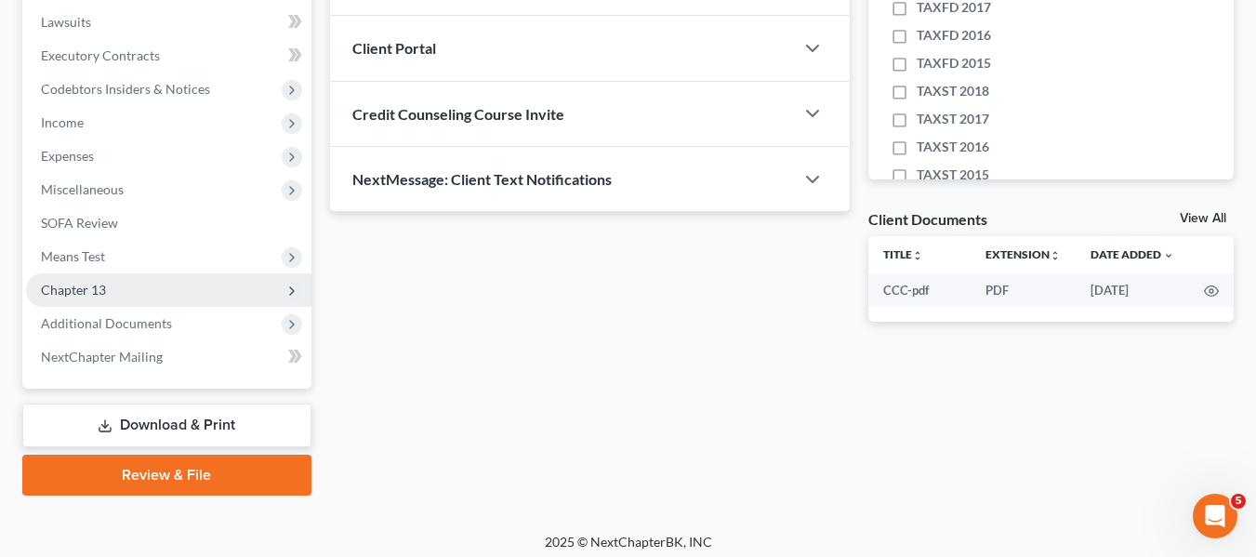
click at [82, 282] on span "Chapter 13" at bounding box center [73, 290] width 65 height 16
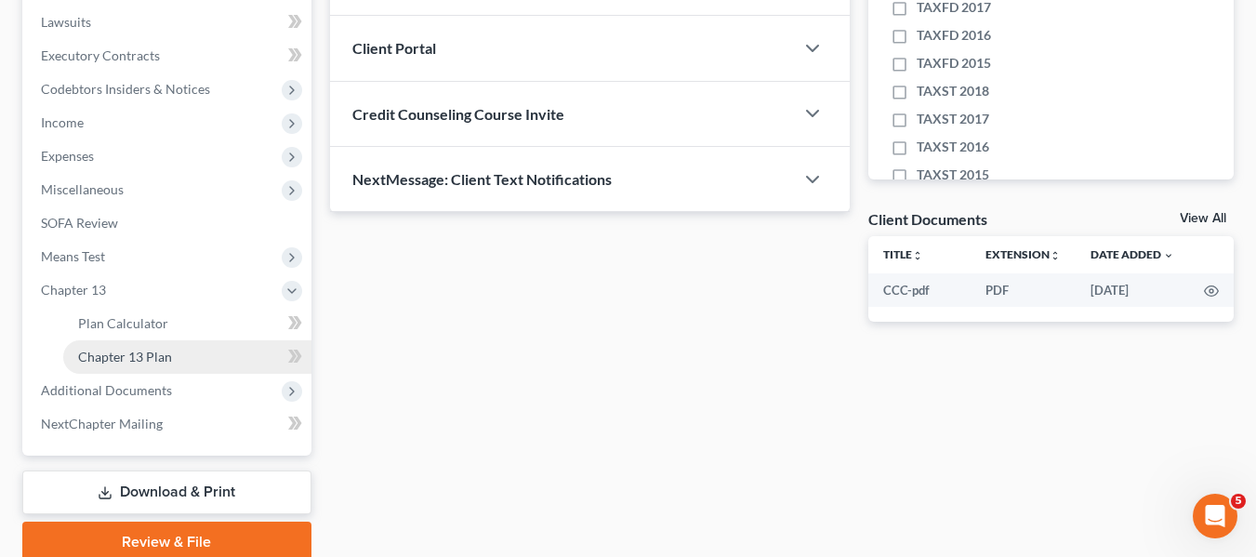
click at [115, 349] on span "Chapter 13 Plan" at bounding box center [125, 357] width 94 height 16
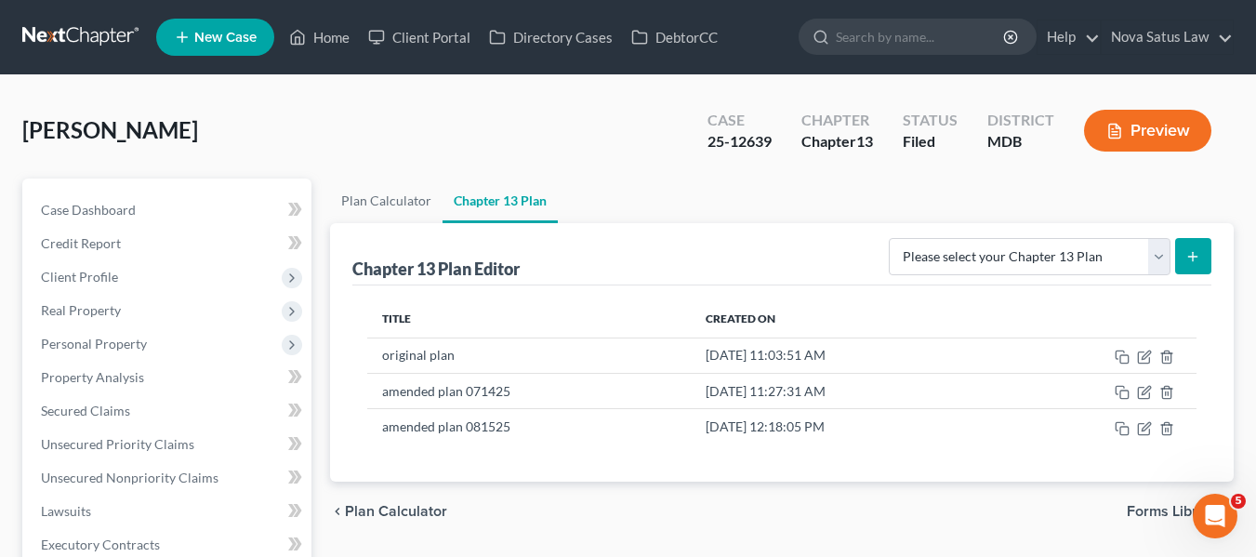
scroll to position [150, 0]
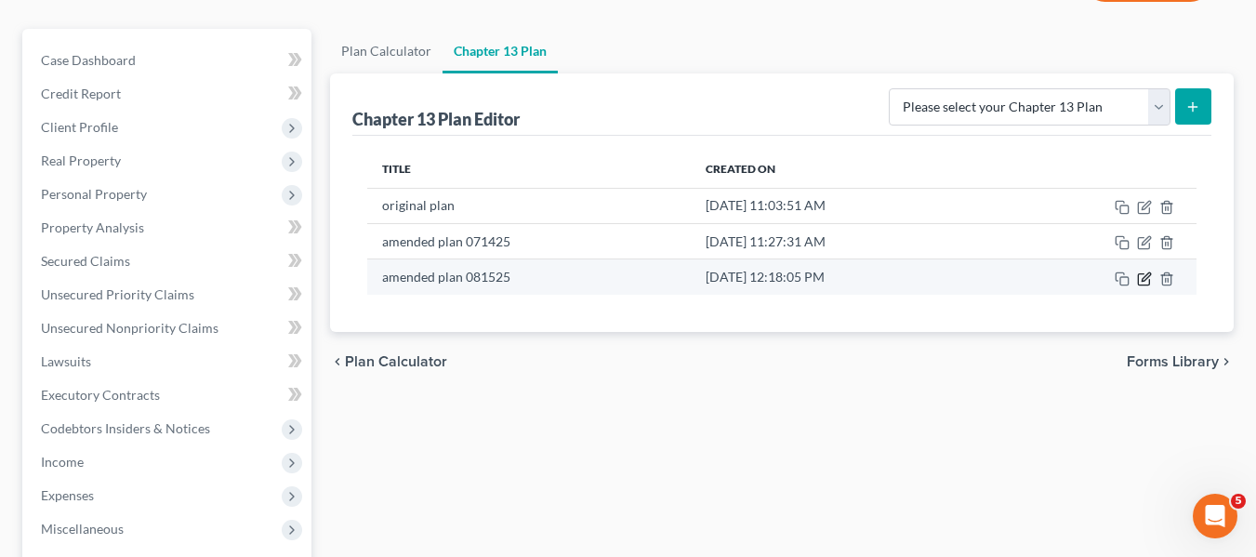
click at [1139, 279] on icon "button" at bounding box center [1143, 278] width 11 height 11
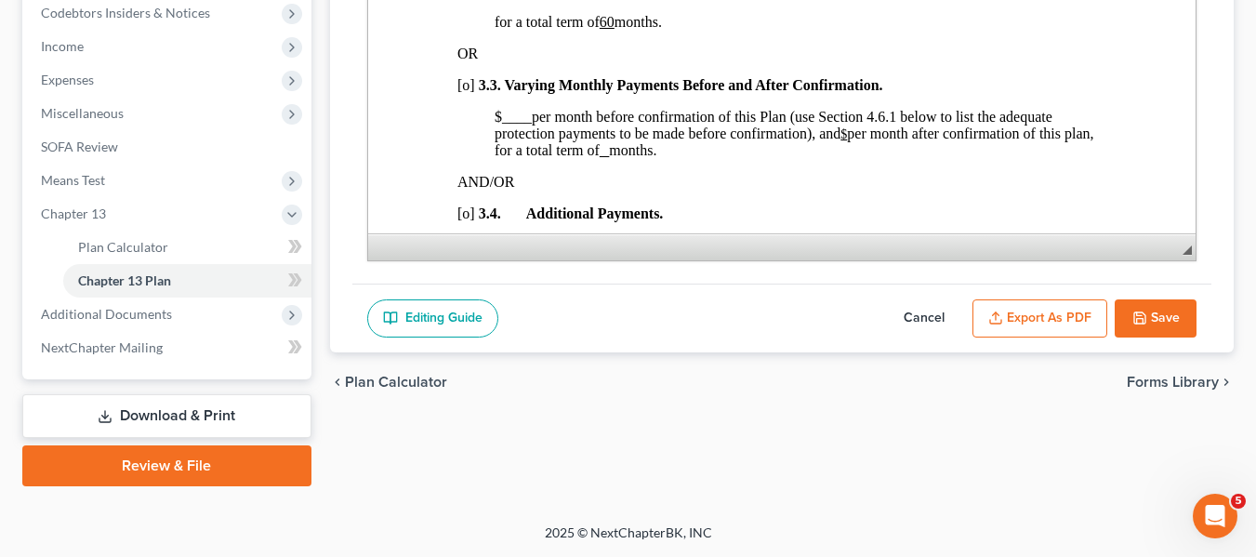
scroll to position [0, 0]
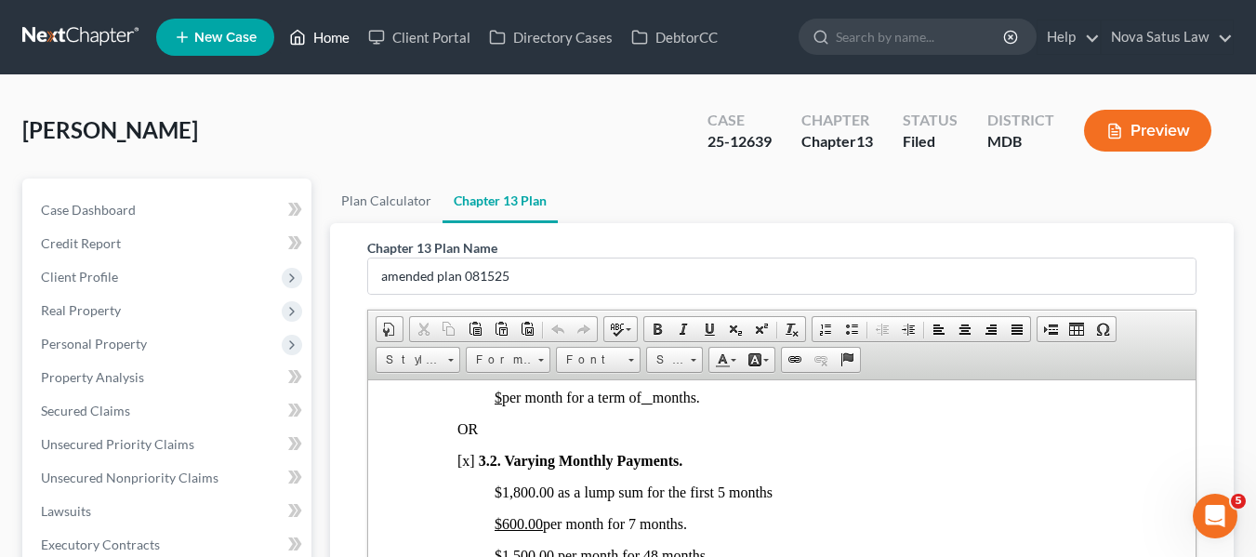
click at [326, 40] on link "Home" at bounding box center [319, 36] width 79 height 33
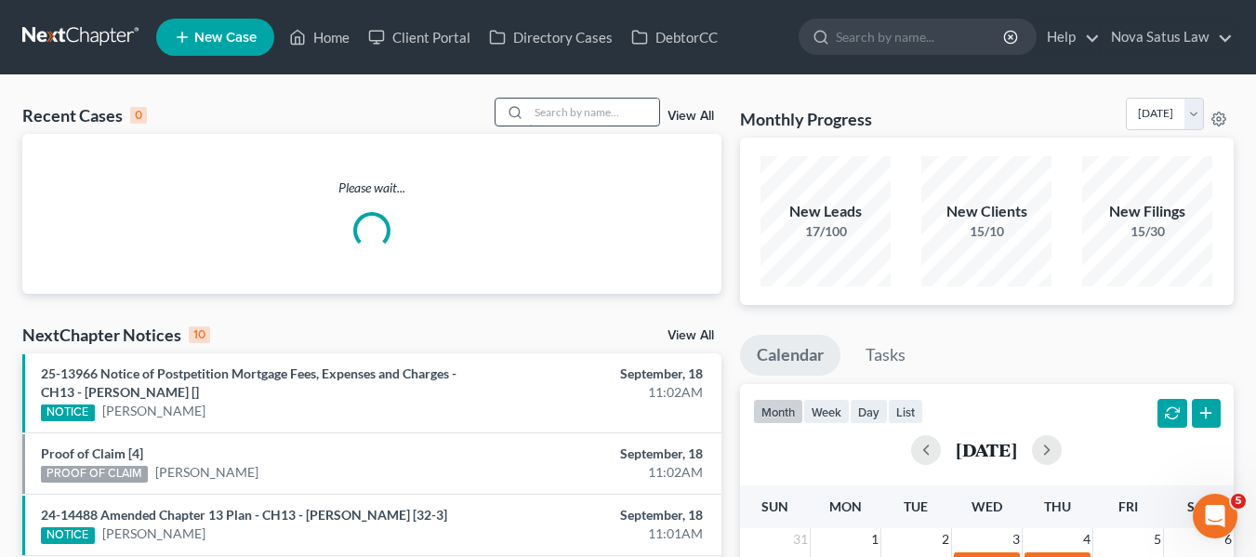
click at [545, 109] on input "search" at bounding box center [594, 112] width 130 height 27
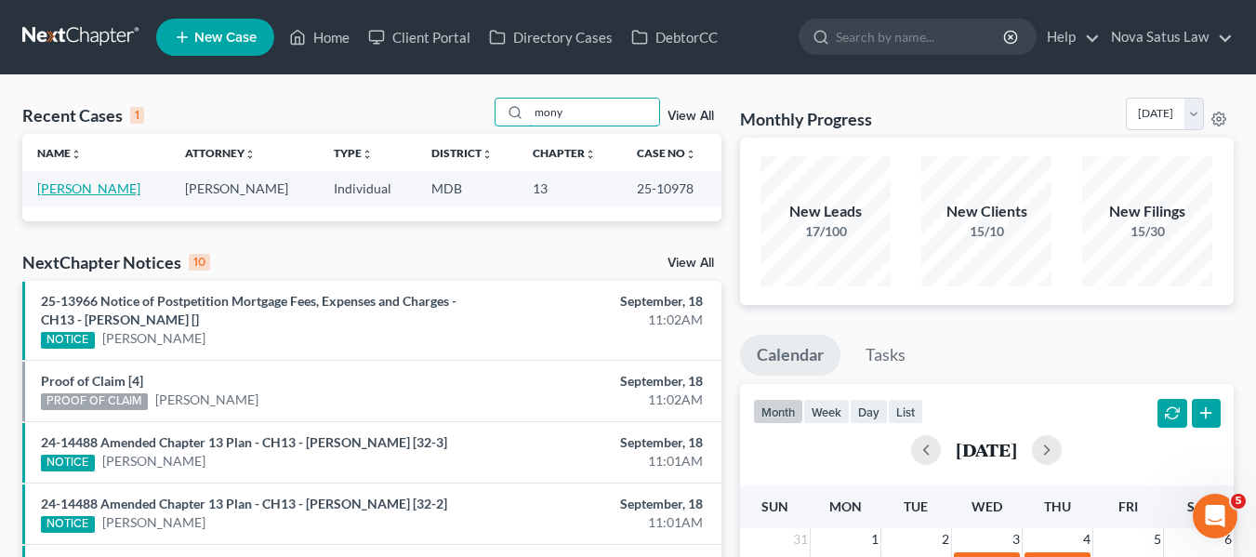
type input "mony"
click at [106, 185] on link "[PERSON_NAME]" at bounding box center [88, 188] width 103 height 16
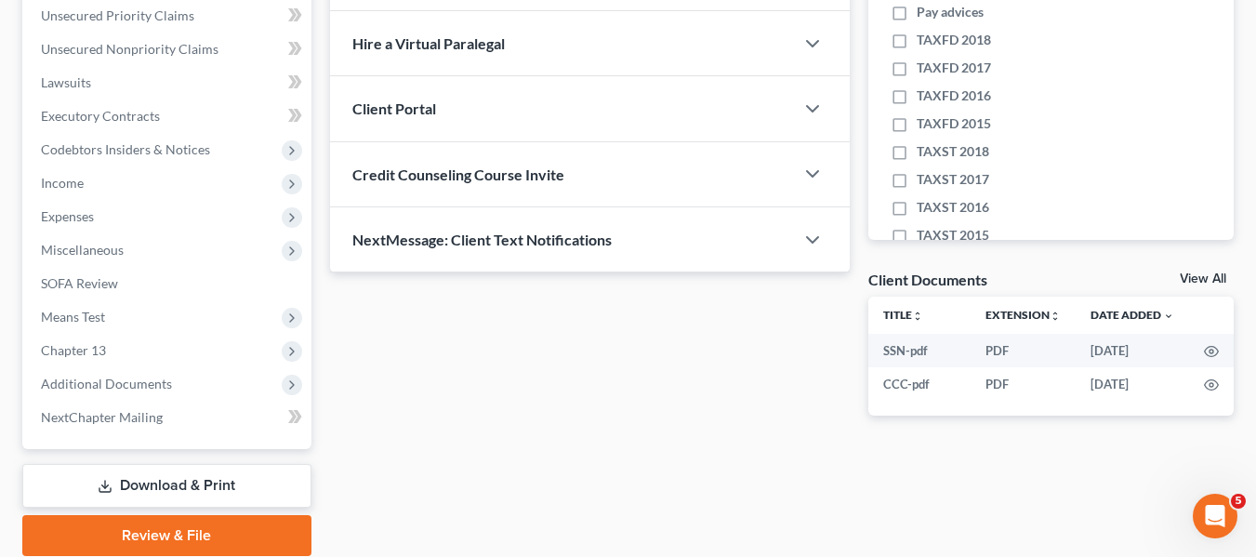
scroll to position [498, 0]
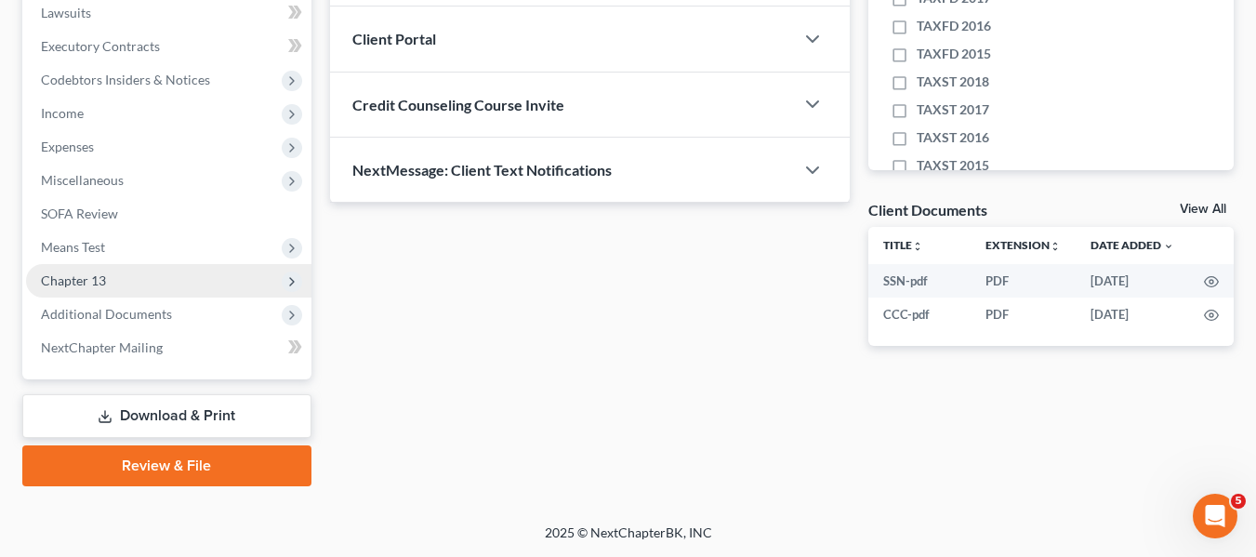
click at [73, 283] on span "Chapter 13" at bounding box center [73, 280] width 65 height 16
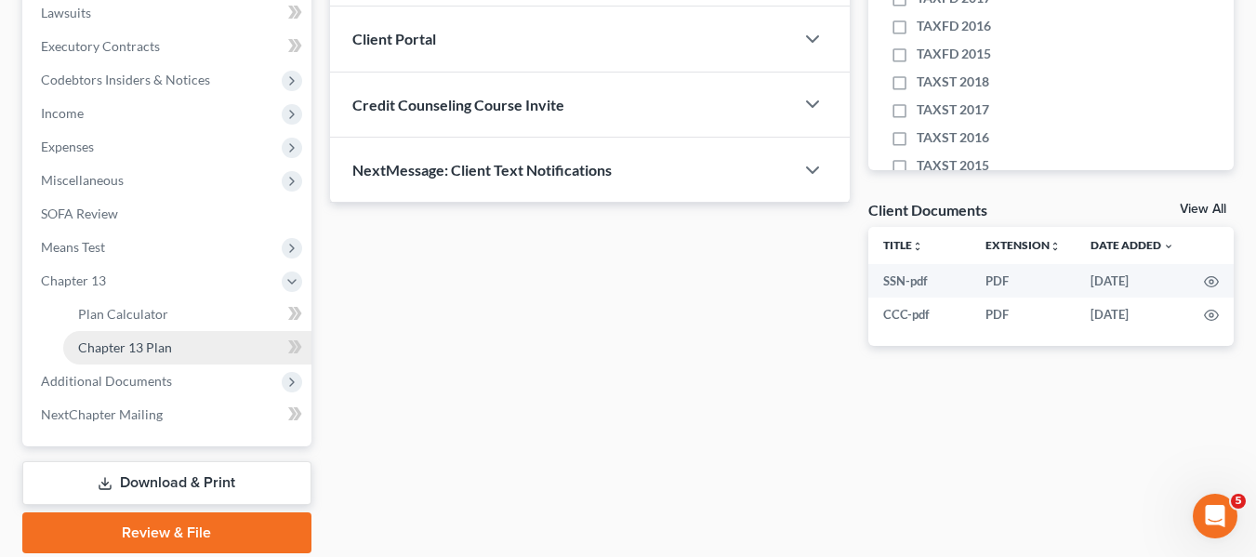
click at [107, 356] on link "Chapter 13 Plan" at bounding box center [187, 347] width 248 height 33
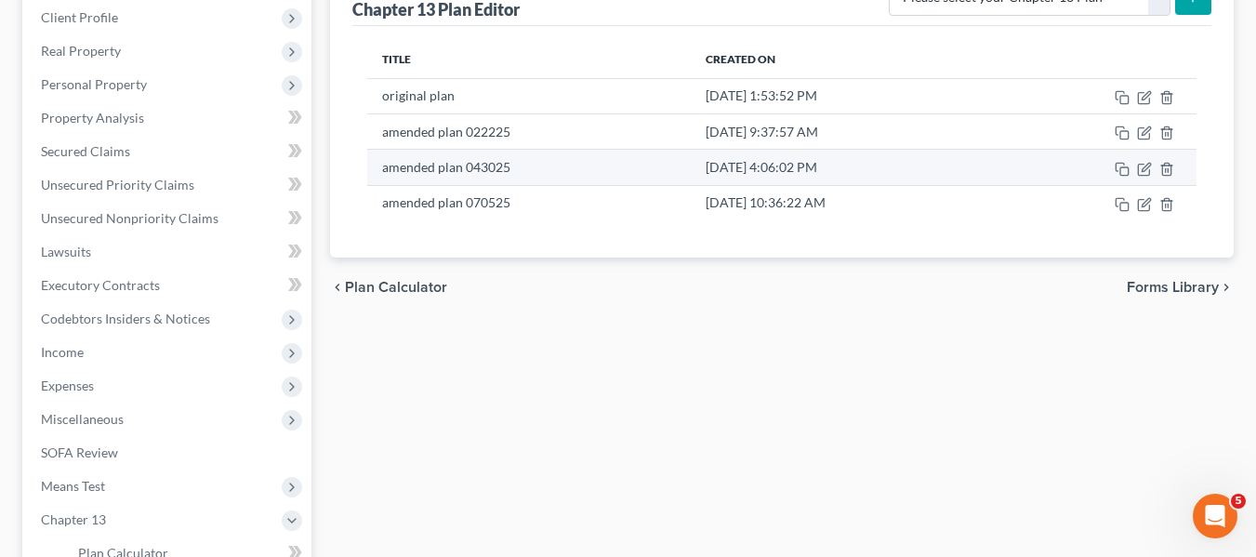
scroll to position [261, 0]
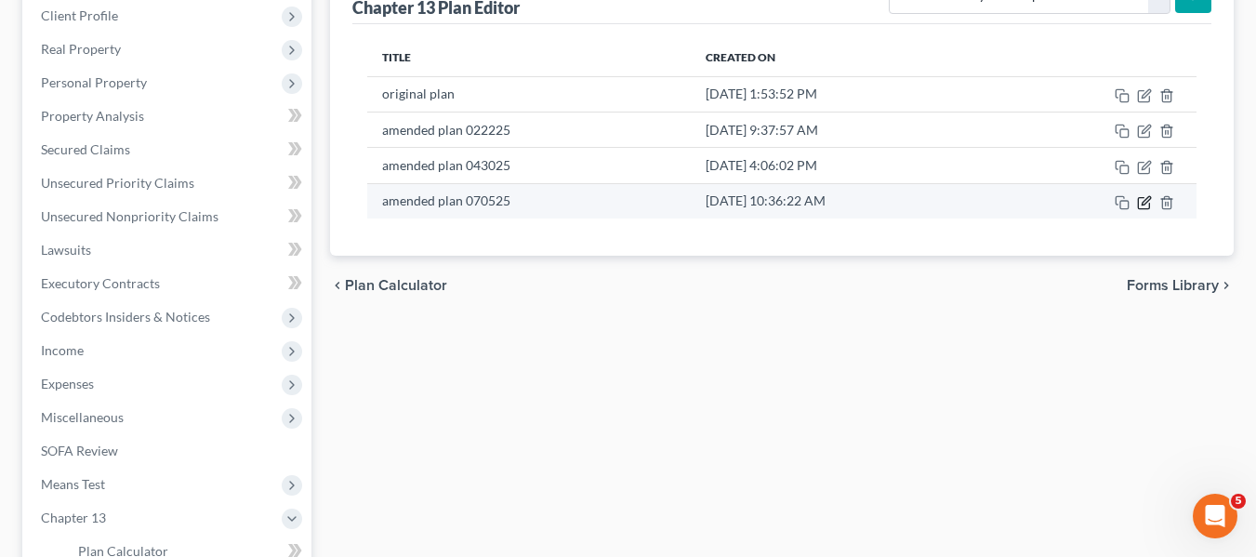
click at [1145, 203] on icon "button" at bounding box center [1145, 200] width 8 height 8
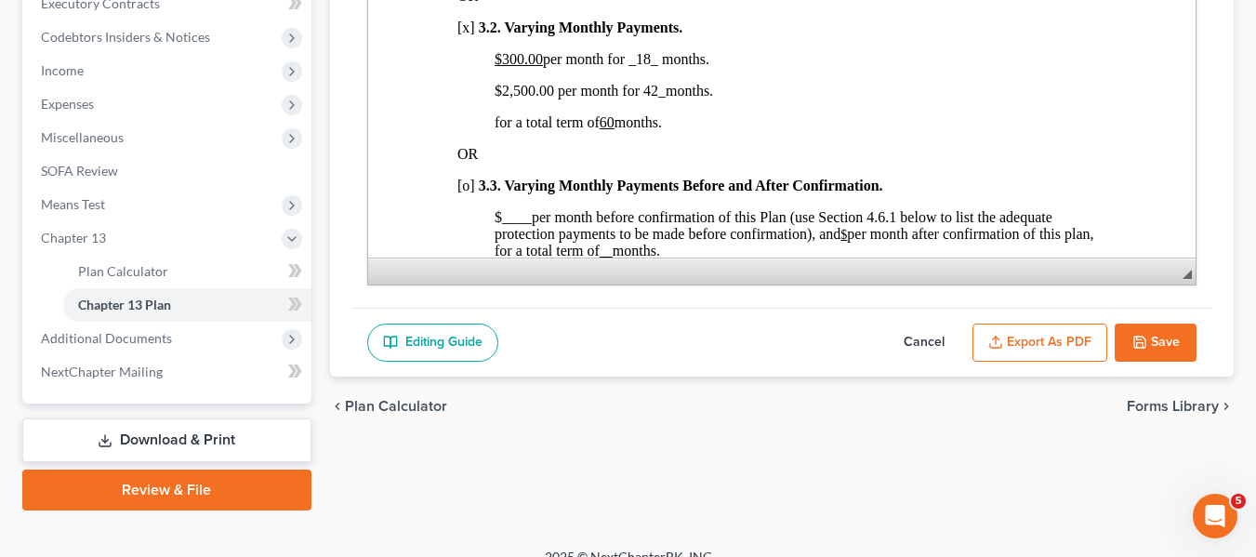
scroll to position [565, 0]
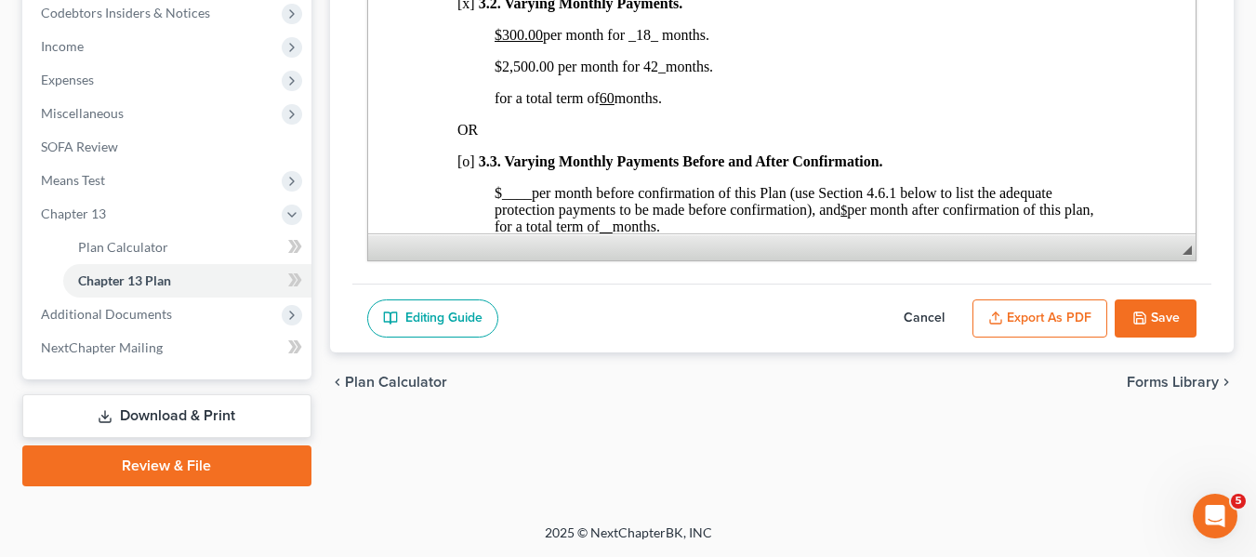
click at [920, 311] on button "Cancel" at bounding box center [924, 318] width 82 height 39
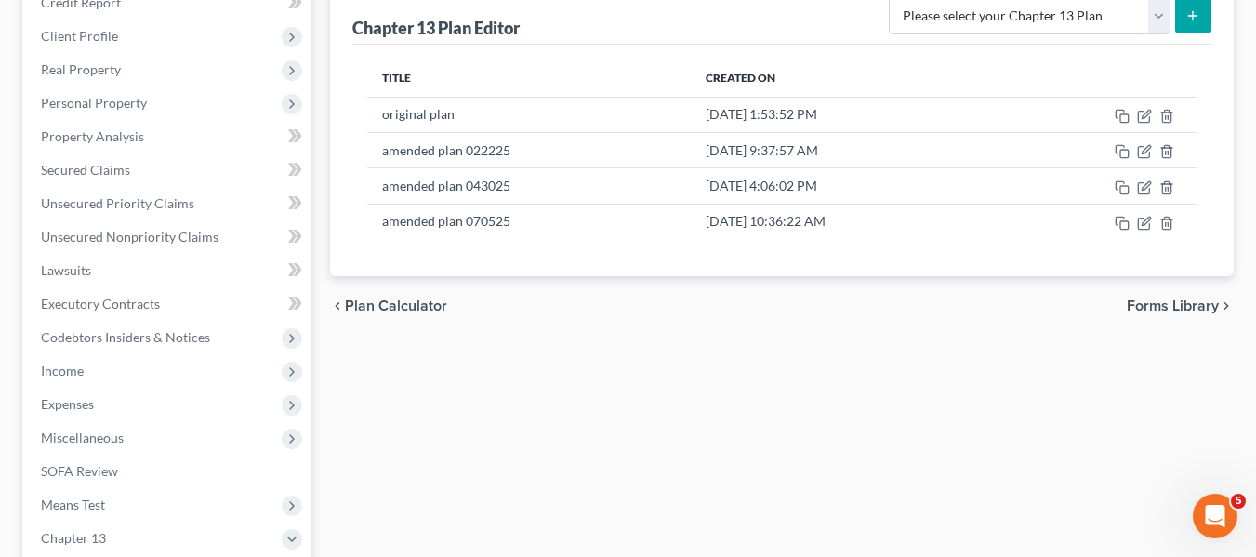
scroll to position [240, 0]
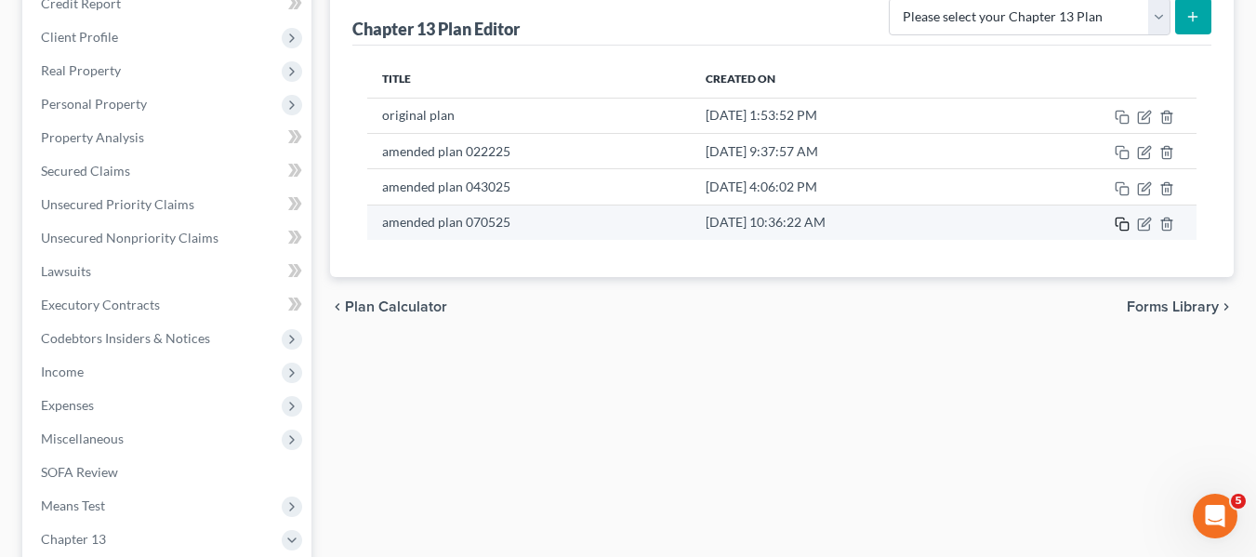
click at [1122, 226] on icon "button" at bounding box center [1122, 224] width 15 height 15
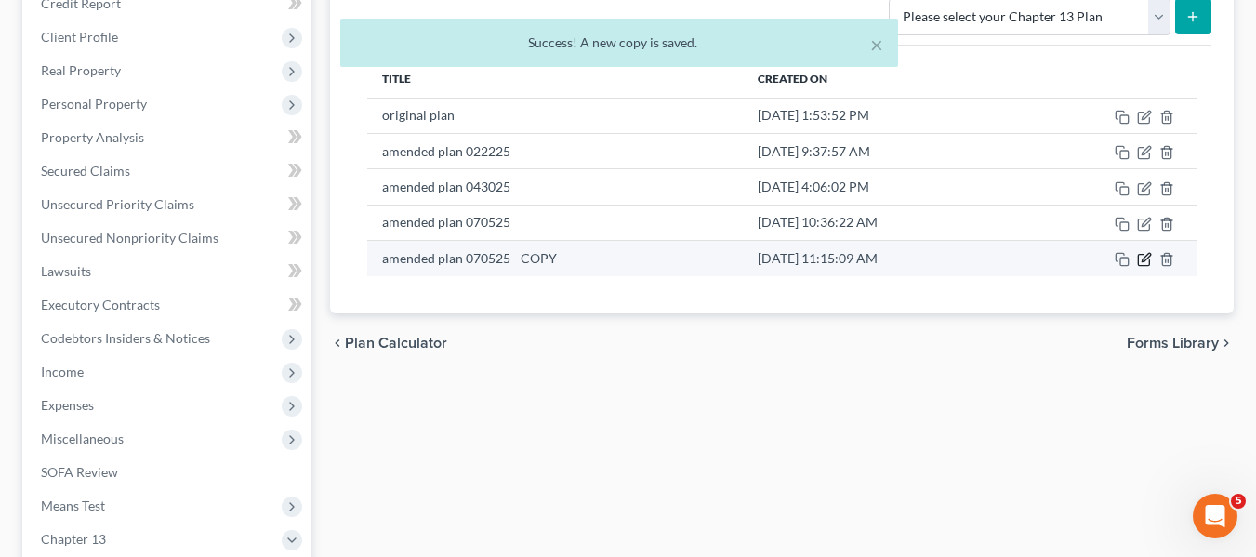
click at [1143, 255] on icon "button" at bounding box center [1143, 260] width 11 height 11
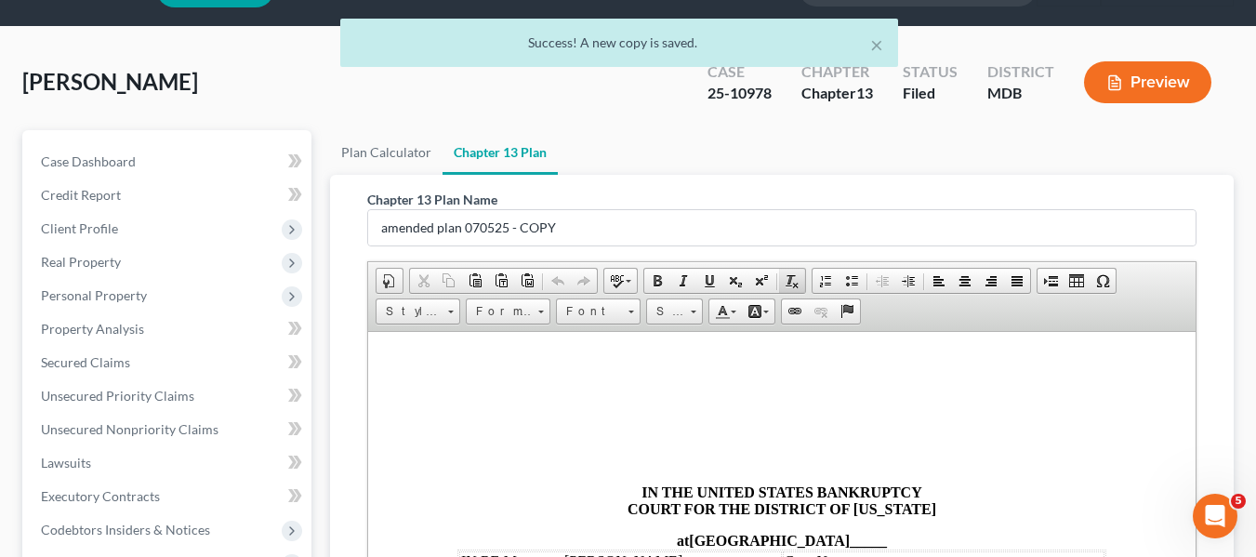
scroll to position [47, 0]
click at [617, 227] on input "amended plan 070525 - COPY" at bounding box center [781, 228] width 827 height 35
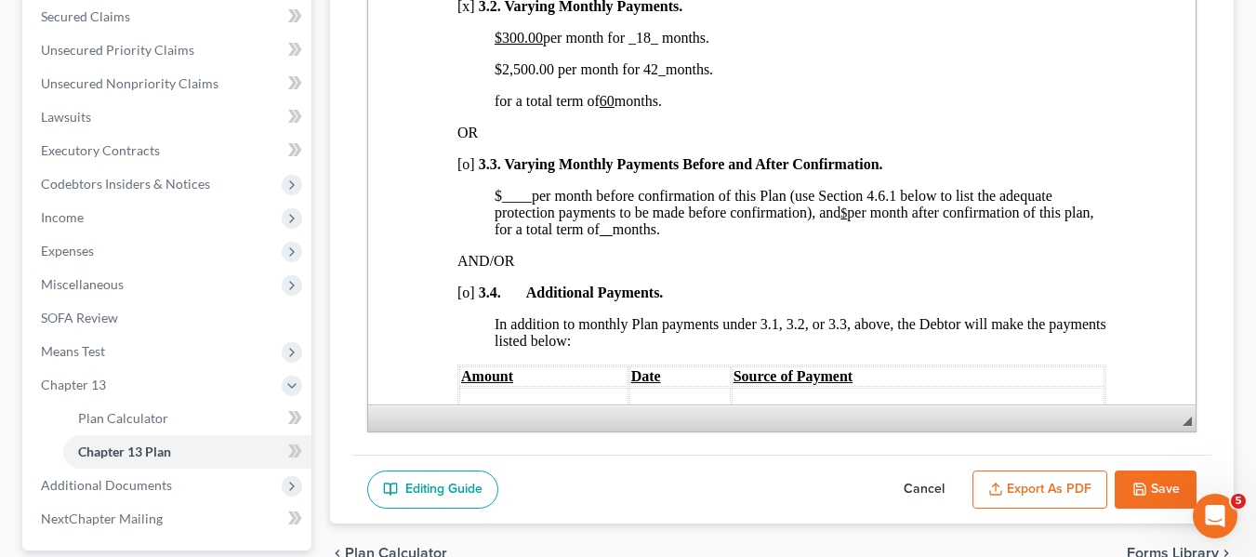
scroll to position [1497, 0]
type input "amended plan 091825"
click at [495, 46] on u "$300.00" at bounding box center [518, 39] width 48 height 16
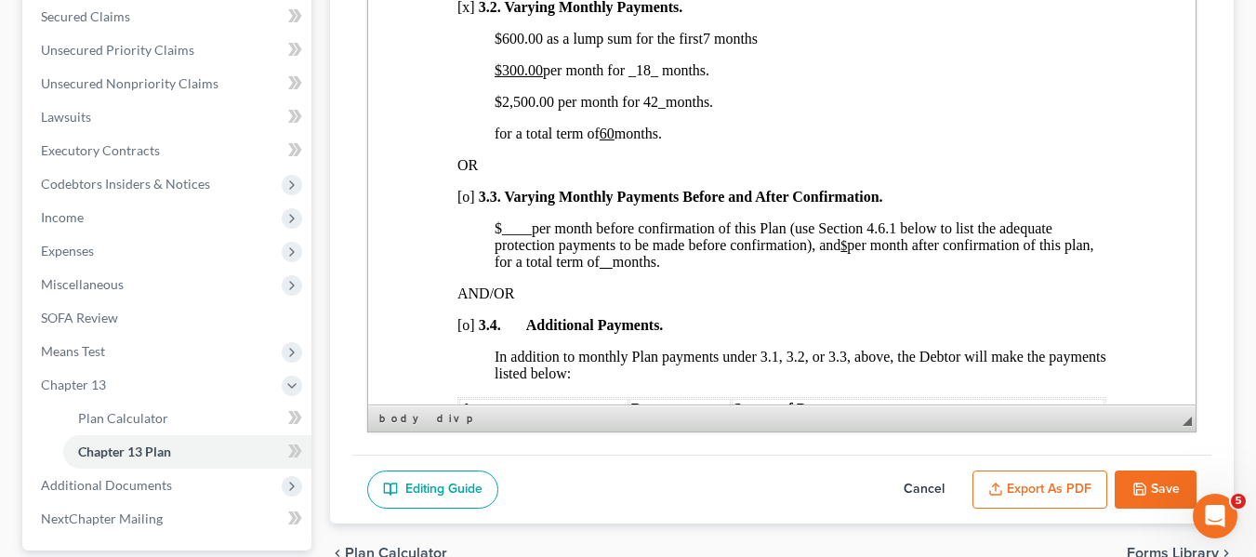
click at [641, 78] on span "$300.00 per month for _18_ months." at bounding box center [601, 70] width 215 height 16
click at [701, 47] on p "$600.00 as a lump sum for the first7 months" at bounding box center [800, 39] width 612 height 17
click at [640, 78] on span "$300.00 per month for _18_ months." at bounding box center [601, 70] width 215 height 16
click at [520, 110] on span "$2,500.00 per month for 42 _ months." at bounding box center [603, 102] width 218 height 16
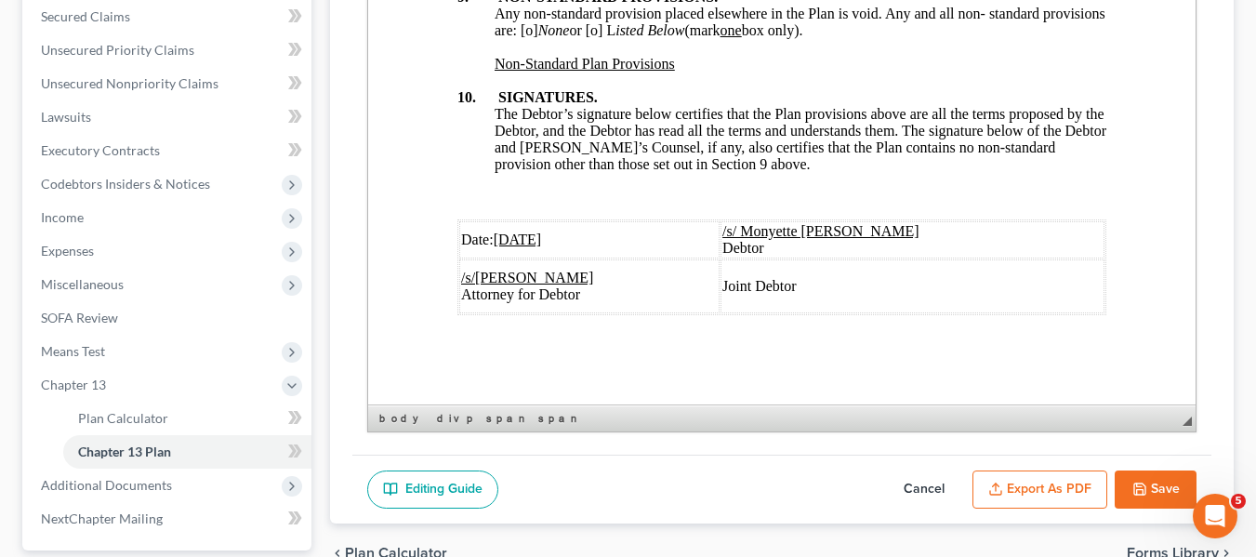
scroll to position [7312, 0]
click at [501, 231] on u "07/05/2025" at bounding box center [517, 239] width 48 height 16
click at [1033, 495] on button "Export as PDF" at bounding box center [1039, 489] width 135 height 39
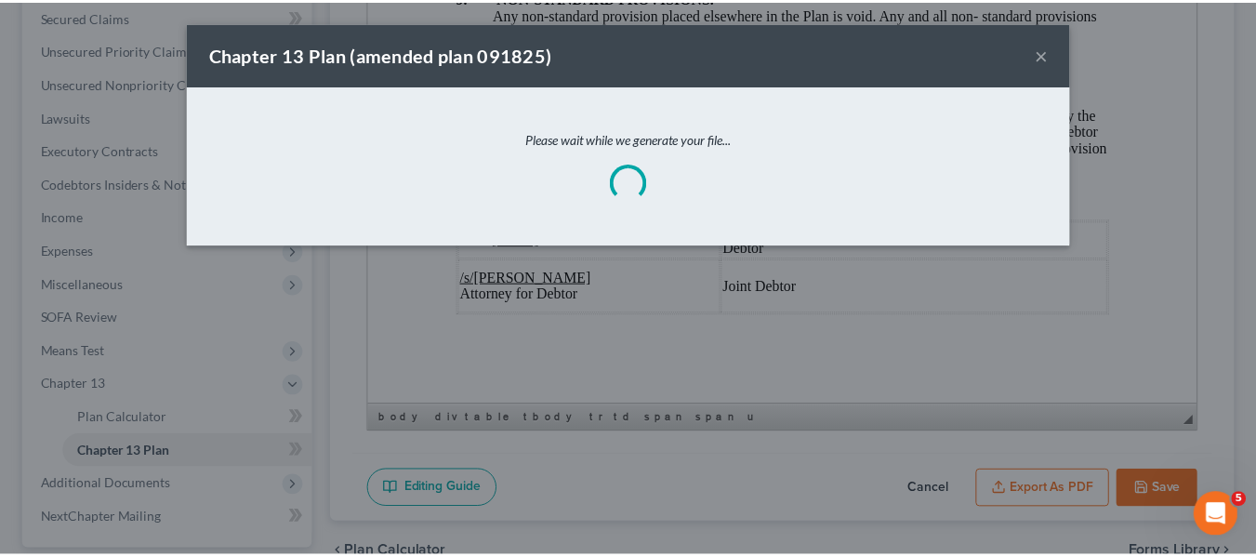
scroll to position [7245, 0]
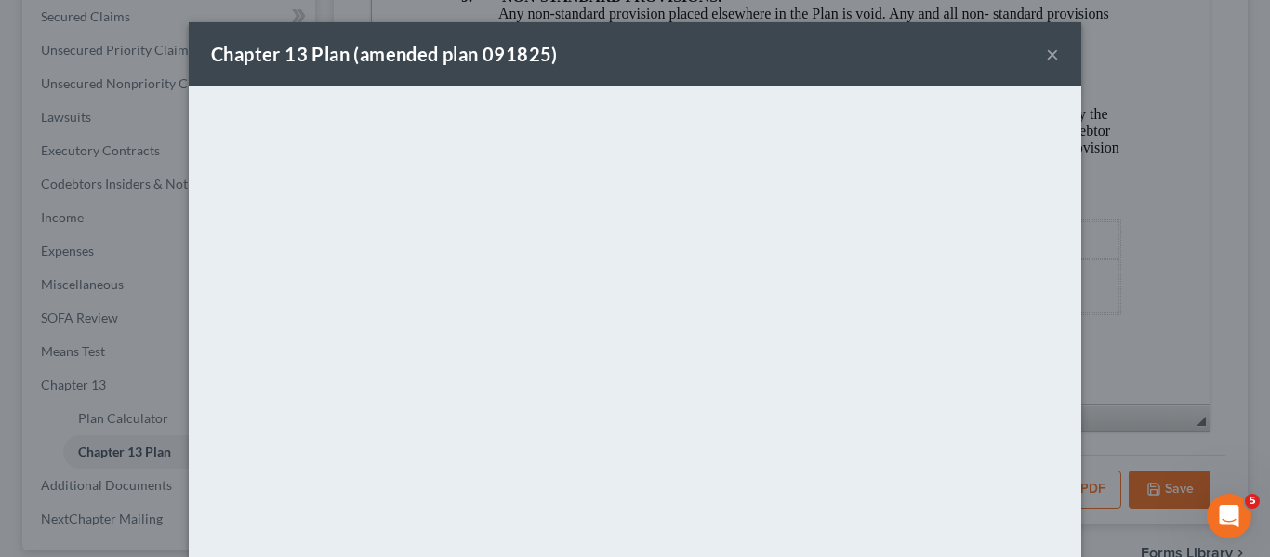
click at [826, 46] on div "Chapter 13 Plan (amended plan 091825) ×" at bounding box center [635, 53] width 892 height 63
click at [1037, 53] on div "Chapter 13 Plan (amended plan 091825) ×" at bounding box center [635, 53] width 892 height 63
click at [1046, 57] on button "×" at bounding box center [1052, 54] width 13 height 22
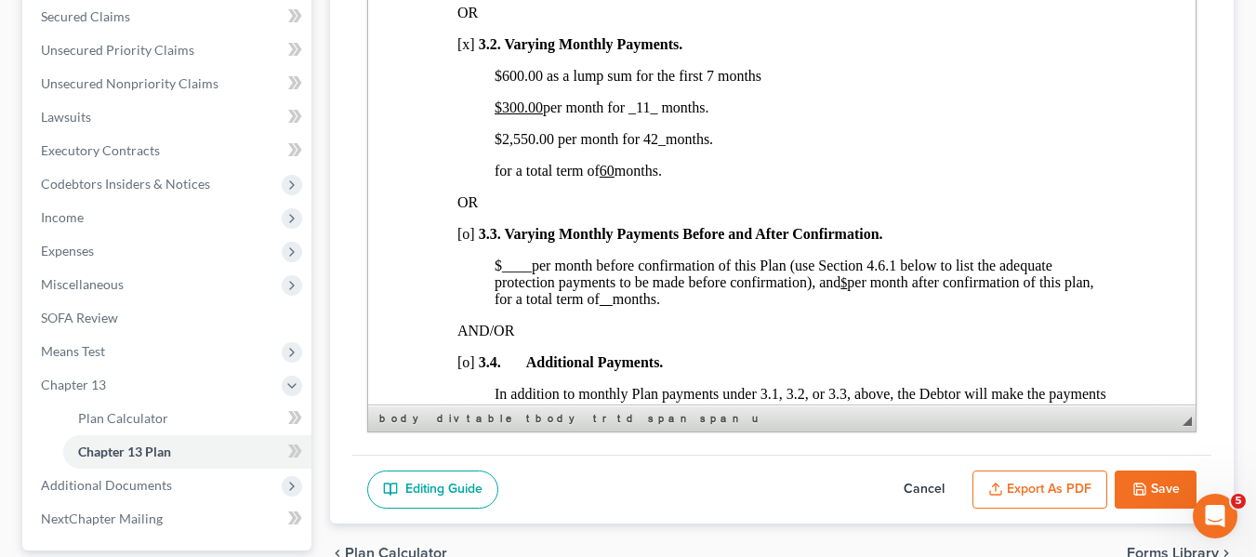
scroll to position [1456, 0]
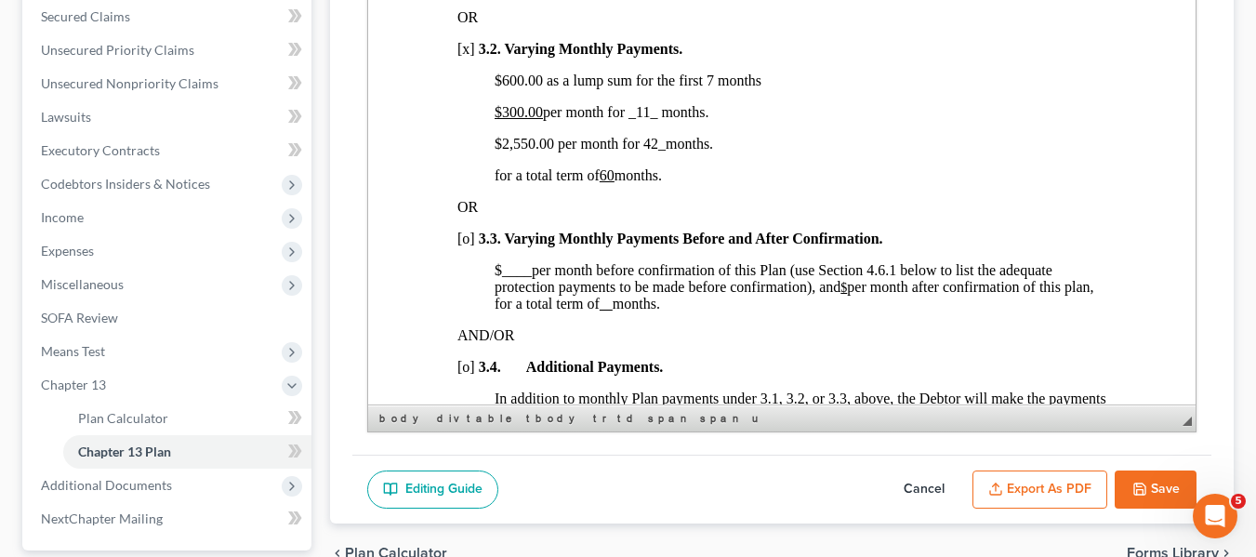
click at [1168, 477] on button "Save" at bounding box center [1156, 489] width 82 height 39
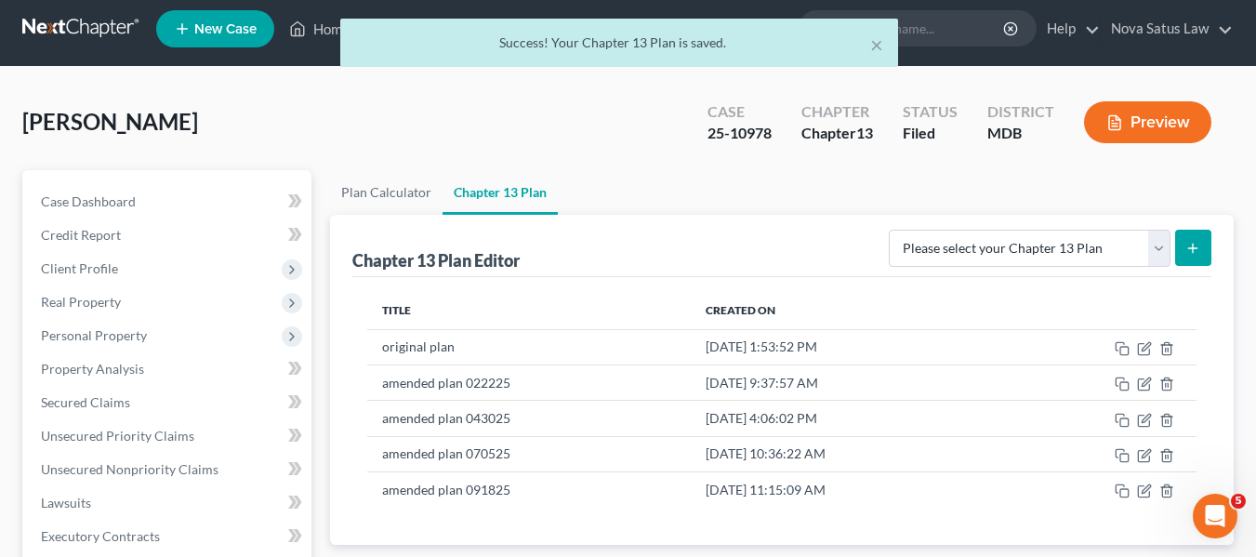
scroll to position [0, 0]
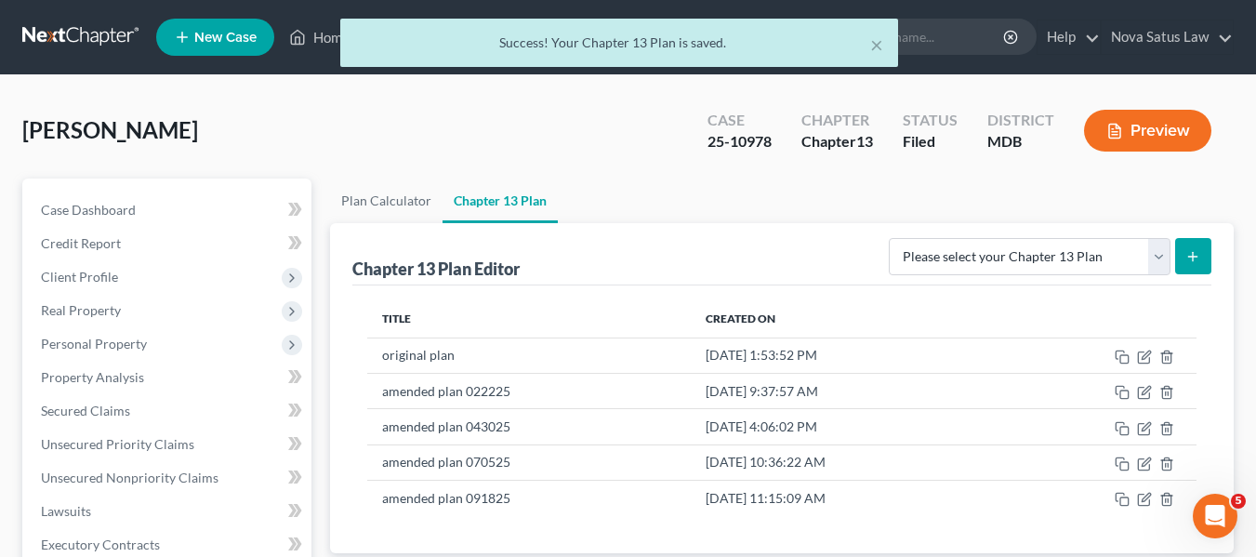
click at [323, 37] on div "× Success! Your Chapter 13 Plan is saved." at bounding box center [619, 48] width 1256 height 58
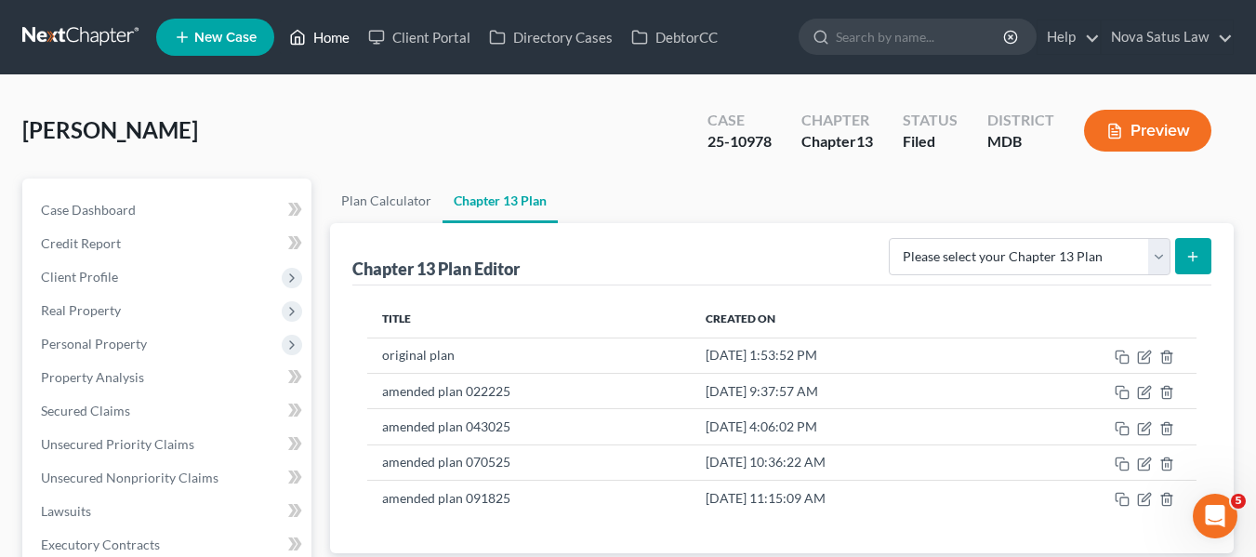
click at [323, 37] on link "Home" at bounding box center [319, 36] width 79 height 33
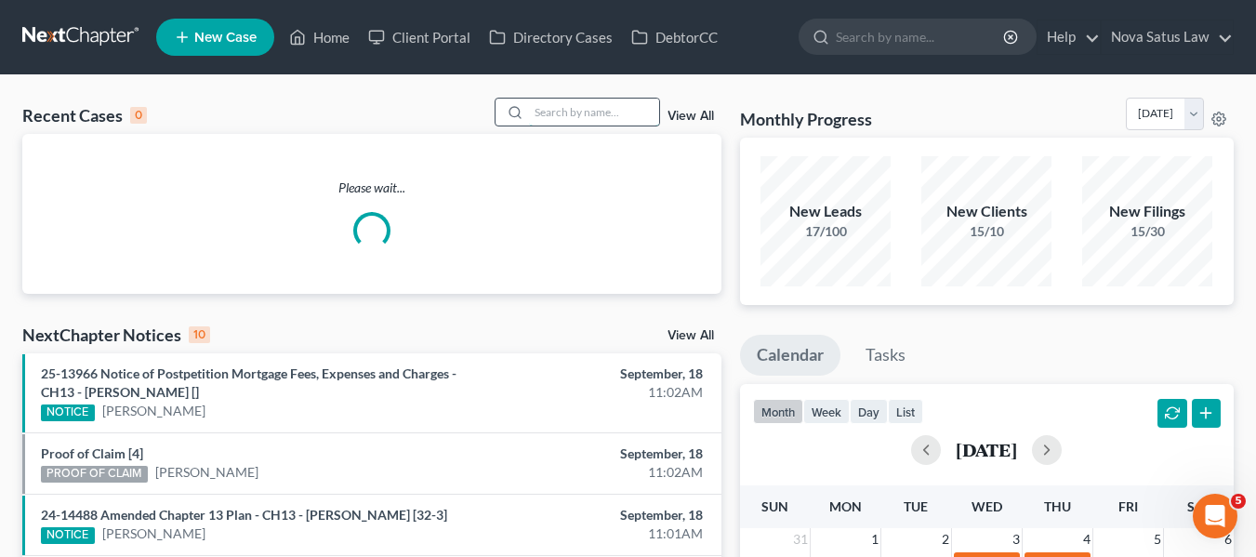
click at [534, 107] on input "search" at bounding box center [594, 112] width 130 height 27
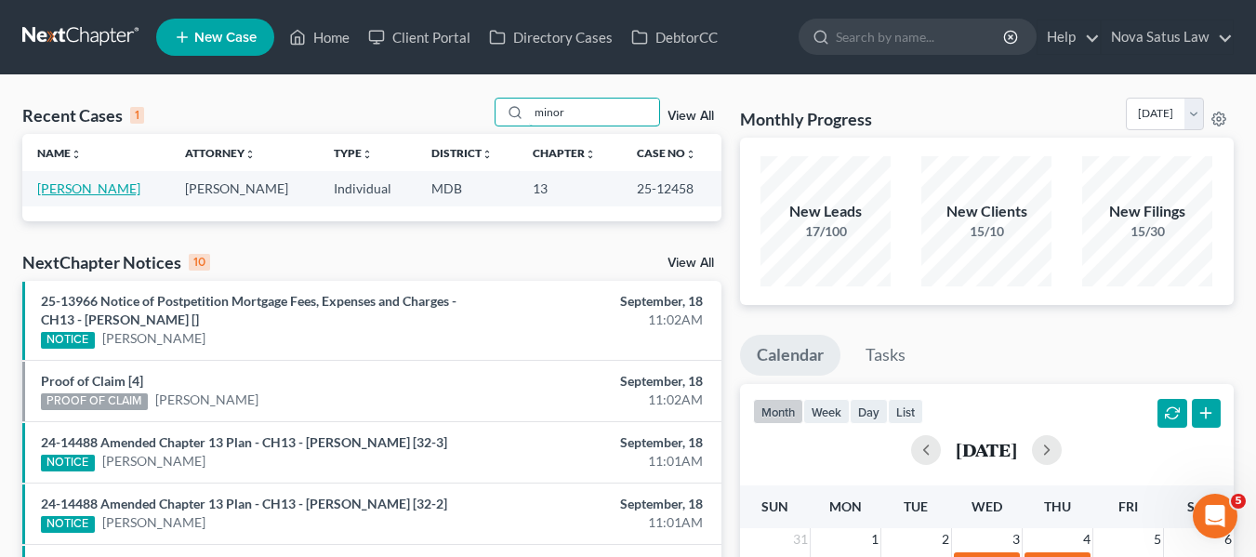
type input "minor"
click at [70, 191] on link "[PERSON_NAME]" at bounding box center [88, 188] width 103 height 16
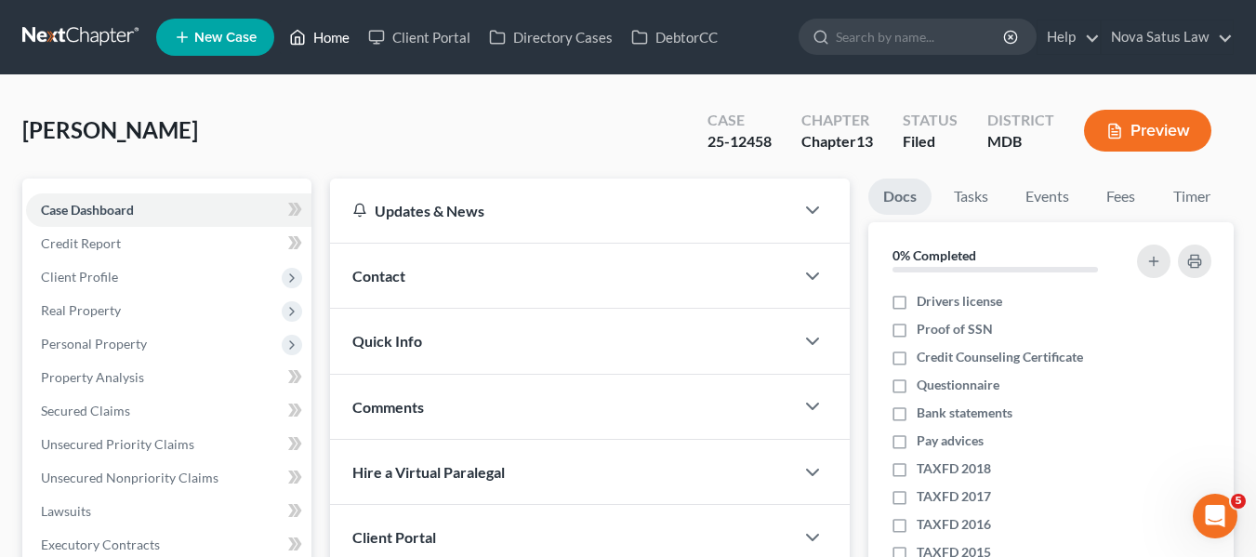
click at [346, 32] on link "Home" at bounding box center [319, 36] width 79 height 33
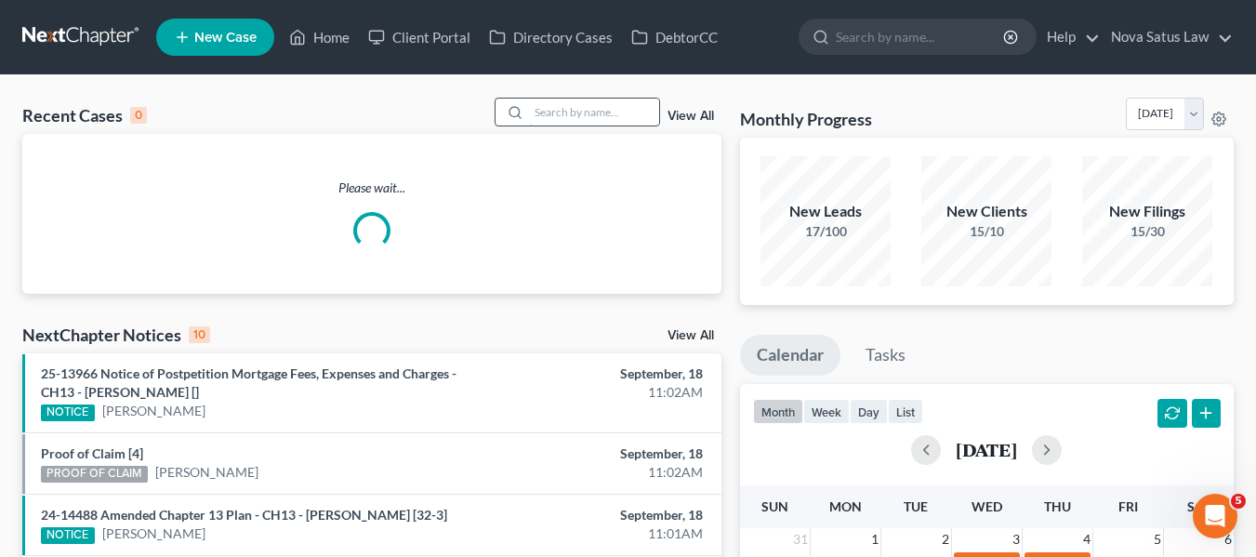
click at [556, 112] on input "search" at bounding box center [594, 112] width 130 height 27
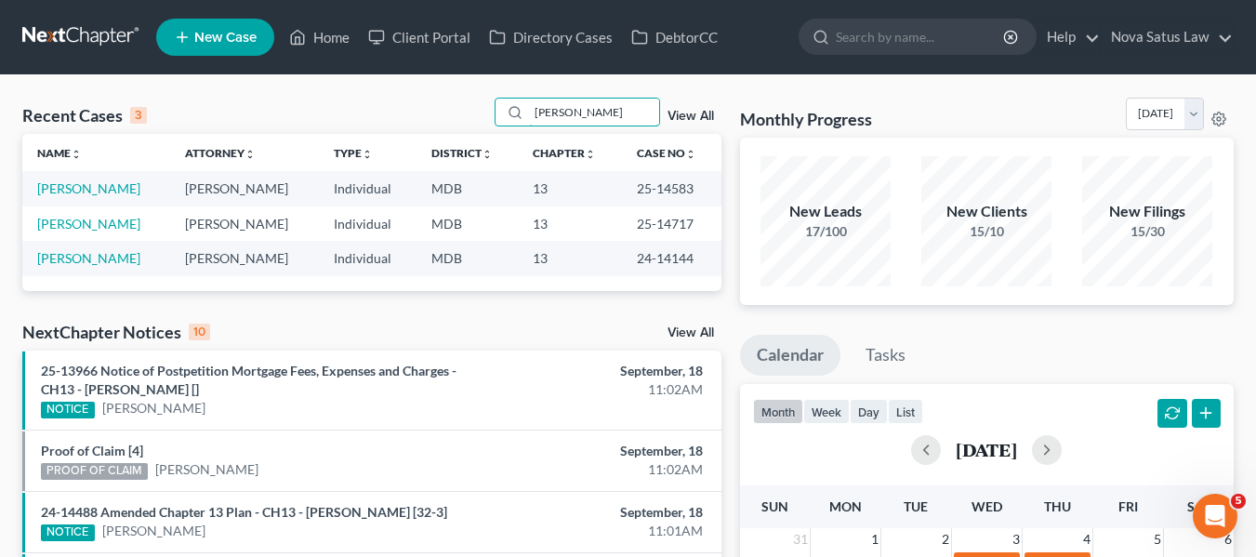
type input "silva"
click at [93, 197] on td "[PERSON_NAME]" at bounding box center [96, 188] width 148 height 34
click at [77, 189] on link "[PERSON_NAME]" at bounding box center [88, 188] width 103 height 16
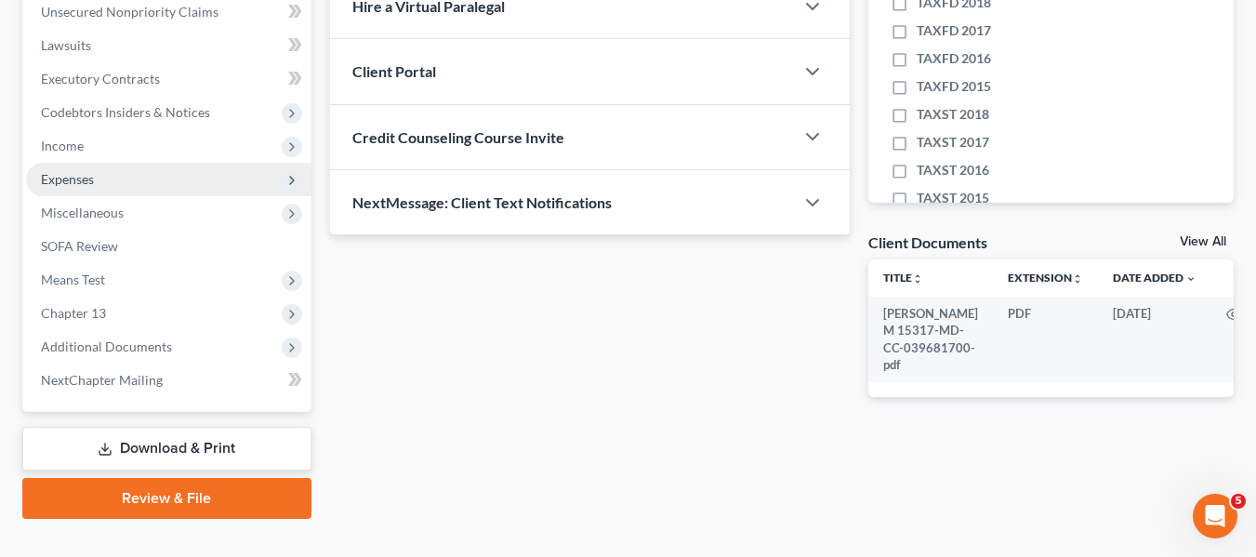
scroll to position [498, 0]
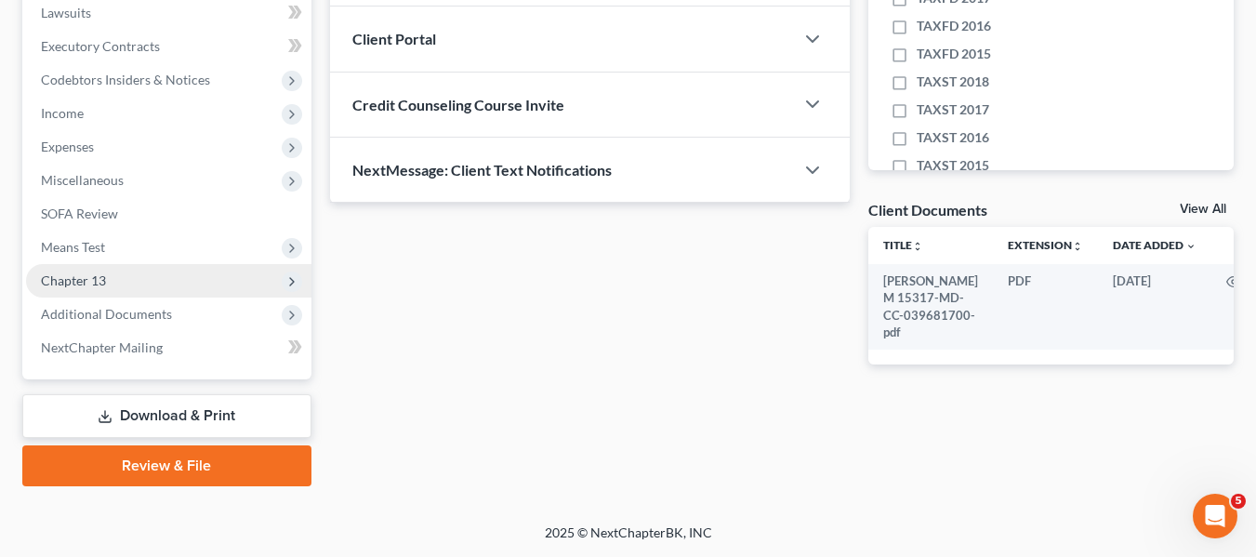
click at [85, 275] on span "Chapter 13" at bounding box center [73, 280] width 65 height 16
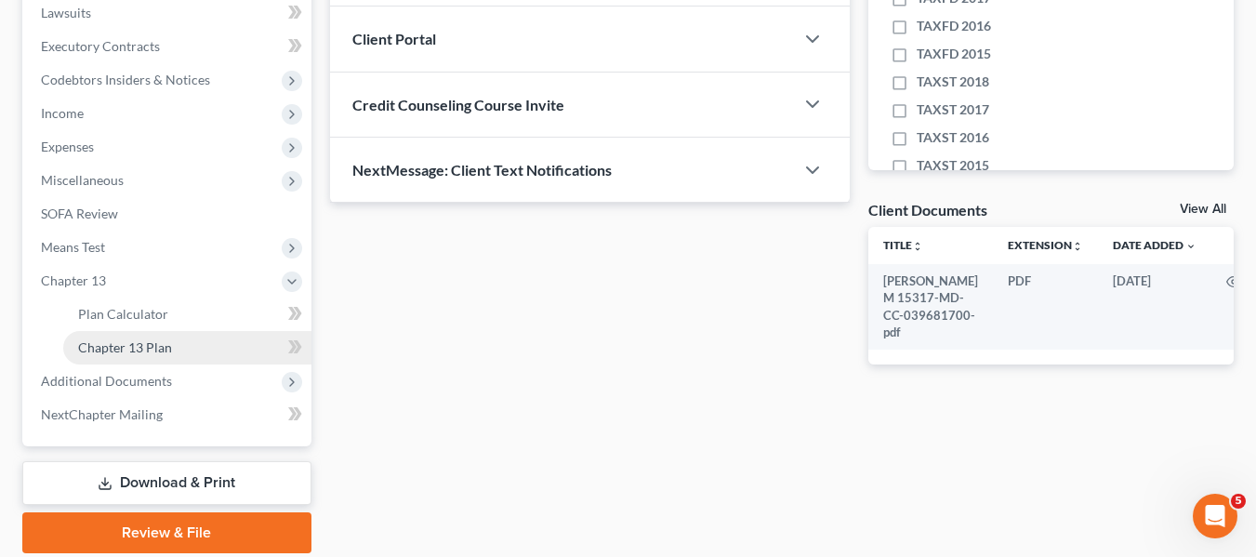
click at [114, 342] on span "Chapter 13 Plan" at bounding box center [125, 347] width 94 height 16
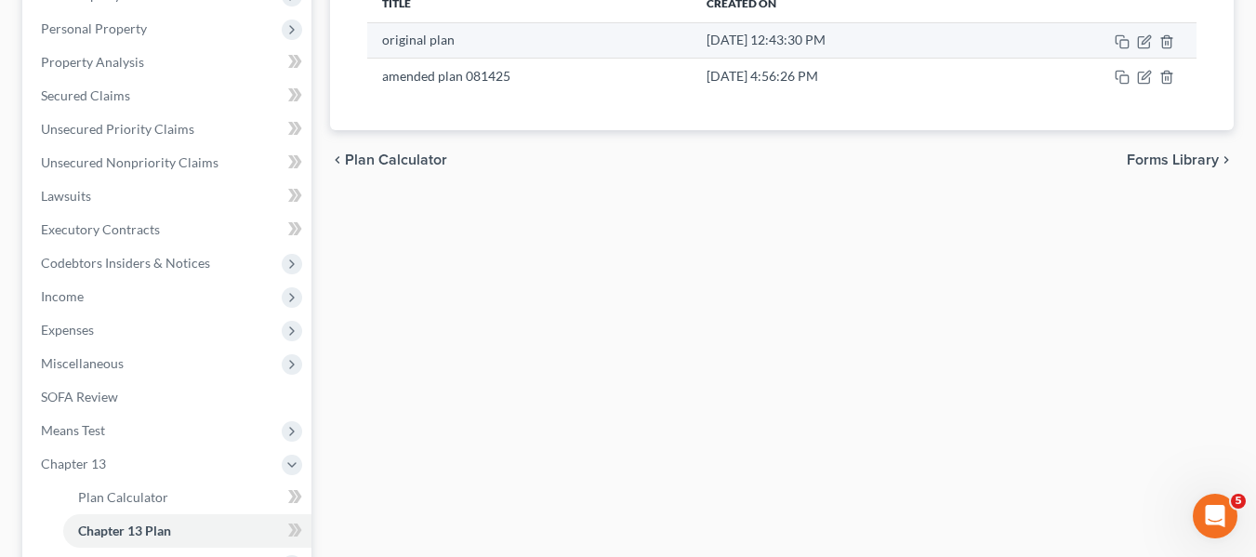
scroll to position [317, 0]
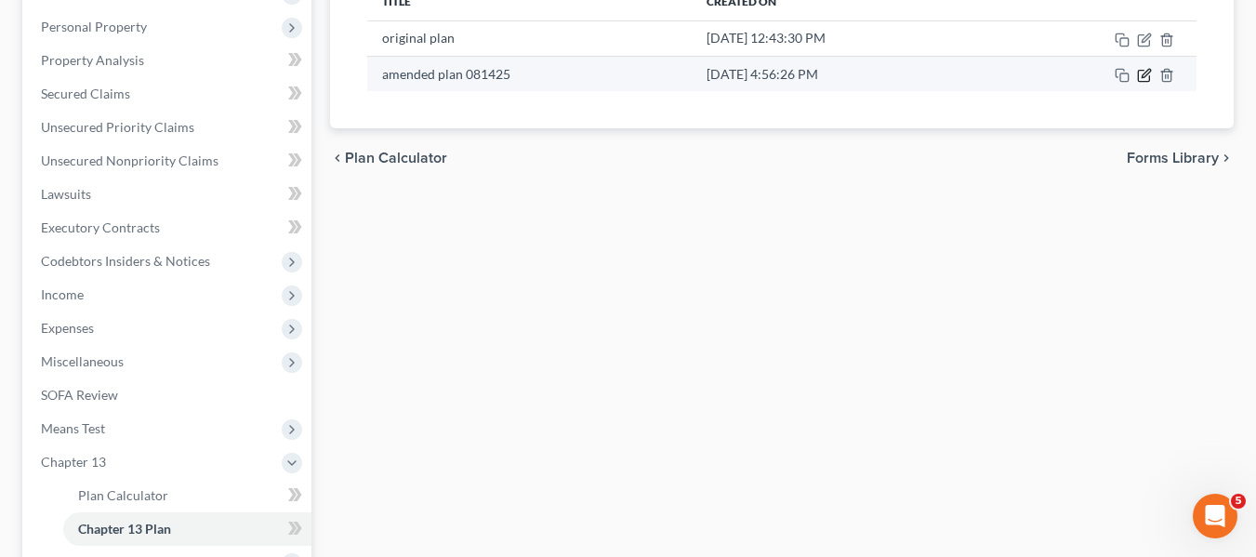
click at [1139, 77] on icon "button" at bounding box center [1143, 76] width 11 height 11
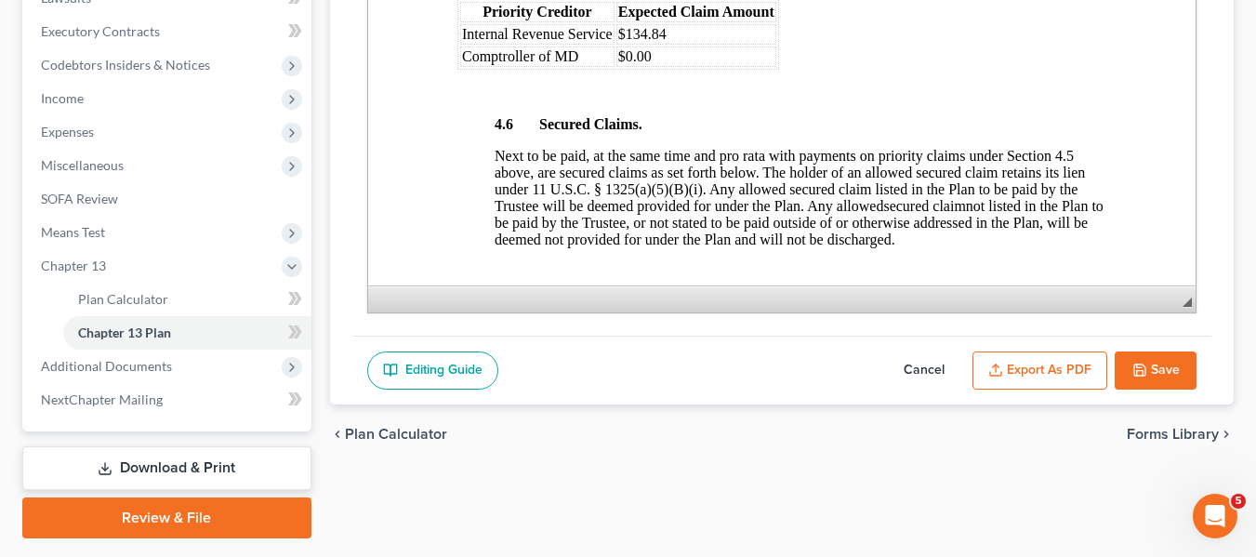
scroll to position [565, 0]
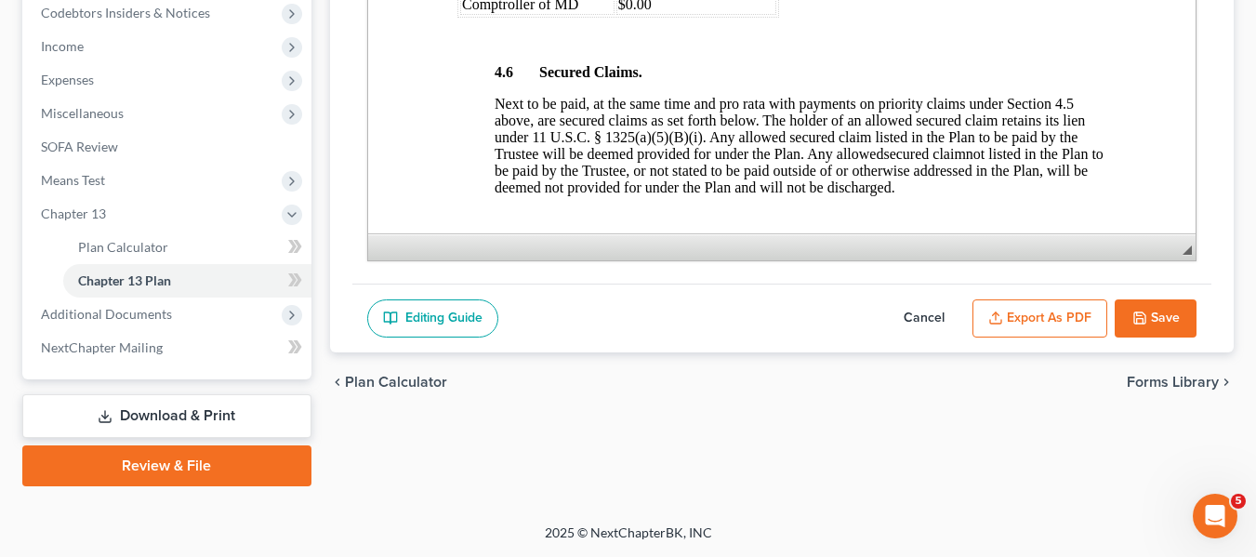
click at [935, 314] on button "Cancel" at bounding box center [924, 318] width 82 height 39
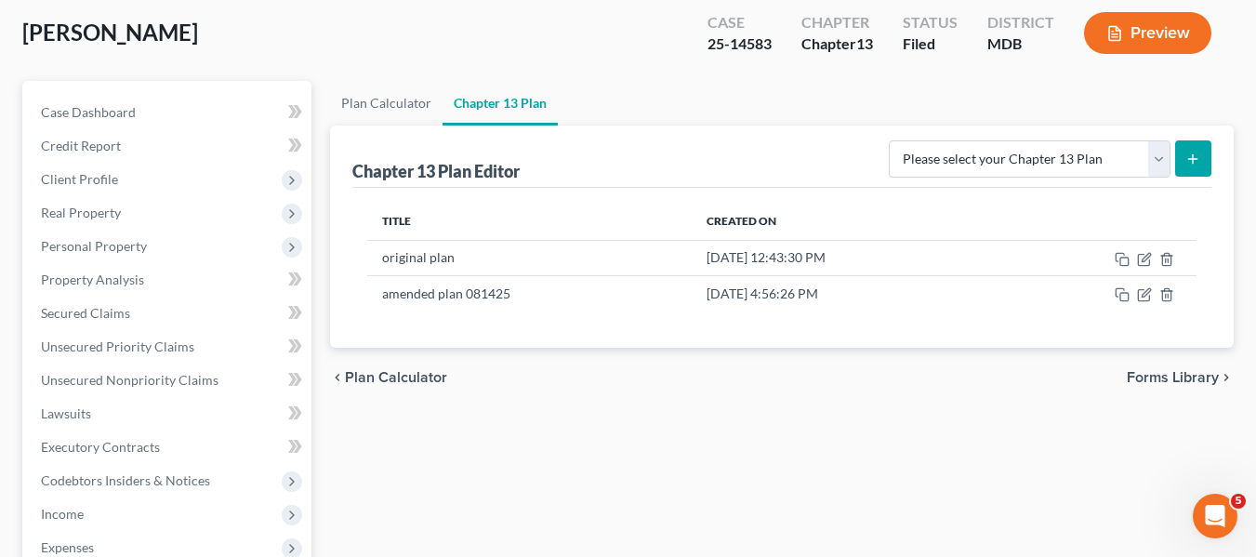
scroll to position [0, 0]
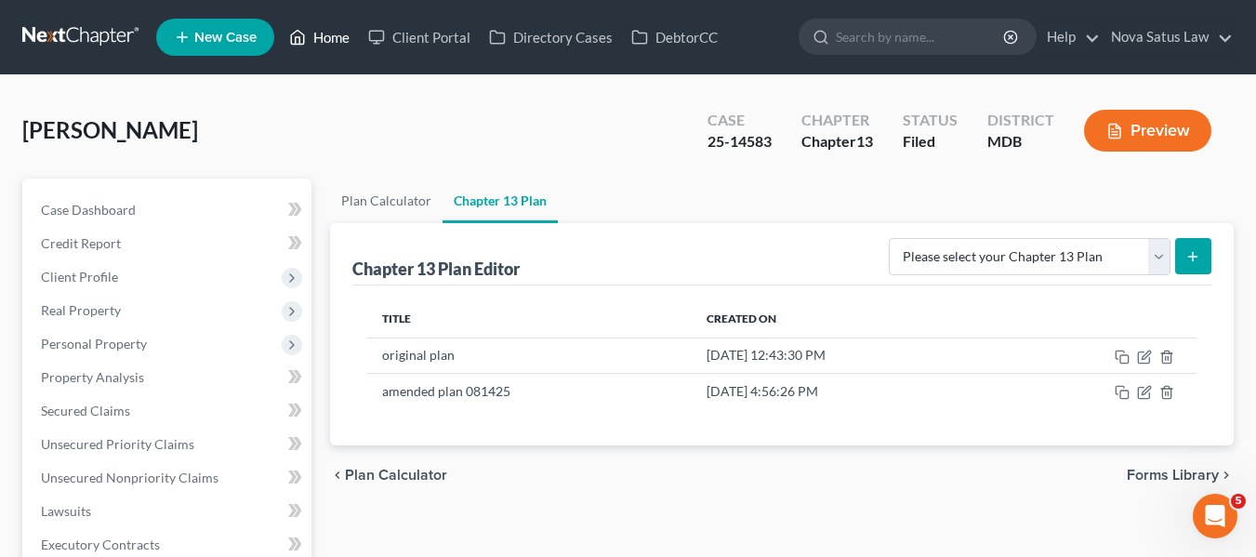
click at [333, 34] on link "Home" at bounding box center [319, 36] width 79 height 33
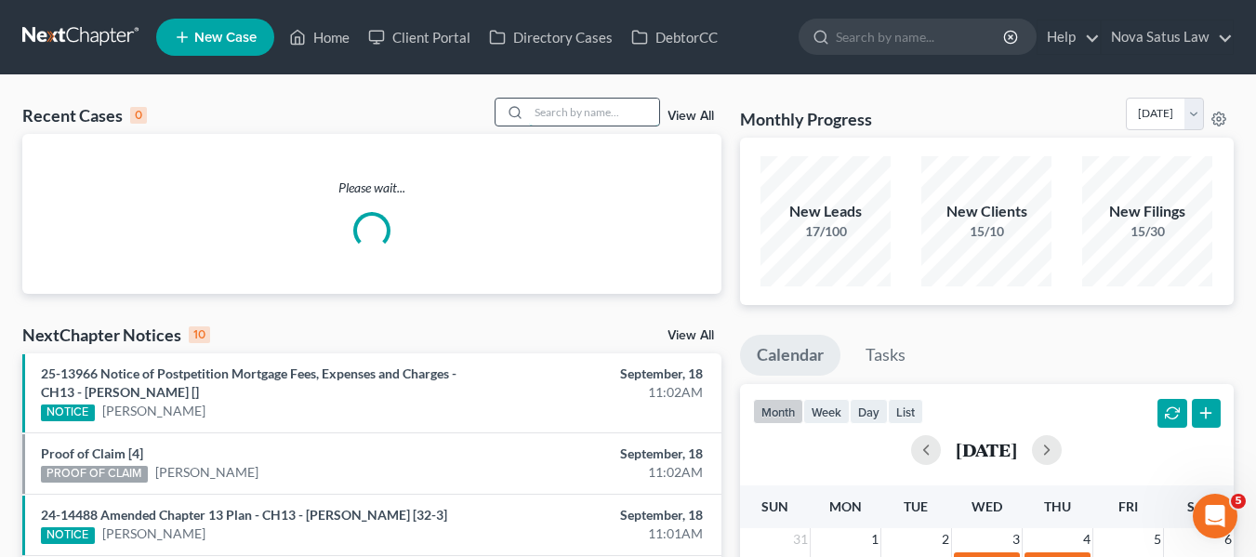
click at [551, 111] on input "search" at bounding box center [594, 112] width 130 height 27
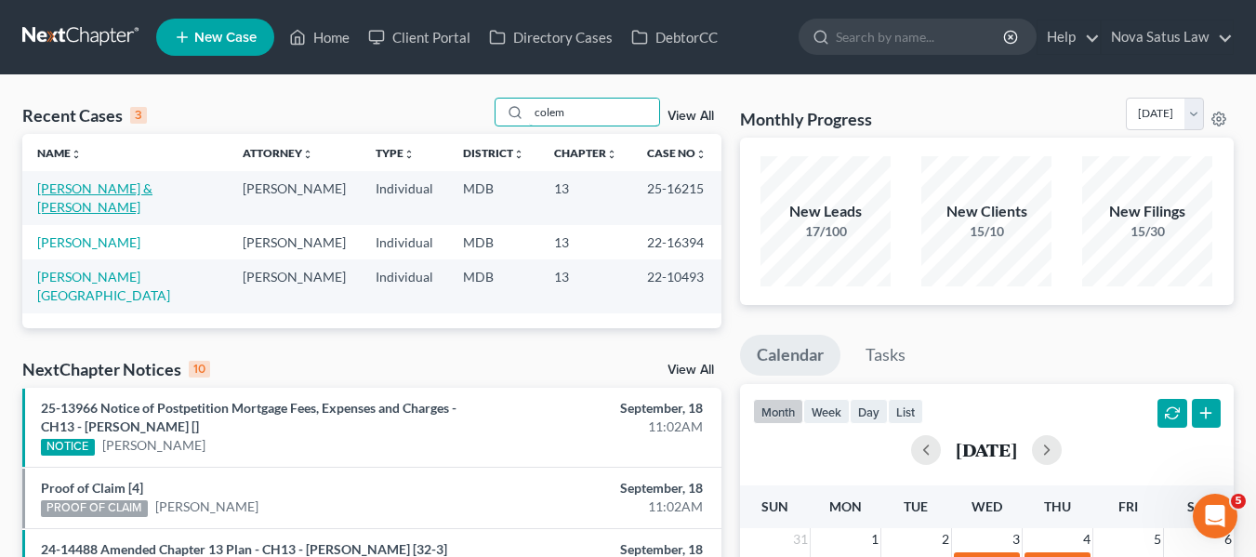
type input "colem"
click at [90, 187] on link "[PERSON_NAME] & [PERSON_NAME]" at bounding box center [94, 197] width 115 height 34
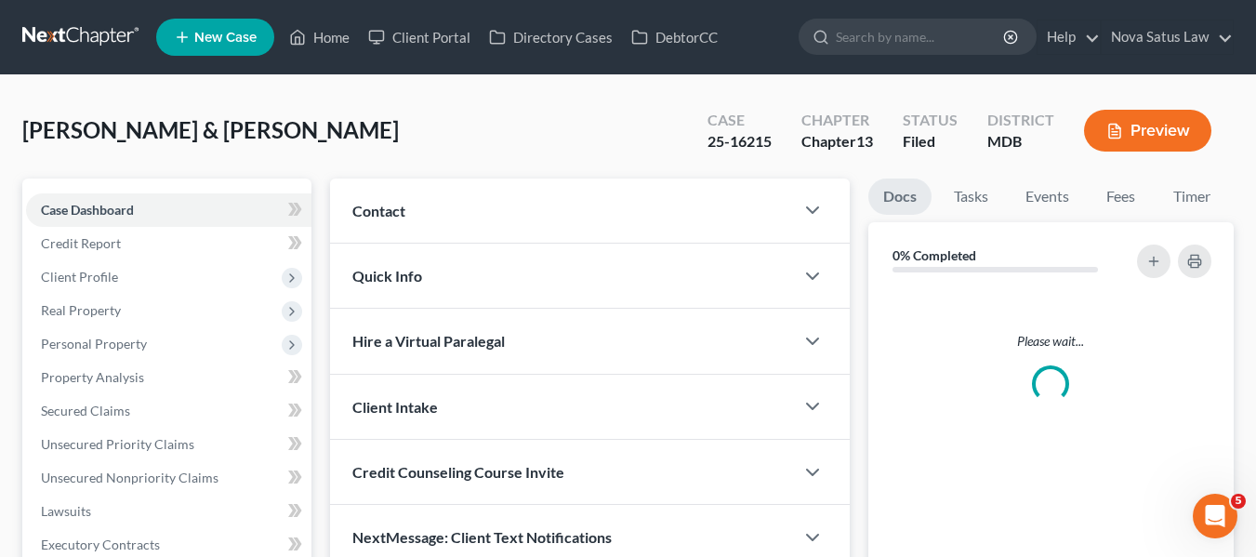
click at [90, 187] on div "Case Dashboard Payments Invoices Payments Payments Credit Report Client Profile…" at bounding box center [166, 527] width 289 height 699
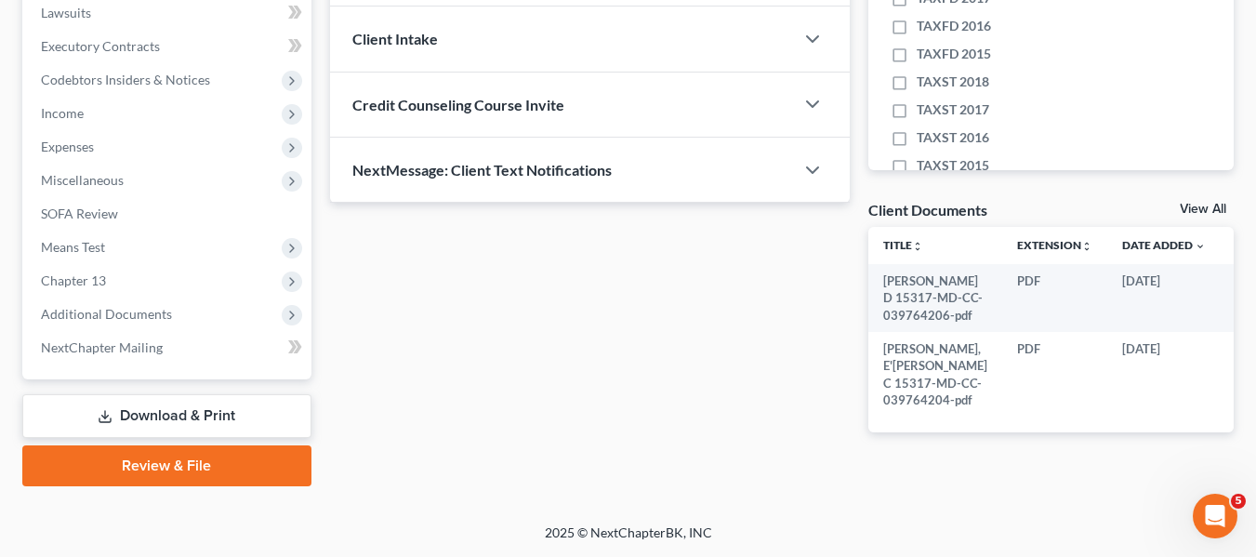
scroll to position [561, 0]
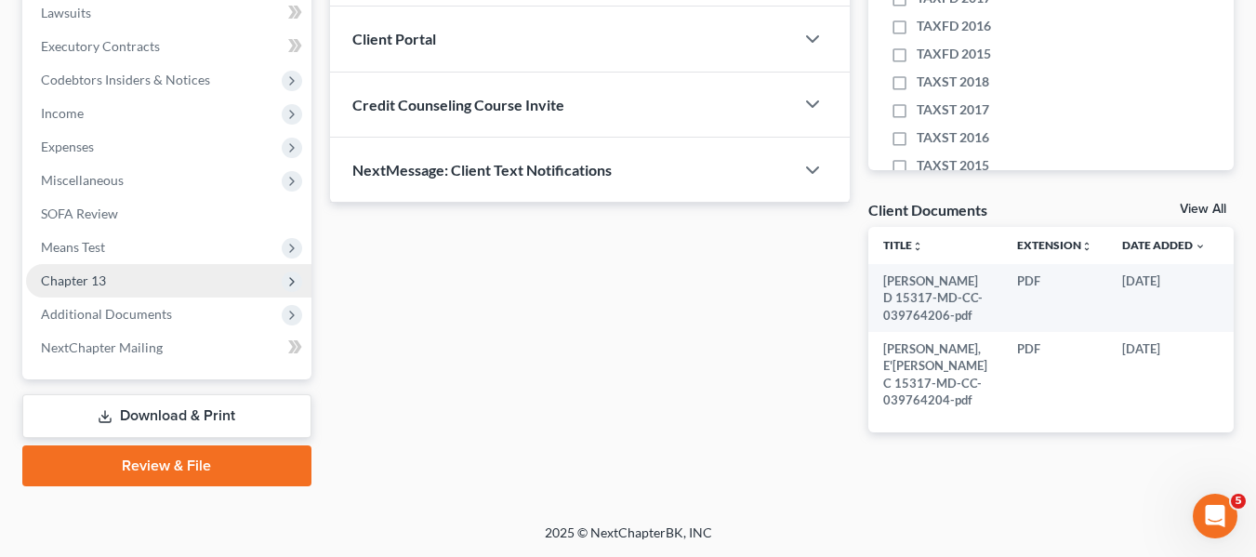
click at [91, 272] on span "Chapter 13" at bounding box center [73, 280] width 65 height 16
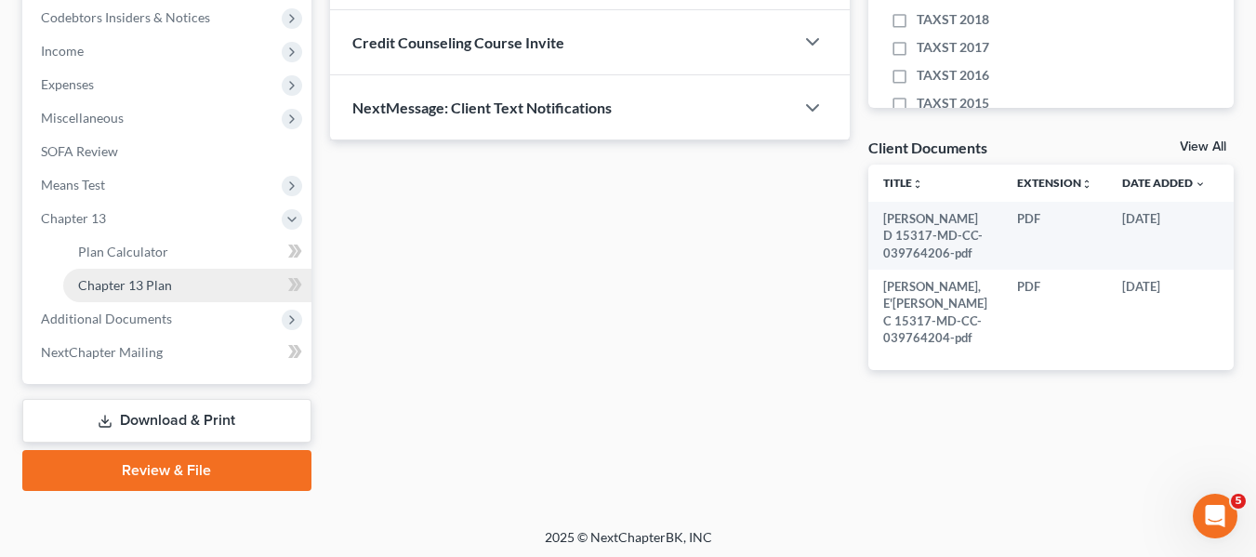
click at [120, 284] on span "Chapter 13 Plan" at bounding box center [125, 285] width 94 height 16
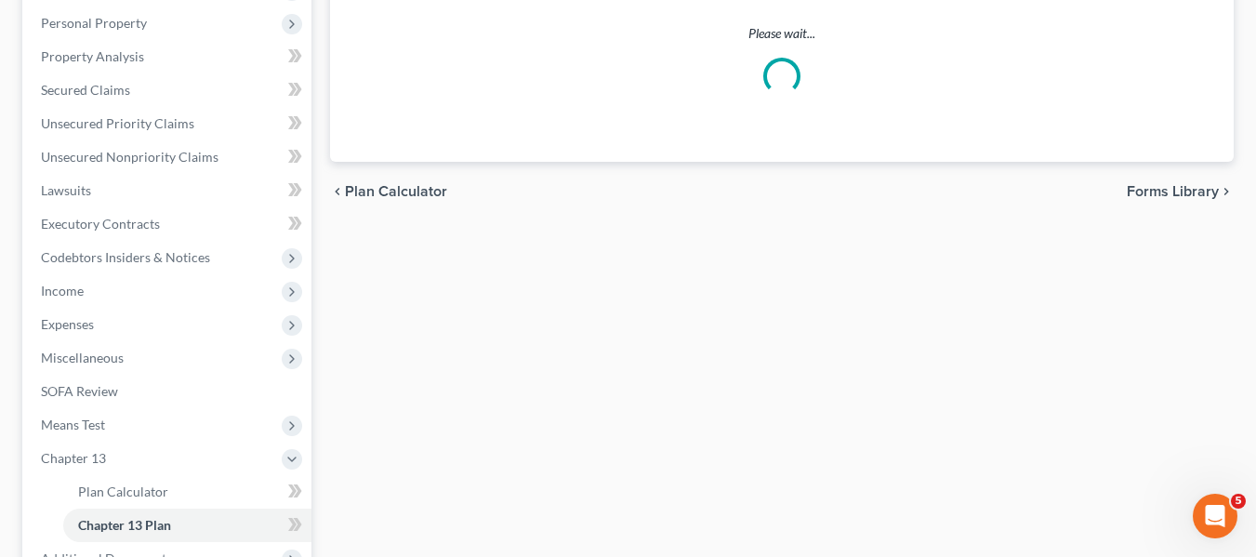
scroll to position [322, 0]
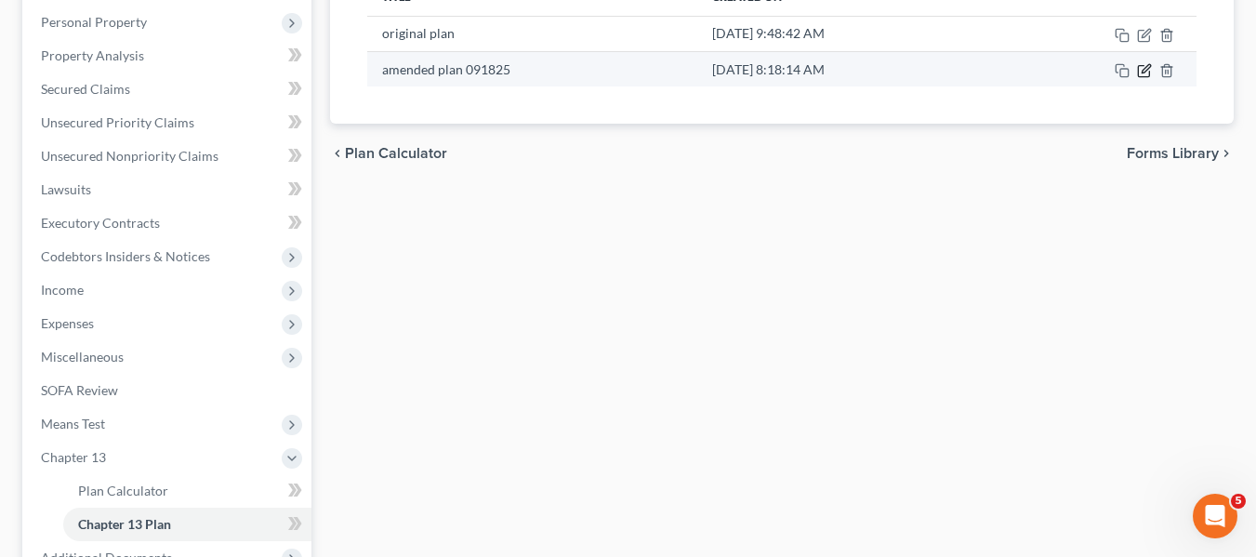
click at [1145, 69] on icon "button" at bounding box center [1145, 68] width 8 height 8
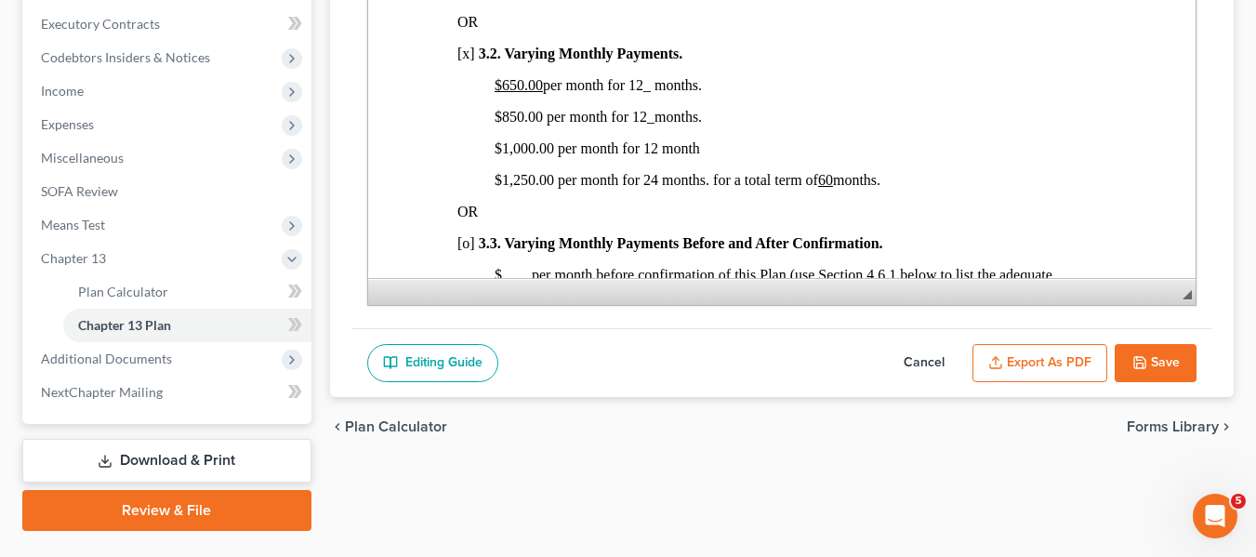
scroll to position [565, 0]
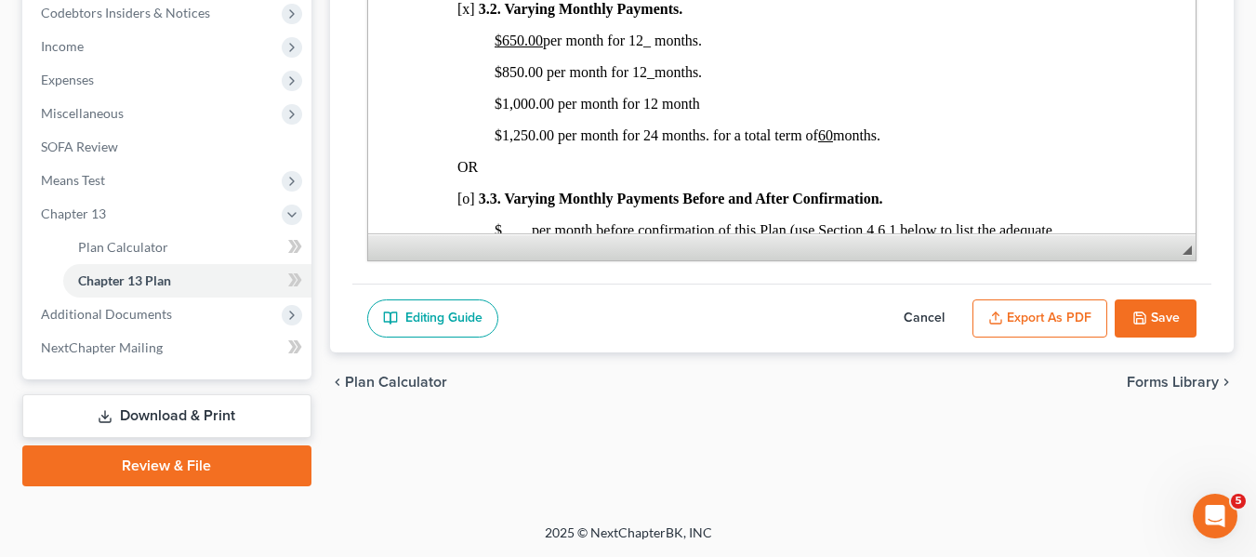
click at [1125, 311] on button "Save" at bounding box center [1156, 318] width 82 height 39
click at [1169, 312] on button "Save" at bounding box center [1156, 318] width 82 height 39
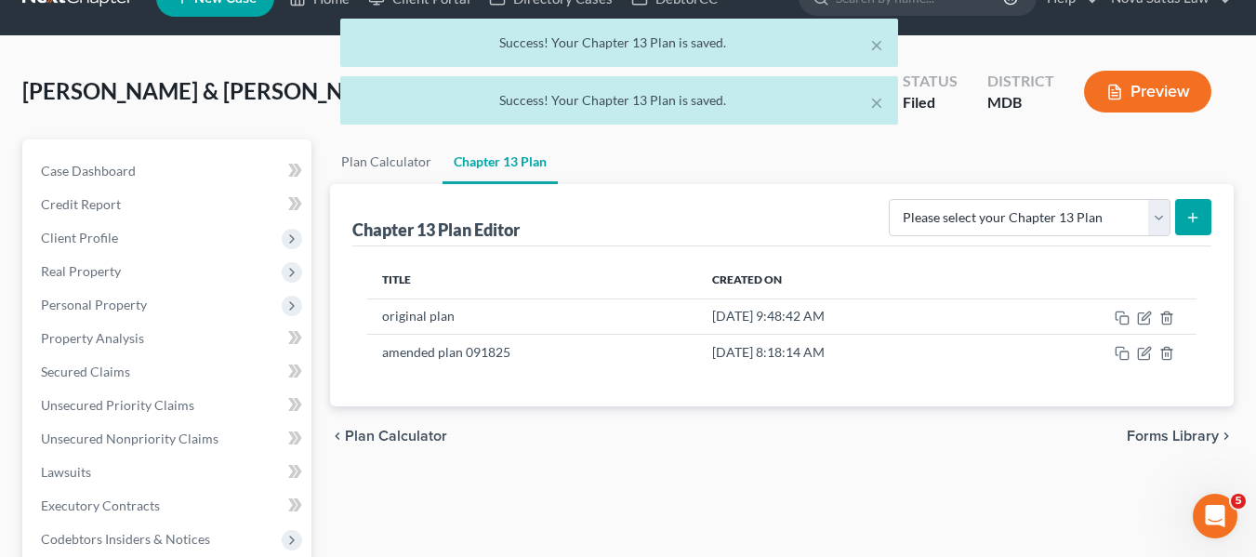
scroll to position [0, 0]
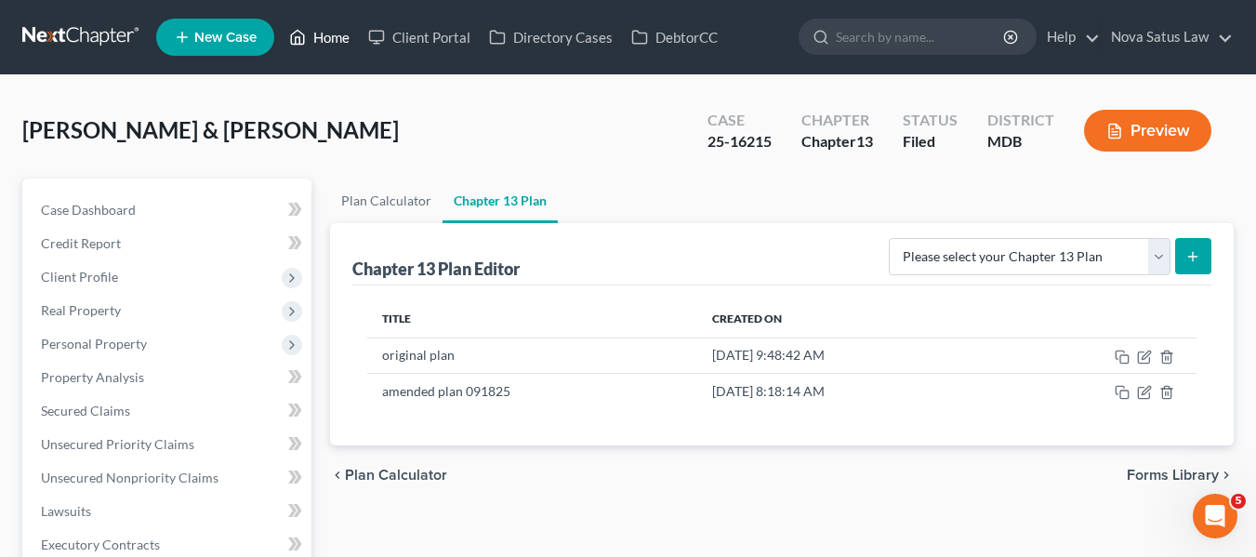
click at [322, 35] on link "Home" at bounding box center [319, 36] width 79 height 33
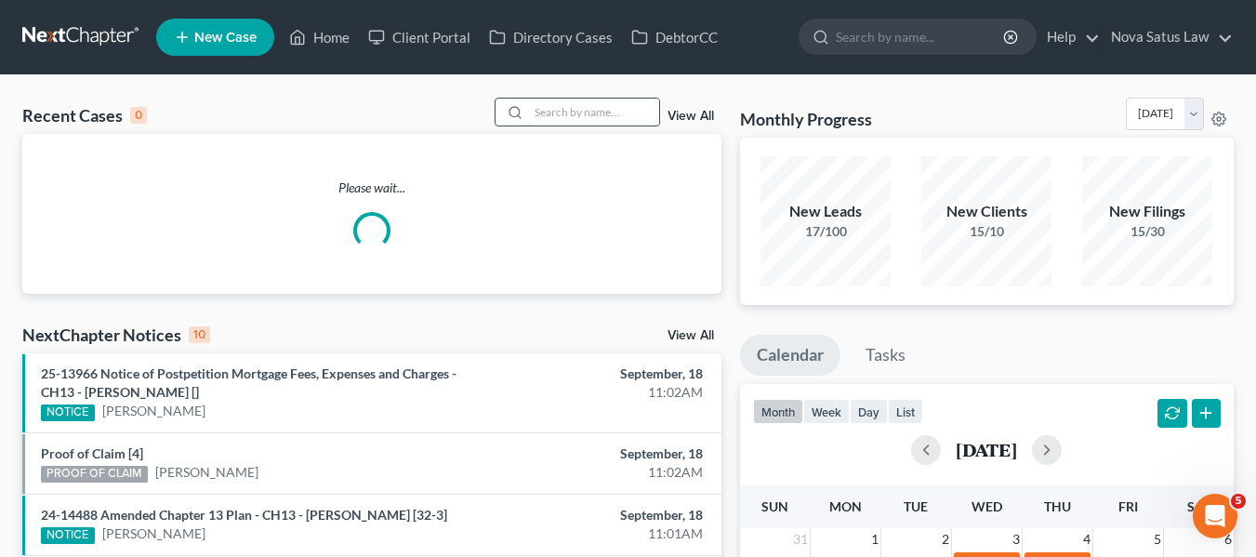
click at [551, 112] on input "search" at bounding box center [594, 112] width 130 height 27
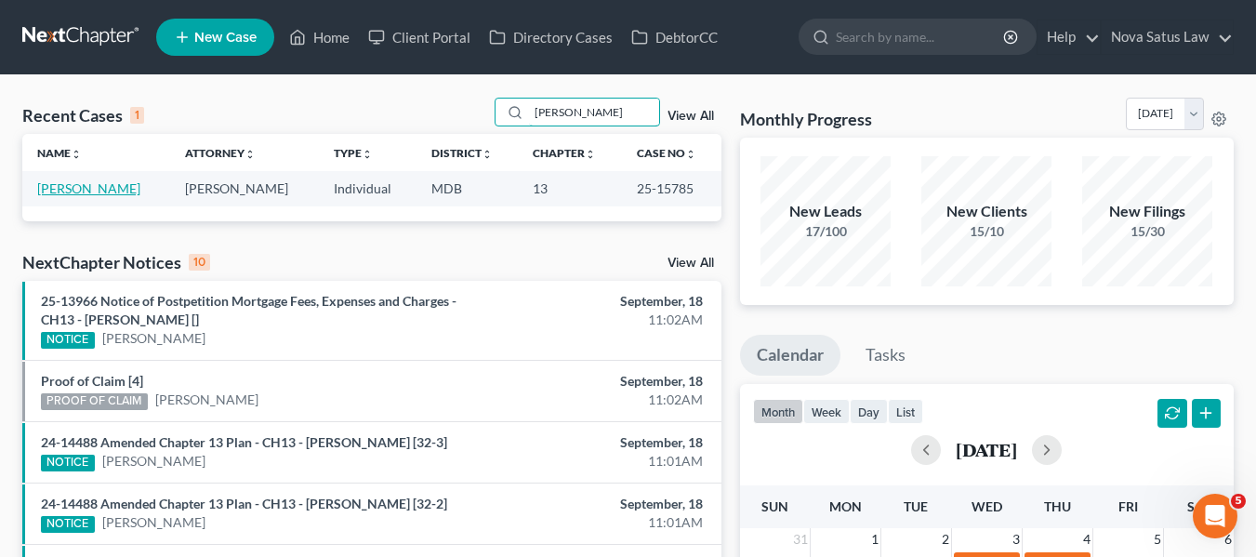
type input "tharp"
click at [78, 188] on link "[PERSON_NAME]" at bounding box center [88, 188] width 103 height 16
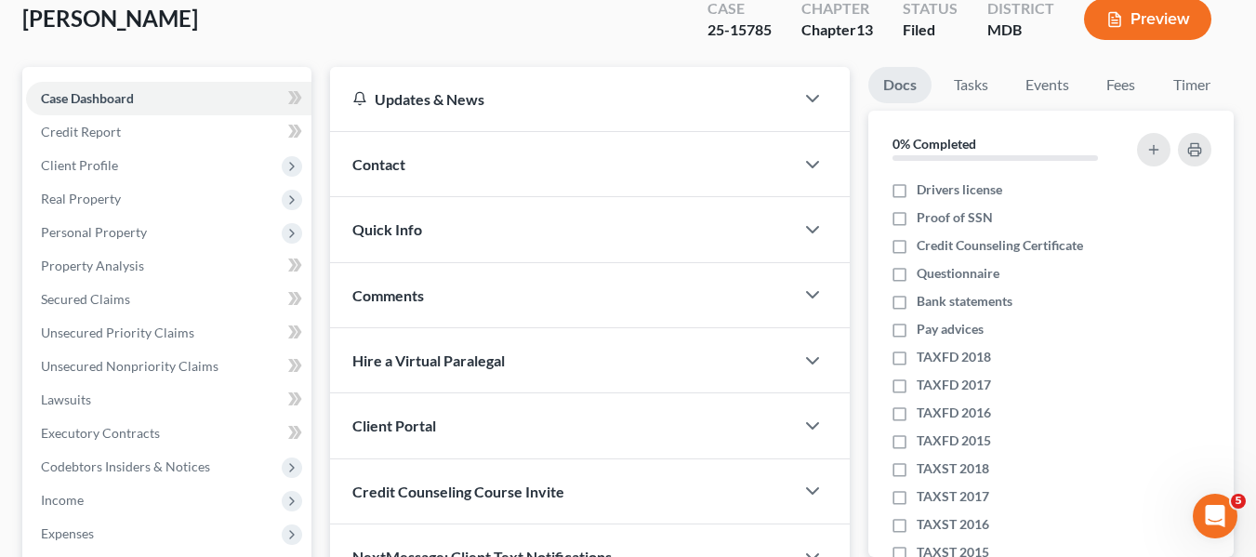
scroll to position [261, 0]
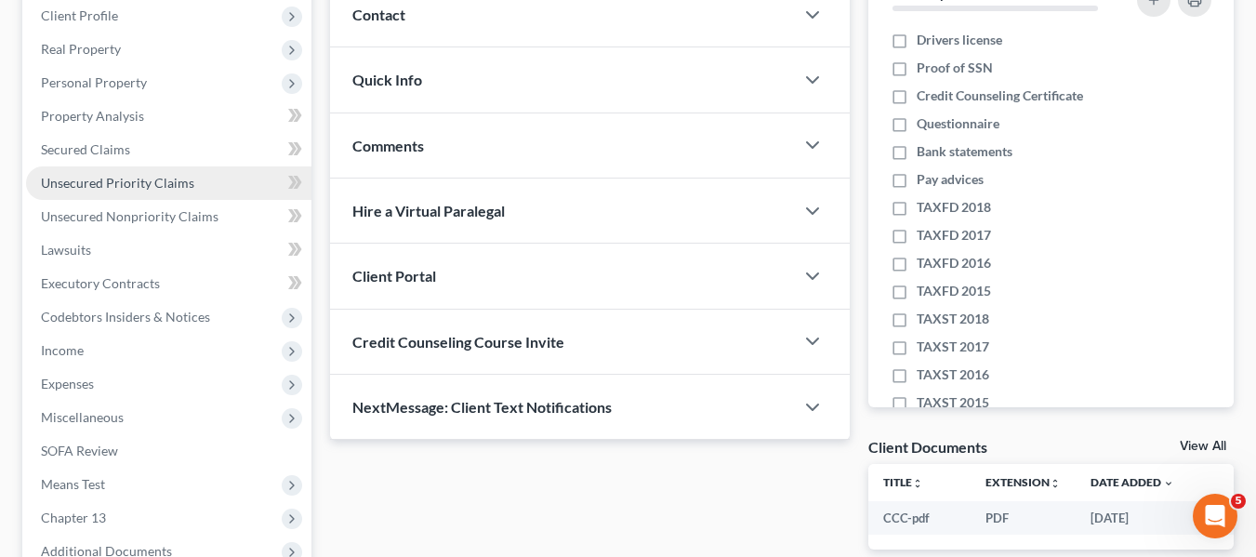
click at [99, 198] on link "Unsecured Priority Claims" at bounding box center [168, 182] width 285 height 33
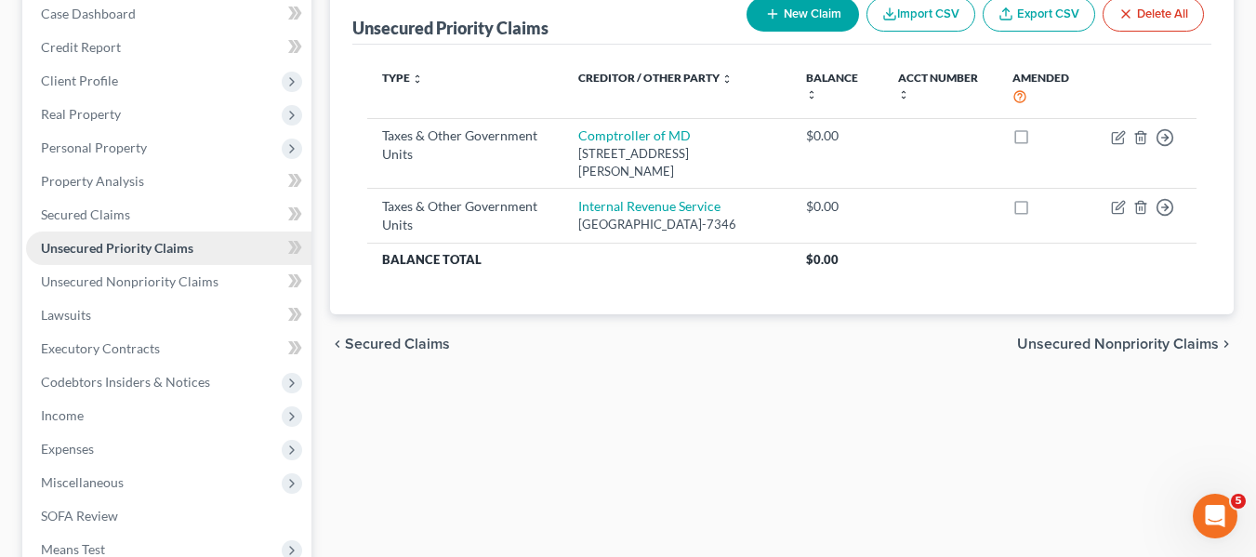
scroll to position [197, 0]
click at [145, 269] on link "Unsecured Nonpriority Claims" at bounding box center [168, 280] width 285 height 33
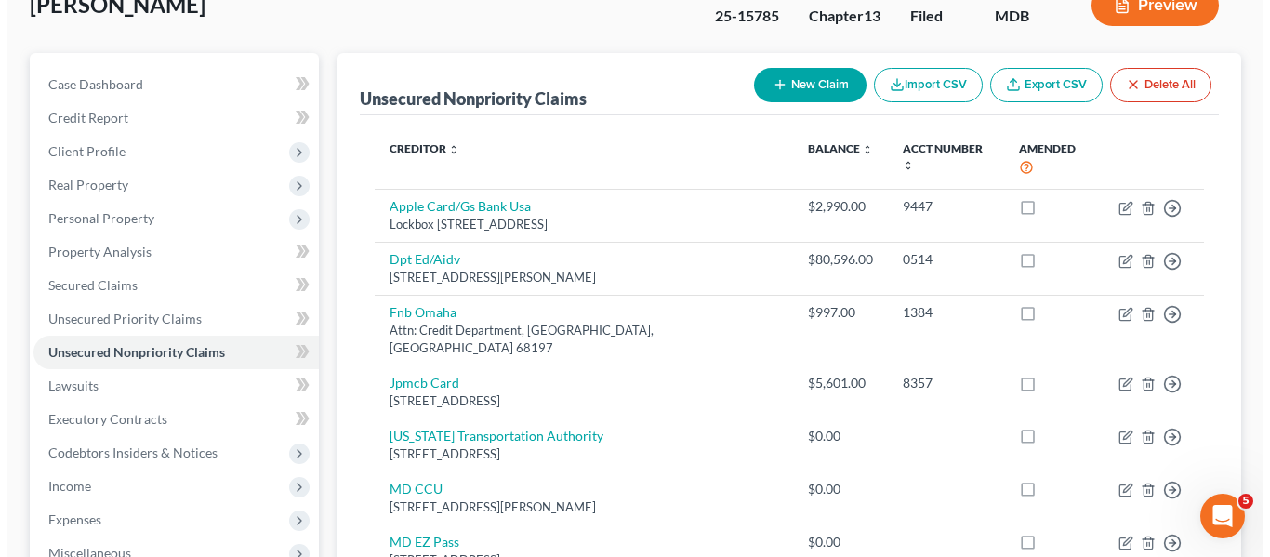
scroll to position [129, 0]
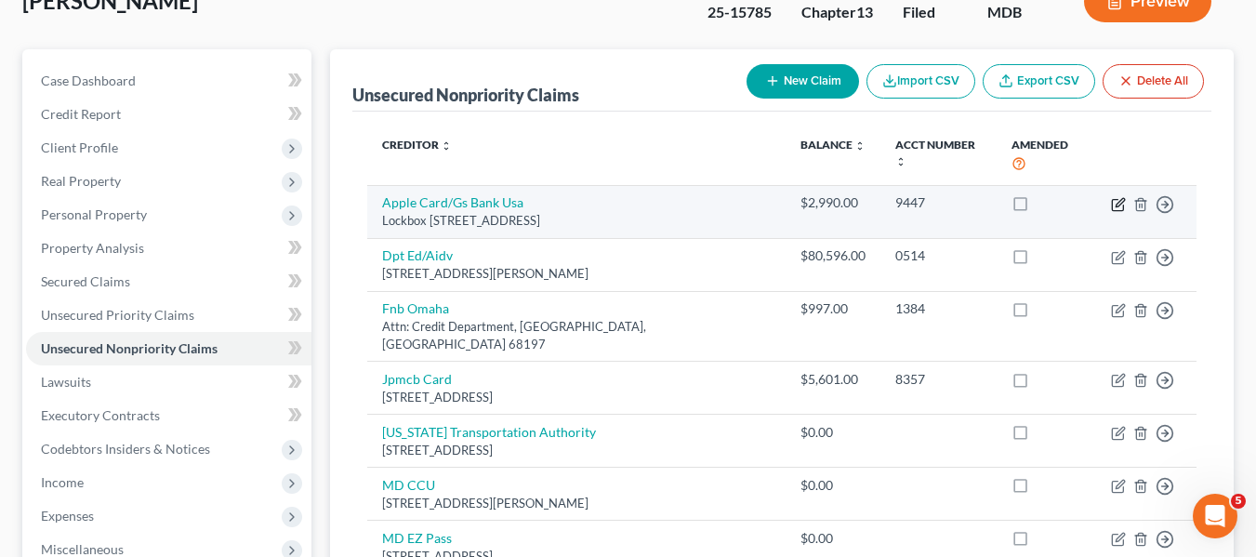
click at [1116, 197] on icon "button" at bounding box center [1118, 204] width 15 height 15
select select "39"
select select "2"
select select "0"
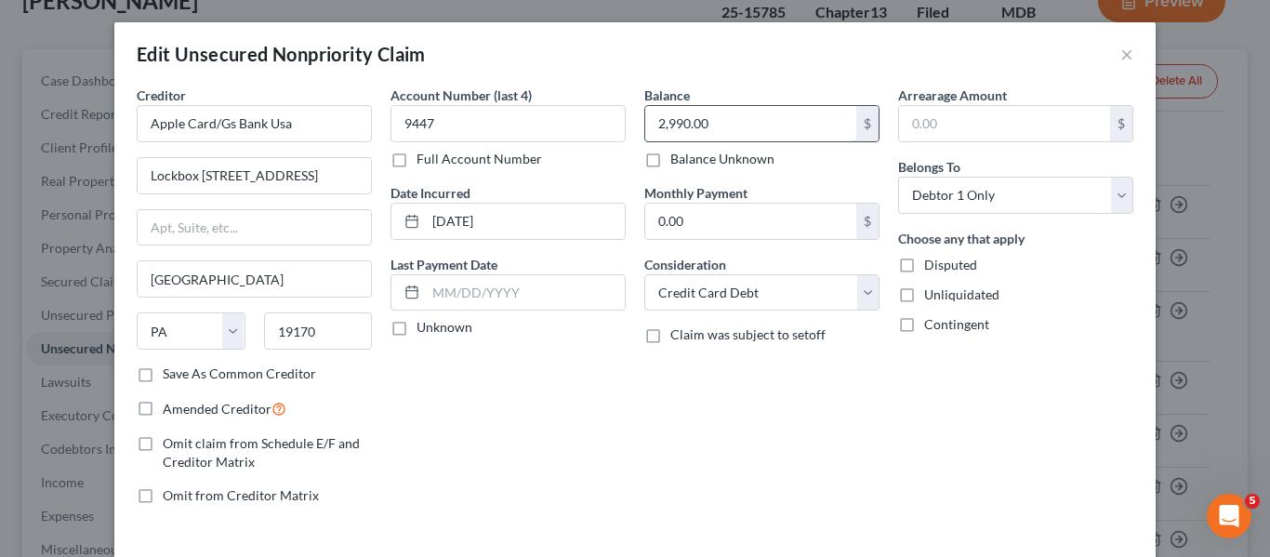
click at [795, 127] on input "2,990.00" at bounding box center [750, 123] width 211 height 35
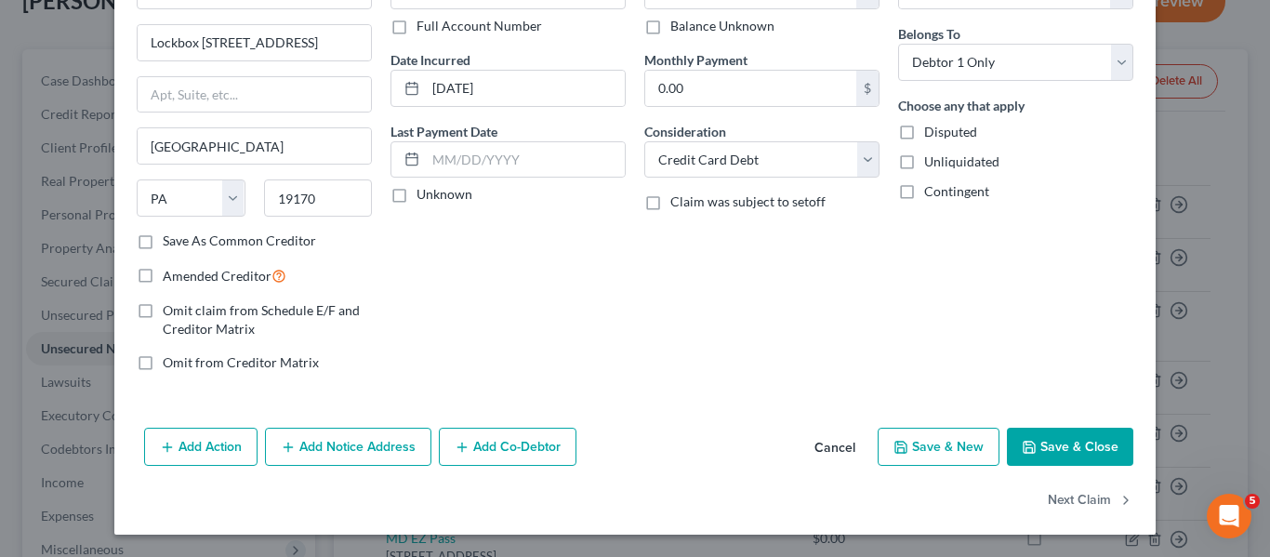
click at [1025, 446] on icon "button" at bounding box center [1029, 447] width 15 height 15
type input "0.00"
type input "0"
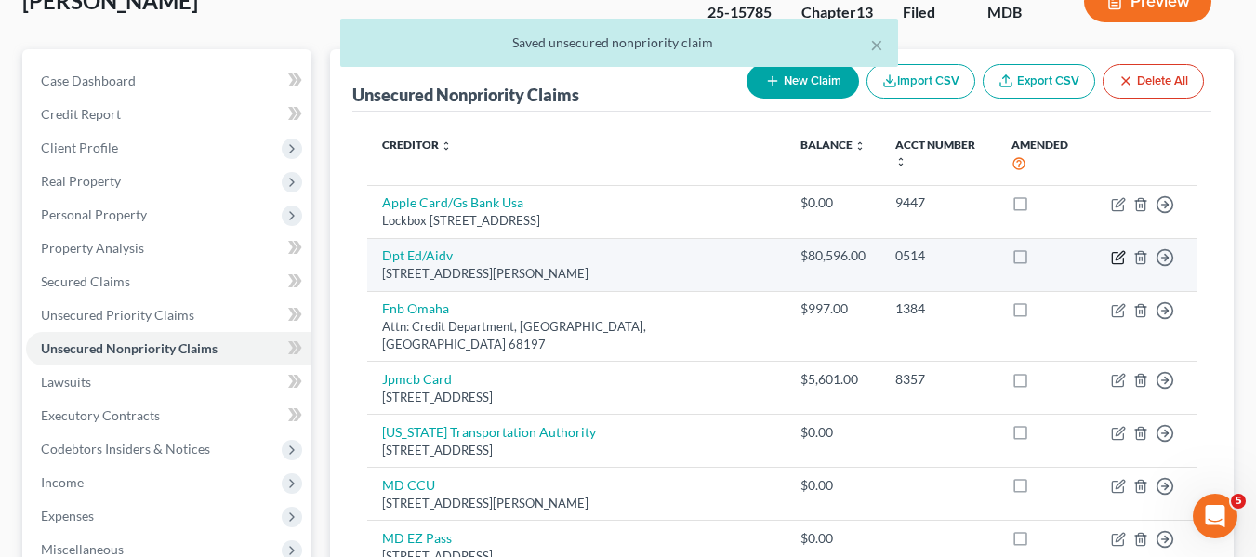
click at [1122, 250] on icon "button" at bounding box center [1118, 257] width 15 height 15
select select "39"
select select "17"
select select "0"
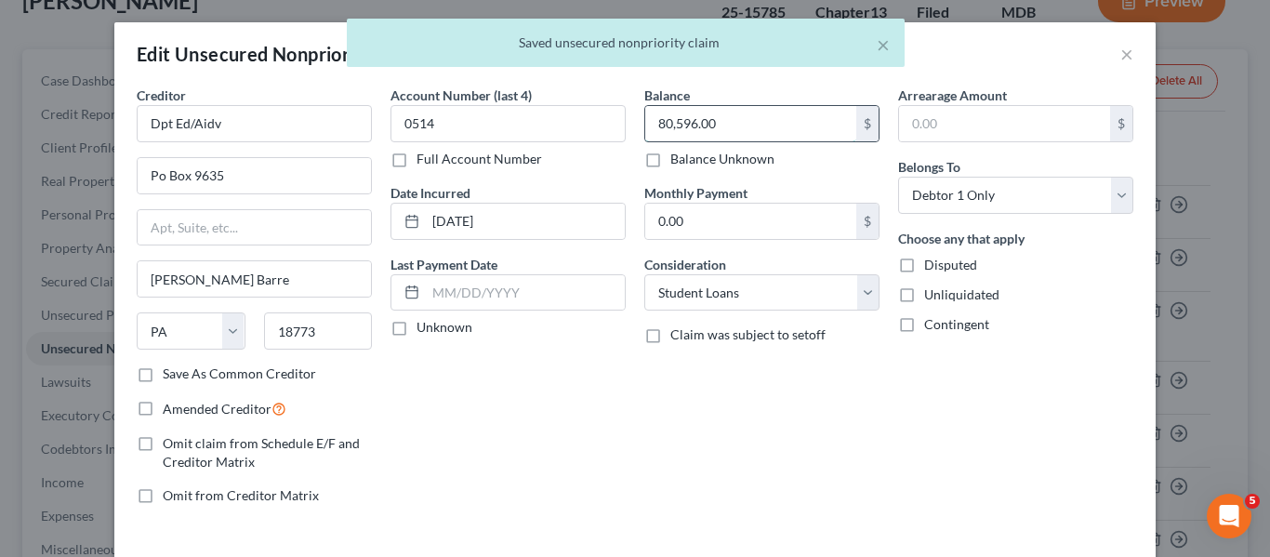
click at [798, 112] on input "80,596.00" at bounding box center [750, 123] width 211 height 35
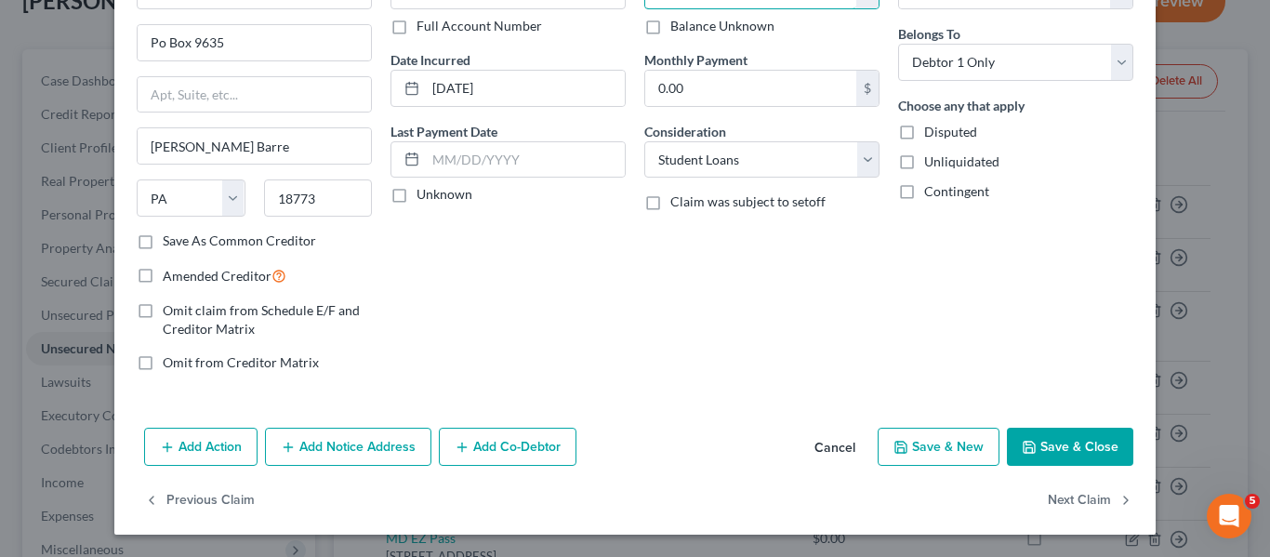
type input "0"
click at [1012, 434] on button "Save & Close" at bounding box center [1070, 447] width 126 height 39
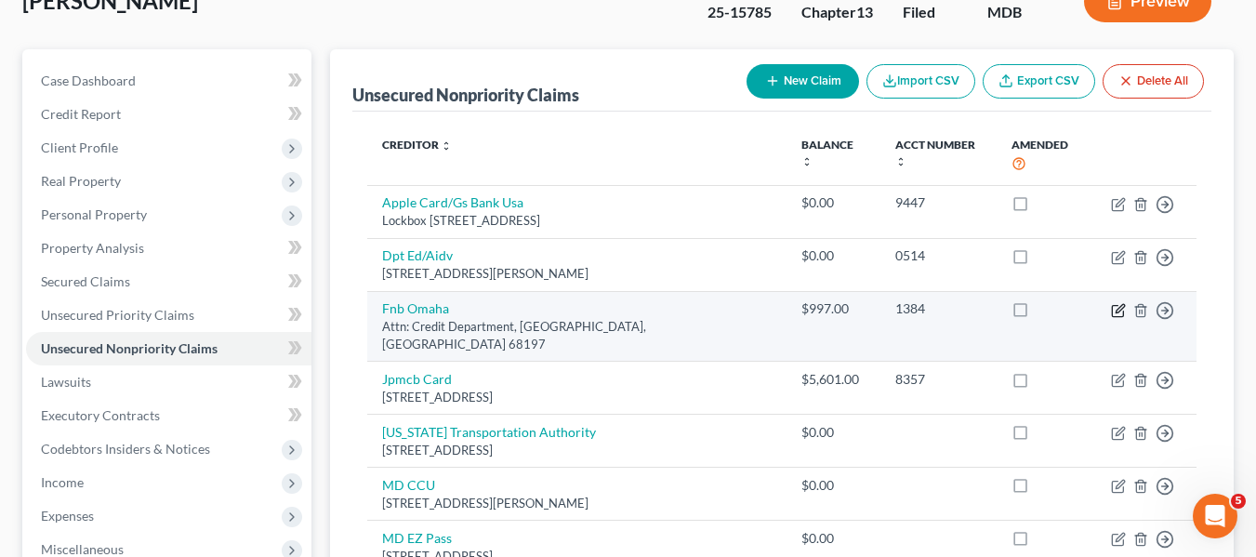
click at [1112, 305] on icon "button" at bounding box center [1117, 310] width 11 height 11
select select "30"
select select "2"
select select "0"
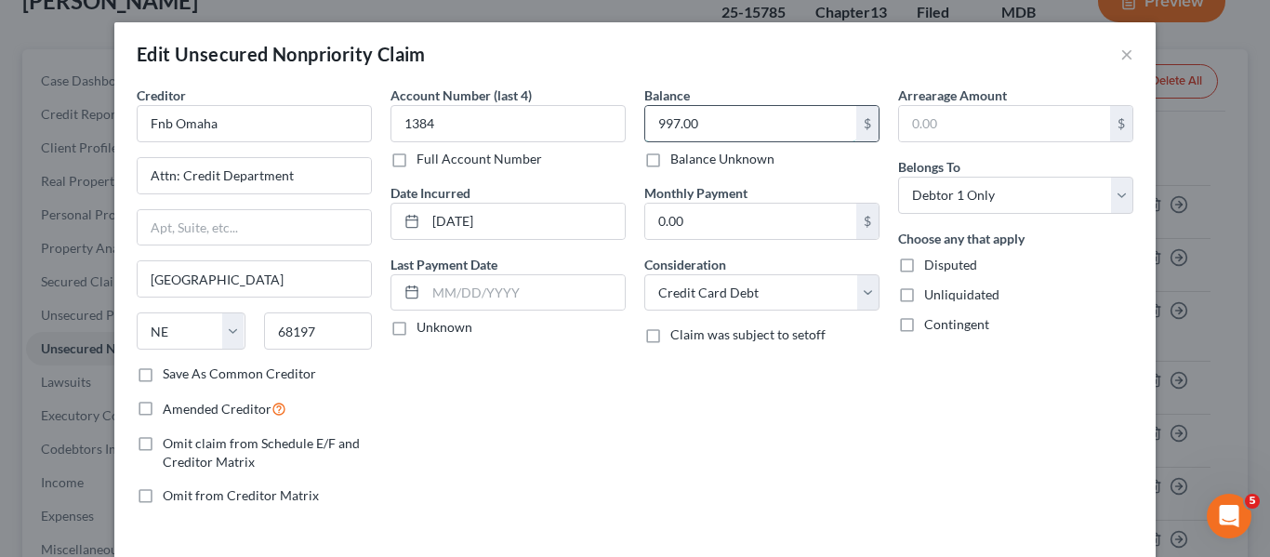
click at [745, 123] on input "997.00" at bounding box center [750, 123] width 211 height 35
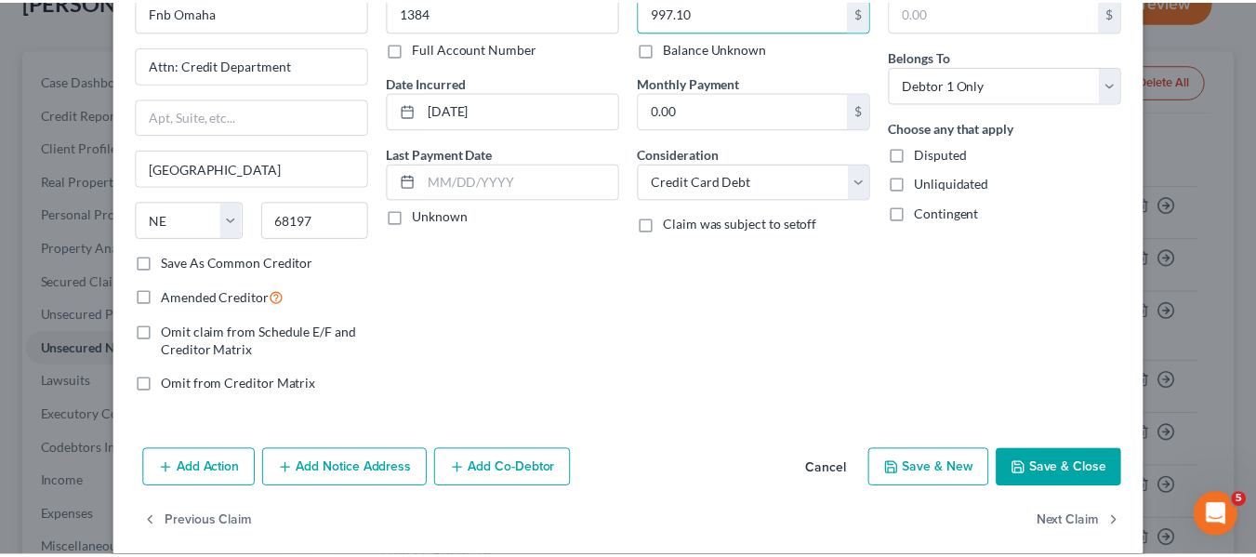
scroll to position [112, 0]
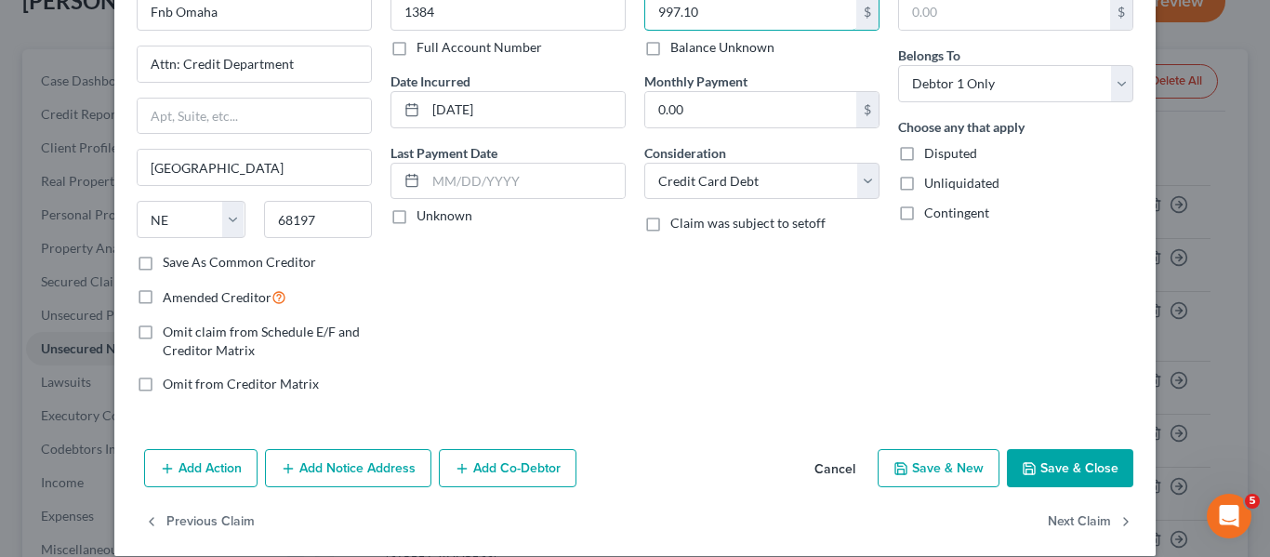
type input "997.10"
click at [1022, 472] on icon "button" at bounding box center [1029, 468] width 15 height 15
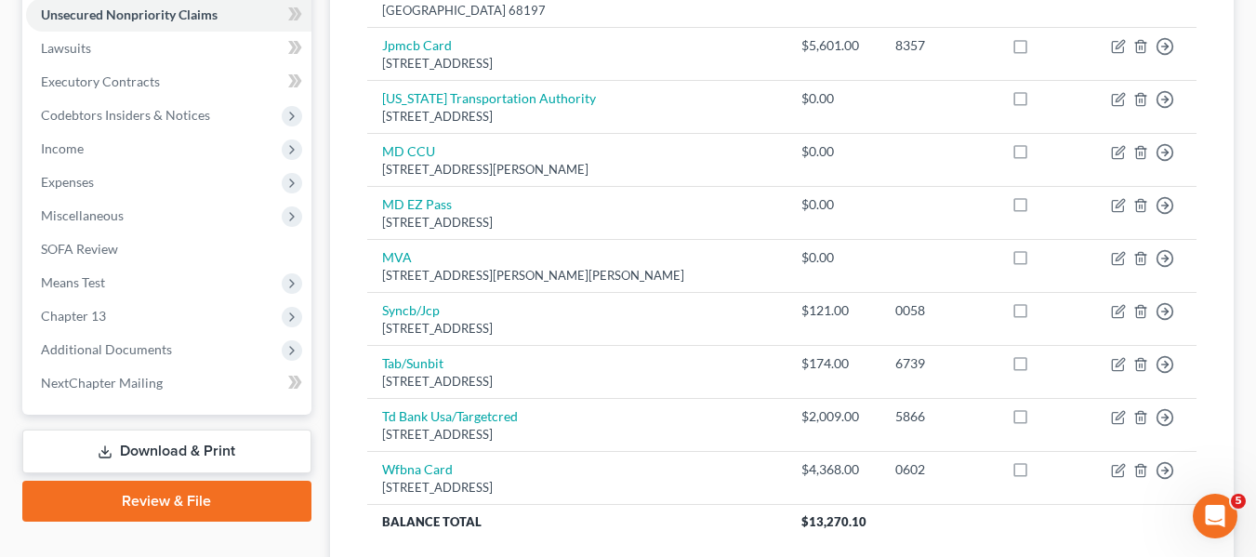
scroll to position [466, 0]
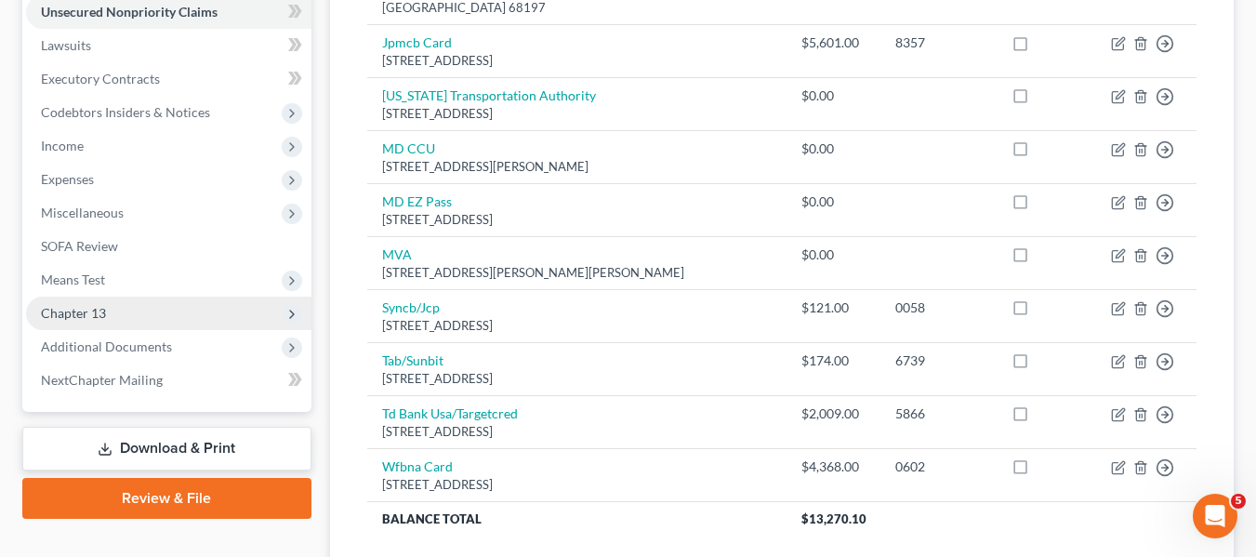
click at [114, 316] on span "Chapter 13" at bounding box center [168, 313] width 285 height 33
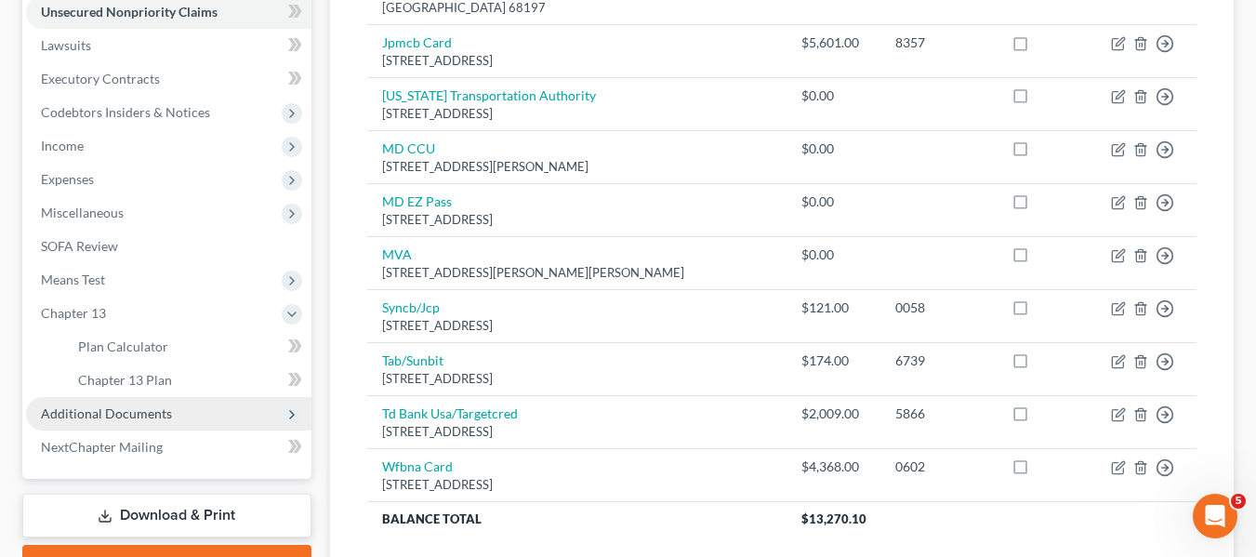
click at [127, 402] on span "Additional Documents" at bounding box center [168, 413] width 285 height 33
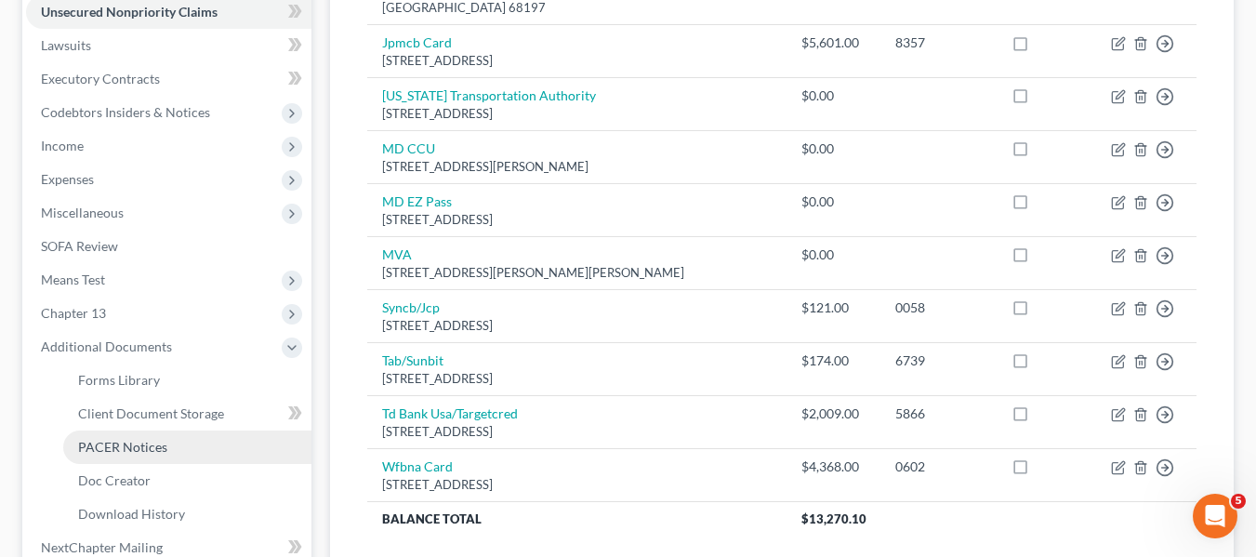
click at [155, 441] on span "PACER Notices" at bounding box center [122, 447] width 89 height 16
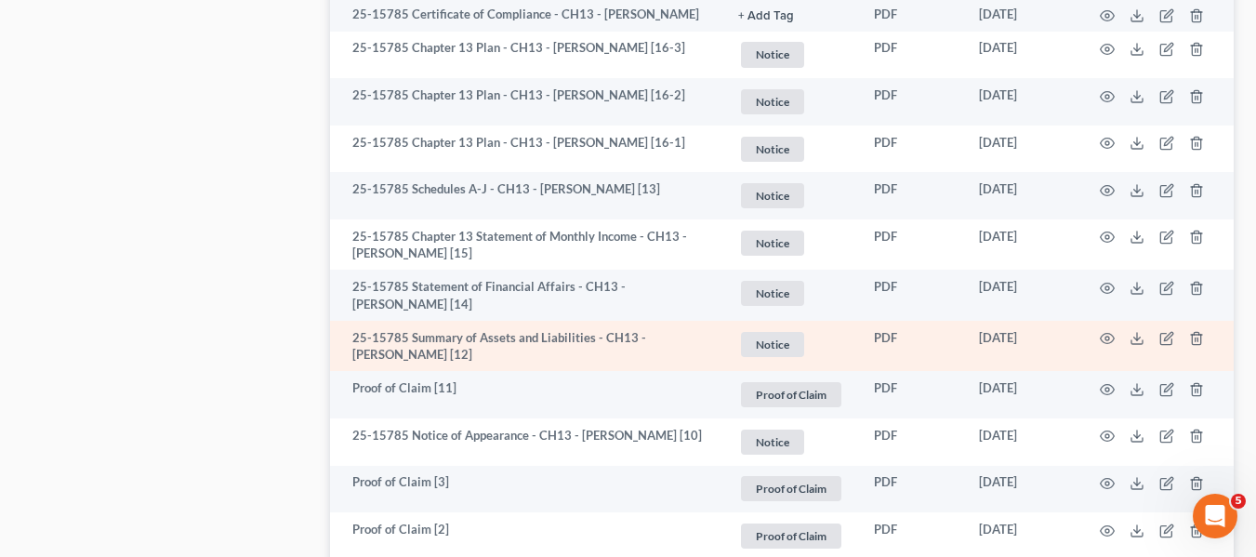
scroll to position [2718, 0]
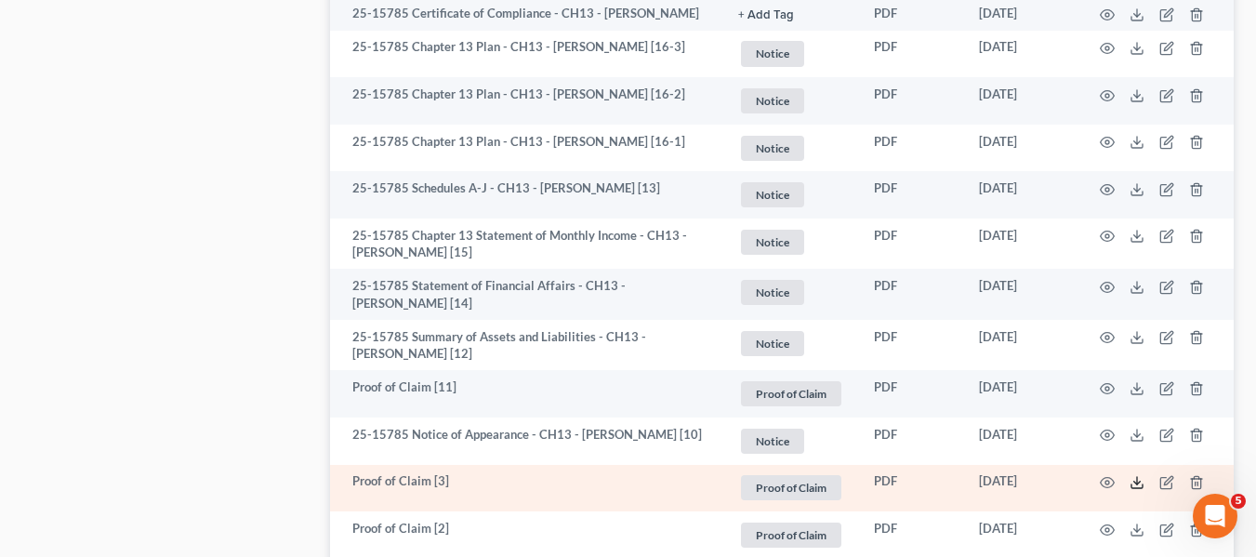
click at [1138, 486] on icon at bounding box center [1136, 482] width 15 height 15
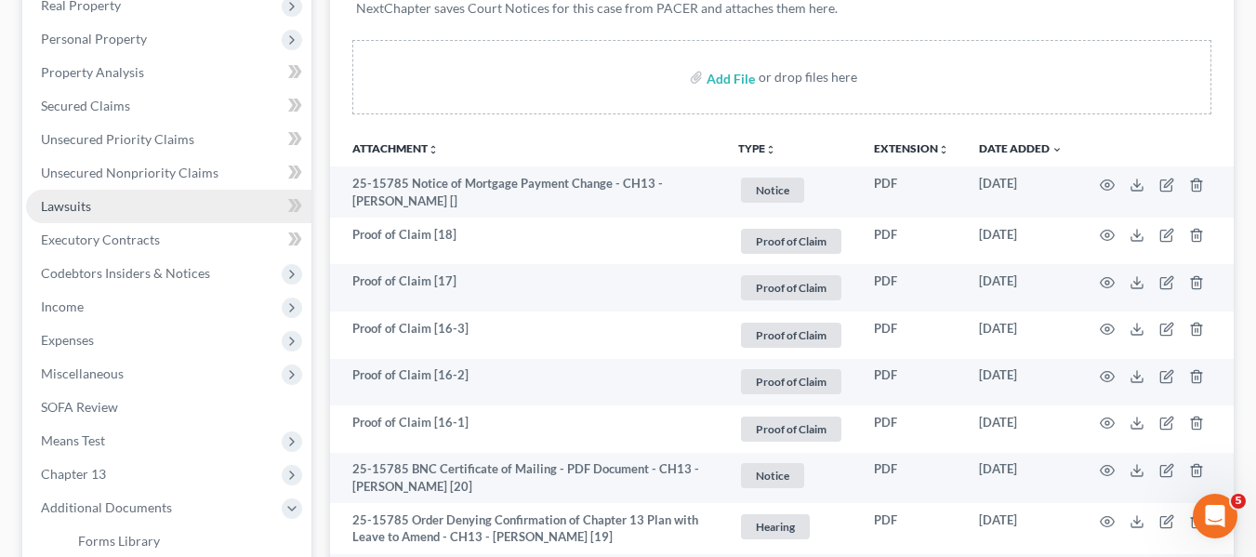
scroll to position [304, 0]
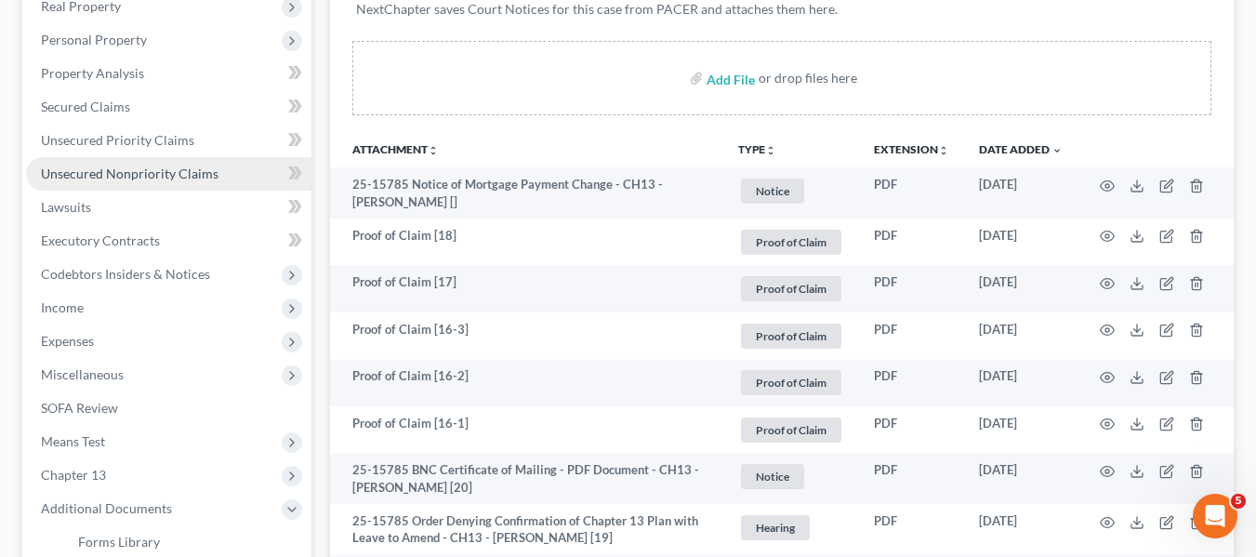
click at [79, 178] on span "Unsecured Nonpriority Claims" at bounding box center [130, 173] width 178 height 16
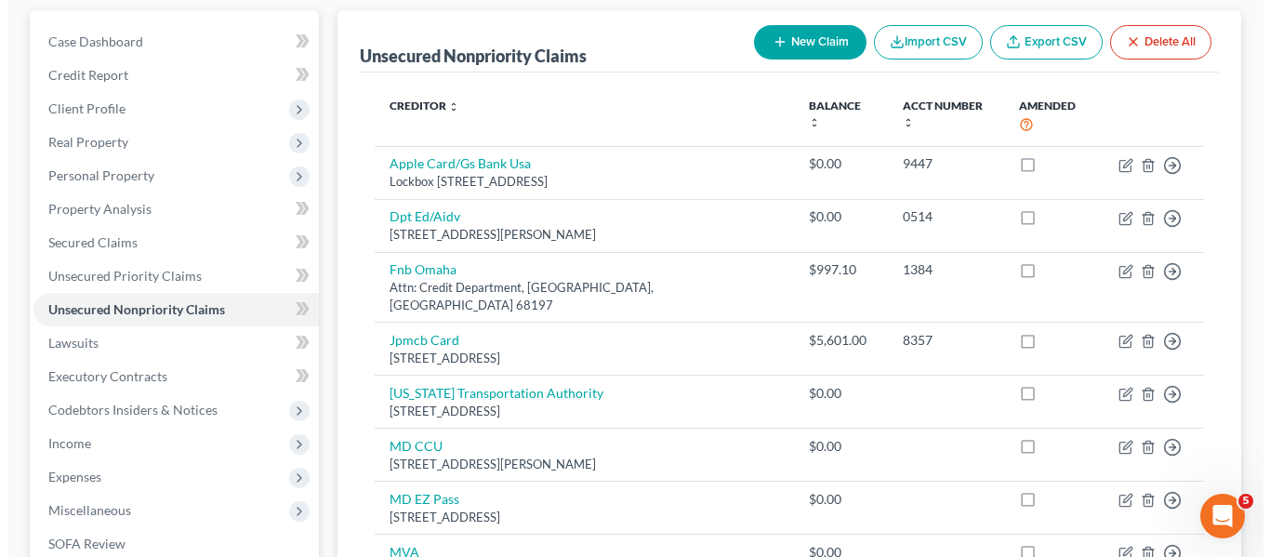
scroll to position [169, 0]
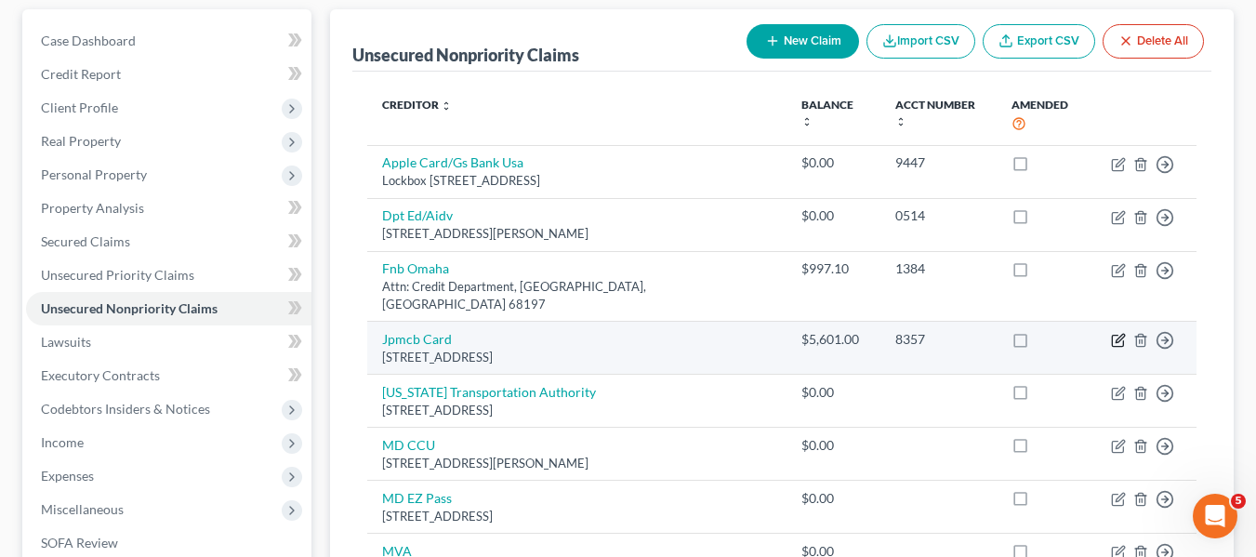
click at [1123, 333] on icon "button" at bounding box center [1118, 340] width 15 height 15
select select "7"
select select "0"
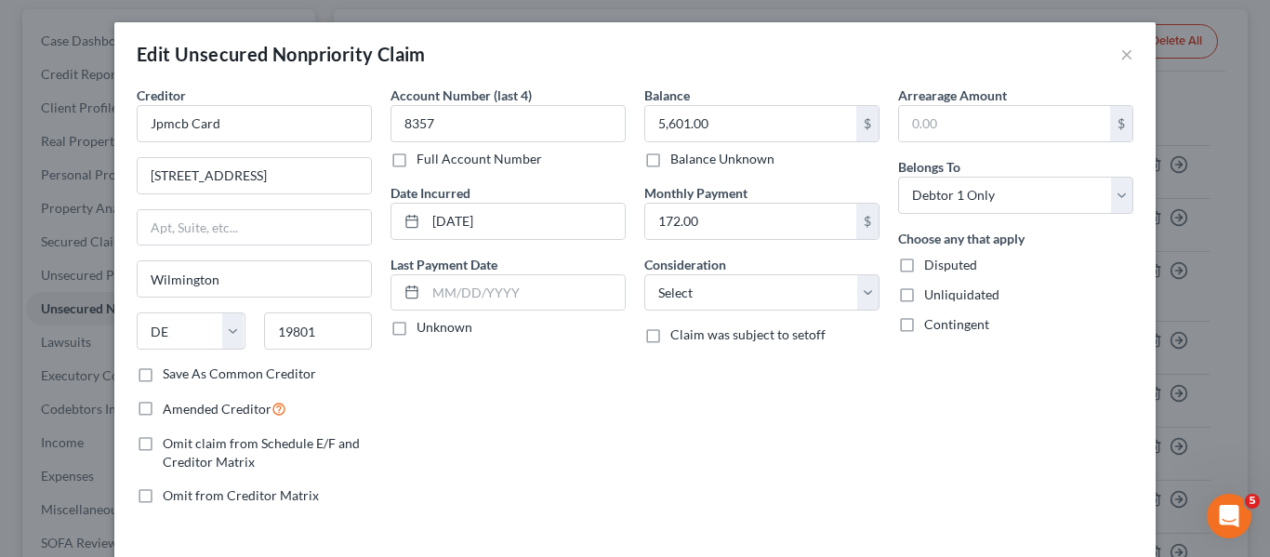
click at [759, 102] on div "Balance 5,601.00 $ Balance Unknown Balance Undetermined 5,601.00 $ Balance Unkn…" at bounding box center [761, 127] width 235 height 83
click at [751, 116] on input "5,601.00" at bounding box center [750, 123] width 211 height 35
type input "5,733.62"
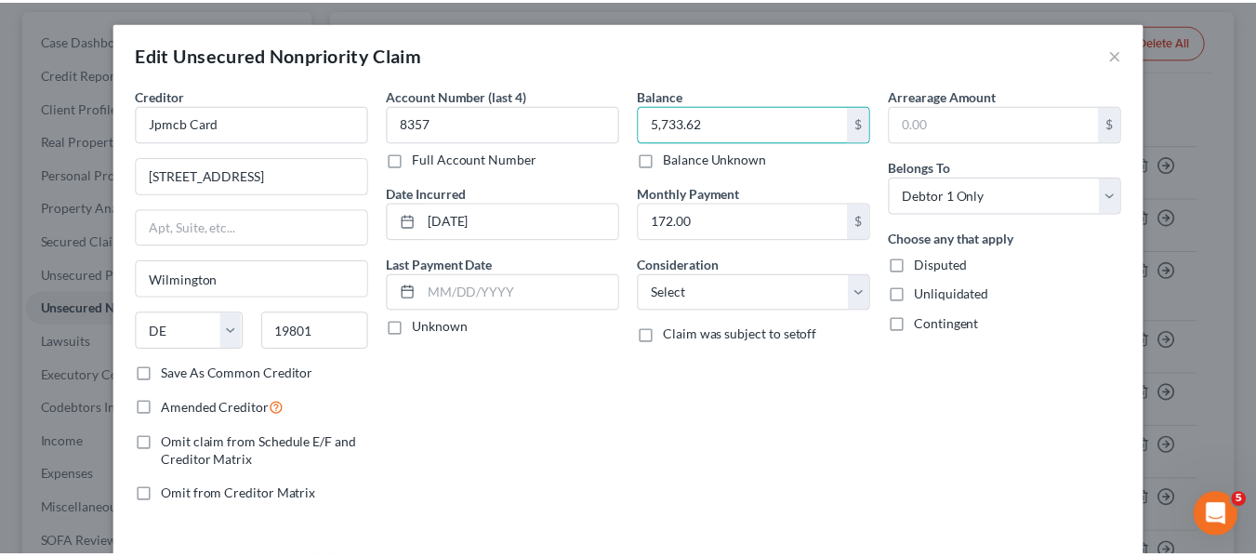
scroll to position [133, 0]
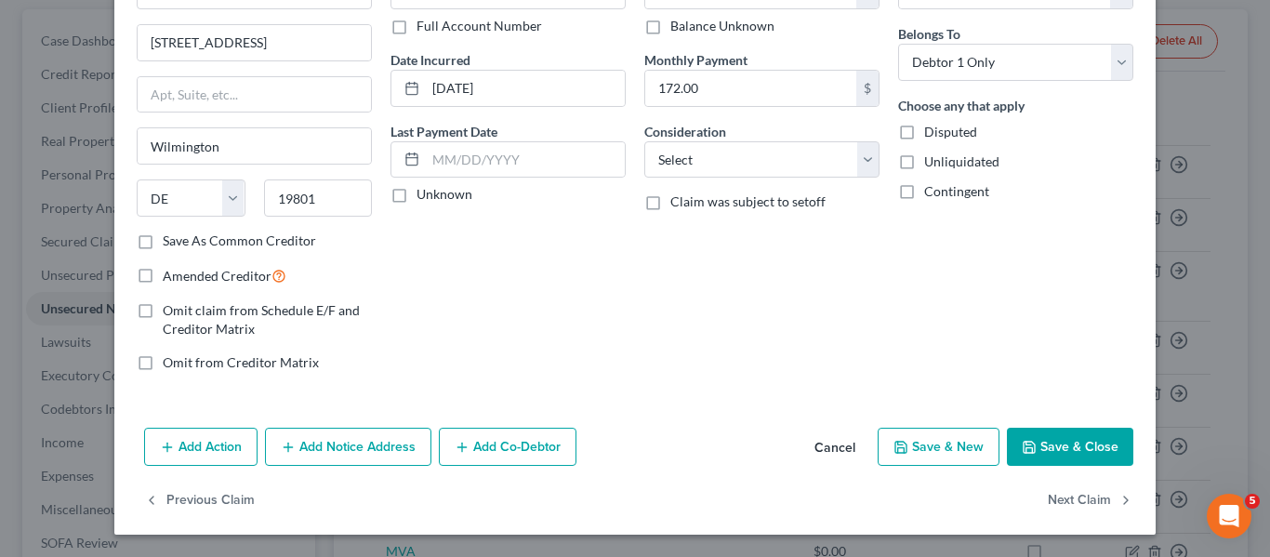
click at [1072, 455] on button "Save & Close" at bounding box center [1070, 447] width 126 height 39
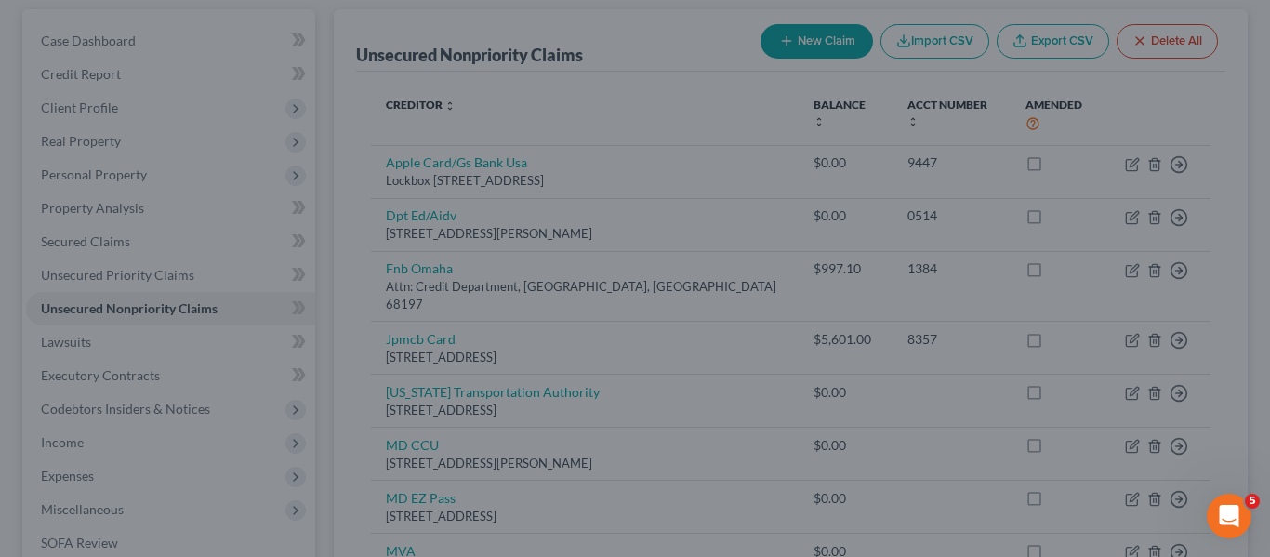
type input "0"
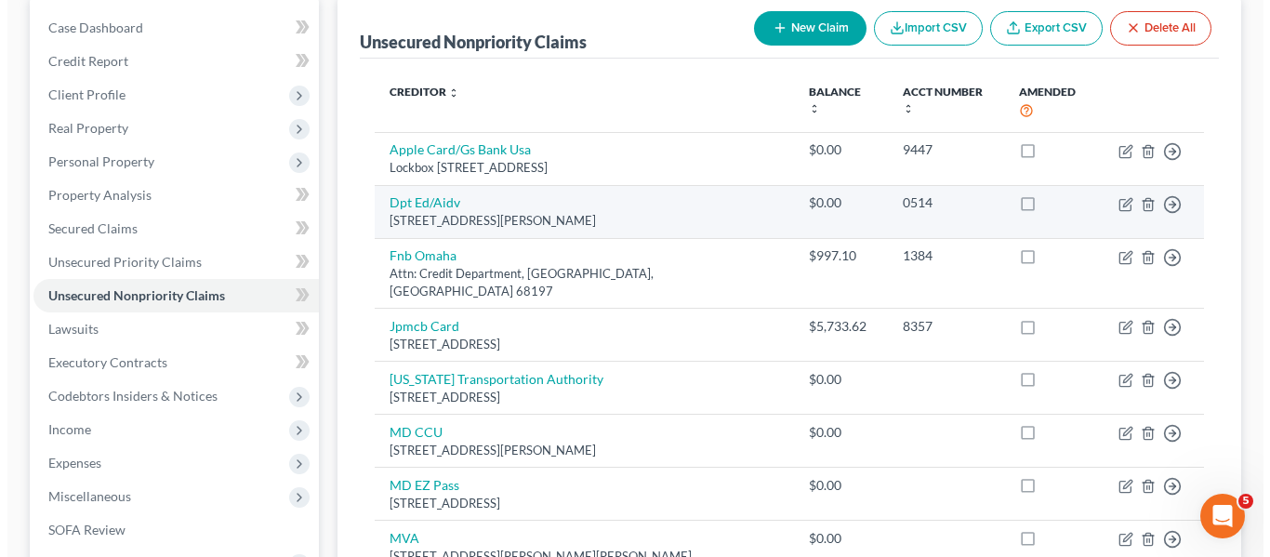
scroll to position [181, 0]
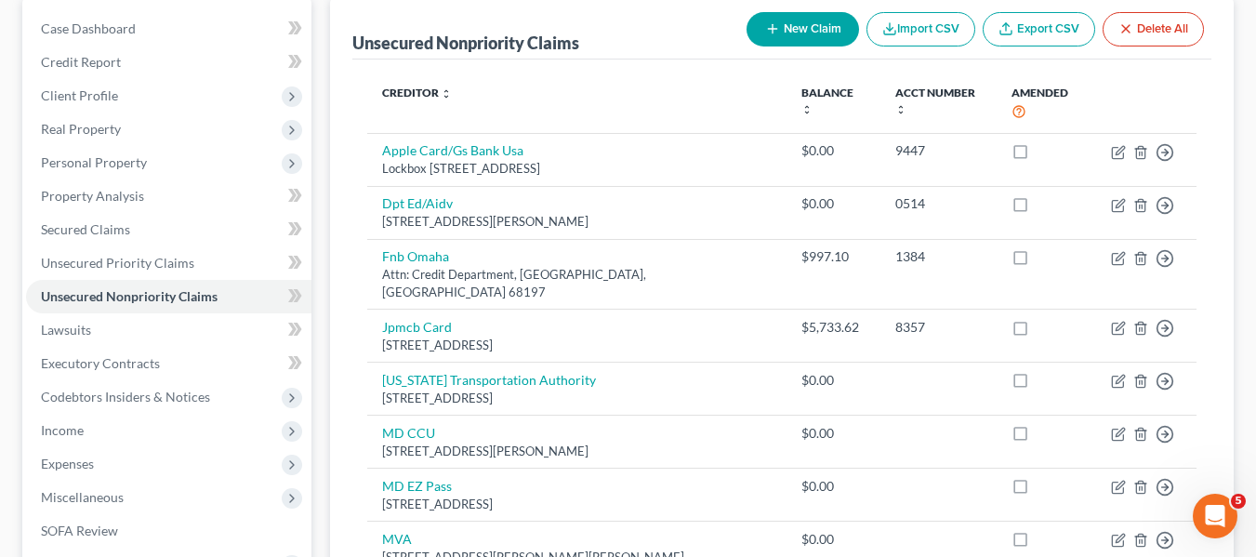
click at [787, 34] on button "New Claim" at bounding box center [802, 29] width 112 height 34
select select "0"
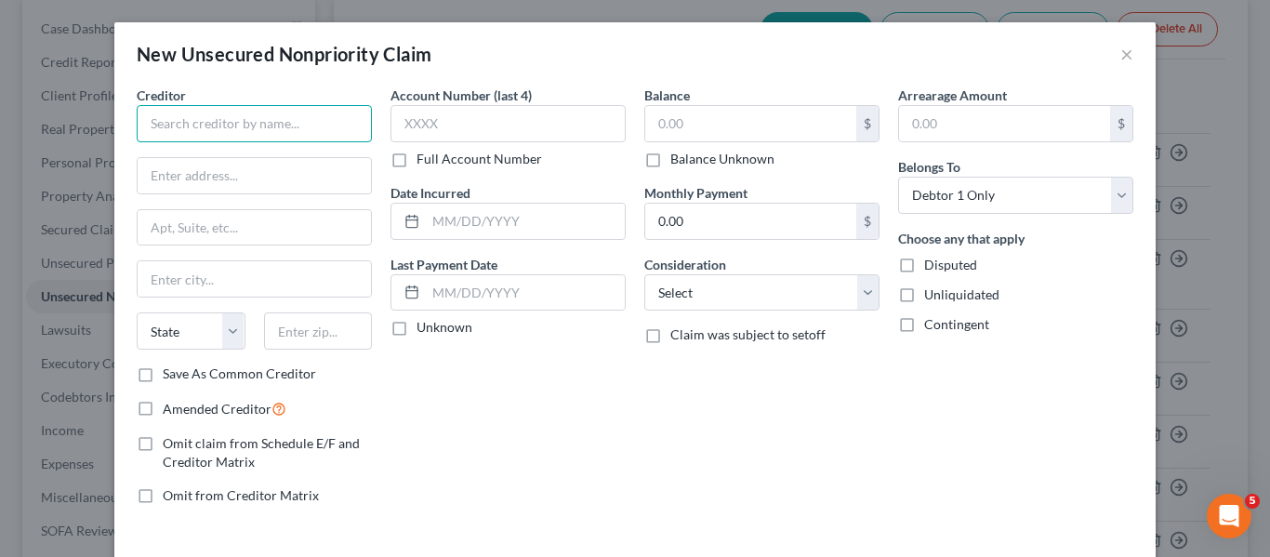
click at [270, 117] on input "text" at bounding box center [254, 123] width 235 height 37
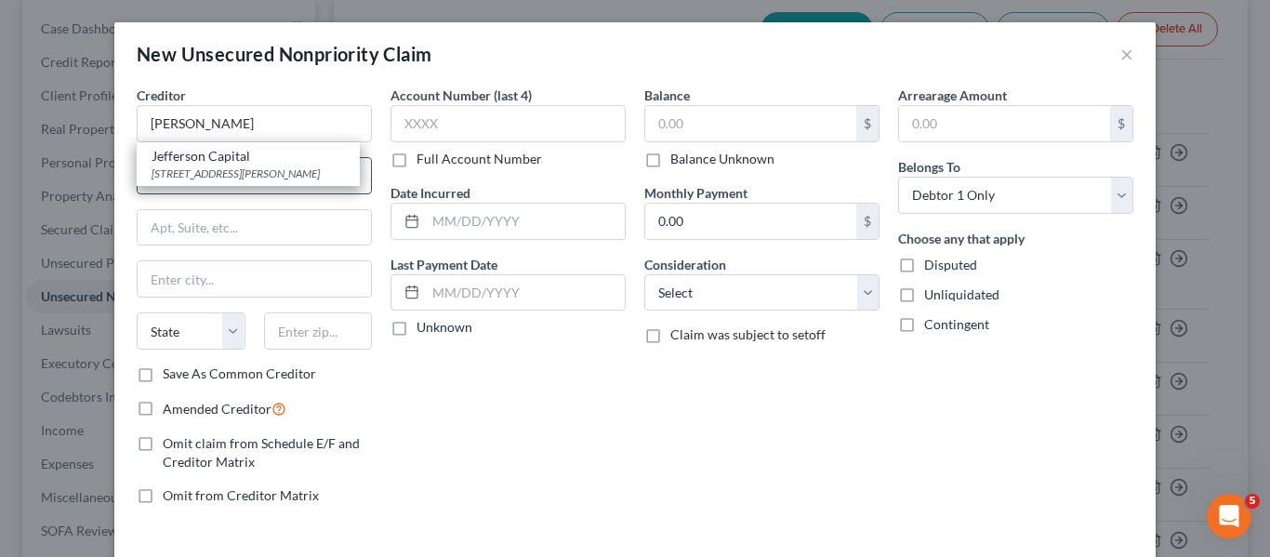
click at [253, 178] on div "16 McLeland Rd, Saint Cloud, MN 56303" at bounding box center [248, 173] width 193 height 16
type input "Jefferson Capital"
type input "16 McLeland Rd"
type input "Saint Cloud"
select select "24"
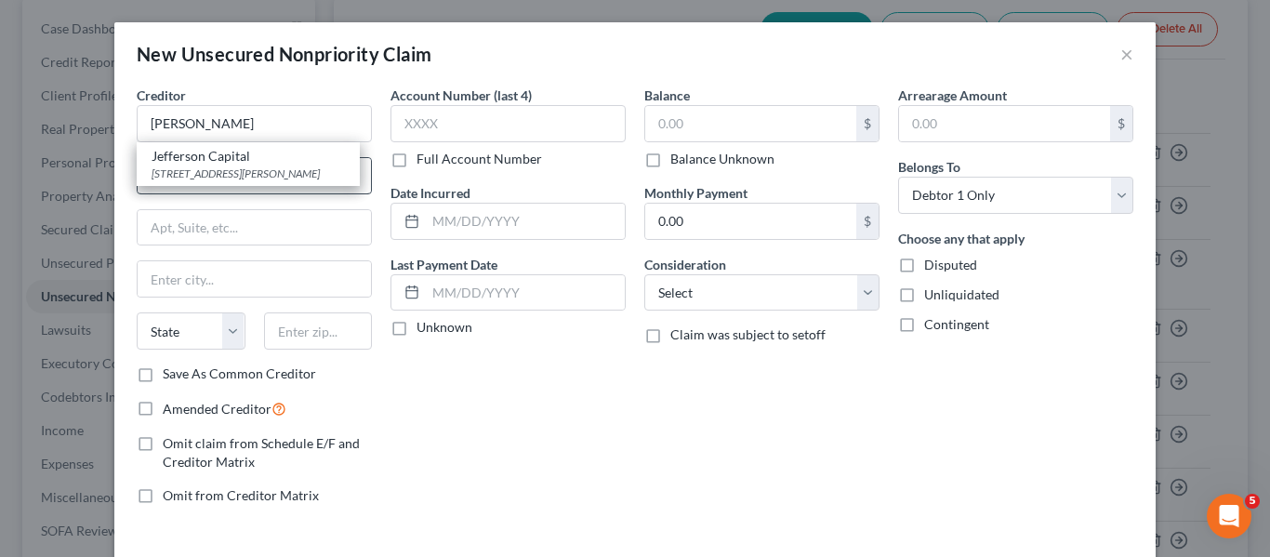
type input "56303"
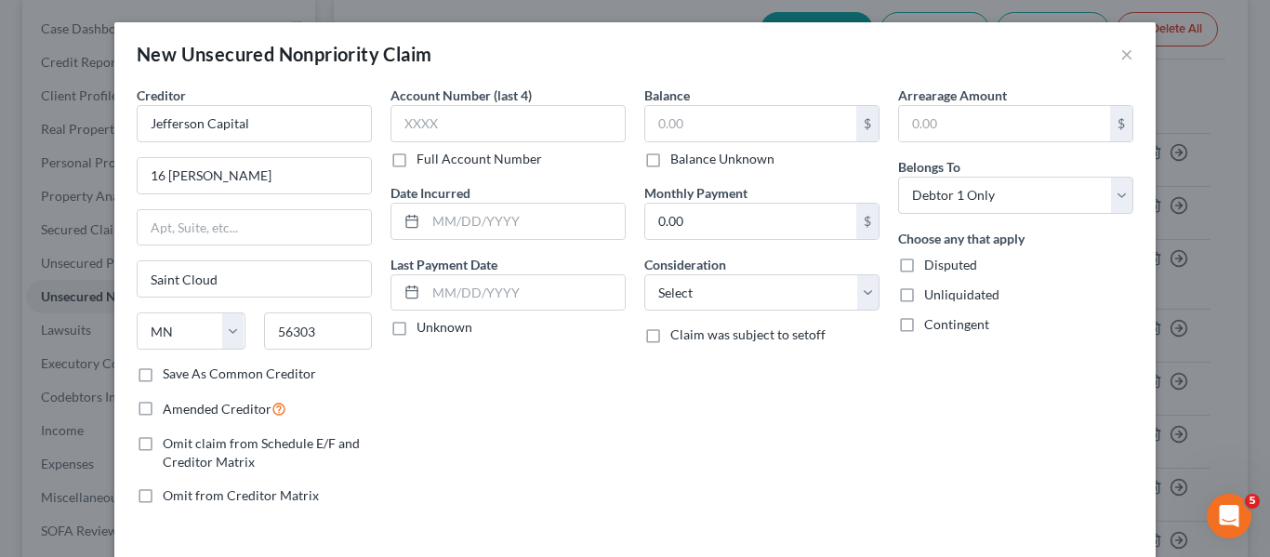
click at [644, 103] on label "Balance" at bounding box center [667, 96] width 46 height 20
click at [653, 120] on input "text" at bounding box center [750, 123] width 211 height 35
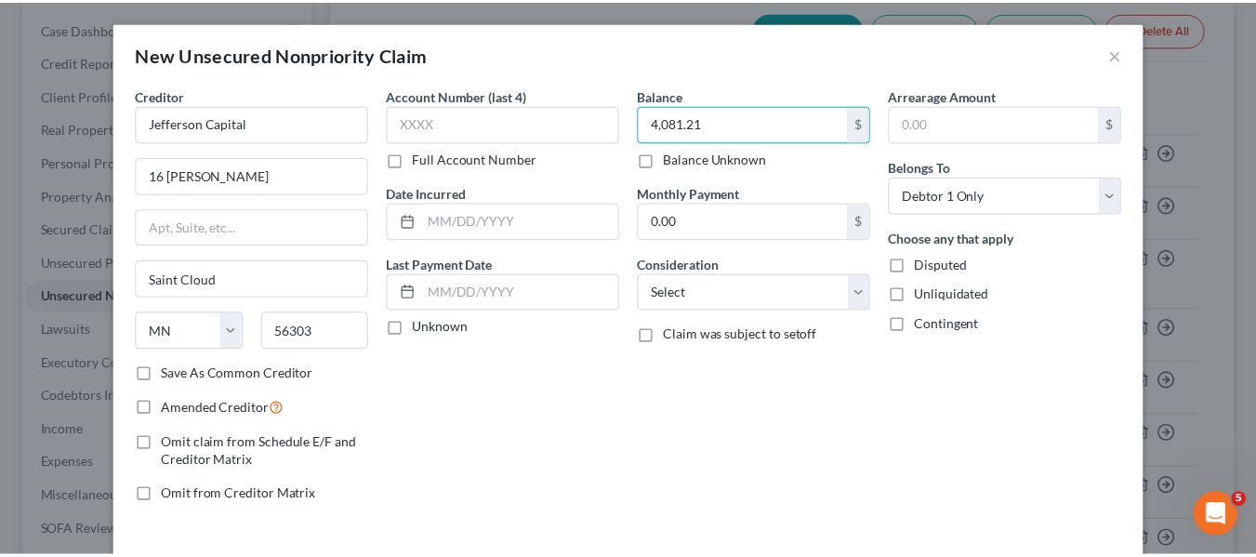
scroll to position [79, 0]
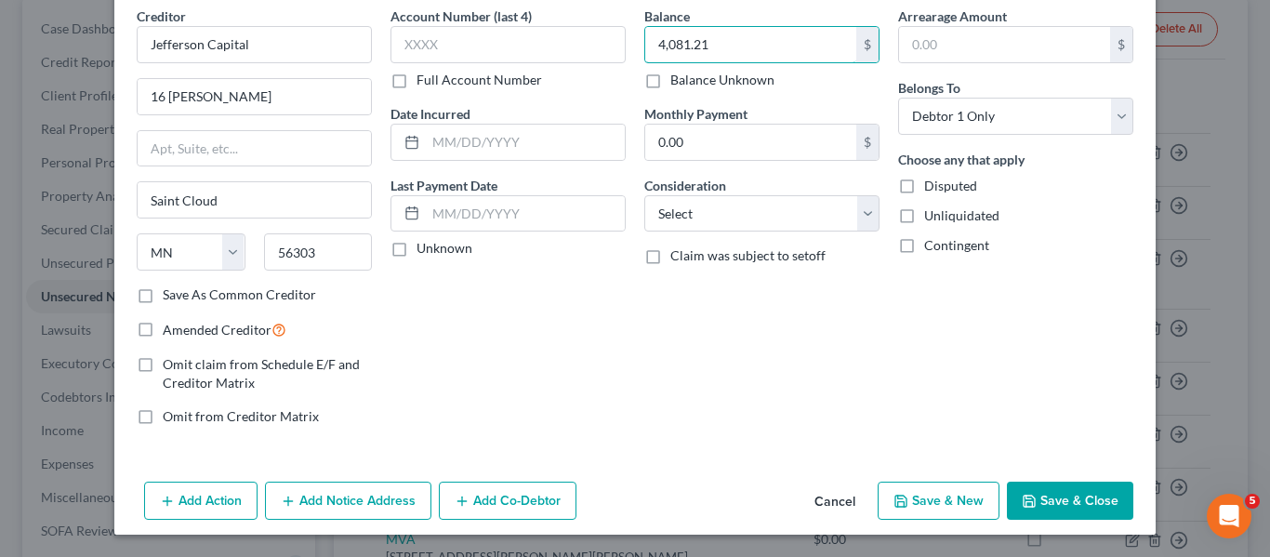
type input "4,081.21"
click at [1037, 491] on button "Save & Close" at bounding box center [1070, 501] width 126 height 39
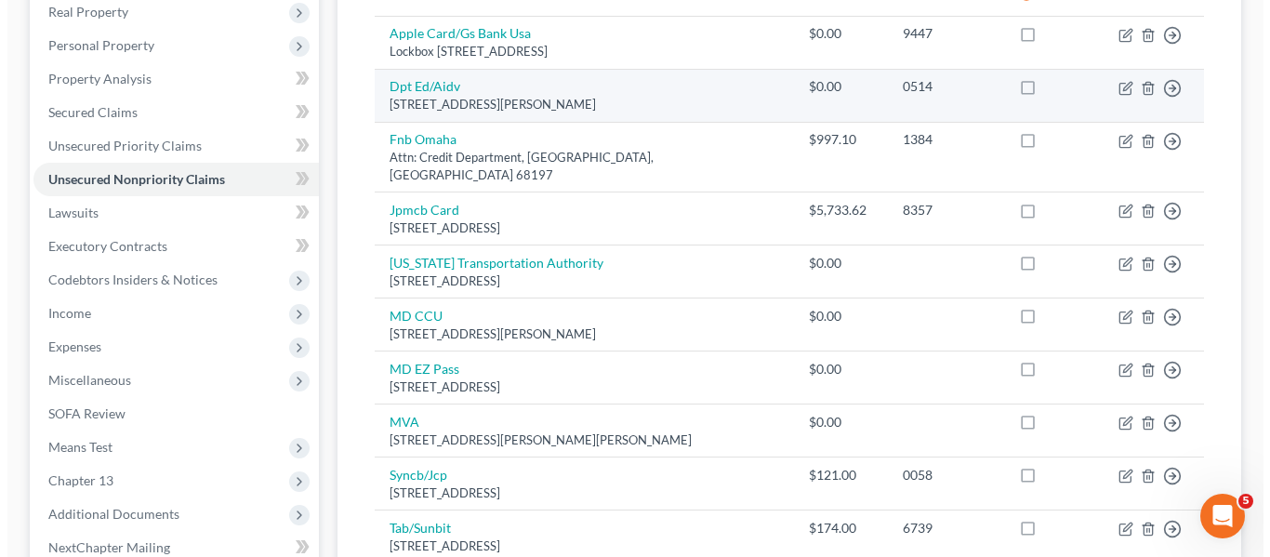
scroll to position [149, 0]
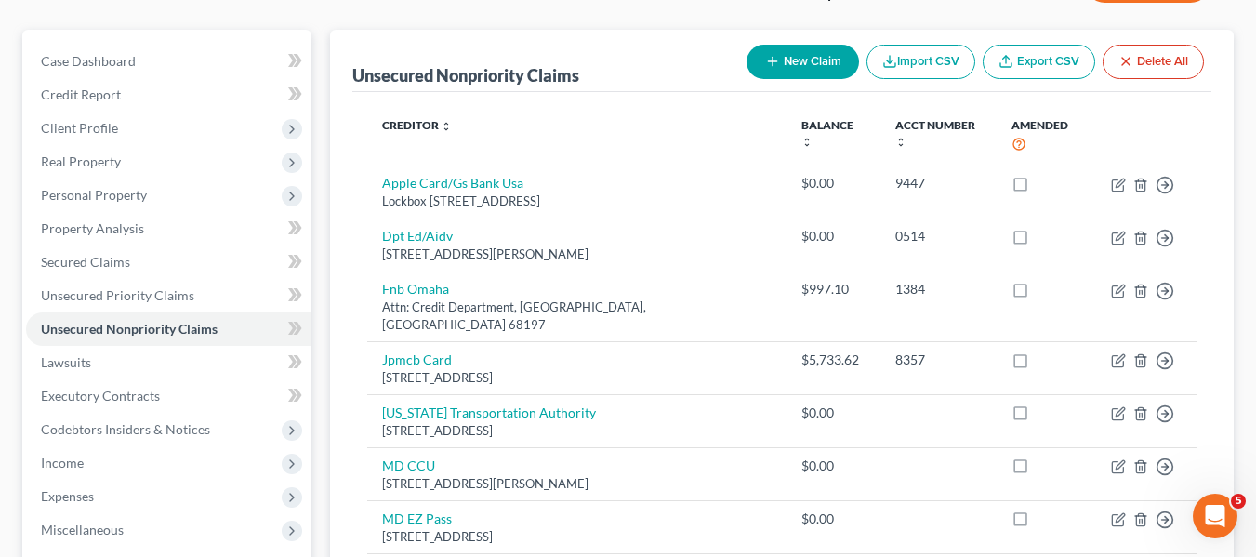
click at [771, 53] on button "New Claim" at bounding box center [802, 62] width 112 height 34
select select "0"
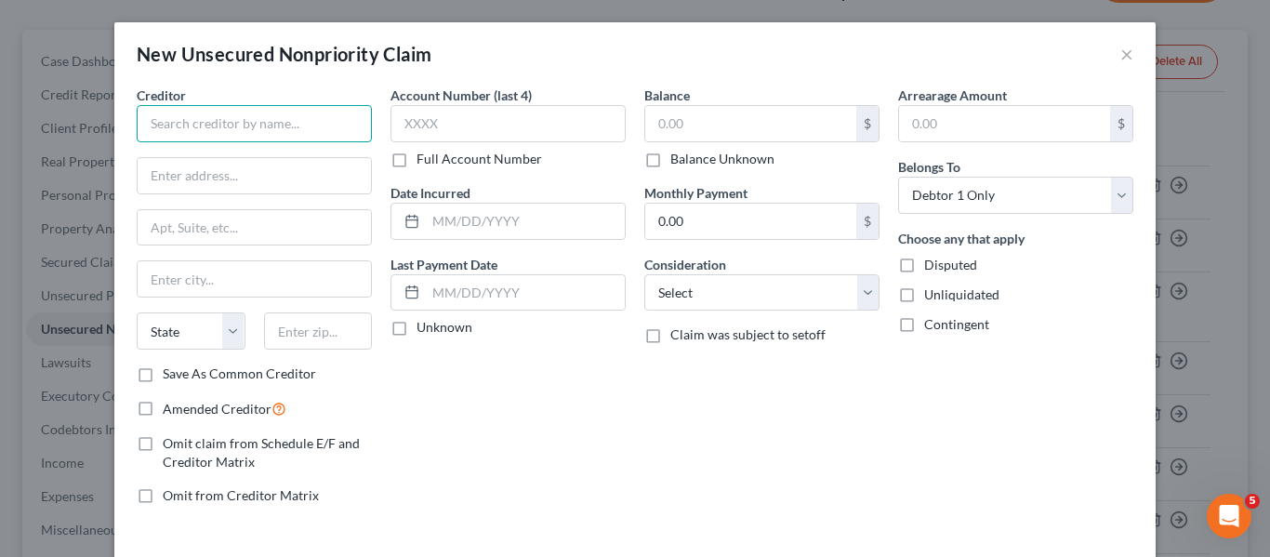
click at [237, 117] on input "text" at bounding box center [254, 123] width 235 height 37
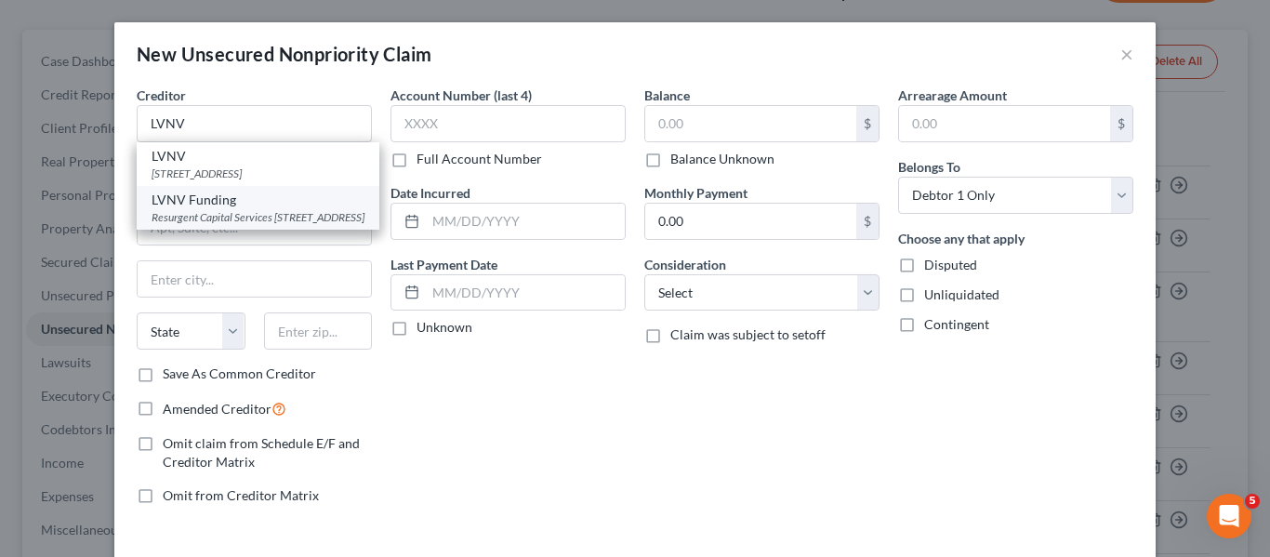
click at [220, 225] on div "Resurgent Capital Services PO Box 10587, Greenville, SC 29603" at bounding box center [258, 217] width 213 height 16
type input "LVNV Funding"
type input "Resurgent Capital Services"
type input "PO Box 10587"
type input "Greenville"
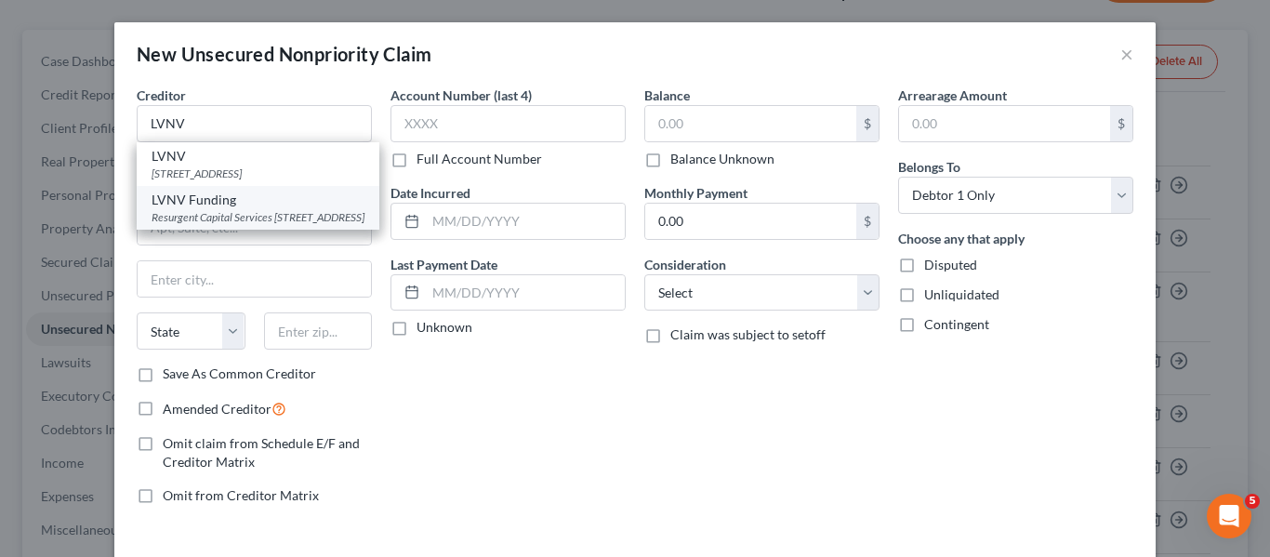
select select "42"
type input "29603"
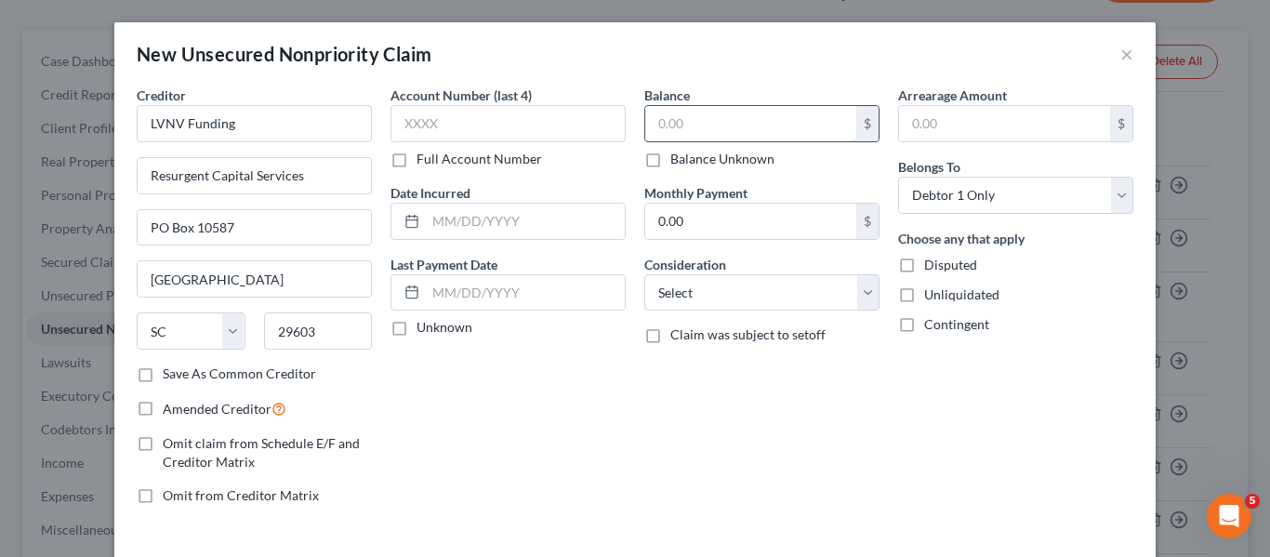
click at [662, 128] on input "text" at bounding box center [750, 123] width 211 height 35
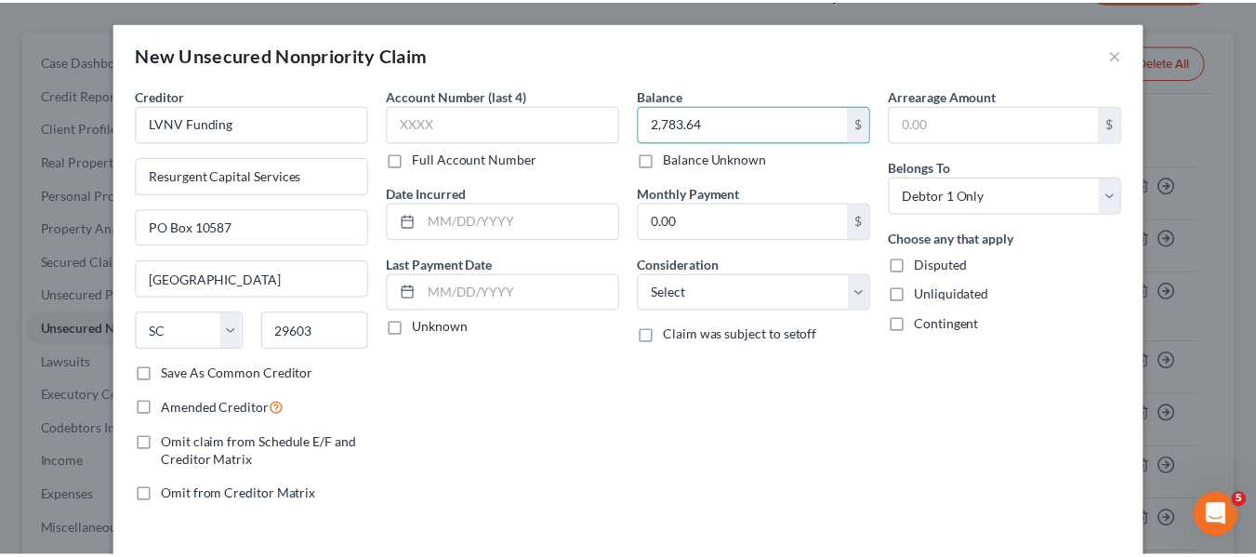
scroll to position [79, 0]
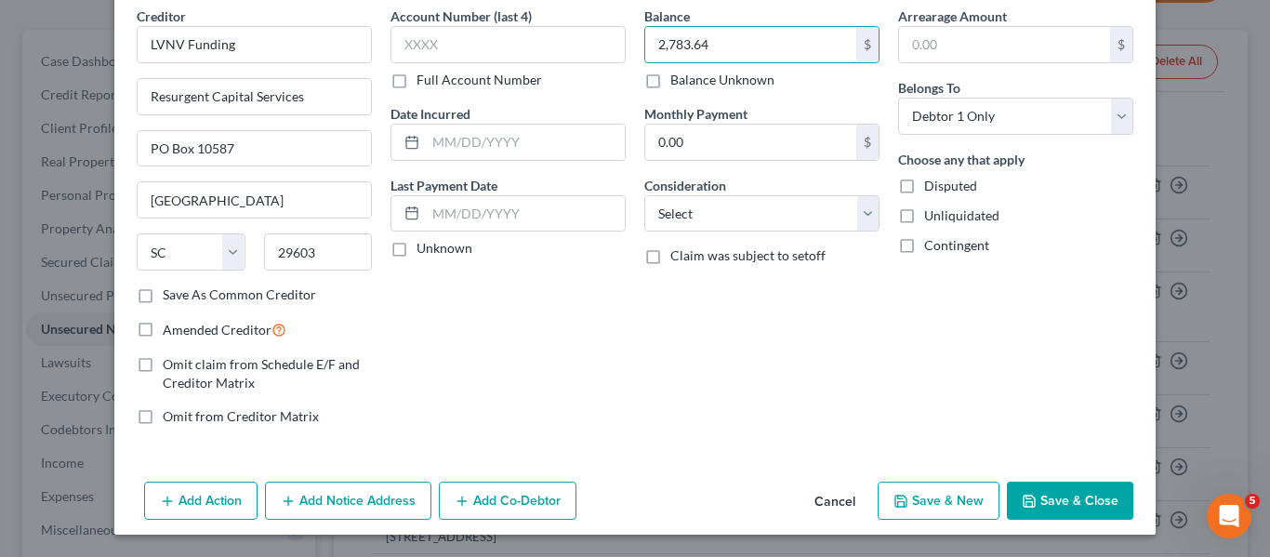
type input "2,783.64"
click at [1050, 485] on button "Save & Close" at bounding box center [1070, 501] width 126 height 39
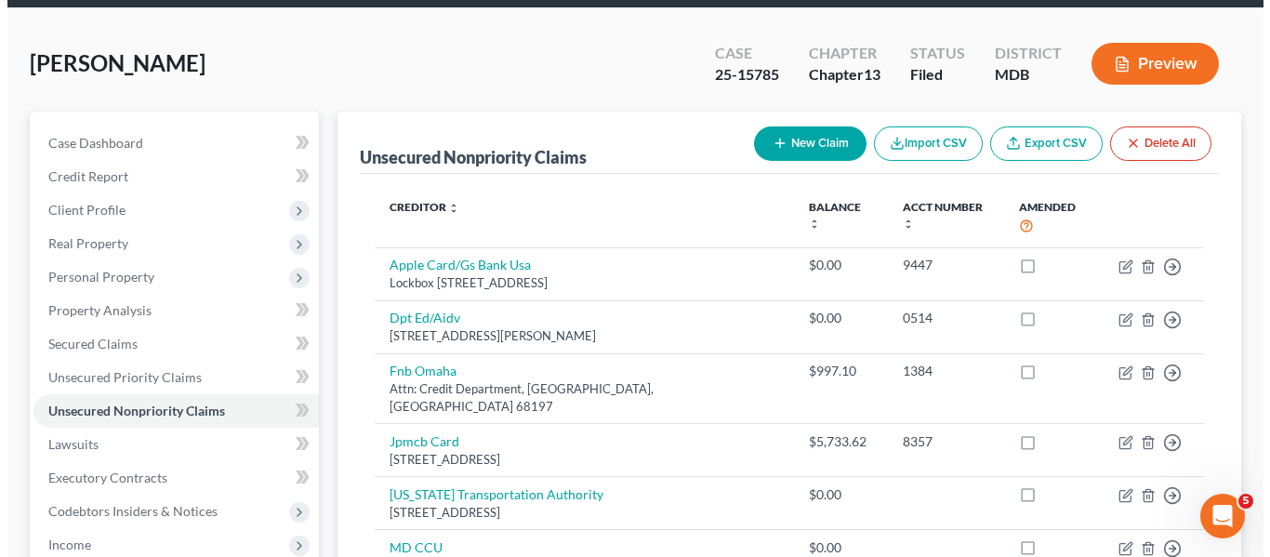
scroll to position [0, 0]
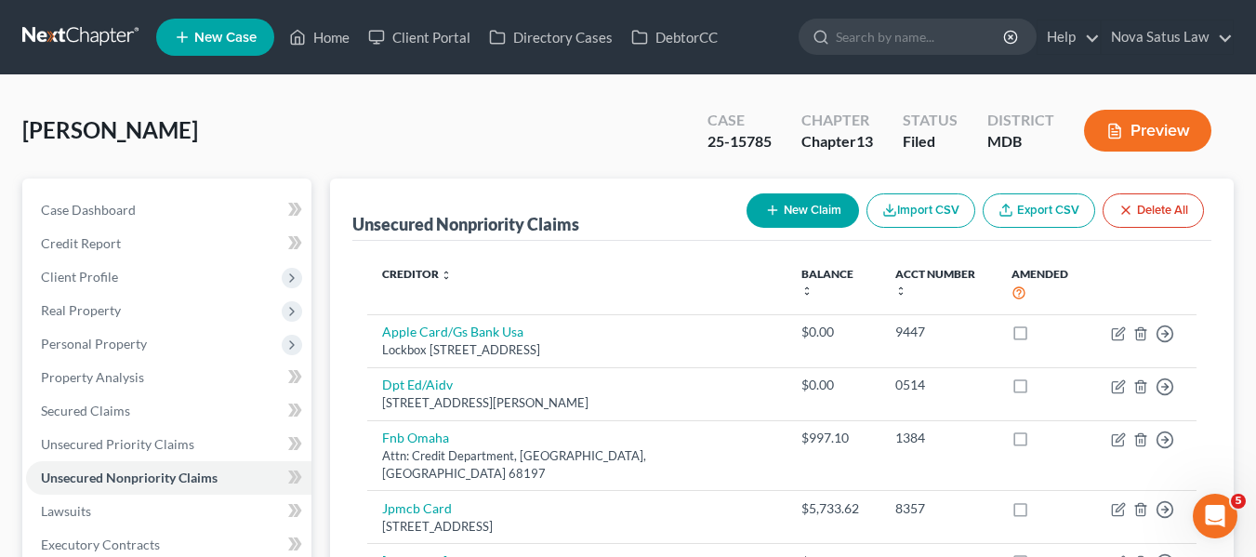
click at [772, 209] on line "button" at bounding box center [772, 210] width 0 height 8
select select "0"
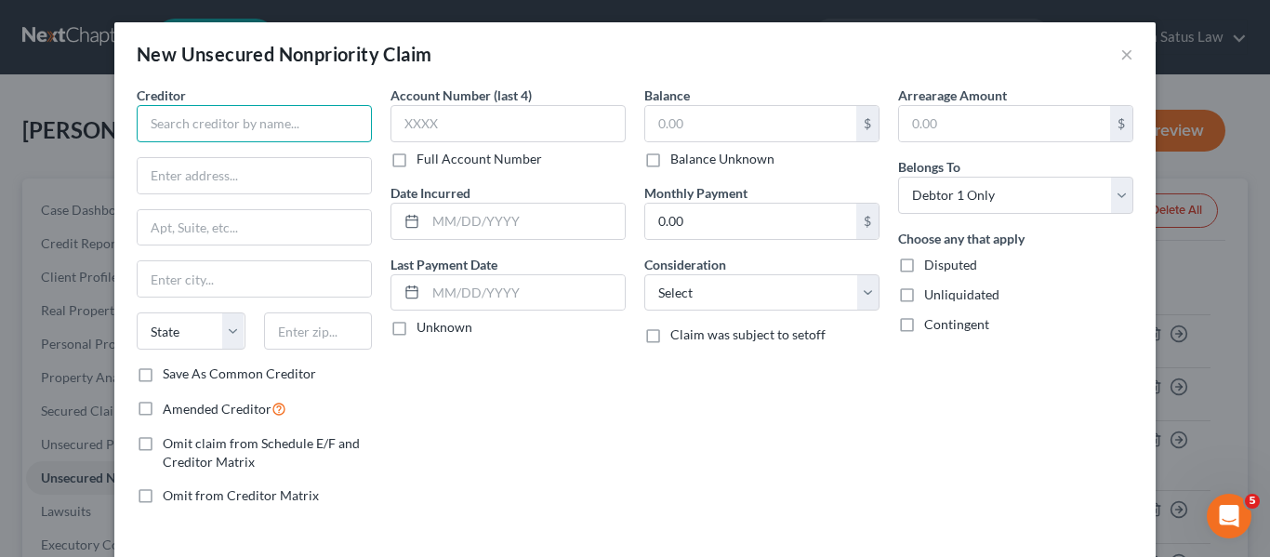
click at [280, 119] on input "text" at bounding box center [254, 123] width 235 height 37
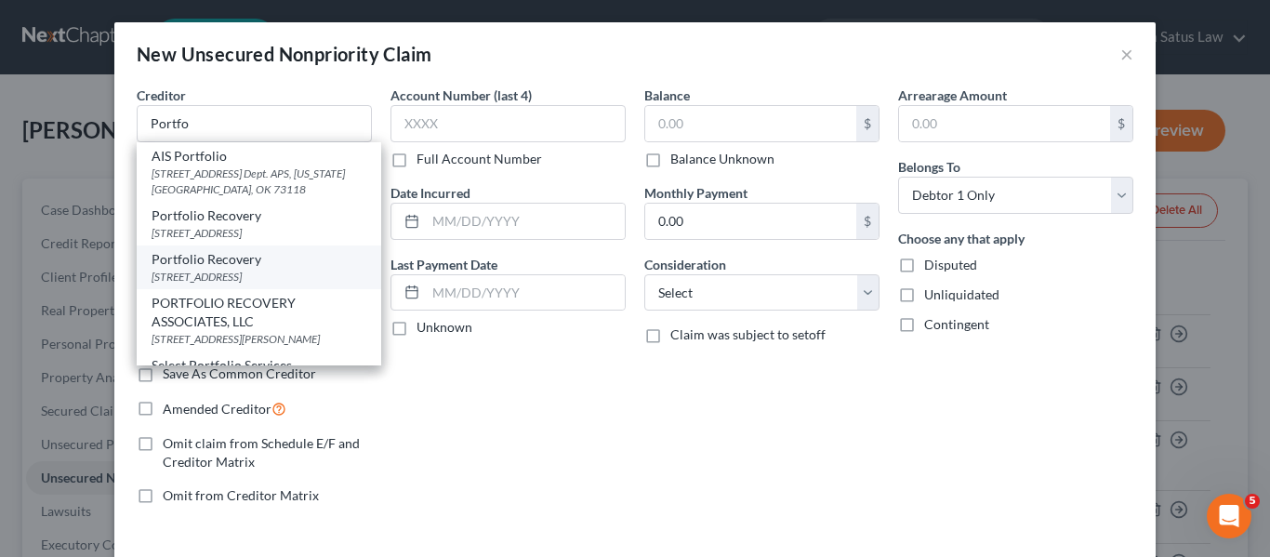
click at [215, 269] on div "Portfolio Recovery" at bounding box center [259, 259] width 215 height 19
type input "Portfolio Recovery"
type input "120 Corporate Blvd #100"
type input "Norfolk"
select select "48"
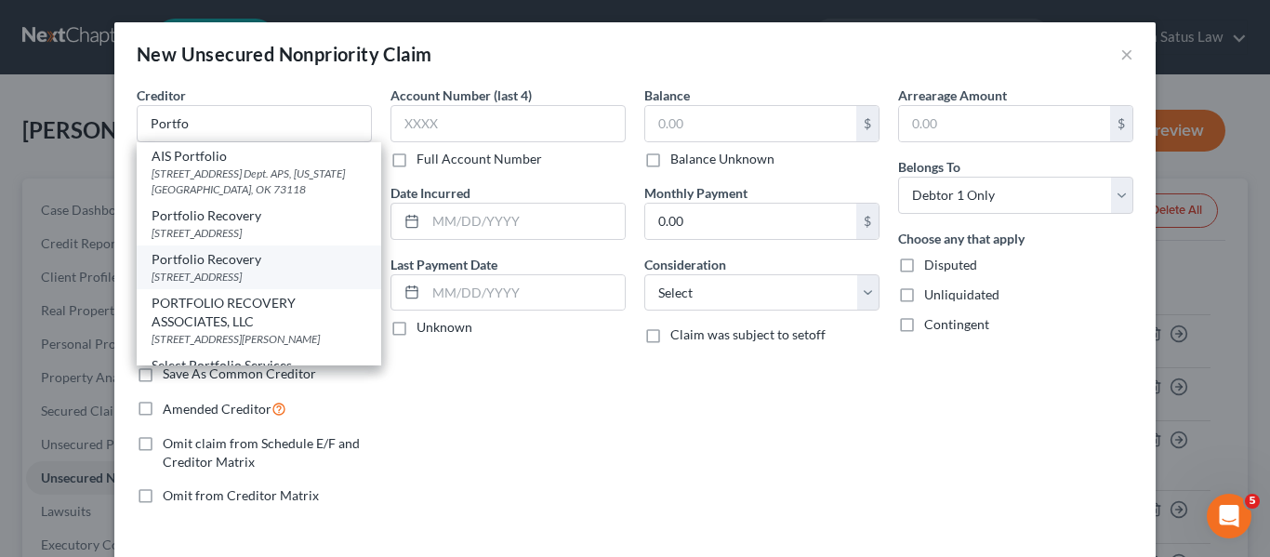
type input "23502"
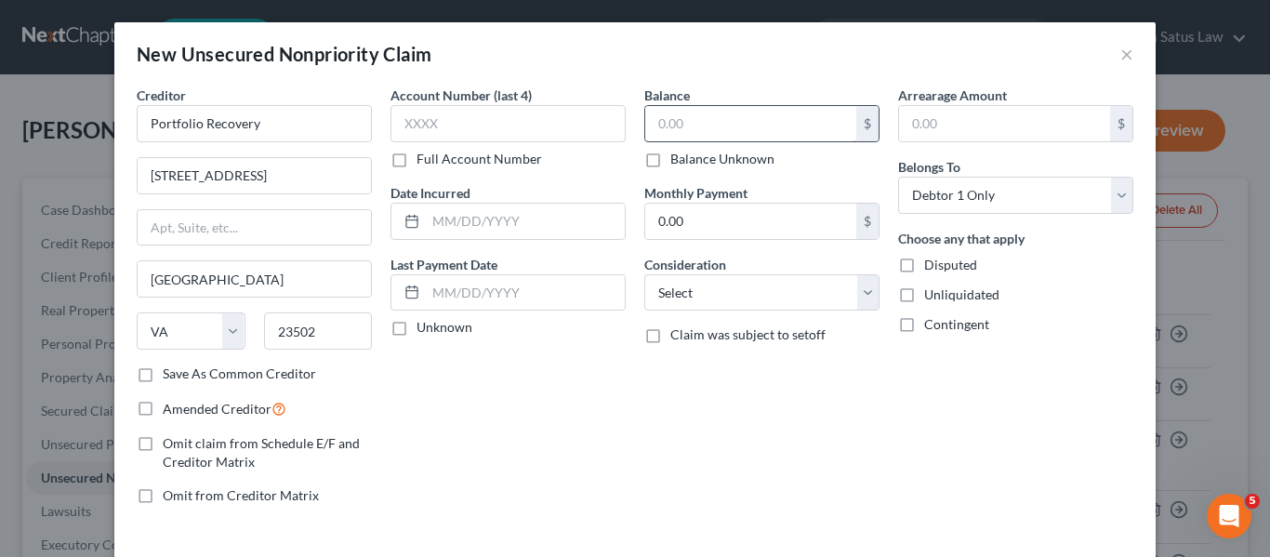
click at [680, 125] on input "text" at bounding box center [750, 123] width 211 height 35
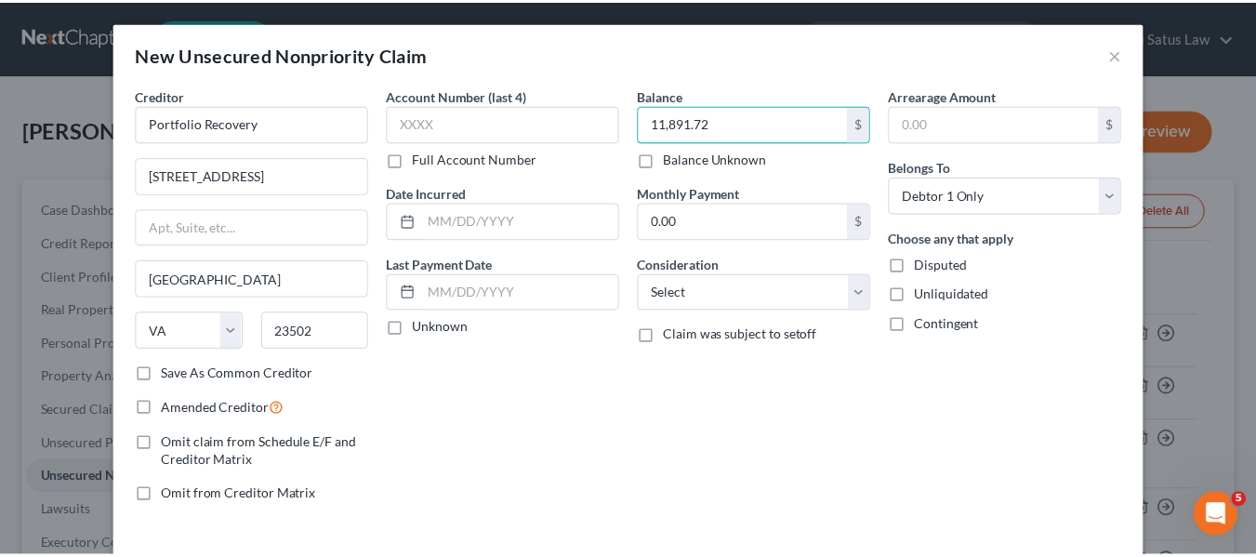
scroll to position [79, 0]
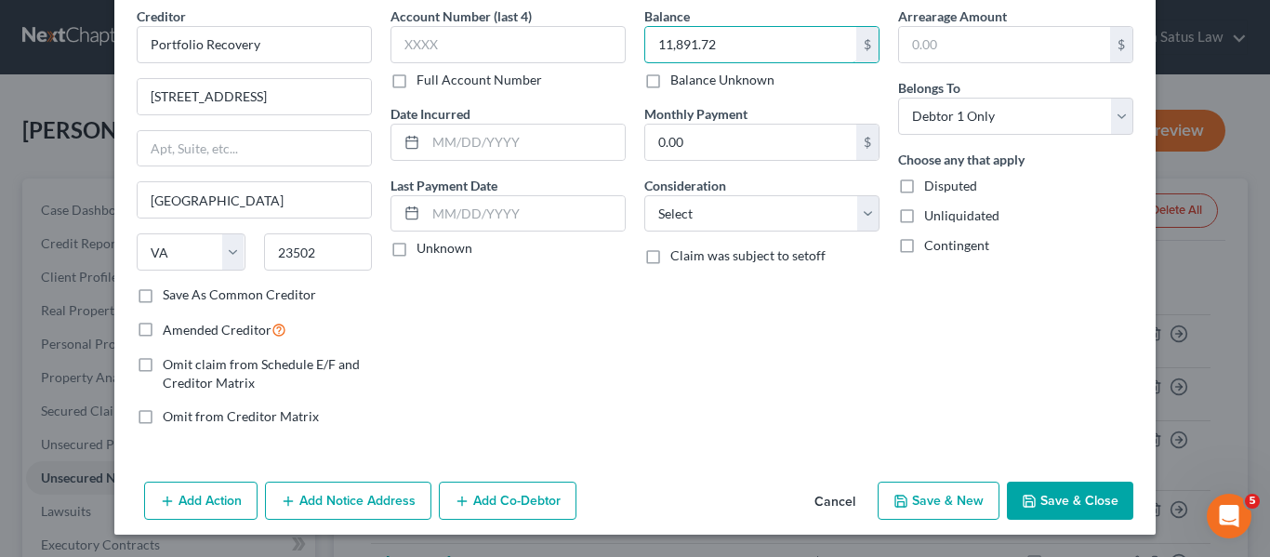
type input "11,891.72"
click at [1064, 494] on button "Save & Close" at bounding box center [1070, 501] width 126 height 39
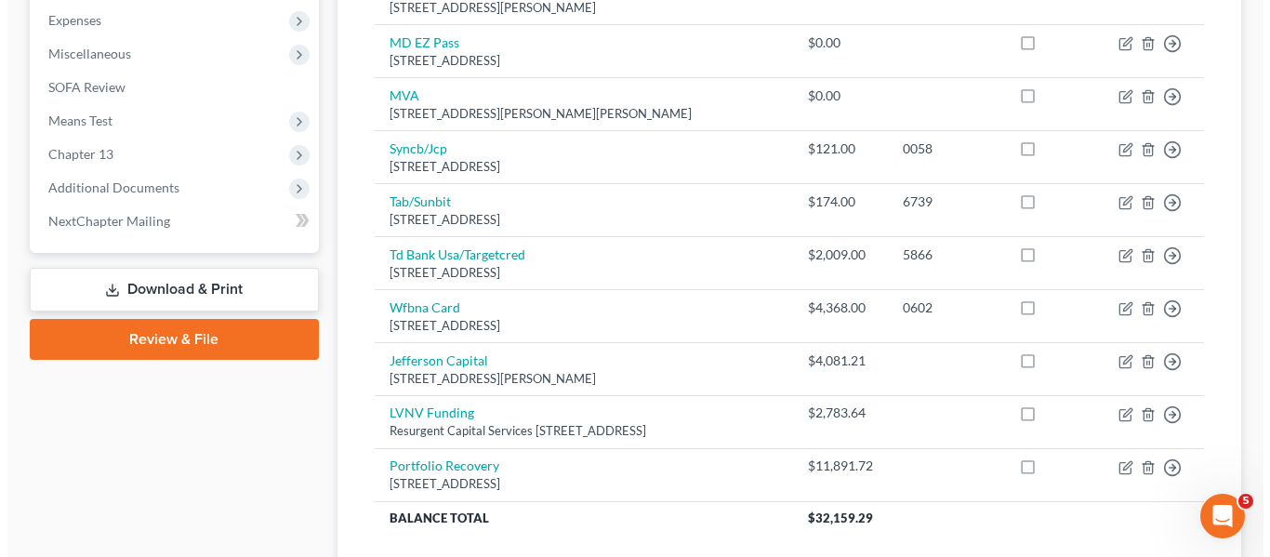
scroll to position [0, 0]
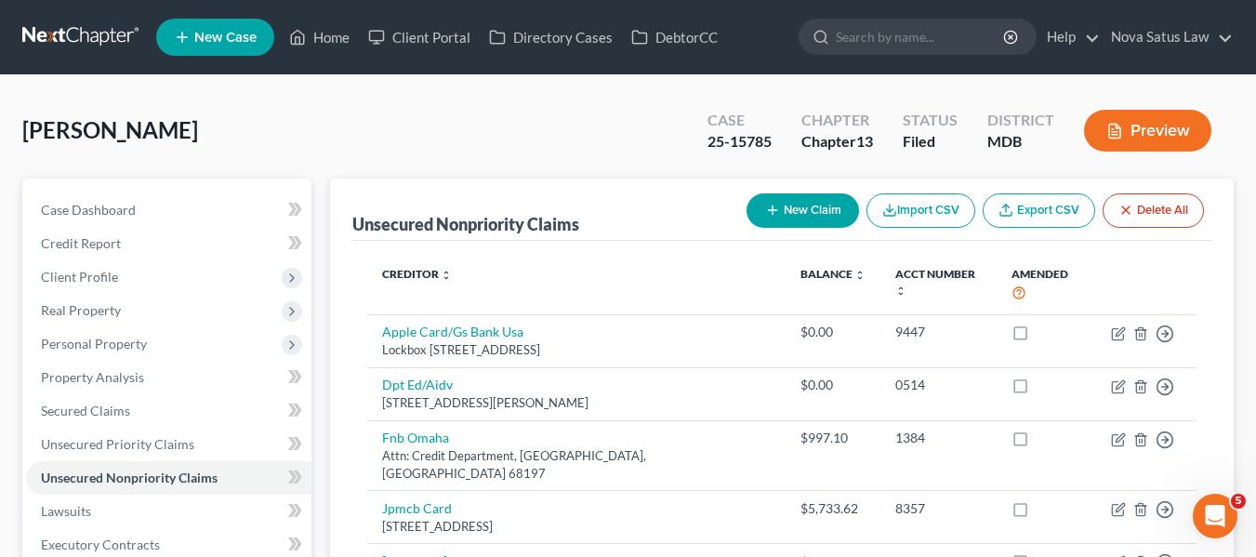
click at [754, 205] on button "New Claim" at bounding box center [802, 210] width 112 height 34
select select "0"
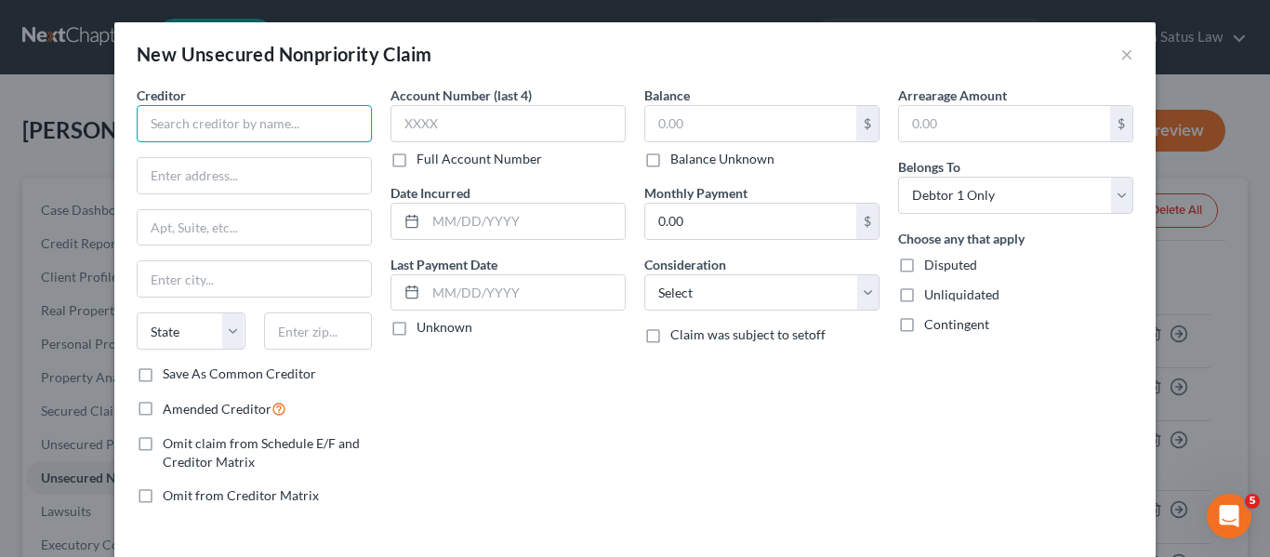
click at [139, 119] on input "text" at bounding box center [254, 123] width 235 height 37
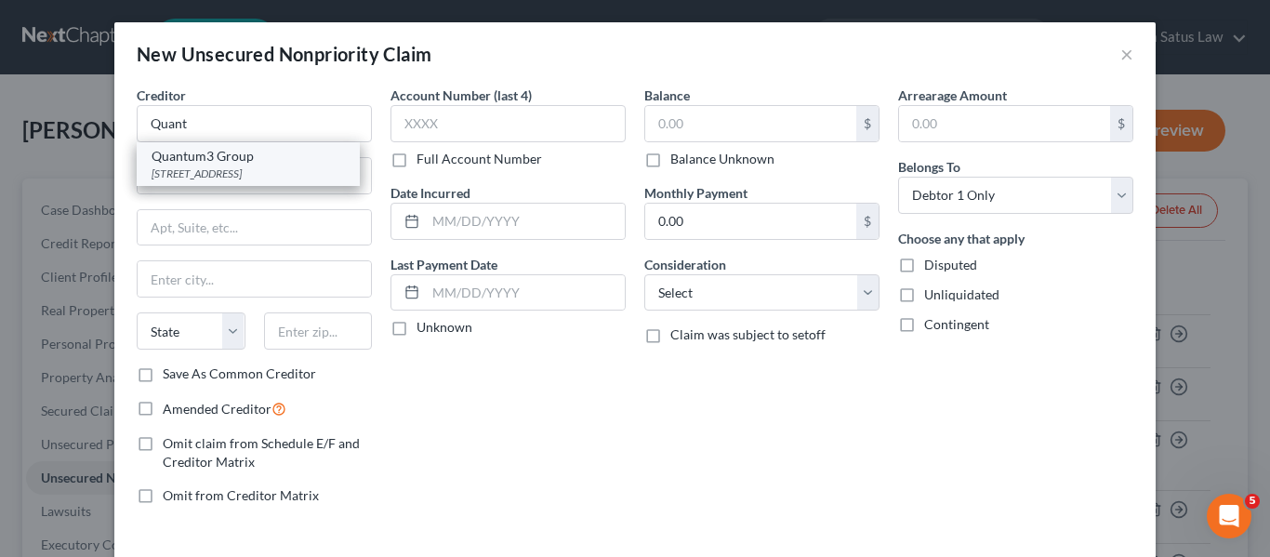
click at [178, 181] on div "Quantum3 Group PO Box 788, Kirkland, WA 98083-0788" at bounding box center [248, 164] width 223 height 44
type input "Quantum3 Group"
type input "PO Box 788"
type input "Kirkland"
select select "50"
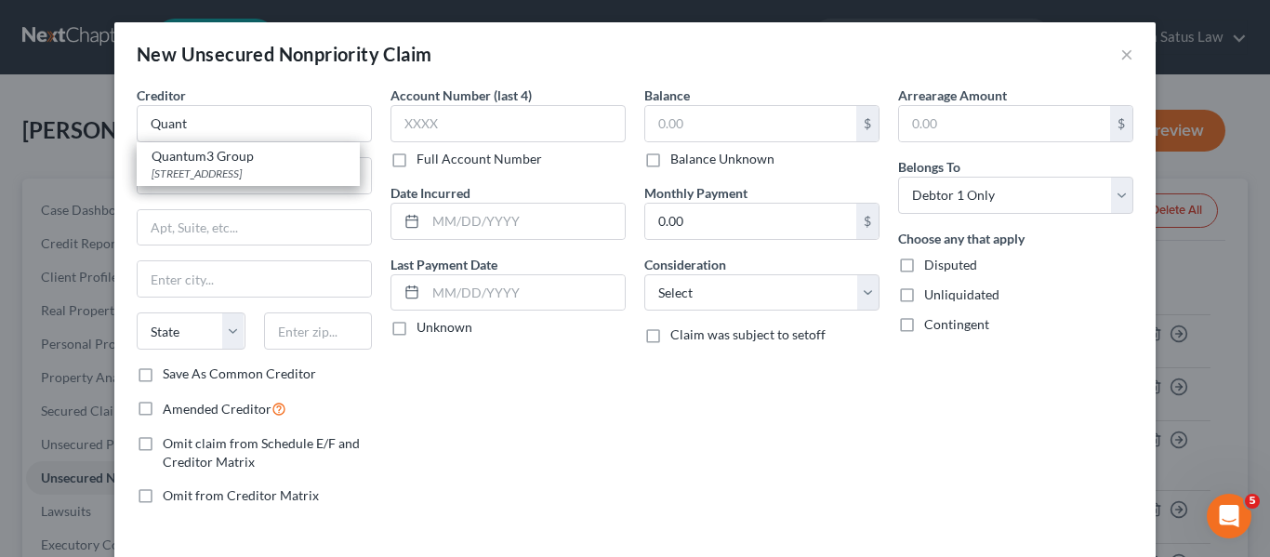
type input "98083-0788"
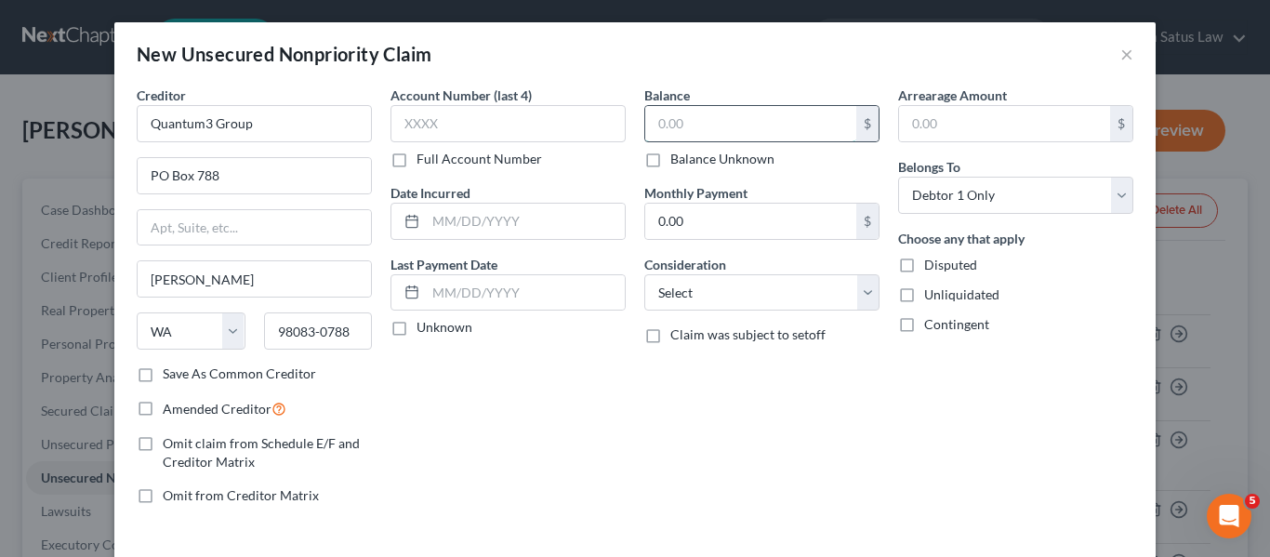
click at [659, 124] on input "text" at bounding box center [750, 123] width 211 height 35
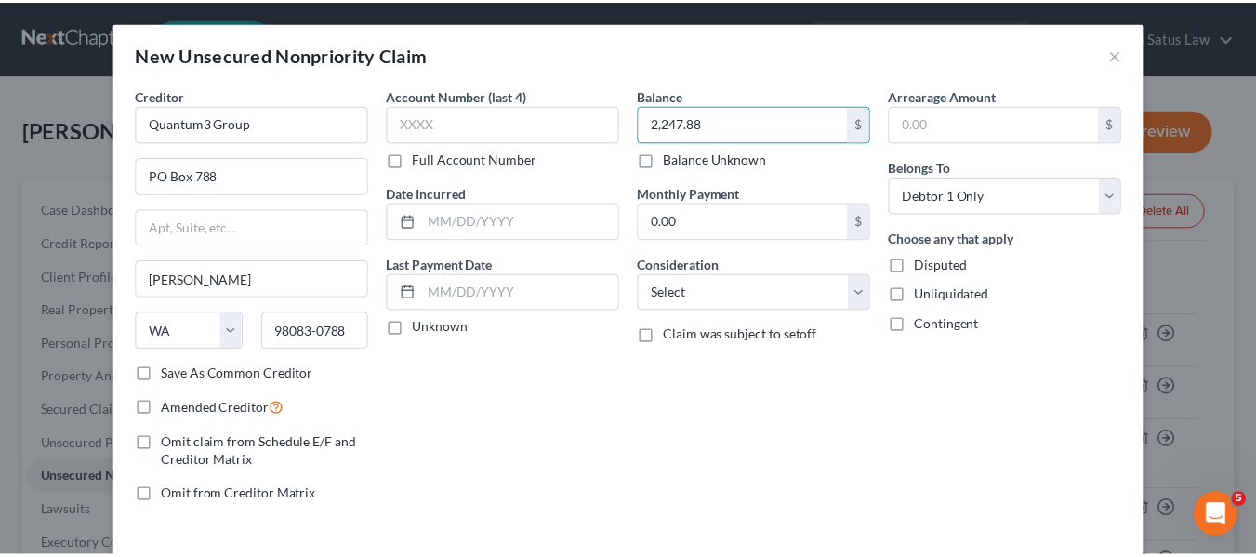
scroll to position [79, 0]
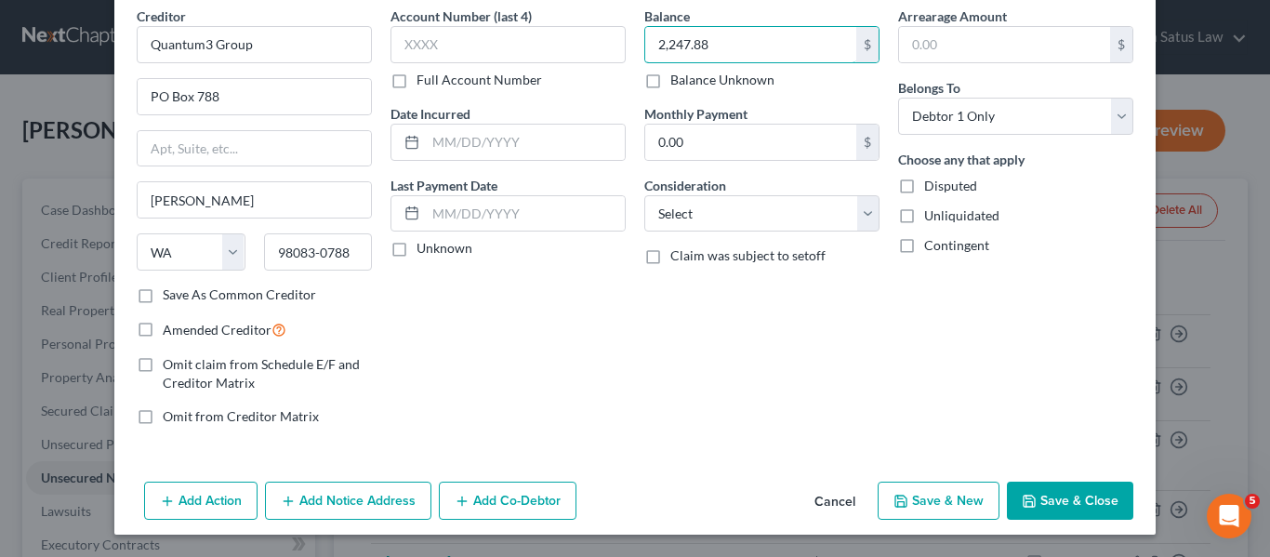
type input "2,247.88"
click at [1014, 489] on button "Save & Close" at bounding box center [1070, 501] width 126 height 39
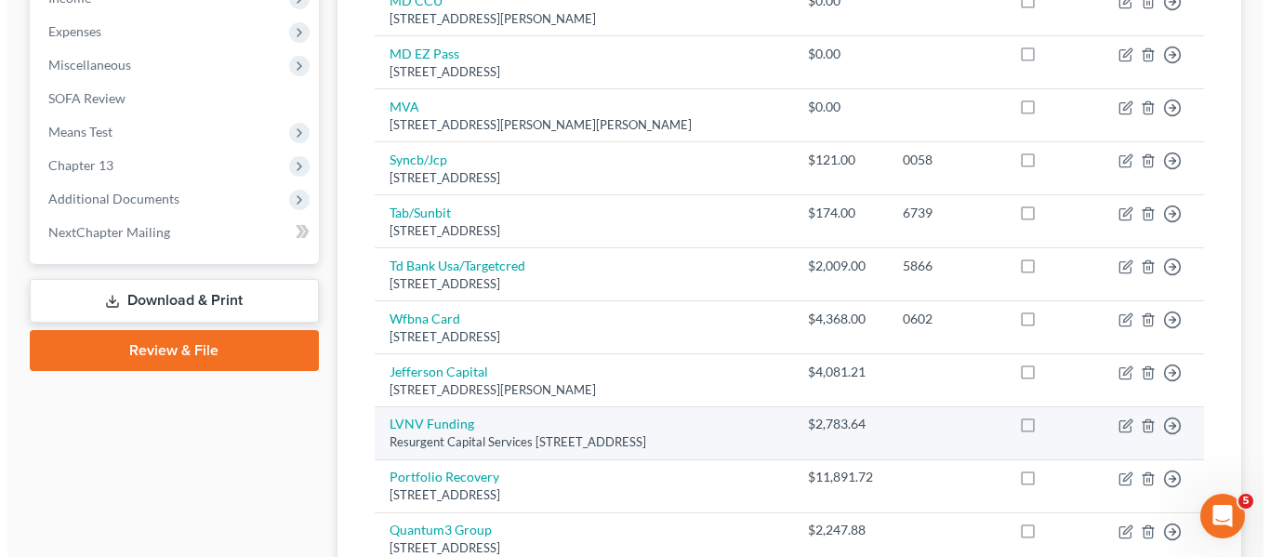
scroll to position [587, 0]
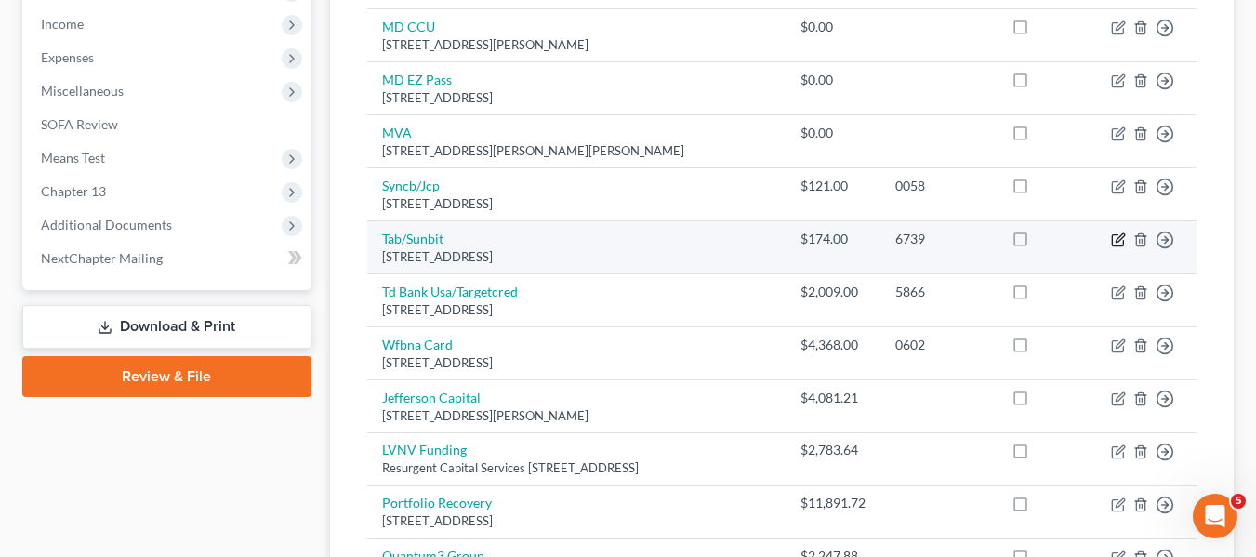
click at [1116, 232] on icon "button" at bounding box center [1118, 239] width 15 height 15
select select "4"
select select "0"
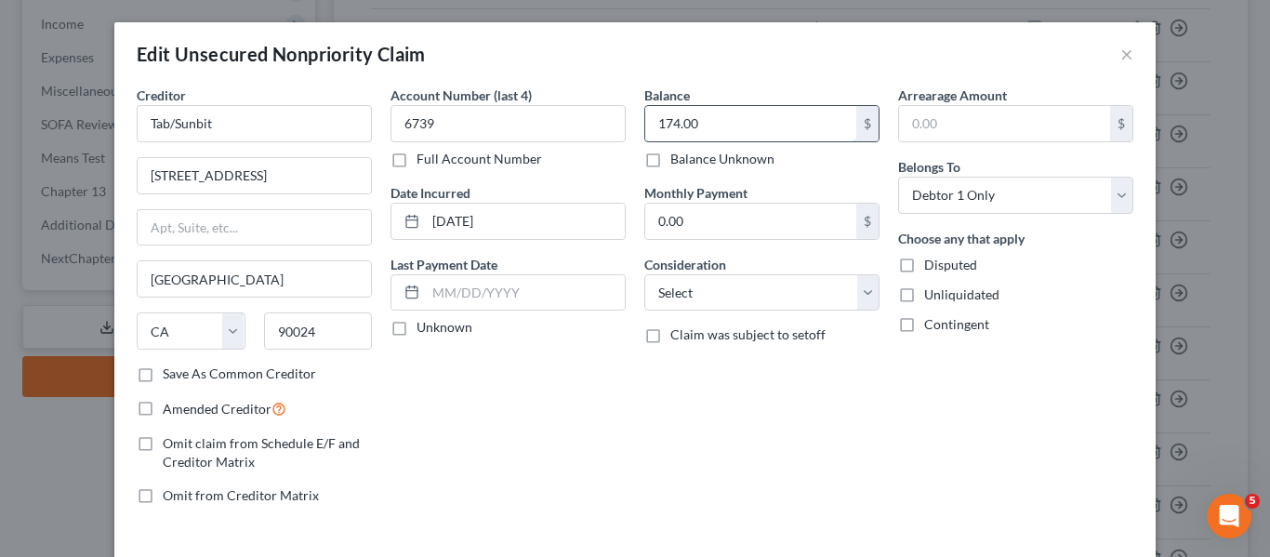
click at [763, 122] on input "174.00" at bounding box center [750, 123] width 211 height 35
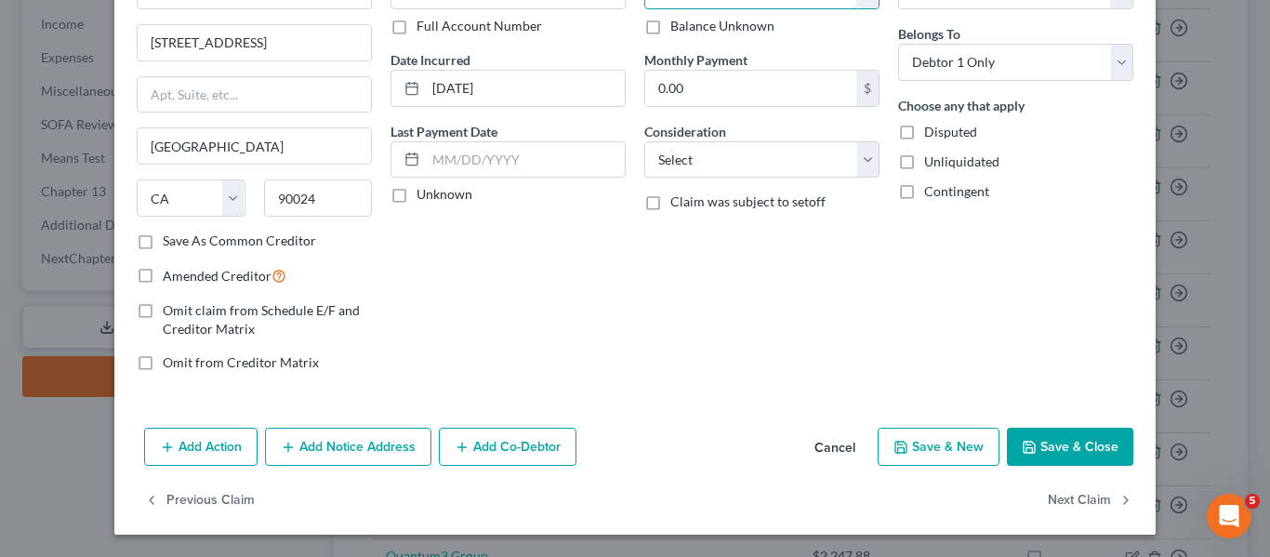
type input "0"
click at [1020, 434] on button "Save & Close" at bounding box center [1070, 447] width 126 height 39
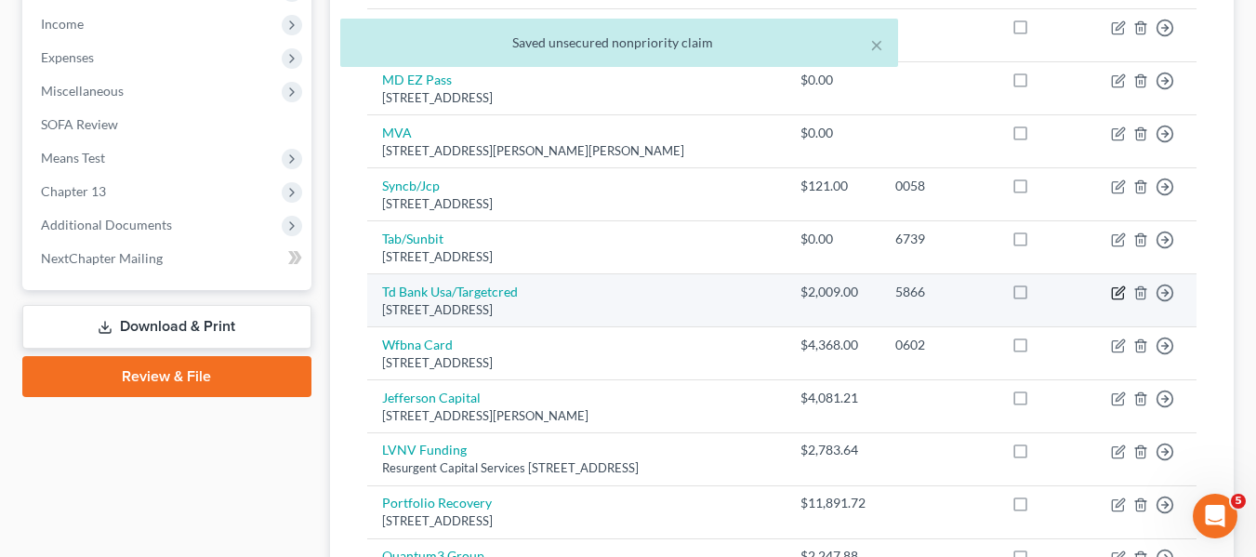
click at [1120, 285] on icon "button" at bounding box center [1118, 292] width 15 height 15
select select "24"
select select "2"
select select "0"
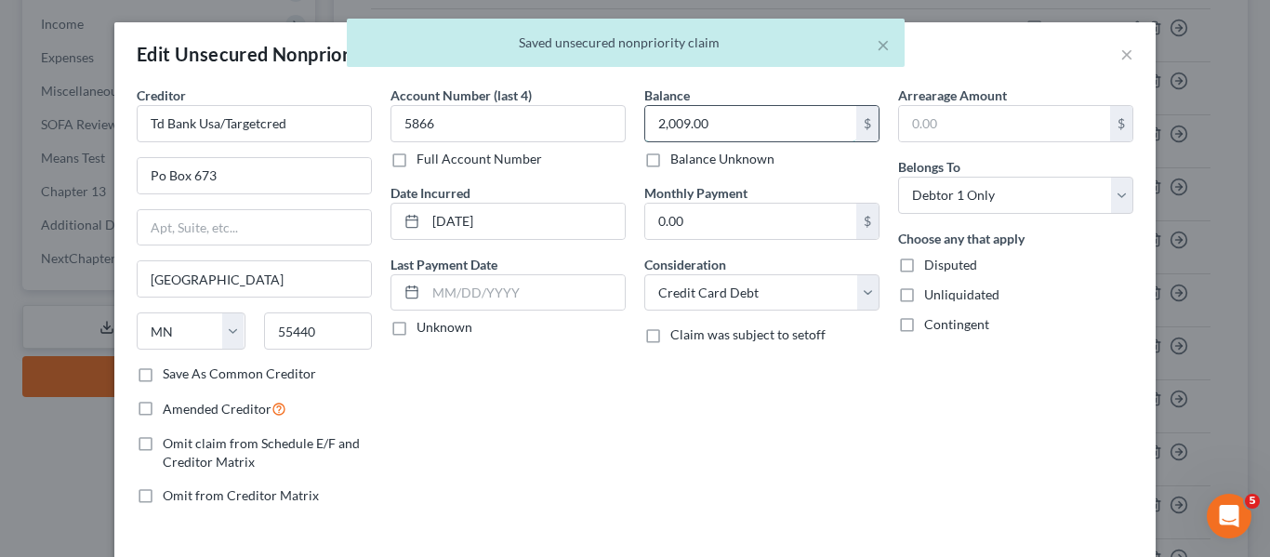
click at [792, 129] on input "2,009.00" at bounding box center [750, 123] width 211 height 35
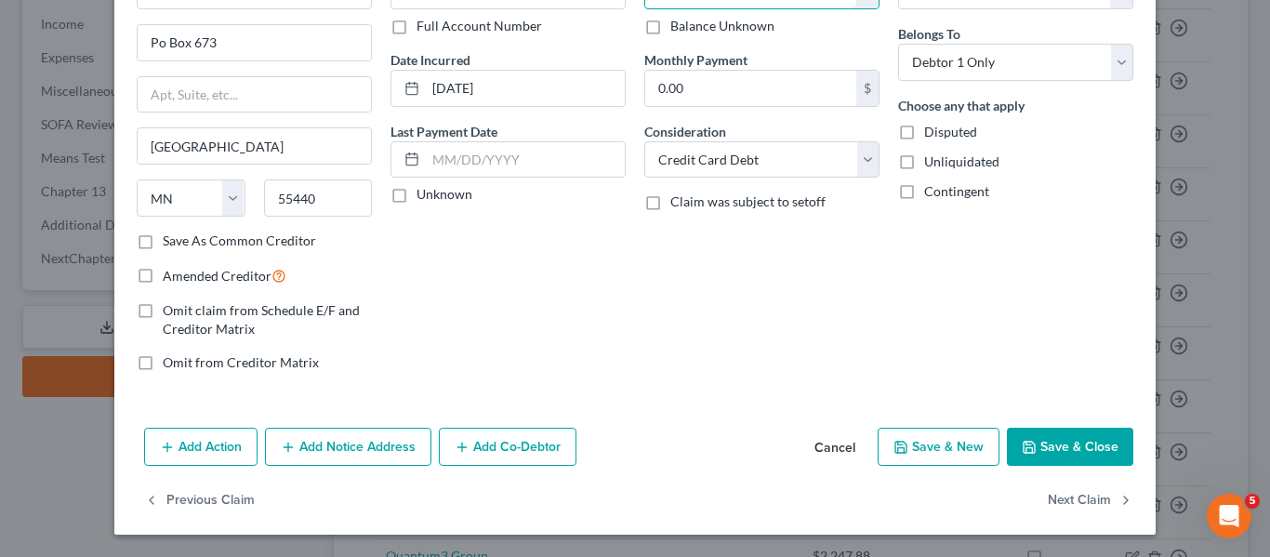
type input "2,009.25"
click at [1030, 446] on icon "button" at bounding box center [1029, 447] width 15 height 15
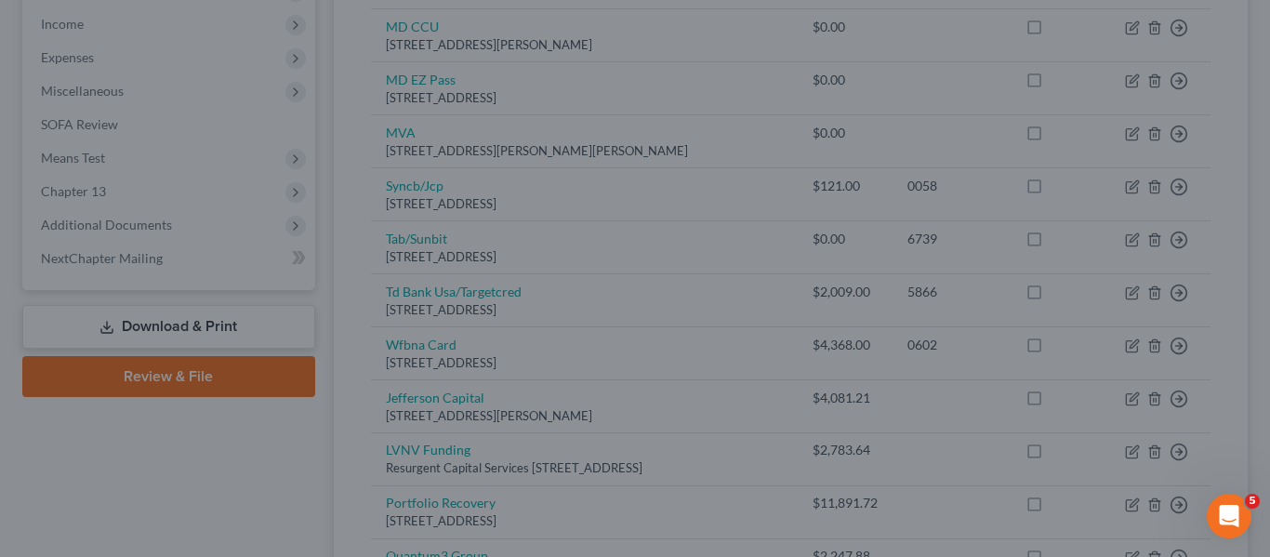
type input "0"
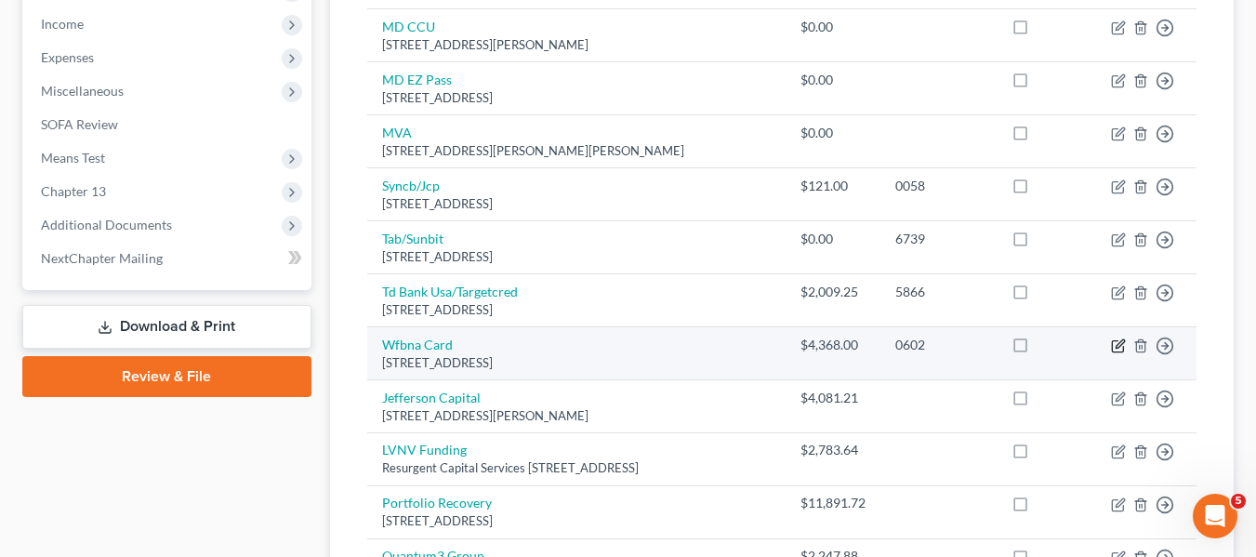
click at [1114, 338] on icon "button" at bounding box center [1118, 345] width 15 height 15
select select "38"
select select "0"
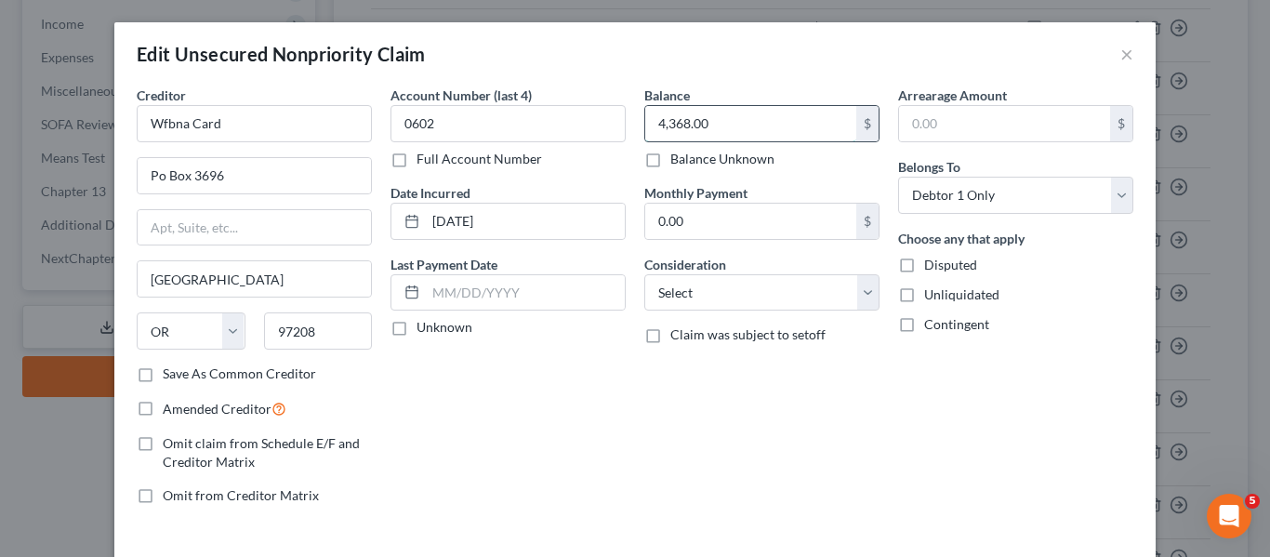
click at [730, 114] on input "4,368.00" at bounding box center [750, 123] width 211 height 35
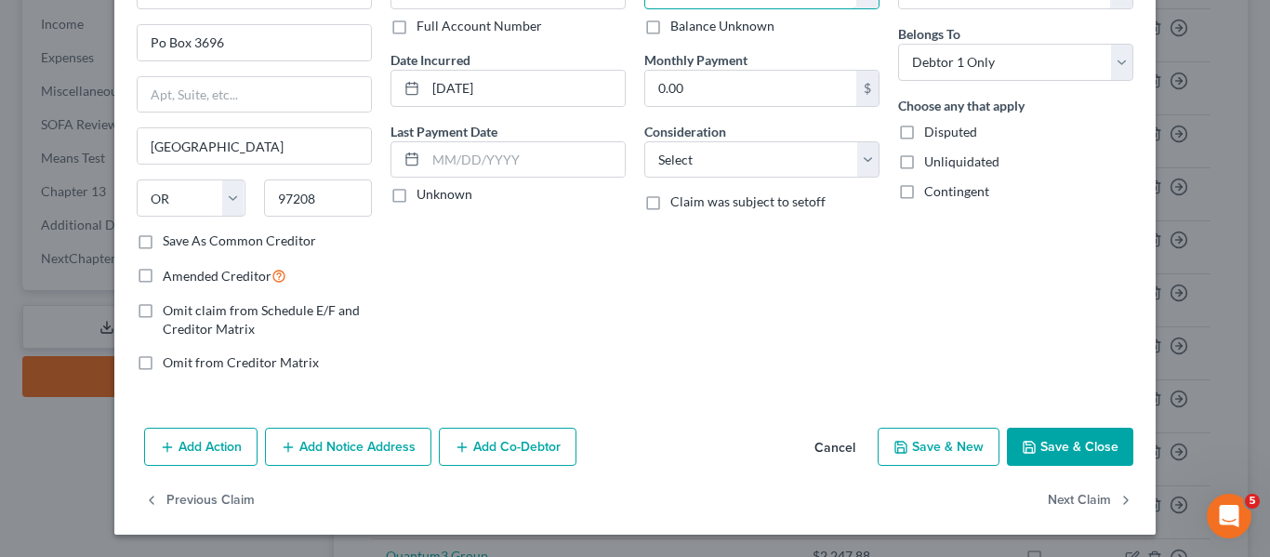
type input "4,368.30"
click at [1050, 457] on button "Save & Close" at bounding box center [1070, 447] width 126 height 39
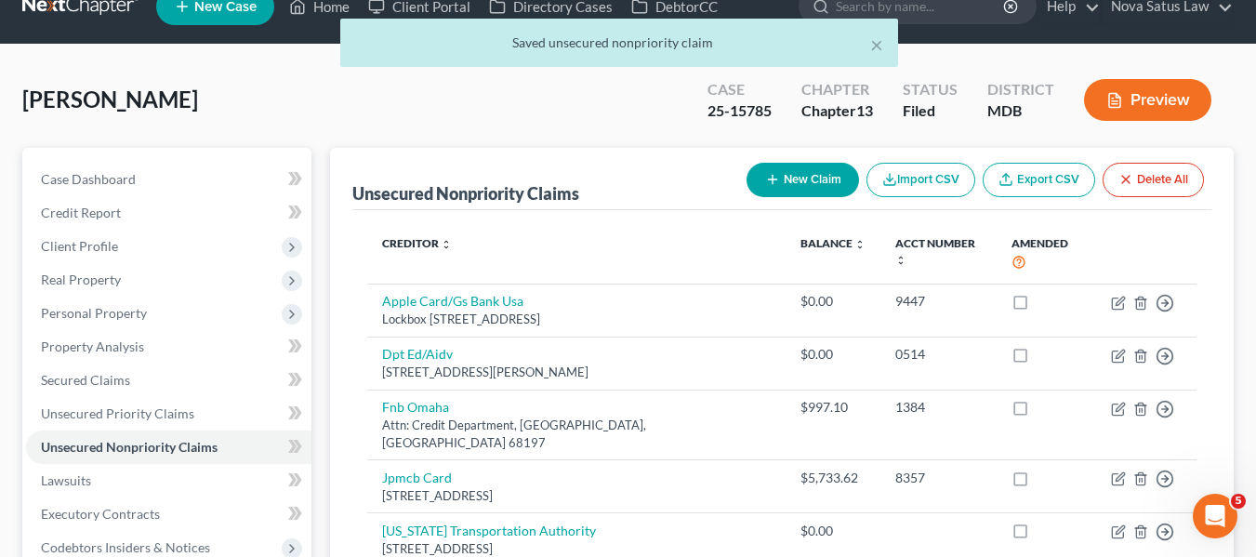
scroll to position [0, 0]
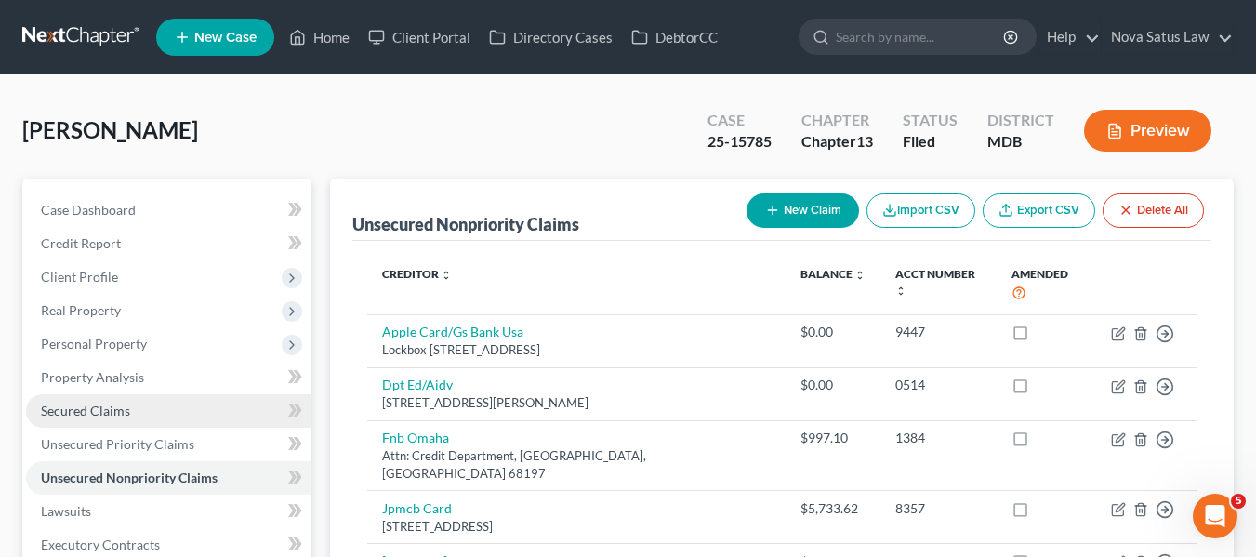
click at [69, 406] on span "Secured Claims" at bounding box center [85, 410] width 89 height 16
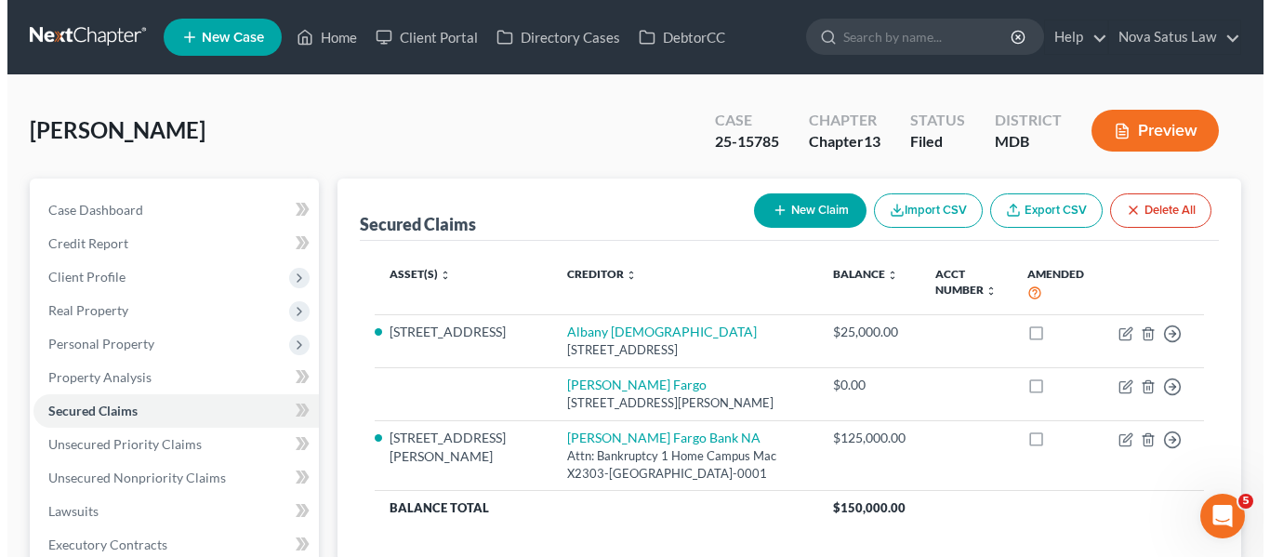
scroll to position [90, 0]
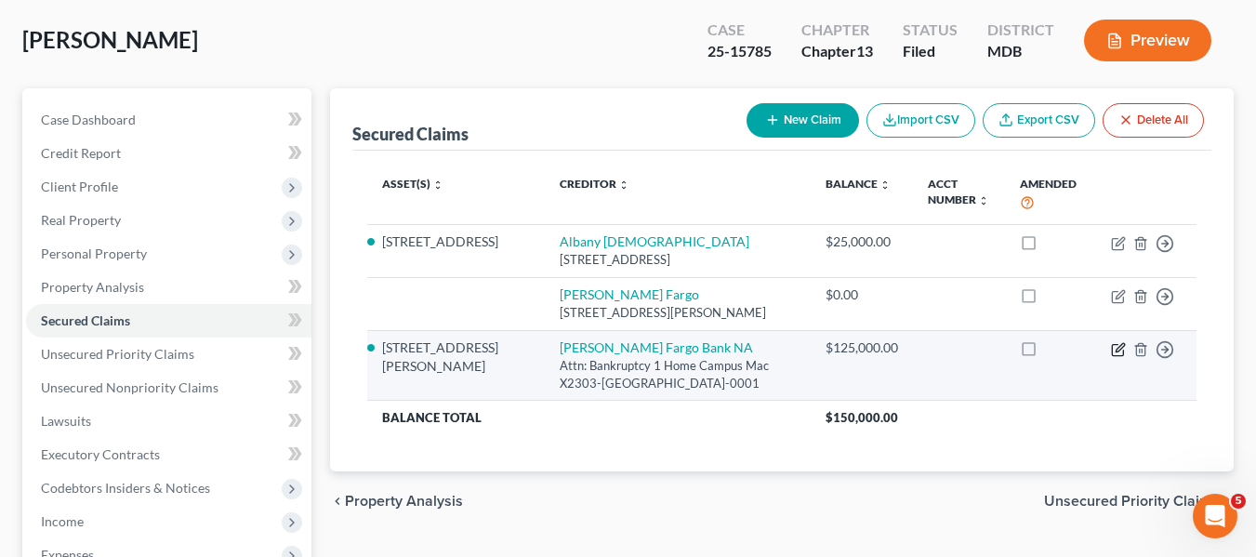
click at [1122, 350] on icon "button" at bounding box center [1118, 349] width 15 height 15
select select "16"
select select "15"
select select "0"
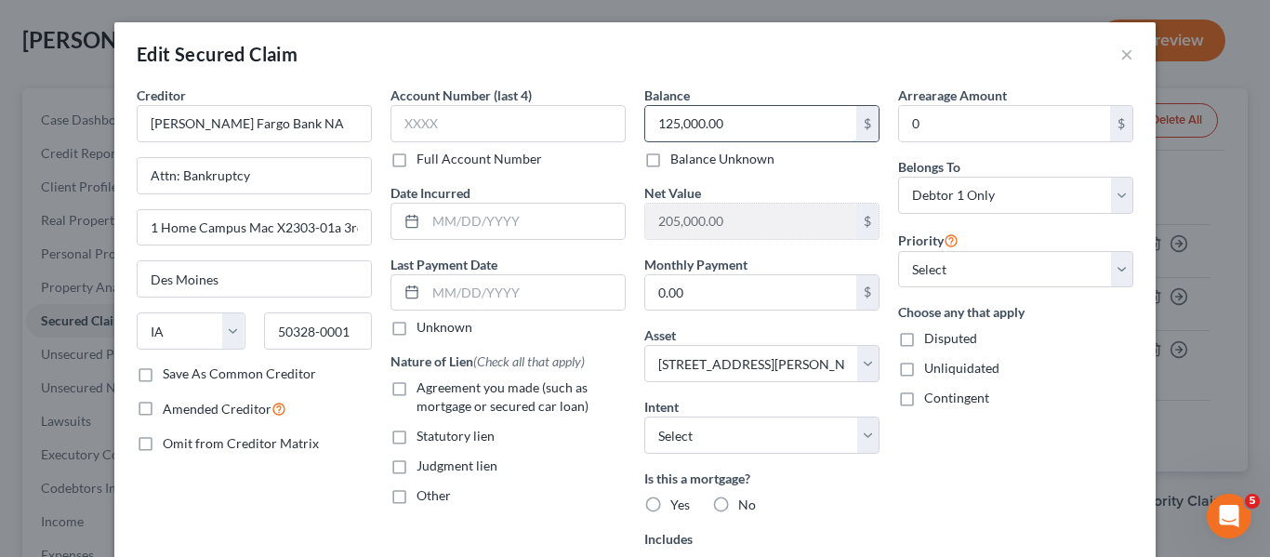
click at [768, 125] on input "125,000.00" at bounding box center [750, 123] width 211 height 35
type input "138,889"
click at [952, 114] on input "0" at bounding box center [1004, 123] width 211 height 35
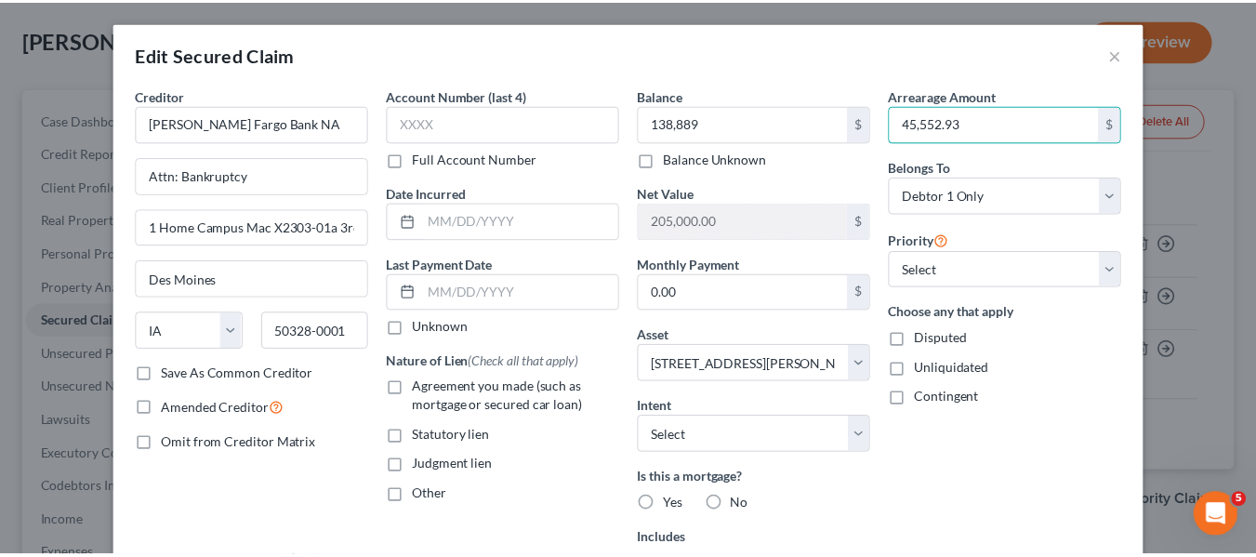
scroll to position [325, 0]
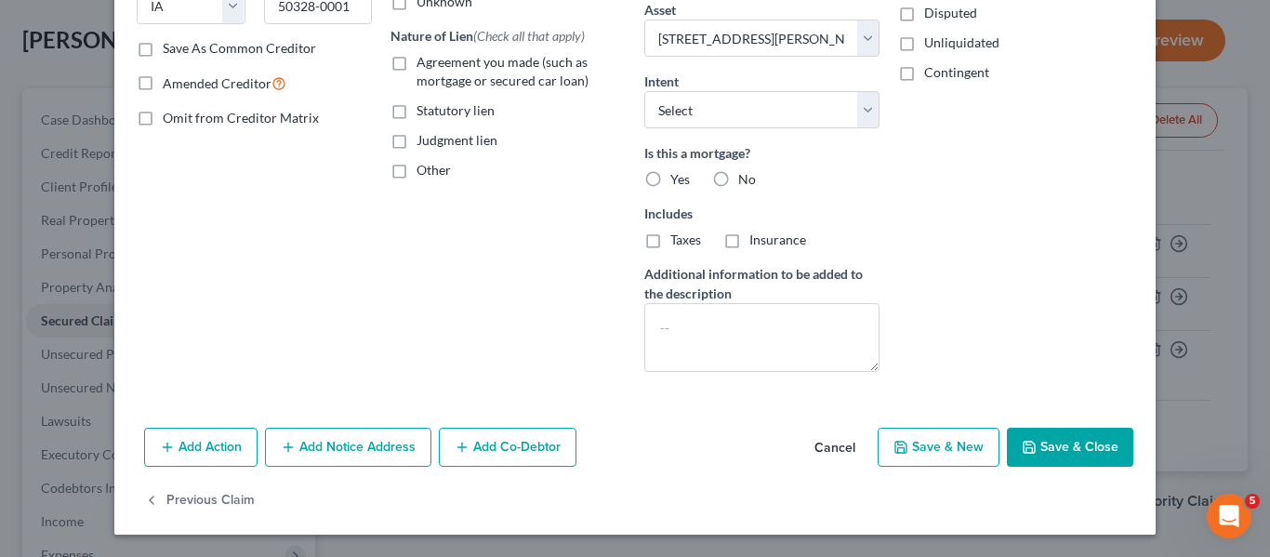
type input "45,552.93"
click at [1030, 436] on button "Save & Close" at bounding box center [1070, 447] width 126 height 39
select select
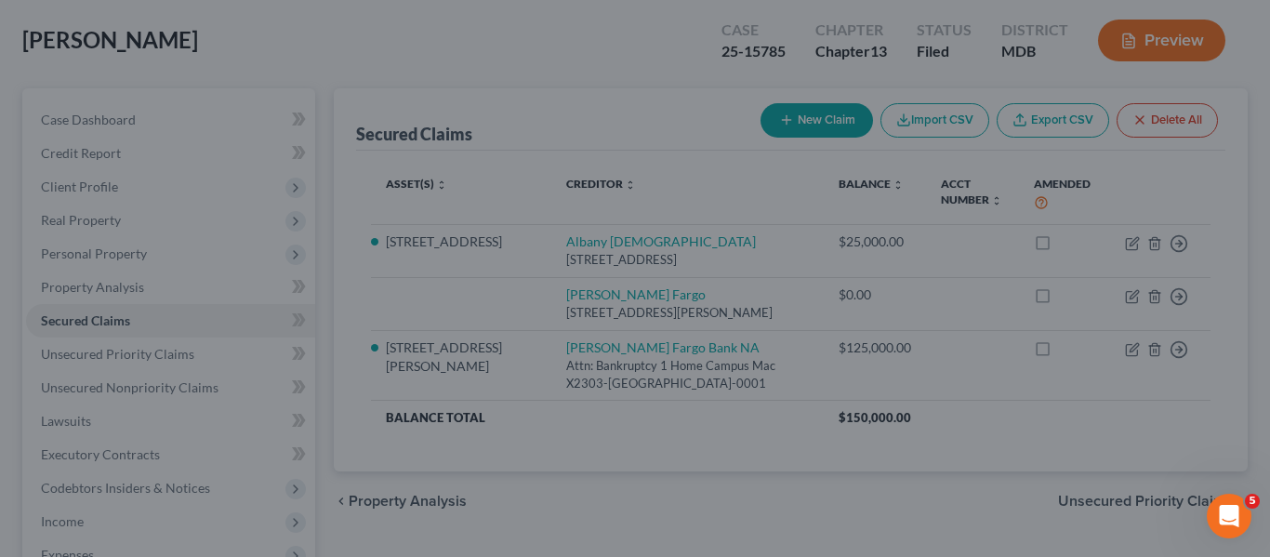
type input "138,889.00"
type input "191,111.00"
select select "15"
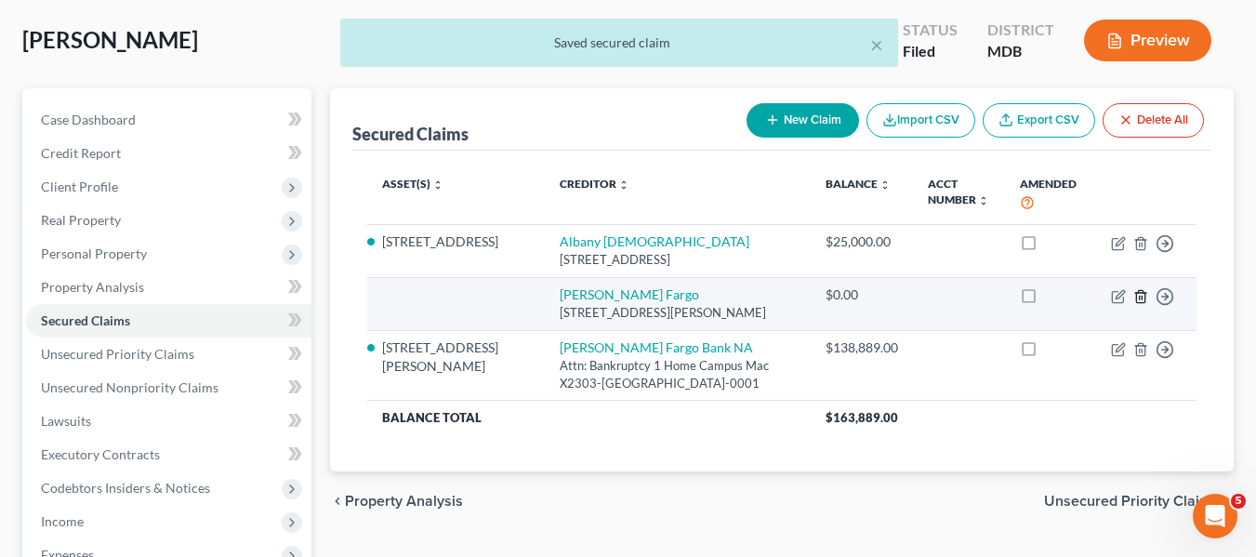
click at [1142, 296] on icon "button" at bounding box center [1140, 296] width 15 height 15
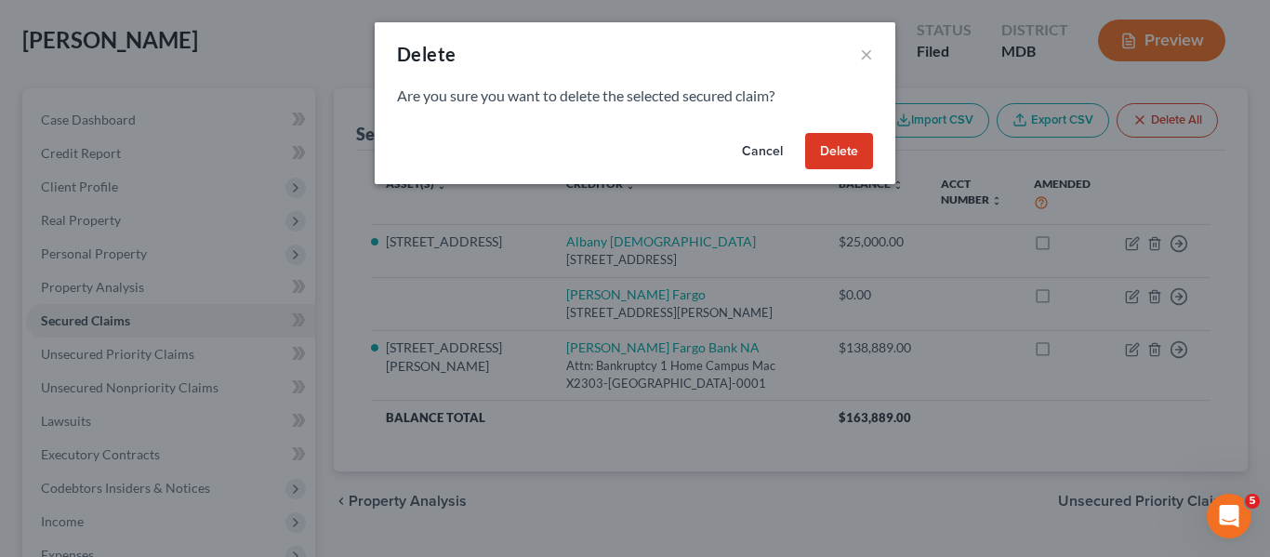
click at [847, 151] on button "Delete" at bounding box center [839, 151] width 68 height 37
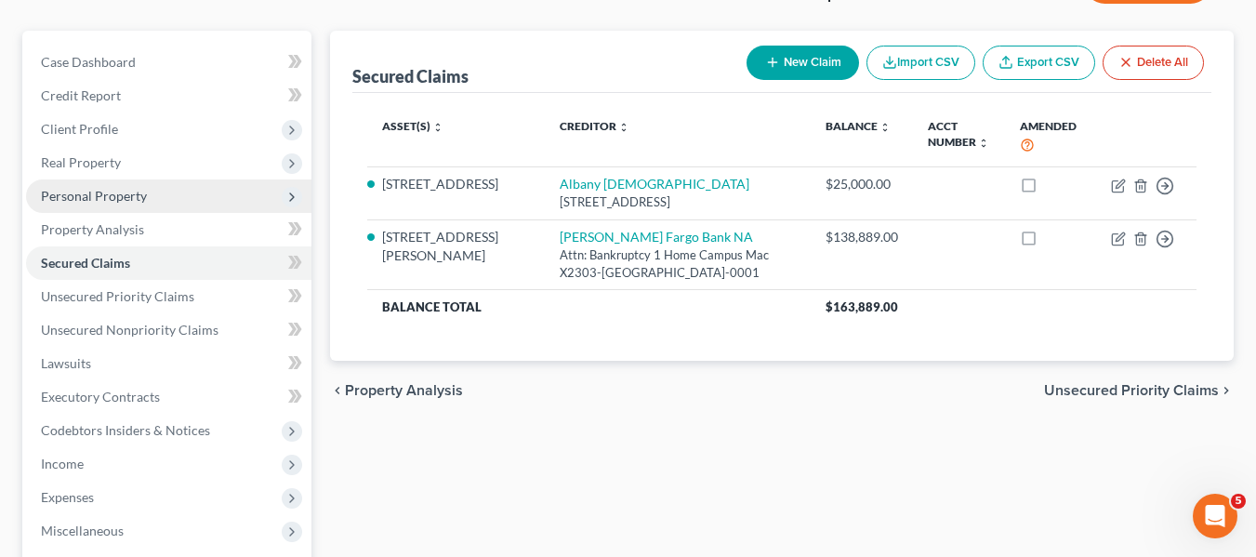
scroll to position [97, 0]
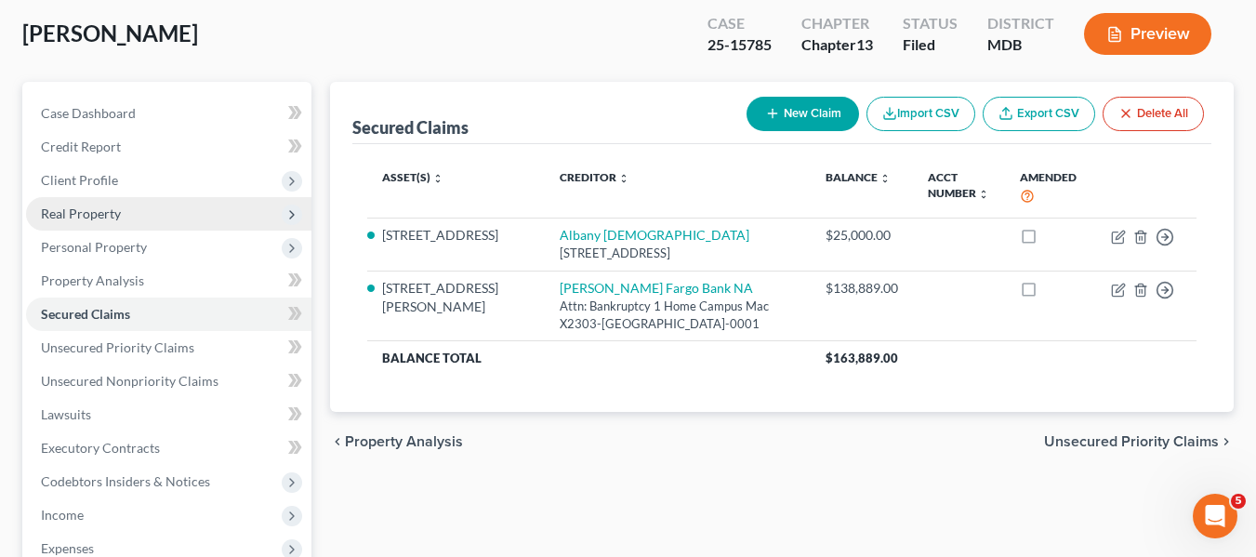
click at [97, 208] on span "Real Property" at bounding box center [81, 213] width 80 height 16
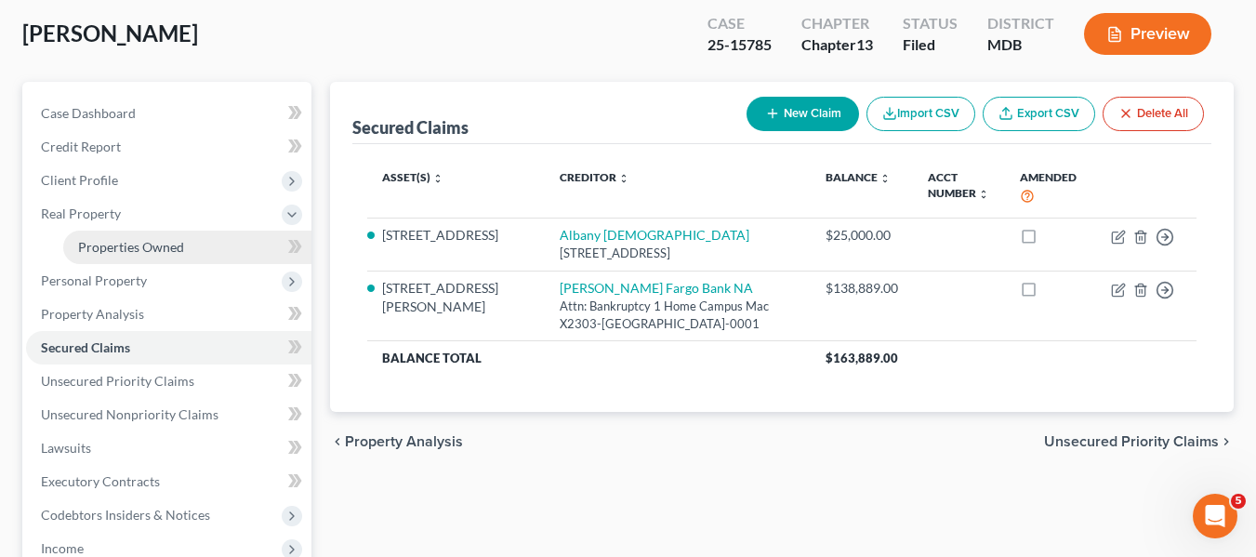
click at [112, 239] on span "Properties Owned" at bounding box center [131, 247] width 106 height 16
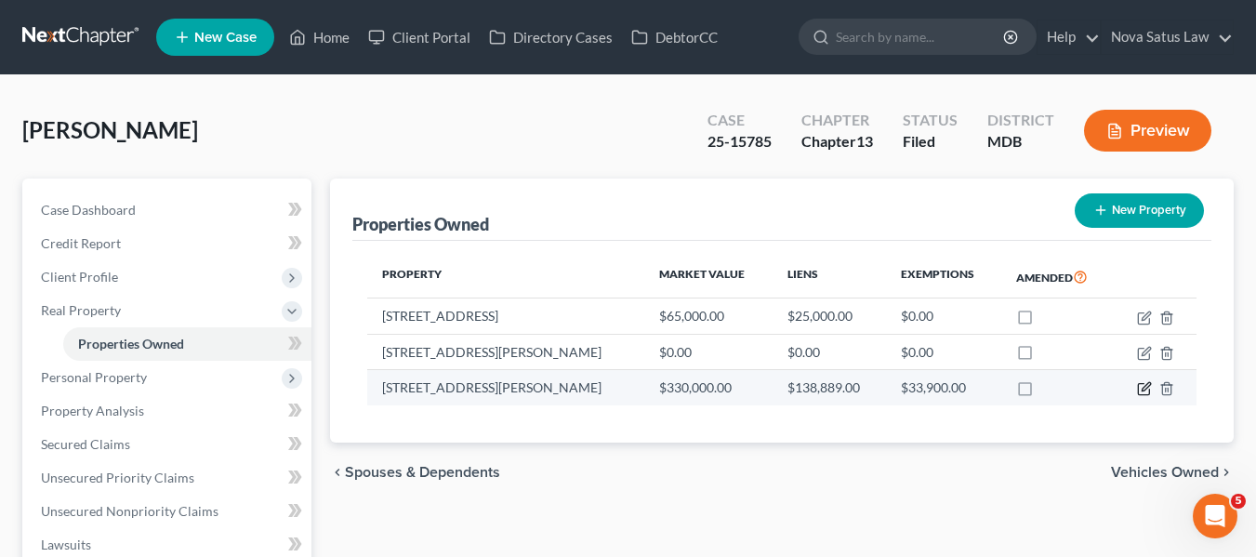
click at [1144, 385] on icon "button" at bounding box center [1144, 388] width 15 height 15
select select "21"
select select "0"
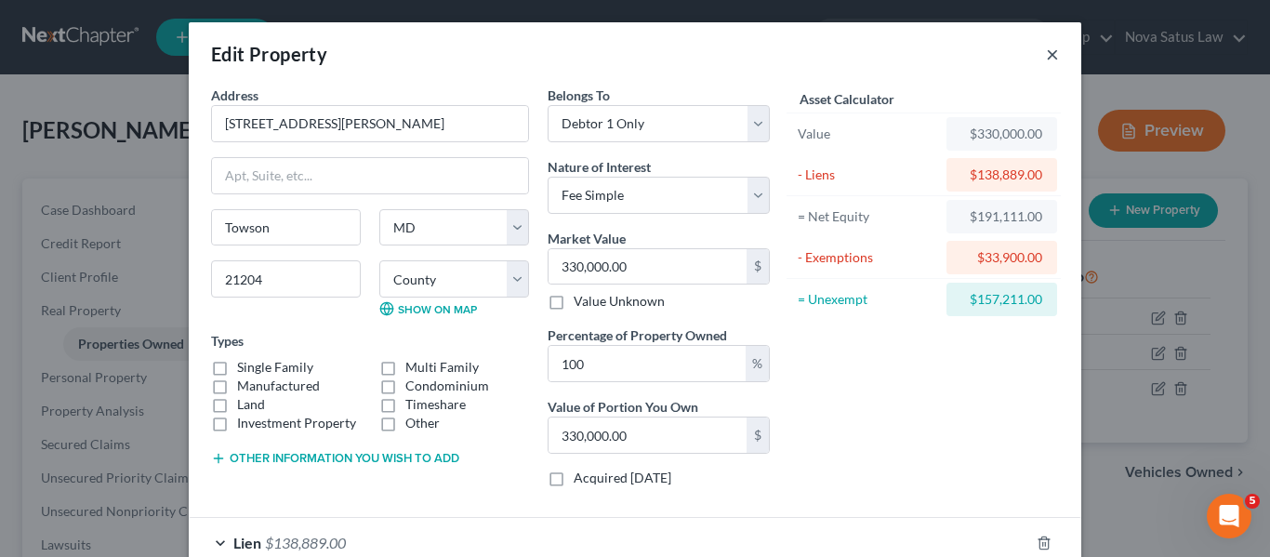
click at [1046, 56] on button "×" at bounding box center [1052, 54] width 13 height 22
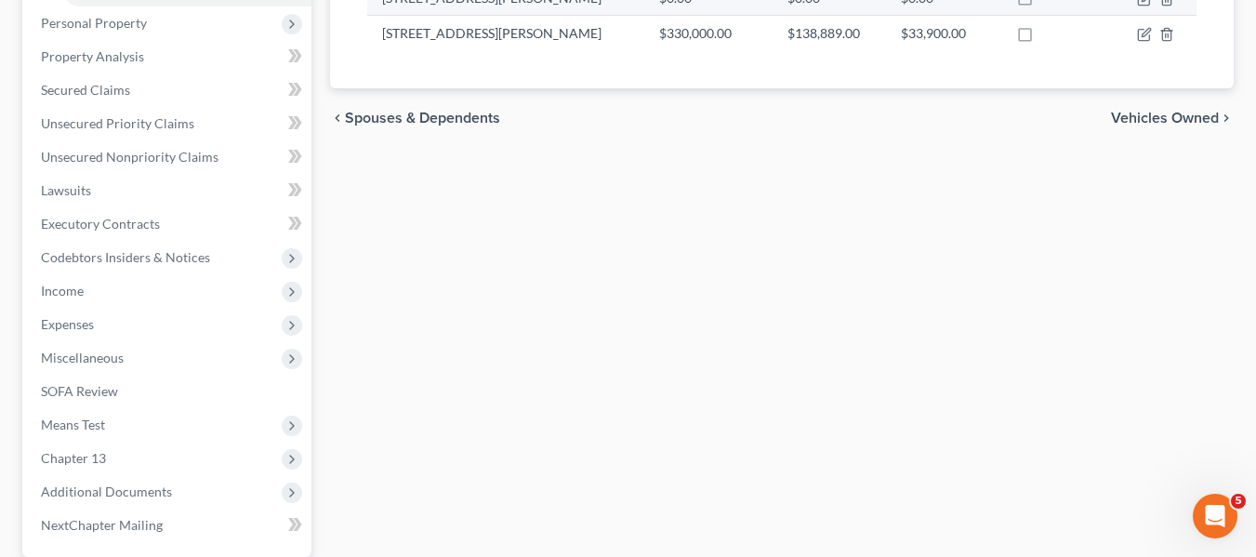
scroll to position [532, 0]
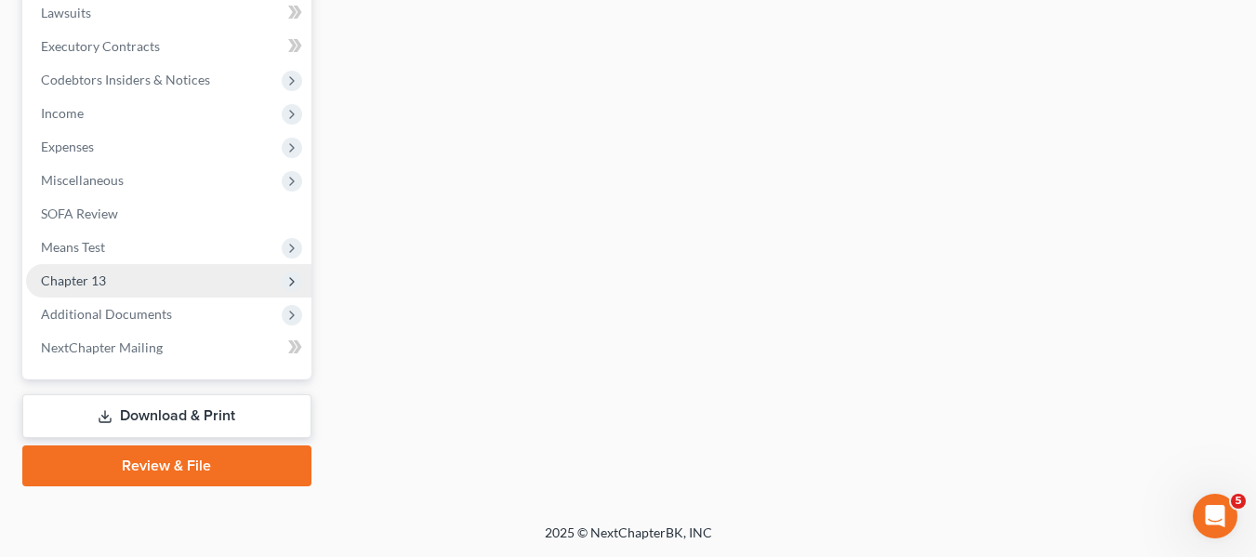
click at [84, 280] on span "Chapter 13" at bounding box center [73, 280] width 65 height 16
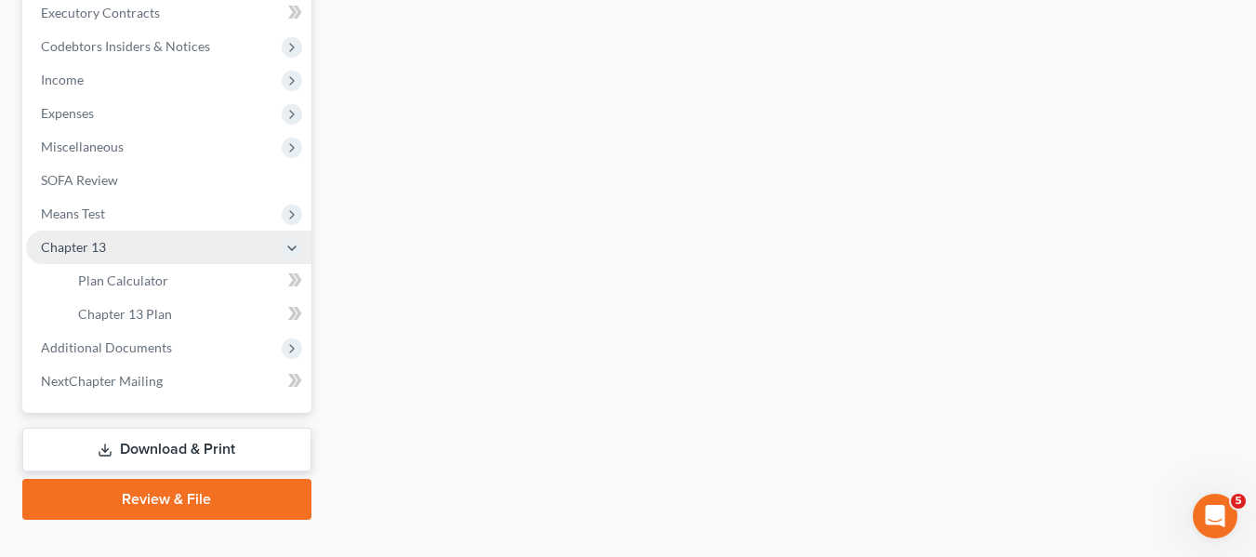
scroll to position [498, 0]
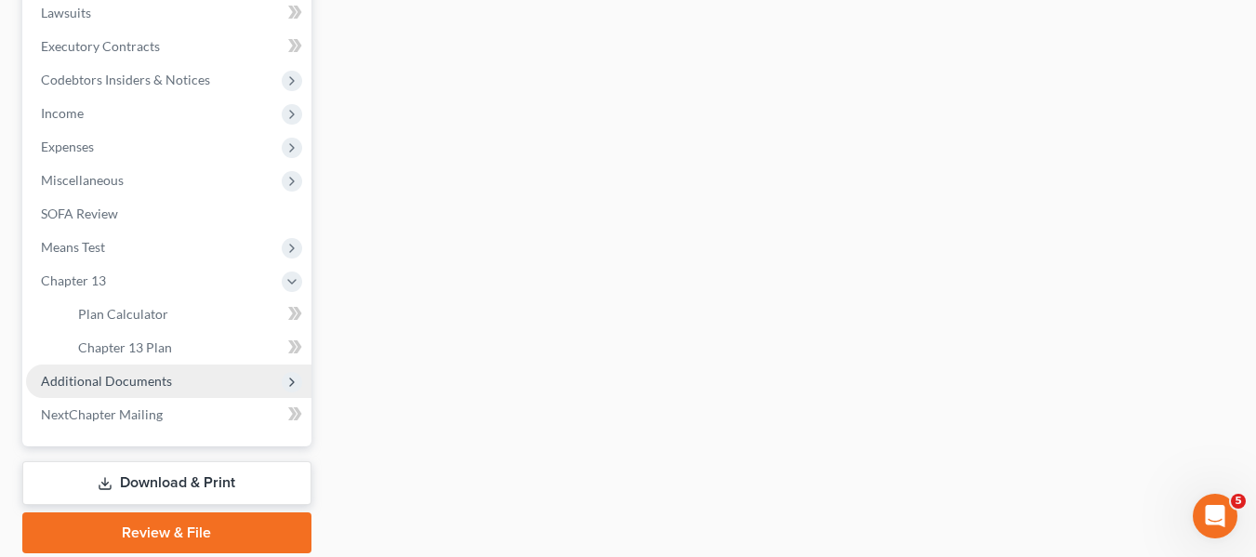
click at [112, 373] on span "Additional Documents" at bounding box center [106, 381] width 131 height 16
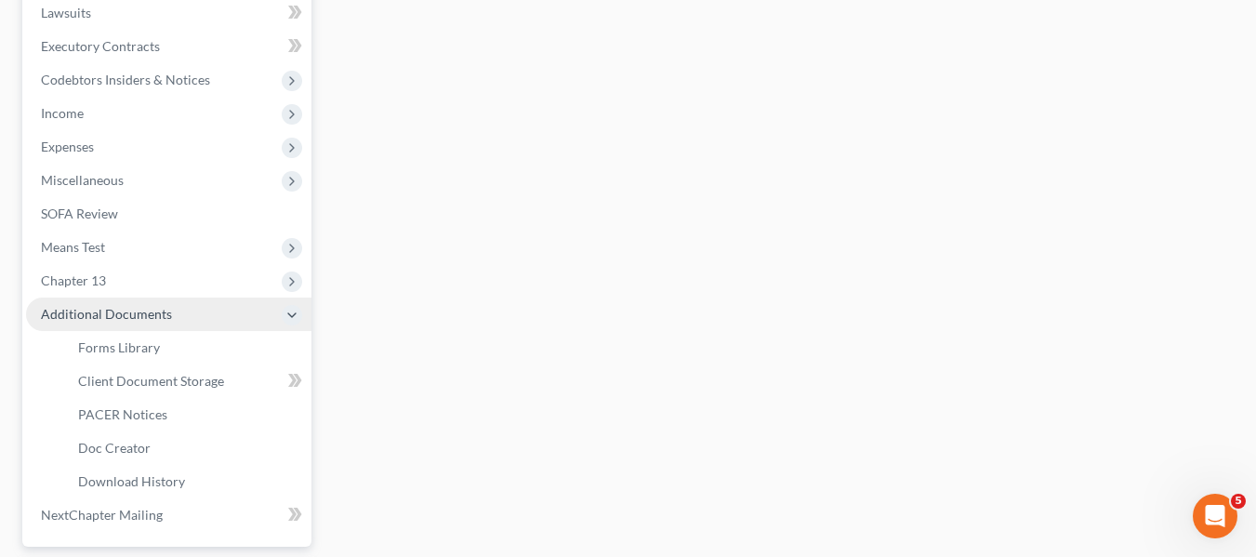
scroll to position [658, 0]
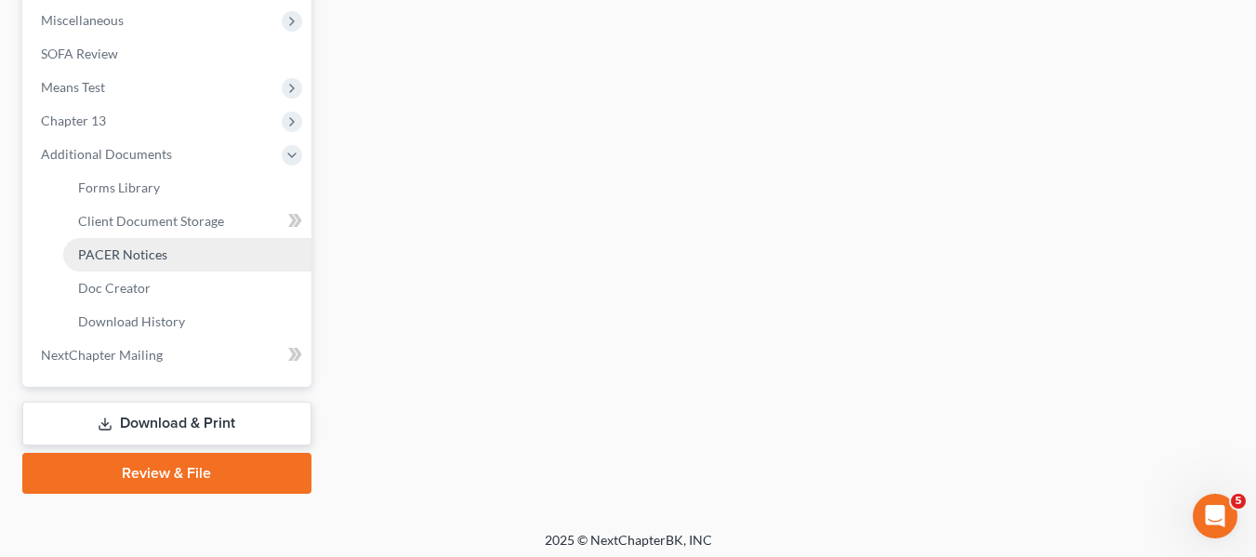
click at [114, 257] on span "PACER Notices" at bounding box center [122, 254] width 89 height 16
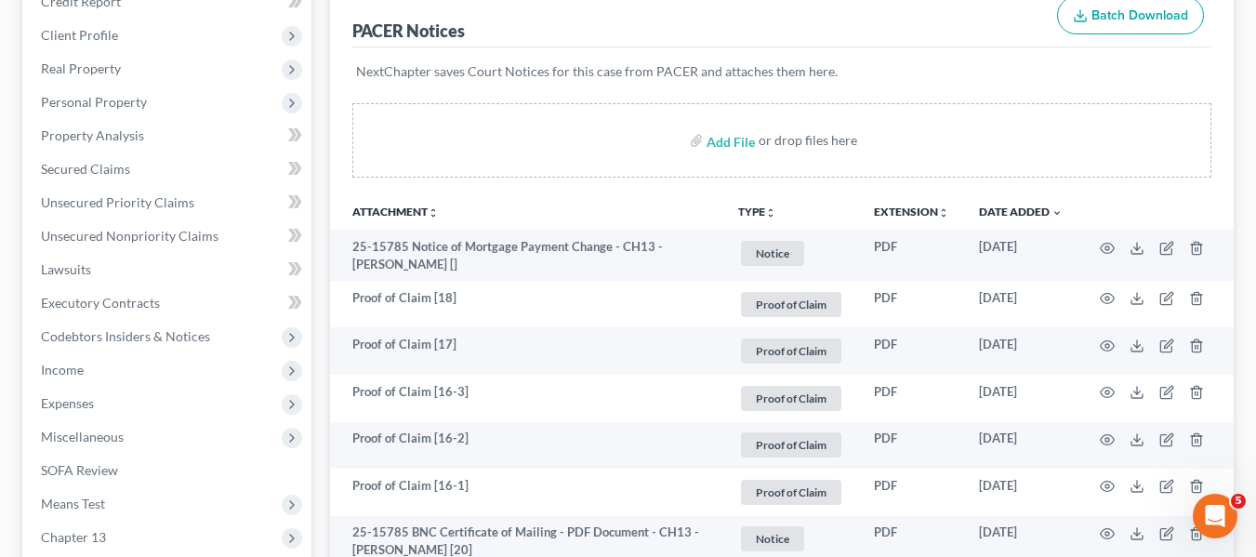
scroll to position [243, 0]
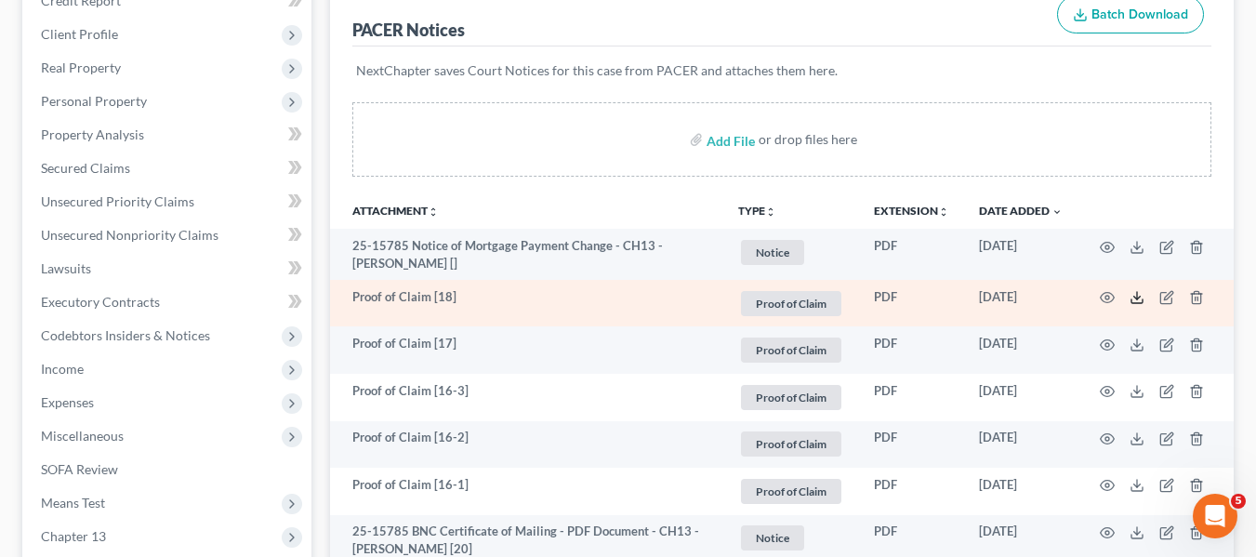
click at [1133, 293] on icon at bounding box center [1136, 297] width 15 height 15
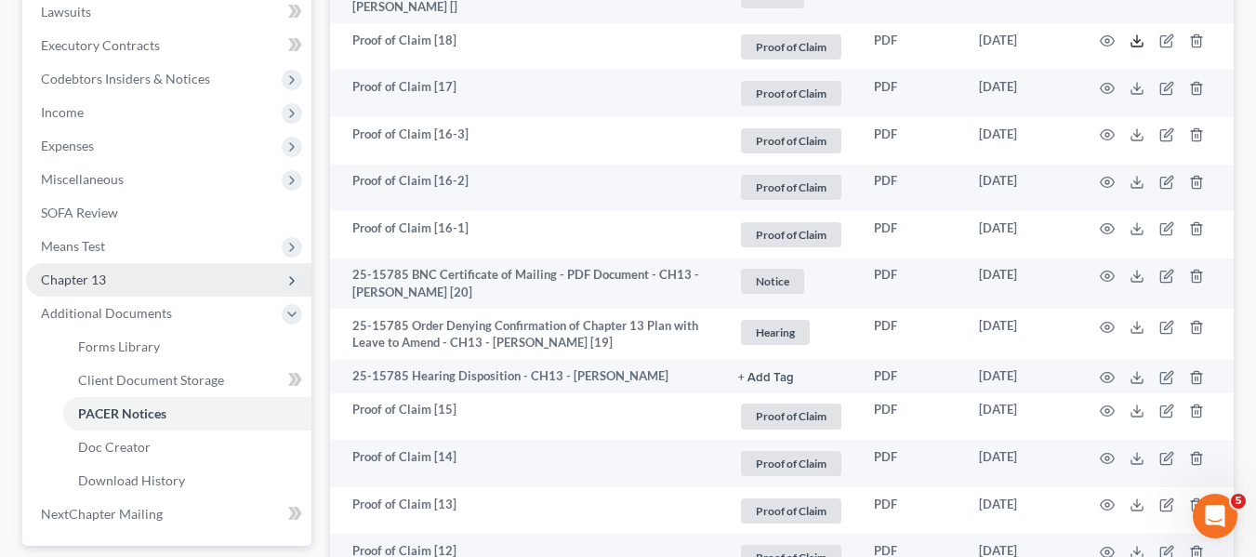
scroll to position [498, 0]
click at [115, 282] on span "Chapter 13" at bounding box center [168, 280] width 285 height 33
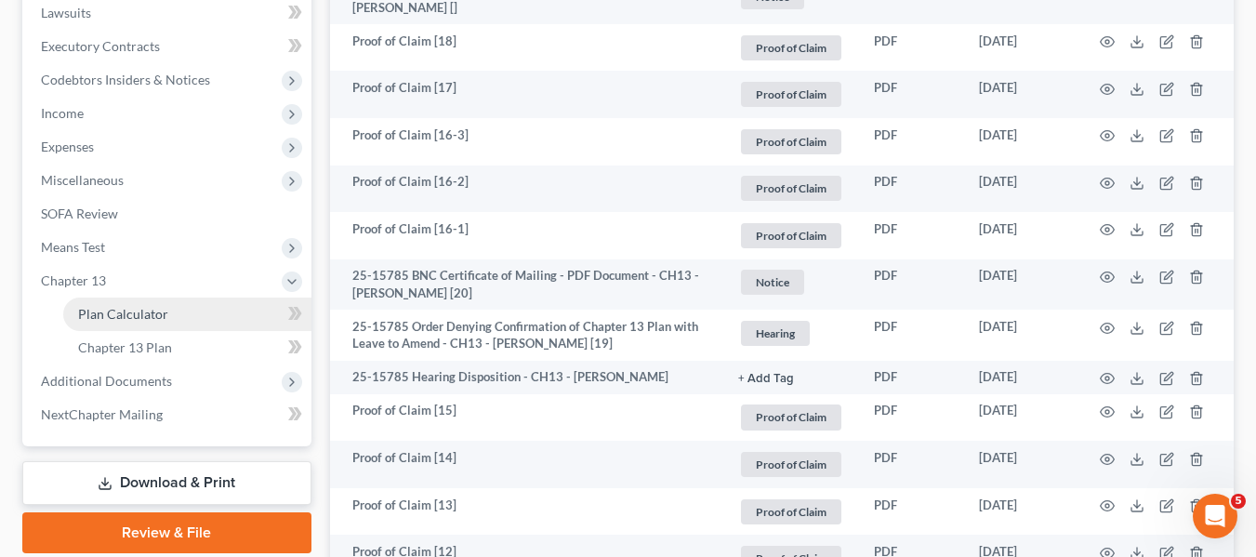
click at [138, 316] on span "Plan Calculator" at bounding box center [123, 314] width 90 height 16
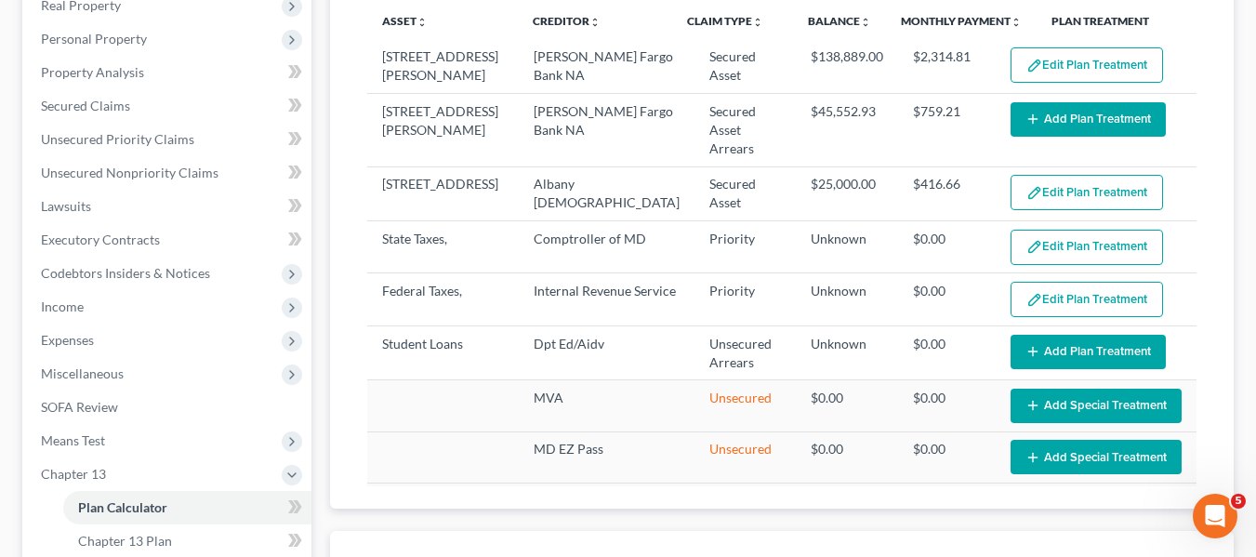
select select "59"
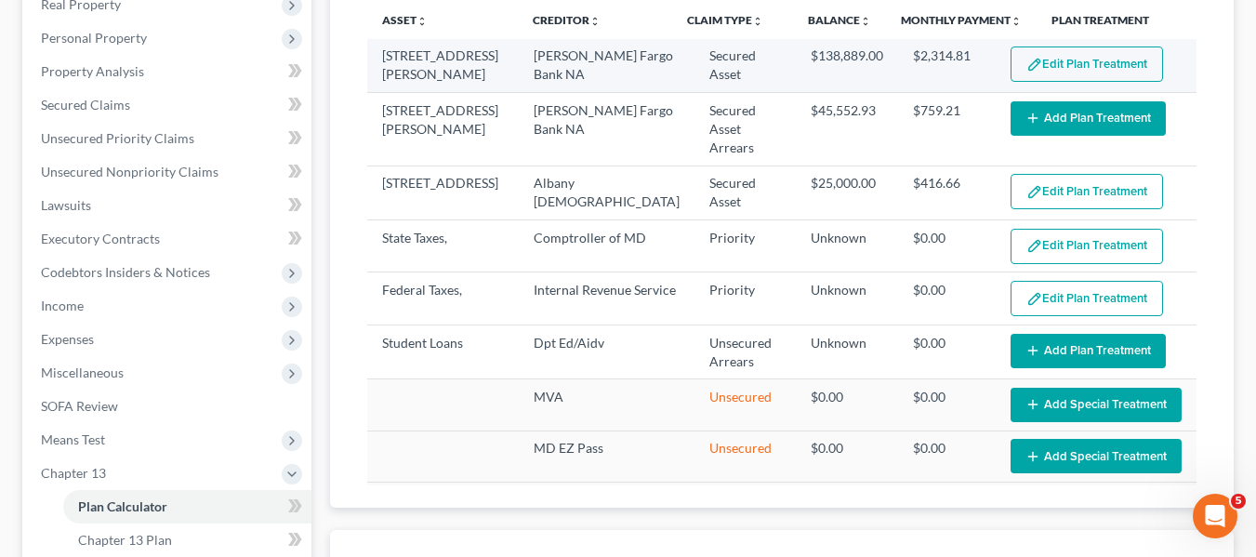
click at [1069, 51] on button "Edit Plan Treatment" at bounding box center [1086, 63] width 152 height 35
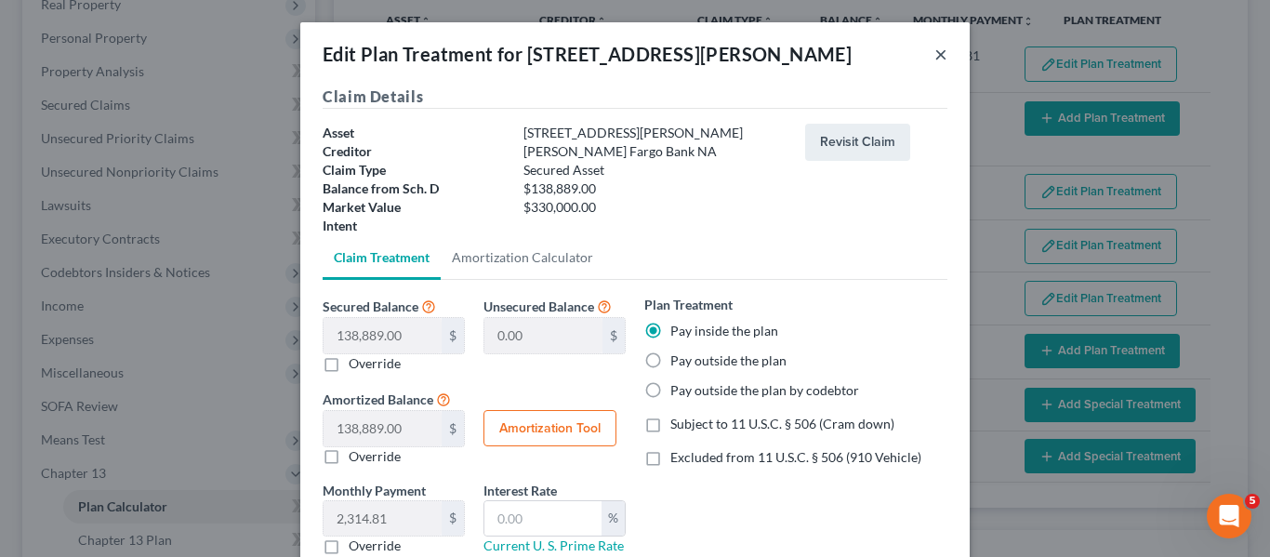
click at [937, 59] on button "×" at bounding box center [940, 54] width 13 height 22
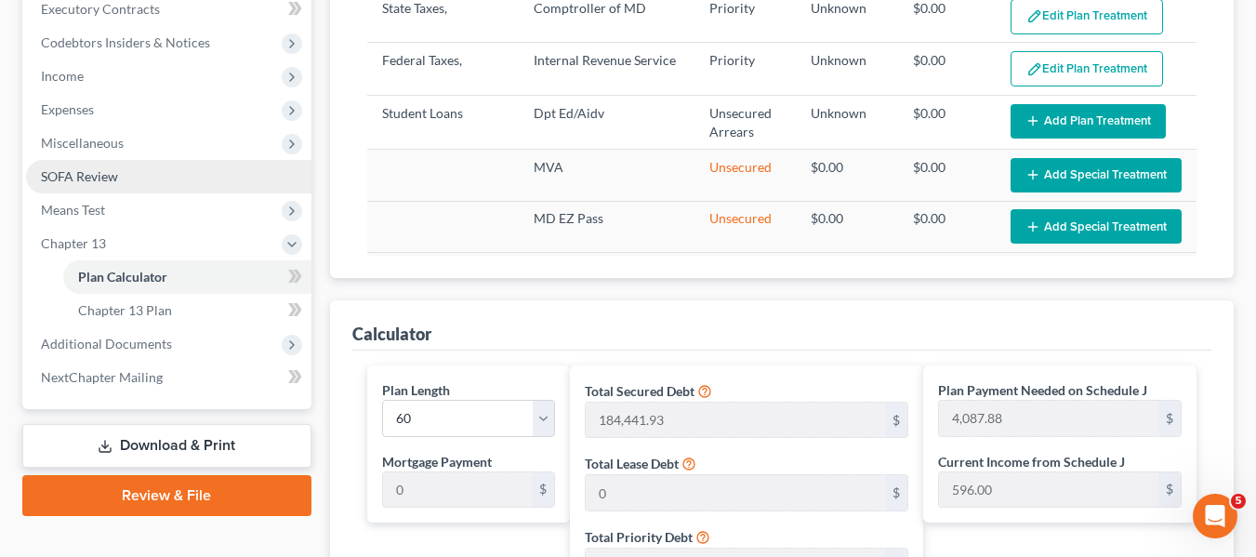
scroll to position [536, 0]
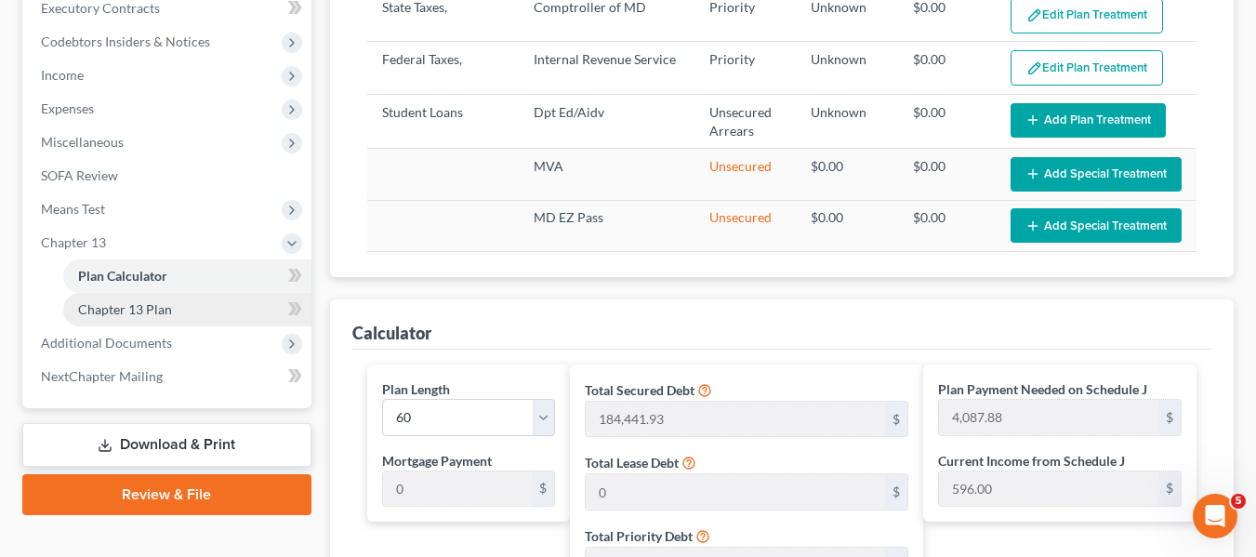
click at [145, 305] on span "Chapter 13 Plan" at bounding box center [125, 309] width 94 height 16
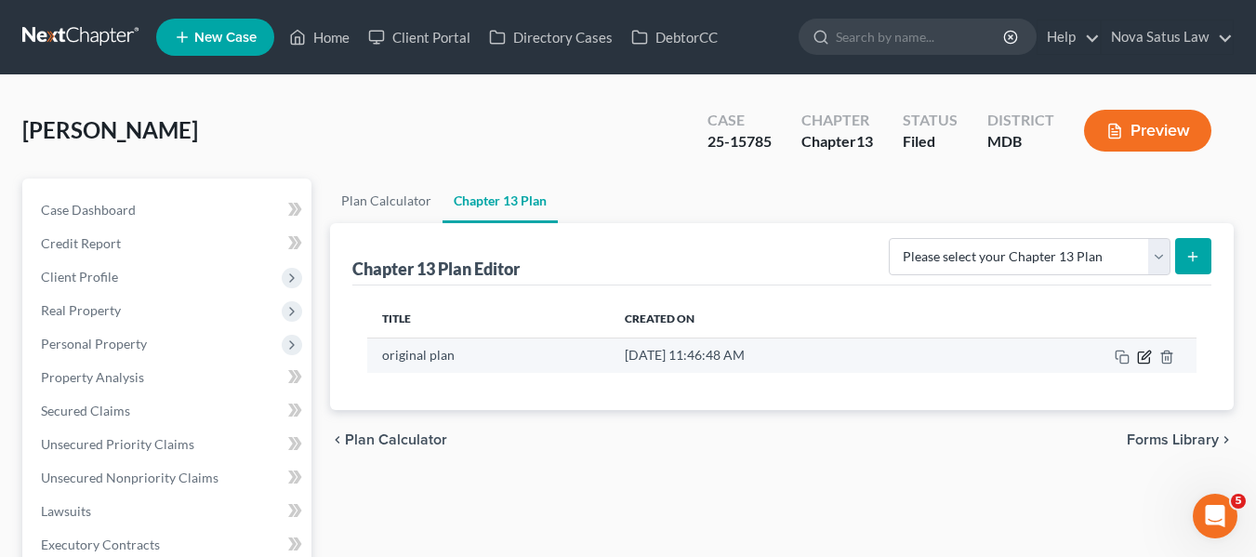
click at [1146, 352] on icon "button" at bounding box center [1145, 354] width 8 height 8
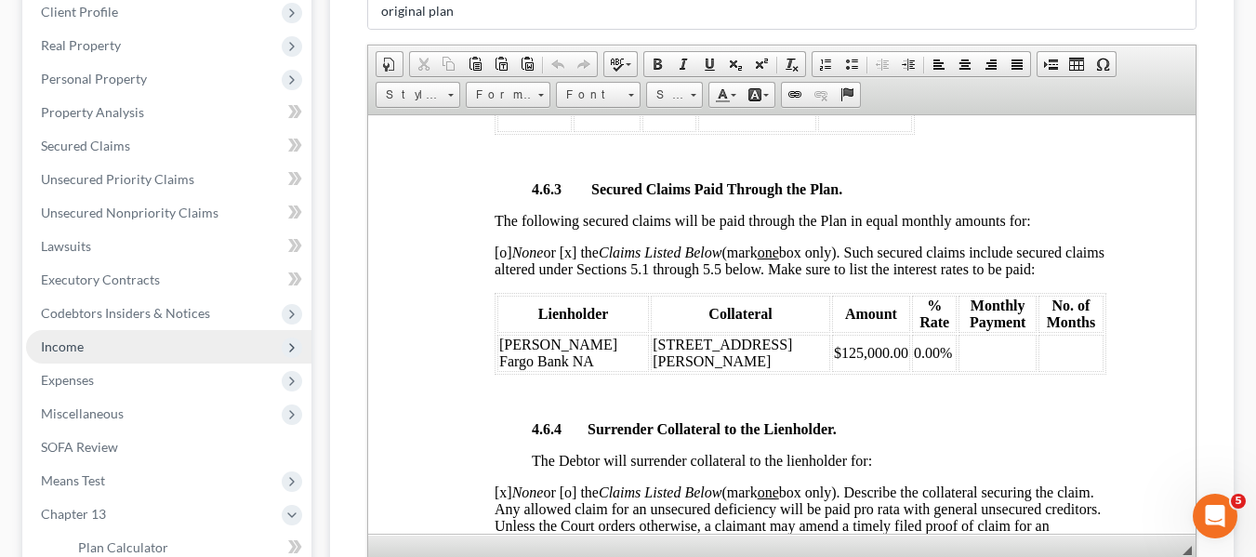
scroll to position [264, 0]
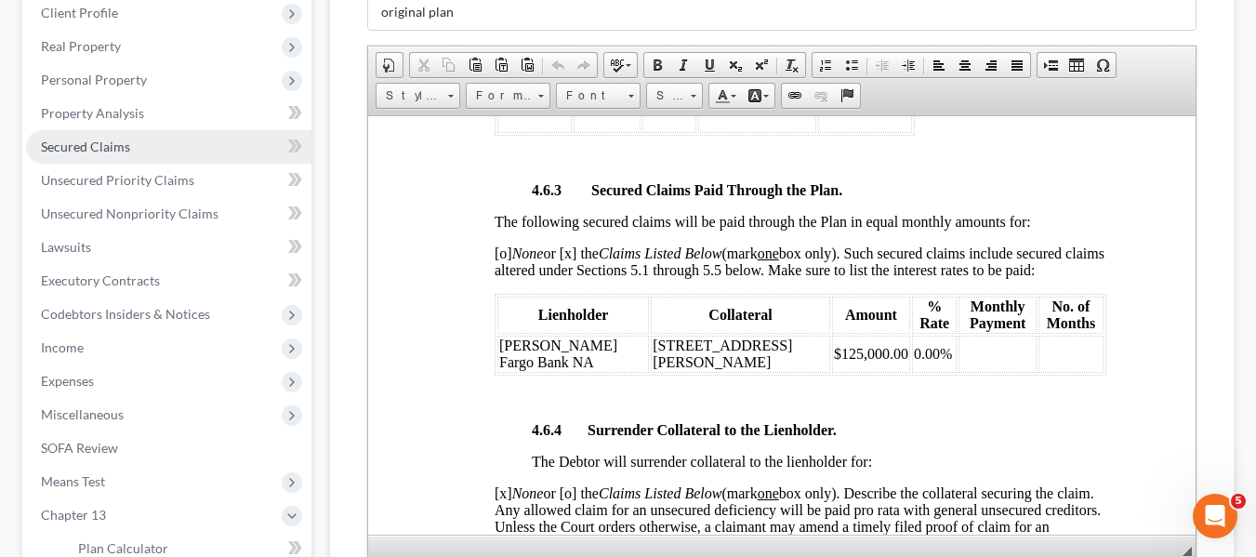
click at [116, 143] on span "Secured Claims" at bounding box center [85, 147] width 89 height 16
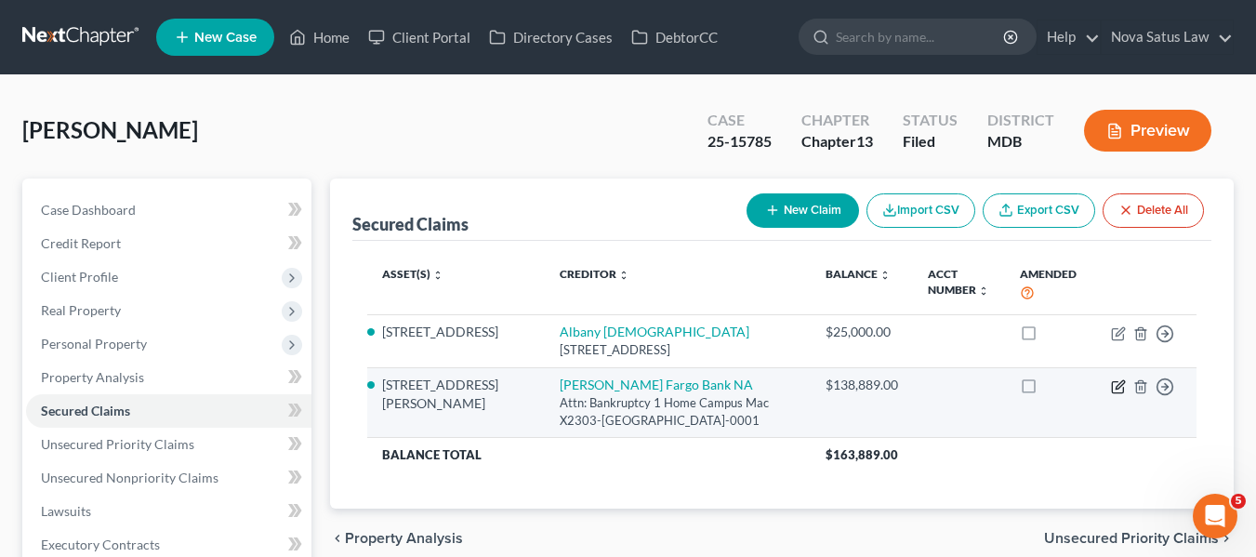
click at [1115, 386] on icon "button" at bounding box center [1118, 386] width 15 height 15
select select "16"
select select "0"
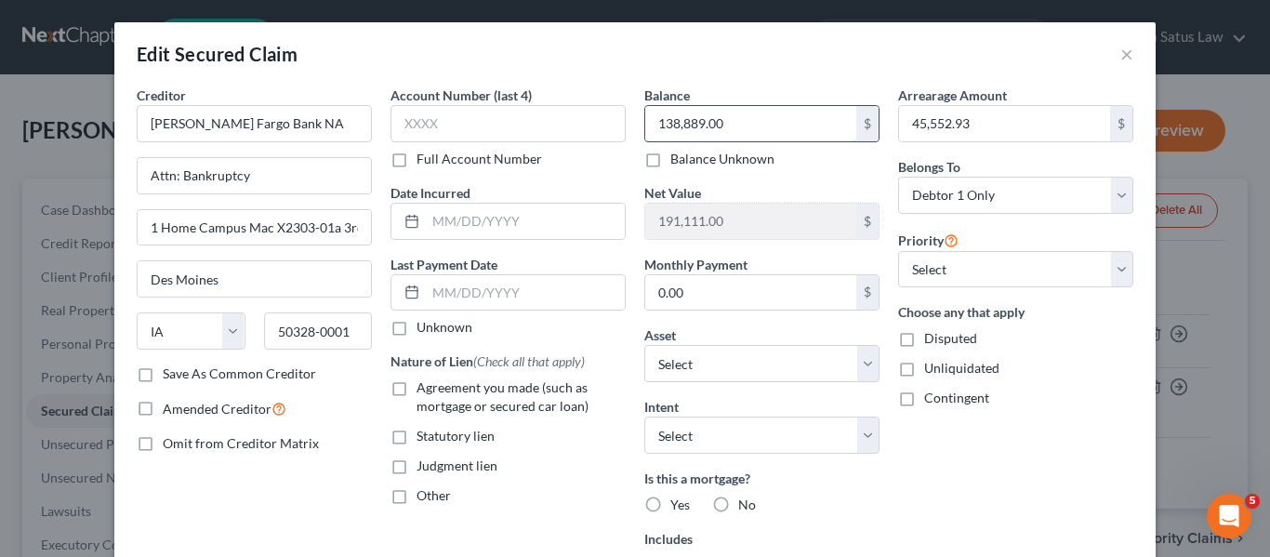
click at [800, 125] on input "138,889.00" at bounding box center [750, 123] width 211 height 35
type input "138,889.61"
click at [1006, 128] on input "45,552.93" at bounding box center [1004, 123] width 211 height 35
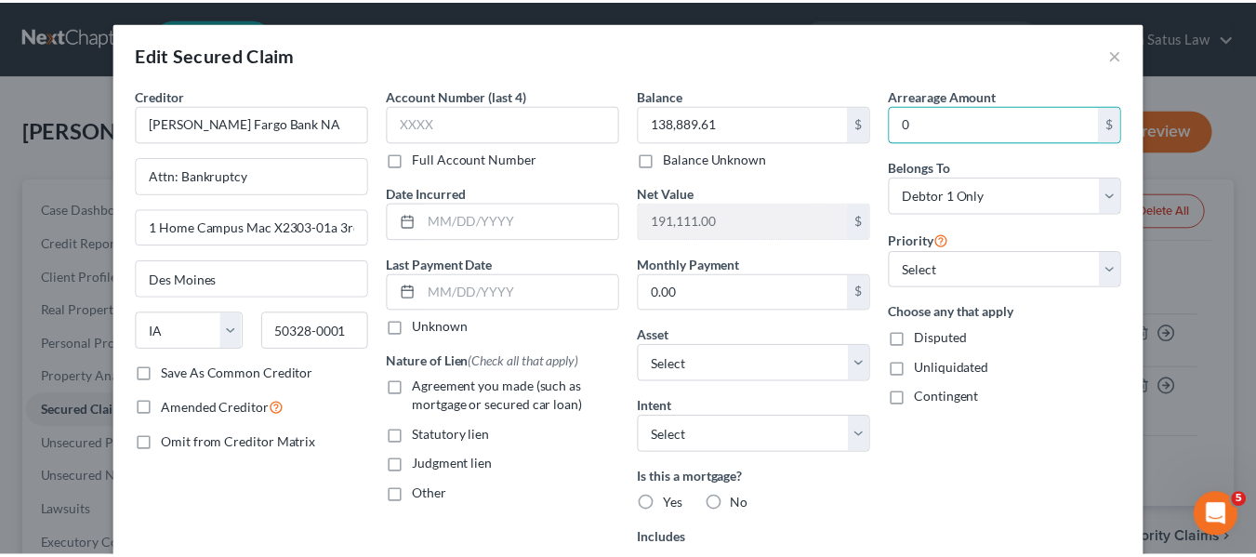
scroll to position [325, 0]
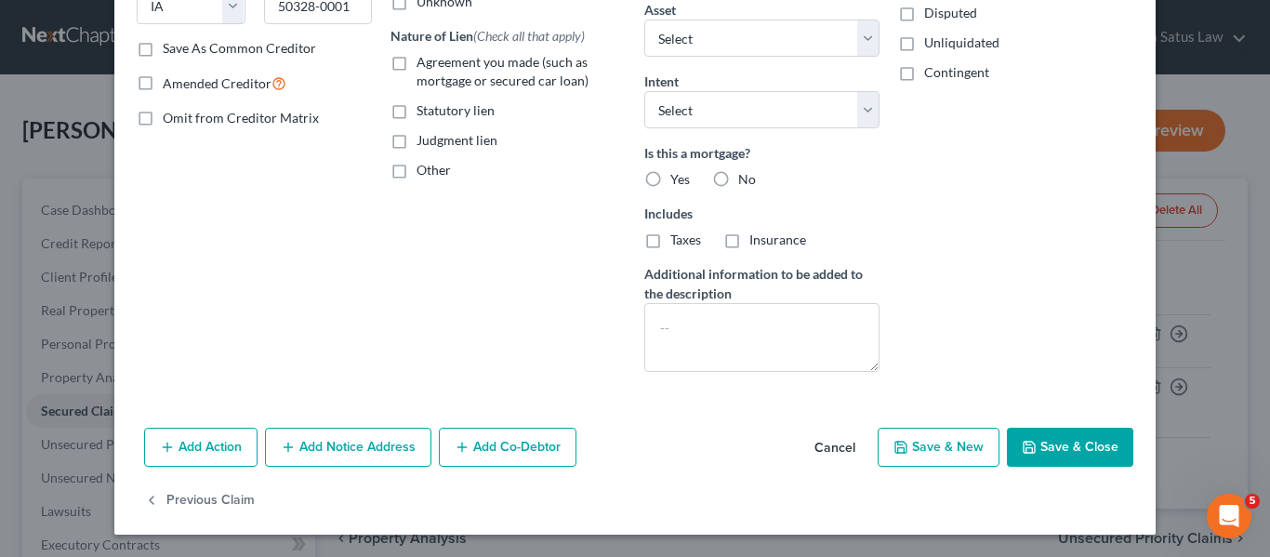
type input "0"
click at [1035, 451] on button "Save & Close" at bounding box center [1070, 447] width 126 height 39
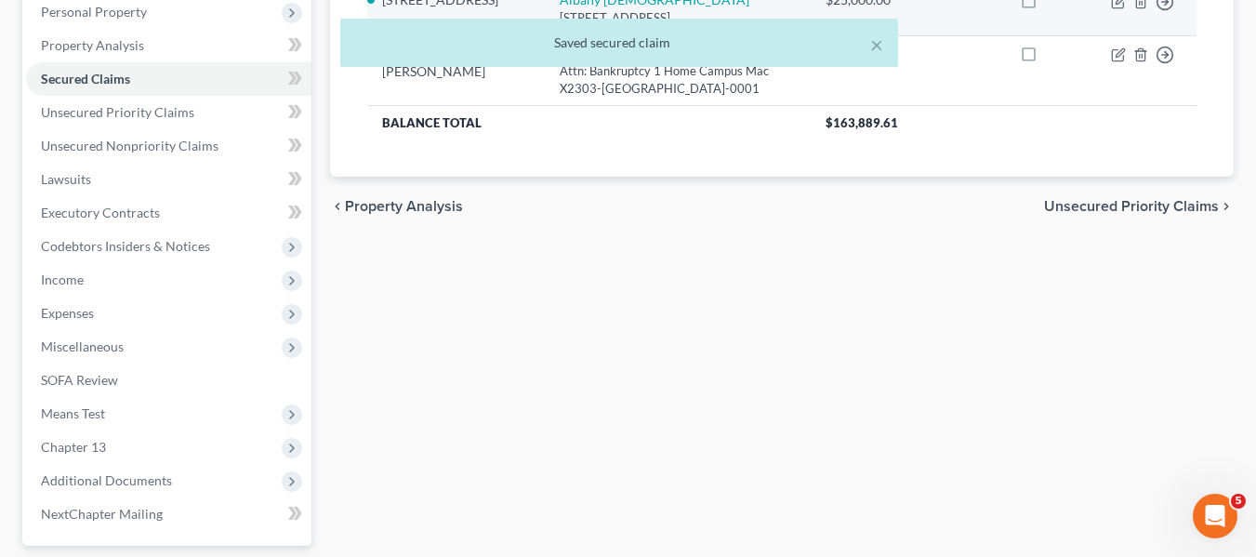
scroll to position [498, 0]
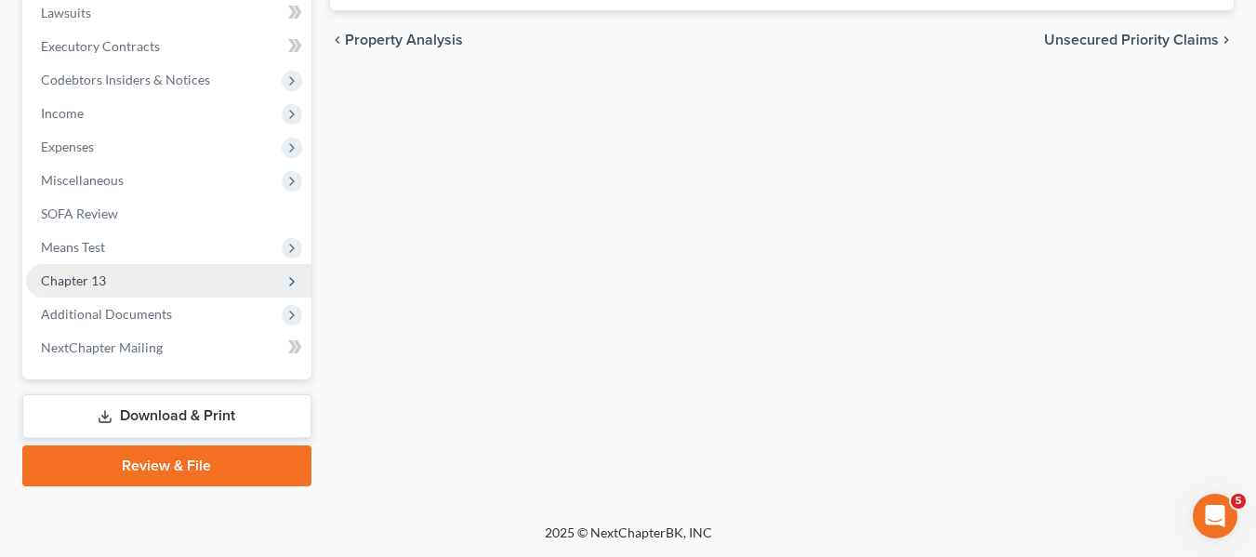
click at [152, 279] on span "Chapter 13" at bounding box center [168, 280] width 285 height 33
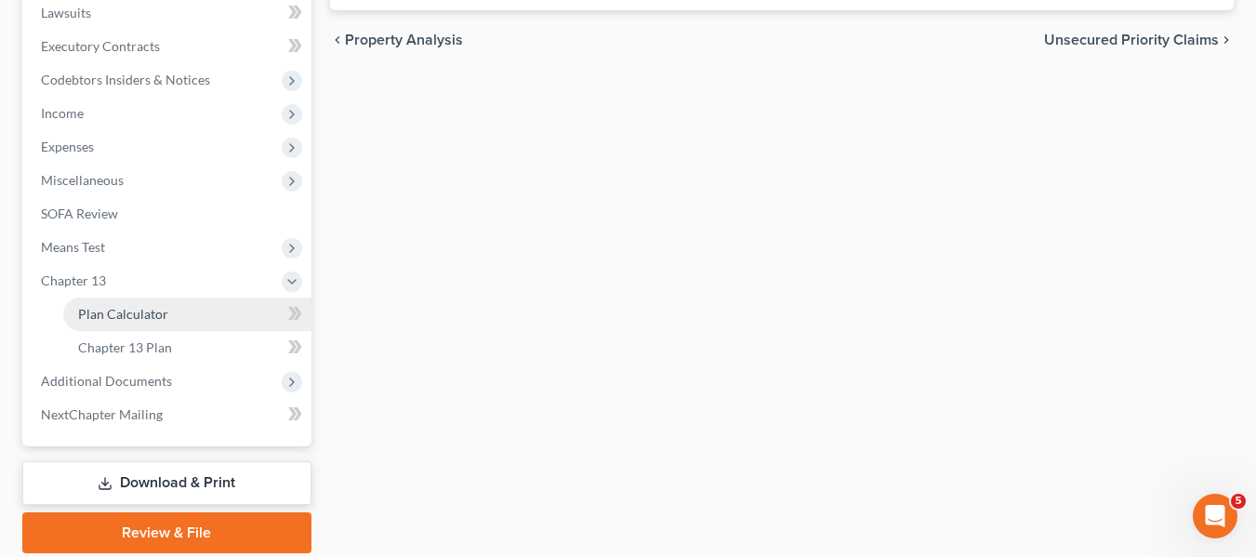
click at [165, 309] on span "Plan Calculator" at bounding box center [123, 314] width 90 height 16
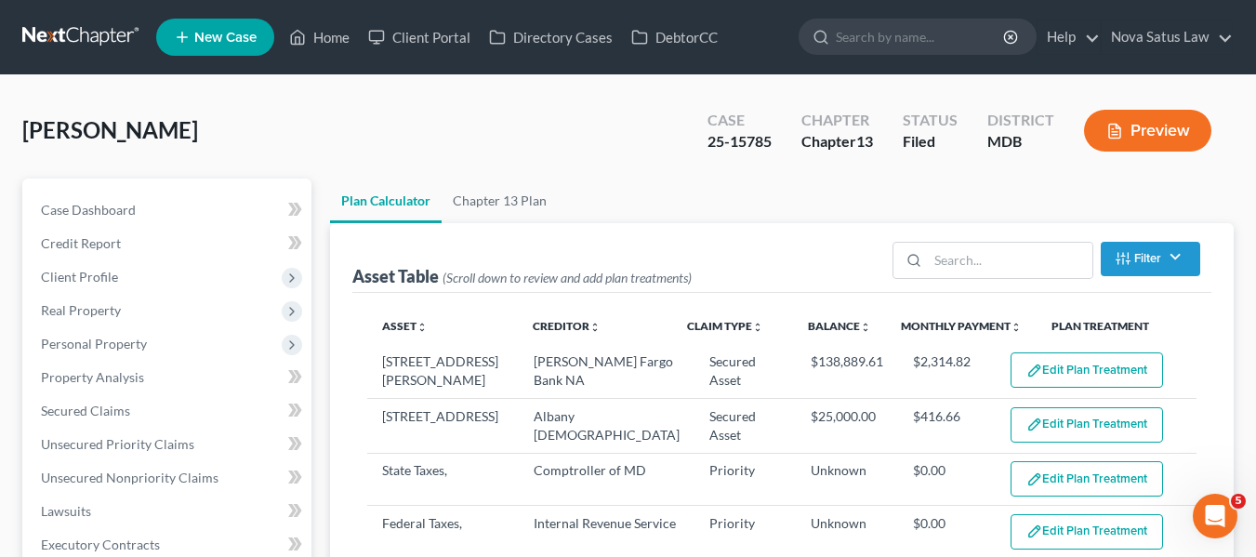
select select "59"
click at [1044, 373] on button "Edit Plan Treatment" at bounding box center [1086, 369] width 152 height 35
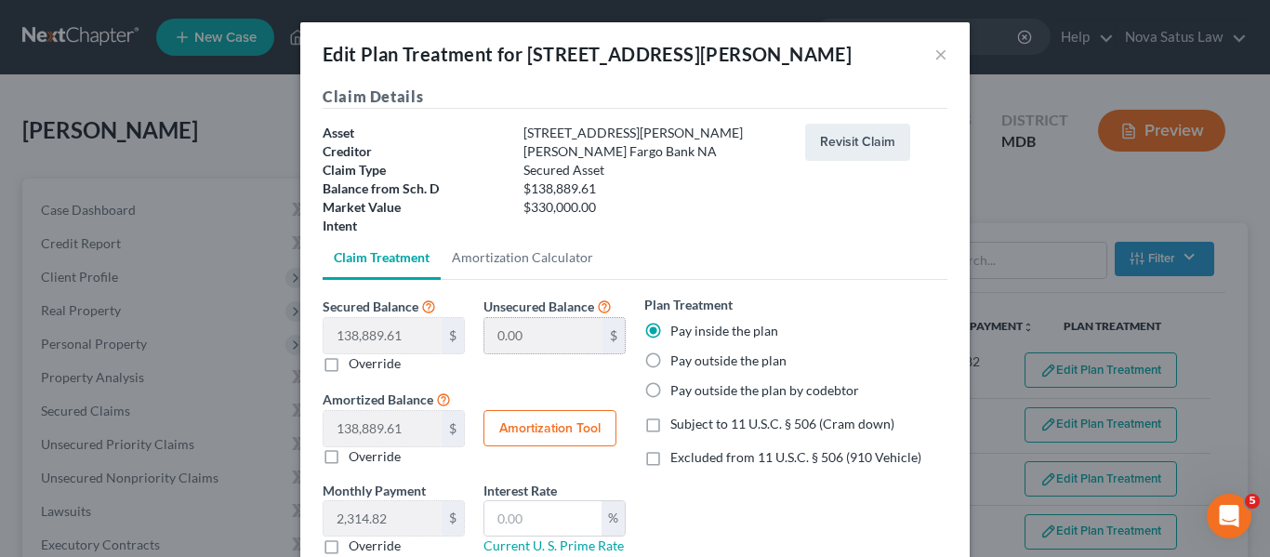
scroll to position [130, 0]
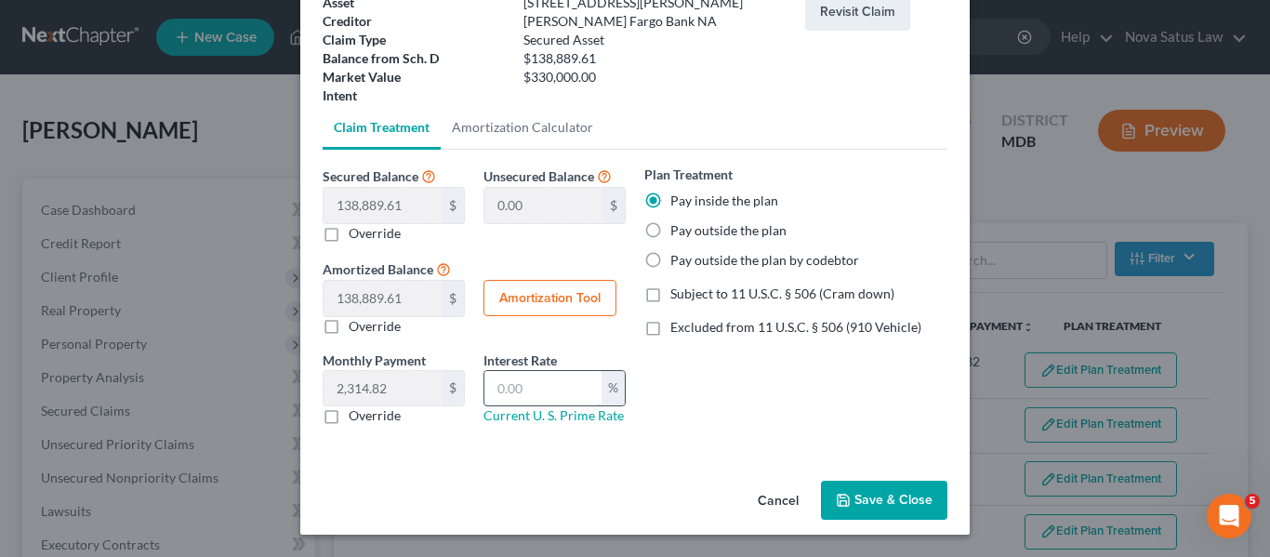
click at [521, 390] on input "text" at bounding box center [542, 388] width 117 height 35
type input "6.0"
click at [521, 305] on button "Amortization Tool" at bounding box center [549, 298] width 133 height 37
type input "138,889.61"
type input "6.0"
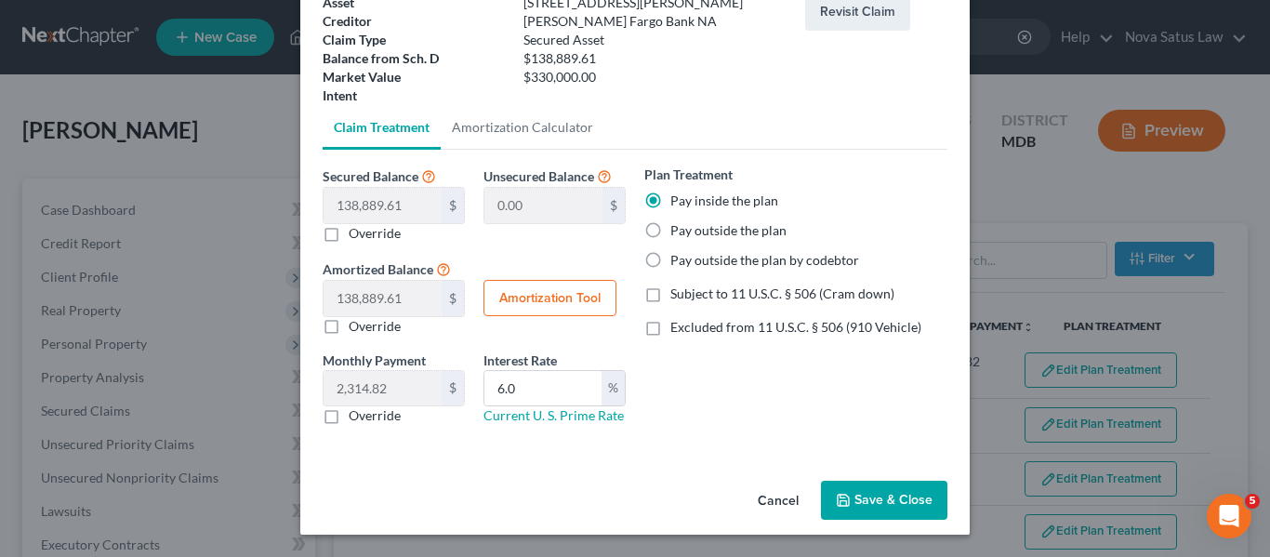
type input "60"
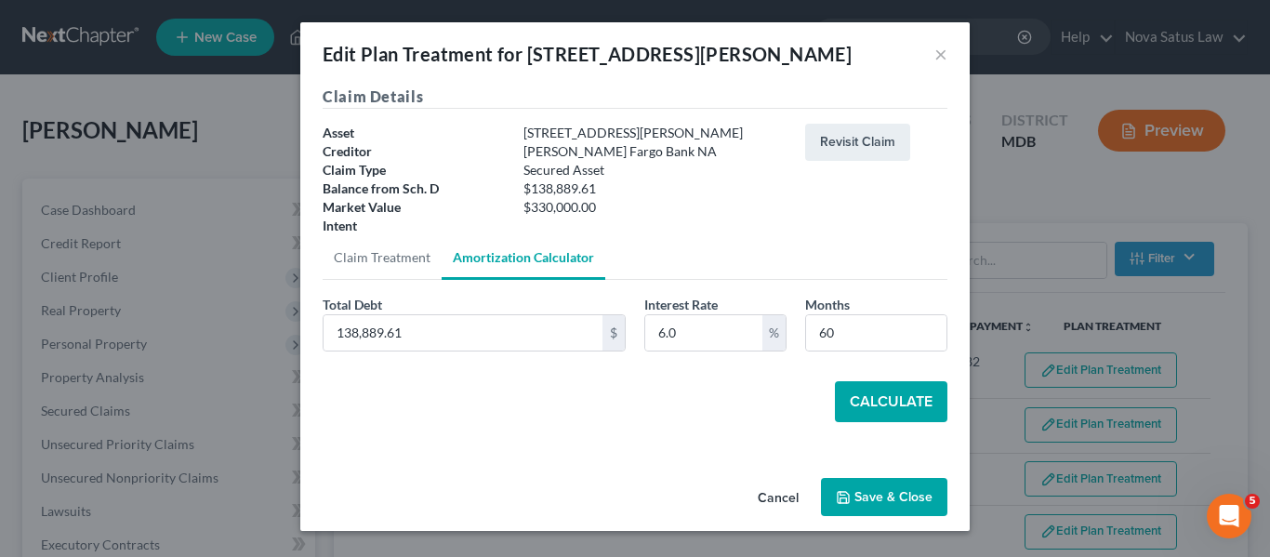
scroll to position [0, 0]
click at [865, 400] on button "Calculate" at bounding box center [891, 401] width 112 height 41
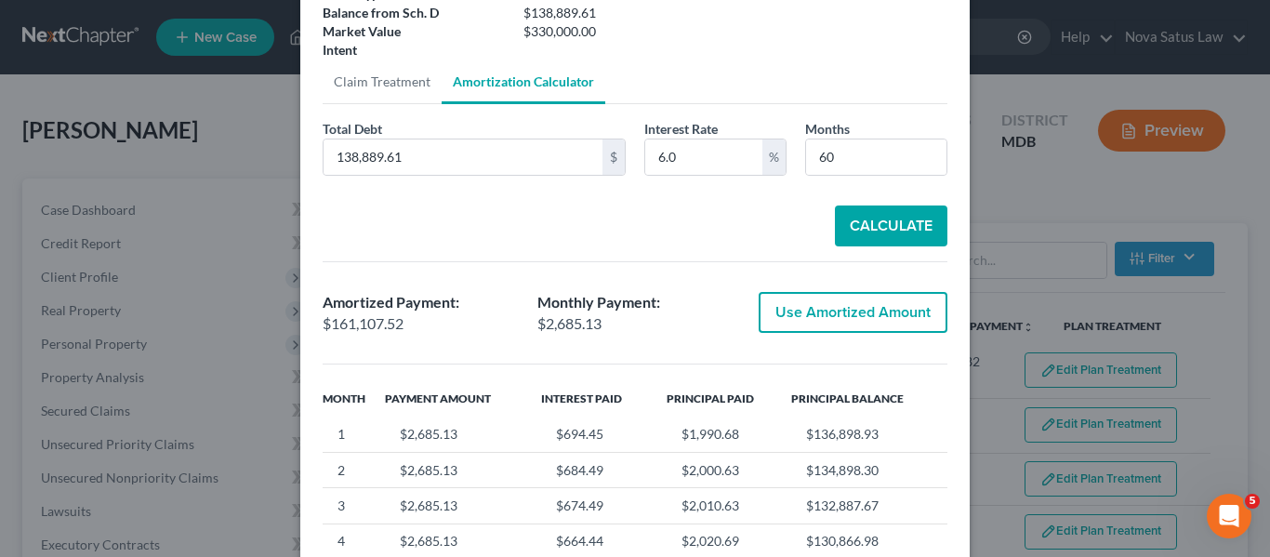
scroll to position [177, 0]
click at [790, 304] on button "Use Amortized Amount" at bounding box center [853, 311] width 189 height 41
type input "161,107.51"
checkbox input "true"
type input "2,685.12"
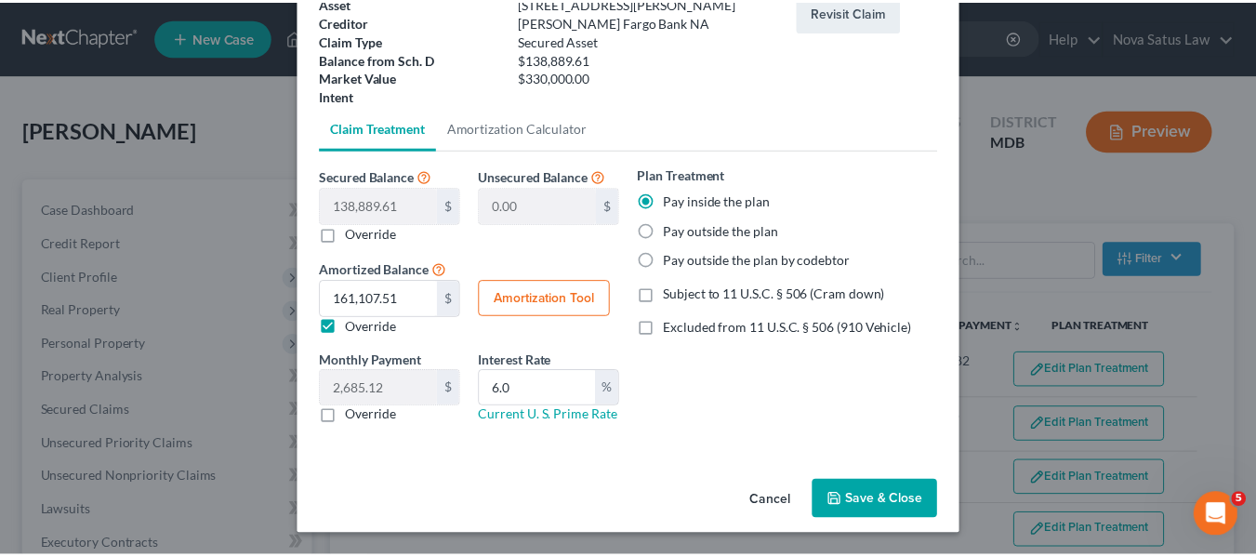
scroll to position [130, 0]
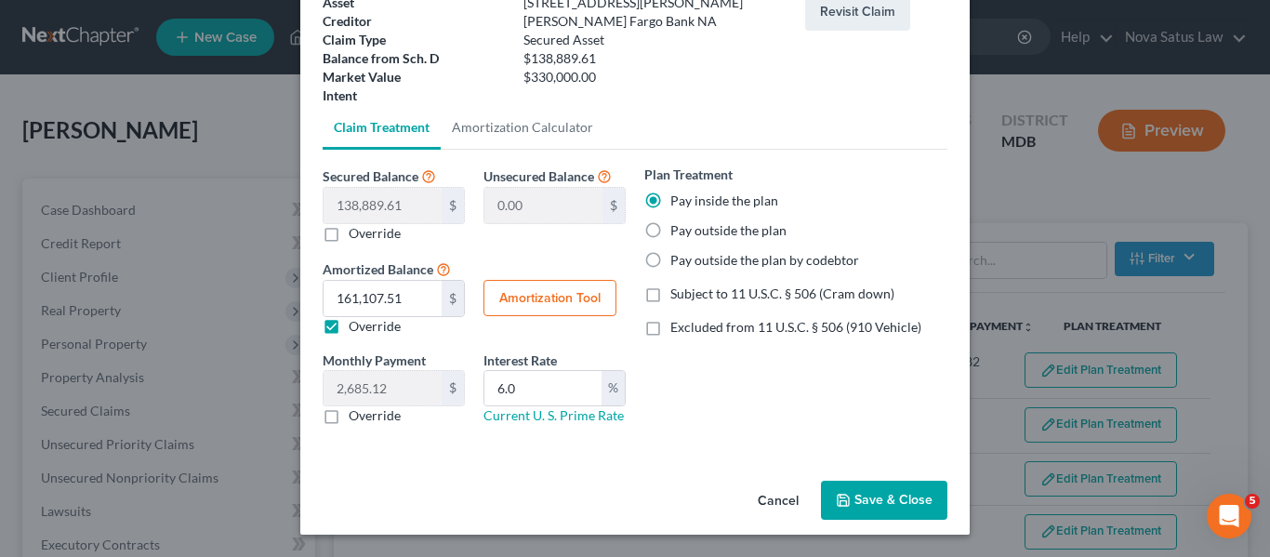
click at [848, 505] on button "Save & Close" at bounding box center [884, 500] width 126 height 39
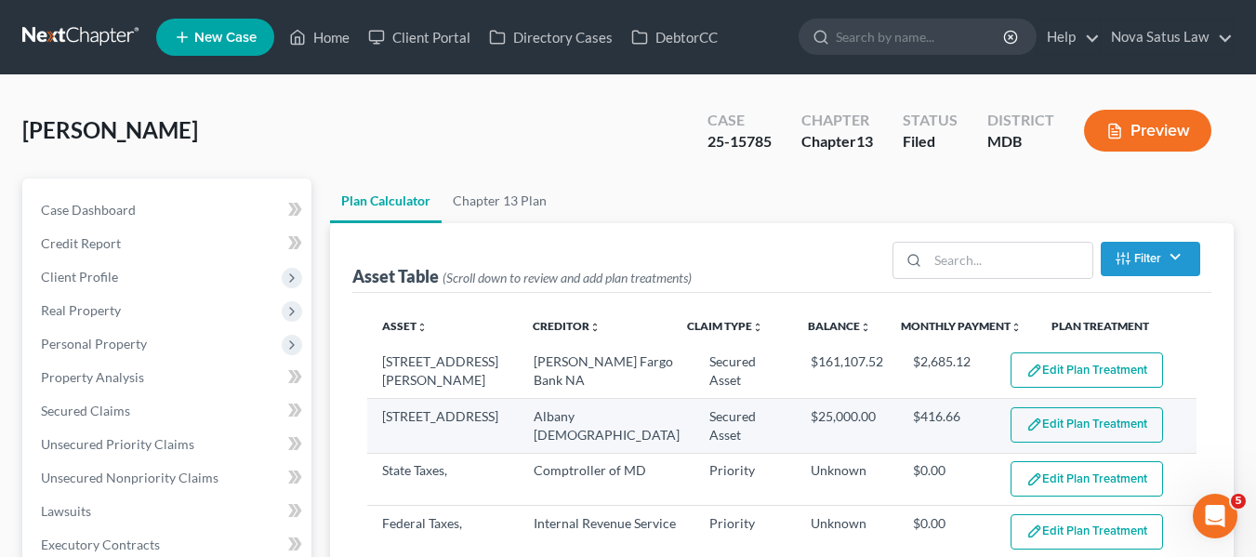
select select "59"
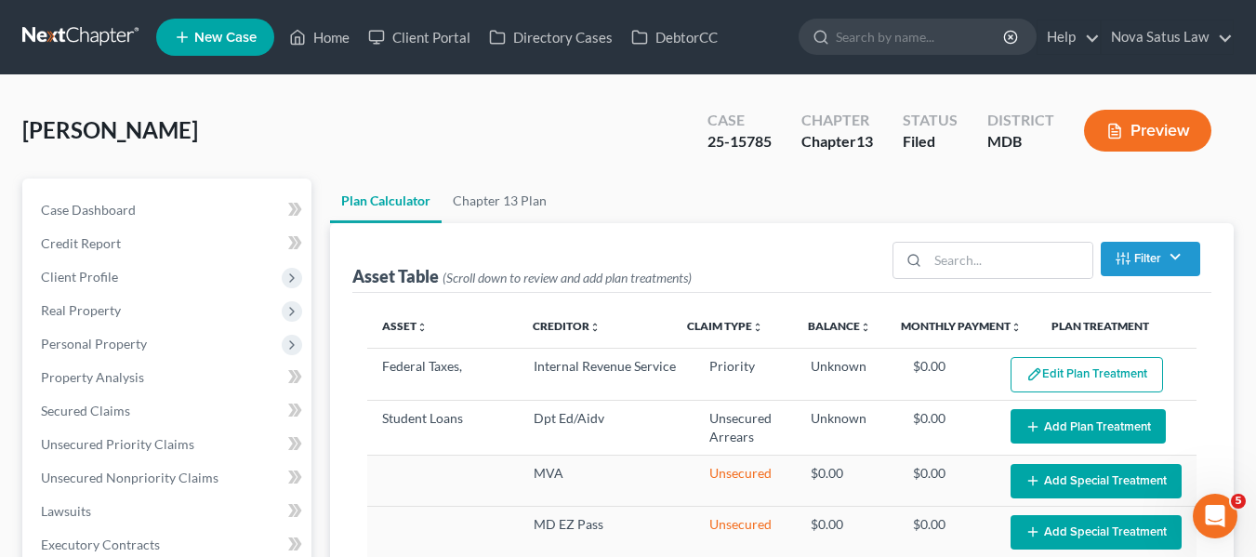
scroll to position [0, 0]
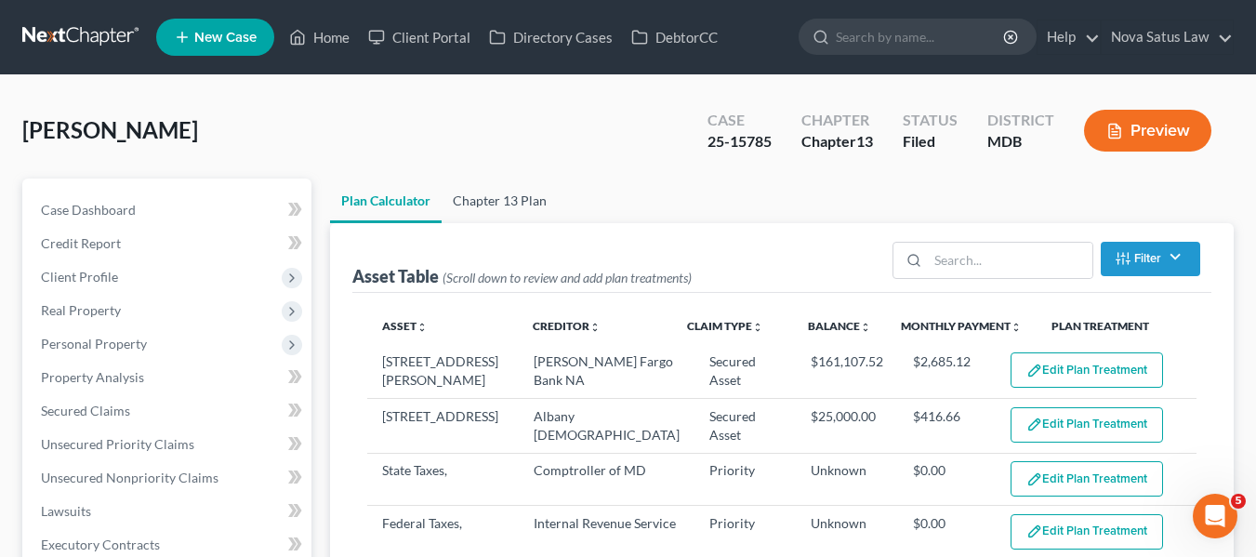
click at [521, 204] on link "Chapter 13 Plan" at bounding box center [500, 200] width 116 height 45
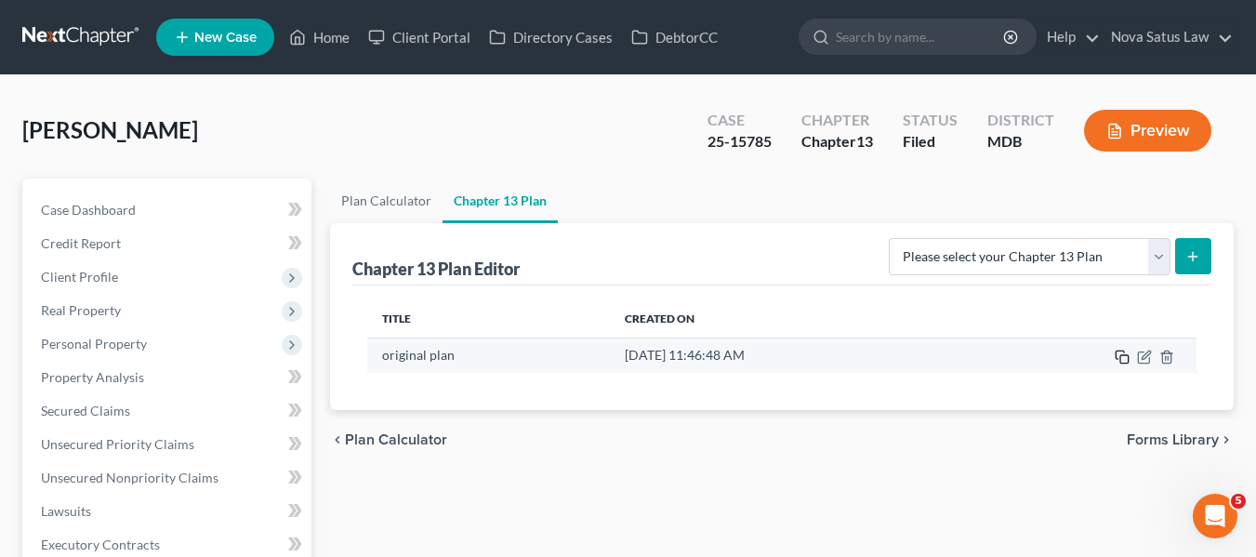
click at [1125, 353] on icon "button" at bounding box center [1122, 357] width 15 height 15
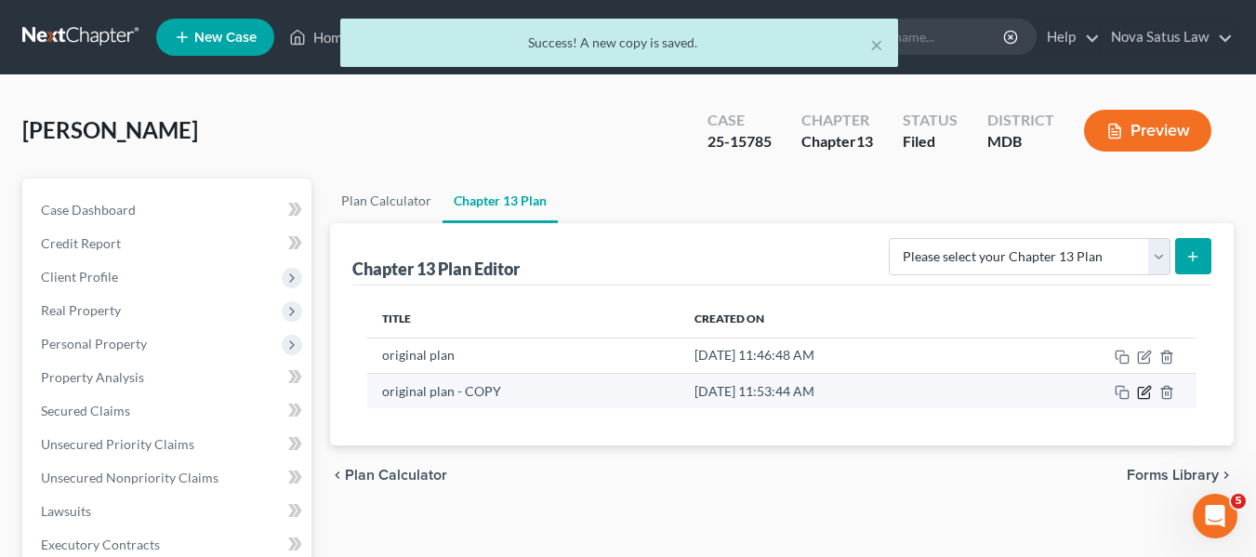
click at [1145, 394] on icon "button" at bounding box center [1145, 390] width 8 height 8
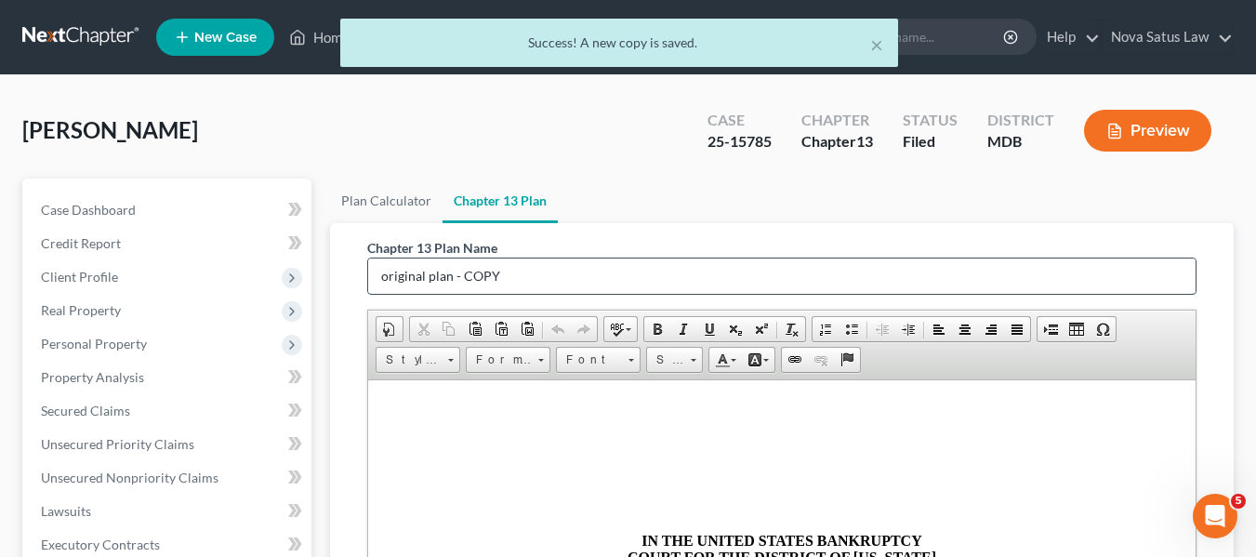
click at [585, 274] on input "original plan - COPY" at bounding box center [781, 275] width 827 height 35
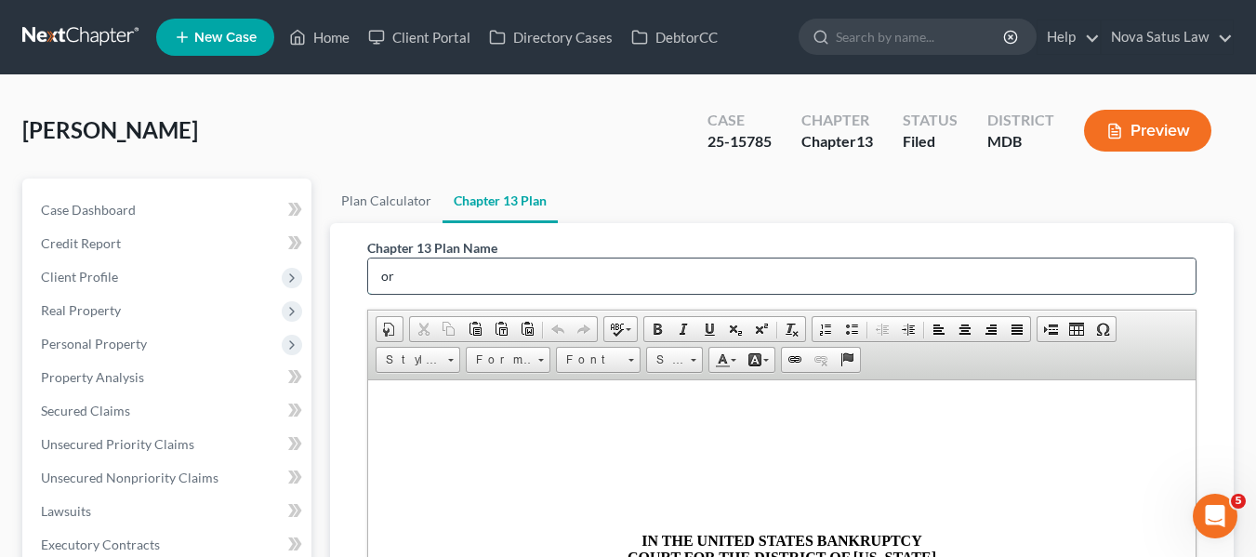
type input "o"
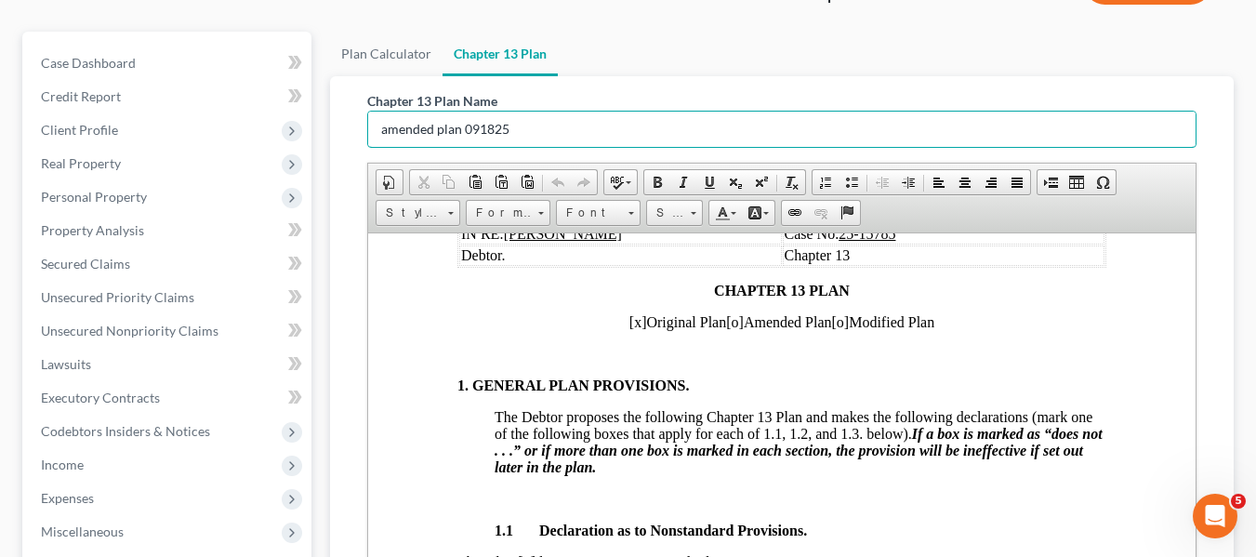
scroll to position [230, 0]
type input "amended plan 091825"
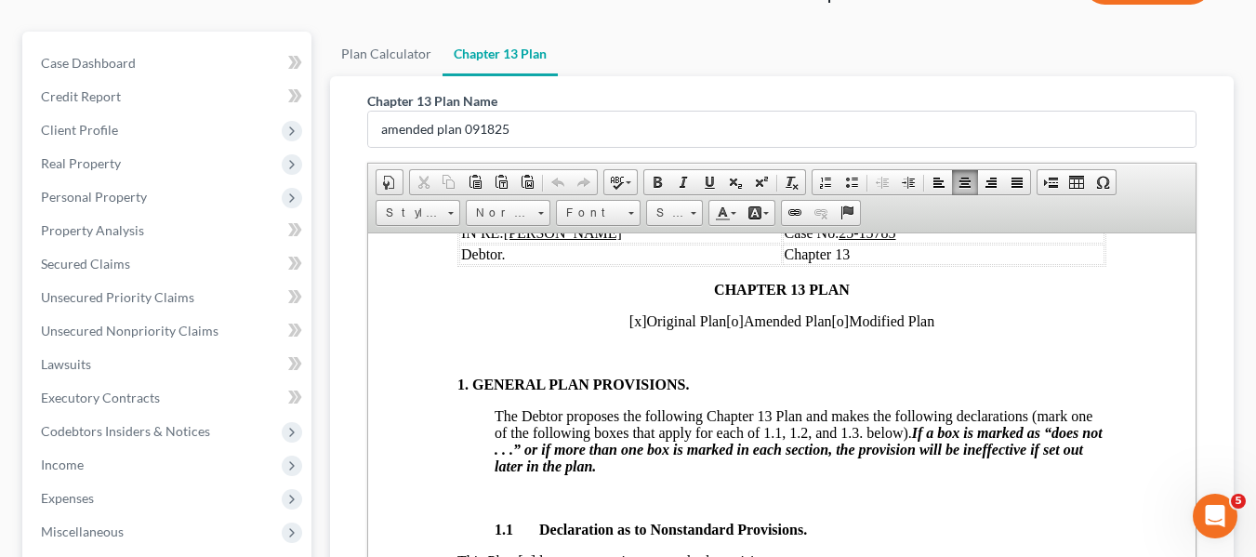
click at [628, 316] on span "[x]" at bounding box center [637, 320] width 18 height 16
click at [725, 323] on span "[o]" at bounding box center [734, 320] width 18 height 16
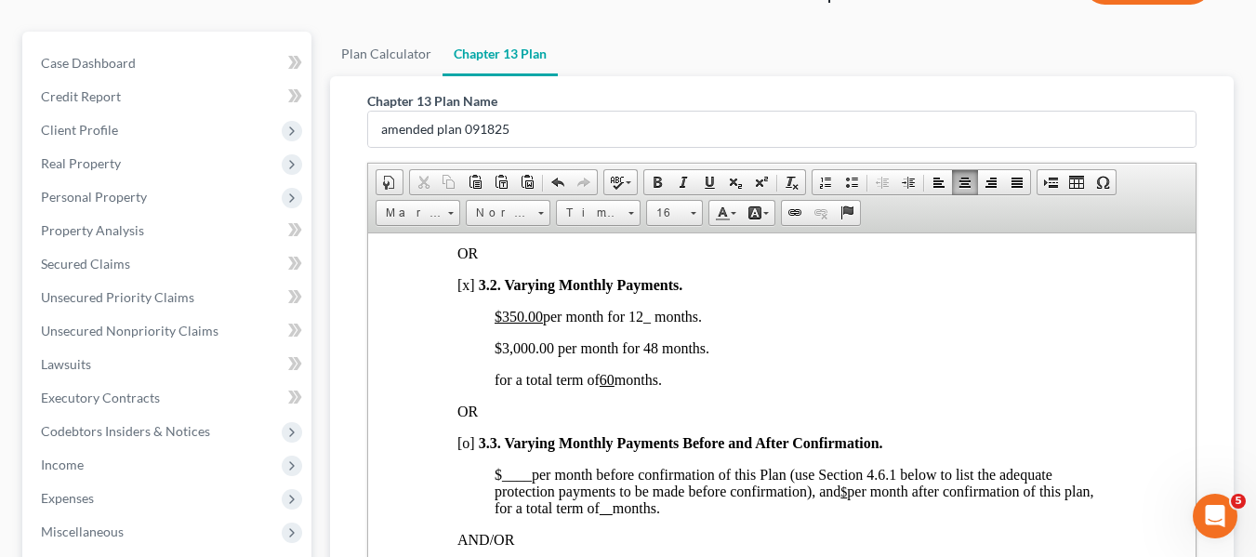
scroll to position [1468, 0]
click at [502, 354] on span "$3,000.00 per month for 48 months." at bounding box center [601, 346] width 215 height 16
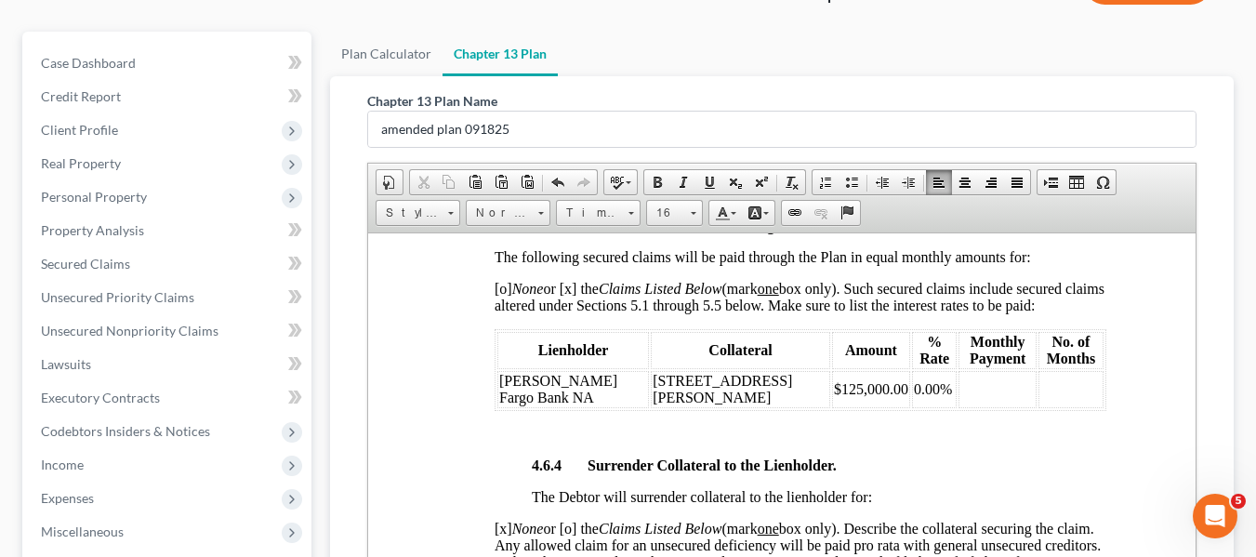
scroll to position [3616, 0]
click at [831, 406] on td "$125,000.00" at bounding box center [870, 387] width 78 height 37
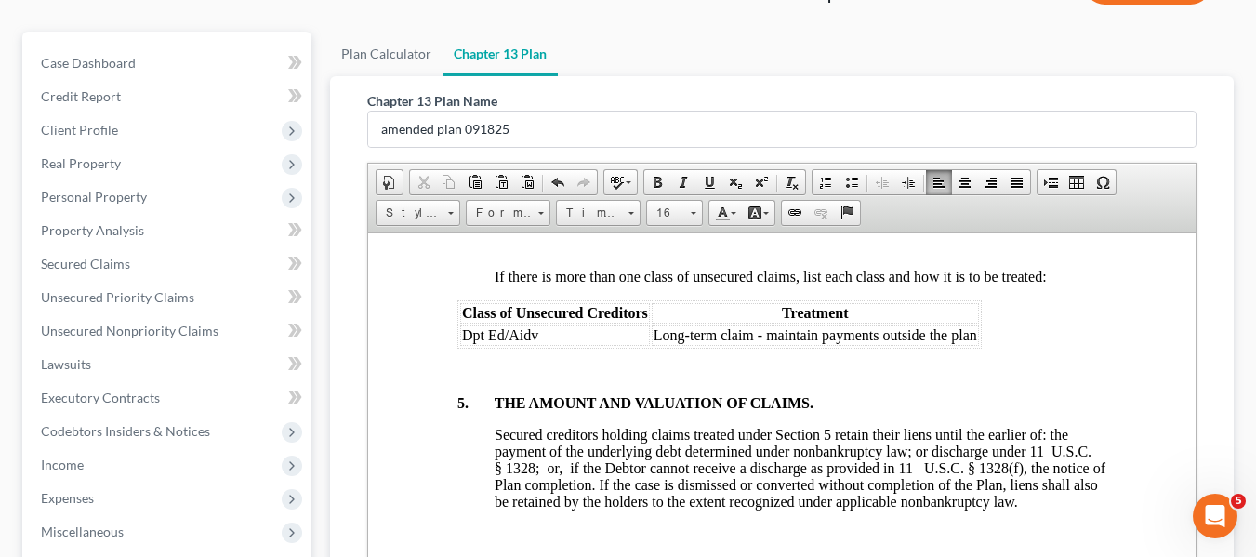
scroll to position [4835, 0]
click at [460, 344] on td "Dpt Ed/Aidv" at bounding box center [554, 333] width 190 height 20
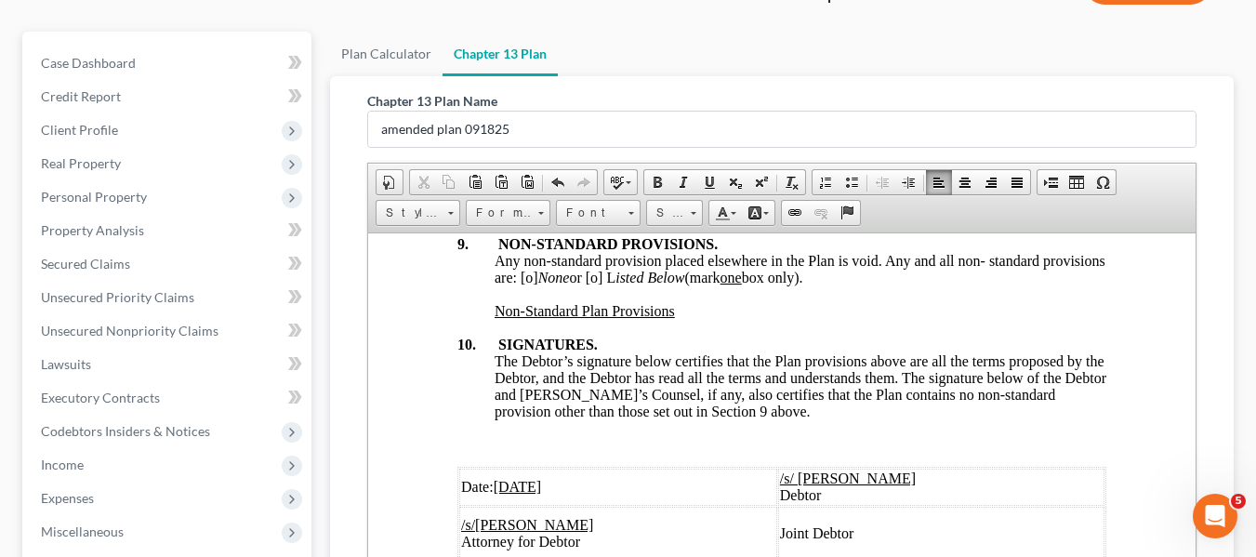
scroll to position [7269, 0]
click at [502, 478] on u "[DATE]" at bounding box center [517, 486] width 48 height 16
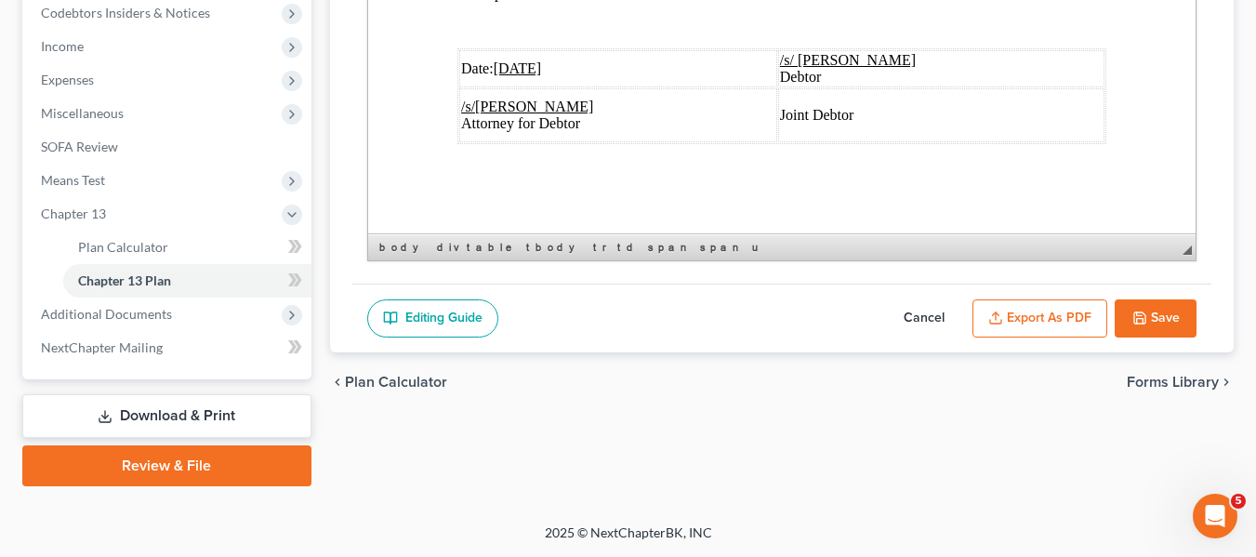
click at [1021, 321] on button "Export as PDF" at bounding box center [1039, 318] width 135 height 39
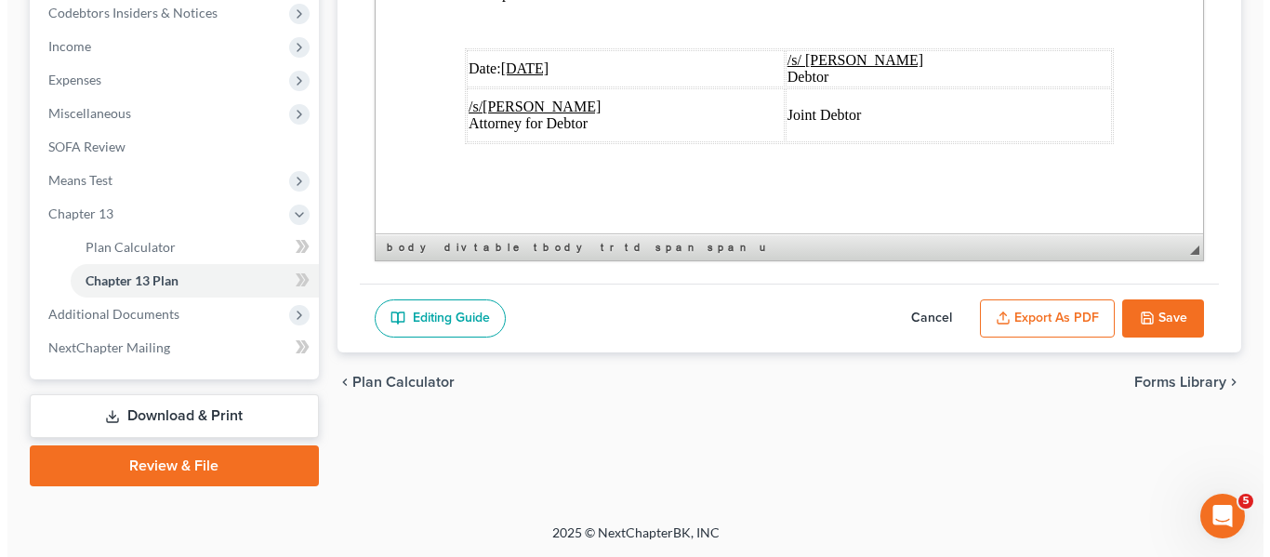
scroll to position [7169, 0]
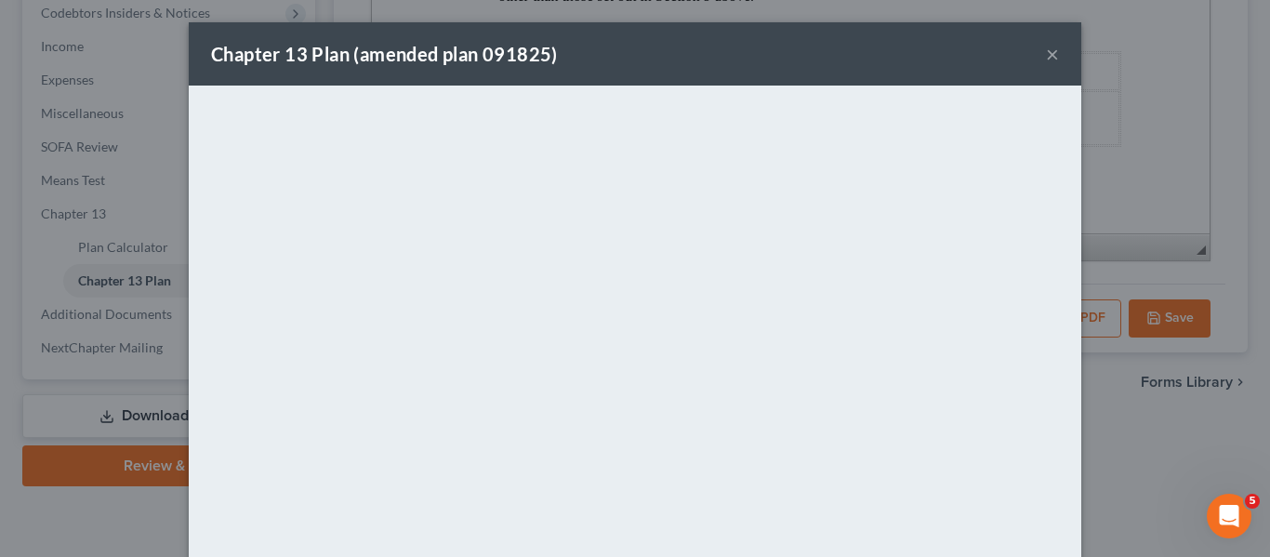
click at [616, 66] on div "Chapter 13 Plan (amended plan 091825) ×" at bounding box center [635, 53] width 892 height 63
click at [1046, 56] on button "×" at bounding box center [1052, 54] width 13 height 22
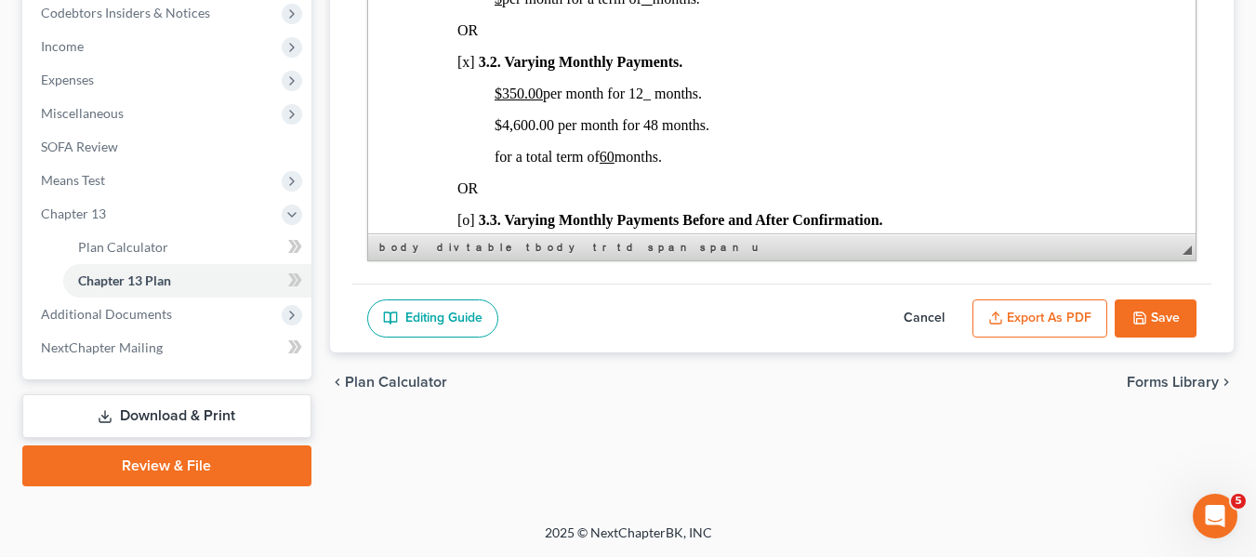
scroll to position [1273, 0]
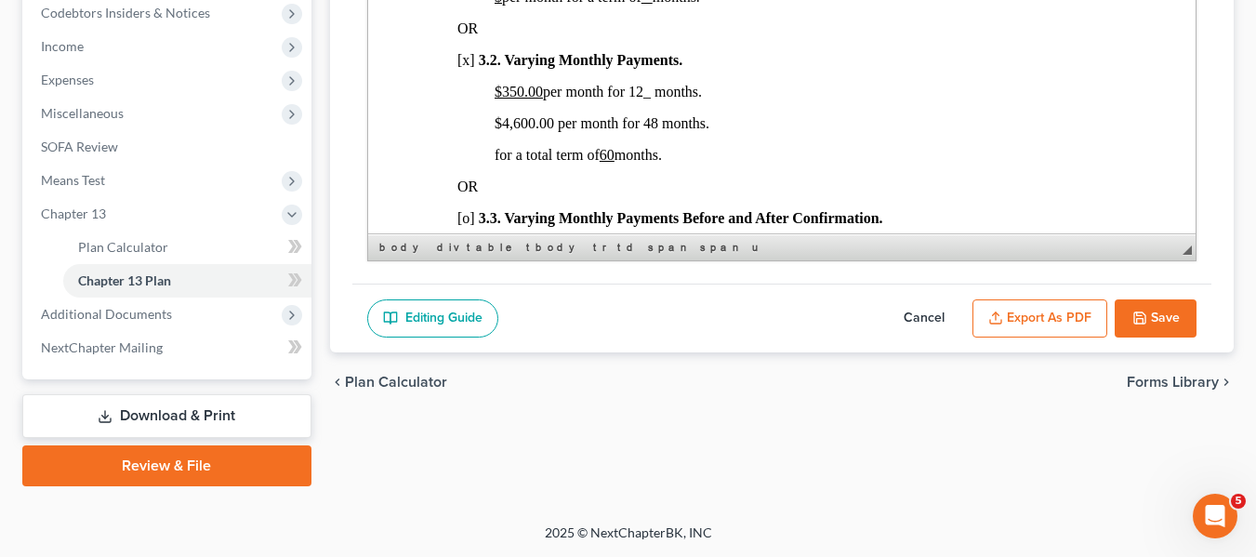
click at [1160, 315] on button "Save" at bounding box center [1156, 318] width 82 height 39
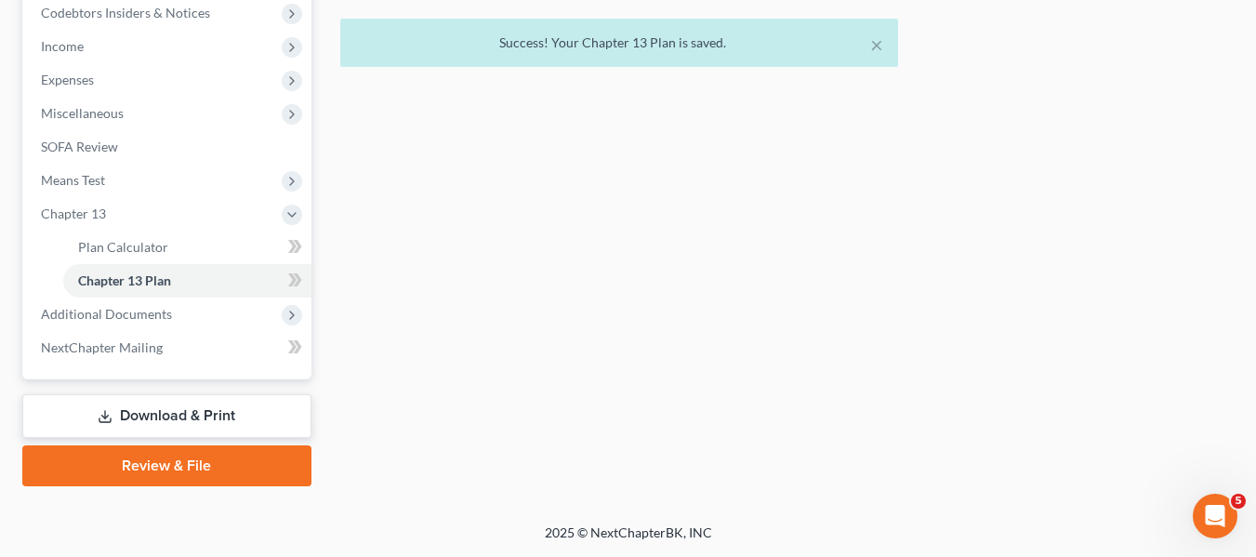
scroll to position [0, 0]
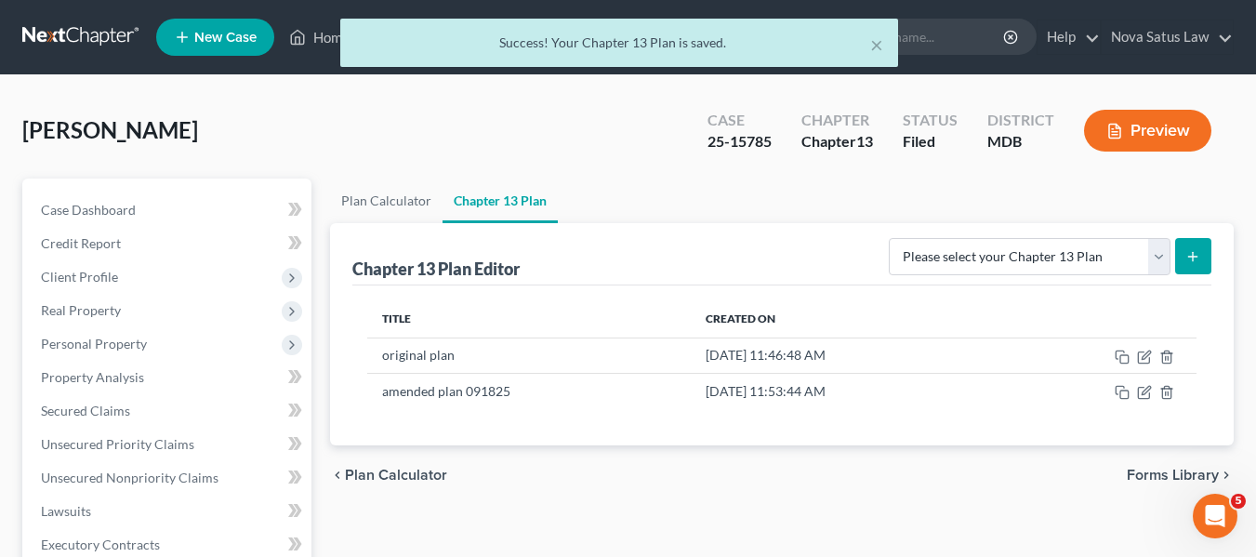
click at [323, 41] on div "× Success! Your Chapter 13 Plan is saved." at bounding box center [619, 48] width 1256 height 58
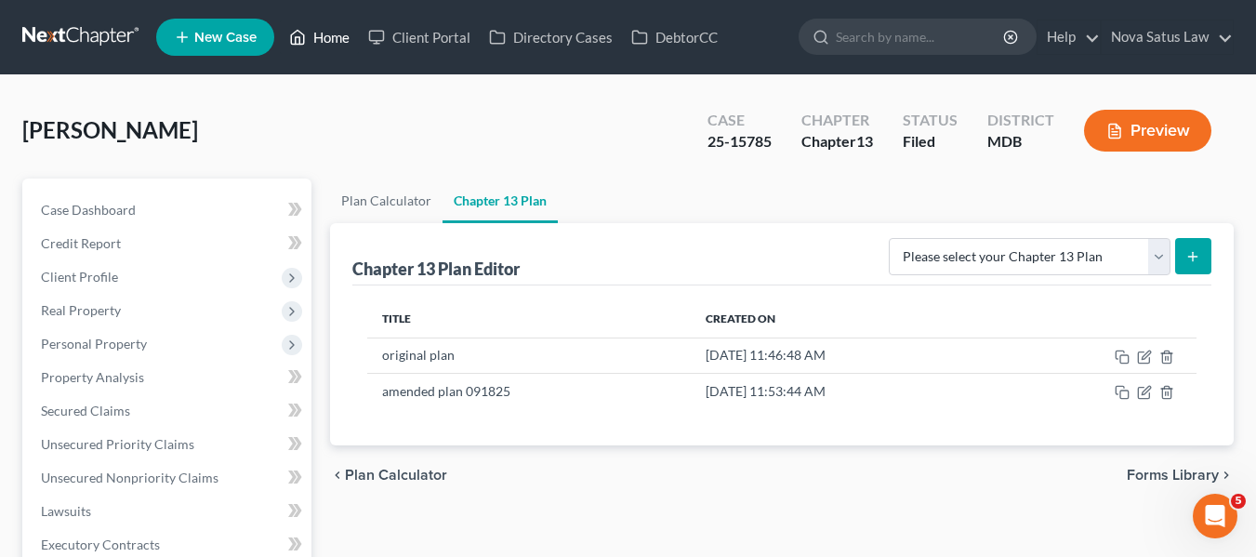
click at [324, 40] on link "Home" at bounding box center [319, 36] width 79 height 33
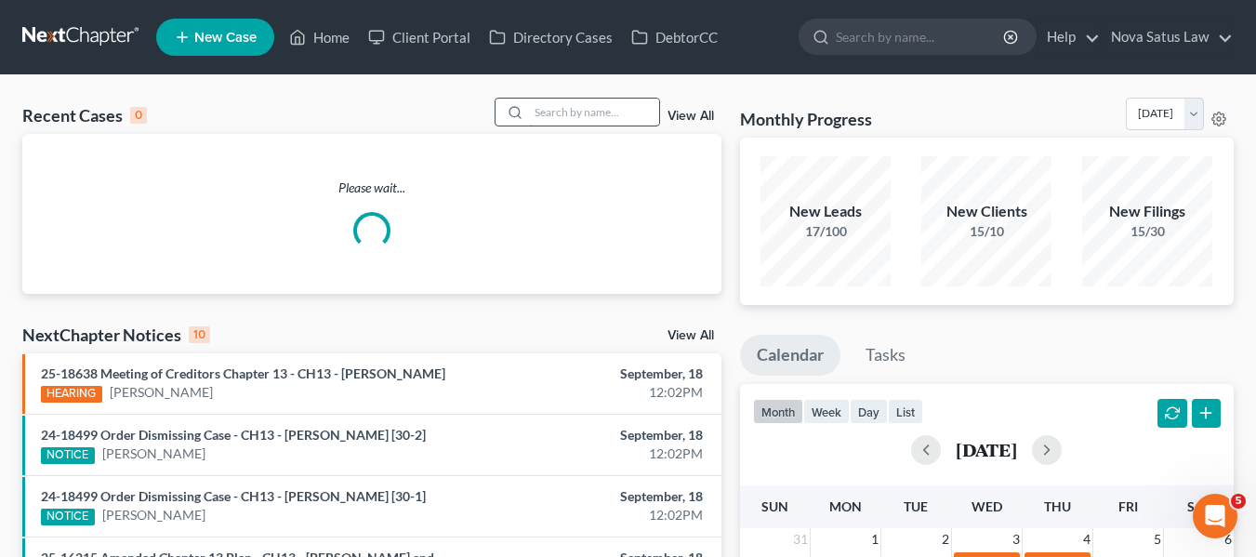
click at [551, 113] on input "search" at bounding box center [594, 112] width 130 height 27
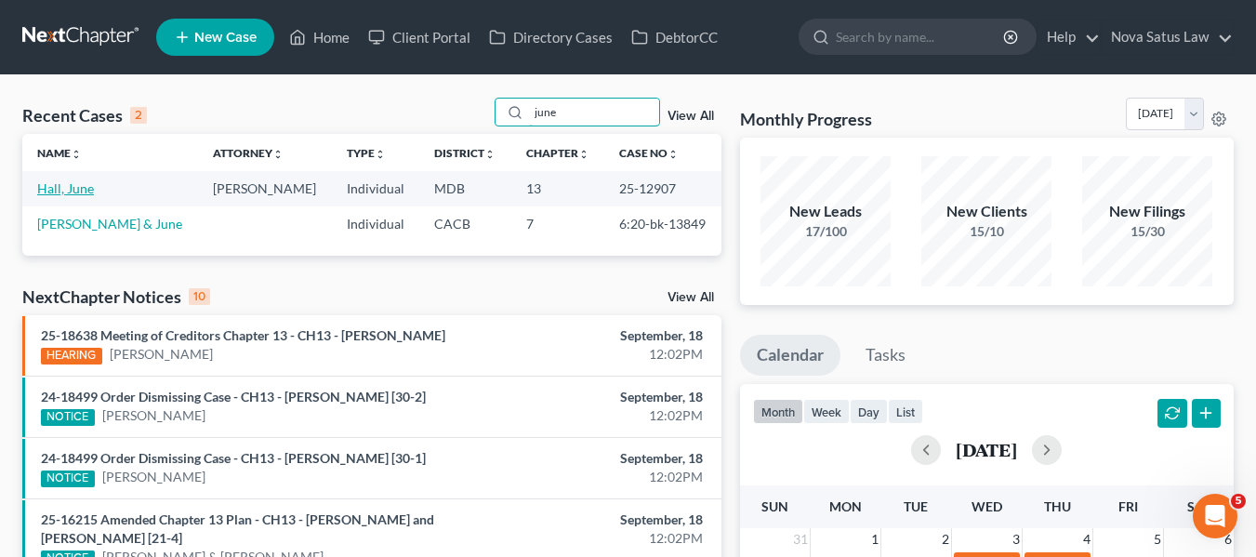
type input "june"
click at [59, 181] on link "Hall, June" at bounding box center [65, 188] width 57 height 16
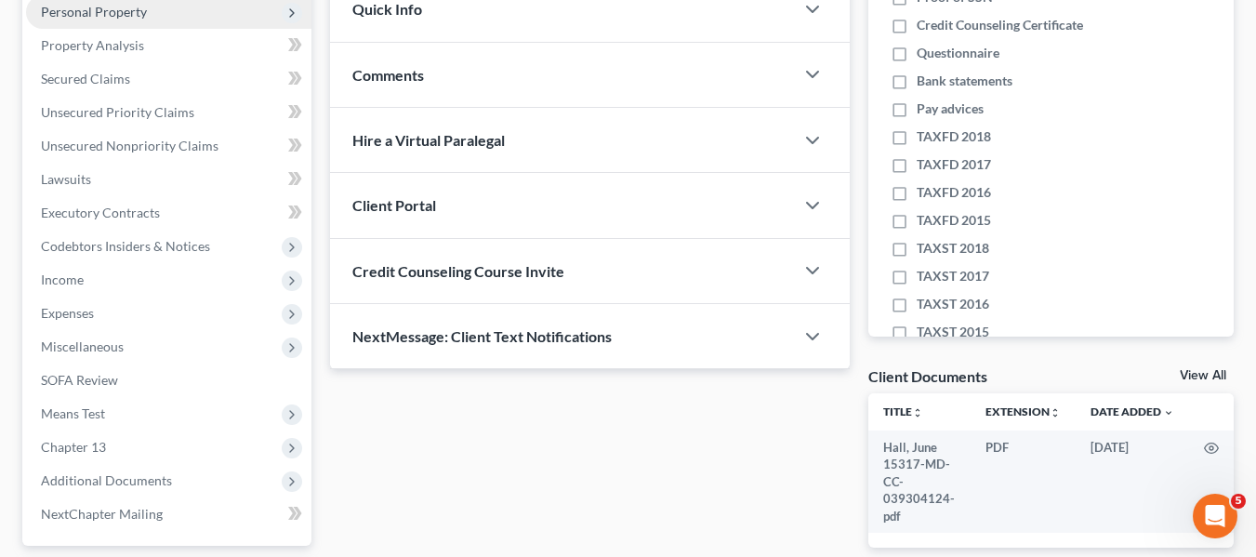
scroll to position [498, 0]
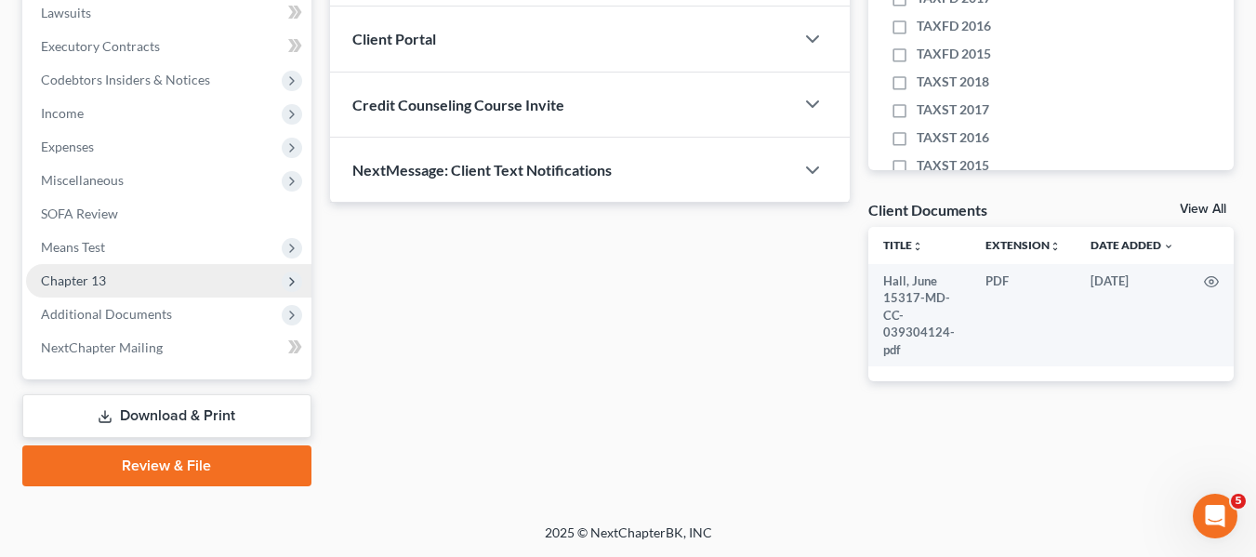
click at [112, 284] on span "Chapter 13" at bounding box center [168, 280] width 285 height 33
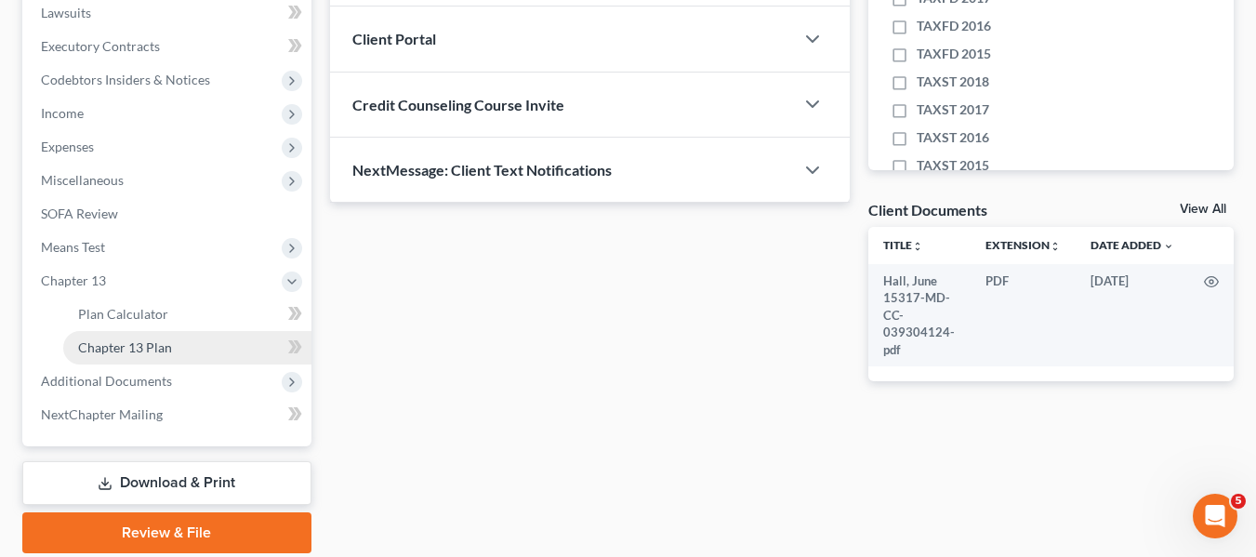
click at [137, 342] on span "Chapter 13 Plan" at bounding box center [125, 347] width 94 height 16
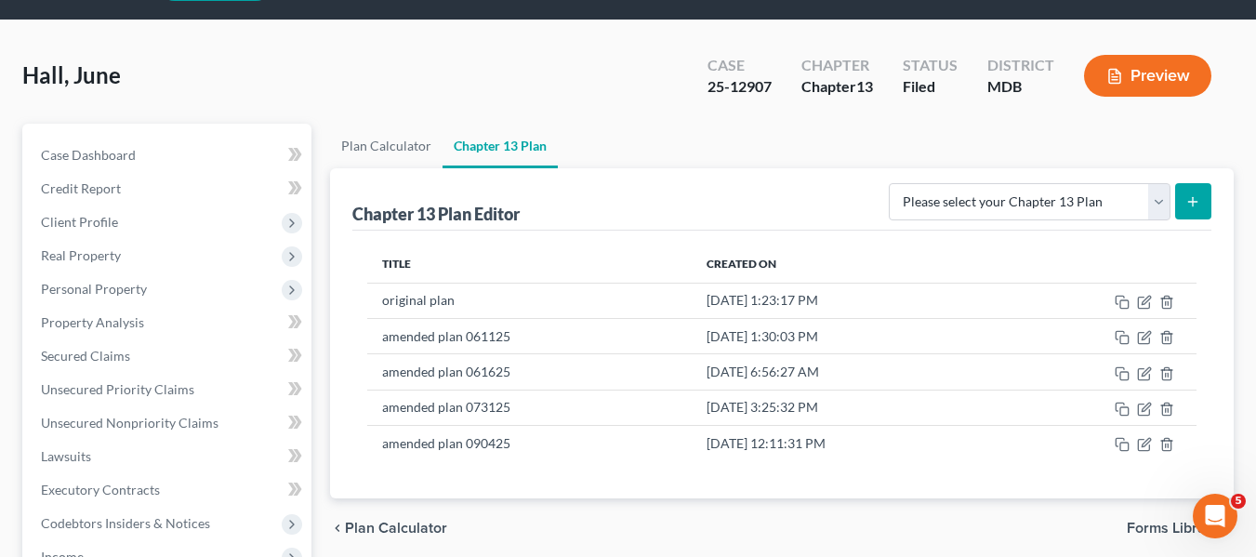
scroll to position [56, 0]
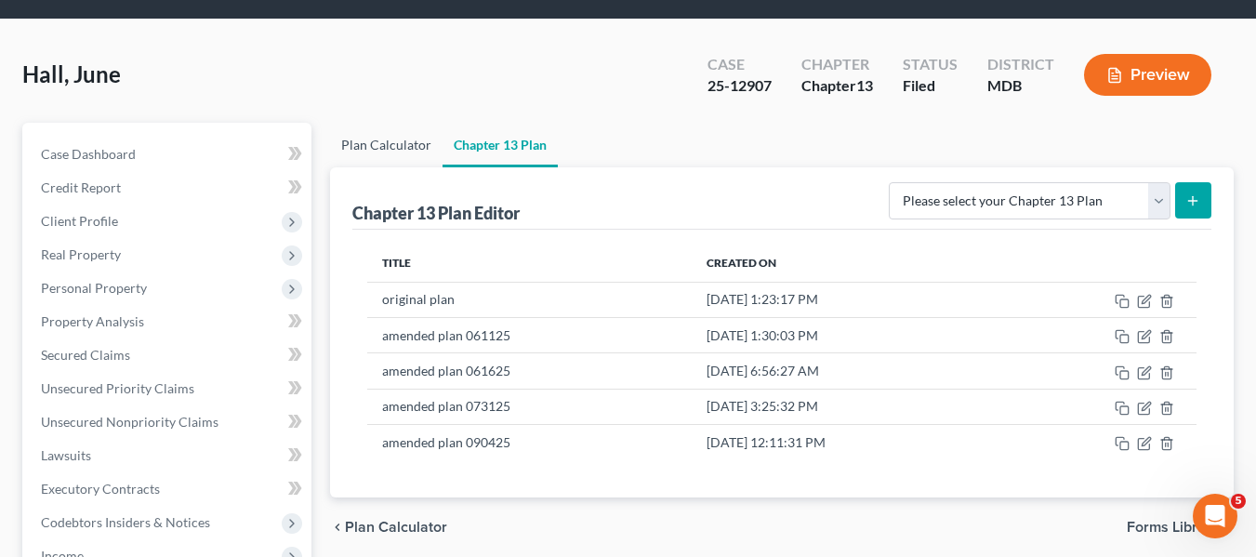
click at [363, 144] on link "Plan Calculator" at bounding box center [386, 145] width 112 height 45
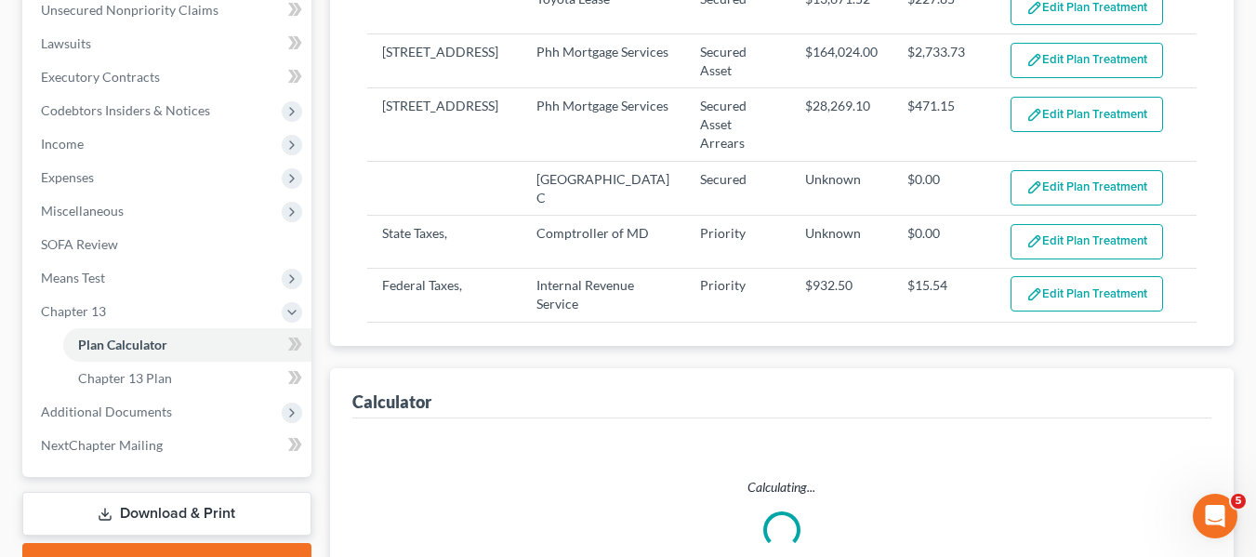
select select "59"
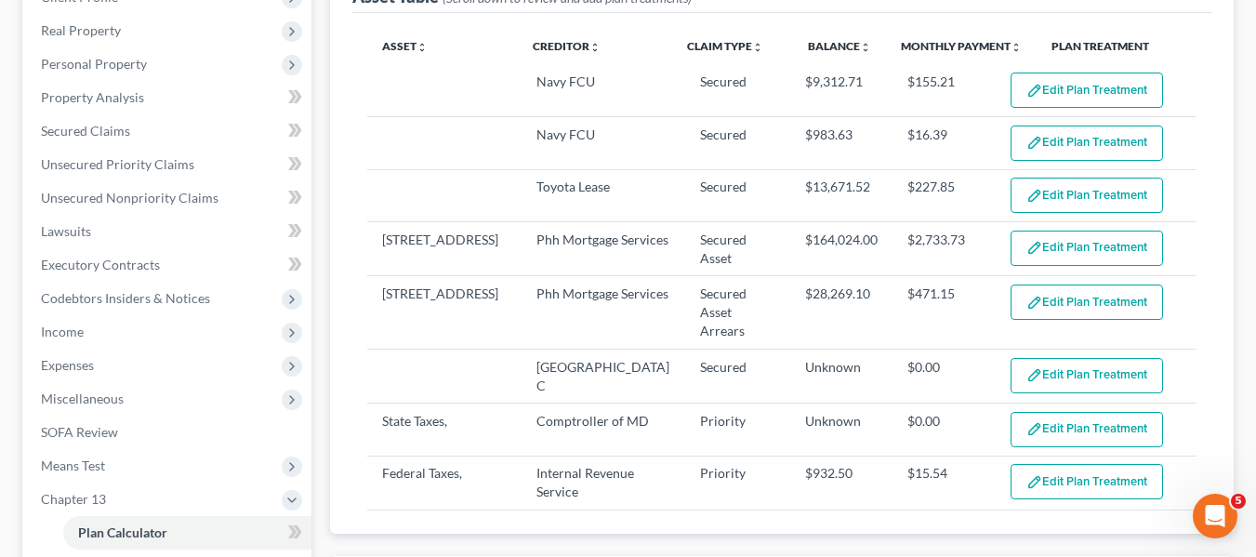
scroll to position [281, 0]
click at [90, 190] on span "Unsecured Nonpriority Claims" at bounding box center [130, 197] width 178 height 16
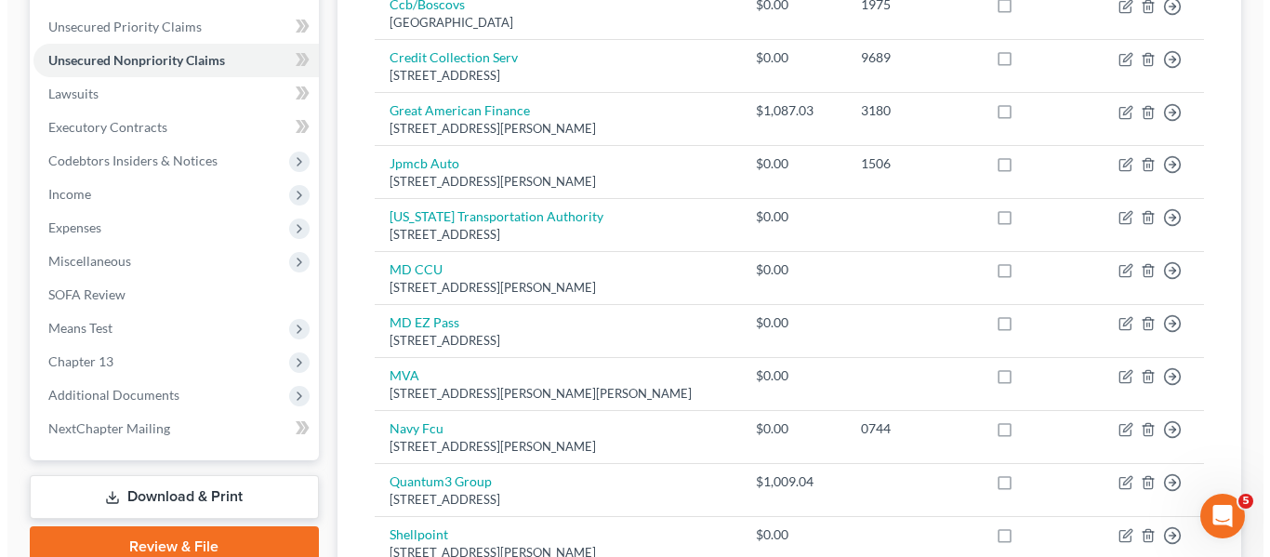
scroll to position [418, 0]
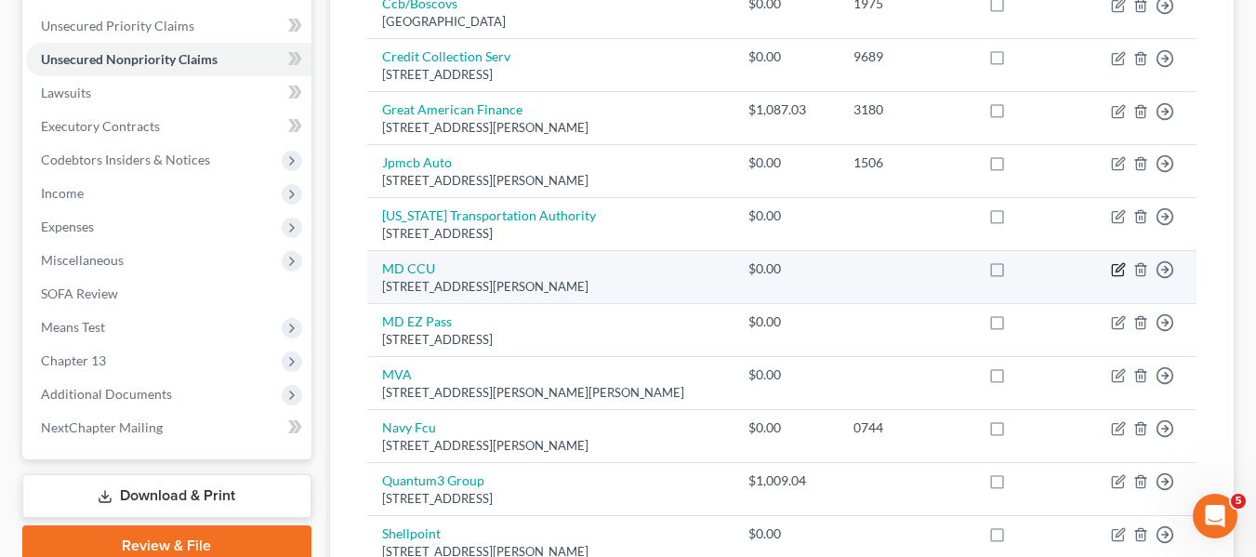
click at [1117, 269] on icon "button" at bounding box center [1119, 268] width 8 height 8
select select "21"
select select "0"
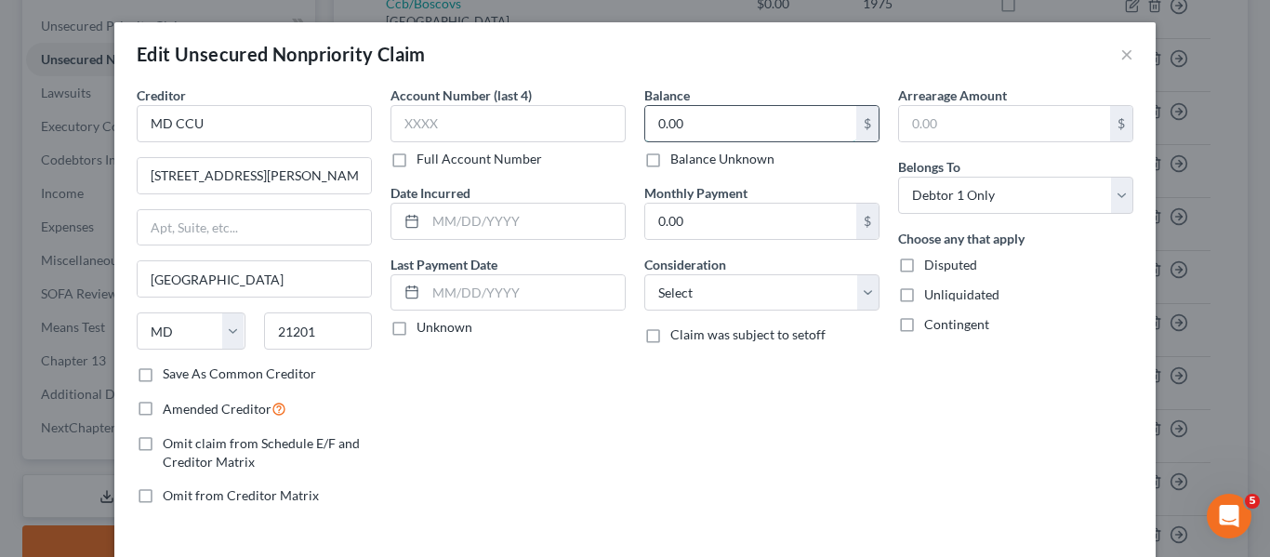
click at [732, 132] on input "0.00" at bounding box center [750, 123] width 211 height 35
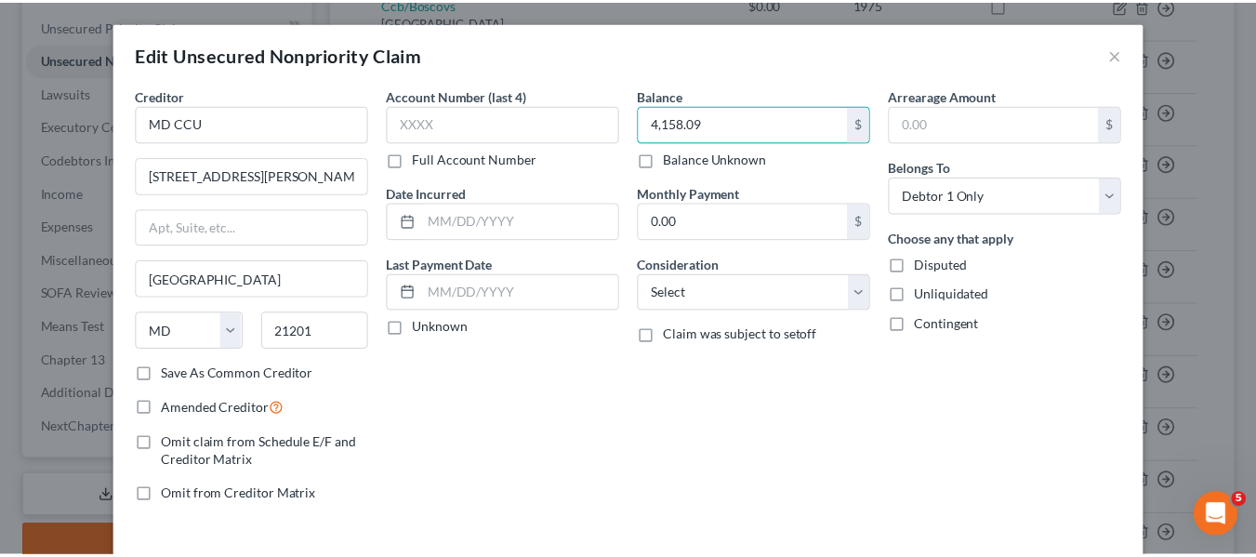
scroll to position [133, 0]
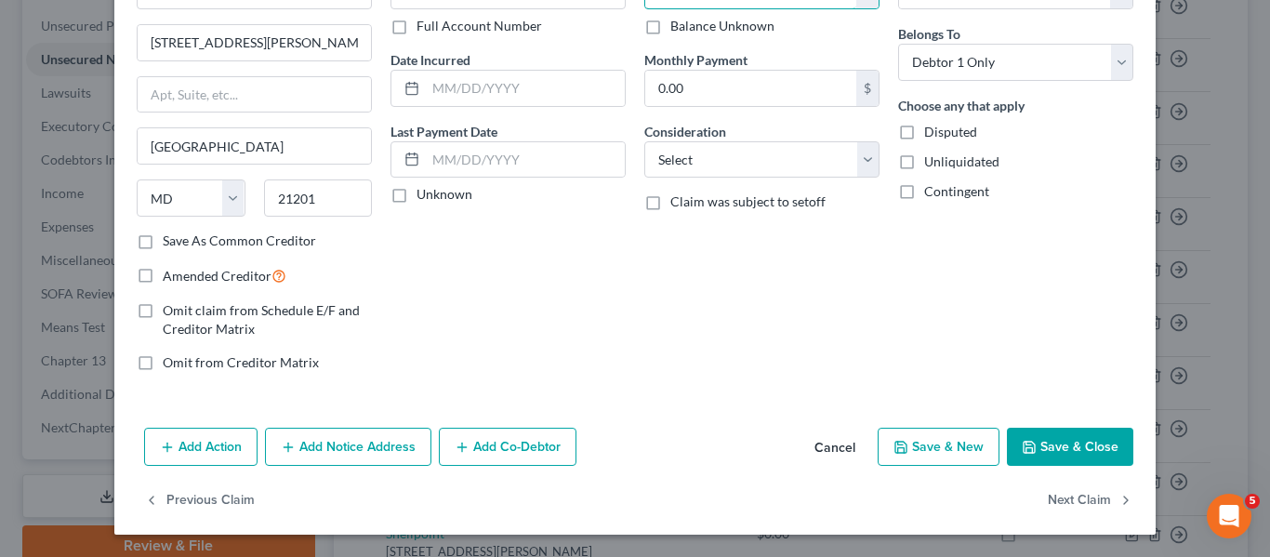
type input "4,158.09"
click at [1057, 448] on button "Save & Close" at bounding box center [1070, 447] width 126 height 39
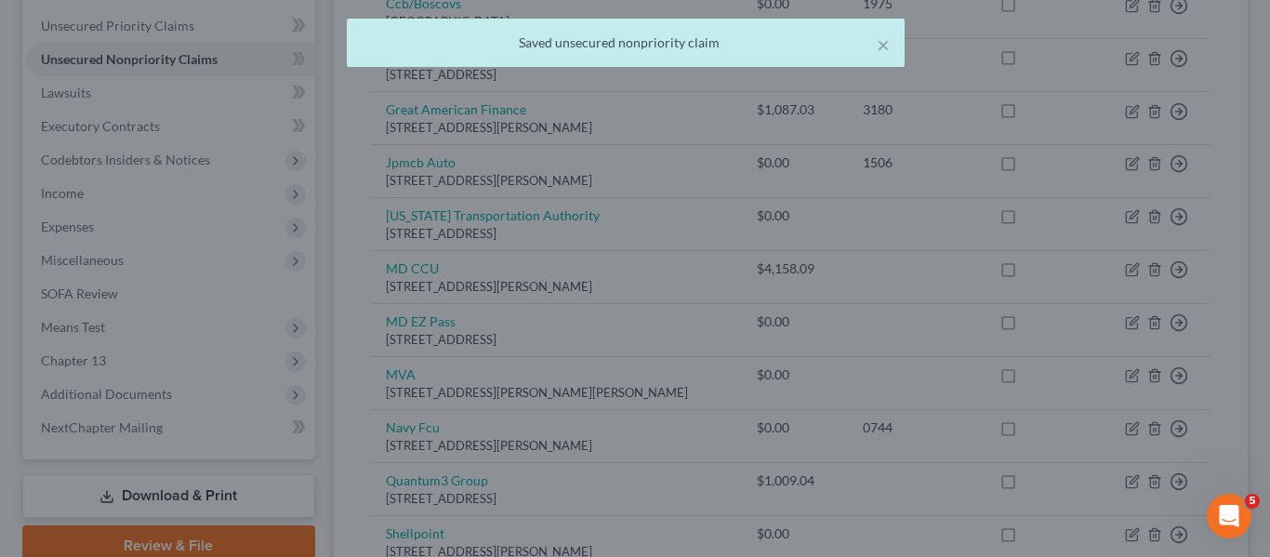
type input "0"
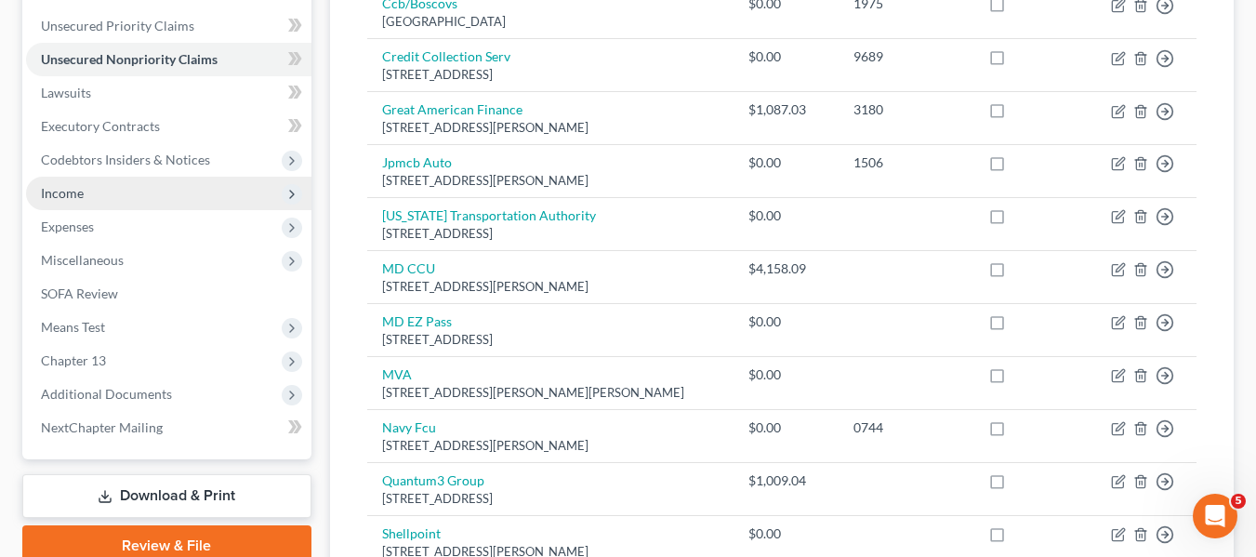
scroll to position [631, 0]
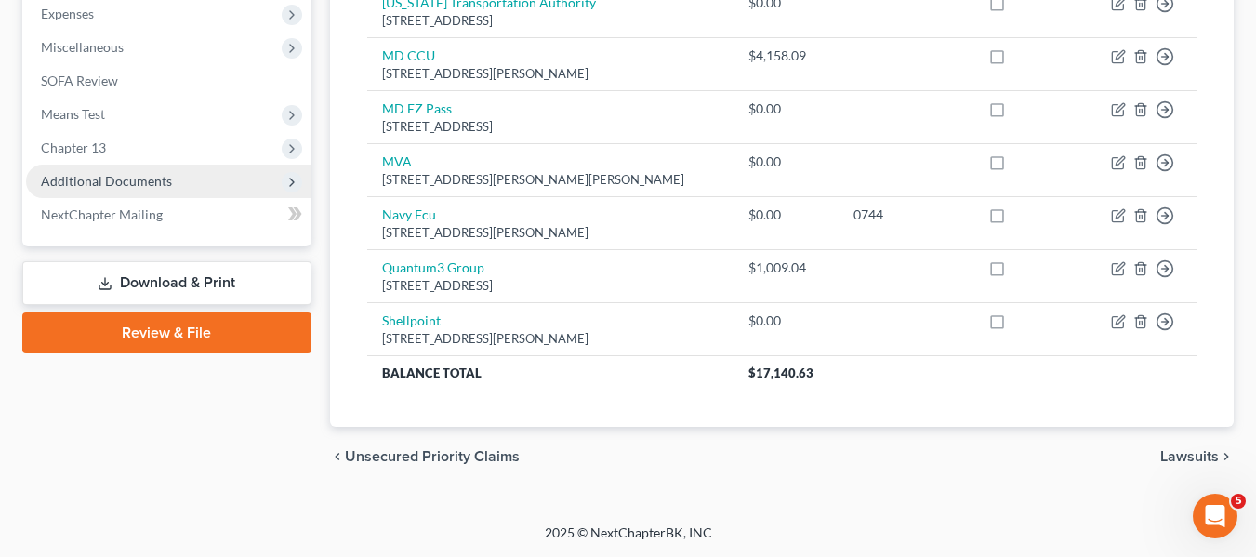
click at [118, 165] on span "Additional Documents" at bounding box center [168, 181] width 285 height 33
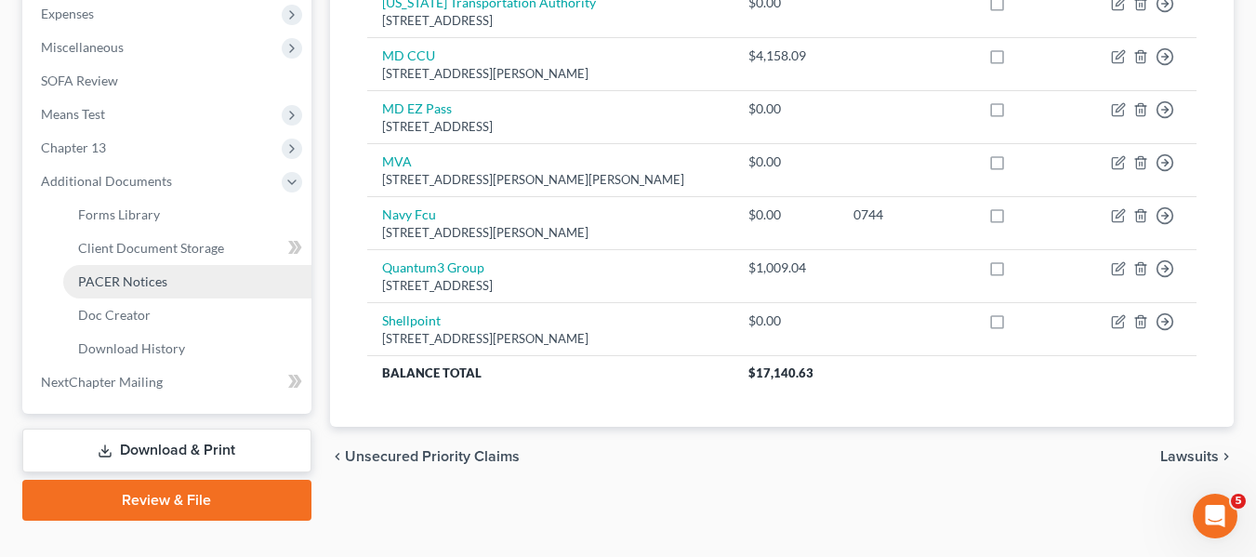
click at [109, 270] on link "PACER Notices" at bounding box center [187, 281] width 248 height 33
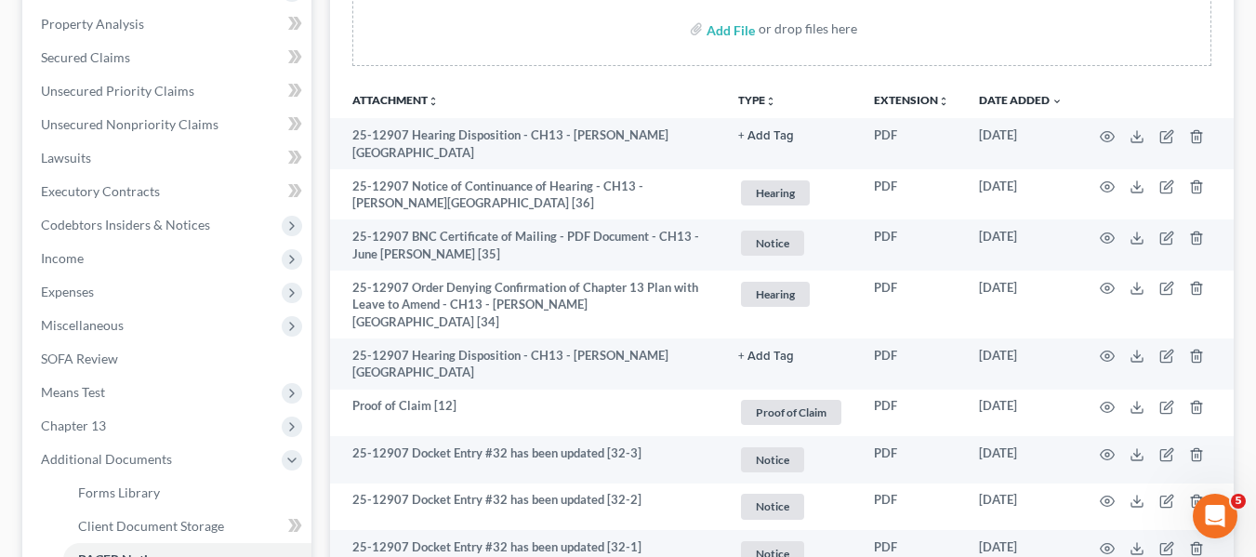
scroll to position [356, 0]
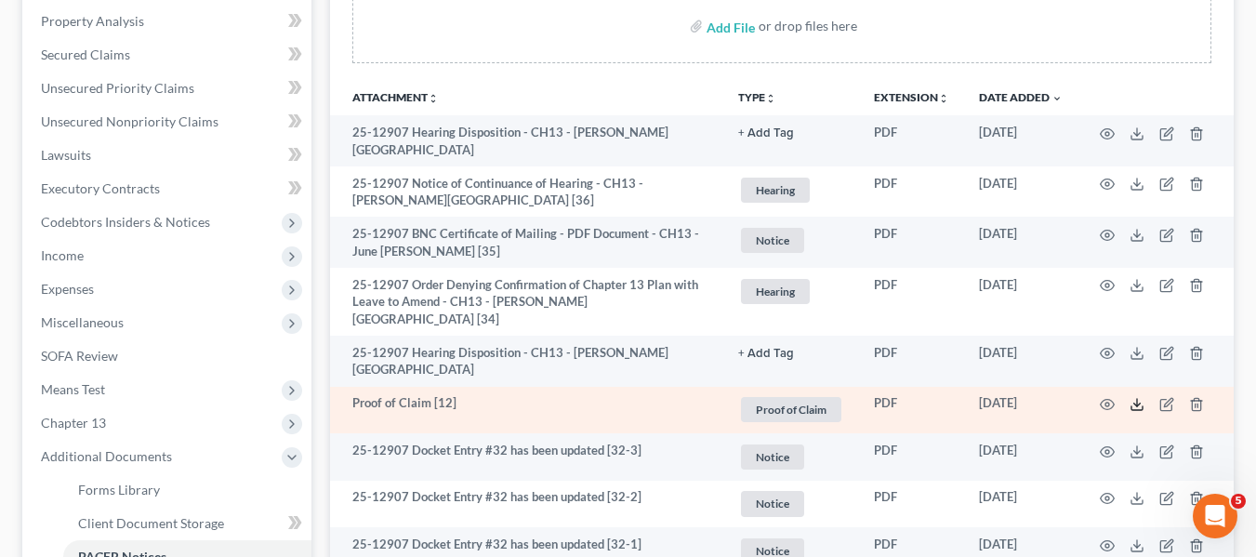
click at [1138, 397] on icon at bounding box center [1136, 404] width 15 height 15
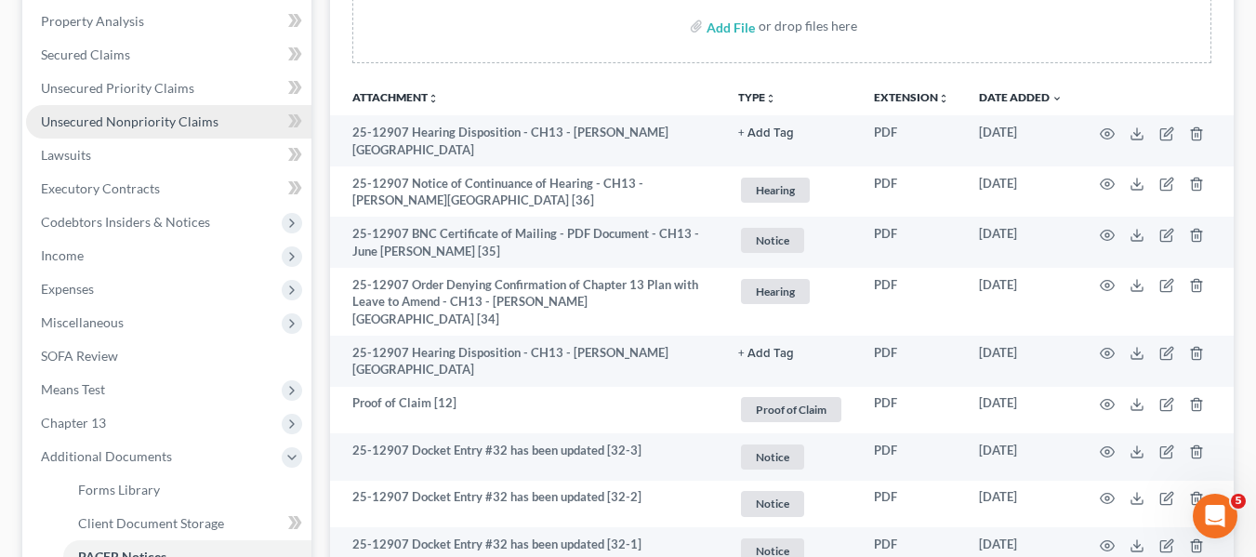
click at [116, 128] on span "Unsecured Nonpriority Claims" at bounding box center [130, 121] width 178 height 16
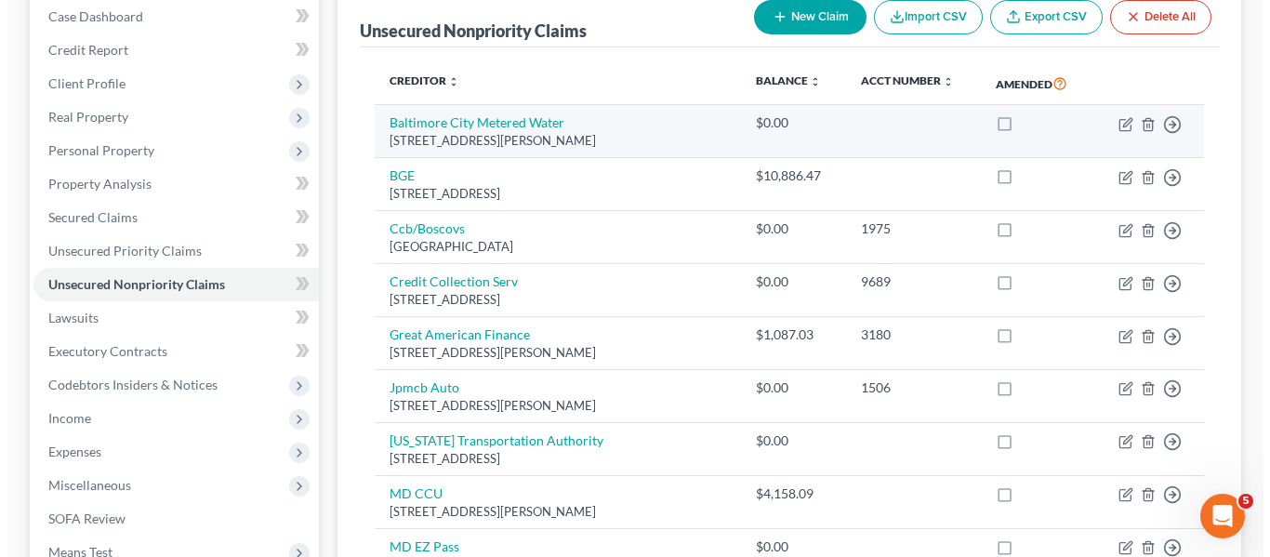
scroll to position [192, 0]
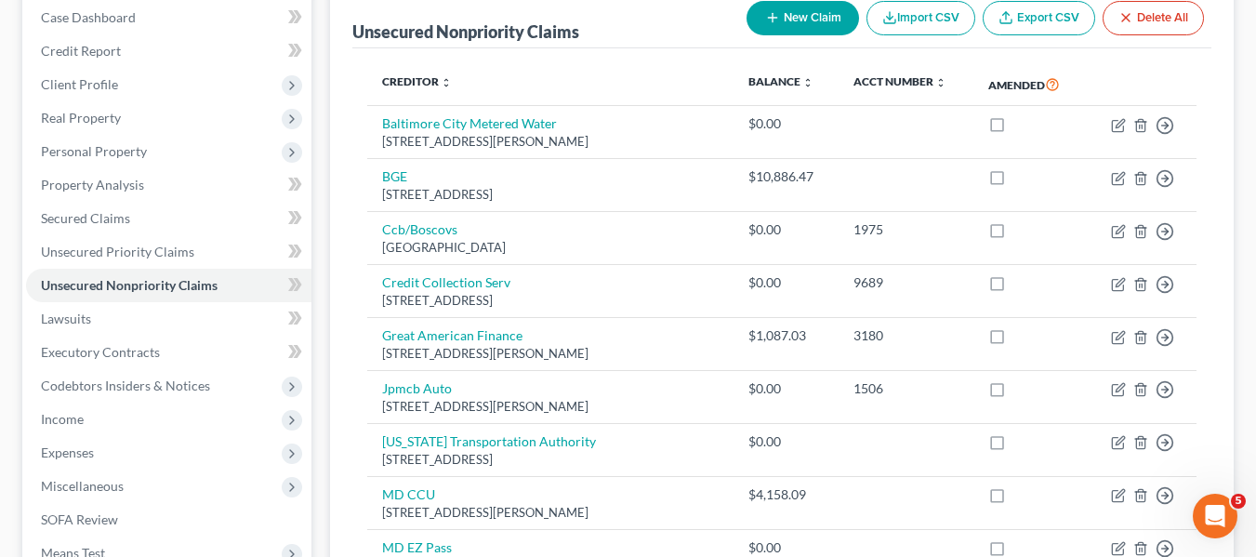
click at [784, 26] on button "New Claim" at bounding box center [802, 18] width 112 height 34
select select "0"
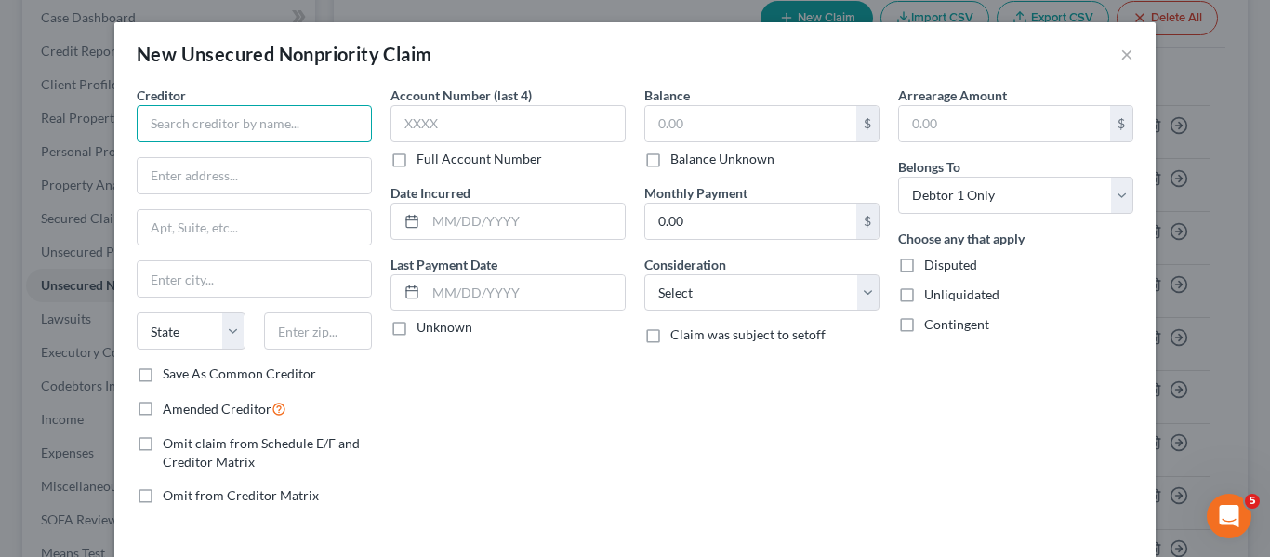
click at [209, 113] on input "text" at bounding box center [254, 123] width 235 height 37
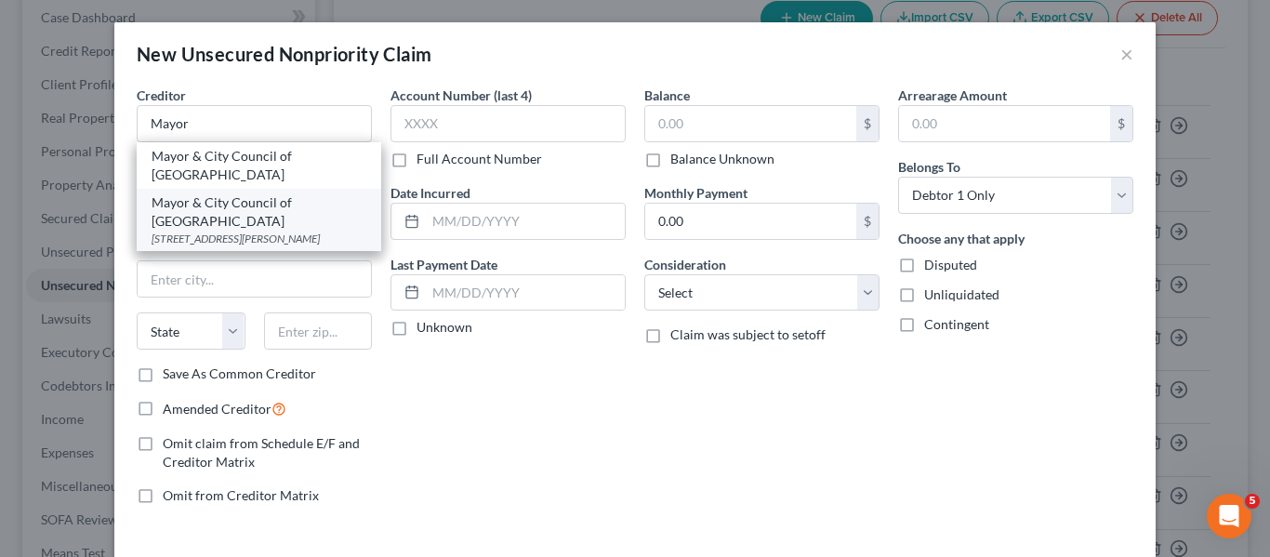
click at [232, 231] on div "200 Holliday Street Room #1, Baltimore, MD 21202" at bounding box center [259, 239] width 215 height 16
type input "Mayor & City Council of Baltimore"
type input "200 Holliday Street Room #1"
type input "[GEOGRAPHIC_DATA]"
select select "21"
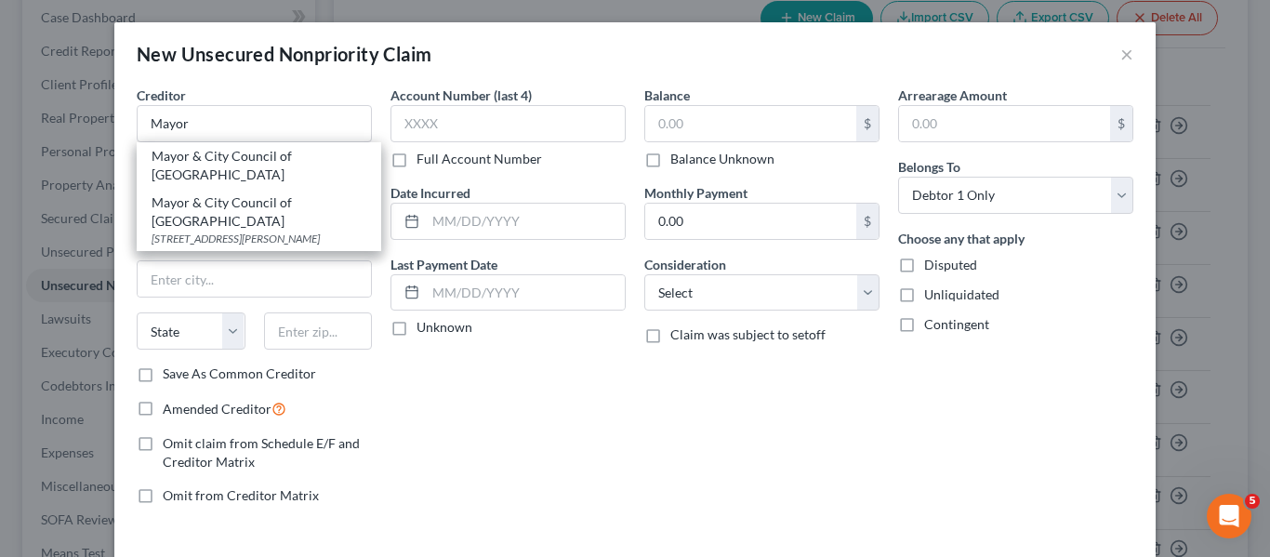
type input "21202"
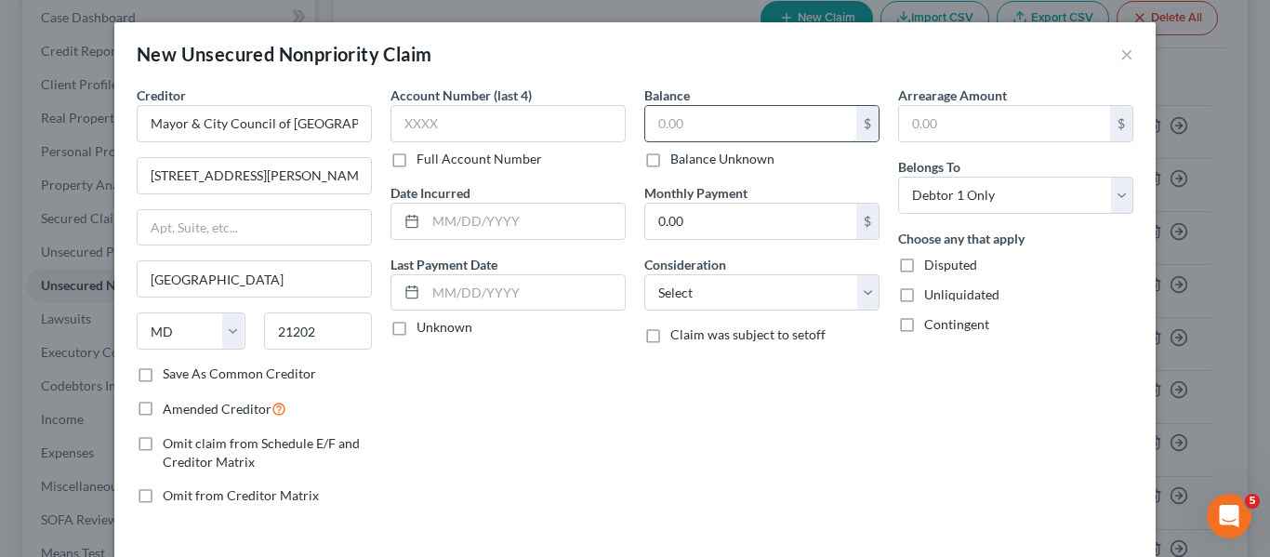
click at [690, 122] on input "text" at bounding box center [750, 123] width 211 height 35
type input "9"
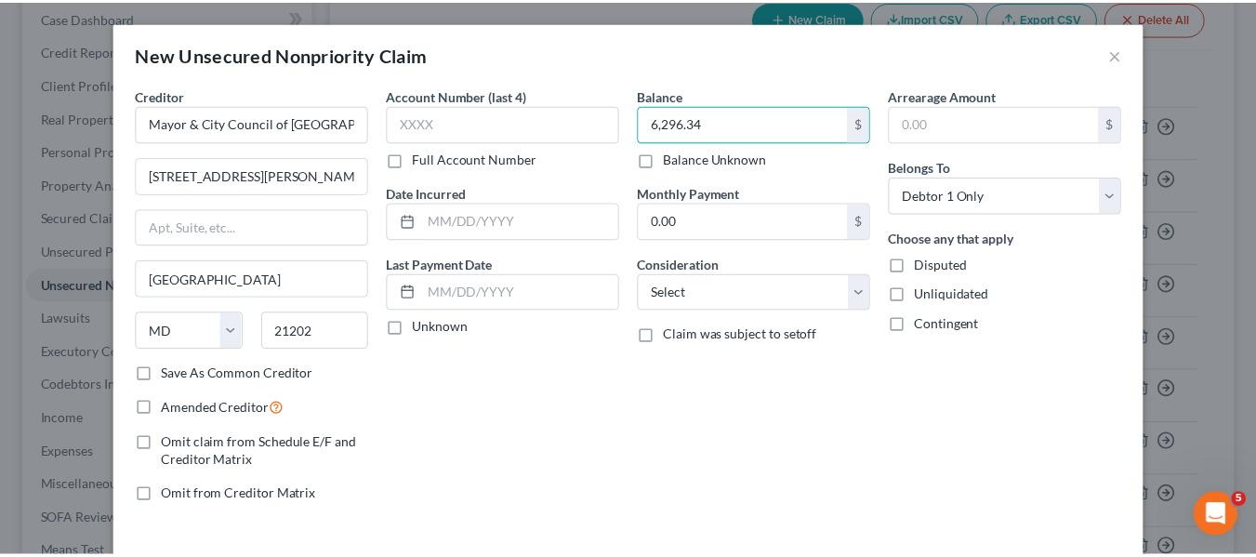
scroll to position [79, 0]
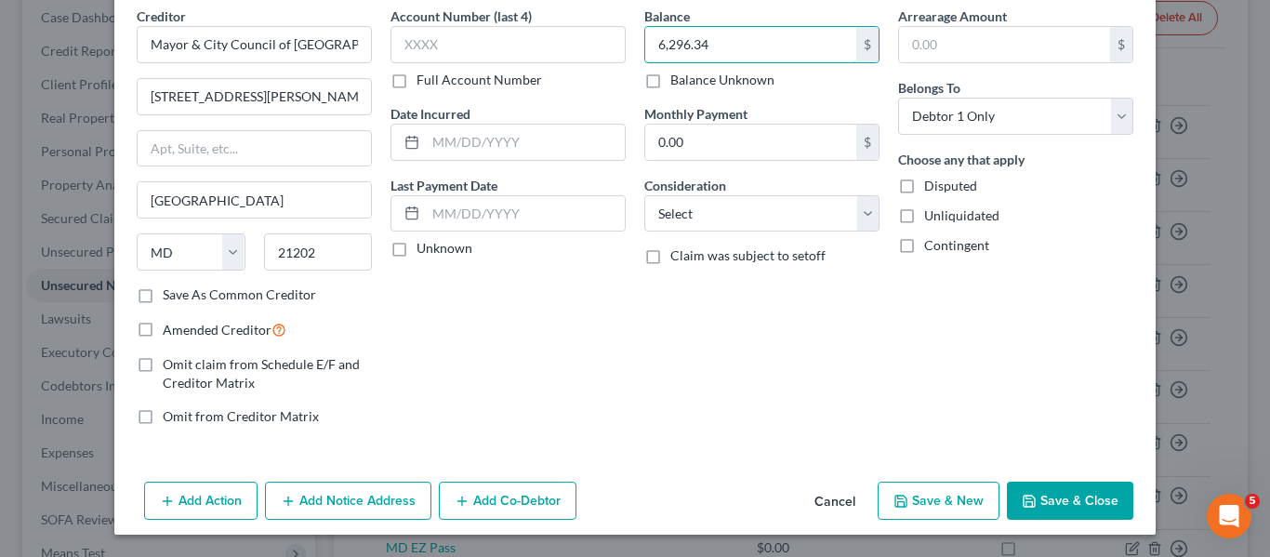
type input "6,296.34"
click at [1029, 486] on button "Save & Close" at bounding box center [1070, 501] width 126 height 39
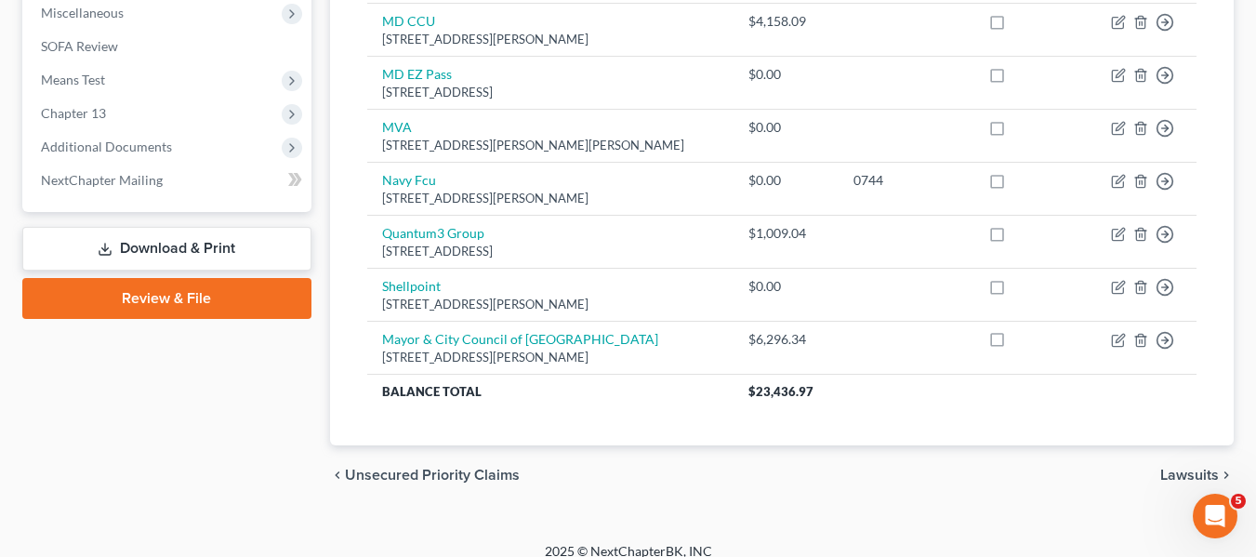
scroll to position [666, 0]
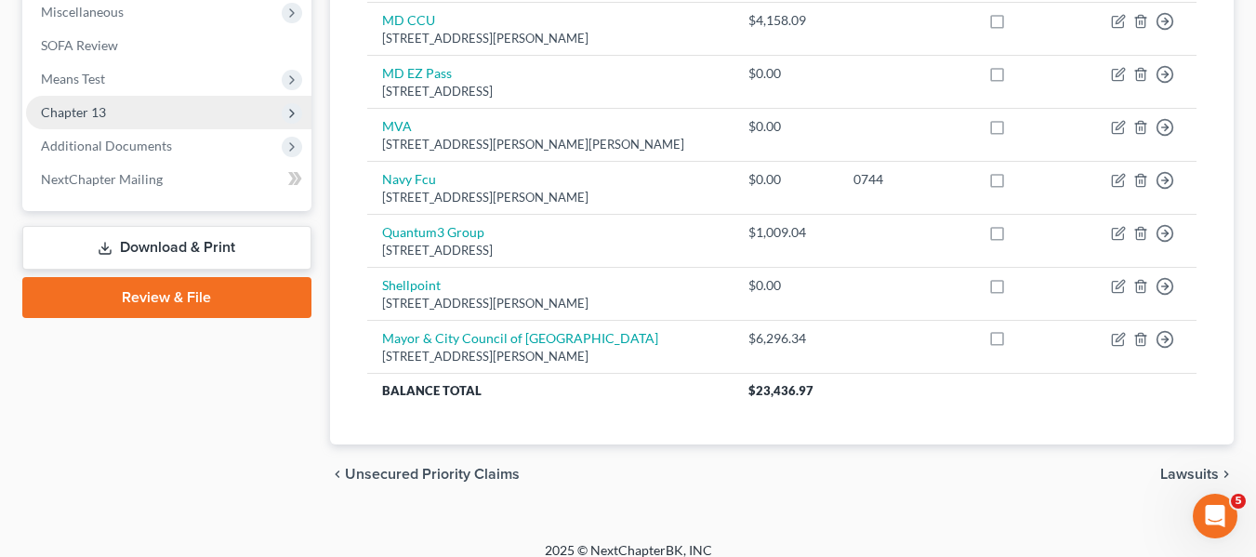
click at [125, 119] on span "Chapter 13" at bounding box center [168, 112] width 285 height 33
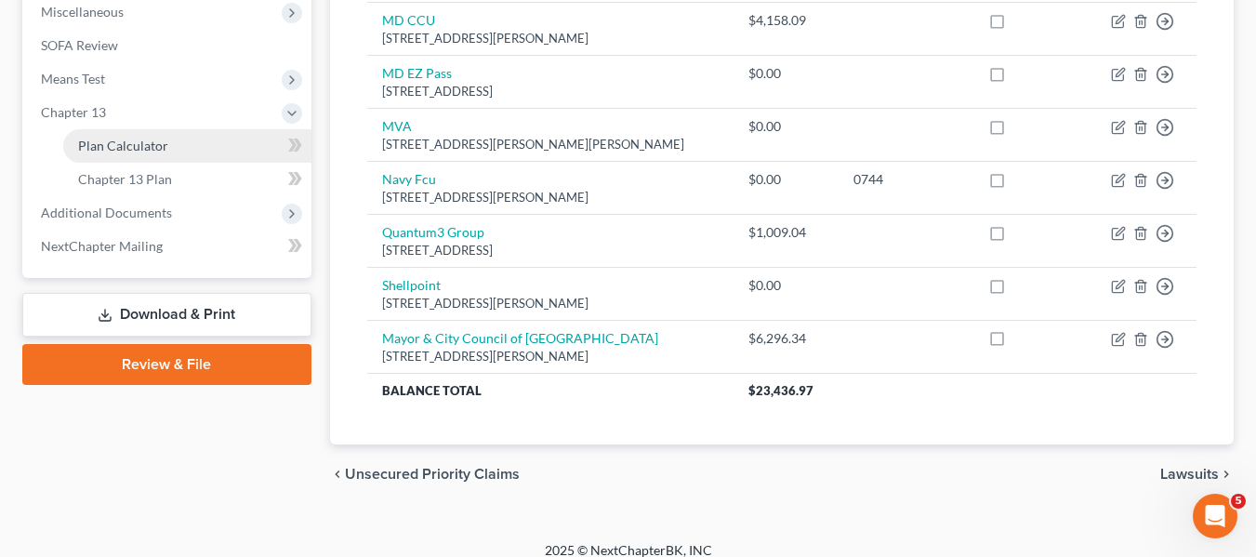
click at [133, 134] on link "Plan Calculator" at bounding box center [187, 145] width 248 height 33
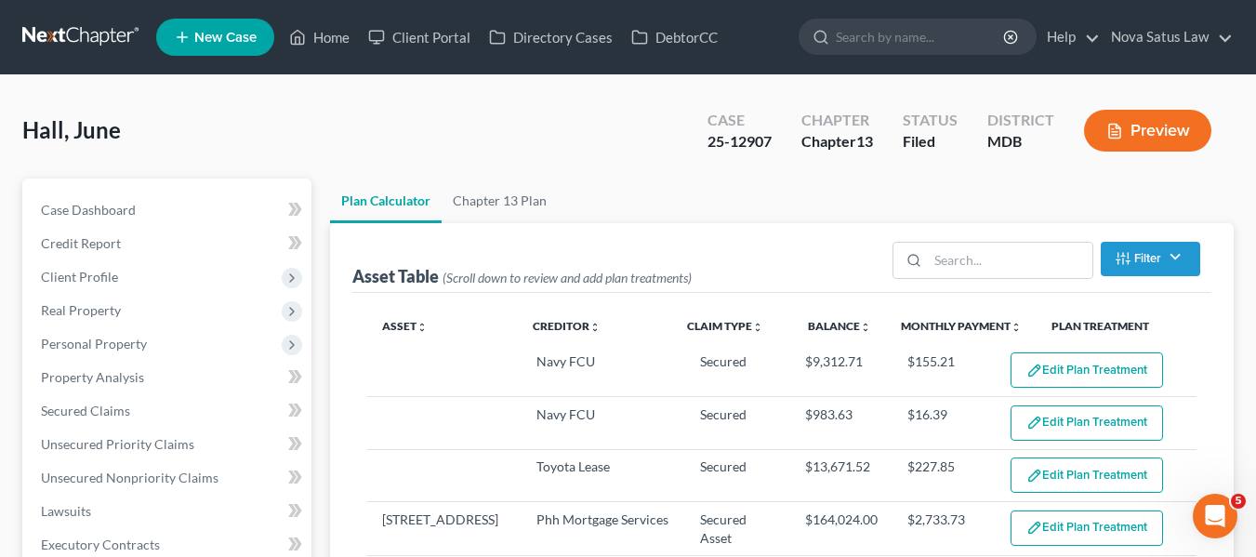
select select "59"
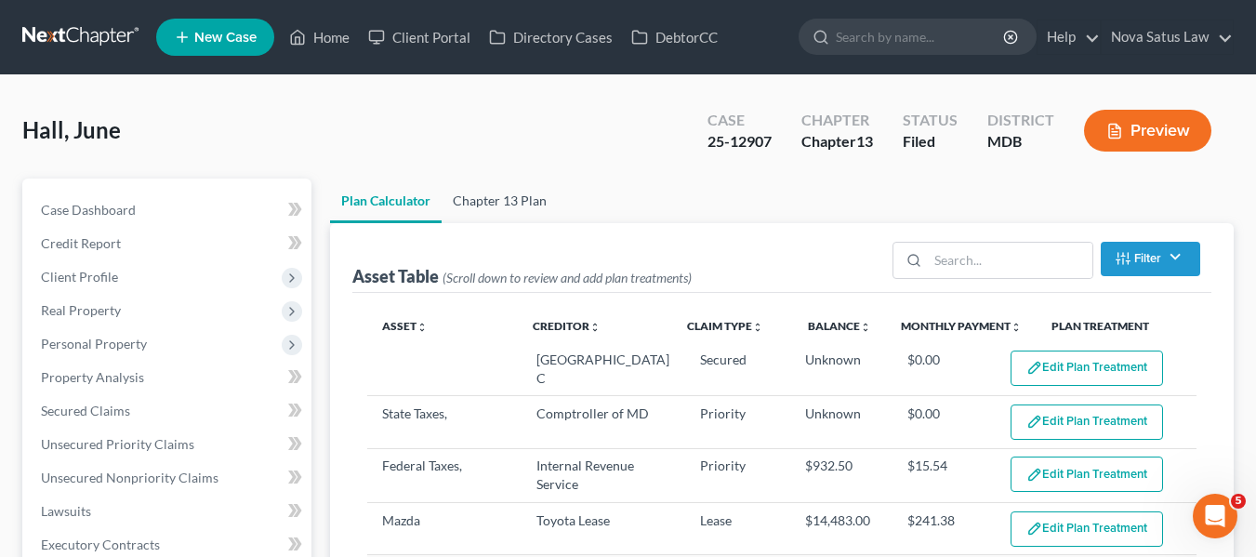
click at [500, 200] on link "Chapter 13 Plan" at bounding box center [500, 200] width 116 height 45
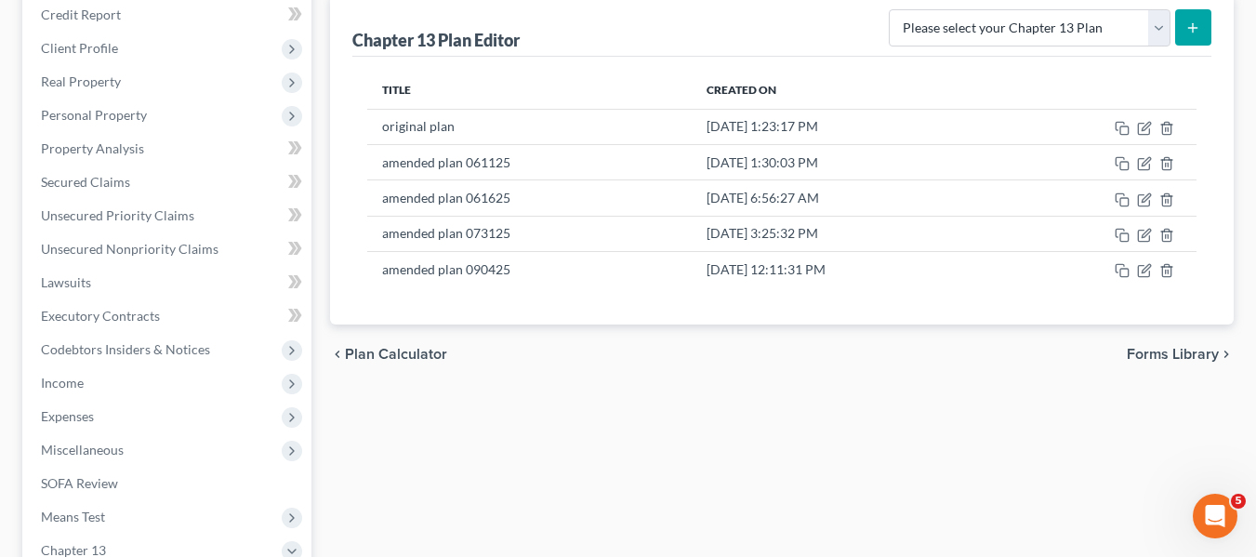
scroll to position [230, 0]
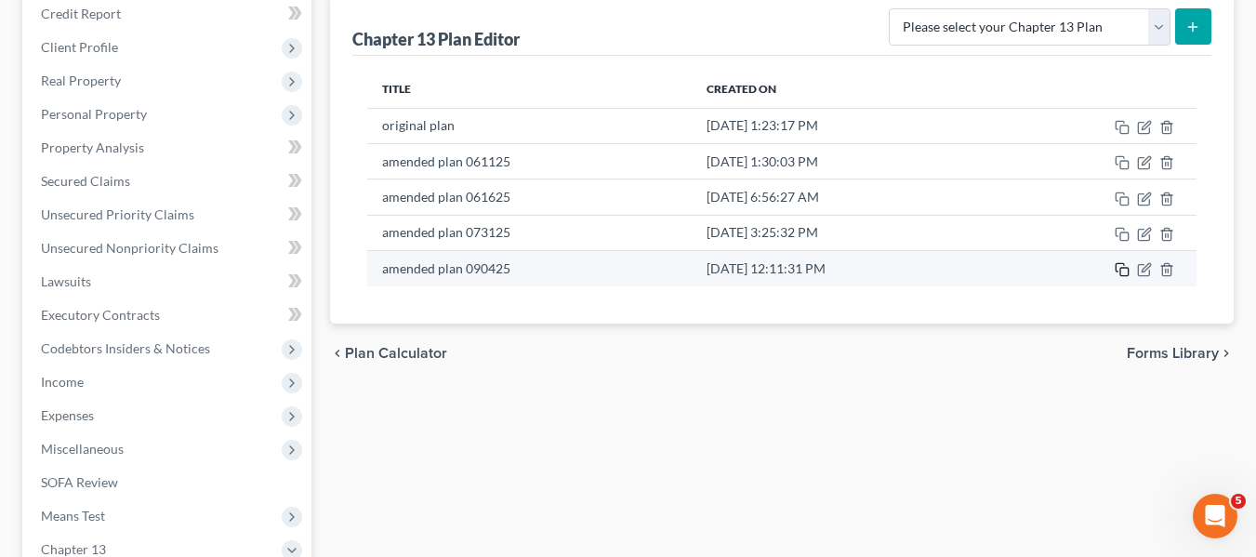
click at [1115, 267] on icon "button" at bounding box center [1122, 269] width 15 height 15
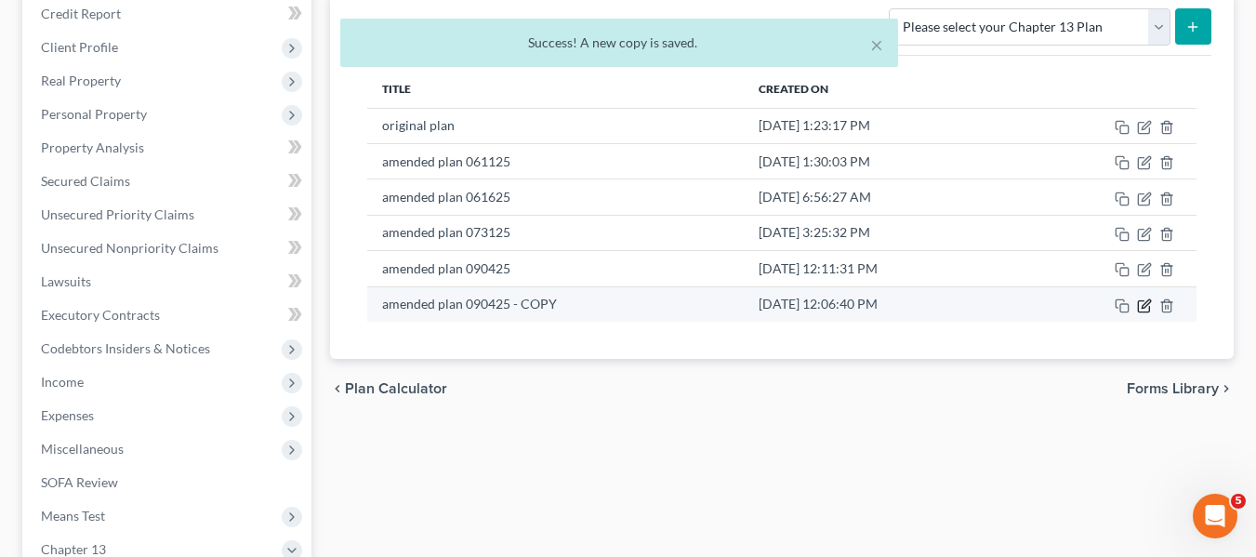
click at [1144, 298] on icon "button" at bounding box center [1144, 305] width 15 height 15
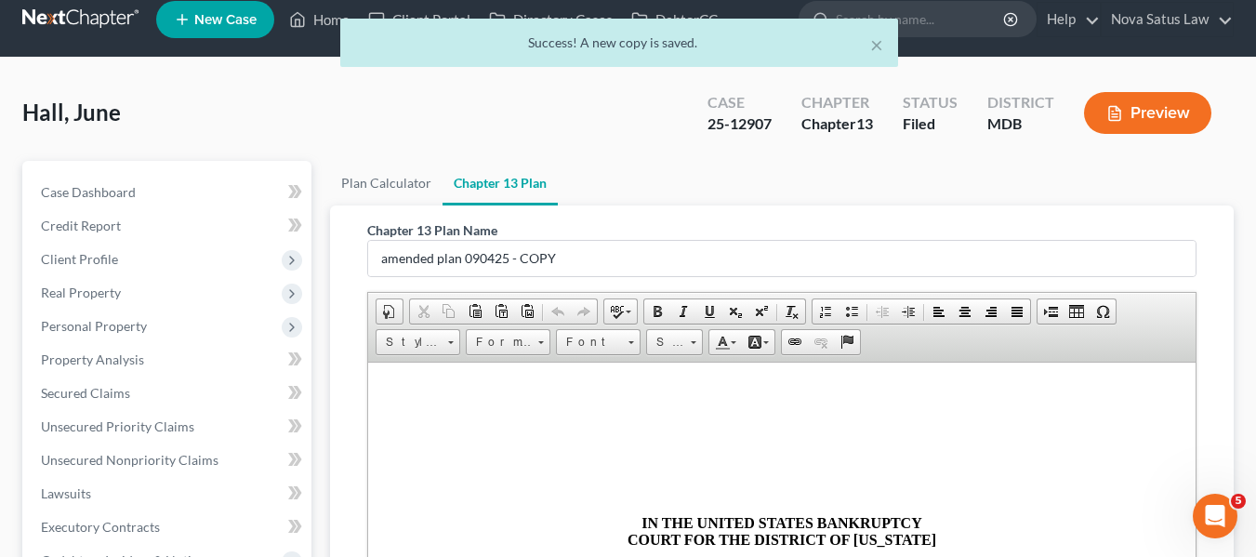
scroll to position [17, 0]
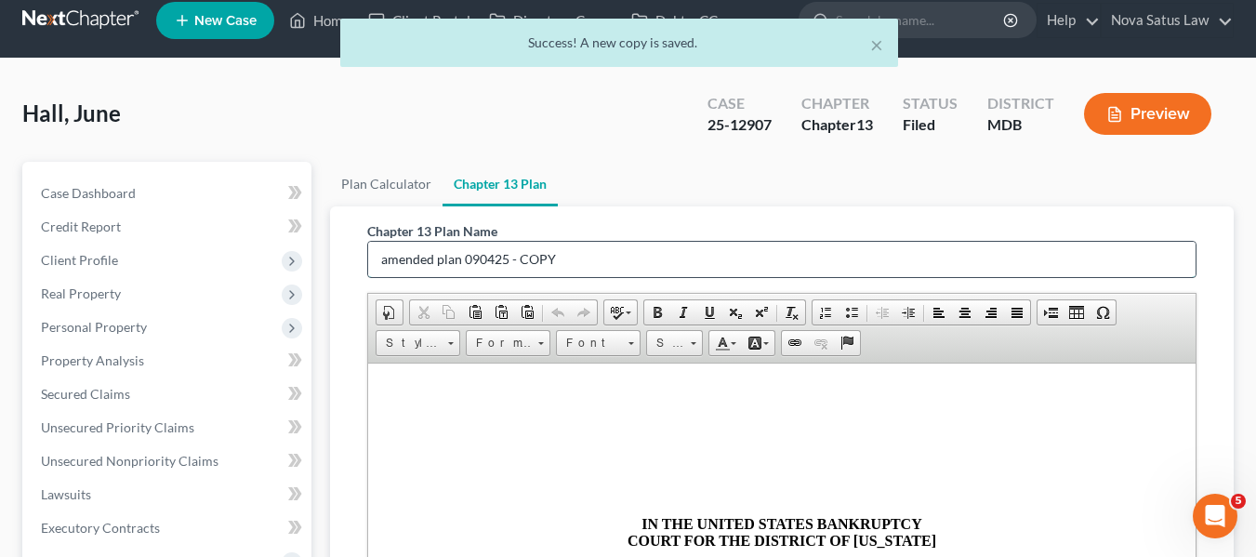
click at [561, 256] on input "amended plan 090425 - COPY" at bounding box center [781, 259] width 827 height 35
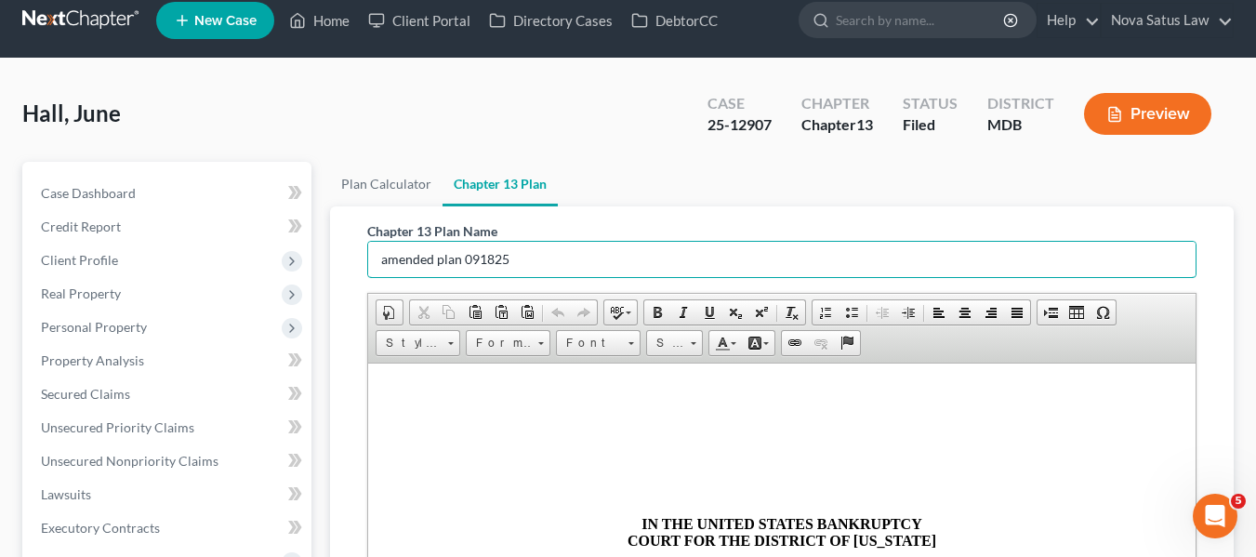
type input "amended plan 091825"
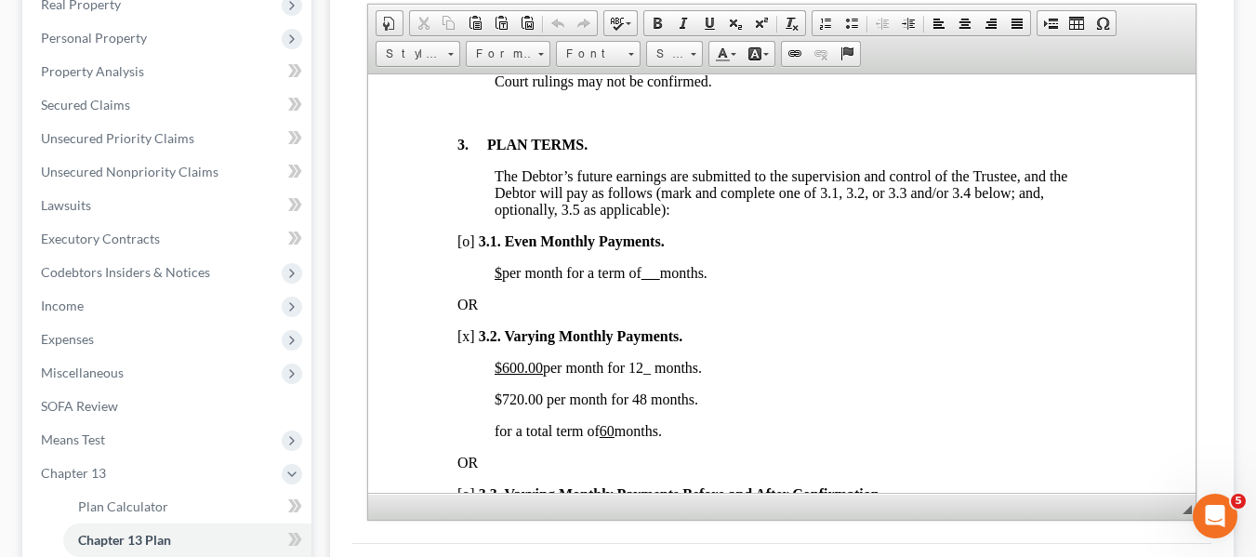
scroll to position [1258, 0]
click at [510, 405] on span "$720.00 per month for 48 months." at bounding box center [596, 397] width 204 height 16
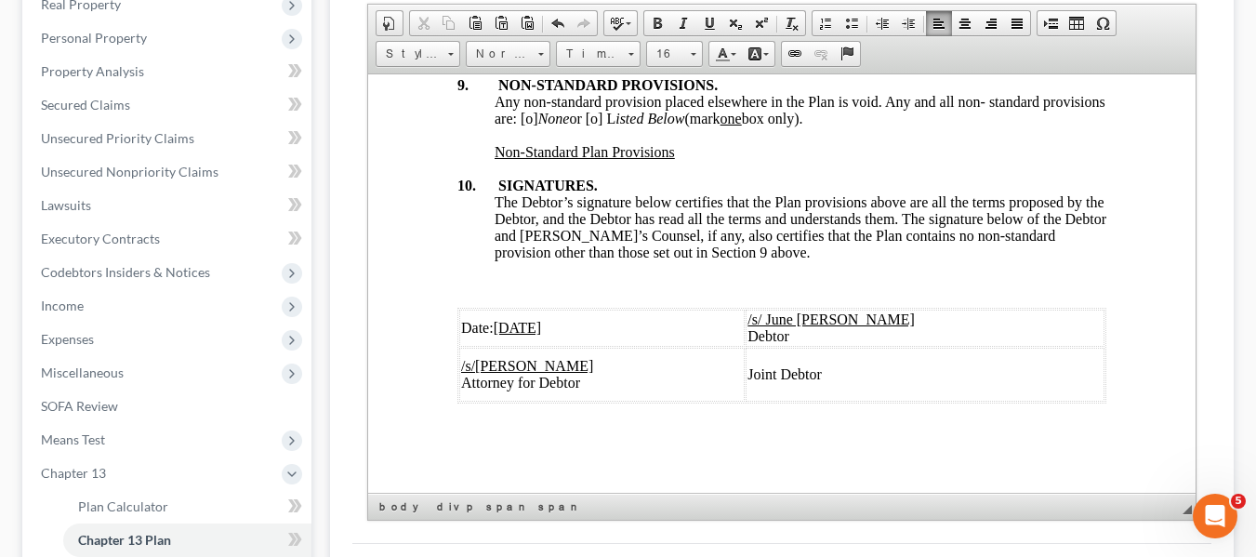
scroll to position [7436, 0]
click at [515, 319] on u "09/04/2025" at bounding box center [517, 327] width 48 height 16
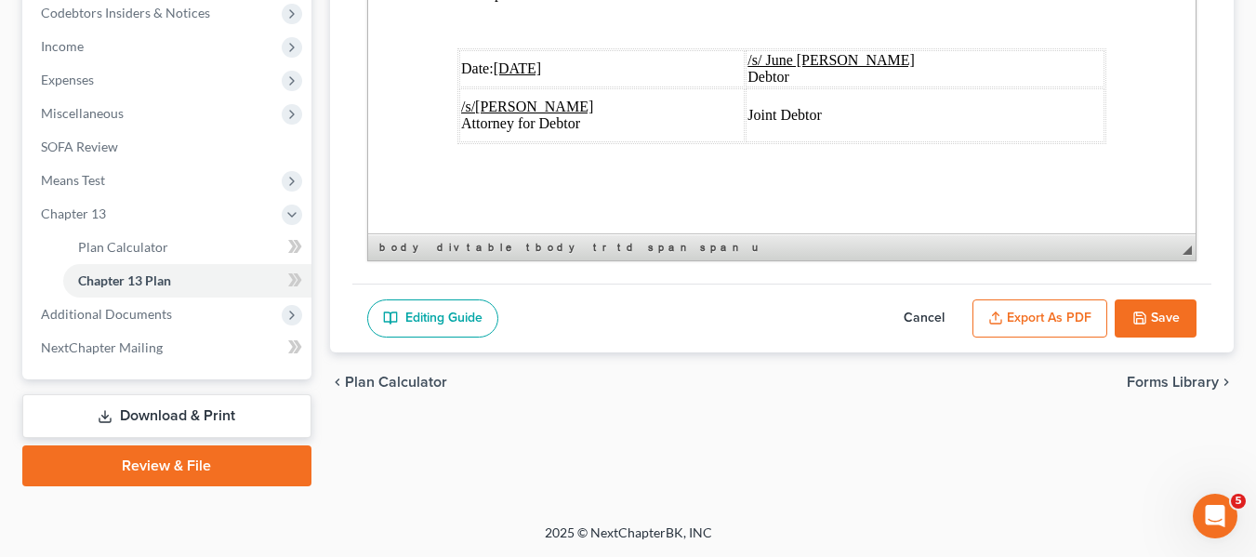
click at [1034, 324] on button "Export as PDF" at bounding box center [1039, 318] width 135 height 39
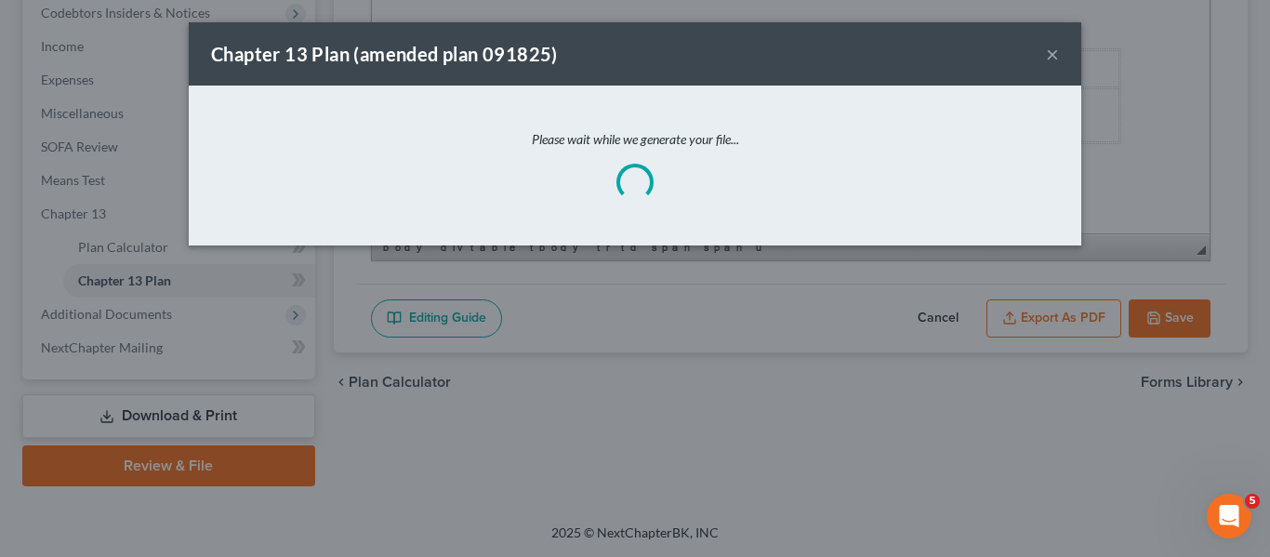
scroll to position [7369, 0]
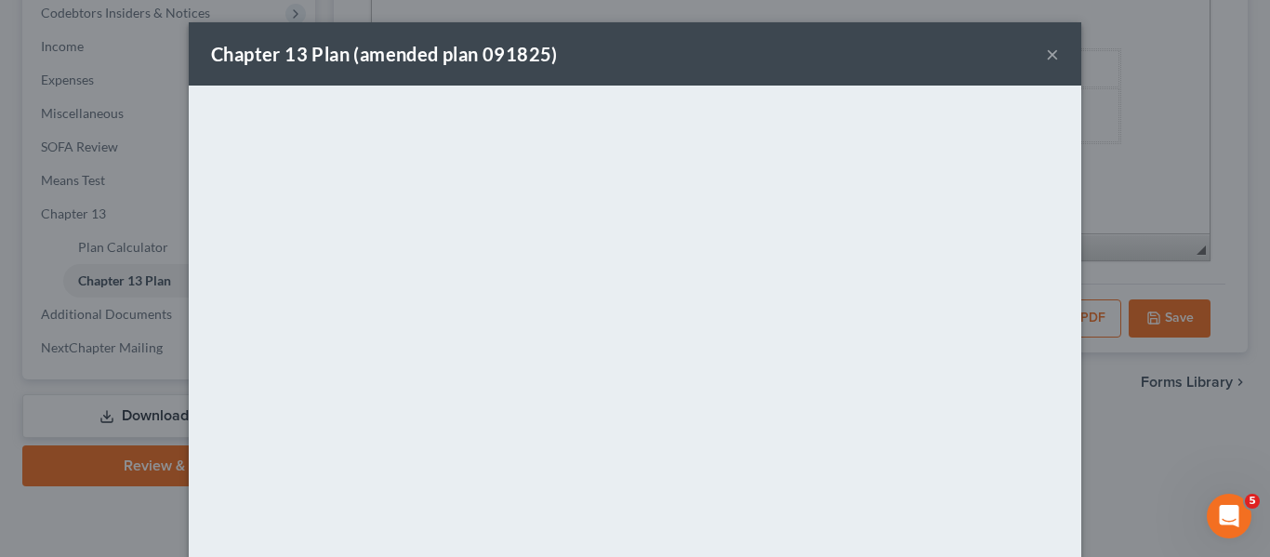
click at [795, 70] on div "Chapter 13 Plan (amended plan 091825) ×" at bounding box center [635, 53] width 892 height 63
click at [1046, 53] on button "×" at bounding box center [1052, 54] width 13 height 22
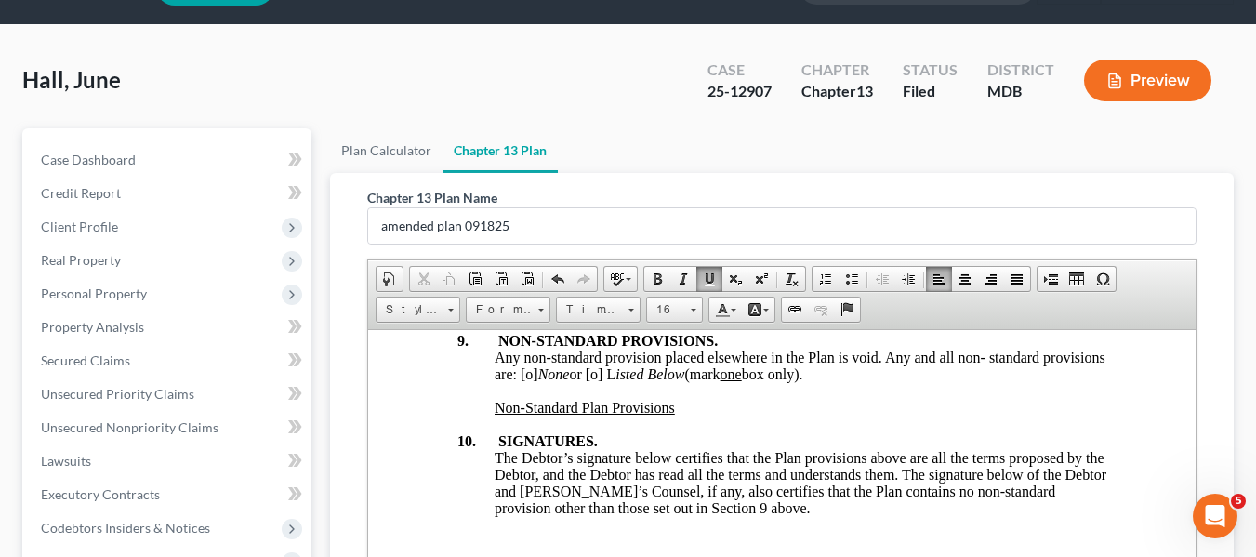
scroll to position [0, 0]
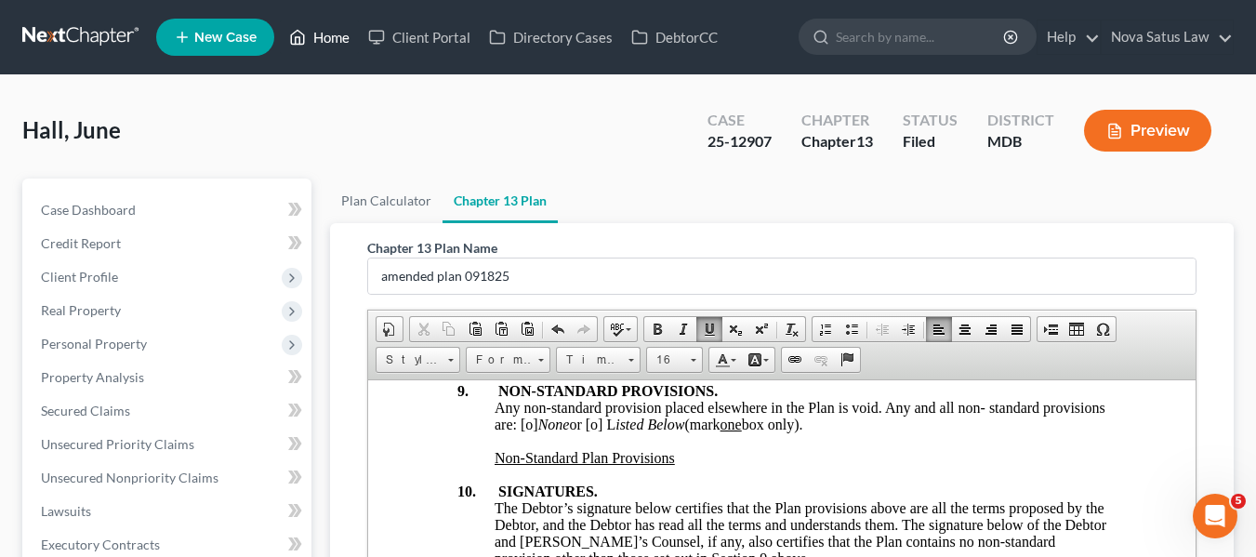
click at [323, 45] on link "Home" at bounding box center [319, 36] width 79 height 33
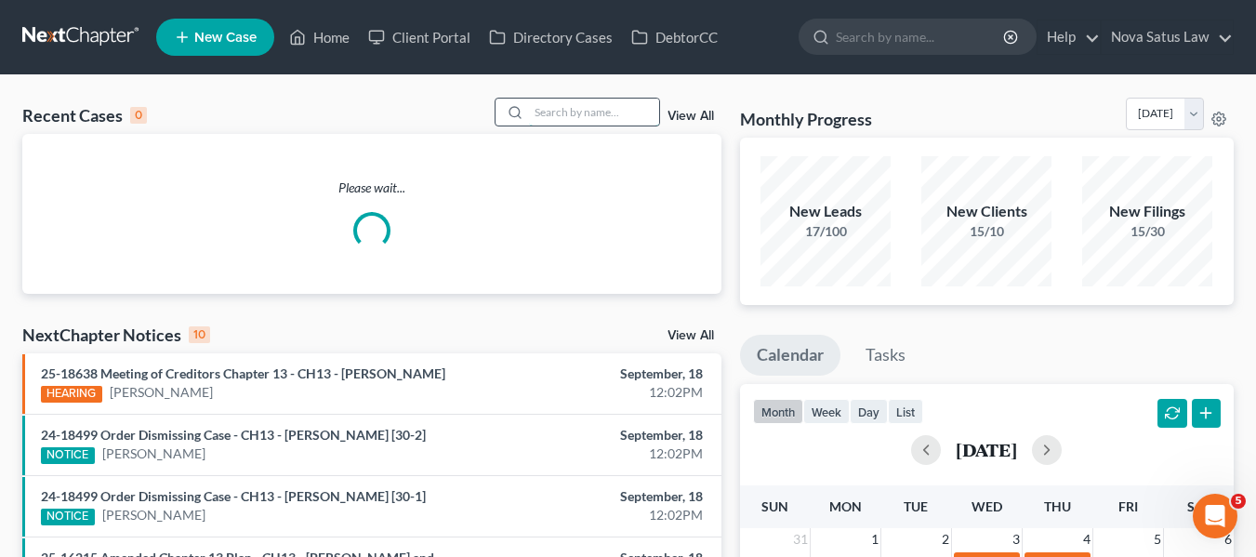
click at [545, 105] on input "search" at bounding box center [594, 112] width 130 height 27
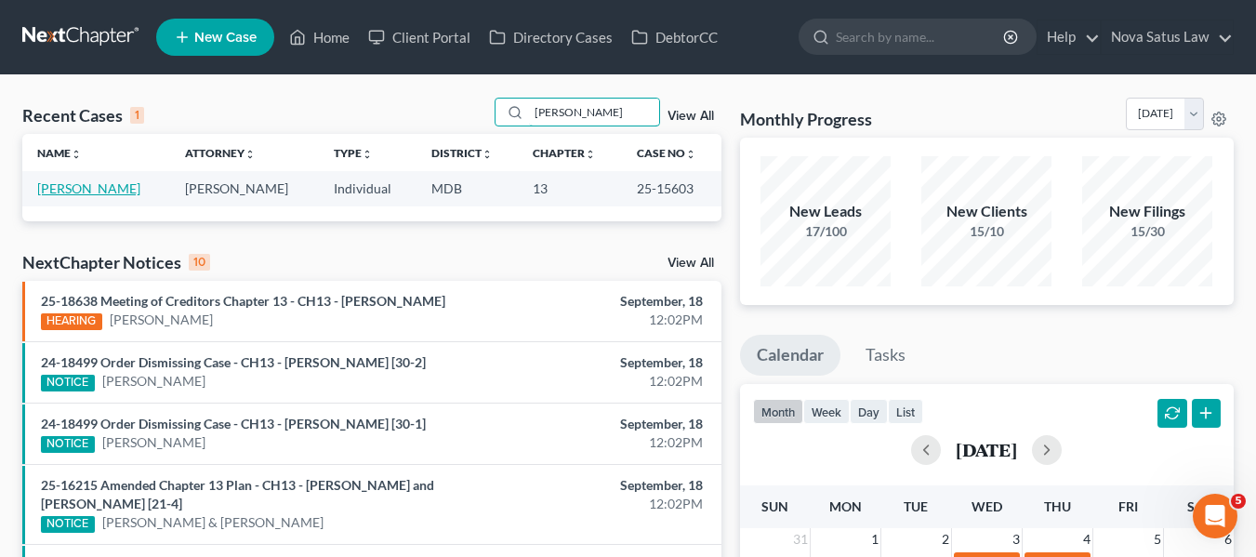
type input "willett"
click at [80, 187] on link "[PERSON_NAME]" at bounding box center [88, 188] width 103 height 16
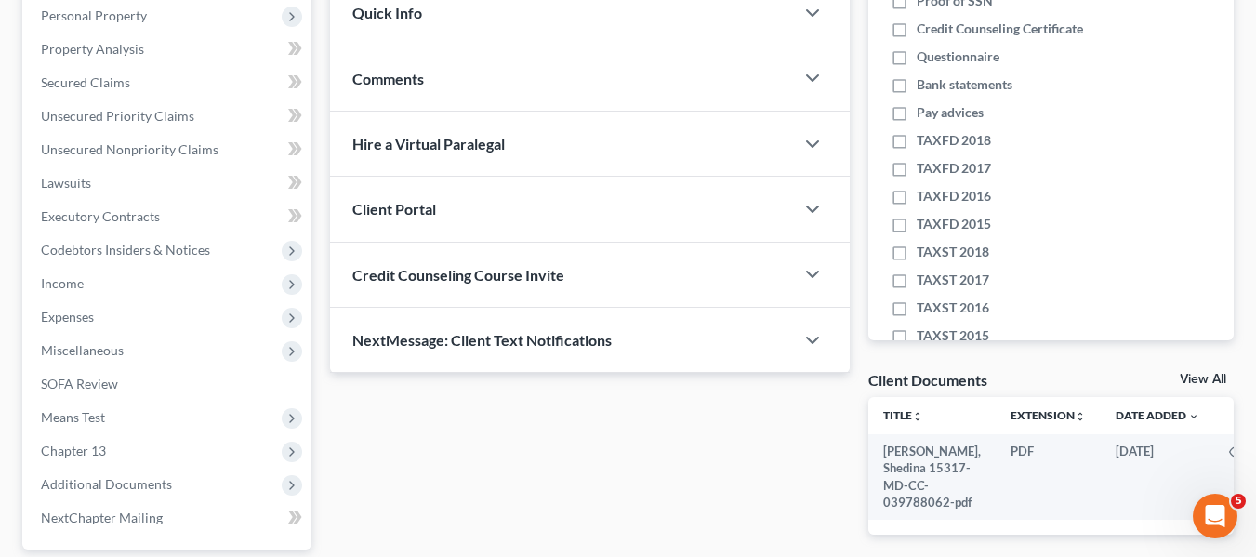
scroll to position [329, 0]
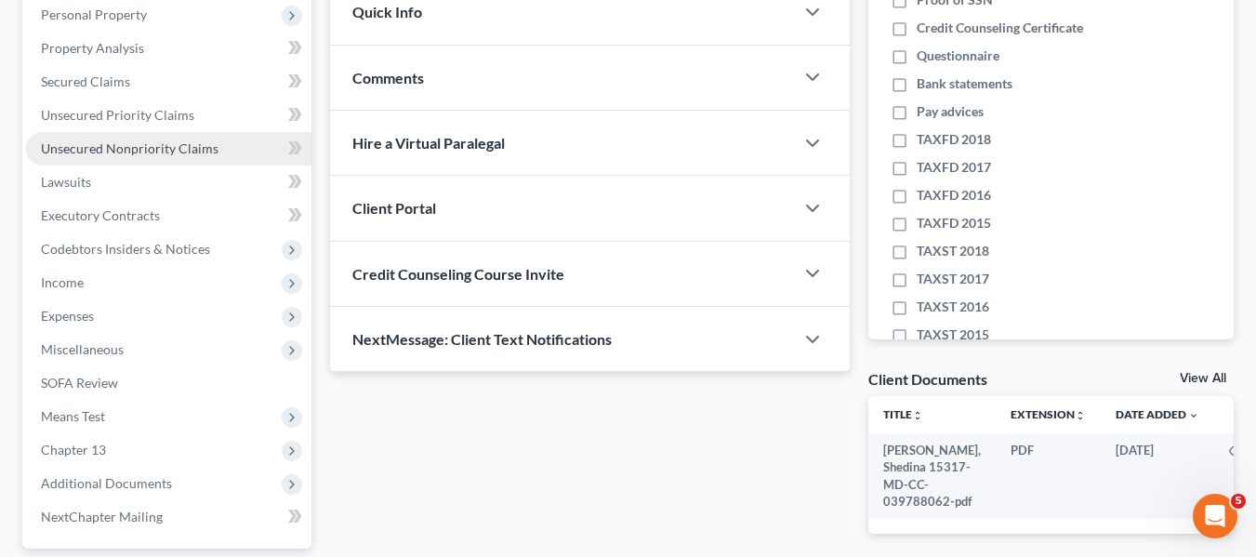
click at [86, 157] on link "Unsecured Nonpriority Claims" at bounding box center [168, 148] width 285 height 33
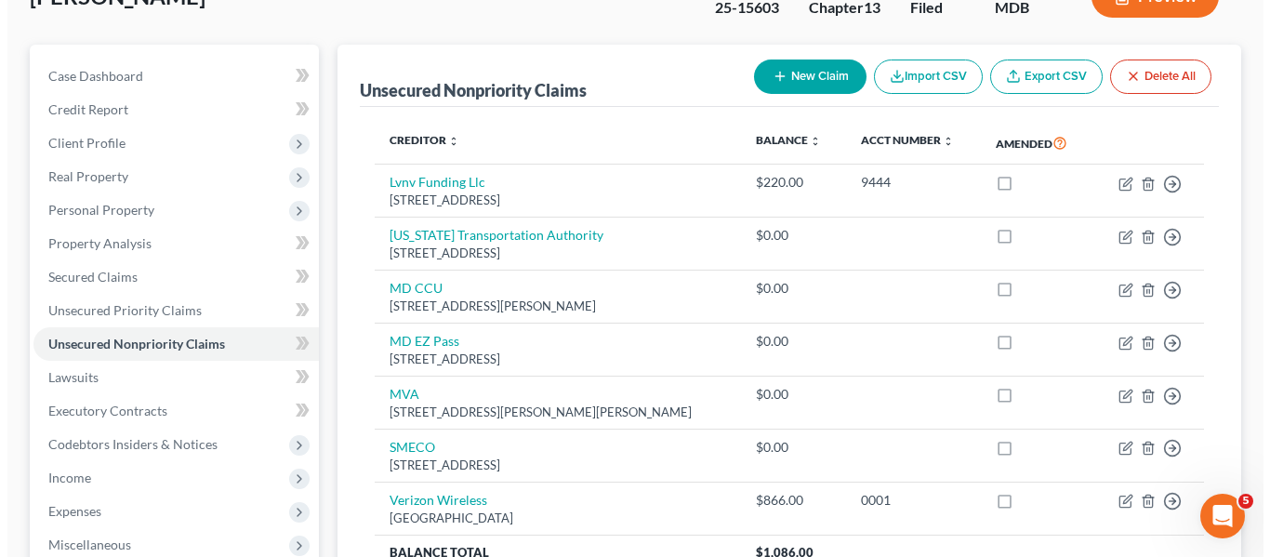
scroll to position [135, 0]
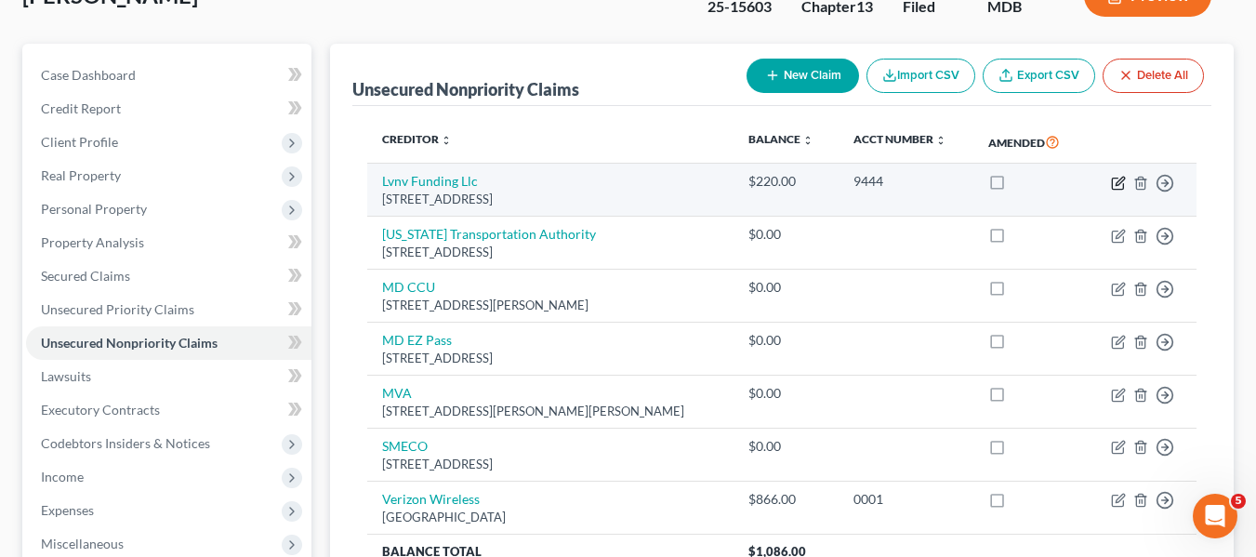
click at [1117, 183] on icon "button" at bounding box center [1118, 183] width 15 height 15
select select "42"
select select "0"
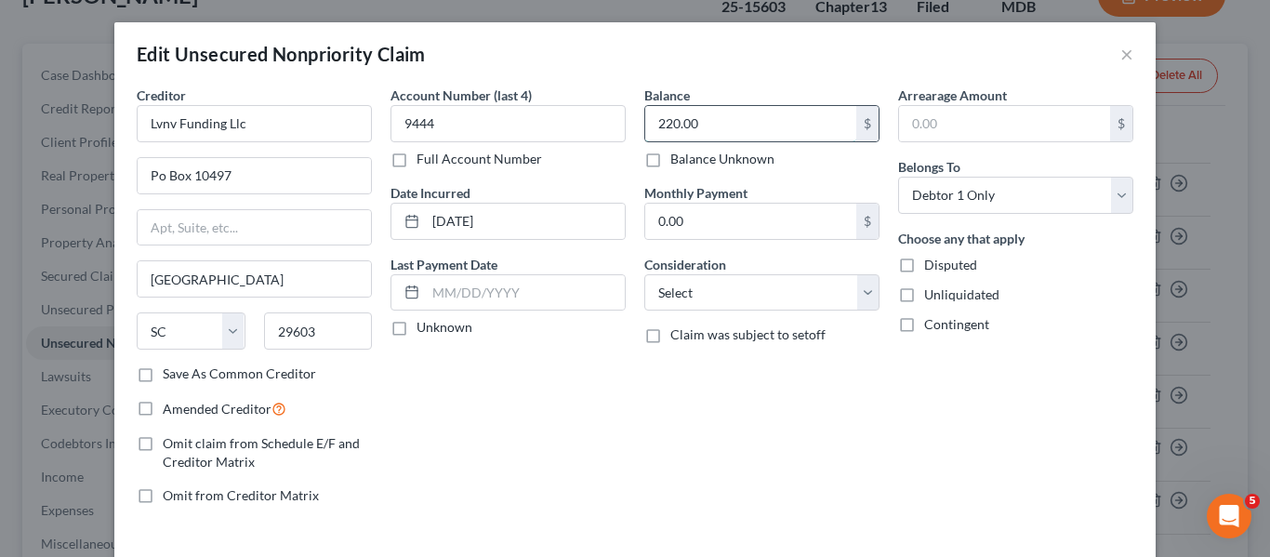
click at [759, 115] on input "220.00" at bounding box center [750, 123] width 211 height 35
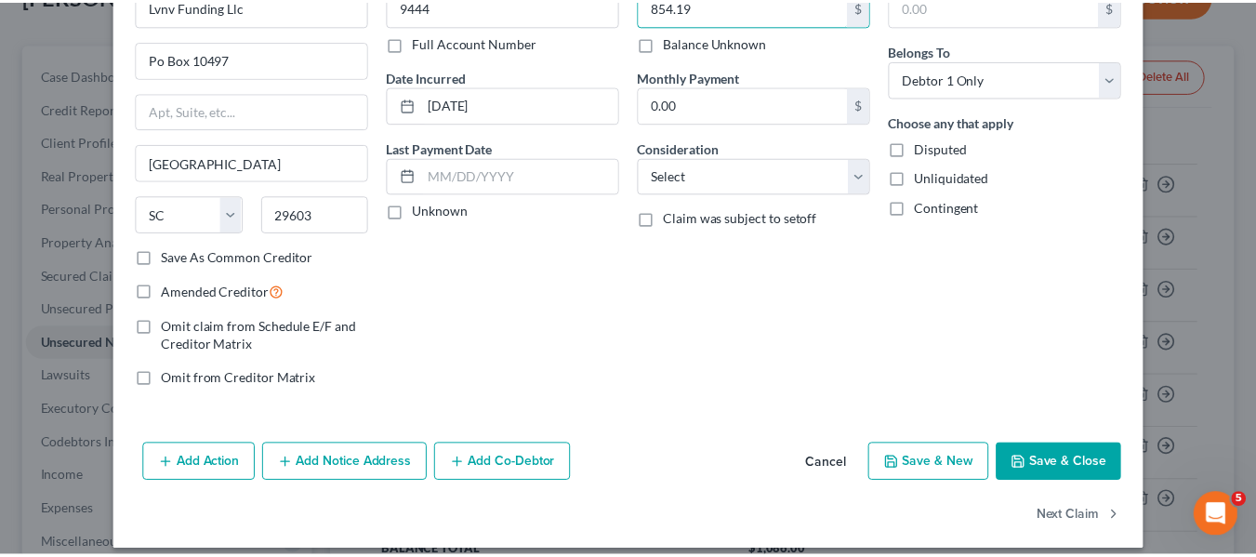
scroll to position [117, 0]
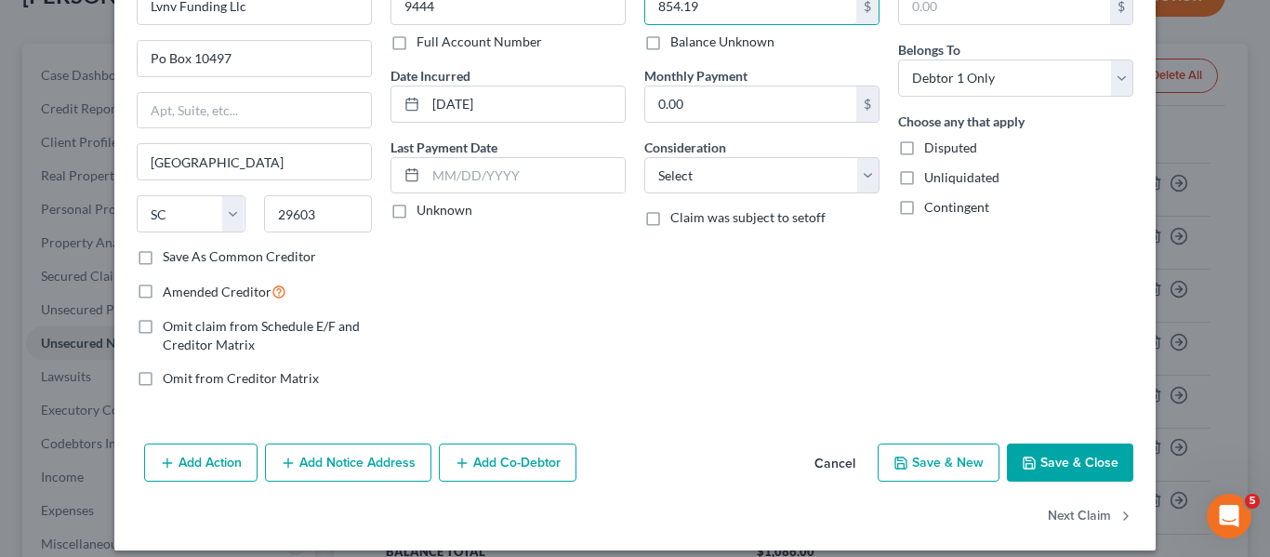
type input "854.19"
click at [1020, 454] on button "Save & Close" at bounding box center [1070, 462] width 126 height 39
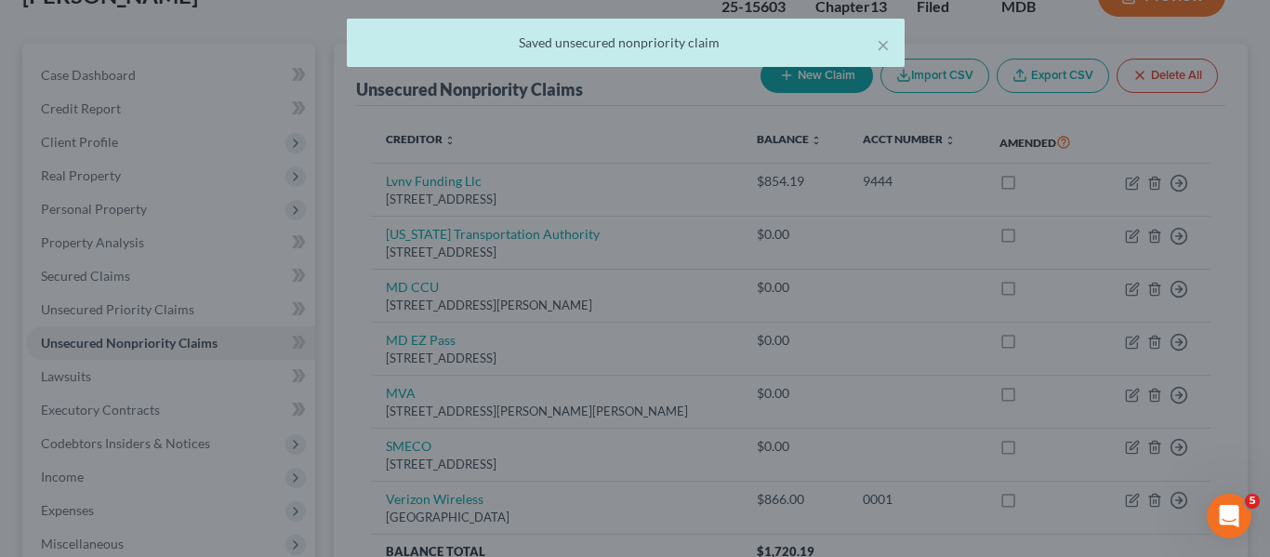
type input "0"
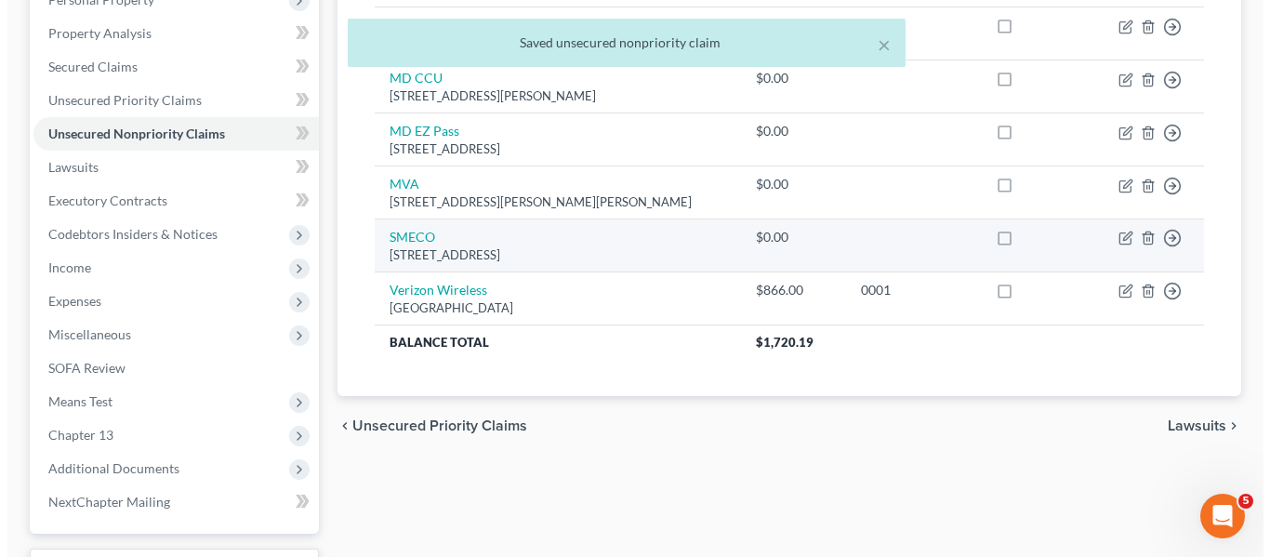
scroll to position [345, 0]
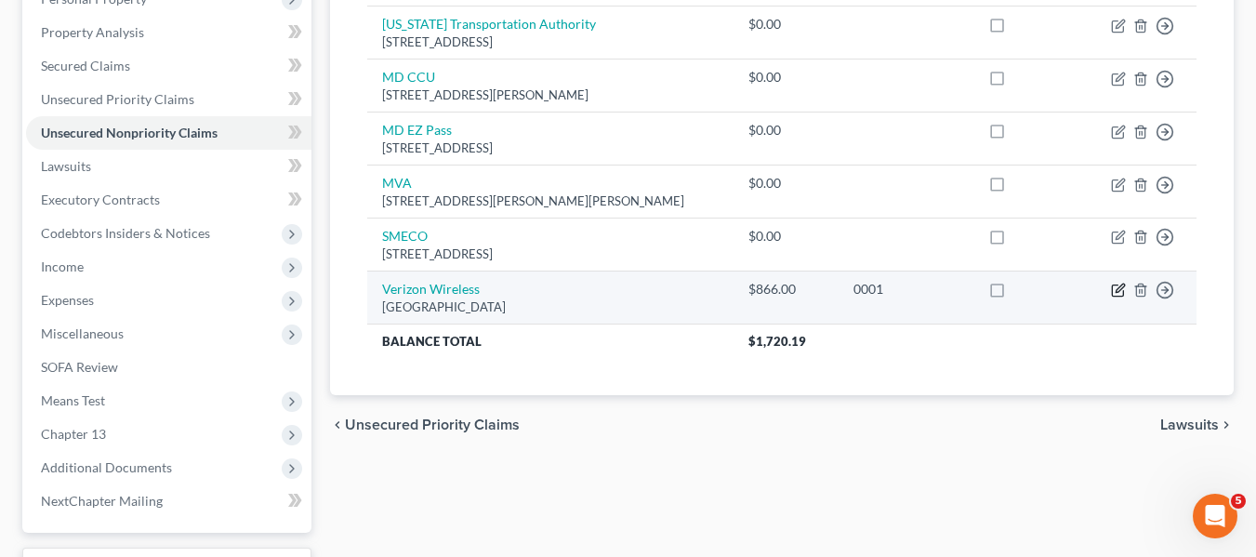
click at [1116, 291] on icon "button" at bounding box center [1119, 288] width 8 height 8
select select "10"
select select "0"
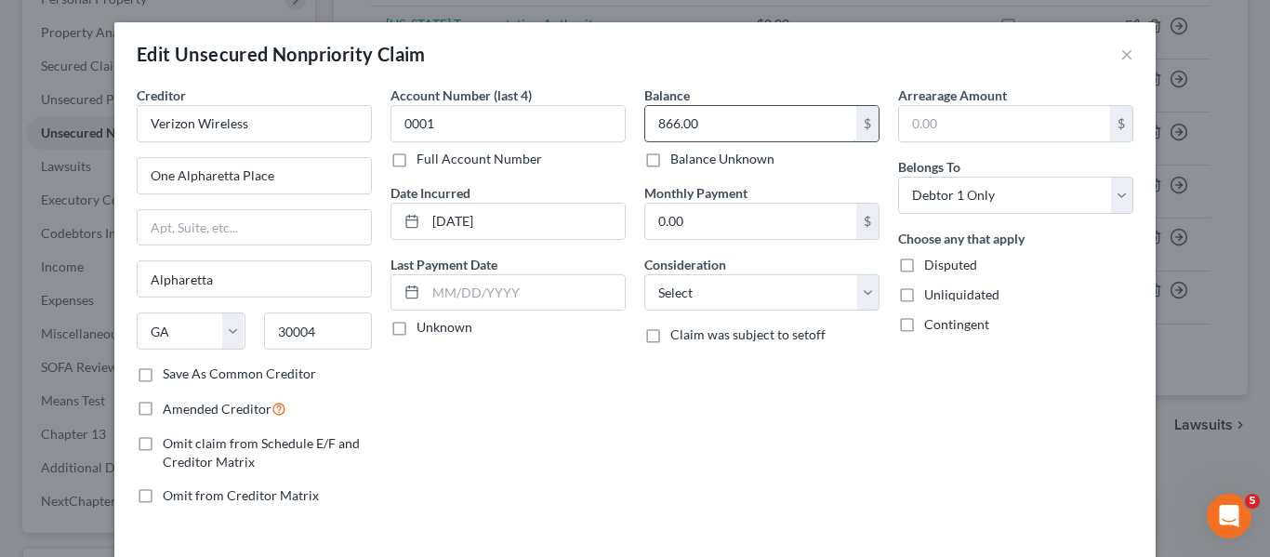
click at [769, 122] on input "866.00" at bounding box center [750, 123] width 211 height 35
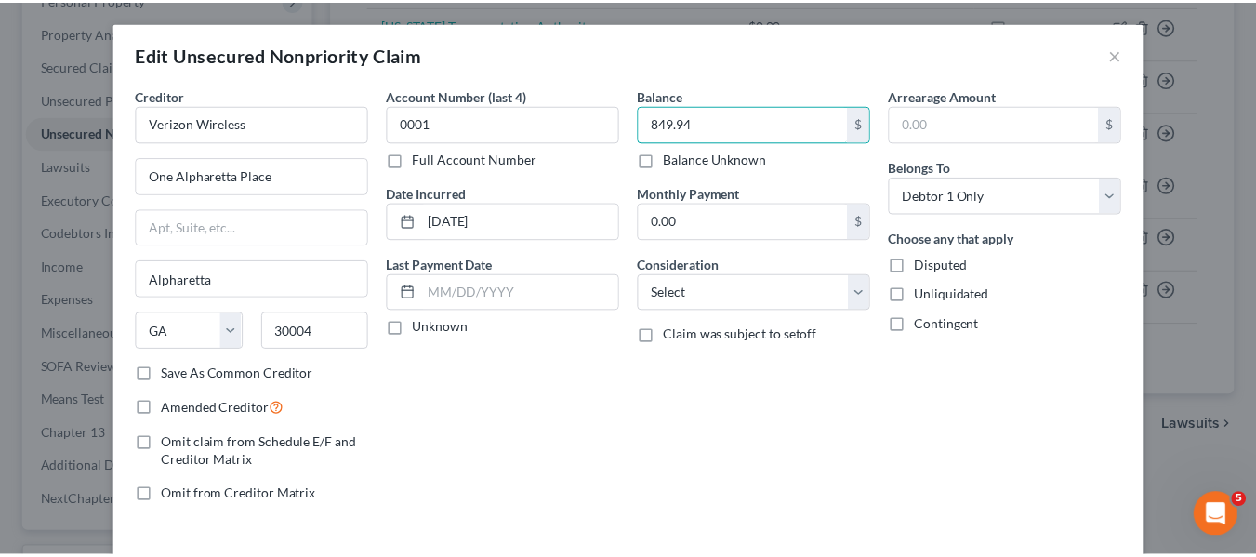
scroll to position [133, 0]
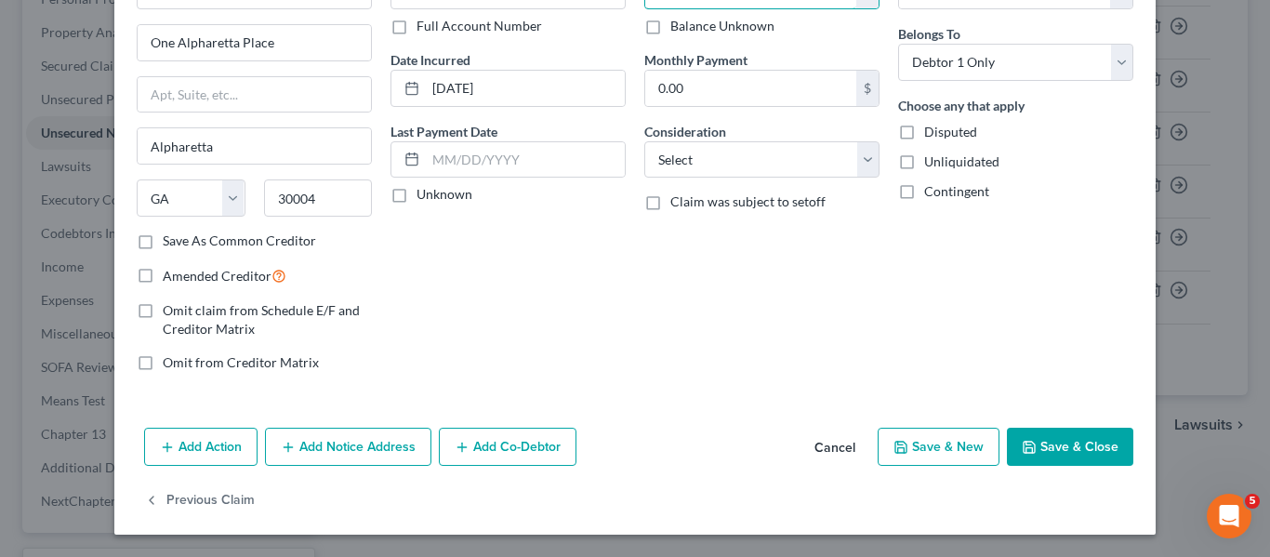
type input "849.94"
click at [1067, 456] on button "Save & Close" at bounding box center [1070, 447] width 126 height 39
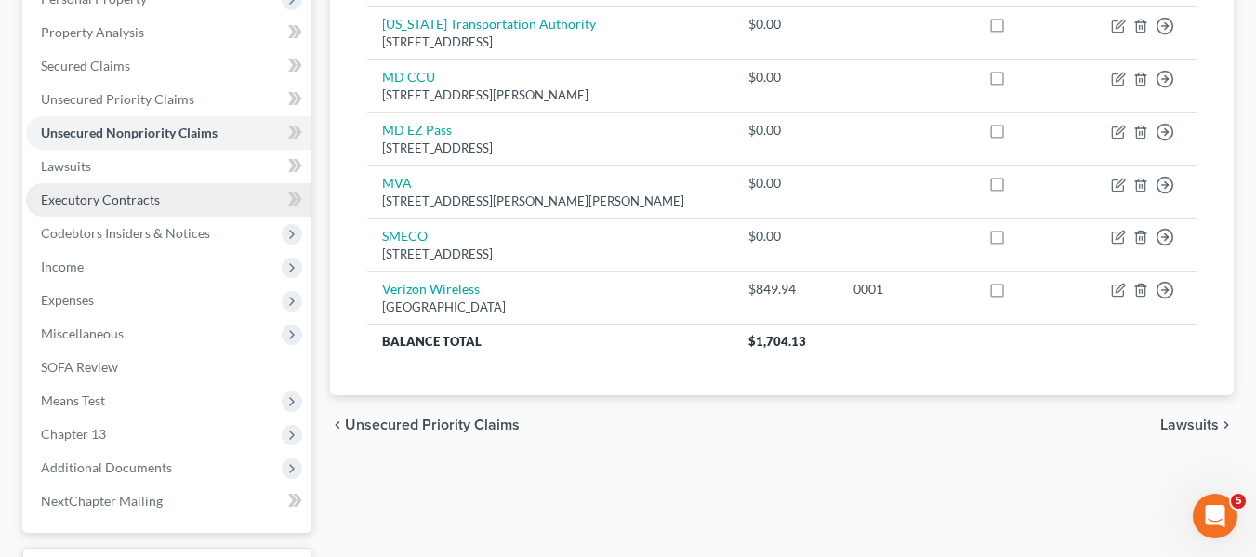
scroll to position [498, 0]
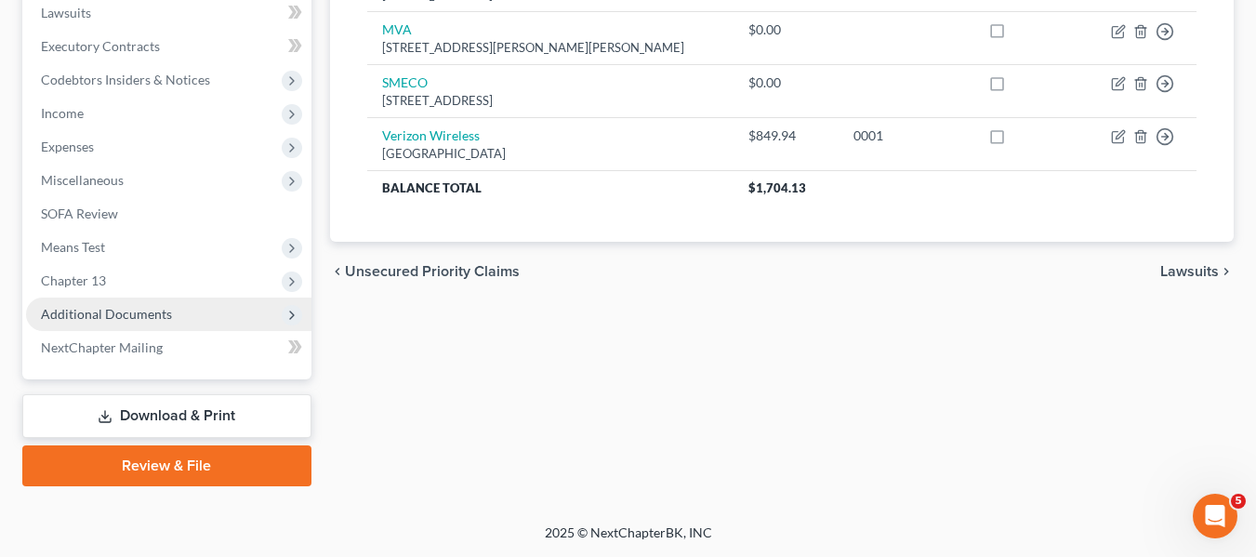
click at [54, 315] on span "Additional Documents" at bounding box center [106, 314] width 131 height 16
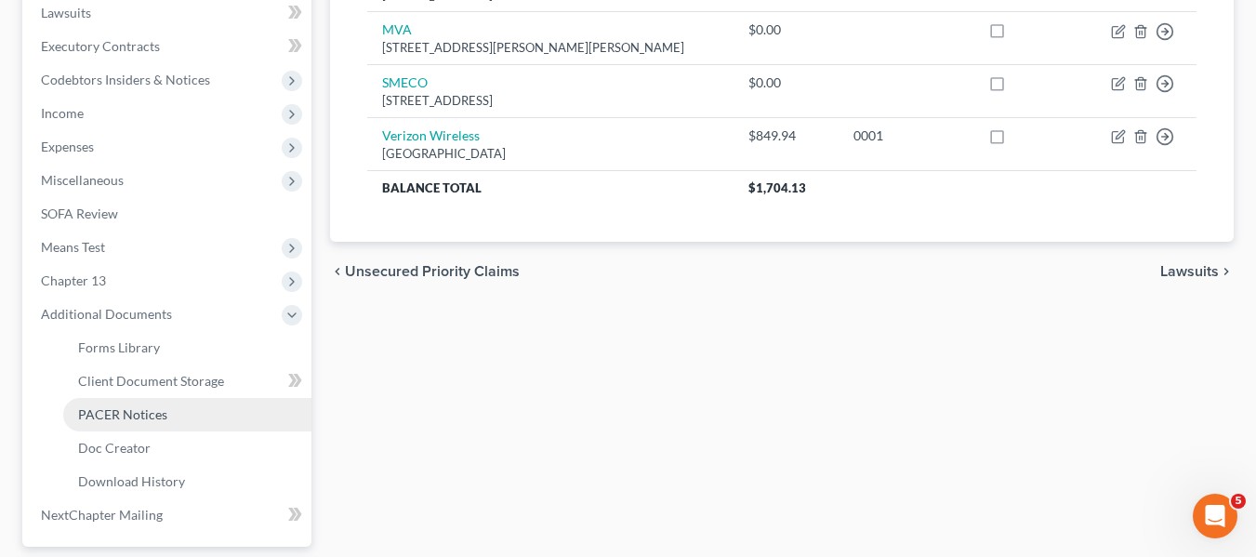
click at [98, 412] on span "PACER Notices" at bounding box center [122, 414] width 89 height 16
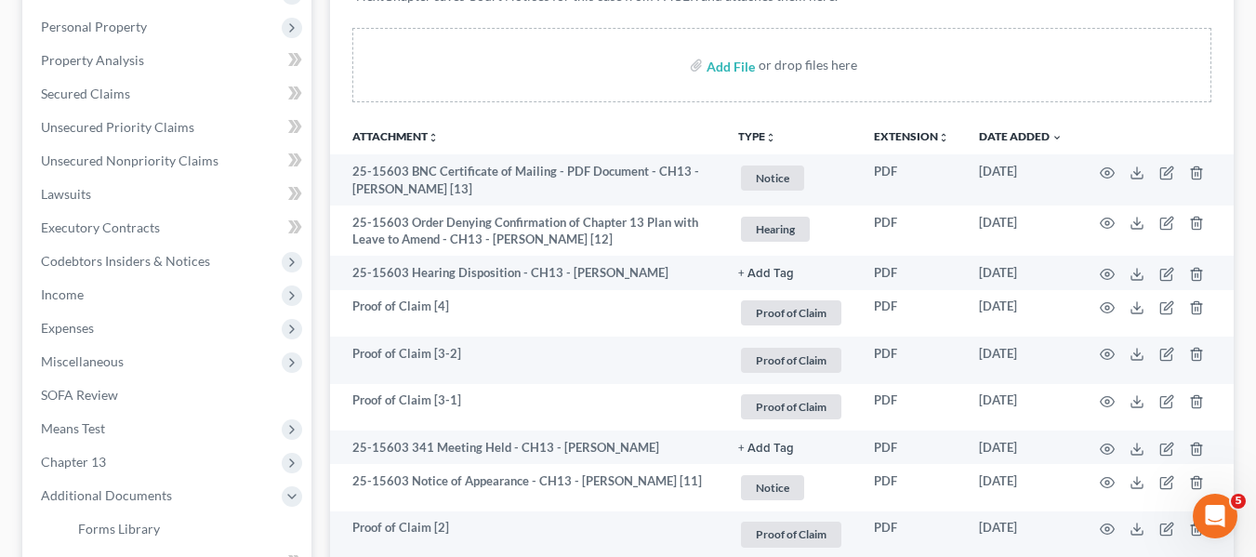
scroll to position [319, 0]
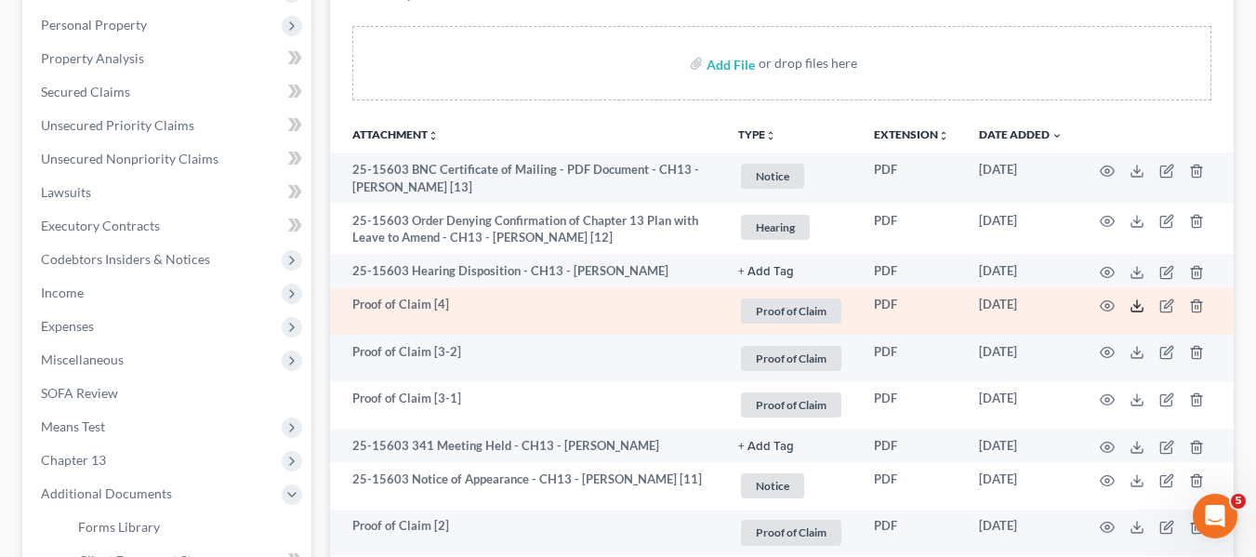
click at [1141, 306] on icon at bounding box center [1136, 305] width 15 height 15
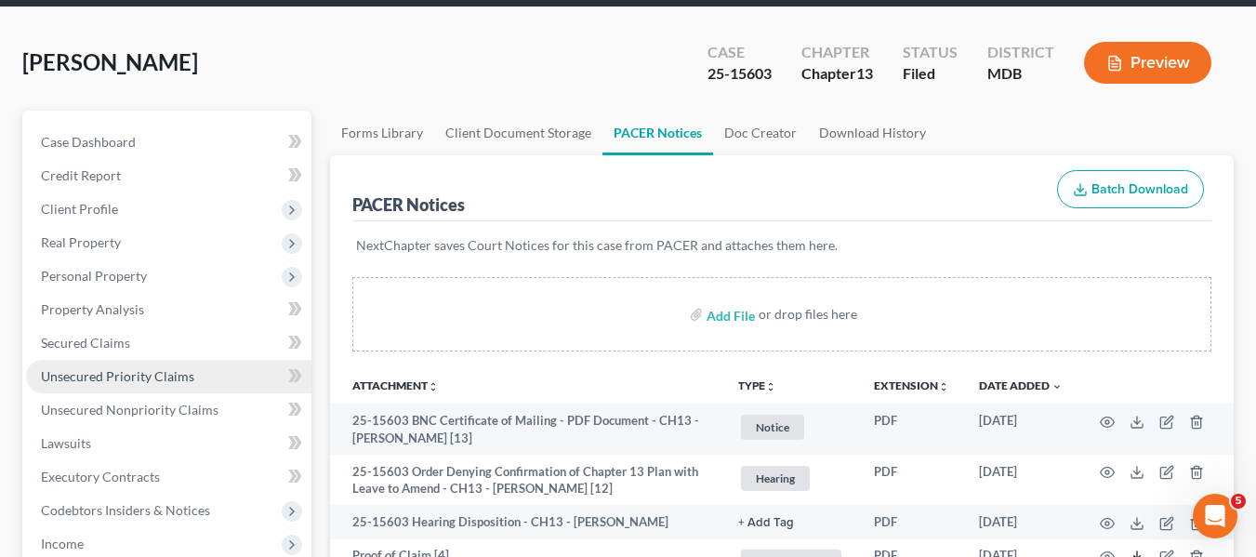
scroll to position [64, 0]
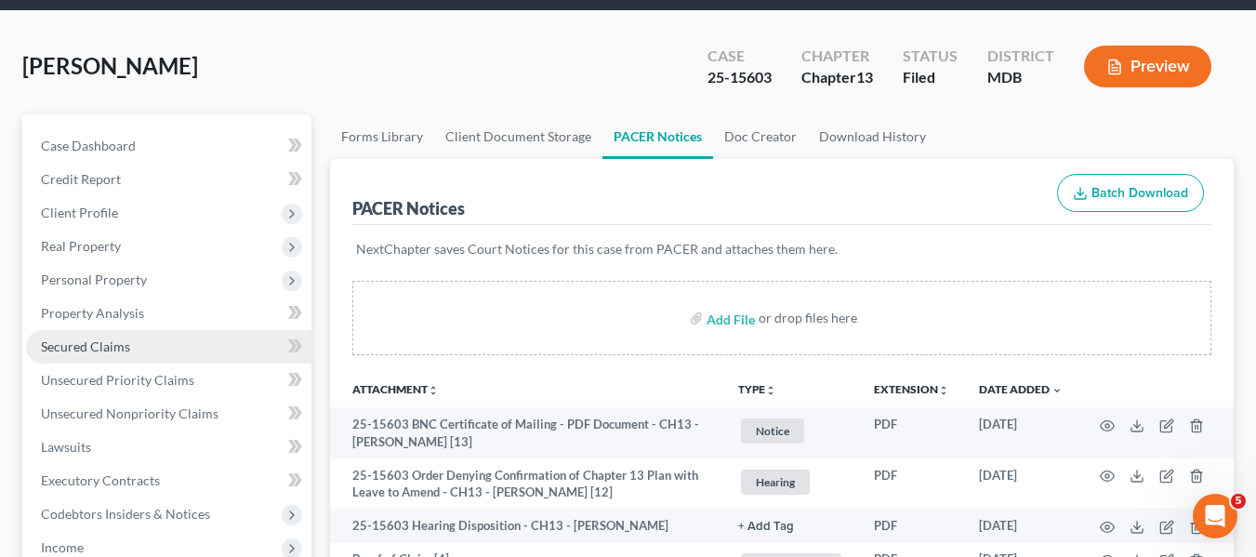
click at [97, 338] on span "Secured Claims" at bounding box center [85, 346] width 89 height 16
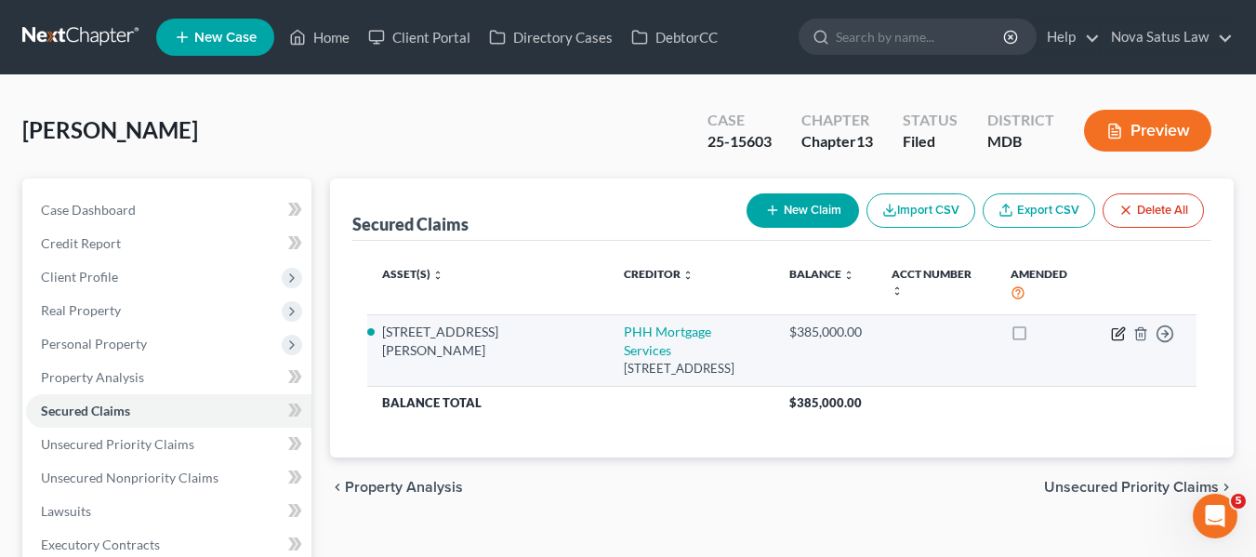
click at [1115, 328] on icon "button" at bounding box center [1117, 333] width 11 height 11
select select "33"
select select "6"
select select "0"
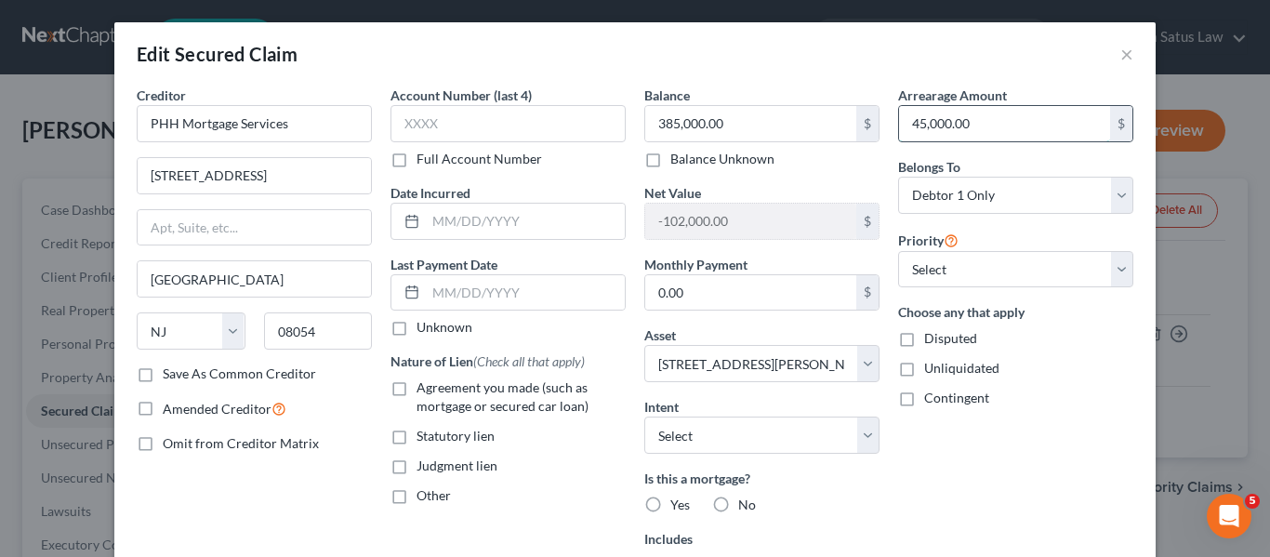
click at [975, 118] on input "45,000.00" at bounding box center [1004, 123] width 211 height 35
type input "49,788.95"
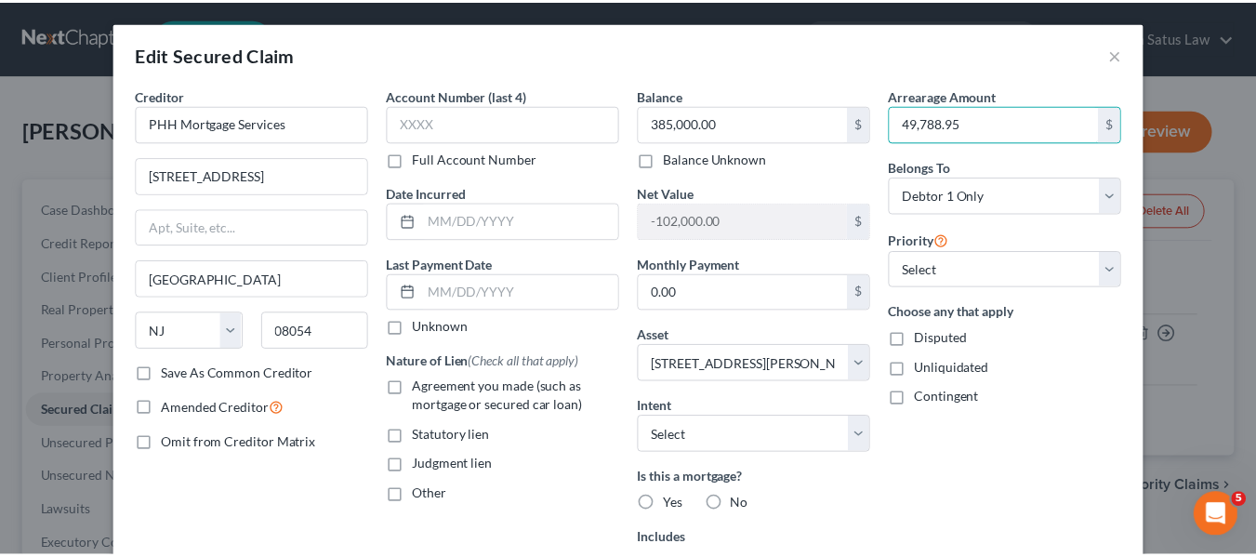
scroll to position [287, 0]
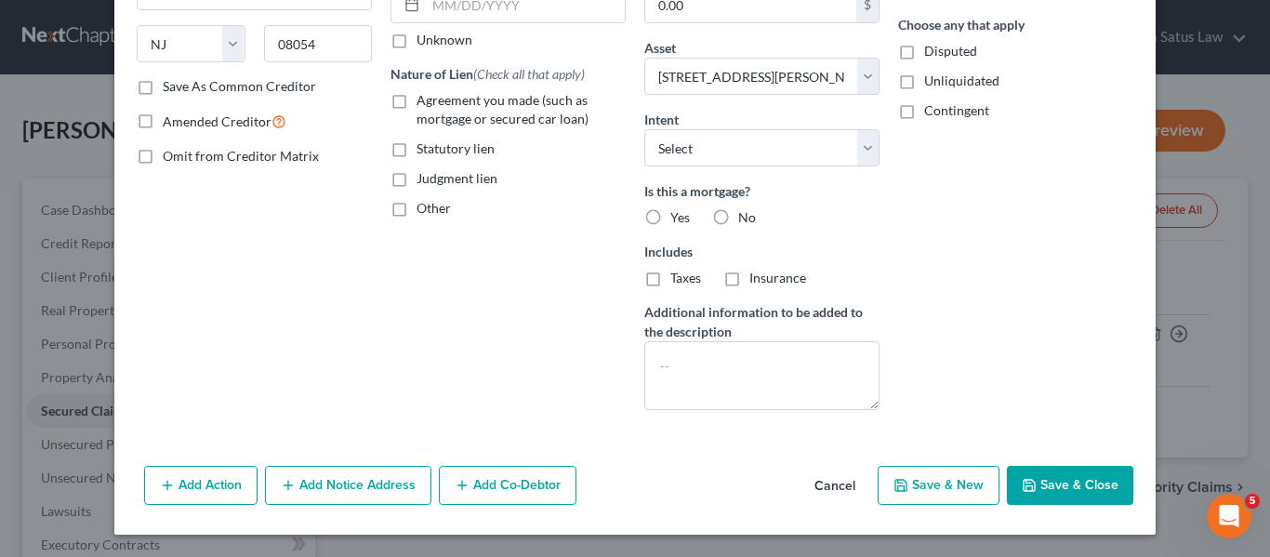
click at [1022, 486] on icon "button" at bounding box center [1029, 485] width 15 height 15
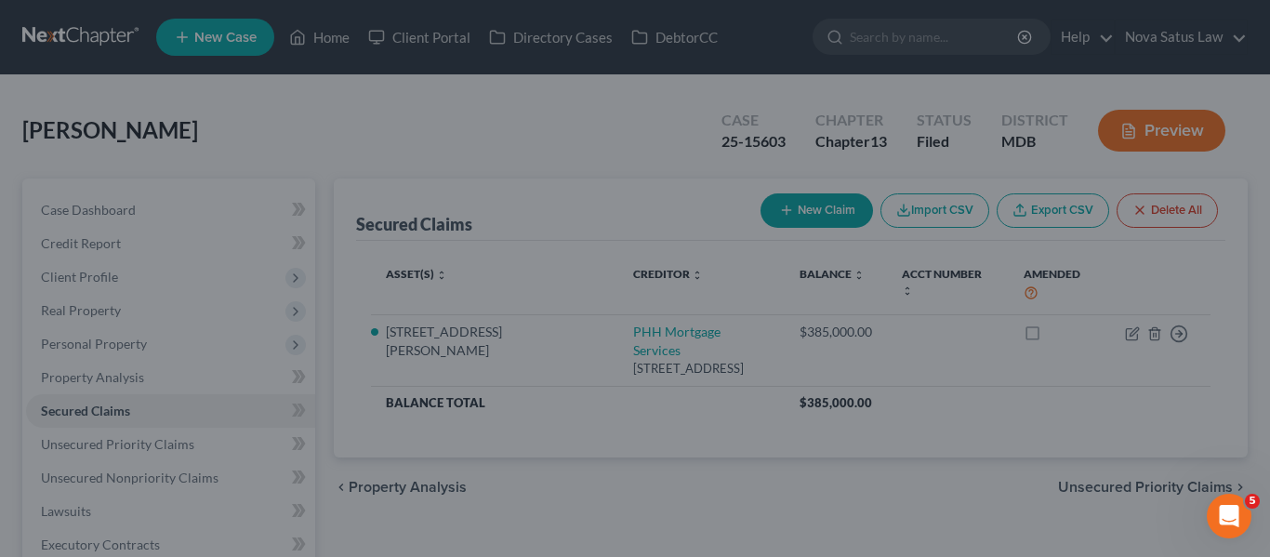
select select "6"
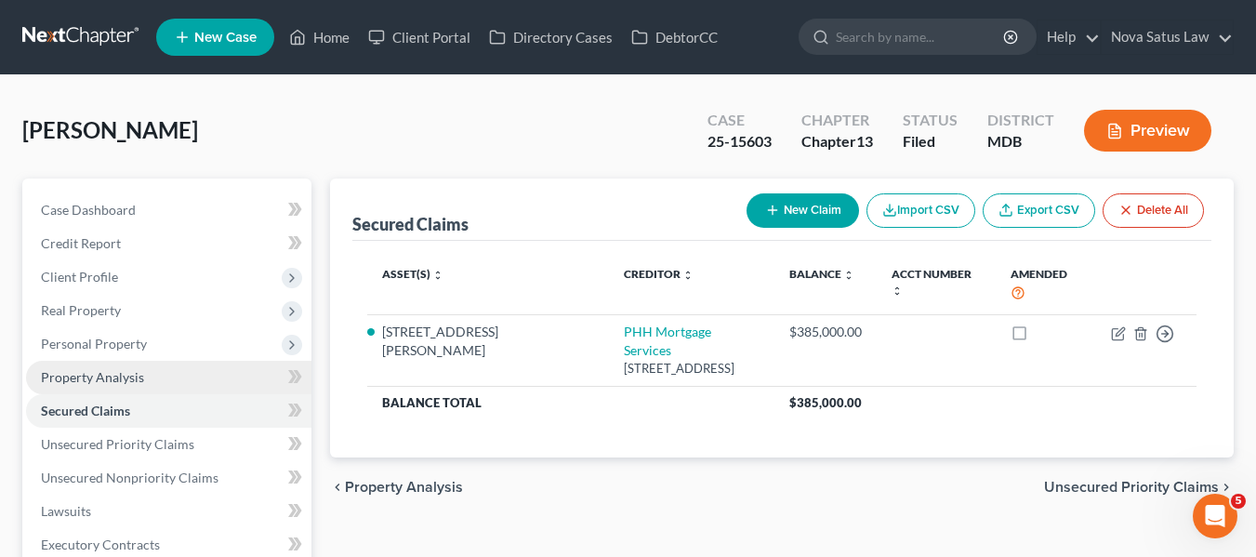
click at [99, 363] on link "Property Analysis" at bounding box center [168, 377] width 285 height 33
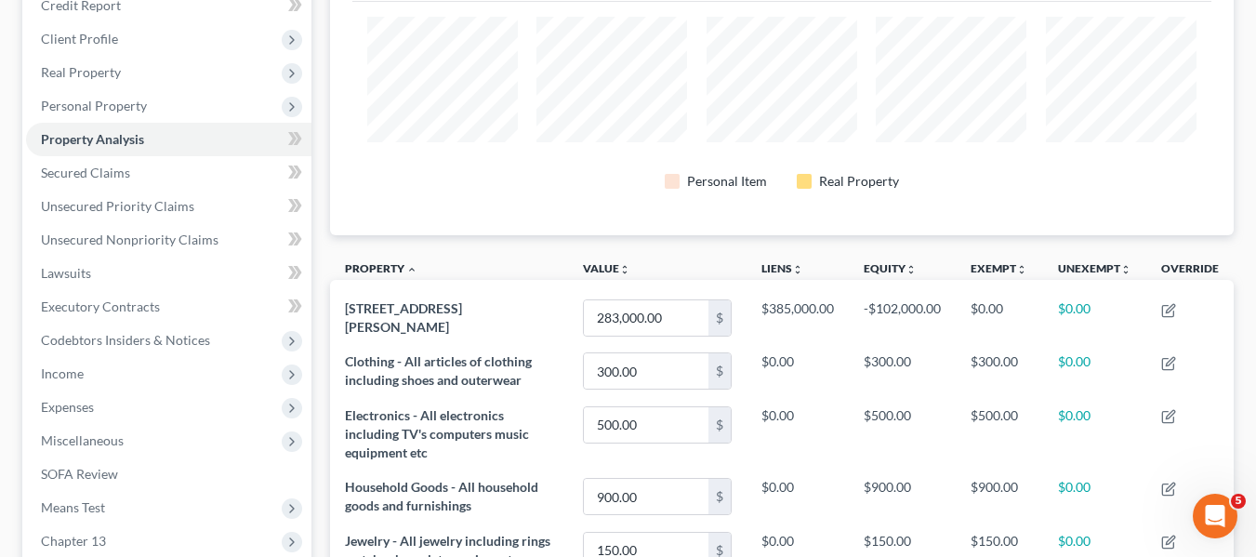
scroll to position [498, 0]
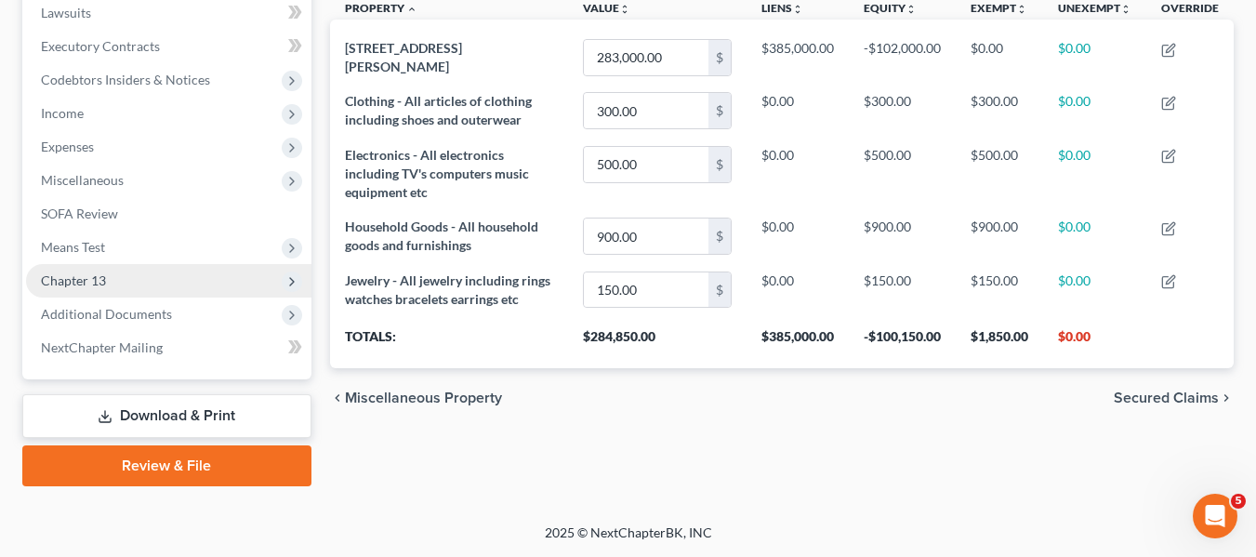
click at [139, 275] on span "Chapter 13" at bounding box center [168, 280] width 285 height 33
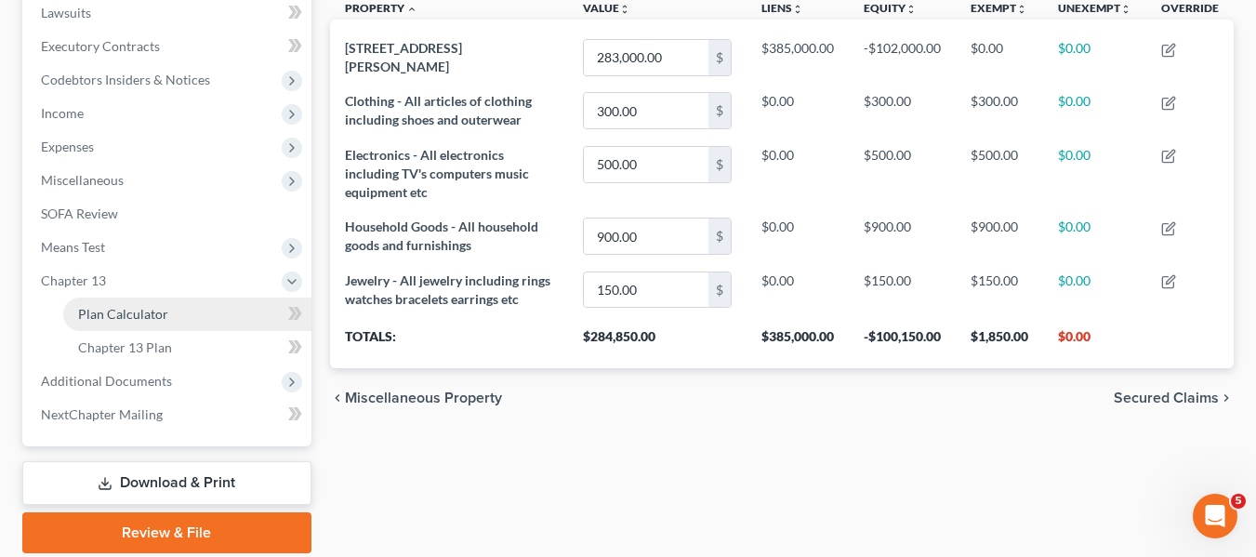
click at [146, 297] on link "Plan Calculator" at bounding box center [187, 313] width 248 height 33
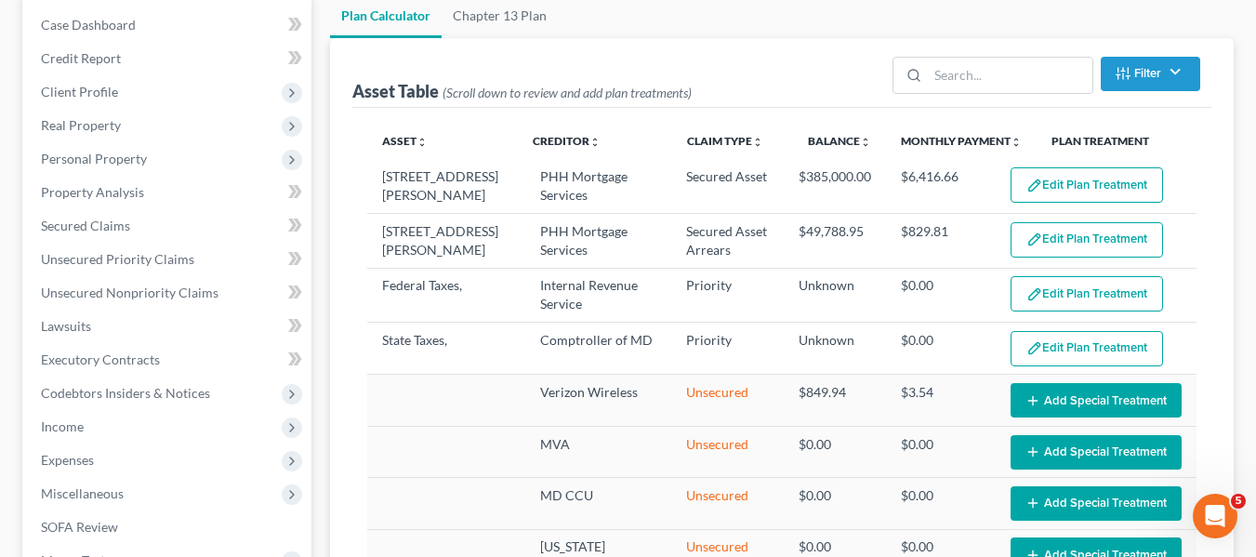
scroll to position [297, 0]
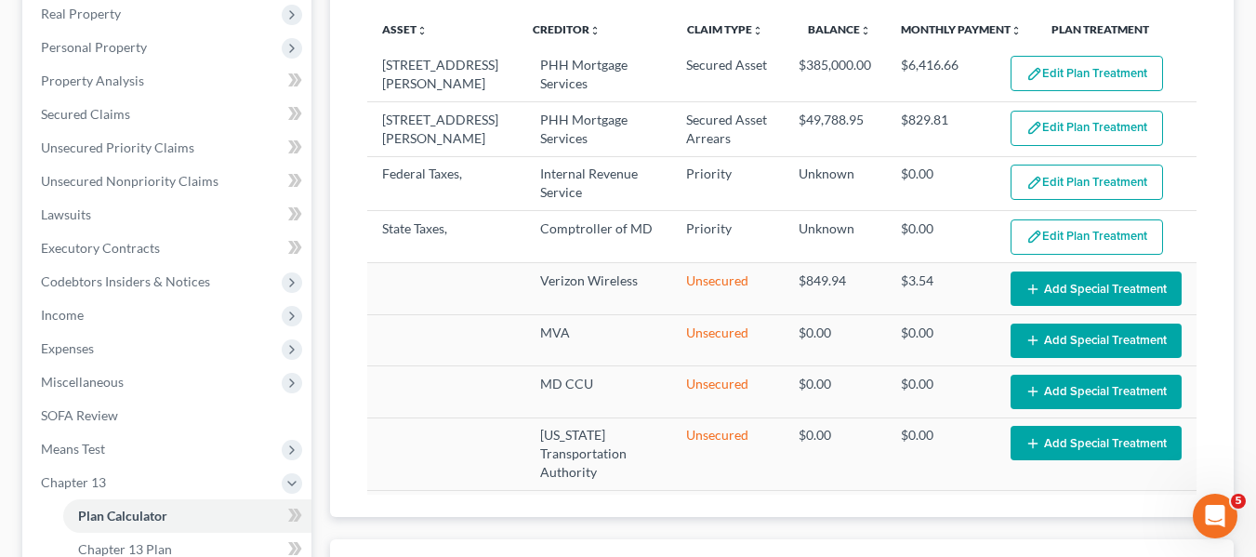
select select "59"
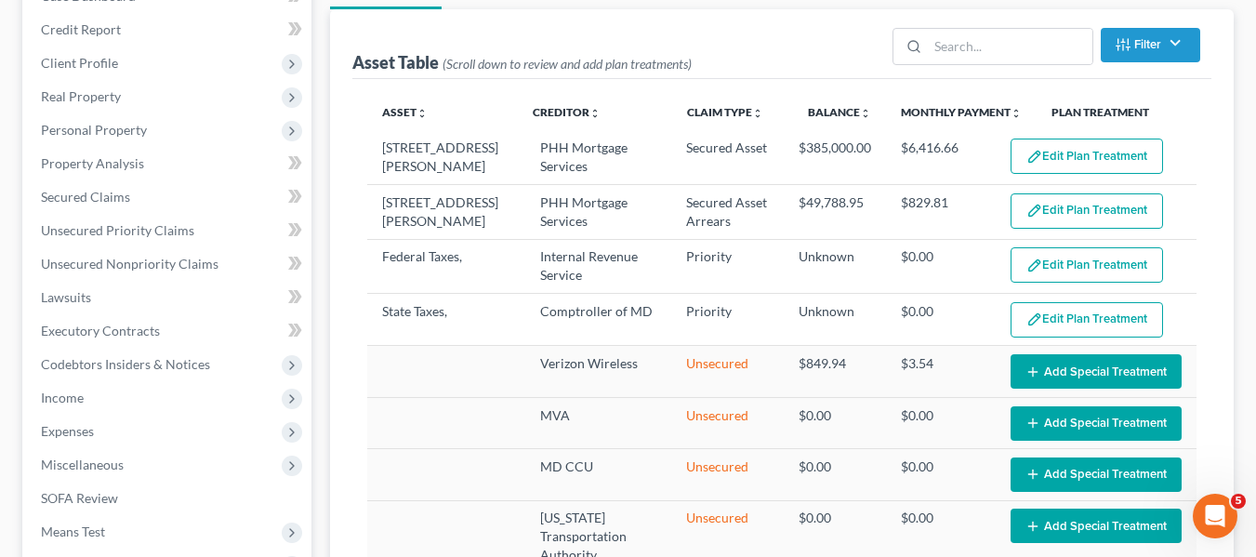
scroll to position [0, 0]
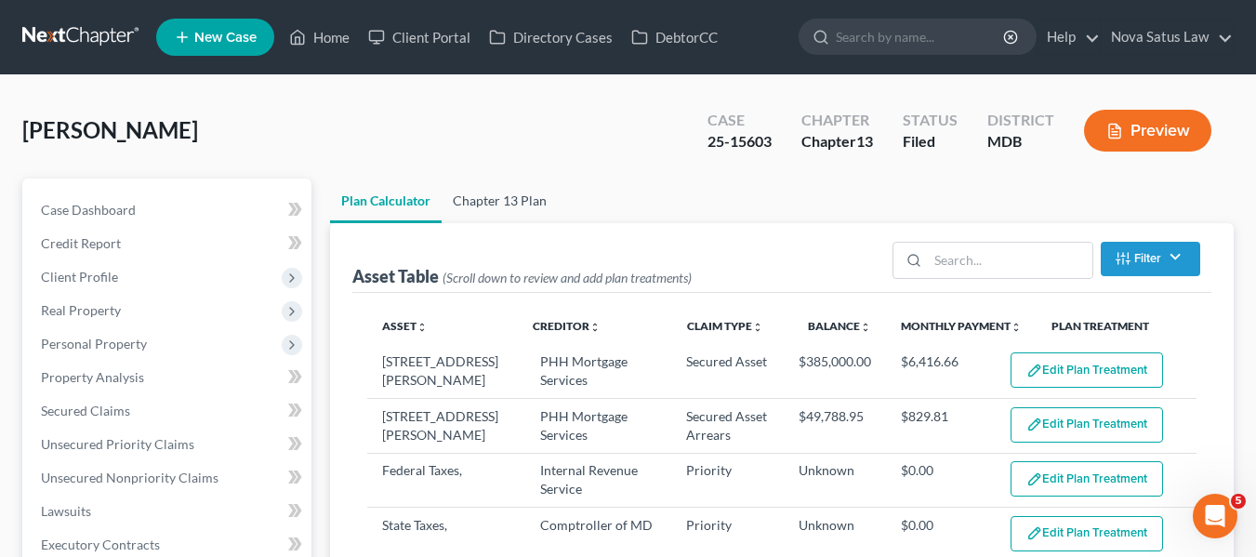
click at [496, 201] on link "Chapter 13 Plan" at bounding box center [500, 200] width 116 height 45
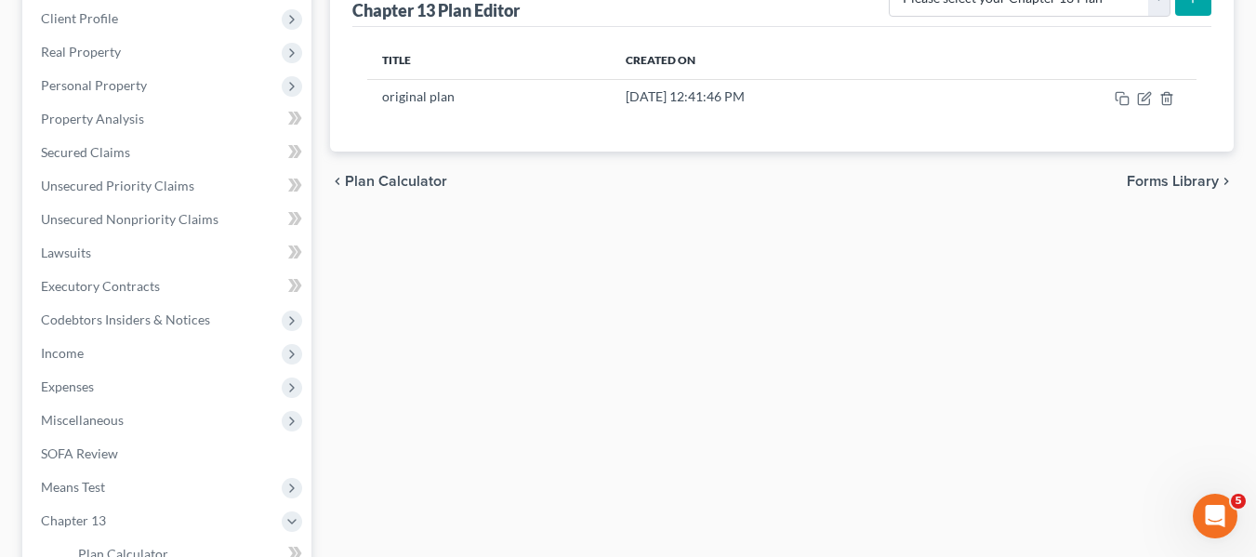
scroll to position [259, 0]
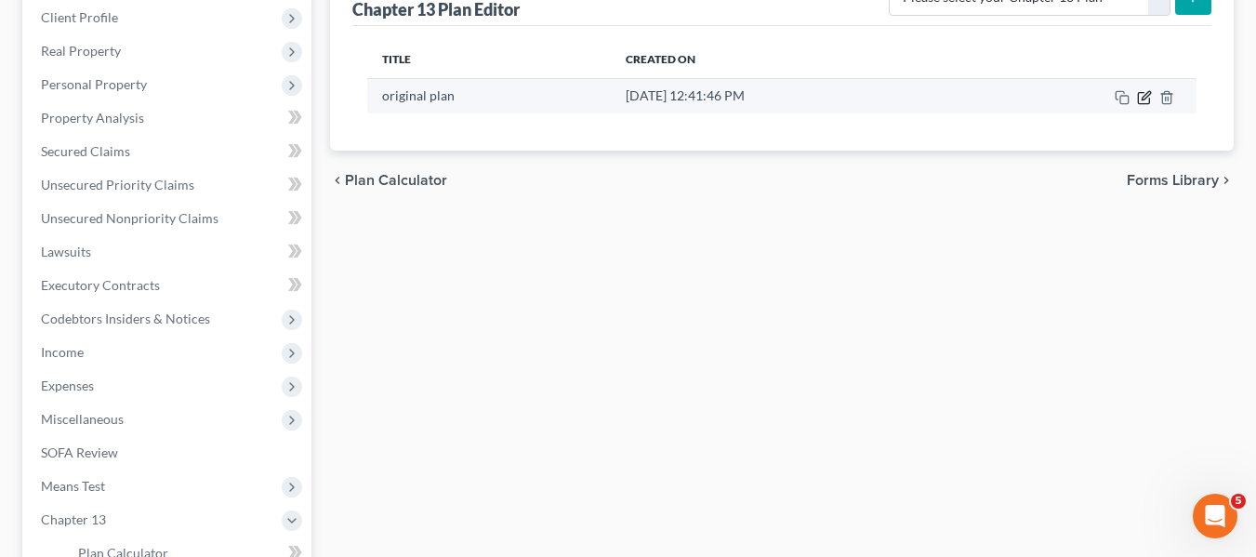
click at [1147, 100] on icon "button" at bounding box center [1144, 97] width 15 height 15
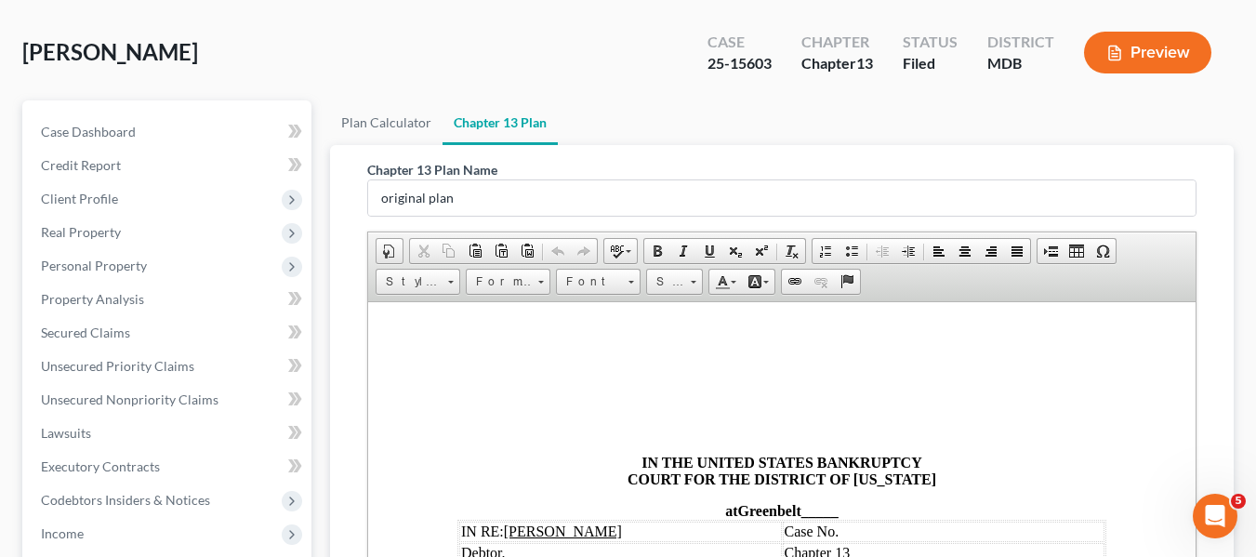
scroll to position [565, 0]
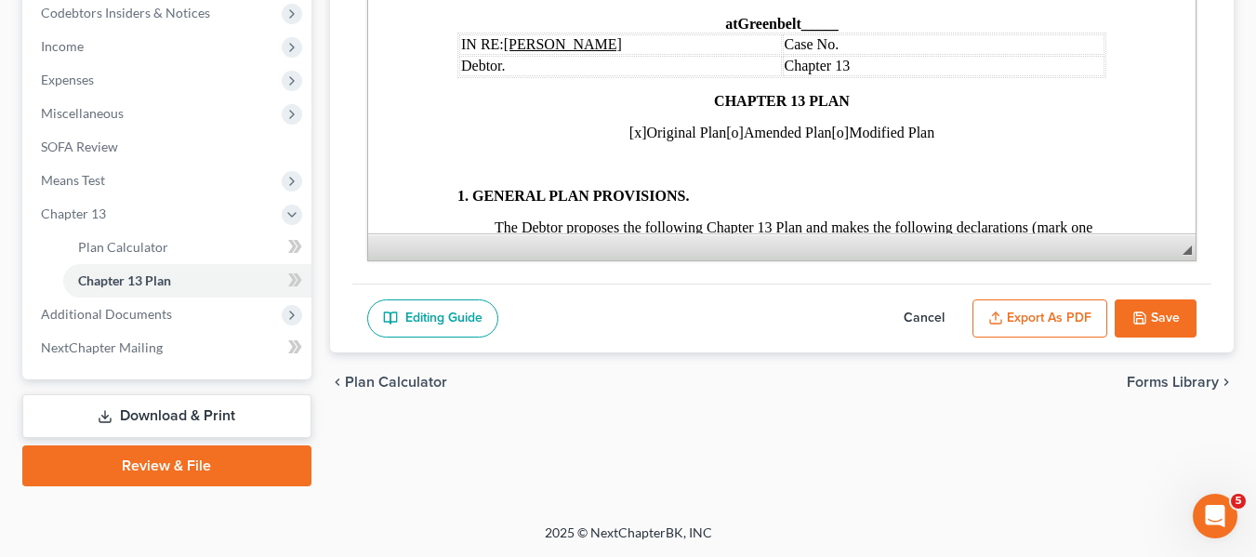
click at [932, 322] on button "Cancel" at bounding box center [924, 318] width 82 height 39
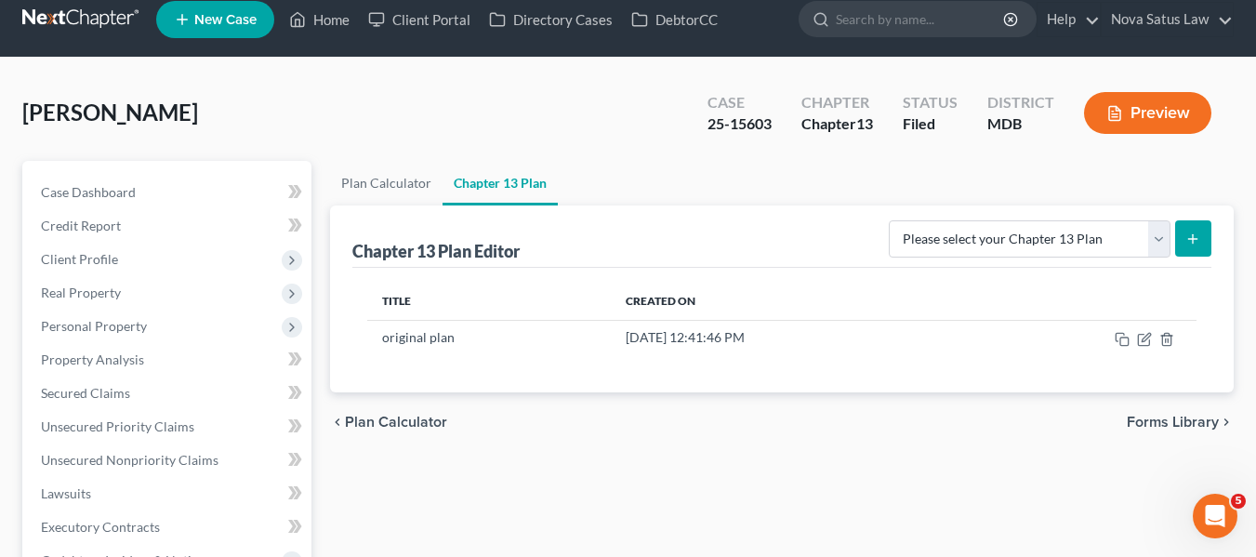
scroll to position [7, 0]
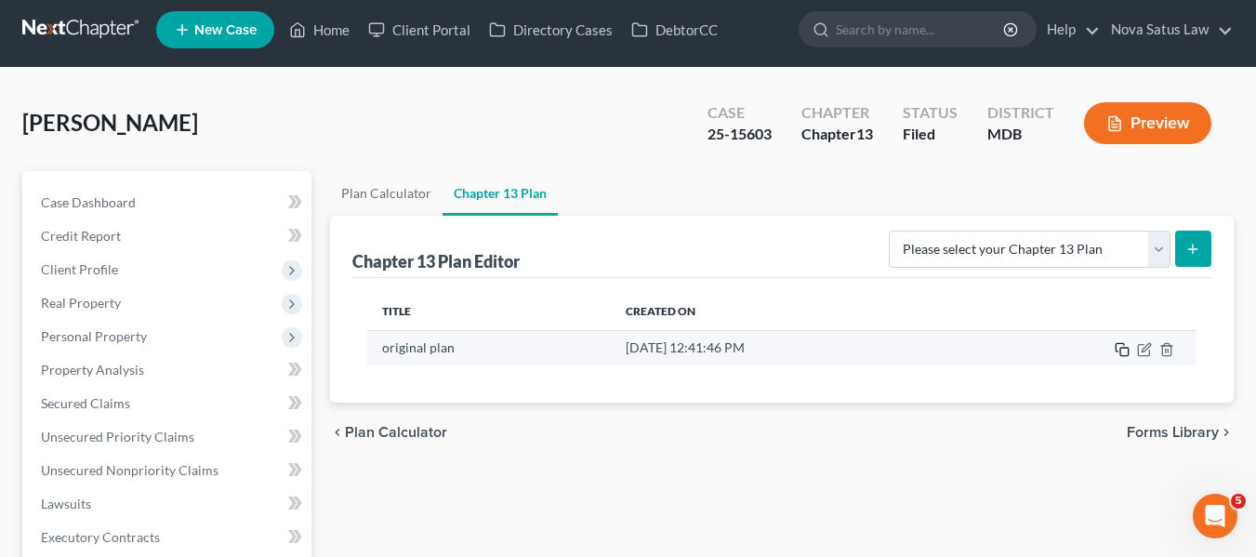
click at [1123, 350] on icon "button" at bounding box center [1122, 349] width 15 height 15
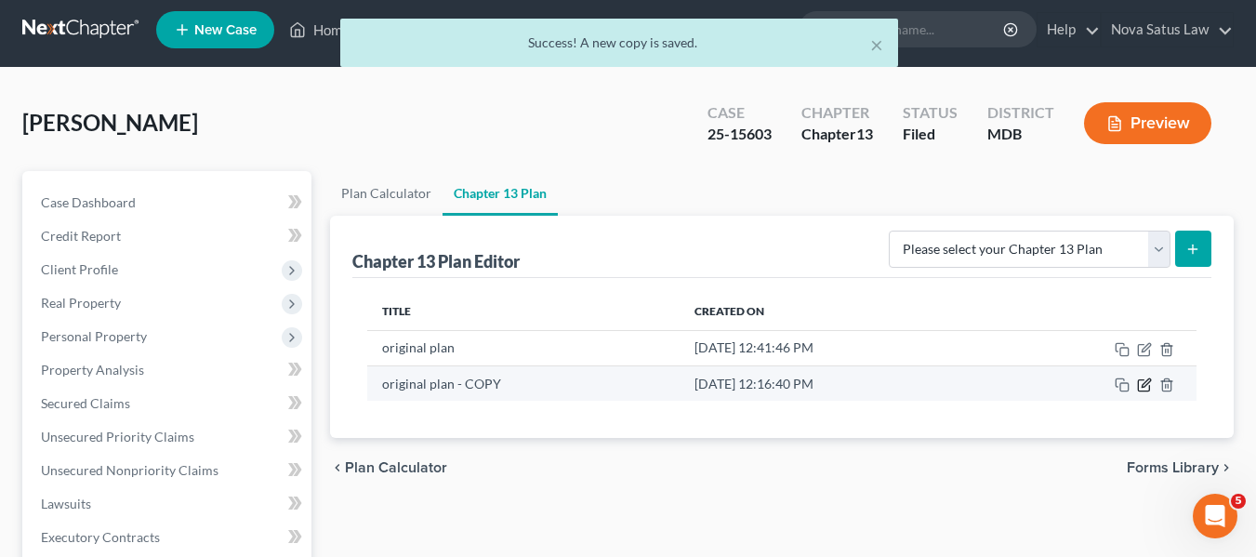
click at [1147, 386] on icon "button" at bounding box center [1144, 384] width 15 height 15
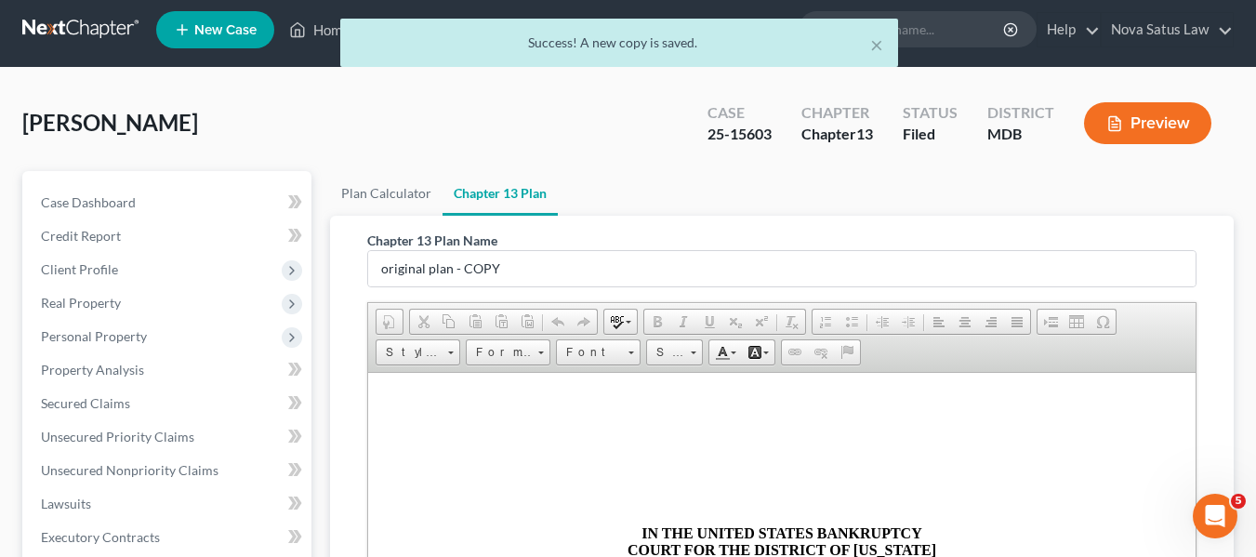
scroll to position [0, 0]
click at [565, 272] on input "original plan - COPY" at bounding box center [781, 268] width 827 height 35
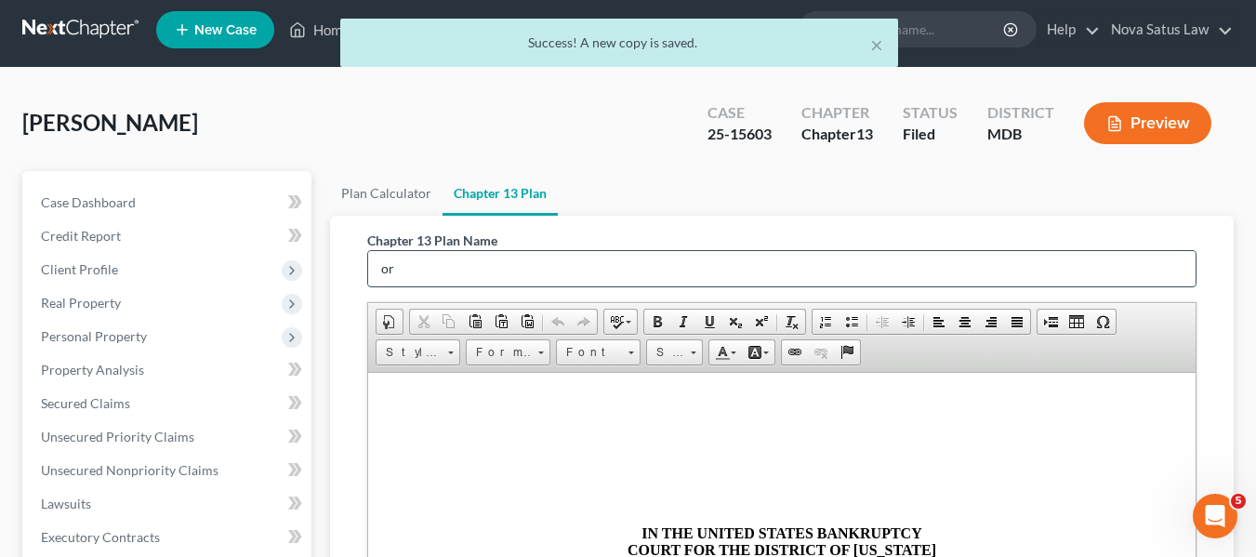
type input "o"
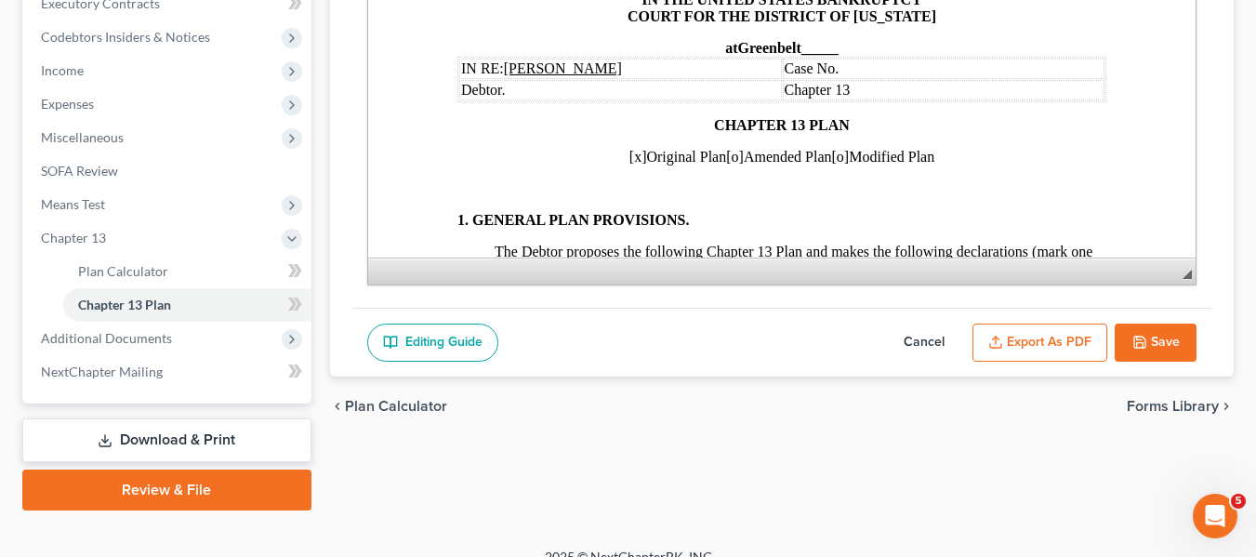
scroll to position [542, 0]
type input "amended plan 091825"
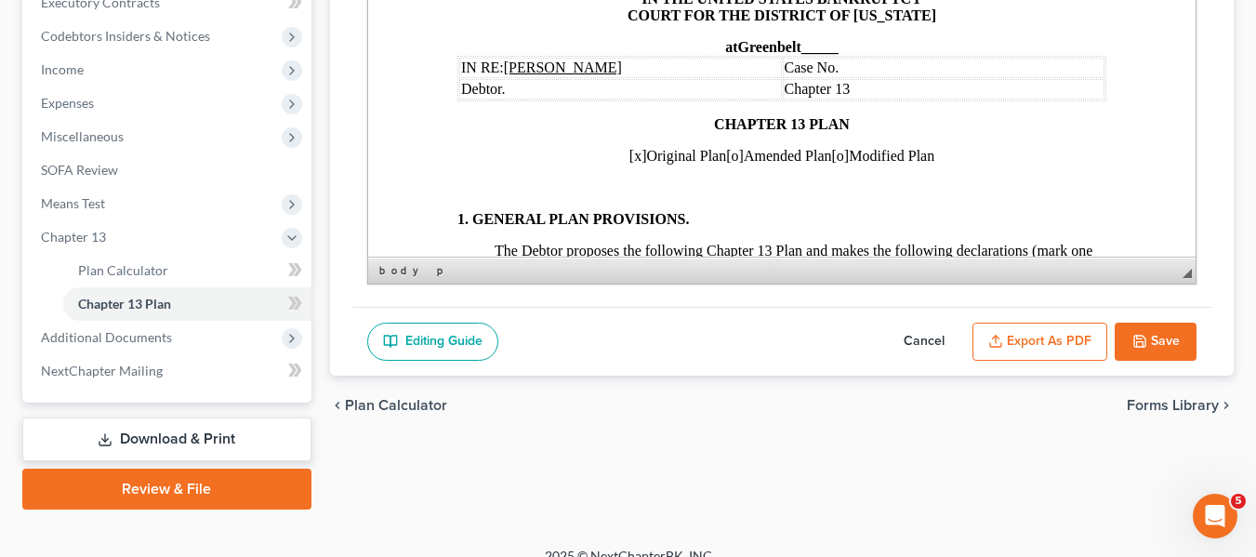
click at [628, 154] on span "[x]" at bounding box center [637, 156] width 18 height 16
click at [725, 154] on span "[o]" at bounding box center [734, 156] width 18 height 16
click at [725, 154] on span "[x]" at bounding box center [734, 156] width 18 height 16
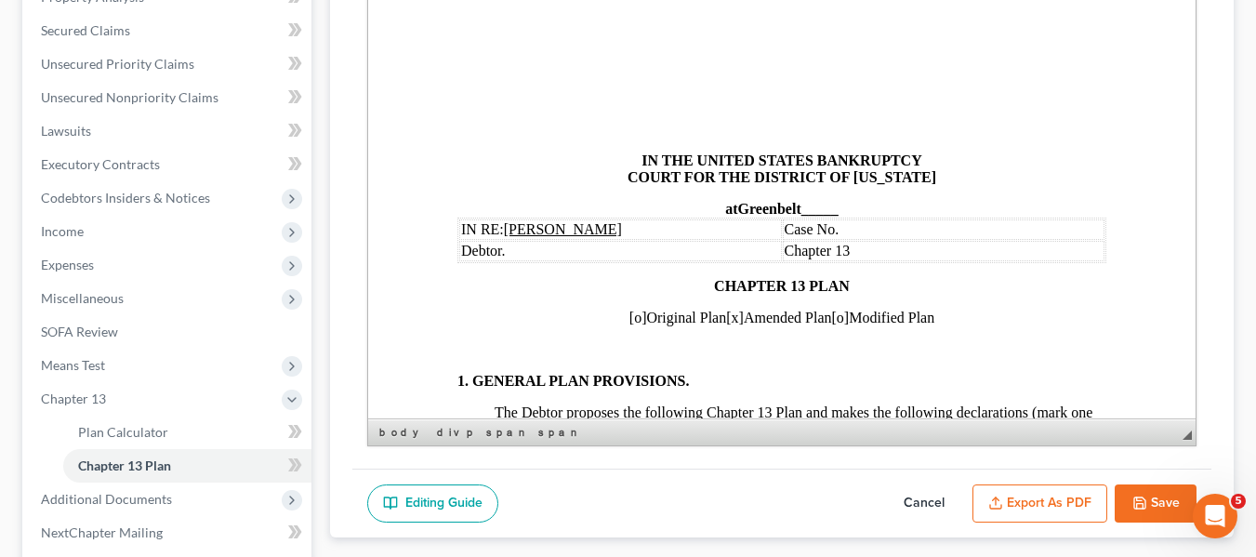
scroll to position [381, 0]
click at [860, 238] on td "Case No." at bounding box center [943, 228] width 323 height 20
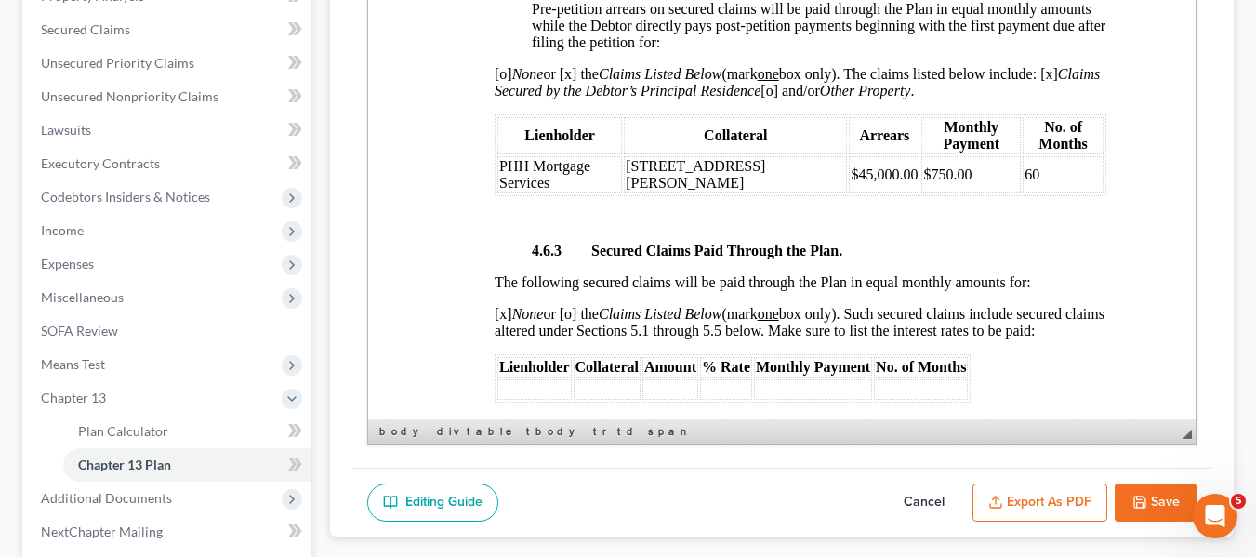
scroll to position [3390, 0]
click at [873, 181] on span "$45,000.00" at bounding box center [883, 173] width 67 height 16
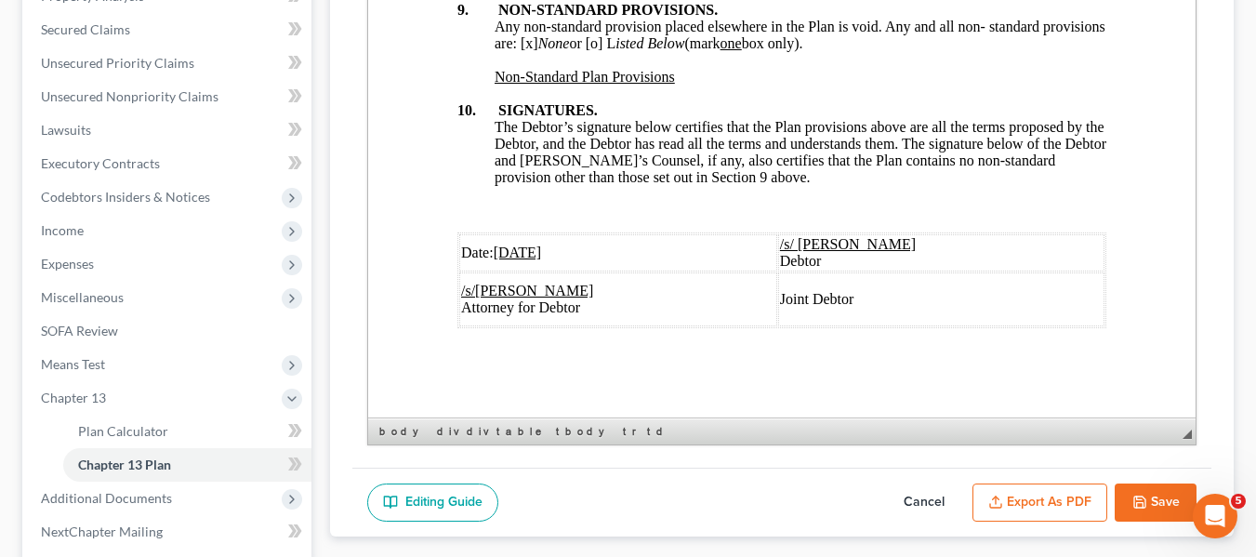
scroll to position [7247, 0]
click at [502, 244] on u "06/20/2025" at bounding box center [517, 252] width 48 height 16
click at [988, 496] on icon "button" at bounding box center [995, 502] width 15 height 15
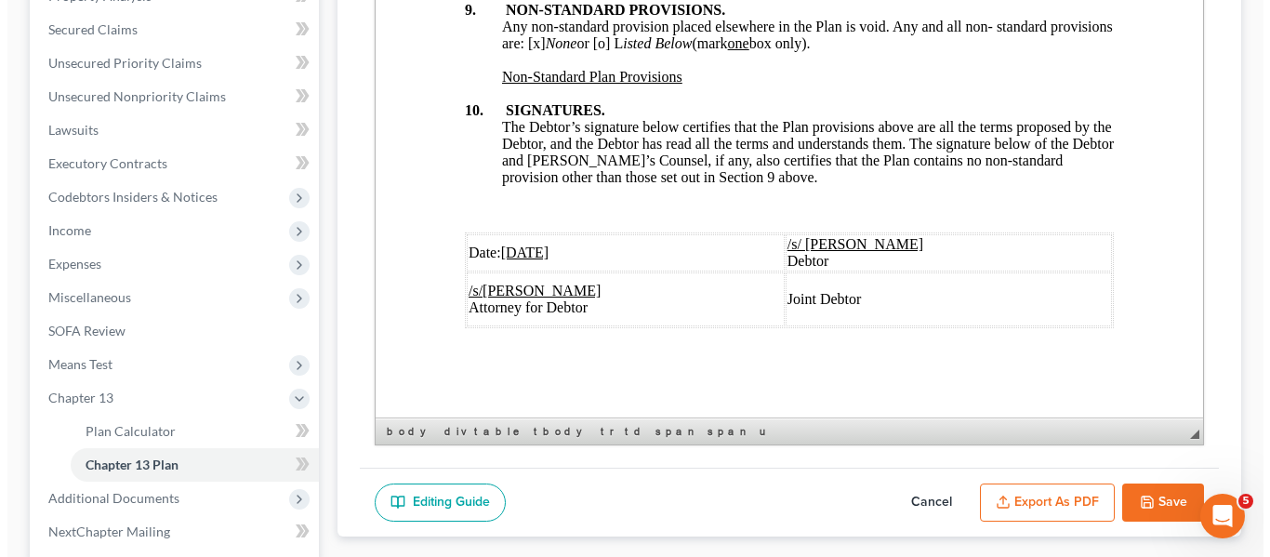
scroll to position [7180, 0]
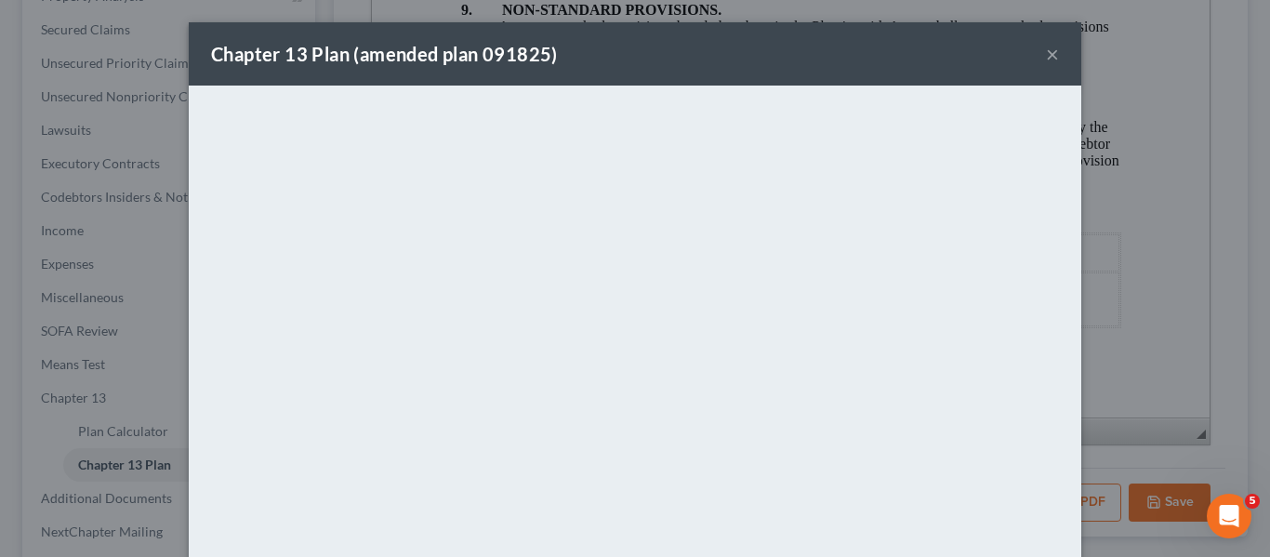
click at [588, 63] on div "Chapter 13 Plan (amended plan 091825) ×" at bounding box center [635, 53] width 892 height 63
click at [1047, 57] on button "×" at bounding box center [1052, 54] width 13 height 22
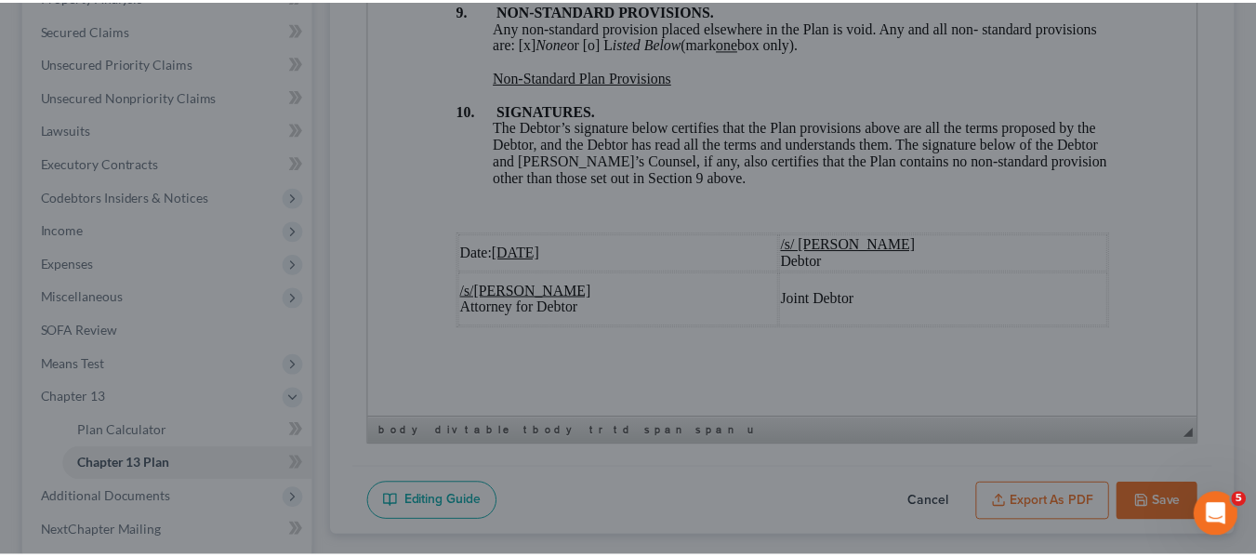
scroll to position [7247, 0]
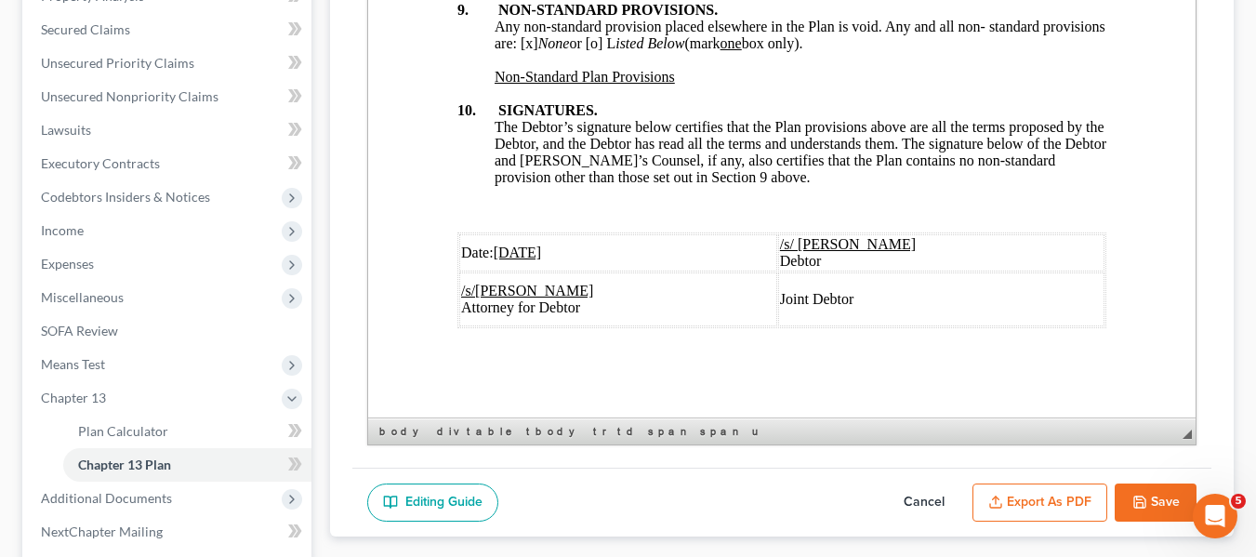
click at [1137, 496] on icon "button" at bounding box center [1139, 501] width 11 height 11
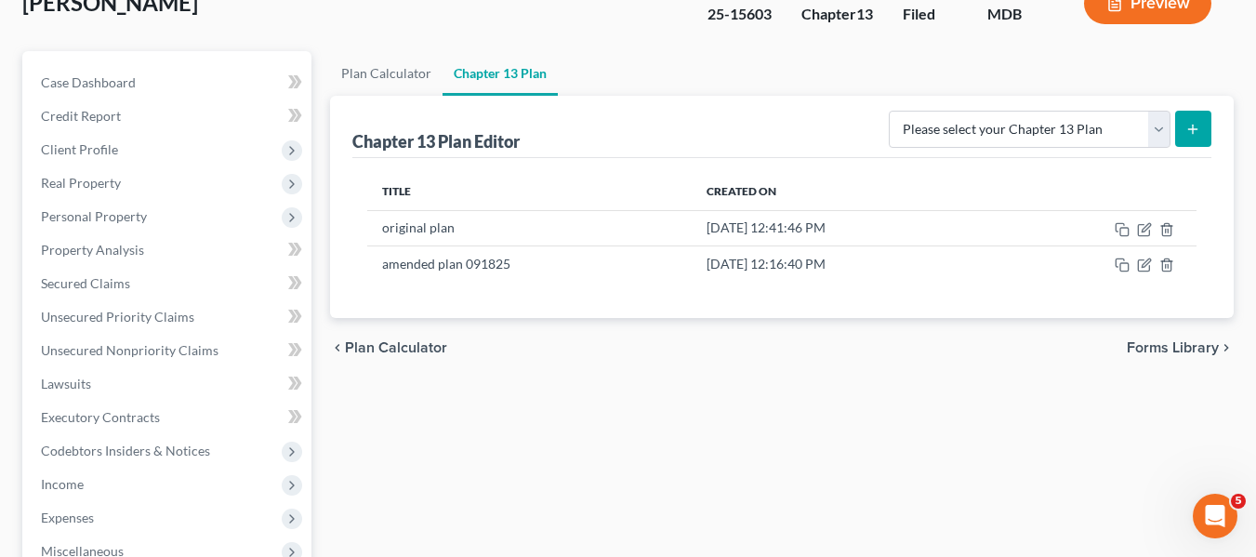
scroll to position [126, 0]
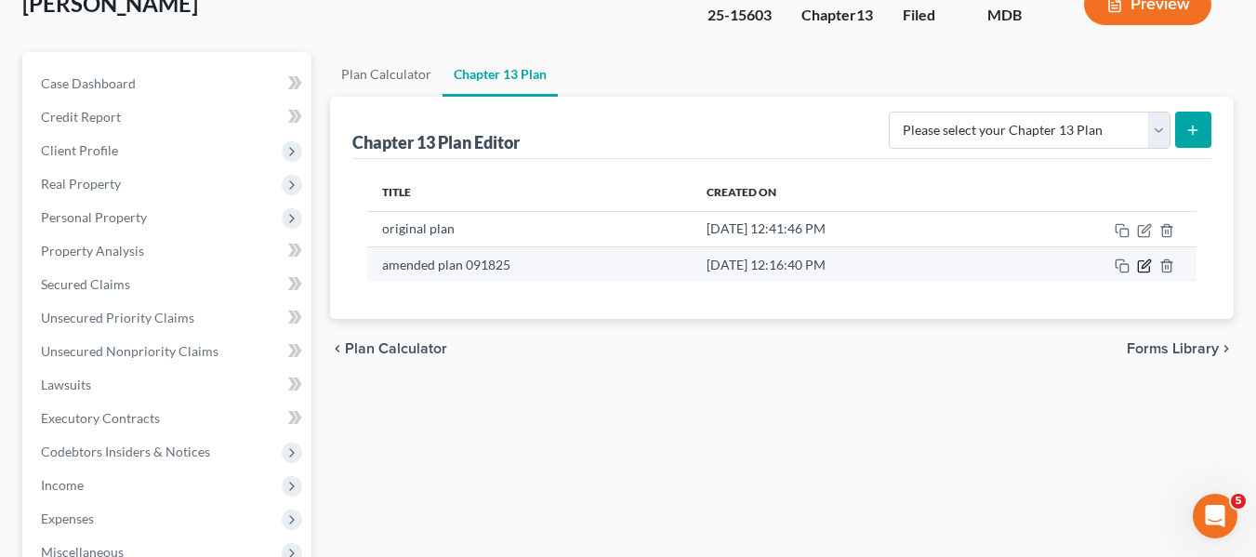
click at [1139, 270] on icon "button" at bounding box center [1143, 266] width 11 height 11
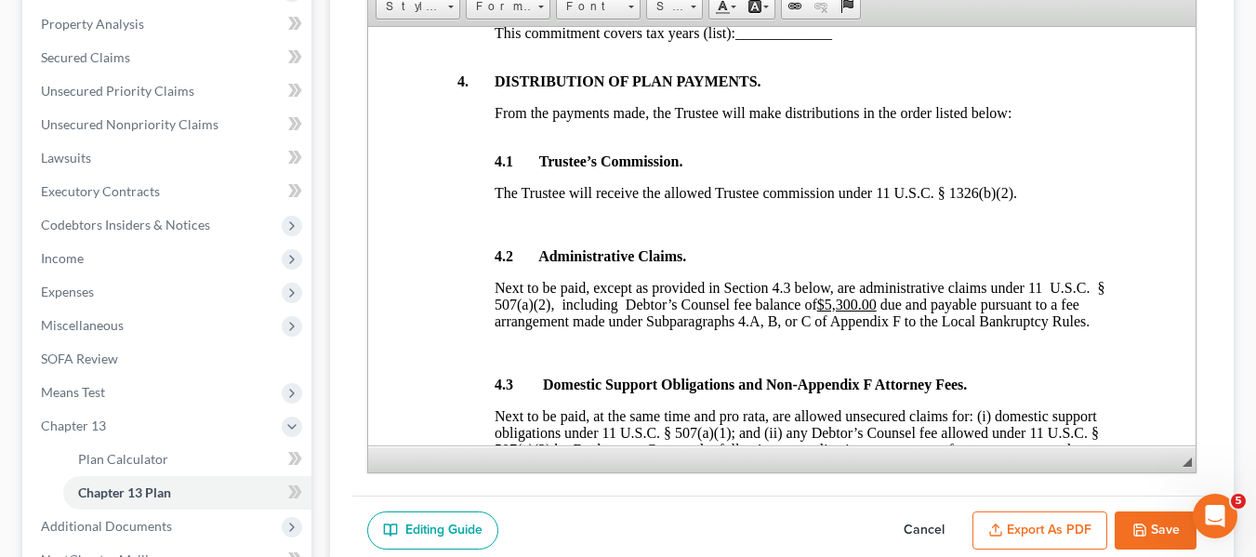
scroll to position [2138, 0]
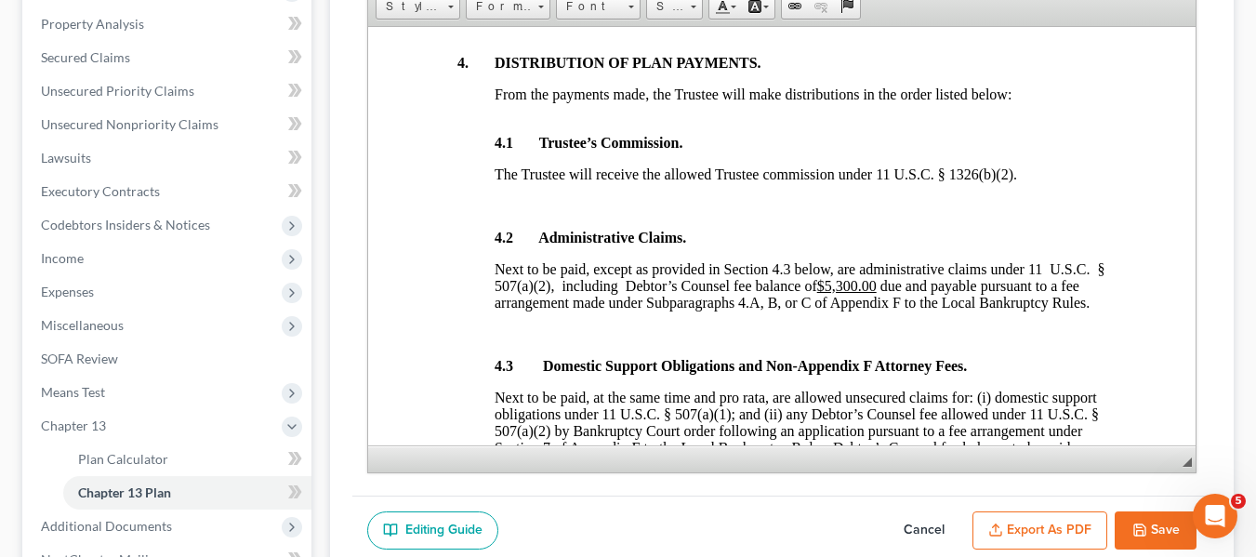
click at [1145, 534] on icon "button" at bounding box center [1139, 529] width 15 height 15
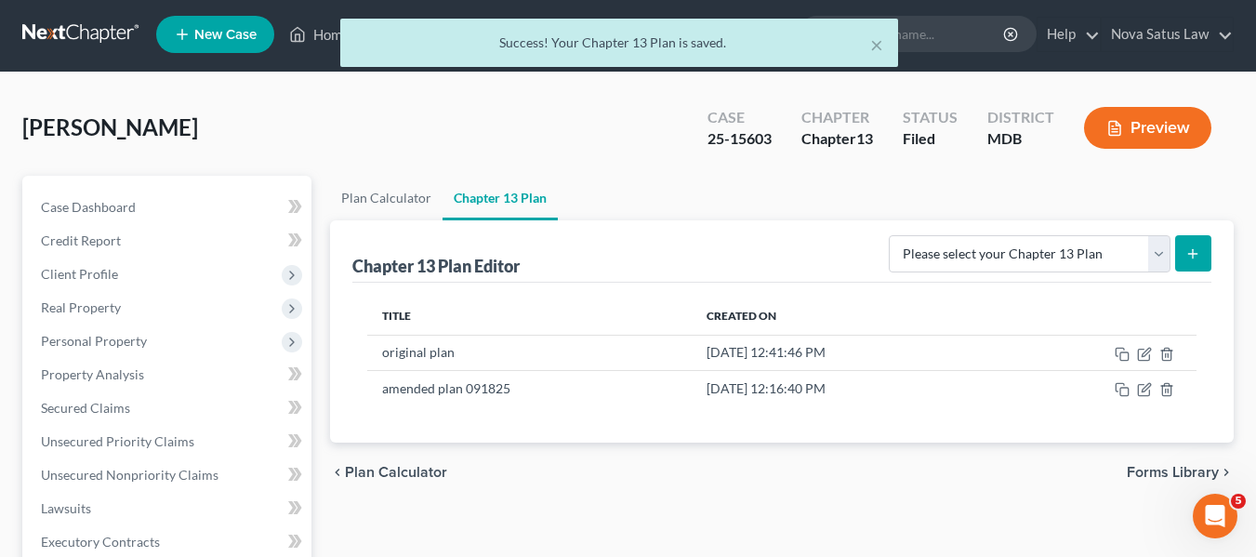
scroll to position [0, 0]
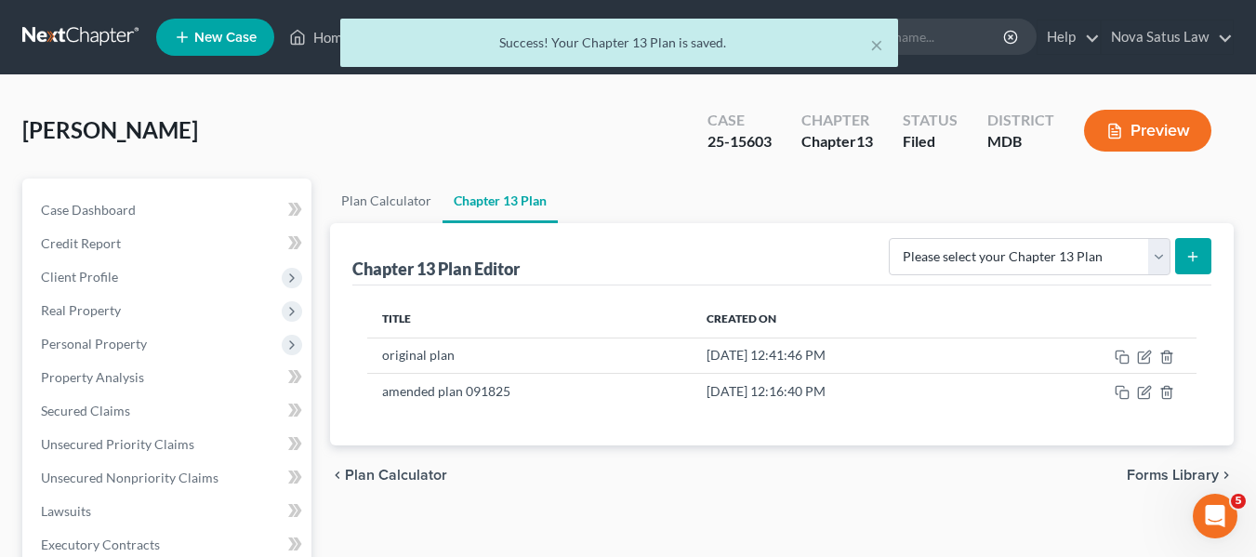
click at [328, 39] on div "× Success! Your Chapter 13 Plan is saved." at bounding box center [619, 48] width 1256 height 58
click at [323, 37] on div "× Success! Your Chapter 13 Plan is saved." at bounding box center [619, 48] width 1256 height 58
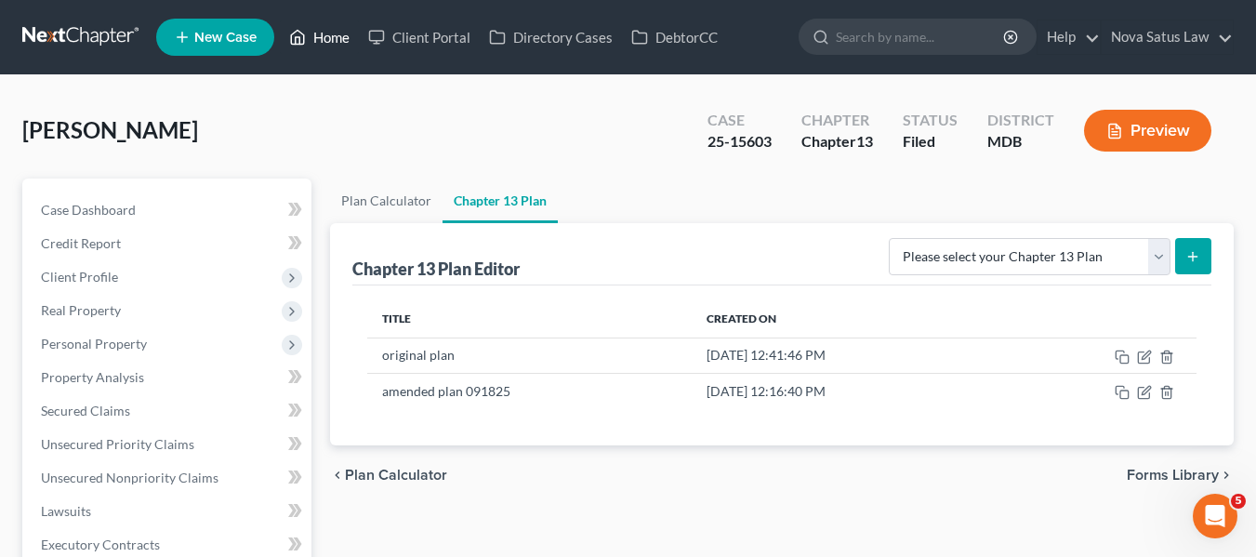
click at [324, 42] on link "Home" at bounding box center [319, 36] width 79 height 33
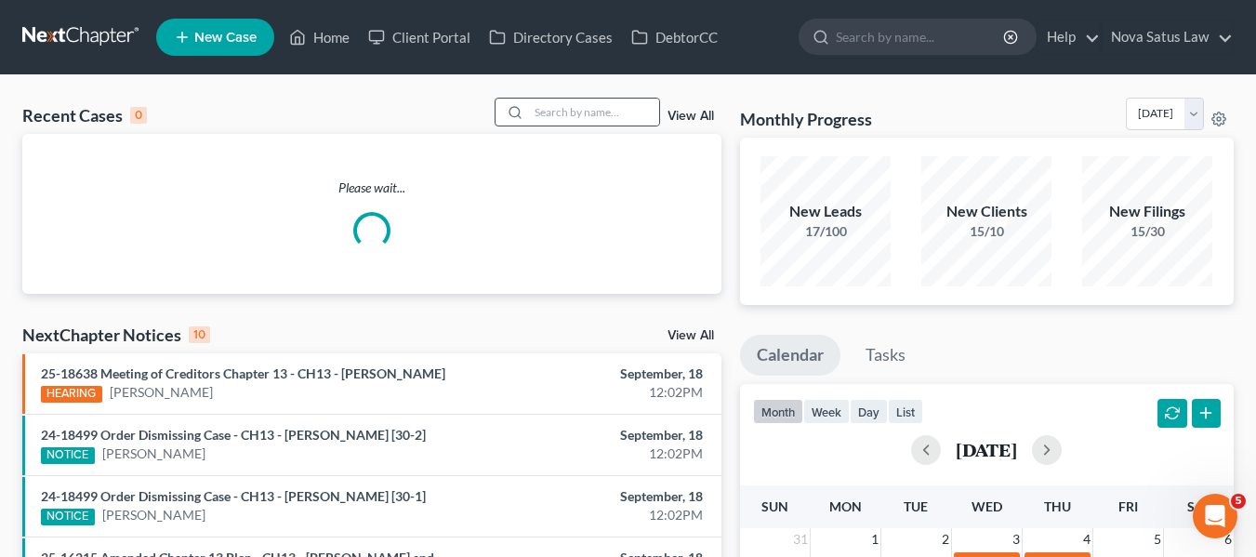
click at [529, 109] on div at bounding box center [511, 112] width 33 height 27
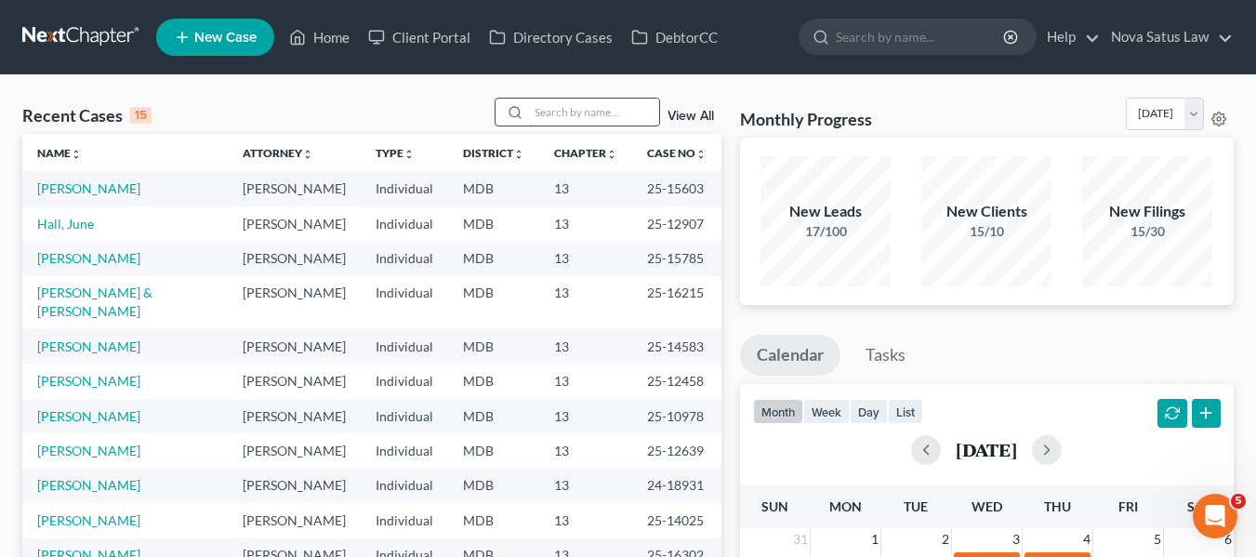
click at [536, 112] on input "search" at bounding box center [594, 112] width 130 height 27
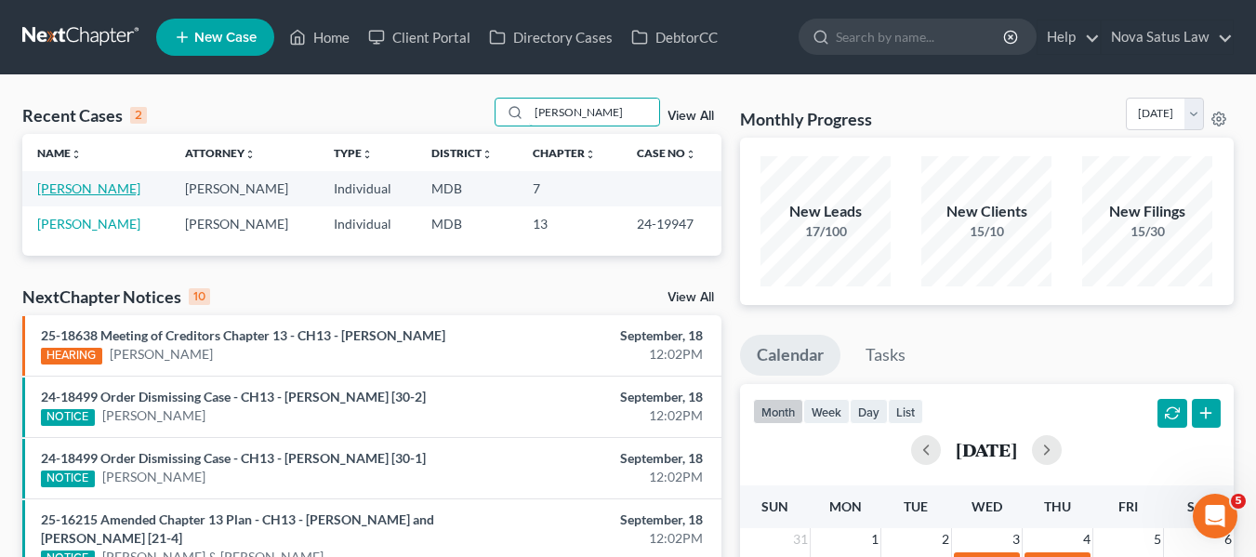
type input "hines"
click at [69, 187] on link "[PERSON_NAME]" at bounding box center [88, 188] width 103 height 16
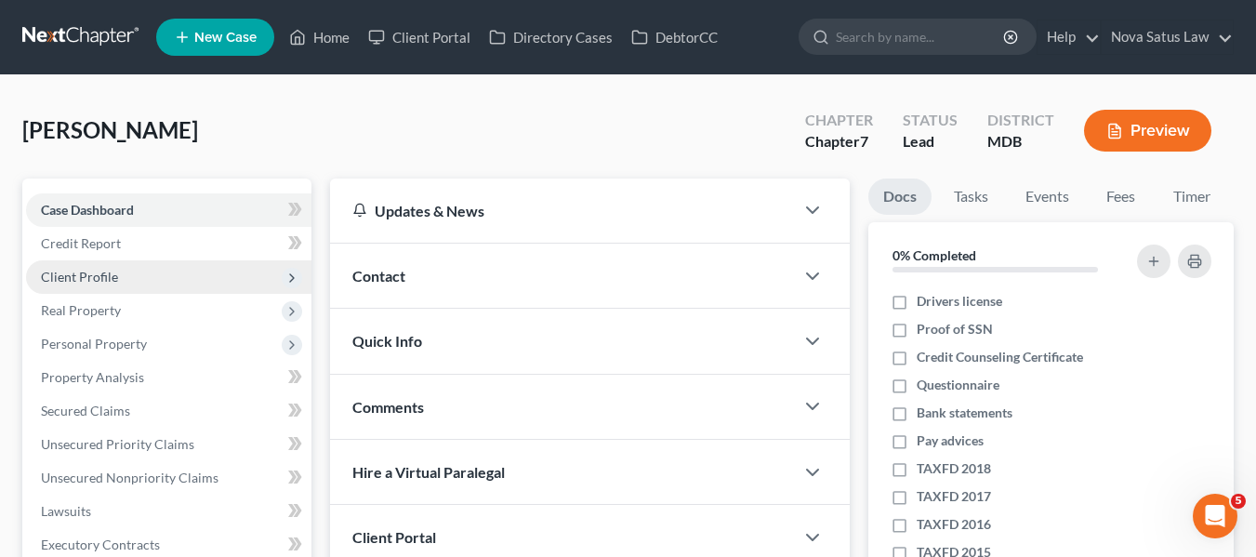
click at [164, 269] on span "Client Profile" at bounding box center [168, 276] width 285 height 33
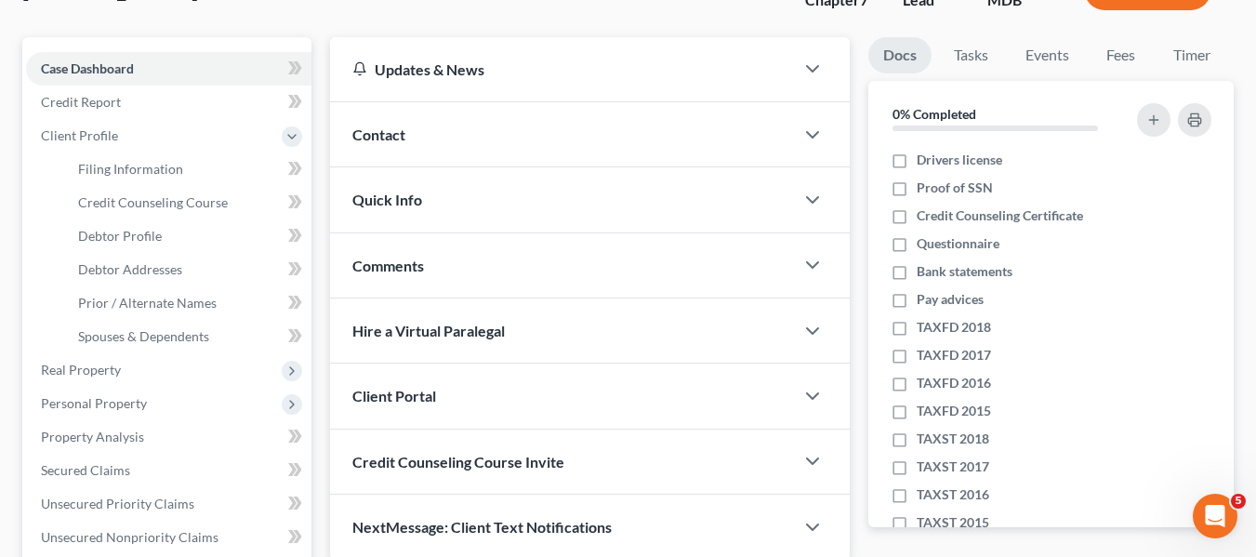
scroll to position [142, 0]
click at [225, 249] on link "Debtor Profile" at bounding box center [187, 234] width 248 height 33
select select "1"
select select "6"
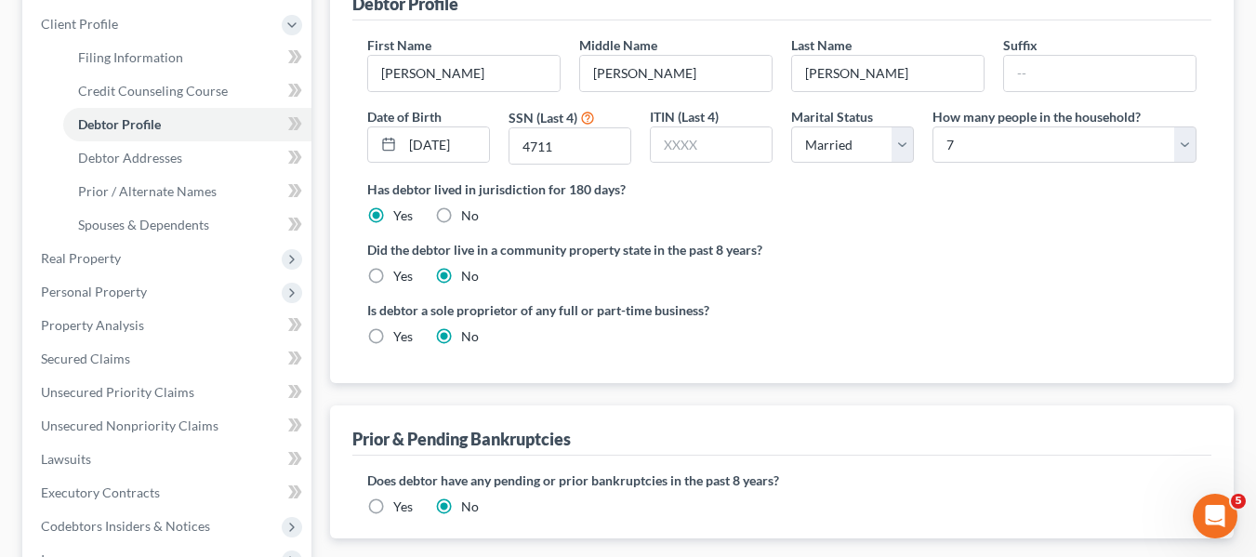
scroll to position [270, 0]
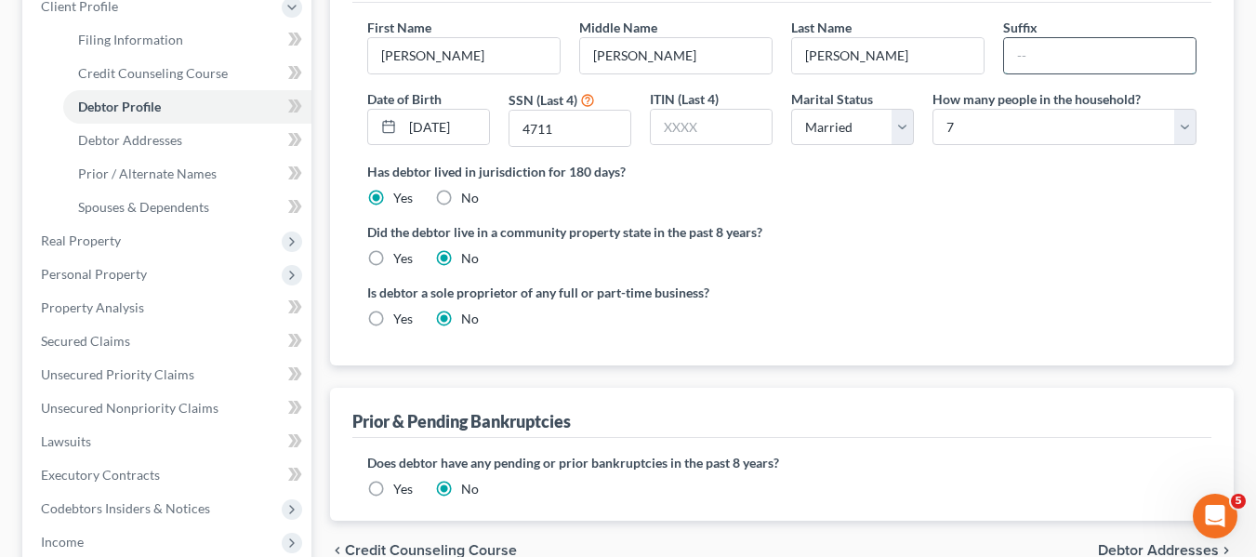
click at [1012, 62] on input "text" at bounding box center [1099, 55] width 191 height 35
type input "Jr."
click at [595, 129] on input "4711" at bounding box center [569, 128] width 121 height 35
click at [211, 135] on link "Debtor Addresses" at bounding box center [187, 140] width 248 height 33
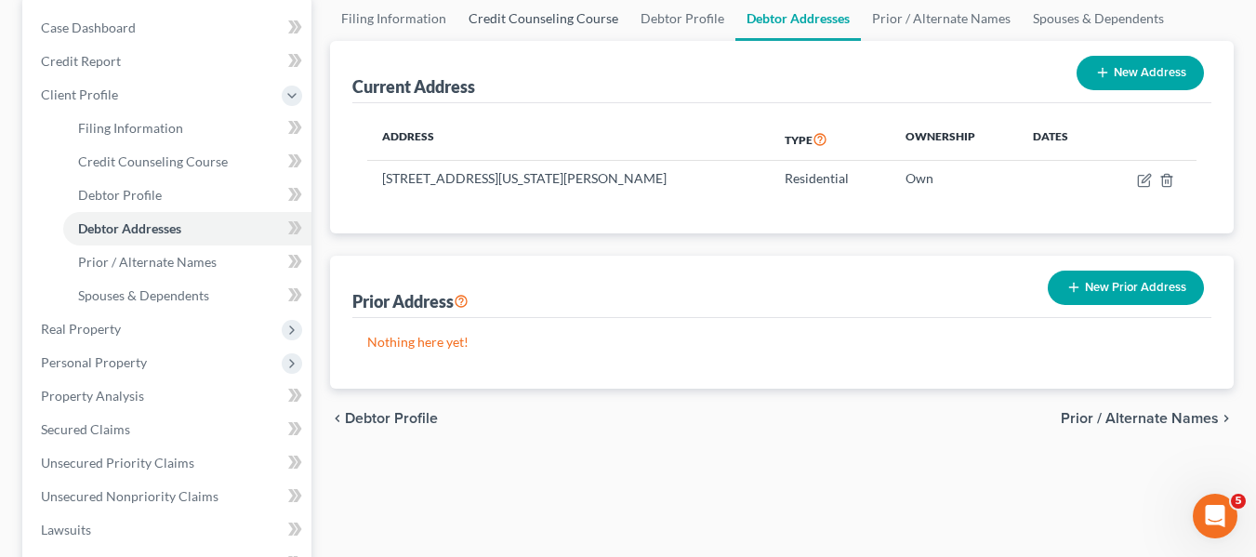
scroll to position [183, 0]
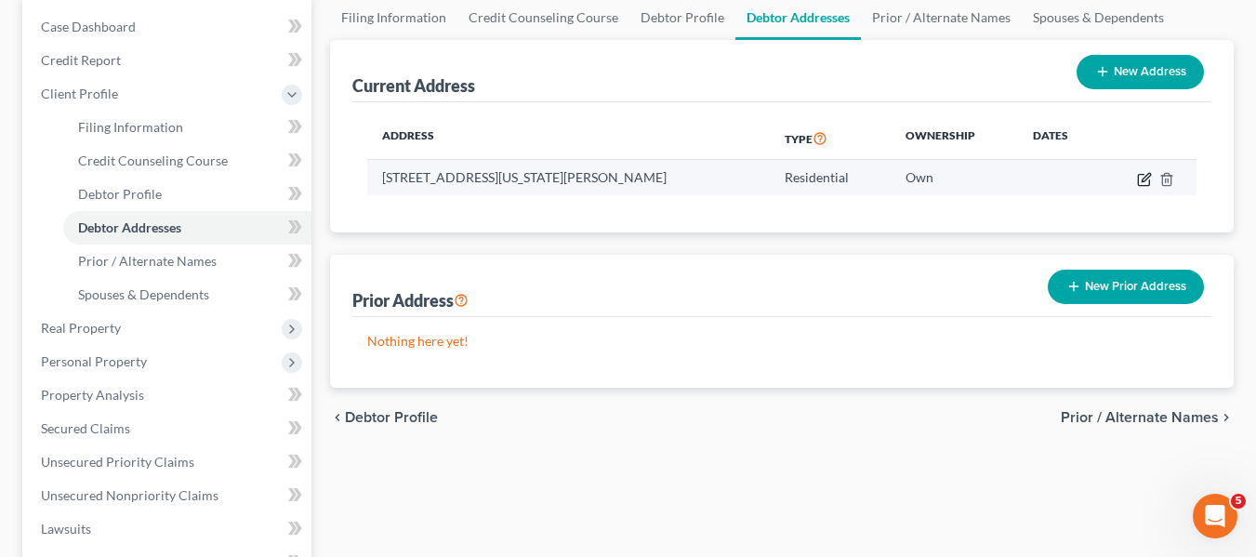
click at [1145, 180] on icon "button" at bounding box center [1145, 177] width 8 height 8
select select "21"
select select "3"
select select "0"
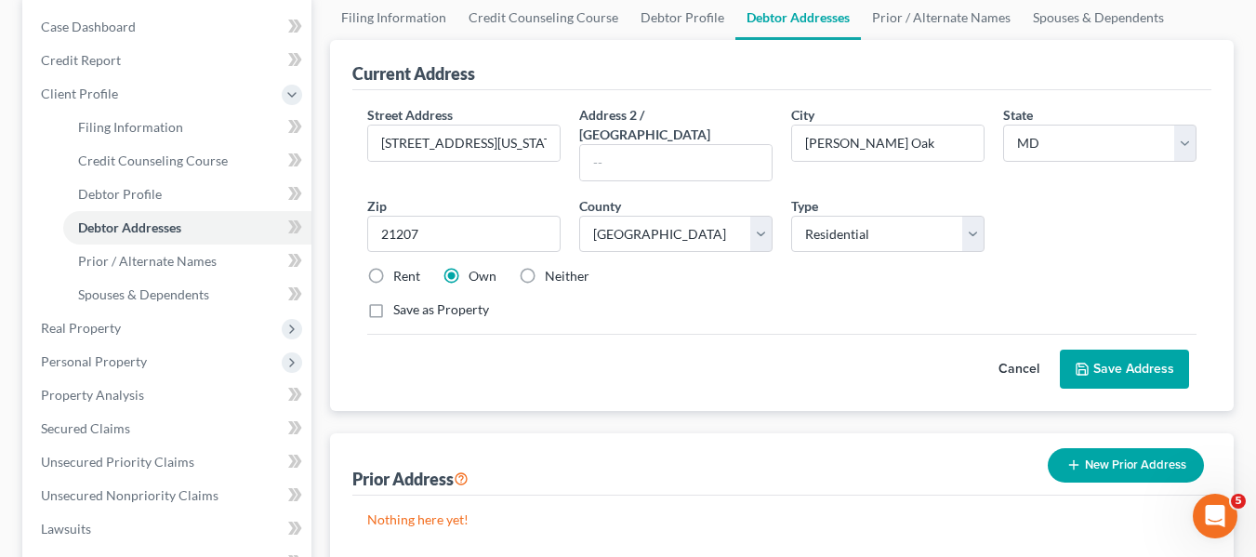
click at [1093, 361] on button "Save Address" at bounding box center [1124, 369] width 129 height 39
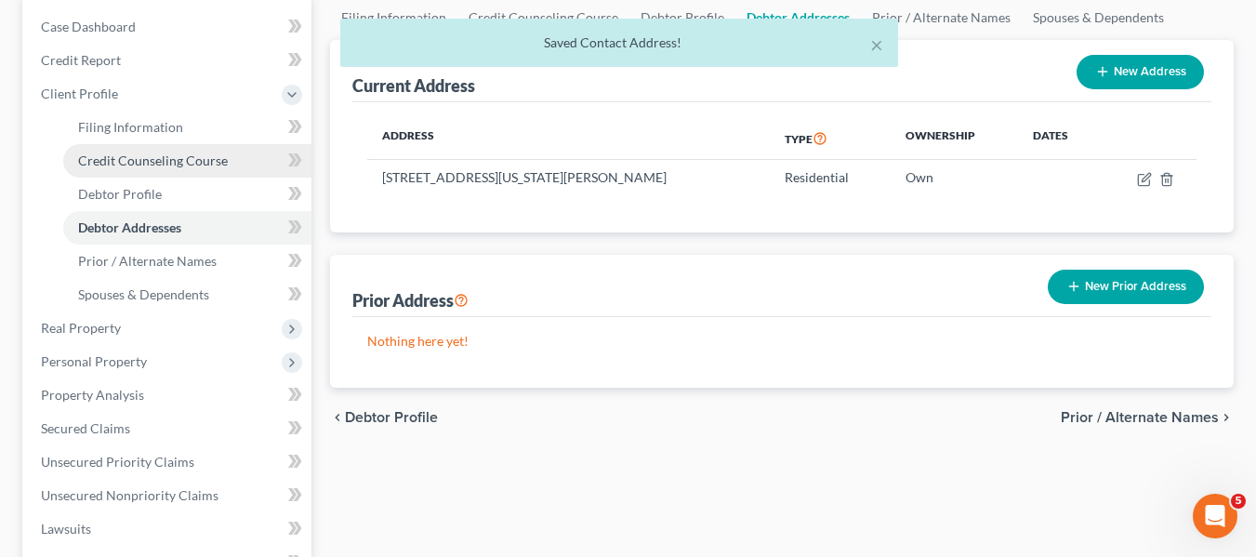
click at [187, 158] on span "Credit Counseling Course" at bounding box center [153, 160] width 150 height 16
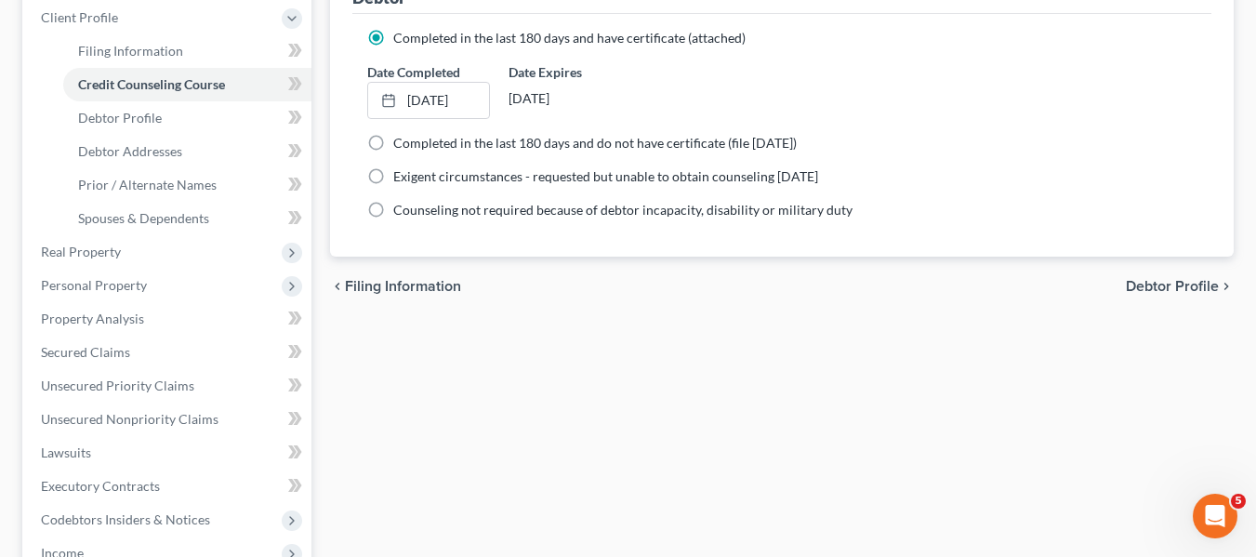
scroll to position [260, 0]
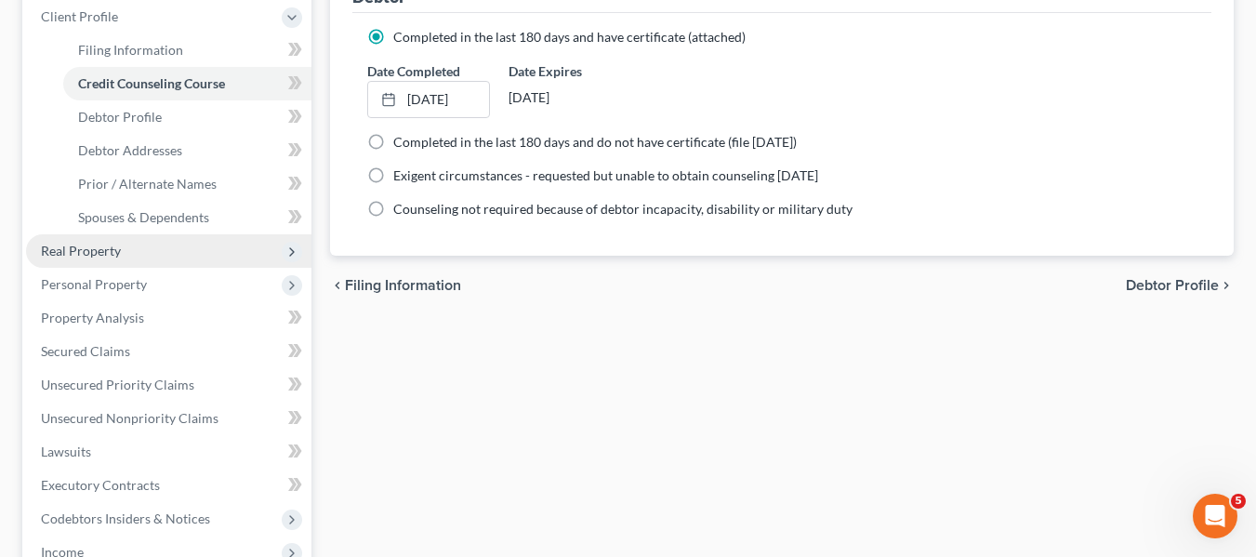
click at [179, 250] on span "Real Property" at bounding box center [168, 250] width 285 height 33
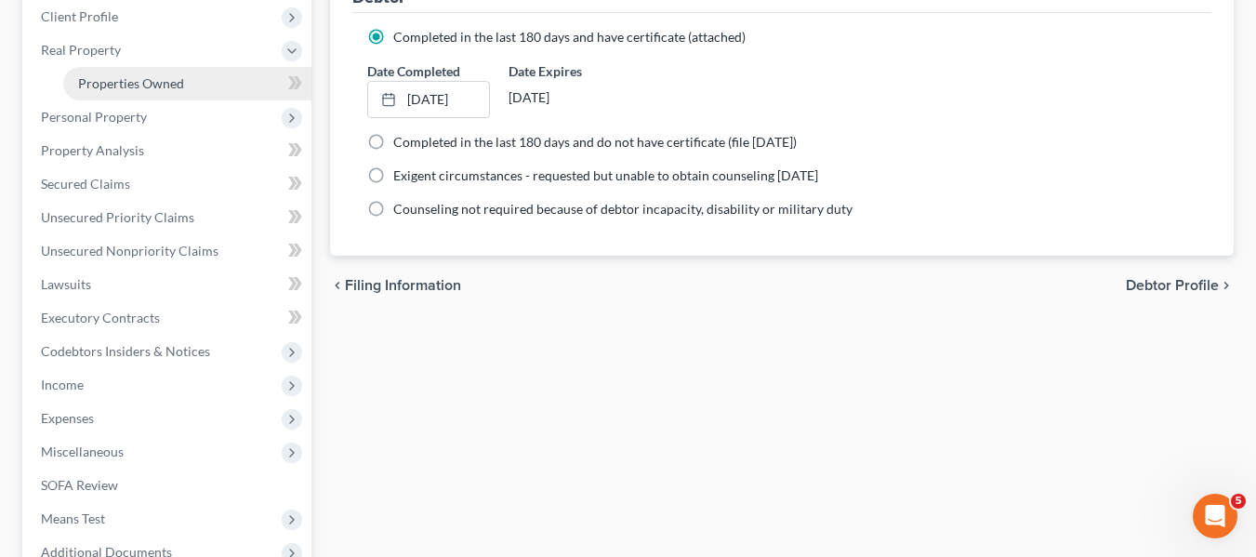
click at [156, 94] on link "Properties Owned" at bounding box center [187, 83] width 248 height 33
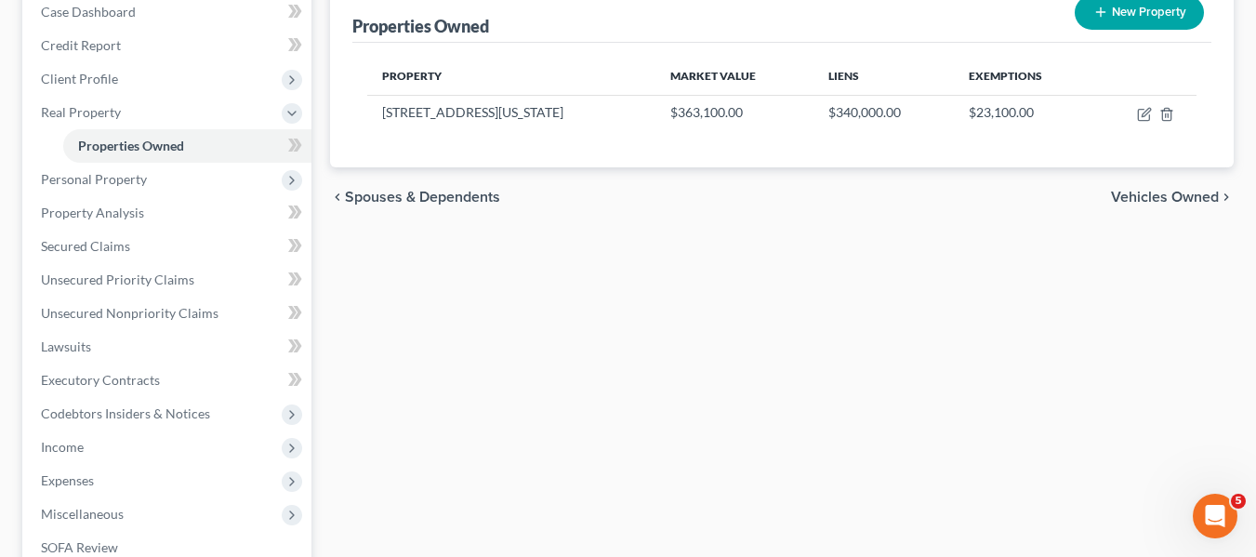
scroll to position [199, 0]
click at [144, 177] on span "Personal Property" at bounding box center [94, 178] width 106 height 16
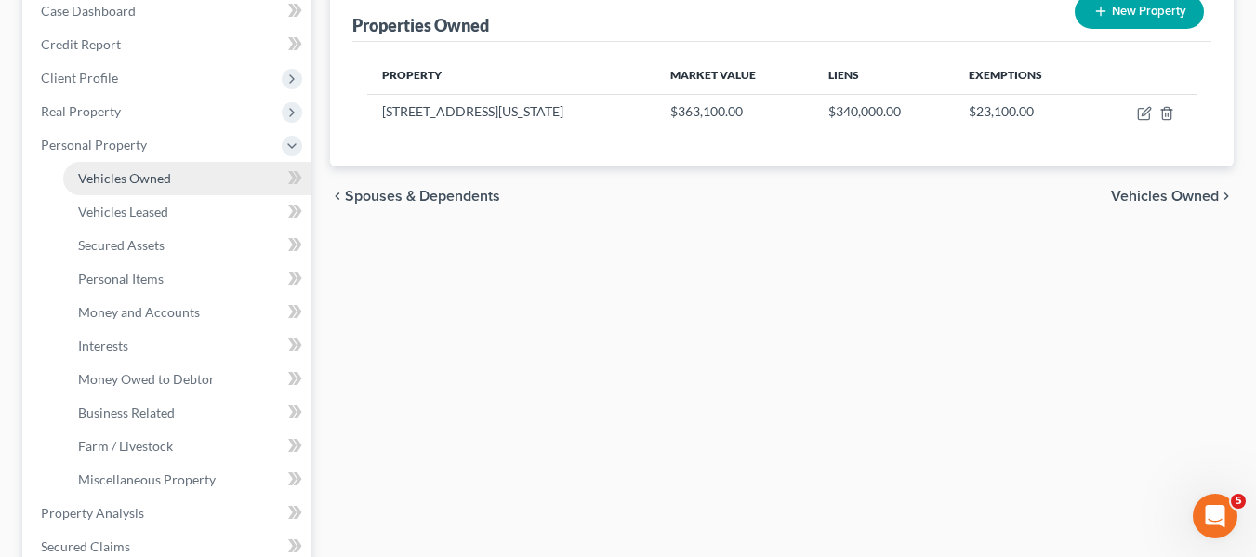
click at [116, 175] on span "Vehicles Owned" at bounding box center [124, 178] width 93 height 16
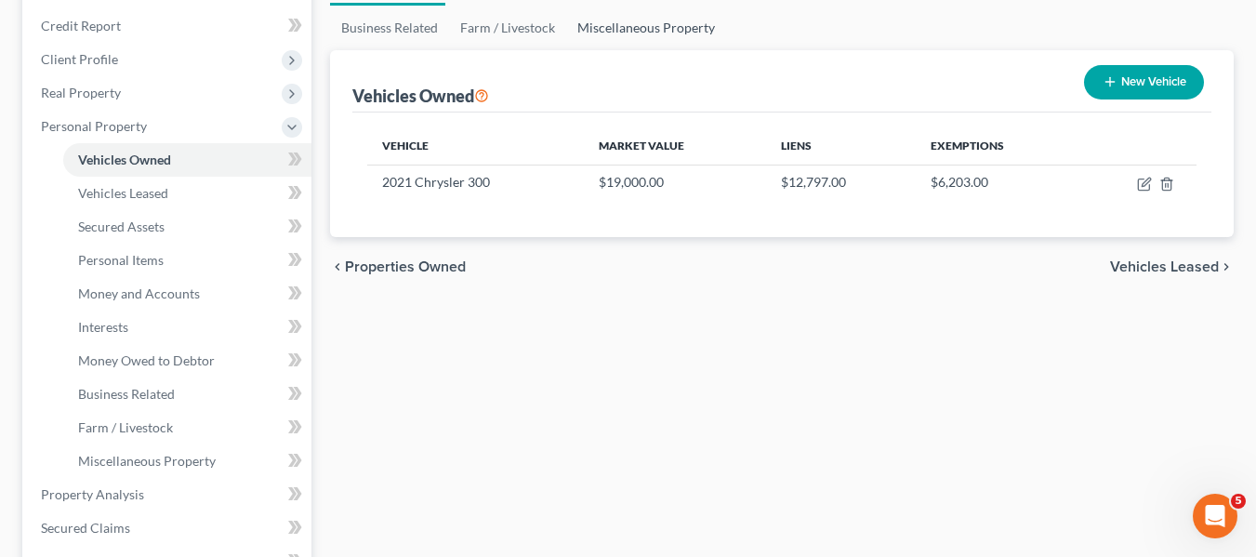
scroll to position [218, 0]
click at [147, 263] on span "Personal Items" at bounding box center [121, 259] width 86 height 16
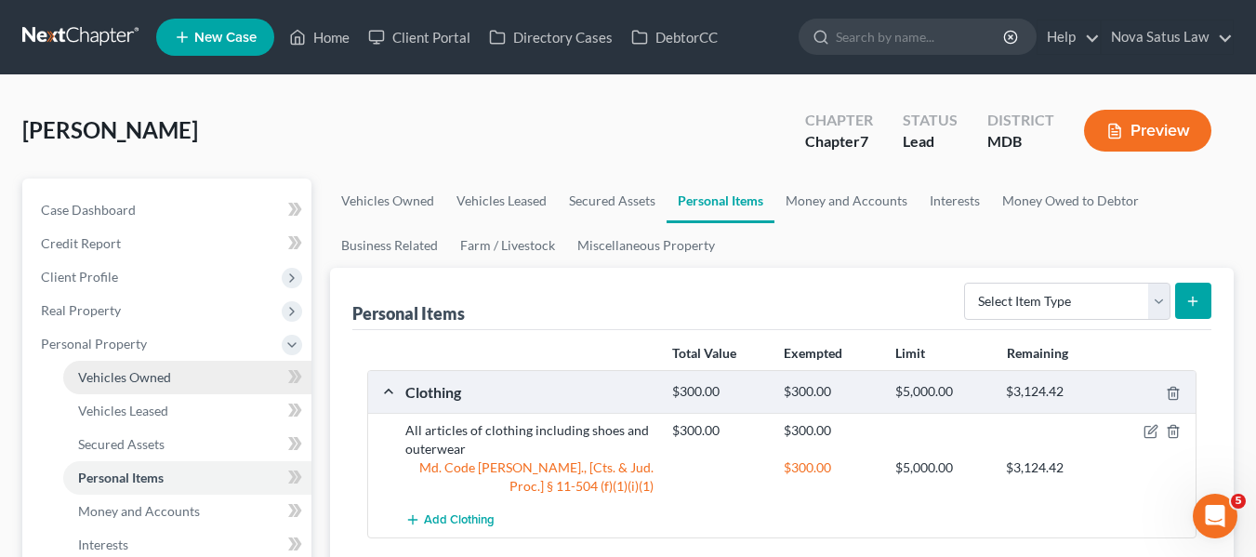
click at [193, 374] on link "Vehicles Owned" at bounding box center [187, 377] width 248 height 33
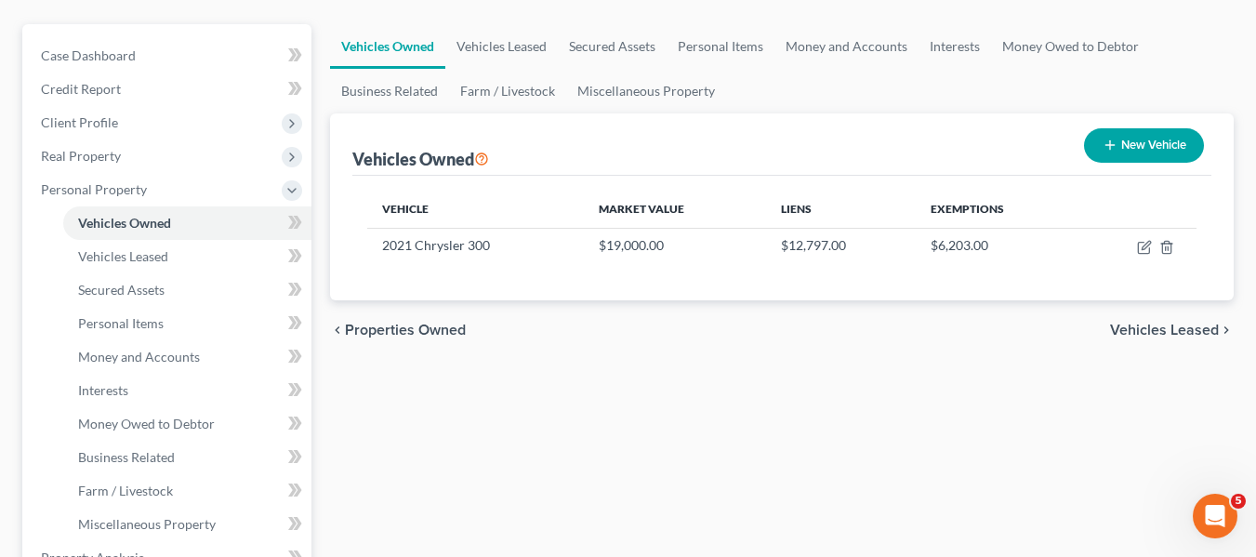
scroll to position [155, 0]
click at [127, 331] on link "Personal Items" at bounding box center [187, 322] width 248 height 33
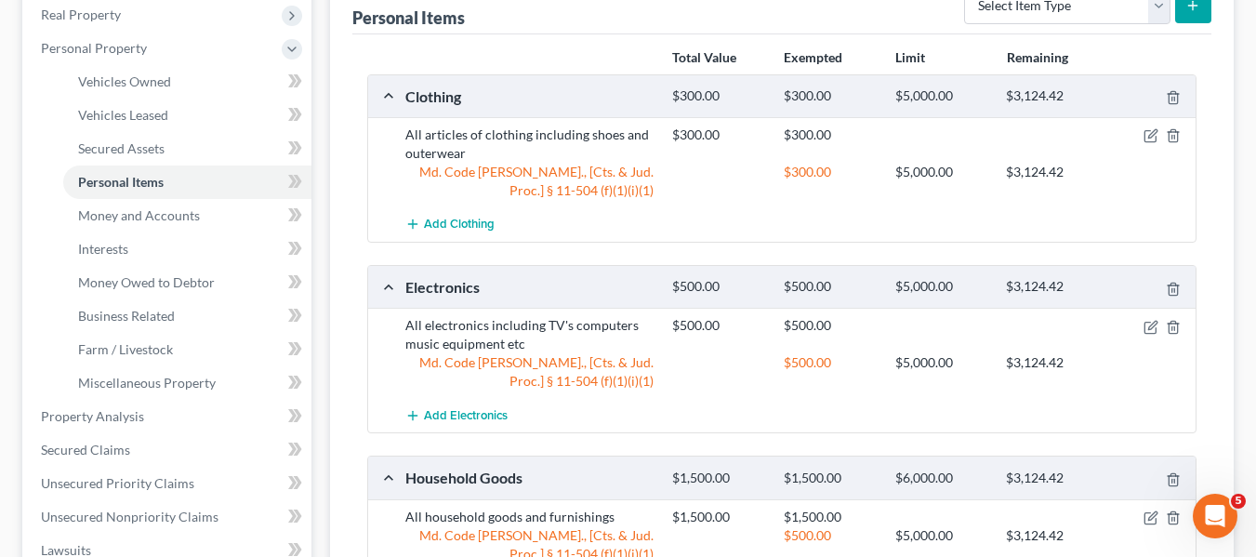
scroll to position [297, 0]
click at [178, 208] on span "Money and Accounts" at bounding box center [139, 214] width 122 height 16
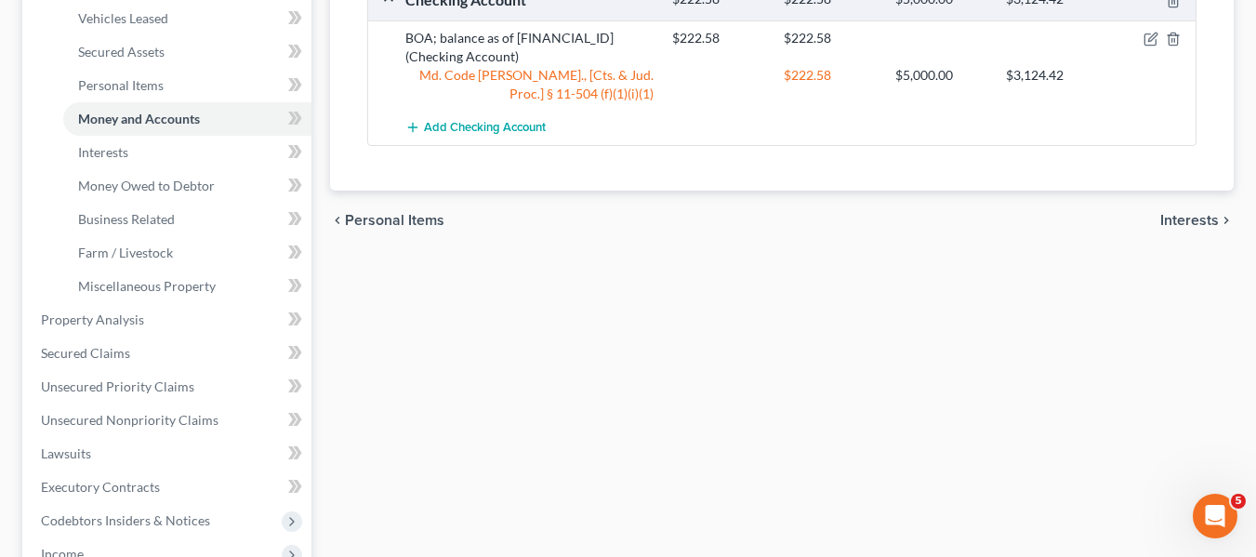
scroll to position [318, 0]
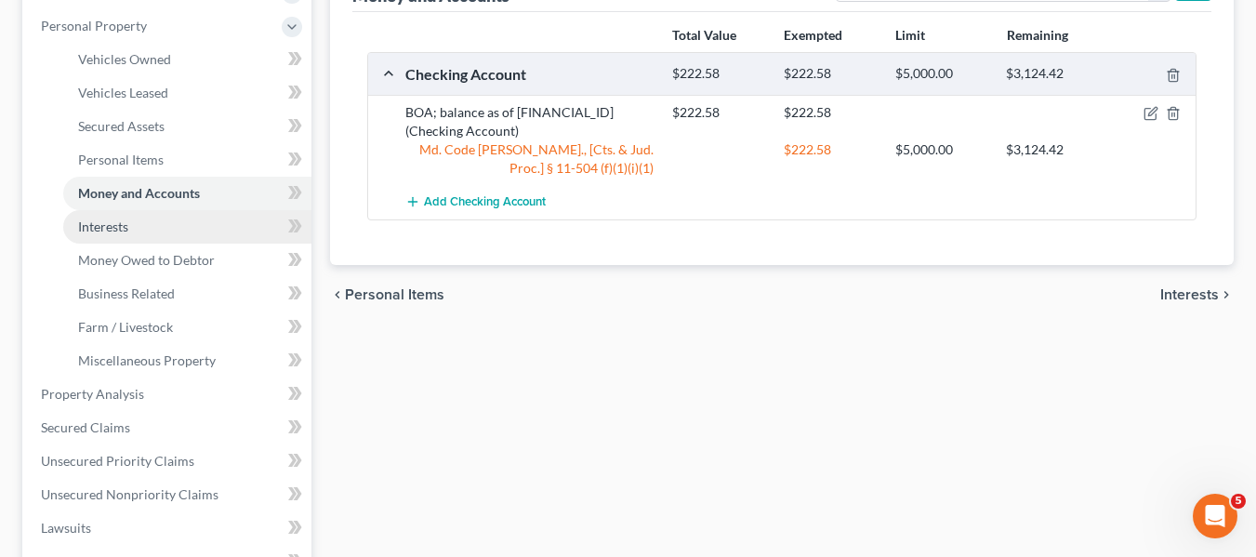
click at [206, 227] on link "Interests" at bounding box center [187, 226] width 248 height 33
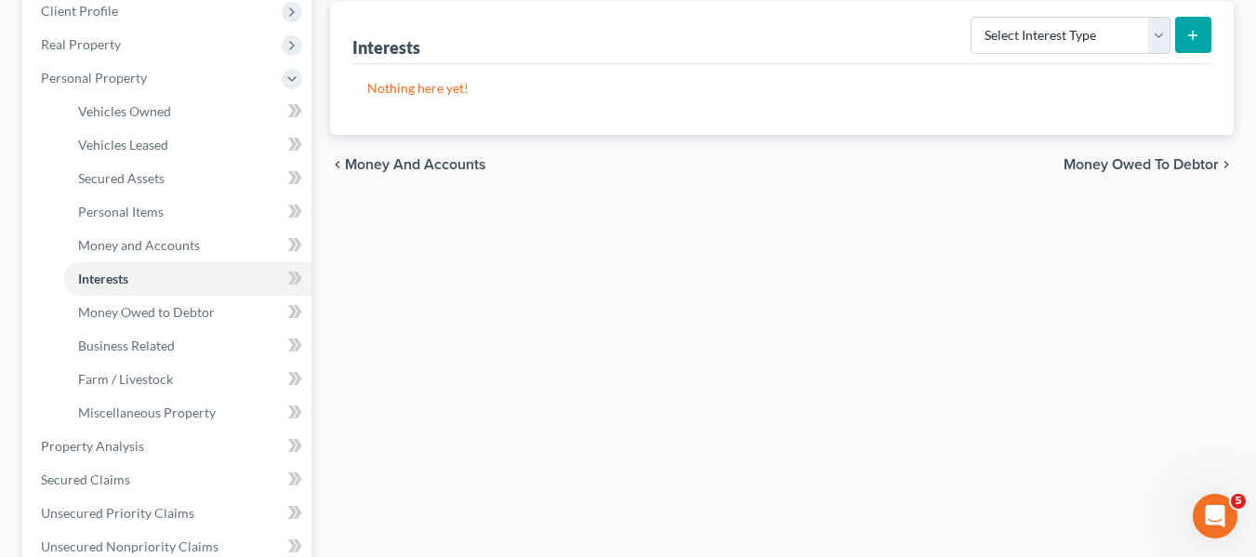
scroll to position [267, 0]
click at [203, 244] on link "Money and Accounts" at bounding box center [187, 244] width 248 height 33
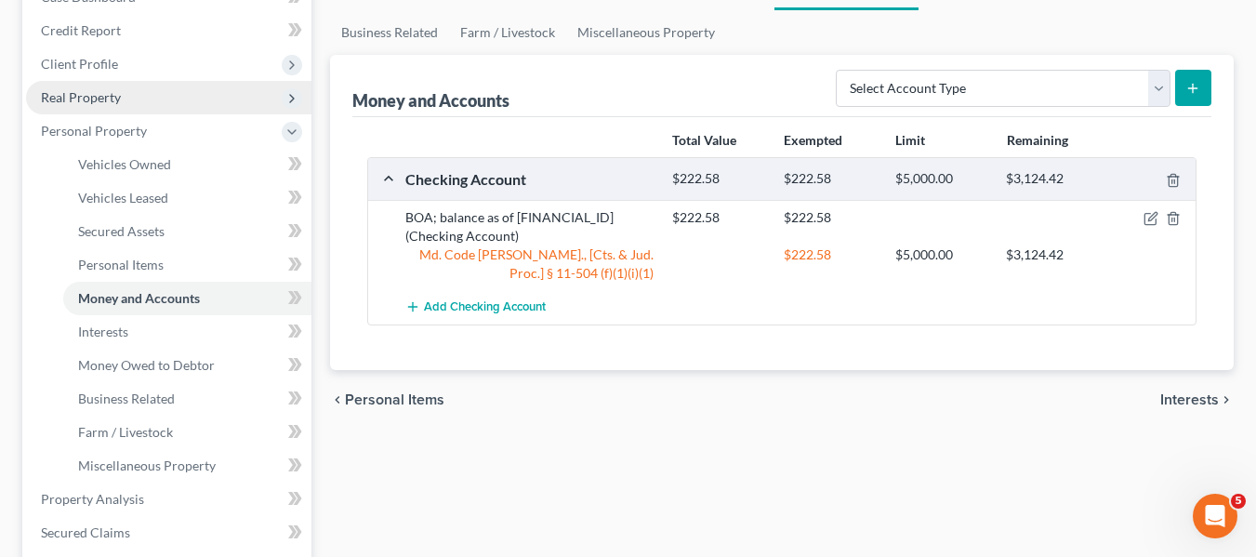
scroll to position [214, 0]
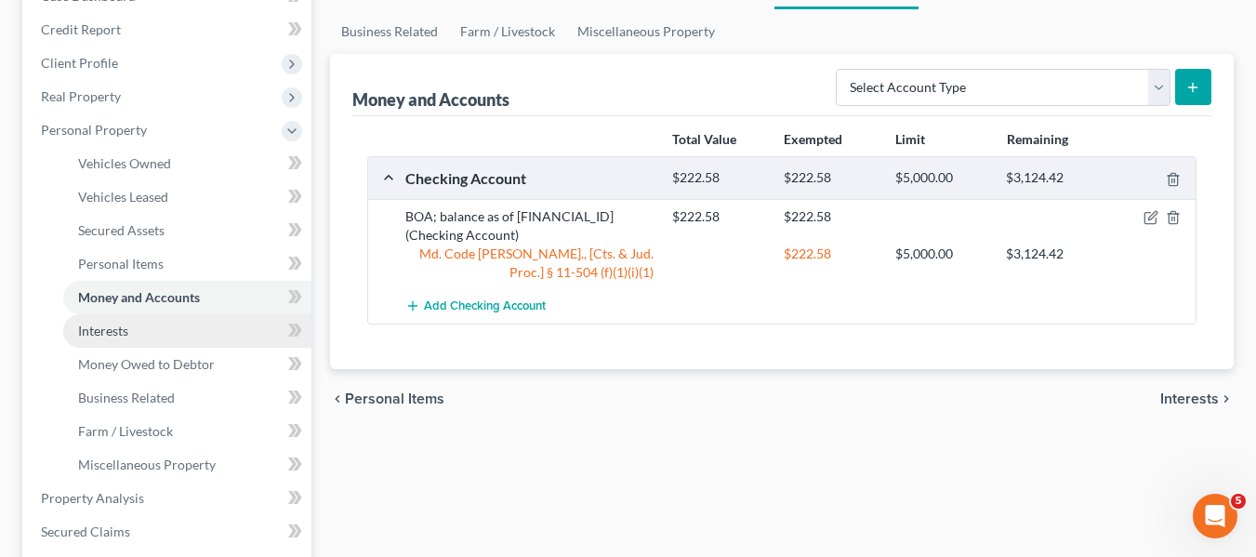
click at [105, 335] on span "Interests" at bounding box center [103, 331] width 50 height 16
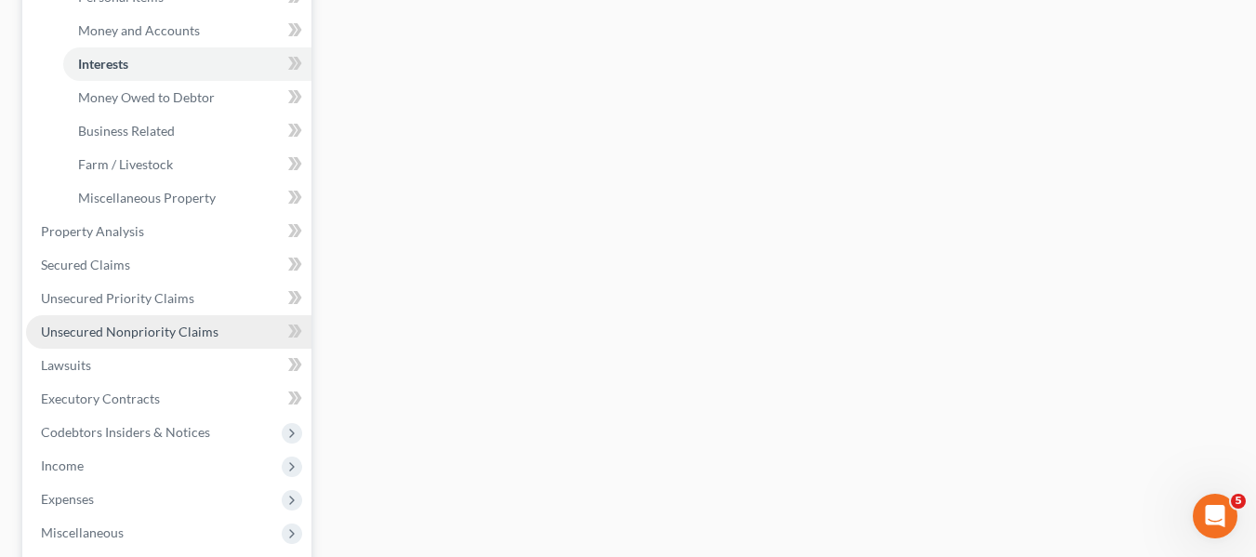
scroll to position [482, 0]
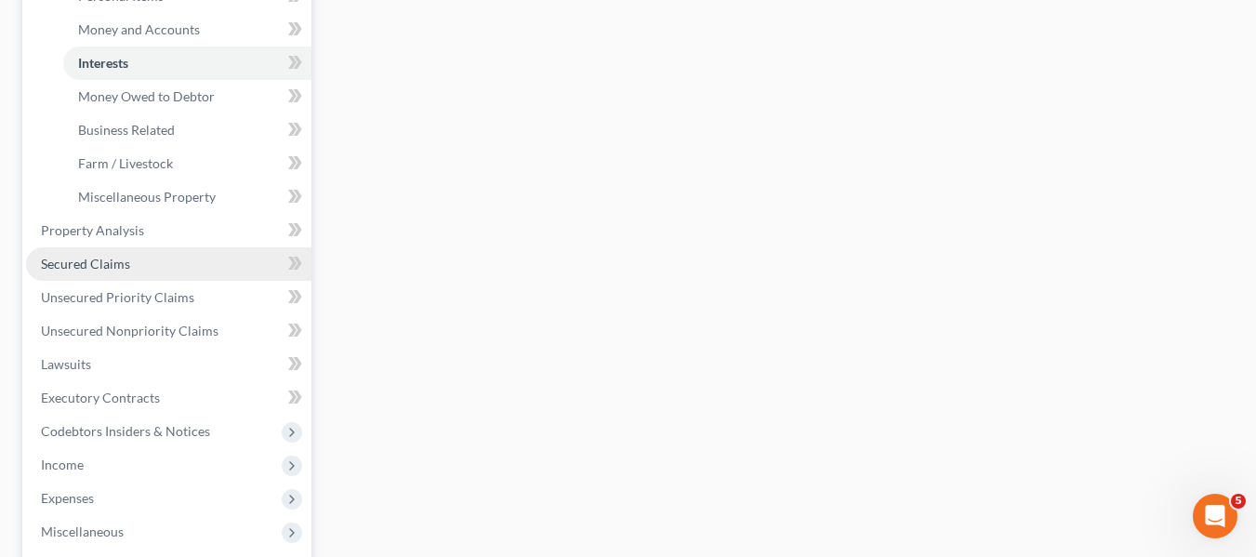
click at [74, 257] on span "Secured Claims" at bounding box center [85, 264] width 89 height 16
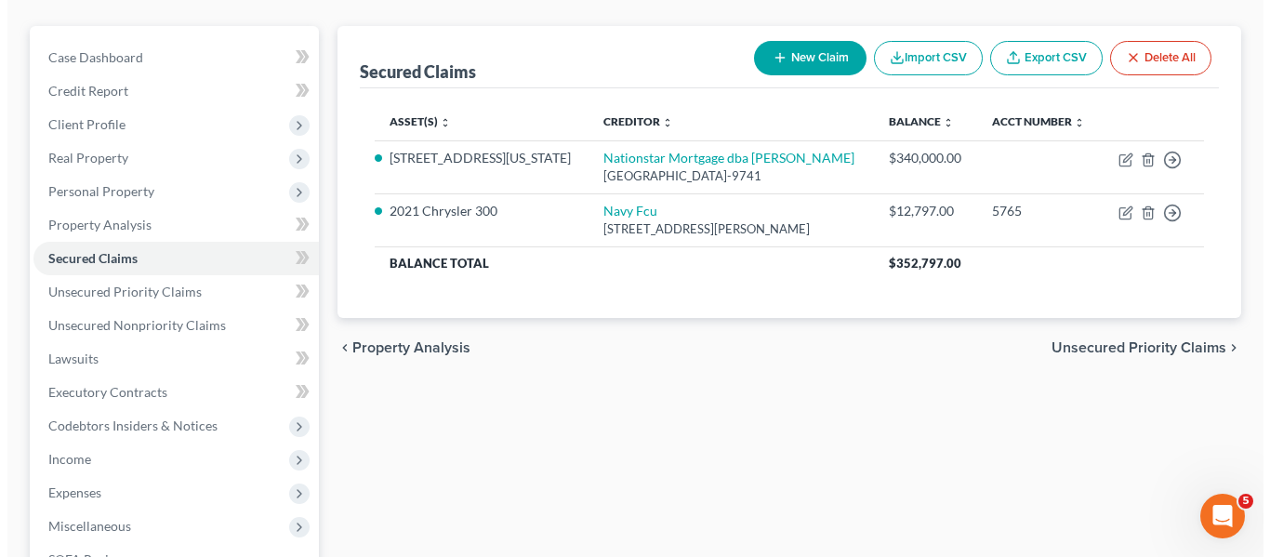
scroll to position [153, 0]
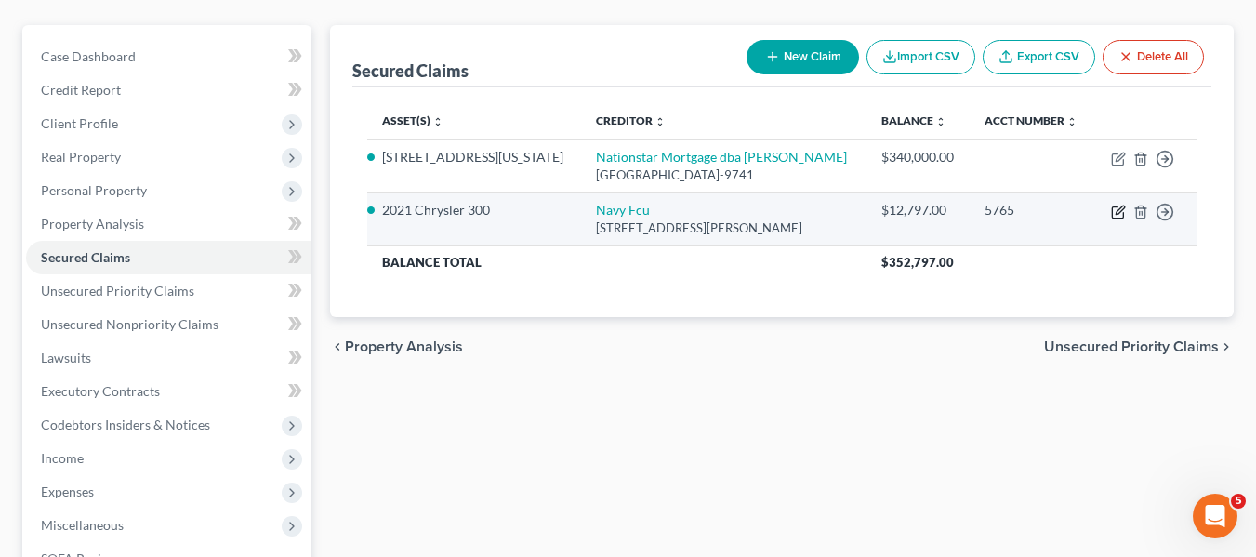
click at [1121, 213] on icon "button" at bounding box center [1118, 212] width 15 height 15
select select "48"
select select "0"
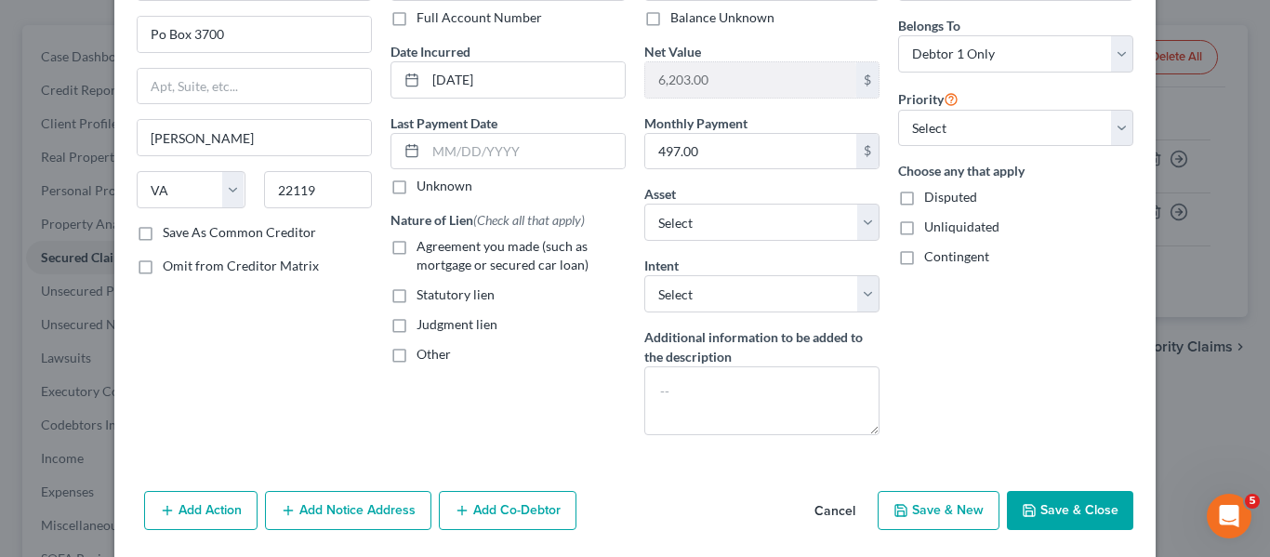
scroll to position [149, 0]
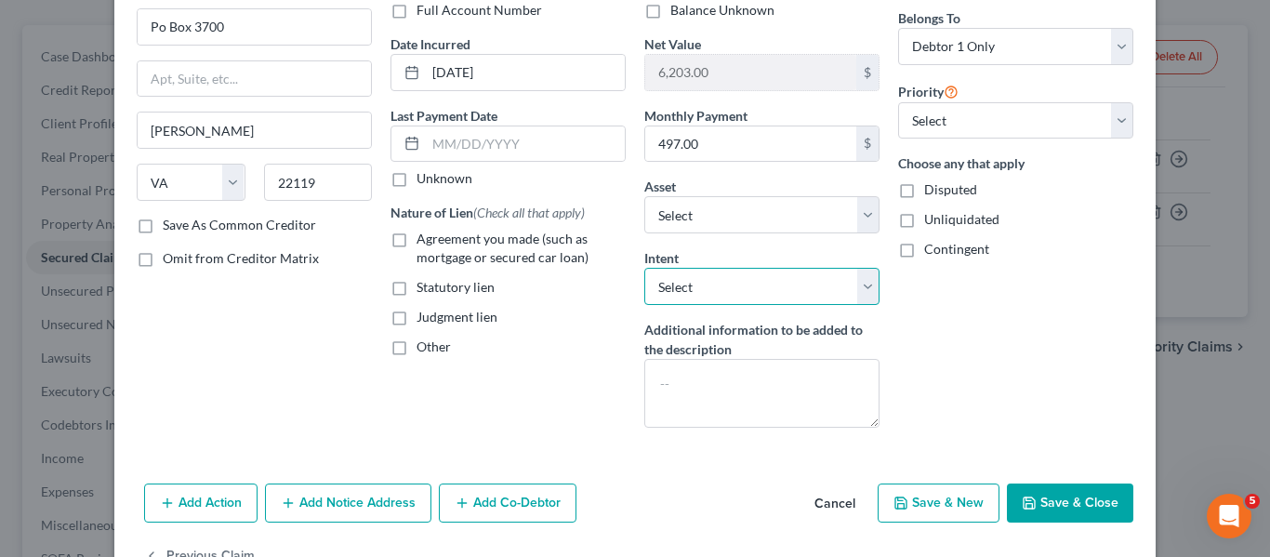
click at [806, 282] on select "Select Surrender Redeem Reaffirm Avoid Other" at bounding box center [761, 286] width 235 height 37
select select "4"
click at [644, 268] on select "Select Surrender Redeem Reaffirm Avoid Other" at bounding box center [761, 286] width 235 height 37
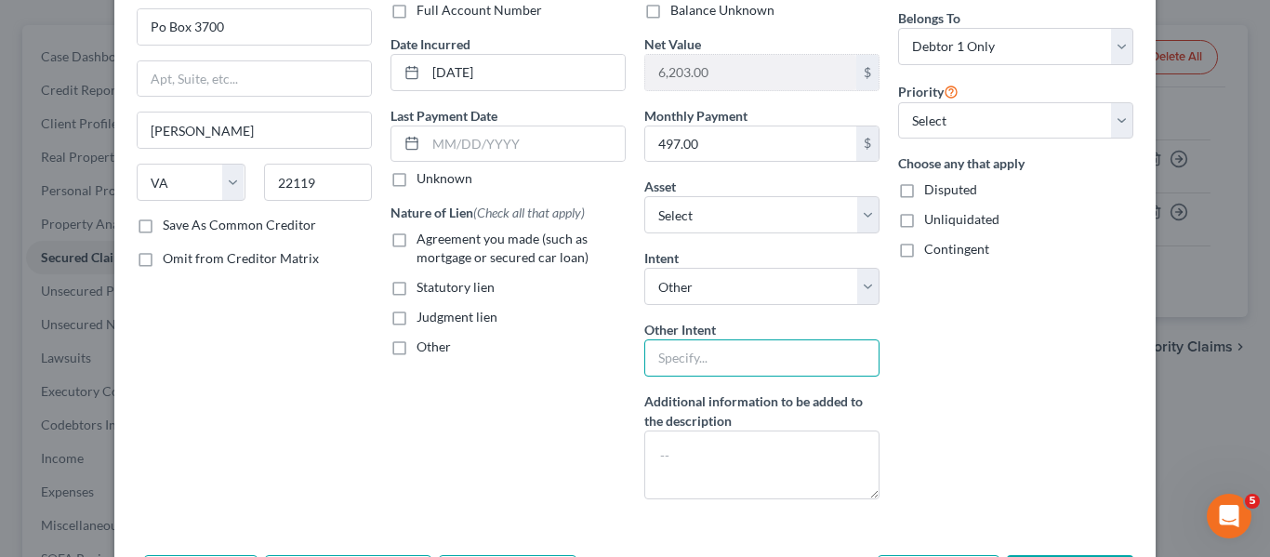
click at [712, 350] on input "text" at bounding box center [761, 357] width 235 height 37
type input "Retain and pay"
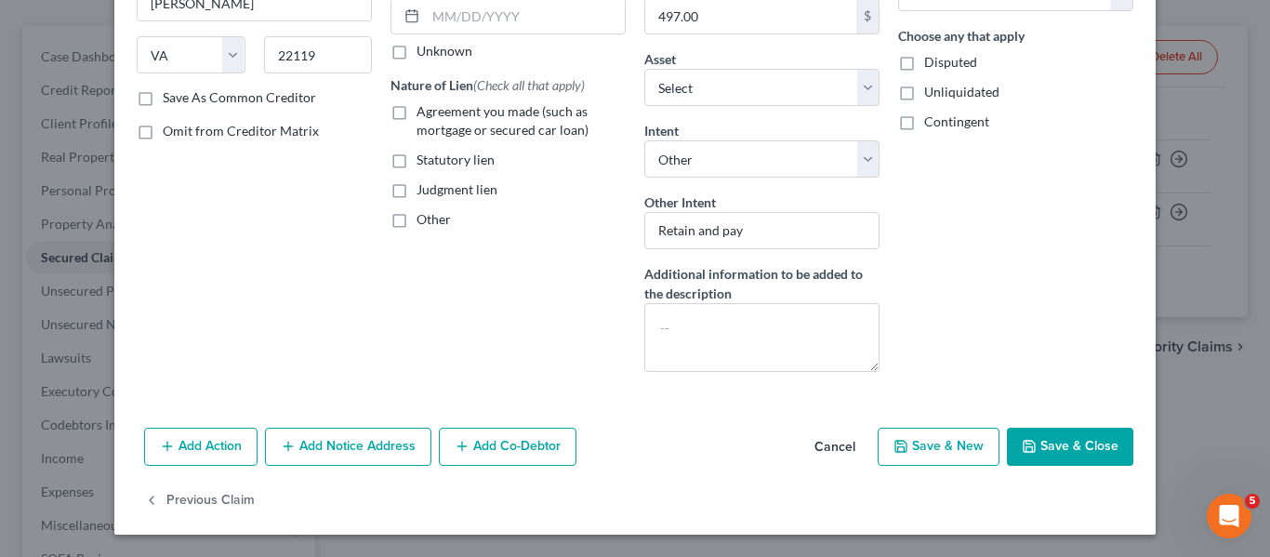
click at [1022, 444] on icon "button" at bounding box center [1029, 446] width 15 height 15
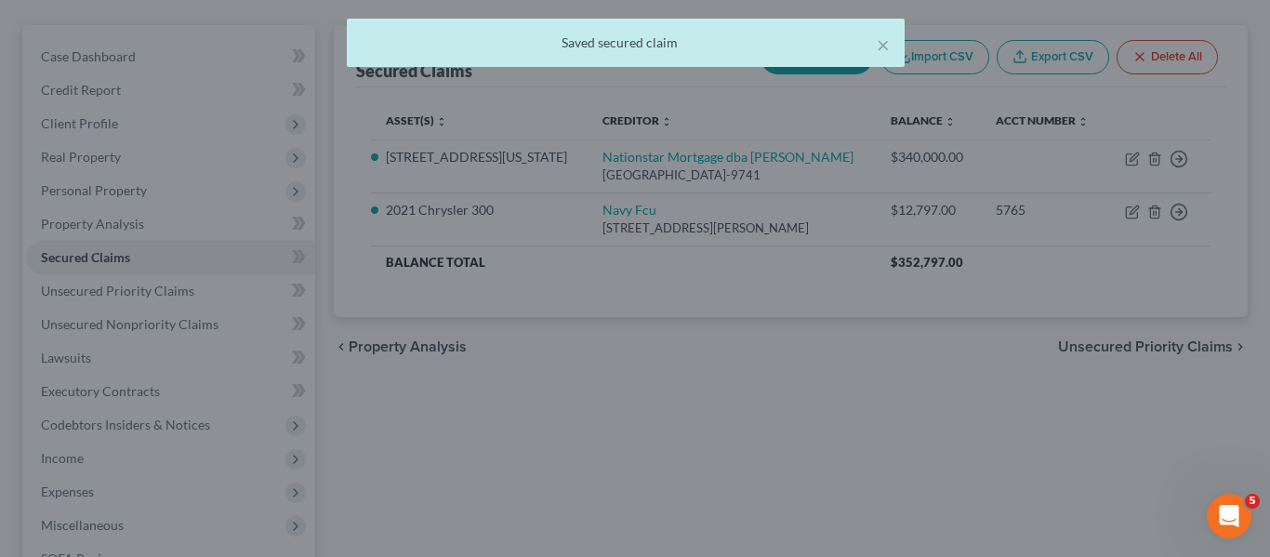
select select "5"
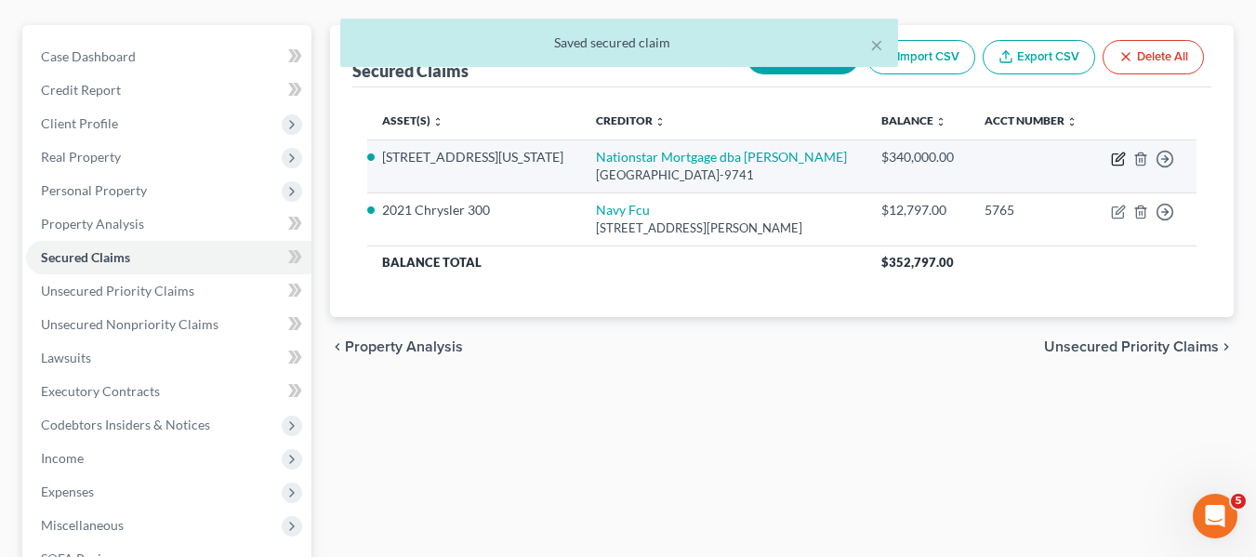
click at [1113, 157] on icon "button" at bounding box center [1117, 159] width 11 height 11
select select "45"
select select "4"
select select "0"
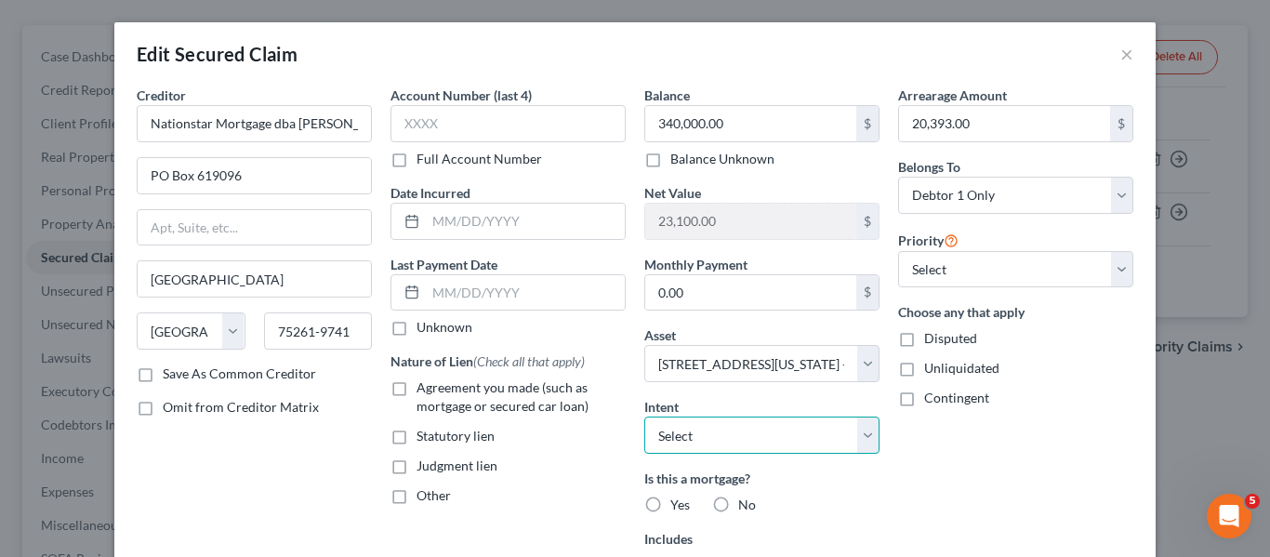
click at [687, 445] on select "Select Surrender Redeem Reaffirm Avoid Other" at bounding box center [761, 434] width 235 height 37
select select "4"
click at [644, 416] on select "Select Surrender Redeem Reaffirm Avoid Other" at bounding box center [761, 434] width 235 height 37
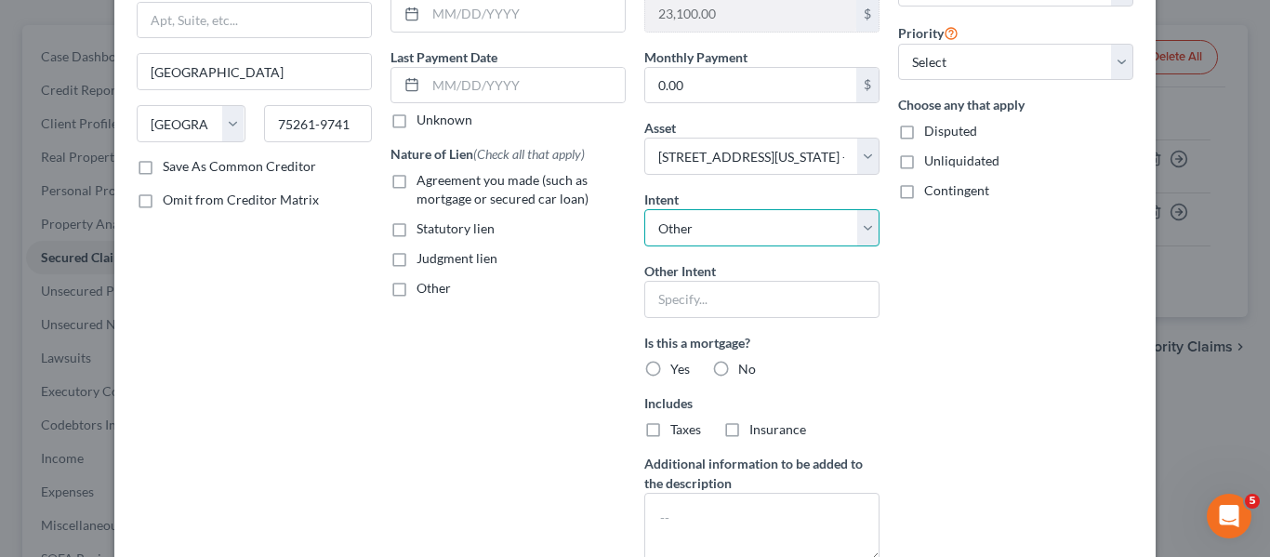
scroll to position [208, 0]
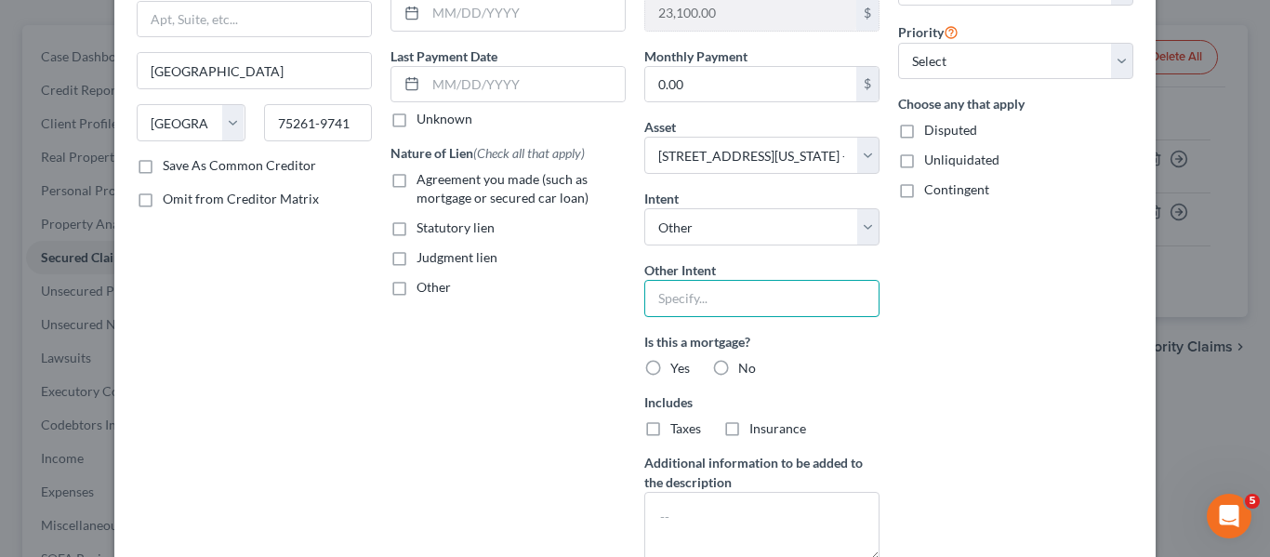
click at [672, 305] on input "text" at bounding box center [761, 298] width 235 height 37
type input "Retain and pay"
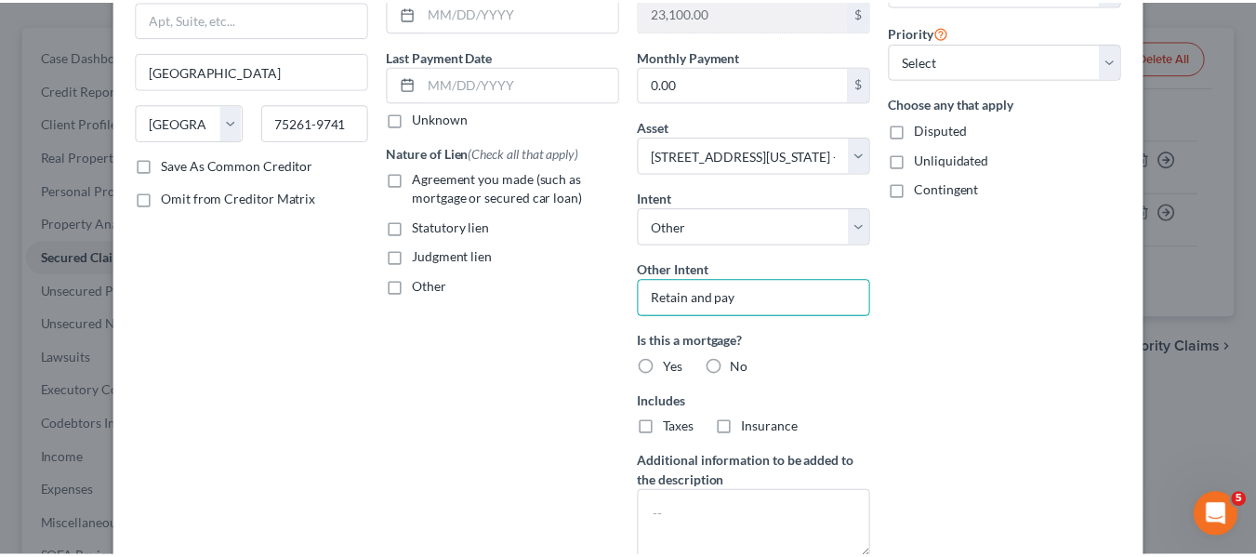
scroll to position [397, 0]
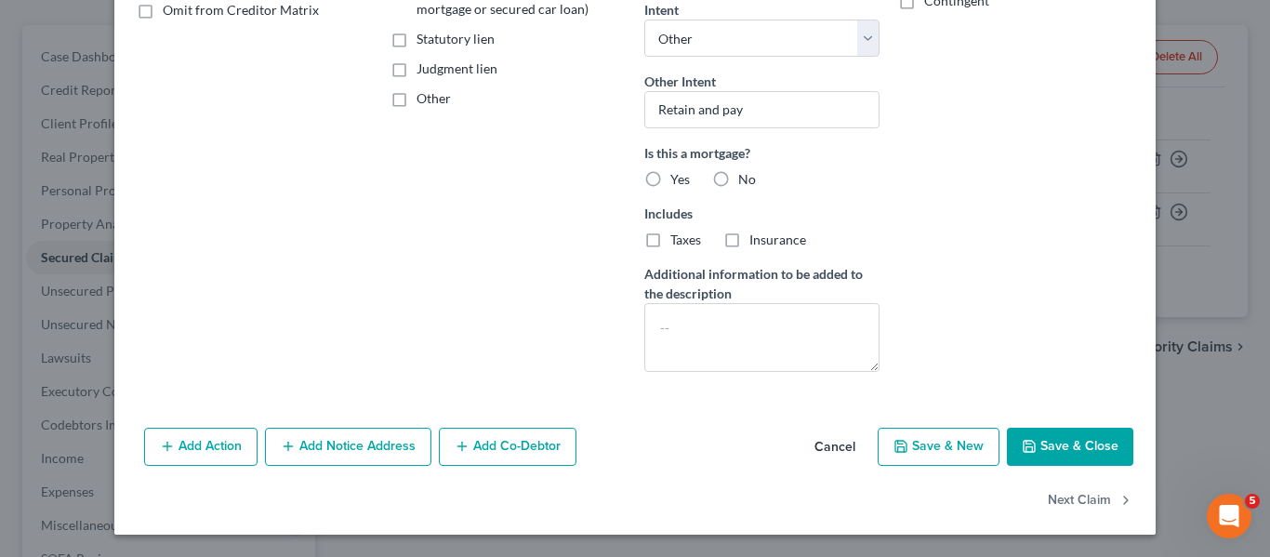
click at [1022, 447] on icon "button" at bounding box center [1029, 446] width 15 height 15
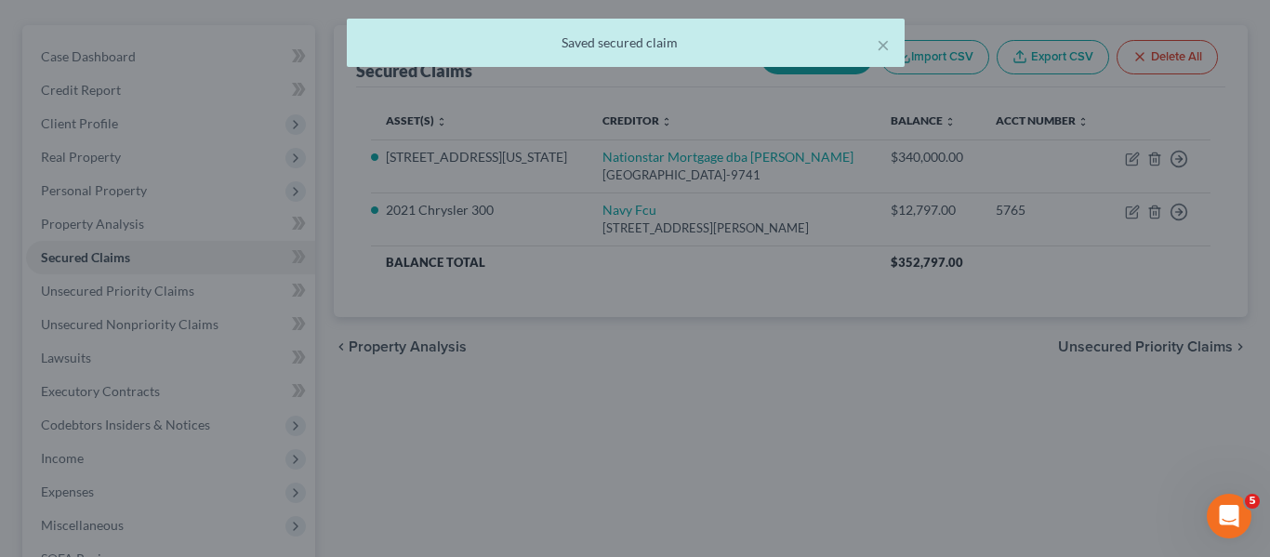
select select "4"
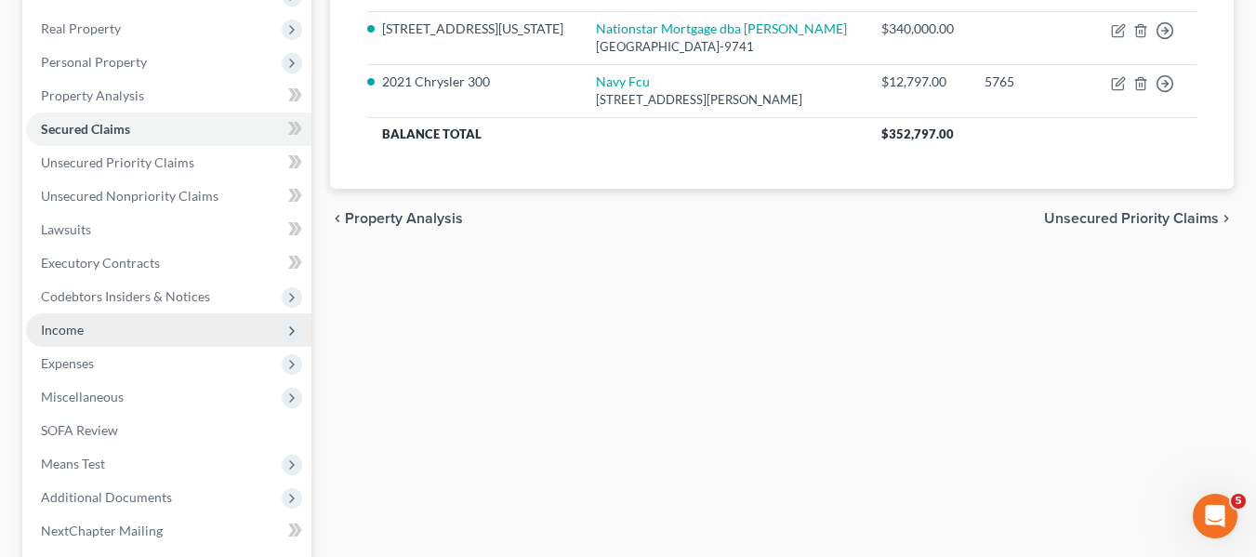
scroll to position [283, 0]
click at [74, 323] on span "Income" at bounding box center [62, 329] width 43 height 16
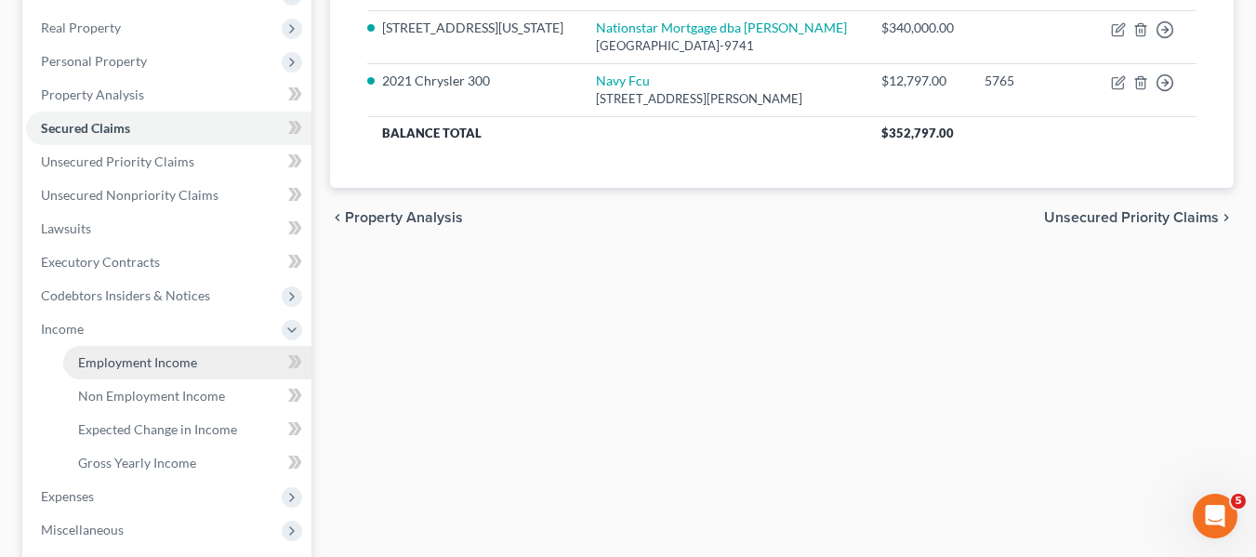
click at [105, 356] on span "Employment Income" at bounding box center [137, 362] width 119 height 16
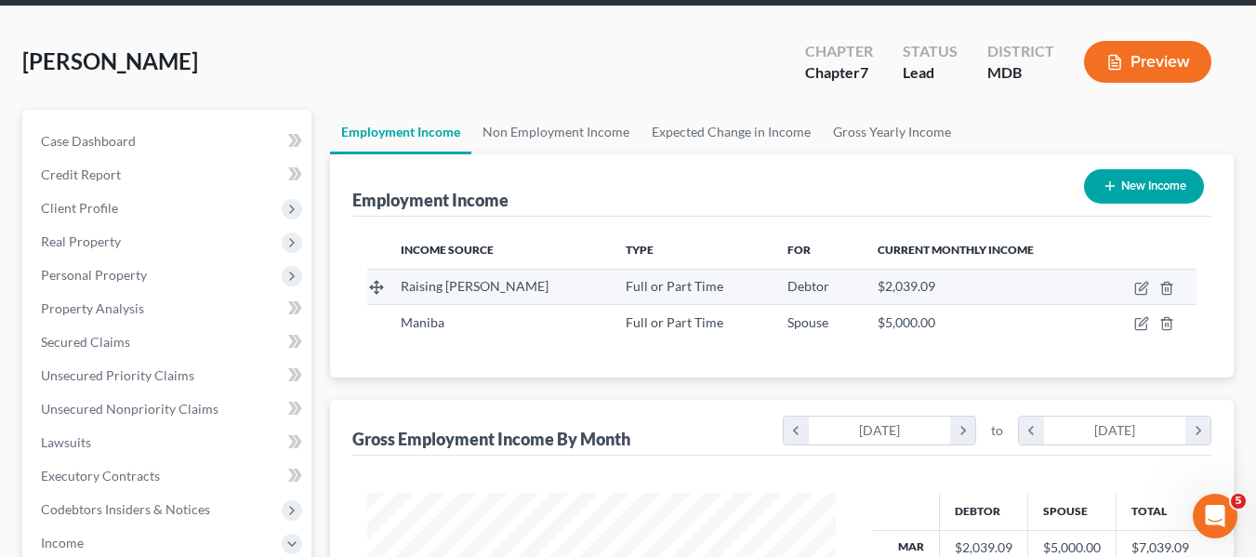
scroll to position [72, 0]
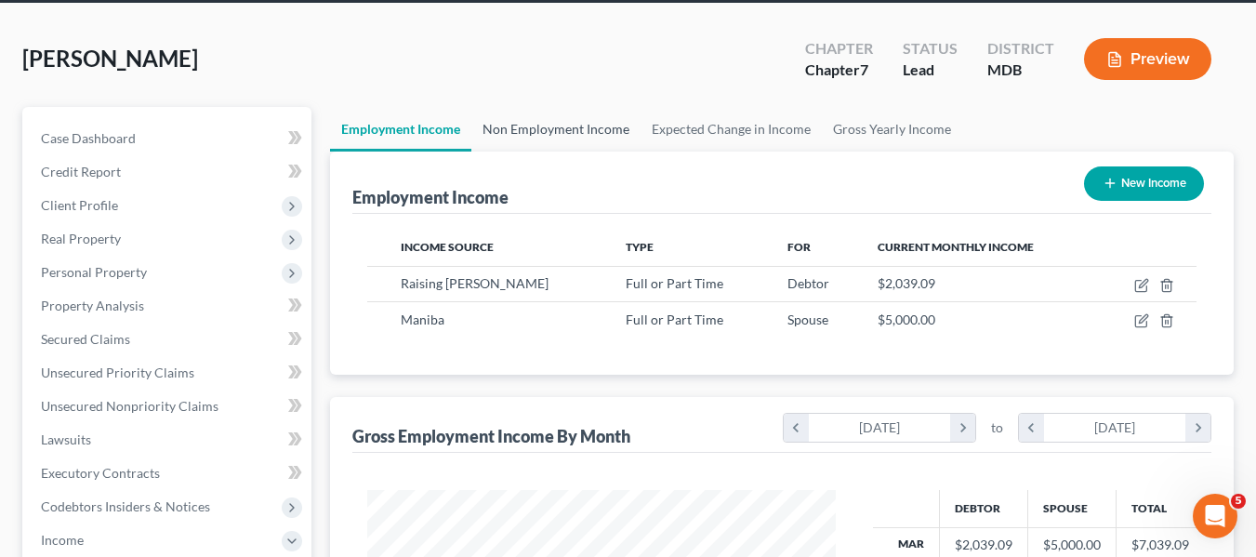
click at [541, 135] on link "Non Employment Income" at bounding box center [555, 129] width 169 height 45
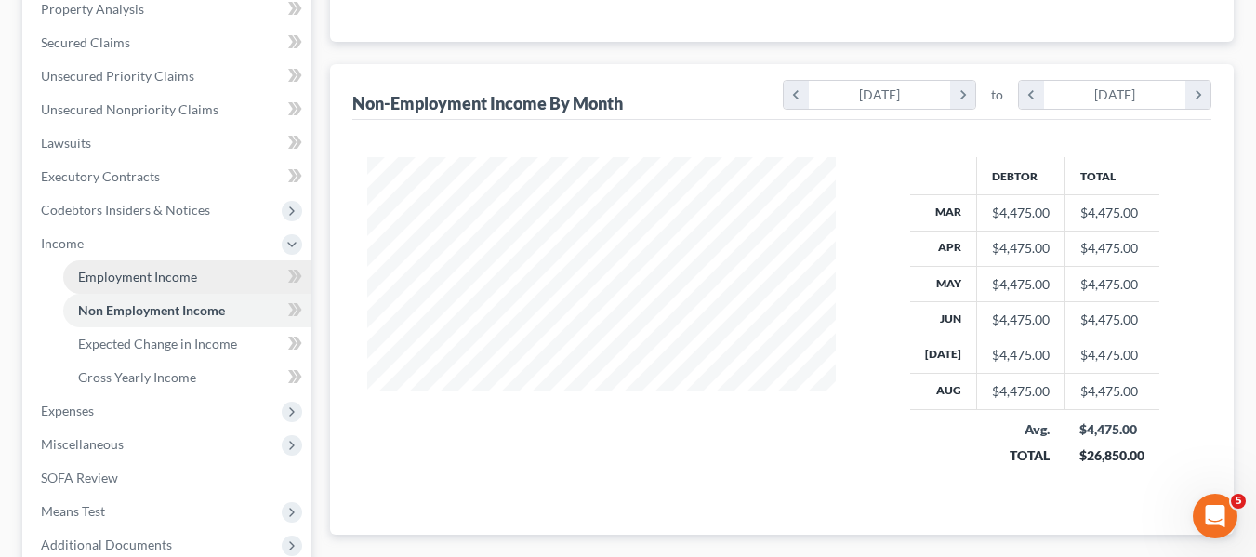
scroll to position [369, 0]
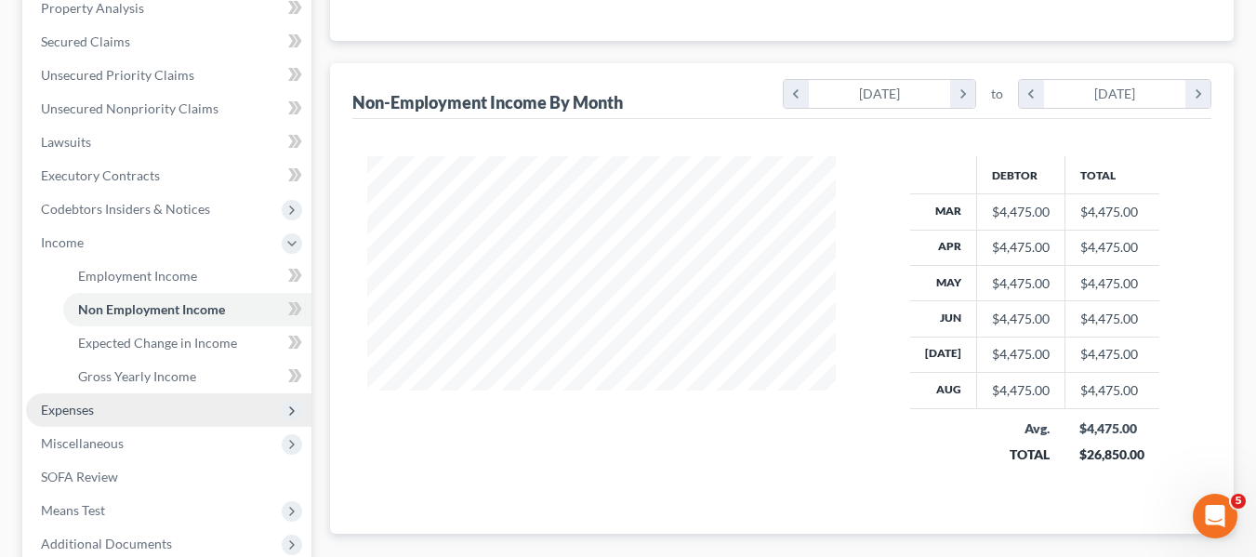
click at [123, 415] on span "Expenses" at bounding box center [168, 409] width 285 height 33
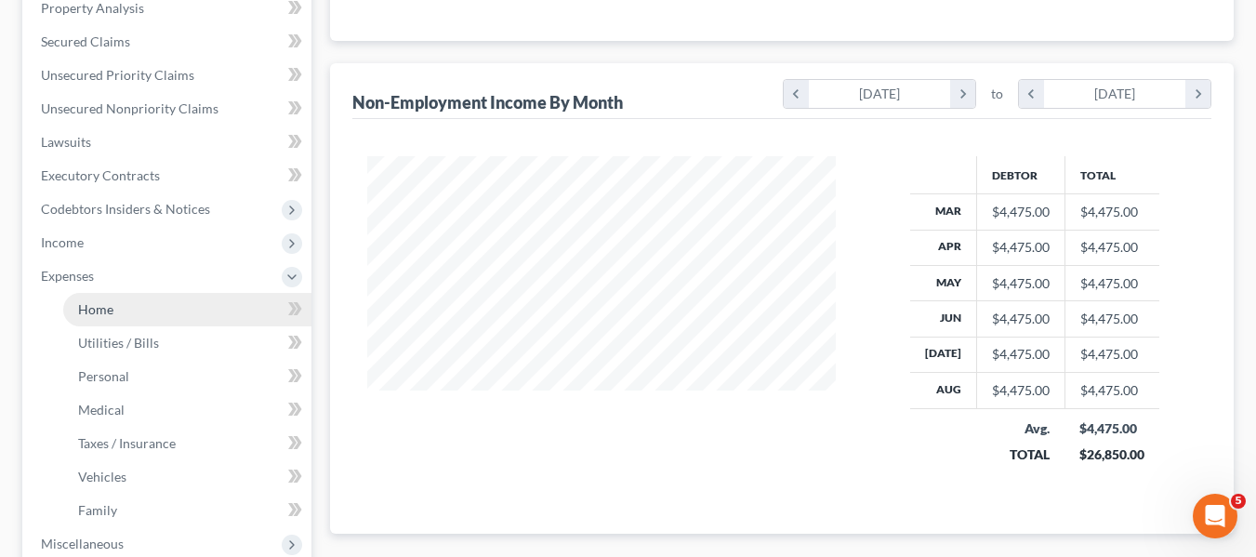
click at [121, 312] on link "Home" at bounding box center [187, 309] width 248 height 33
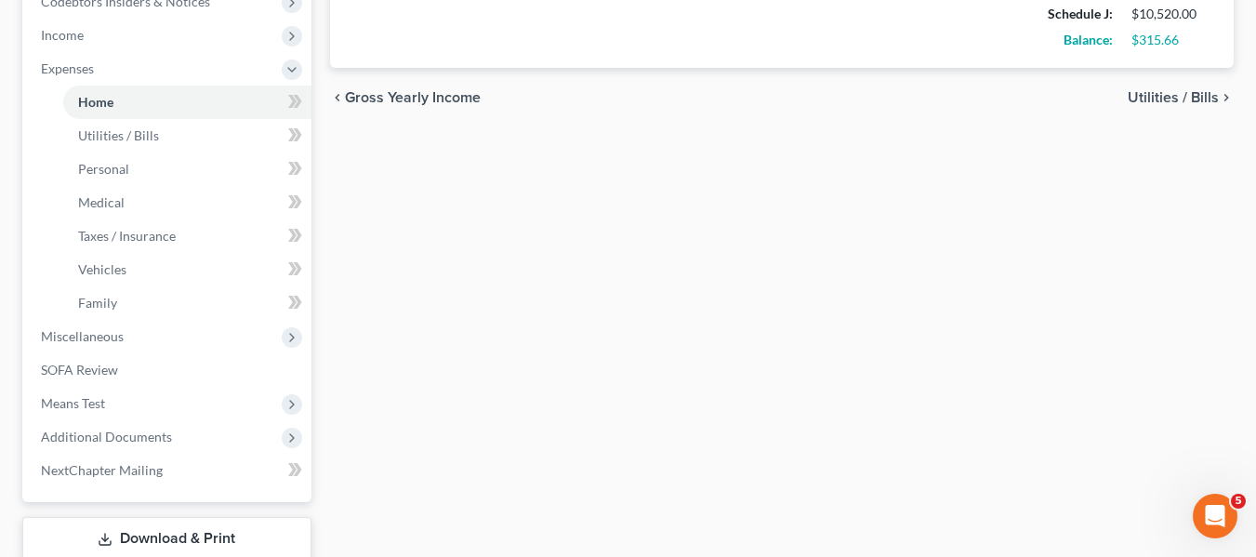
scroll to position [577, 0]
click at [130, 333] on span "Miscellaneous" at bounding box center [168, 335] width 285 height 33
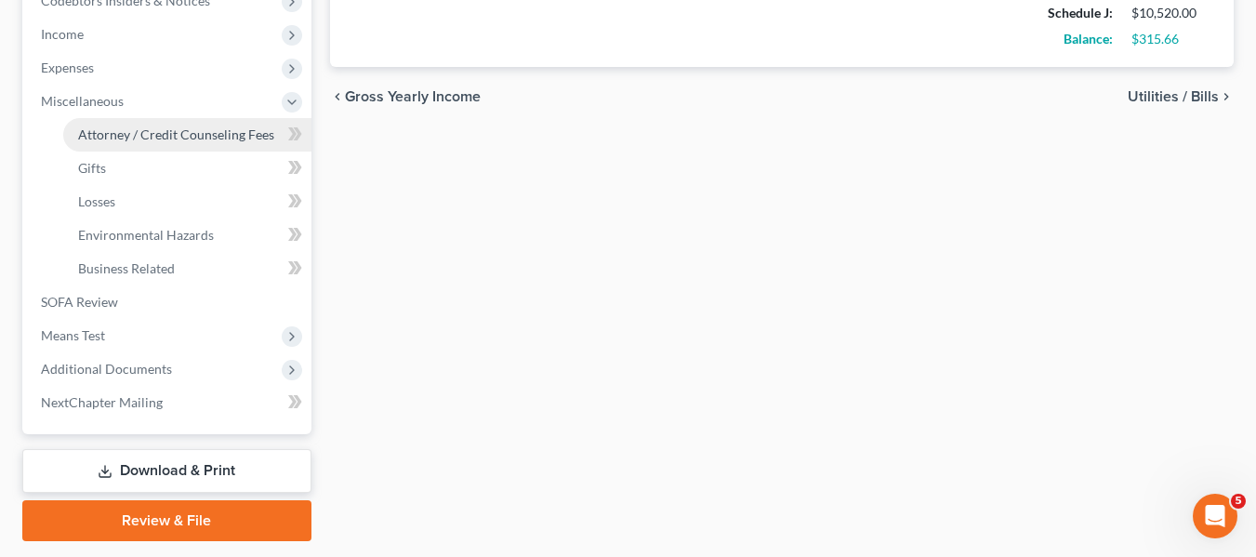
click at [151, 141] on span "Attorney / Credit Counseling Fees" at bounding box center [176, 134] width 196 height 16
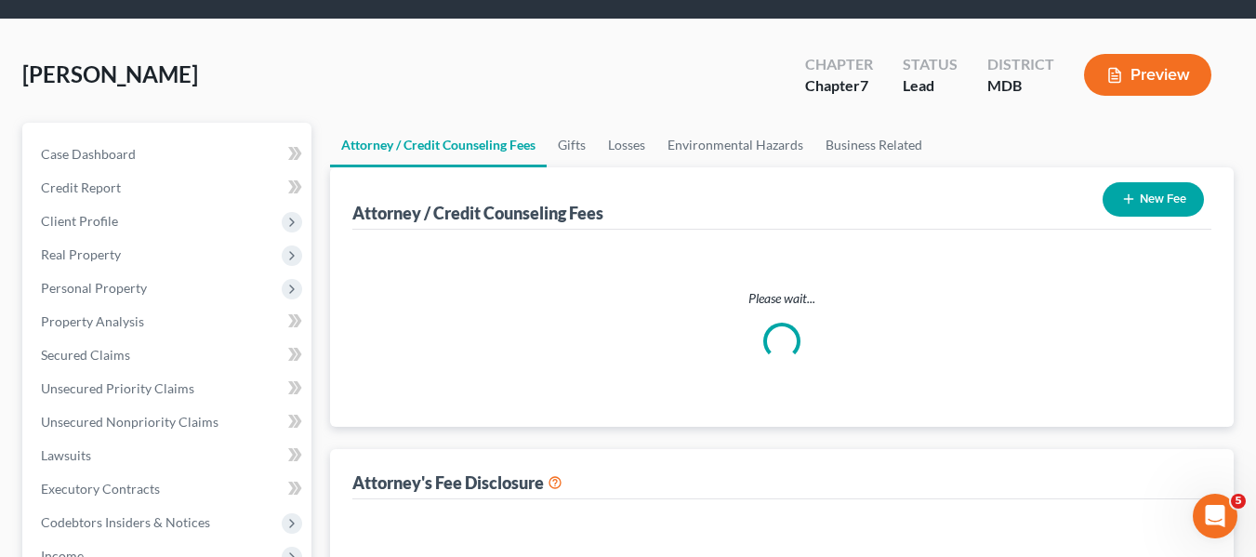
select select "1"
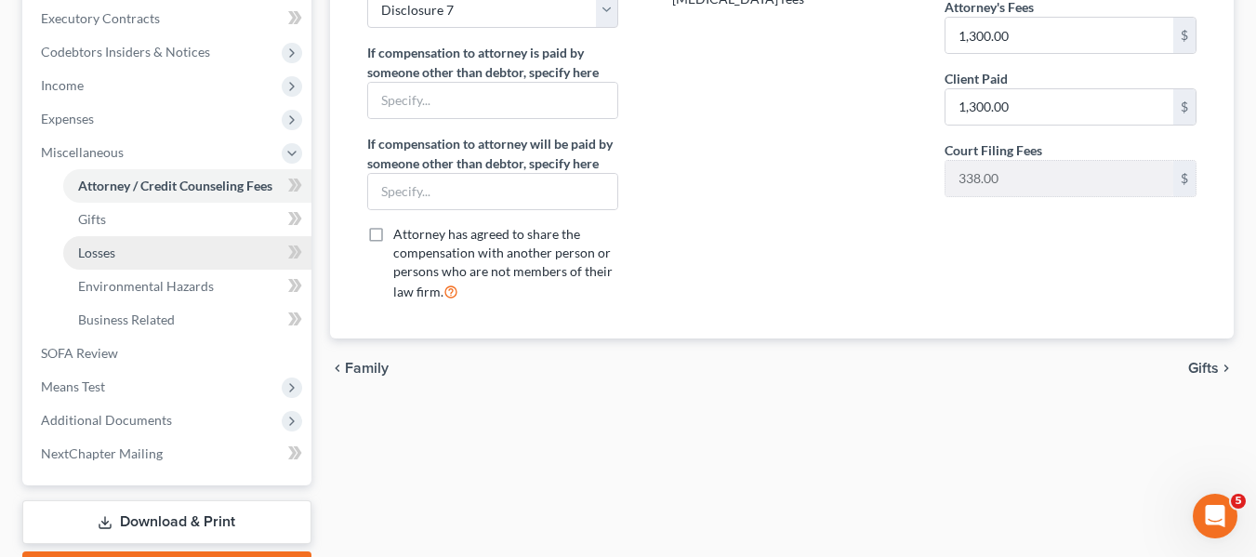
scroll to position [527, 0]
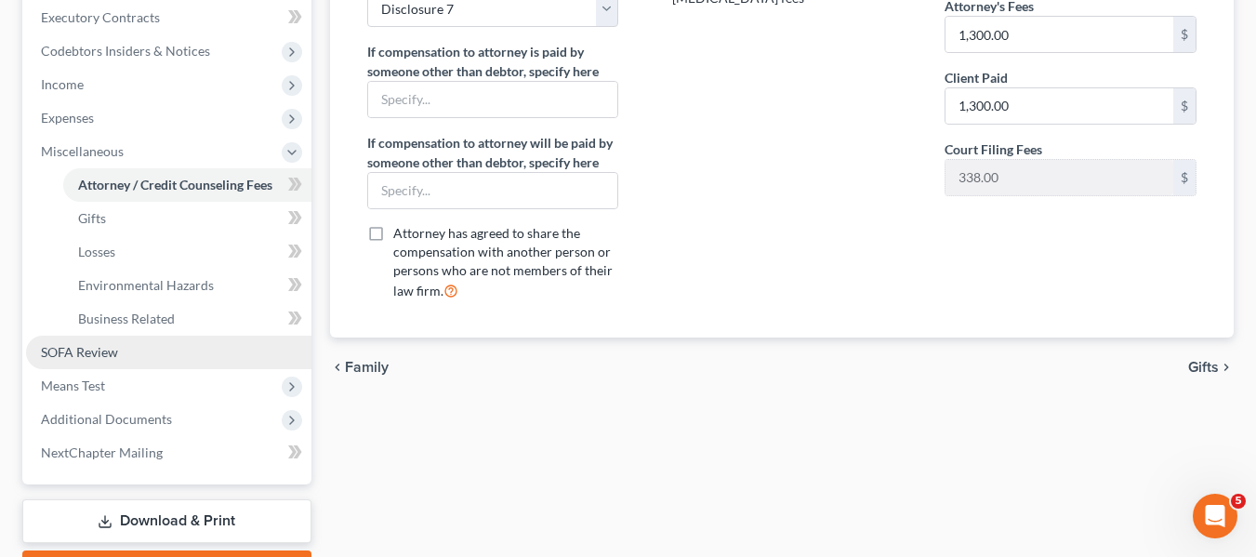
click at [112, 351] on span "SOFA Review" at bounding box center [79, 352] width 77 height 16
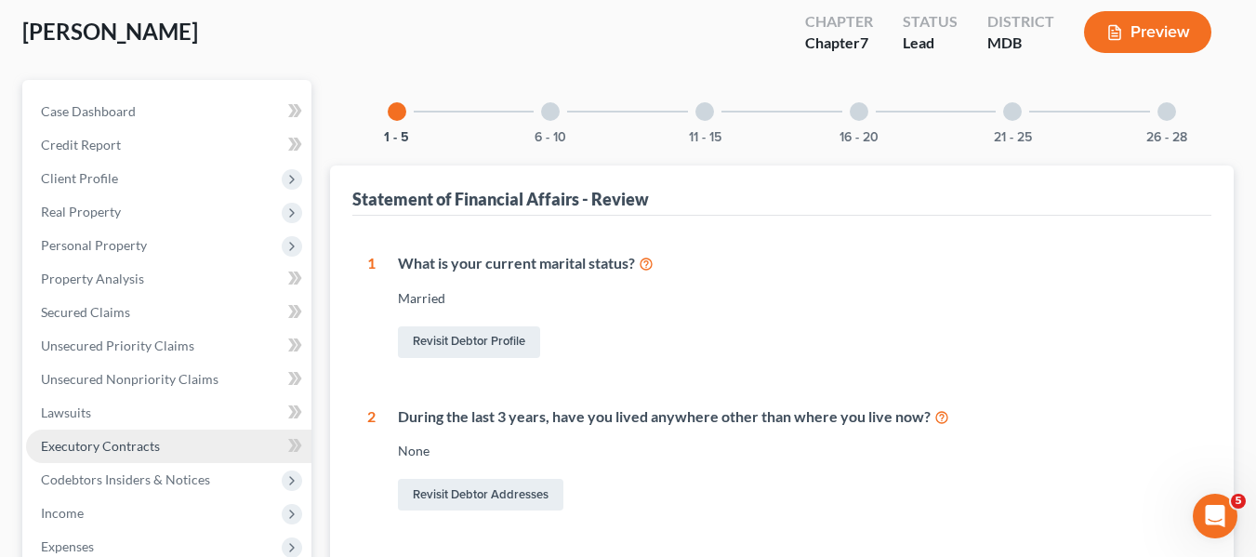
scroll to position [98, 0]
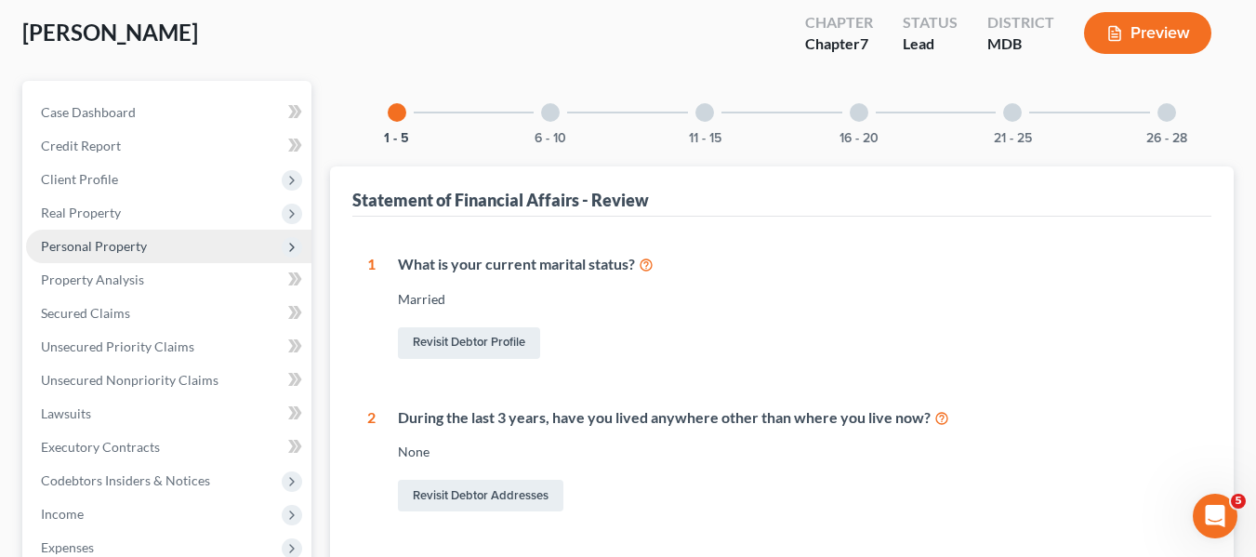
click at [130, 252] on span "Personal Property" at bounding box center [94, 246] width 106 height 16
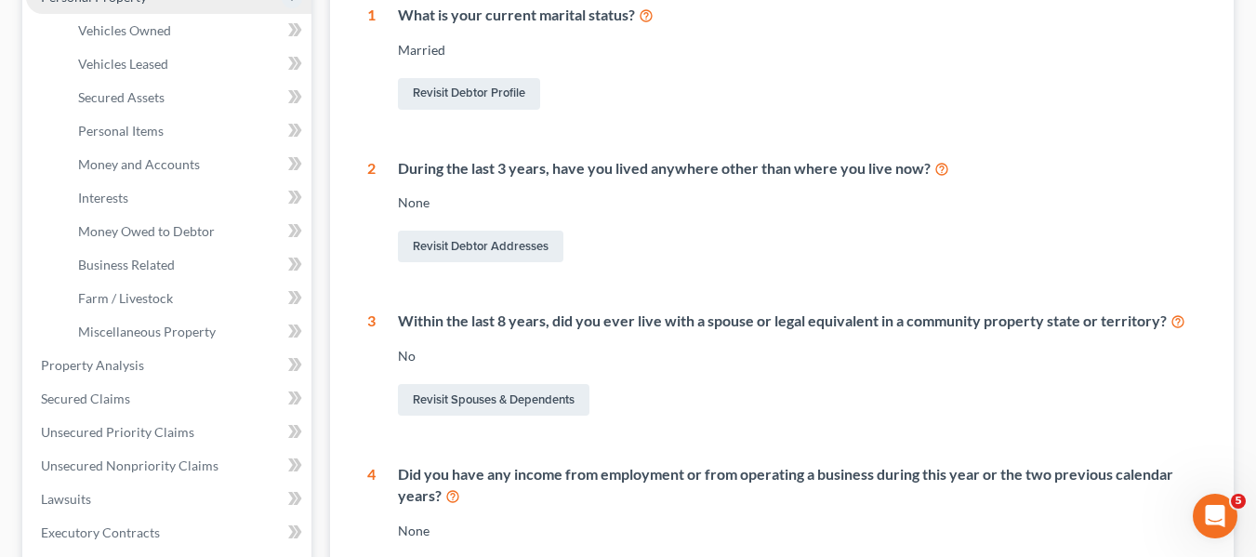
scroll to position [348, 0]
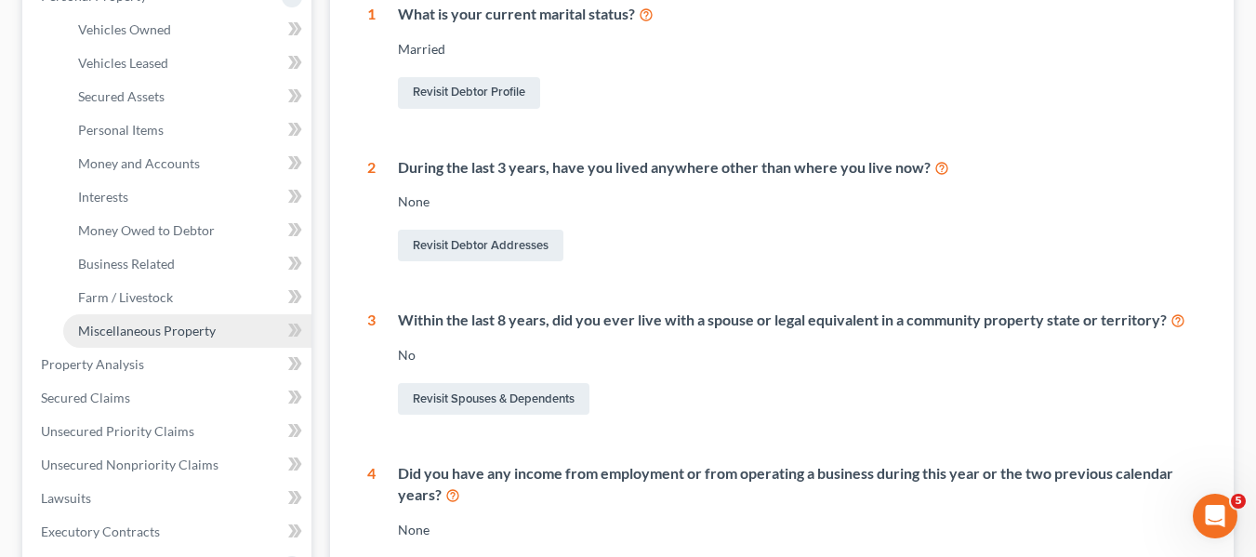
click at [126, 332] on span "Miscellaneous Property" at bounding box center [147, 331] width 138 height 16
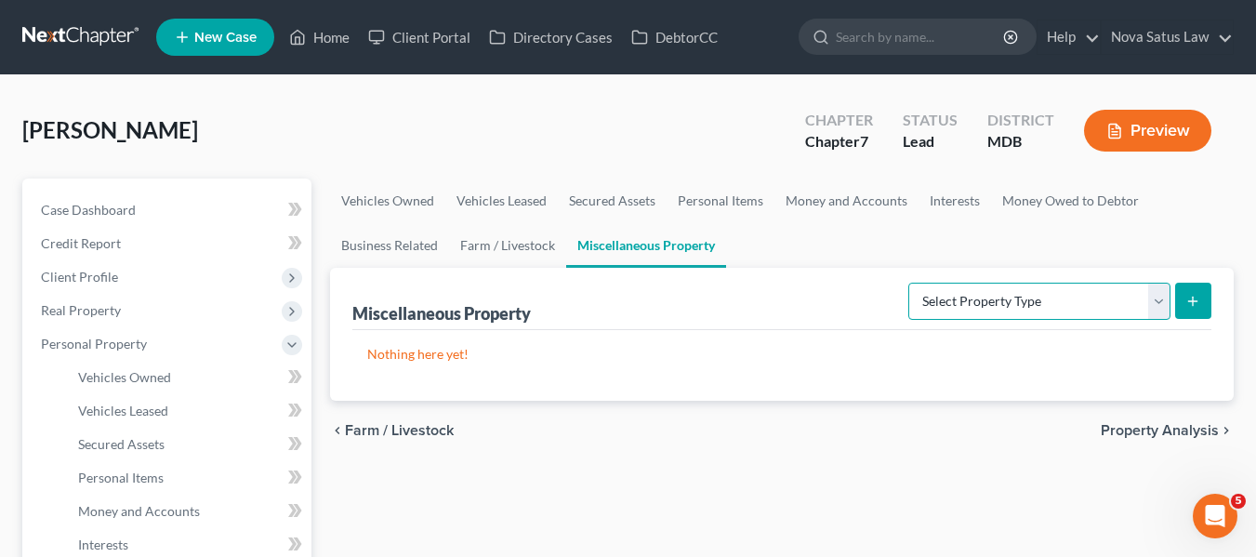
click at [984, 310] on select "Select Property Type Assigned for Creditor Benefit [DATE] Holding for Another N…" at bounding box center [1039, 301] width 262 height 37
select select "not_yet_listed"
click at [908, 283] on select "Select Property Type Assigned for Creditor Benefit [DATE] Holding for Another N…" at bounding box center [1039, 301] width 262 height 37
click at [1192, 295] on icon "submit" at bounding box center [1192, 301] width 15 height 15
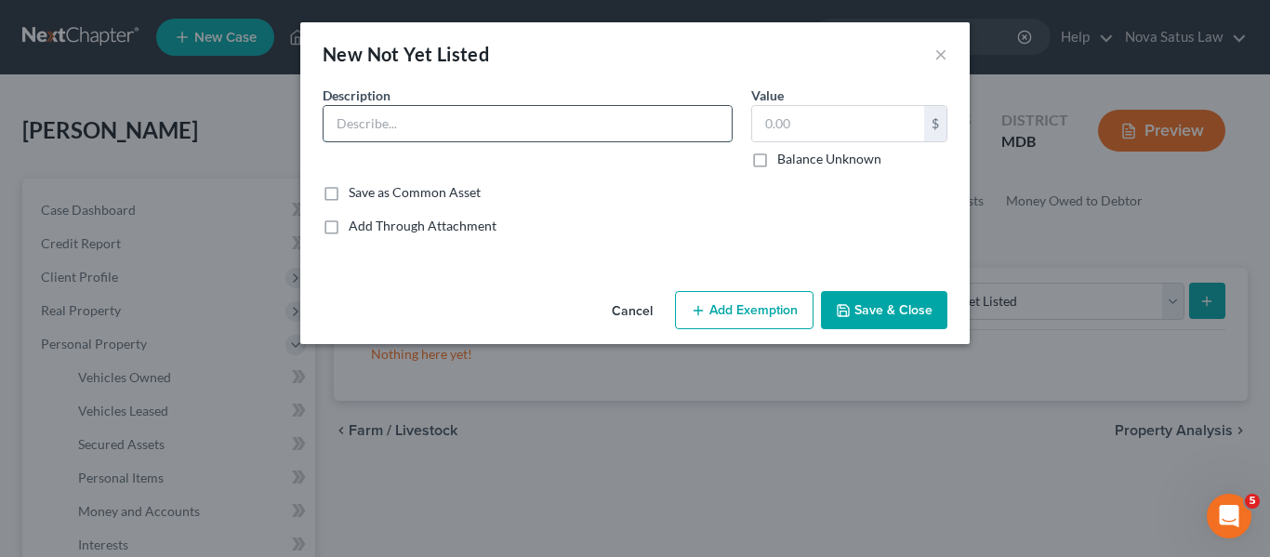
click at [373, 132] on input "text" at bounding box center [527, 123] width 408 height 35
type input "Auto Accident [DATE]. 2025"
click at [777, 153] on label "Balance Unknown" at bounding box center [829, 159] width 104 height 19
click at [785, 153] on input "Balance Unknown" at bounding box center [791, 156] width 12 height 12
checkbox input "true"
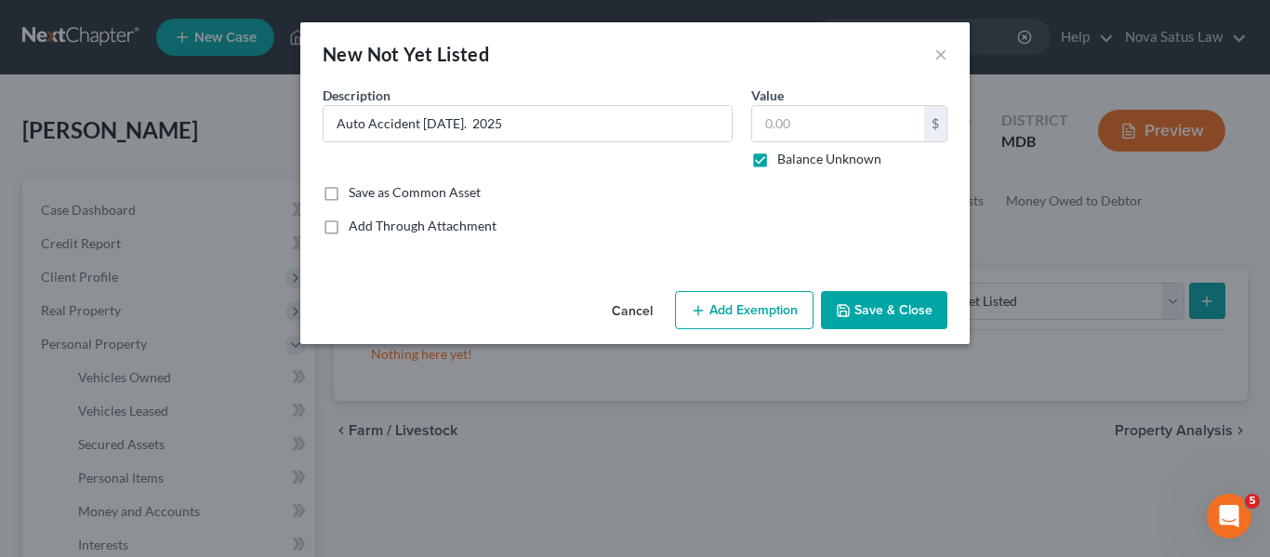
type input "0.00"
click at [886, 316] on button "Save & Close" at bounding box center [884, 310] width 126 height 39
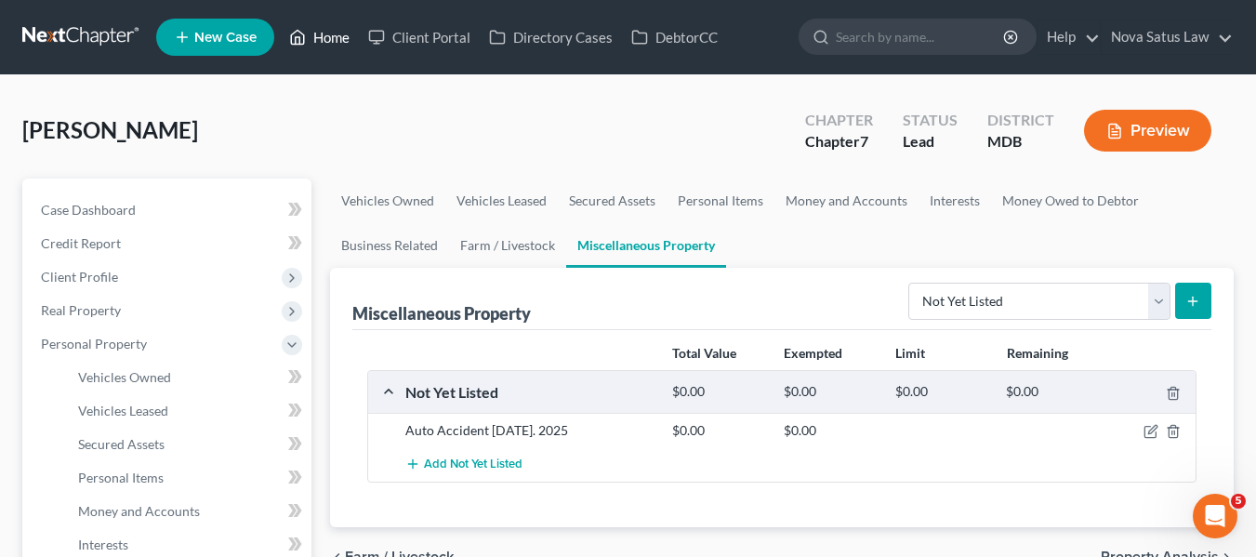
click at [311, 33] on link "Home" at bounding box center [319, 36] width 79 height 33
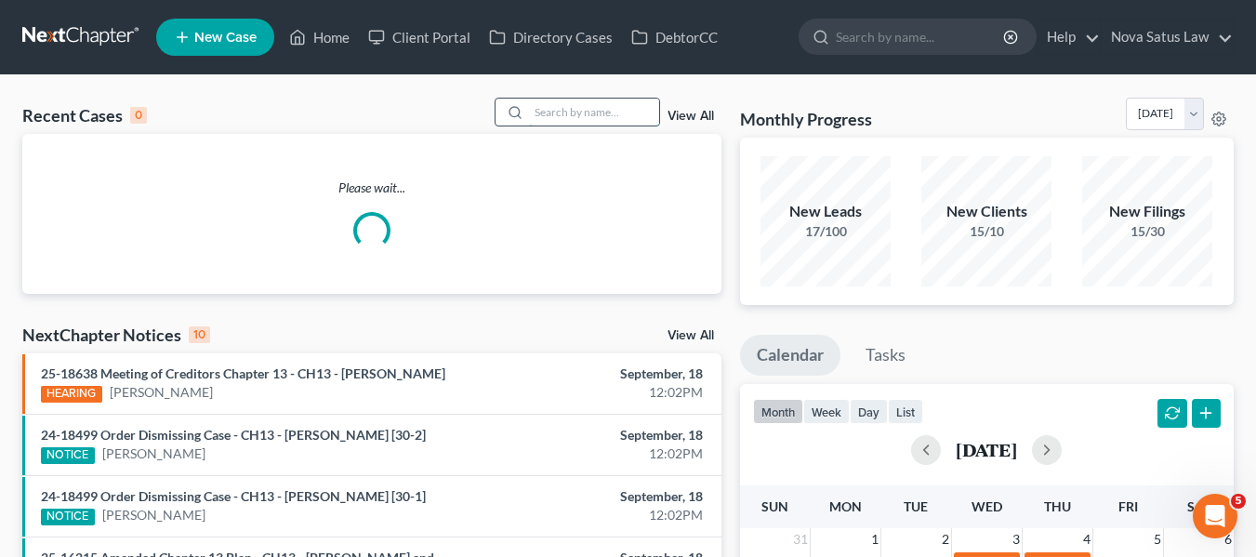
click at [623, 110] on input "search" at bounding box center [594, 112] width 130 height 27
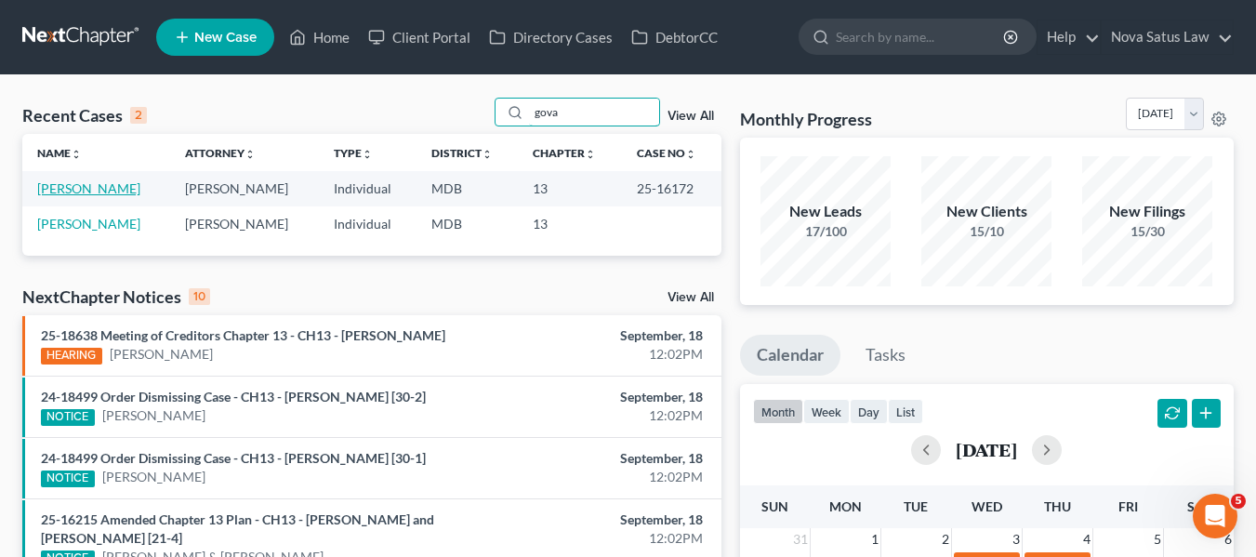
type input "gova"
click at [83, 190] on link "[PERSON_NAME]" at bounding box center [88, 188] width 103 height 16
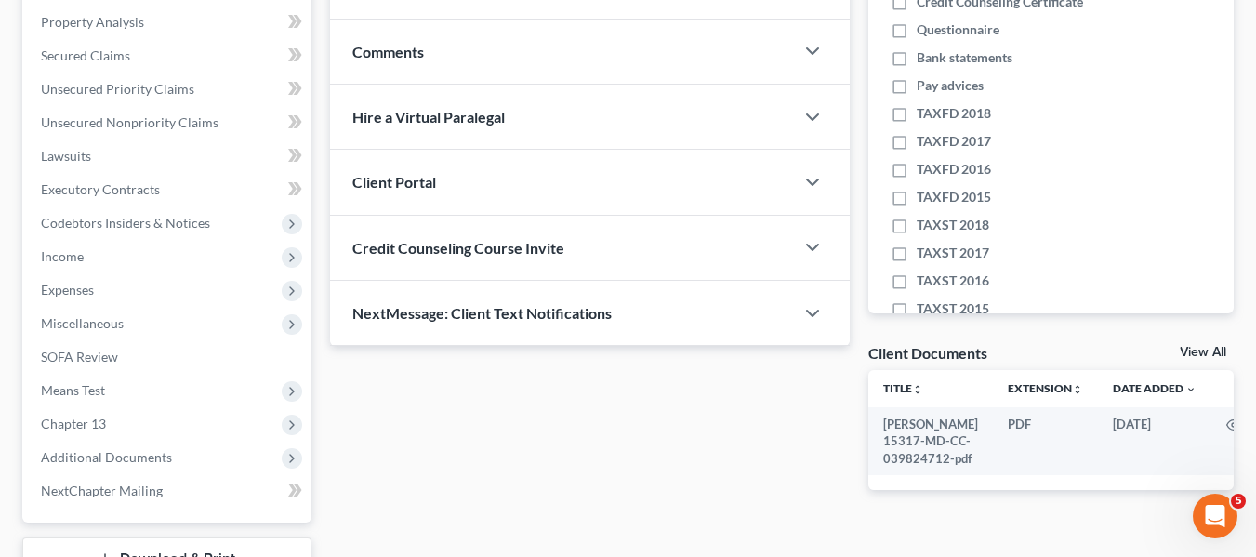
scroll to position [472, 0]
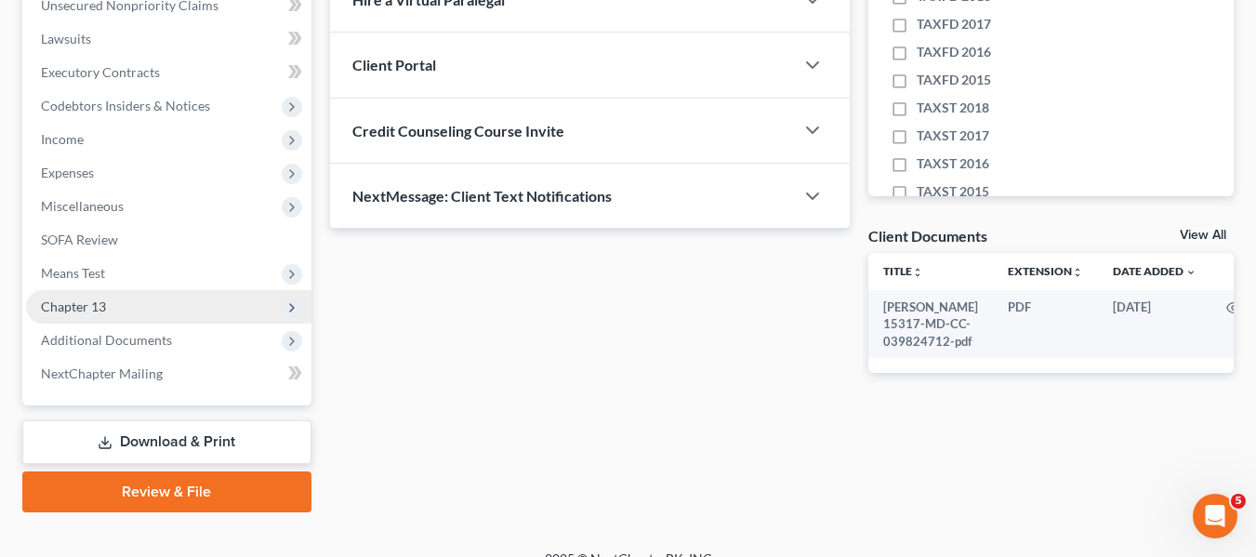
click at [93, 314] on span "Chapter 13" at bounding box center [168, 306] width 285 height 33
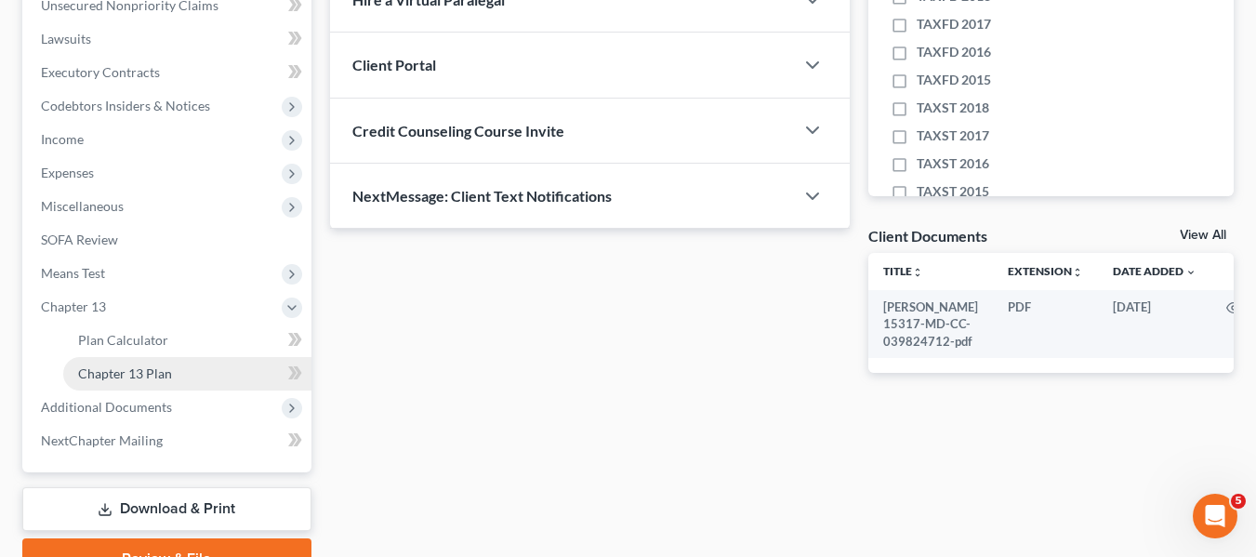
click at [130, 389] on link "Chapter 13 Plan" at bounding box center [187, 373] width 248 height 33
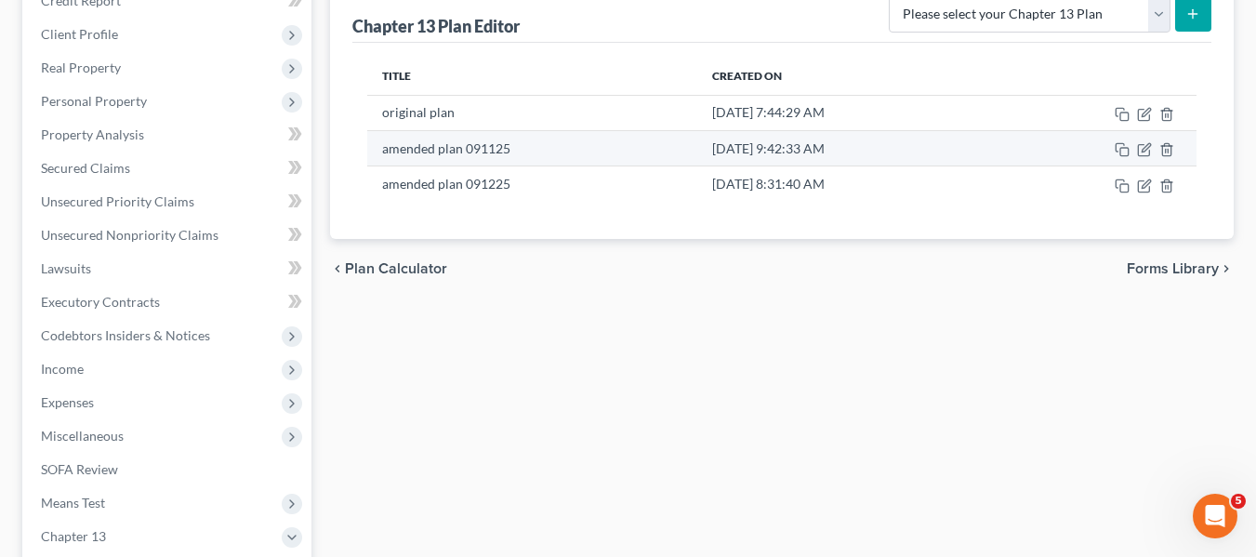
scroll to position [265, 0]
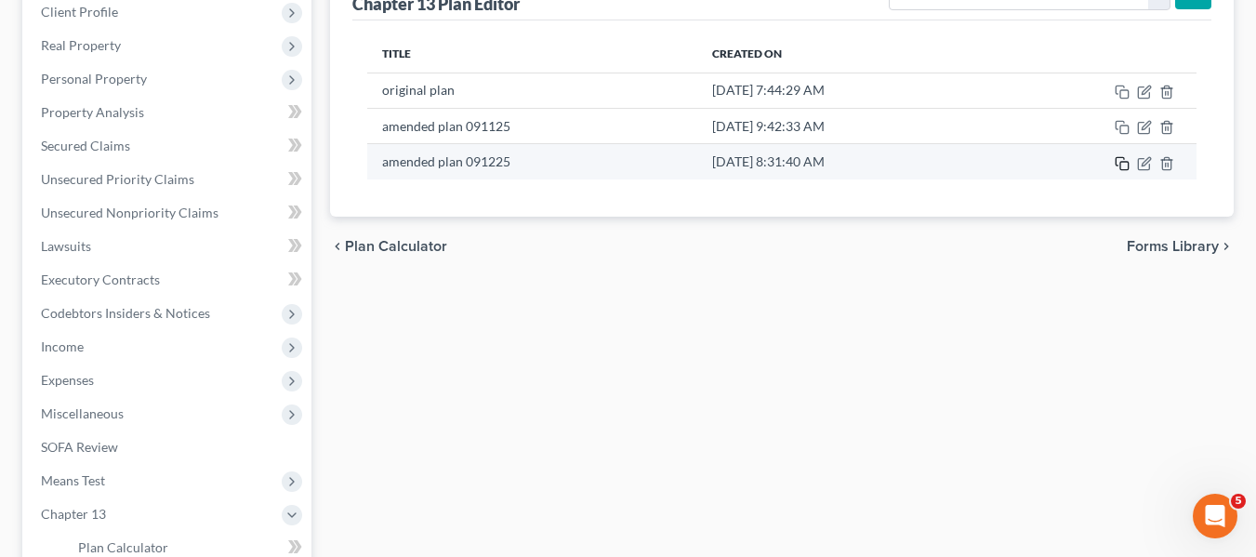
click at [1123, 162] on rect "button" at bounding box center [1124, 166] width 8 height 8
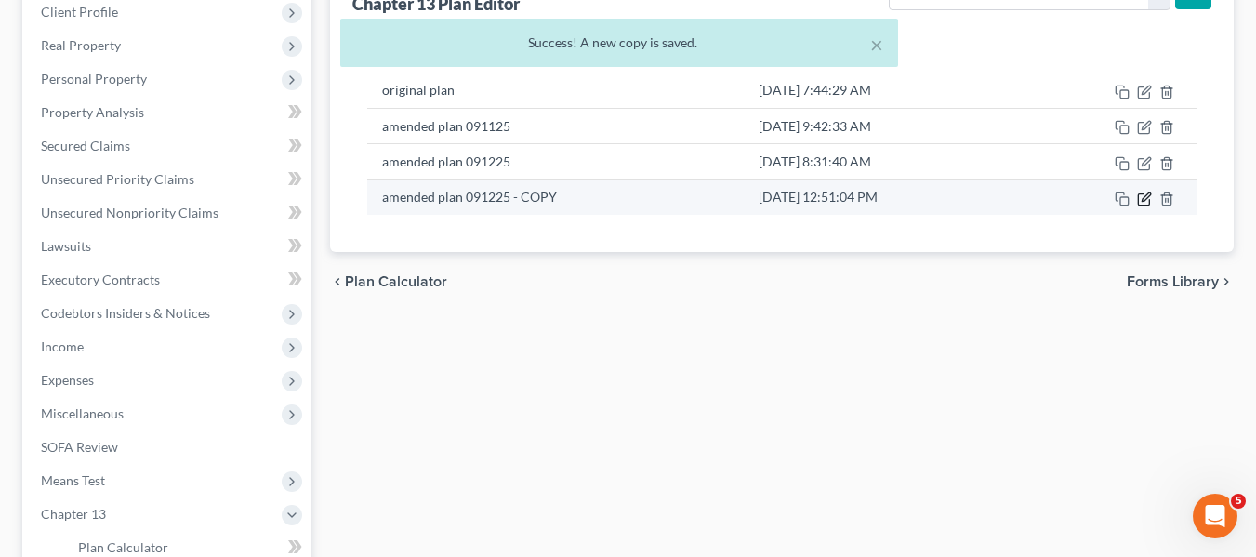
click at [1138, 200] on icon "button" at bounding box center [1143, 199] width 11 height 11
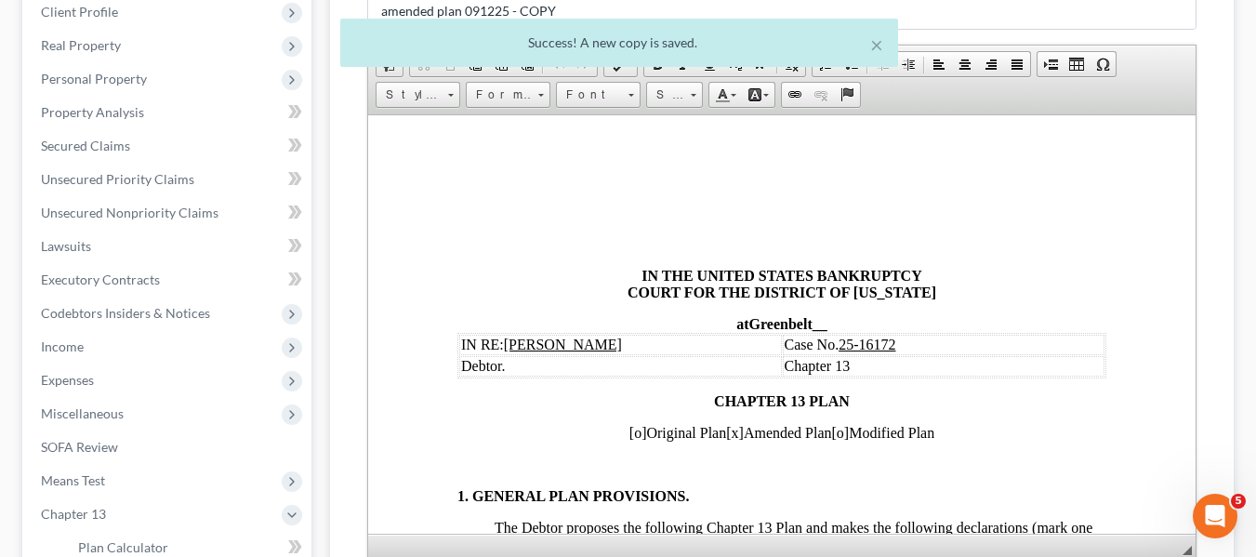
scroll to position [0, 0]
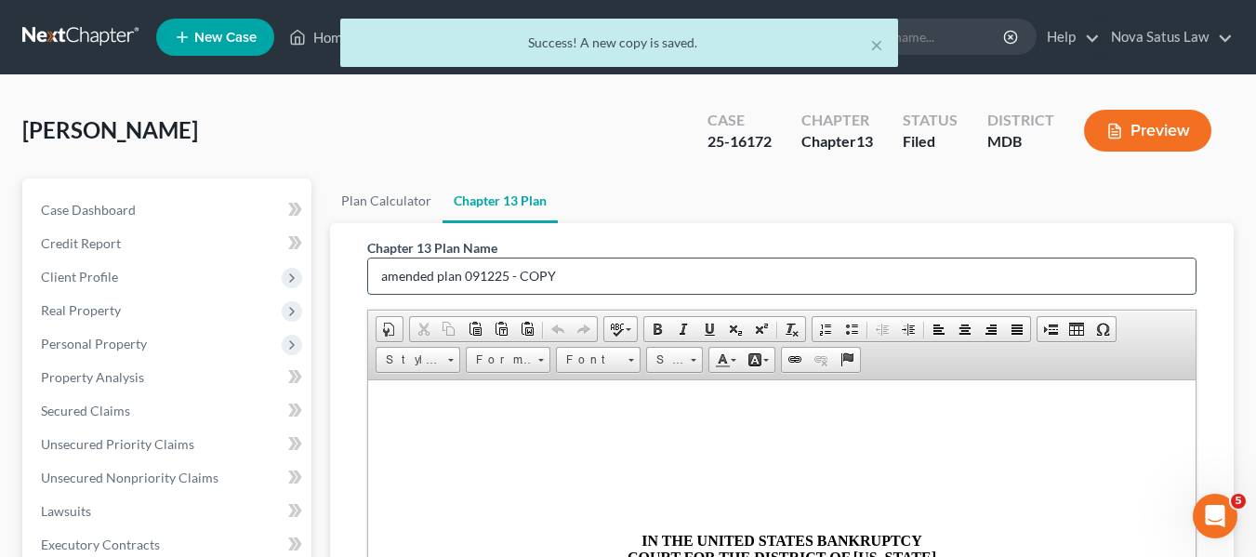
click at [605, 263] on input "amended plan 091225 - COPY" at bounding box center [781, 275] width 827 height 35
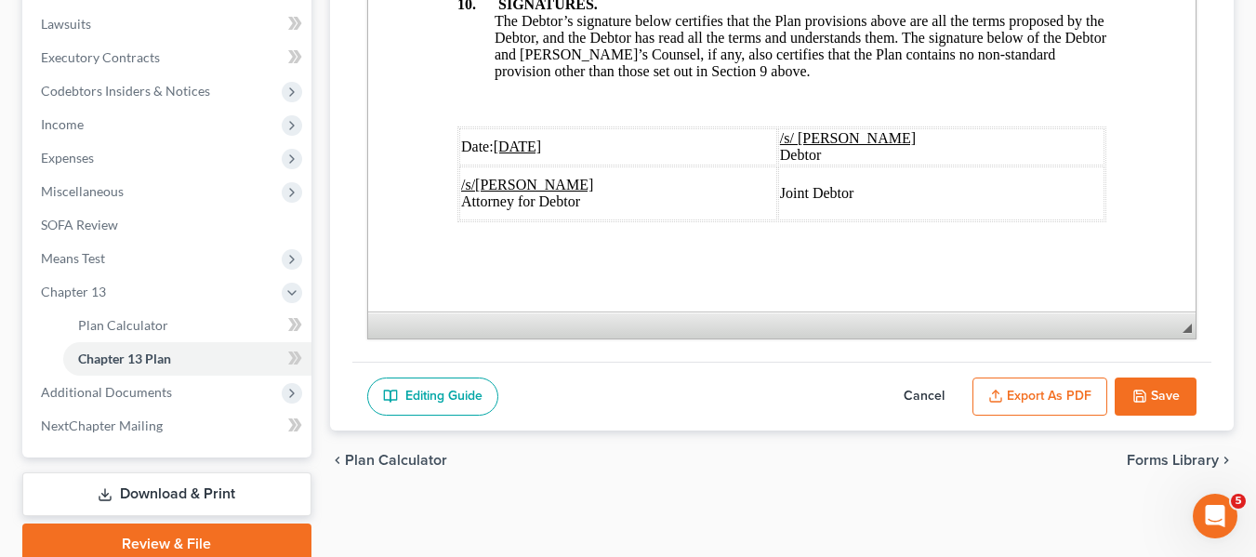
scroll to position [7258, 0]
type input "amended plan 091825"
click at [521, 139] on u "[DATE]" at bounding box center [517, 147] width 48 height 16
click at [1036, 389] on button "Export as PDF" at bounding box center [1039, 396] width 135 height 39
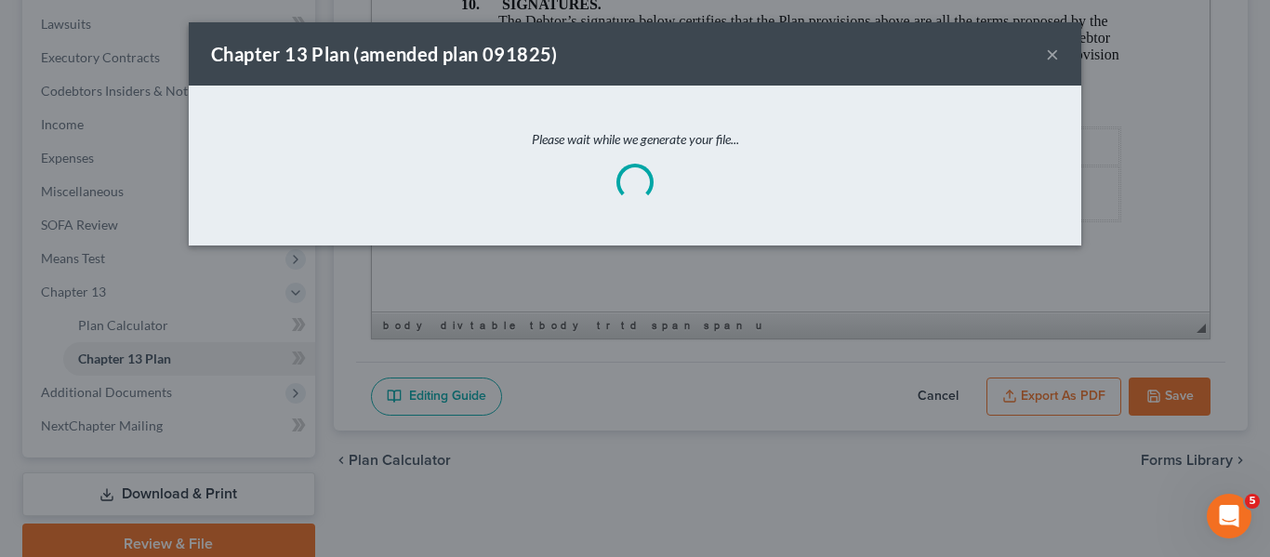
scroll to position [7191, 0]
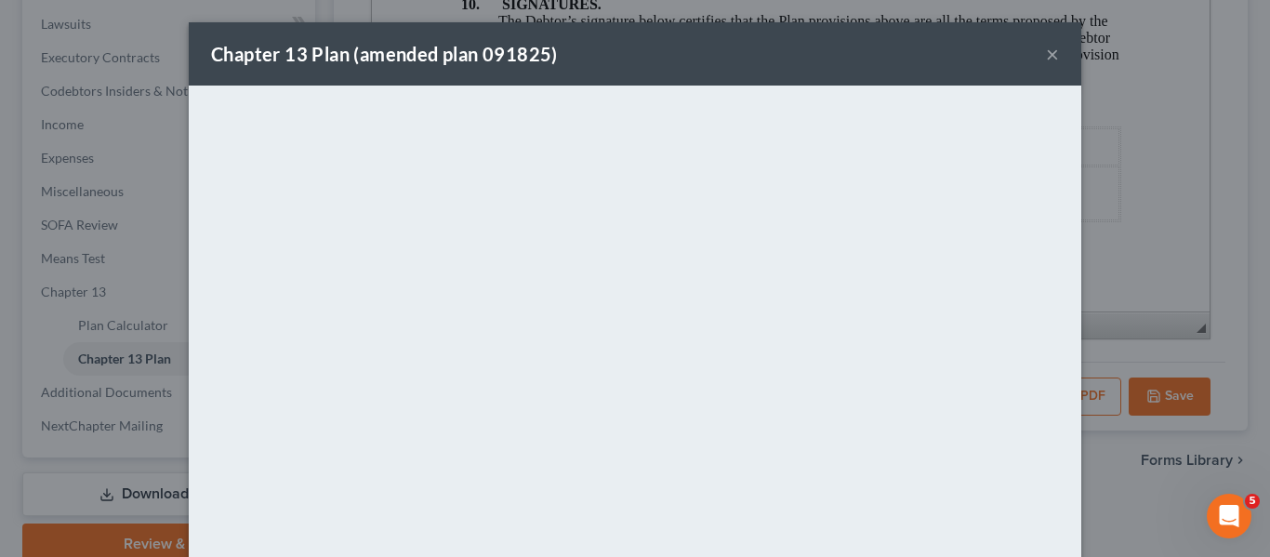
click at [704, 63] on div "Chapter 13 Plan (amended plan 091825) ×" at bounding box center [635, 53] width 892 height 63
click at [1052, 49] on div "Chapter 13 Plan (amended plan 091825) ×" at bounding box center [635, 53] width 892 height 63
click at [1051, 57] on button "×" at bounding box center [1052, 54] width 13 height 22
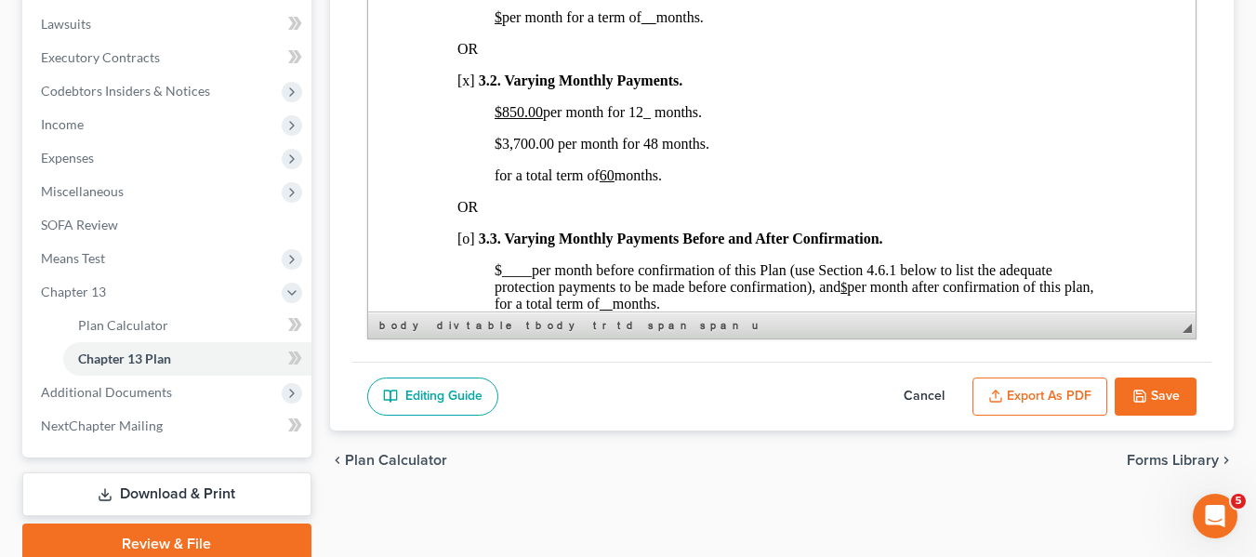
scroll to position [1330, 0]
click at [1131, 384] on button "Save" at bounding box center [1156, 396] width 82 height 39
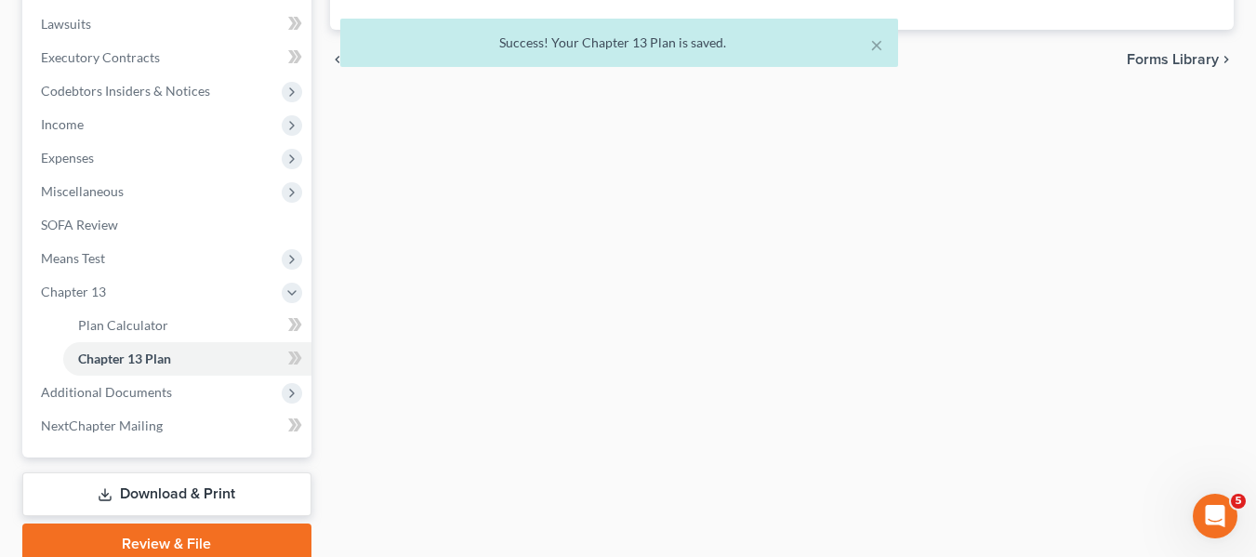
scroll to position [0, 0]
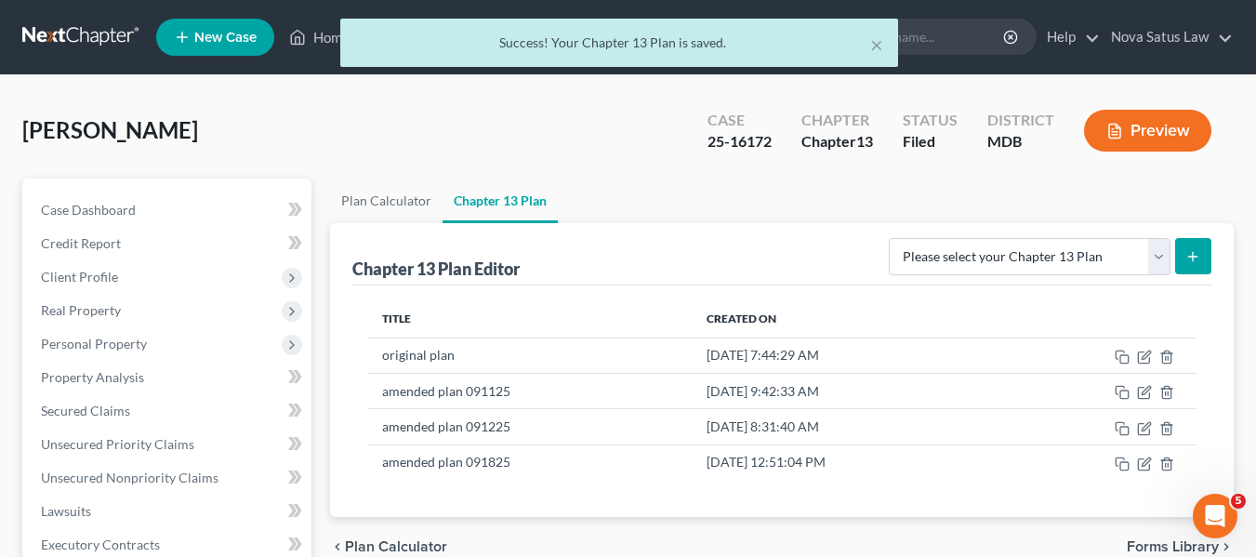
click at [323, 37] on div "× Success! Your Chapter 13 Plan is saved." at bounding box center [619, 48] width 1256 height 58
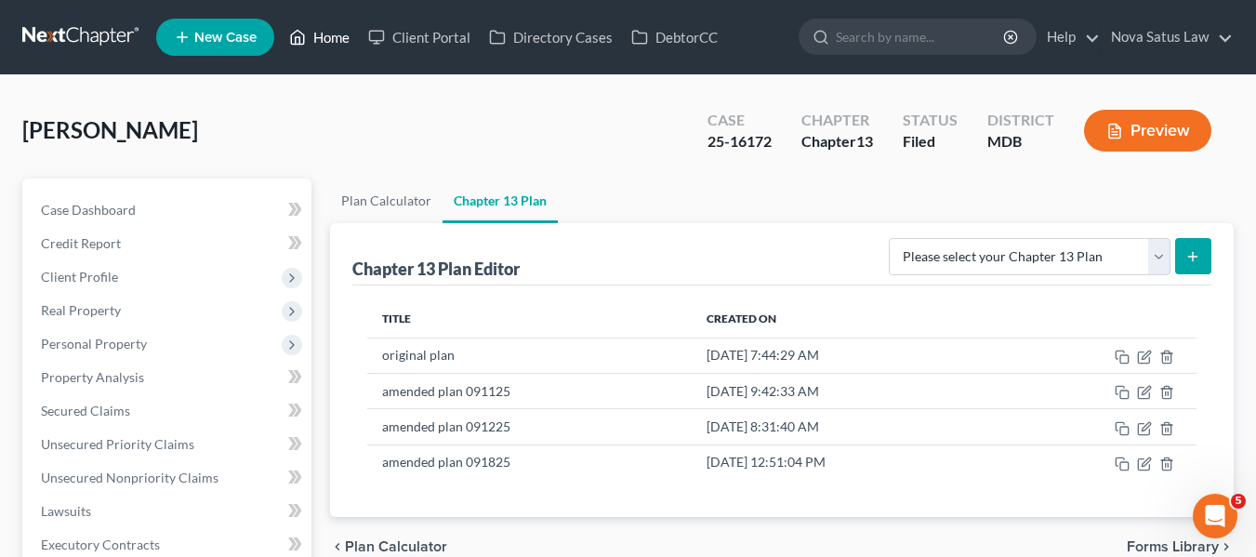
click at [323, 37] on link "Home" at bounding box center [319, 36] width 79 height 33
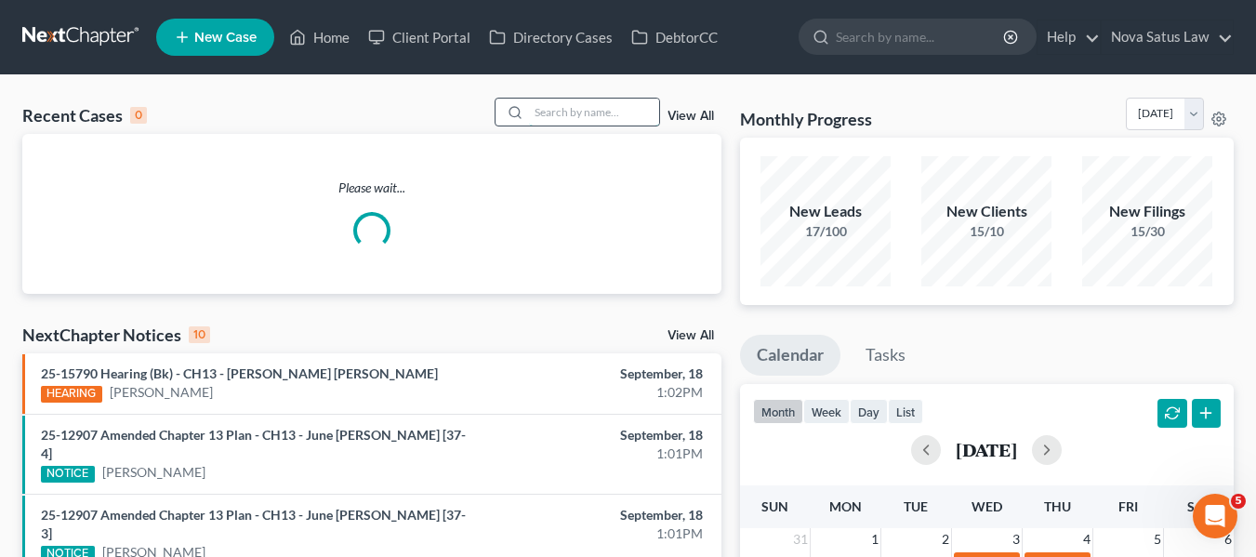
click at [542, 99] on input "search" at bounding box center [594, 112] width 130 height 27
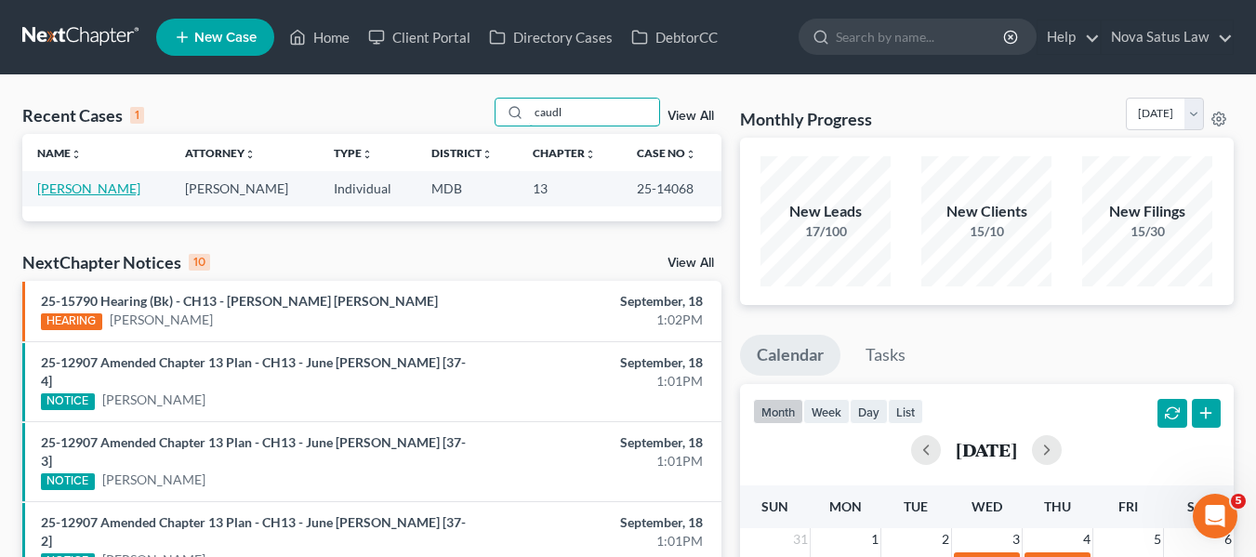
type input "caudl"
click at [80, 189] on link "[PERSON_NAME]" at bounding box center [88, 188] width 103 height 16
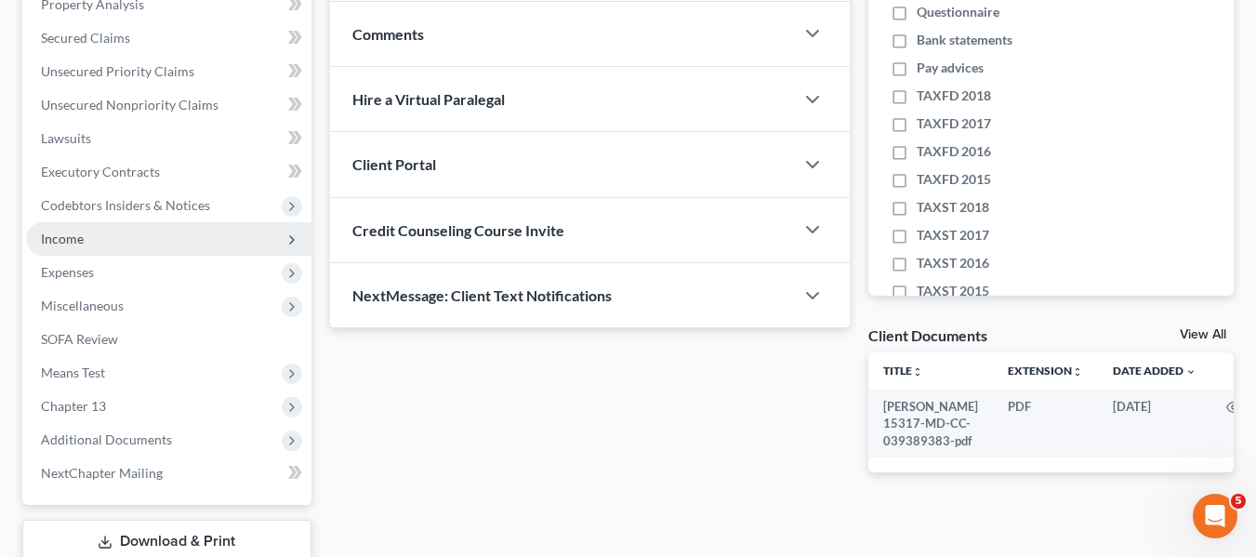
scroll to position [374, 0]
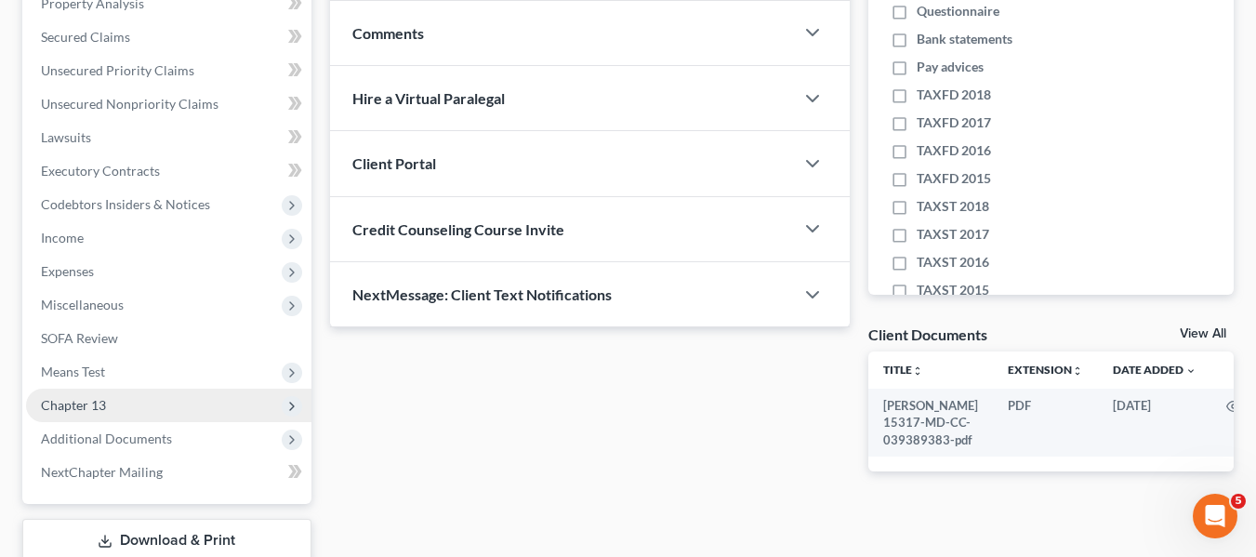
click at [83, 399] on span "Chapter 13" at bounding box center [73, 405] width 65 height 16
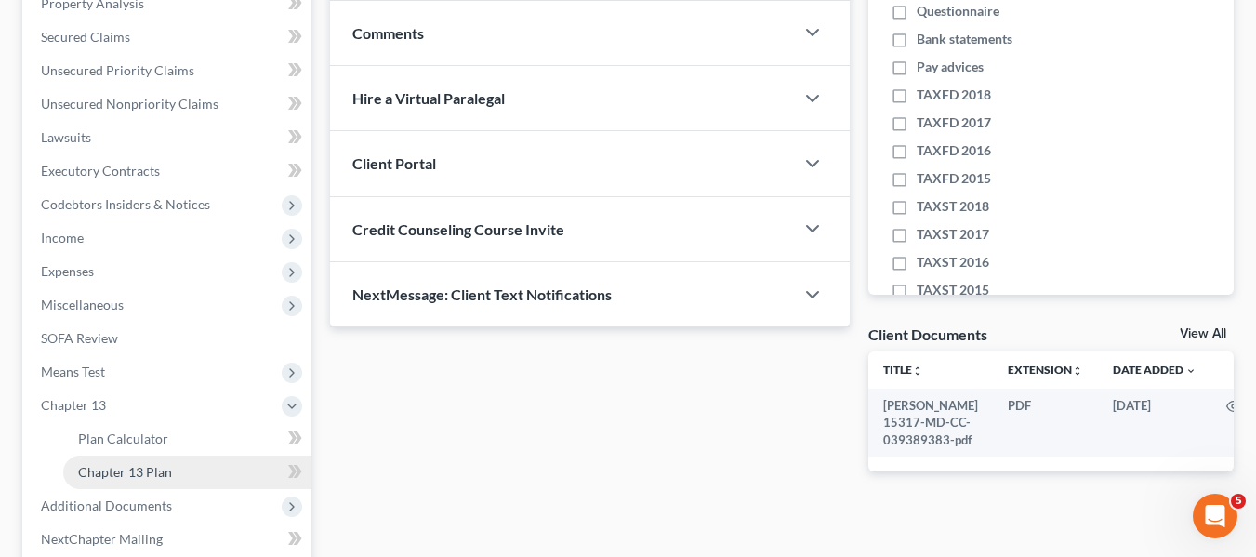
click at [115, 464] on span "Chapter 13 Plan" at bounding box center [125, 472] width 94 height 16
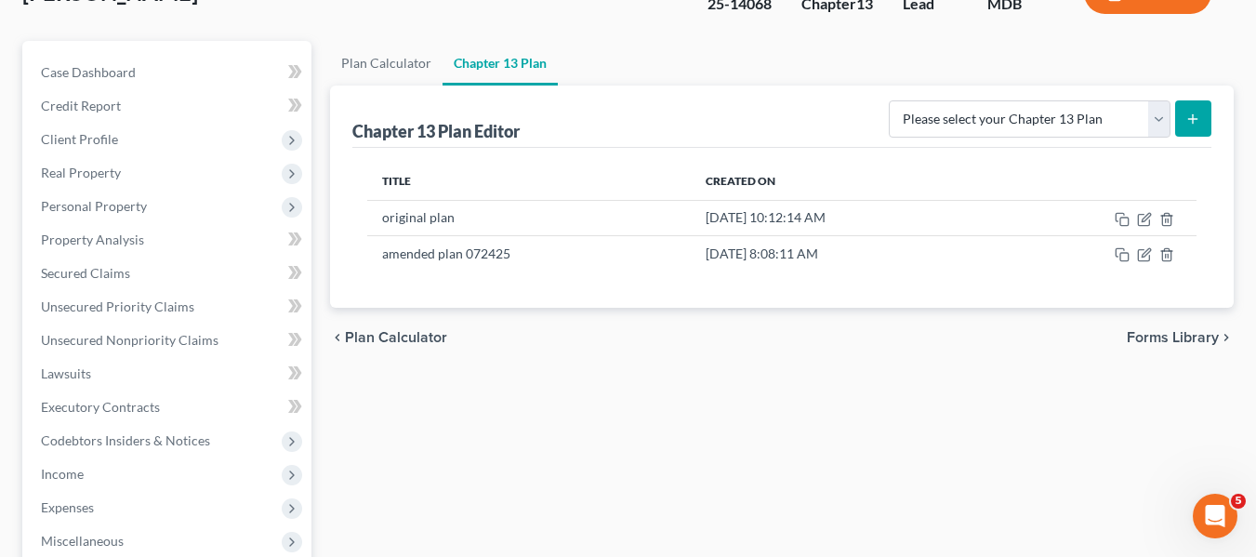
scroll to position [143, 0]
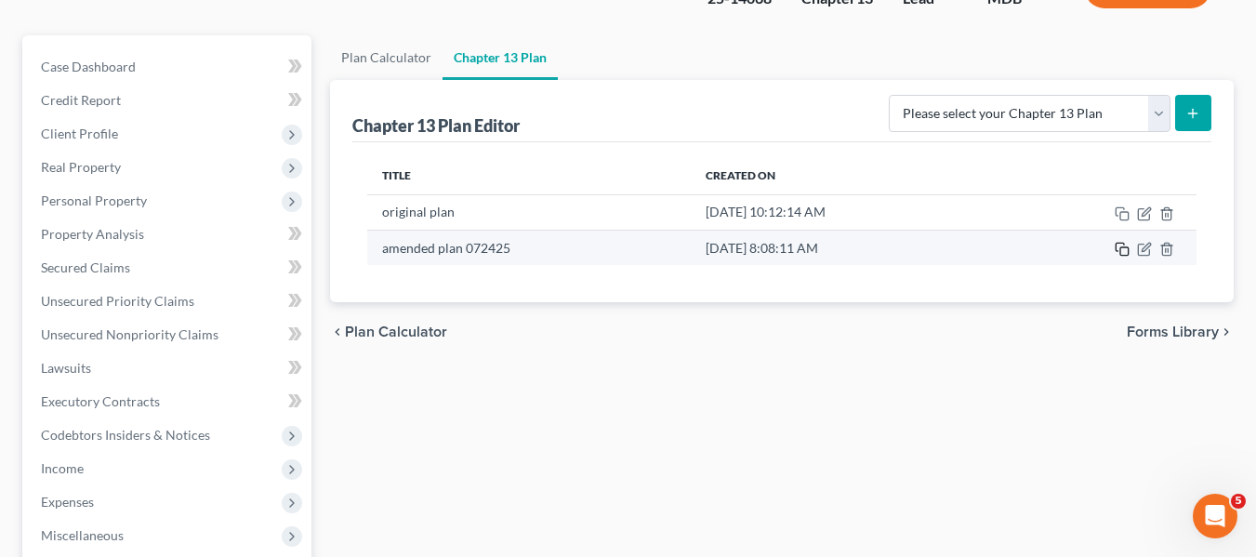
click at [1119, 251] on icon "button" at bounding box center [1122, 249] width 15 height 15
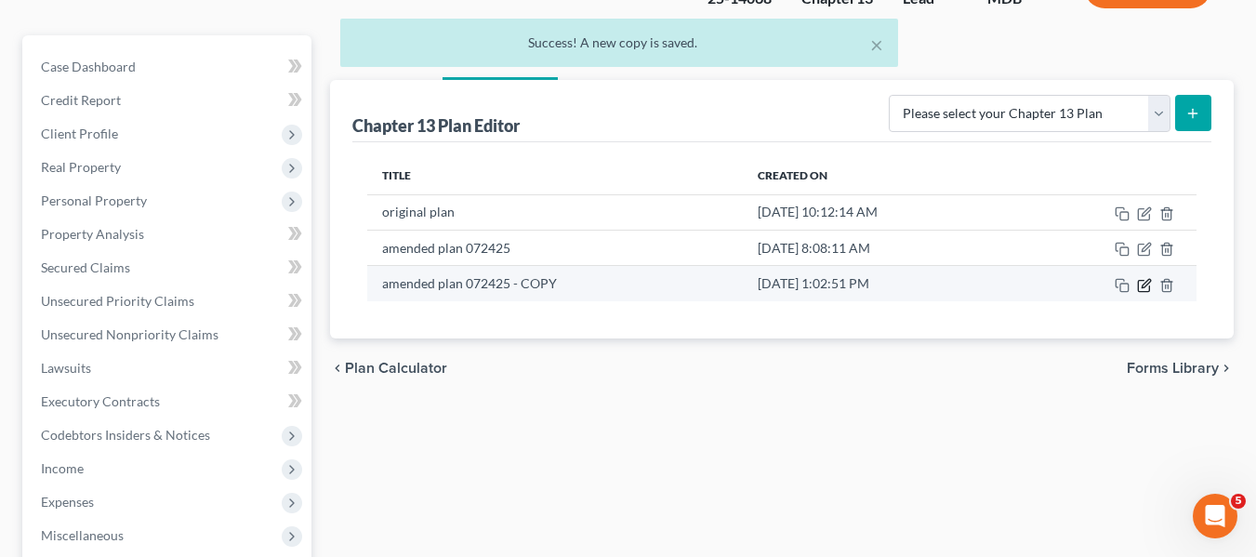
click at [1139, 288] on icon "button" at bounding box center [1143, 285] width 11 height 11
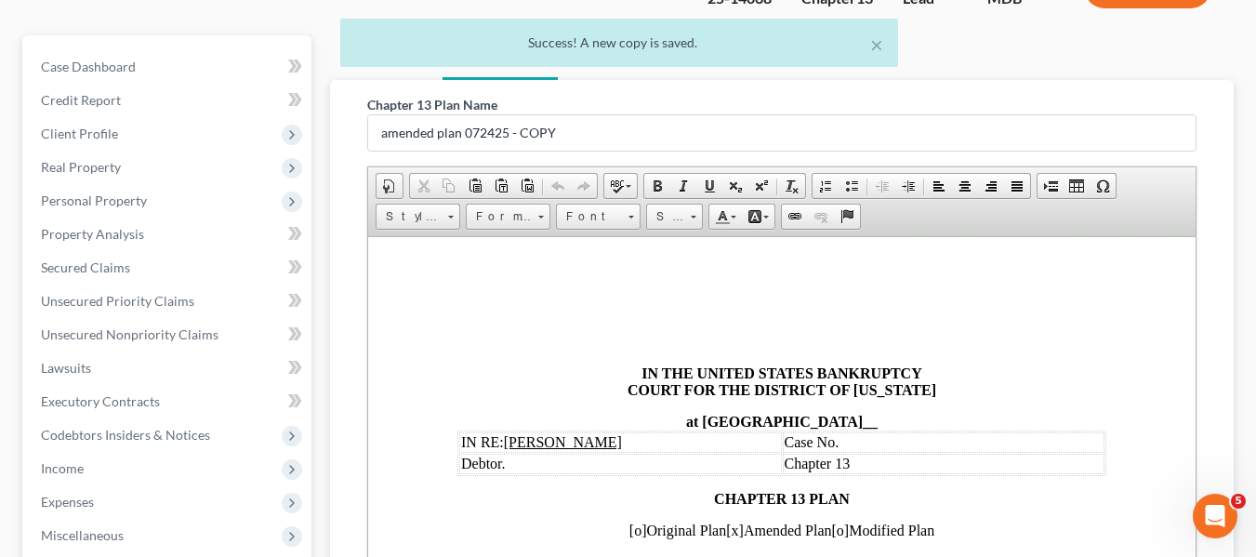
scroll to position [23, 0]
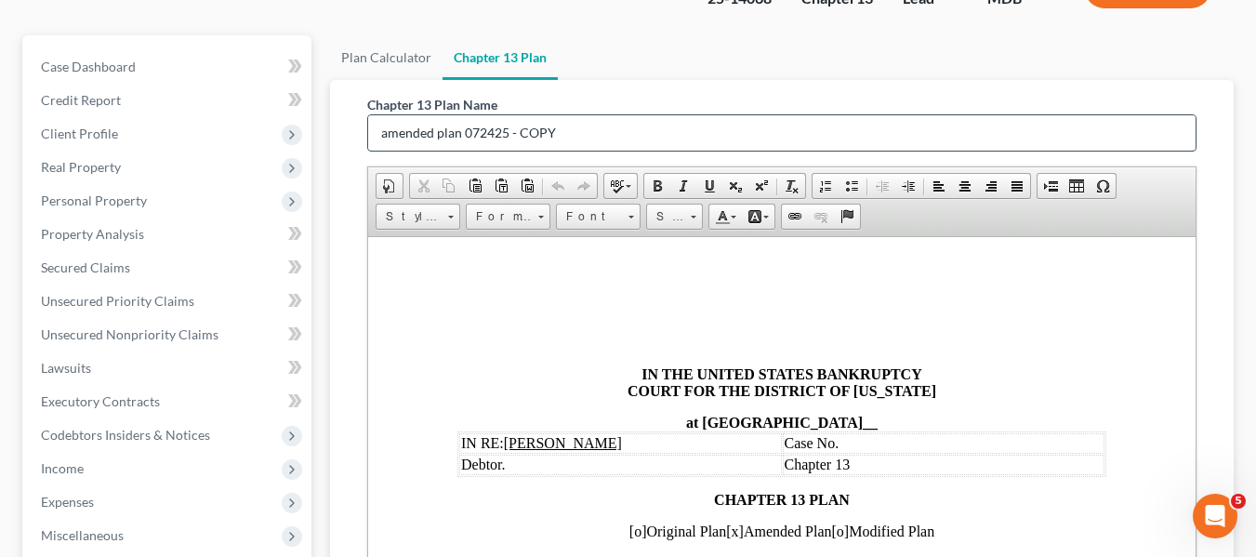
click at [640, 133] on input "amended plan 072425 - COPY" at bounding box center [781, 132] width 827 height 35
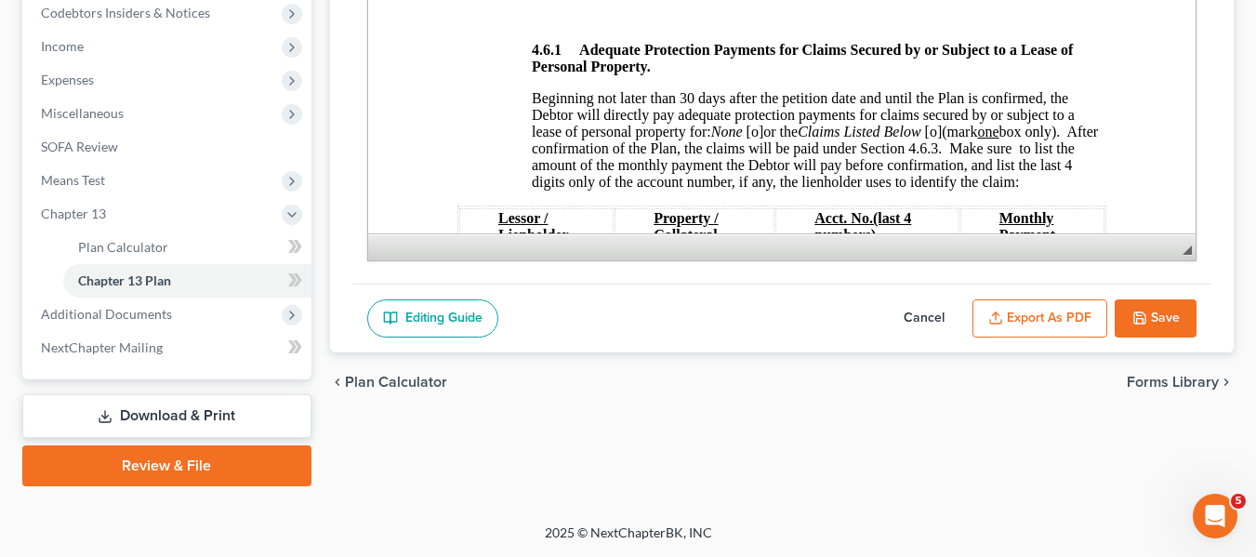
scroll to position [2974, 0]
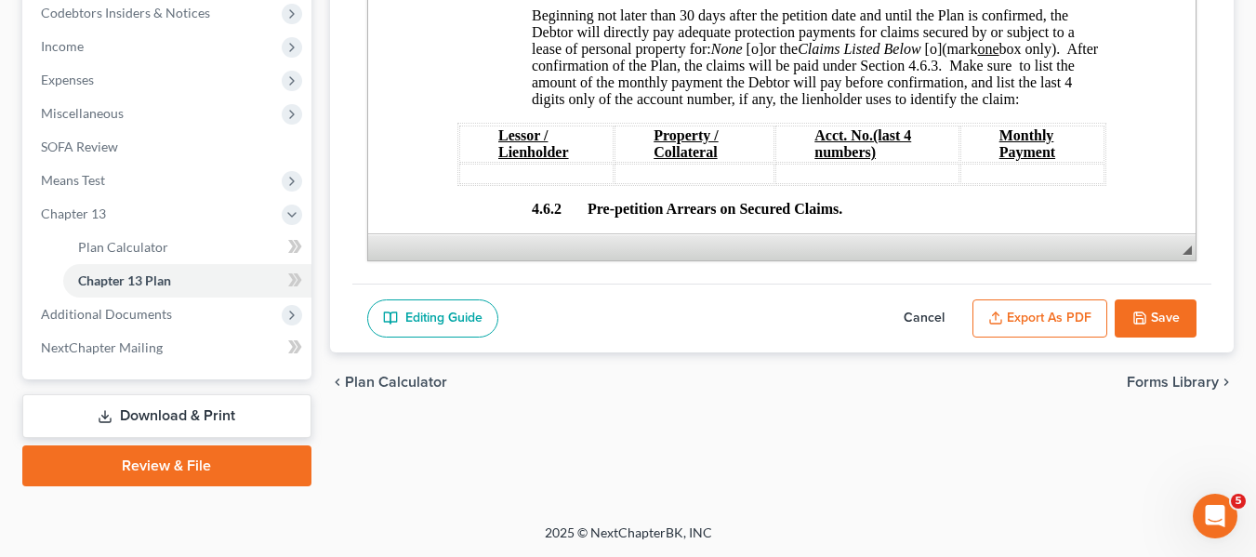
type input "amended plan 091825"
click at [755, 57] on span "[o]" at bounding box center [754, 49] width 18 height 16
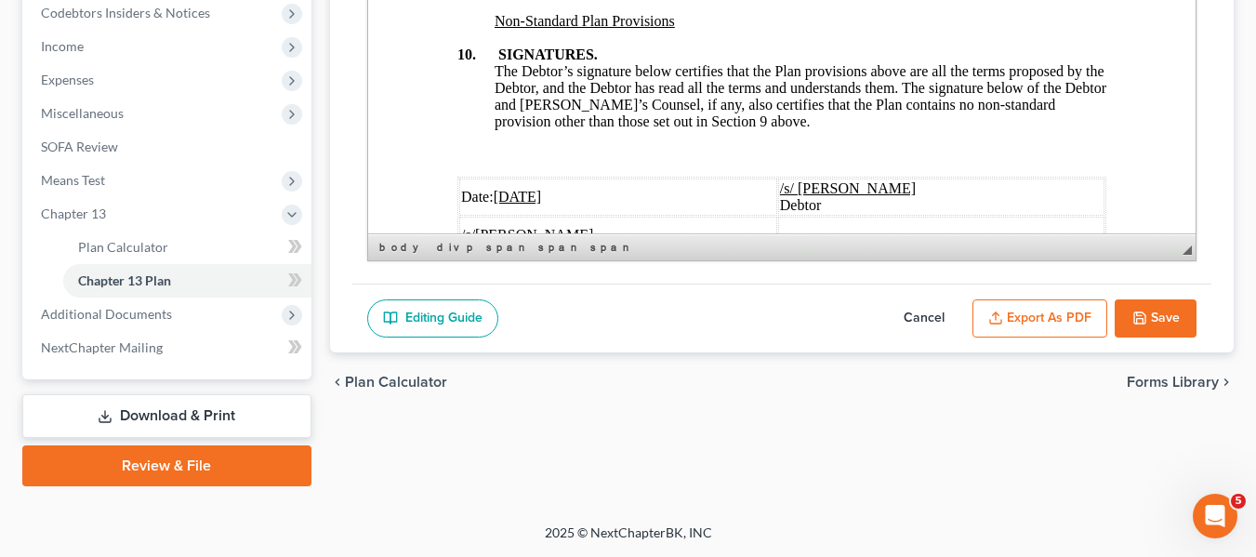
scroll to position [7215, 0]
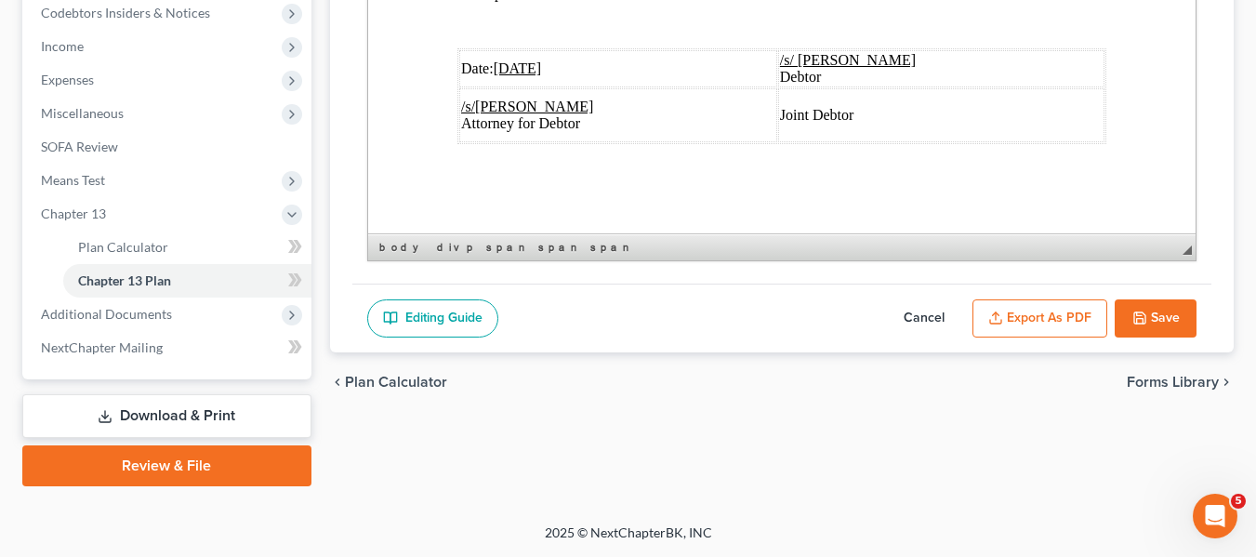
click at [508, 60] on u "[DATE]" at bounding box center [517, 68] width 48 height 16
click at [993, 304] on button "Export as PDF" at bounding box center [1039, 318] width 135 height 39
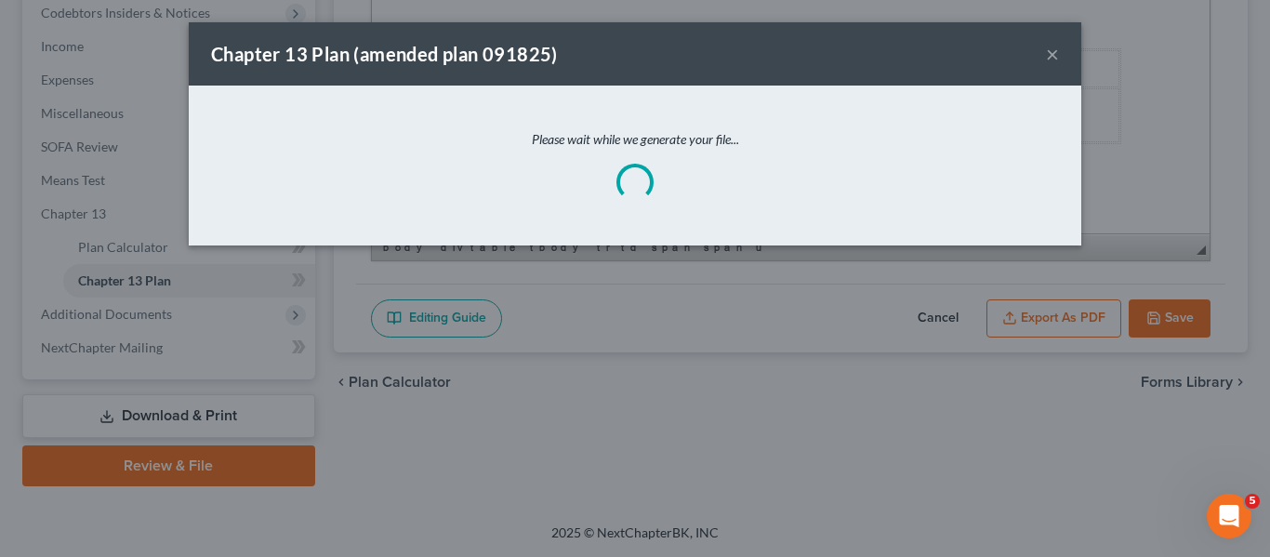
scroll to position [7148, 0]
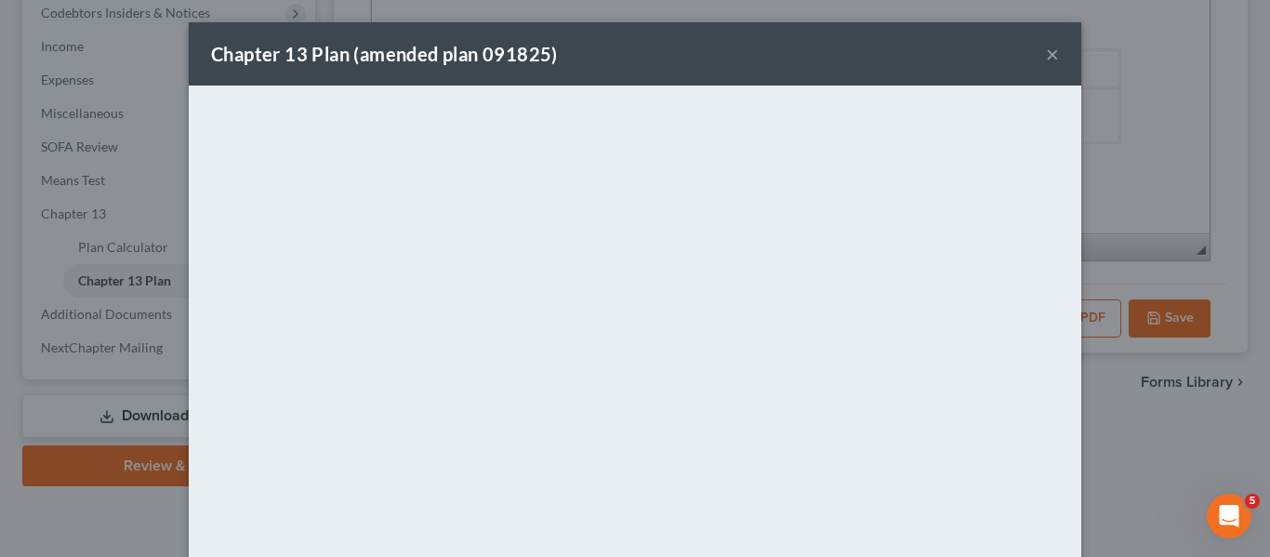
click at [648, 46] on div "Chapter 13 Plan (amended plan 091825) ×" at bounding box center [635, 53] width 892 height 63
click at [1050, 46] on button "×" at bounding box center [1052, 54] width 13 height 22
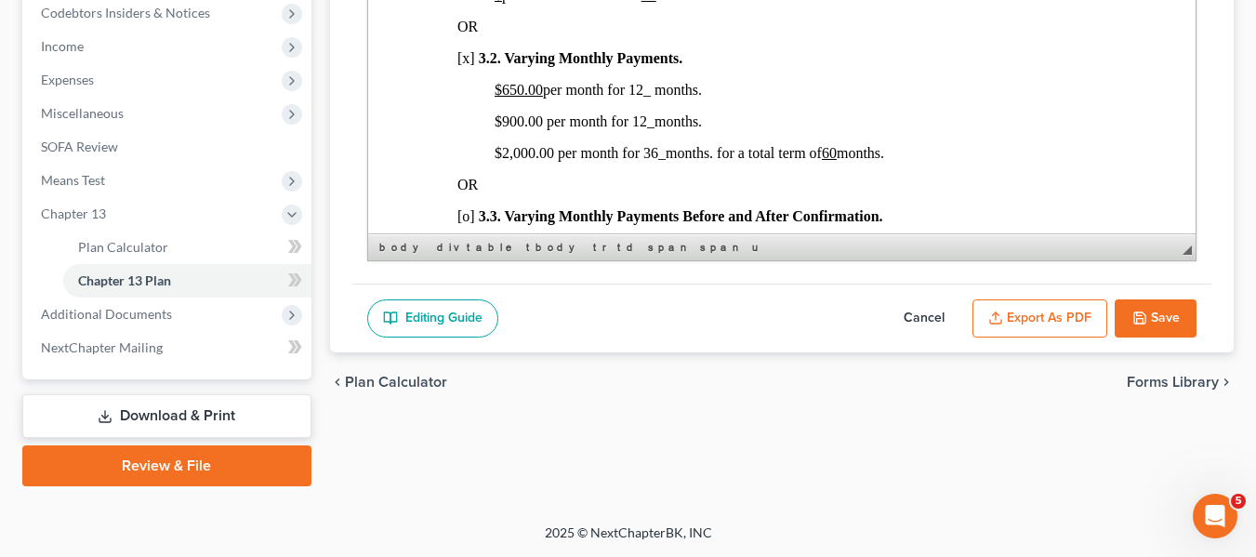
scroll to position [1273, 0]
click at [1145, 302] on button "Save" at bounding box center [1156, 318] width 82 height 39
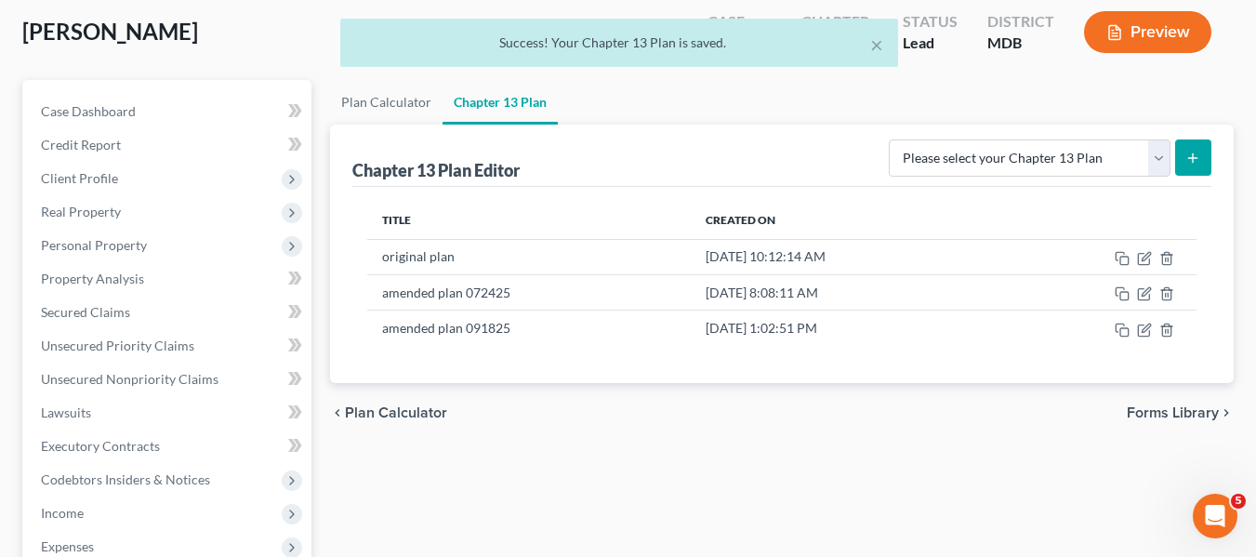
scroll to position [0, 0]
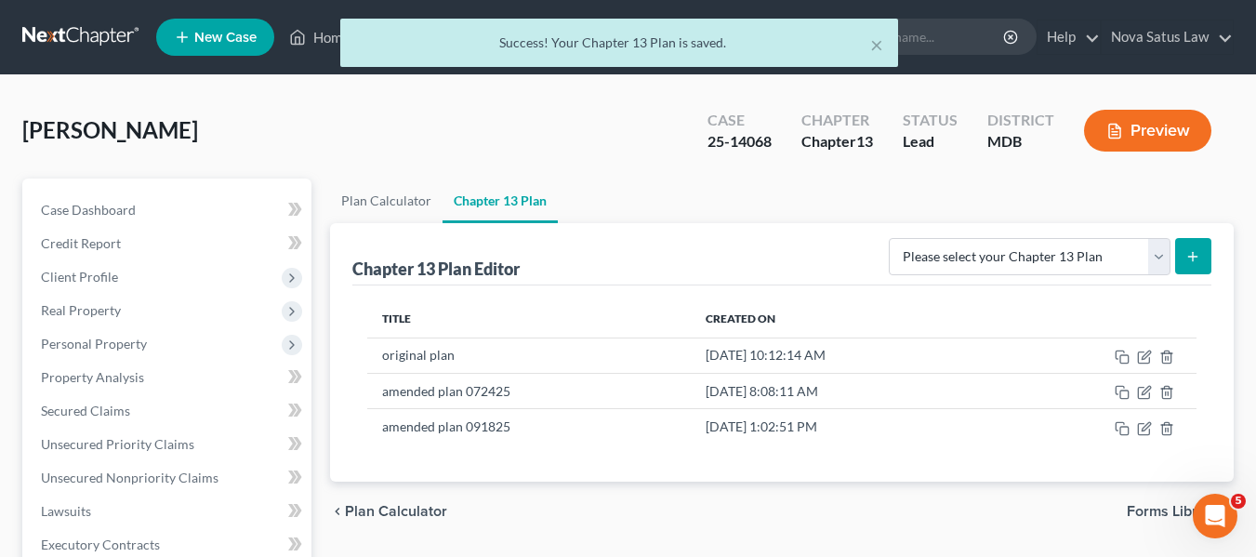
click at [319, 41] on div "× Success! Your Chapter 13 Plan is saved." at bounding box center [619, 48] width 1256 height 58
click at [321, 39] on div "× Success! Your Chapter 13 Plan is saved." at bounding box center [619, 48] width 1256 height 58
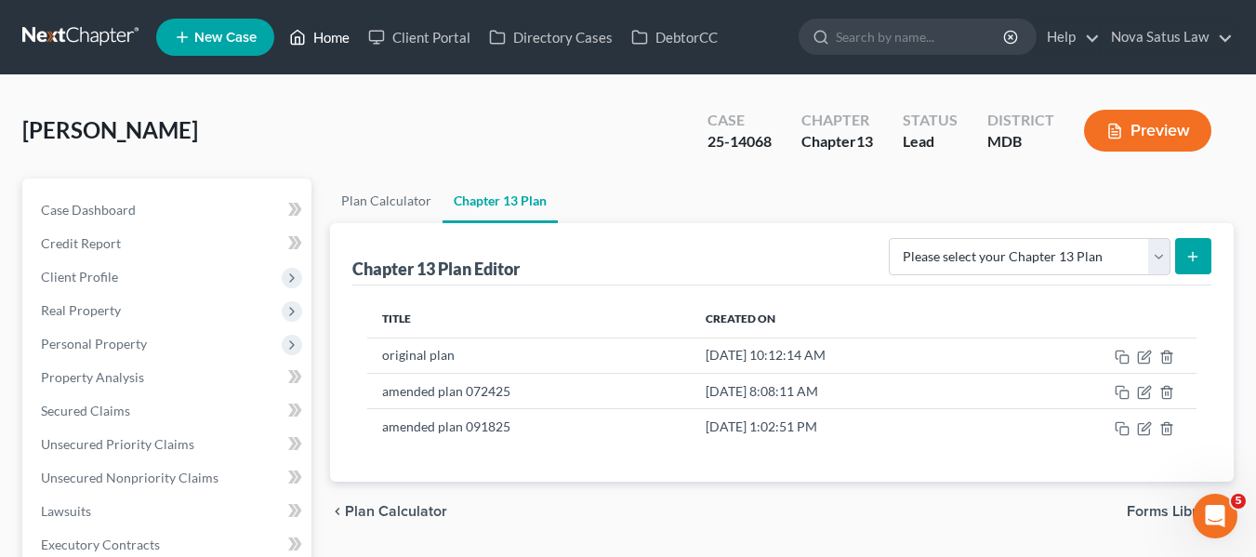
click at [331, 47] on link "Home" at bounding box center [319, 36] width 79 height 33
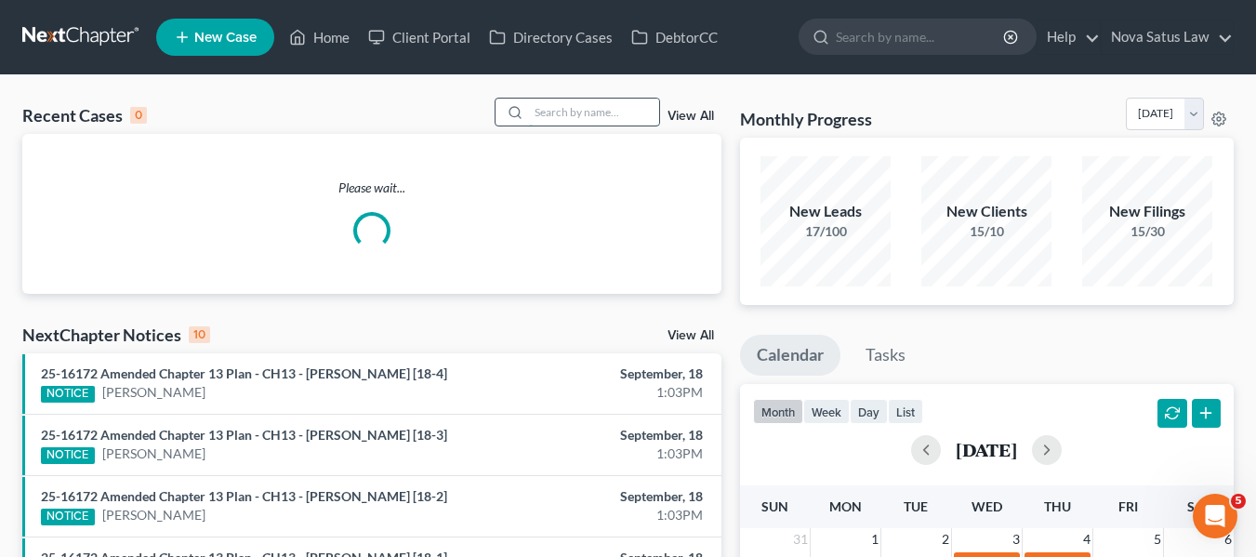
click at [541, 113] on input "search" at bounding box center [594, 112] width 130 height 27
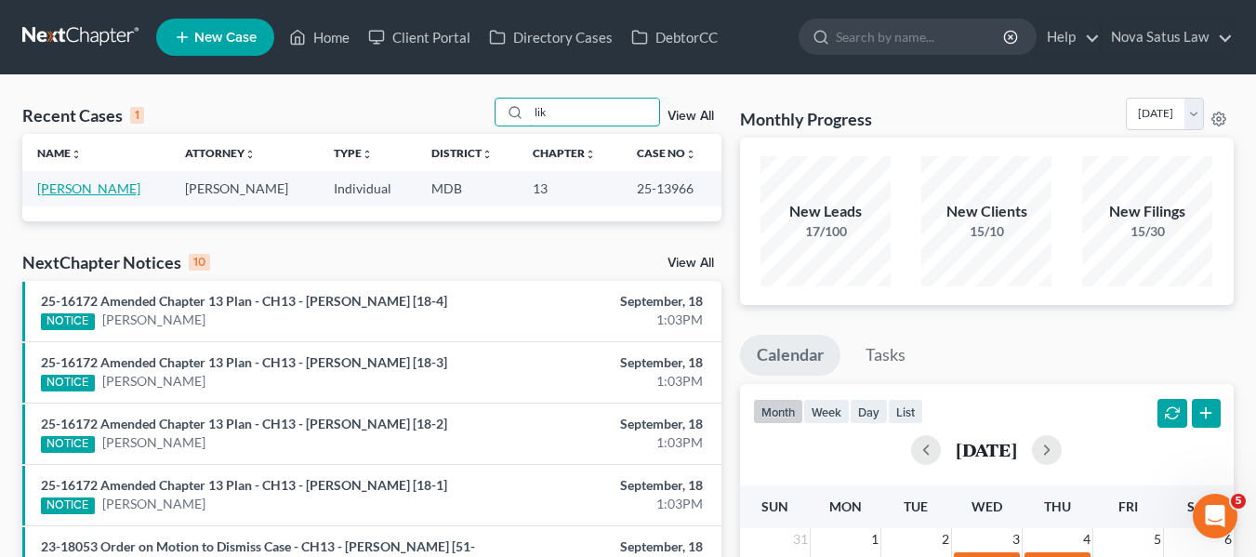
type input "lik"
click at [75, 184] on link "[PERSON_NAME]" at bounding box center [88, 188] width 103 height 16
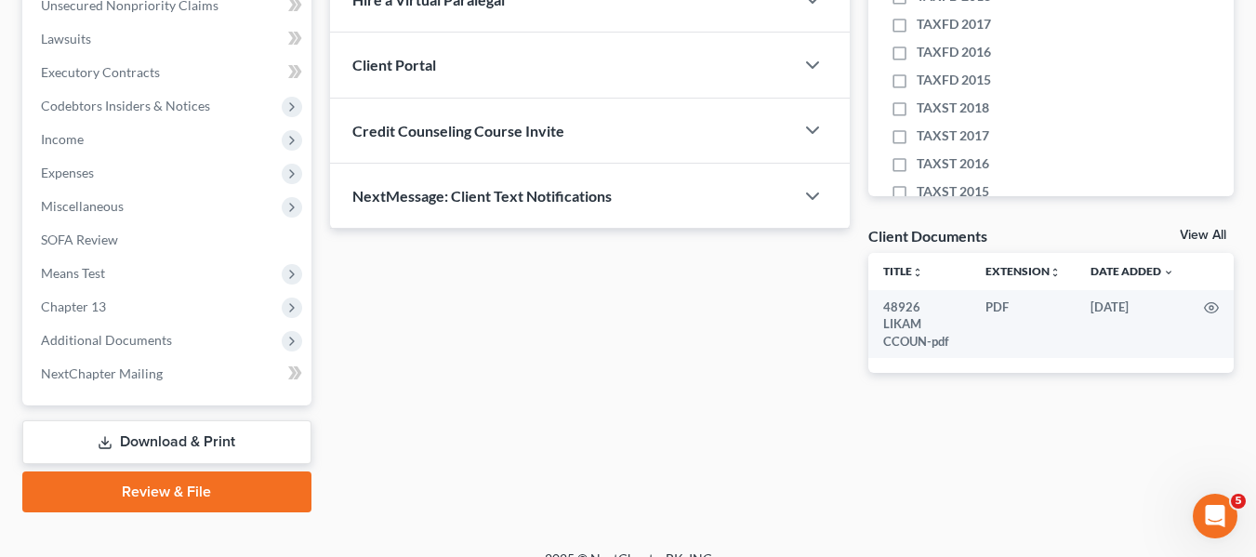
scroll to position [473, 0]
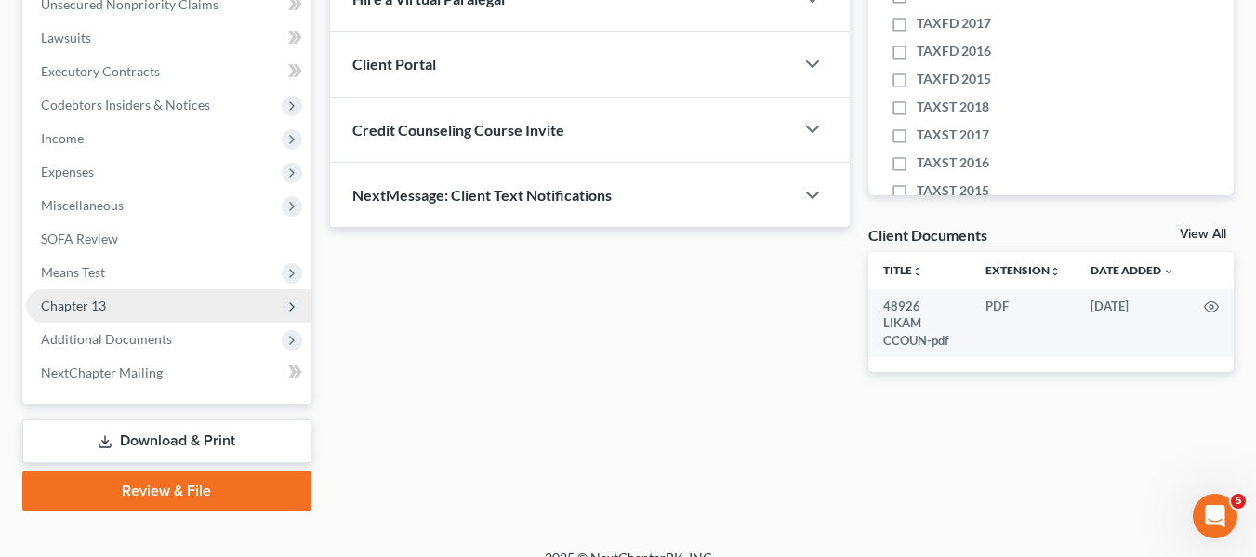
click at [72, 298] on span "Chapter 13" at bounding box center [73, 305] width 65 height 16
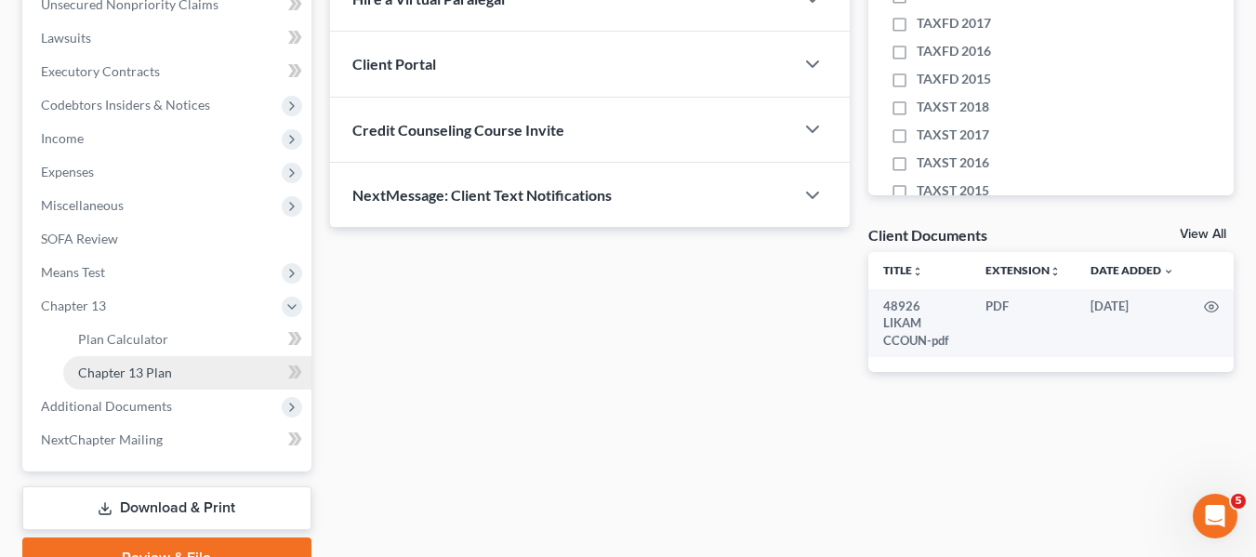
click at [105, 364] on span "Chapter 13 Plan" at bounding box center [125, 372] width 94 height 16
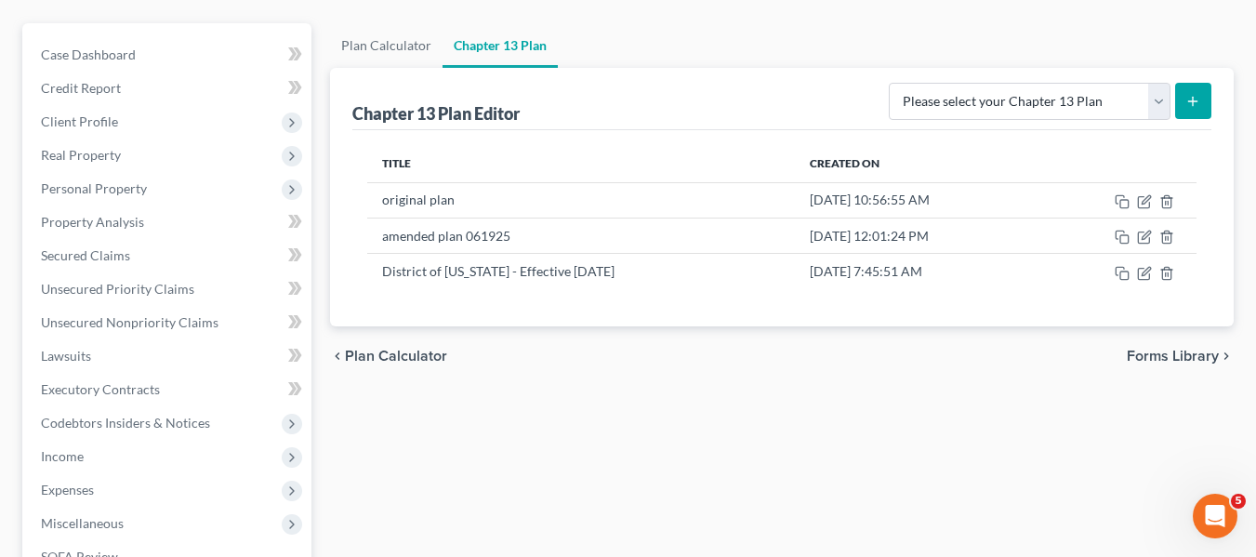
scroll to position [156, 0]
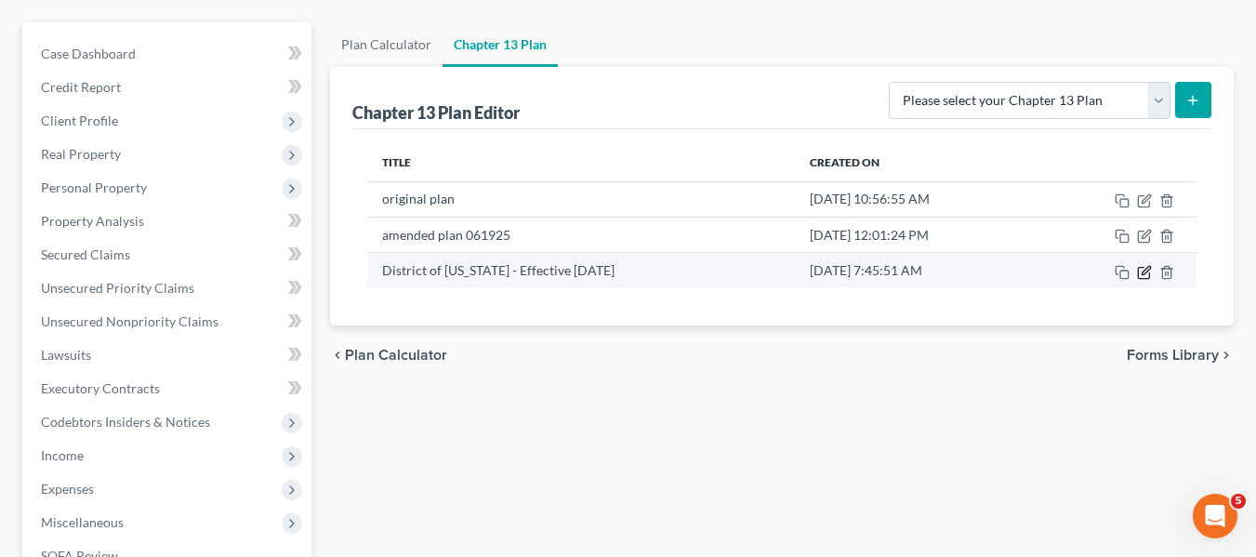
click at [1140, 279] on icon "button" at bounding box center [1144, 272] width 15 height 15
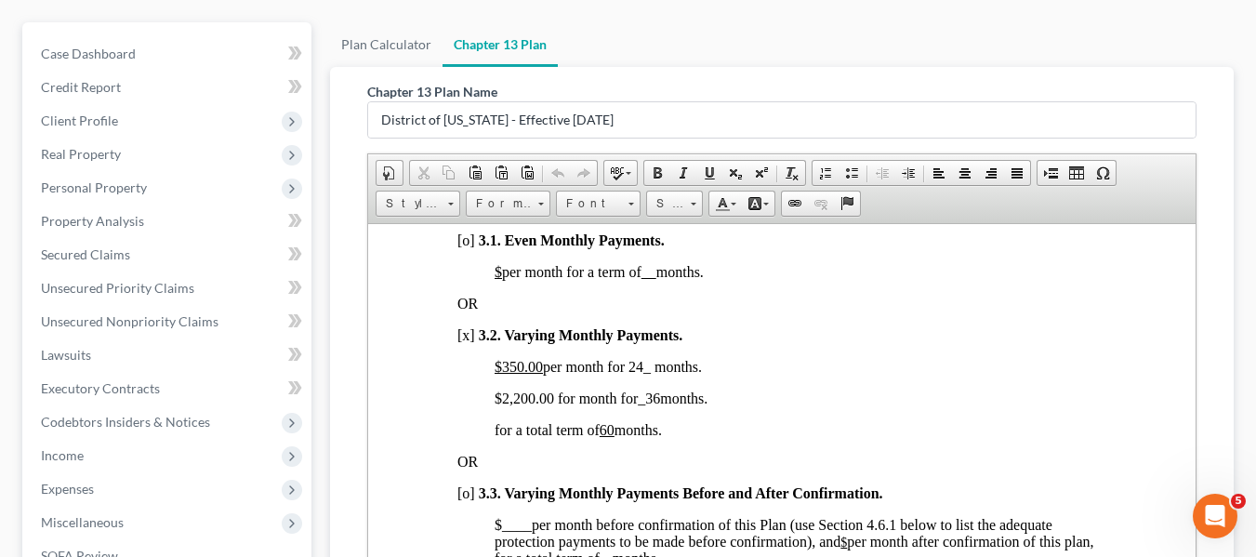
scroll to position [1408, 0]
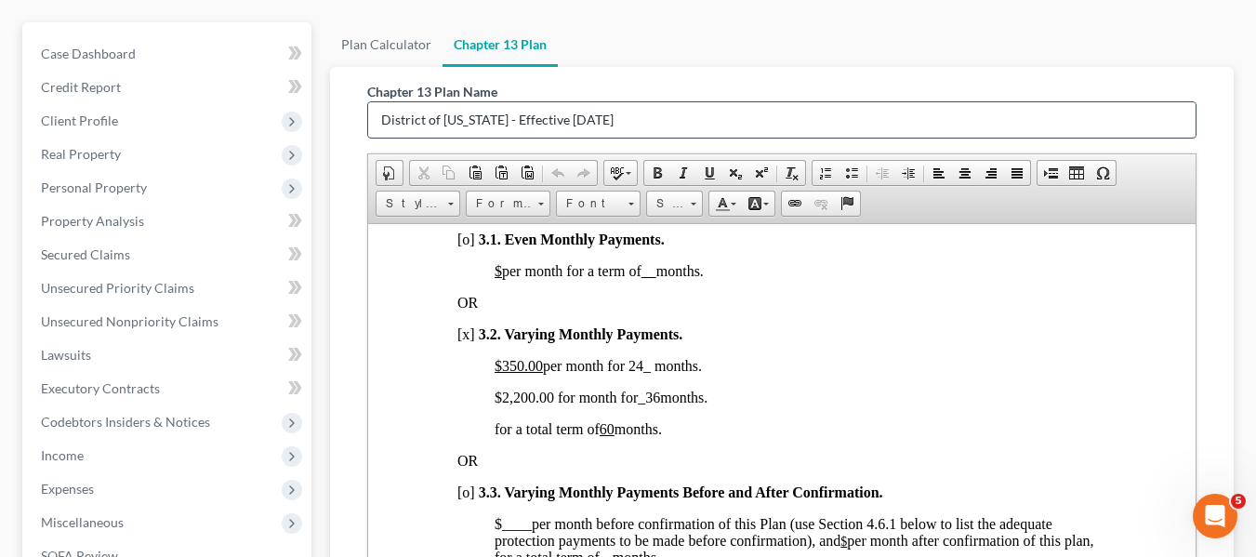
click at [663, 106] on input "District of [US_STATE] - Effective [DATE]" at bounding box center [781, 119] width 827 height 35
type input "D"
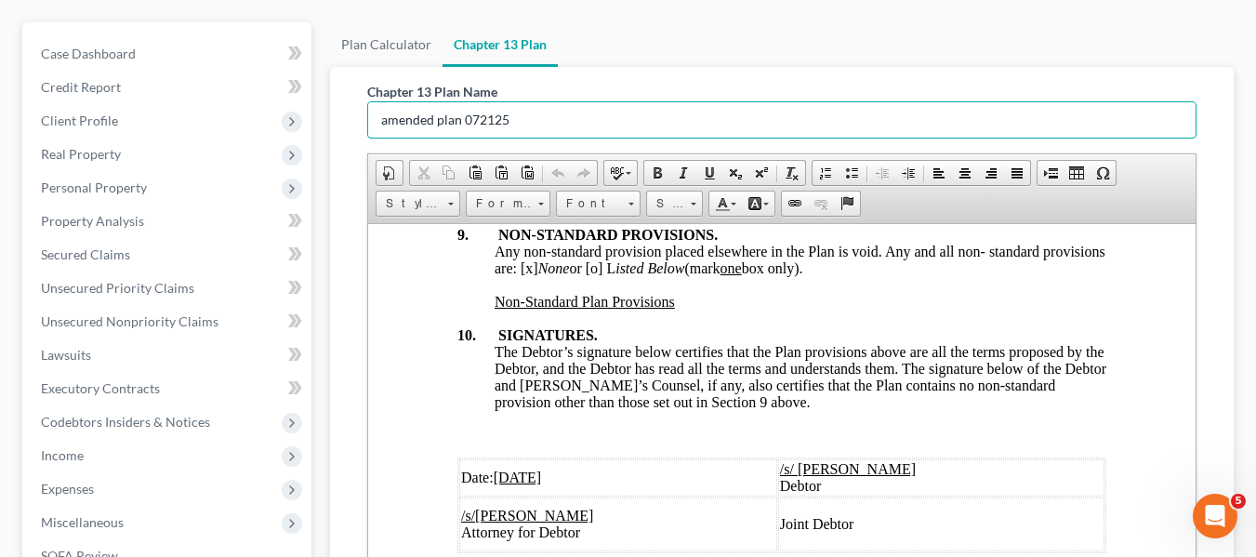
scroll to position [565, 0]
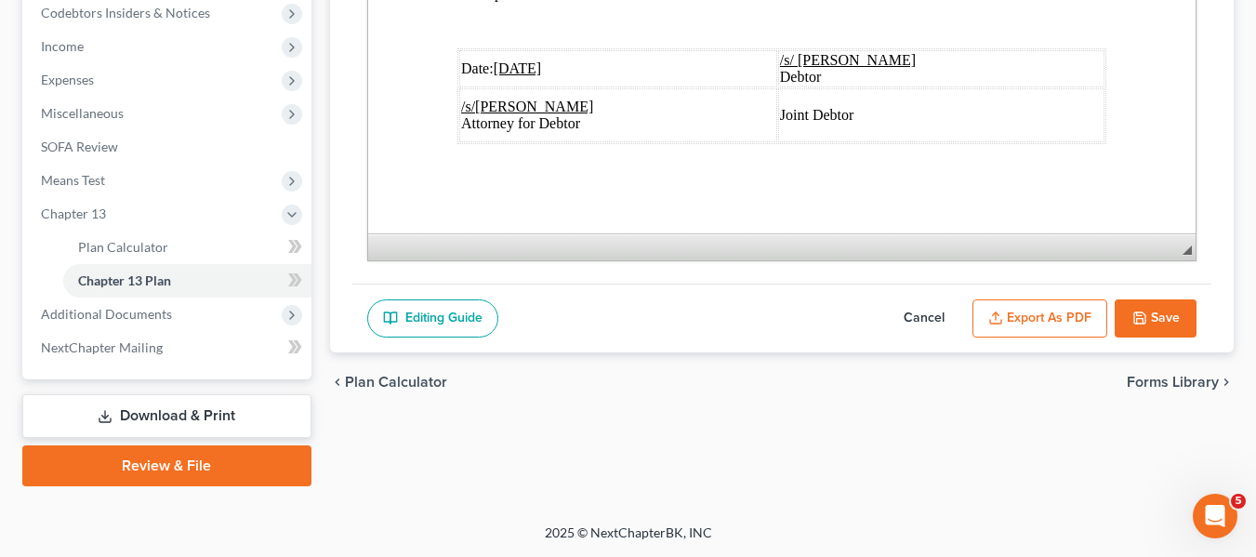
type input "amended plan 072125"
click at [1142, 319] on polyline "button" at bounding box center [1139, 321] width 7 height 5
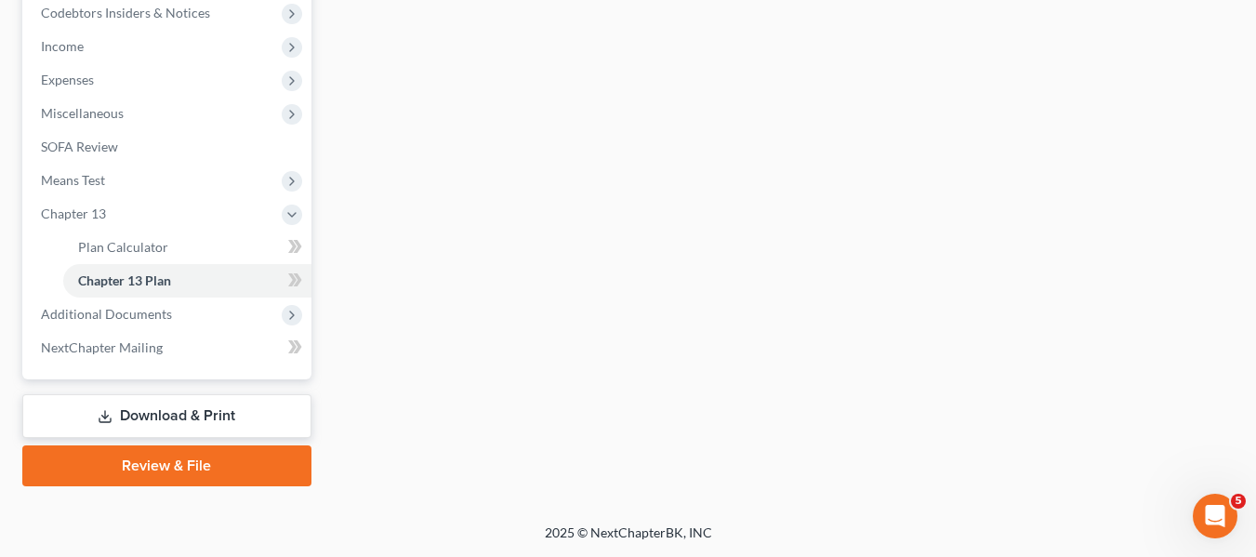
scroll to position [0, 0]
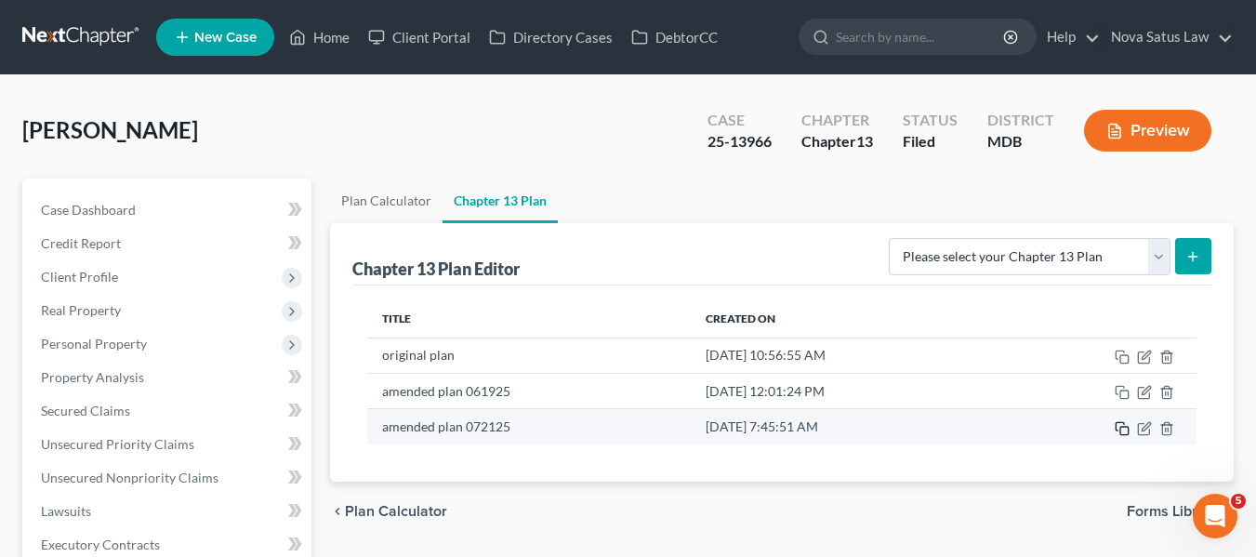
click at [1123, 430] on icon "button" at bounding box center [1122, 428] width 15 height 15
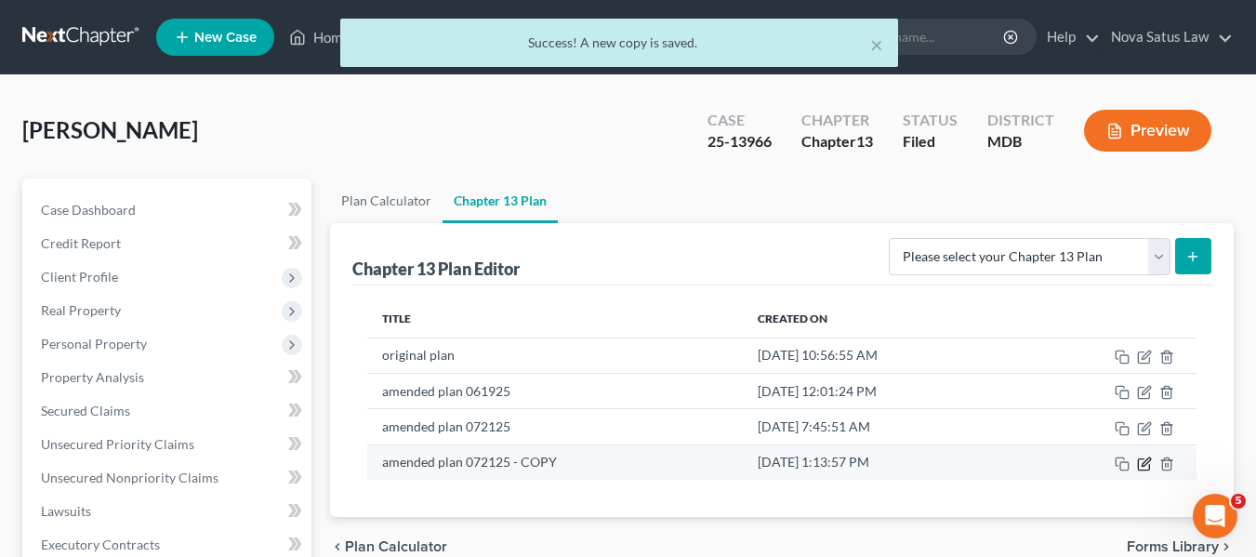
click at [1145, 460] on icon "button" at bounding box center [1145, 461] width 8 height 8
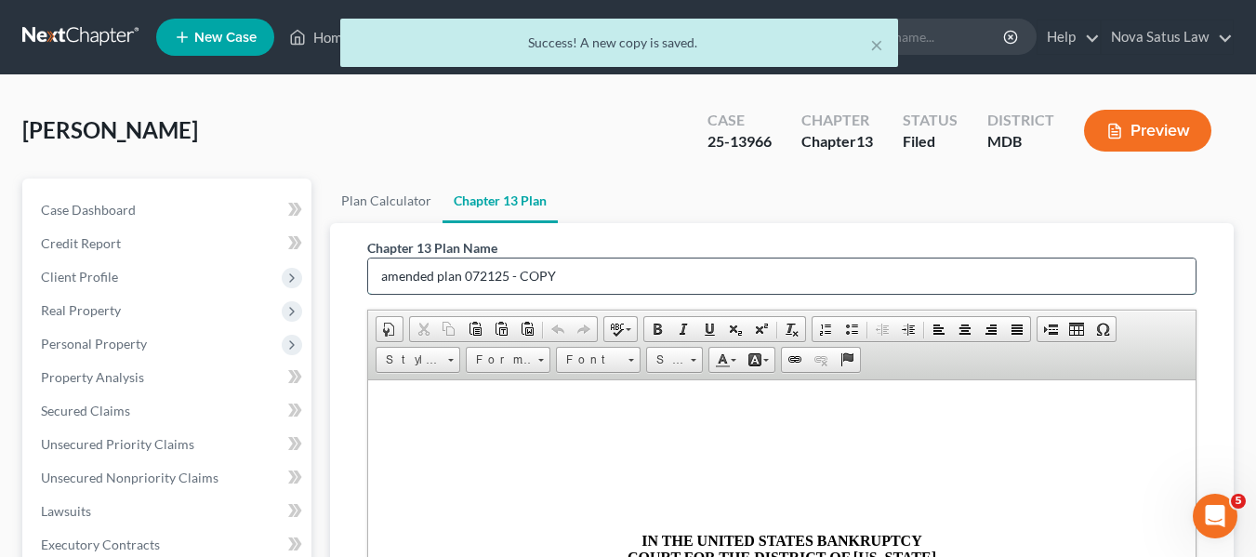
click at [707, 265] on input "amended plan 072125 - COPY" at bounding box center [781, 275] width 827 height 35
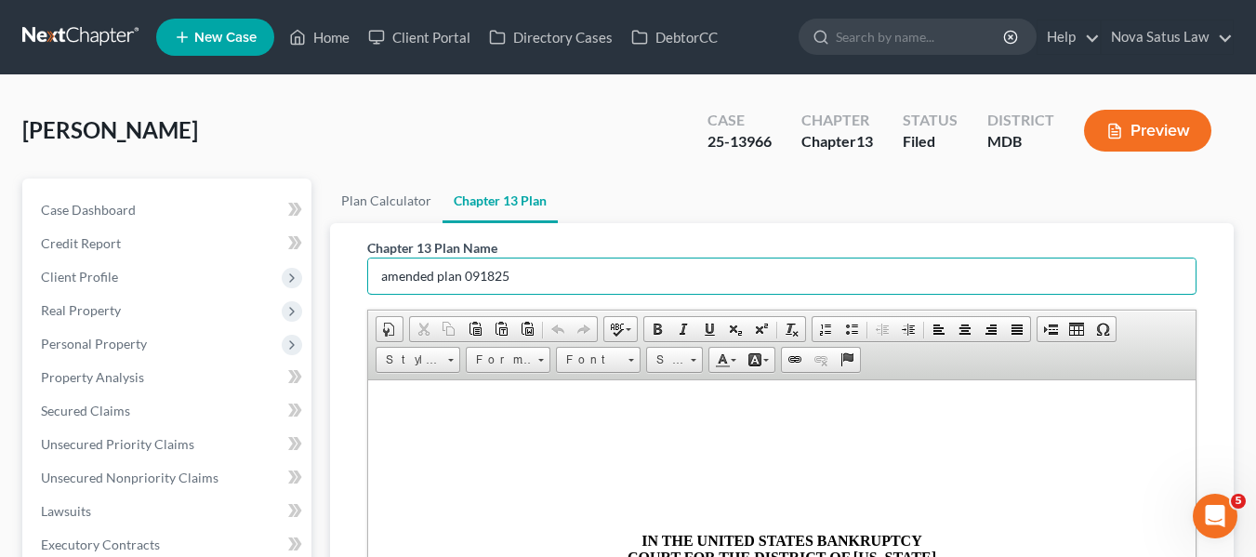
scroll to position [487, 0]
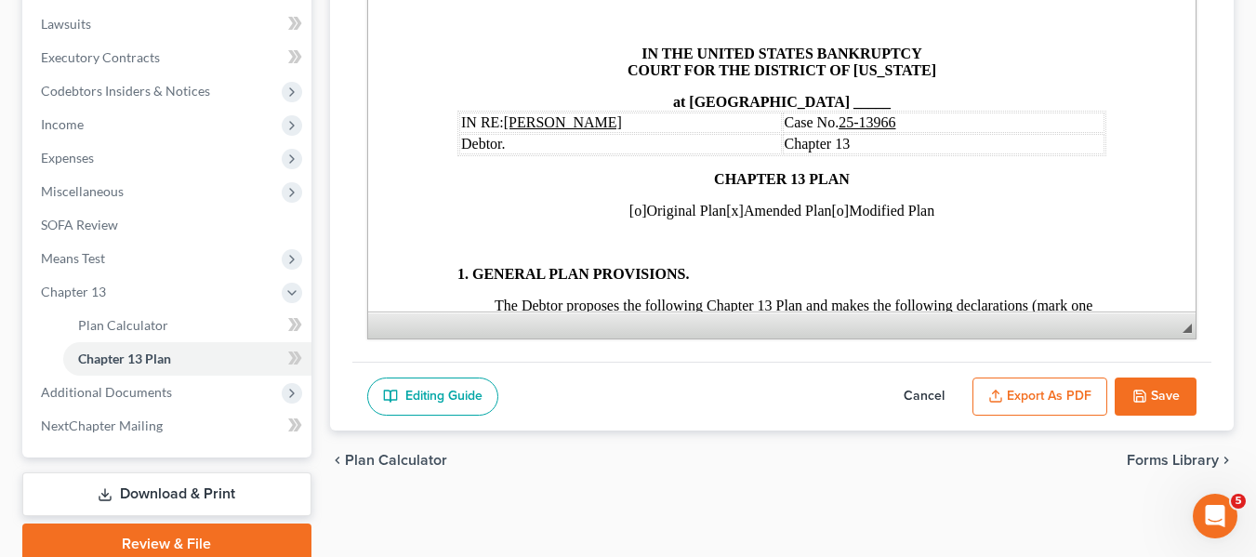
drag, startPoint x: 1269, startPoint y: 473, endPoint x: 336, endPoint y: 241, distance: 961.8
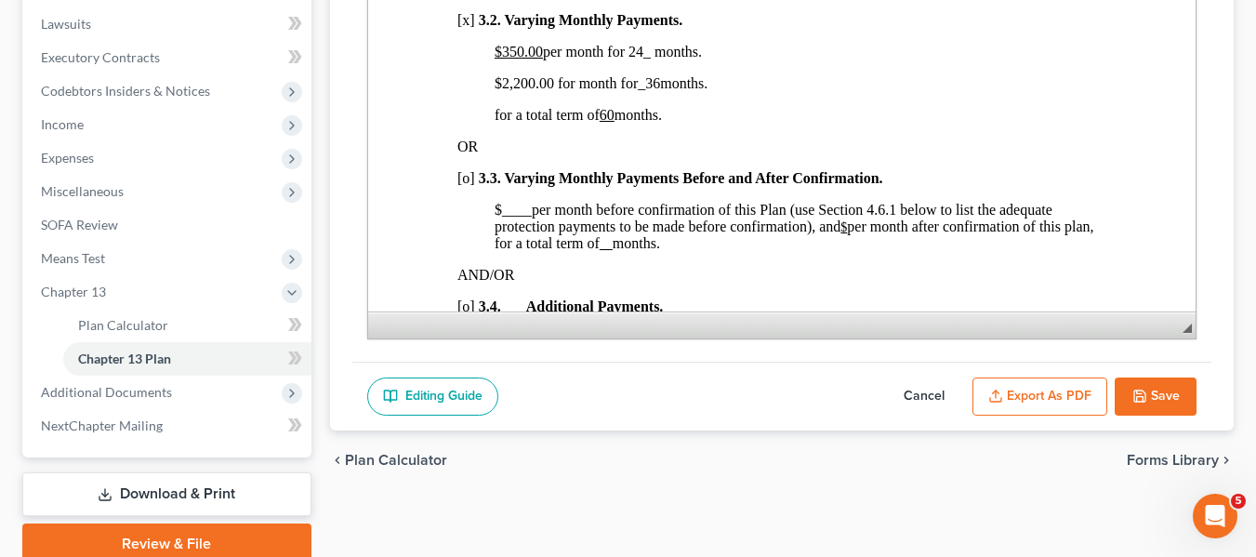
scroll to position [1367, 0]
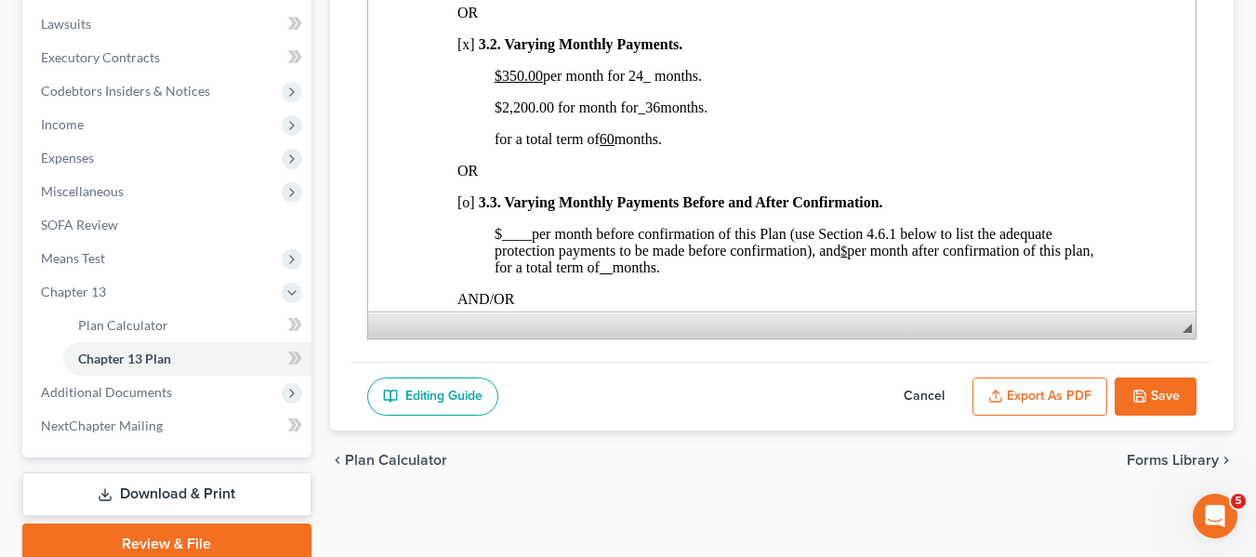
type input "amended plan 091825"
click at [500, 84] on u "$350.00" at bounding box center [518, 76] width 48 height 16
click at [514, 115] on span "$2,200.00 for month for _36 months." at bounding box center [600, 107] width 213 height 16
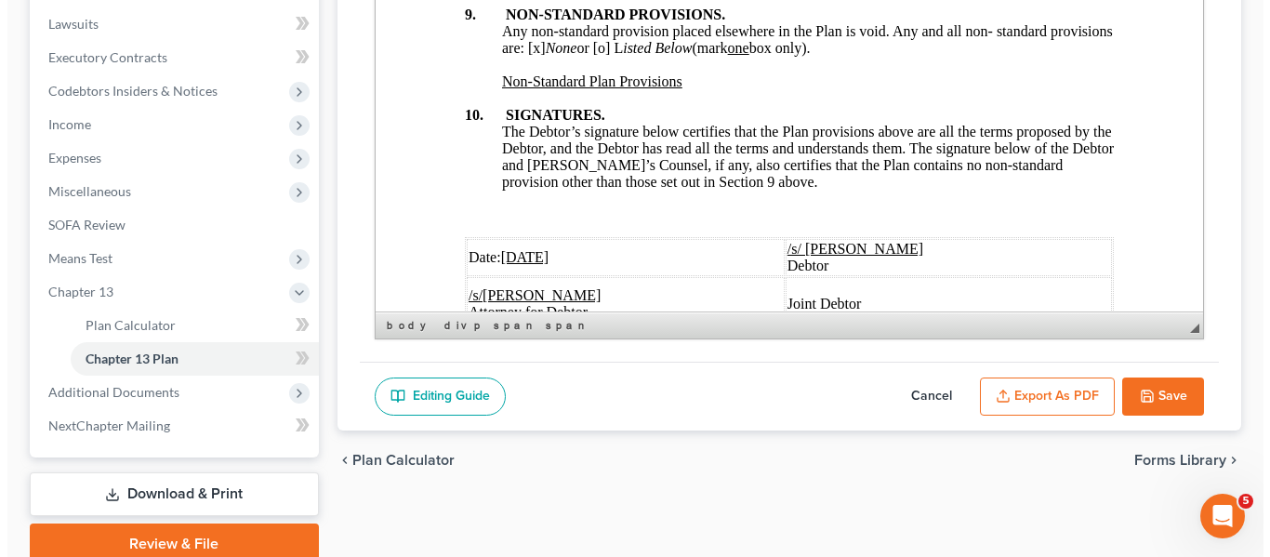
scroll to position [7418, 0]
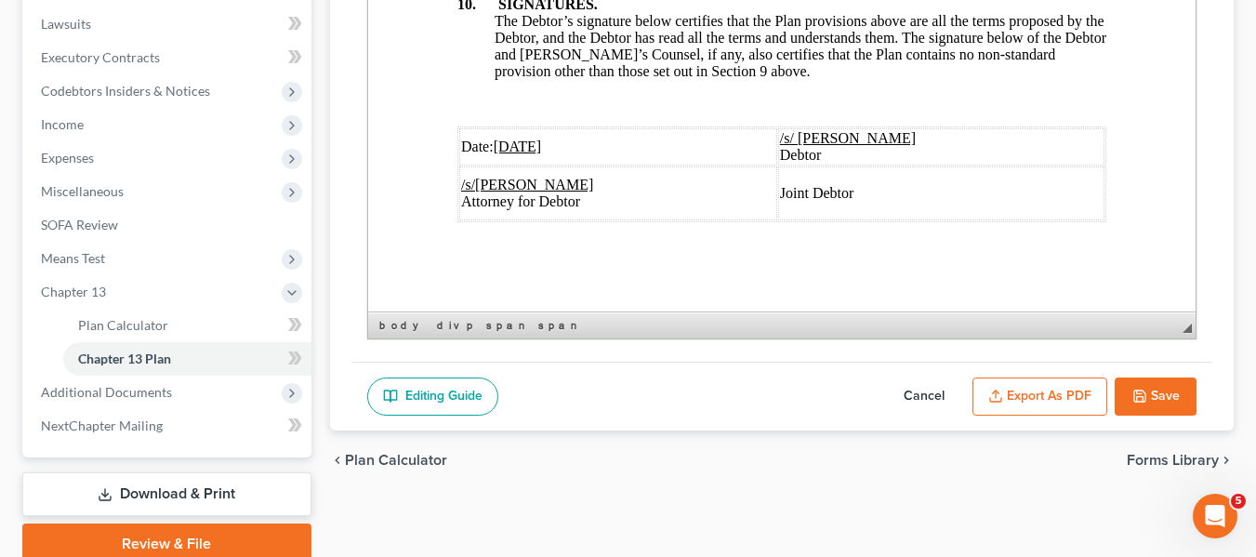
click at [504, 139] on u "[DATE]" at bounding box center [517, 147] width 48 height 16
click at [1001, 399] on icon "button" at bounding box center [995, 400] width 11 height 4
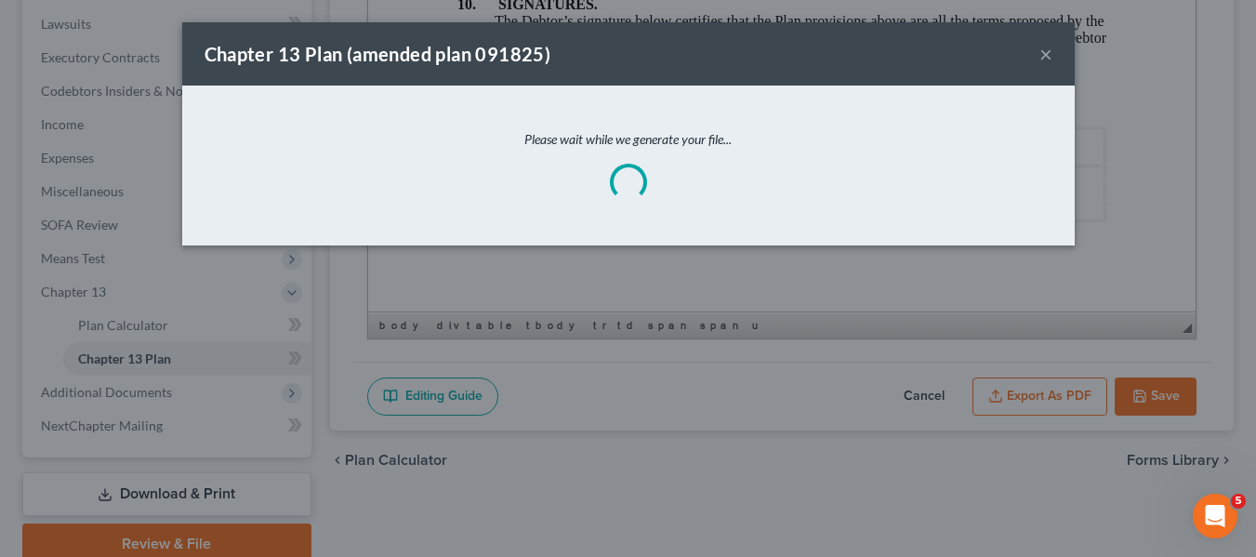
scroll to position [7351, 0]
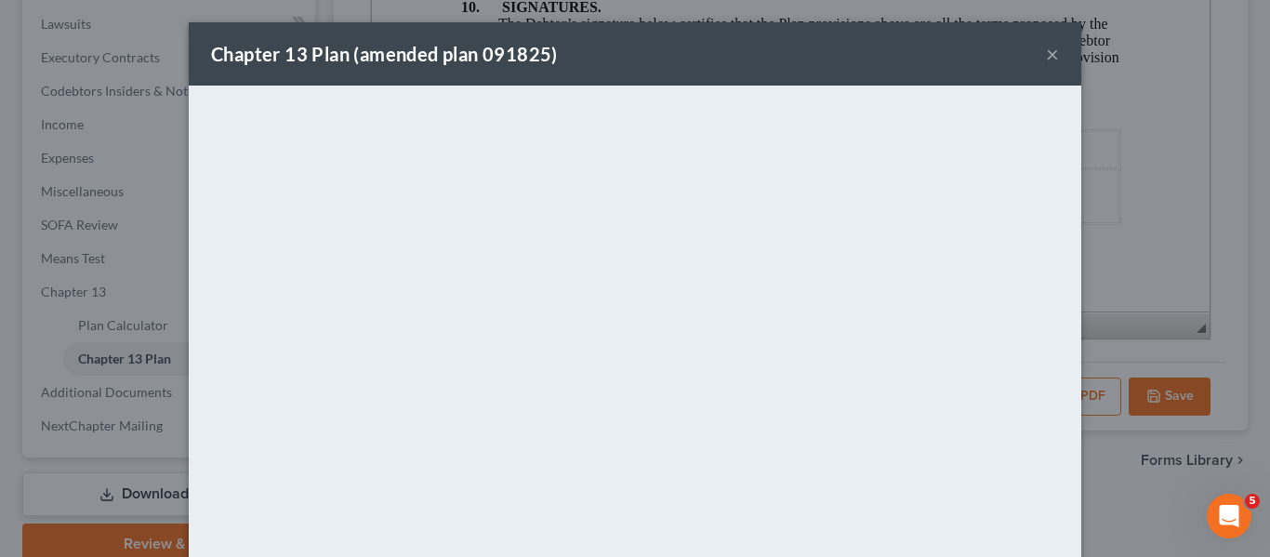
click at [687, 77] on div "Chapter 13 Plan (amended plan 091825) ×" at bounding box center [635, 53] width 892 height 63
click at [1048, 54] on button "×" at bounding box center [1052, 54] width 13 height 22
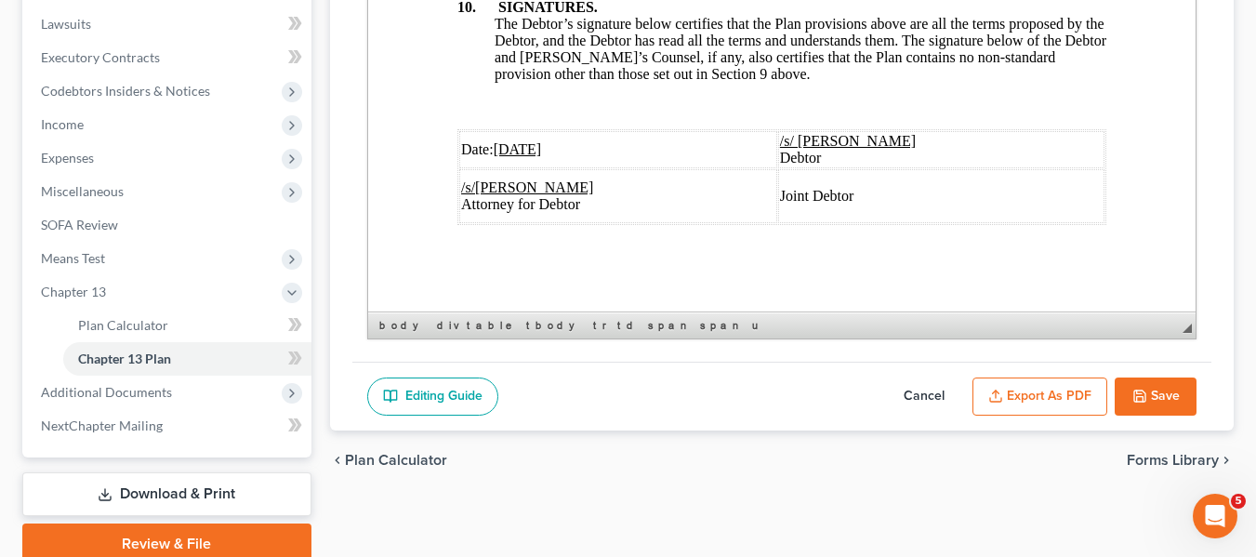
scroll to position [7418, 0]
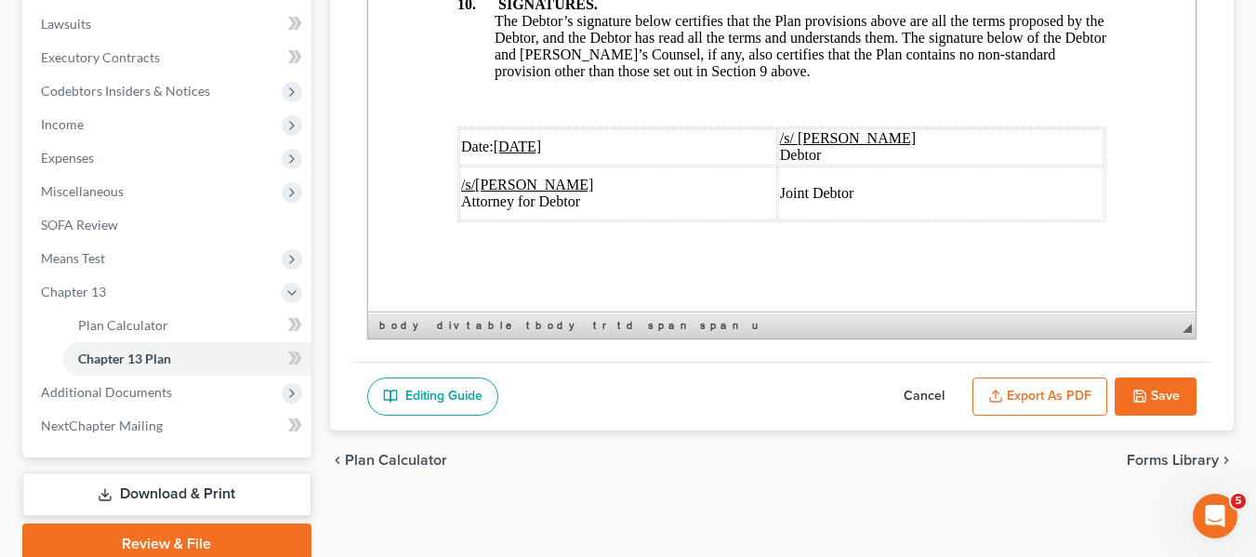
click at [1134, 394] on icon "button" at bounding box center [1139, 395] width 11 height 11
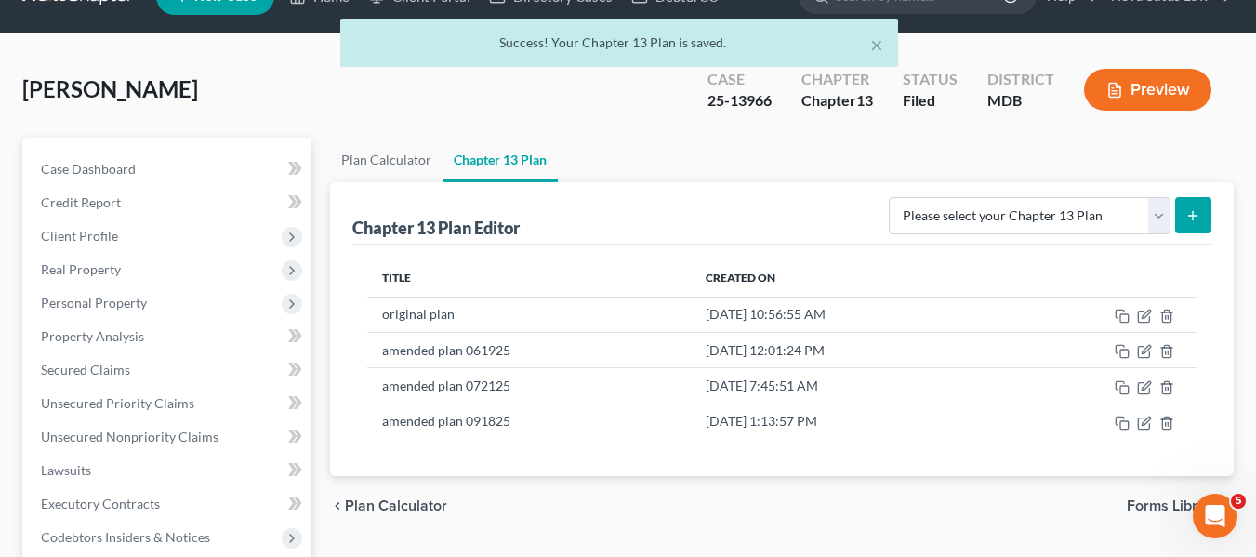
scroll to position [0, 0]
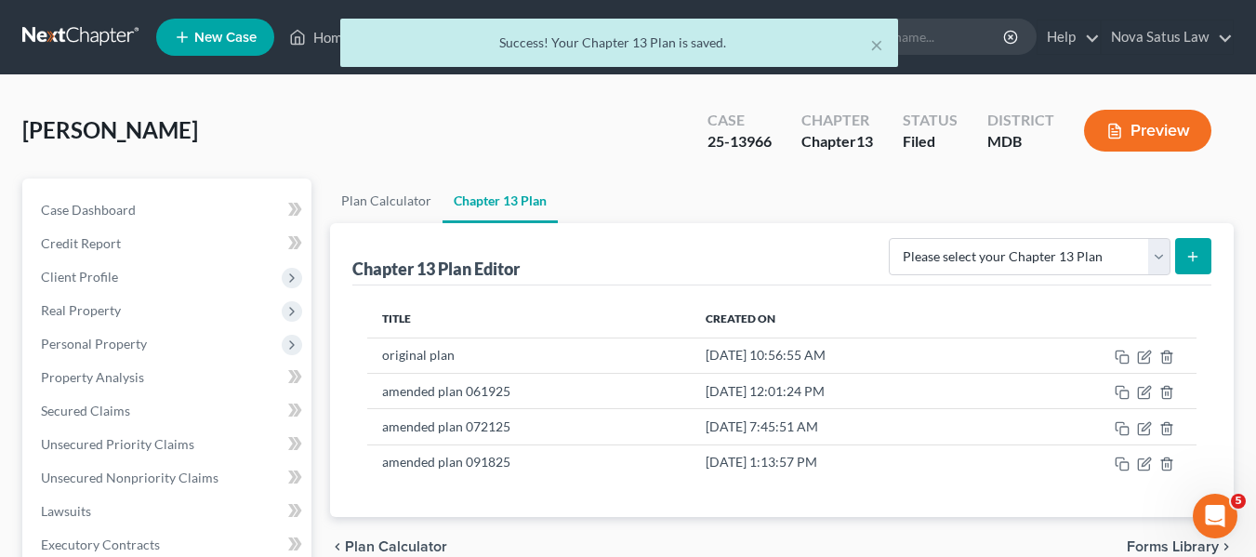
click at [323, 33] on div "× Success! Your Chapter 13 Plan is saved." at bounding box center [619, 48] width 1256 height 58
click at [326, 37] on div "× Success! Your Chapter 13 Plan is saved." at bounding box center [619, 48] width 1256 height 58
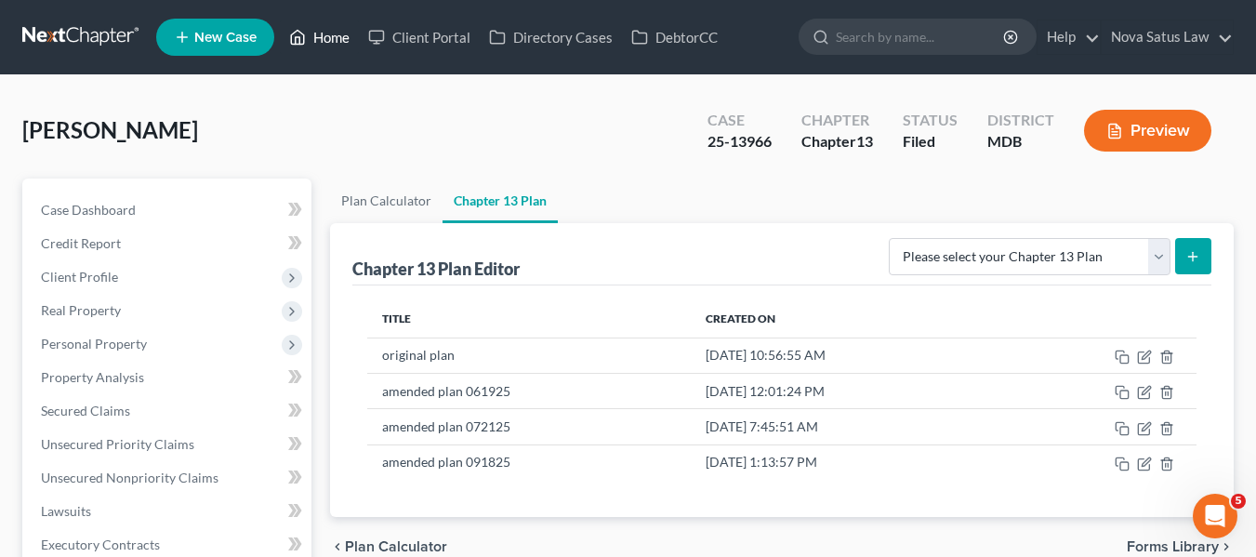
click at [326, 37] on link "Home" at bounding box center [319, 36] width 79 height 33
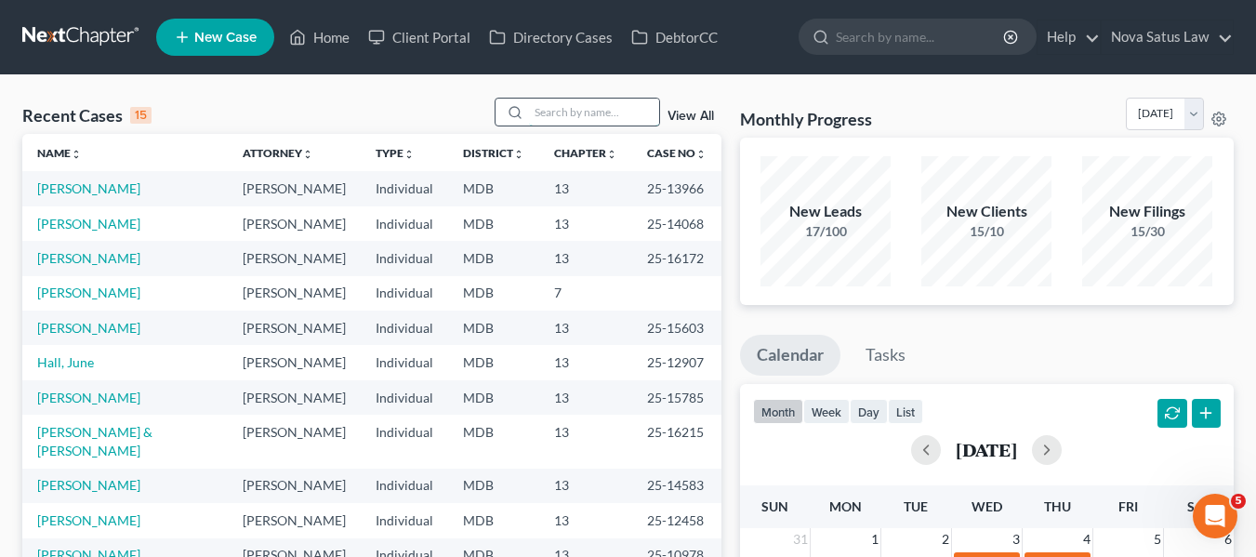
click at [557, 108] on input "search" at bounding box center [594, 112] width 130 height 27
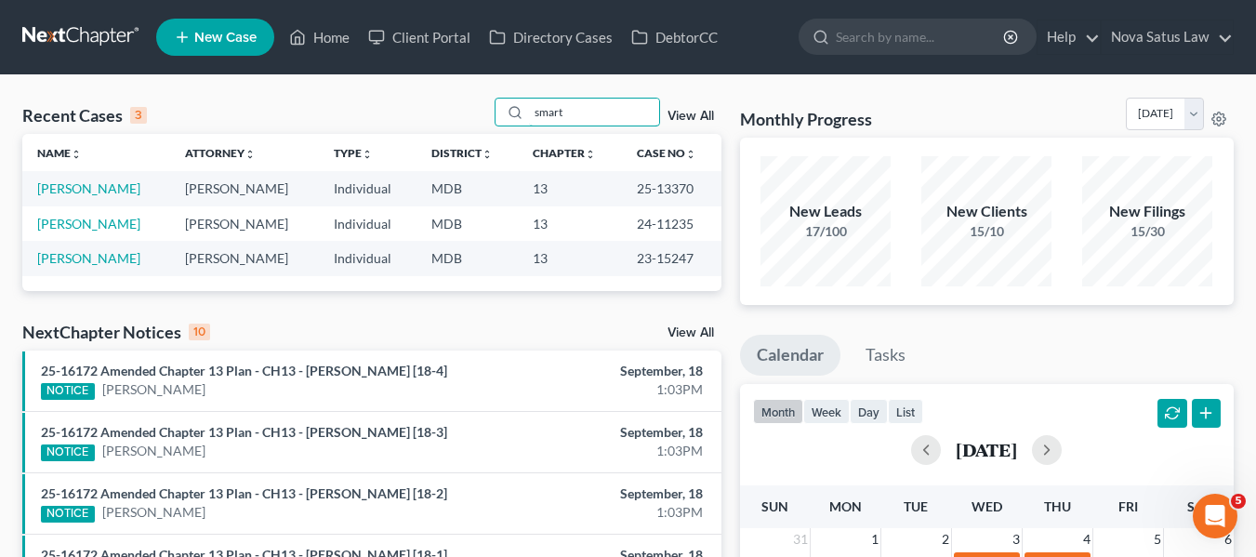
type input "smart"
click at [88, 179] on td "[PERSON_NAME]" at bounding box center [96, 188] width 148 height 34
click at [59, 185] on link "[PERSON_NAME]" at bounding box center [88, 188] width 103 height 16
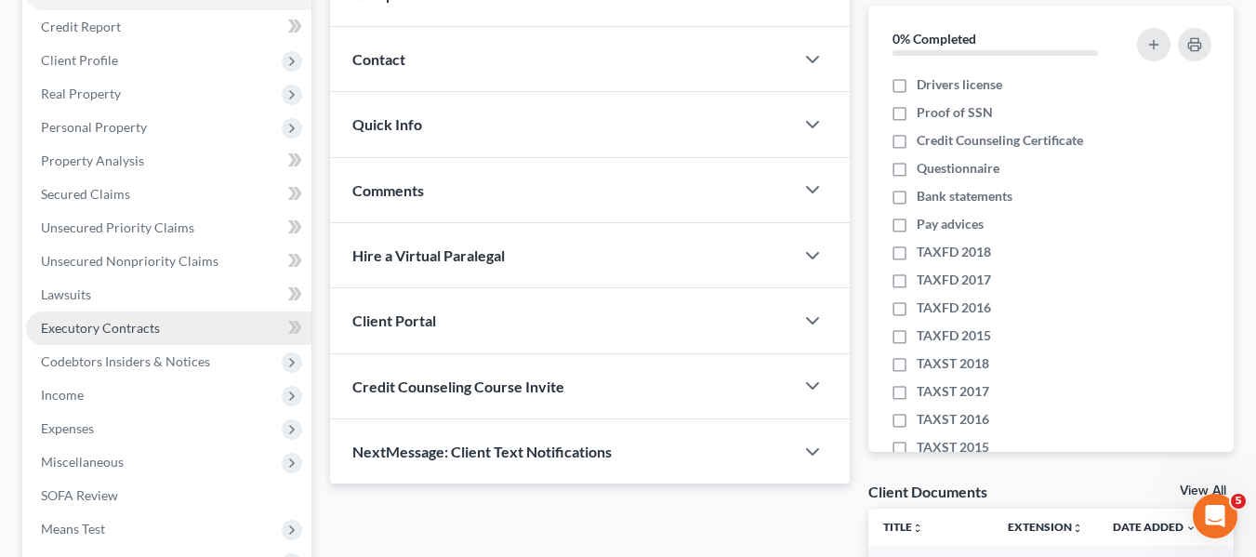
scroll to position [494, 0]
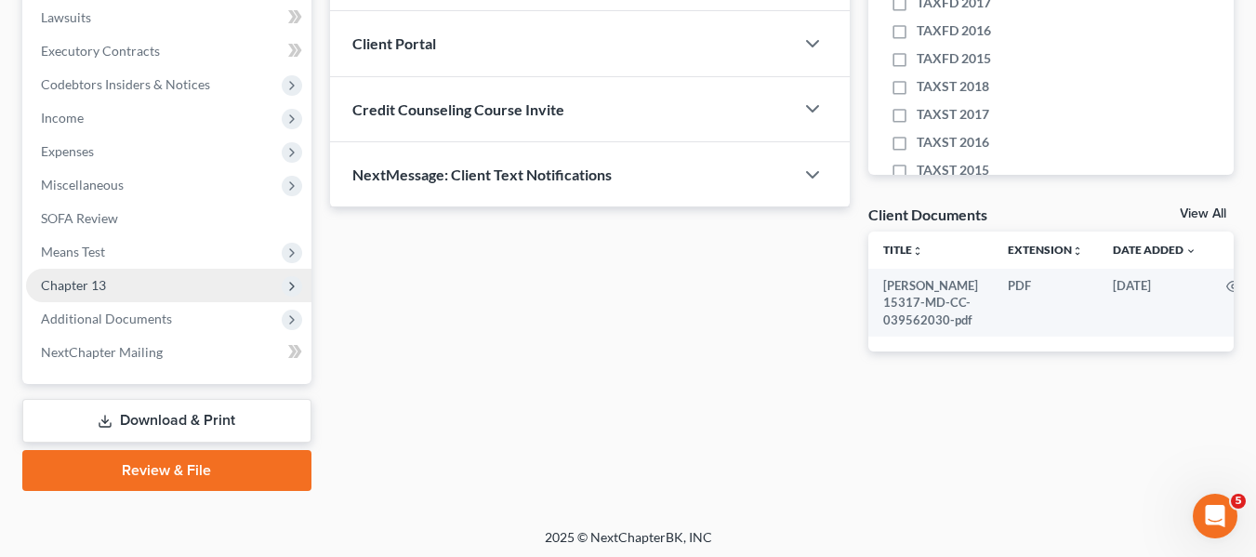
click at [112, 285] on span "Chapter 13" at bounding box center [168, 285] width 285 height 33
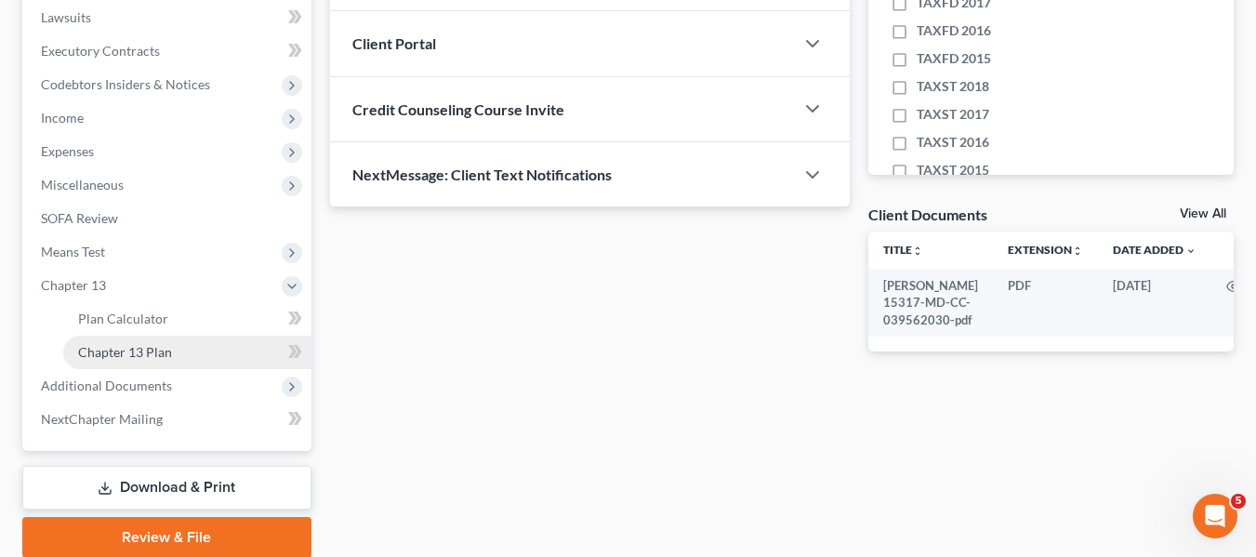
click at [152, 350] on span "Chapter 13 Plan" at bounding box center [125, 352] width 94 height 16
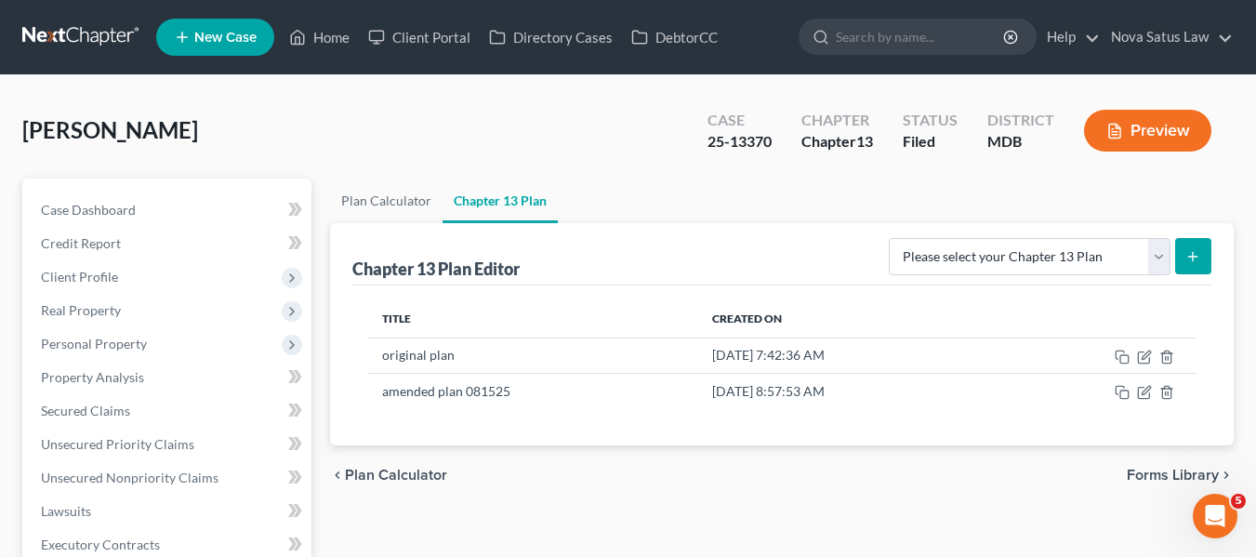
scroll to position [117, 0]
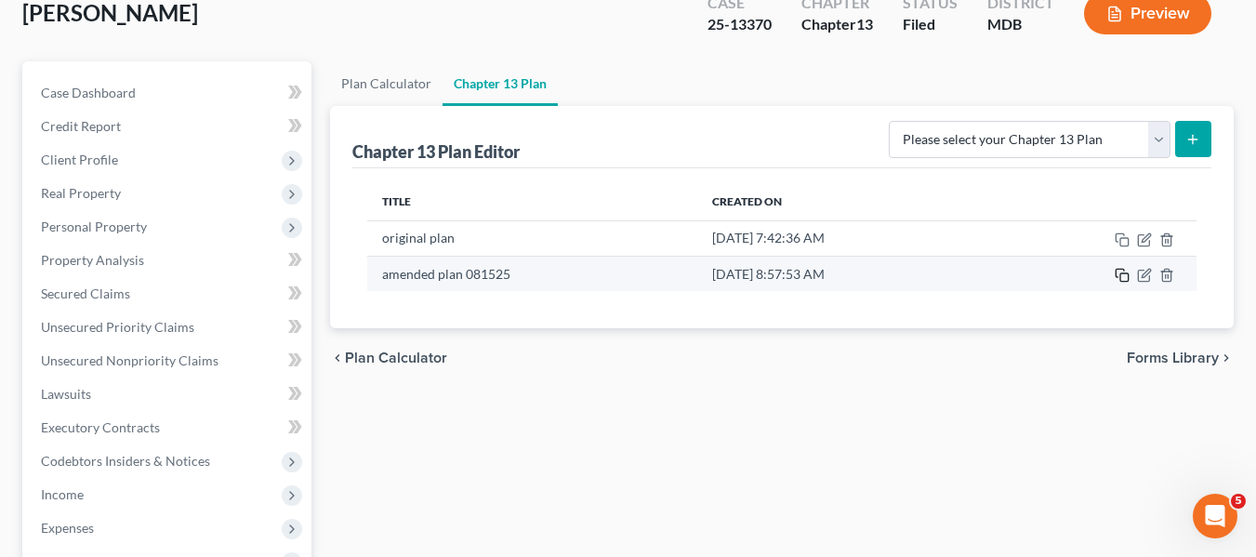
click at [1126, 273] on rect "button" at bounding box center [1124, 277] width 8 height 8
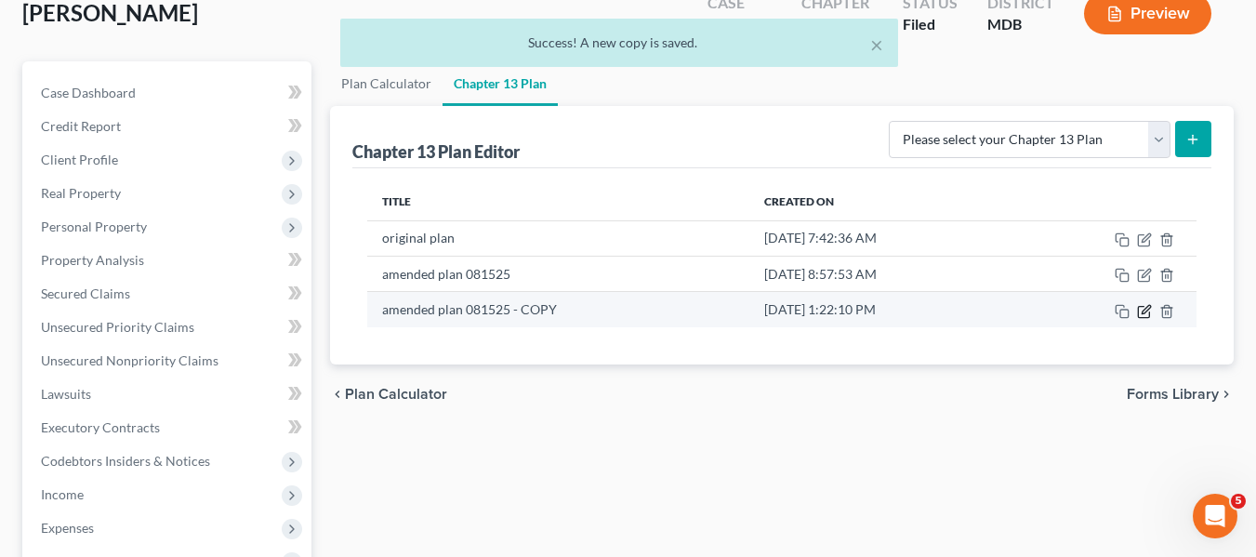
click at [1142, 308] on icon "button" at bounding box center [1144, 311] width 15 height 15
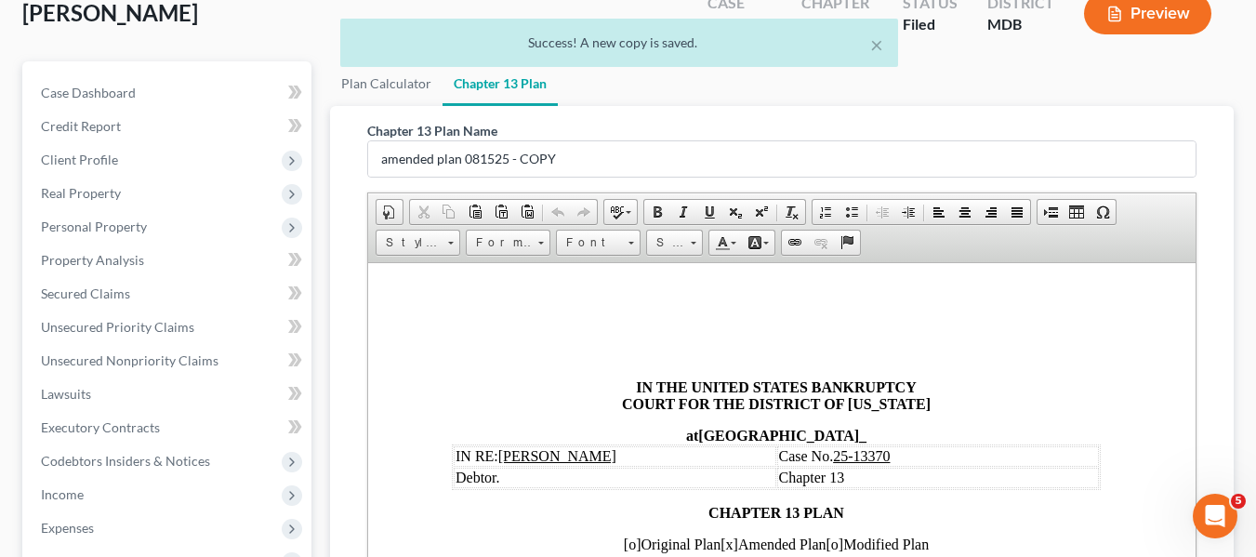
scroll to position [35, 6]
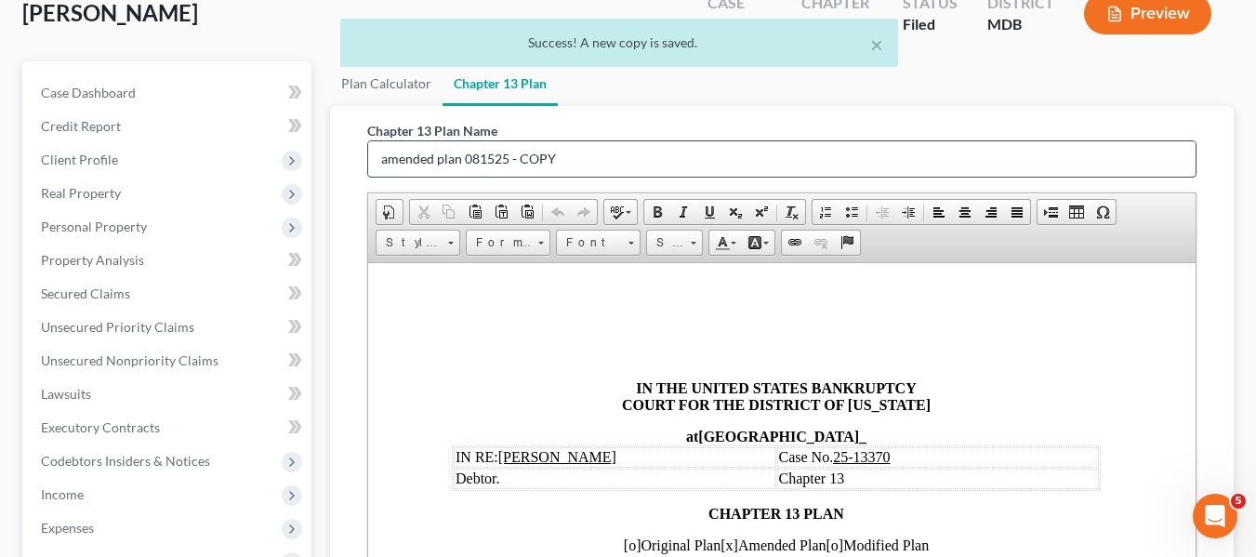
click at [615, 156] on input "amended plan 081525 - COPY" at bounding box center [781, 158] width 827 height 35
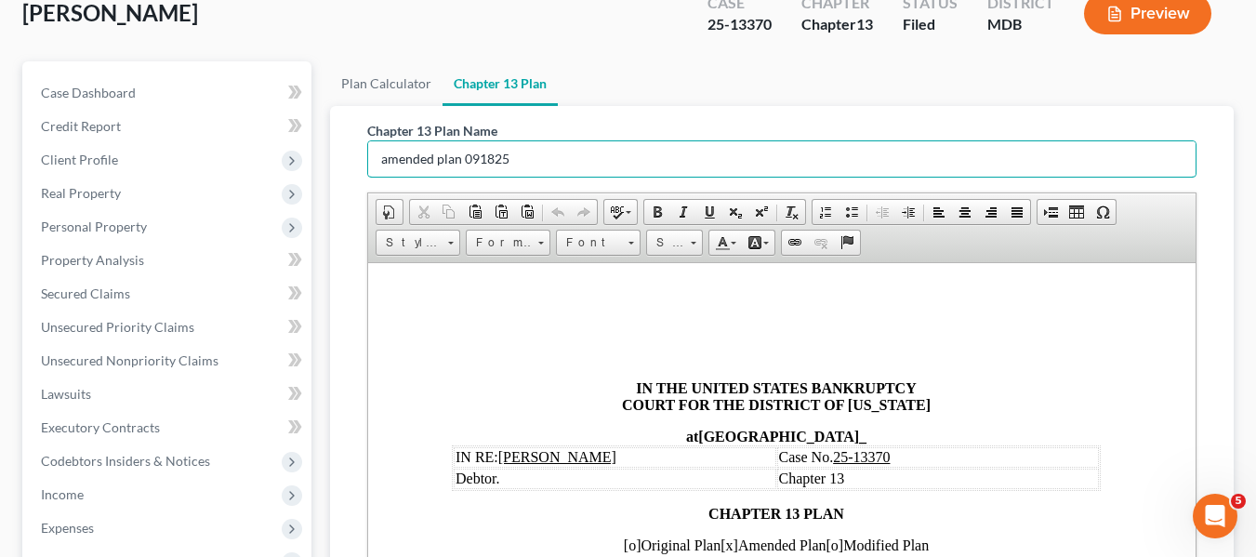
scroll to position [565, 0]
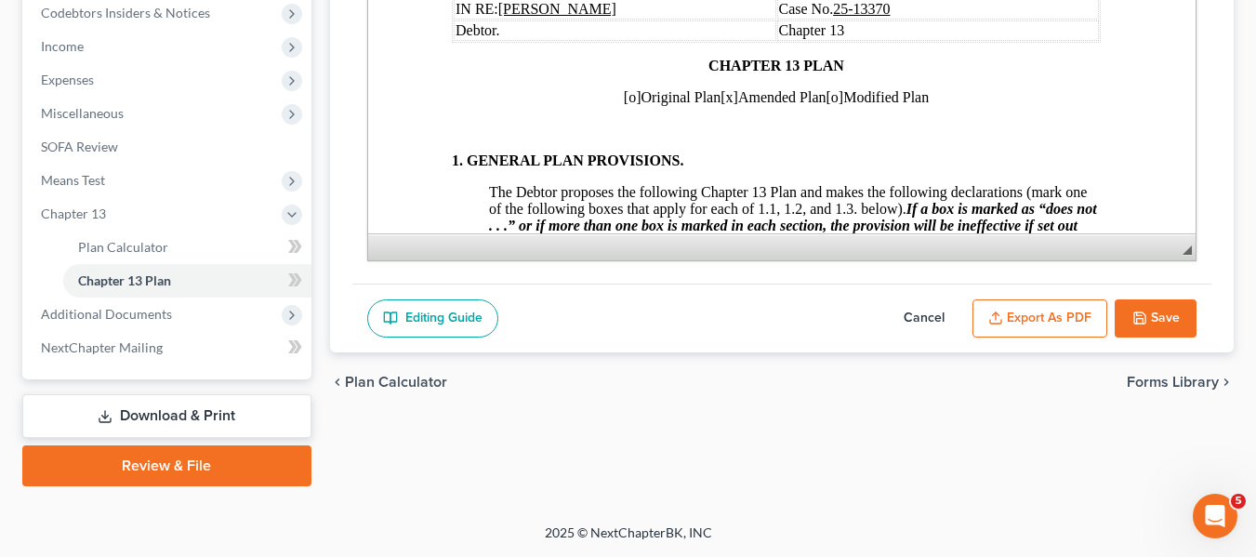
drag, startPoint x: 1269, startPoint y: 477, endPoint x: 394, endPoint y: 328, distance: 887.3
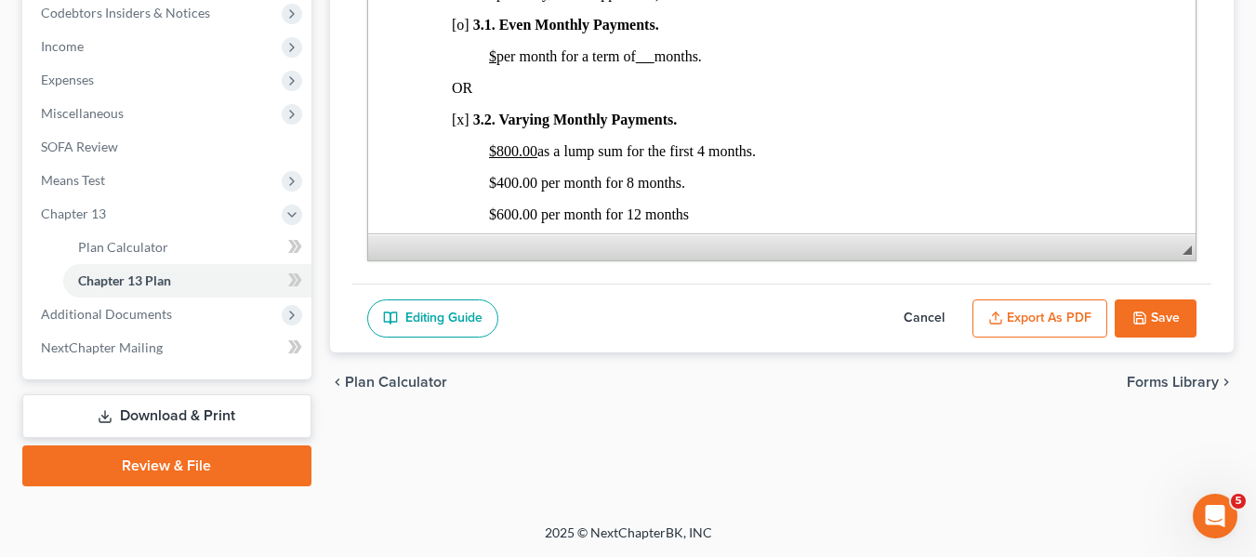
scroll to position [1215, 6]
type input "amended plan 091825"
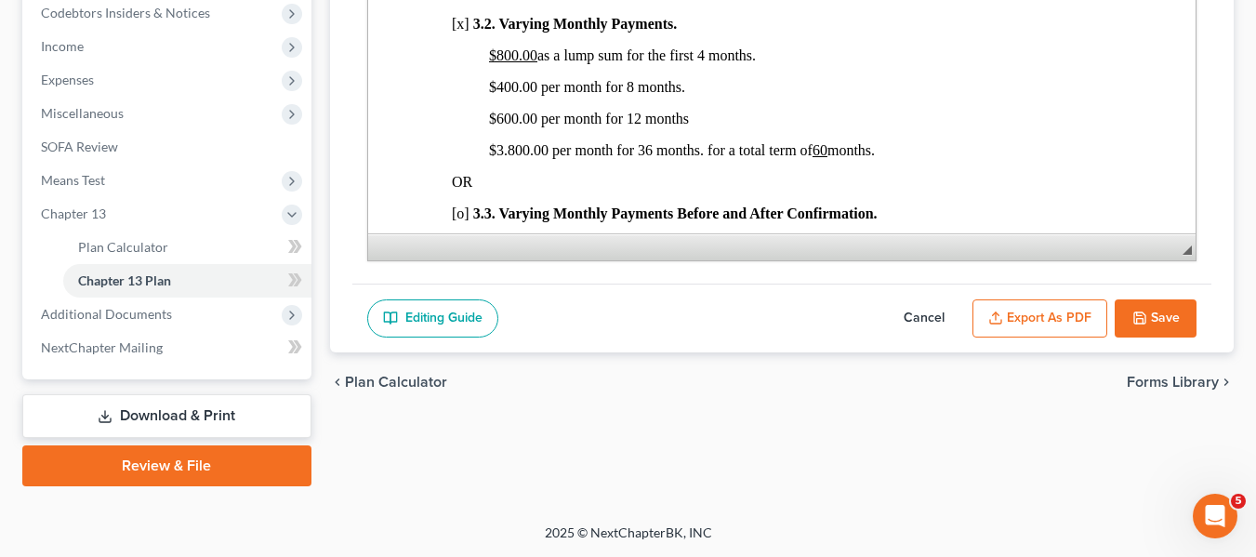
scroll to position [1311, 6]
click at [626, 94] on span "$400.00 per month for 8 months." at bounding box center [586, 86] width 196 height 16
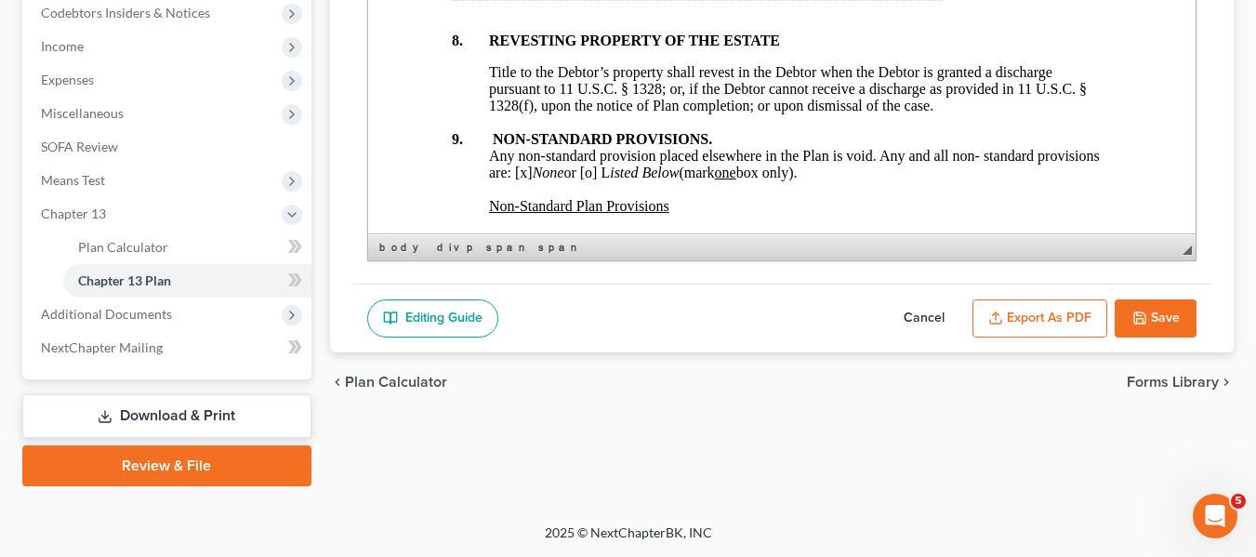
scroll to position [7245, 6]
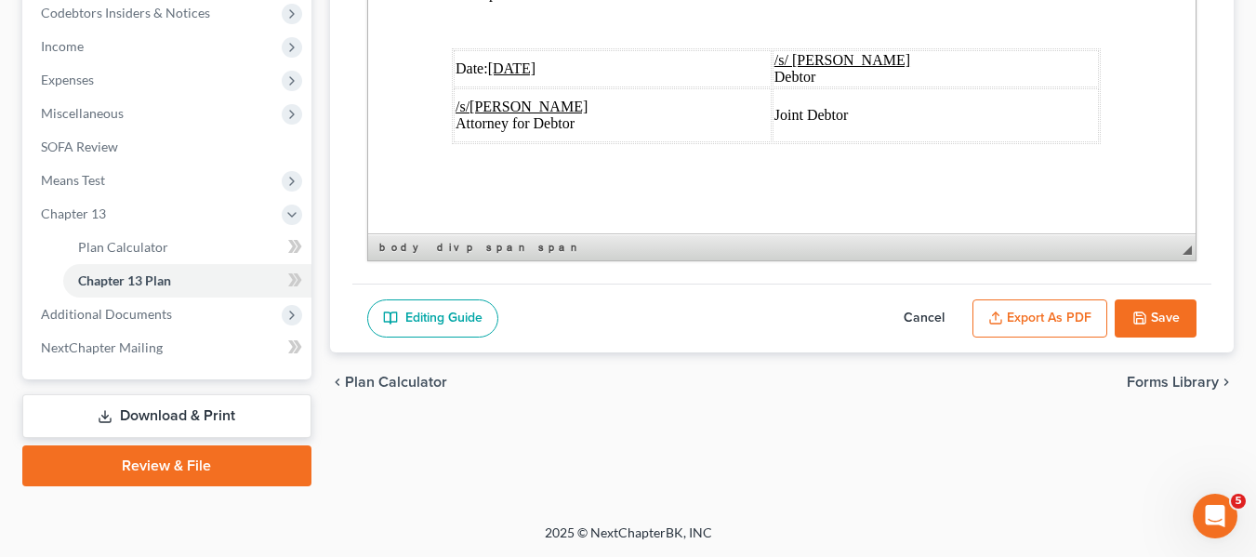
click at [501, 60] on u "[DATE]" at bounding box center [511, 68] width 48 height 16
click at [1022, 319] on button "Export as PDF" at bounding box center [1039, 318] width 135 height 39
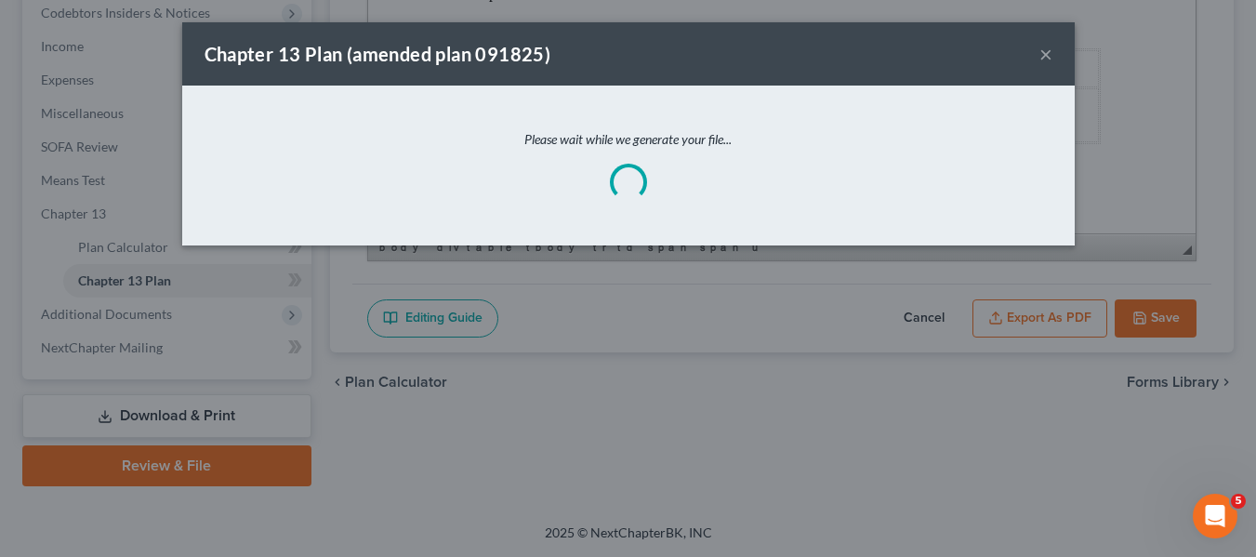
scroll to position [7178, 6]
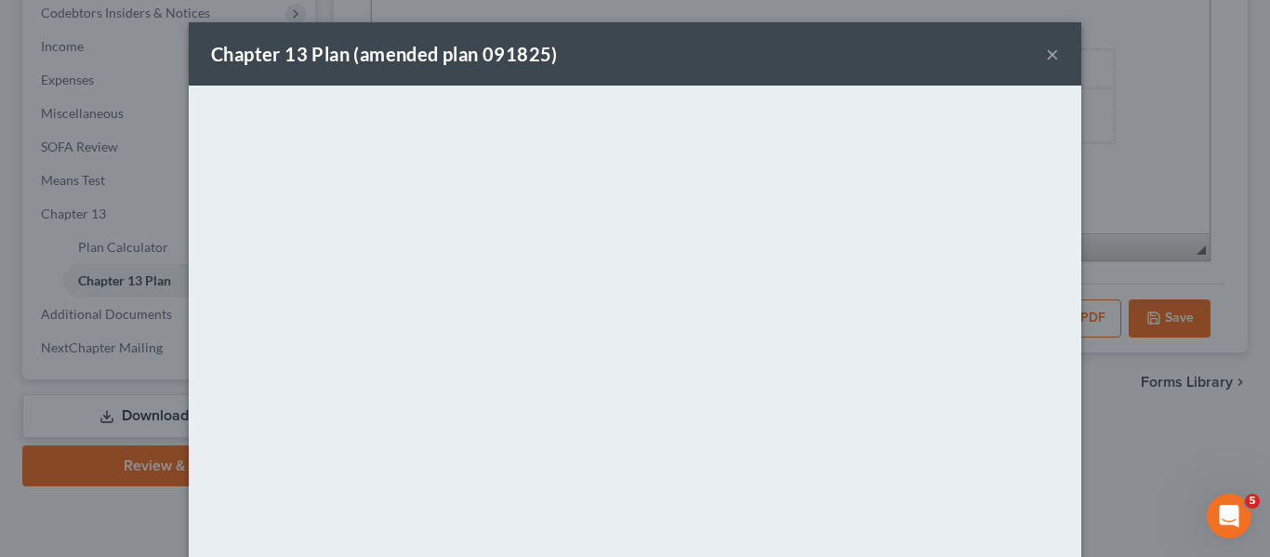
click at [597, 72] on div "Chapter 13 Plan (amended plan 091825) ×" at bounding box center [635, 53] width 892 height 63
click at [1046, 52] on button "×" at bounding box center [1052, 54] width 13 height 22
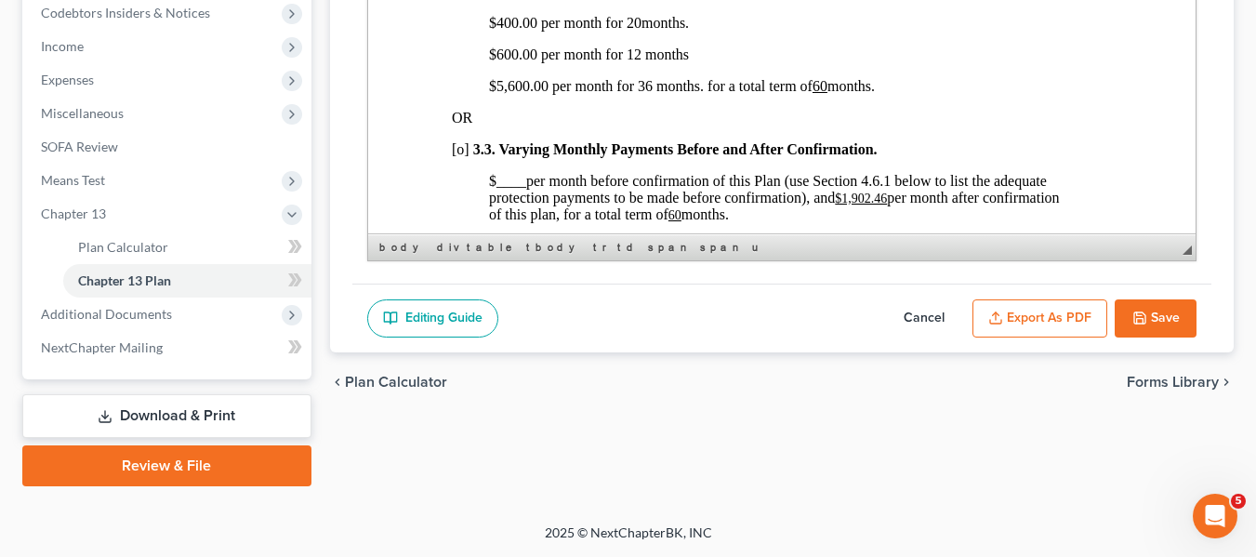
scroll to position [1376, 6]
click at [1145, 330] on button "Save" at bounding box center [1156, 318] width 82 height 39
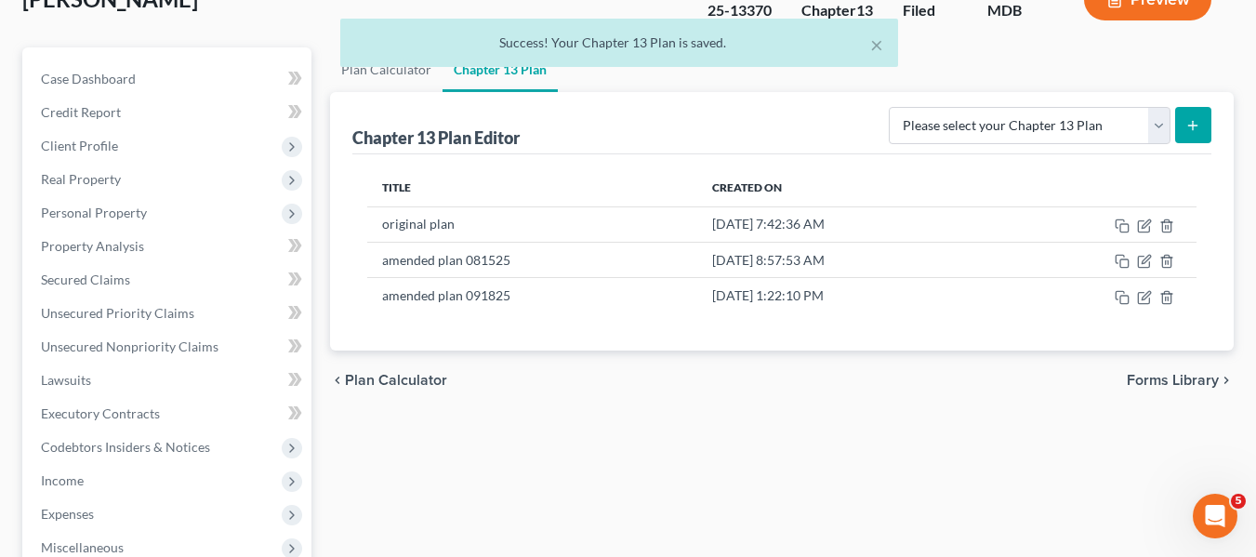
scroll to position [0, 0]
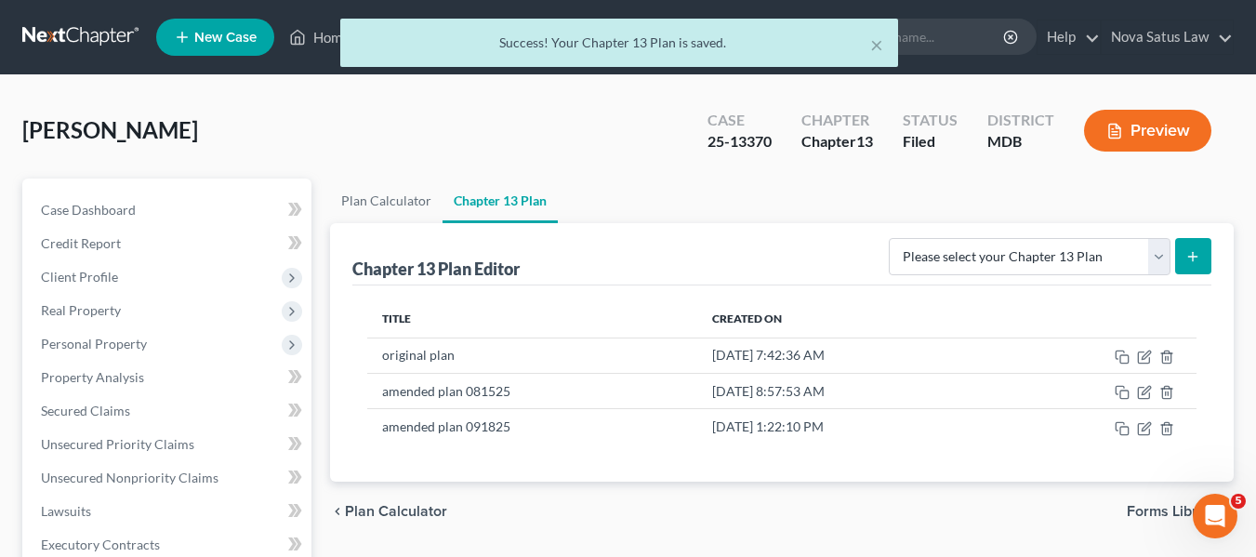
click at [325, 42] on div "× Success! Your Chapter 13 Plan is saved." at bounding box center [619, 48] width 1256 height 58
click at [322, 37] on div "× Success! Your Chapter 13 Plan is saved." at bounding box center [619, 48] width 1256 height 58
click at [322, 37] on div "Home New Case Client Portal Directory Cases DebtorCC Nova Satus Law [PERSON_NAM…" at bounding box center [628, 561] width 1256 height 1122
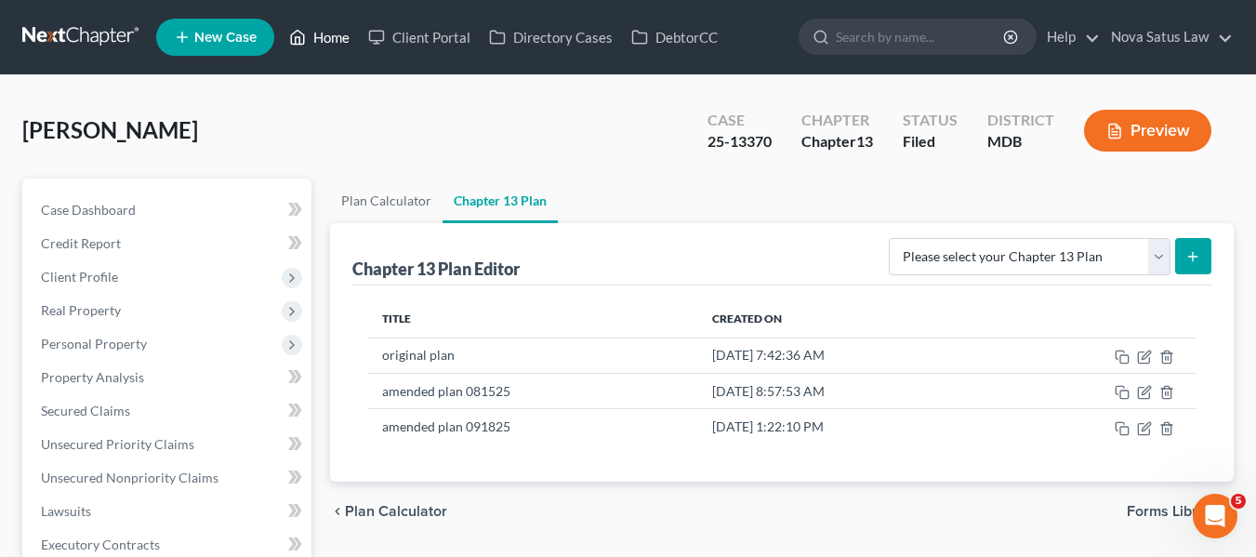
click at [324, 39] on link "Home" at bounding box center [319, 36] width 79 height 33
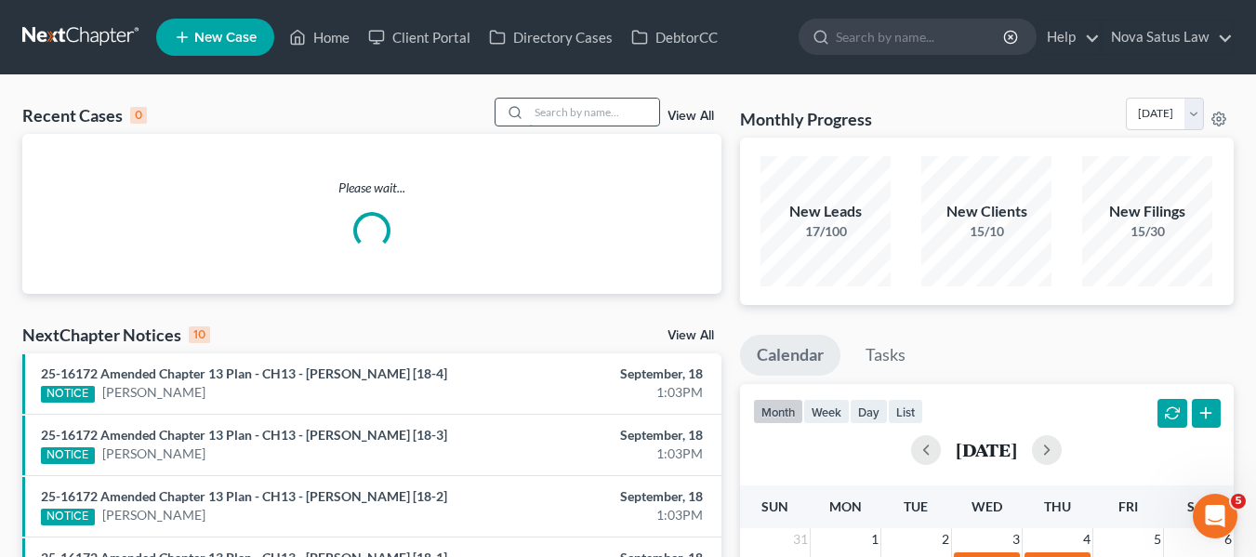
click at [560, 113] on input "search" at bounding box center [594, 112] width 130 height 27
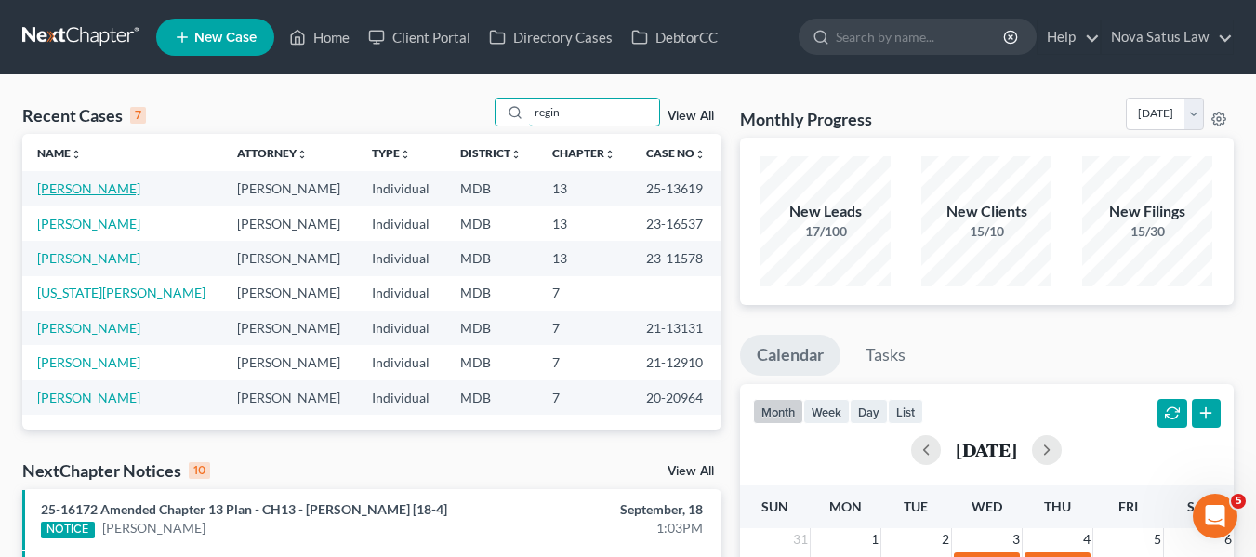
type input "regin"
click at [86, 192] on link "[PERSON_NAME]" at bounding box center [88, 188] width 103 height 16
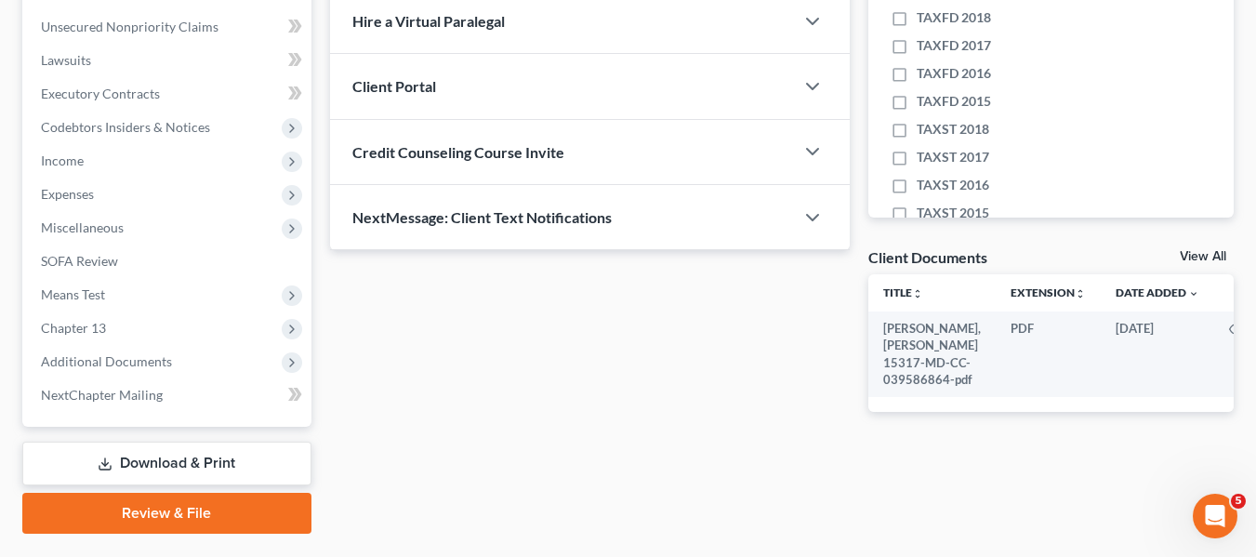
scroll to position [498, 0]
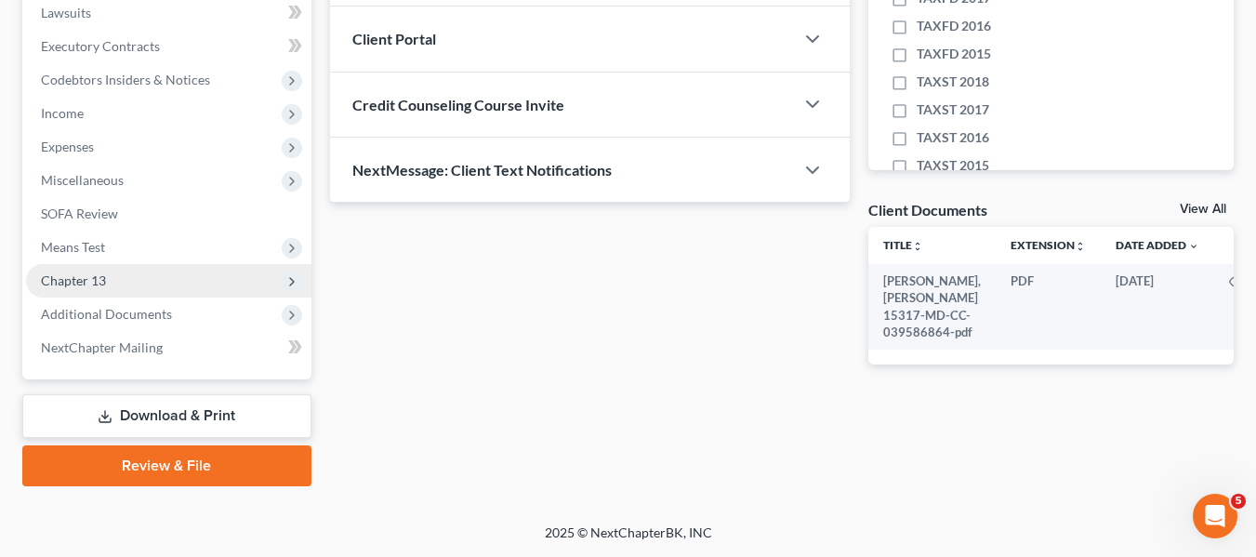
click at [148, 270] on span "Chapter 13" at bounding box center [168, 280] width 285 height 33
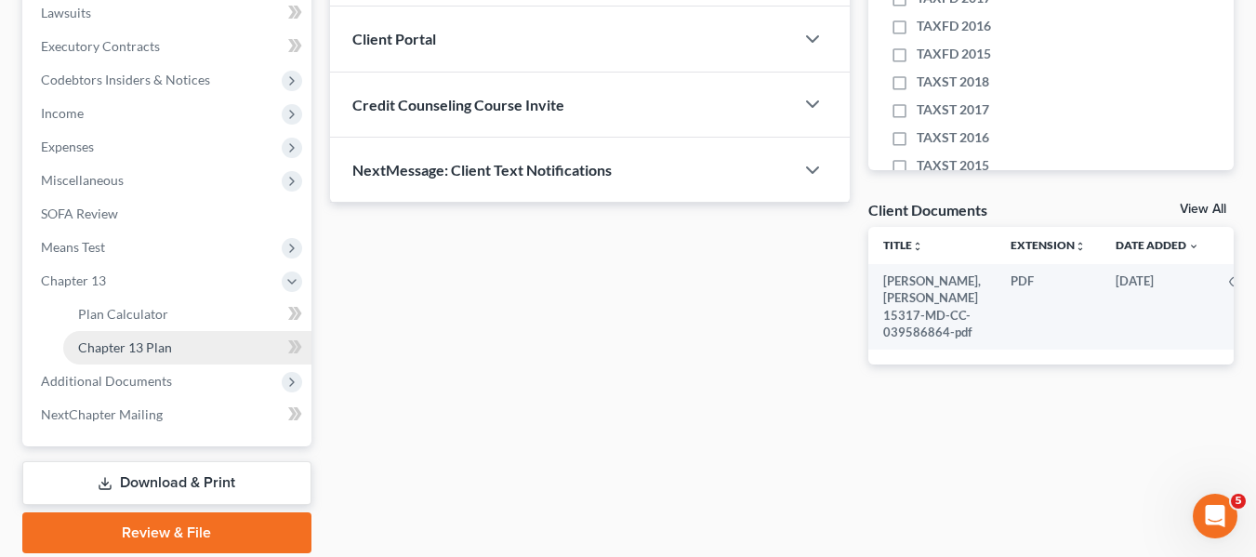
click at [146, 345] on span "Chapter 13 Plan" at bounding box center [125, 347] width 94 height 16
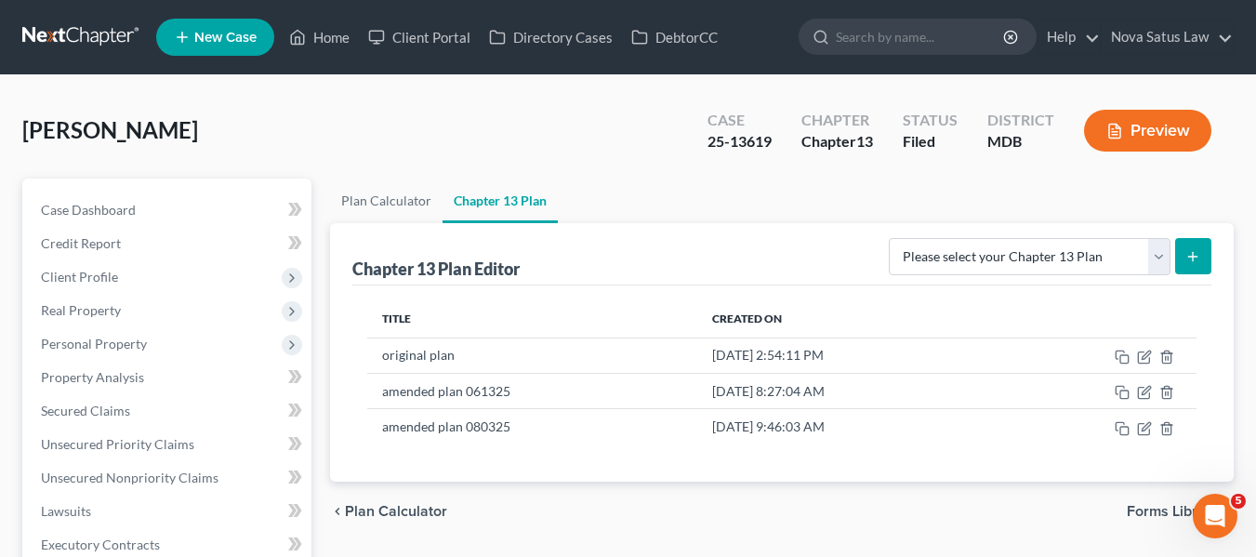
scroll to position [230, 0]
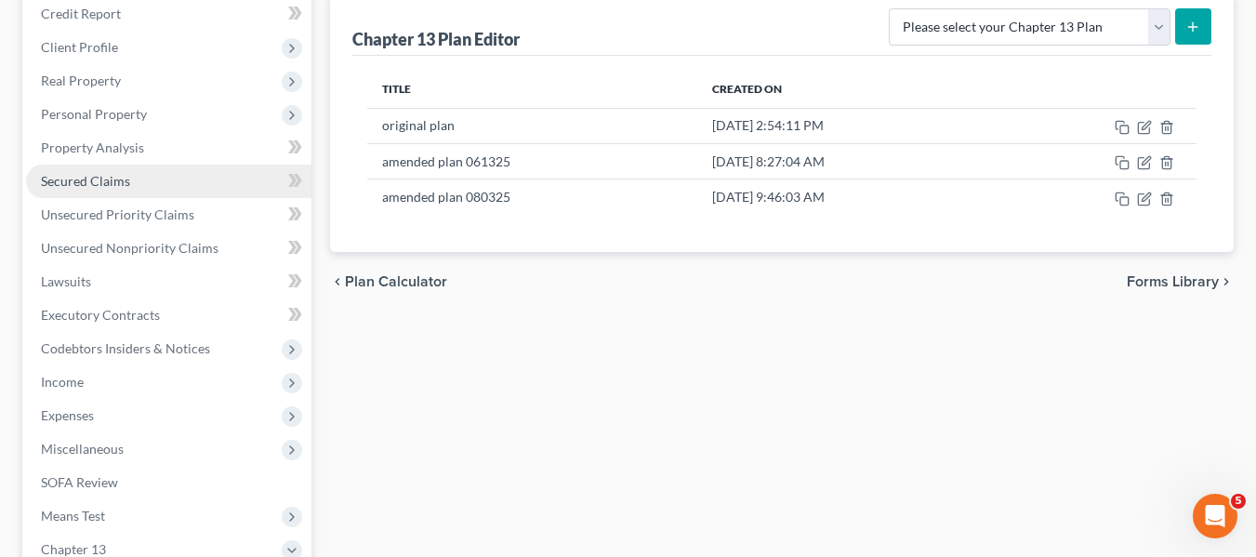
click at [139, 176] on link "Secured Claims" at bounding box center [168, 181] width 285 height 33
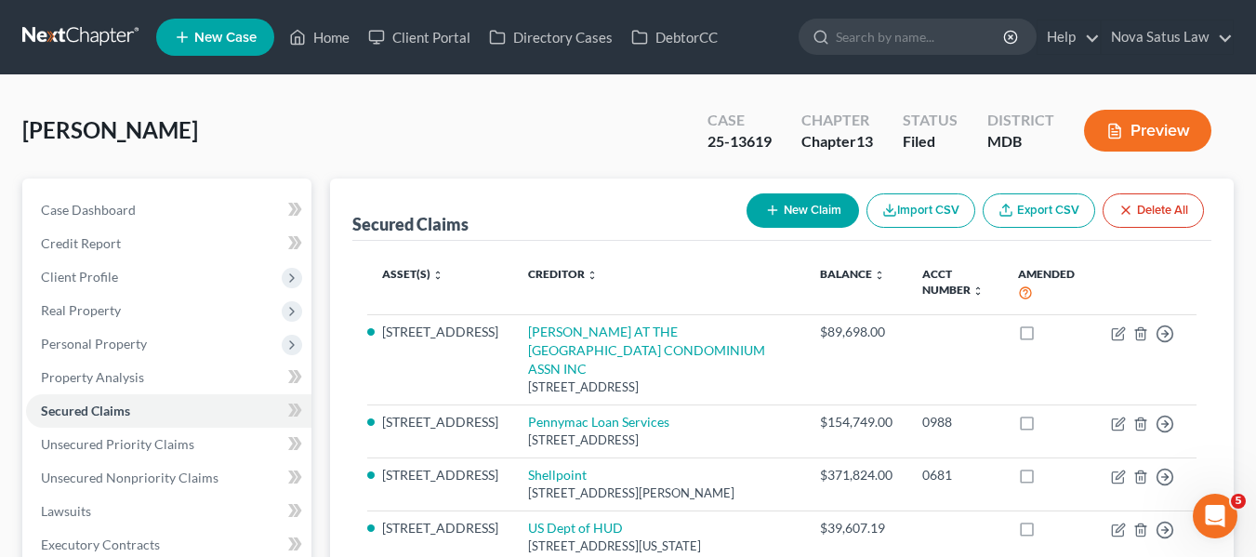
click at [774, 196] on button "New Claim" at bounding box center [802, 210] width 112 height 34
select select "0"
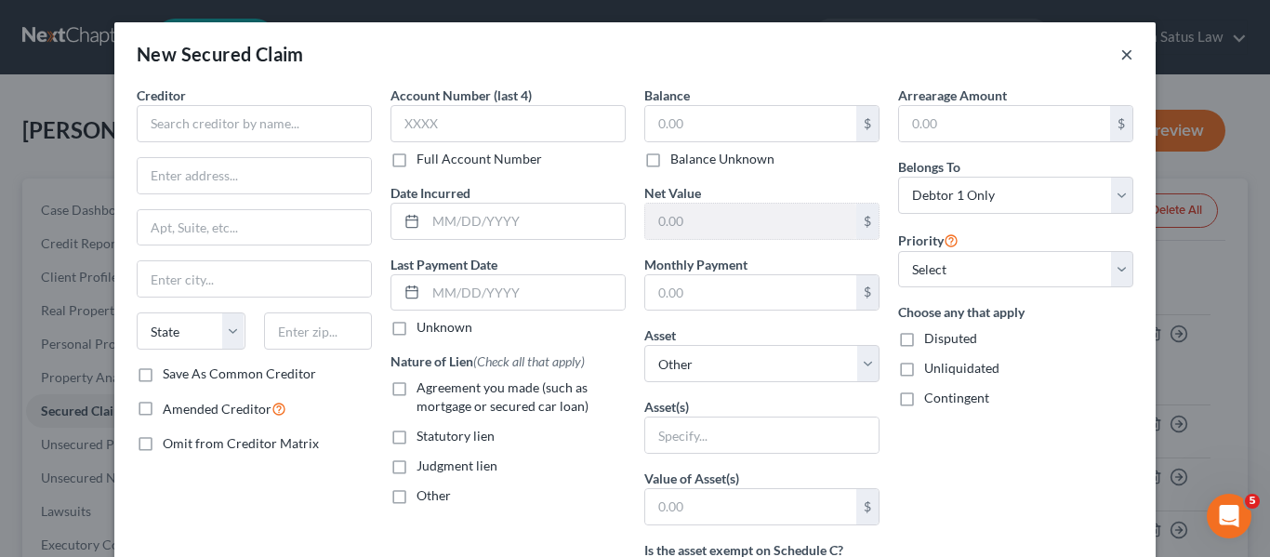
click at [1120, 57] on button "×" at bounding box center [1126, 54] width 13 height 22
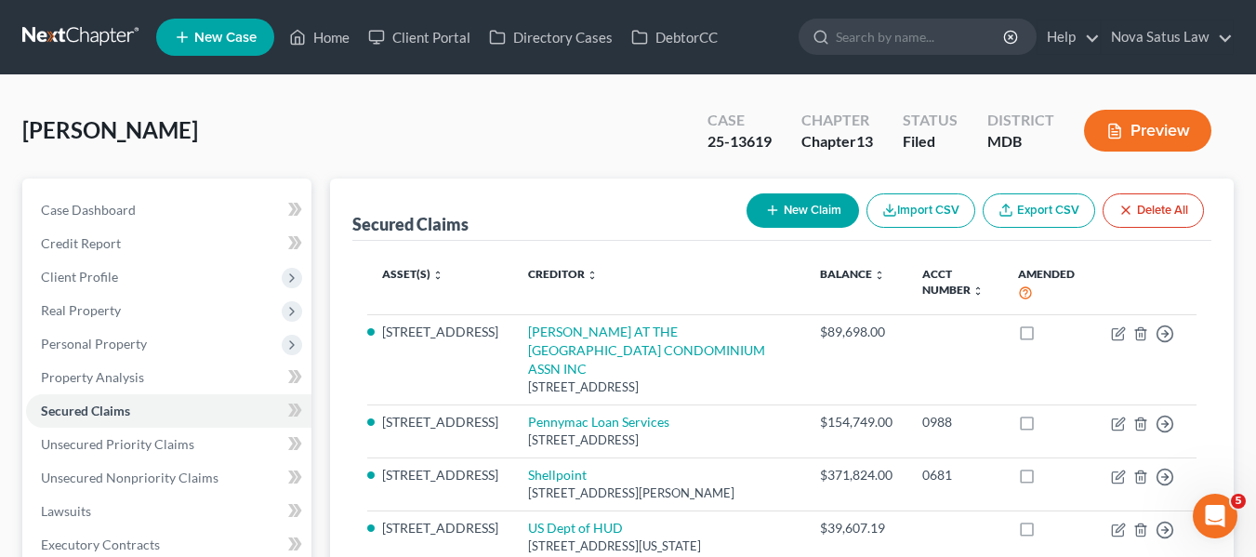
scroll to position [128, 0]
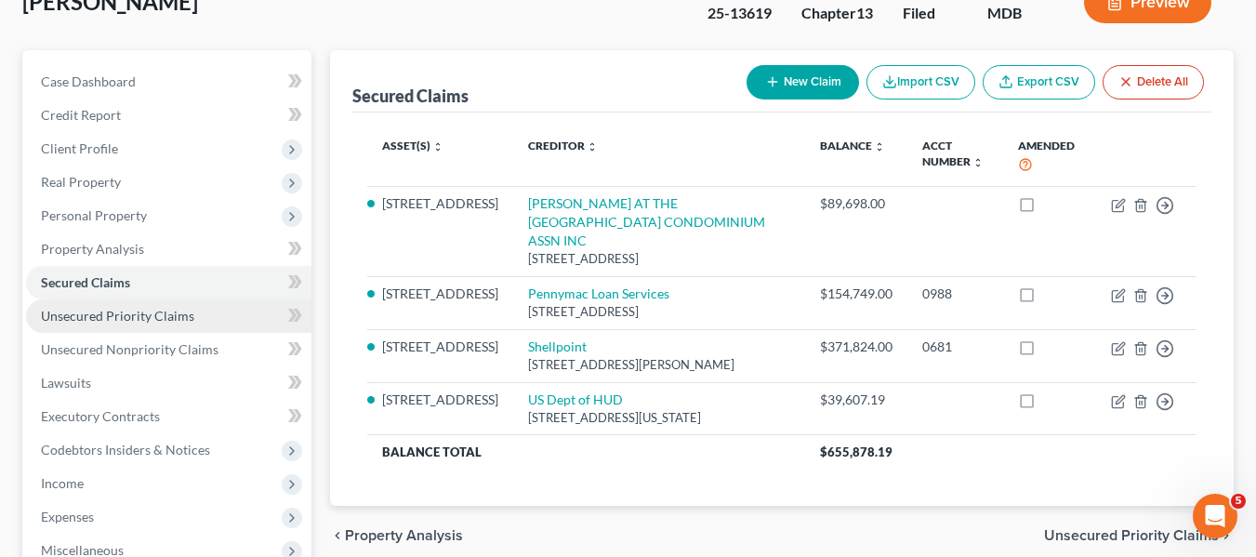
click at [125, 316] on span "Unsecured Priority Claims" at bounding box center [117, 316] width 153 height 16
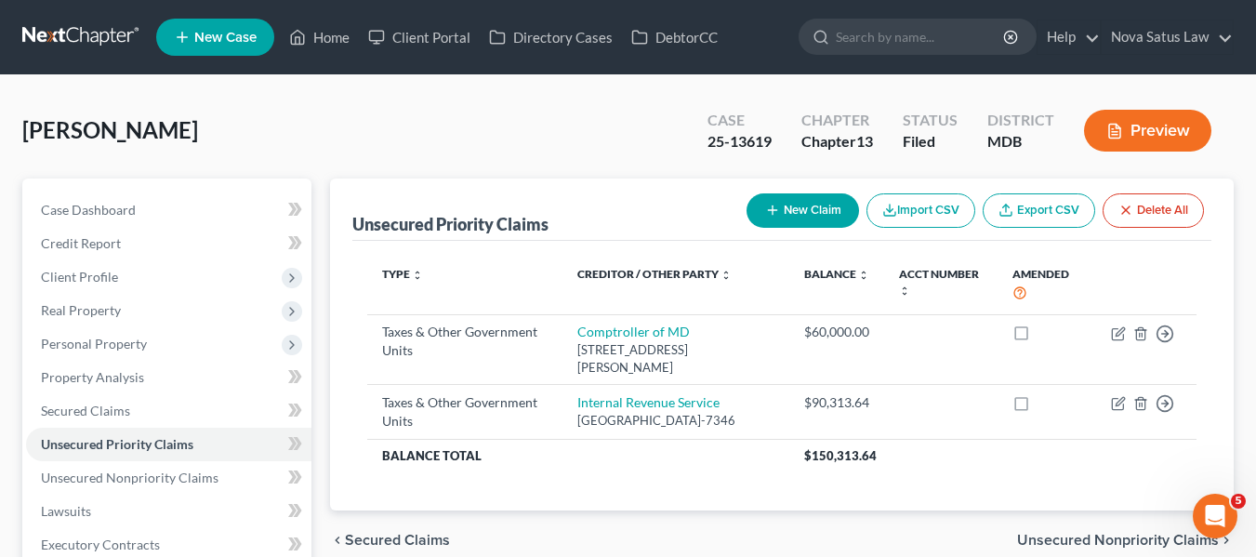
click at [785, 205] on button "New Claim" at bounding box center [802, 210] width 112 height 34
select select "0"
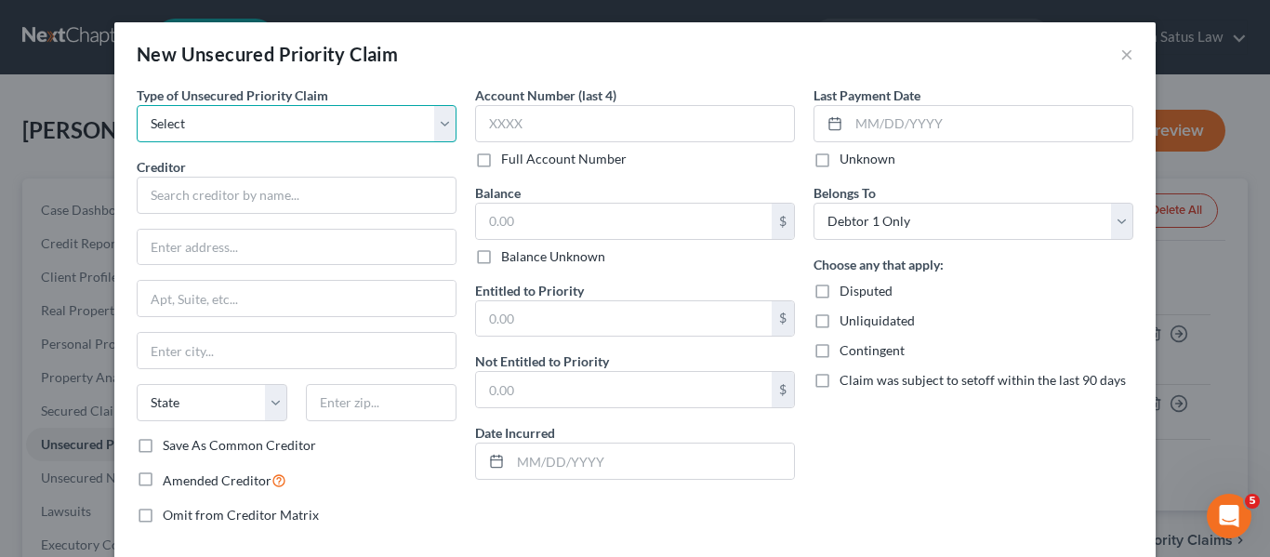
click at [284, 125] on select "Select Taxes & Other Government Units Domestic Support Obligations Extensions o…" at bounding box center [297, 123] width 320 height 37
select select "1"
click at [137, 105] on select "Select Taxes & Other Government Units Domestic Support Obligations Extensions o…" at bounding box center [297, 123] width 320 height 37
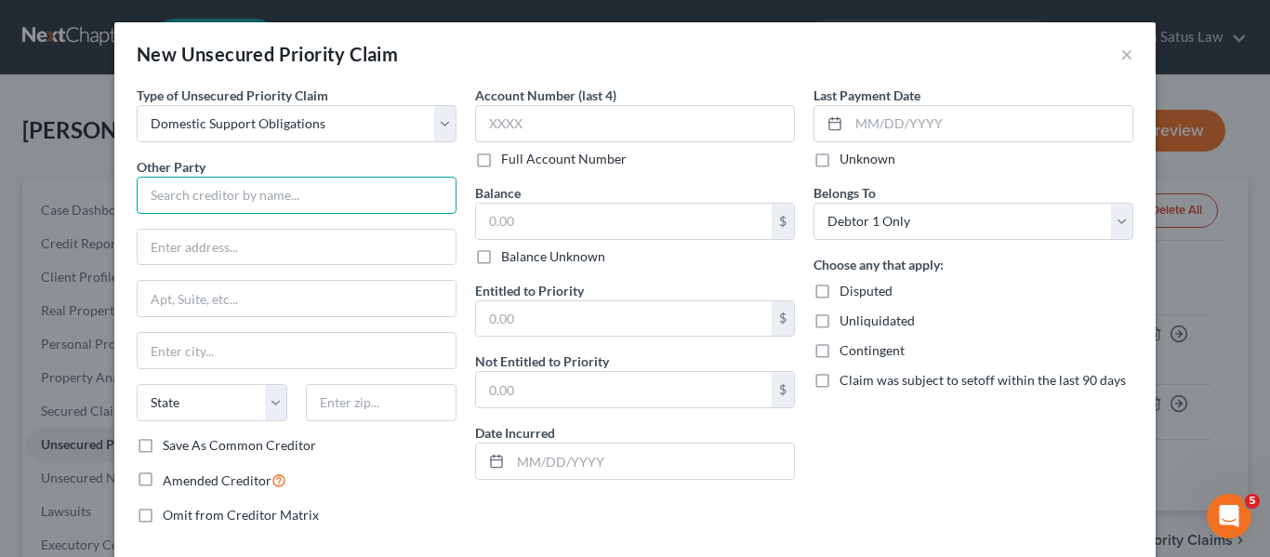
click at [231, 194] on input "text" at bounding box center [297, 195] width 320 height 37
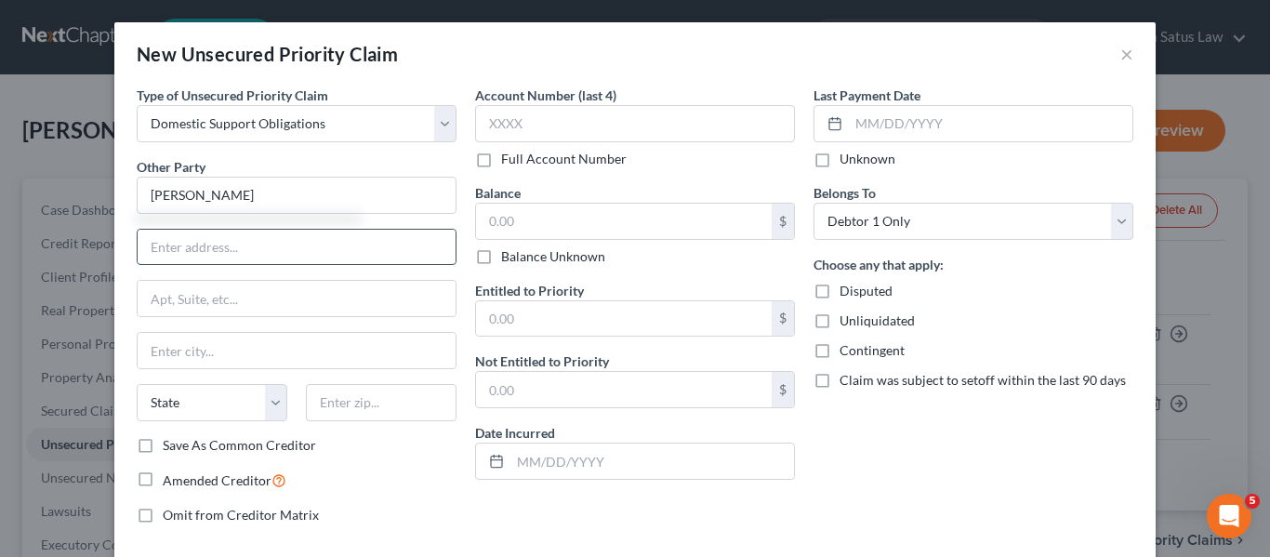
click at [236, 231] on input "text" at bounding box center [297, 247] width 318 height 35
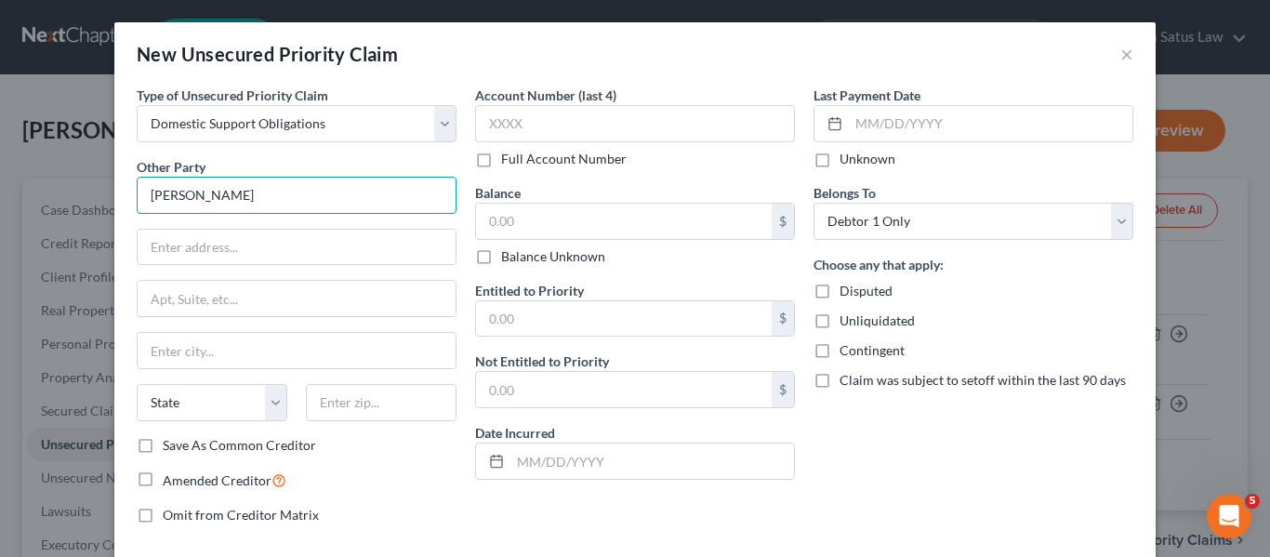
click at [259, 203] on input "[PERSON_NAME]" at bounding box center [297, 195] width 320 height 37
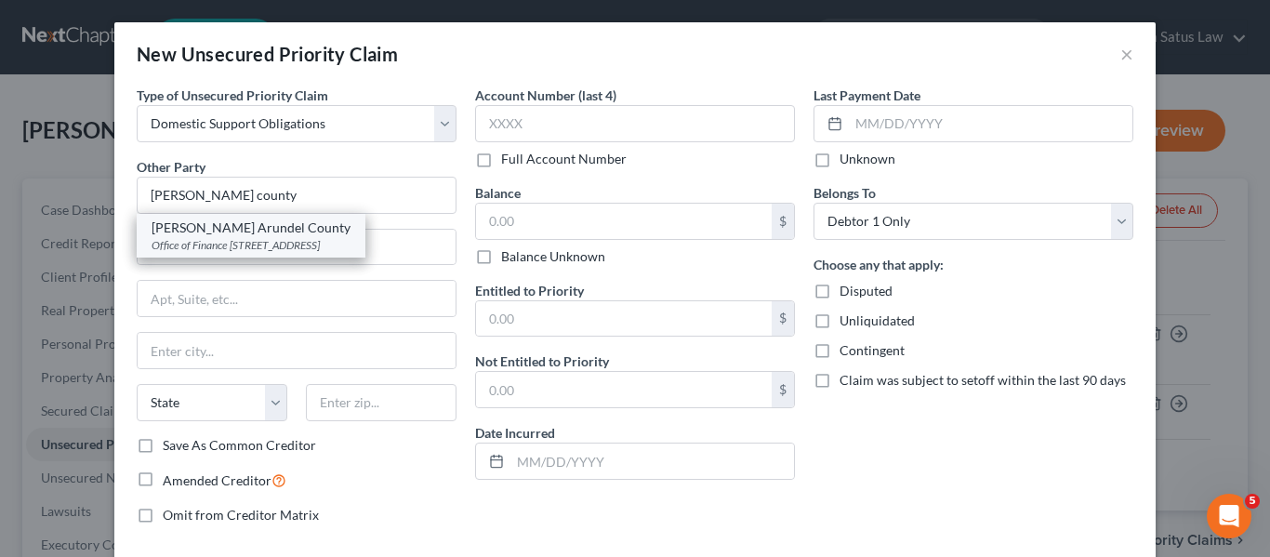
click at [257, 242] on div "Office of Finance [STREET_ADDRESS]" at bounding box center [251, 245] width 199 height 16
type input "[PERSON_NAME] Arundel County"
type input "Office of Finance"
type input "[STREET_ADDRESS]"
type input "[GEOGRAPHIC_DATA]"
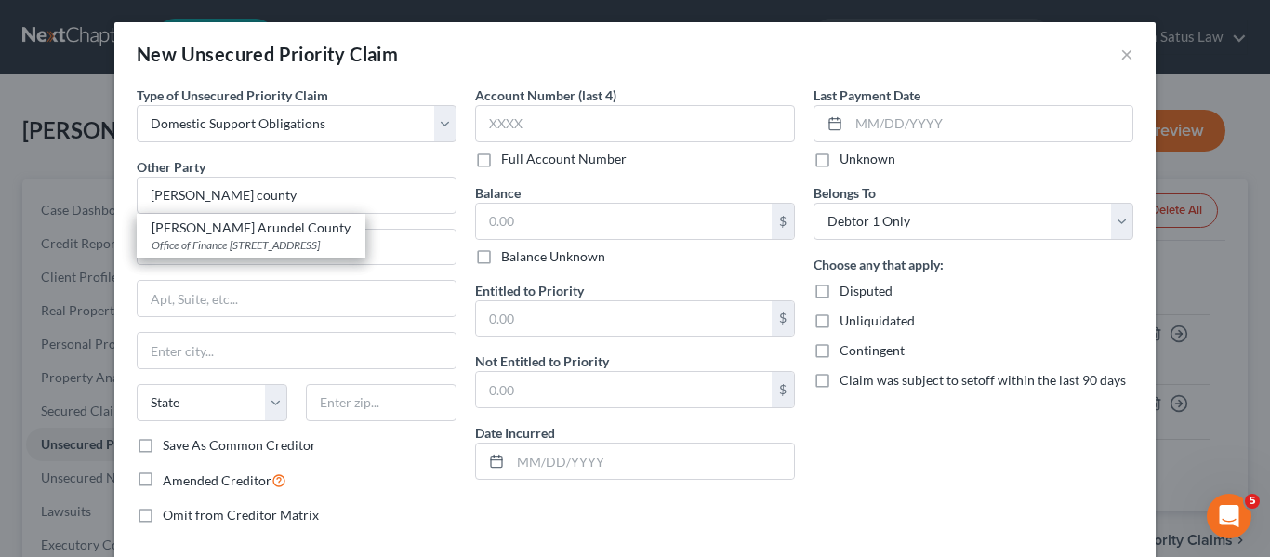
select select "21"
type input "21404"
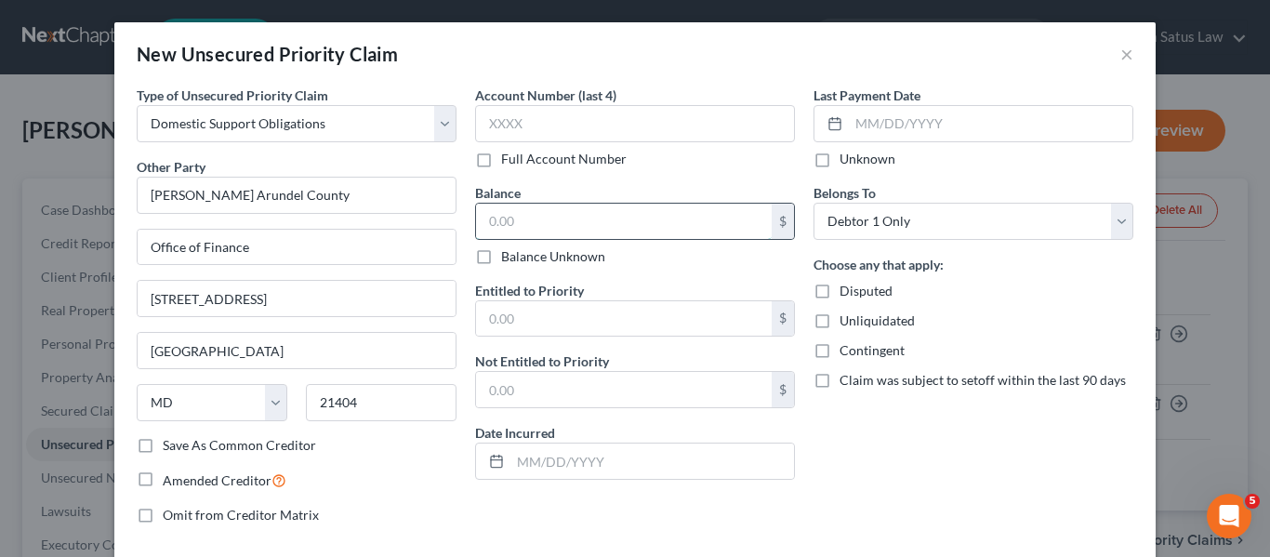
click at [559, 208] on input "text" at bounding box center [624, 221] width 296 height 35
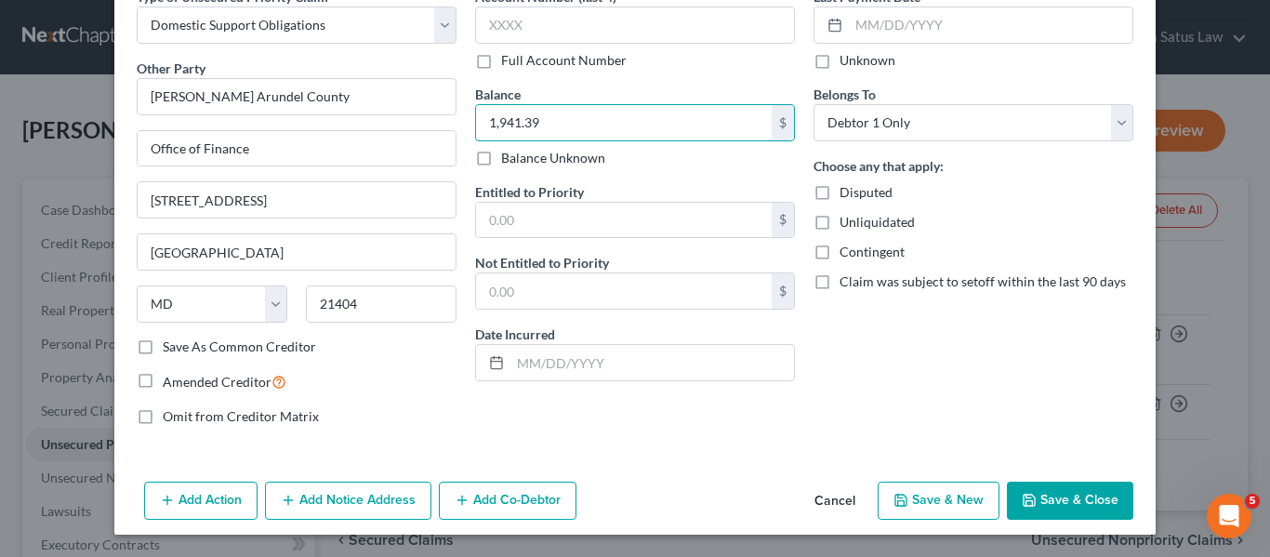
type input "1,941.39"
click at [1011, 494] on button "Save & Close" at bounding box center [1070, 501] width 126 height 39
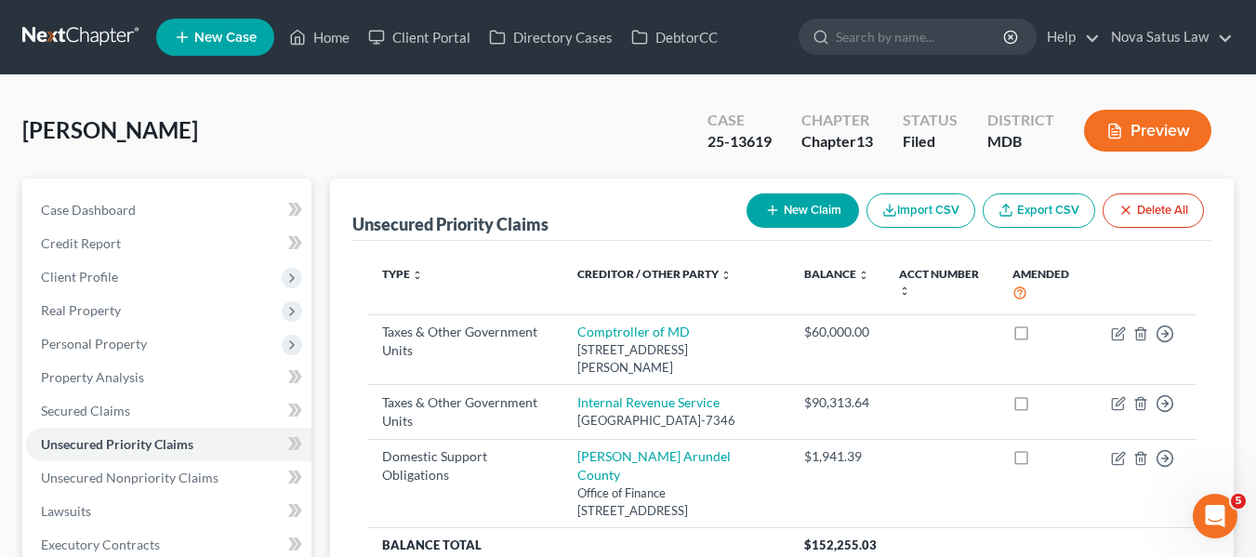
click at [785, 216] on button "New Claim" at bounding box center [802, 210] width 112 height 34
select select "0"
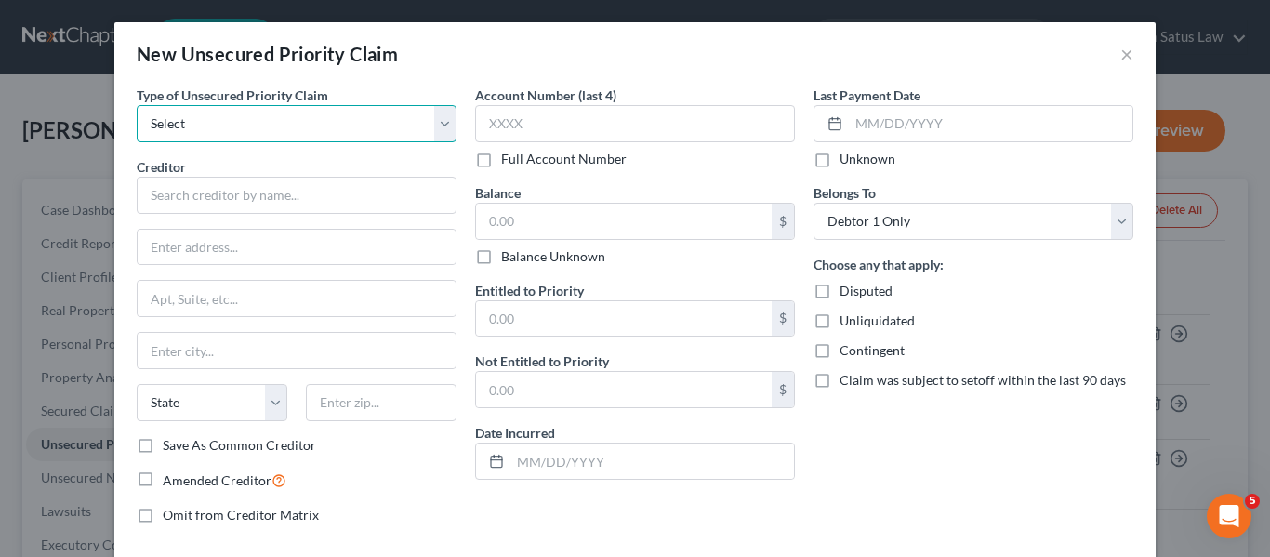
click at [378, 119] on select "Select Taxes & Other Government Units Domestic Support Obligations Extensions o…" at bounding box center [297, 123] width 320 height 37
select select "1"
click at [137, 105] on select "Select Taxes & Other Government Units Domestic Support Obligations Extensions o…" at bounding box center [297, 123] width 320 height 37
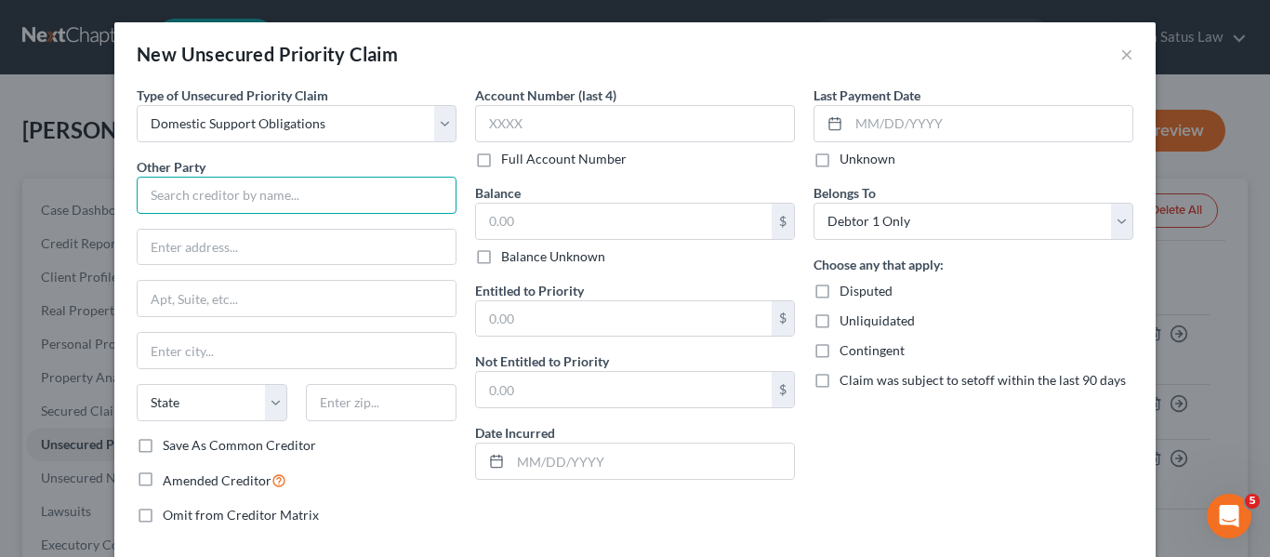
click at [250, 199] on input "text" at bounding box center [297, 195] width 320 height 37
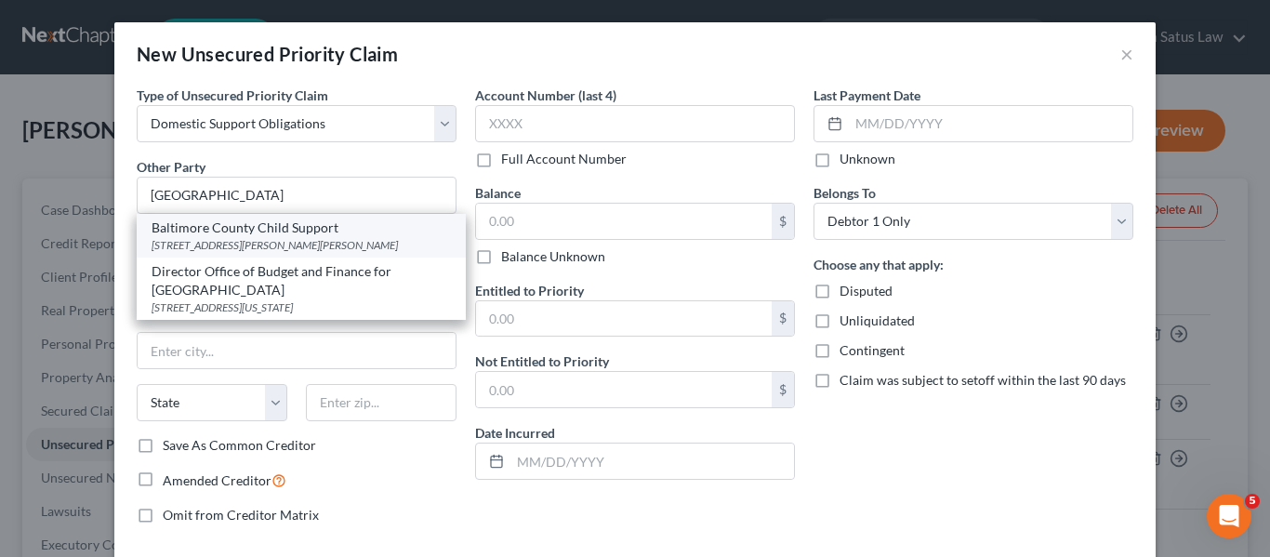
click at [272, 235] on div "Baltimore County Child Support" at bounding box center [301, 227] width 299 height 19
type input "Baltimore County Child Support"
type input "[STREET_ADDRESS][PERSON_NAME]"
type input "[PERSON_NAME][GEOGRAPHIC_DATA]"
select select "21"
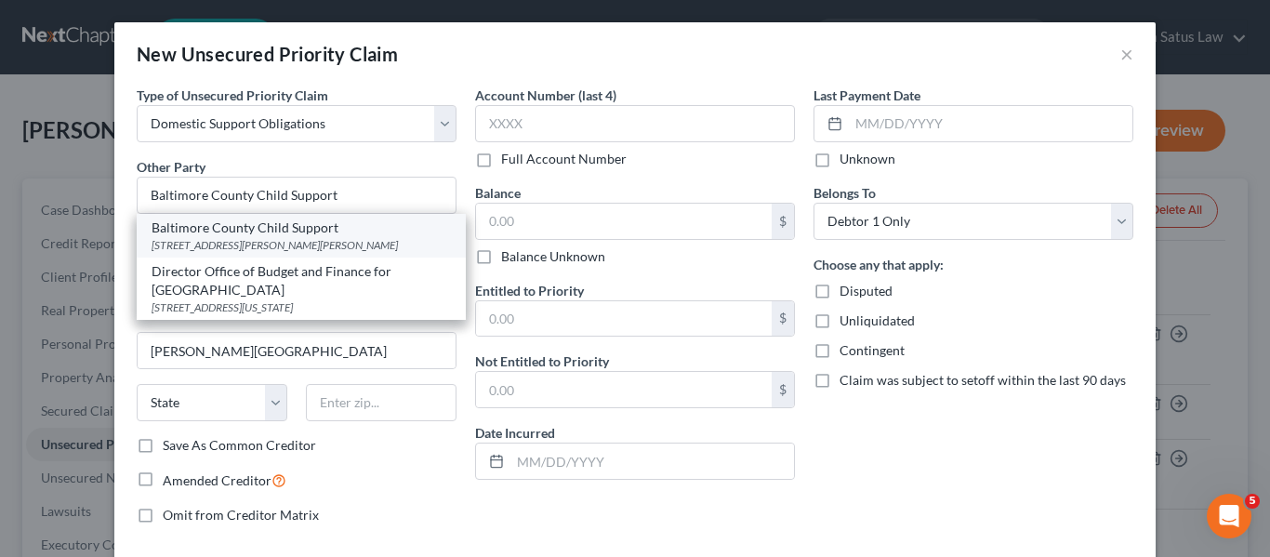
type input "21031"
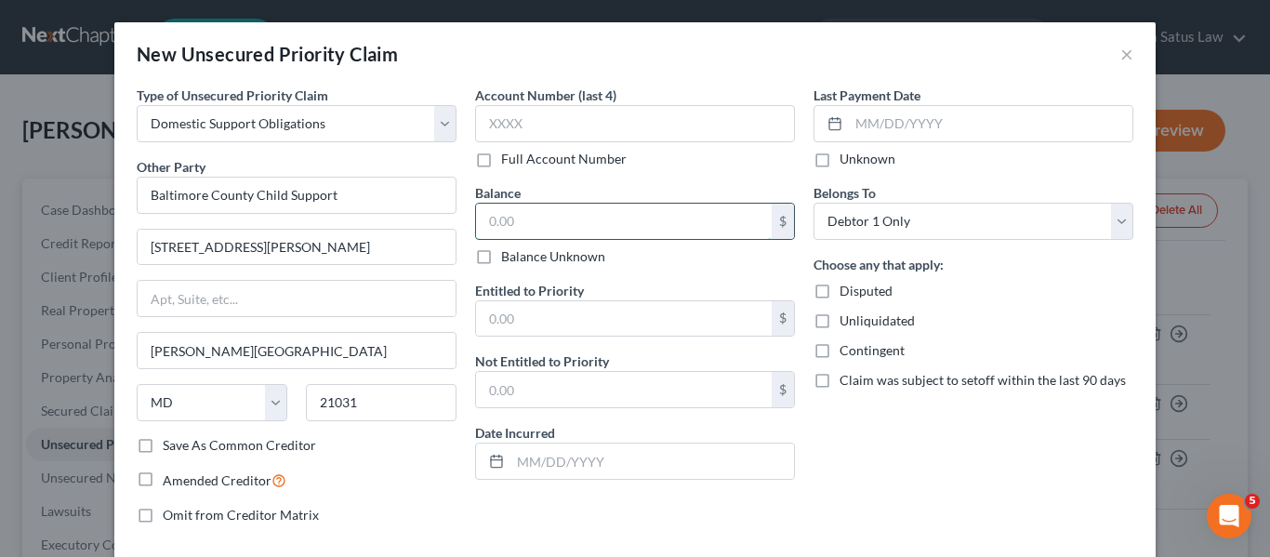
click at [538, 206] on input "text" at bounding box center [624, 221] width 296 height 35
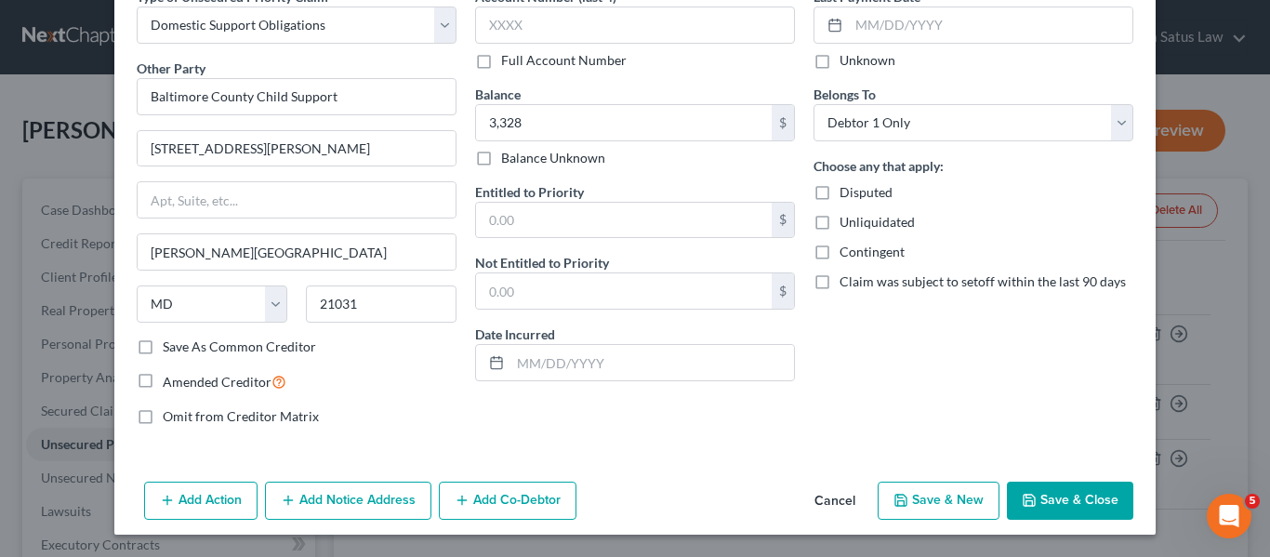
click at [1027, 486] on button "Save & Close" at bounding box center [1070, 501] width 126 height 39
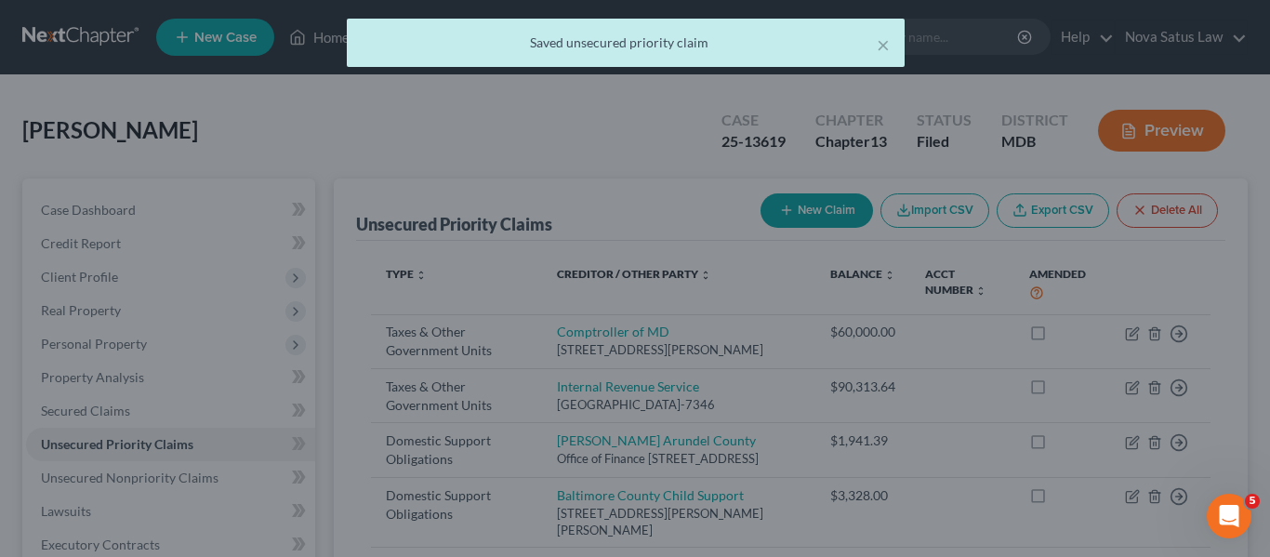
type input "3,328.00"
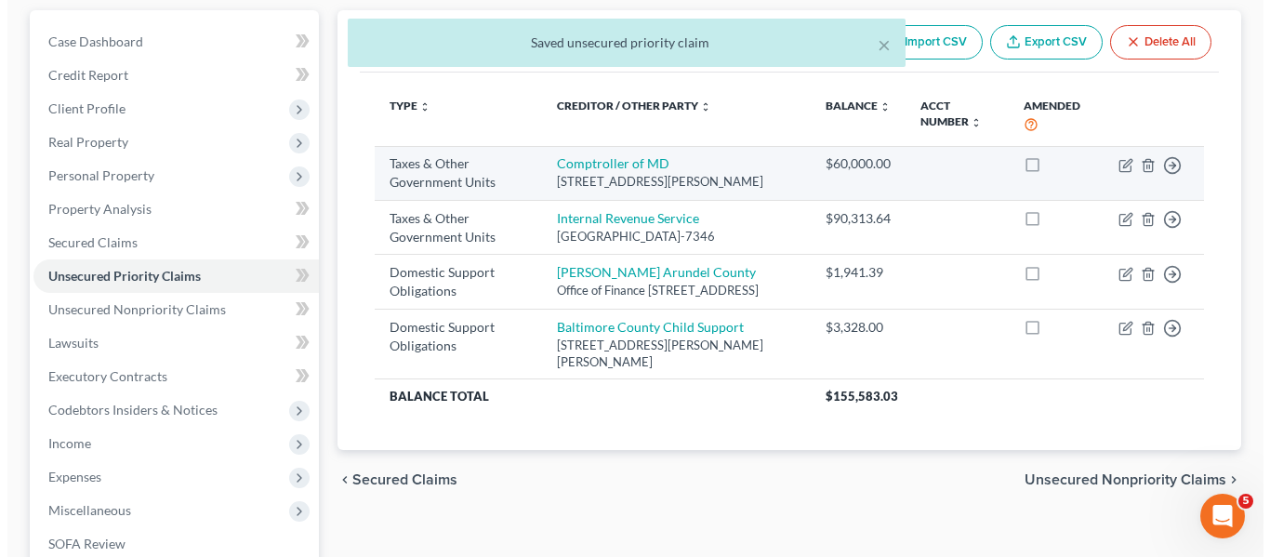
scroll to position [169, 0]
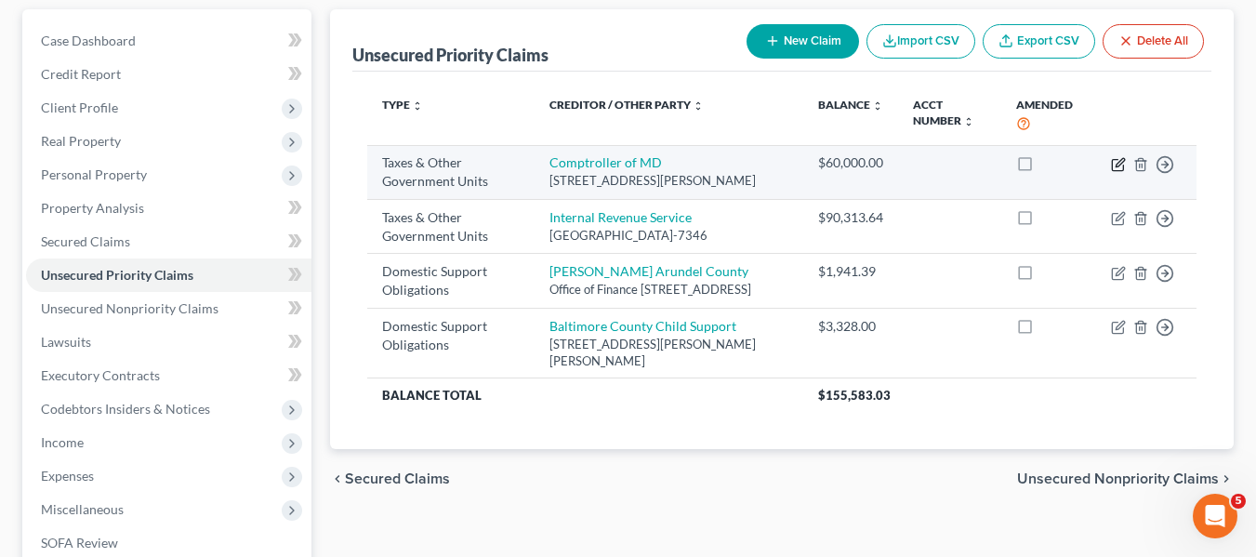
click at [1113, 165] on icon "button" at bounding box center [1117, 164] width 11 height 11
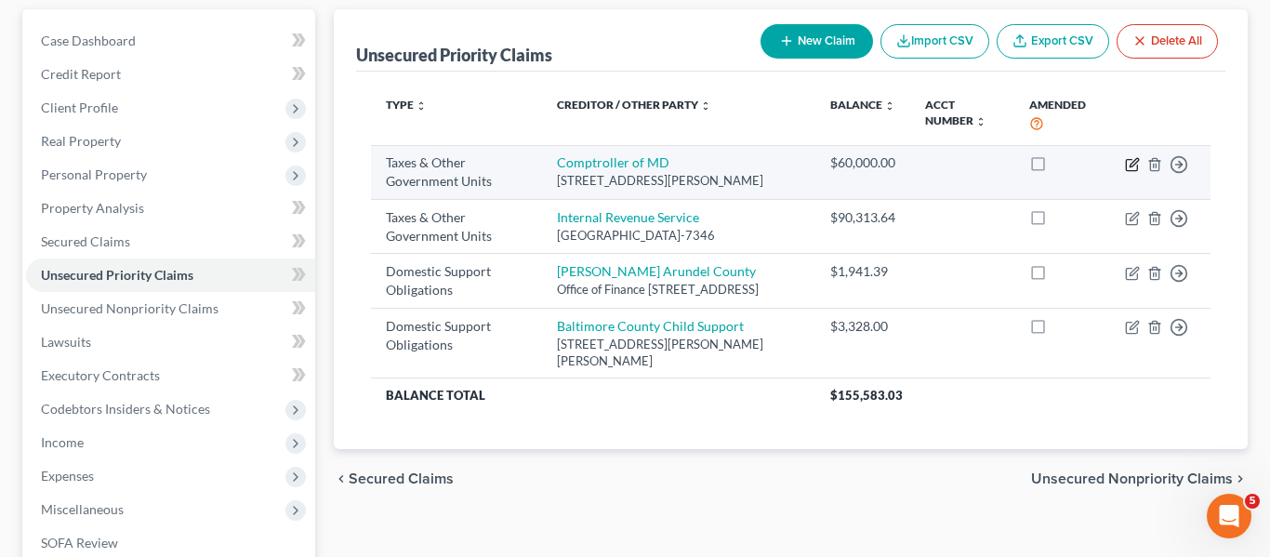
select select "2"
select select "21"
select select "0"
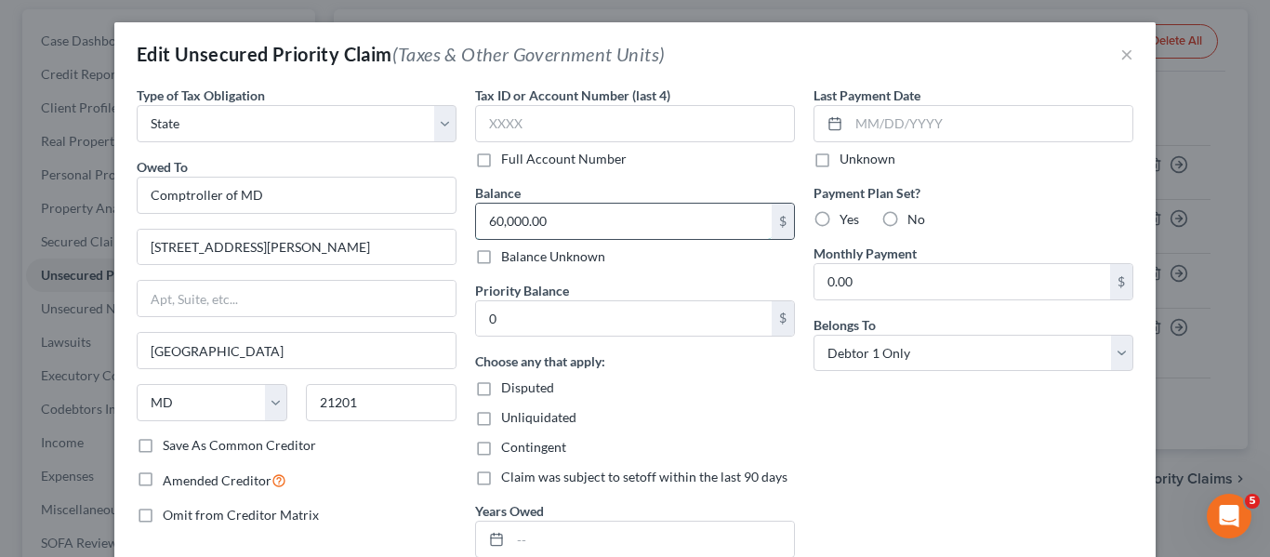
click at [569, 219] on input "60,000.00" at bounding box center [624, 221] width 296 height 35
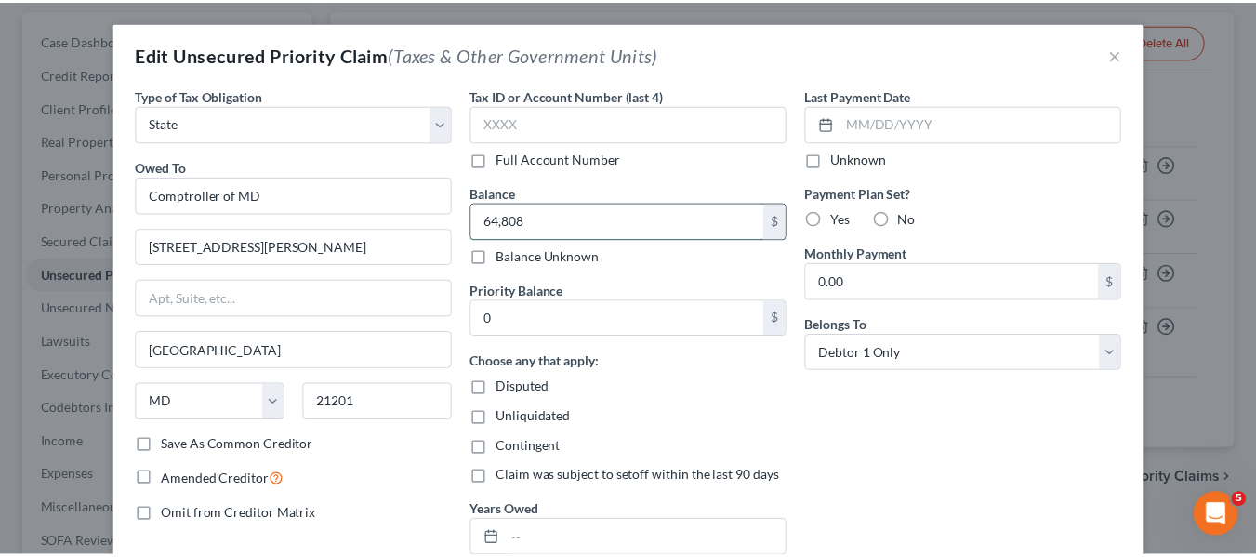
scroll to position [186, 0]
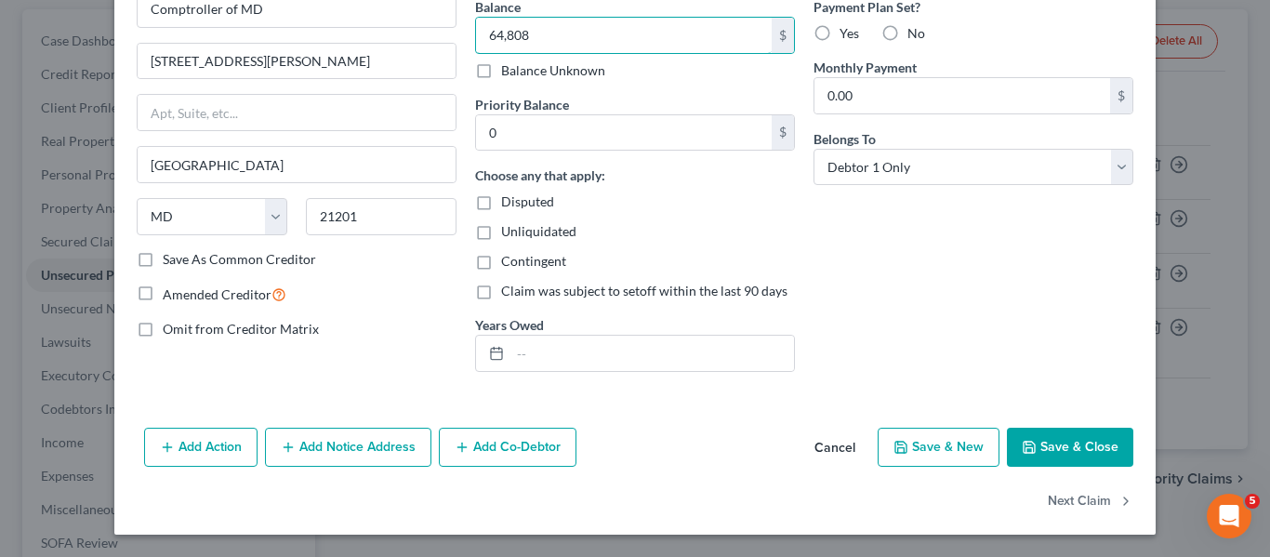
type input "64,808"
click at [1008, 441] on button "Save & Close" at bounding box center [1070, 447] width 126 height 39
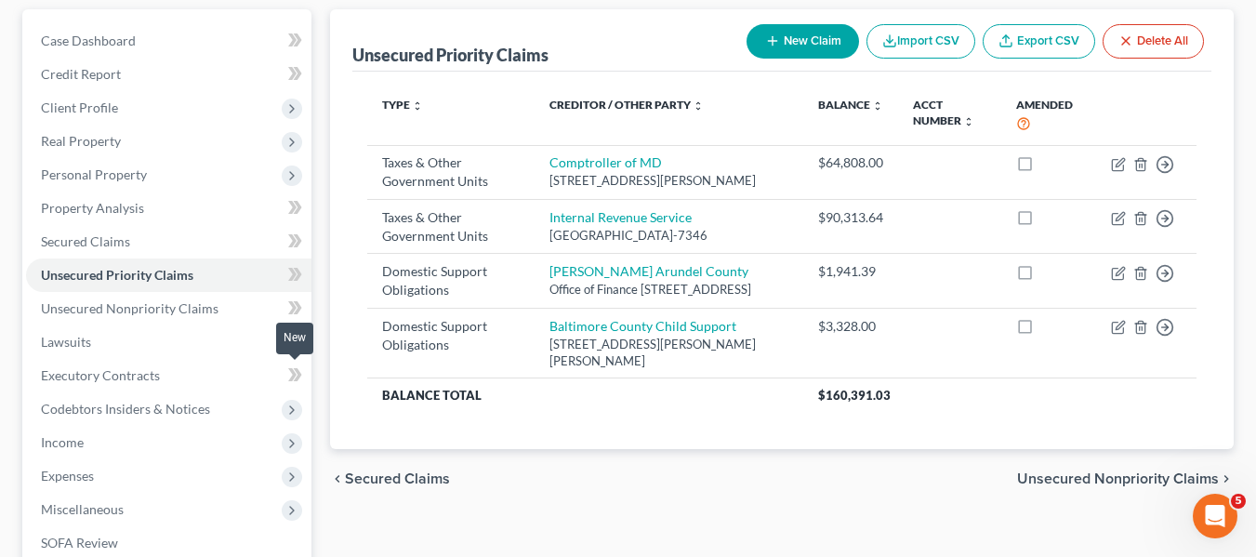
scroll to position [498, 0]
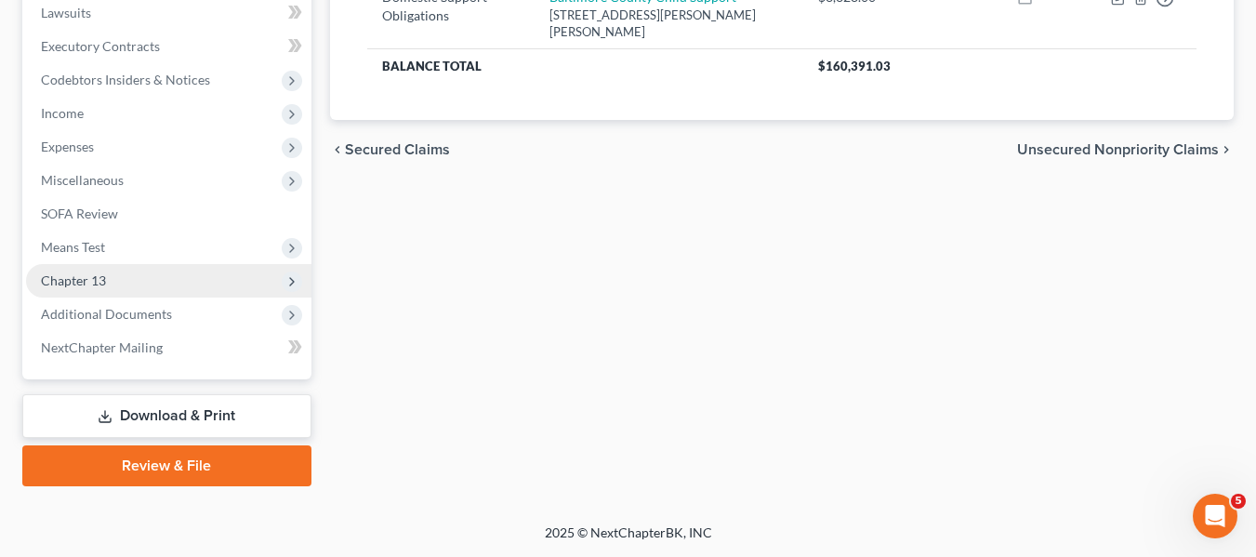
click at [104, 286] on span "Chapter 13" at bounding box center [73, 280] width 65 height 16
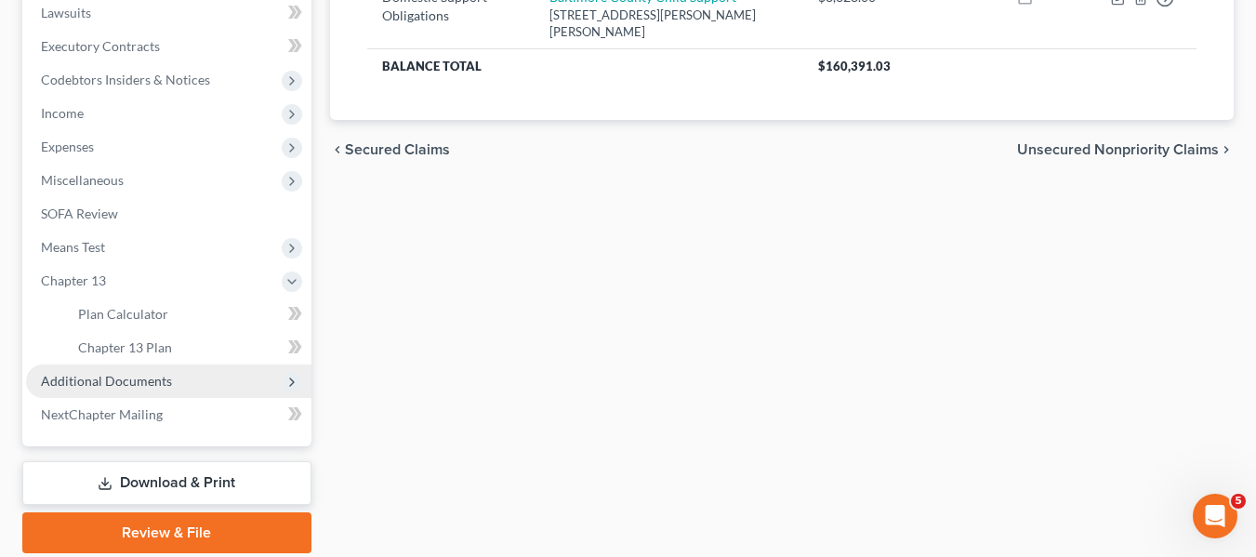
click at [120, 378] on span "Additional Documents" at bounding box center [106, 381] width 131 height 16
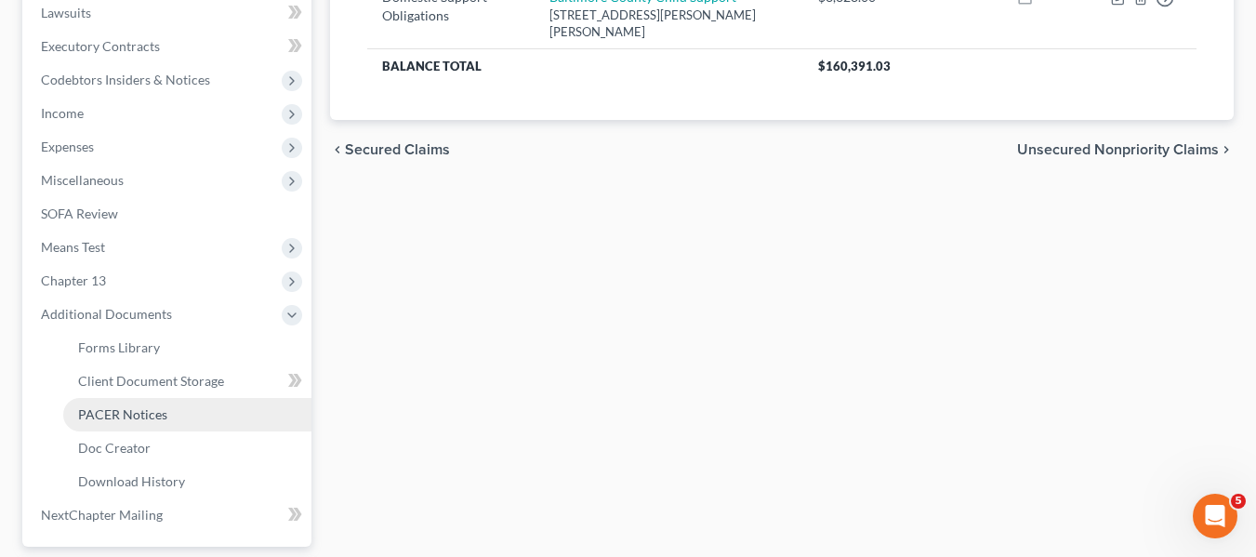
click at [137, 409] on span "PACER Notices" at bounding box center [122, 414] width 89 height 16
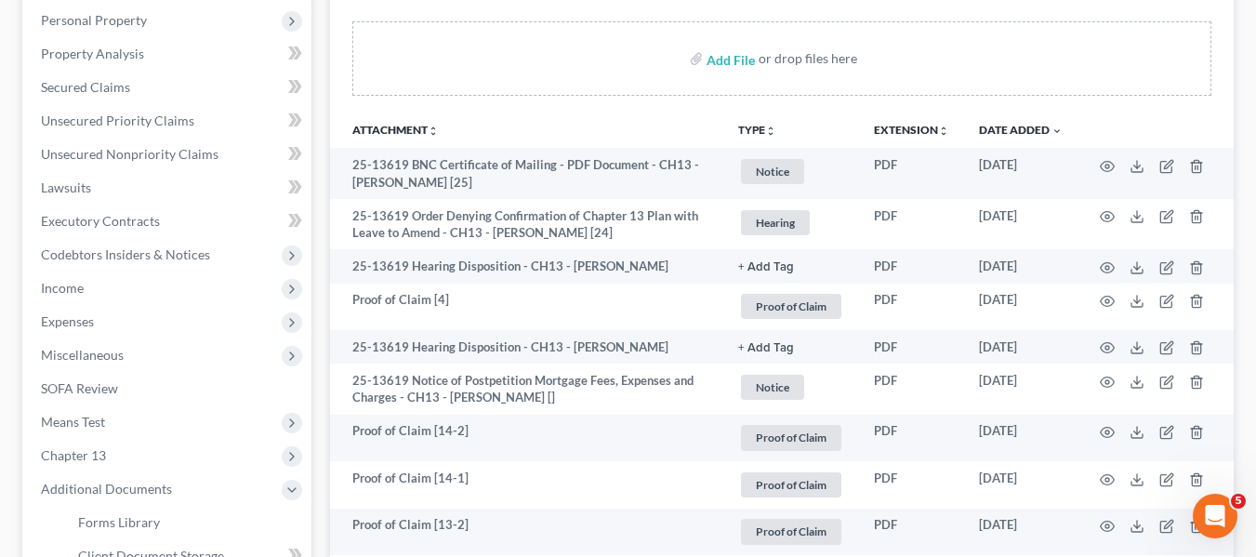
scroll to position [332, 0]
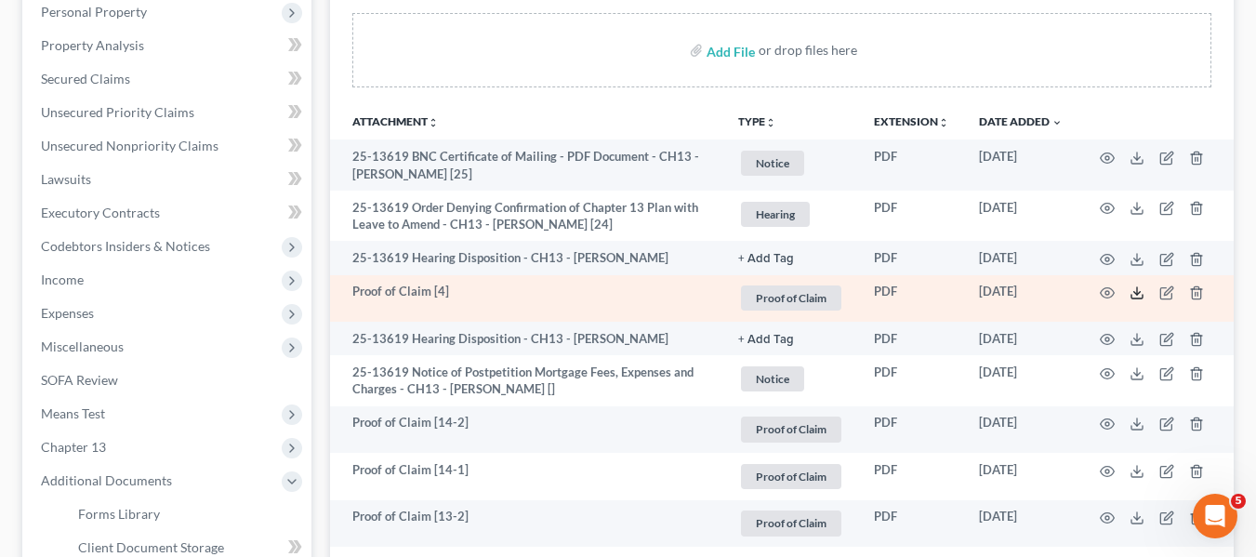
click at [1133, 288] on icon at bounding box center [1136, 292] width 15 height 15
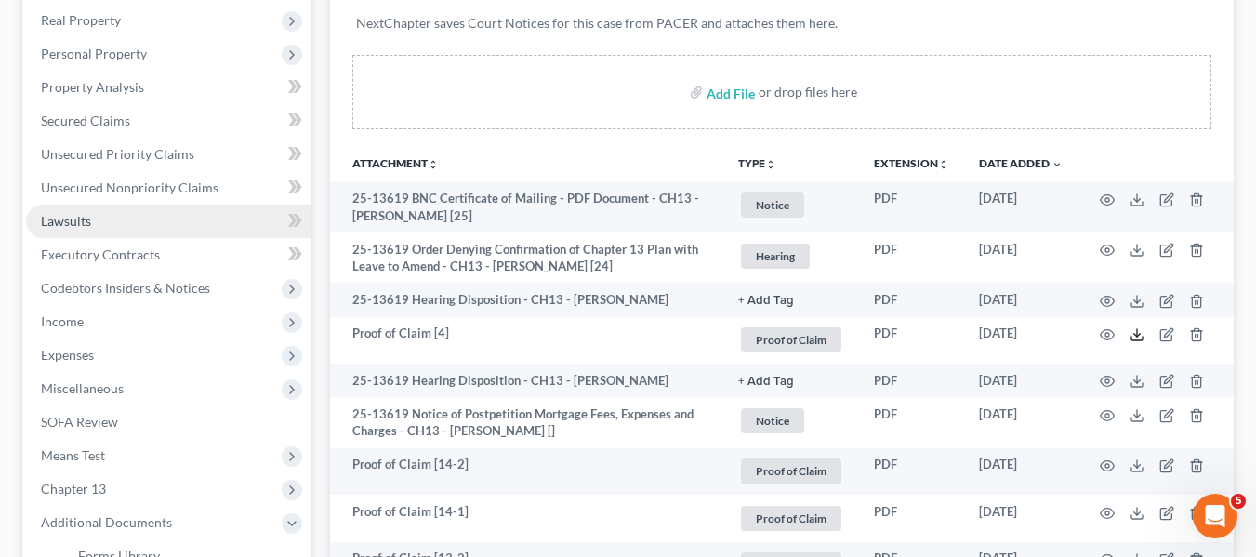
scroll to position [289, 0]
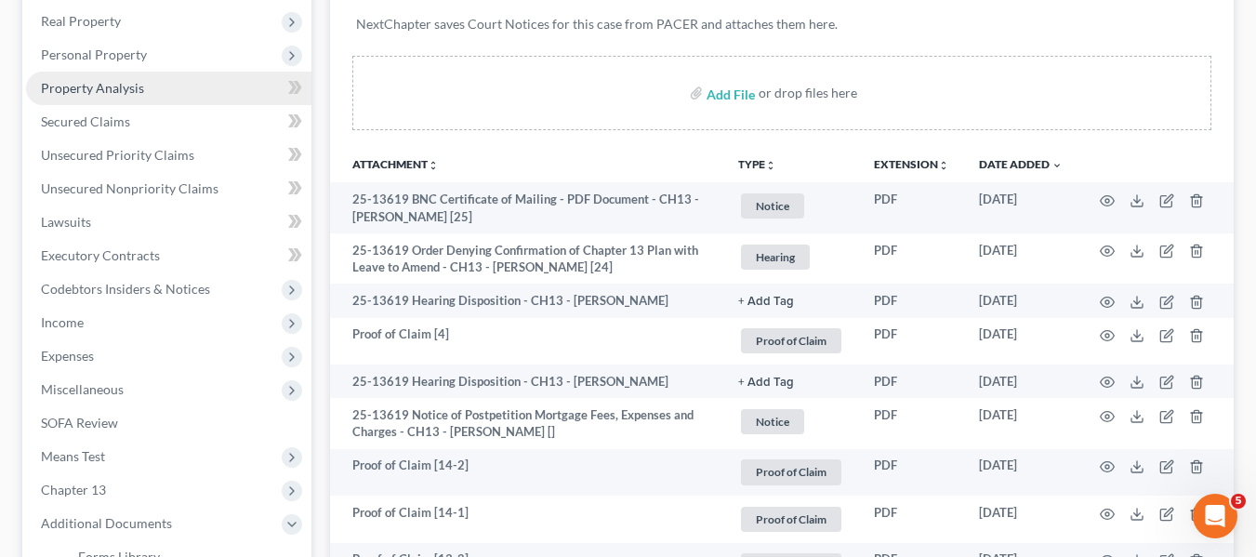
click at [117, 85] on span "Property Analysis" at bounding box center [92, 88] width 103 height 16
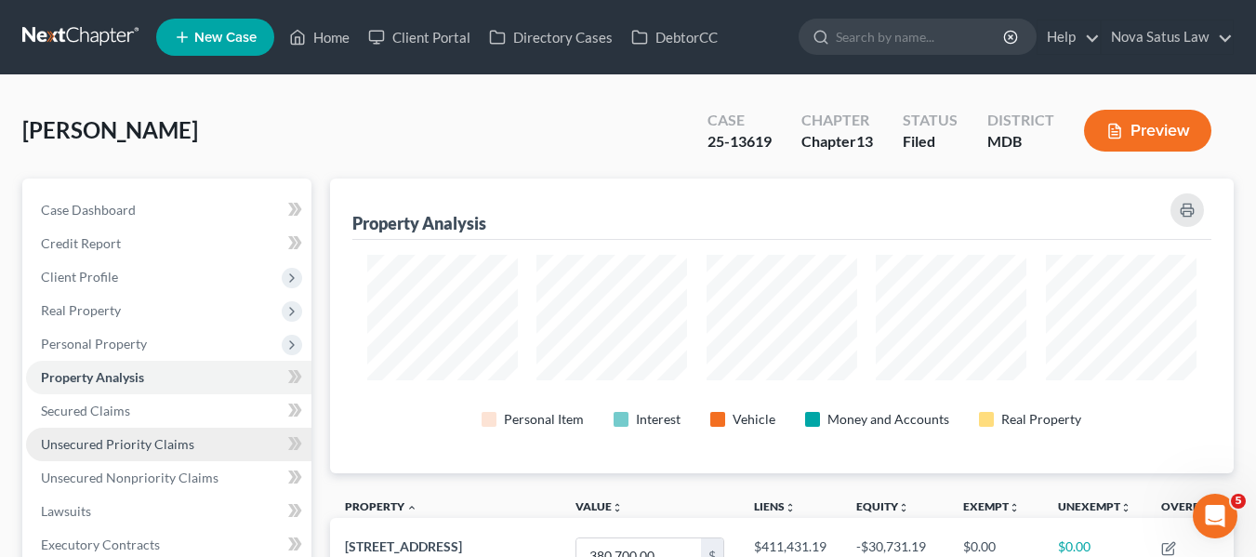
click at [149, 432] on link "Unsecured Priority Claims" at bounding box center [168, 444] width 285 height 33
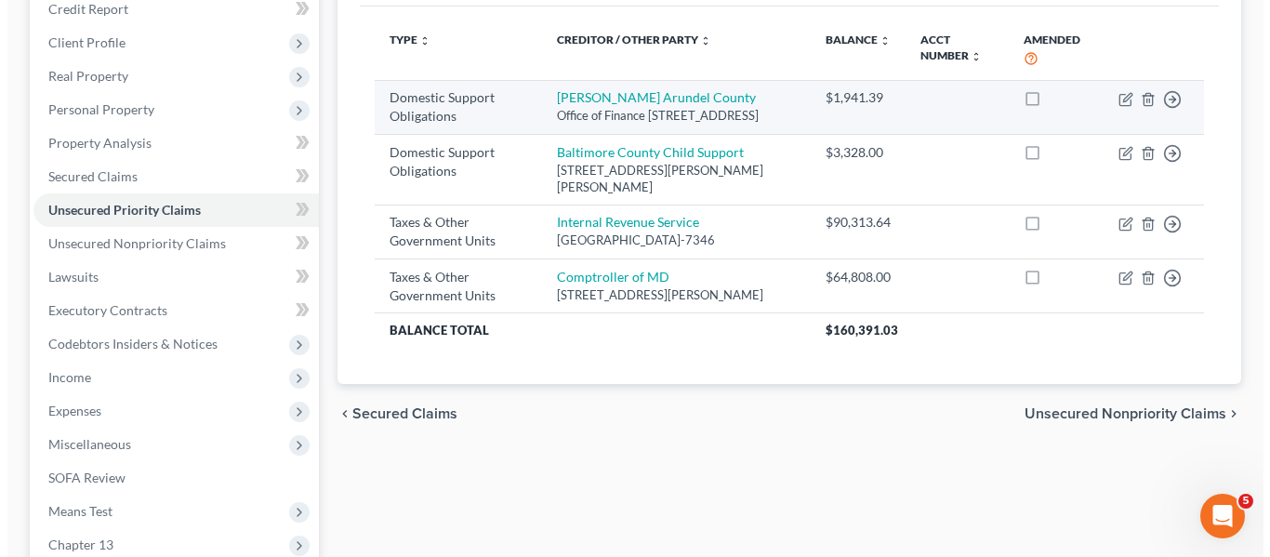
scroll to position [244, 0]
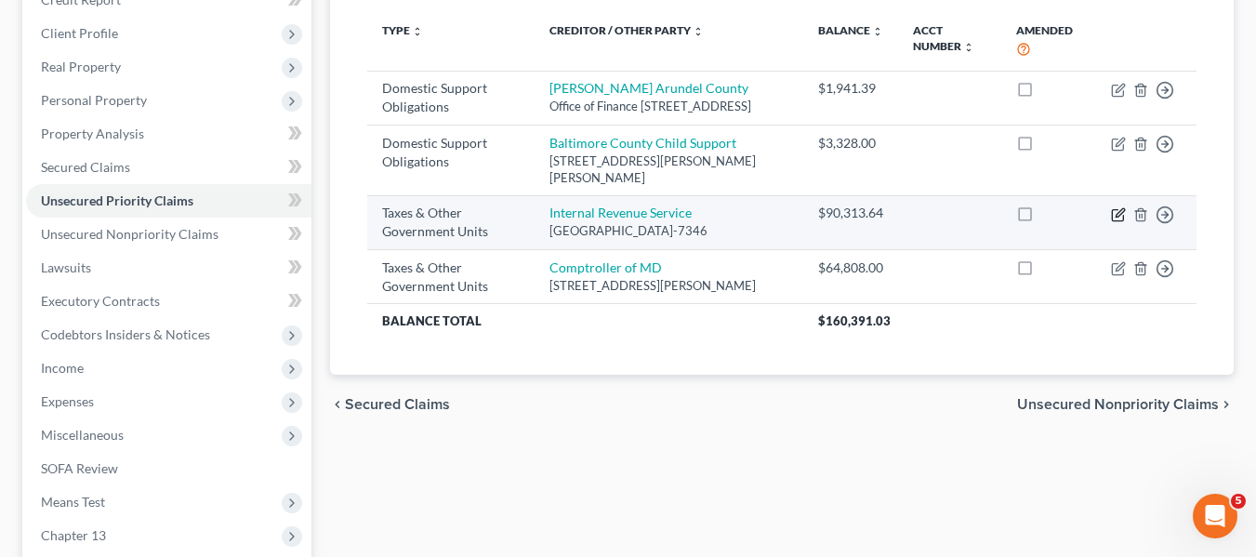
click at [1118, 217] on icon "button" at bounding box center [1119, 212] width 8 height 8
select select "0"
select select "39"
select select "0"
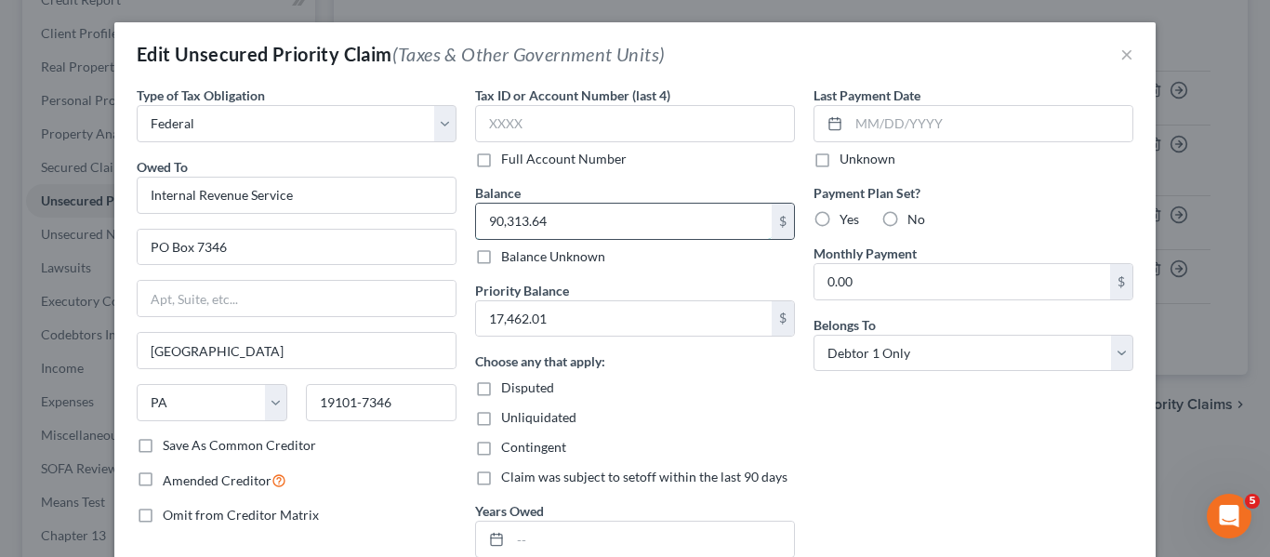
click at [590, 221] on input "90,313.64" at bounding box center [624, 221] width 296 height 35
type input "88,921.39"
click at [539, 316] on input "17,462.01" at bounding box center [624, 318] width 296 height 35
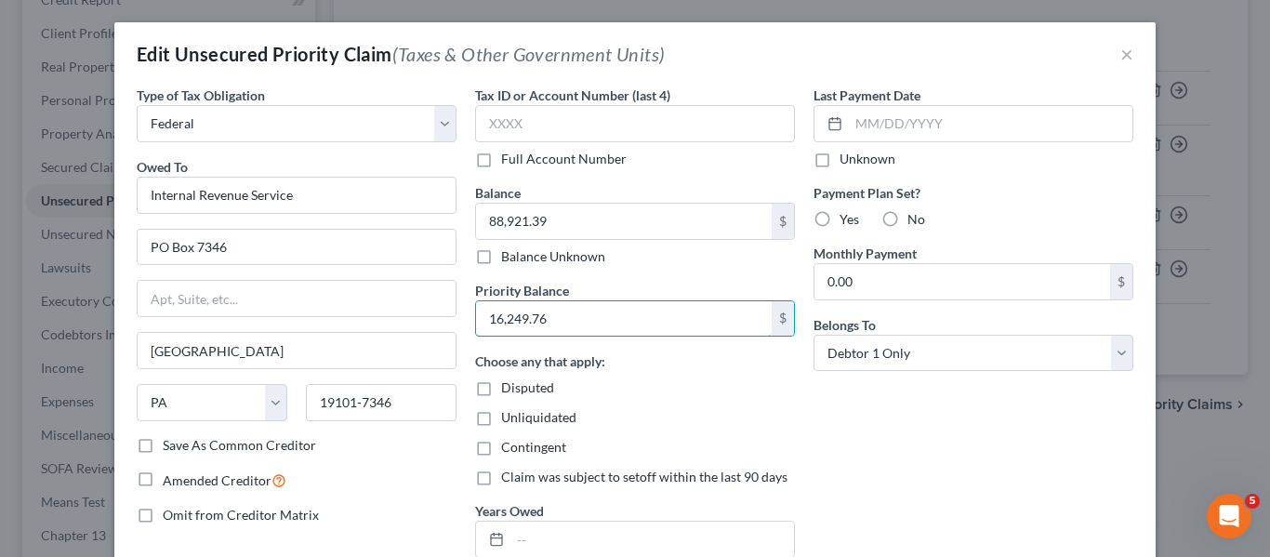
type input "16,249.76"
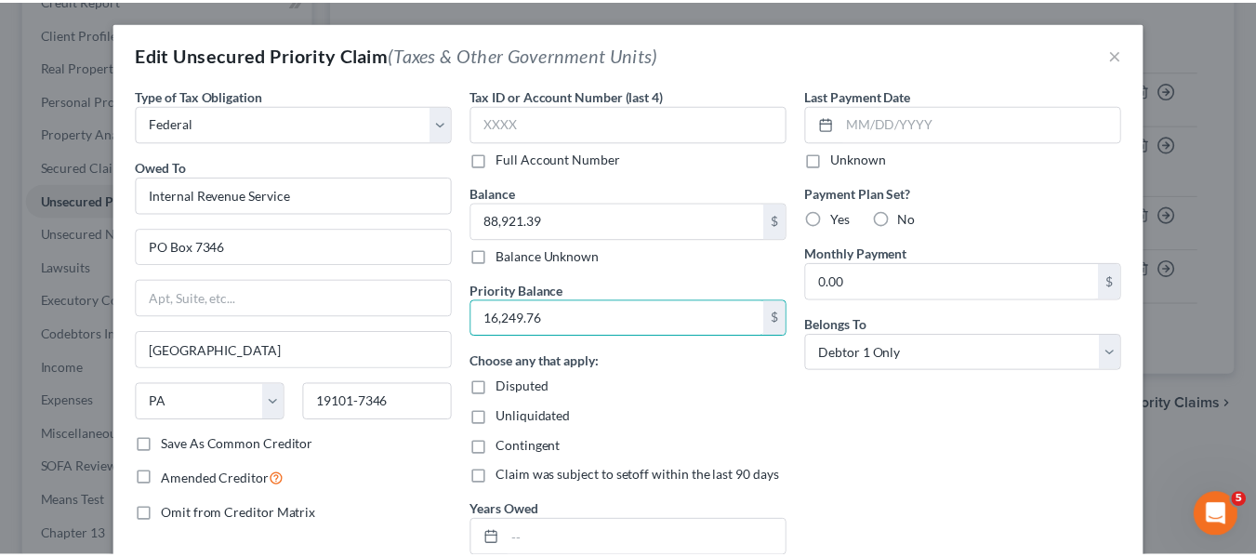
scroll to position [186, 0]
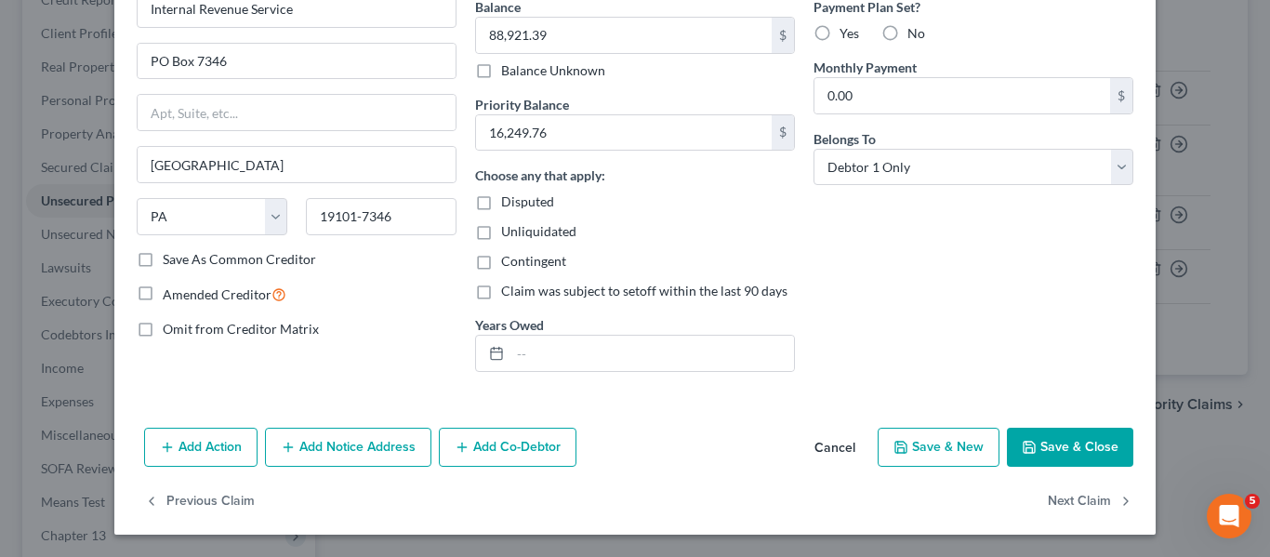
click at [1081, 434] on button "Save & Close" at bounding box center [1070, 447] width 126 height 39
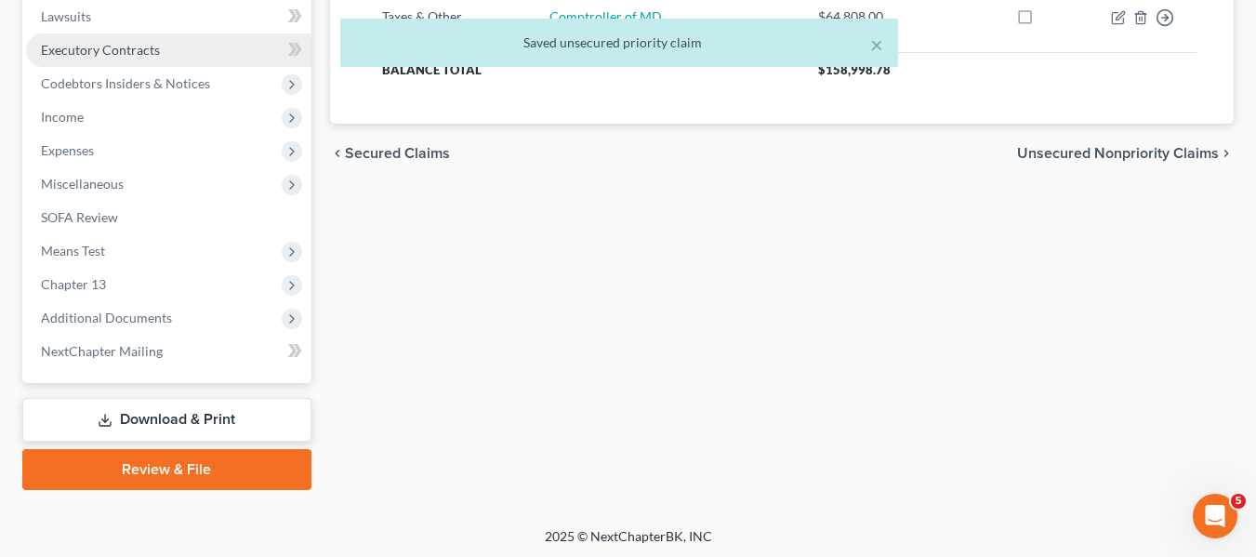
scroll to position [498, 0]
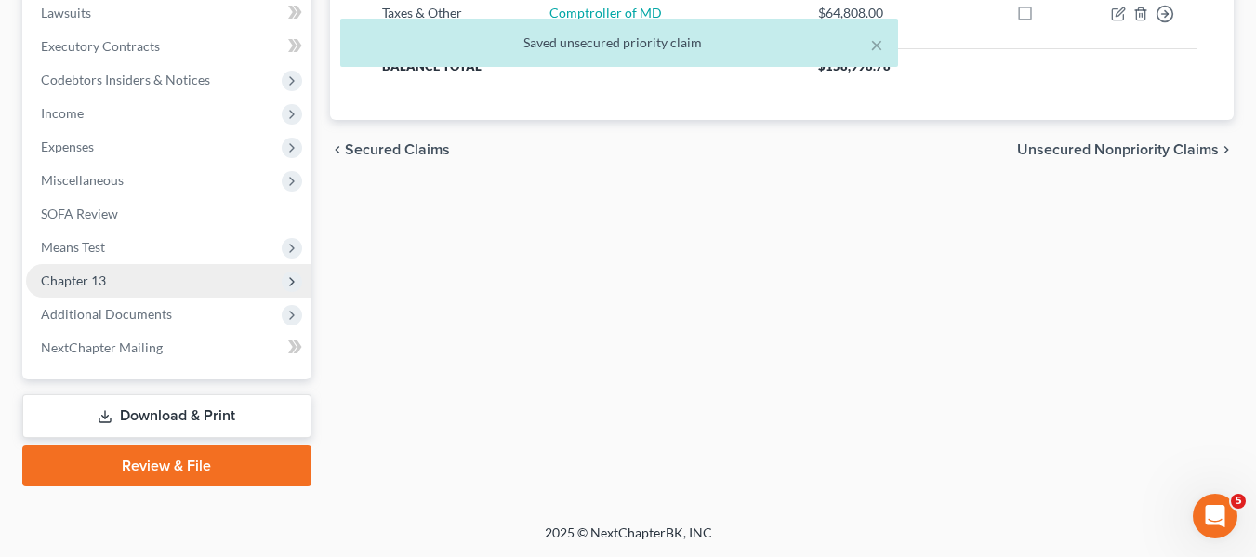
click at [121, 277] on span "Chapter 13" at bounding box center [168, 280] width 285 height 33
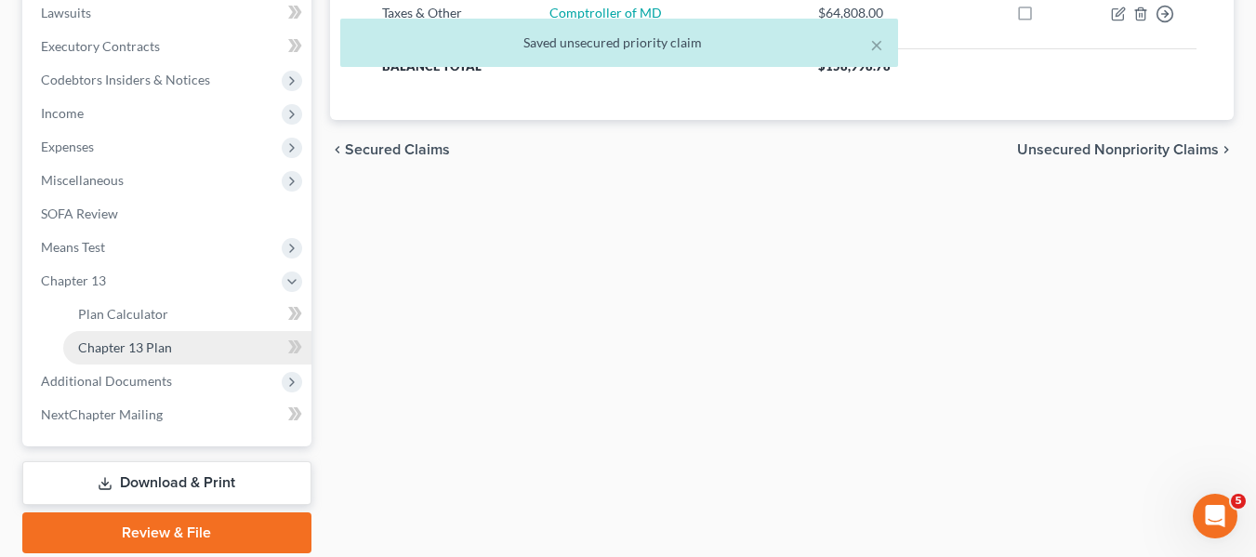
click at [153, 343] on span "Chapter 13 Plan" at bounding box center [125, 347] width 94 height 16
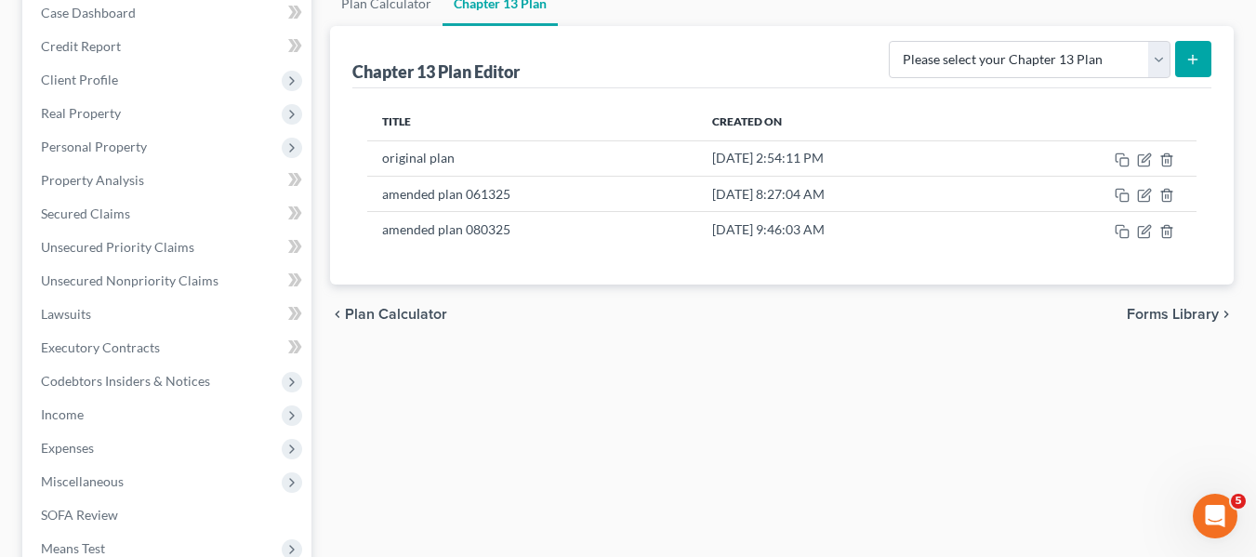
scroll to position [198, 0]
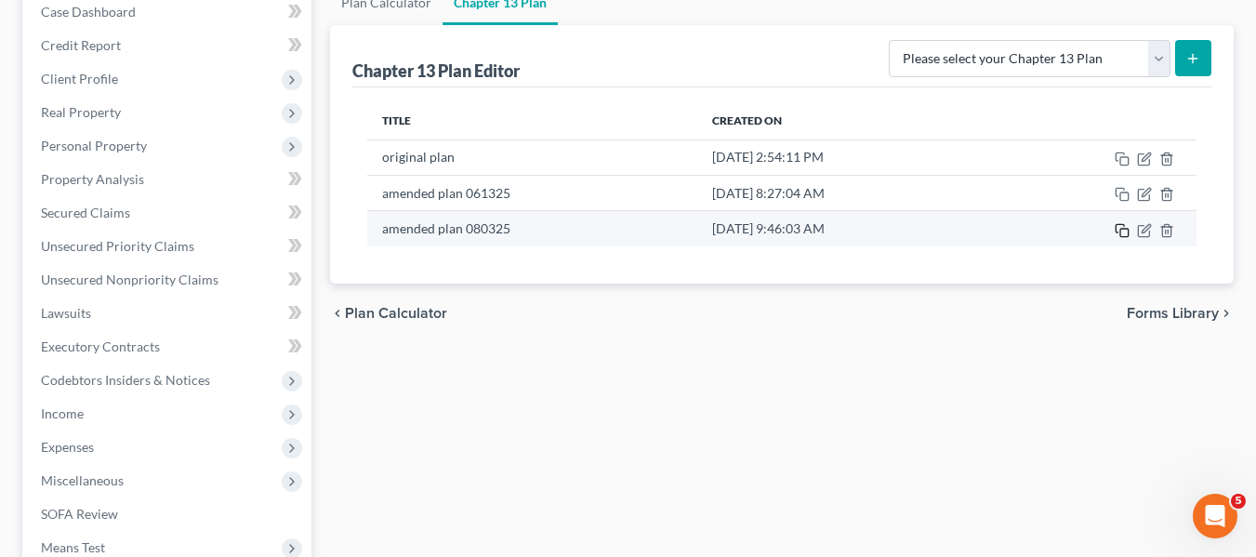
click at [1124, 231] on icon "button" at bounding box center [1122, 230] width 15 height 15
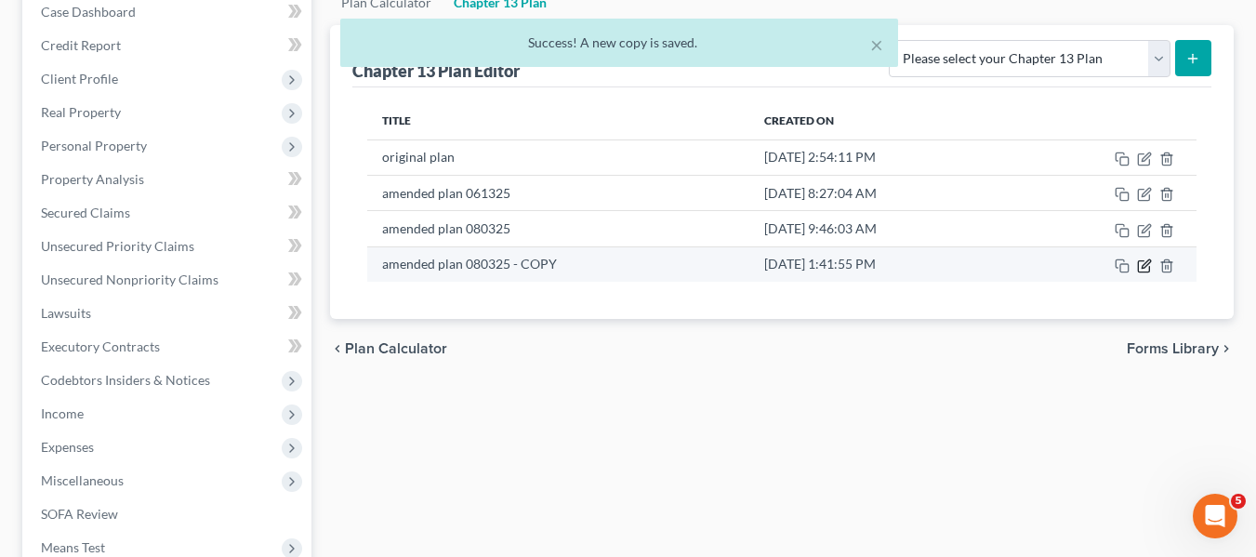
click at [1141, 263] on icon "button" at bounding box center [1144, 265] width 15 height 15
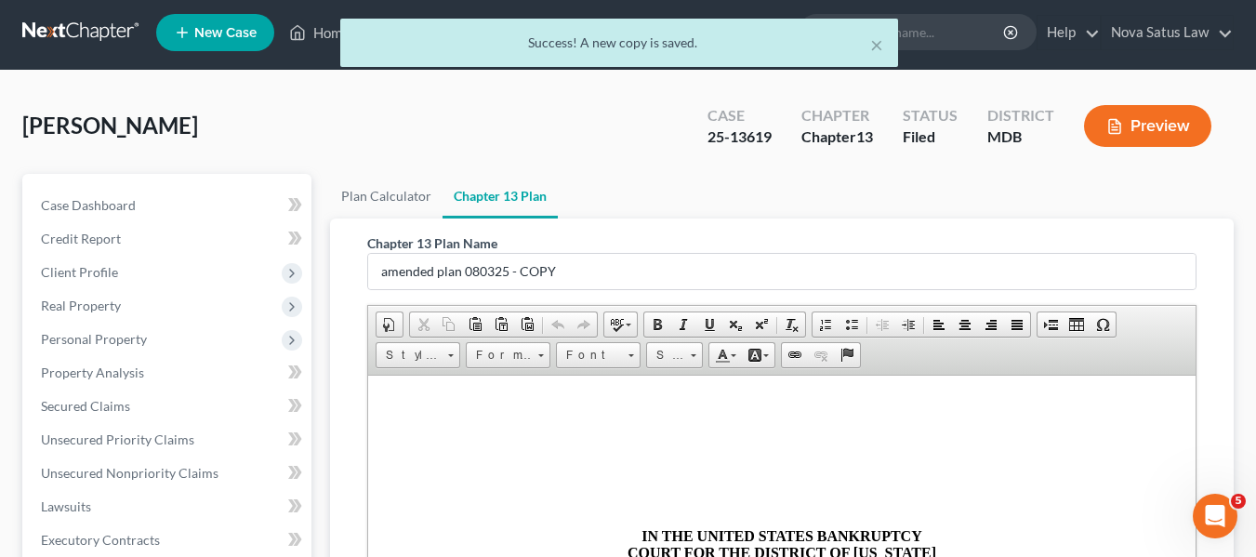
scroll to position [0, 0]
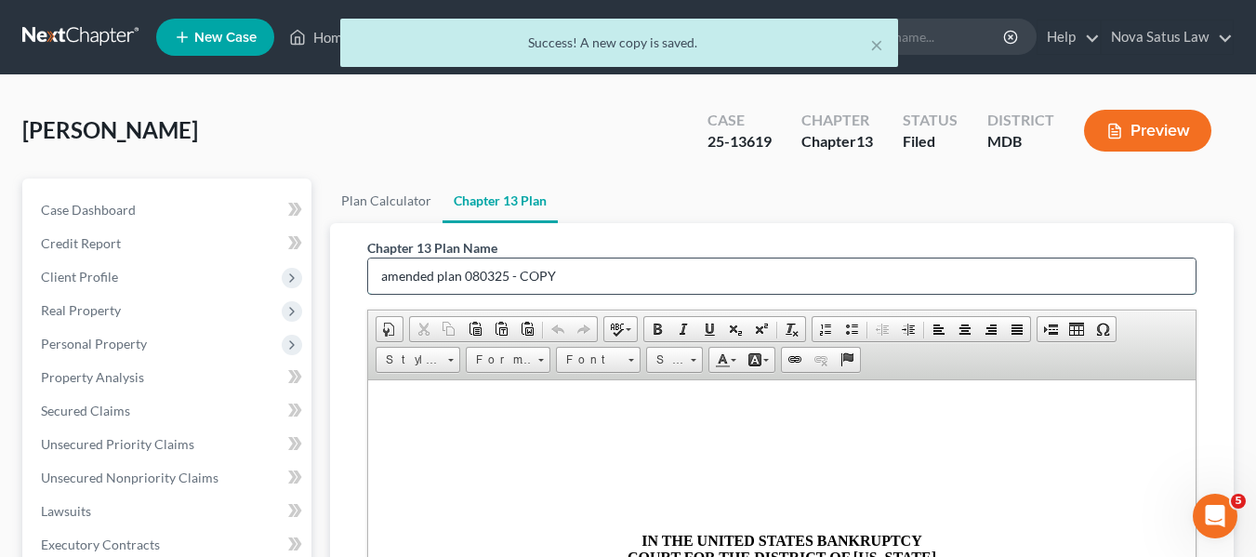
click at [637, 284] on input "amended plan 080325 - COPY" at bounding box center [781, 275] width 827 height 35
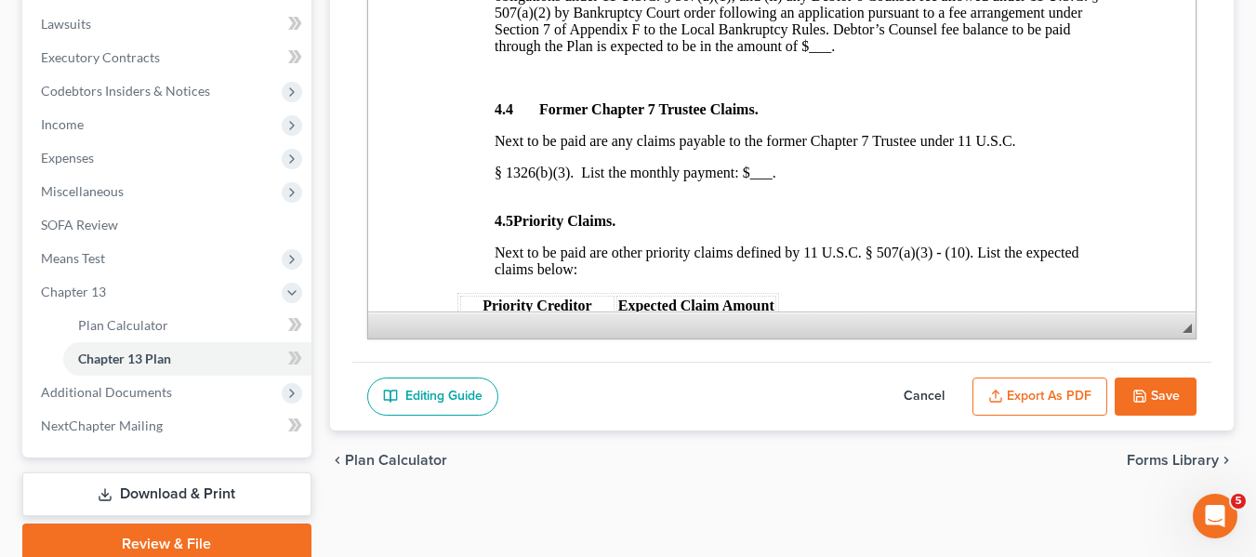
scroll to position [2423, 0]
type input "amended plan 091825"
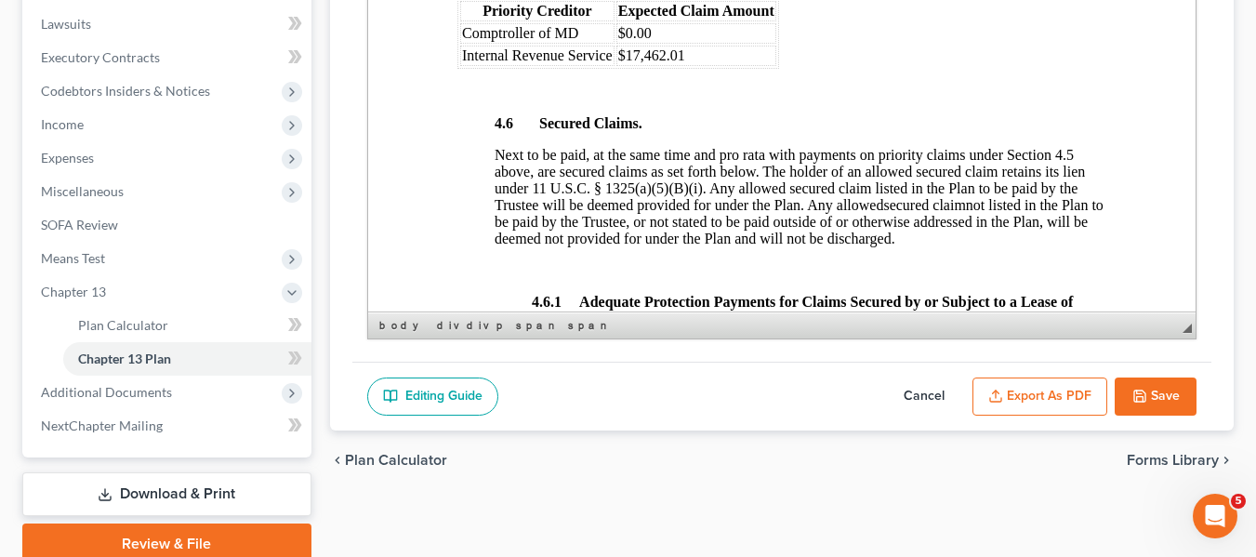
scroll to position [2718, 0]
click at [691, 65] on td "$17,462.01" at bounding box center [695, 55] width 160 height 20
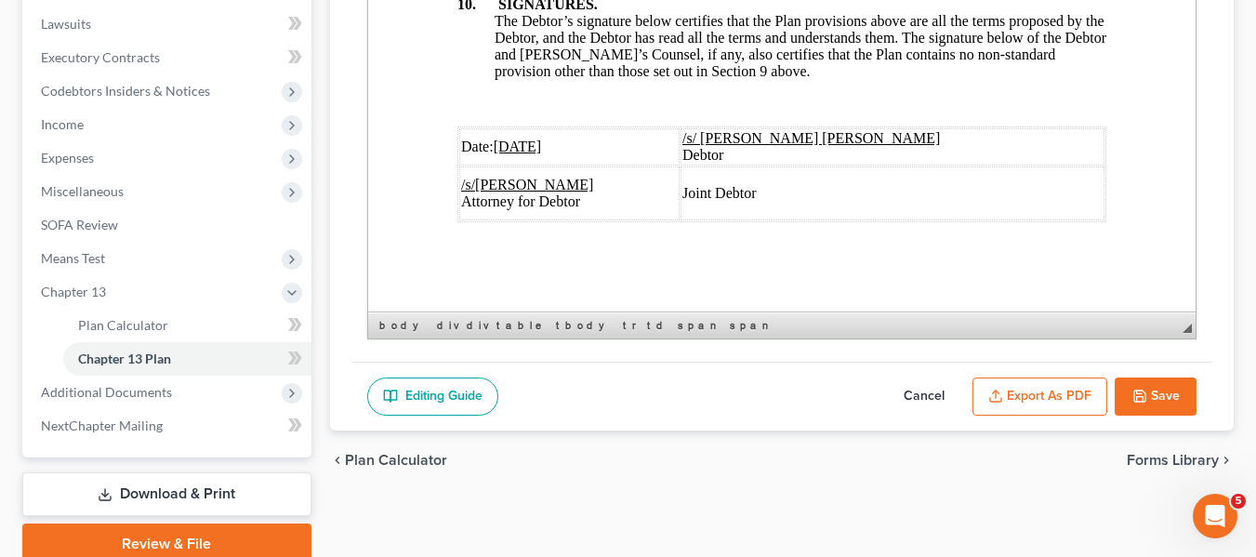
scroll to position [7381, 0]
click at [505, 139] on u "[DATE]" at bounding box center [517, 147] width 48 height 16
click at [1051, 397] on button "Export as PDF" at bounding box center [1039, 396] width 135 height 39
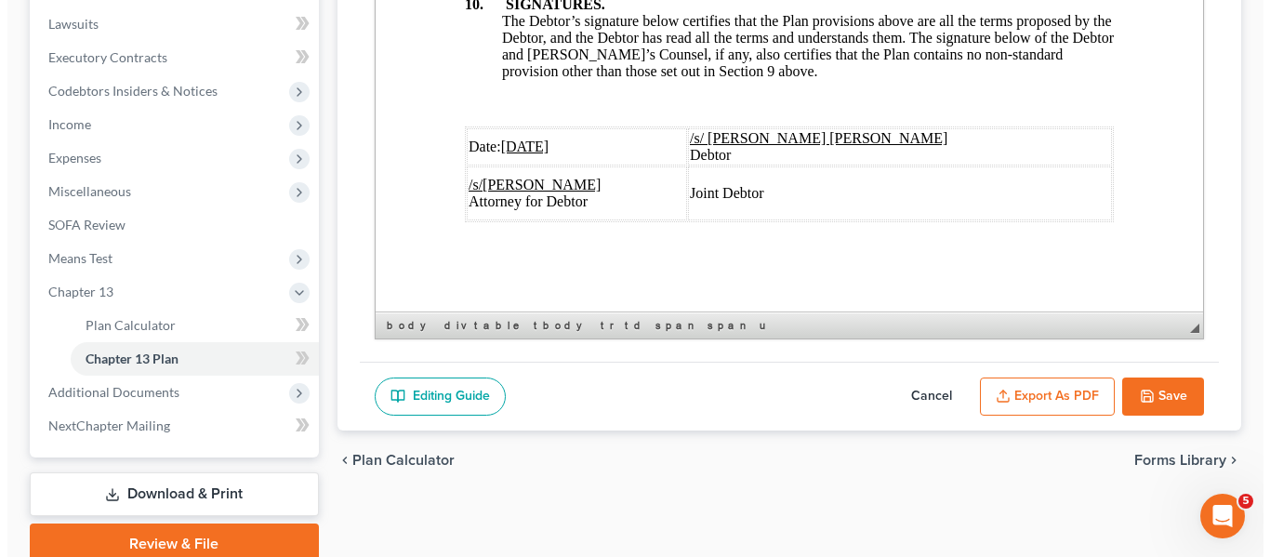
scroll to position [7280, 0]
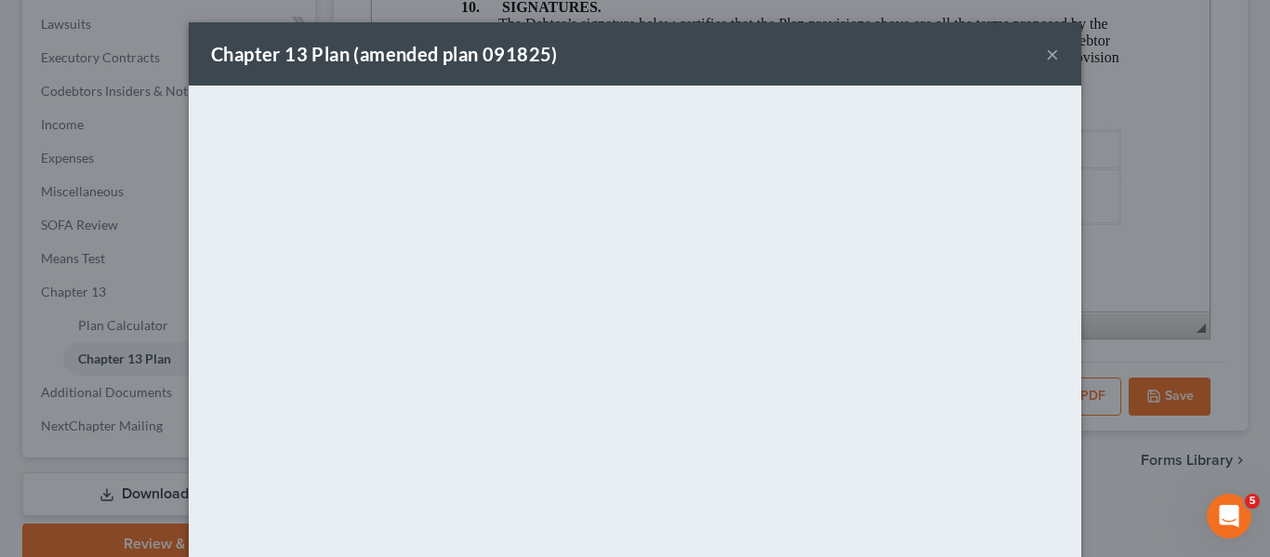
click at [705, 63] on div "Chapter 13 Plan (amended plan 091825) ×" at bounding box center [635, 53] width 892 height 63
click at [1047, 57] on button "×" at bounding box center [1052, 54] width 13 height 22
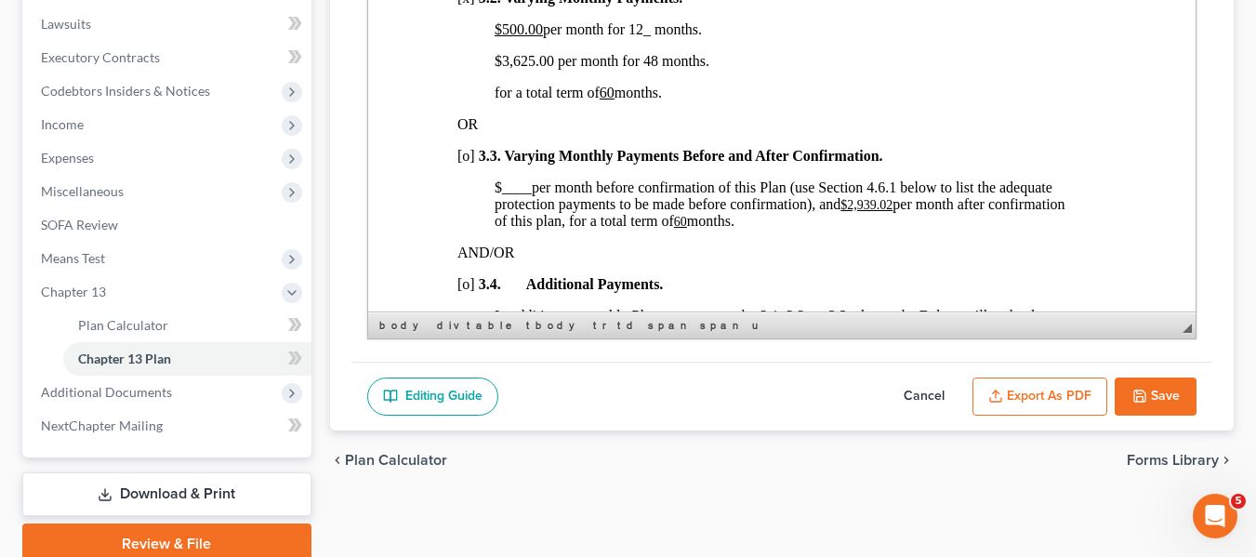
scroll to position [1413, 0]
click at [1135, 397] on icon "button" at bounding box center [1139, 396] width 15 height 15
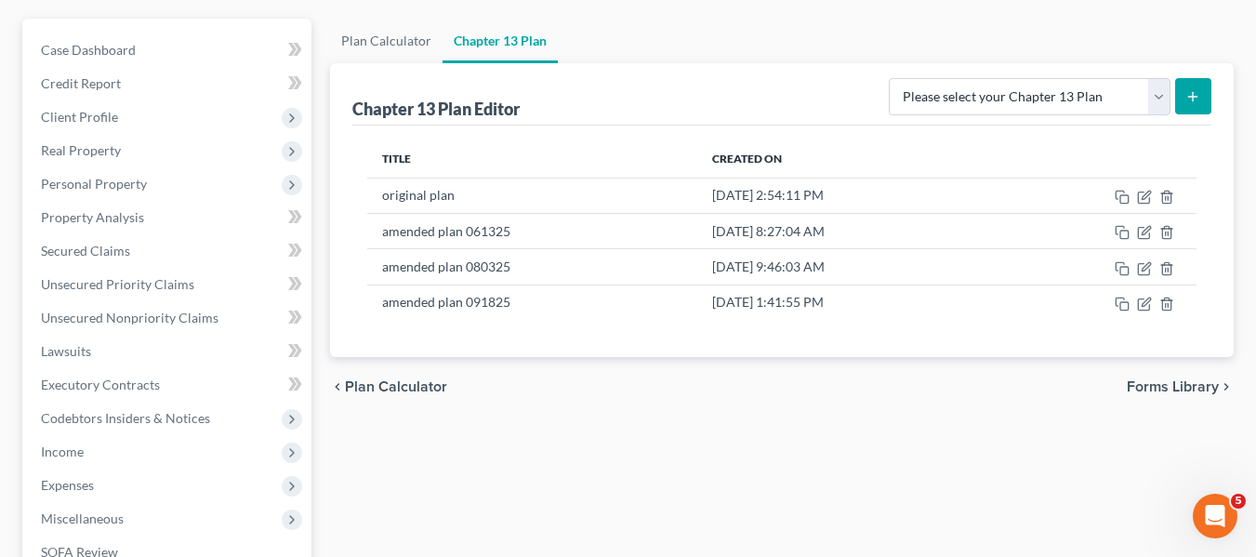
scroll to position [0, 0]
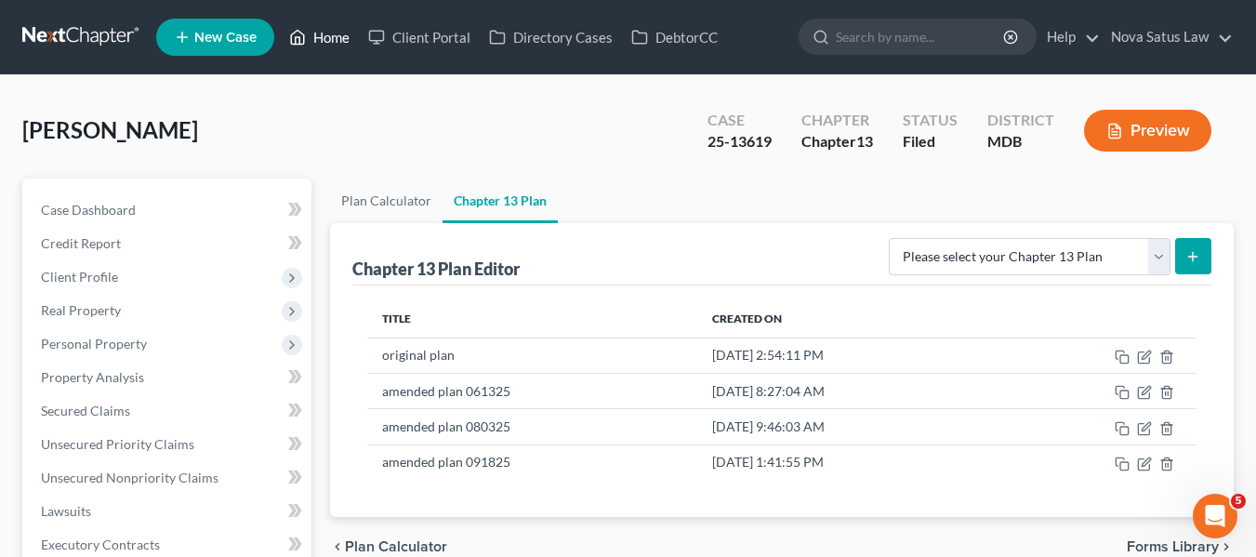
click at [338, 47] on link "Home" at bounding box center [319, 36] width 79 height 33
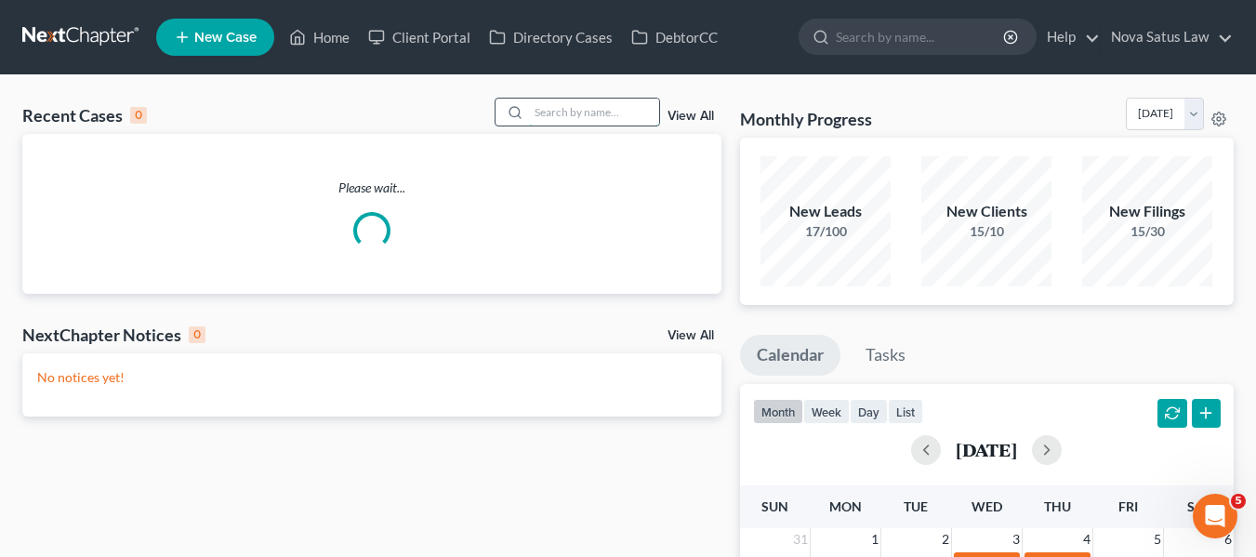
click at [535, 104] on input "search" at bounding box center [594, 112] width 130 height 27
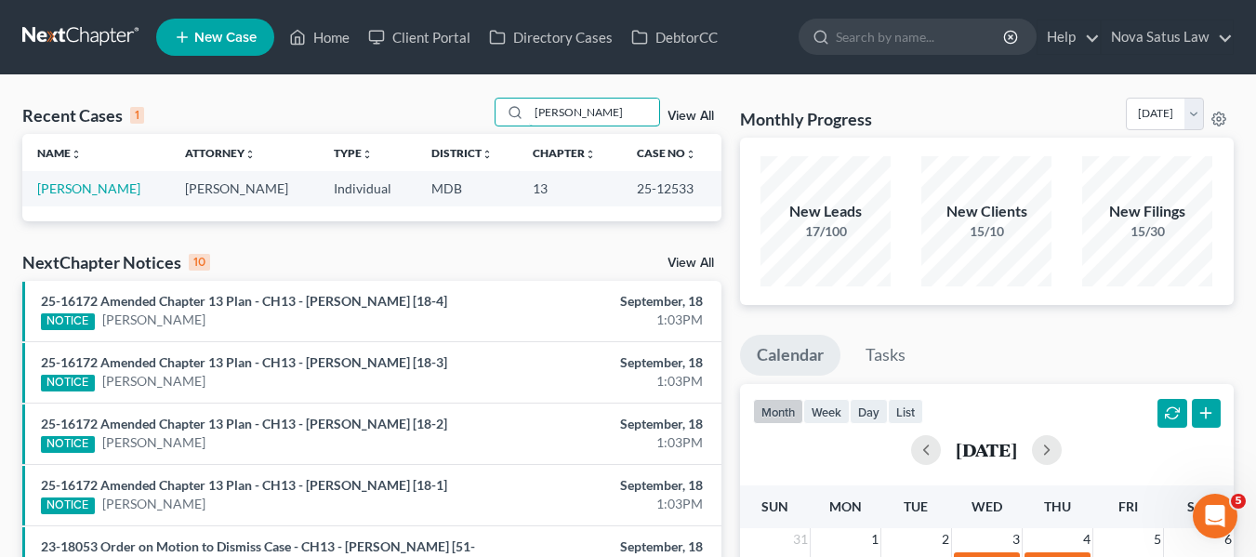
type input "[PERSON_NAME]"
click at [75, 200] on td "[PERSON_NAME]" at bounding box center [96, 188] width 148 height 34
click at [72, 192] on link "[PERSON_NAME]" at bounding box center [88, 188] width 103 height 16
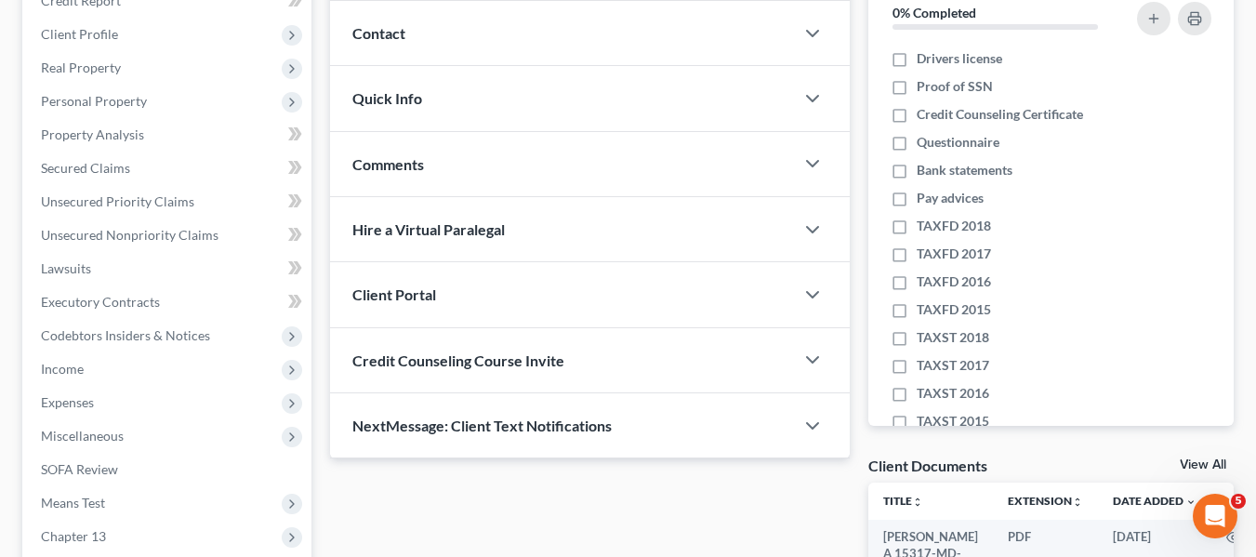
scroll to position [498, 0]
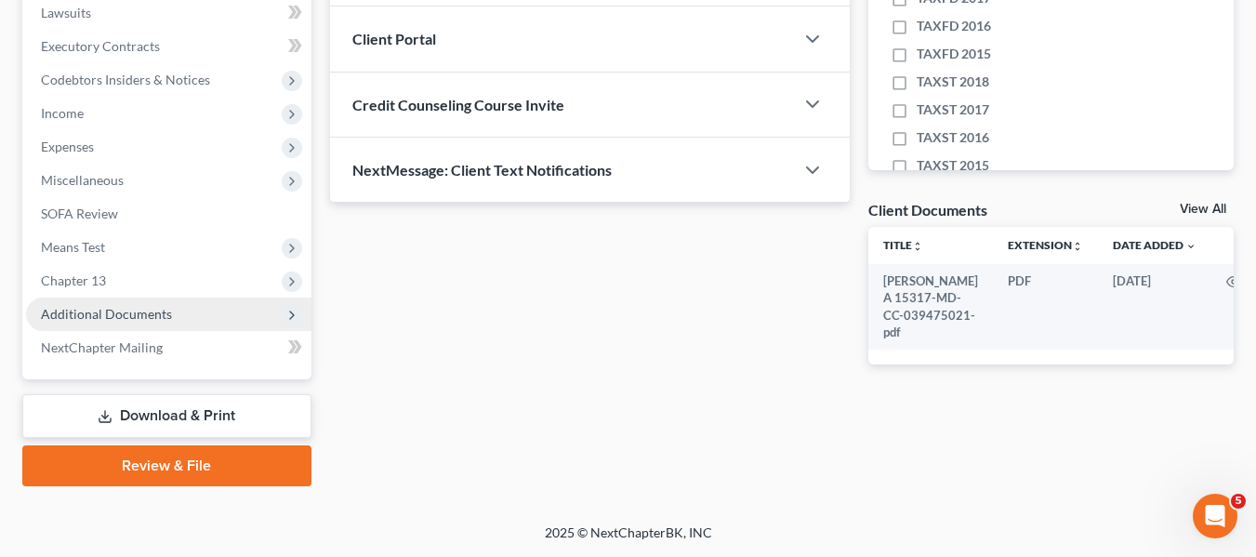
click at [165, 312] on span "Additional Documents" at bounding box center [106, 314] width 131 height 16
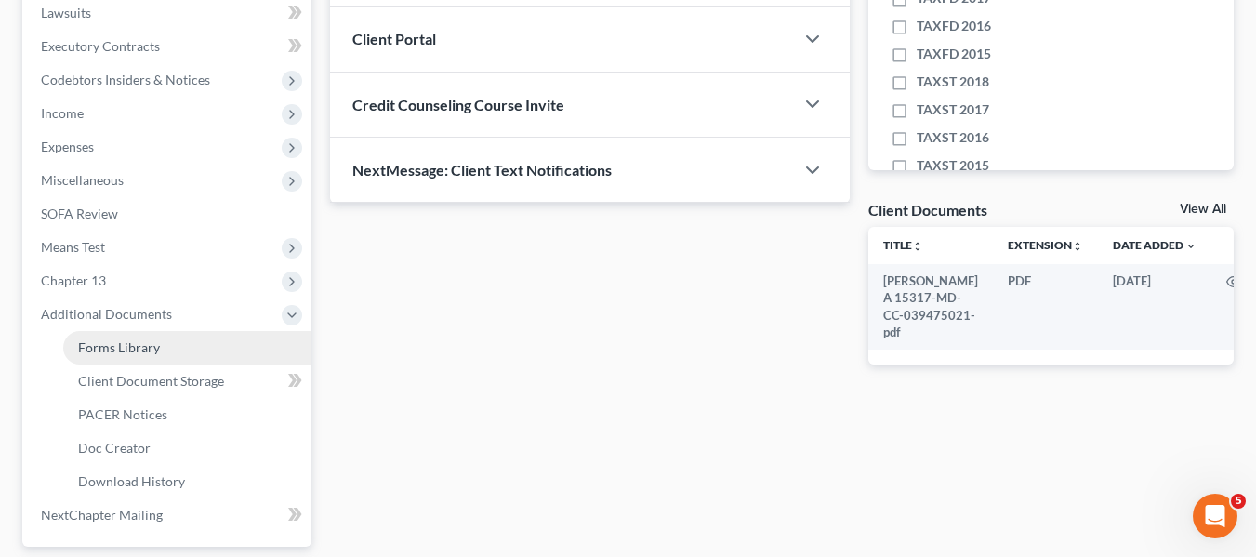
click at [151, 353] on span "Forms Library" at bounding box center [119, 347] width 82 height 16
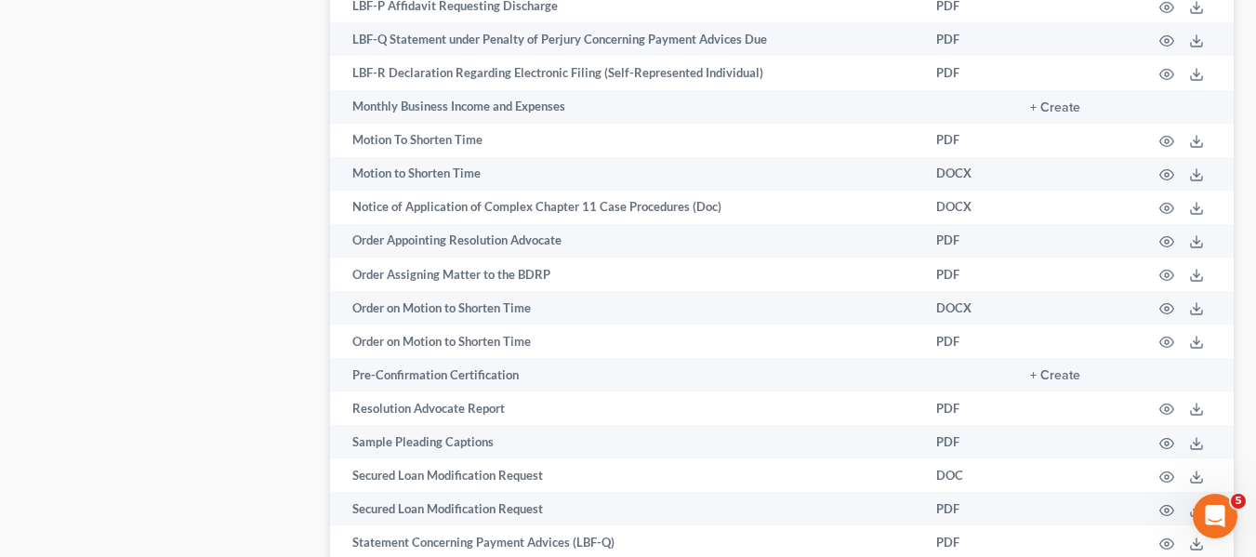
scroll to position [2319, 0]
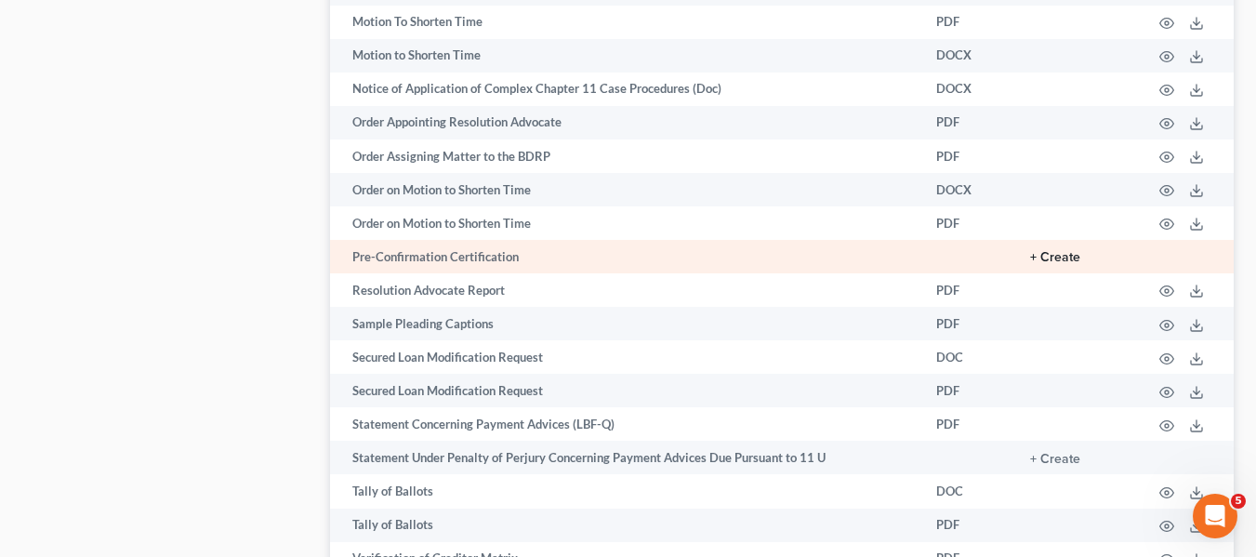
click at [1062, 251] on button "+ Create" at bounding box center [1055, 257] width 50 height 13
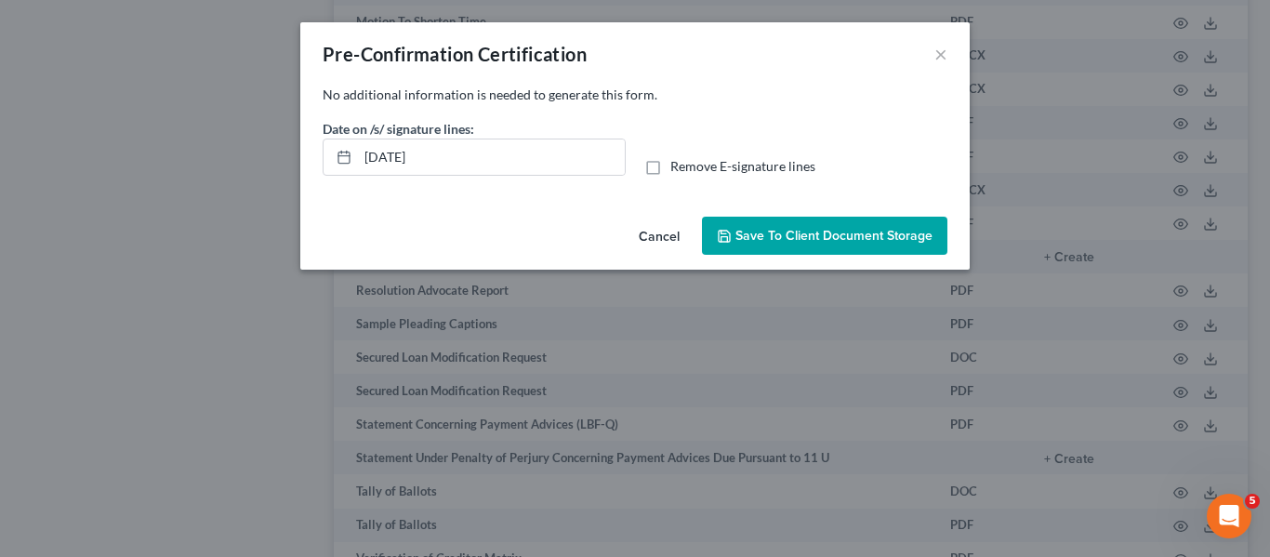
click at [799, 230] on span "Save to Client Document Storage" at bounding box center [833, 236] width 197 height 16
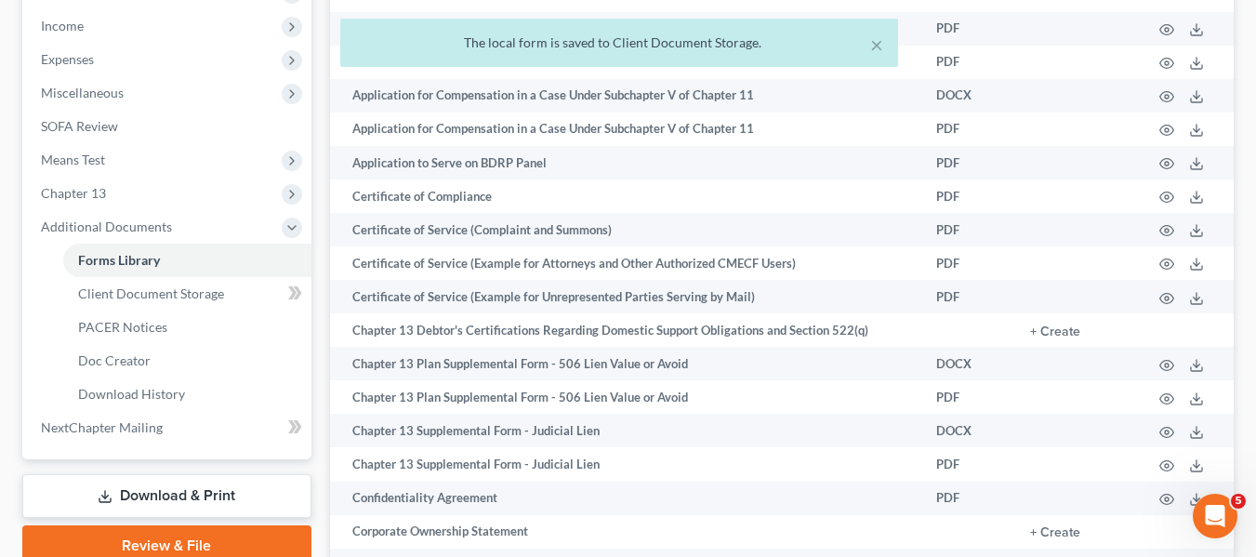
scroll to position [0, 0]
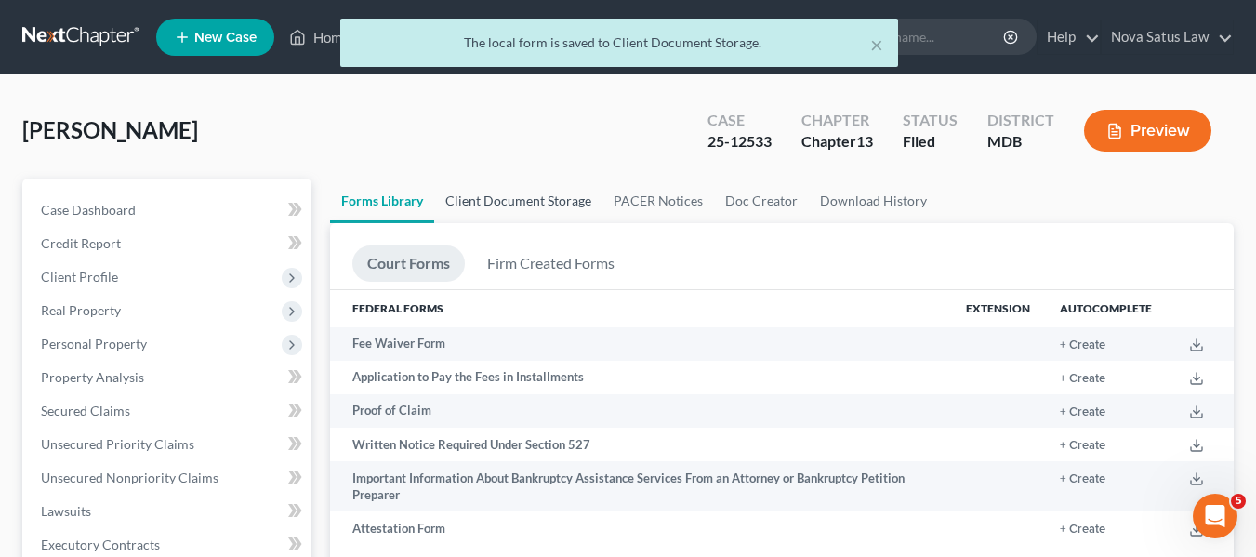
click at [504, 211] on link "Client Document Storage" at bounding box center [518, 200] width 168 height 45
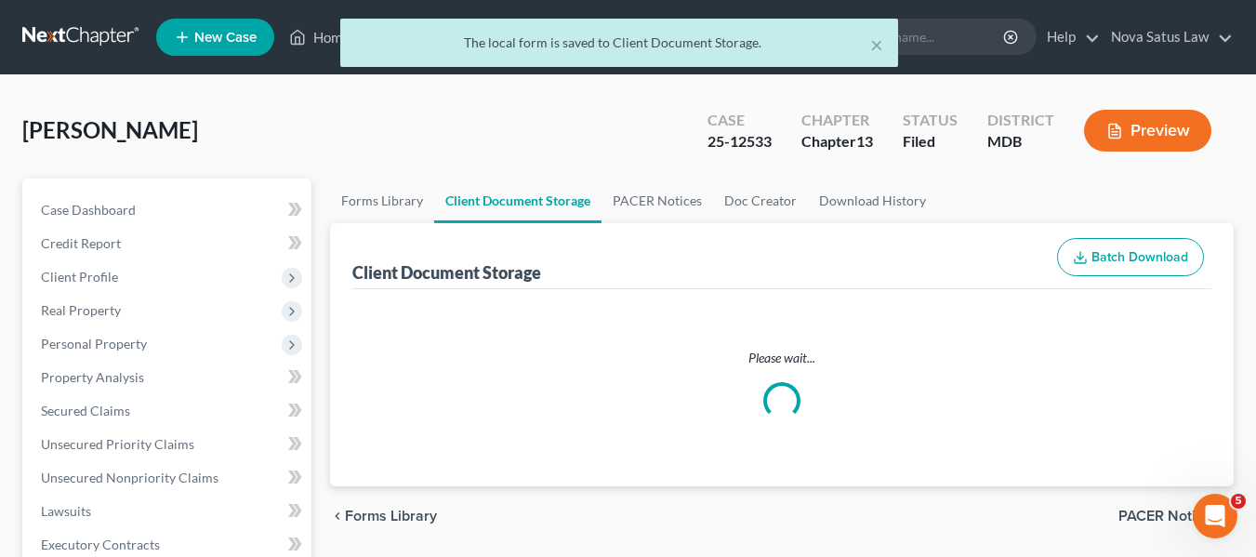
select select "14"
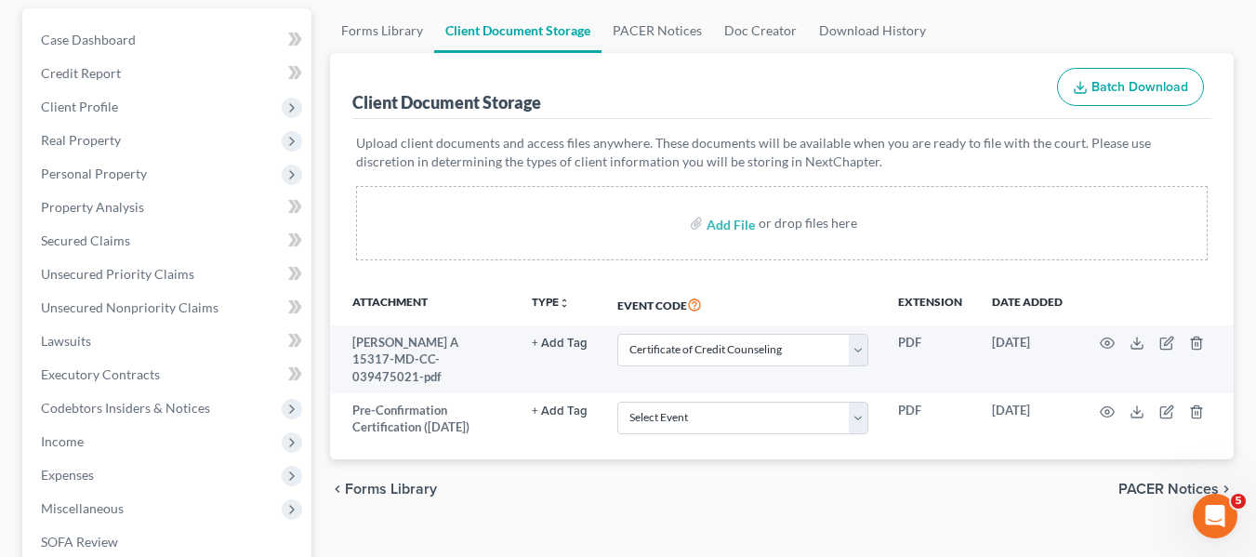
scroll to position [171, 0]
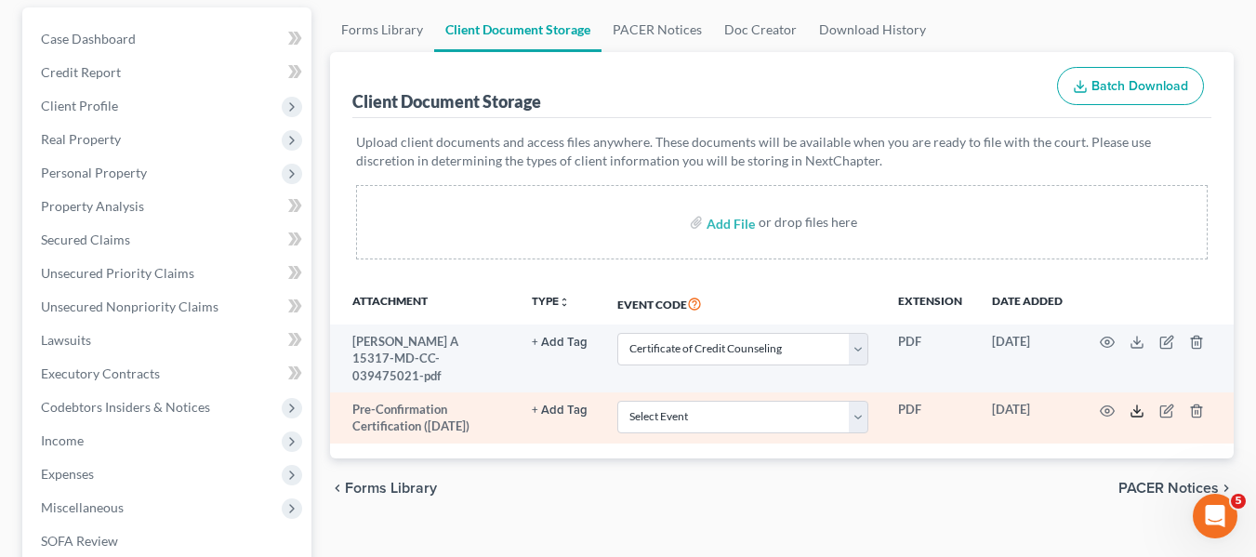
click at [1135, 403] on icon at bounding box center [1136, 410] width 15 height 15
